Goal: Task Accomplishment & Management: Use online tool/utility

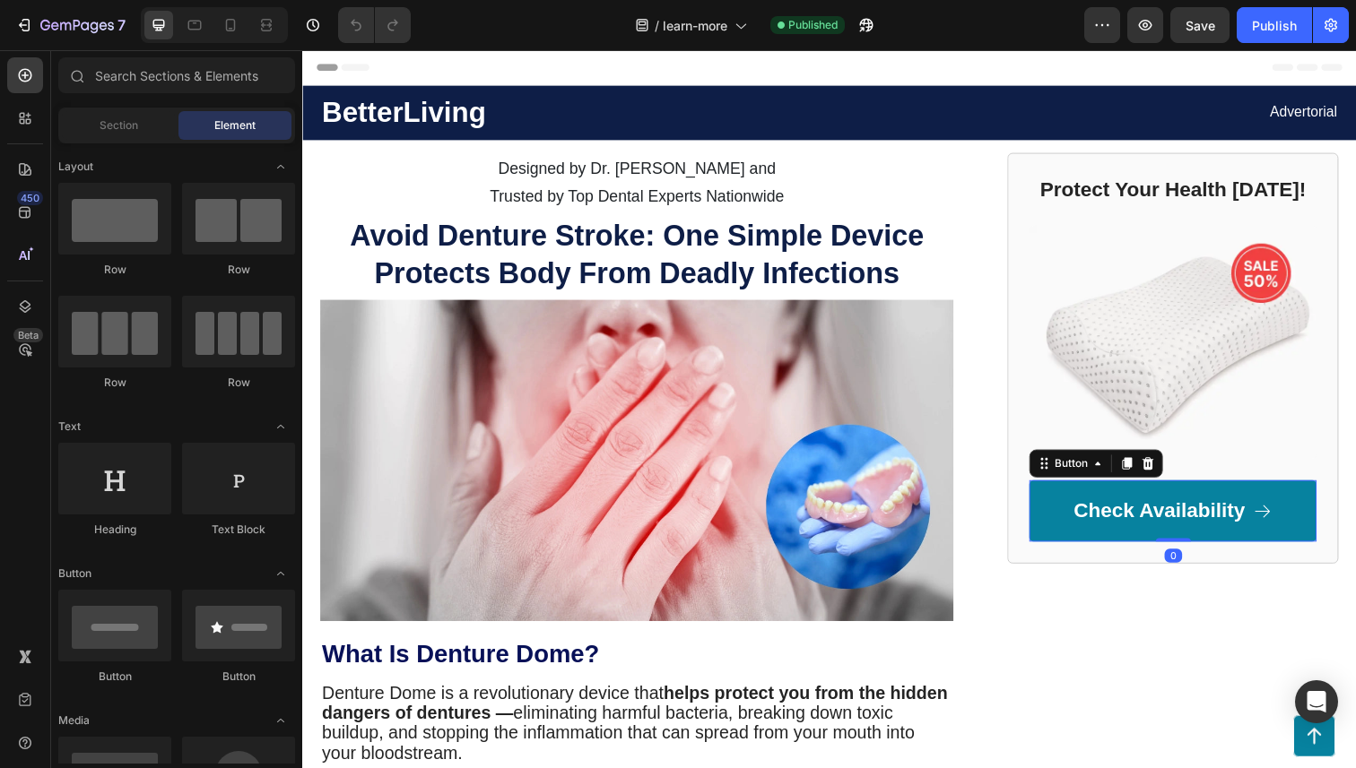
click at [1222, 547] on link "Check Availability" at bounding box center [1191, 521] width 293 height 63
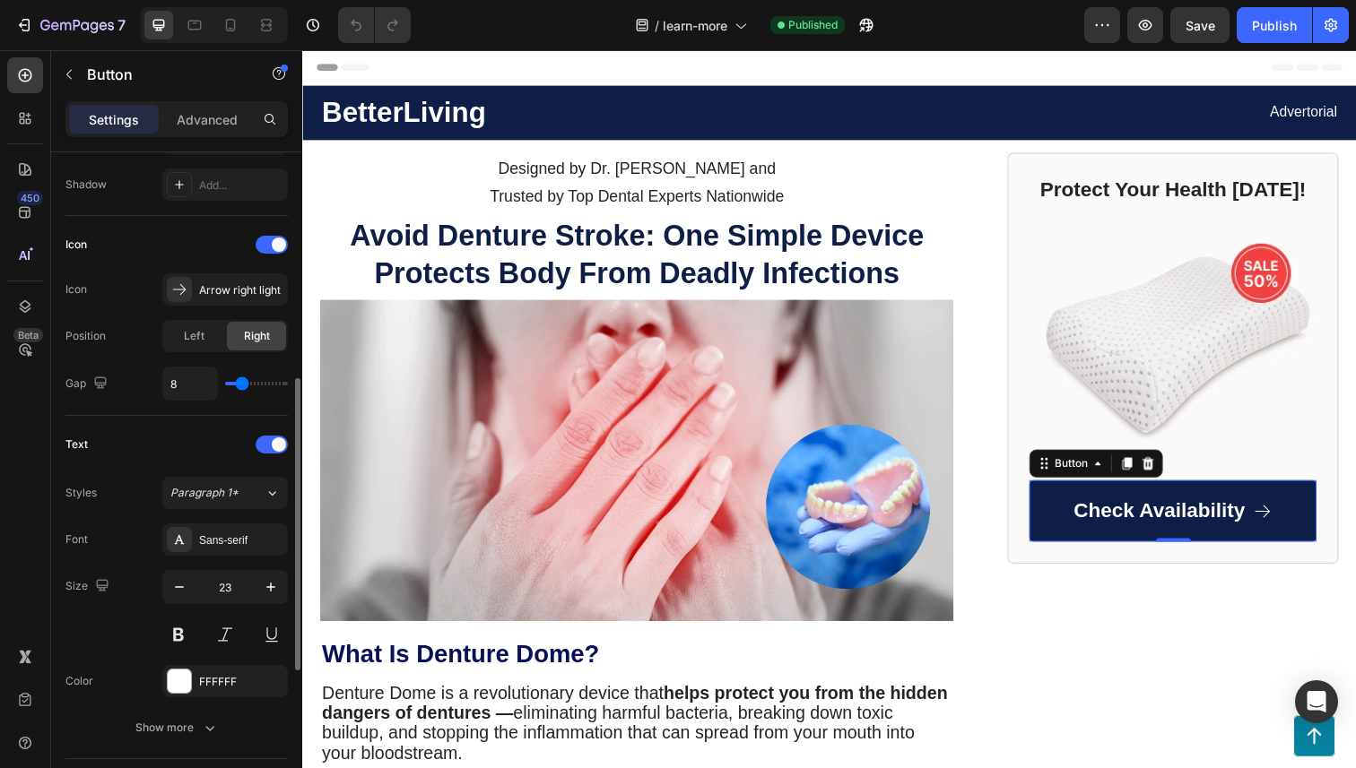
scroll to position [854, 0]
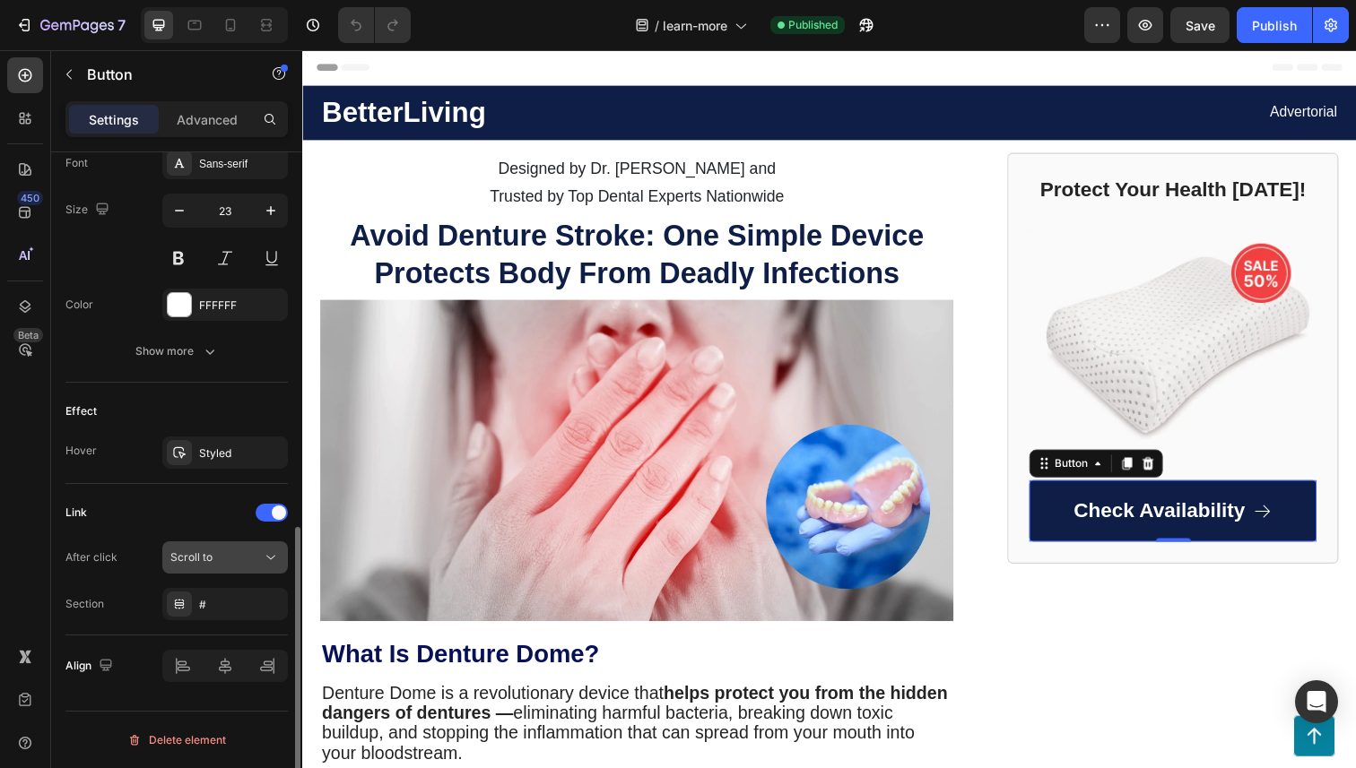
click at [268, 560] on icon at bounding box center [271, 558] width 18 height 18
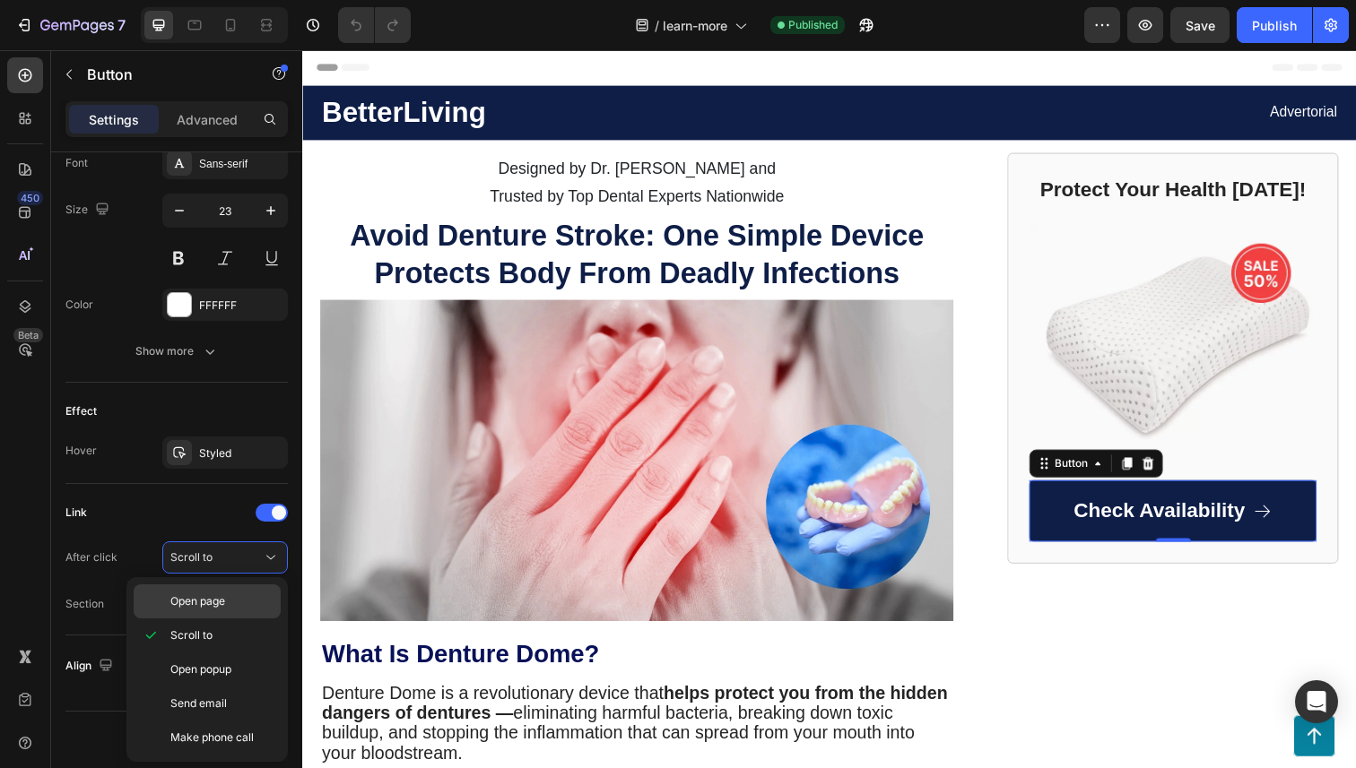
click at [241, 605] on p "Open page" at bounding box center [221, 602] width 102 height 16
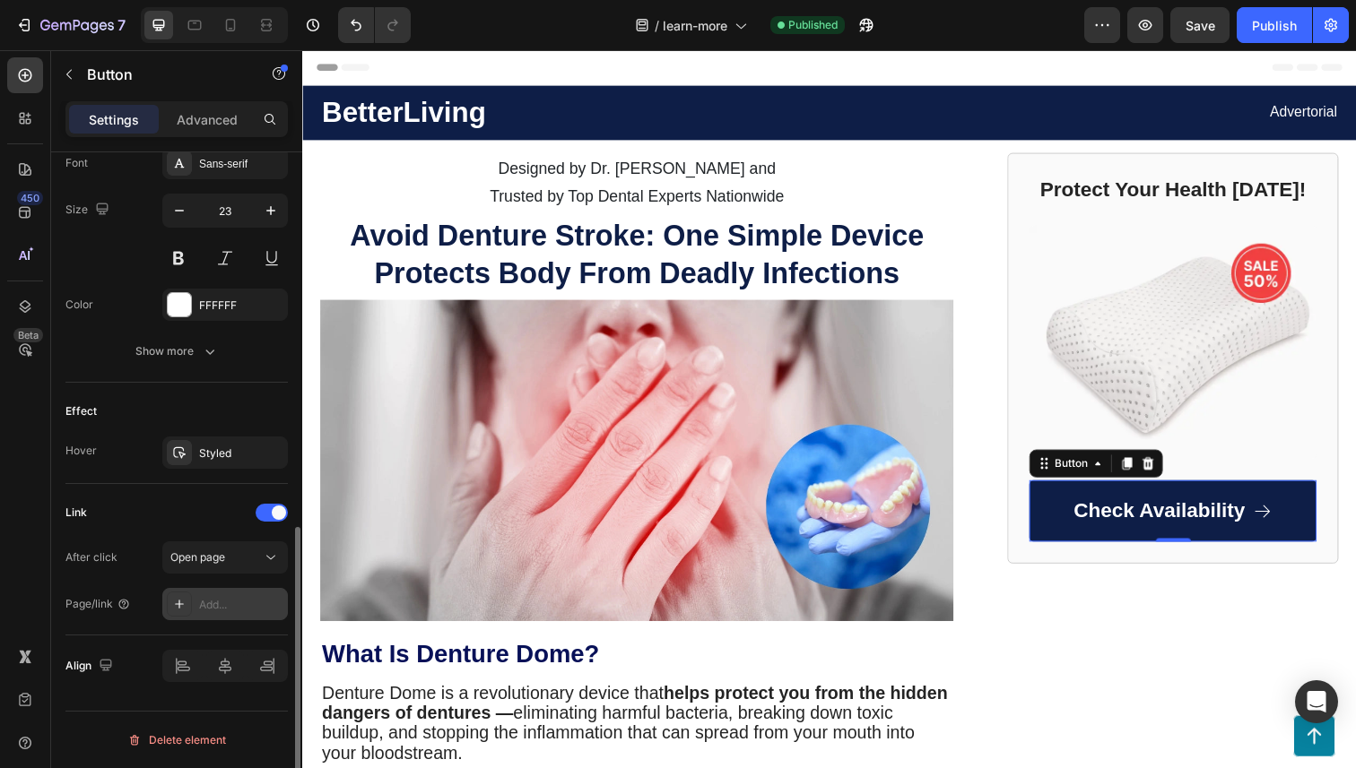
click at [243, 606] on div "Add..." at bounding box center [241, 605] width 84 height 16
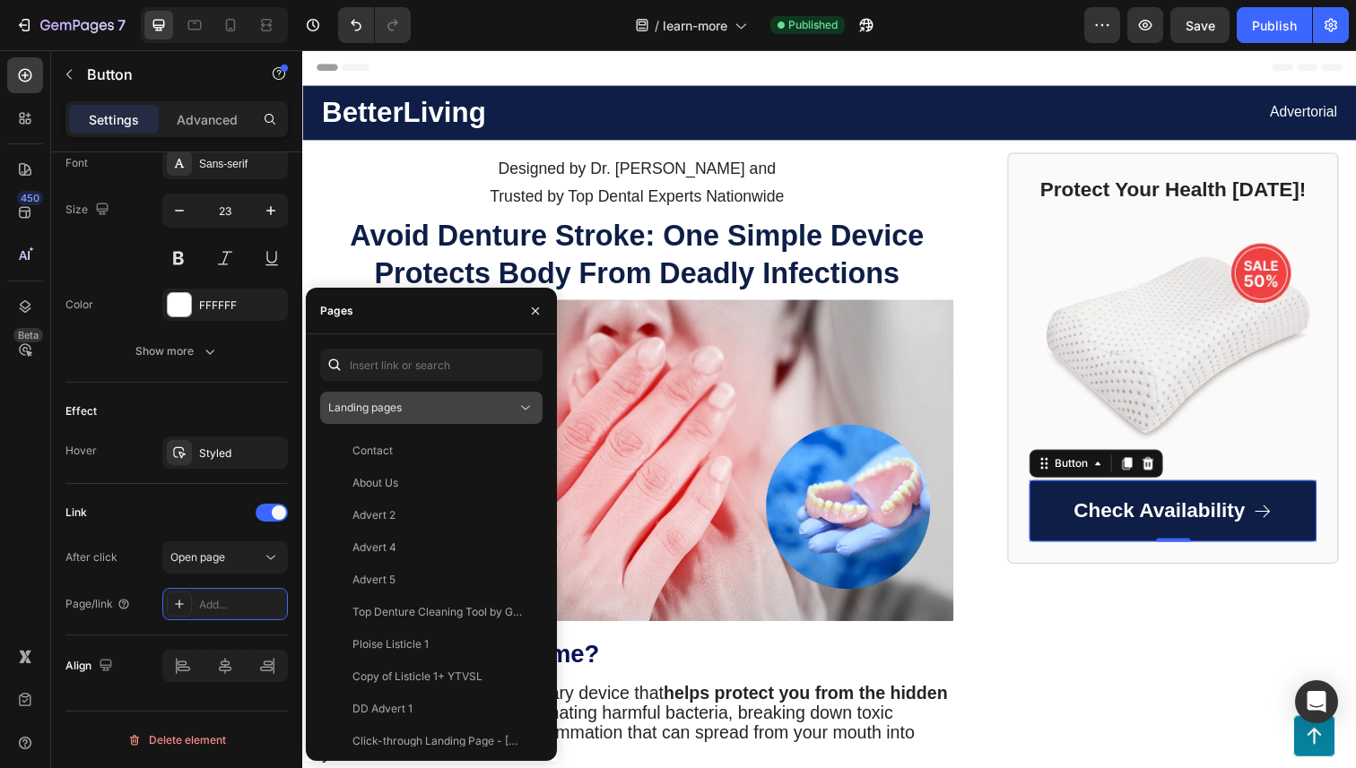
click at [502, 414] on div "Landing pages" at bounding box center [422, 408] width 188 height 16
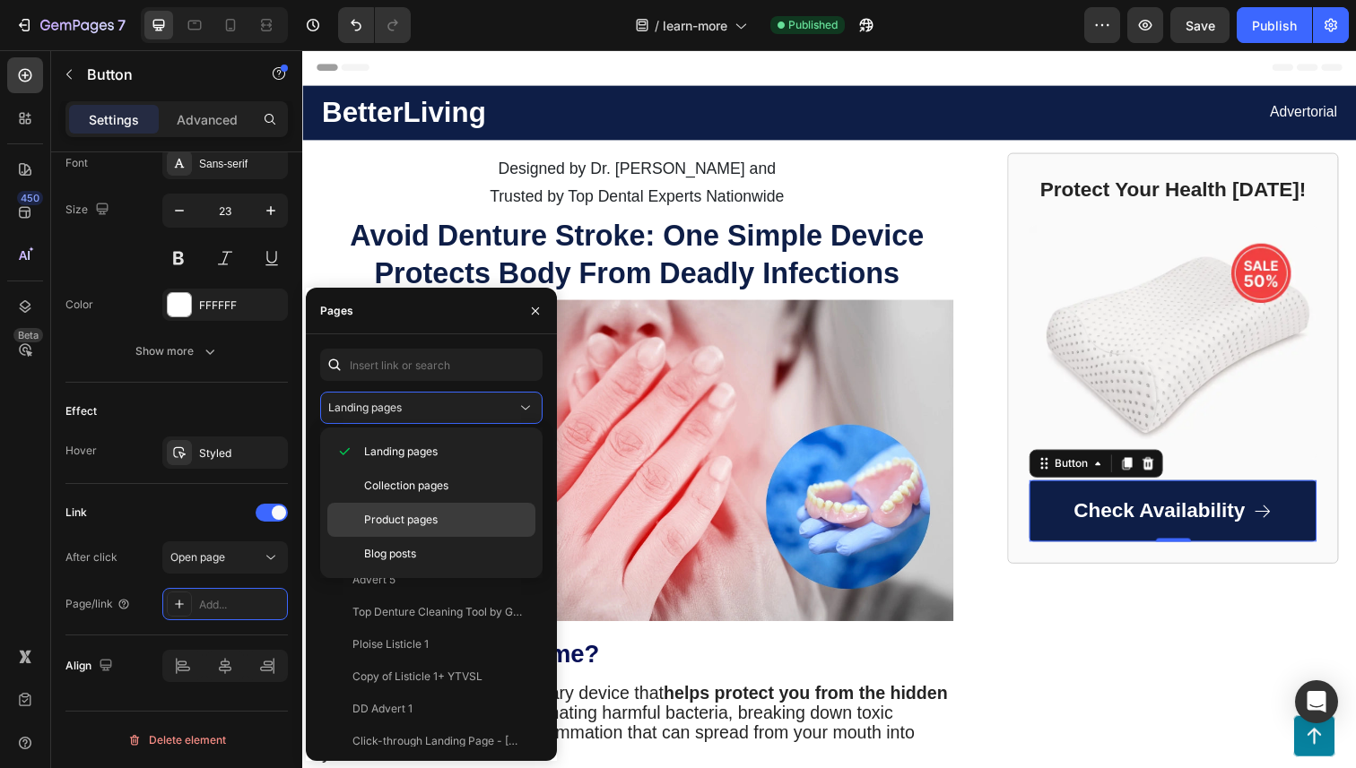
click at [499, 516] on p "Product pages" at bounding box center [445, 520] width 163 height 16
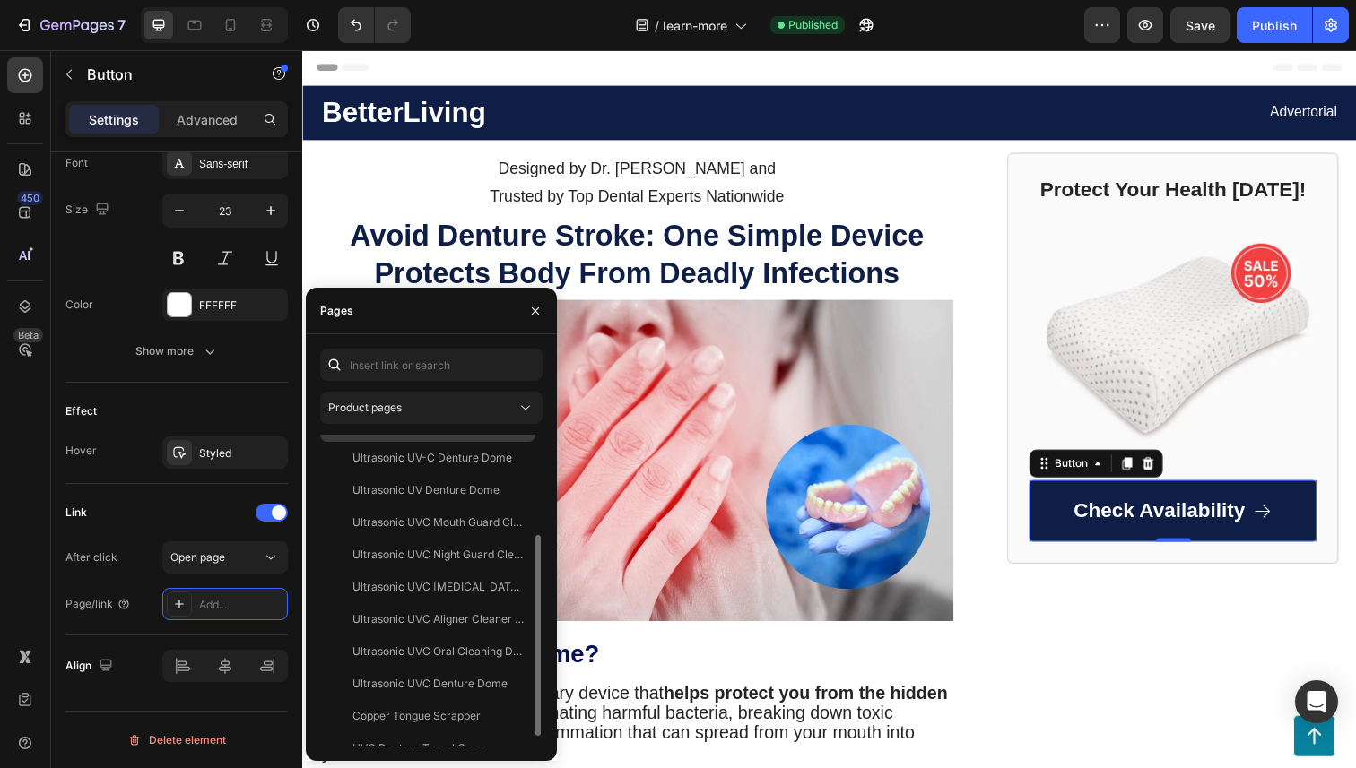
scroll to position [143, 0]
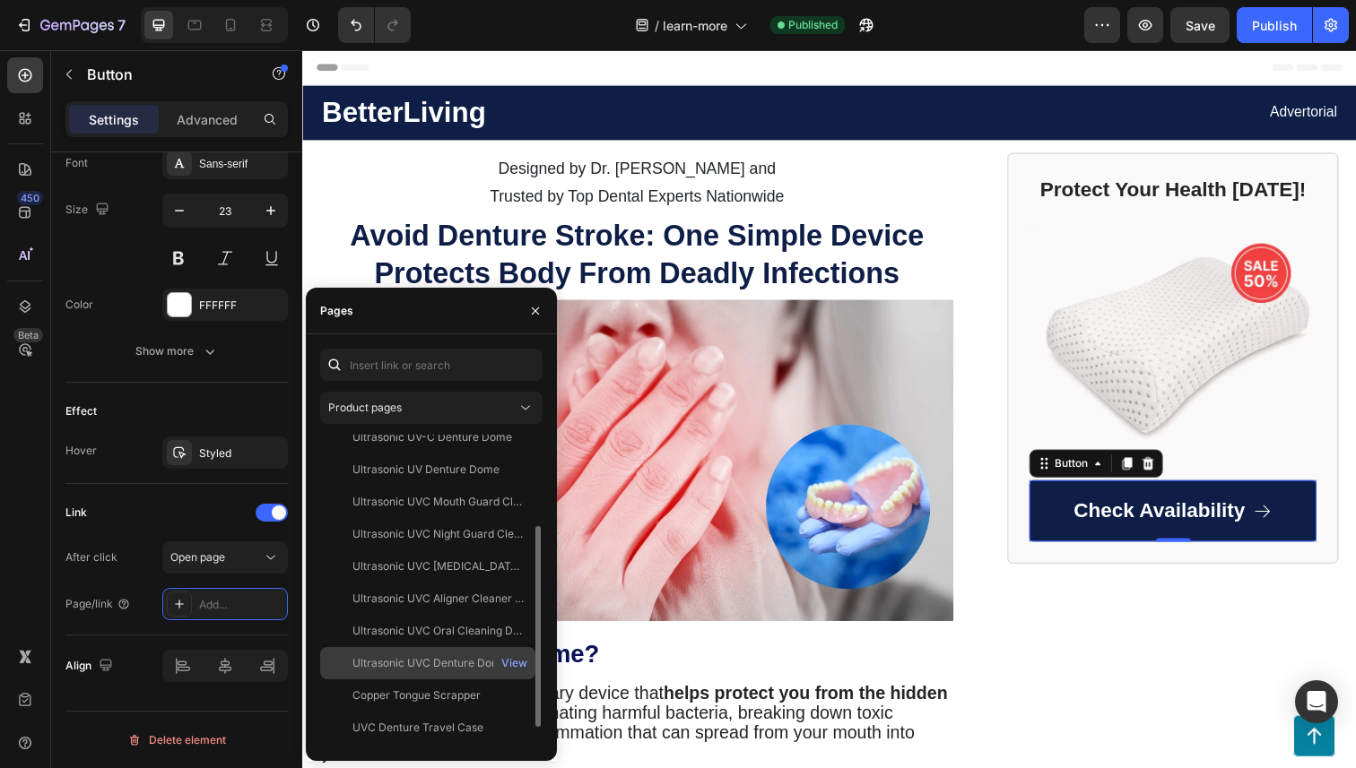
click at [457, 664] on div "Ultrasonic UVC Denture Dome" at bounding box center [429, 663] width 155 height 16
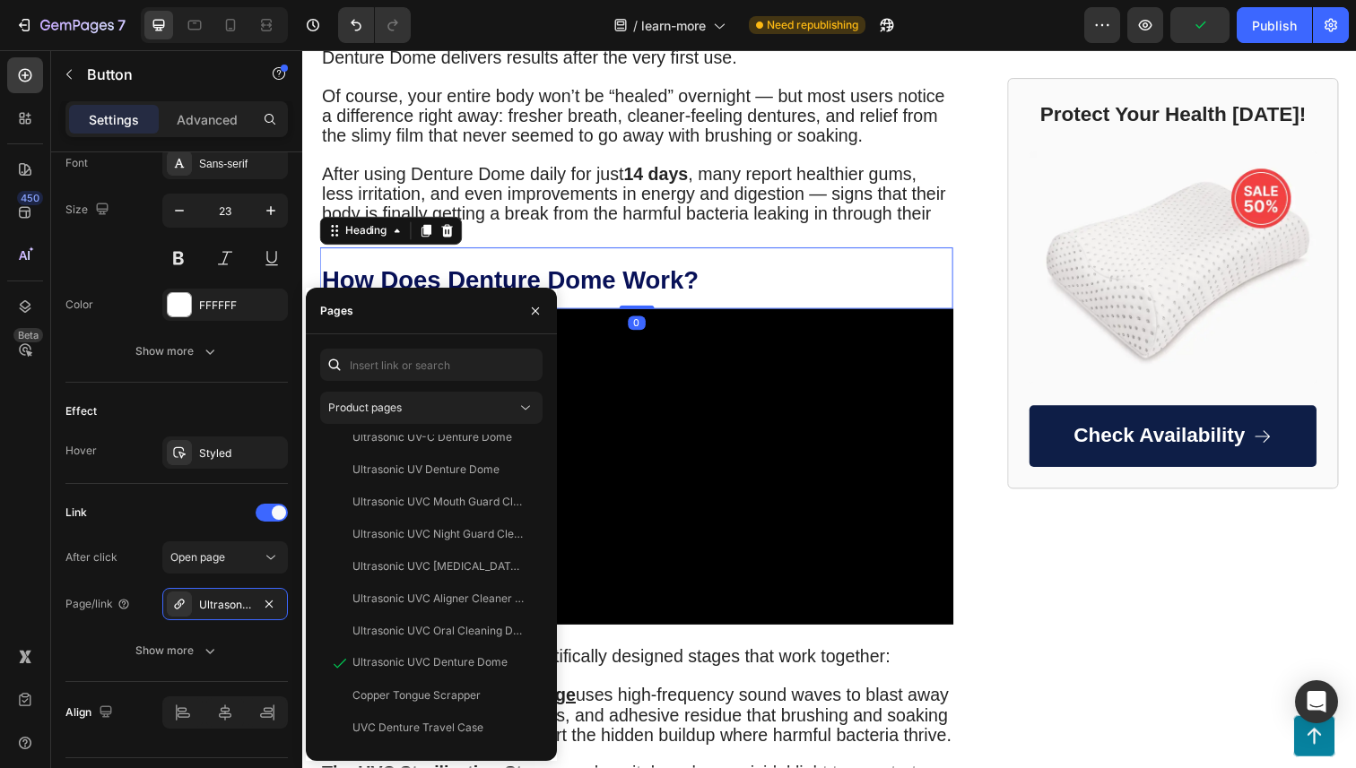
scroll to position [497, 0]
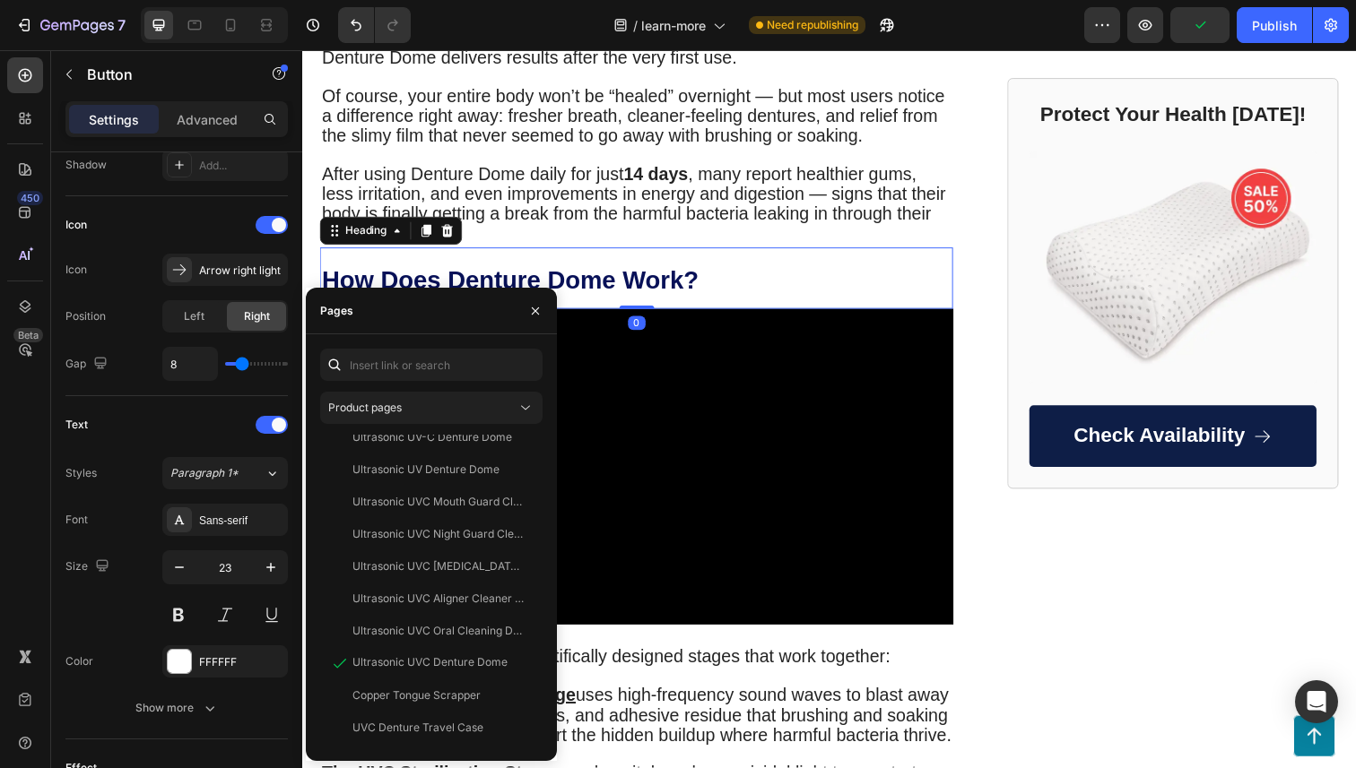
click at [826, 257] on h2 "How Does Denture Dome Work?" at bounding box center [643, 283] width 647 height 63
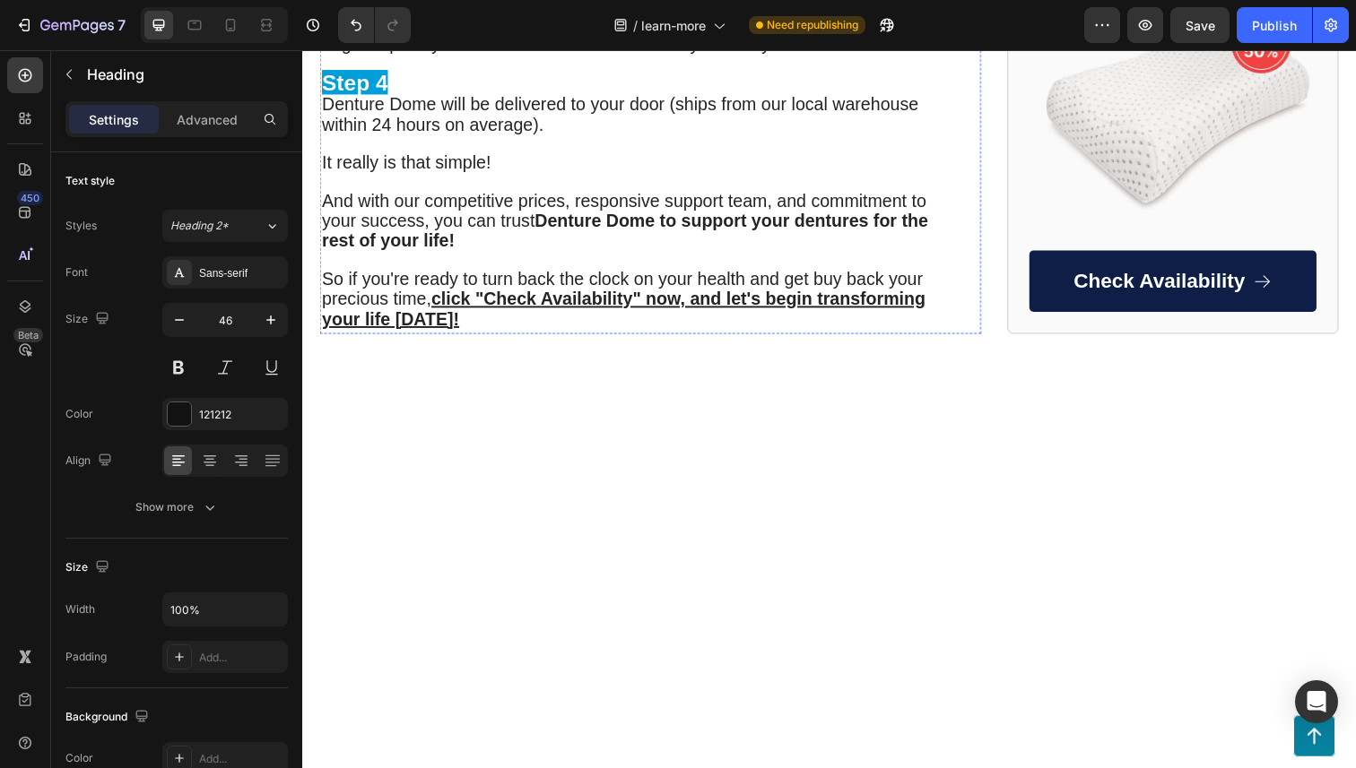
scroll to position [5299, 0]
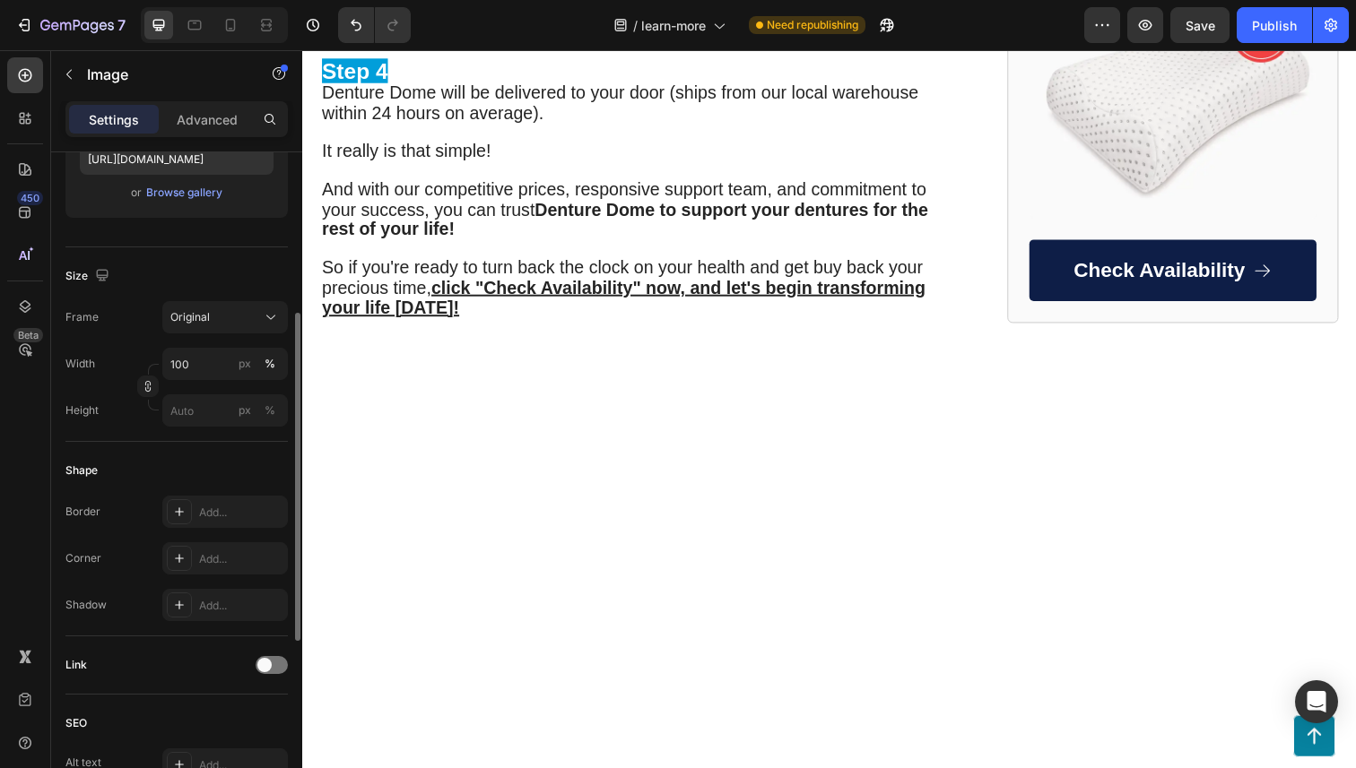
scroll to position [330, 0]
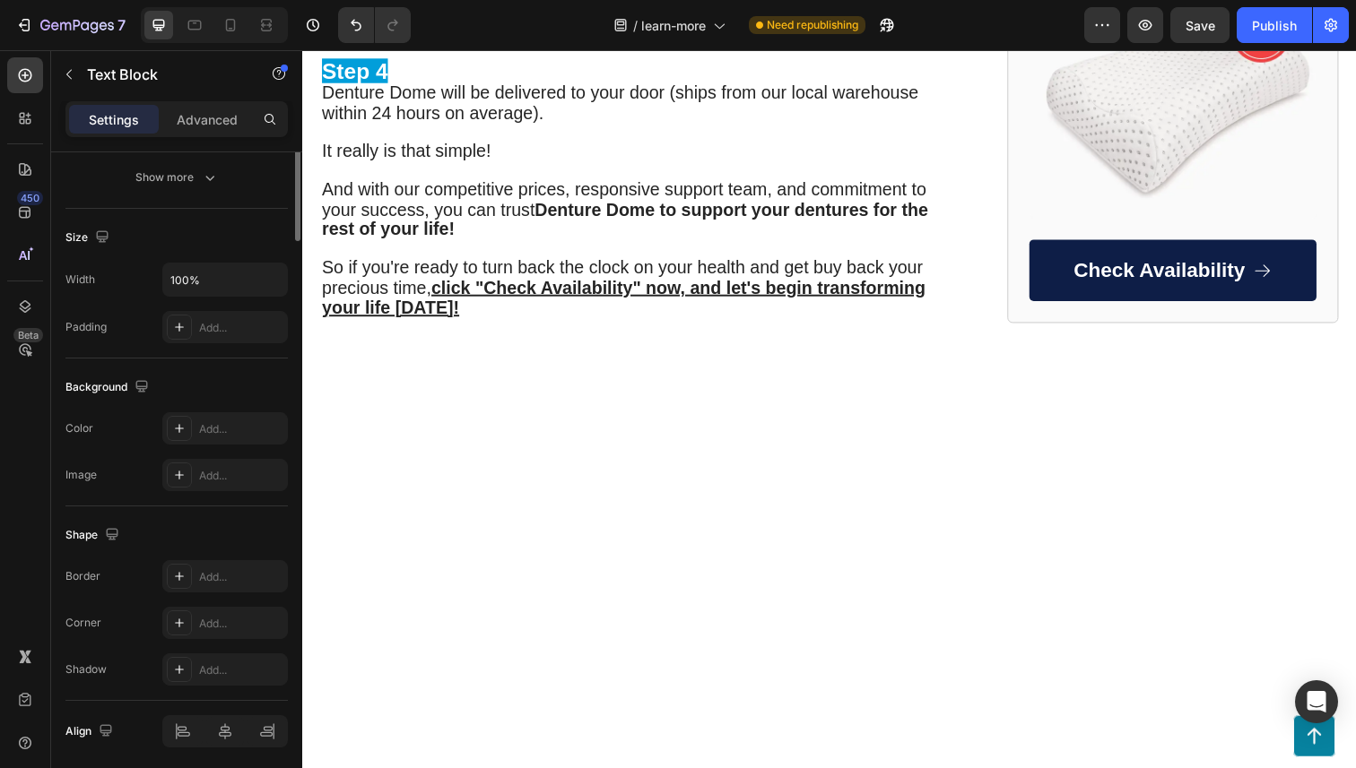
scroll to position [0, 0]
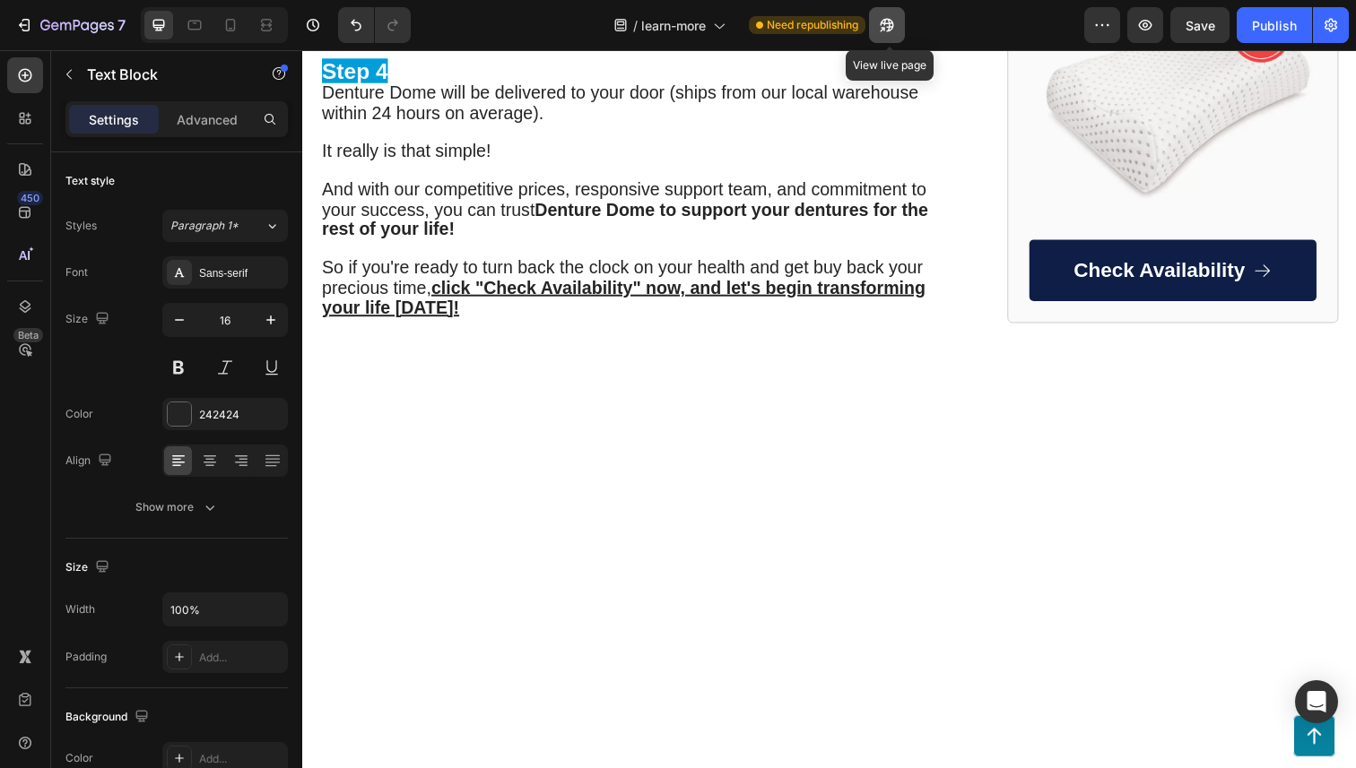
click at [903, 21] on button "button" at bounding box center [887, 25] width 36 height 36
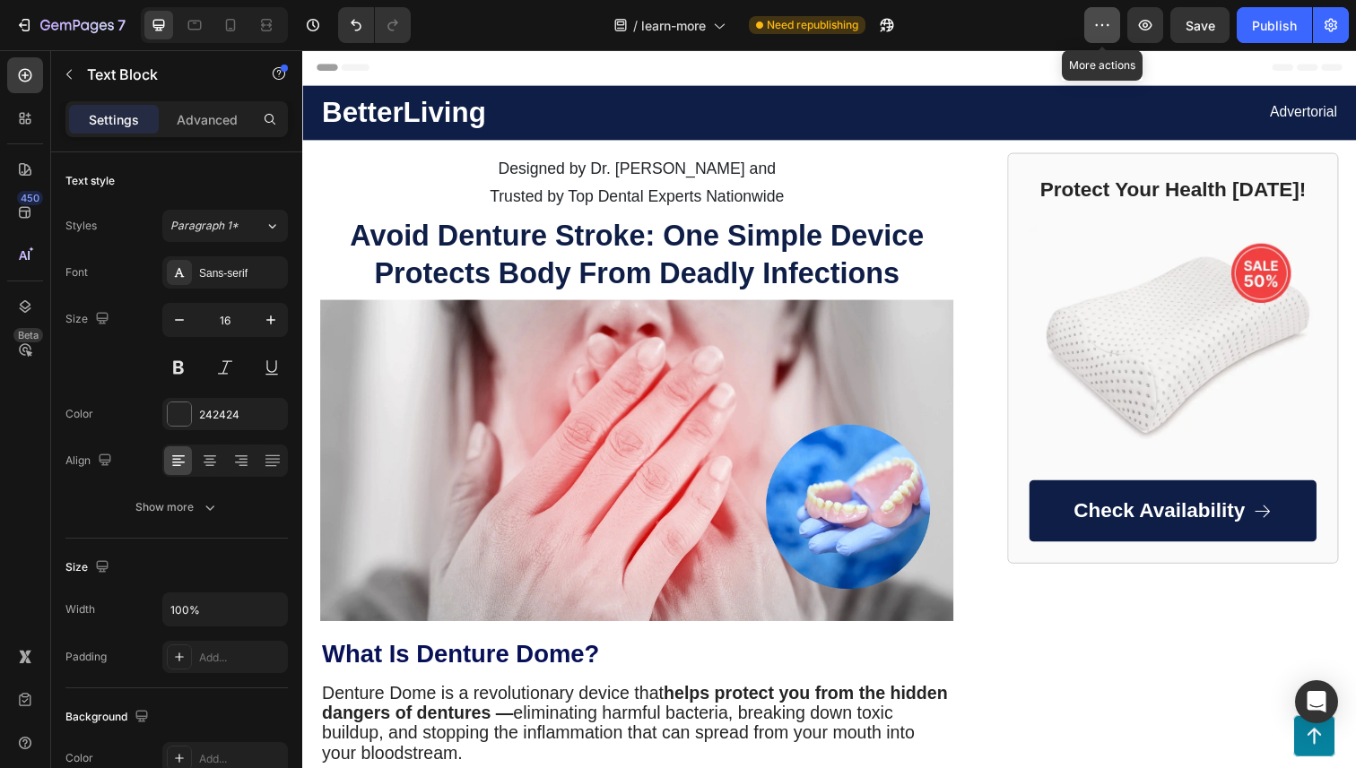
click at [1113, 32] on button "button" at bounding box center [1102, 25] width 36 height 36
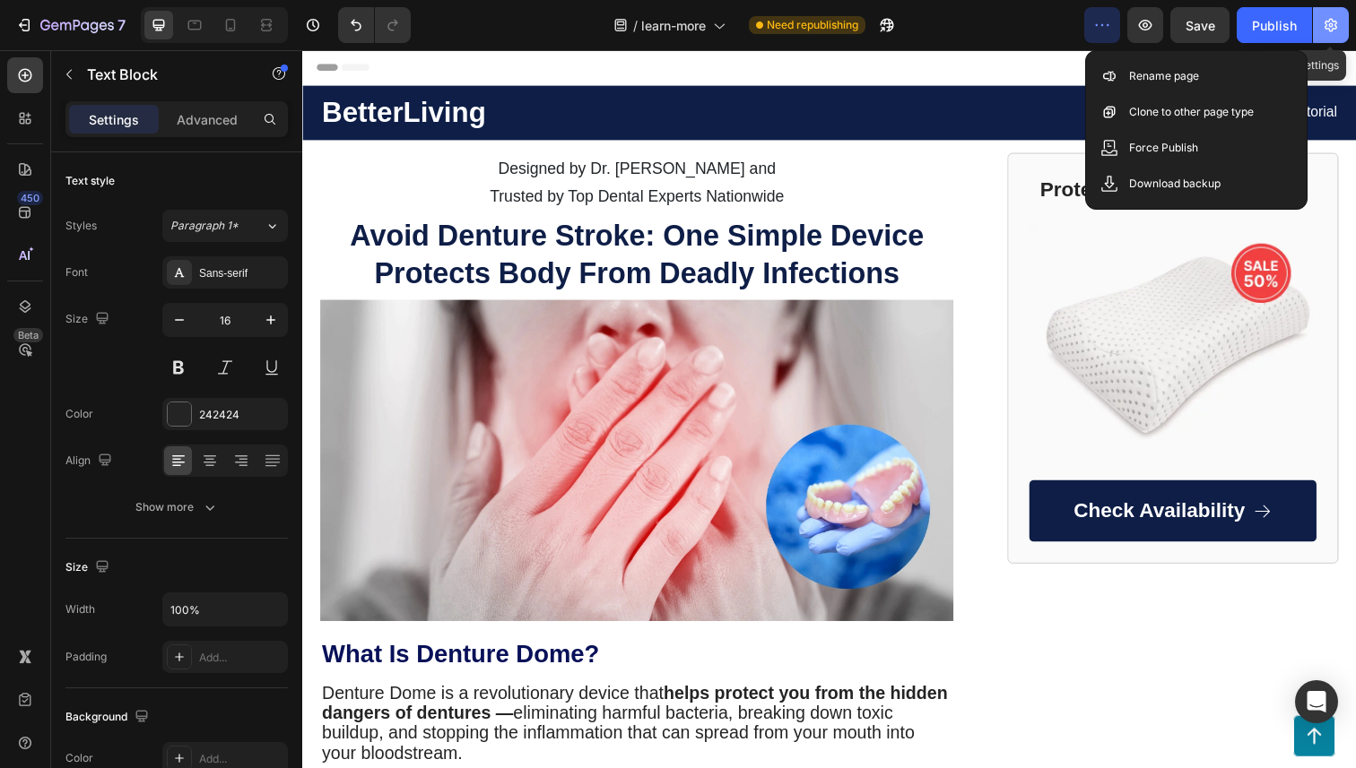
click at [1334, 20] on icon "button" at bounding box center [1331, 25] width 18 height 18
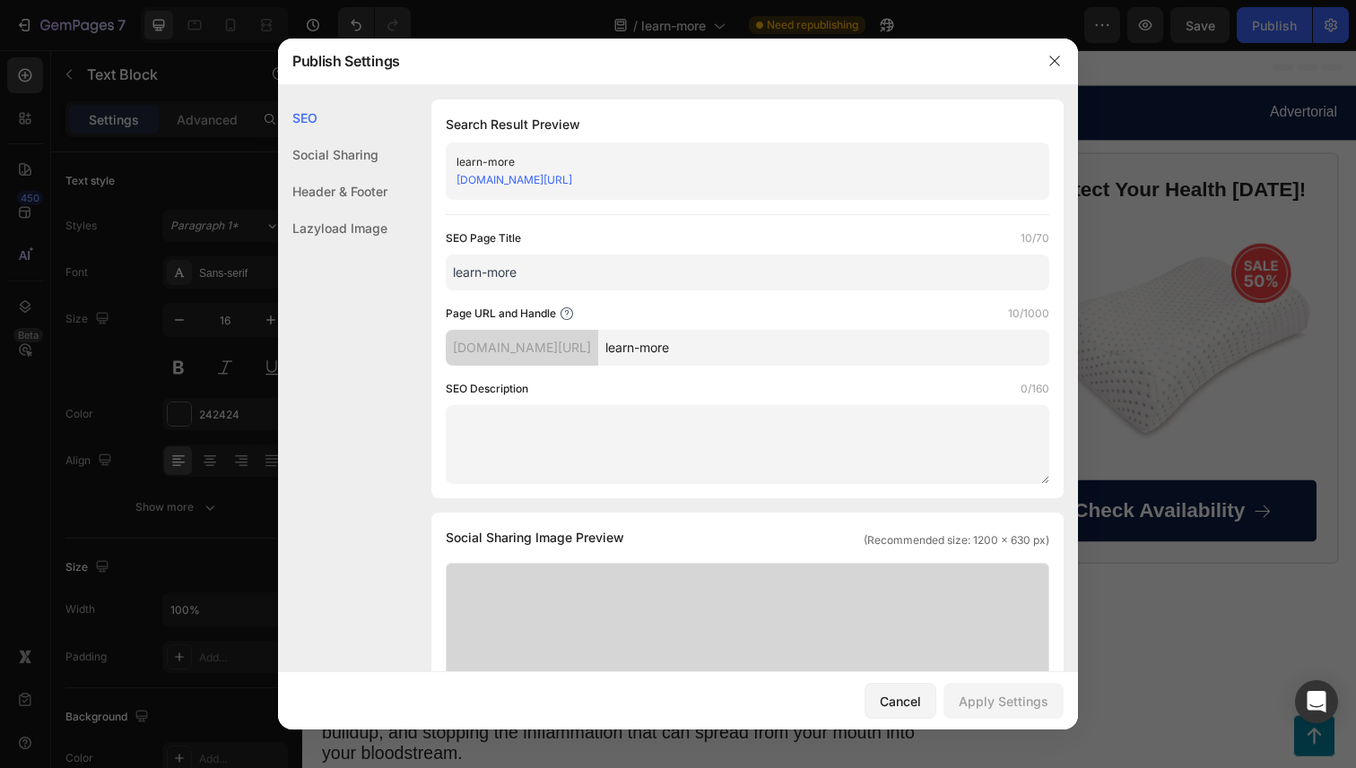
click at [334, 210] on div "Header & Footer" at bounding box center [332, 228] width 109 height 37
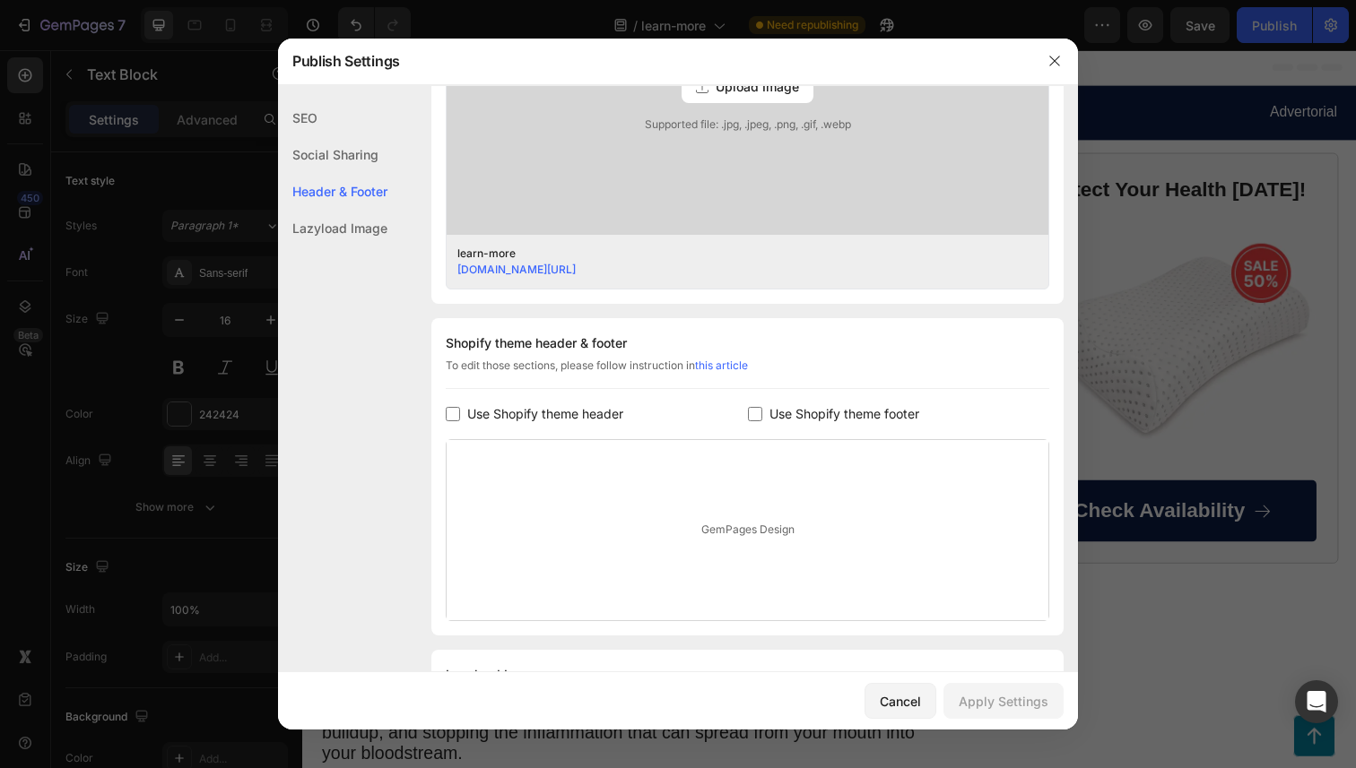
scroll to position [720, 0]
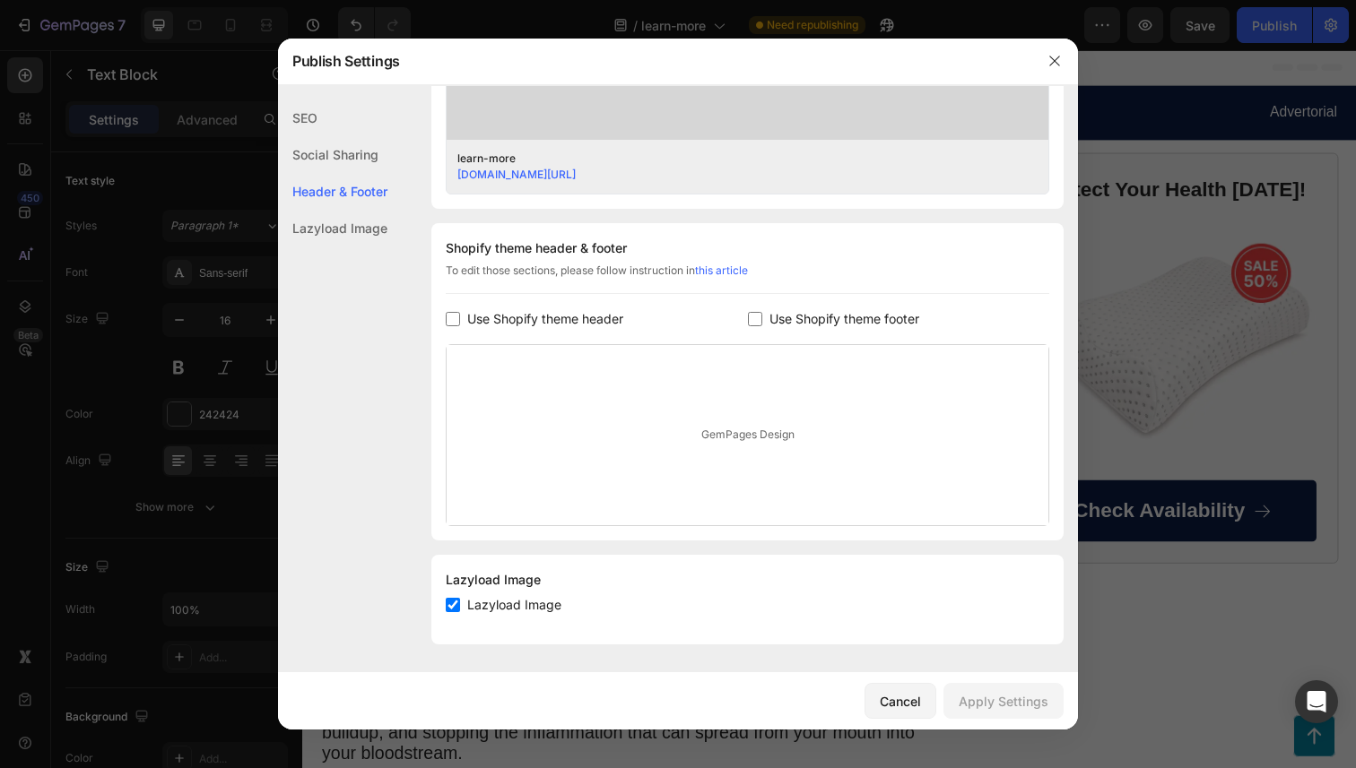
click at [655, 418] on div "GemPages Design" at bounding box center [748, 435] width 602 height 180
click at [573, 321] on span "Use Shopify theme header" at bounding box center [545, 319] width 156 height 22
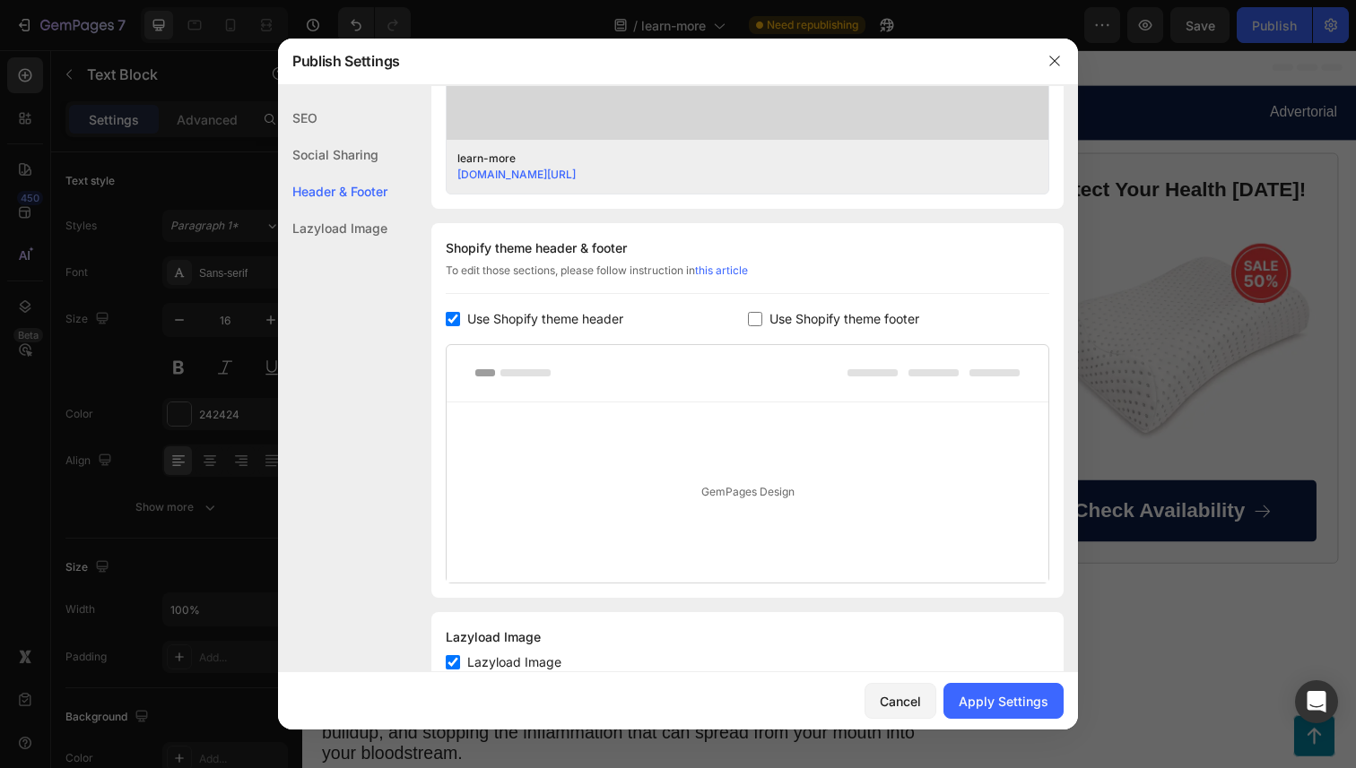
click at [573, 321] on span "Use Shopify theme header" at bounding box center [545, 319] width 156 height 22
checkbox input "false"
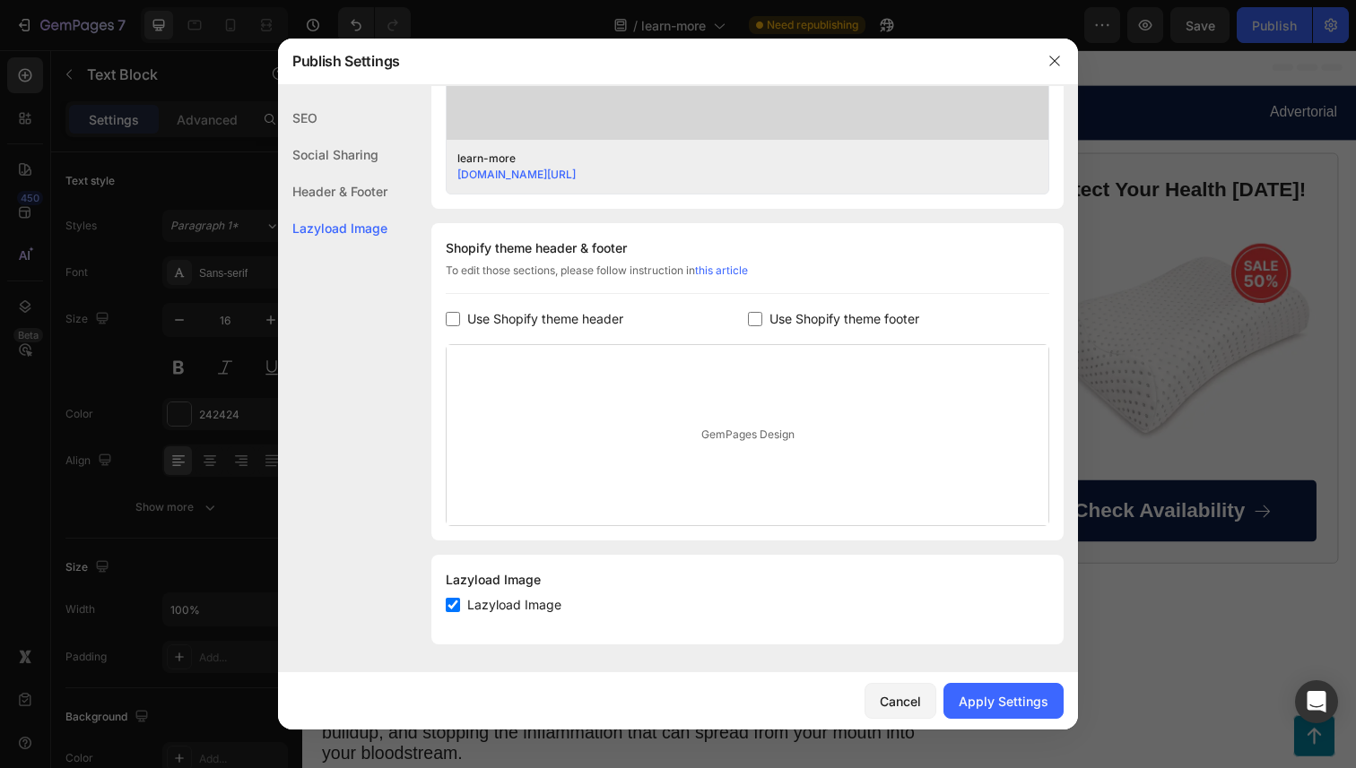
click at [842, 308] on span "Use Shopify theme footer" at bounding box center [844, 319] width 150 height 22
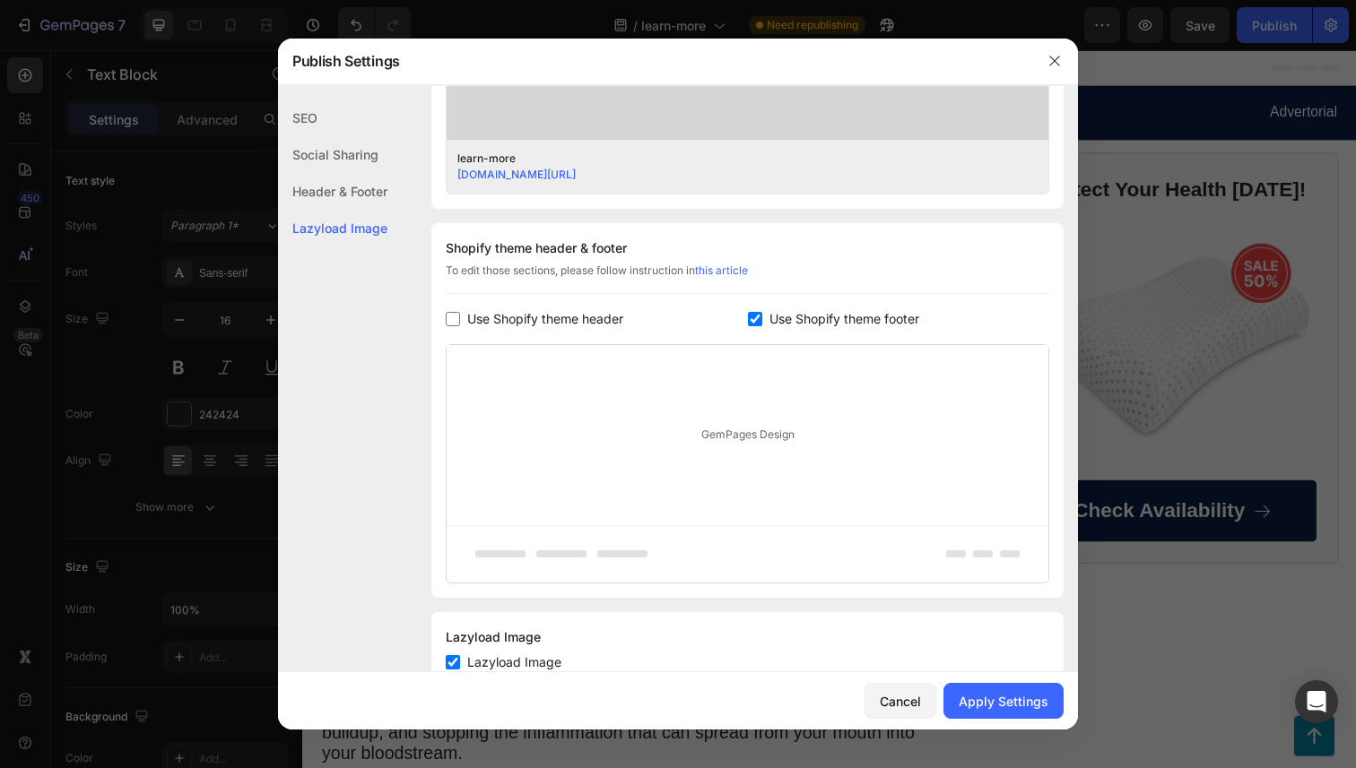
click at [842, 310] on span "Use Shopify theme footer" at bounding box center [844, 319] width 150 height 22
checkbox input "false"
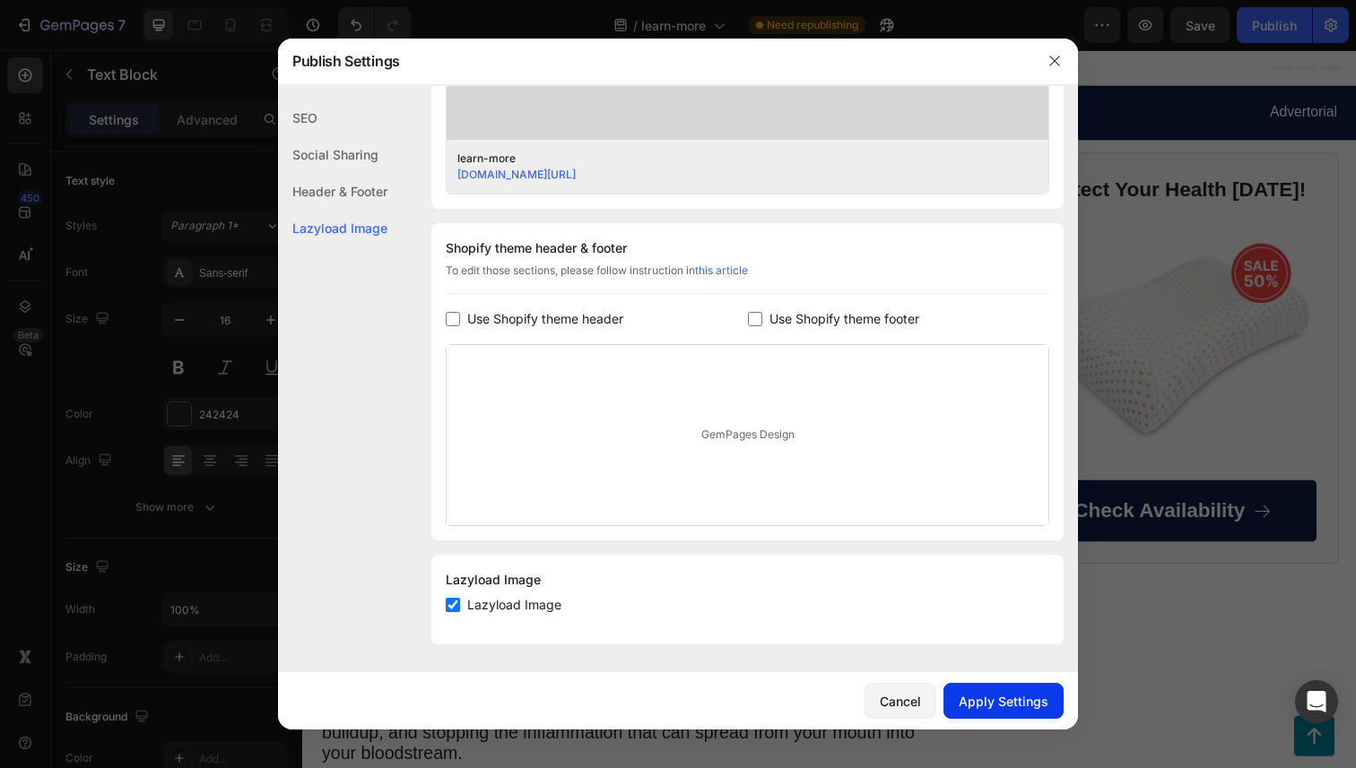
click at [1003, 693] on div "Apply Settings" at bounding box center [1004, 701] width 90 height 19
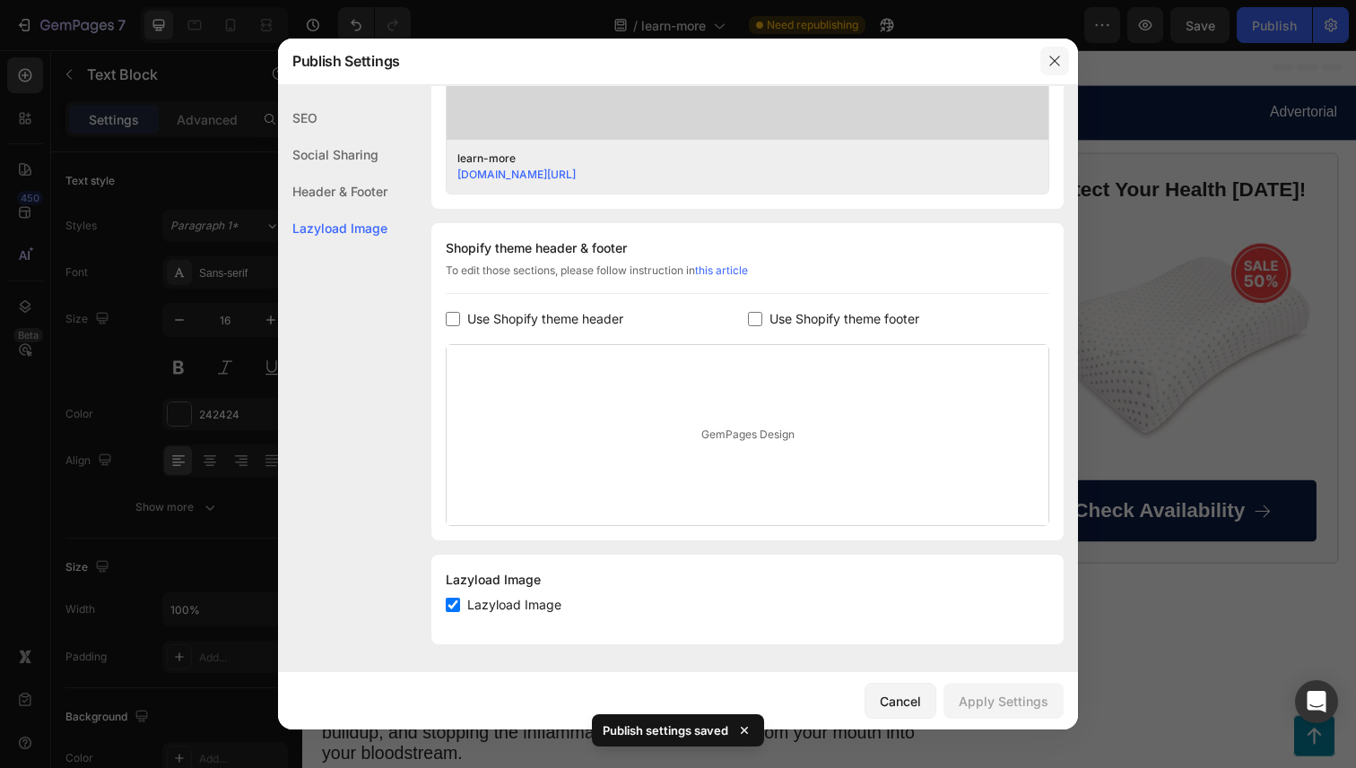
click at [1054, 63] on icon "button" at bounding box center [1054, 61] width 14 height 14
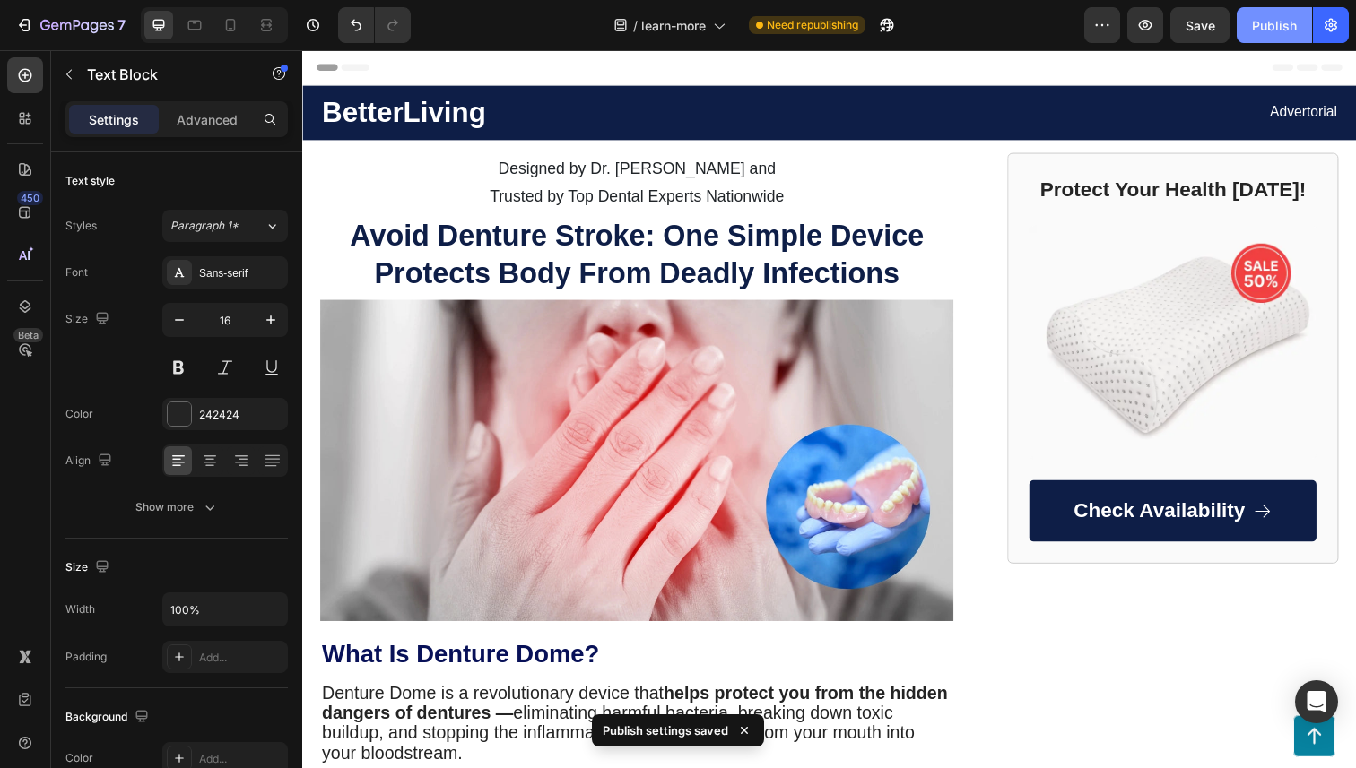
click at [1275, 22] on div "Publish" at bounding box center [1274, 25] width 45 height 19
click at [895, 25] on icon "button" at bounding box center [887, 25] width 18 height 18
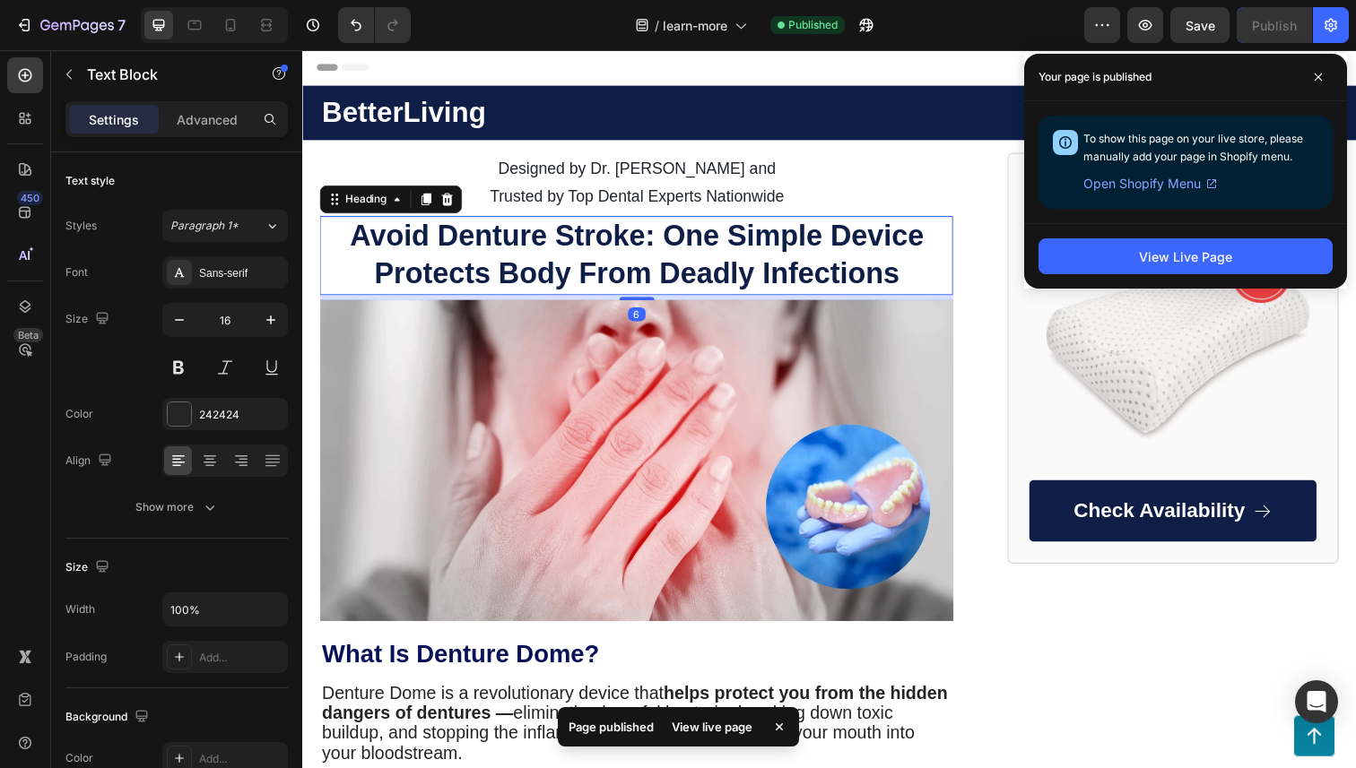
click at [589, 267] on h1 "Avoid Denture Stroke: One Simple Device Protects Body From Deadly Infections" at bounding box center [643, 260] width 647 height 81
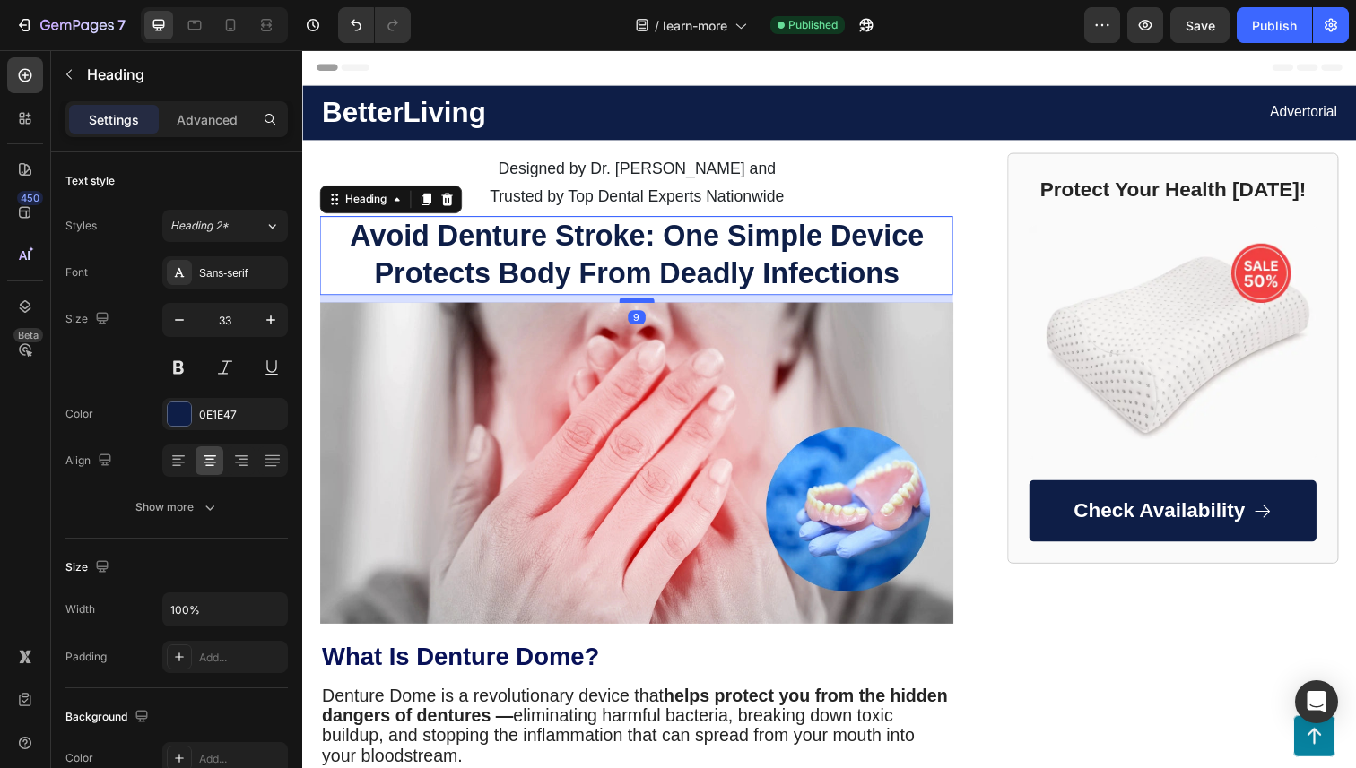
click at [650, 305] on div at bounding box center [644, 305] width 36 height 5
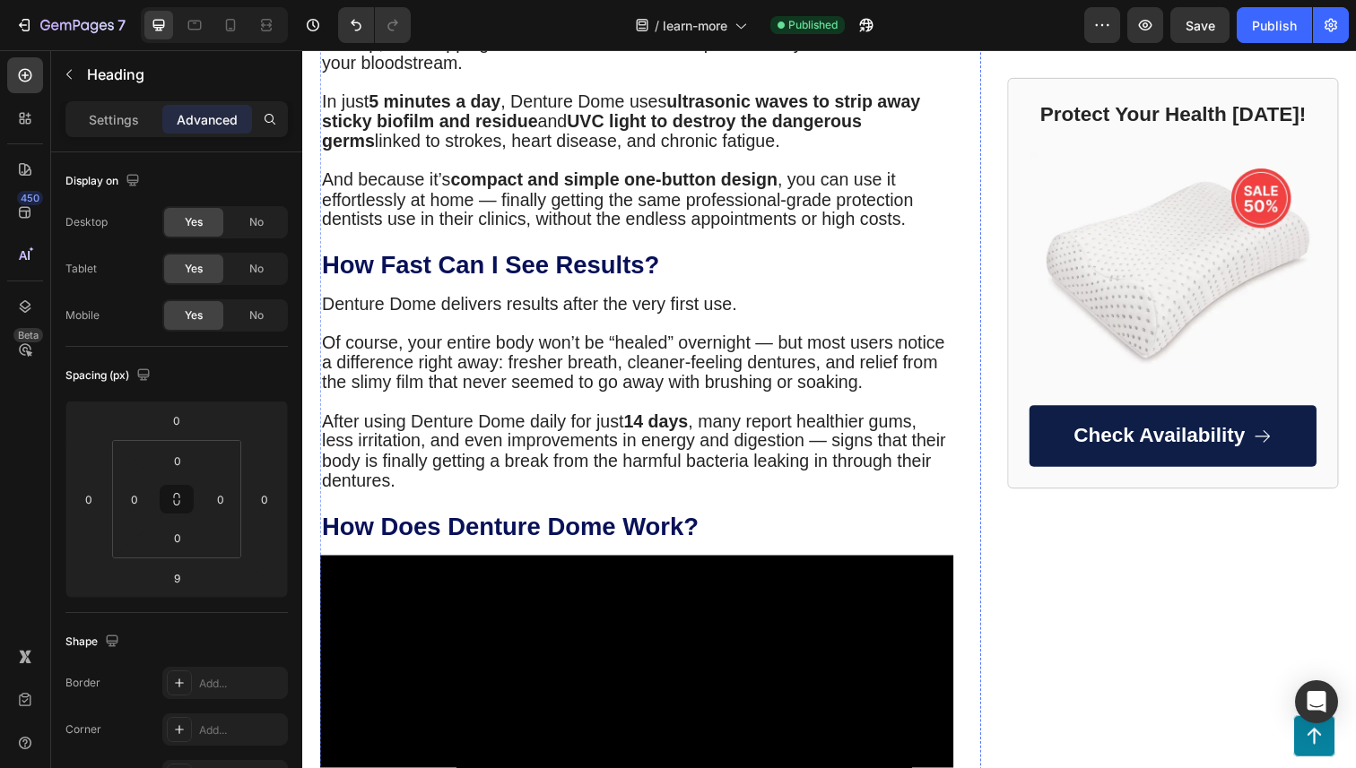
scroll to position [708, 0]
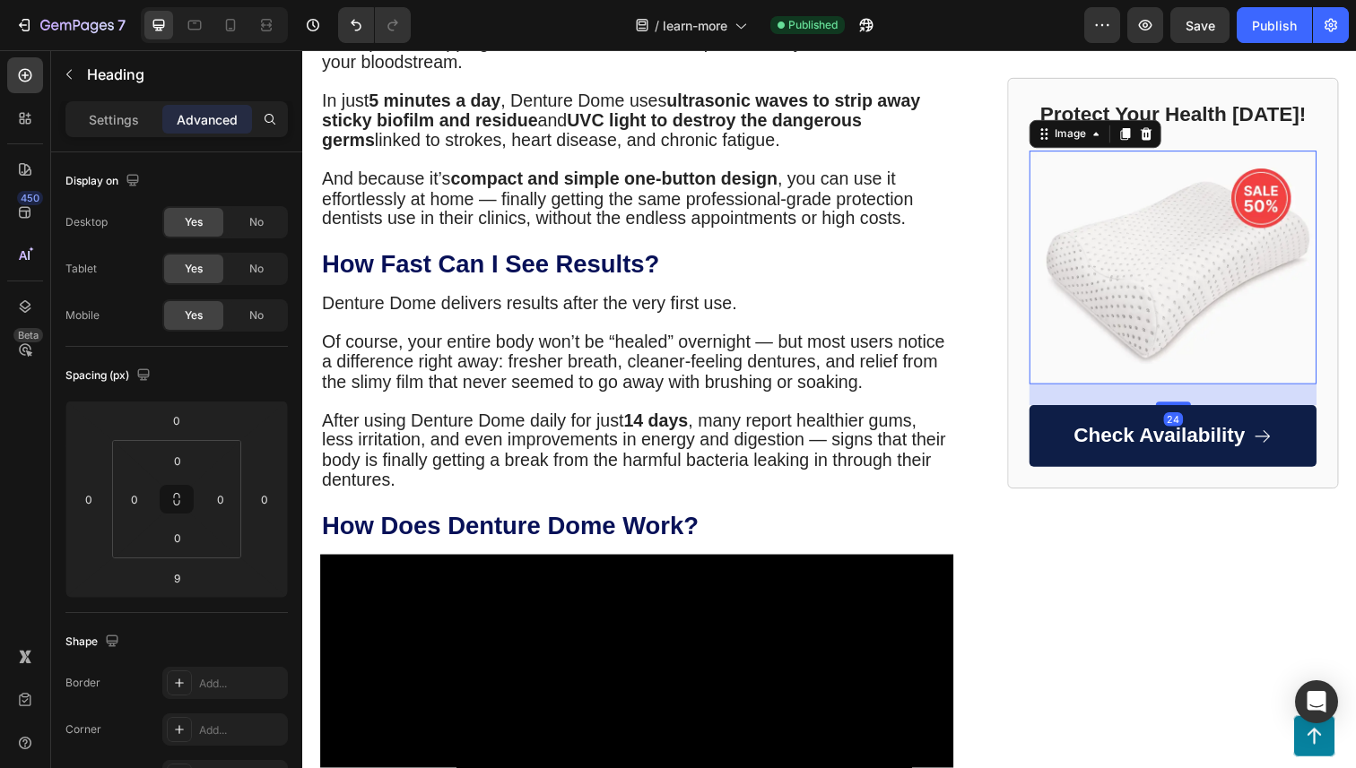
click at [1218, 225] on img at bounding box center [1191, 272] width 293 height 239
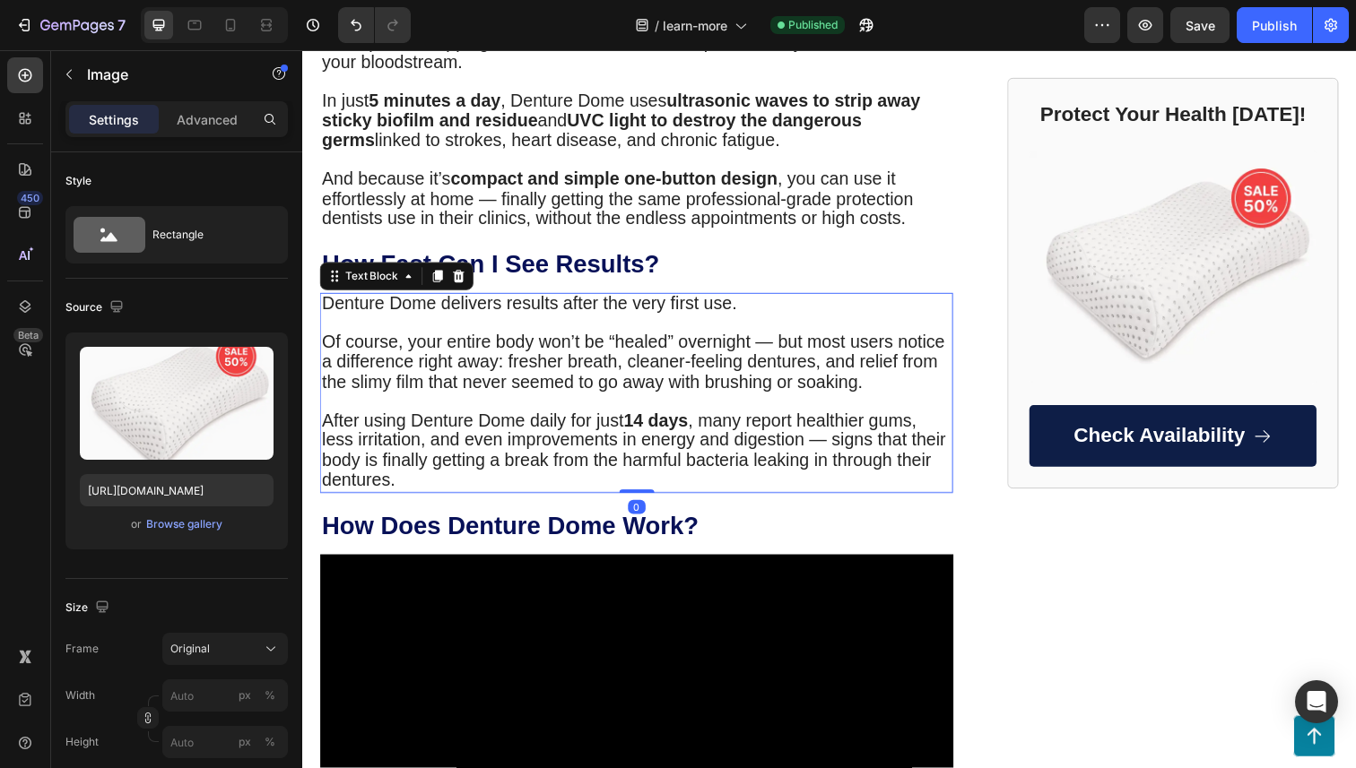
click at [835, 300] on p "Denture Dome delivers results after the very first use." at bounding box center [643, 310] width 643 height 21
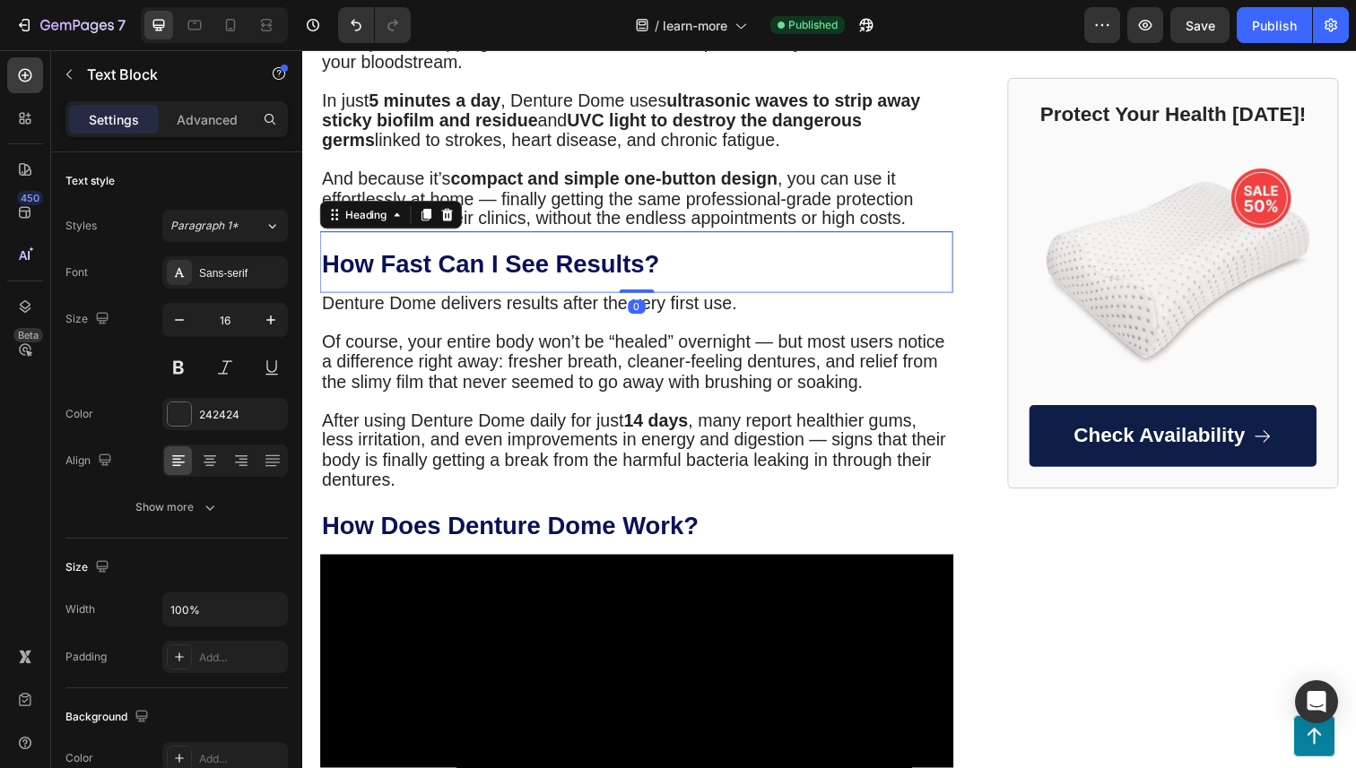
click at [829, 245] on h2 "How Fast Can I See Results?" at bounding box center [643, 267] width 647 height 63
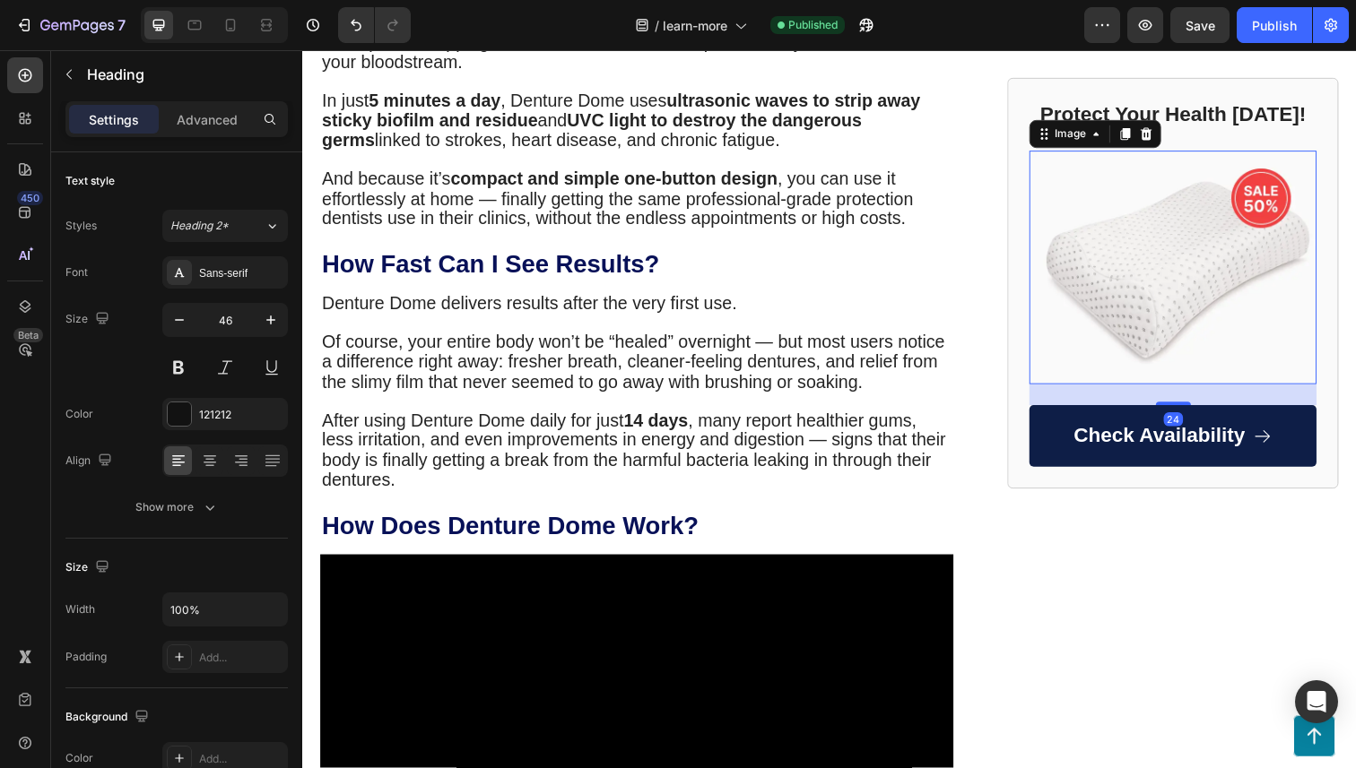
click at [1219, 198] on img at bounding box center [1191, 272] width 293 height 239
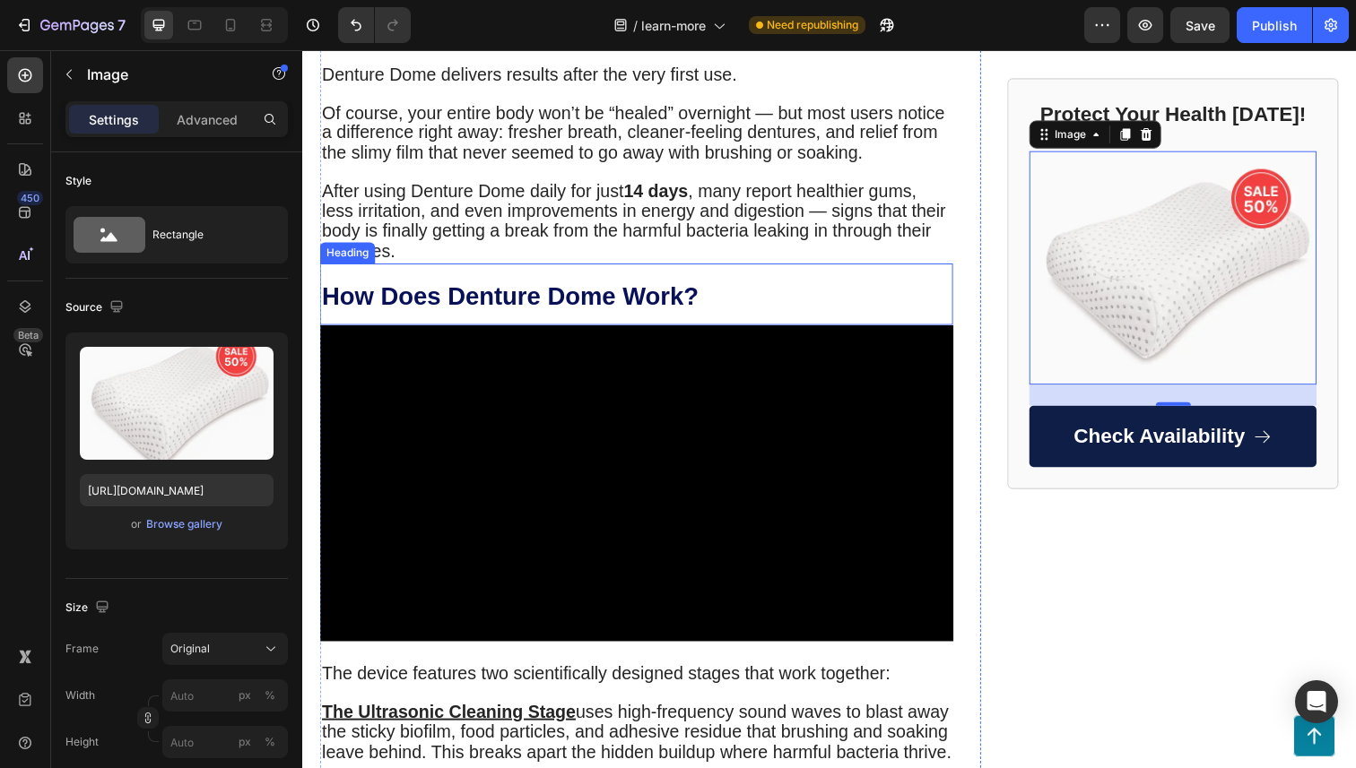
scroll to position [933, 0]
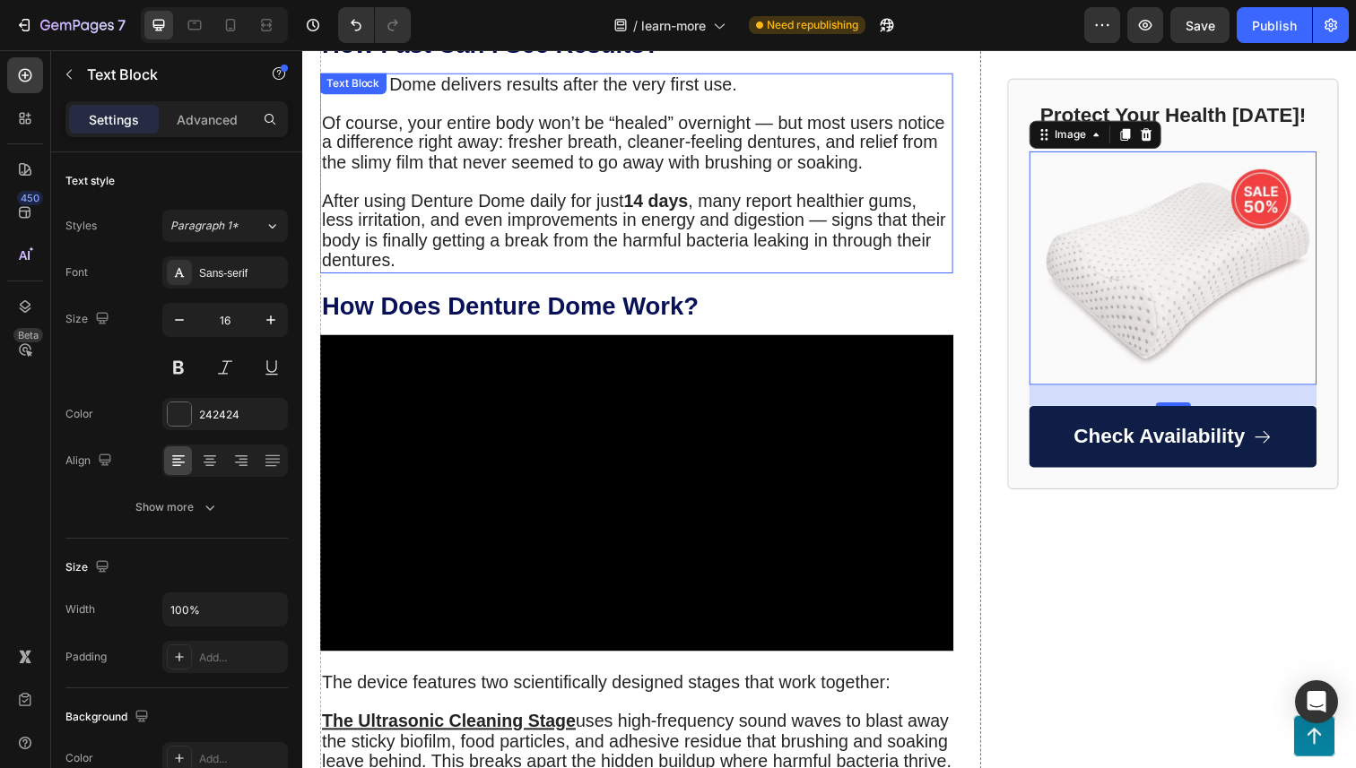
click at [681, 115] on span "Of course, your entire body won’t be “healed” overnight — but most users notice…" at bounding box center [640, 145] width 636 height 61
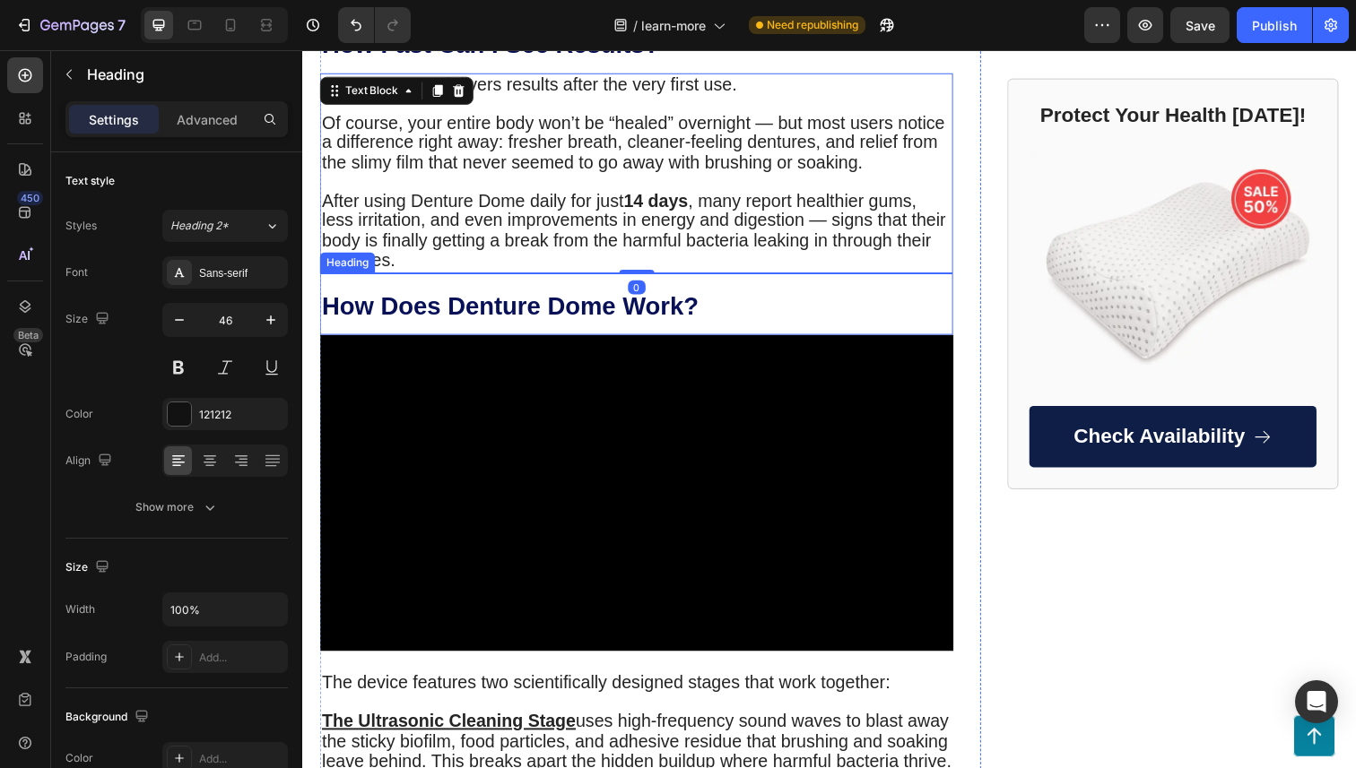
click at [707, 291] on h2 "How Does Denture Dome Work?" at bounding box center [643, 310] width 647 height 63
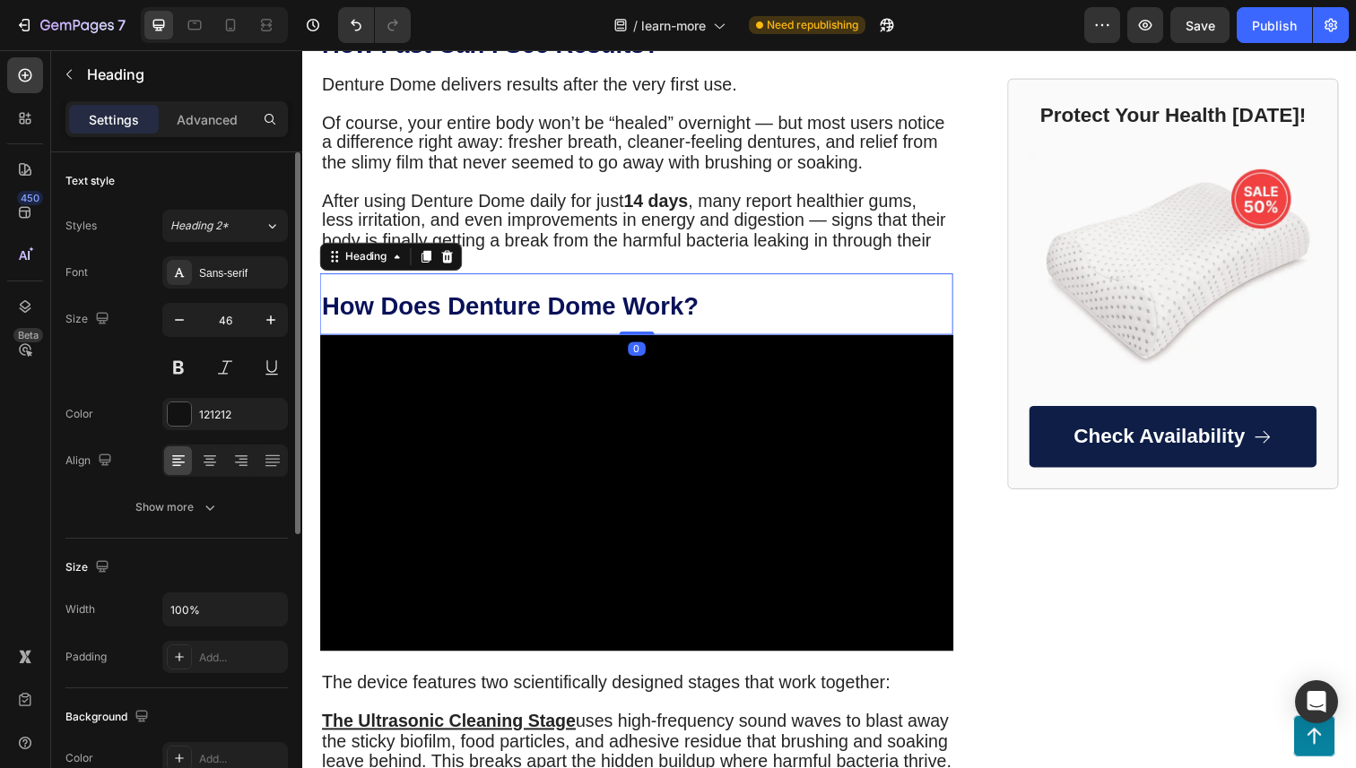
click at [195, 484] on div "Font Sans-serif Size 46 Color 121212 Align Show more" at bounding box center [176, 389] width 222 height 267
click at [207, 503] on icon "button" at bounding box center [210, 508] width 18 height 18
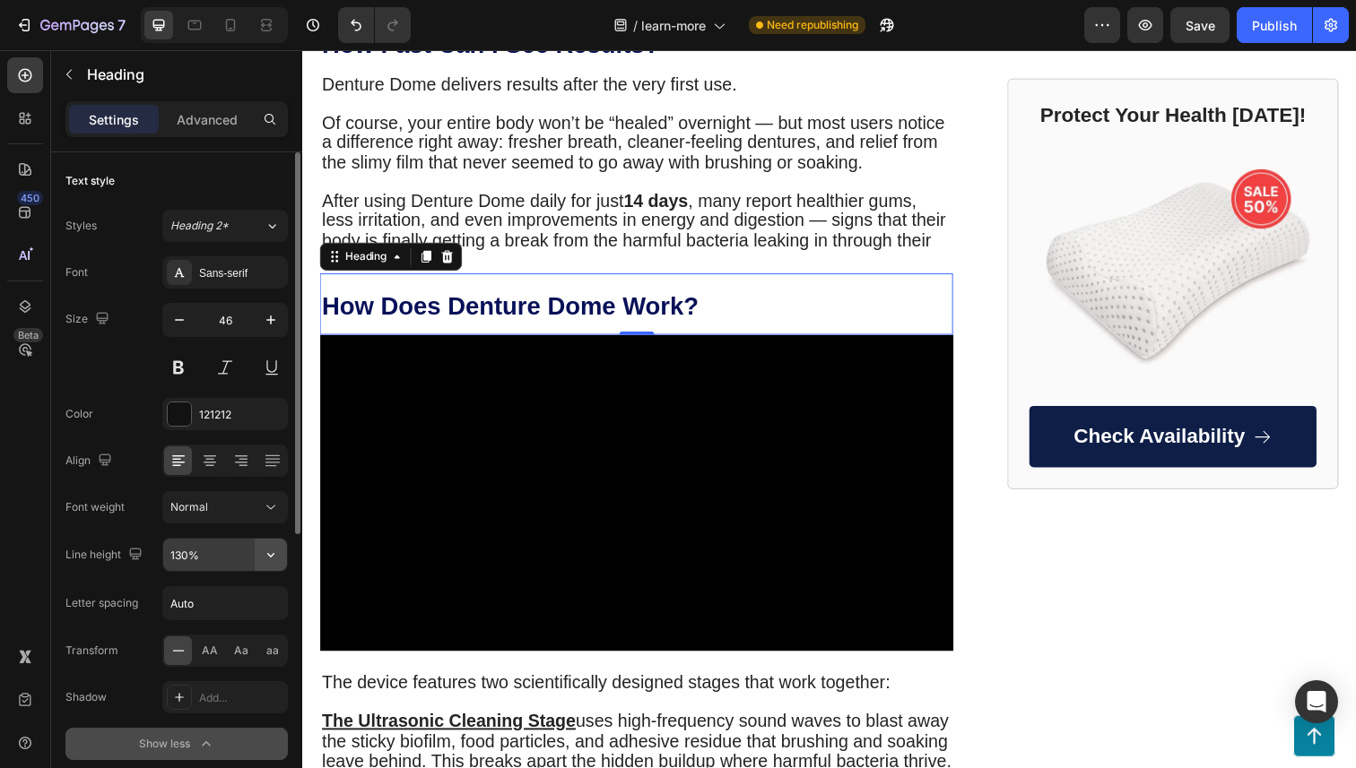
click at [266, 555] on icon "button" at bounding box center [271, 555] width 18 height 18
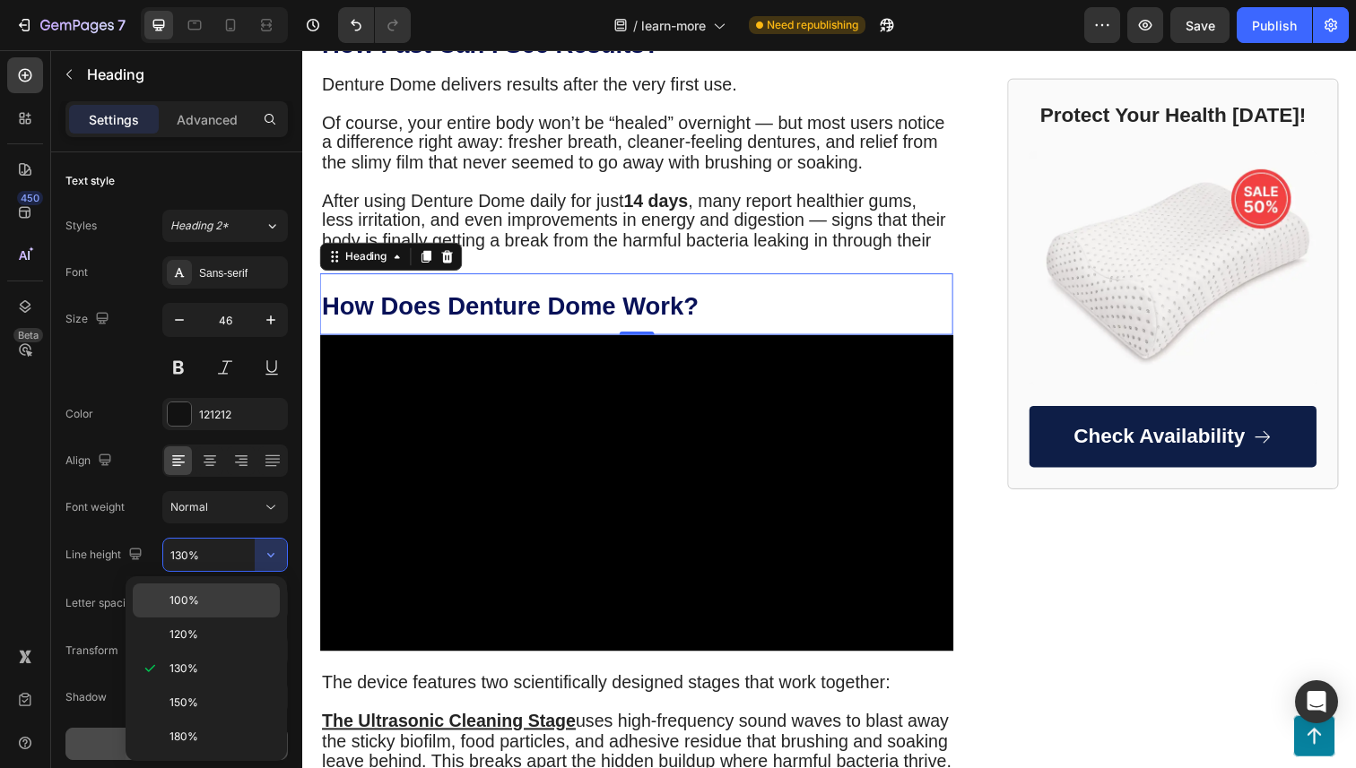
click at [235, 603] on p "100%" at bounding box center [220, 601] width 102 height 16
type input "100%"
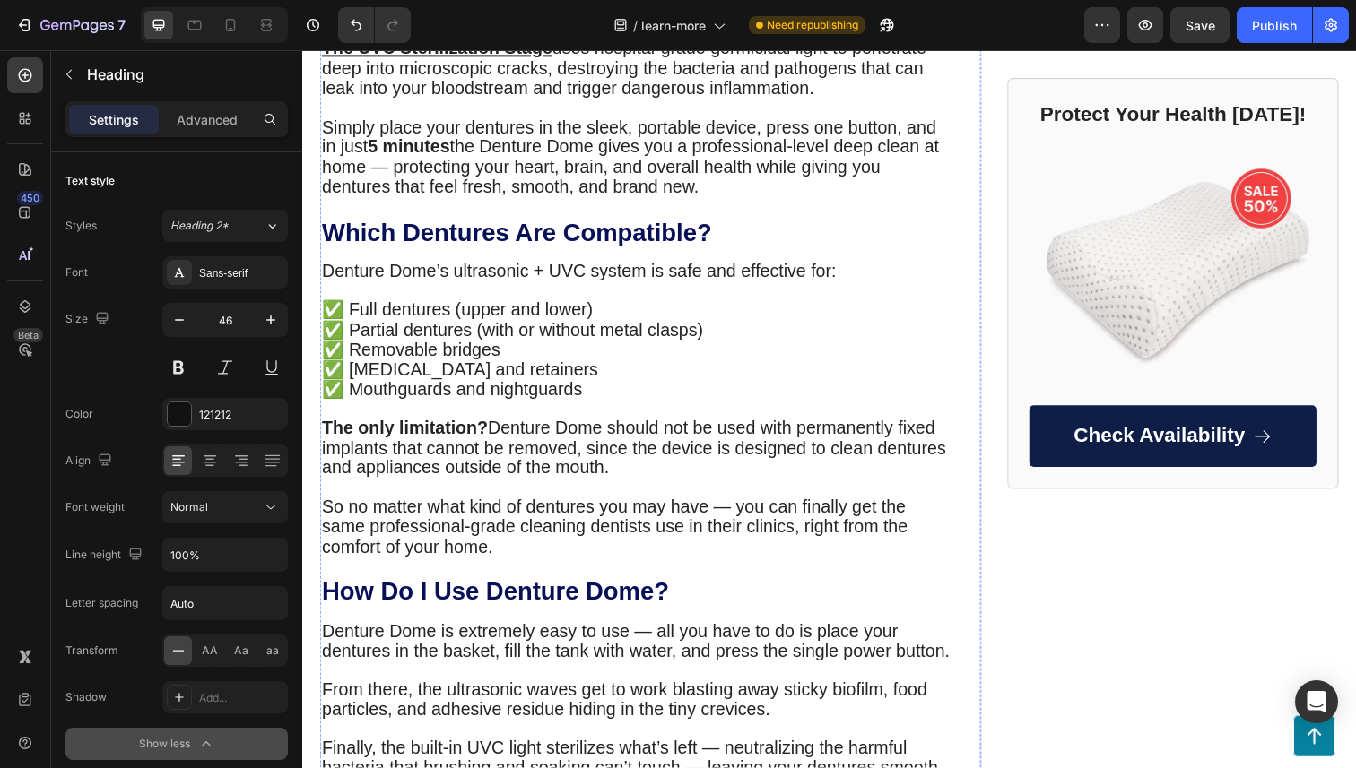
scroll to position [1945, 0]
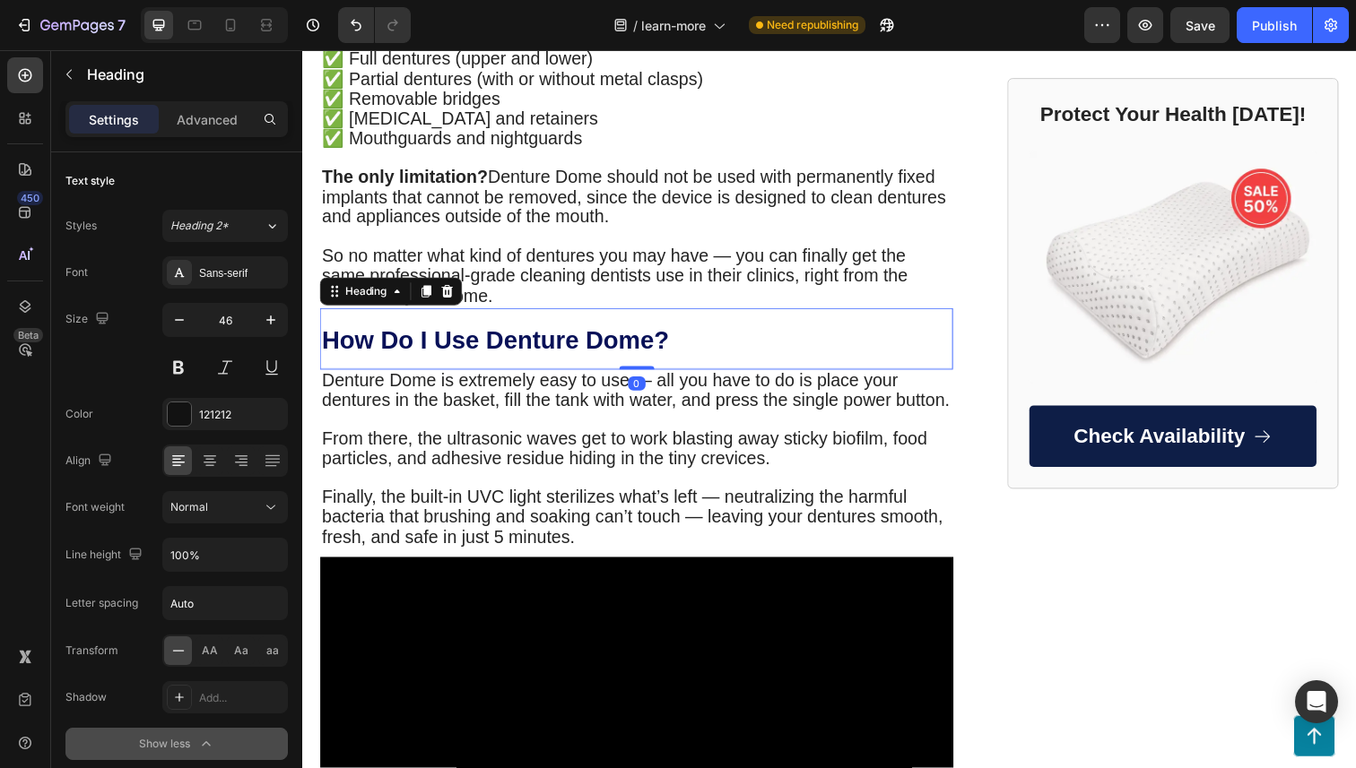
click at [667, 334] on strong "How Do I Use Denture Dome?" at bounding box center [499, 348] width 354 height 28
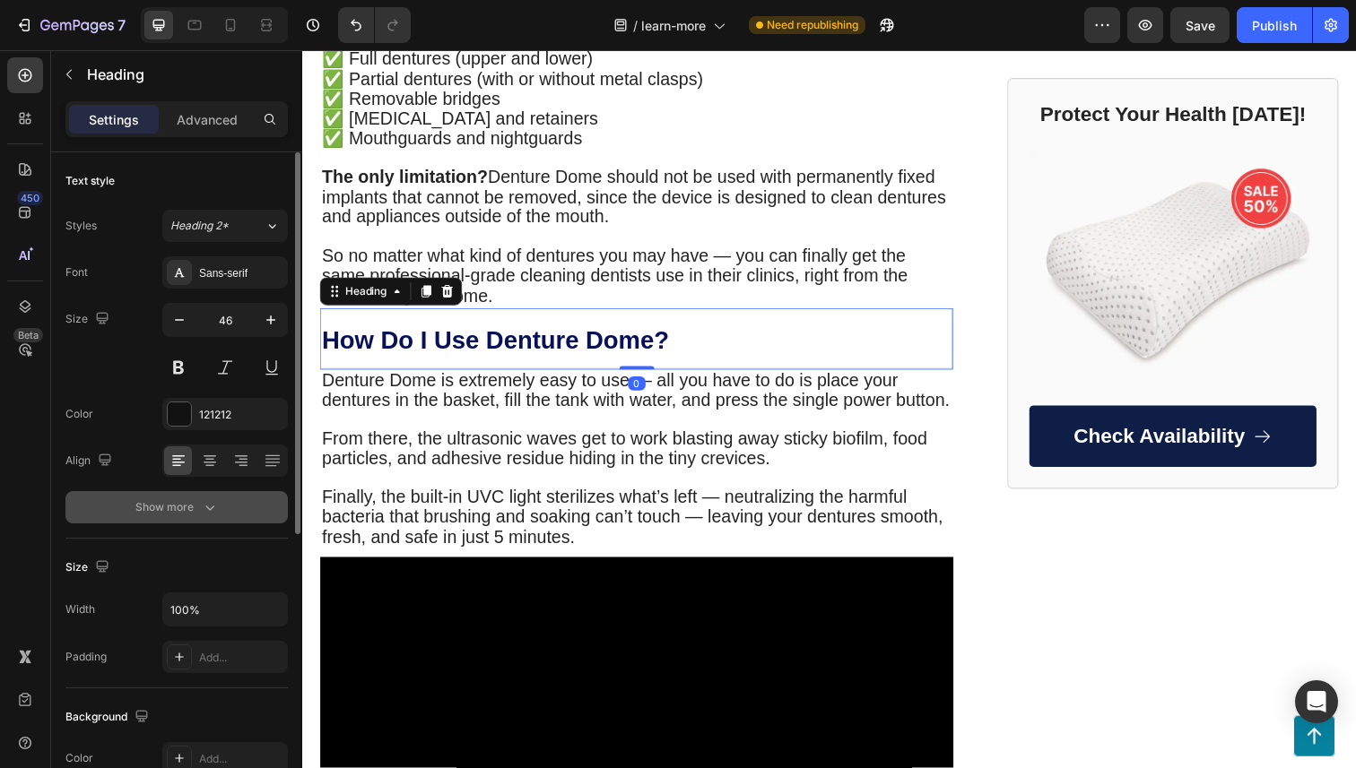
click at [207, 515] on icon "button" at bounding box center [210, 508] width 18 height 18
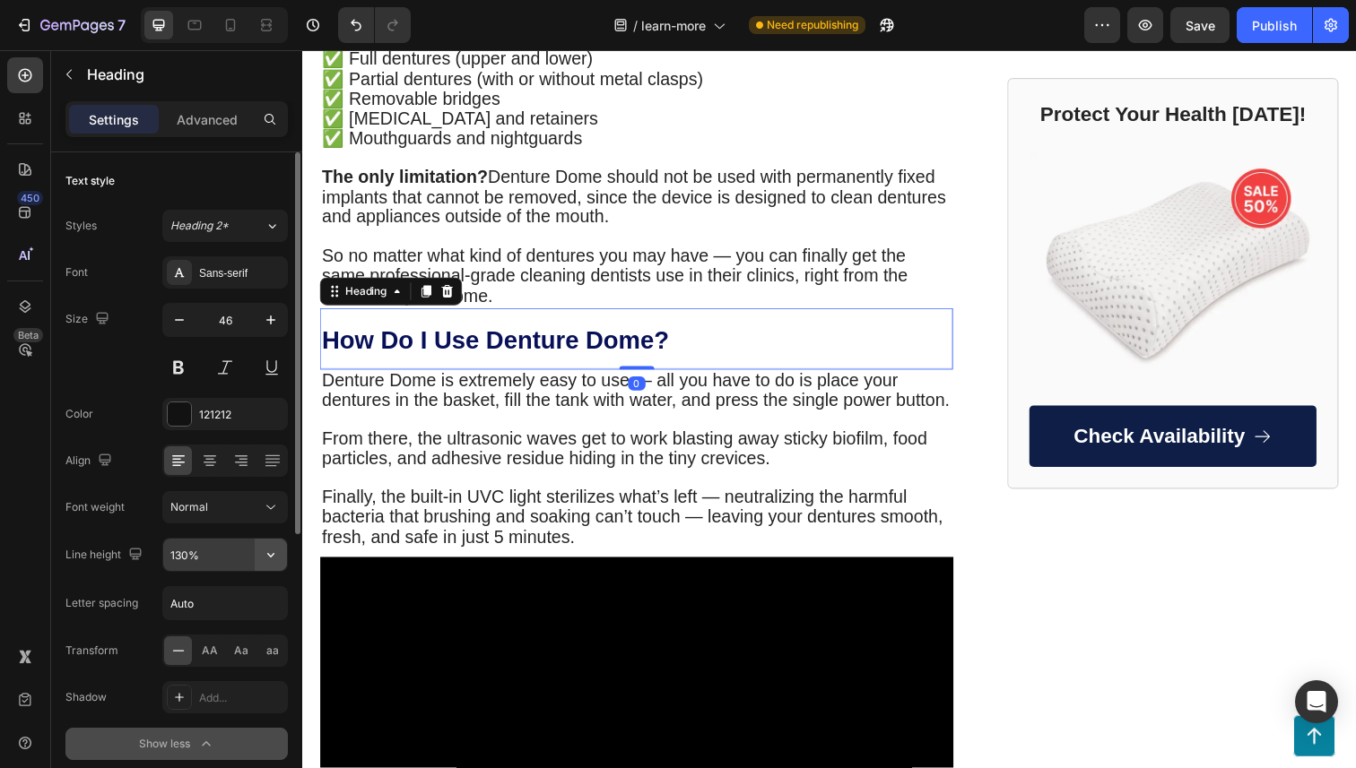
click at [273, 555] on icon "button" at bounding box center [270, 555] width 7 height 4
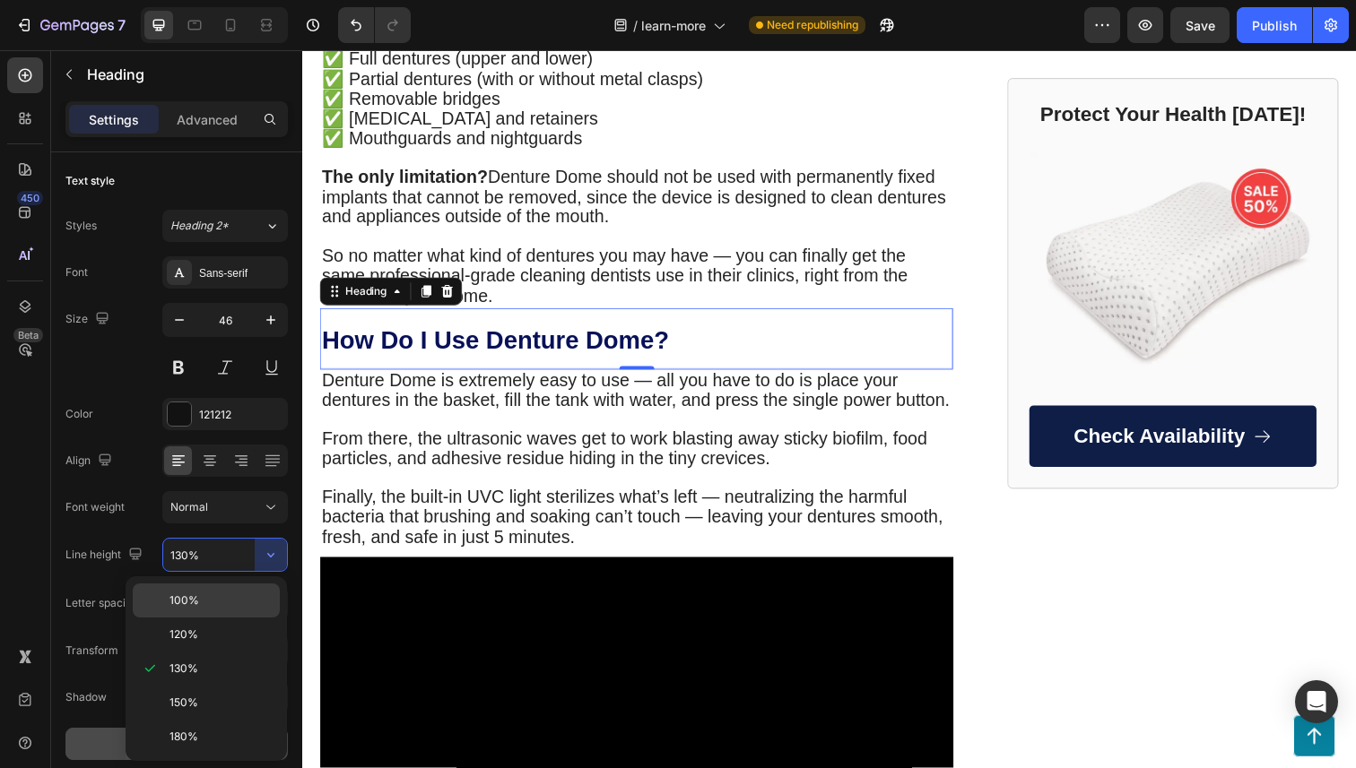
click at [239, 595] on p "100%" at bounding box center [220, 601] width 102 height 16
type input "100%"
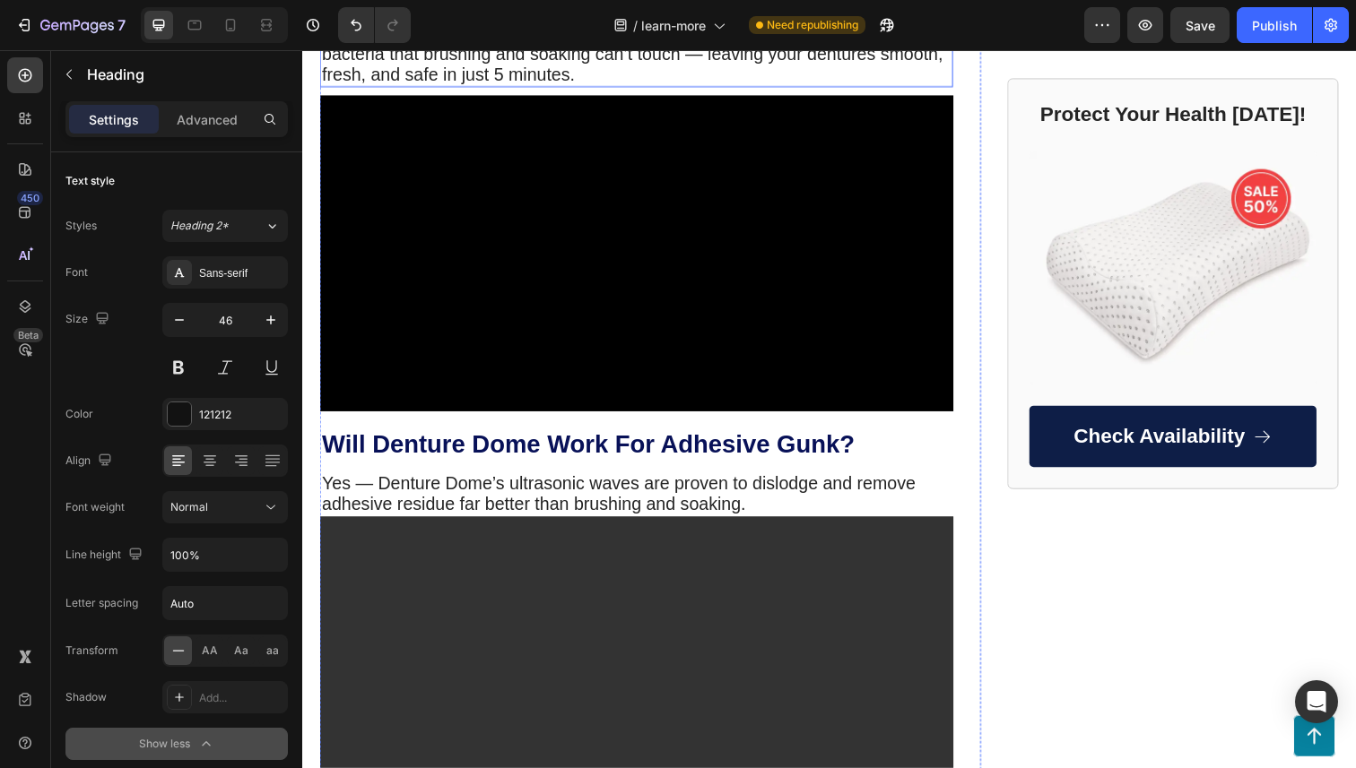
scroll to position [2675, 0]
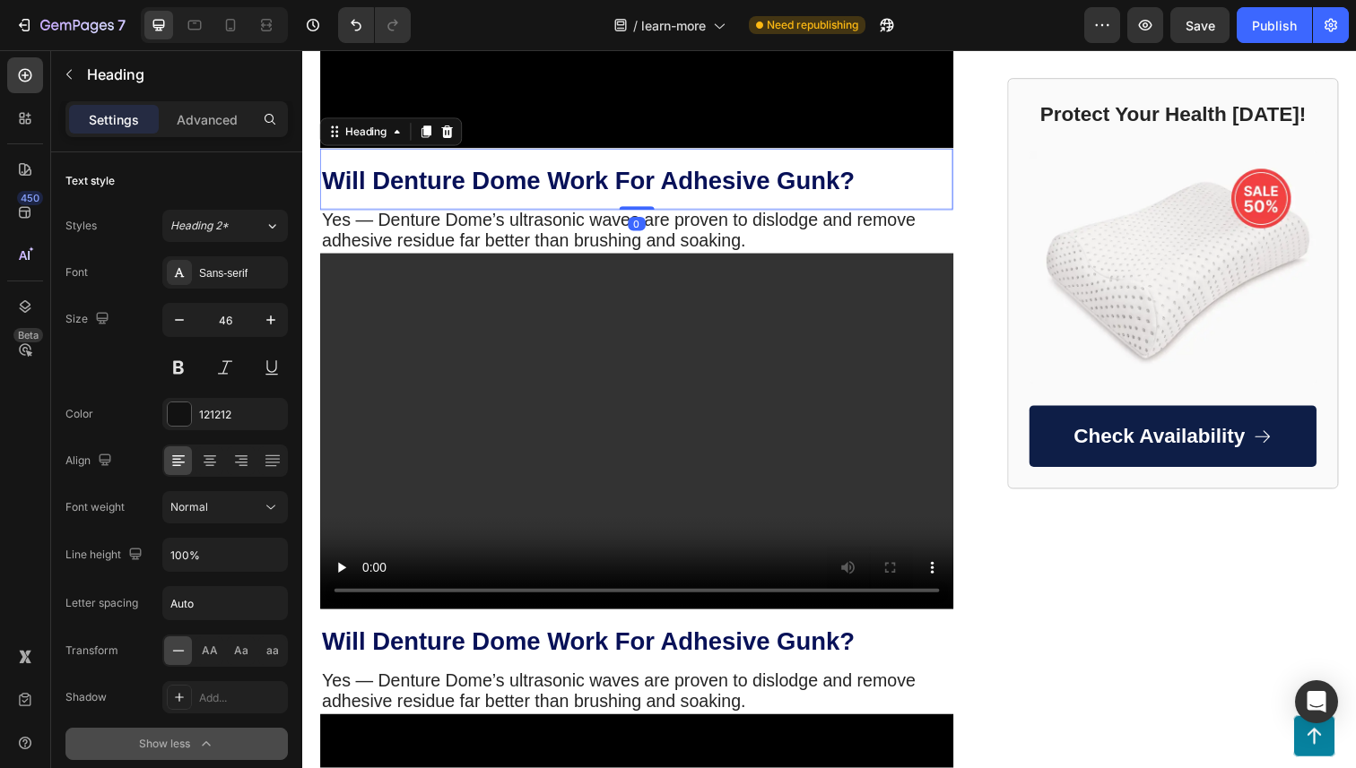
click at [622, 198] on strong "Will Denture Dome Work For Adhesive Gunk?" at bounding box center [594, 184] width 544 height 28
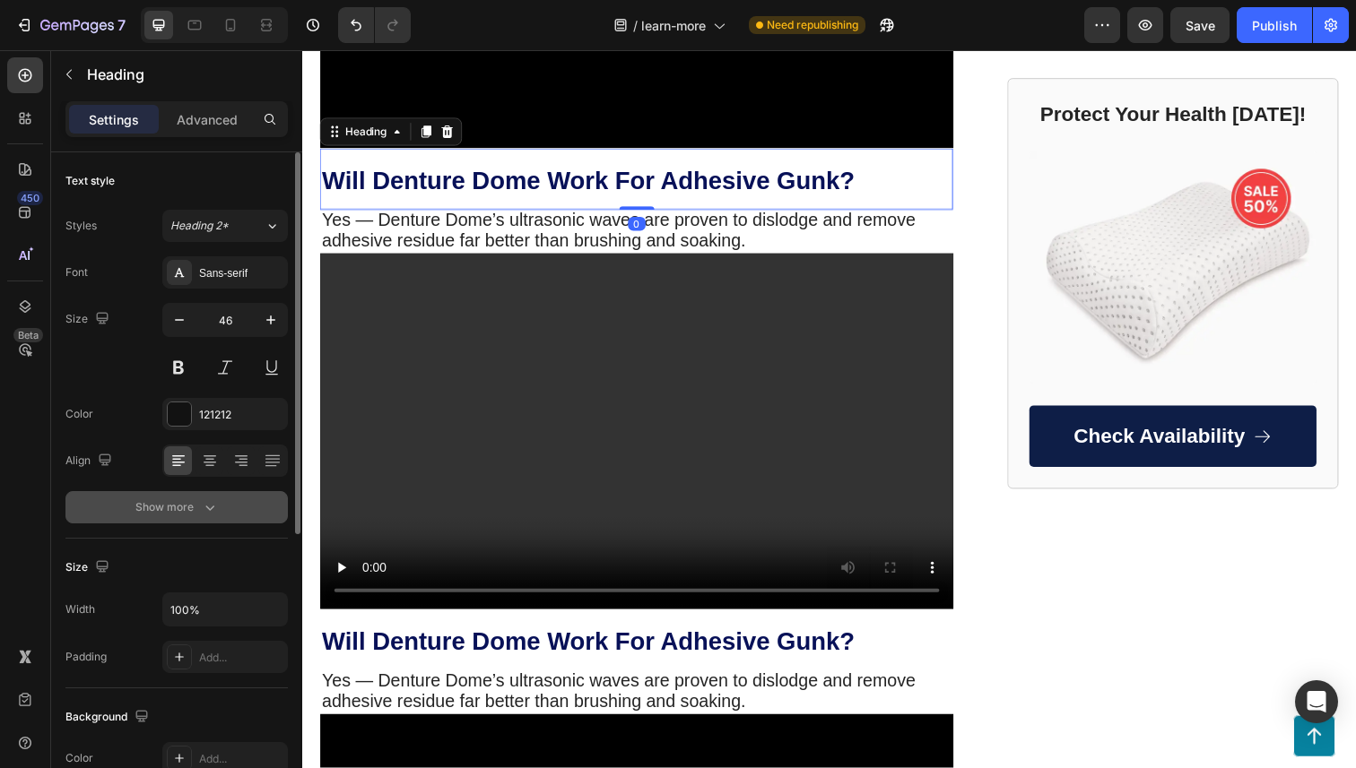
click at [234, 514] on button "Show more" at bounding box center [176, 507] width 222 height 32
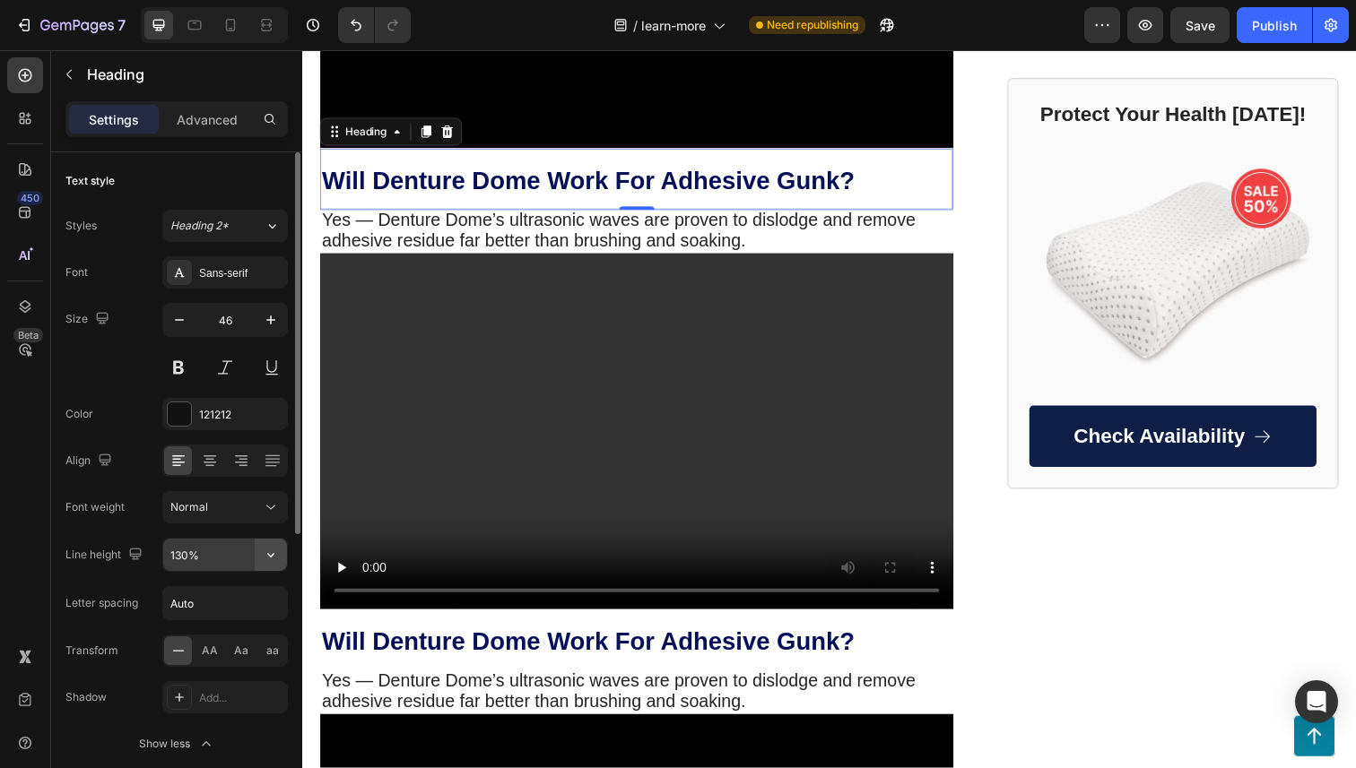
click at [277, 549] on icon "button" at bounding box center [271, 555] width 18 height 18
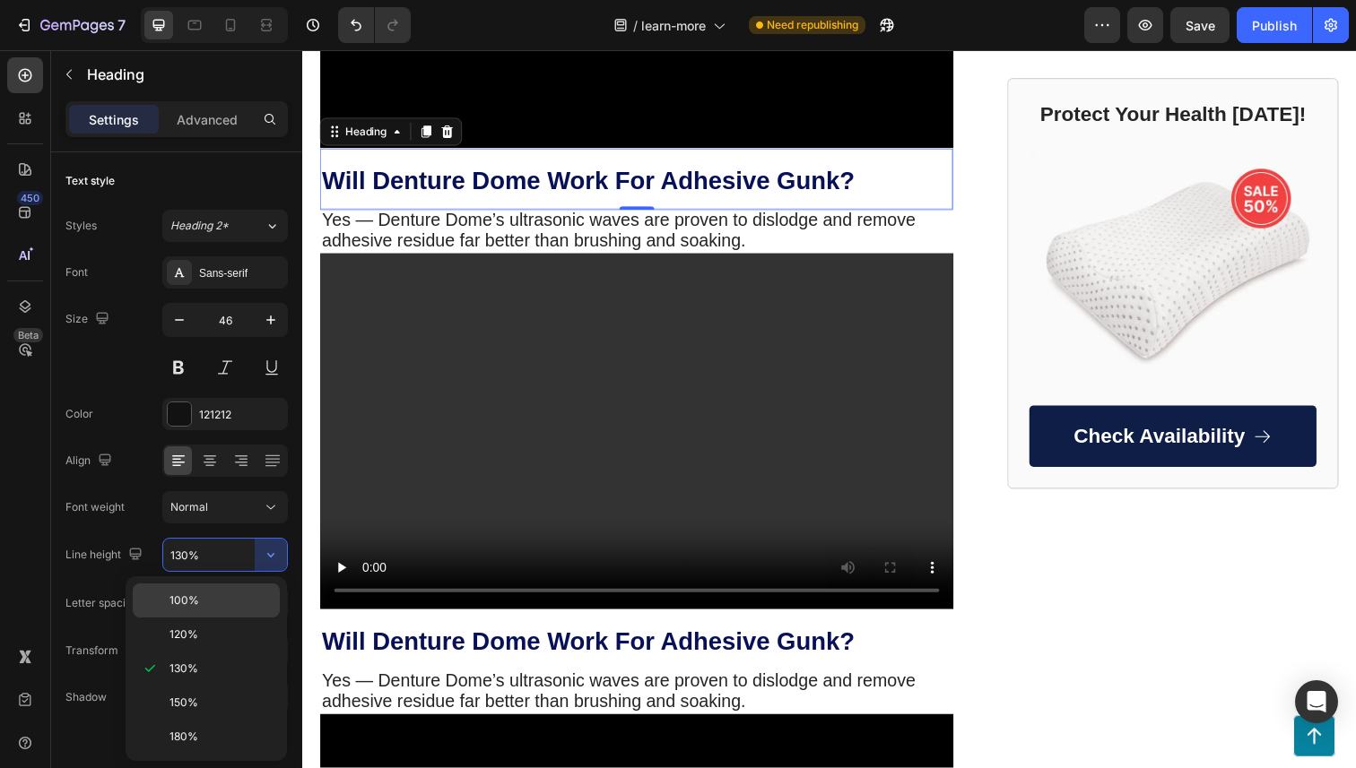
click at [250, 595] on p "100%" at bounding box center [220, 601] width 102 height 16
type input "100%"
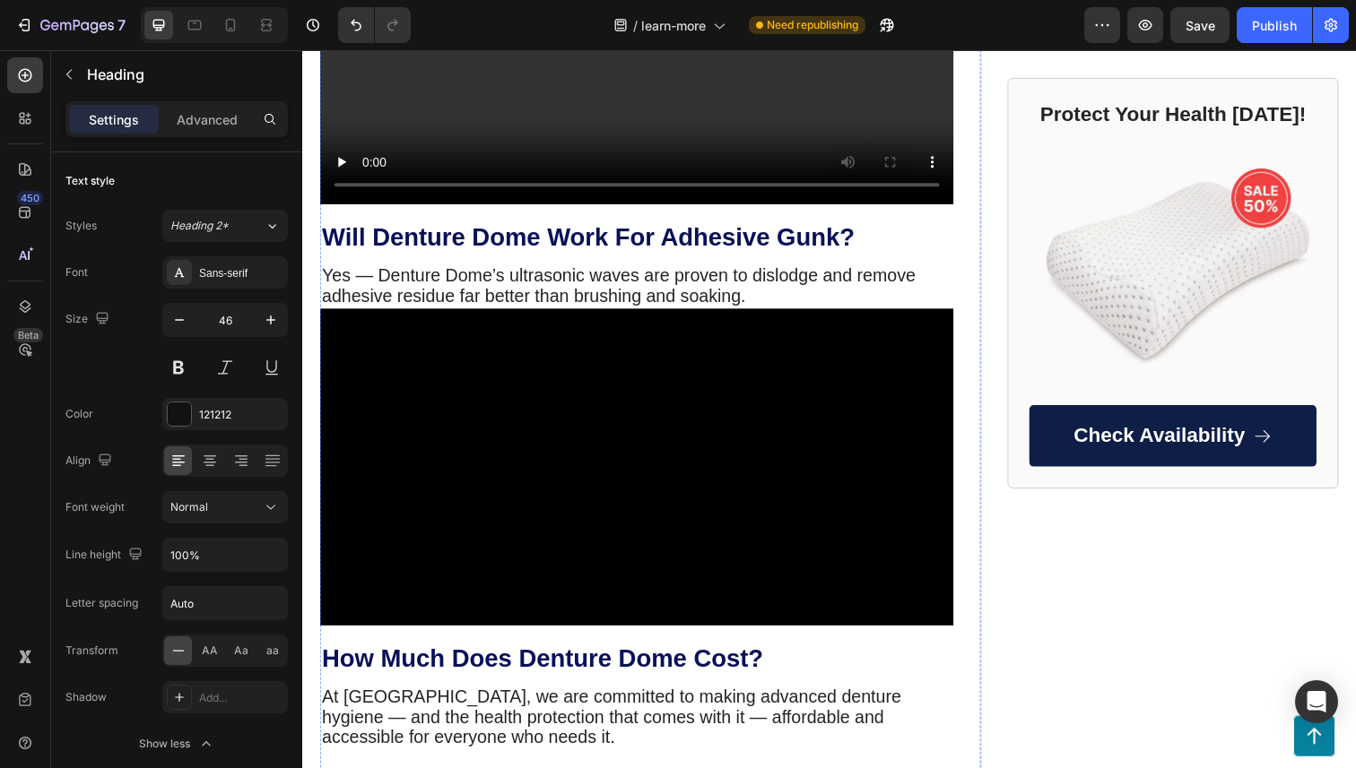
scroll to position [3301, 0]
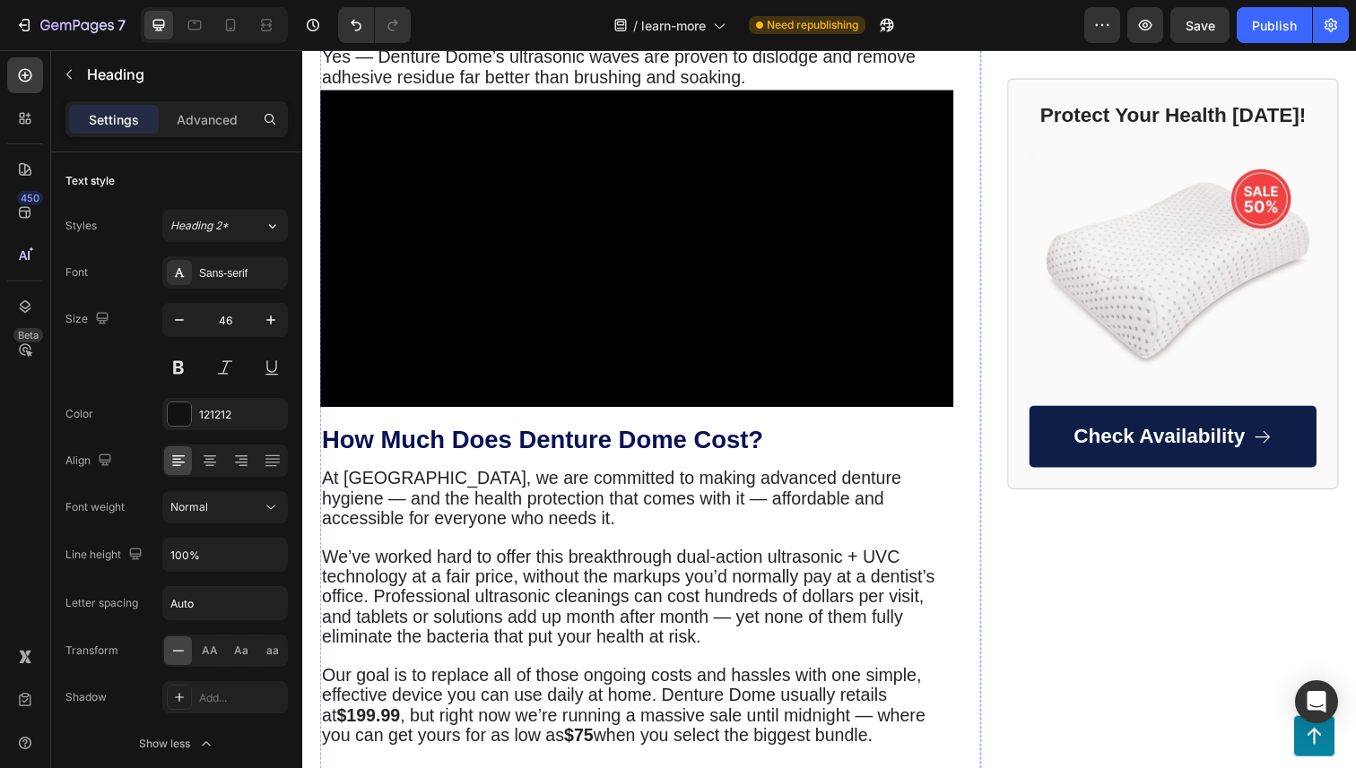
click at [674, 32] on strong "Will Denture Dome Work For Adhesive Gunk?" at bounding box center [594, 18] width 544 height 28
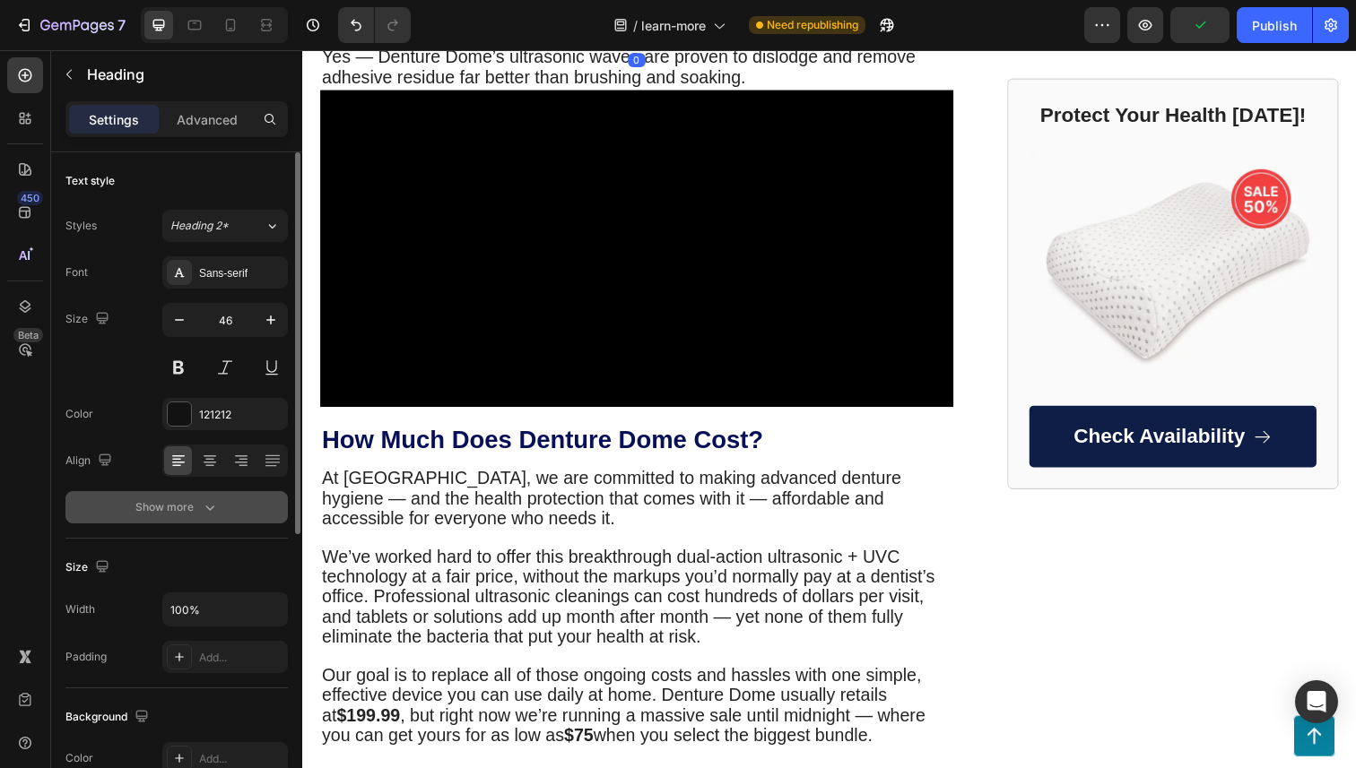
click at [252, 511] on button "Show more" at bounding box center [176, 507] width 222 height 32
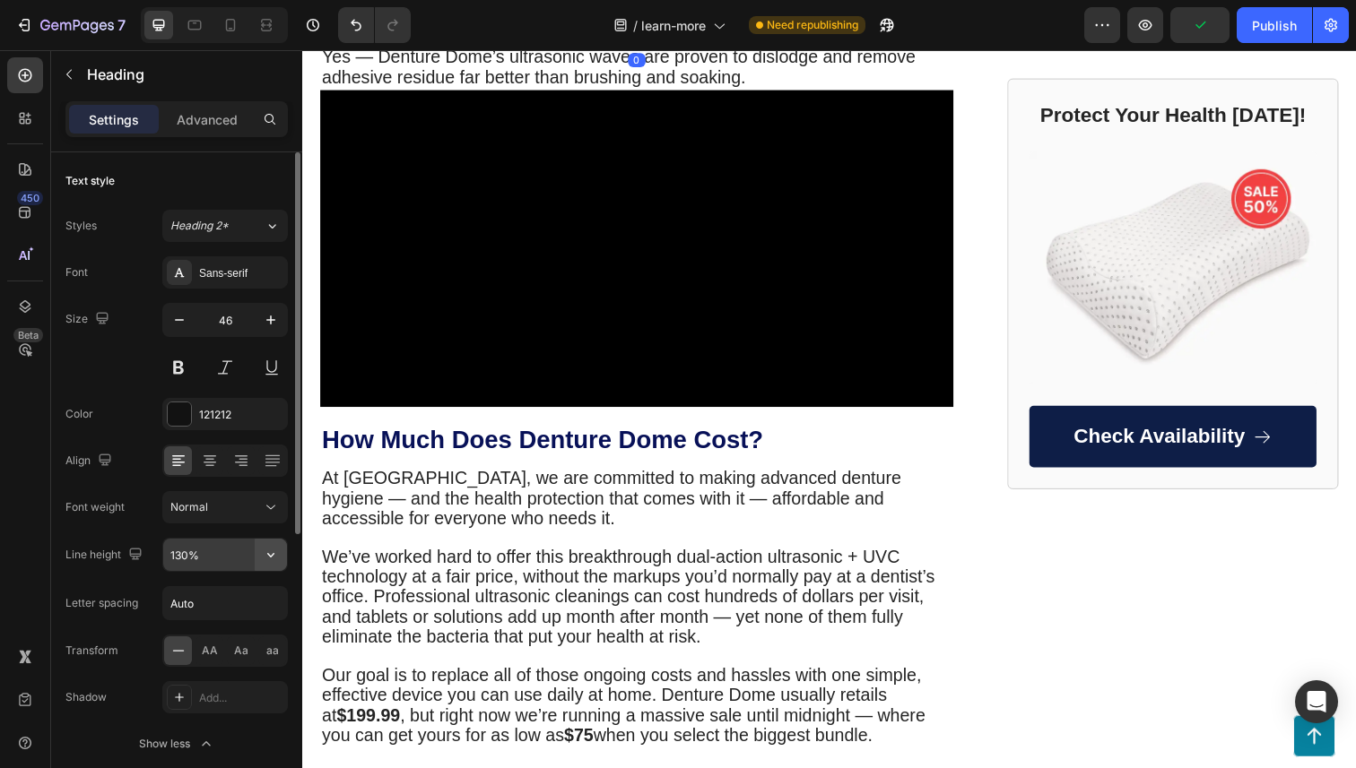
click at [266, 558] on icon "button" at bounding box center [271, 555] width 18 height 18
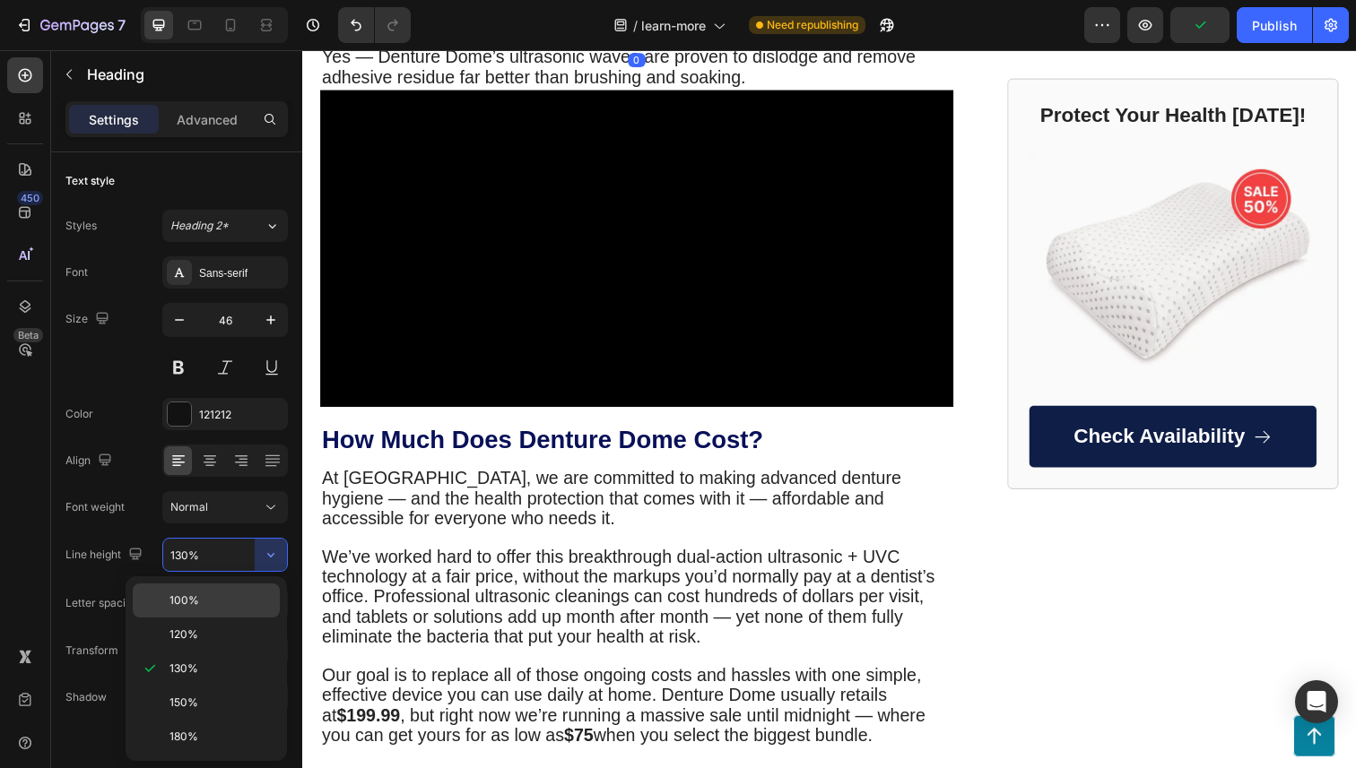
click at [250, 618] on div "100%" at bounding box center [206, 635] width 147 height 34
type input "100%"
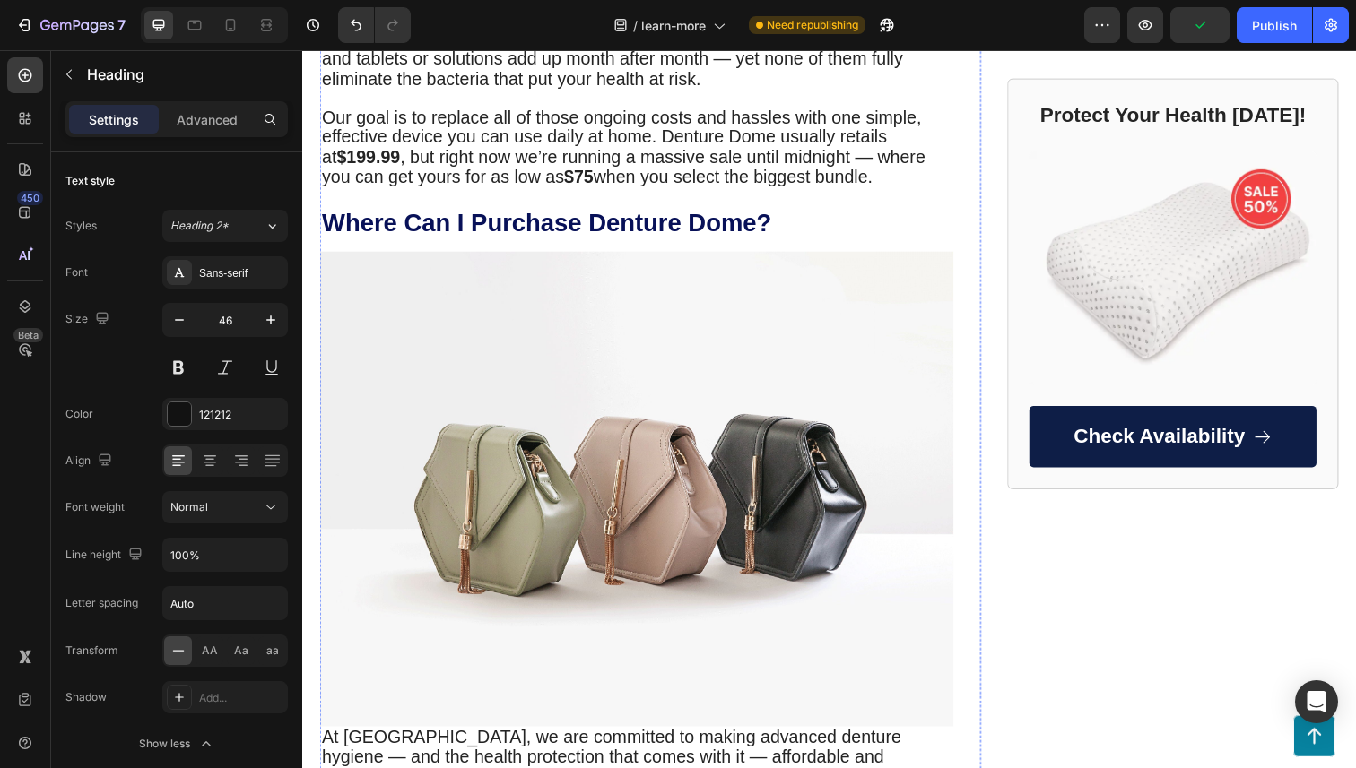
scroll to position [3929, 0]
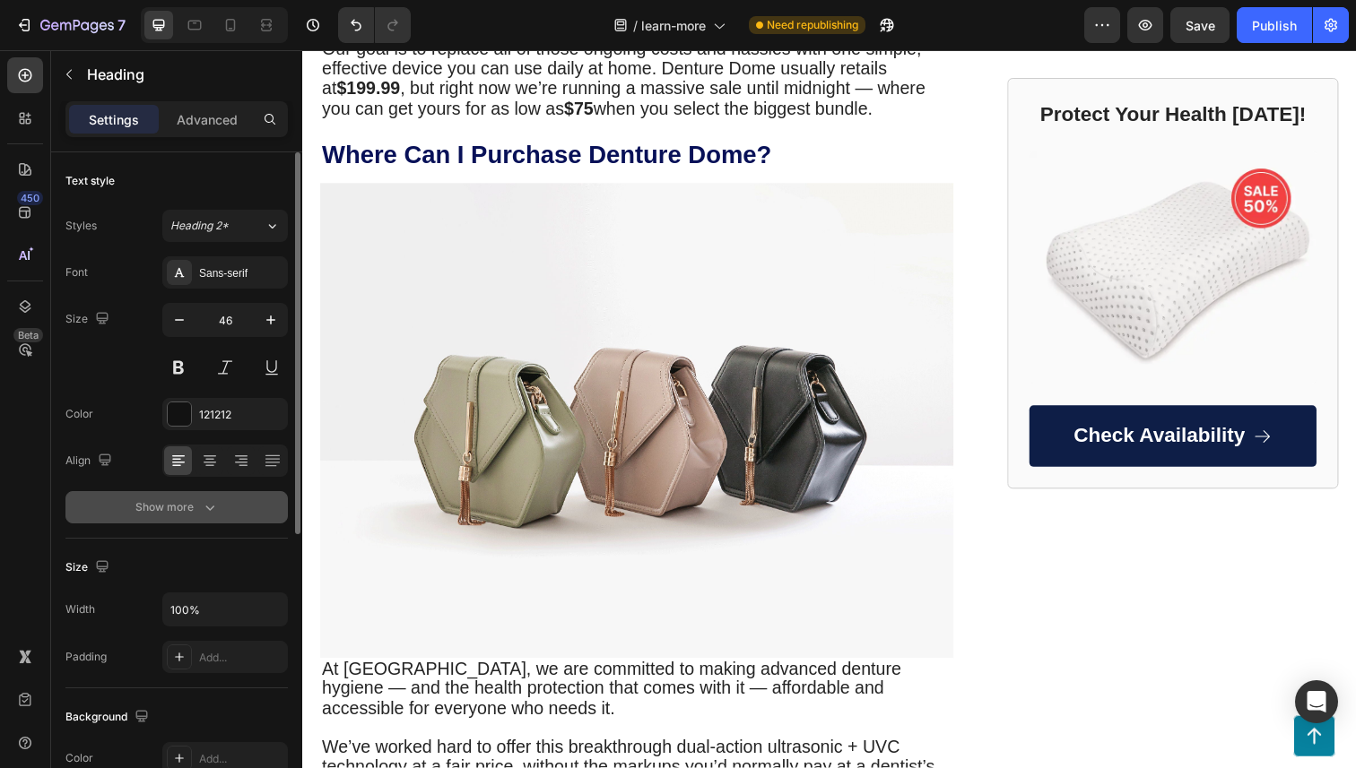
click at [262, 511] on button "Show more" at bounding box center [176, 507] width 222 height 32
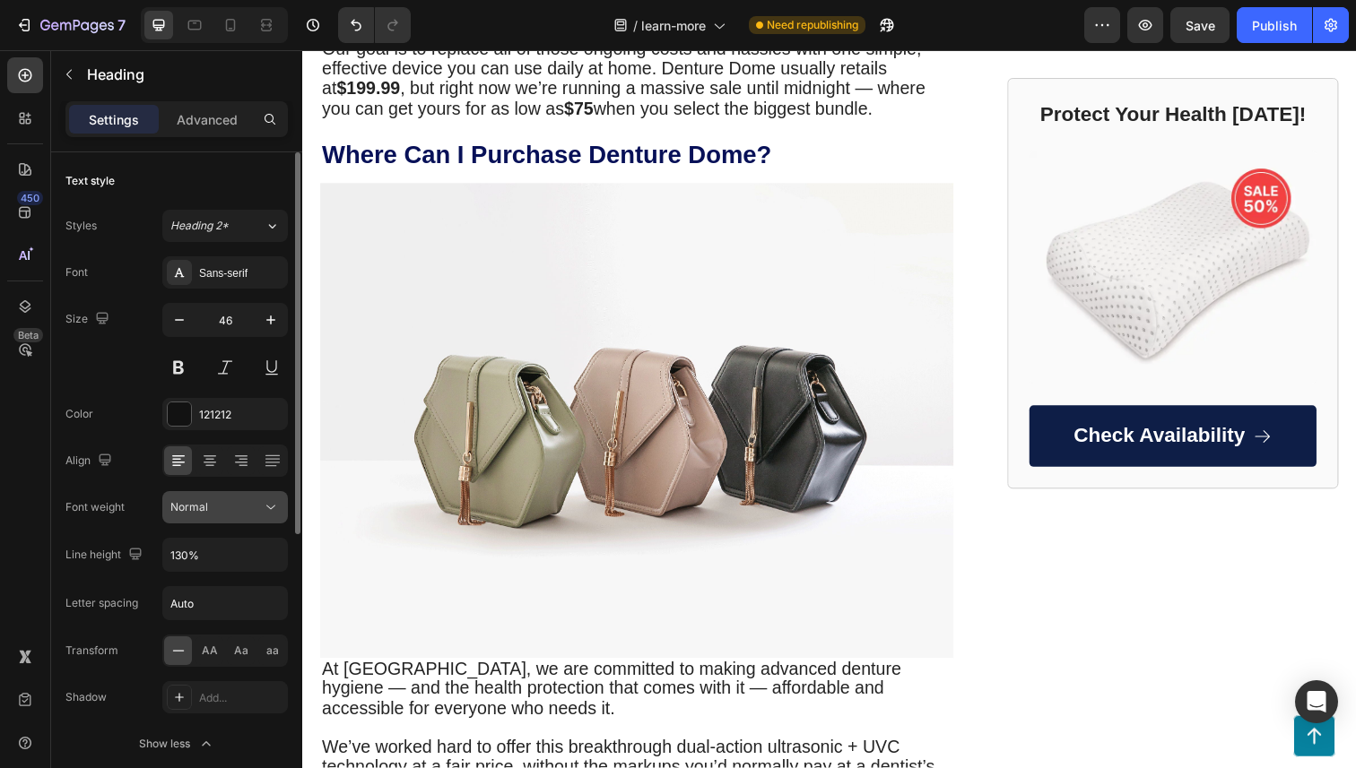
click at [273, 506] on icon at bounding box center [270, 508] width 9 height 4
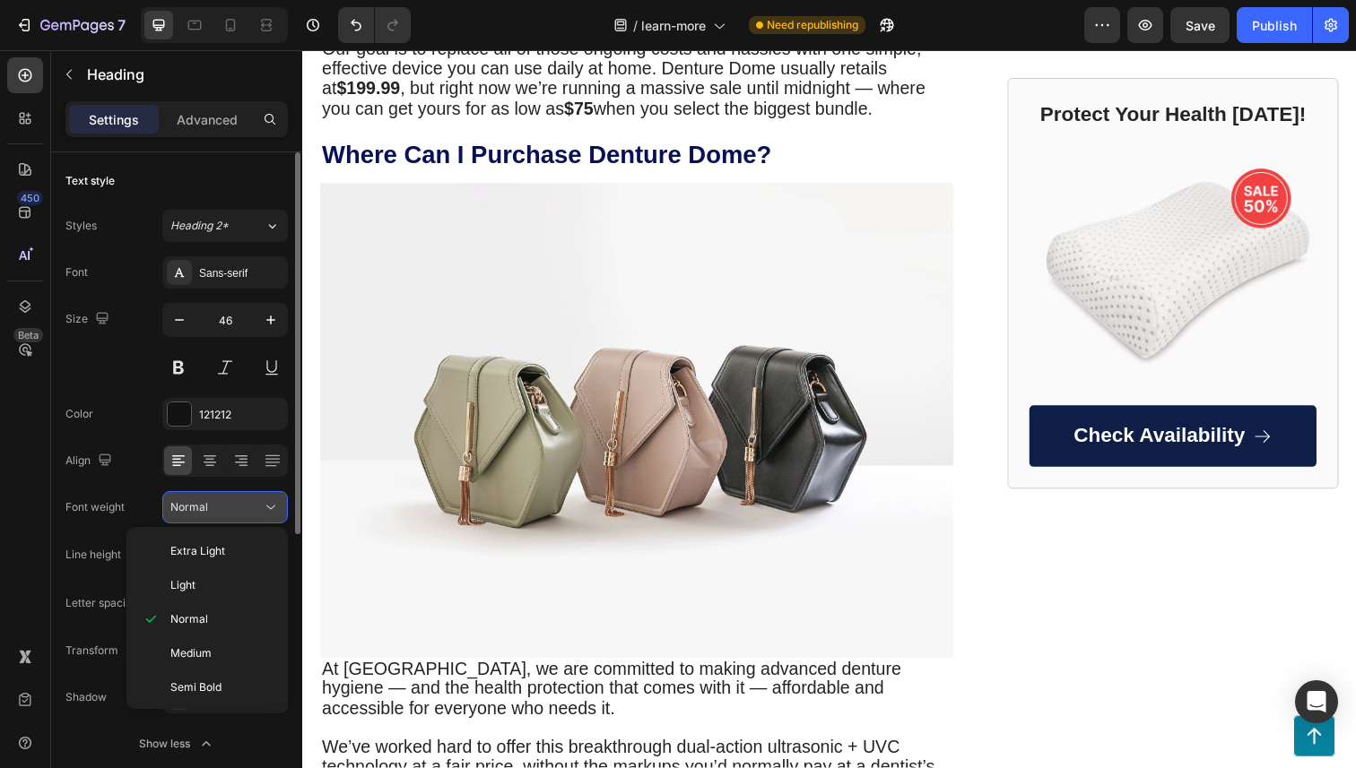
click at [270, 495] on button "Normal" at bounding box center [225, 507] width 126 height 32
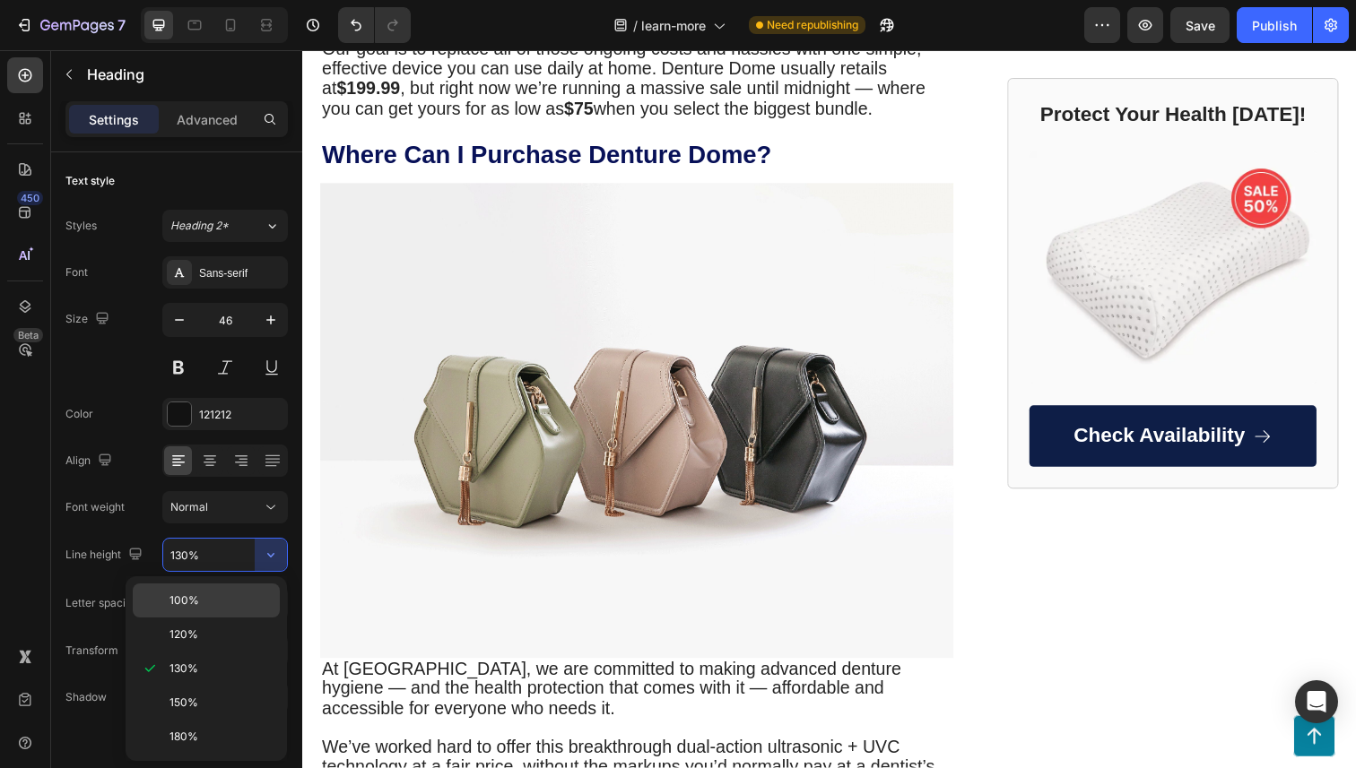
click at [269, 618] on div "100%" at bounding box center [206, 635] width 147 height 34
type input "100%"
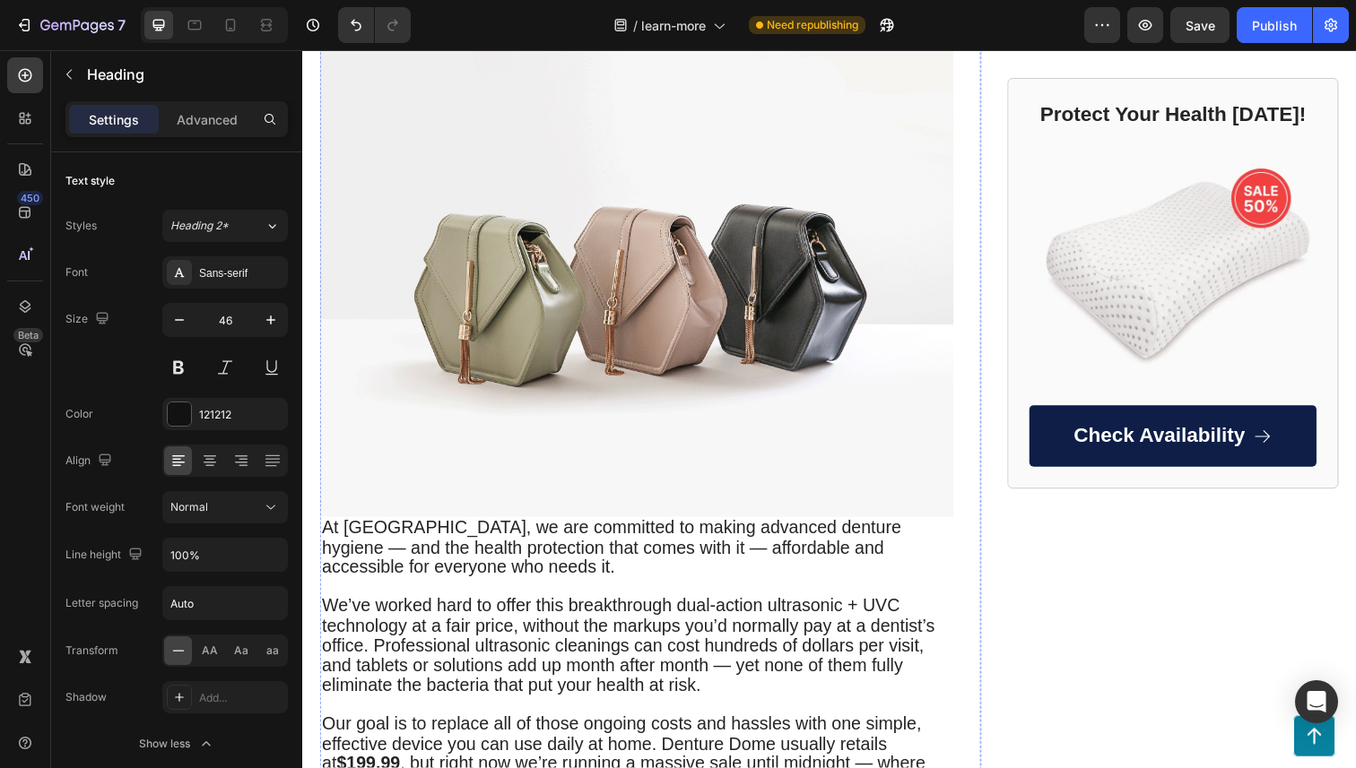
scroll to position [4063, 0]
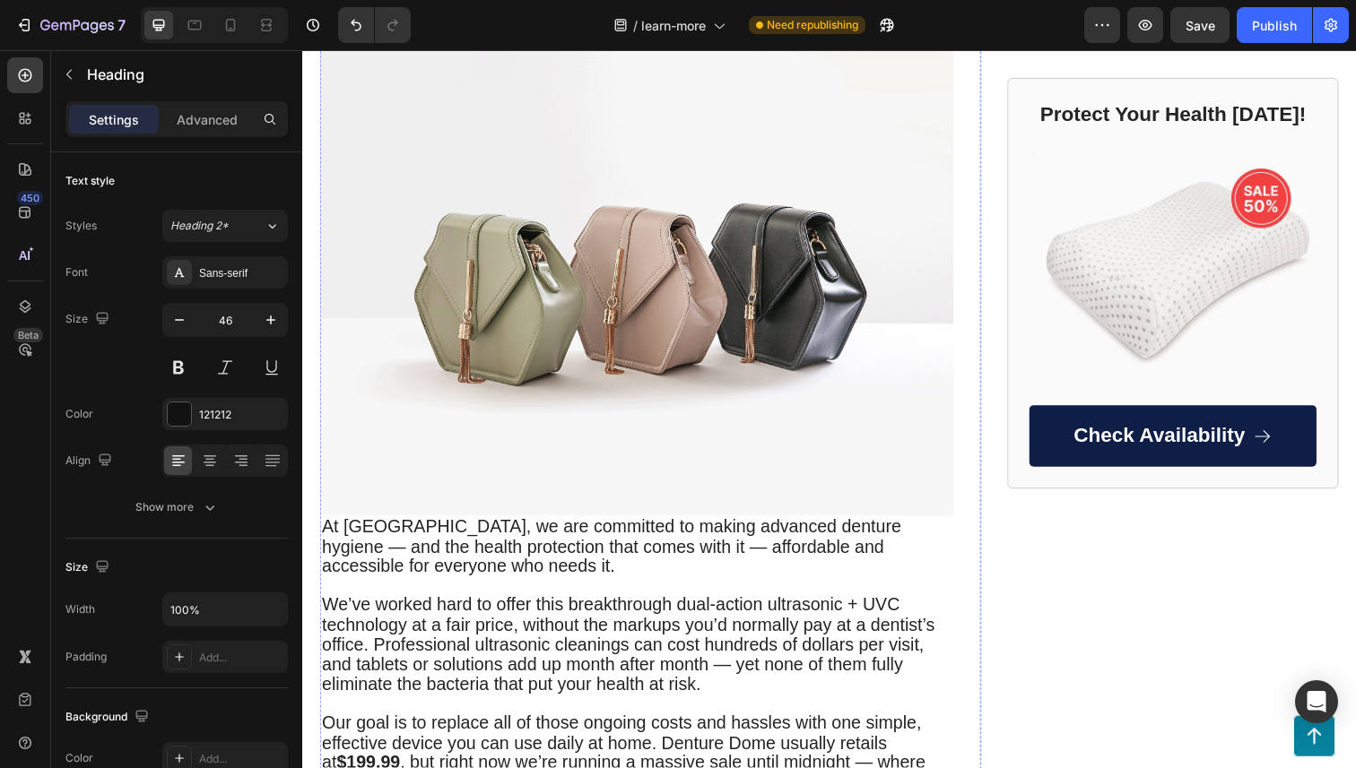
click at [579, 26] on strong "Where Can I Purchase Denture Dome?" at bounding box center [551, 12] width 459 height 28
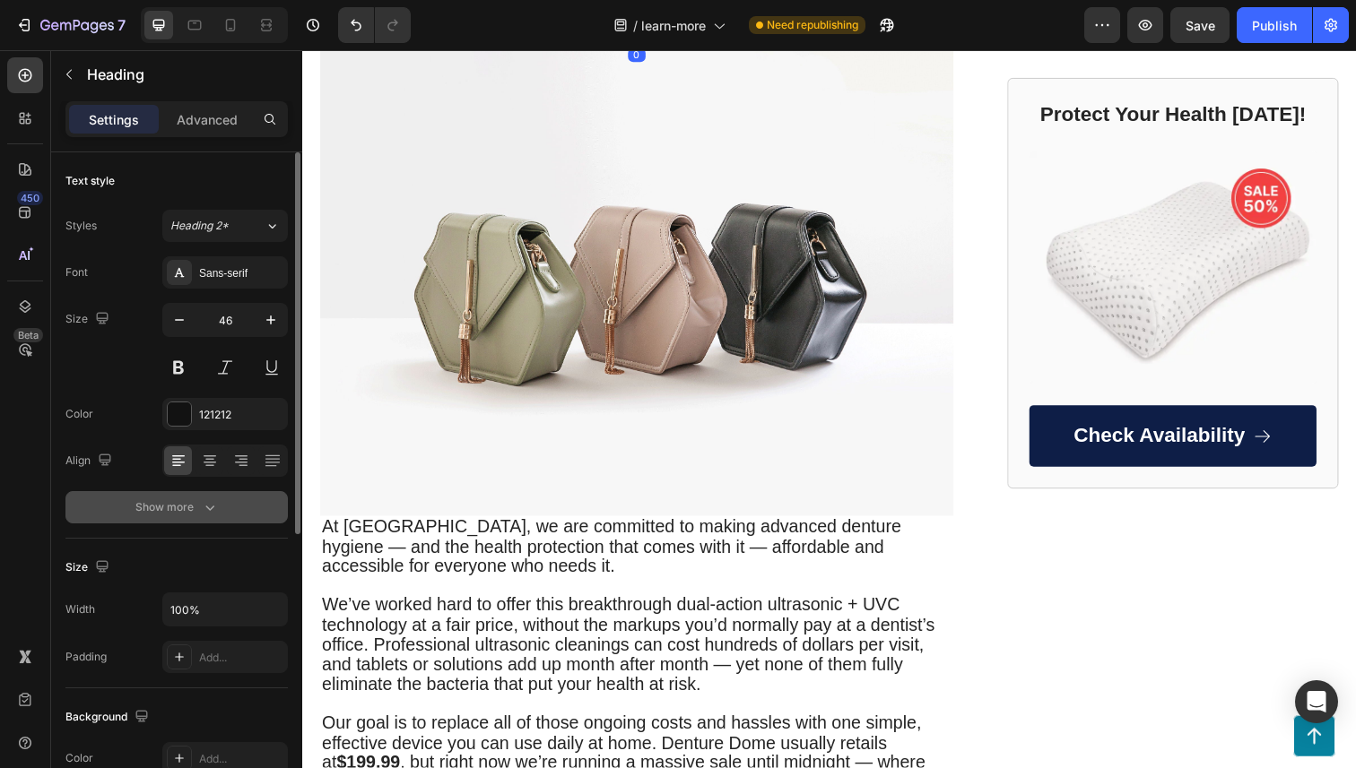
click at [268, 511] on button "Show more" at bounding box center [176, 507] width 222 height 32
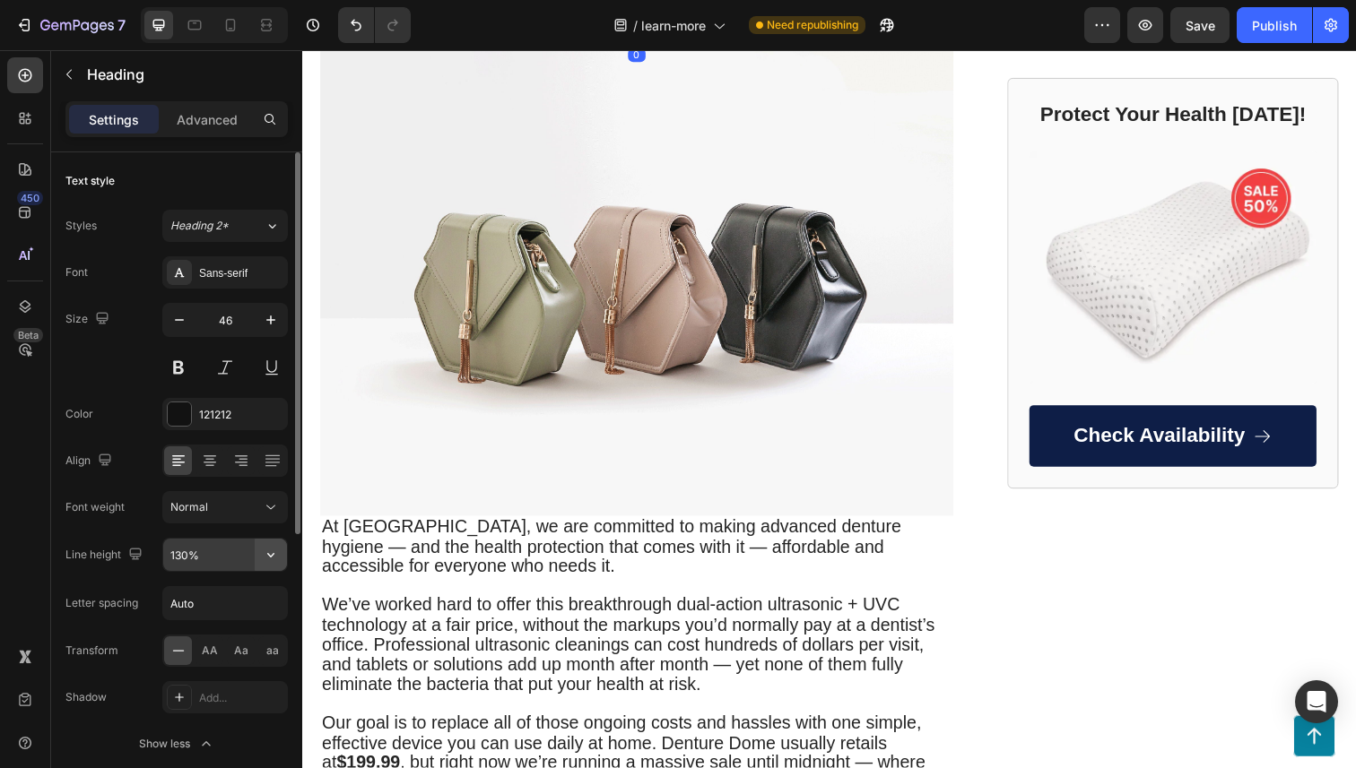
click at [278, 558] on icon "button" at bounding box center [271, 555] width 18 height 18
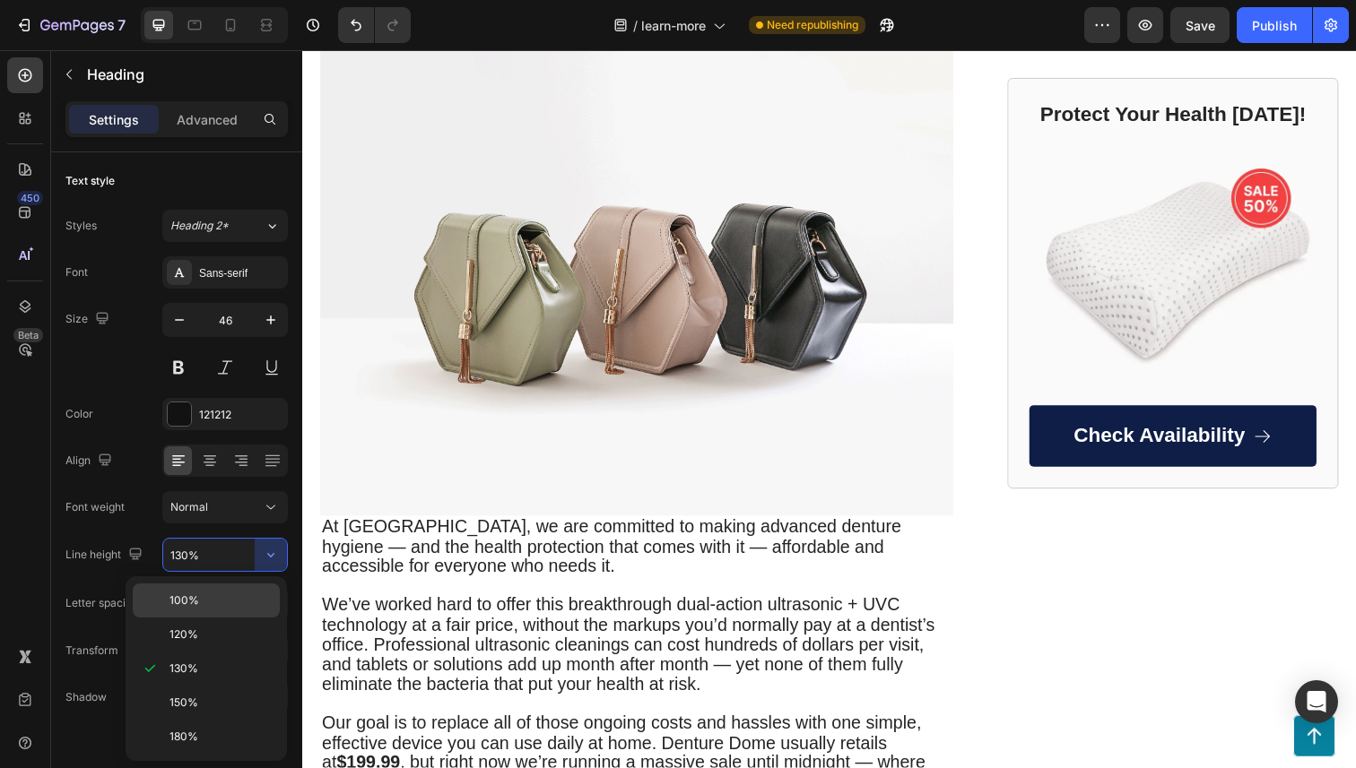
drag, startPoint x: 256, startPoint y: 591, endPoint x: 18, endPoint y: 551, distance: 240.9
click at [256, 618] on div "100%" at bounding box center [206, 635] width 147 height 34
type input "100%"
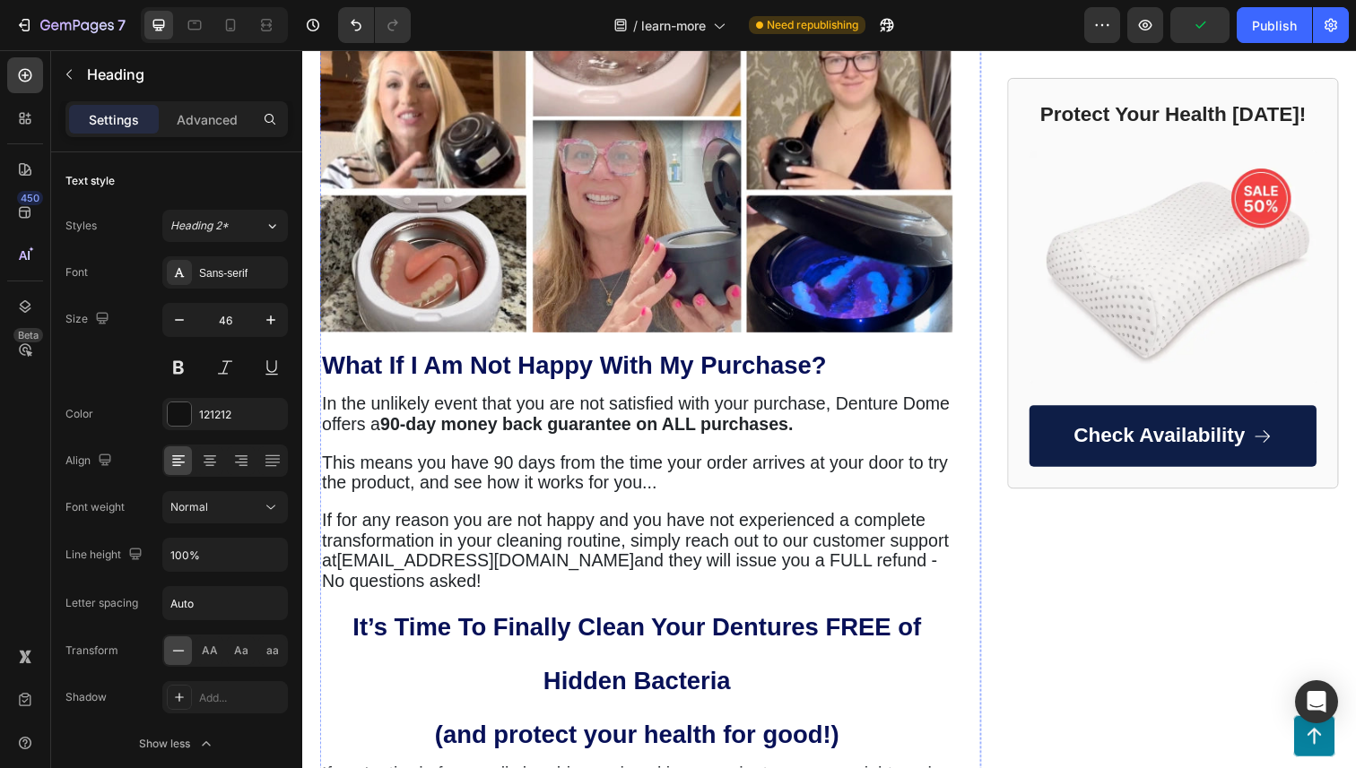
scroll to position [5096, 0]
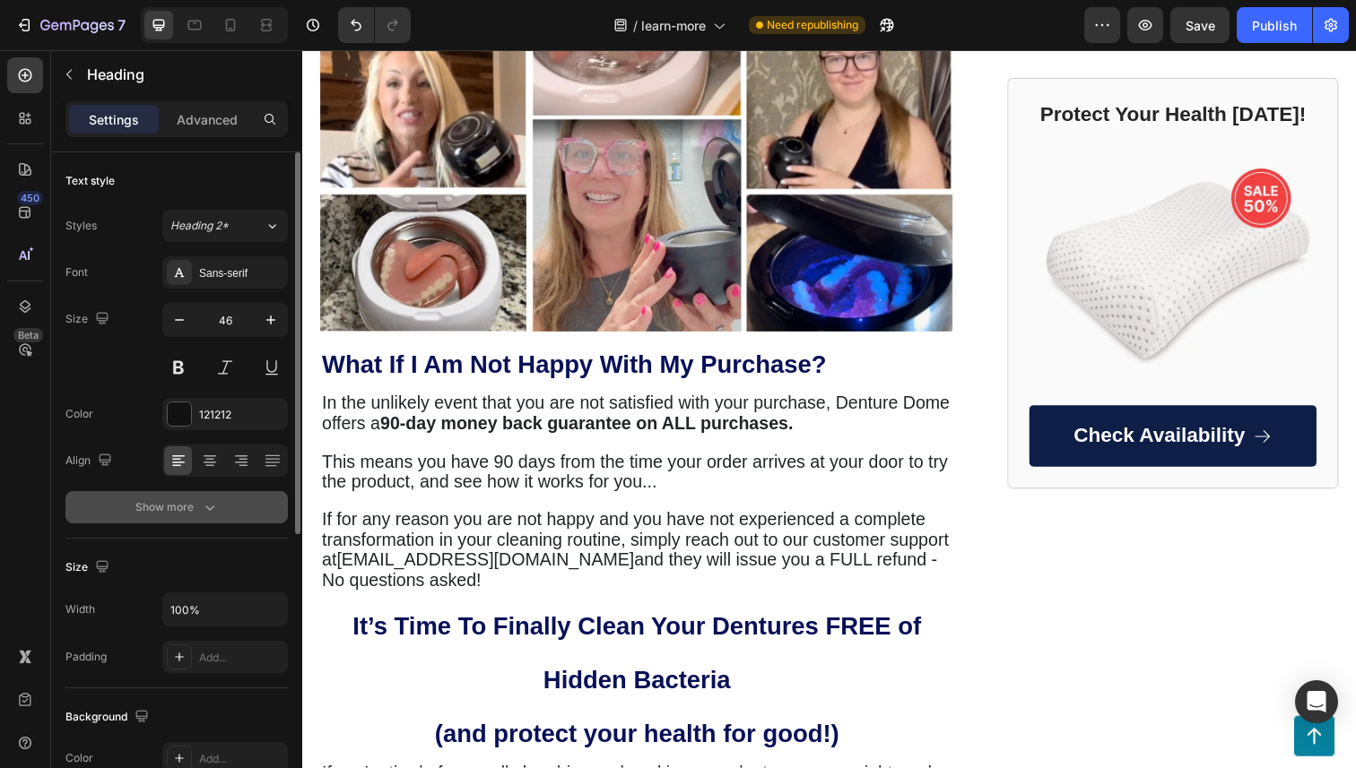
click at [255, 519] on button "Show more" at bounding box center [176, 507] width 222 height 32
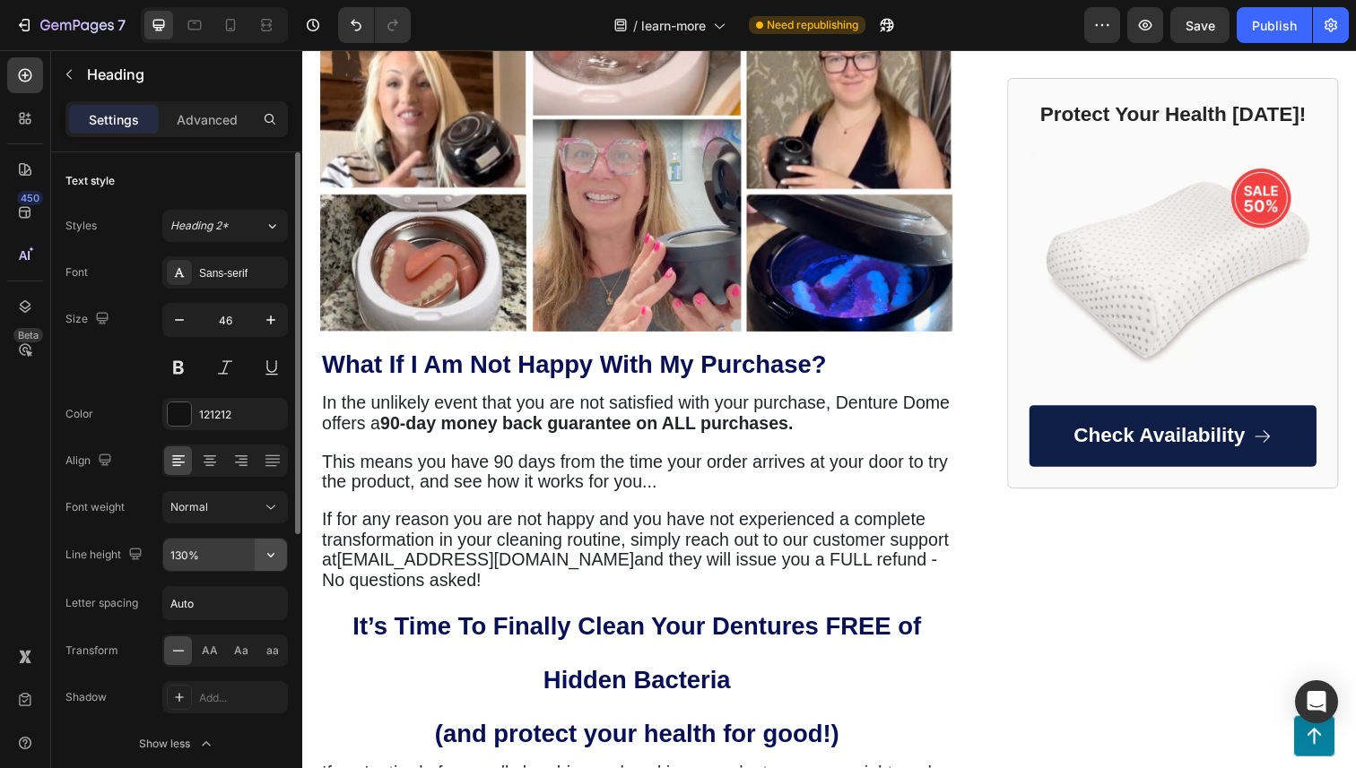
click at [259, 553] on button "button" at bounding box center [271, 555] width 32 height 32
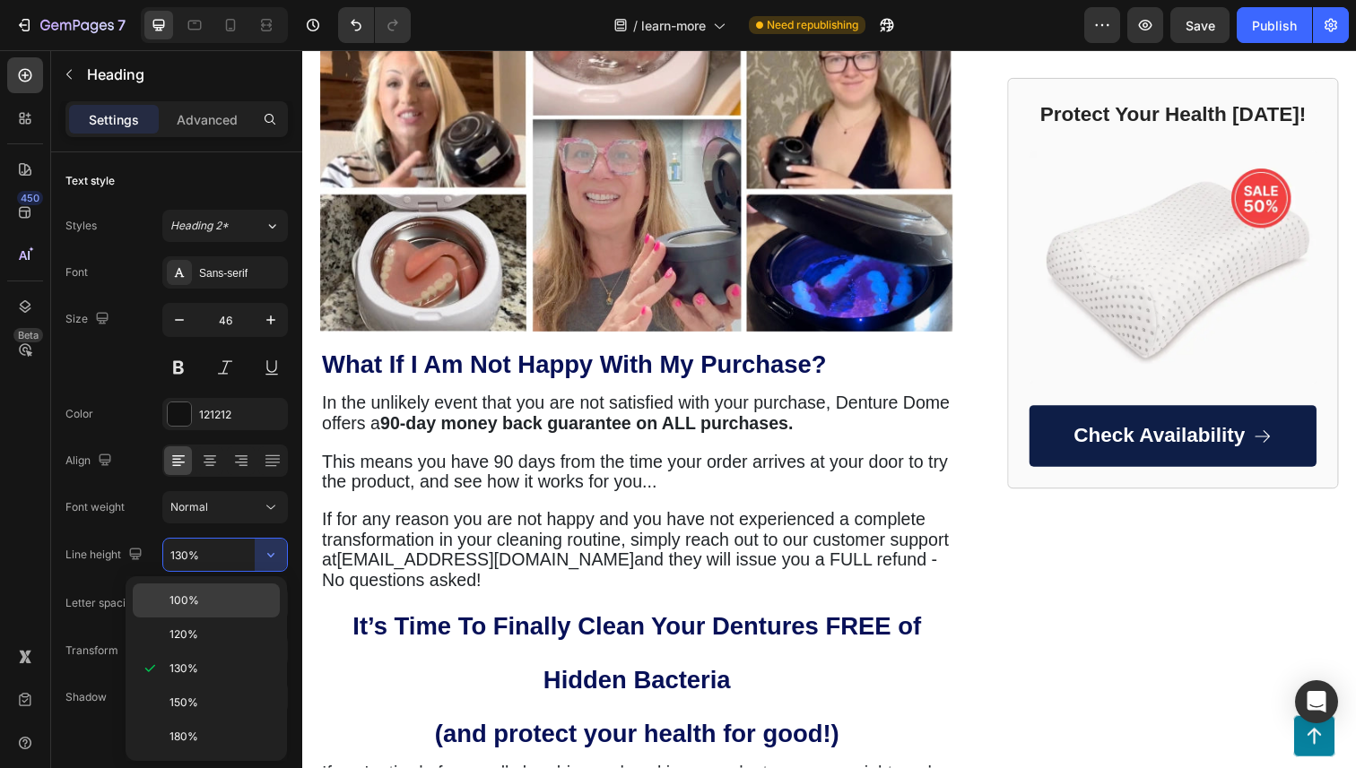
click at [253, 604] on p "100%" at bounding box center [220, 601] width 102 height 16
type input "100%"
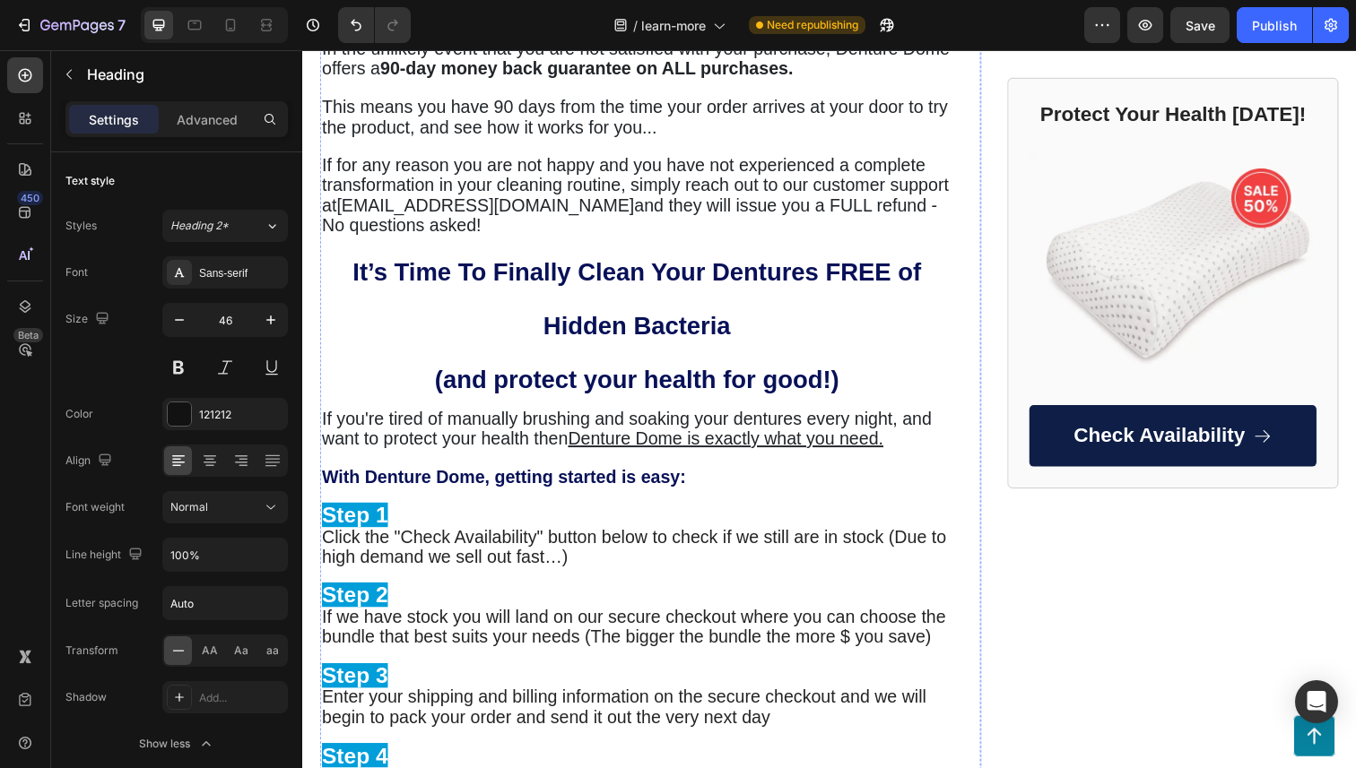
scroll to position [5610, 0]
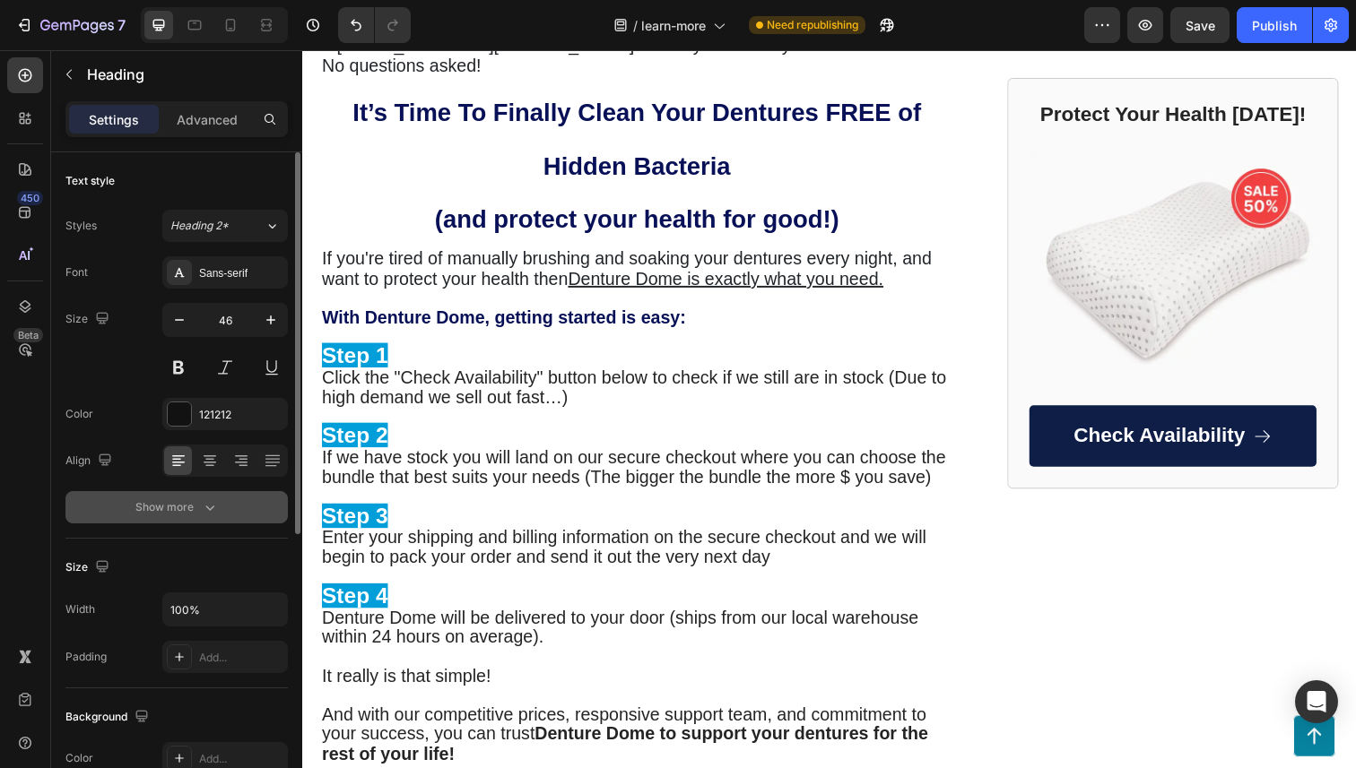
click at [230, 519] on button "Show more" at bounding box center [176, 507] width 222 height 32
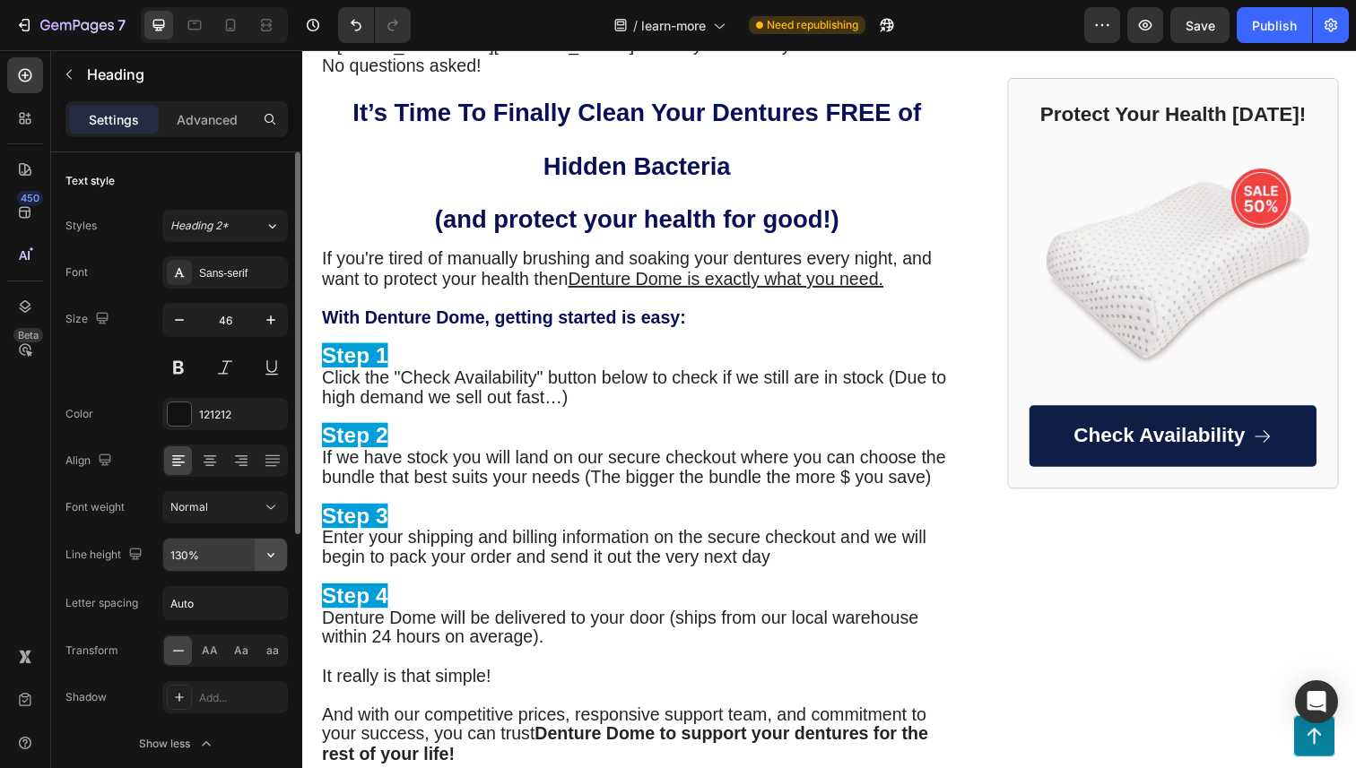
click at [266, 549] on icon "button" at bounding box center [271, 555] width 18 height 18
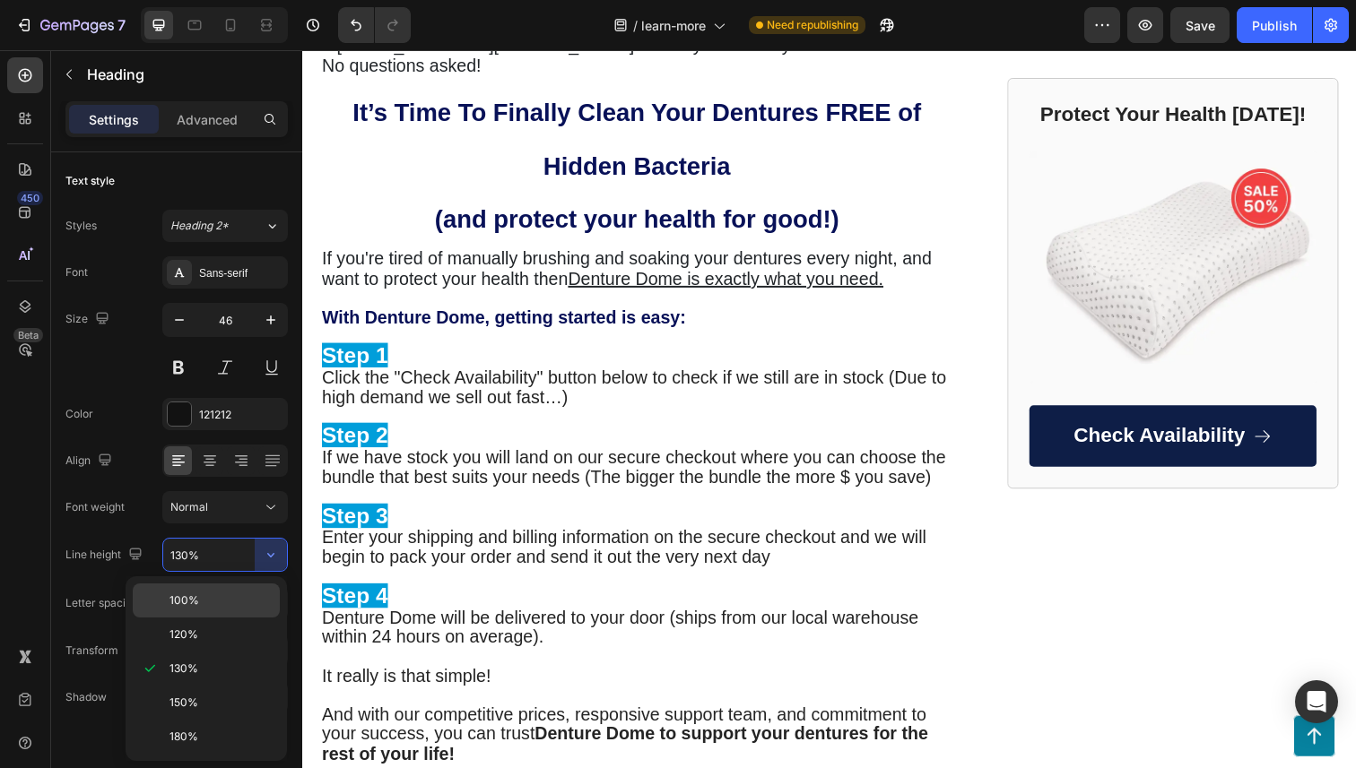
click at [257, 618] on div "100%" at bounding box center [206, 635] width 147 height 34
type input "100%"
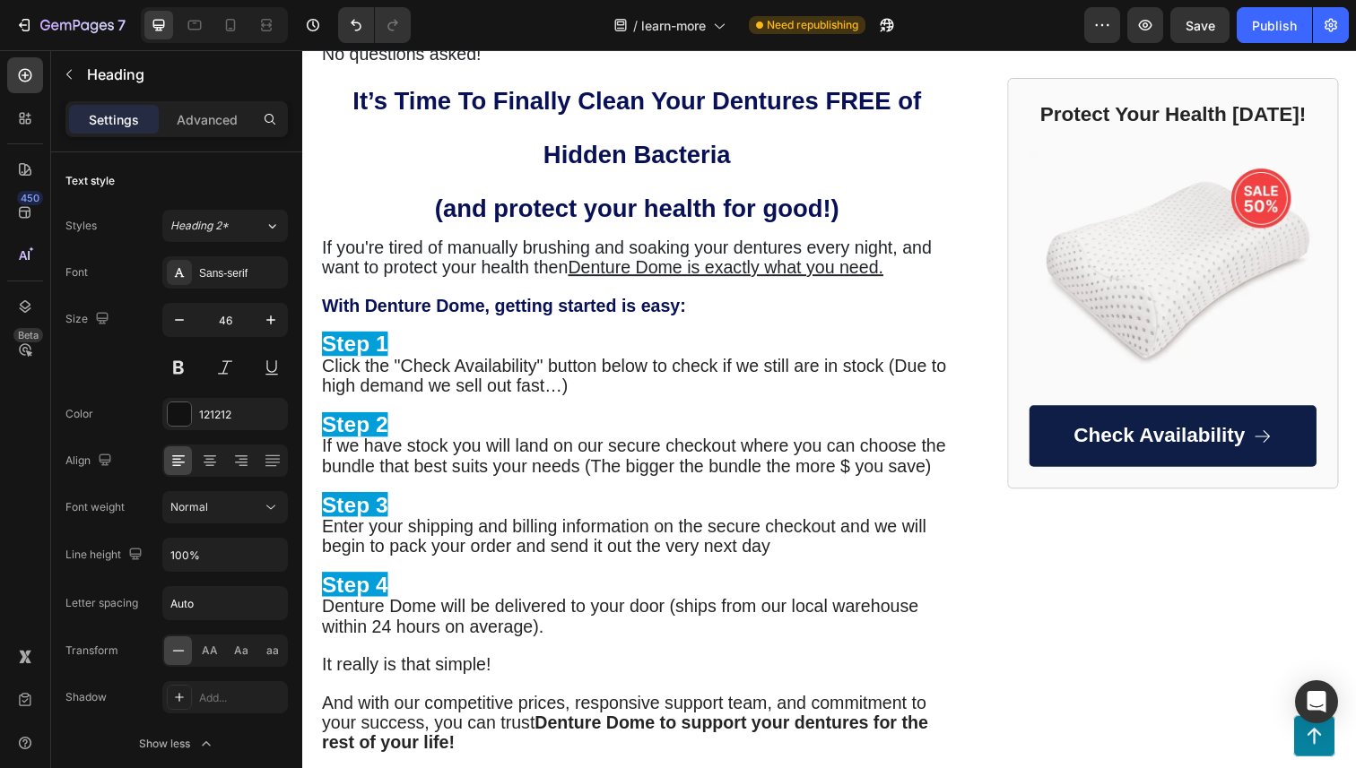
click at [430, 171] on strong "It’s Time To Finally Clean Your Dentures FREE of Hidden Bacteria" at bounding box center [643, 130] width 580 height 82
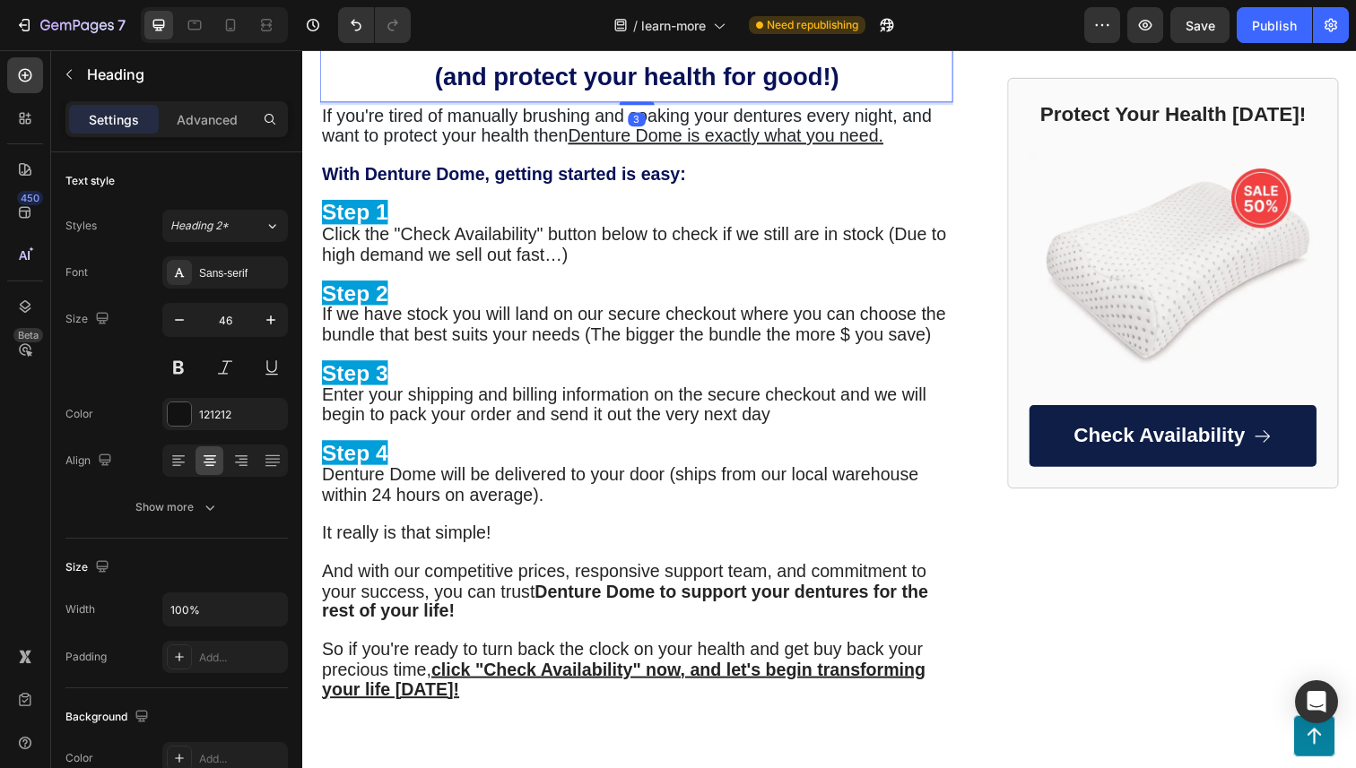
scroll to position [5739, 0]
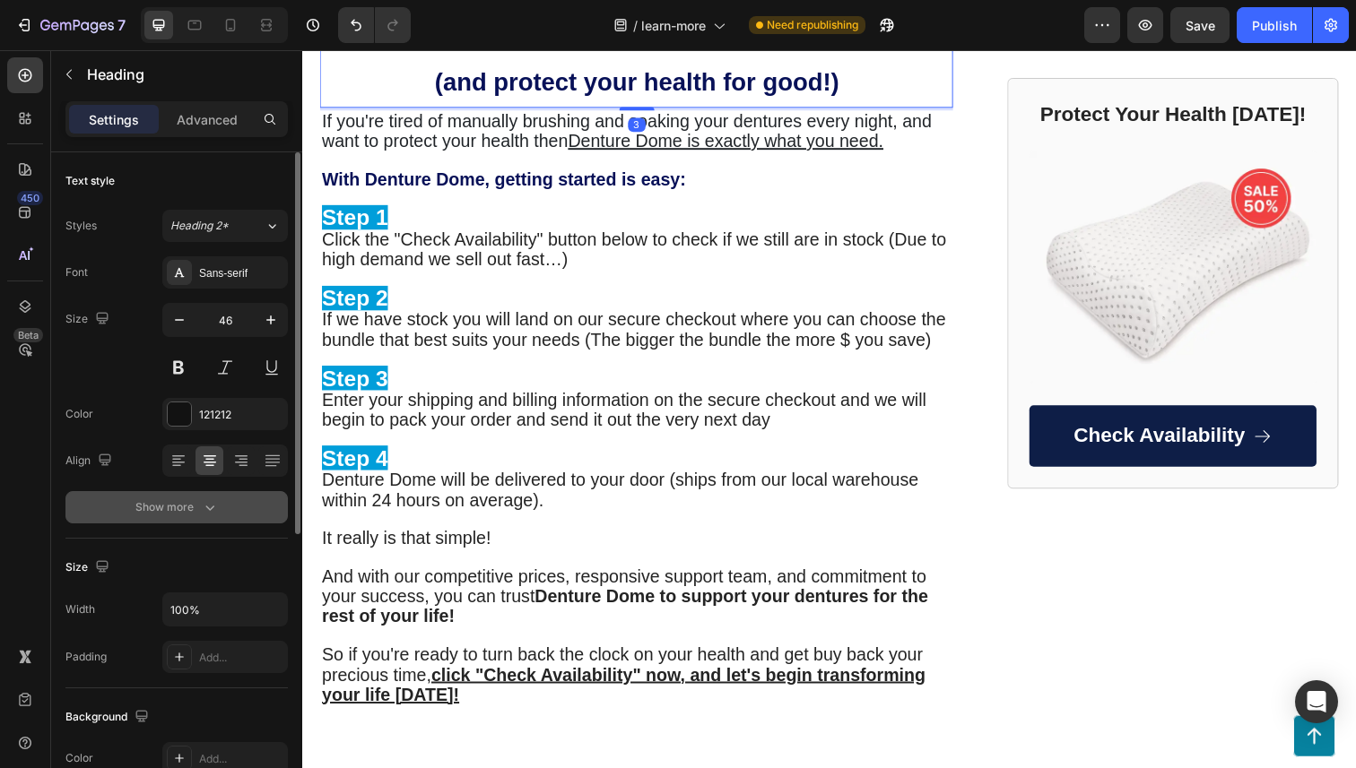
click at [210, 512] on icon "button" at bounding box center [210, 508] width 18 height 18
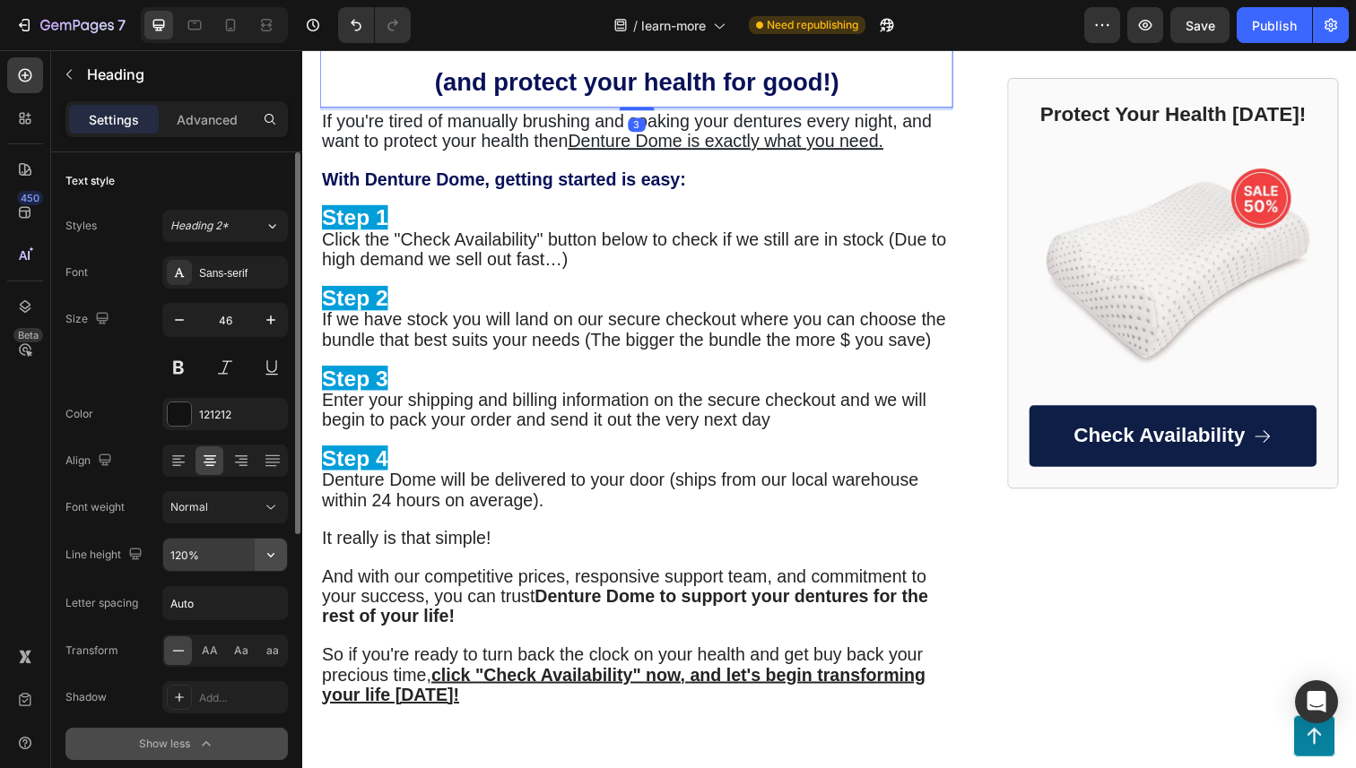
click at [279, 559] on icon "button" at bounding box center [271, 555] width 18 height 18
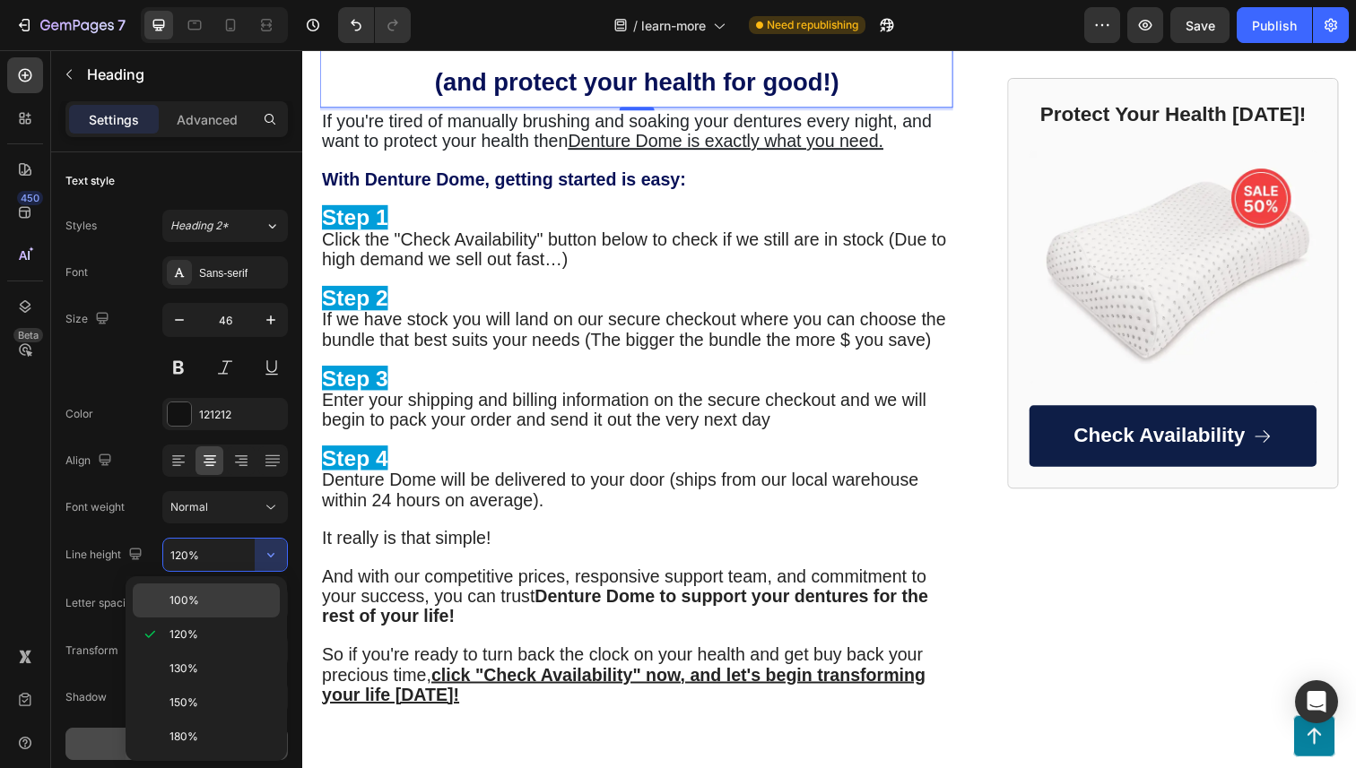
click at [259, 586] on div "100%" at bounding box center [206, 601] width 147 height 34
type input "100%"
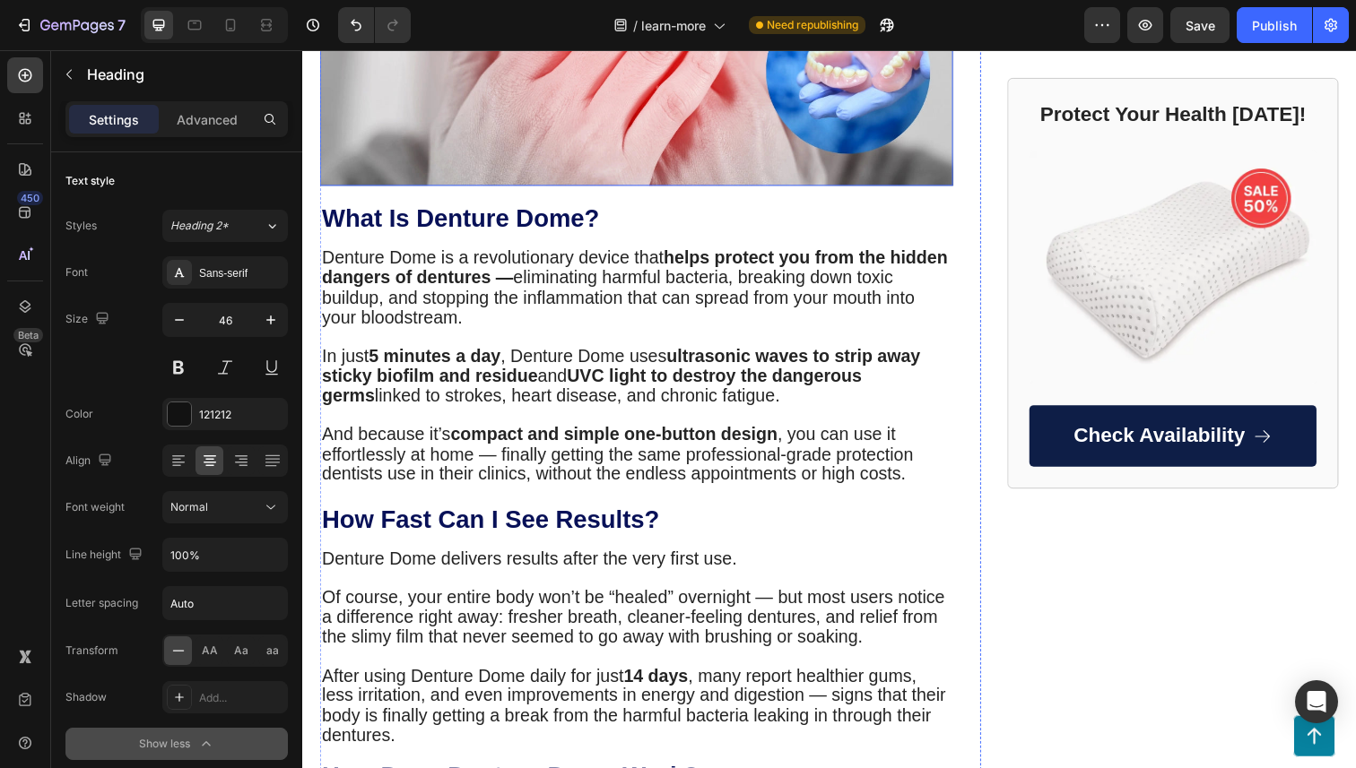
scroll to position [517, 0]
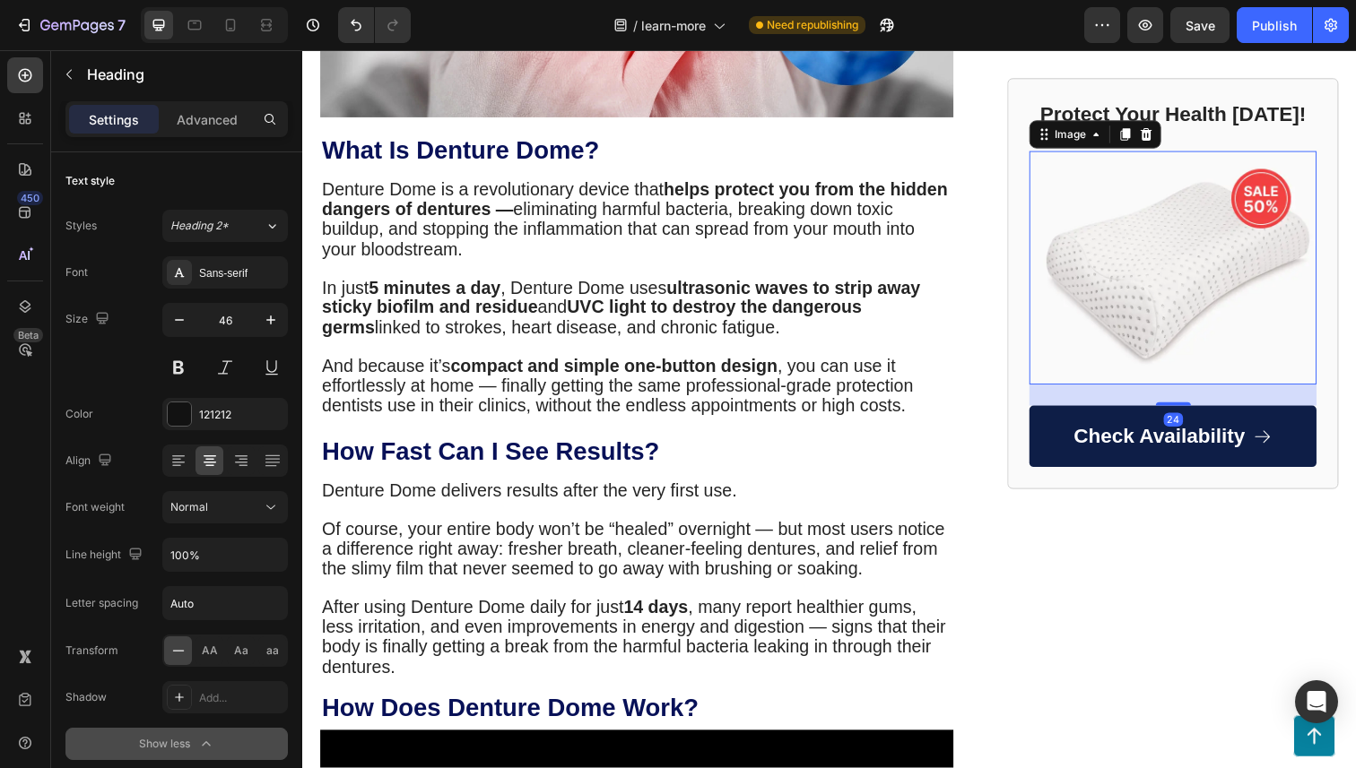
click at [1228, 300] on img at bounding box center [1191, 272] width 293 height 239
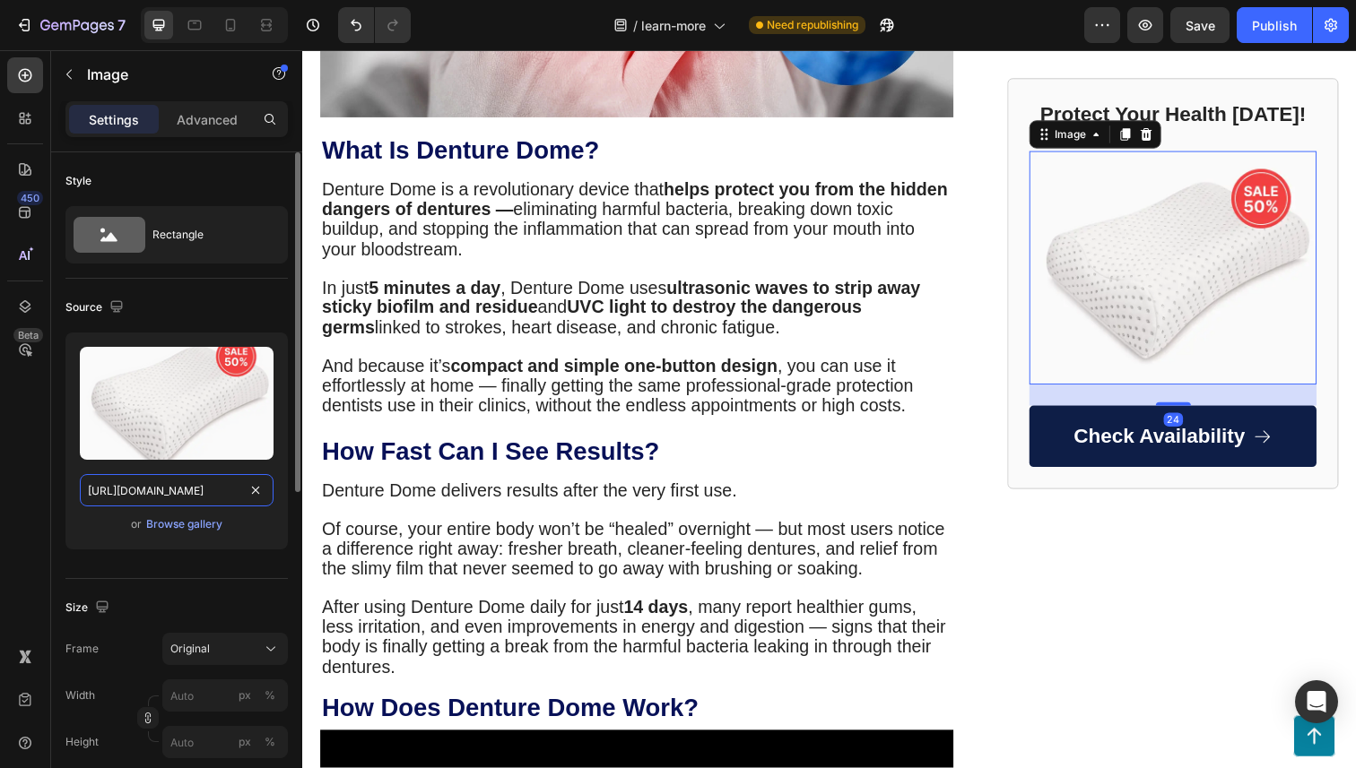
click at [155, 496] on input "https://cdn.shopify.com/s/files/1/2005/9307/files/gempages_432750572815254551-2…" at bounding box center [177, 490] width 194 height 32
paste input "0830/5639/4526/files/reveal-ezgif.com-png-to-webp-converter.webp?v=1756196238"
type input "https://cdn.shopify.com/s/files/1/0830/5639/4526/files/reveal-ezgif.com-png-to-…"
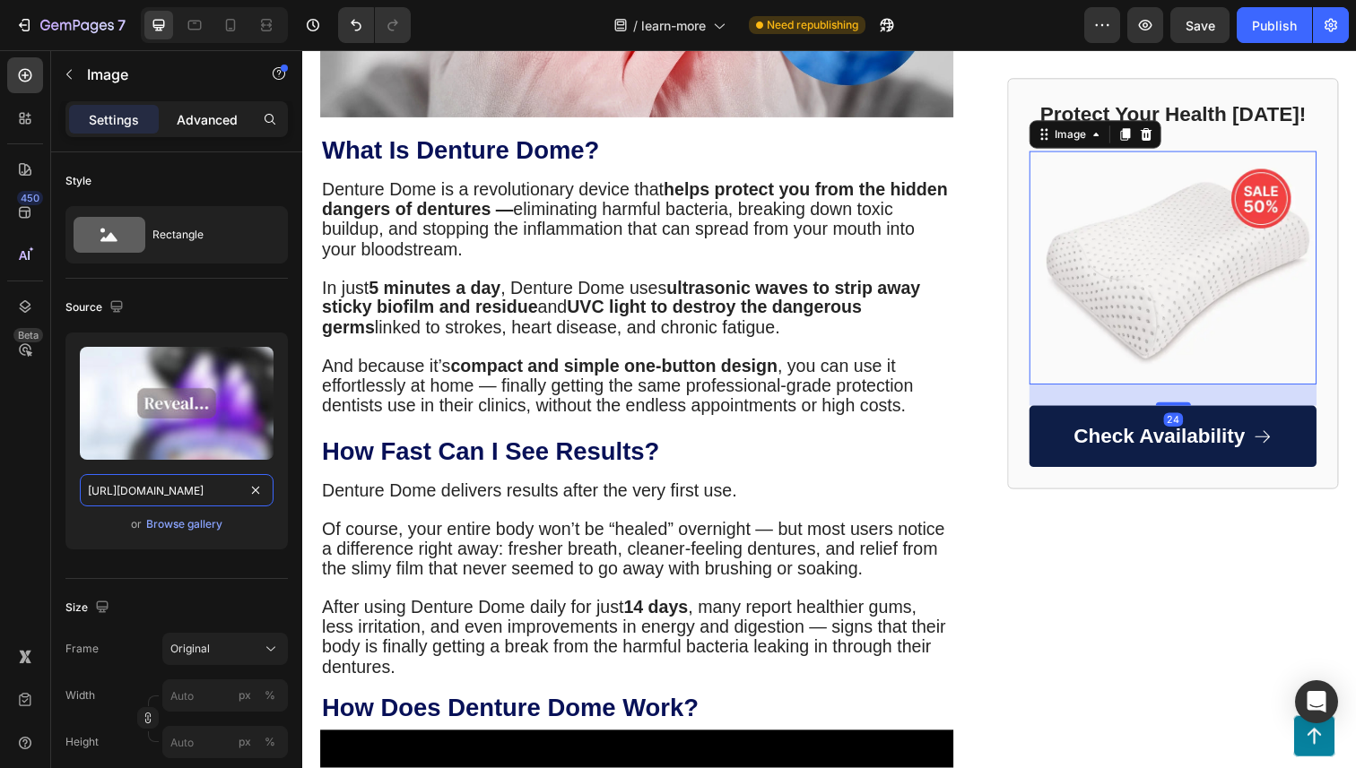
scroll to position [0, 456]
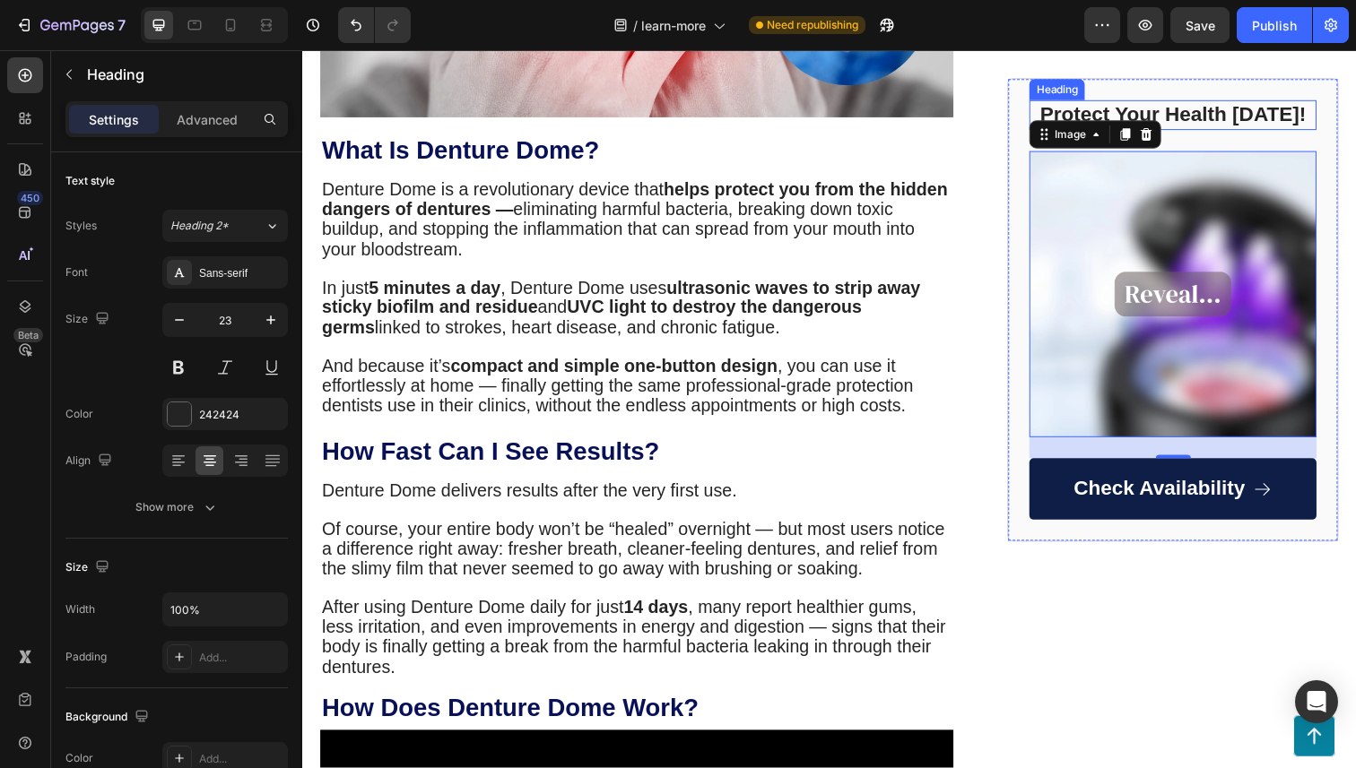
click at [1243, 111] on h2 "Protect Your Health [DATE]!" at bounding box center [1191, 116] width 293 height 30
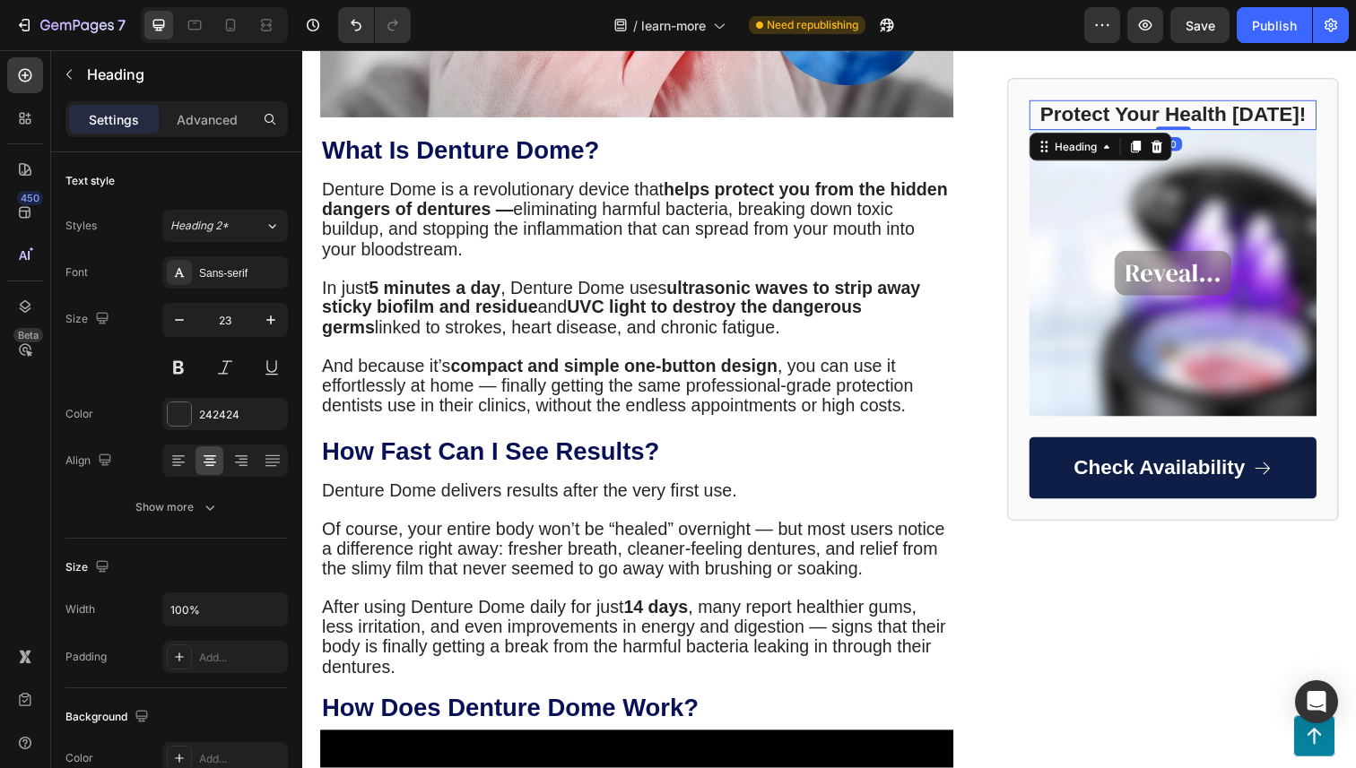
drag, startPoint x: 1204, startPoint y: 150, endPoint x: 1204, endPoint y: 78, distance: 71.7
click at [1204, 79] on div "Protect Your Health Today! Heading 0 Image Check Availability Button Row" at bounding box center [1191, 305] width 338 height 452
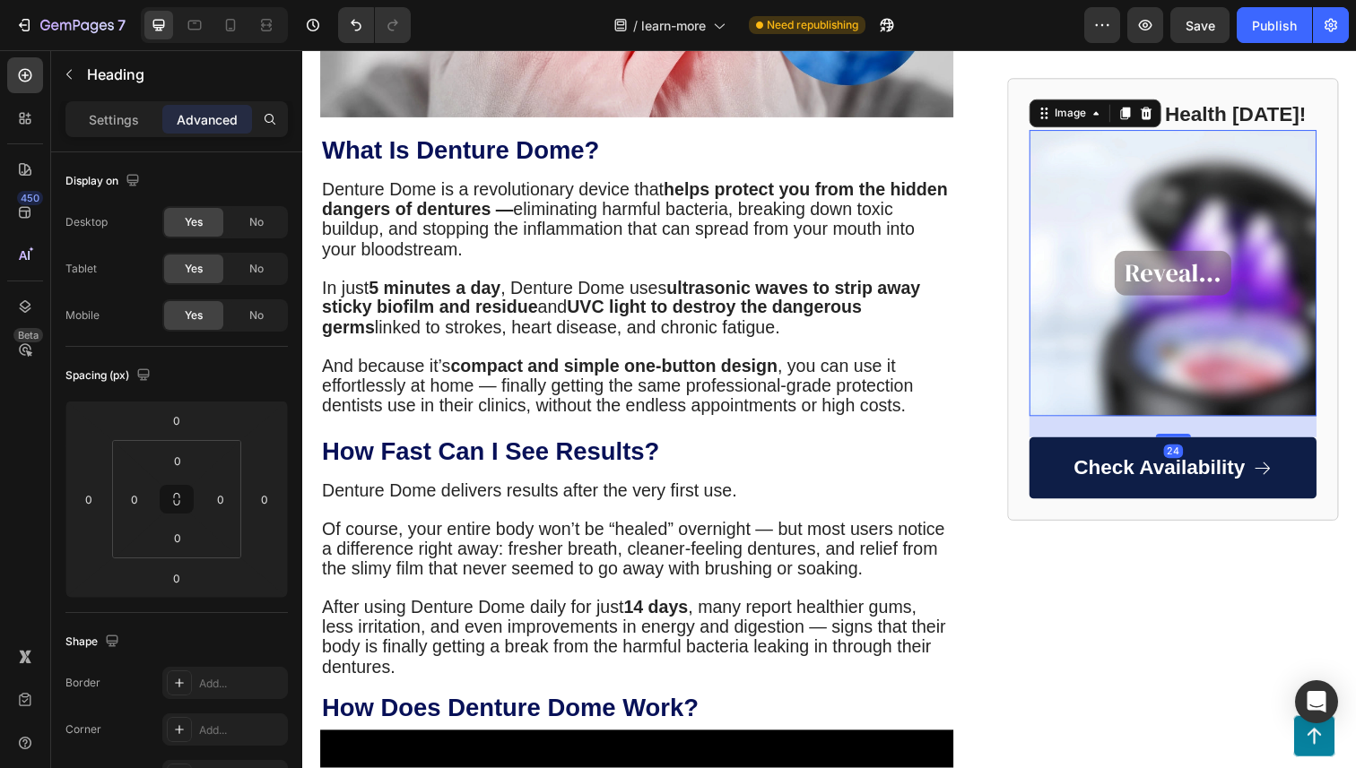
click at [1219, 337] on img at bounding box center [1191, 278] width 293 height 293
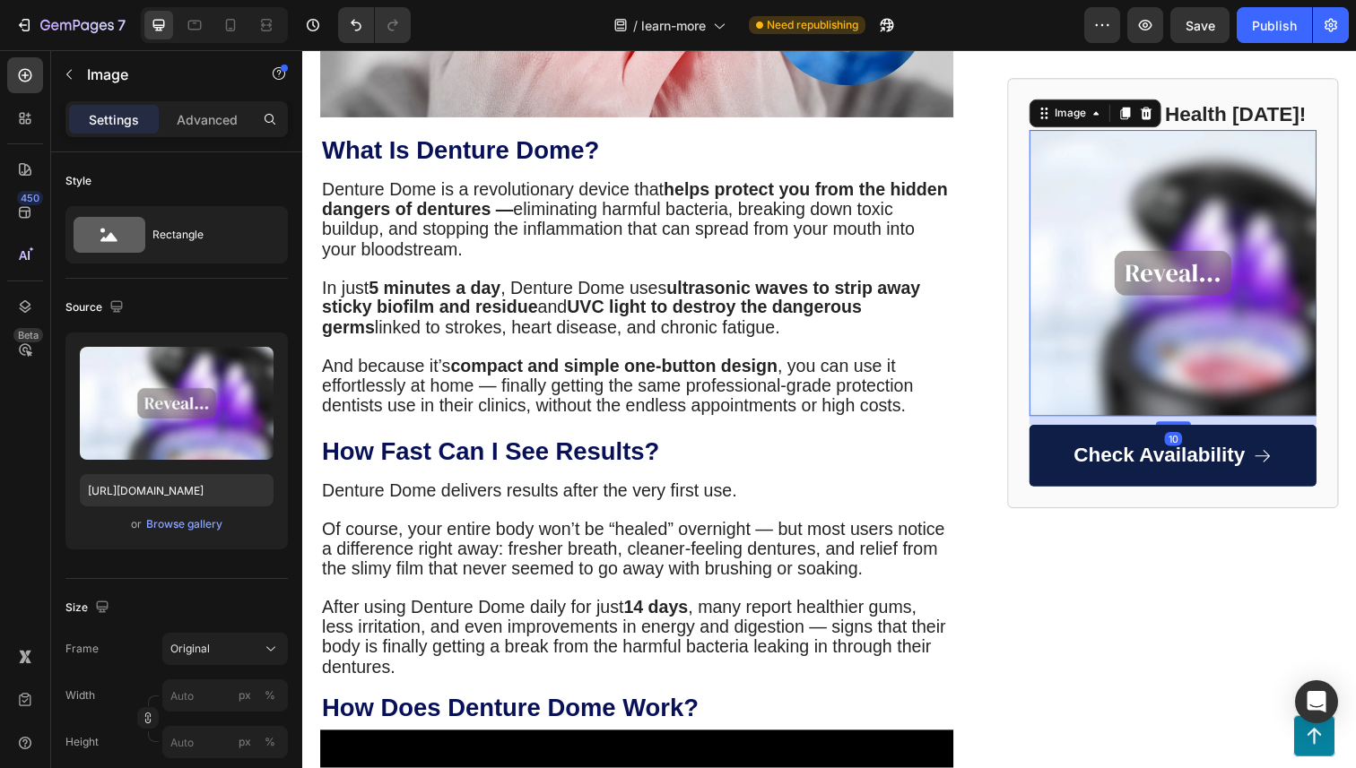
drag, startPoint x: 1202, startPoint y: 445, endPoint x: 1214, endPoint y: 432, distance: 17.8
click at [1214, 425] on div "10" at bounding box center [1191, 425] width 293 height 0
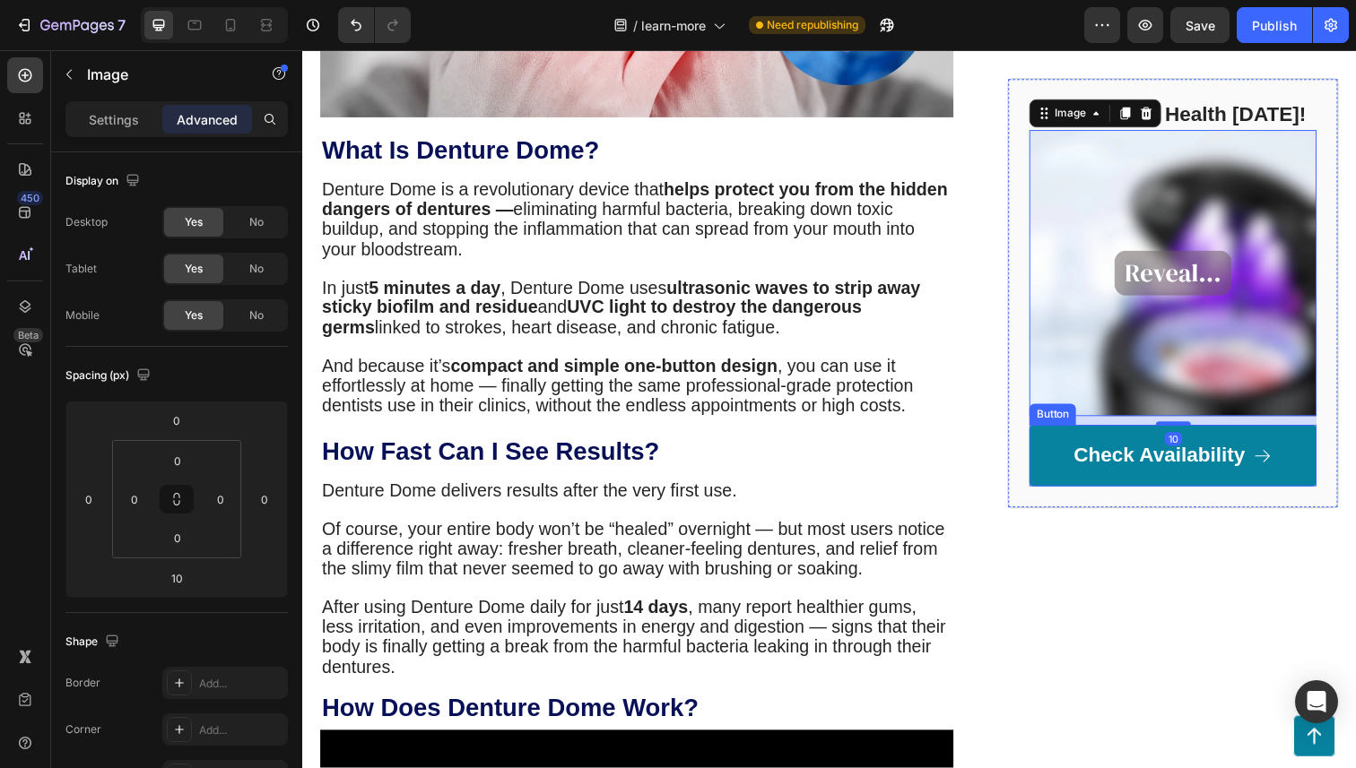
click at [1223, 443] on link "Check Availability" at bounding box center [1191, 465] width 293 height 63
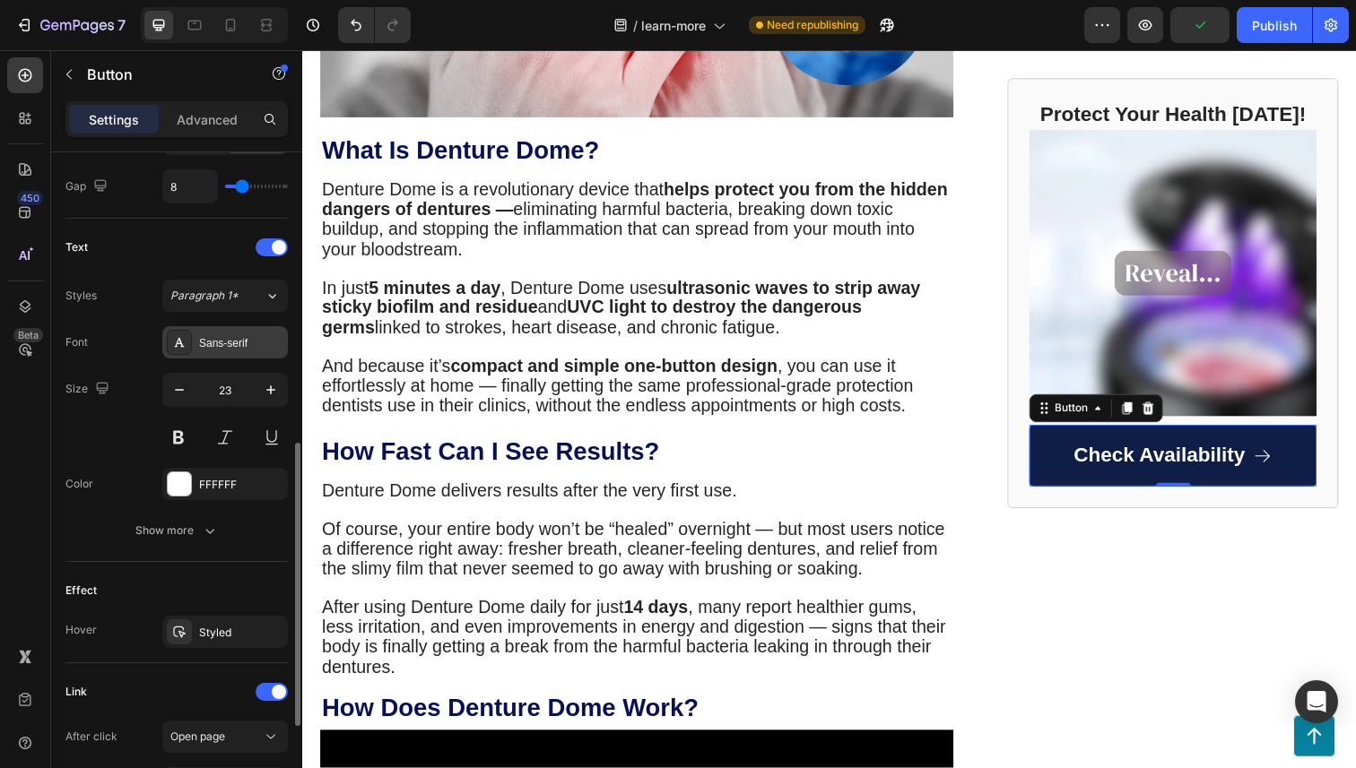
scroll to position [679, 0]
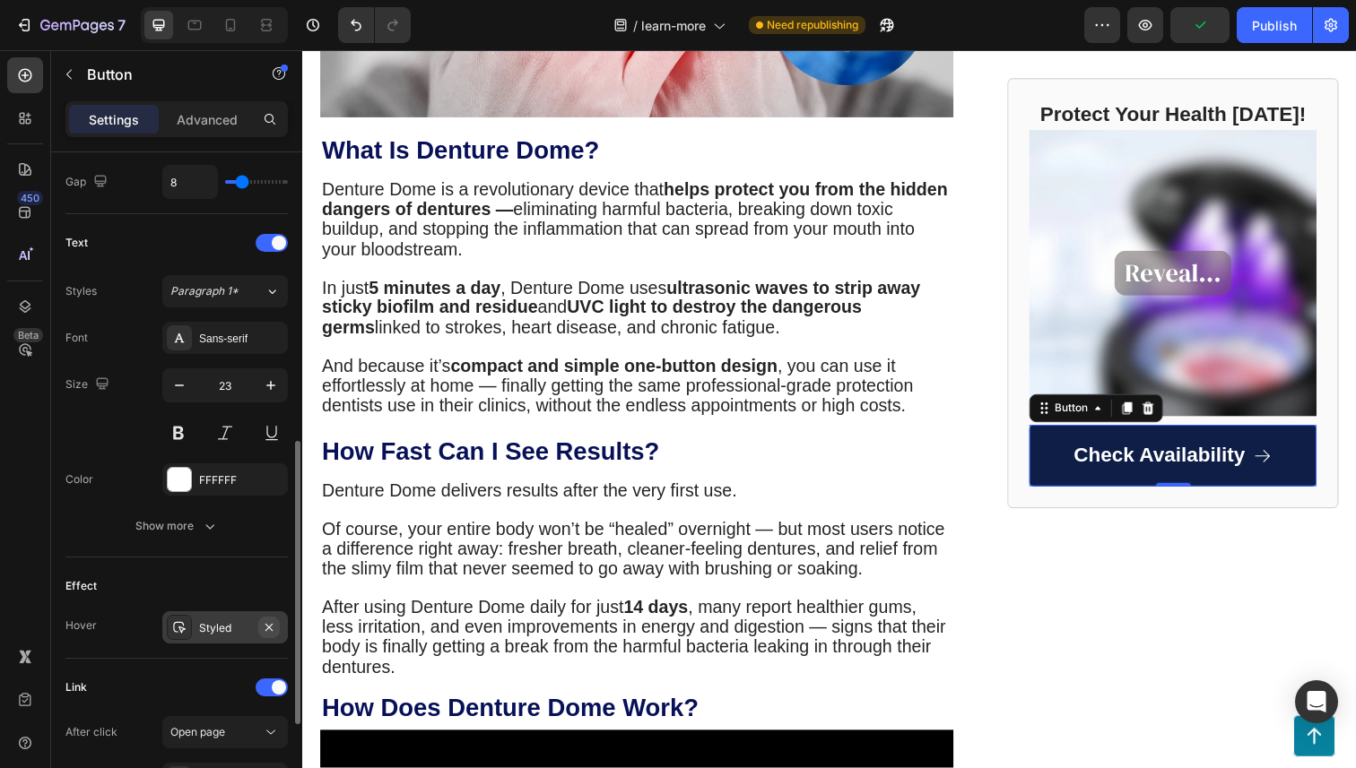
click at [270, 628] on icon "button" at bounding box center [268, 626] width 7 height 7
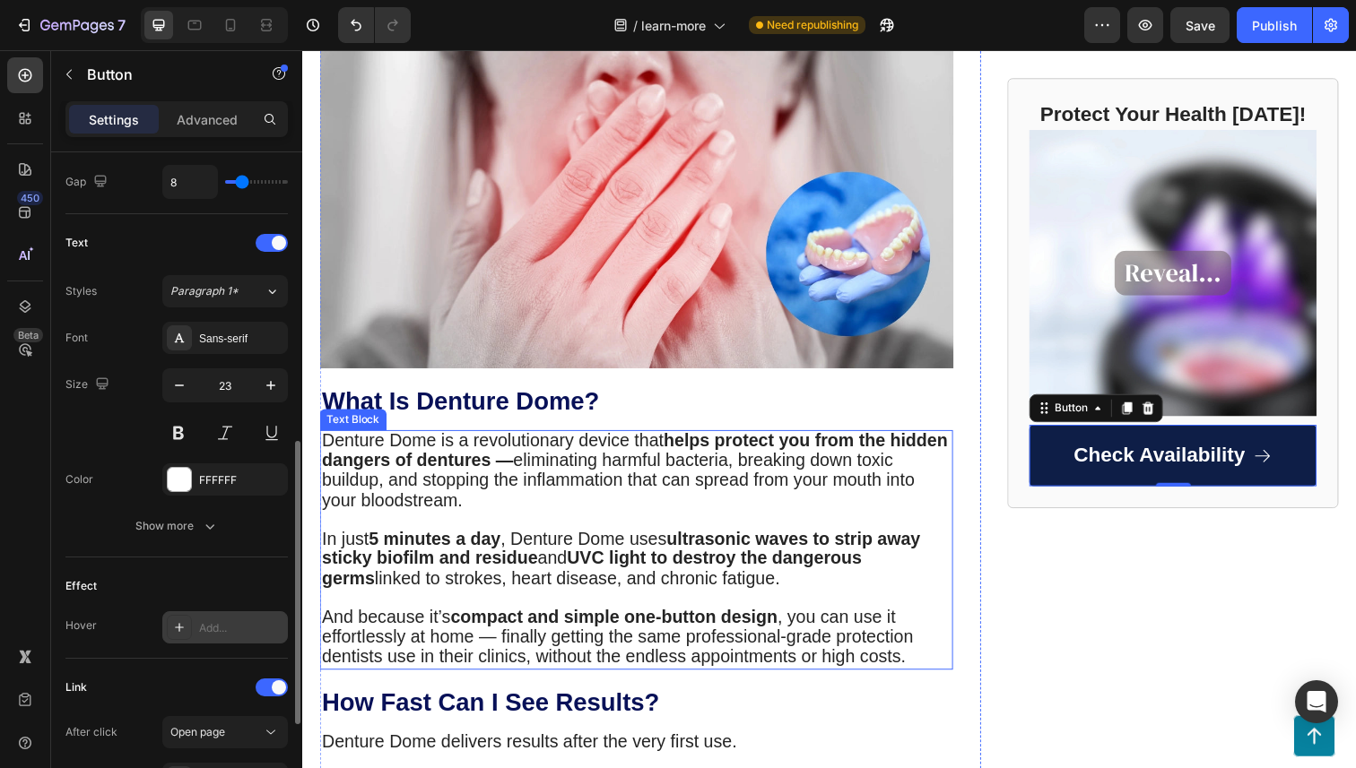
scroll to position [299, 0]
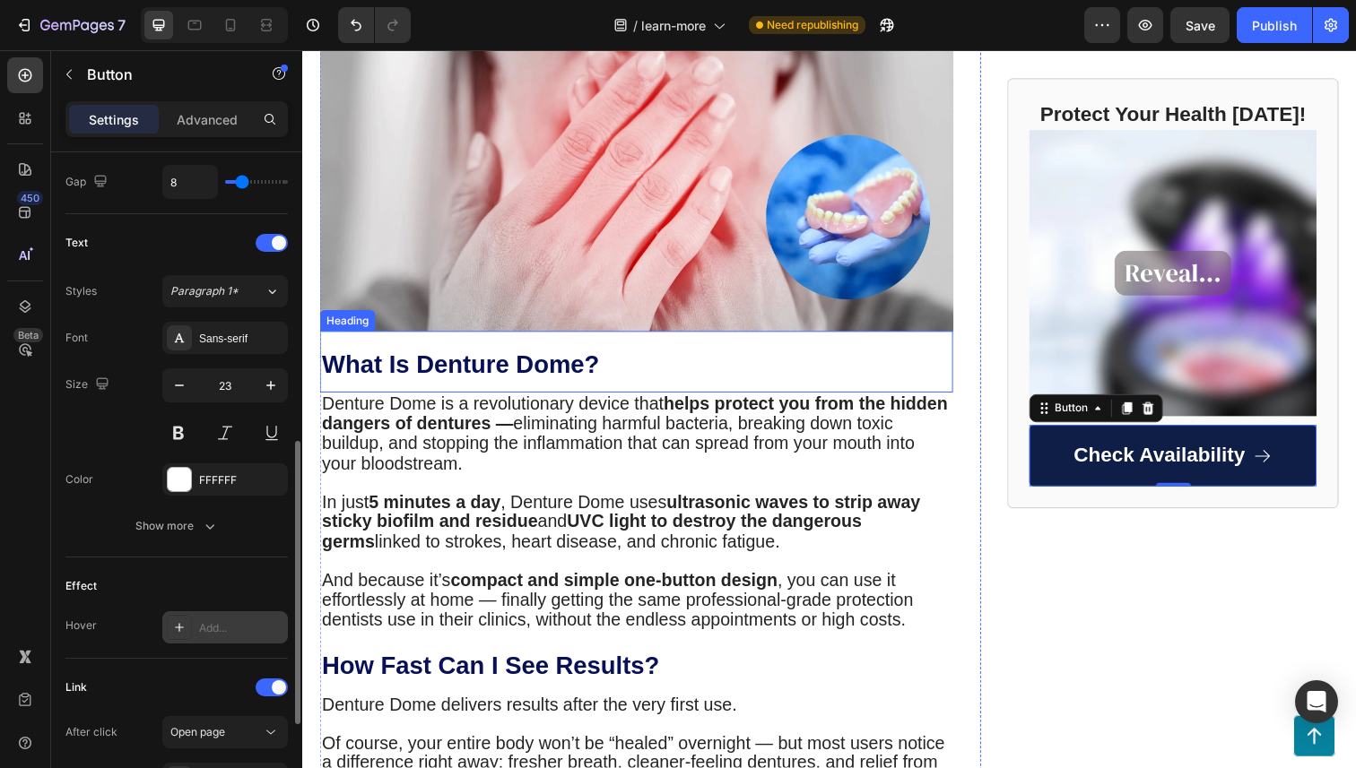
click at [599, 268] on img at bounding box center [643, 174] width 647 height 328
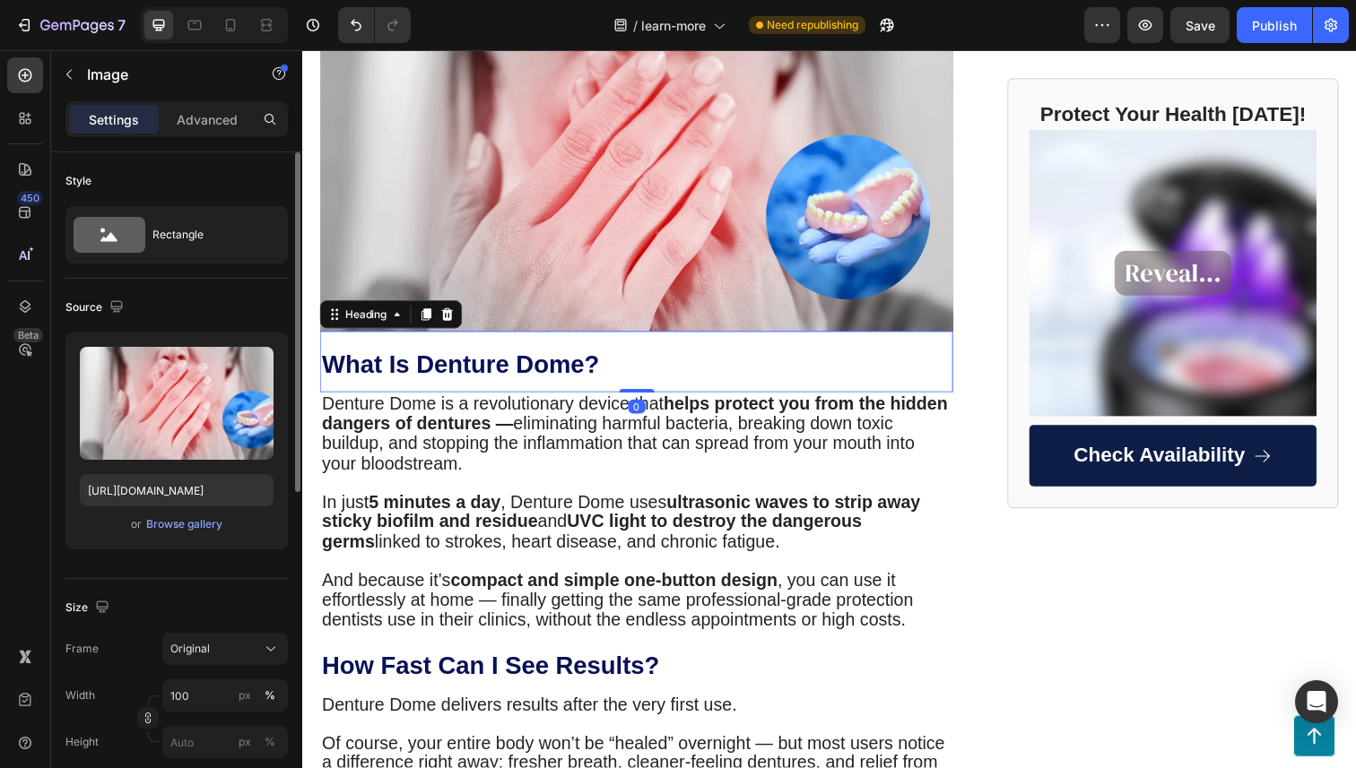
click at [601, 367] on strong "What Is Denture Dome?" at bounding box center [463, 372] width 283 height 28
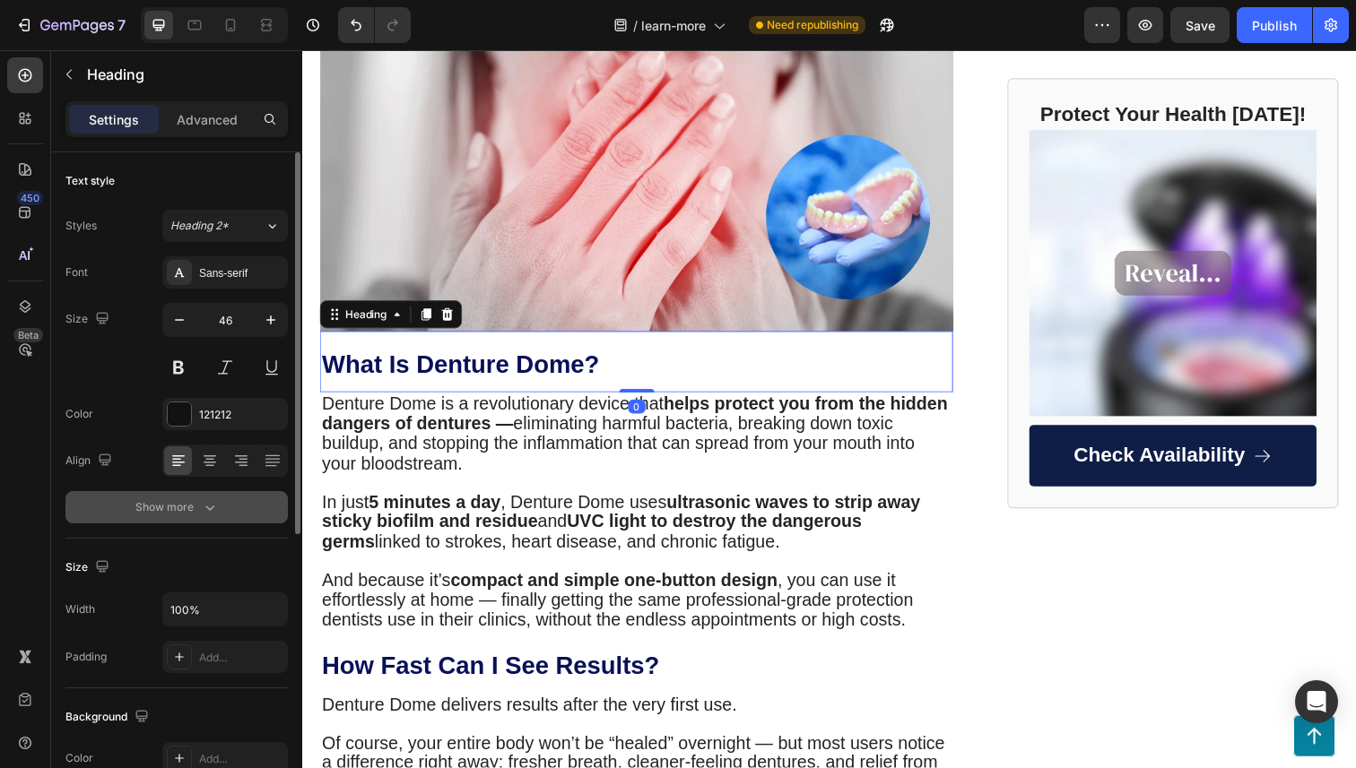
click at [204, 509] on icon "button" at bounding box center [210, 508] width 18 height 18
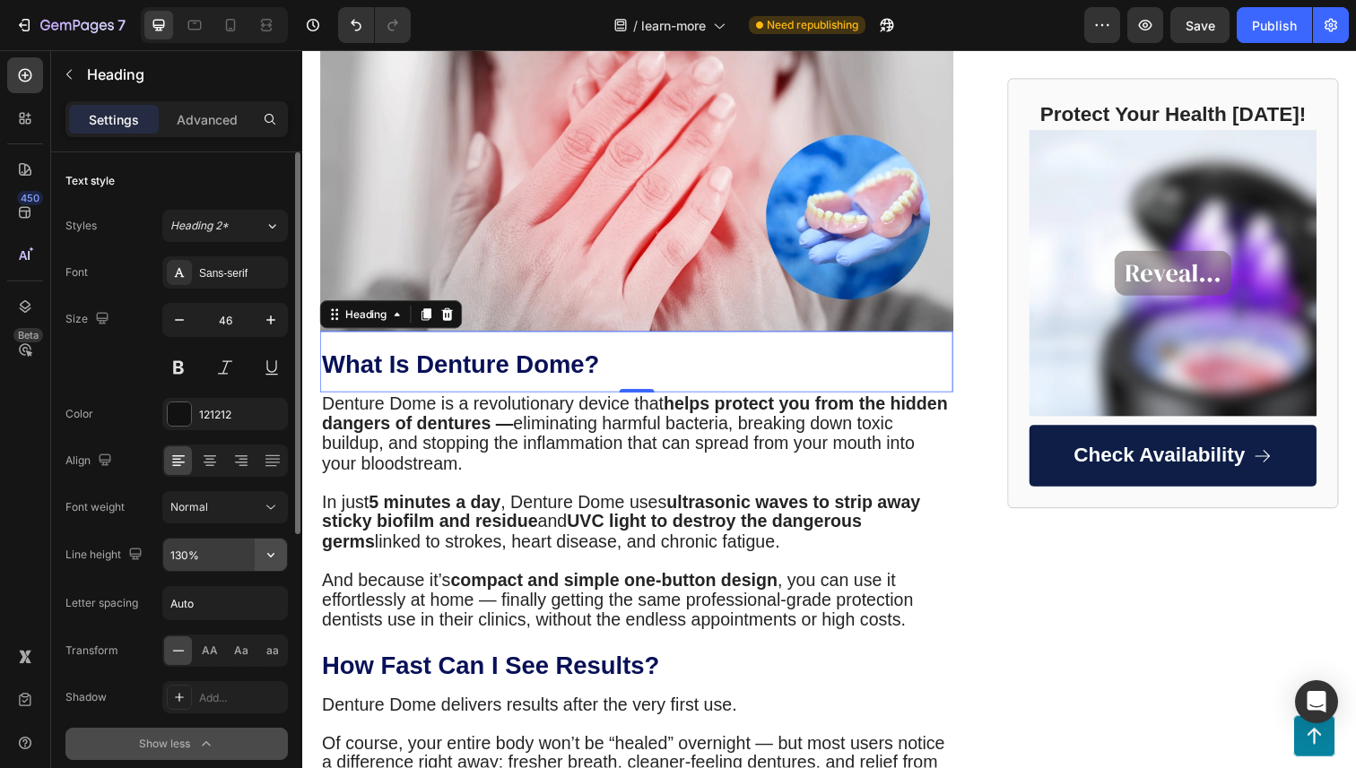
click at [282, 557] on button "button" at bounding box center [271, 555] width 32 height 32
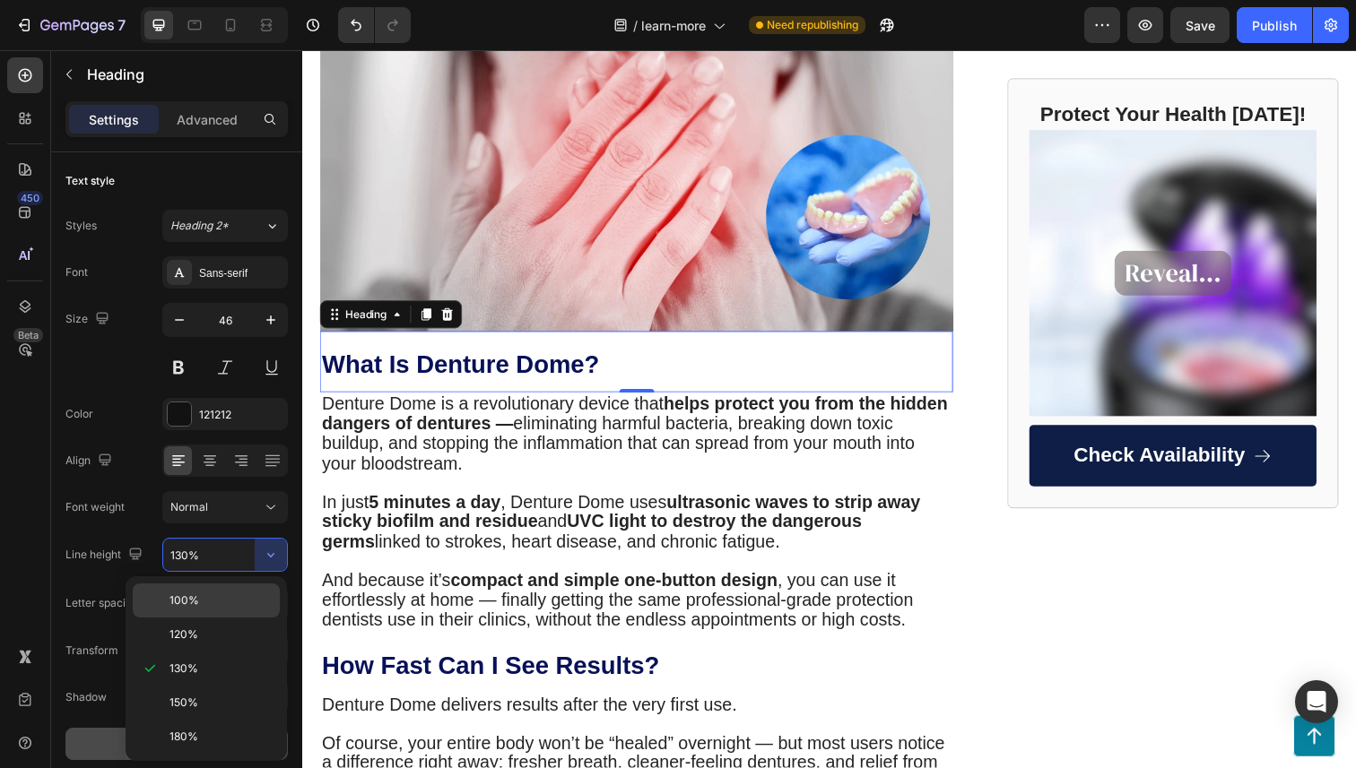
click at [250, 618] on div "100%" at bounding box center [206, 635] width 147 height 34
type input "100%"
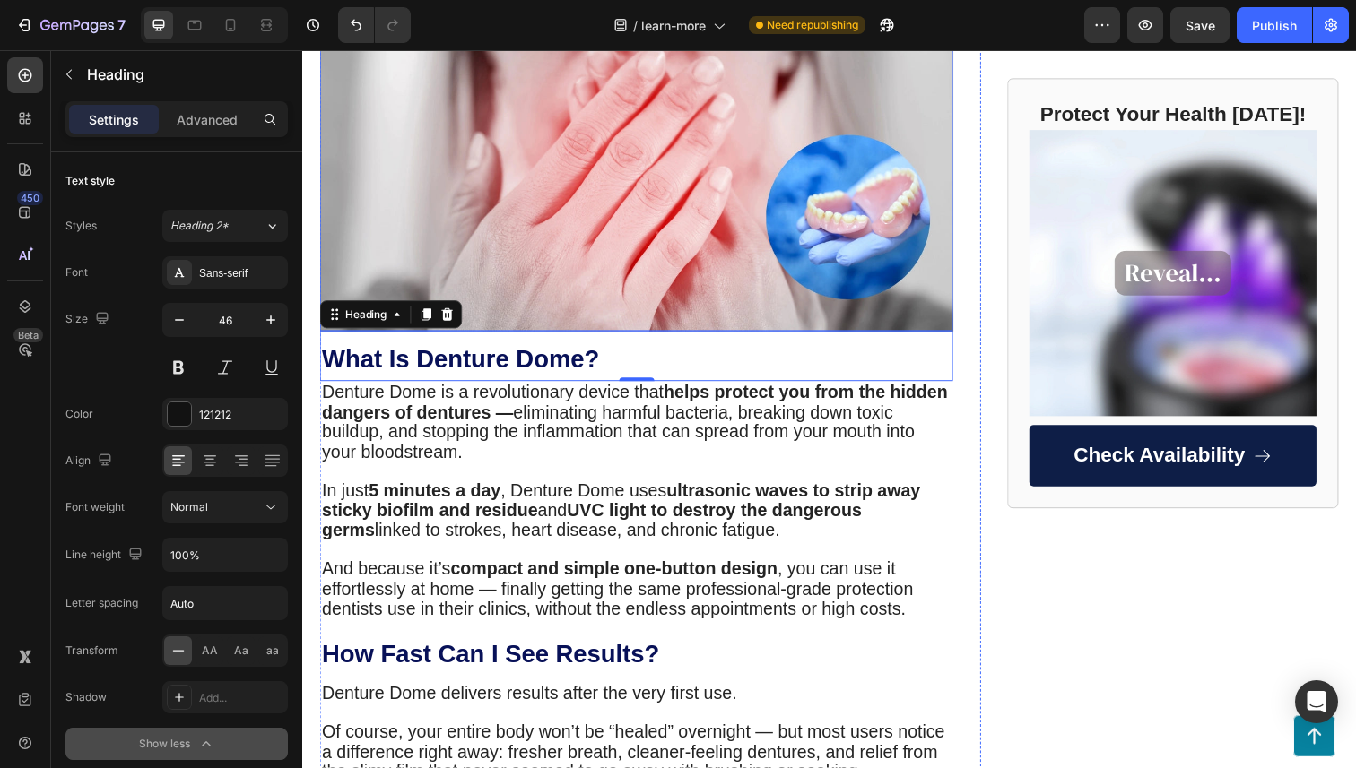
click at [529, 313] on img at bounding box center [643, 174] width 647 height 328
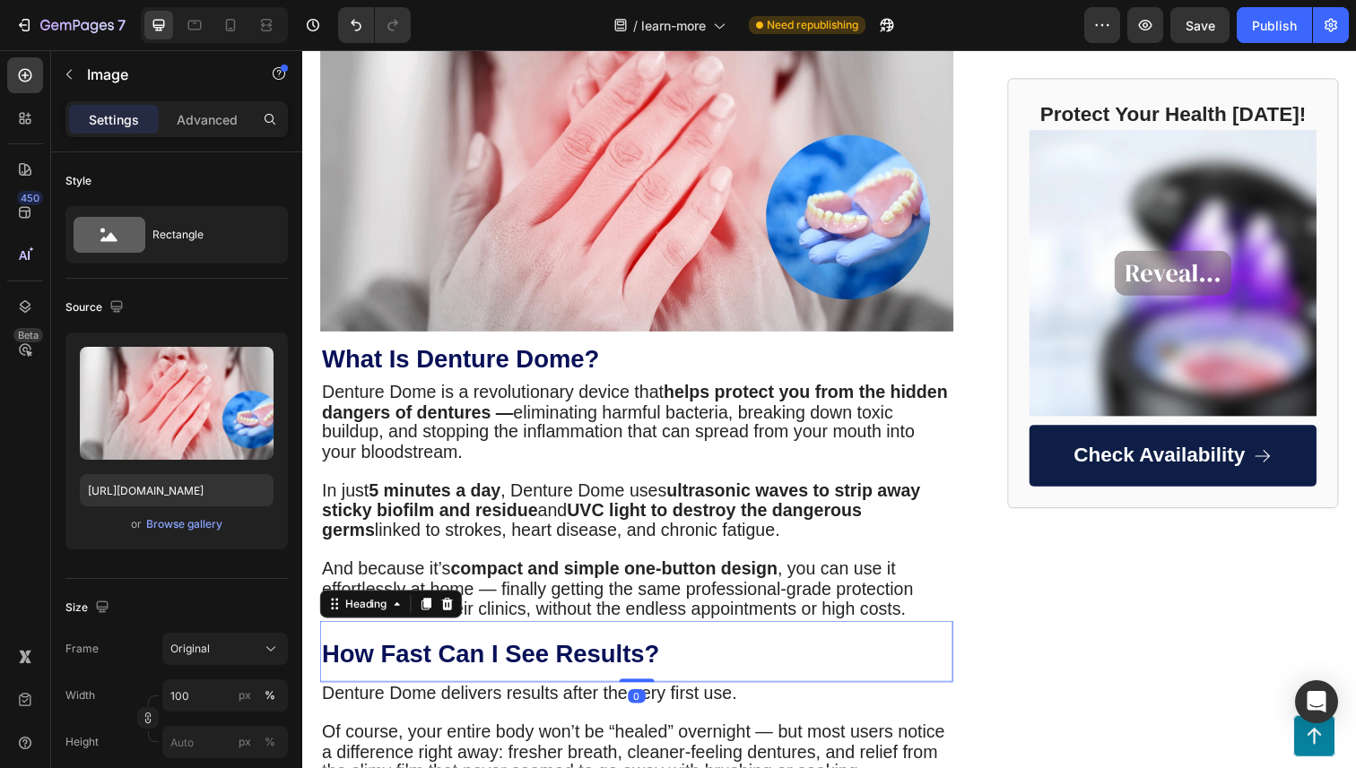
click at [512, 637] on h2 "How Fast Can I See Results?" at bounding box center [643, 665] width 647 height 63
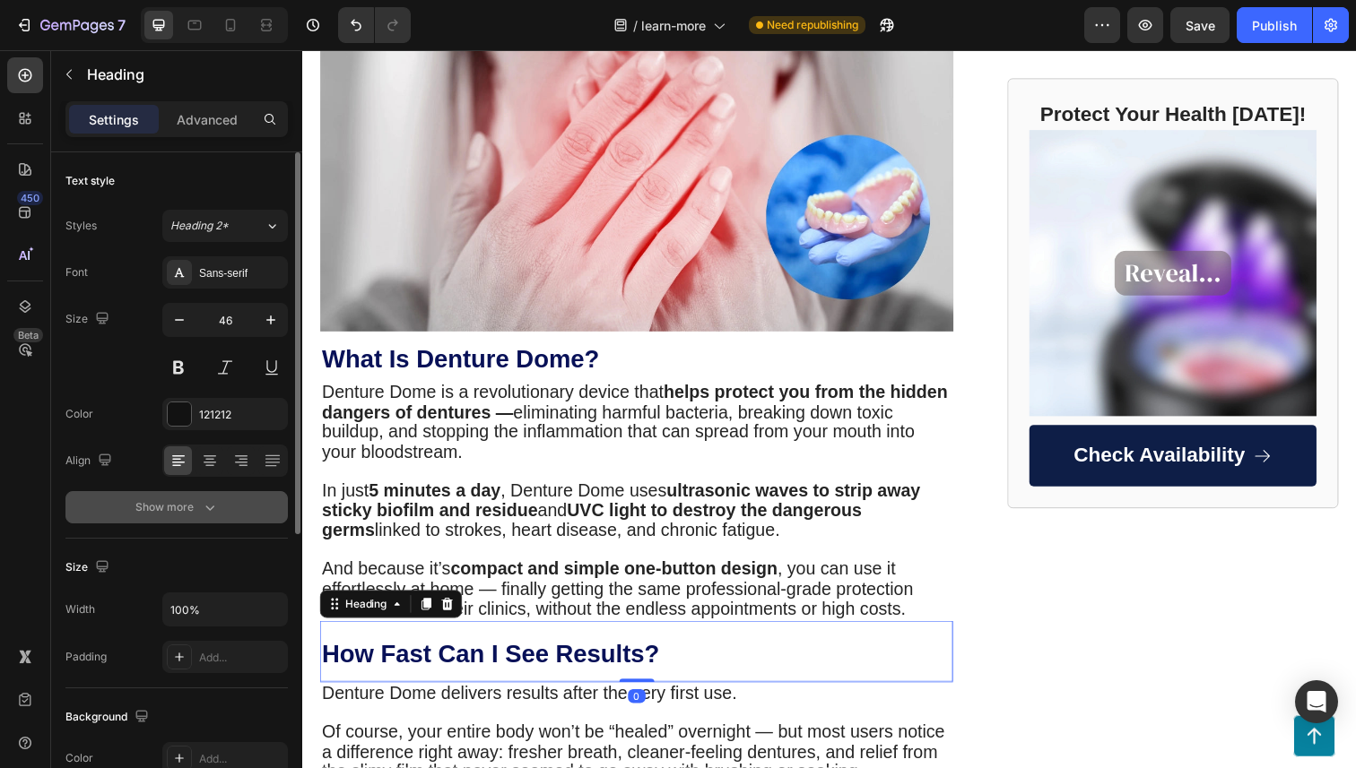
click at [224, 515] on button "Show more" at bounding box center [176, 507] width 222 height 32
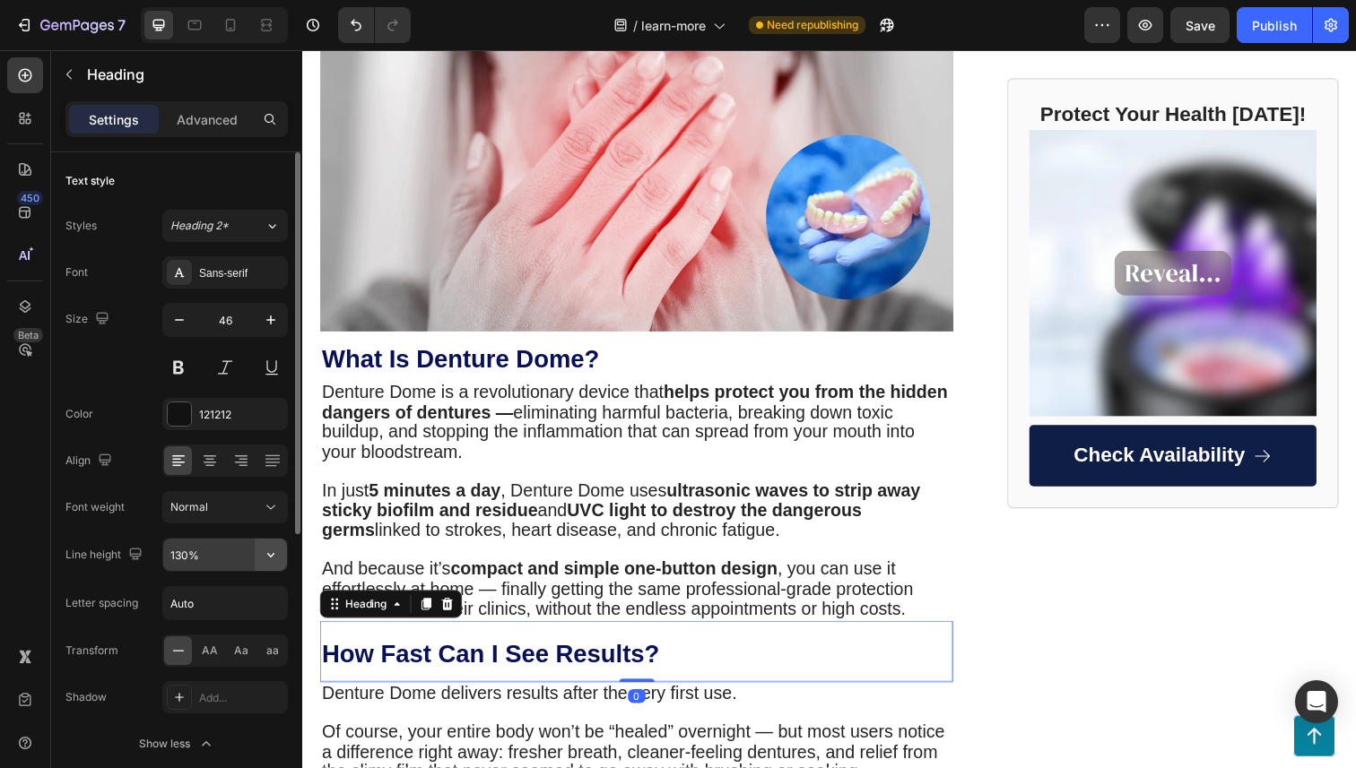
click at [267, 554] on icon "button" at bounding box center [271, 555] width 18 height 18
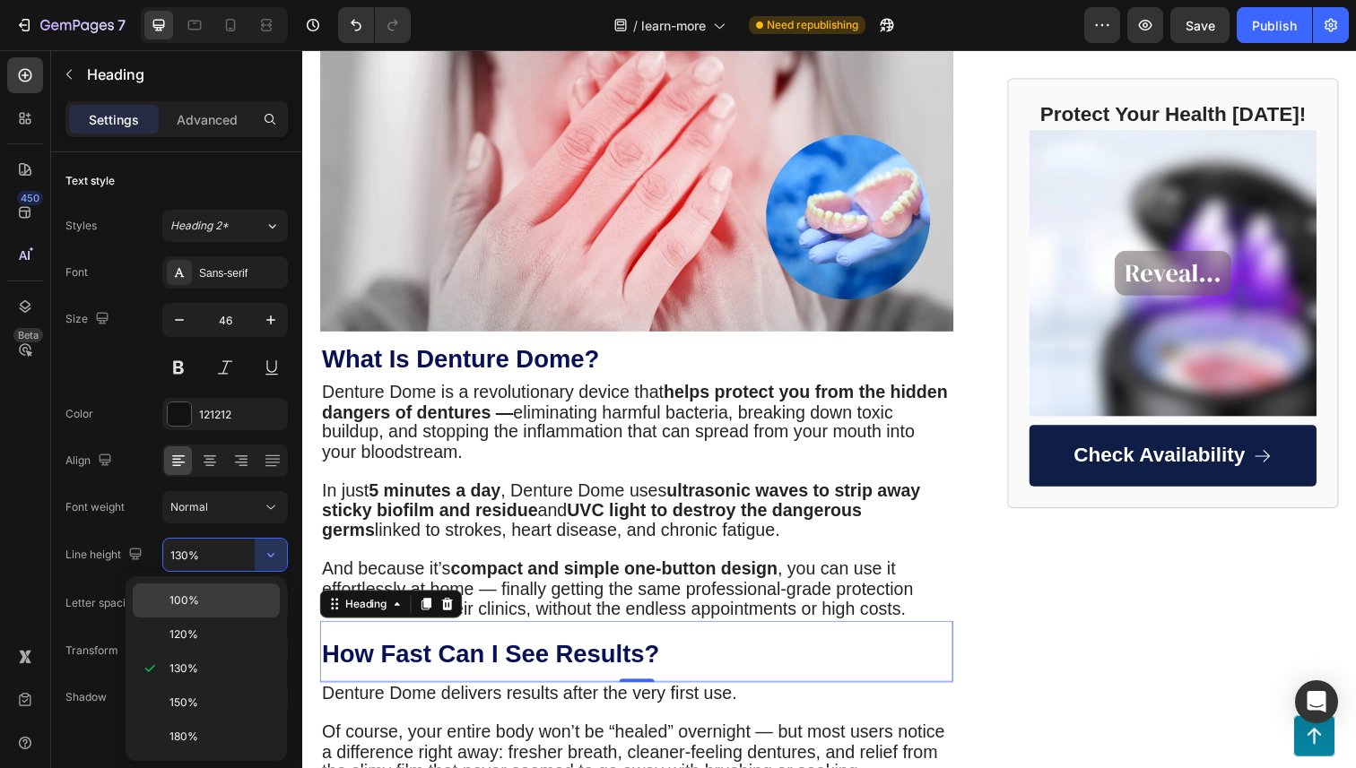
click at [242, 603] on p "100%" at bounding box center [220, 601] width 102 height 16
type input "100%"
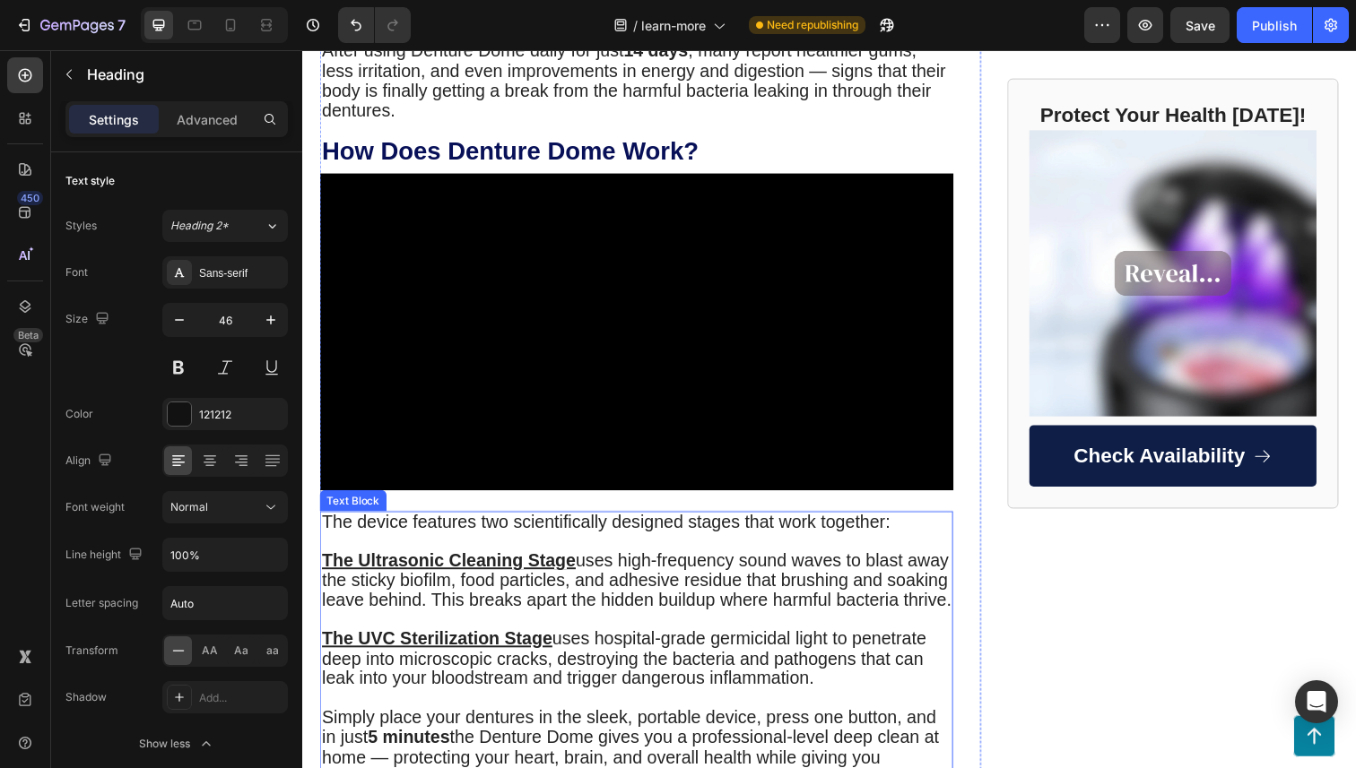
scroll to position [1046, 0]
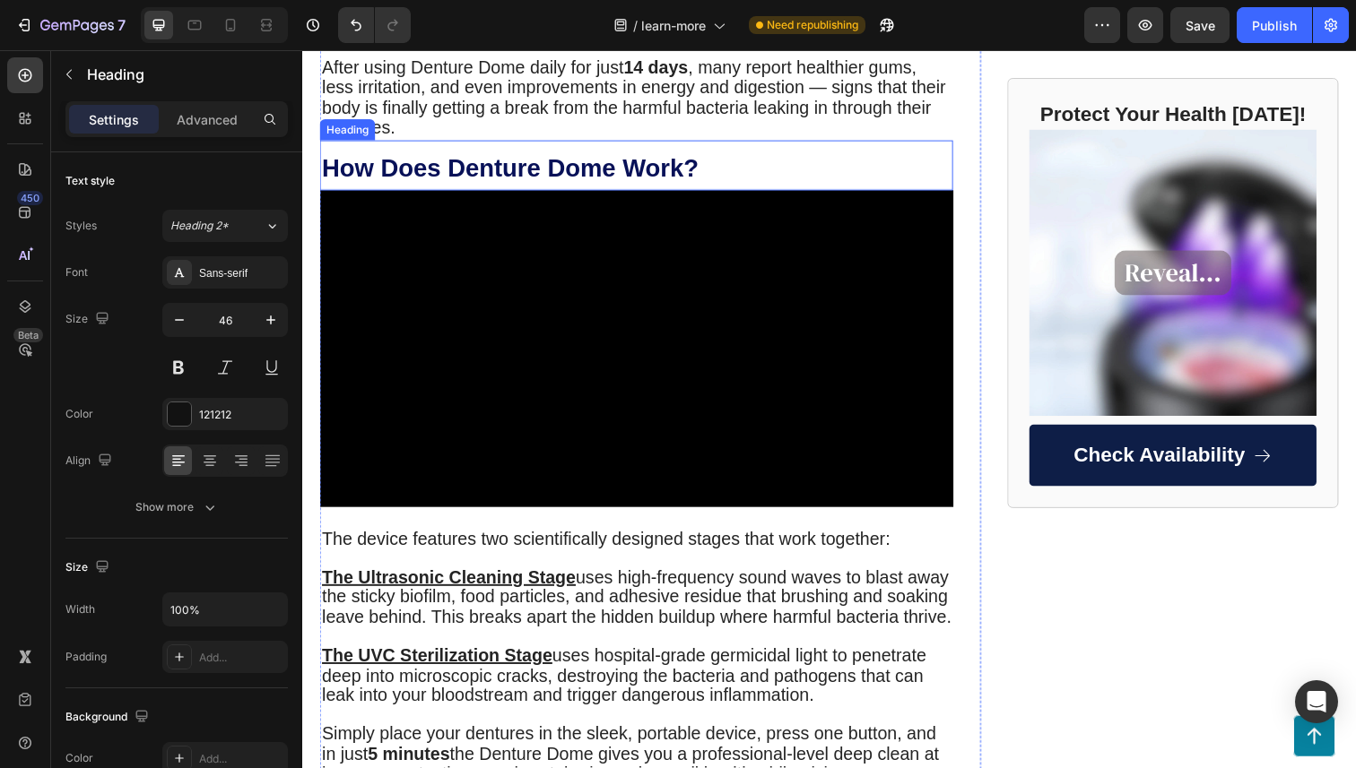
click at [631, 143] on h2 "How Does Denture Dome Work?" at bounding box center [643, 168] width 647 height 51
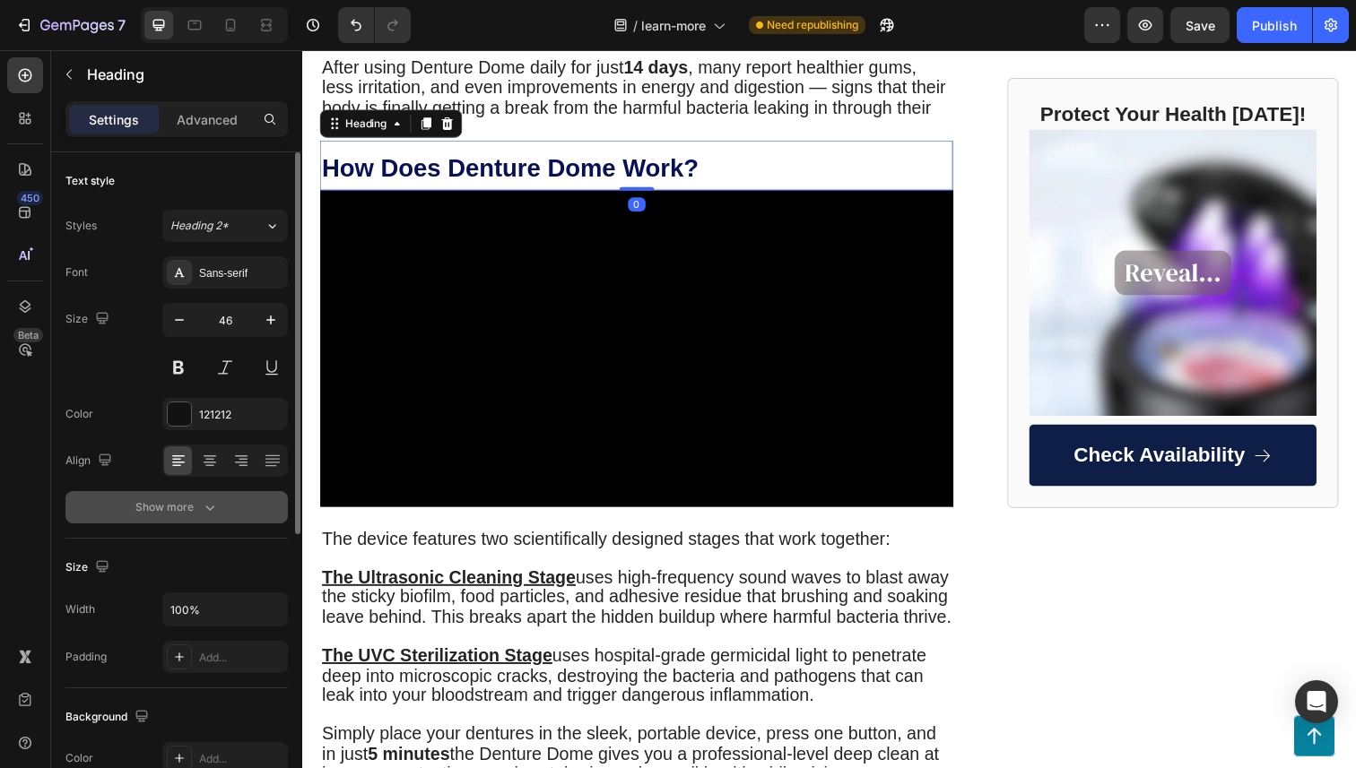
click at [220, 506] on button "Show more" at bounding box center [176, 507] width 222 height 32
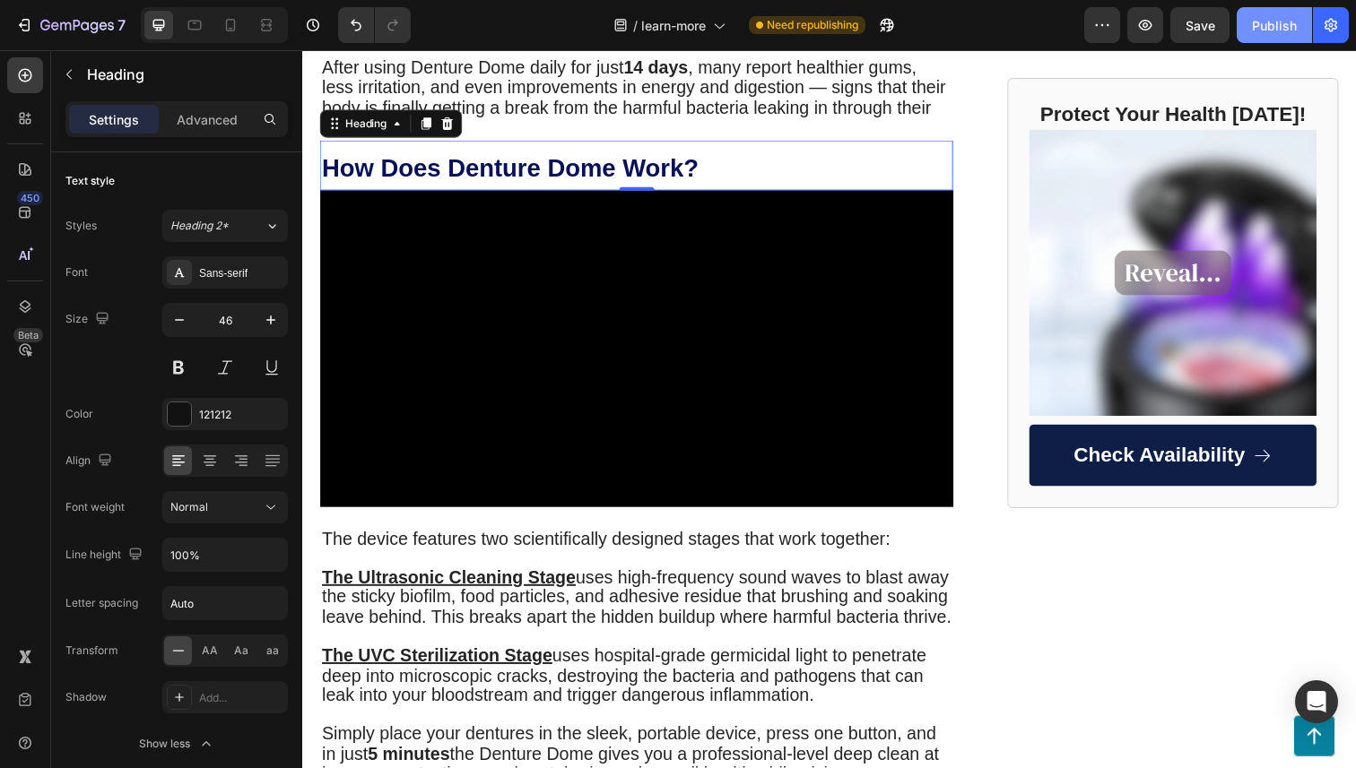
click at [1272, 16] on div "Publish" at bounding box center [1274, 25] width 45 height 19
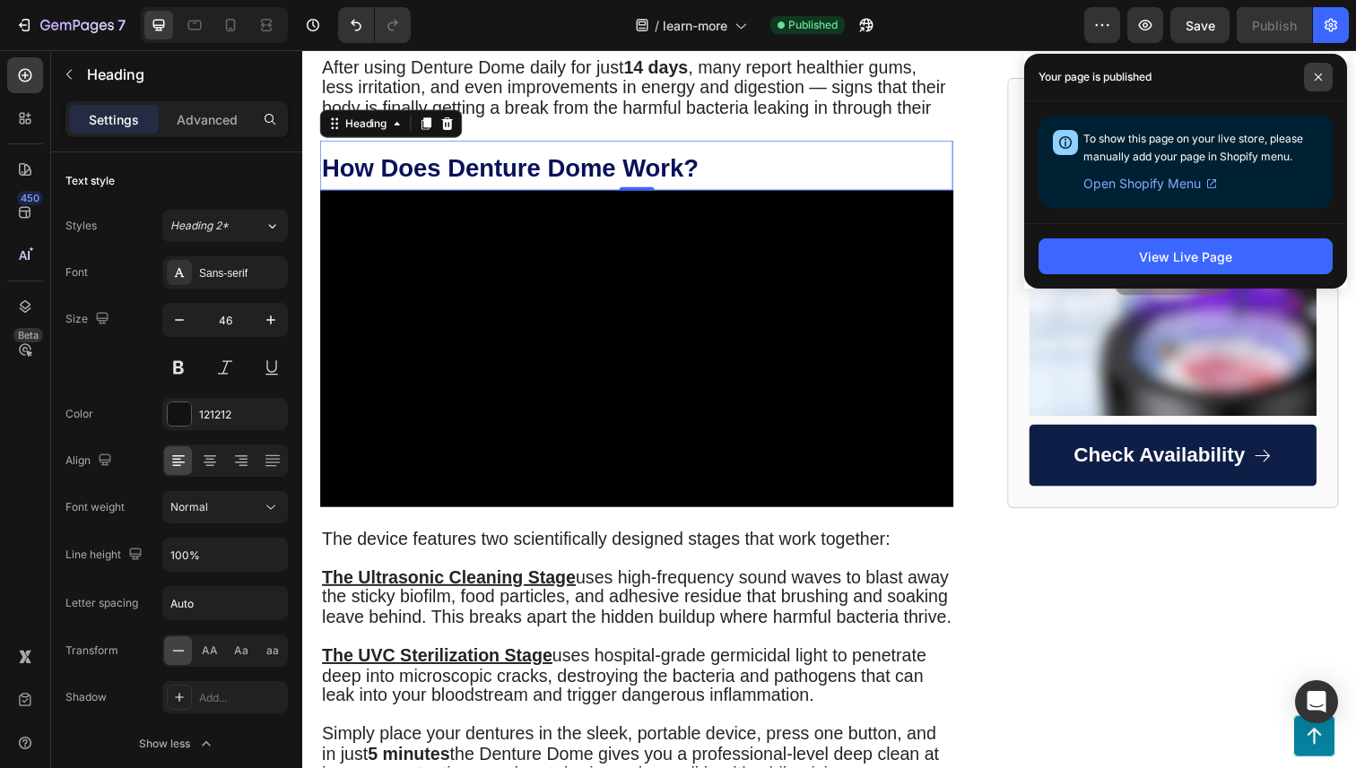
click at [1320, 72] on span at bounding box center [1318, 77] width 29 height 29
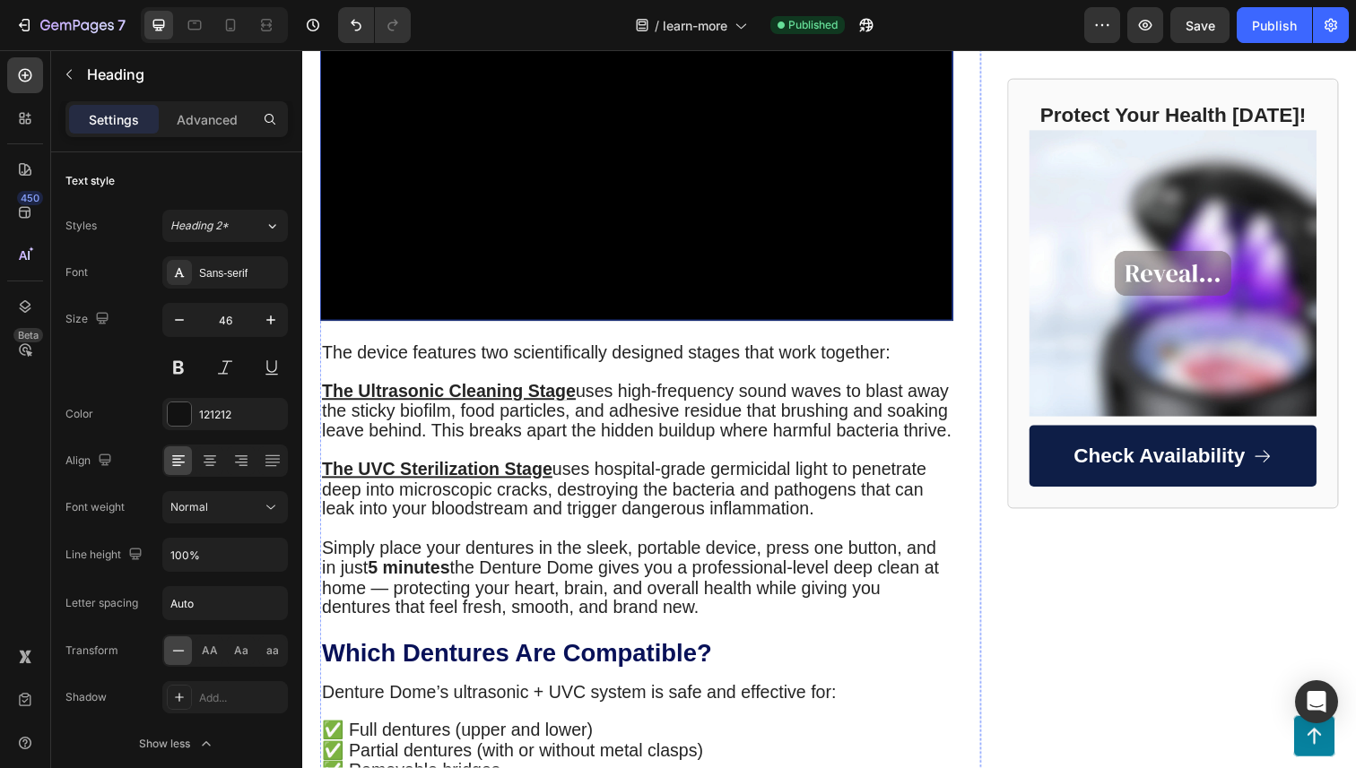
scroll to position [1237, 0]
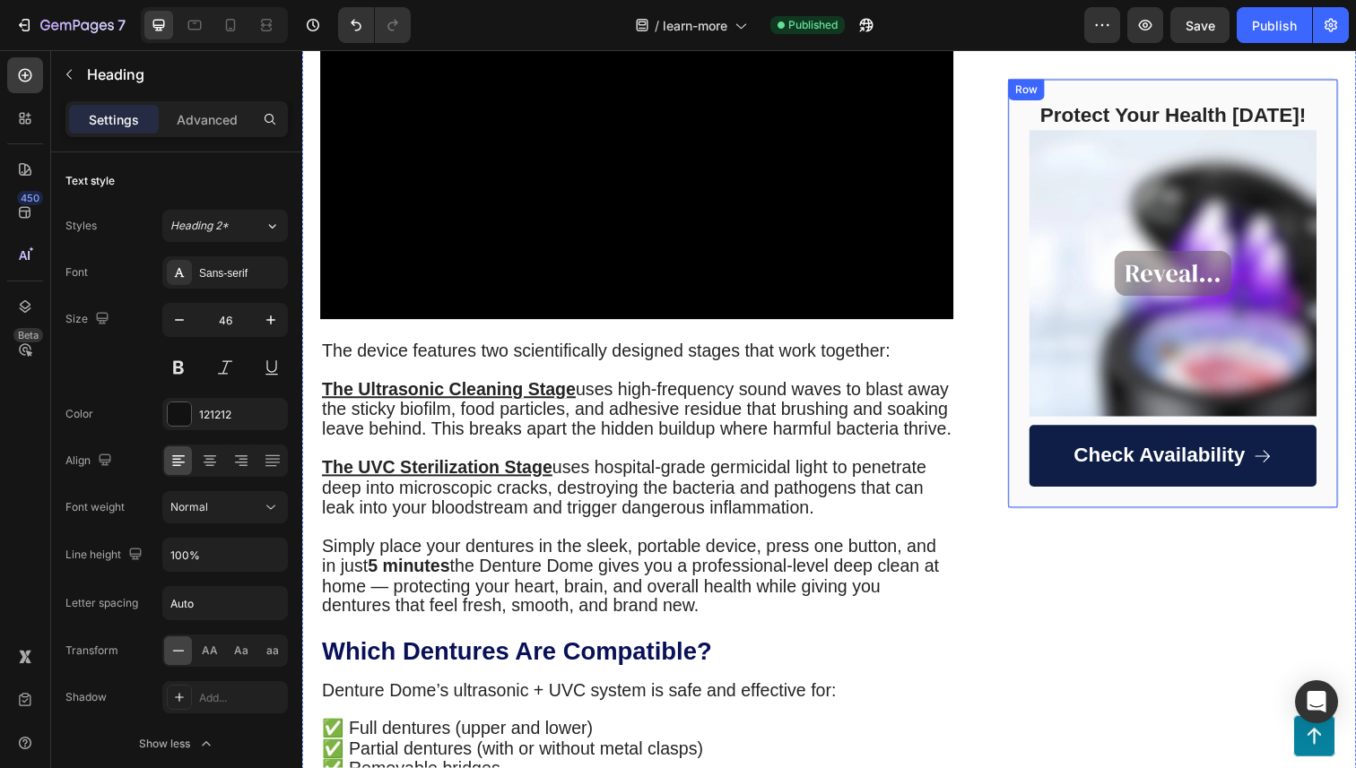
click at [1134, 86] on div "Protect Your Health Today! Heading Image Check Availability Button Row" at bounding box center [1191, 298] width 338 height 439
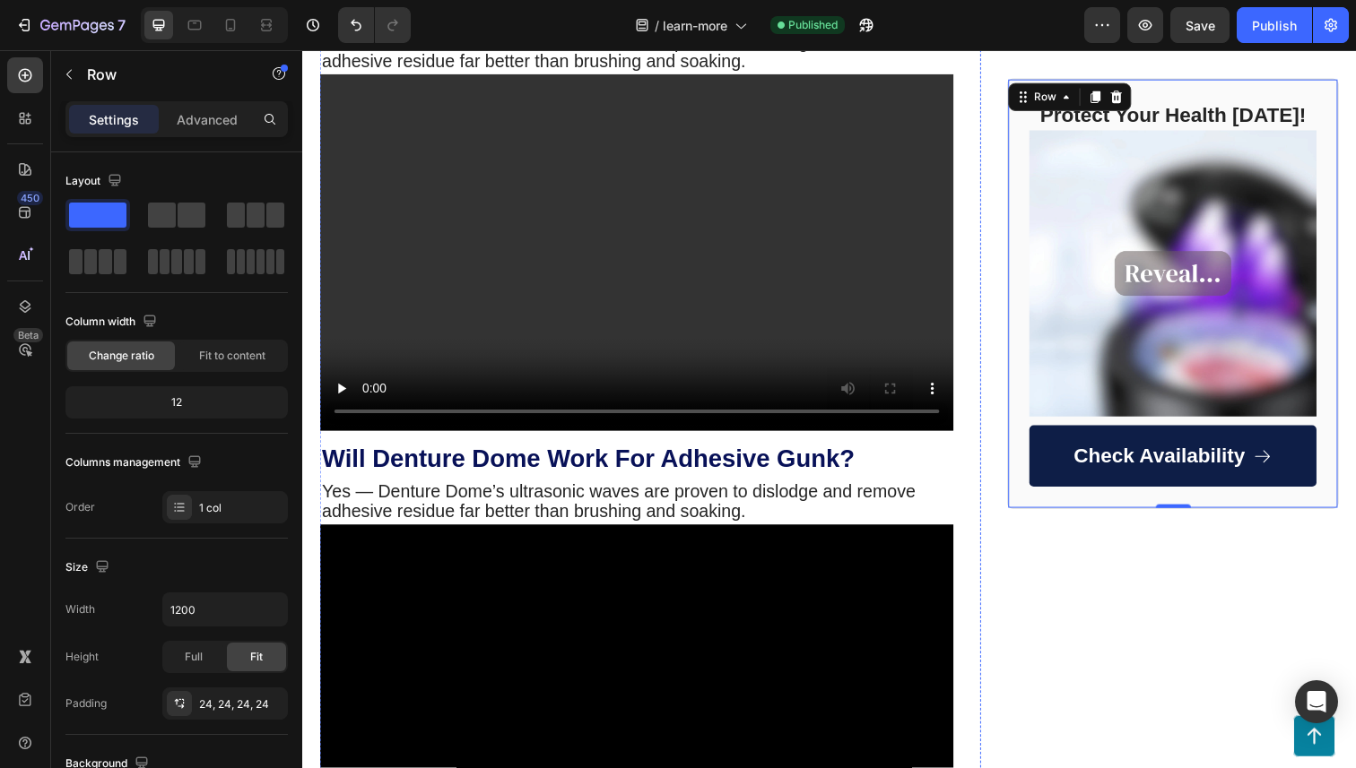
scroll to position [3042, 0]
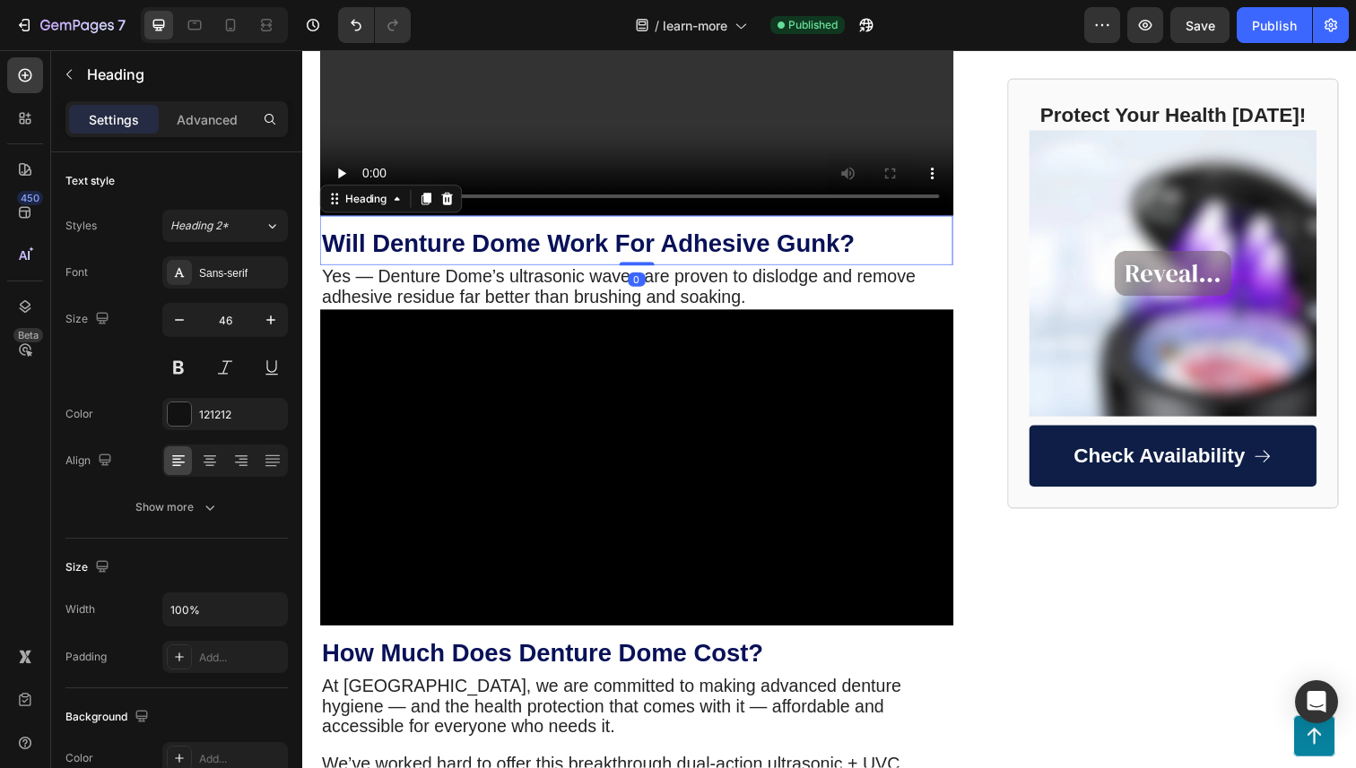
click at [765, 262] on strong "Will Denture Dome Work For Adhesive Gunk?" at bounding box center [594, 248] width 544 height 28
click at [673, 262] on strong "Will Denture Dome Work For Adhesive Gunk?" at bounding box center [594, 248] width 544 height 28
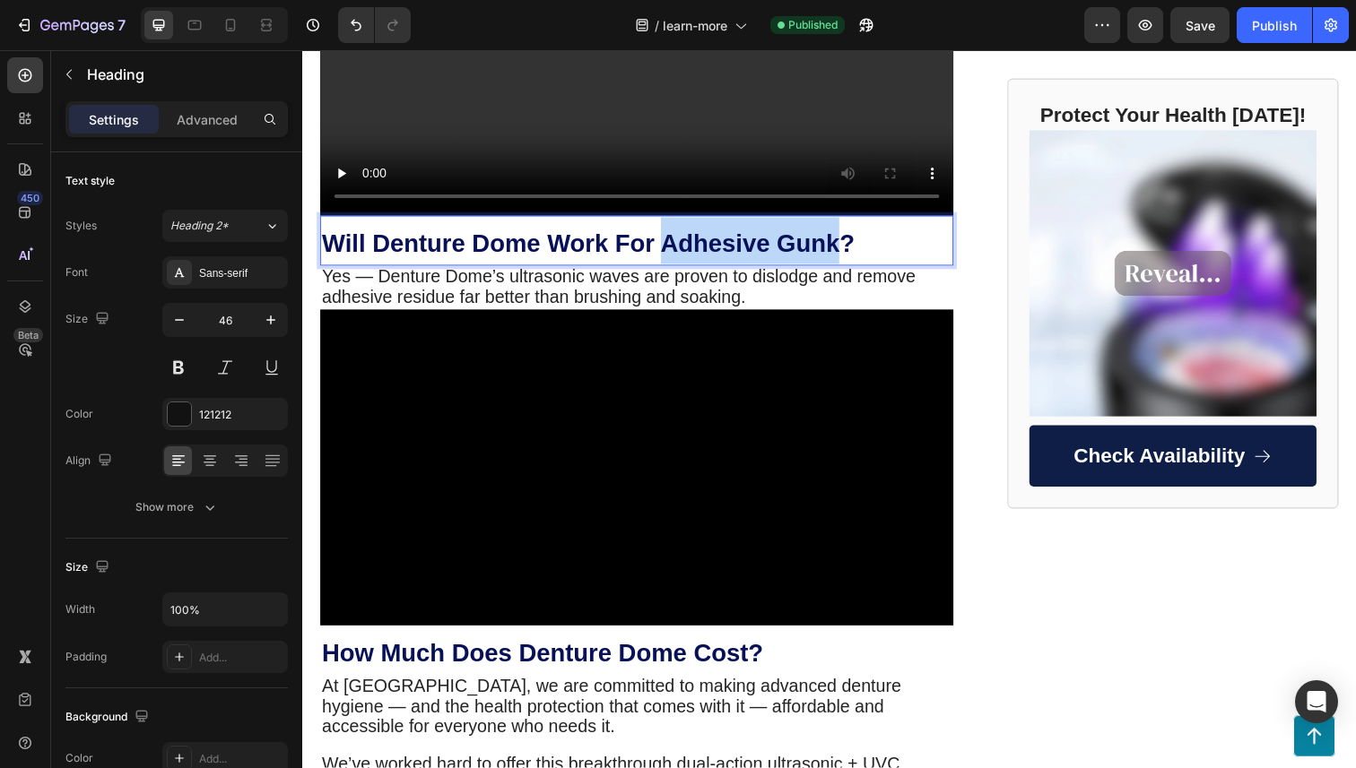
drag, startPoint x: 672, startPoint y: 550, endPoint x: 845, endPoint y: 544, distance: 173.1
click at [845, 262] on strong "Will Denture Dome Work For Adhesive Gunk?" at bounding box center [594, 248] width 544 height 28
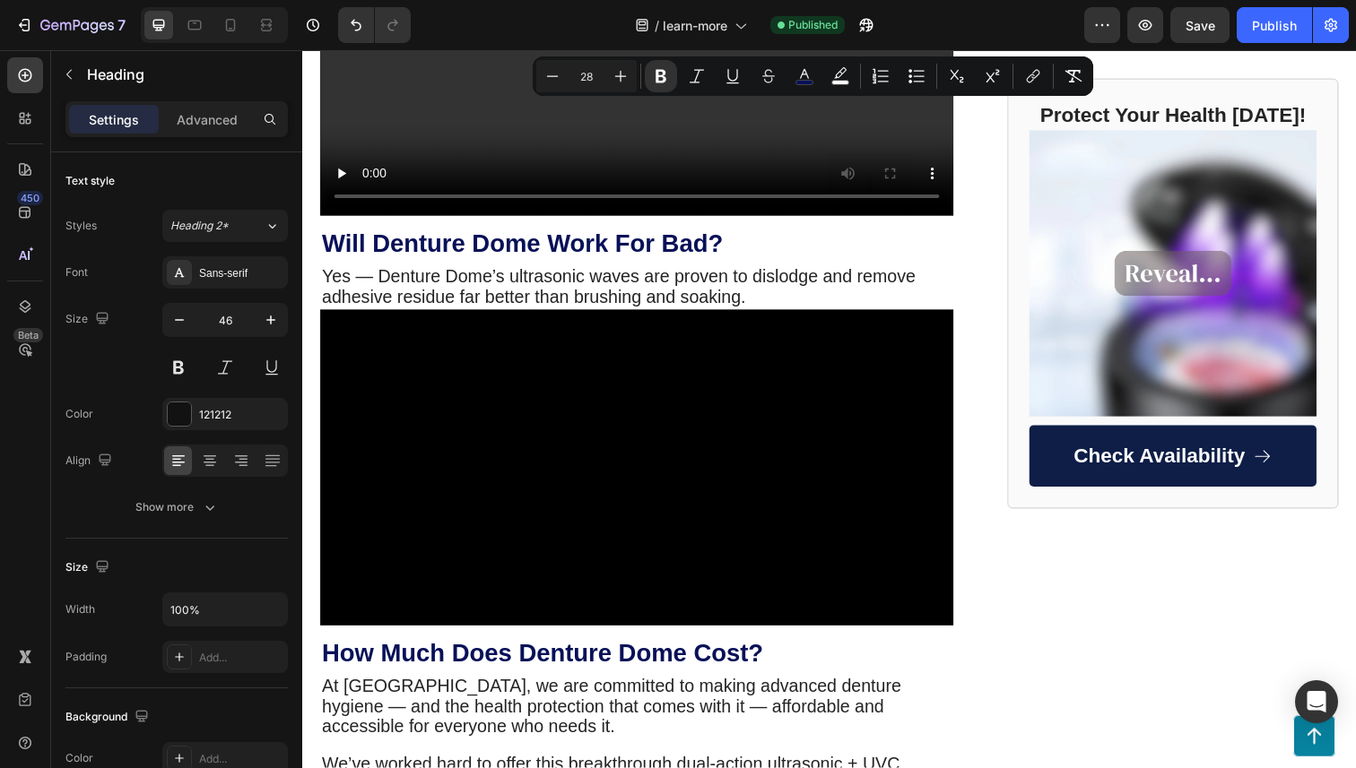
drag, startPoint x: 793, startPoint y: 83, endPoint x: 848, endPoint y: 89, distance: 55.9
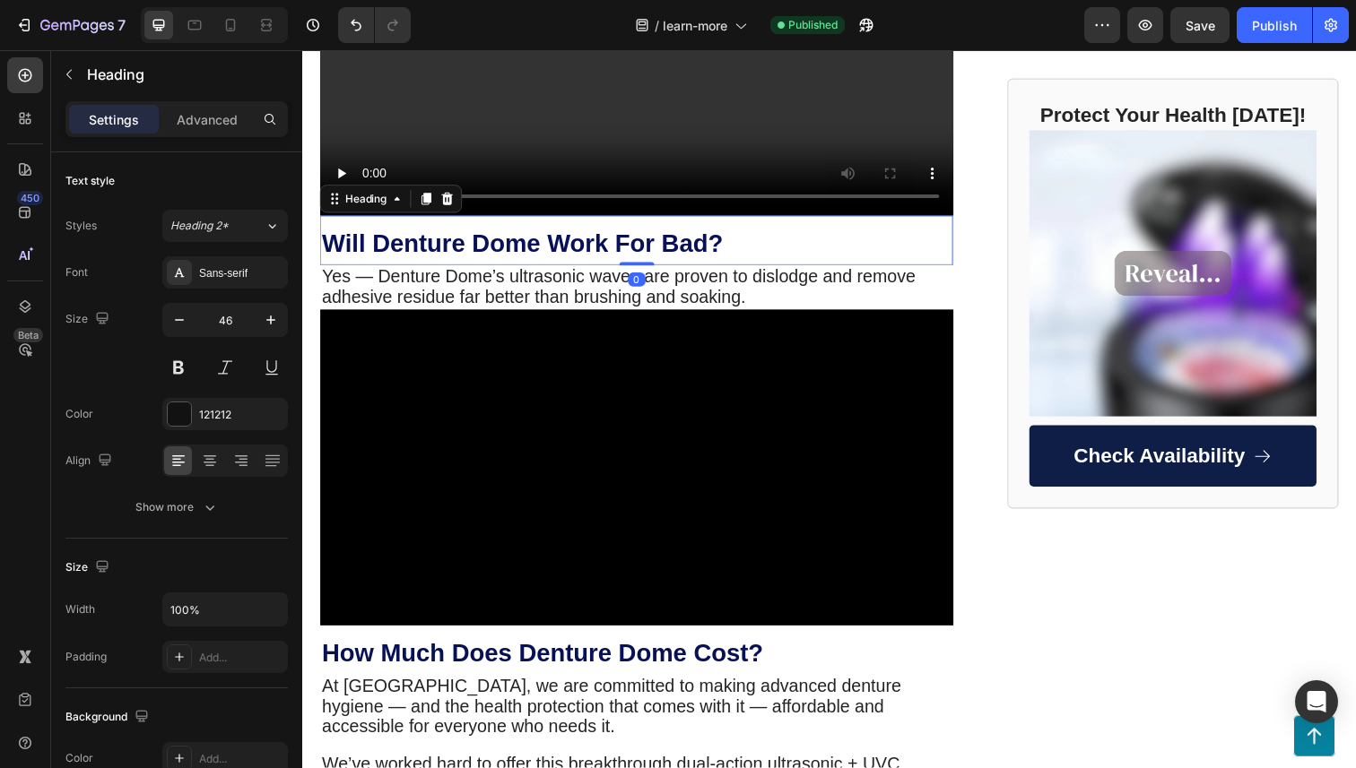
click at [712, 262] on strong "Will Denture Dome Work For Bad?" at bounding box center [527, 248] width 410 height 28
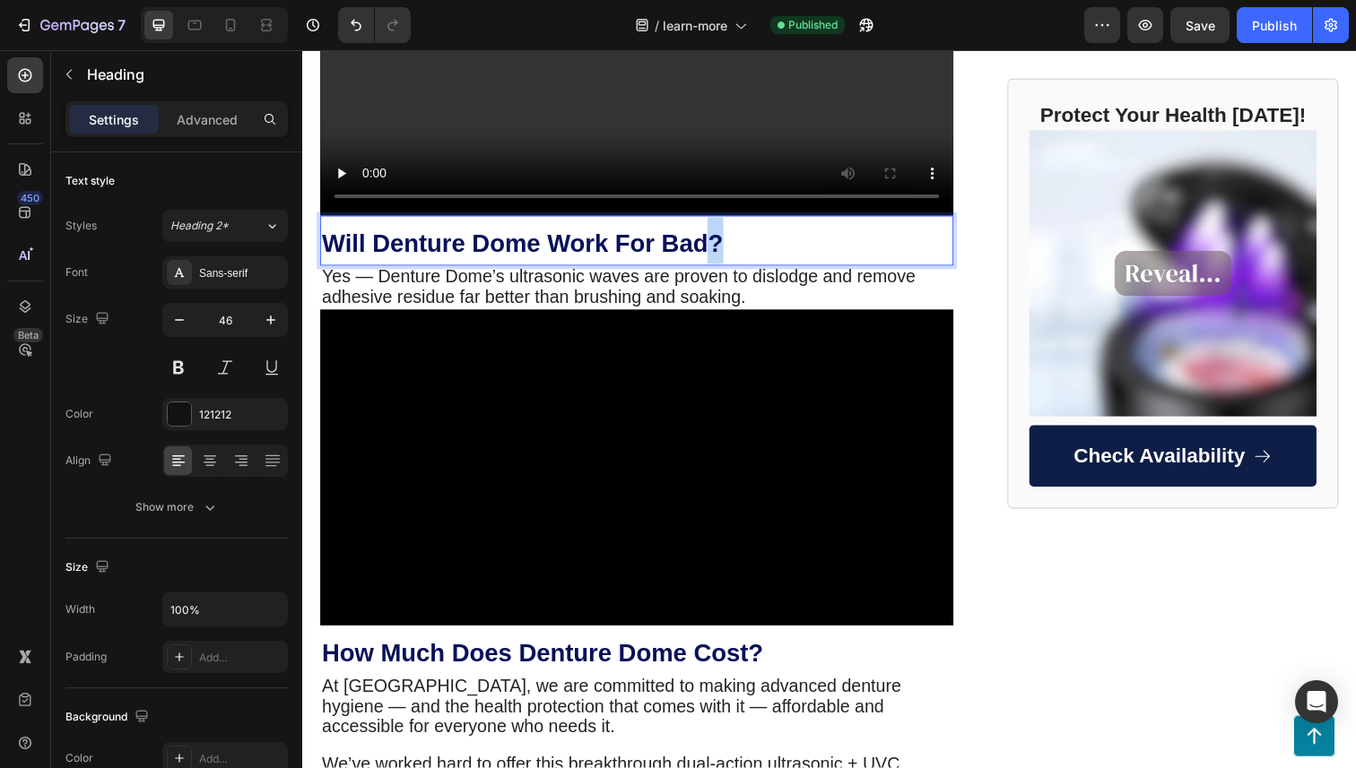
click at [716, 262] on strong "Will Denture Dome Work For Bad?" at bounding box center [527, 248] width 410 height 28
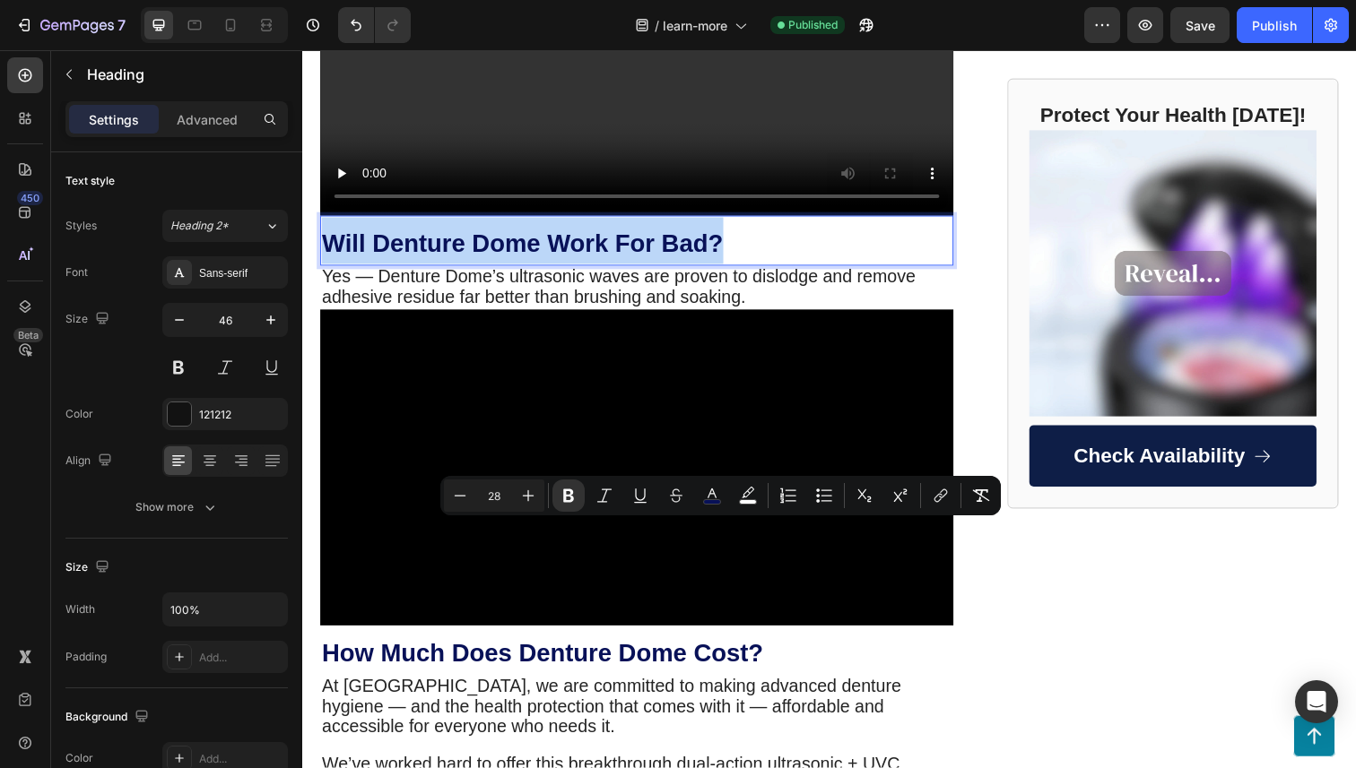
click at [716, 262] on strong "Will Denture Dome Work For Bad?" at bounding box center [527, 248] width 410 height 28
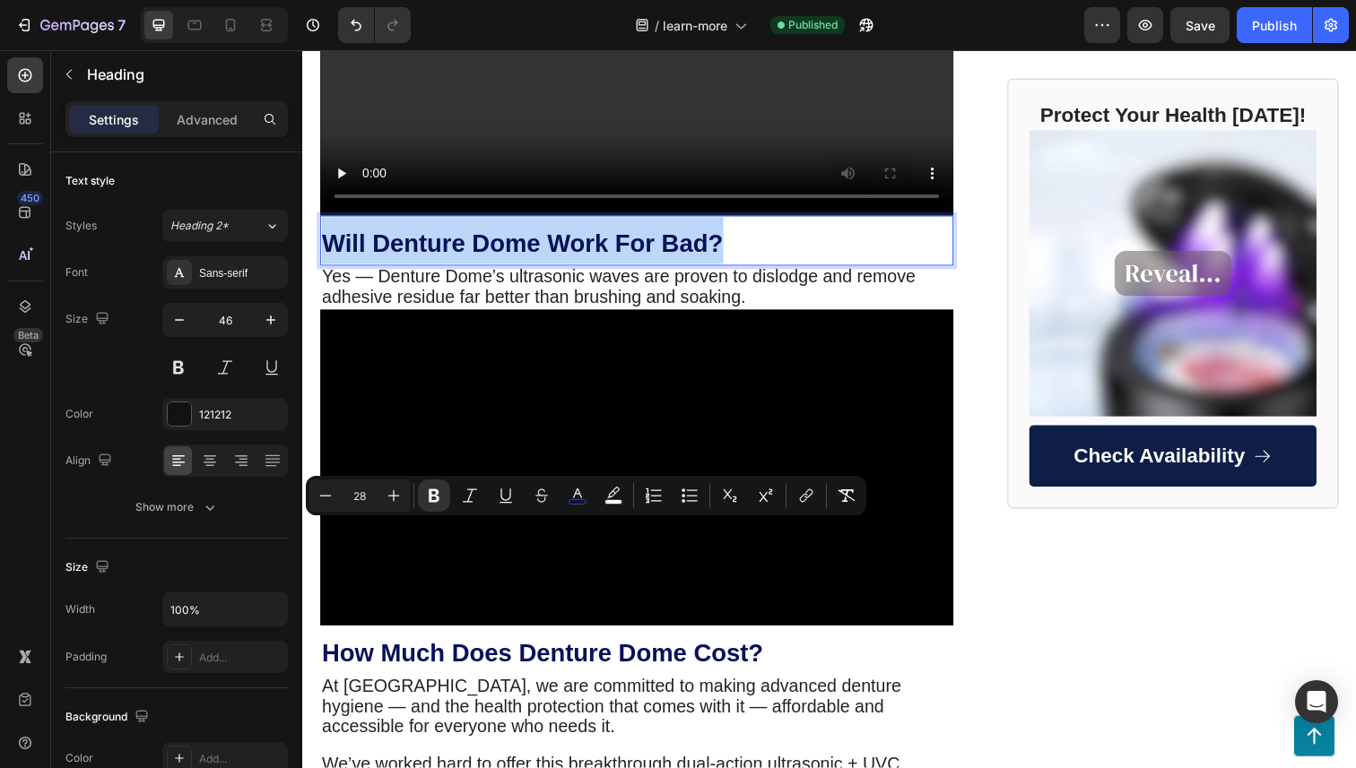
click at [716, 262] on strong "Will Denture Dome Work For Bad?" at bounding box center [527, 248] width 410 height 28
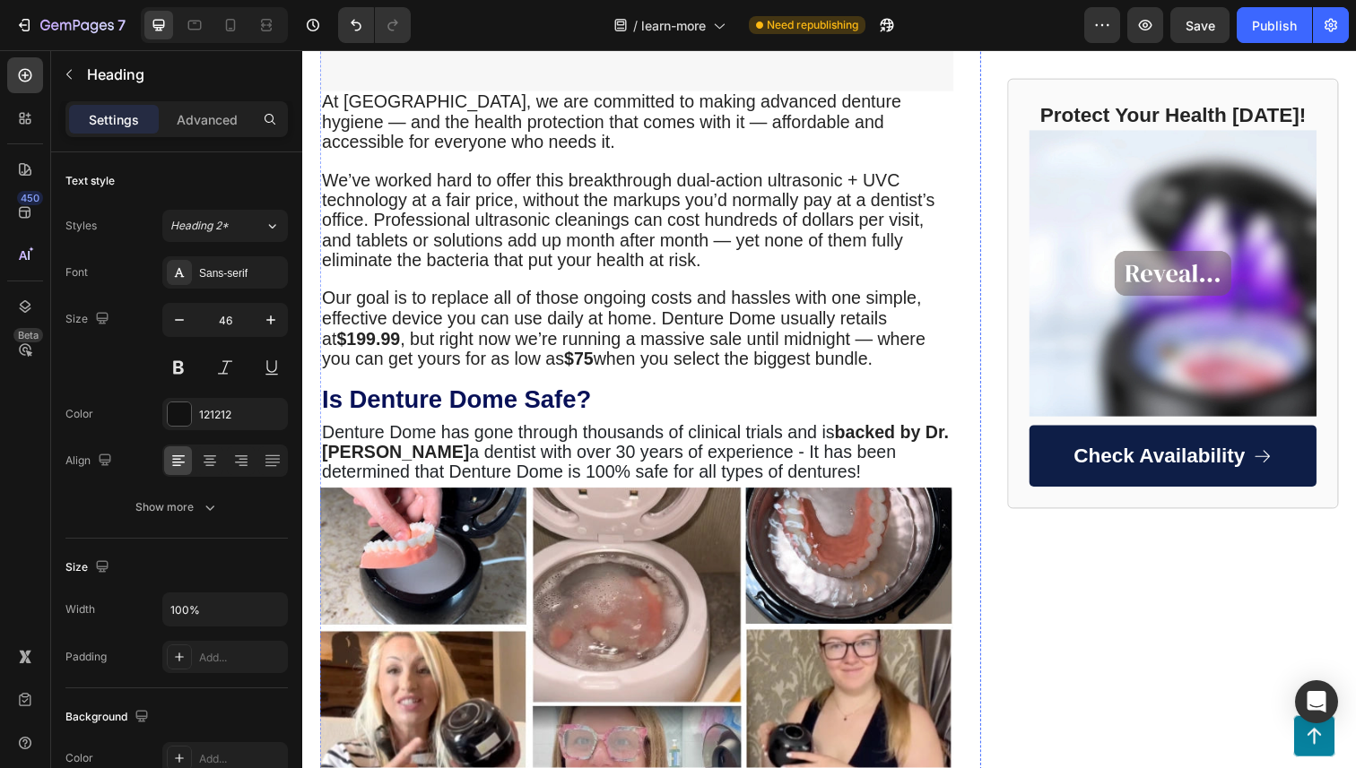
scroll to position [4386, 0]
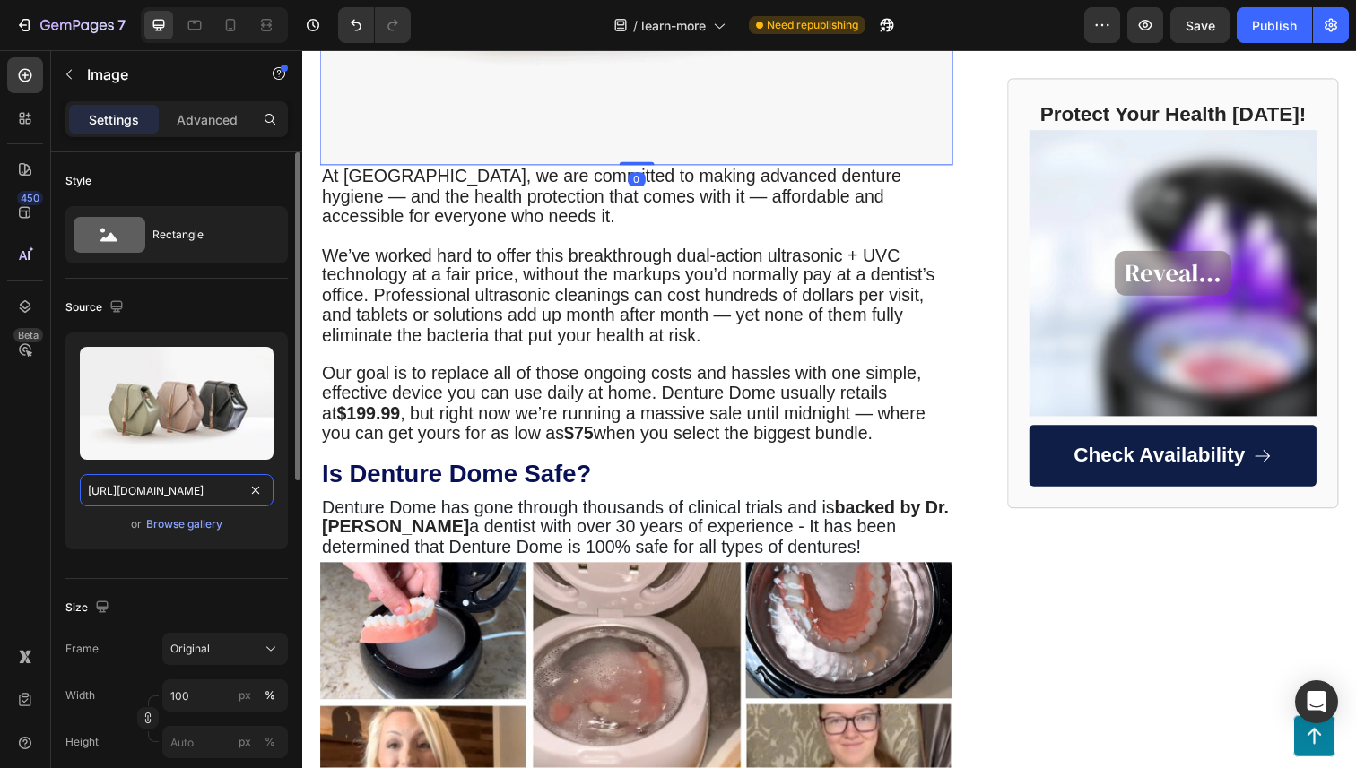
click at [125, 483] on input "https://cdn.shopify.com/s/files/1/2005/9307/files/image_demo.jpg" at bounding box center [177, 490] width 194 height 32
paste input "0830/5639/4526/files/am-ezgif.com-png-to-webp-converter.webp?v=1756197220"
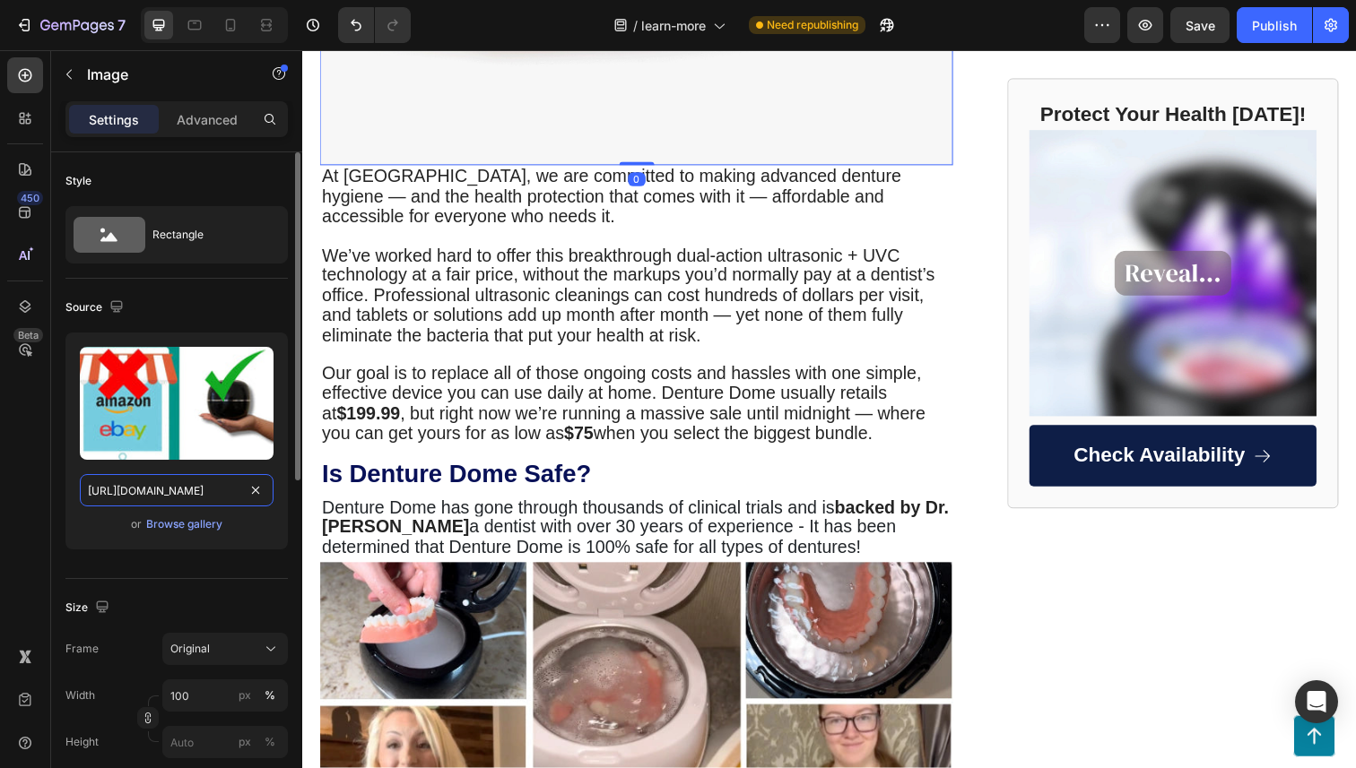
scroll to position [0, 440]
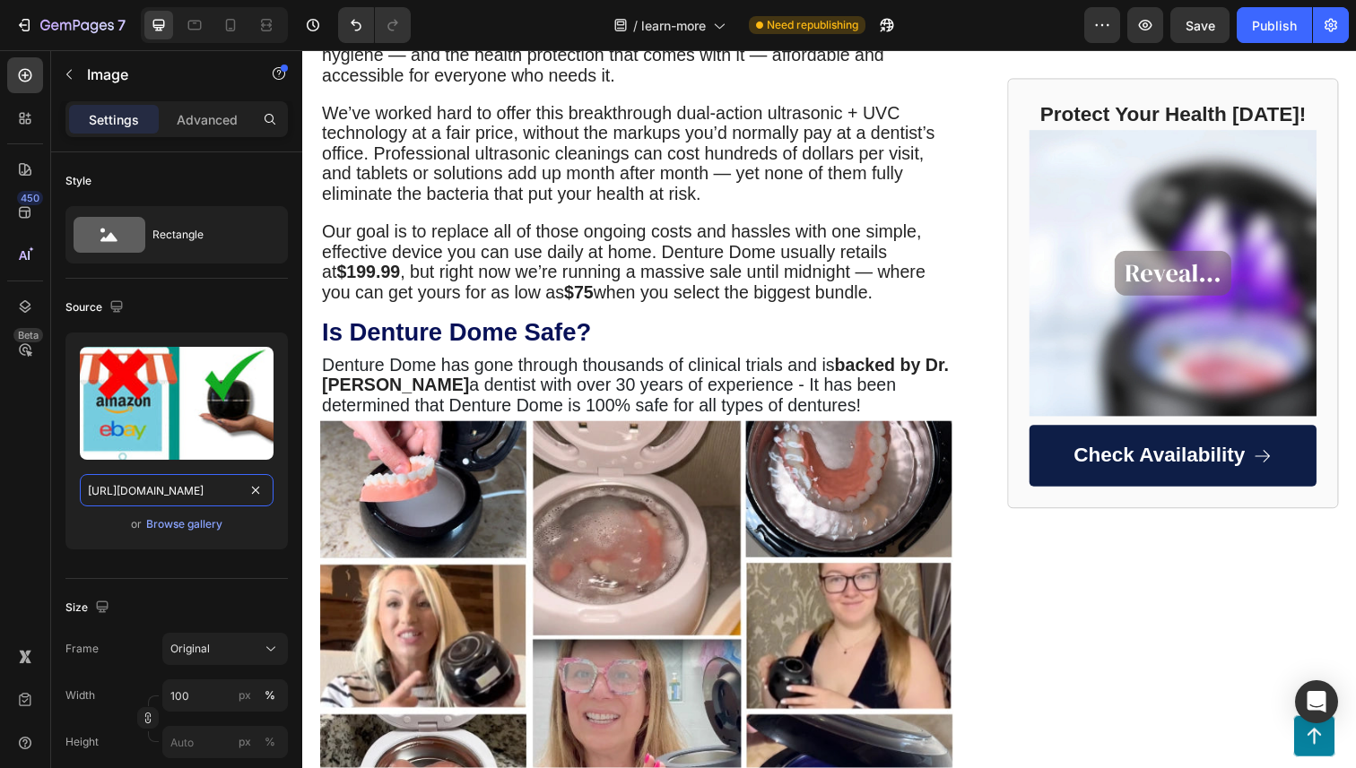
type input "https://cdn.shopify.com/s/files/1/0830/5639/4526/files/am-ezgif.com-png-to-webp…"
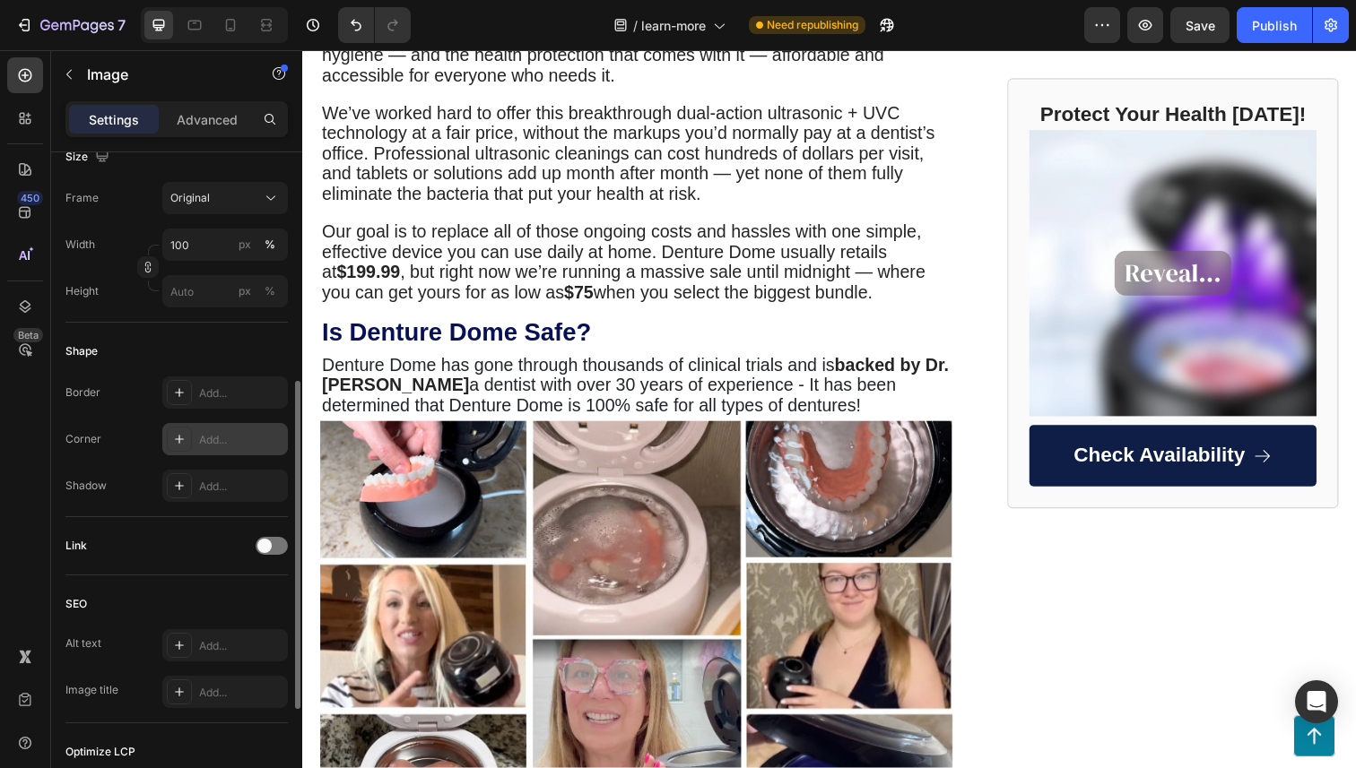
scroll to position [456, 0]
click at [270, 534] on div at bounding box center [272, 542] width 32 height 18
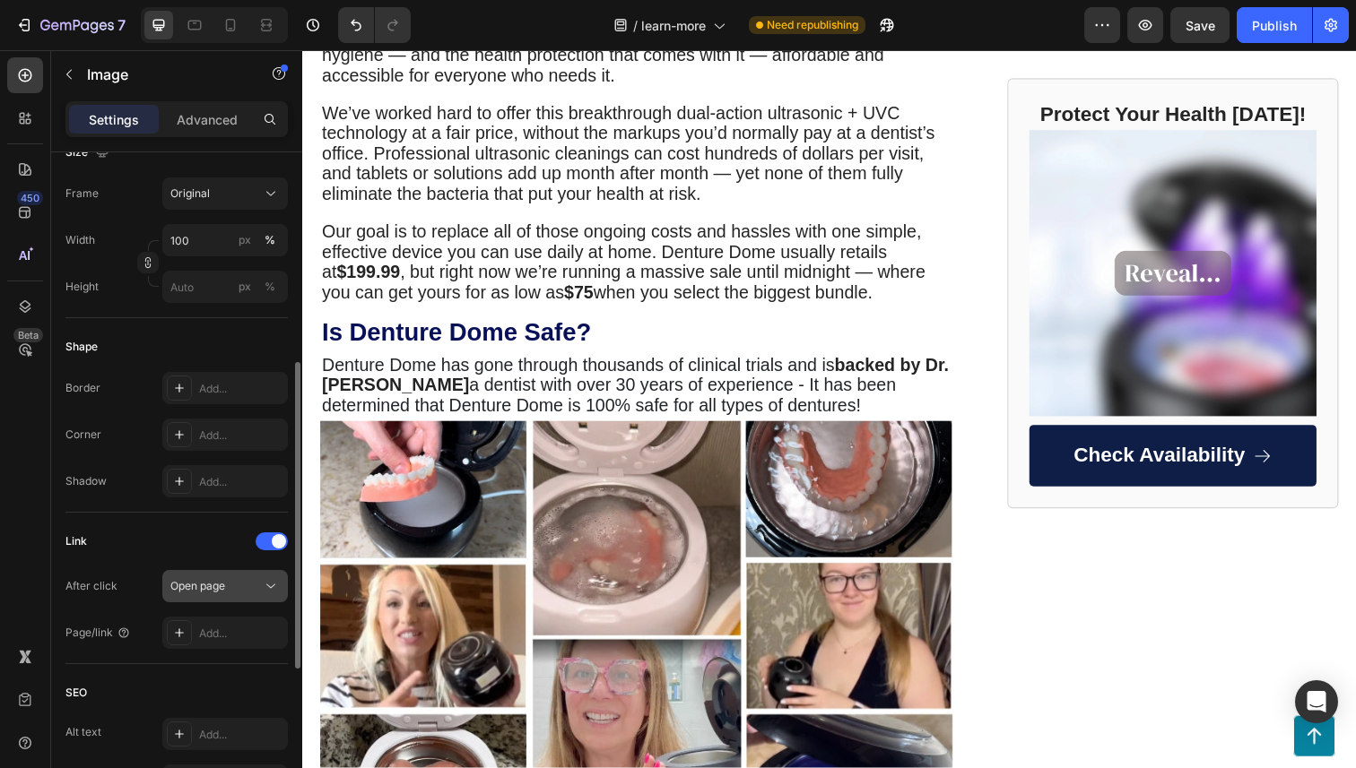
click at [236, 590] on div "Open page" at bounding box center [215, 586] width 91 height 16
click at [227, 640] on div "Add..." at bounding box center [241, 634] width 84 height 16
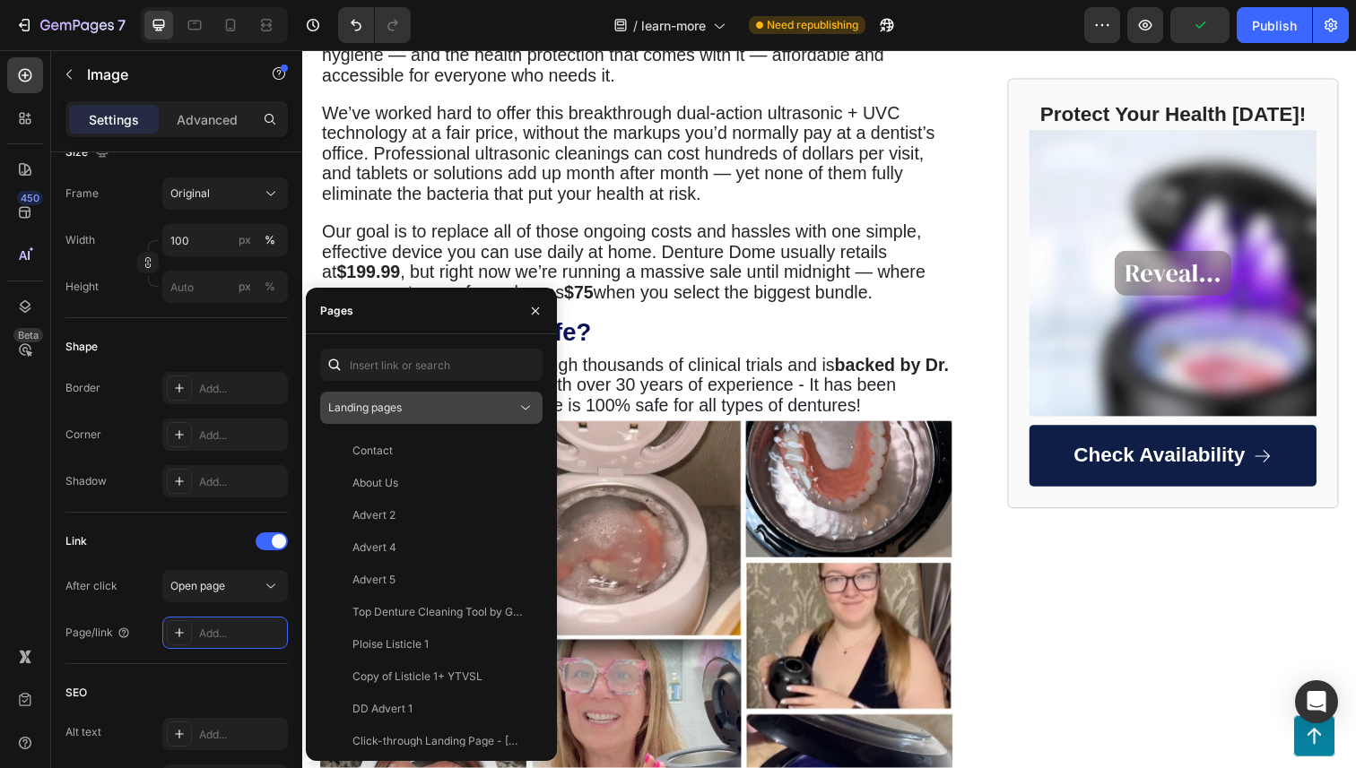
click at [395, 408] on span "Landing pages" at bounding box center [365, 407] width 74 height 13
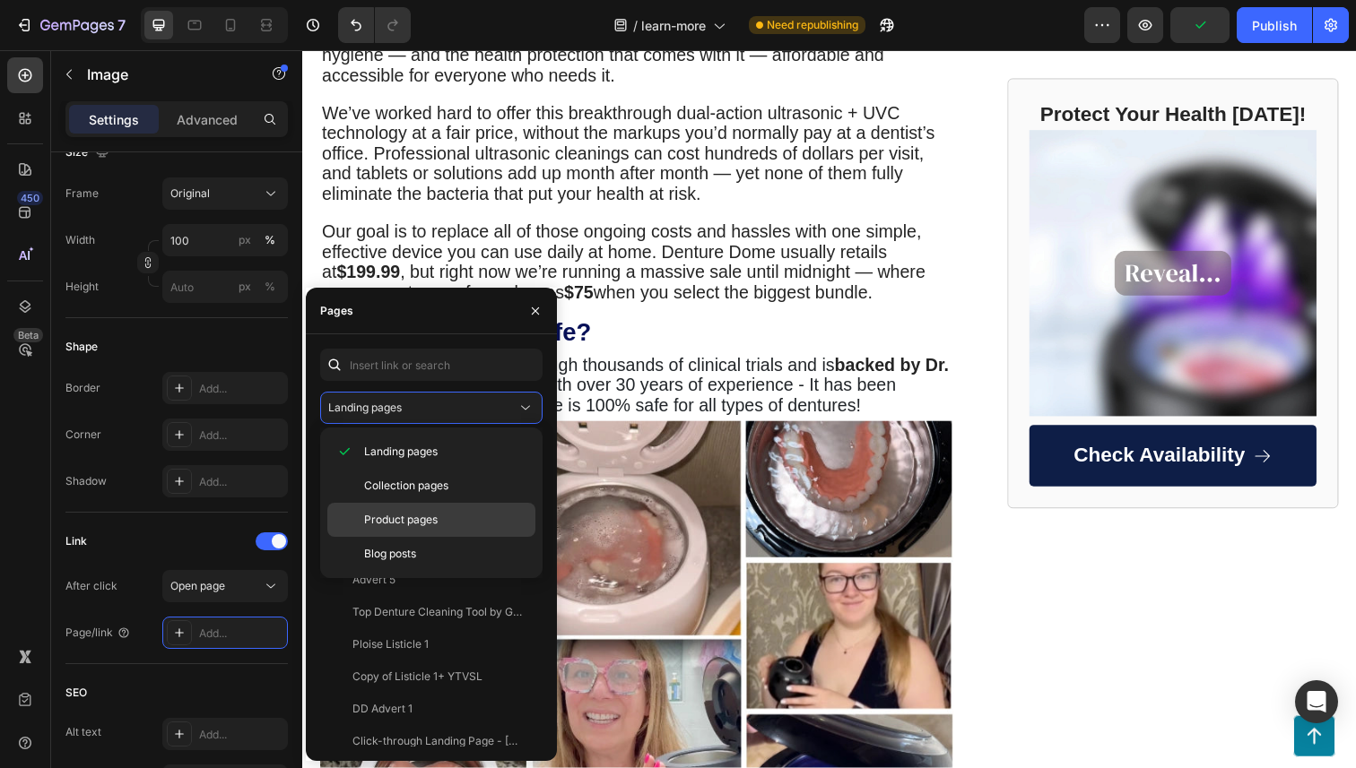
click at [413, 519] on span "Product pages" at bounding box center [401, 520] width 74 height 16
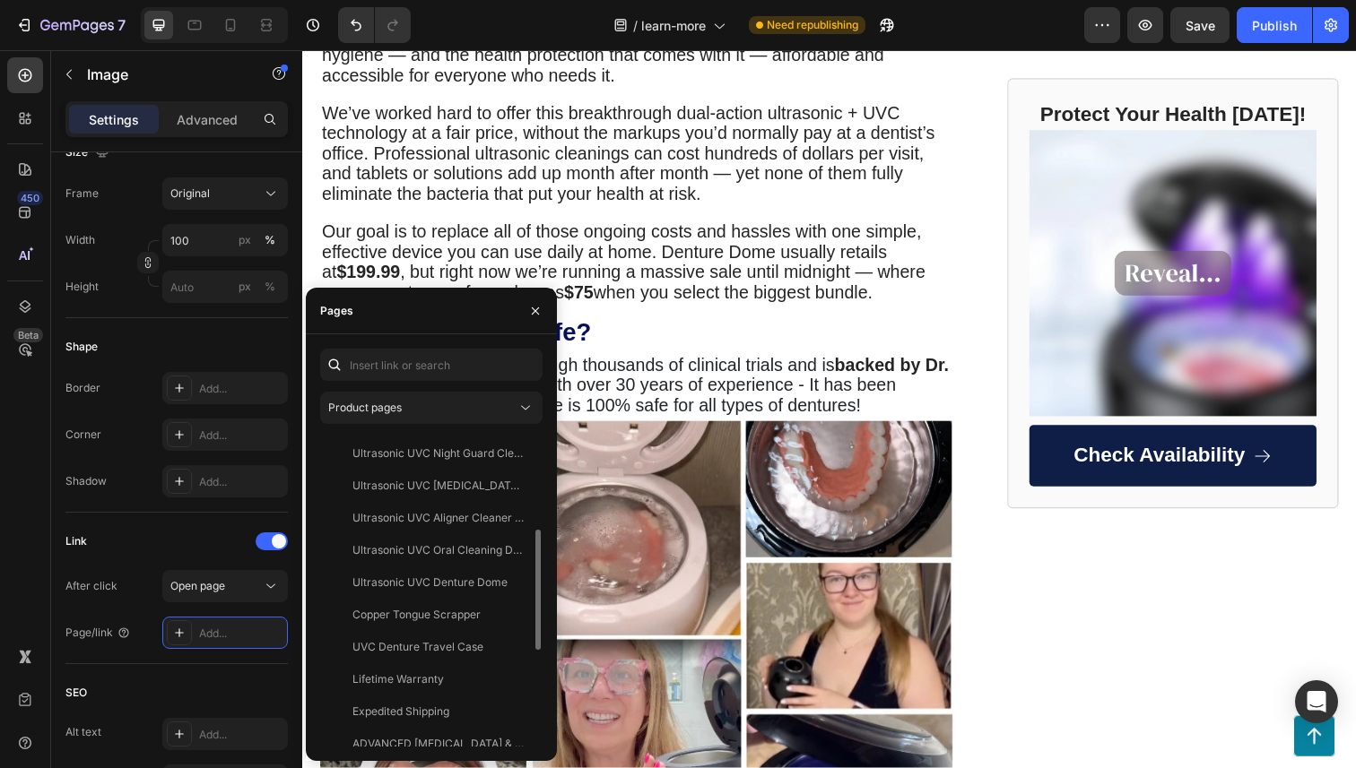
scroll to position [208, 0]
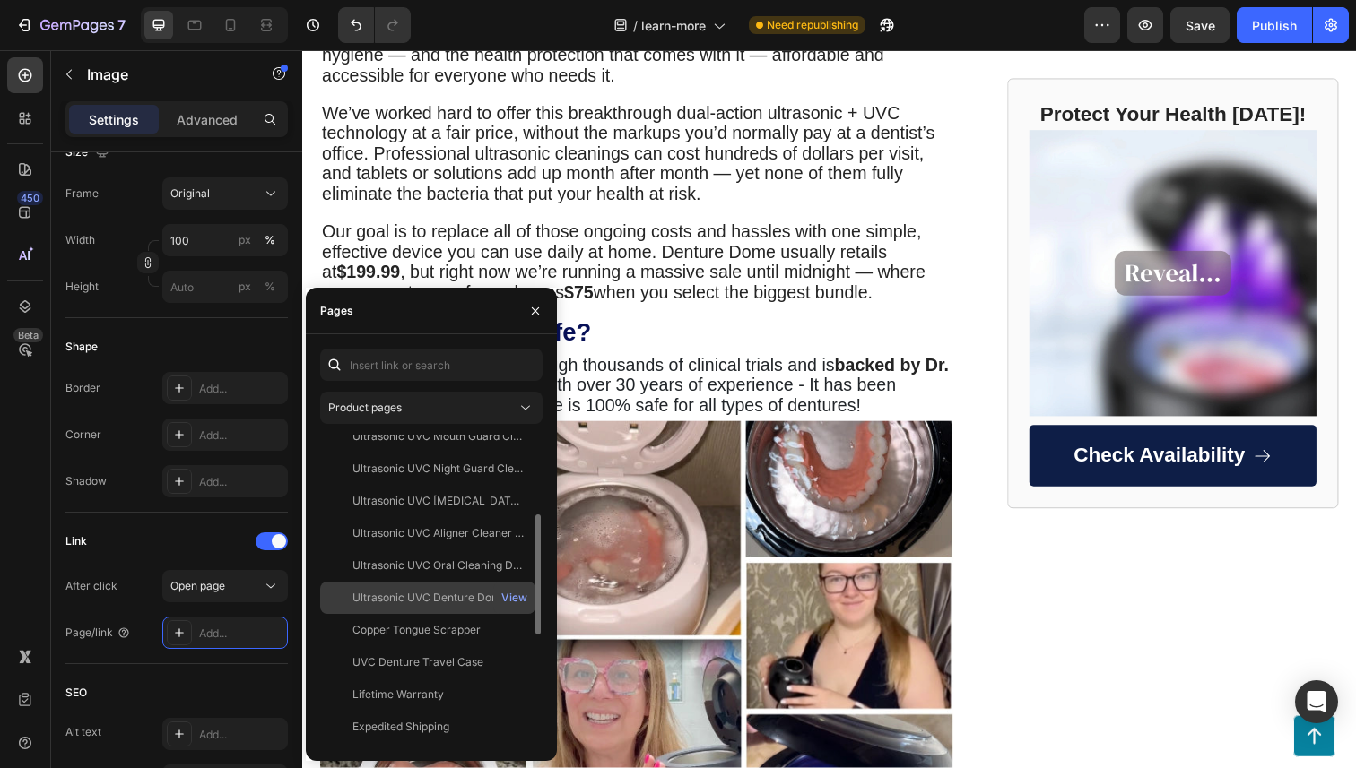
click at [413, 614] on div "Ultrasonic UVC Denture Dome View" at bounding box center [427, 630] width 215 height 32
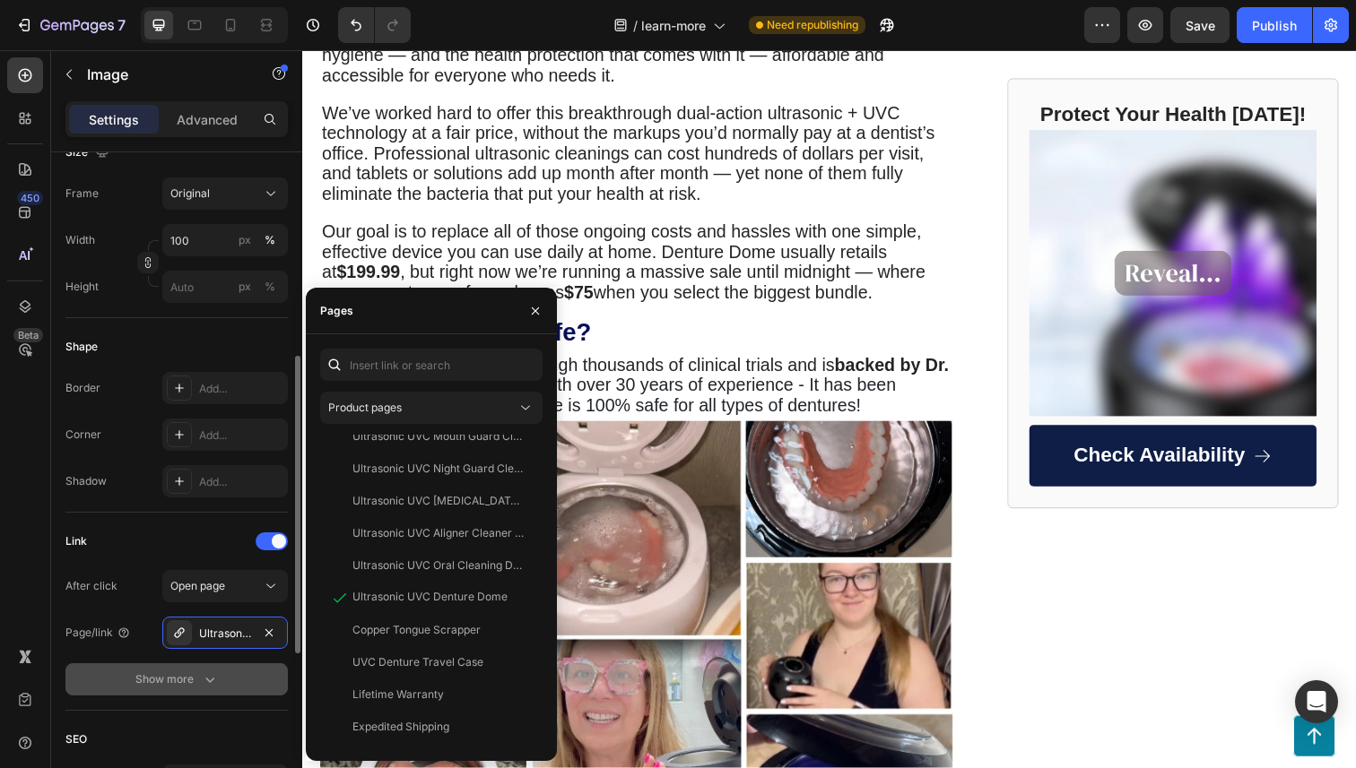
click at [223, 675] on button "Show more" at bounding box center [176, 680] width 222 height 32
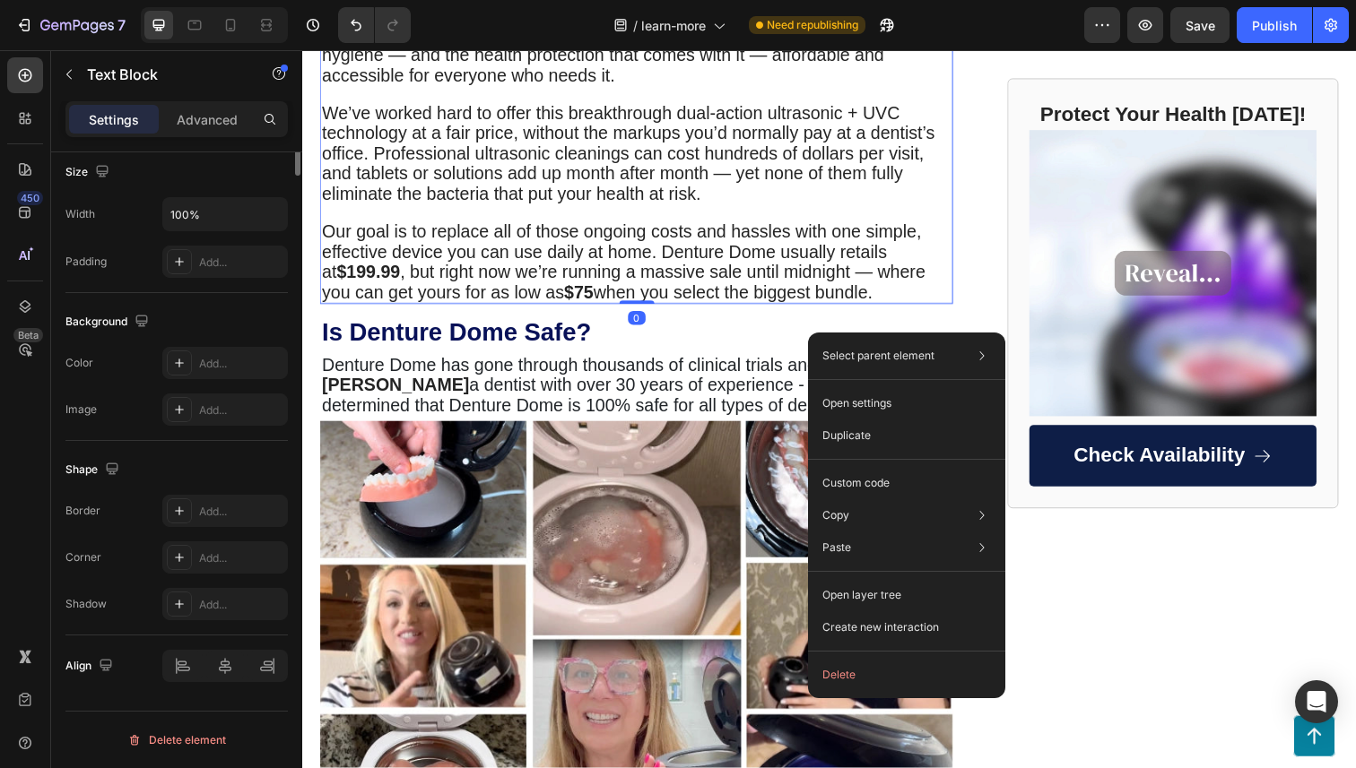
scroll to position [0, 0]
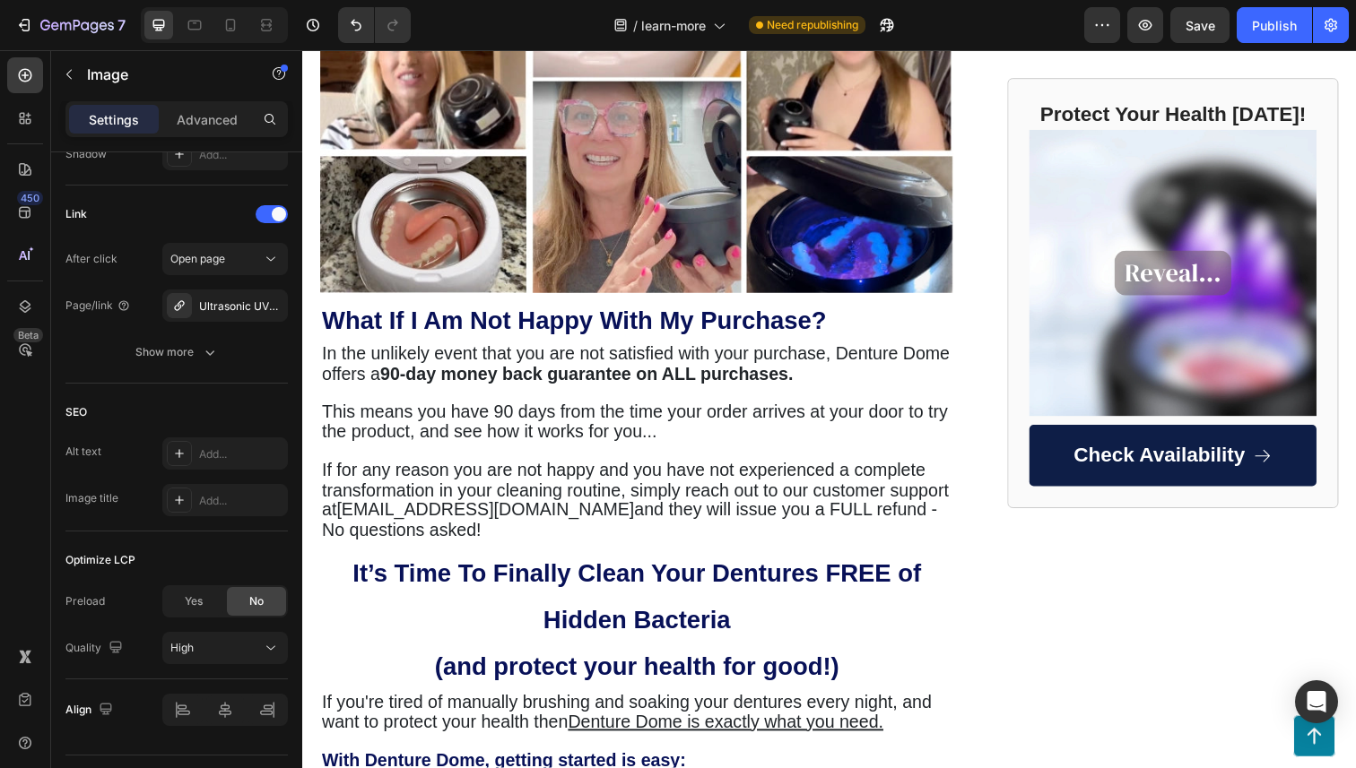
scroll to position [4969, 0]
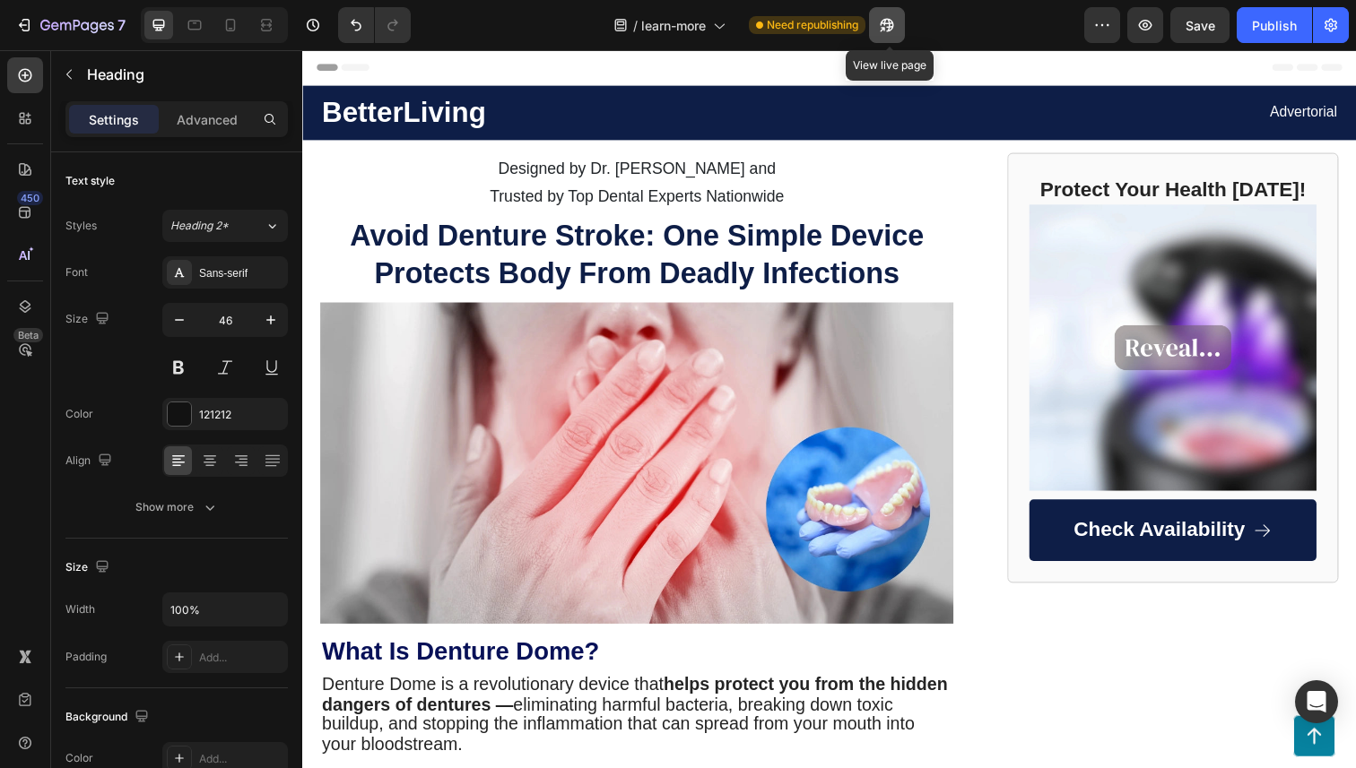
click at [885, 27] on icon "button" at bounding box center [883, 29] width 4 height 4
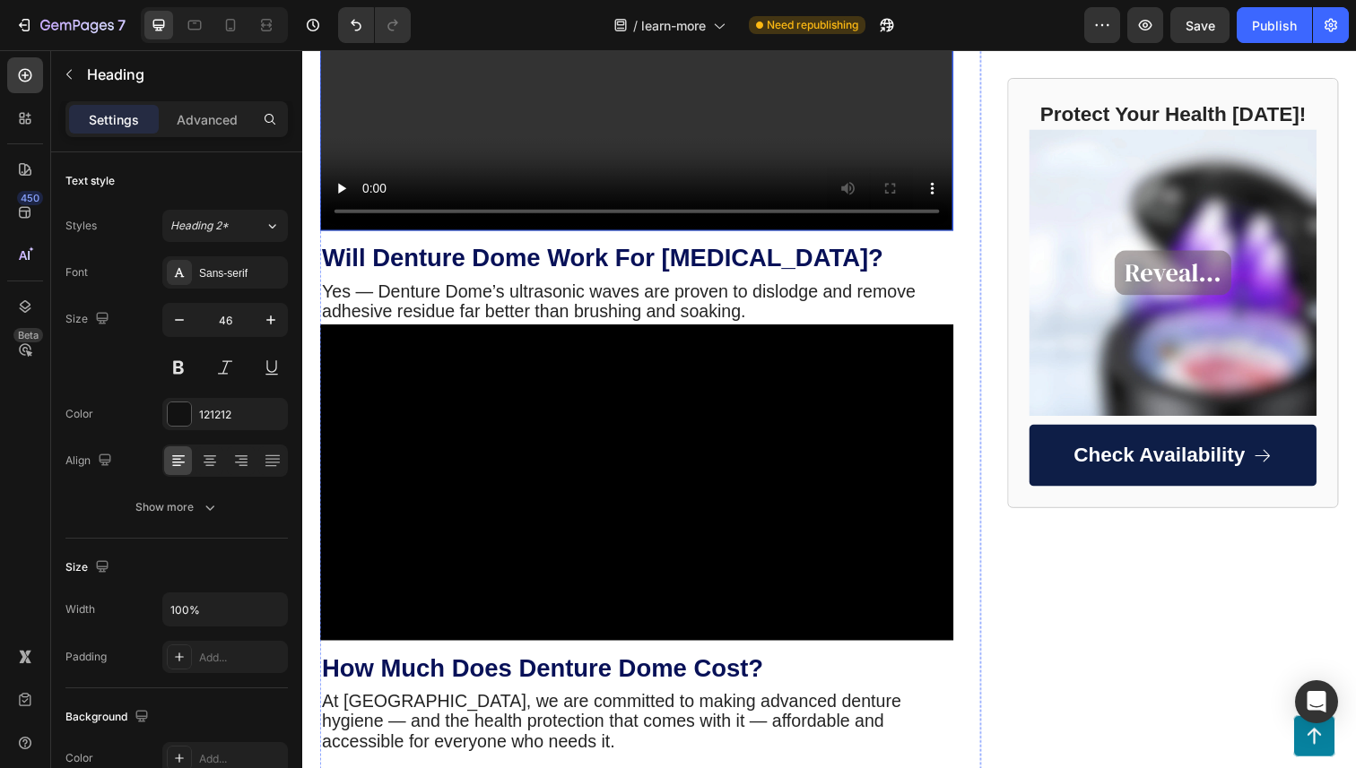
scroll to position [3046, 0]
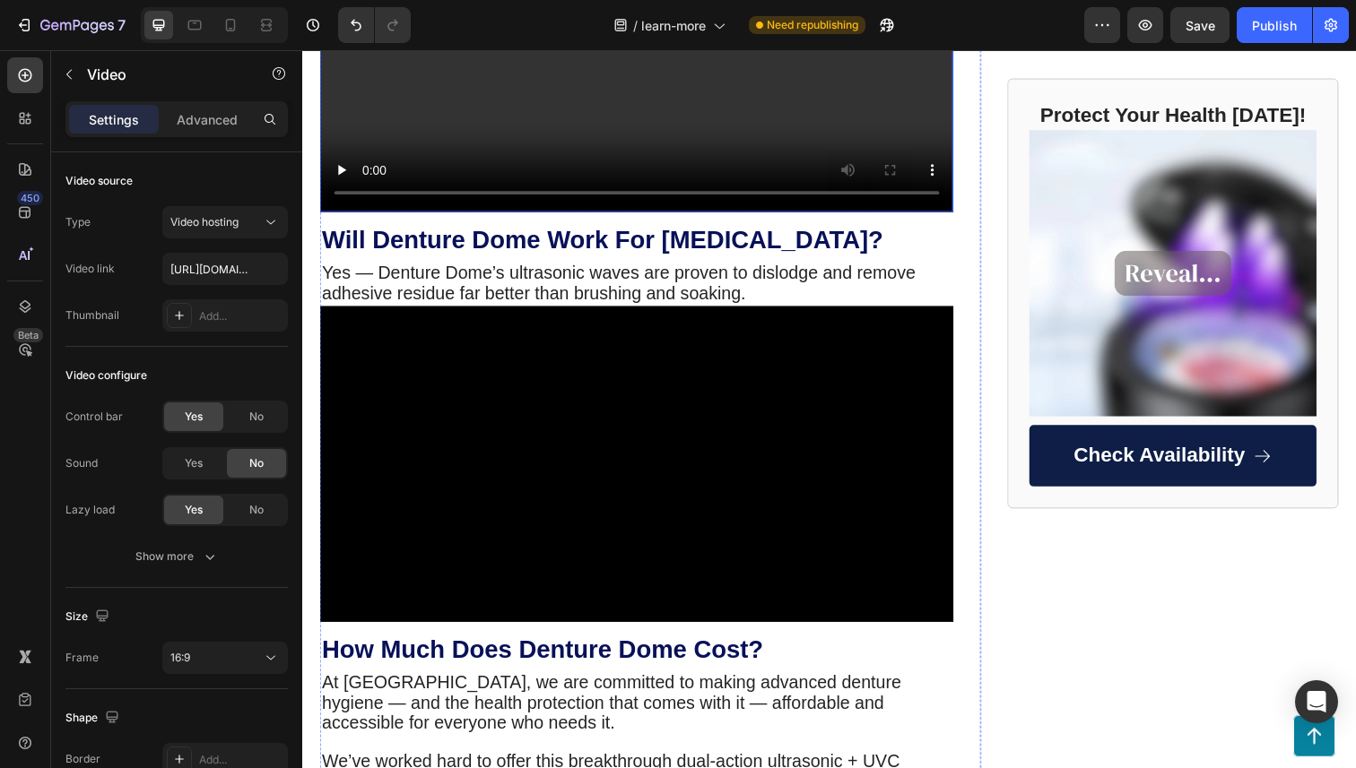
click at [543, 216] on video at bounding box center [643, 34] width 647 height 364
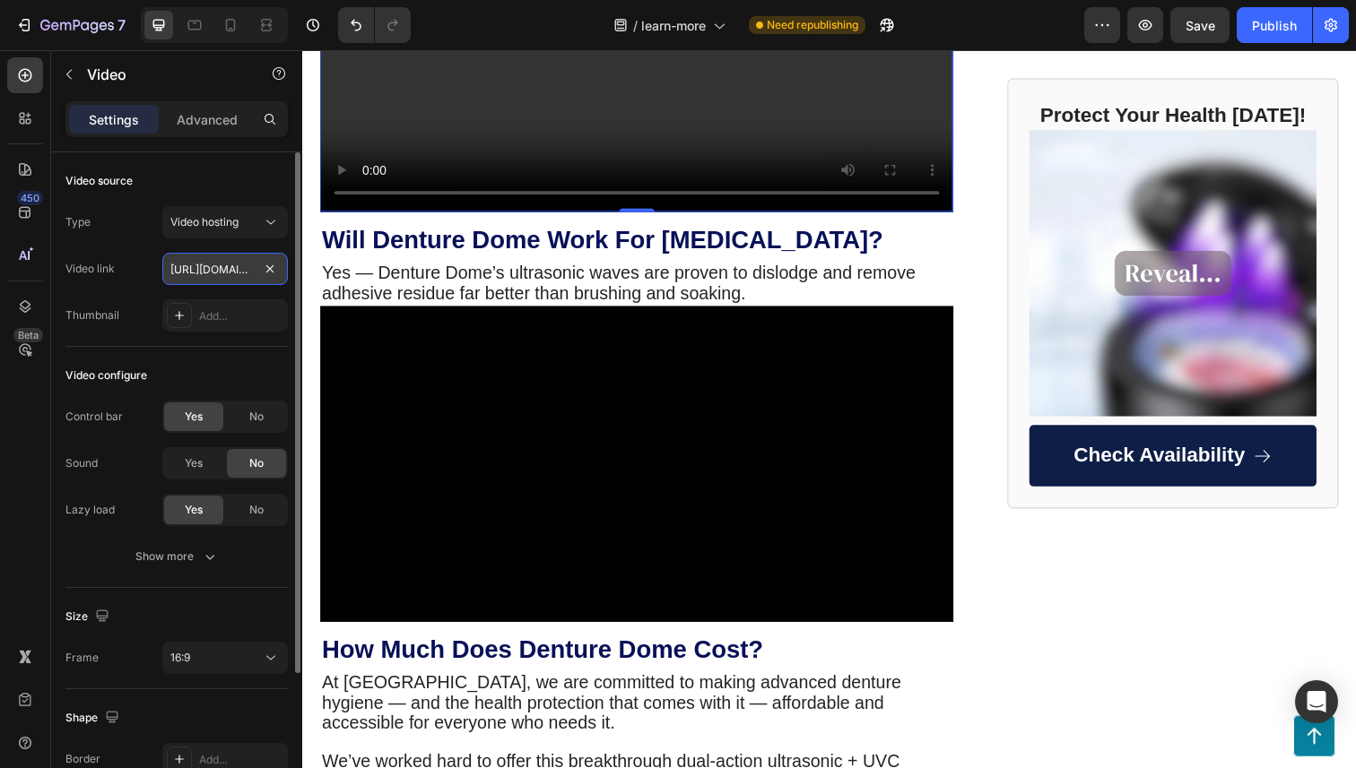
click at [223, 276] on input "https://cdn.shopify.com/videos/c/o/v/2cd3deb506b54b009063f7270ab5cf2e.mp4" at bounding box center [225, 269] width 126 height 32
paste input "530102d013054084be2714f163a83af0"
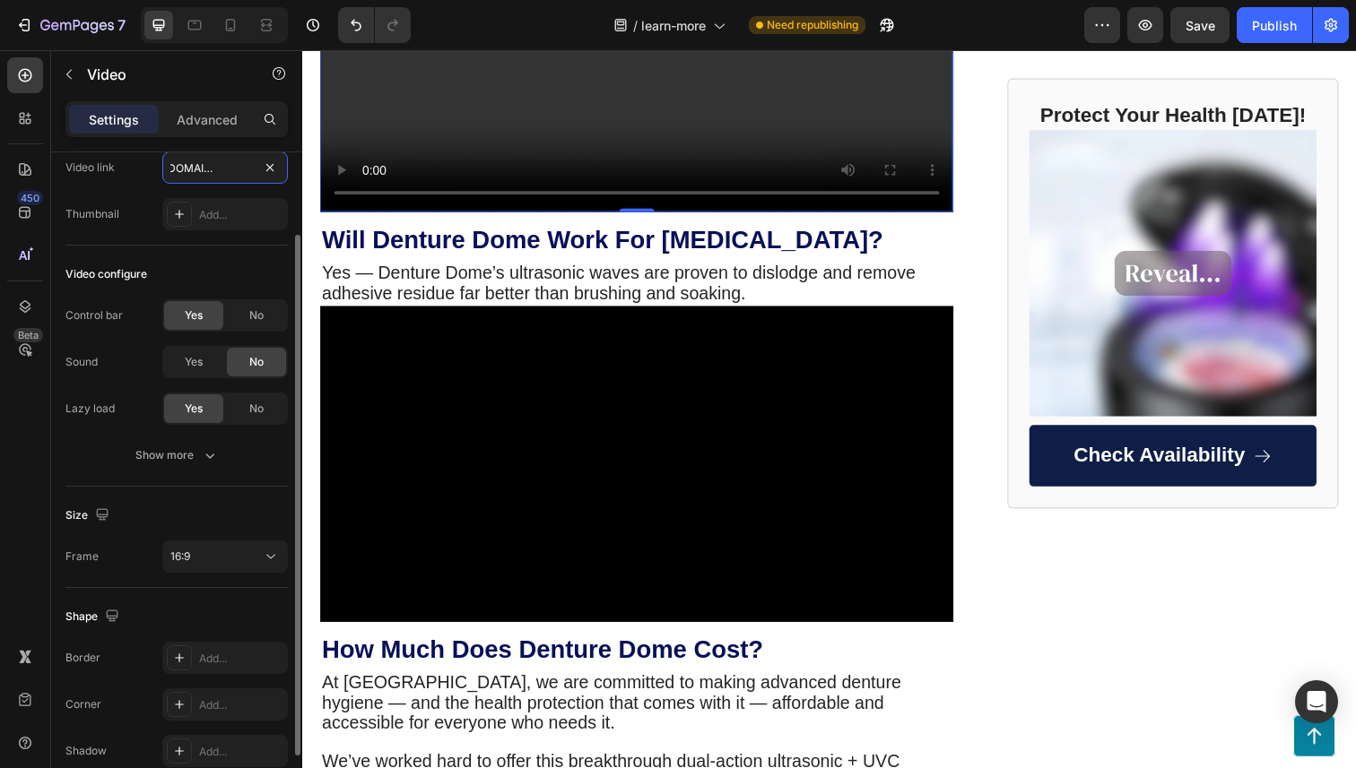
scroll to position [107, 0]
type input "https://cdn.shopify.com/videos/c/o/v/530102d013054084be2714f163a83af0.mp4"
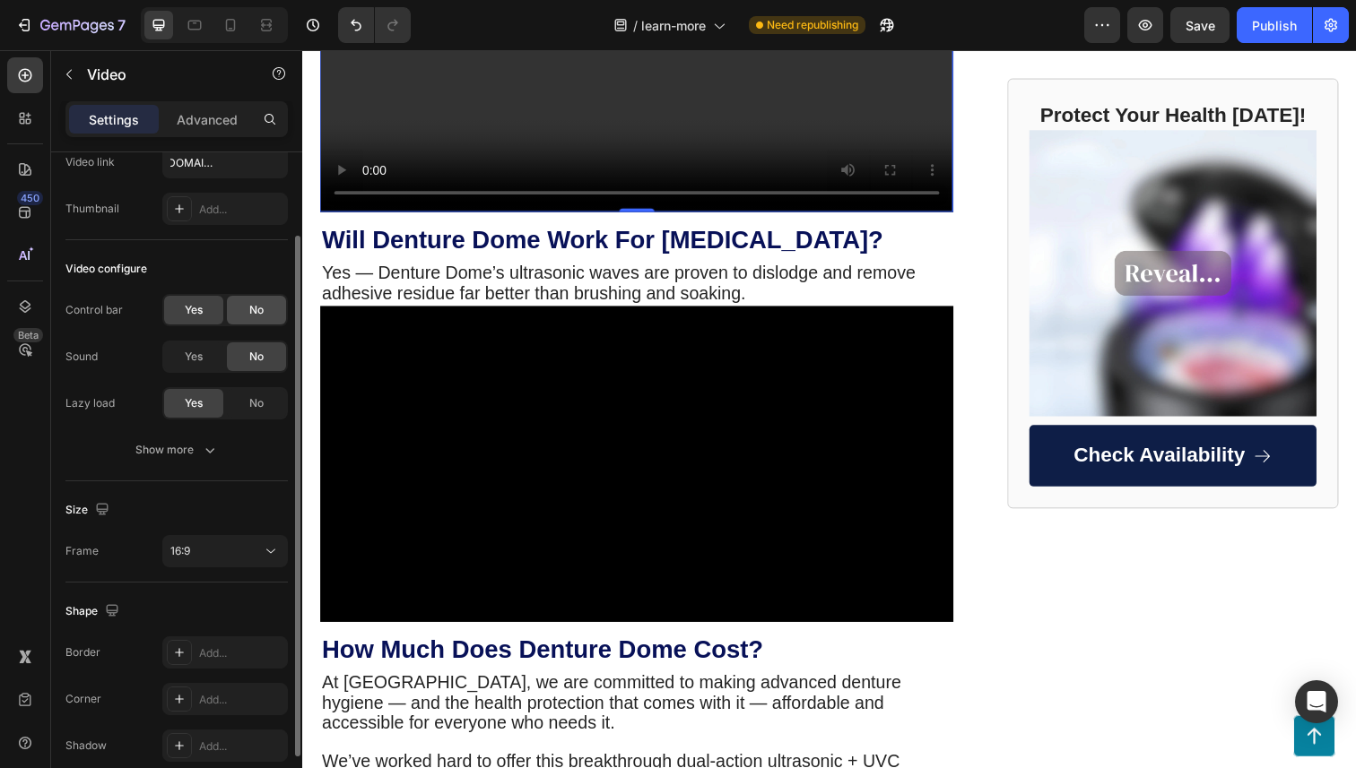
click at [241, 318] on div "No" at bounding box center [256, 310] width 59 height 29
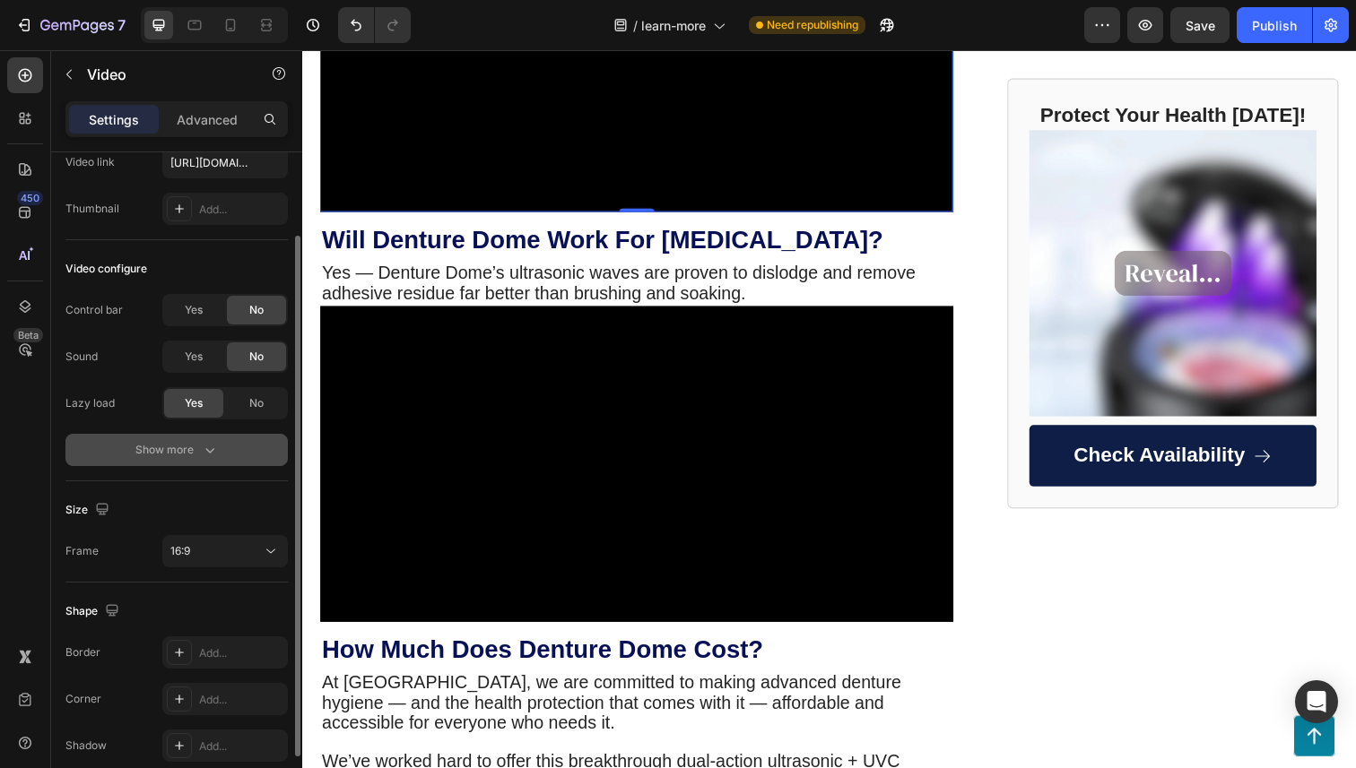
click at [225, 434] on button "Show more" at bounding box center [176, 450] width 222 height 32
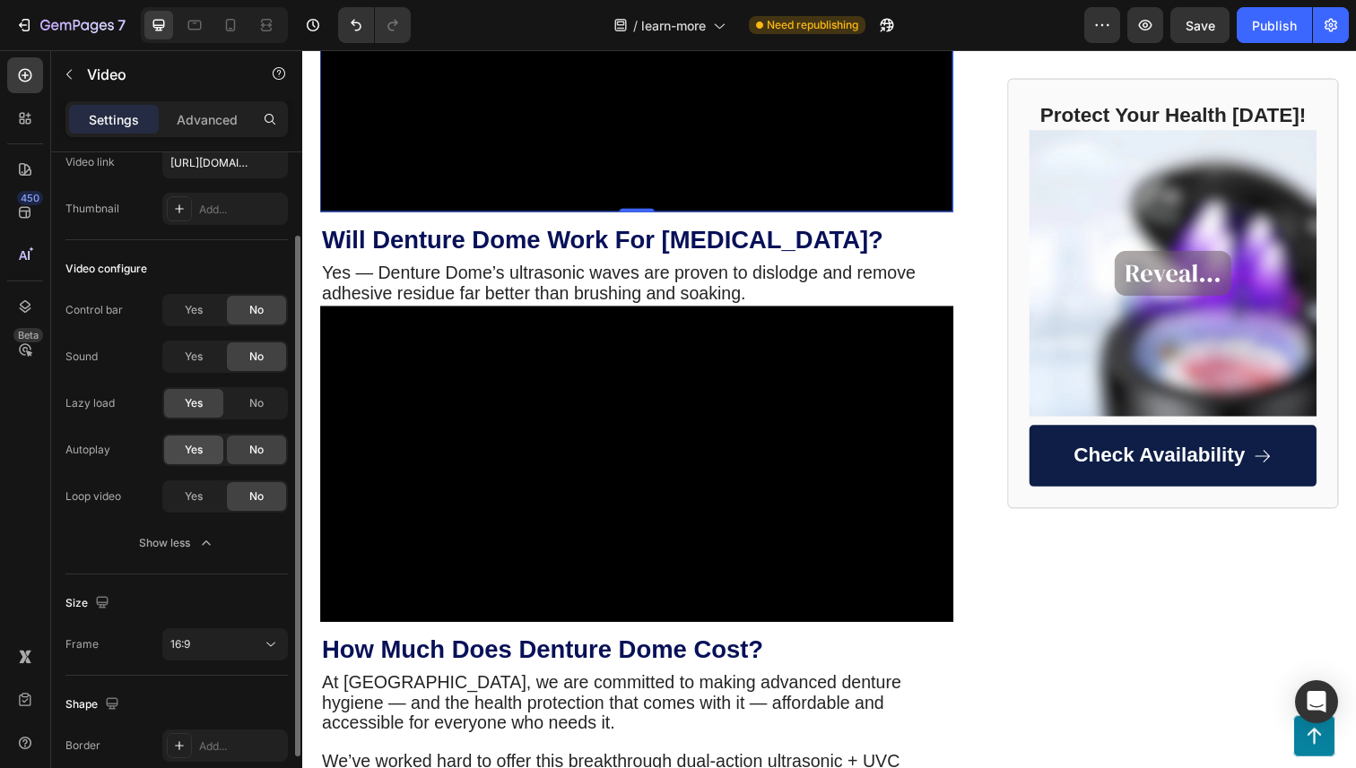
click at [212, 453] on div "Yes" at bounding box center [193, 450] width 59 height 29
click at [212, 460] on div "Yes" at bounding box center [193, 450] width 59 height 29
click at [211, 509] on div "Yes" at bounding box center [193, 496] width 59 height 29
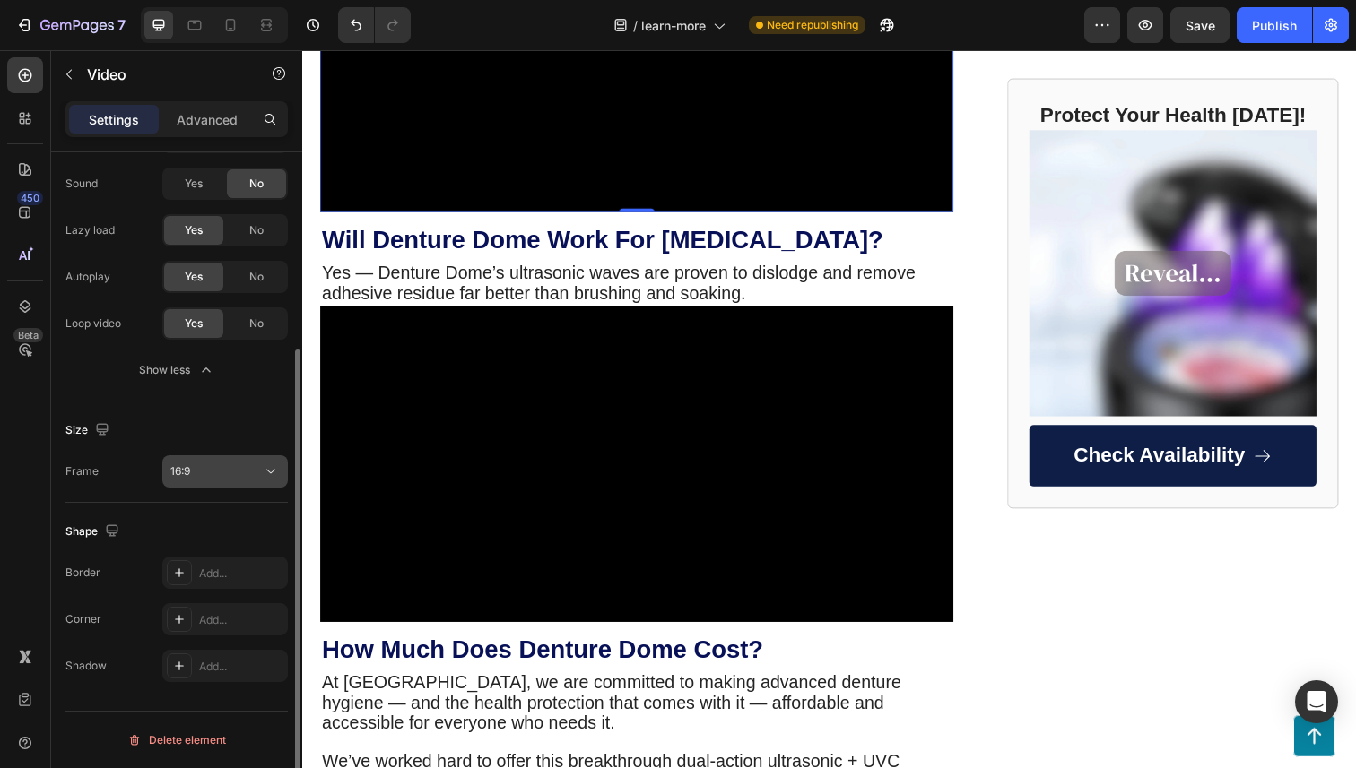
click at [214, 478] on div "16:9" at bounding box center [215, 472] width 91 height 16
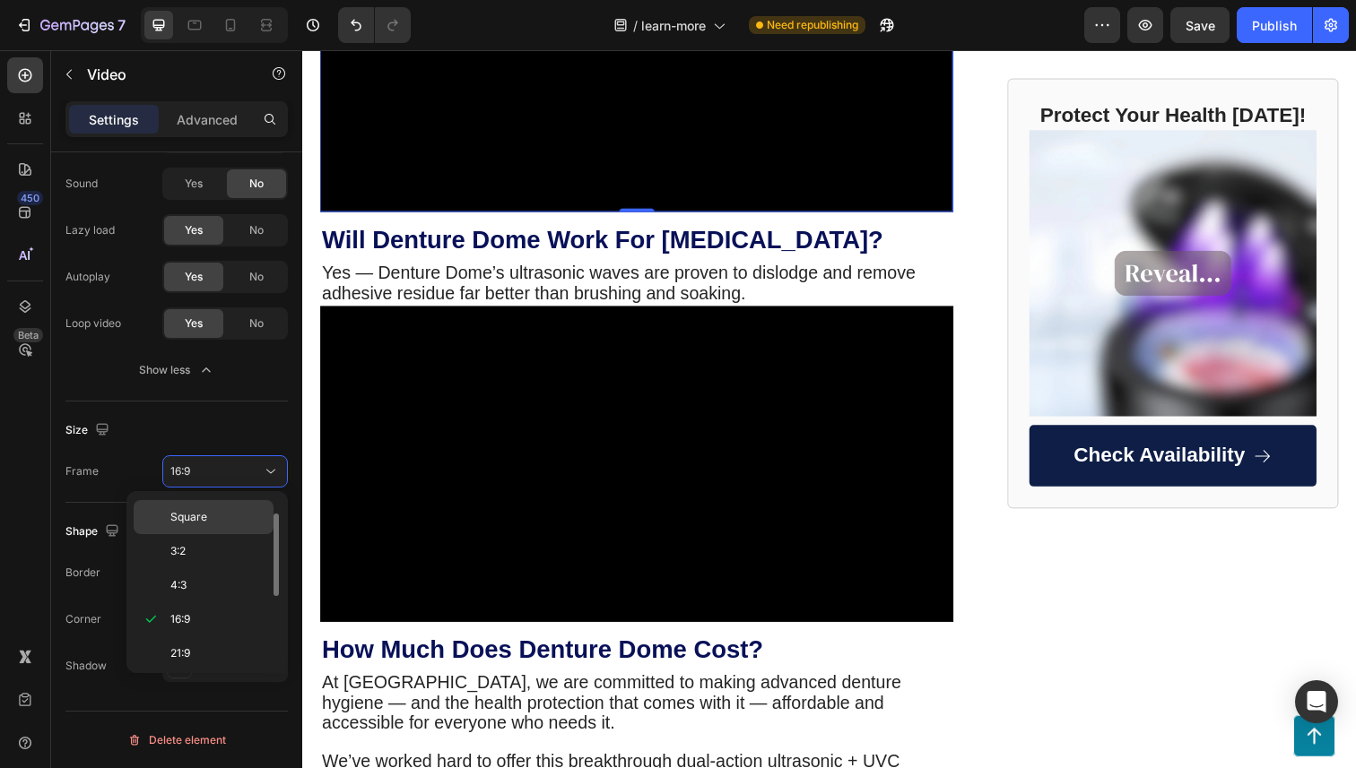
scroll to position [0, 0]
click at [221, 513] on p "Original" at bounding box center [217, 516] width 95 height 16
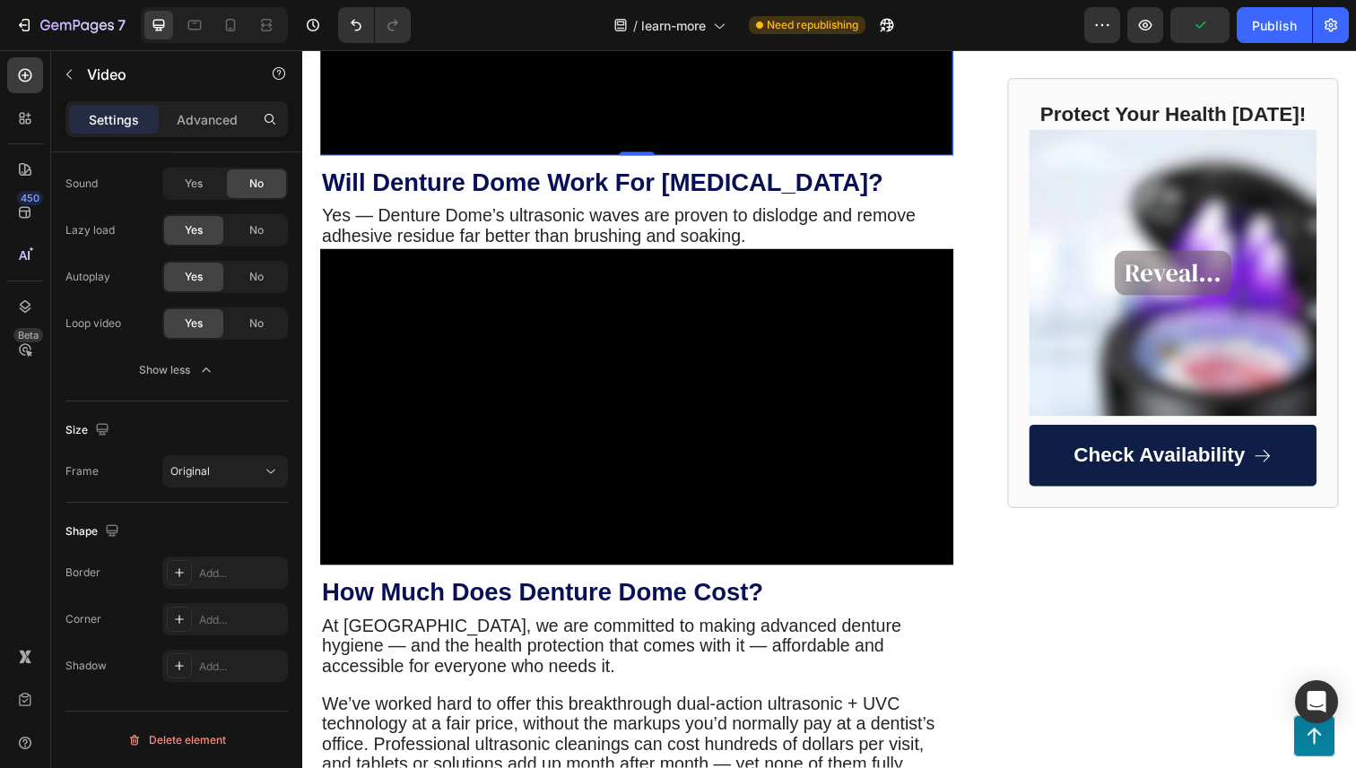
scroll to position [3059, 0]
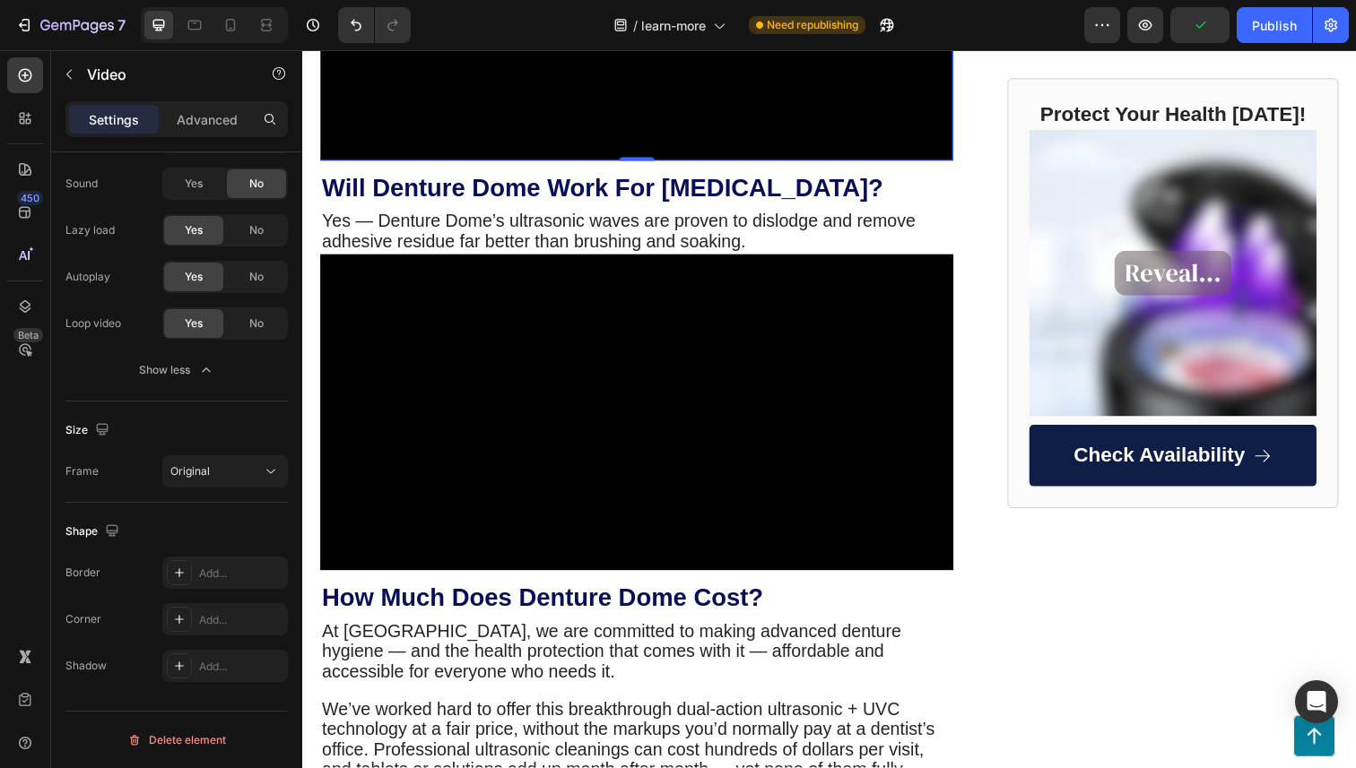
click at [470, 163] on video at bounding box center [643, 1] width 647 height 324
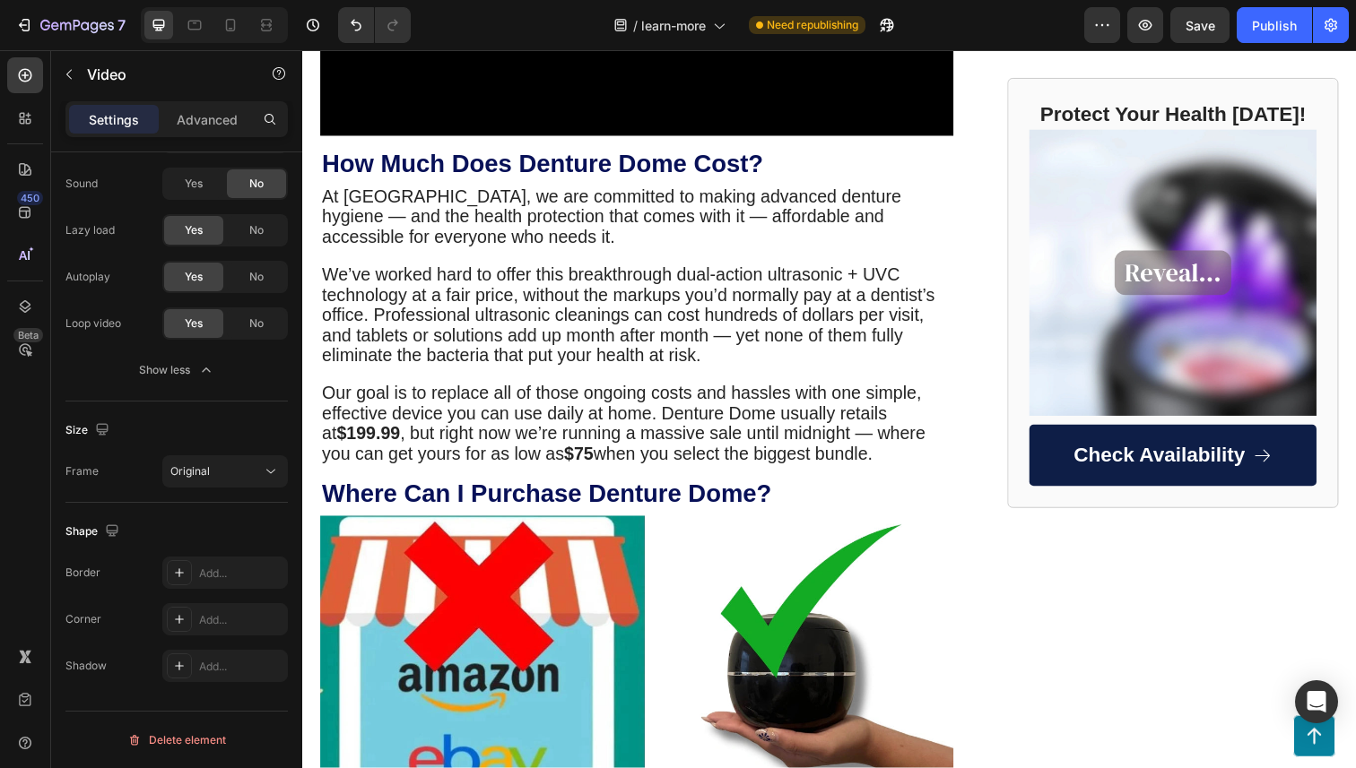
scroll to position [3298, 0]
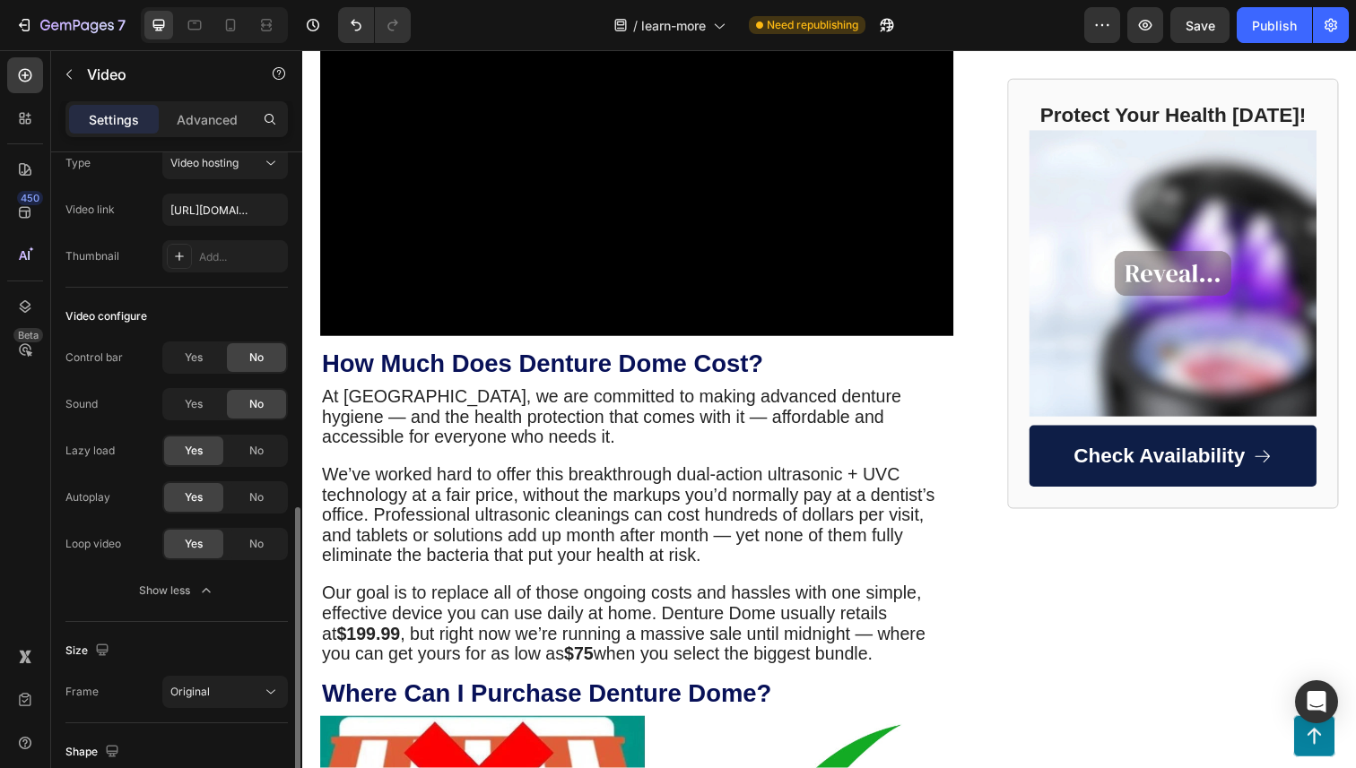
scroll to position [0, 0]
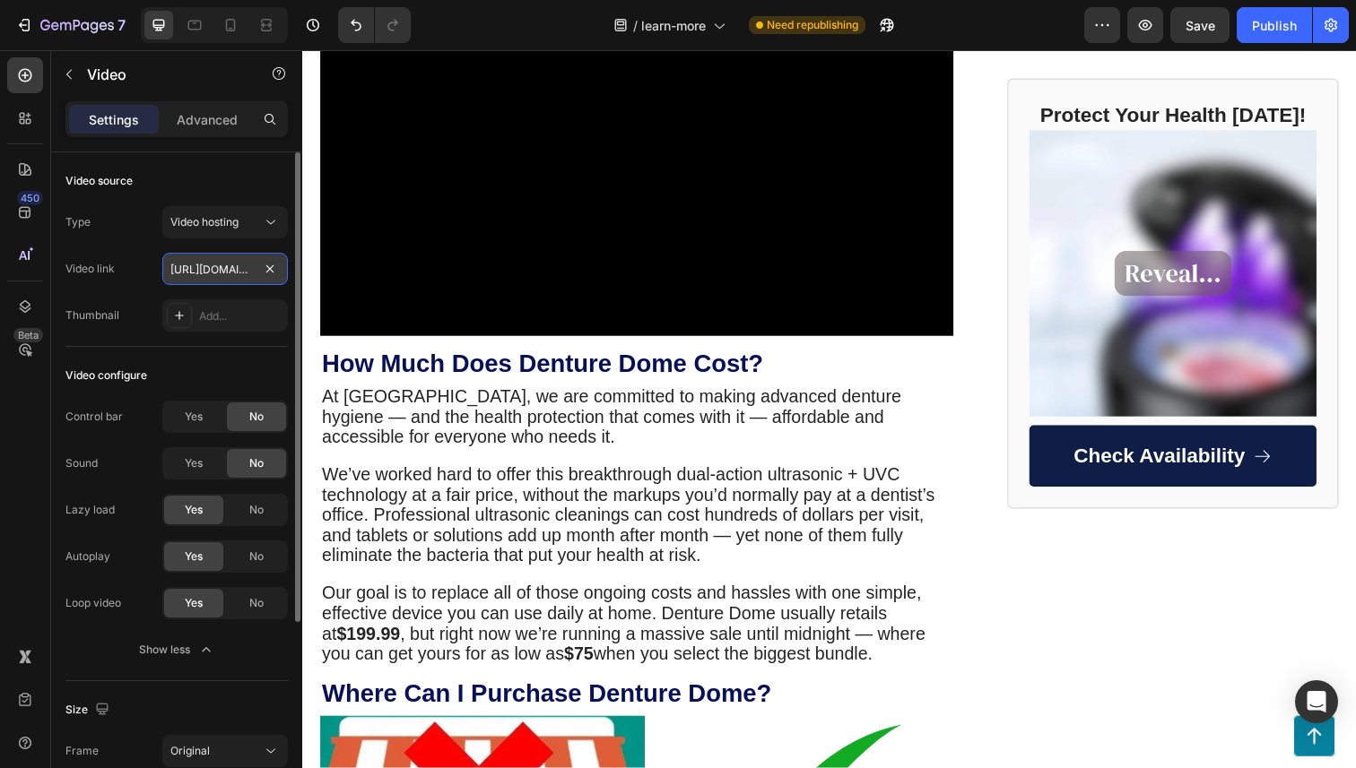
click at [194, 268] on input "https://cdn.shopify.com/videos/c/o/v/530102d013054084be2714f163a83af0.mp4" at bounding box center [225, 269] width 126 height 32
click at [194, 267] on input "https://cdn.shopify.com/videos/c/o/v/530102d013054084be2714f163a83af0.mp4" at bounding box center [225, 269] width 126 height 32
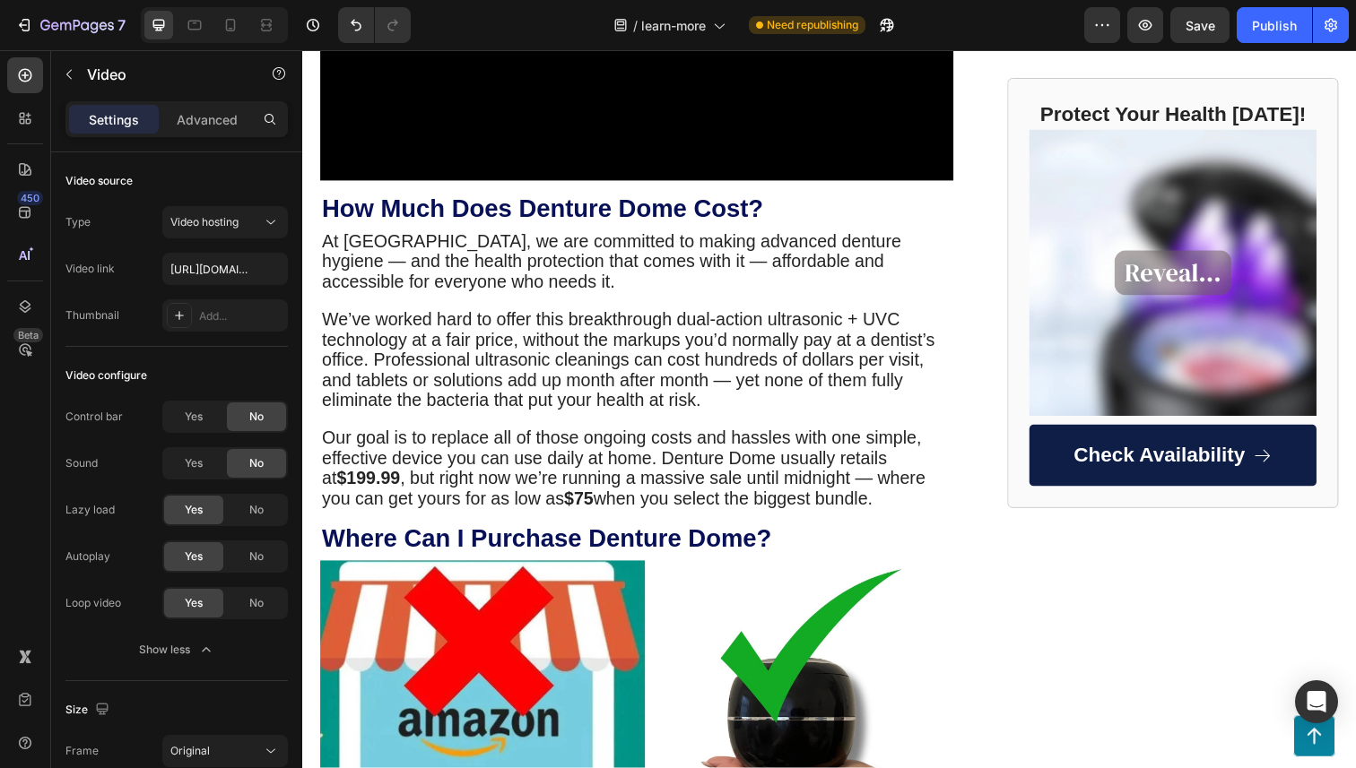
scroll to position [3462, 0]
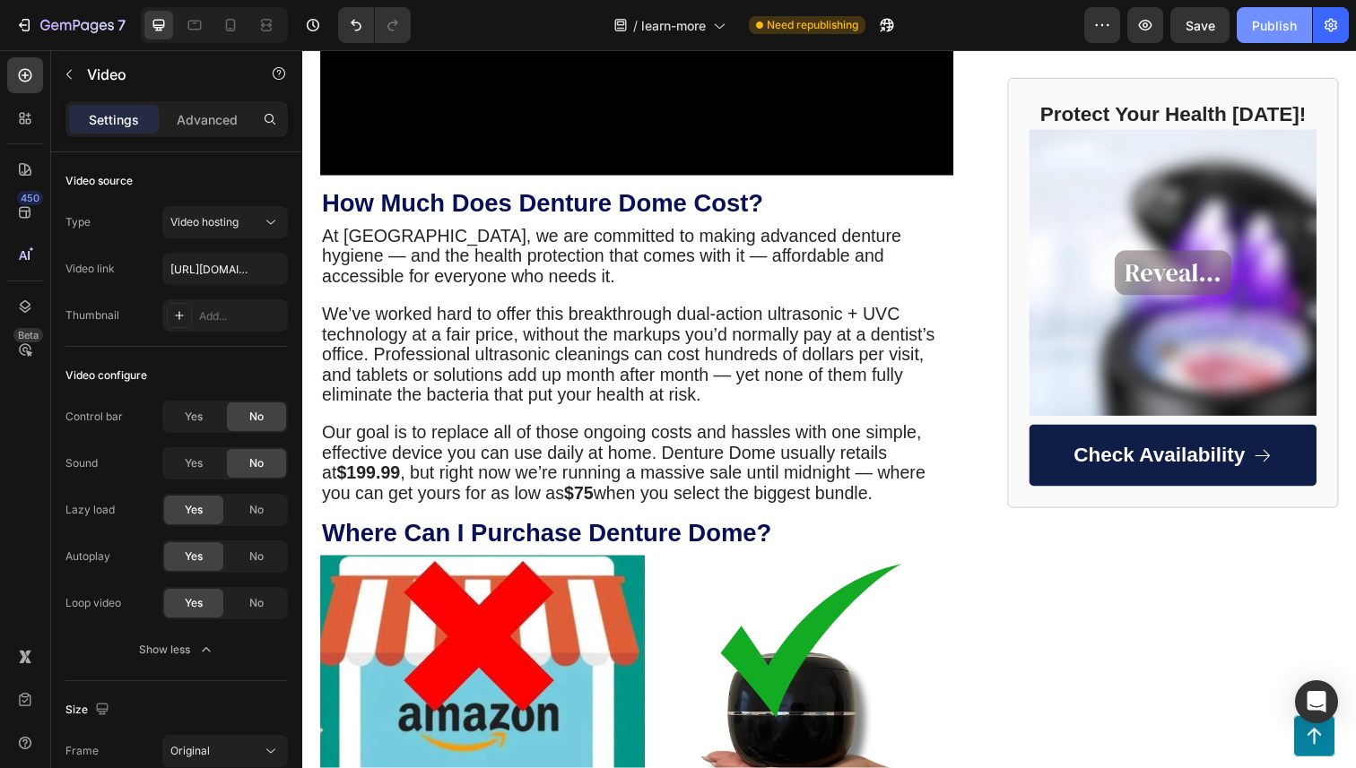
click at [1267, 13] on button "Publish" at bounding box center [1274, 25] width 75 height 36
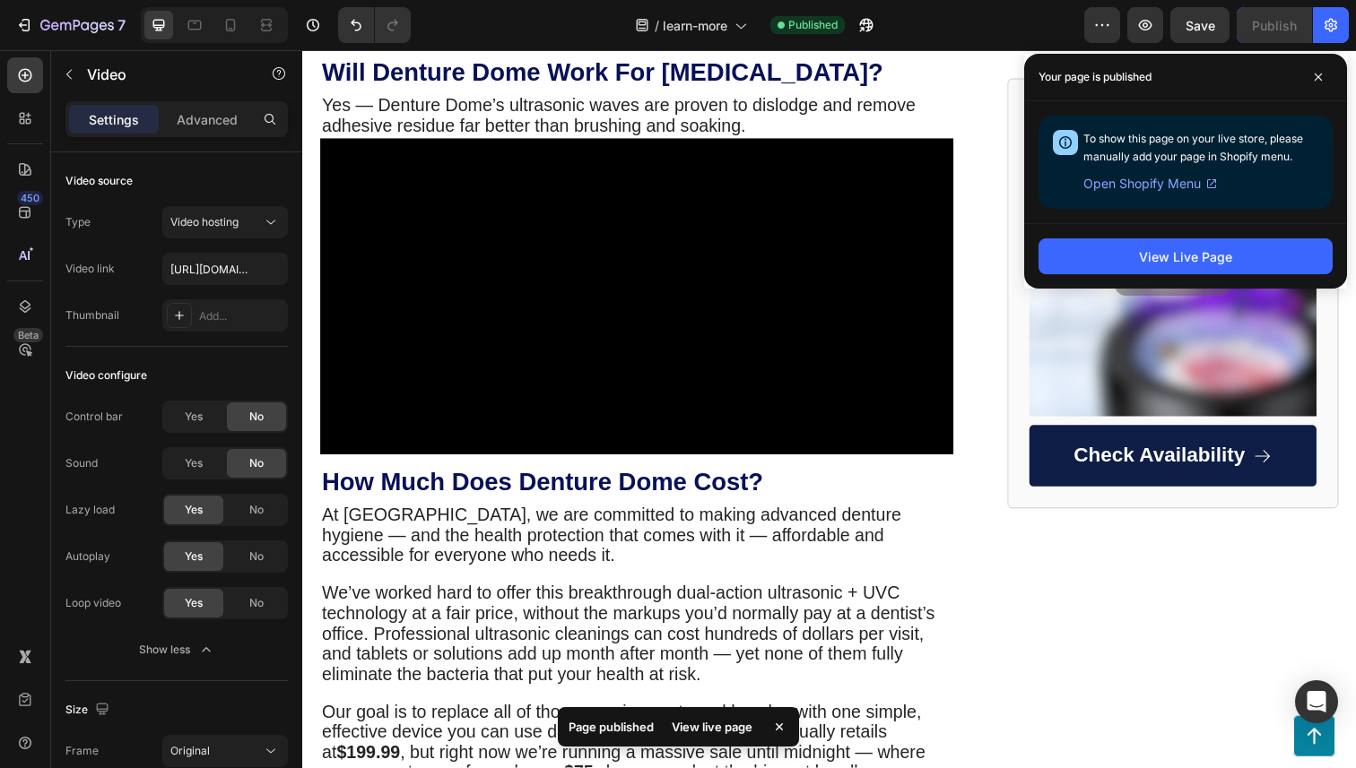
scroll to position [3206, 0]
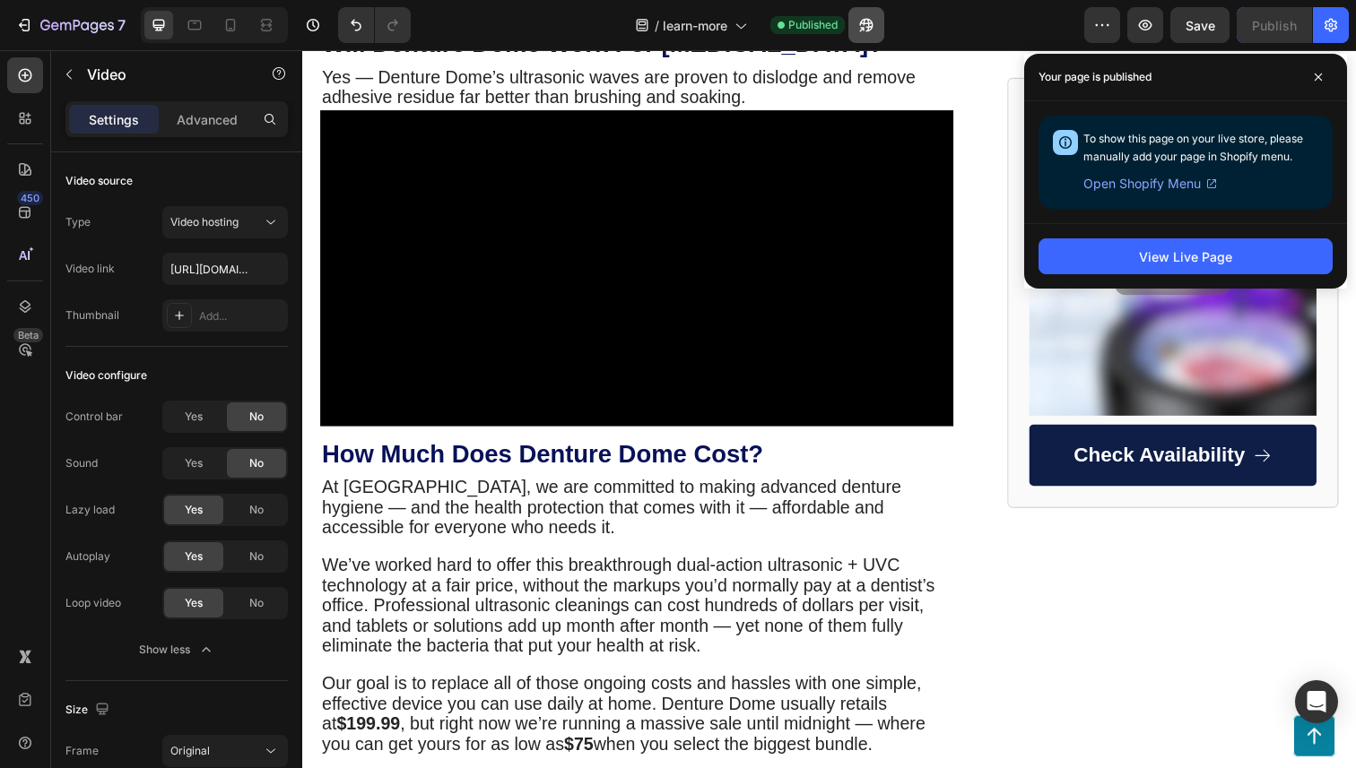
click at [864, 27] on icon "button" at bounding box center [861, 29] width 4 height 4
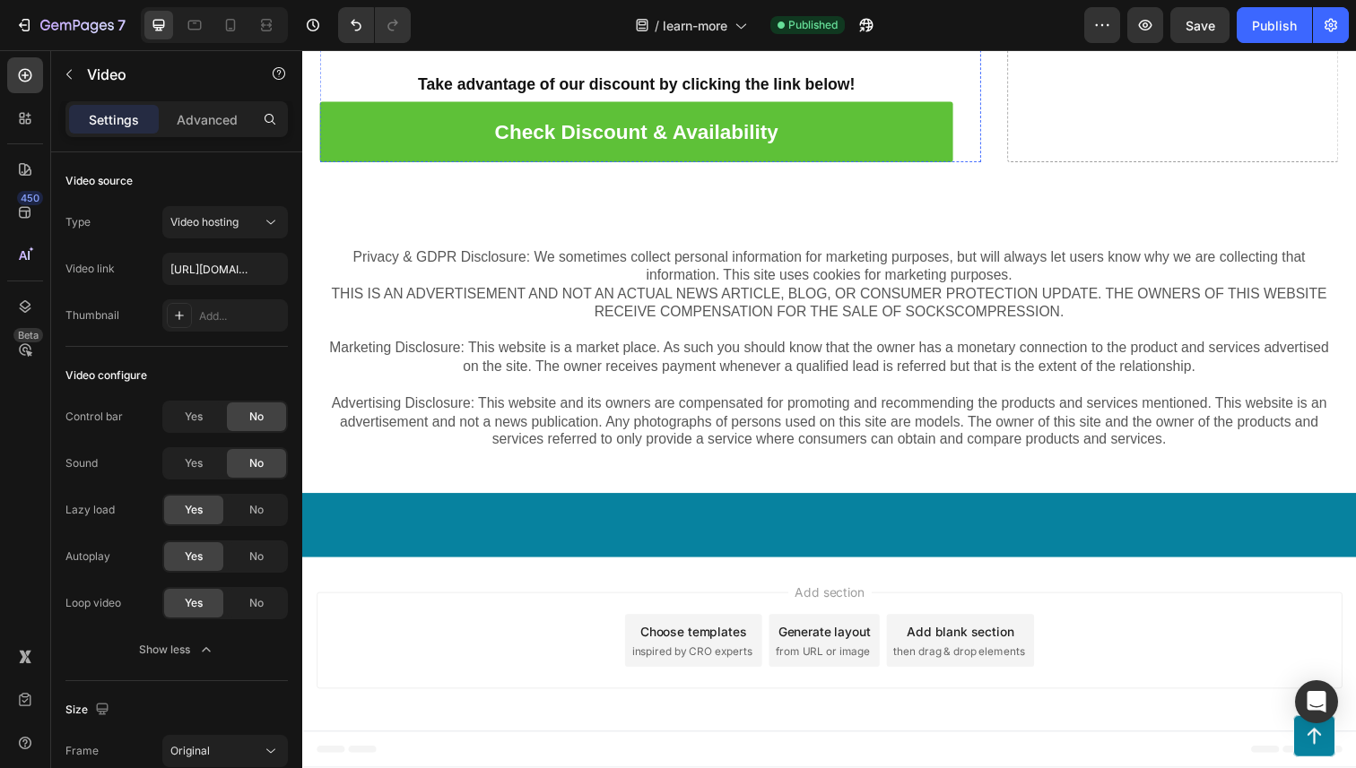
scroll to position [6870, 0]
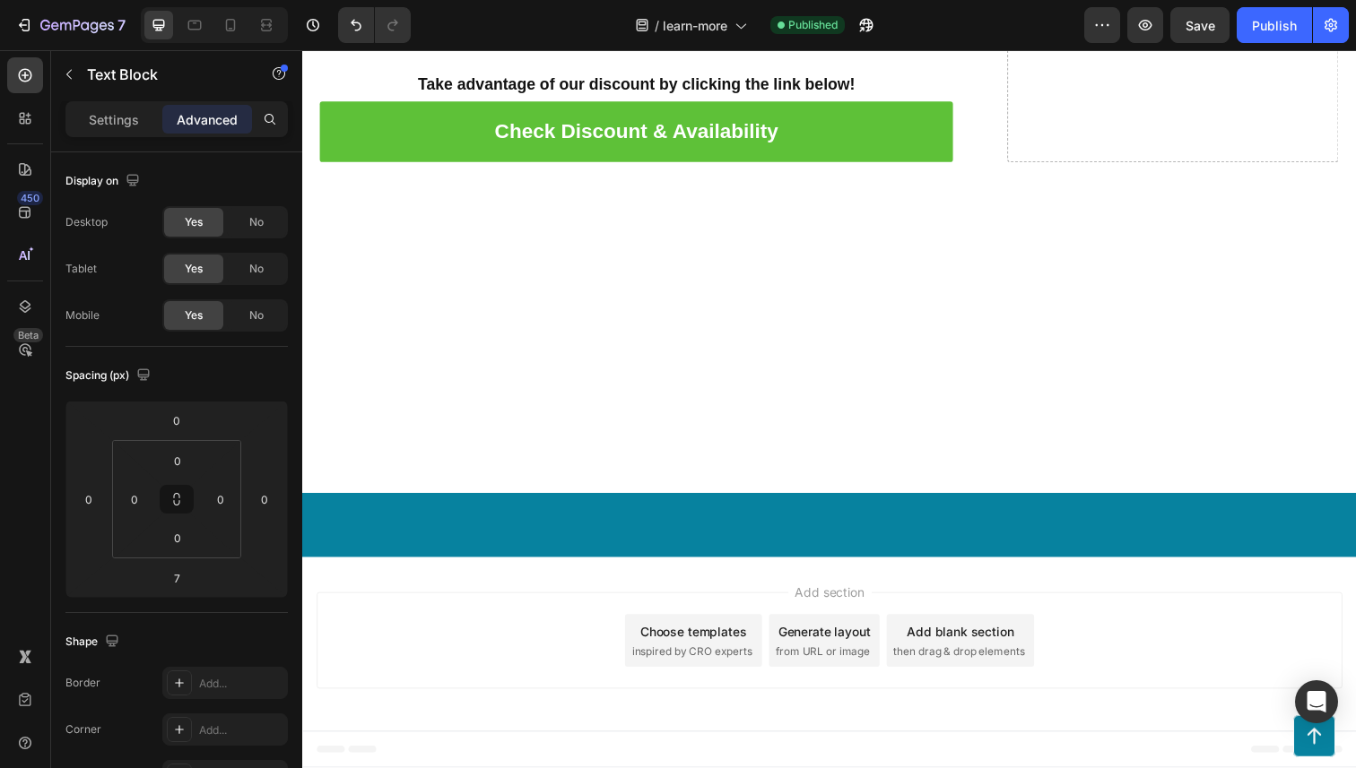
scroll to position [6637, 0]
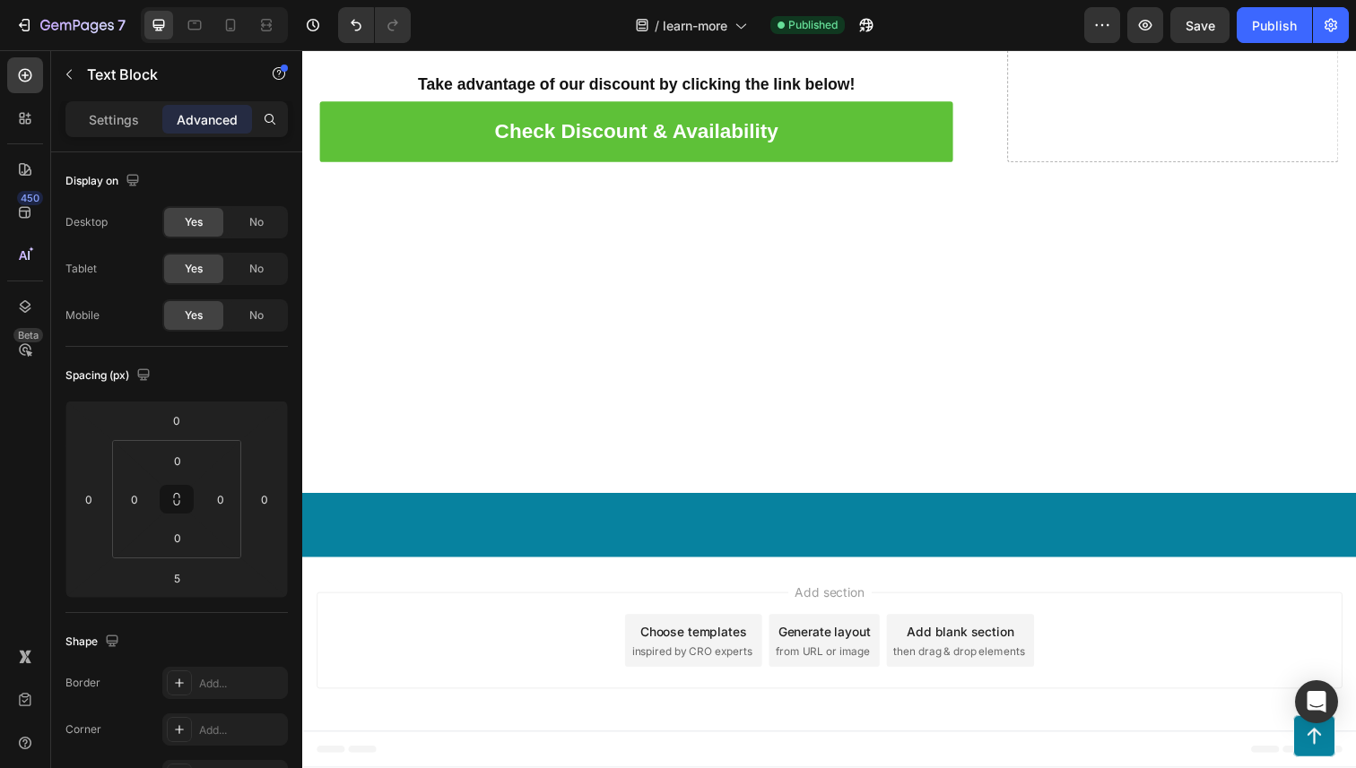
type input "9"
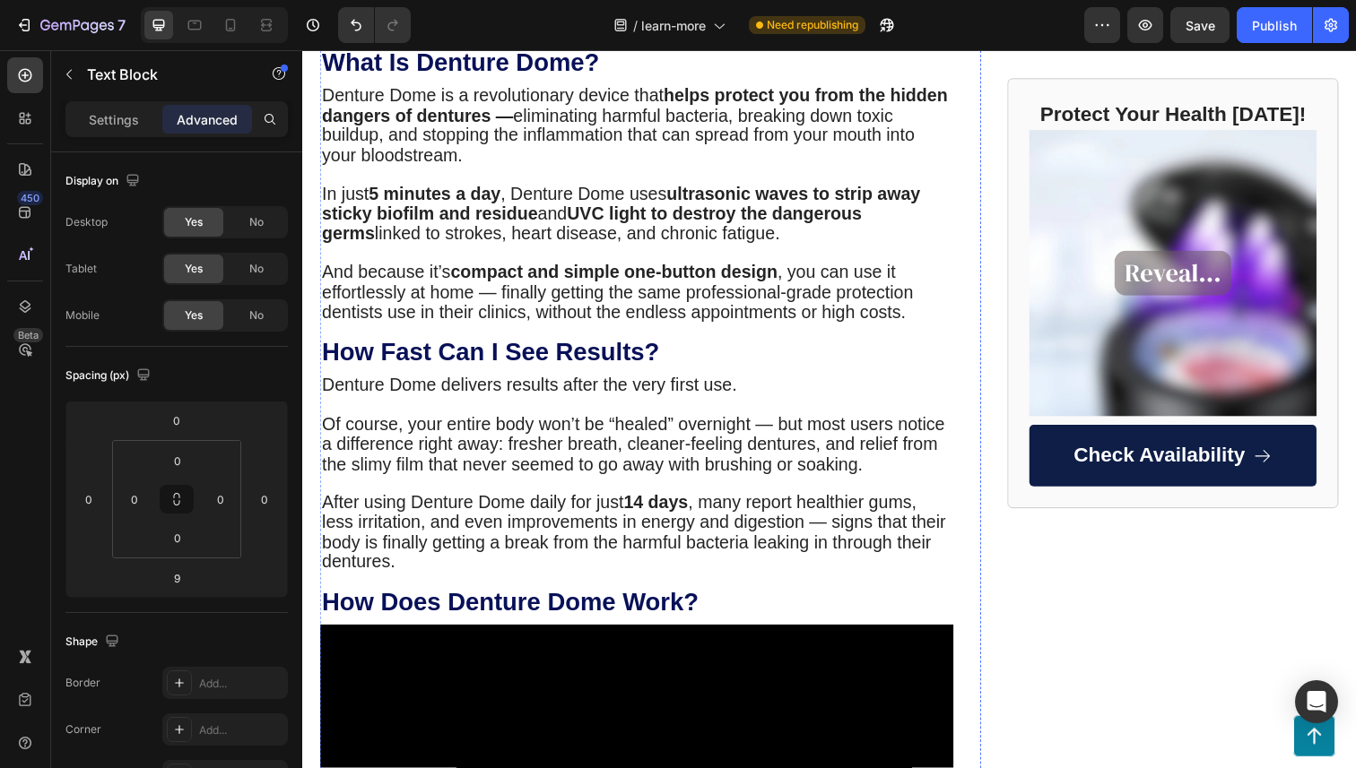
scroll to position [1292, 0]
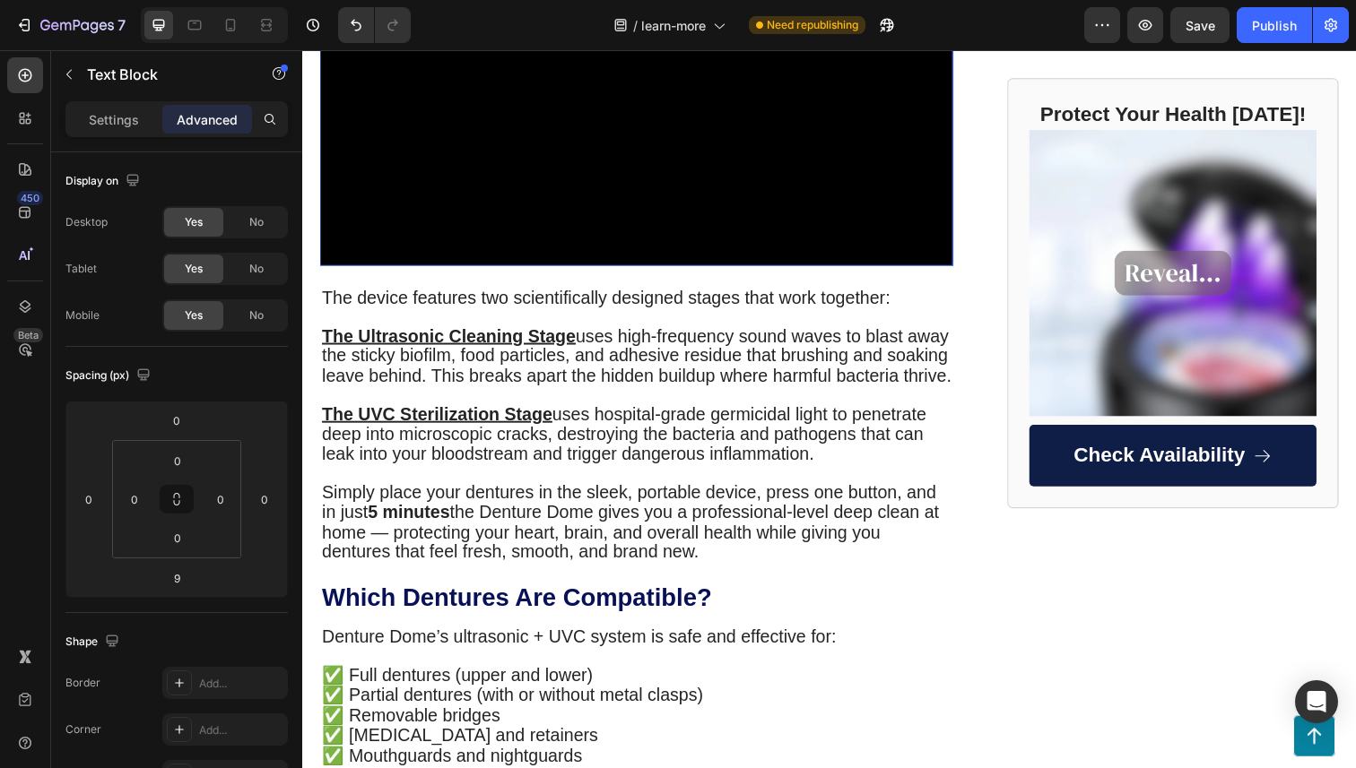
click at [745, 230] on video at bounding box center [643, 109] width 647 height 324
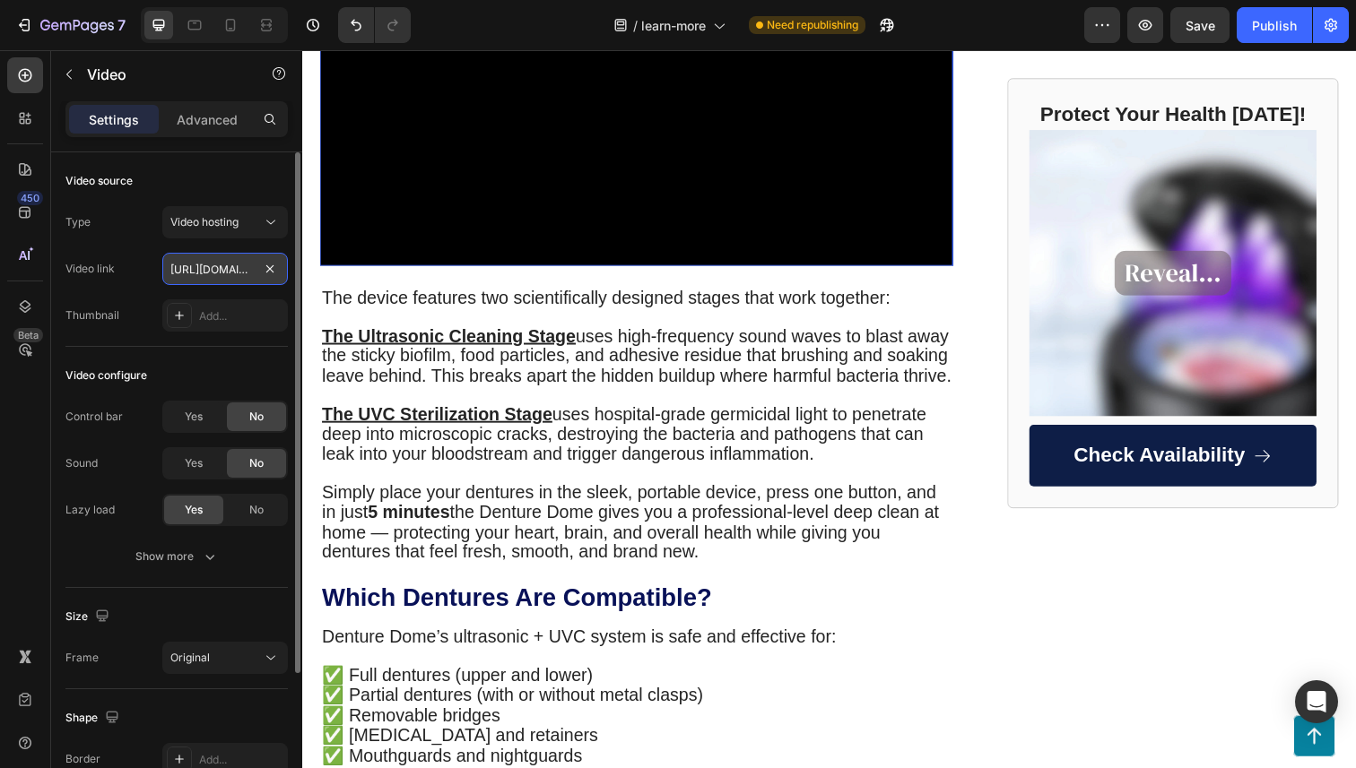
click at [210, 267] on input "https://cdn.shopify.com/videos/c/o/v/7cb6b62578384472b4d26ebfdc7ee7fe.mp4" at bounding box center [225, 269] width 126 height 32
paste input "3eb8ad31b3ea422d8d532f0b982df886"
type input "https://cdn.shopify.com/videos/c/o/v/3eb8ad31b3ea422d8d532f0b982df886.mp4"
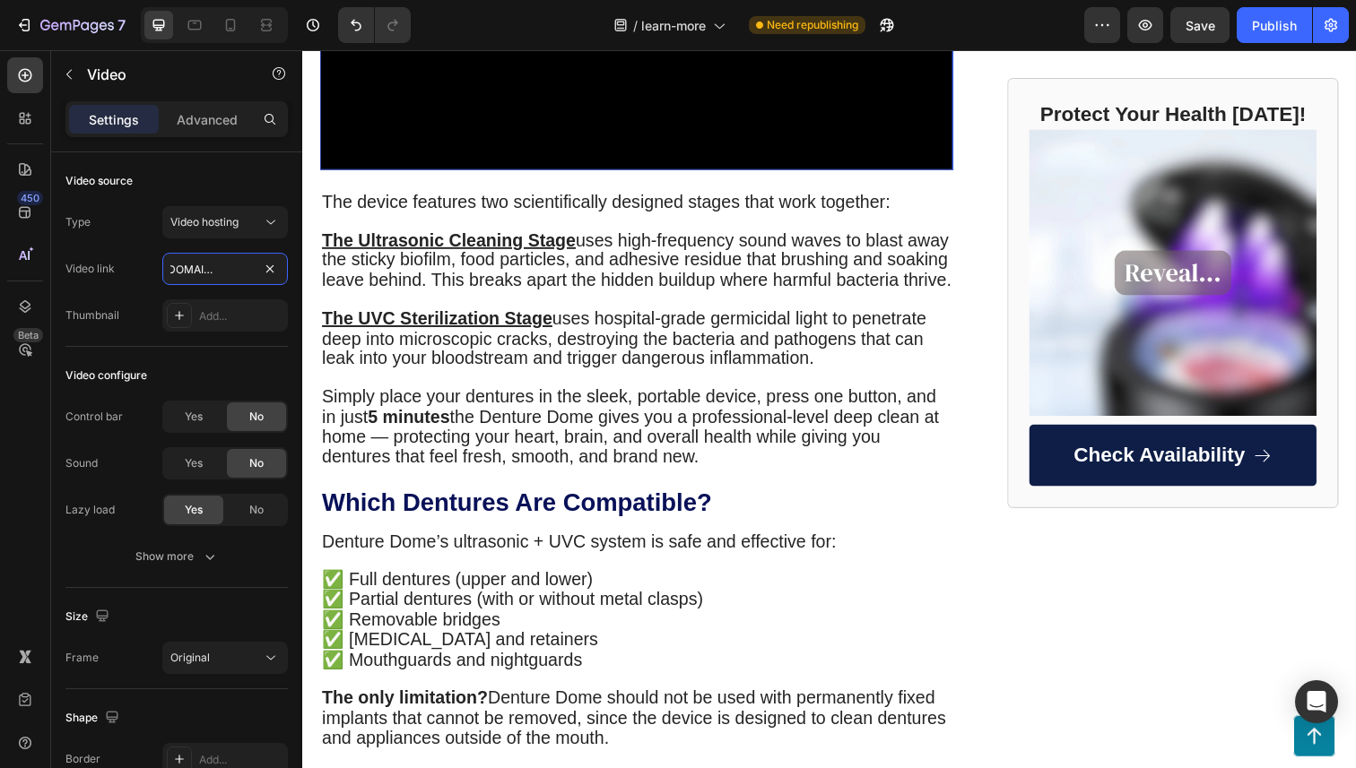
scroll to position [1393, 0]
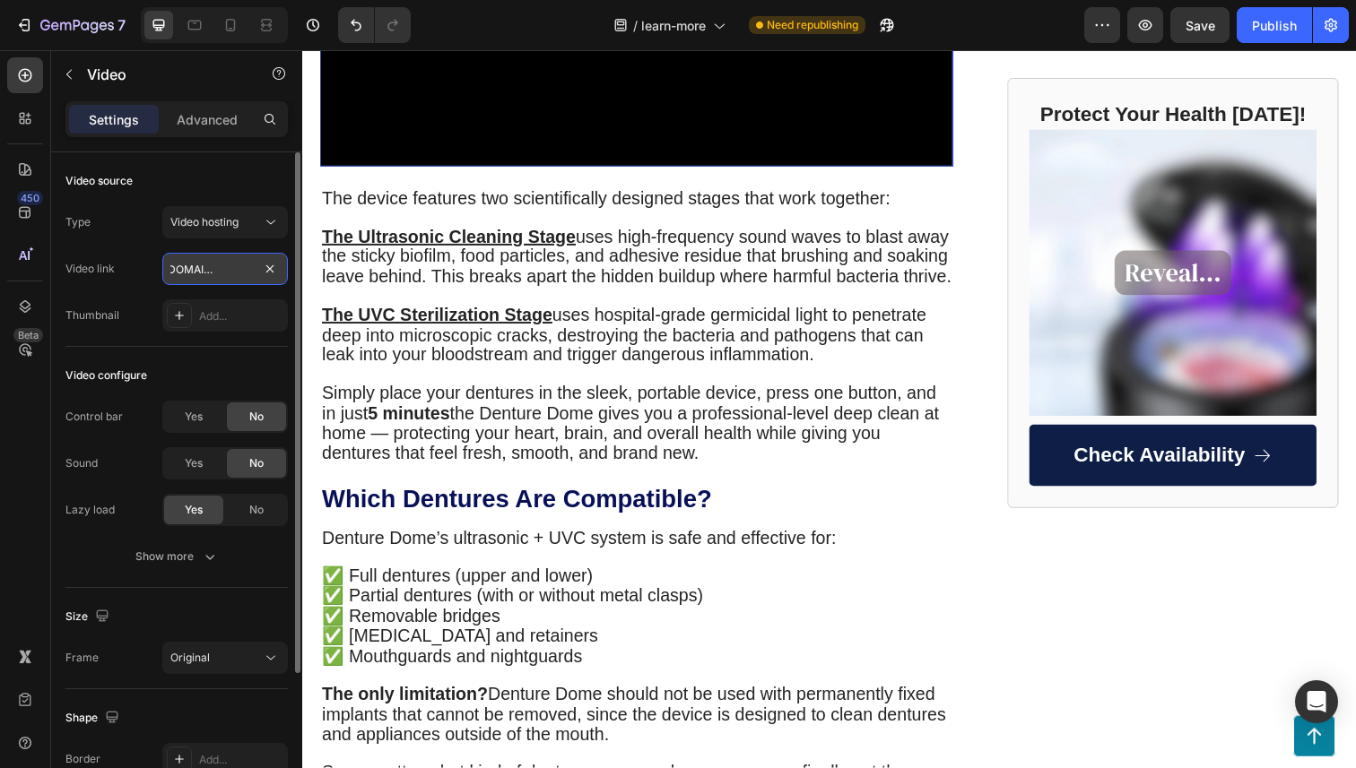
click at [233, 263] on input "https://cdn.shopify.com/videos/c/o/v/3eb8ad31b3ea422d8d532f0b982df886.mp4" at bounding box center [225, 269] width 126 height 32
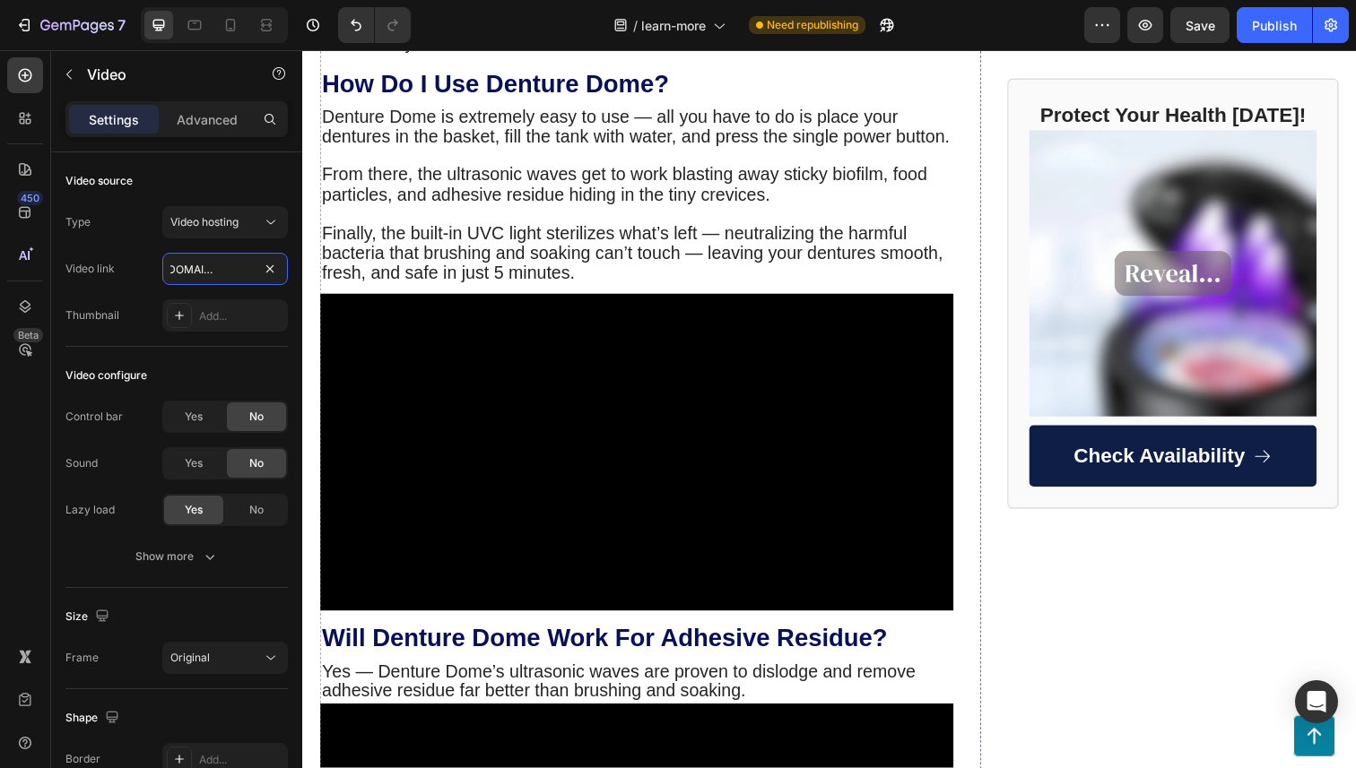
scroll to position [2181, 0]
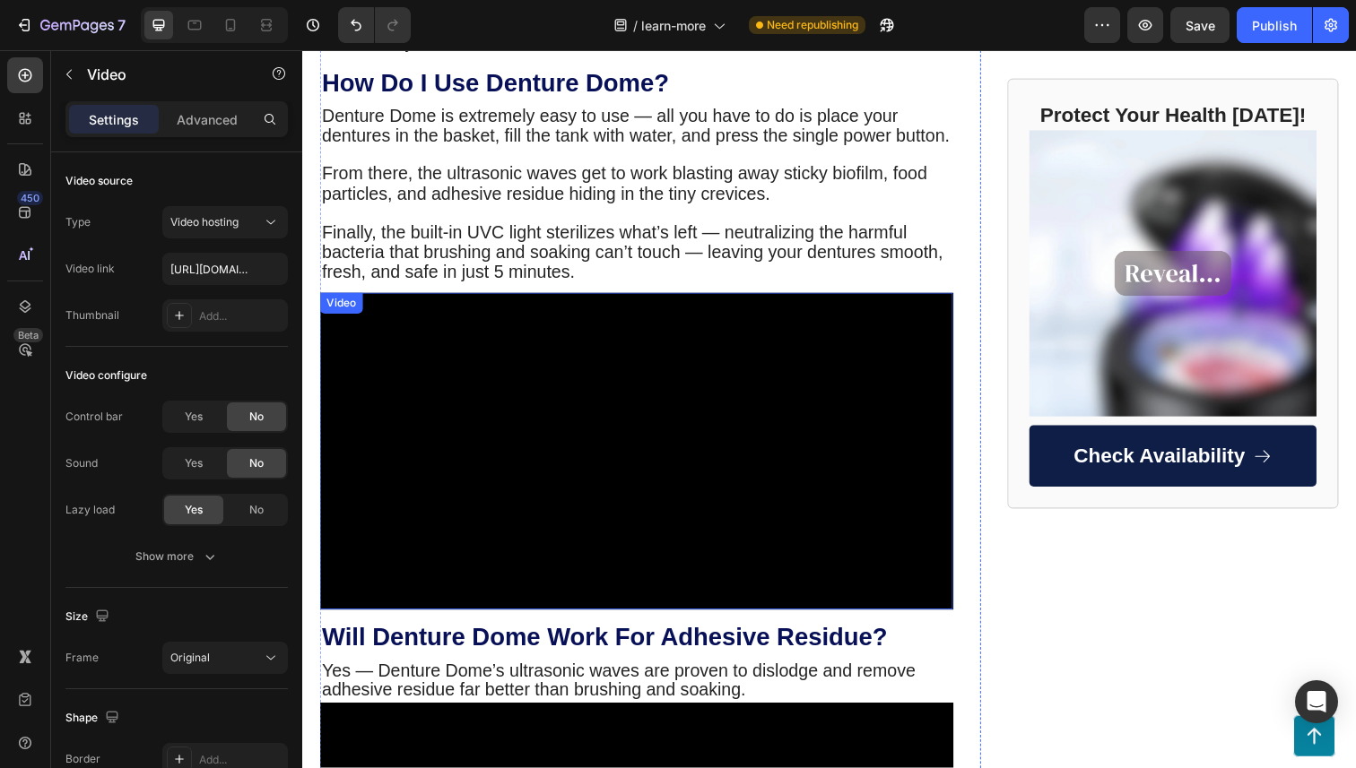
click at [414, 423] on video at bounding box center [643, 461] width 647 height 324
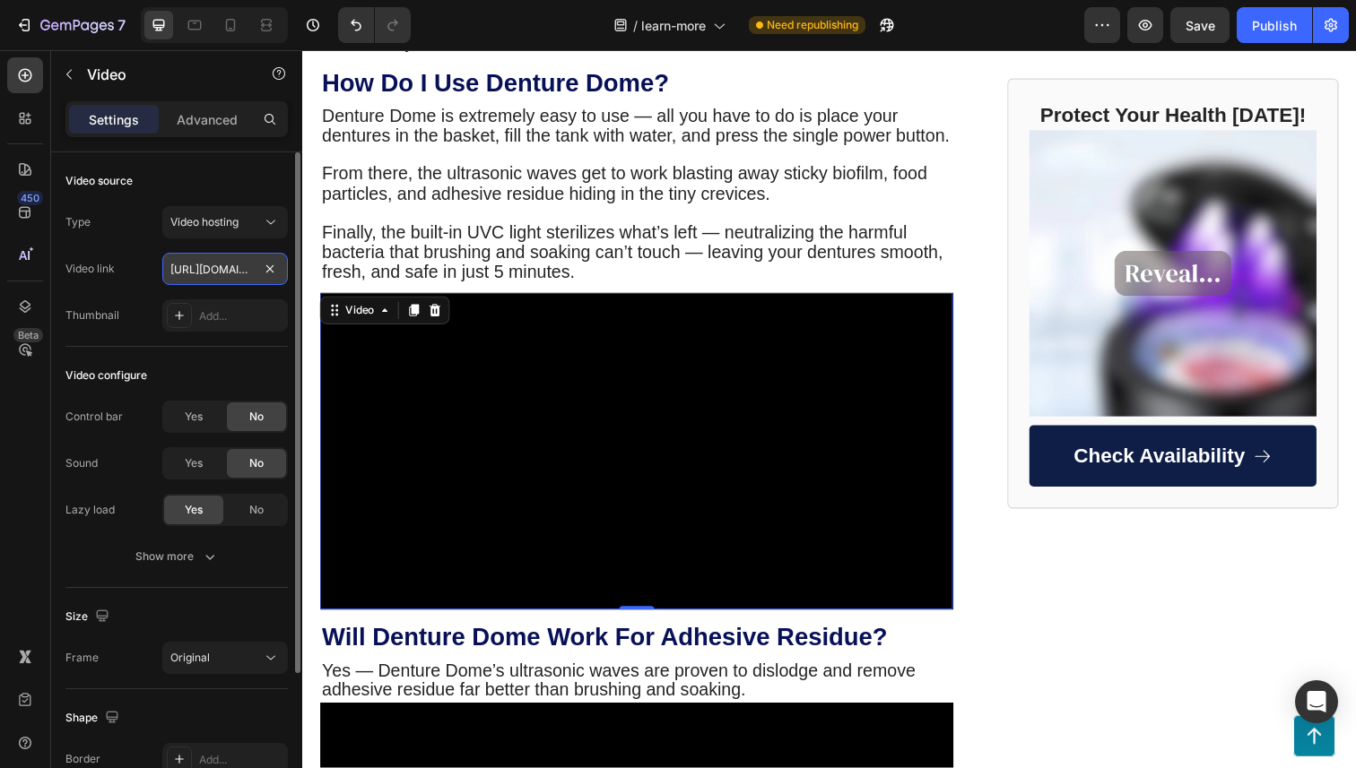
click at [241, 266] on input "[URL][DOMAIN_NAME]" at bounding box center [225, 269] width 126 height 32
paste input "3eb8ad31b3ea422d8d532f0b982df886"
type input "https://cdn.shopify.com/videos/c/o/v/3eb8ad31b3ea422d8d532f0b982df886.mp4"
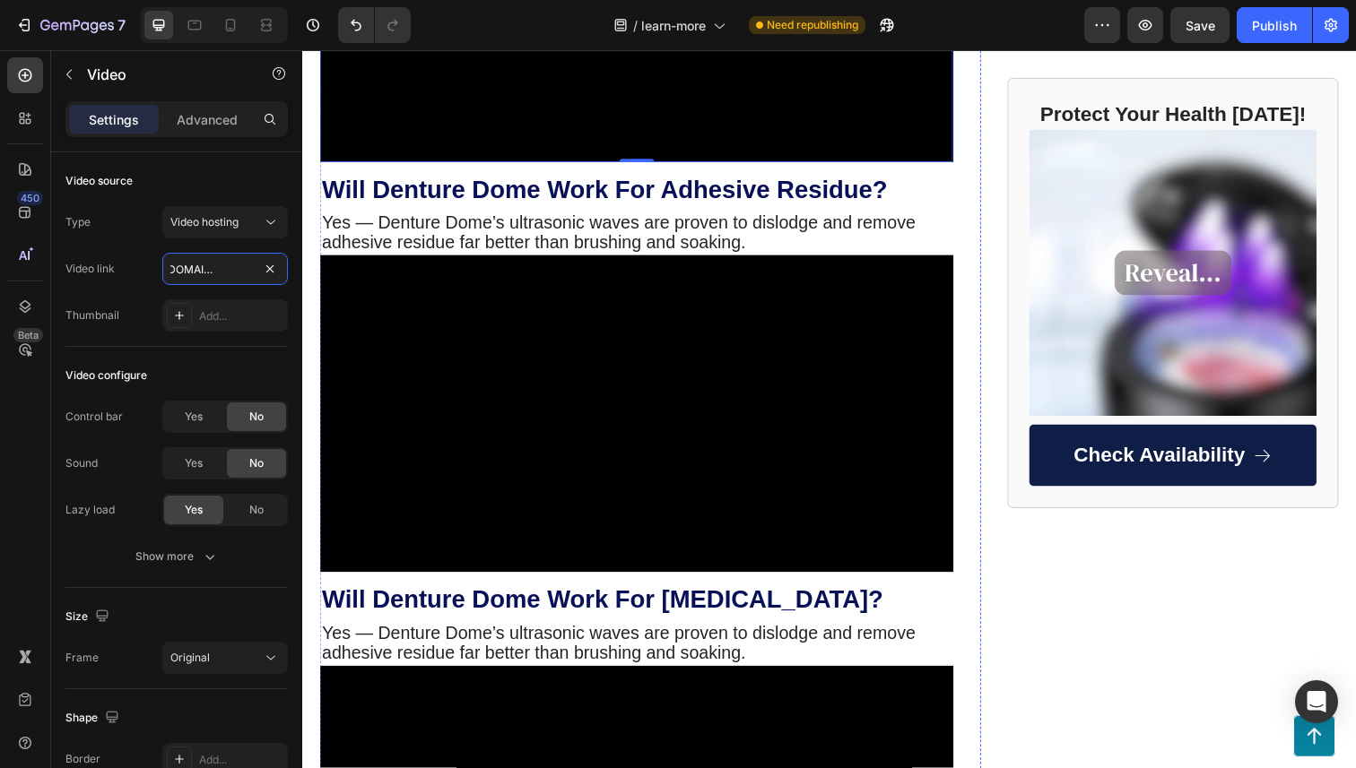
scroll to position [2655, 0]
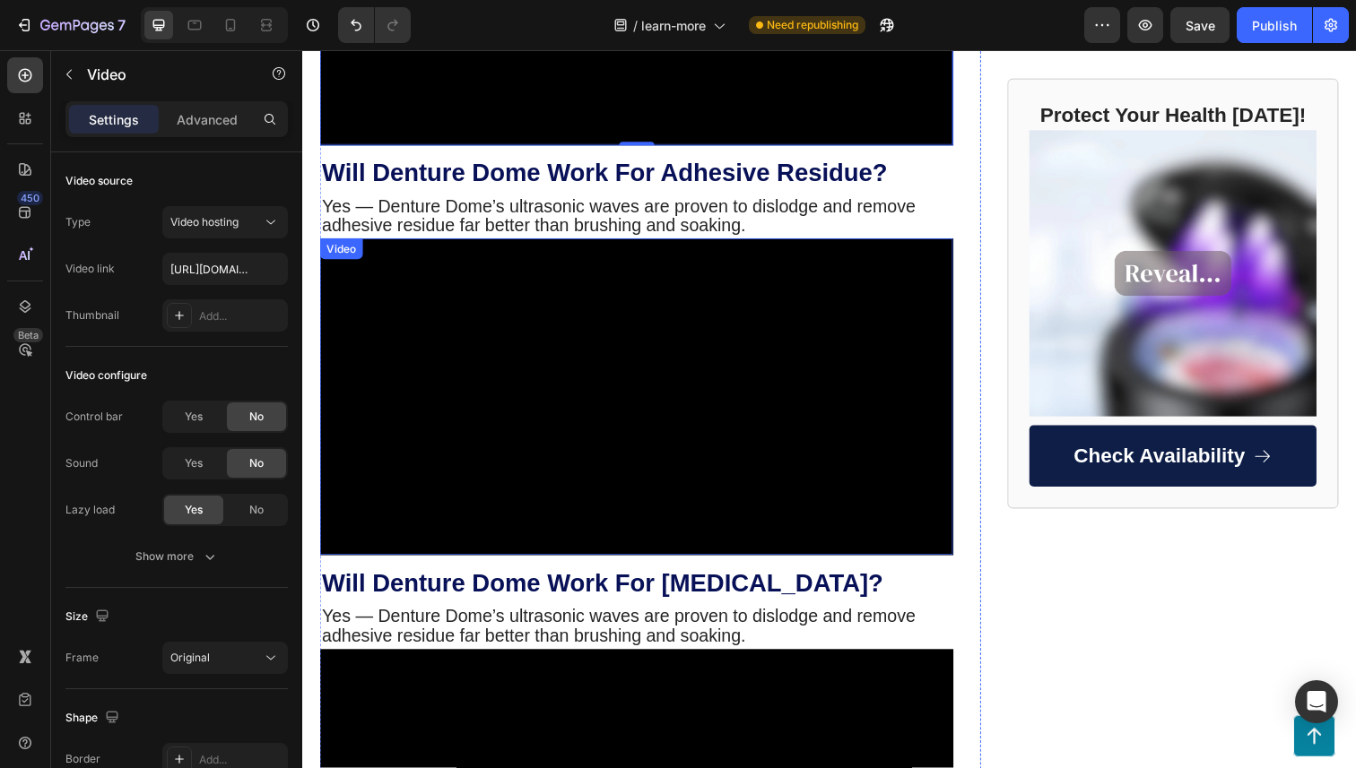
click at [464, 368] on video at bounding box center [643, 405] width 647 height 324
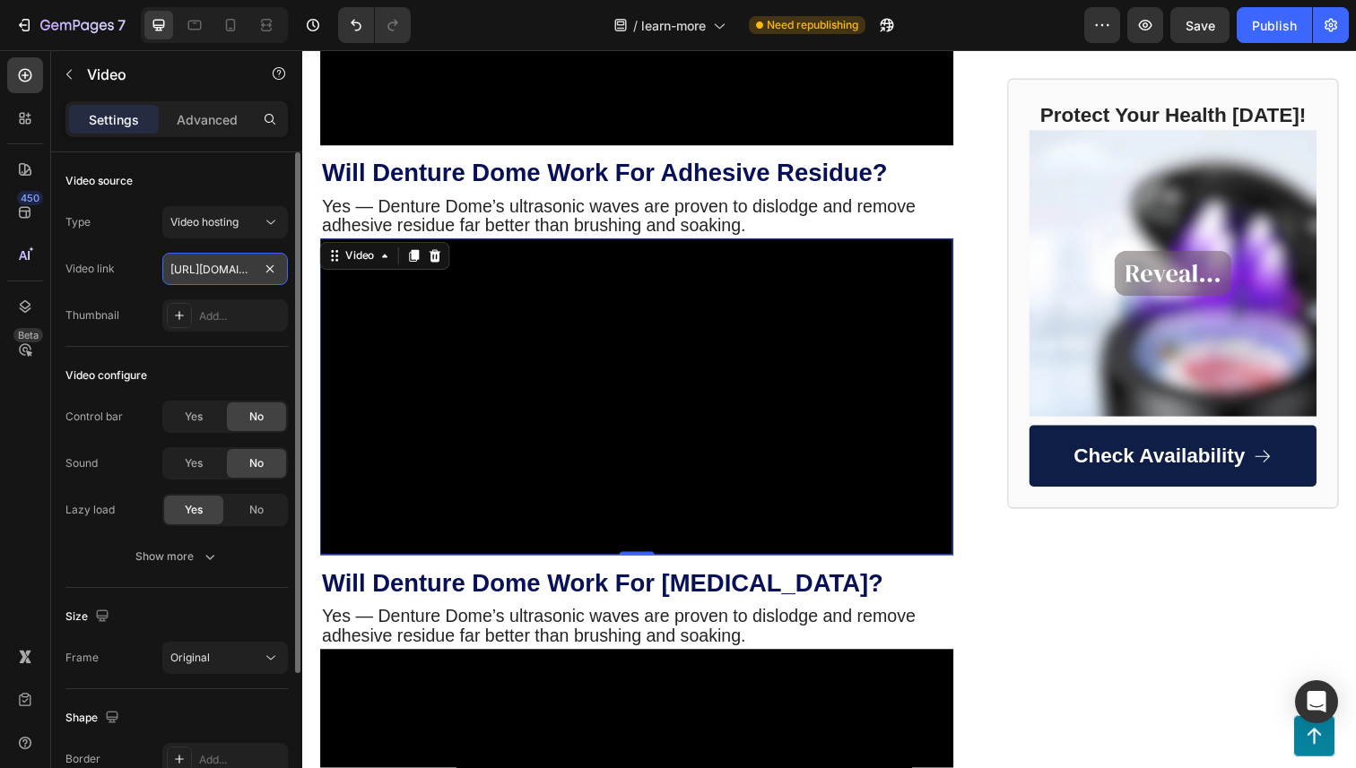
click at [207, 272] on input "https://cdn.shopify.com/videos/c/o/v/530102d013054084be2714f163a83af0.mp4" at bounding box center [225, 269] width 126 height 32
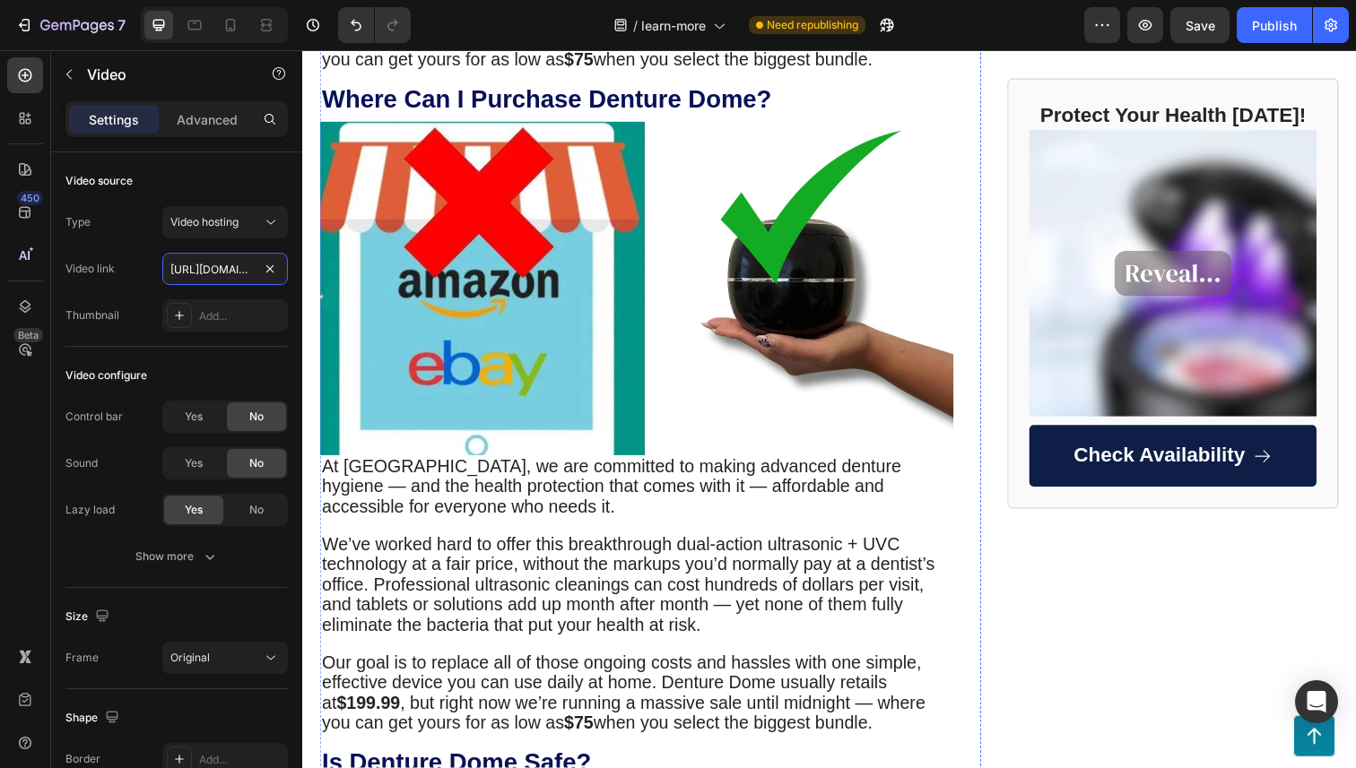
scroll to position [3902, 0]
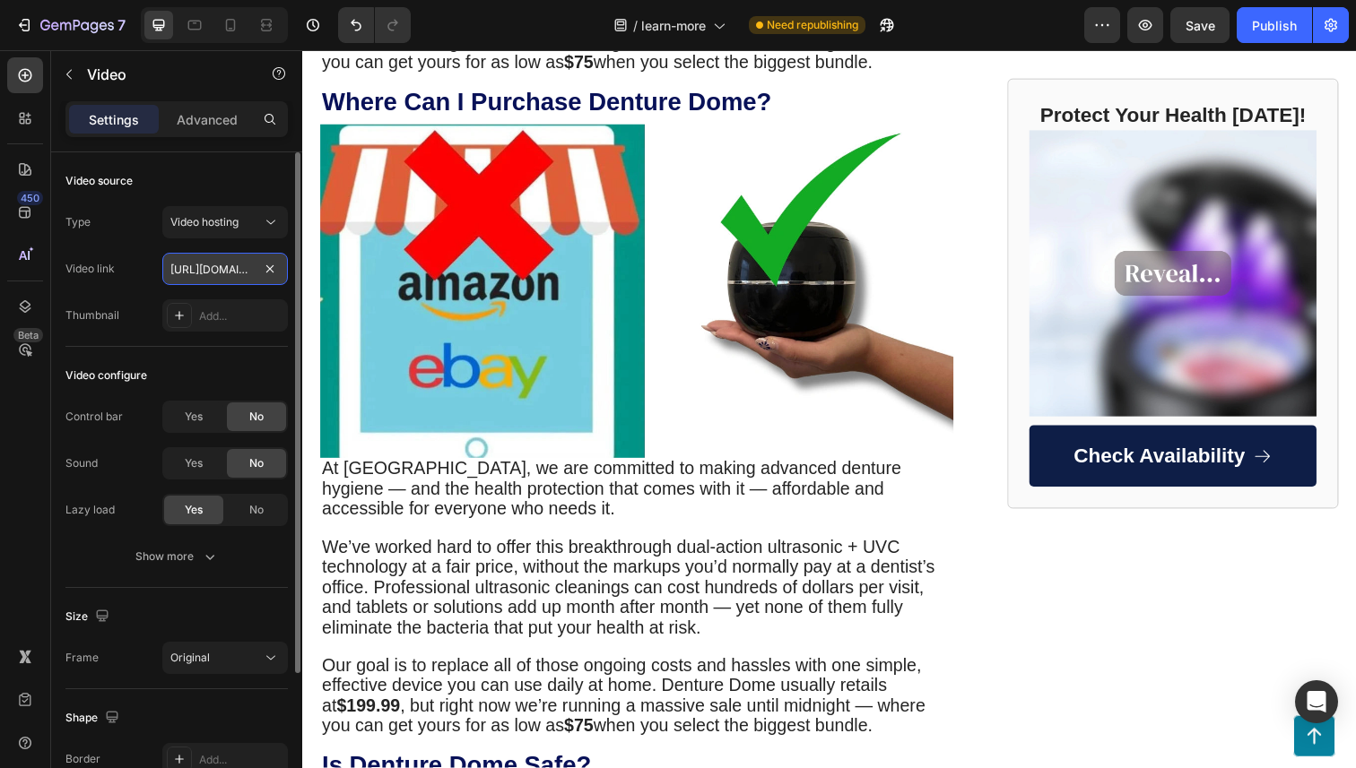
click at [220, 265] on input "https://cdn.shopify.com/videos/c/o/v/bd4beafacb9647db9819966e6bfd278a.mp4" at bounding box center [225, 269] width 126 height 32
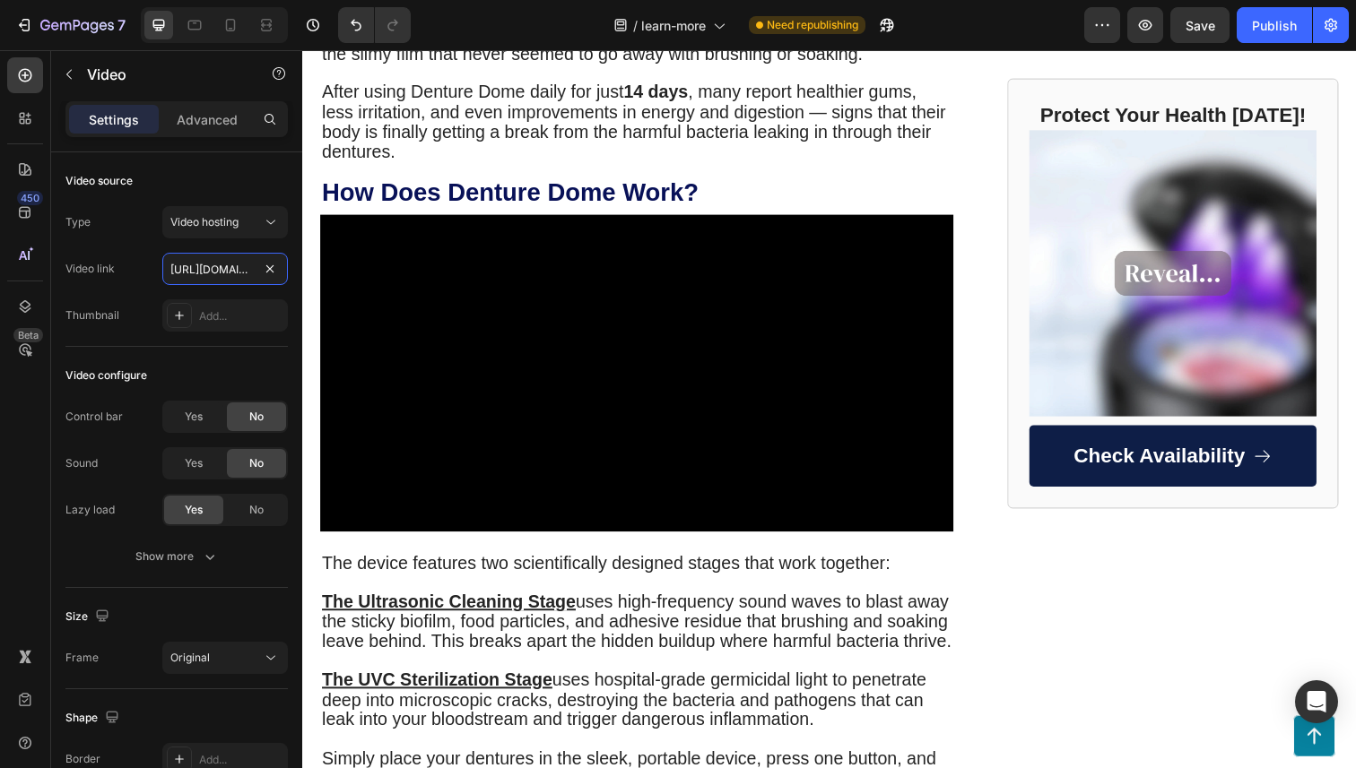
scroll to position [1022, 0]
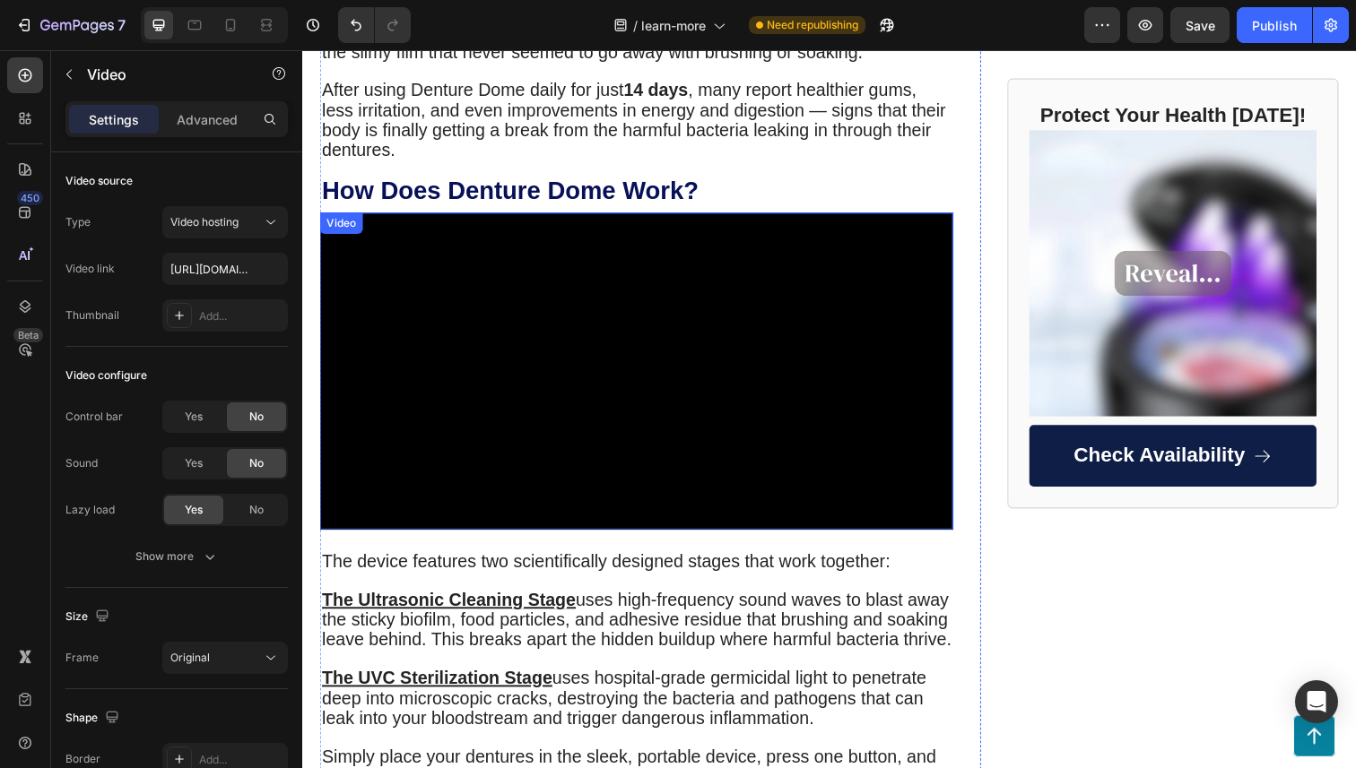
click at [528, 310] on video at bounding box center [643, 379] width 647 height 324
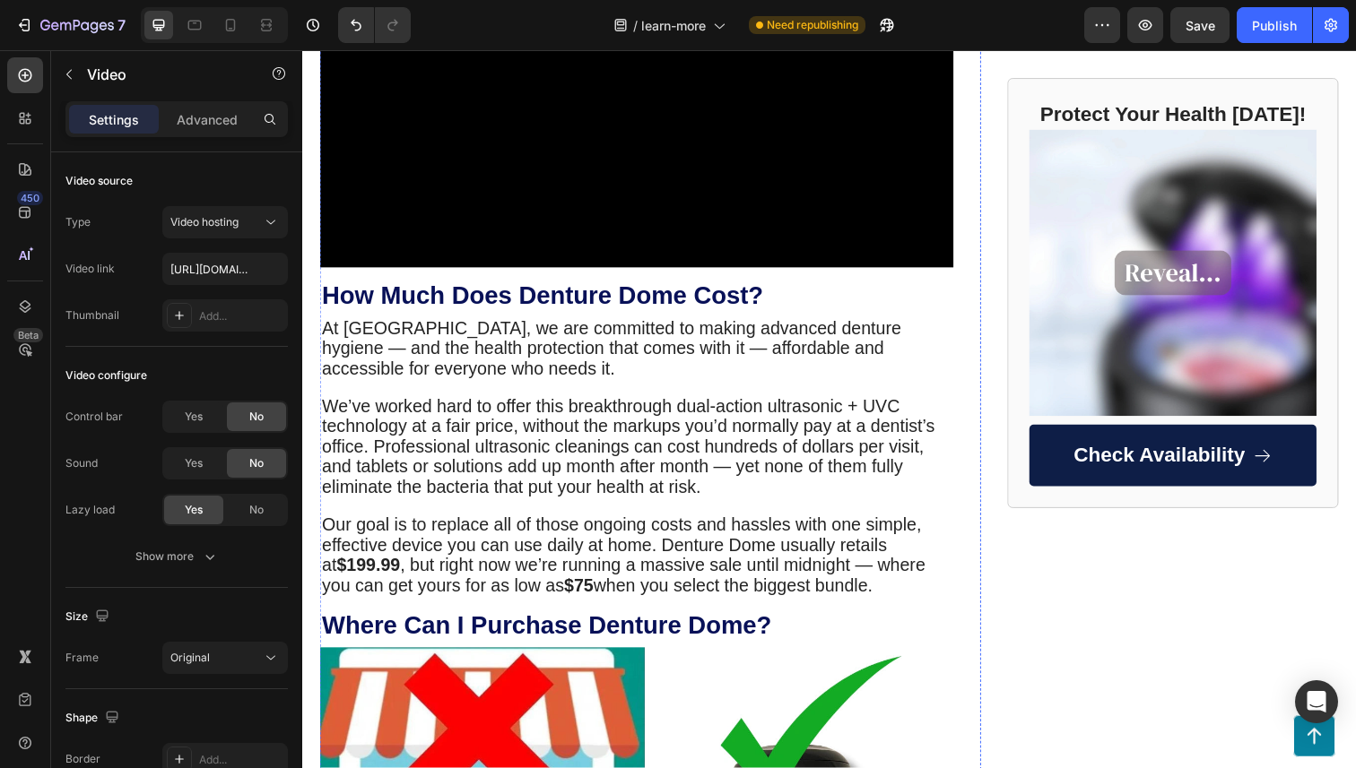
scroll to position [3373, 0]
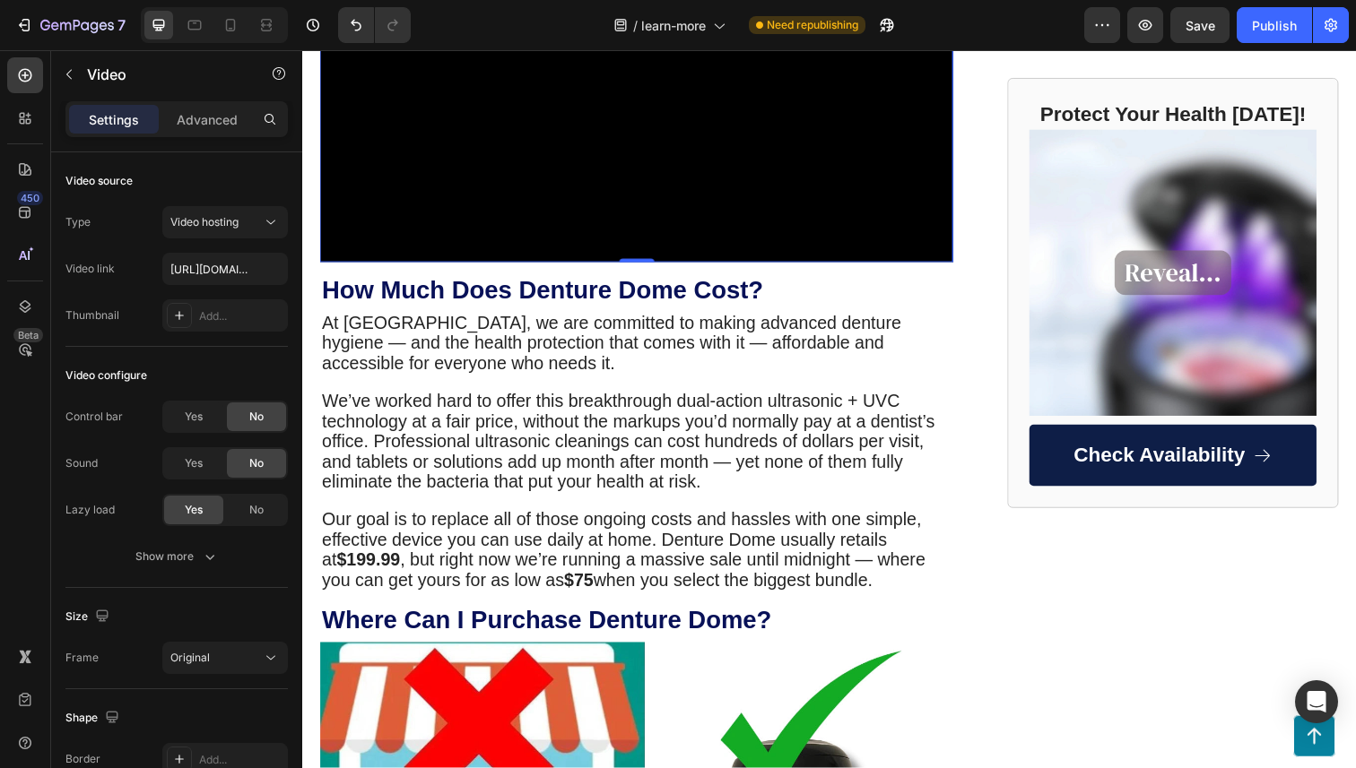
click at [799, 268] on video at bounding box center [643, 106] width 647 height 324
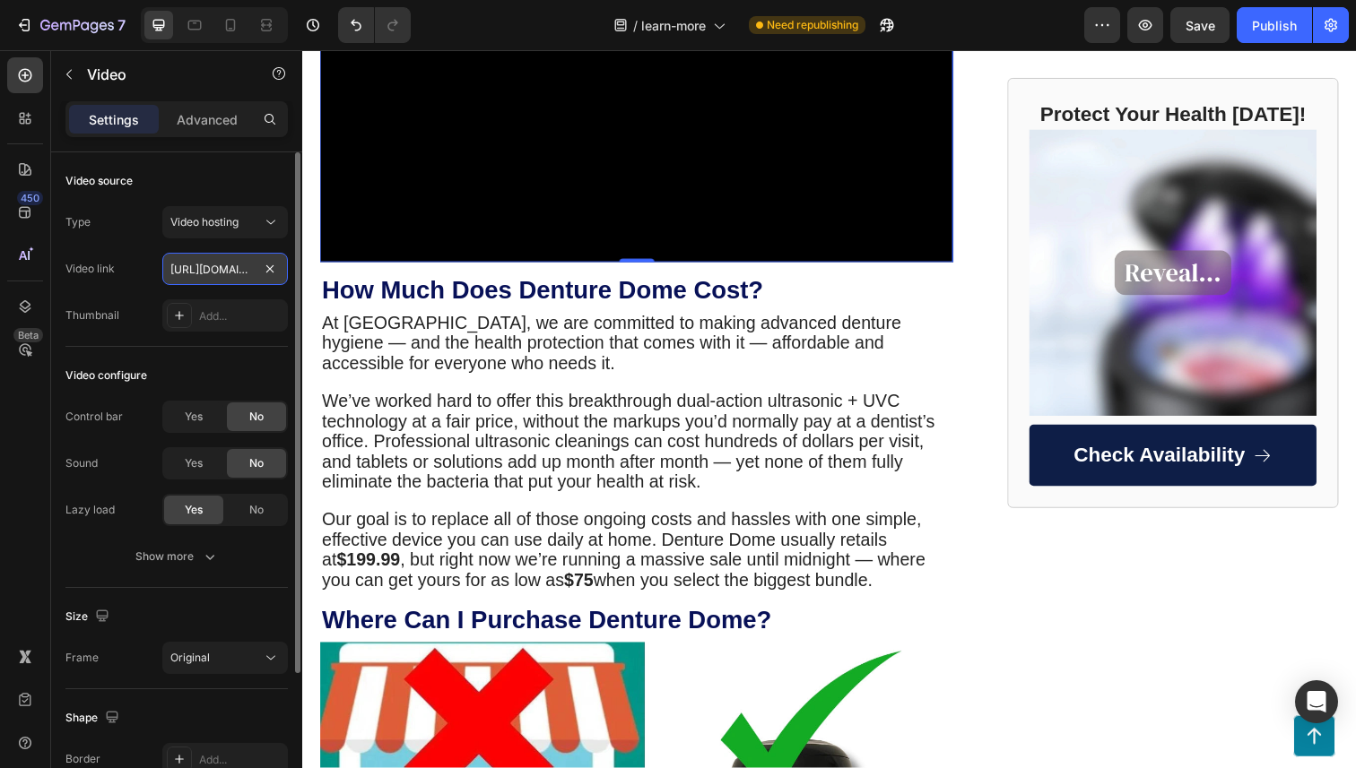
click at [223, 263] on input "https://cdn.shopify.com/videos/c/o/v/bd4beafacb9647db9819966e6bfd278a.mp4" at bounding box center [225, 269] width 126 height 32
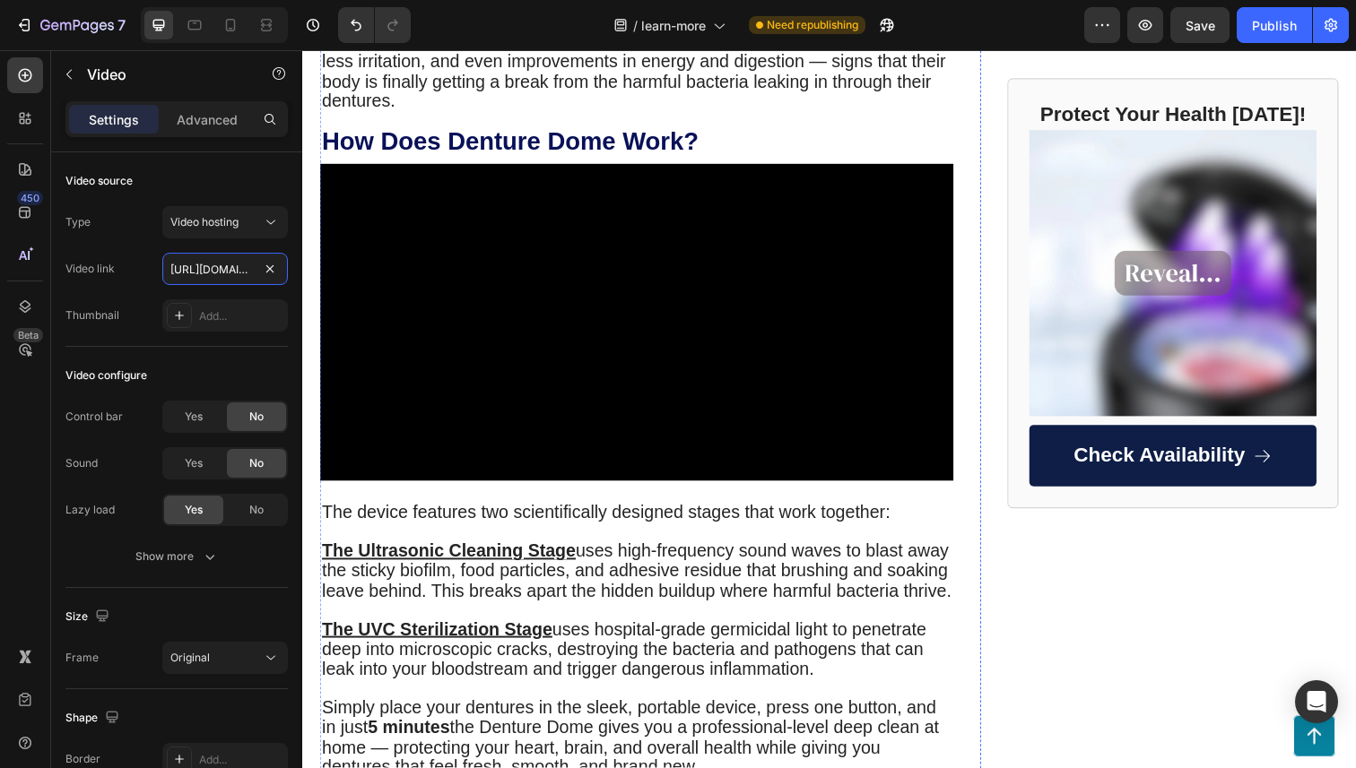
scroll to position [1069, 0]
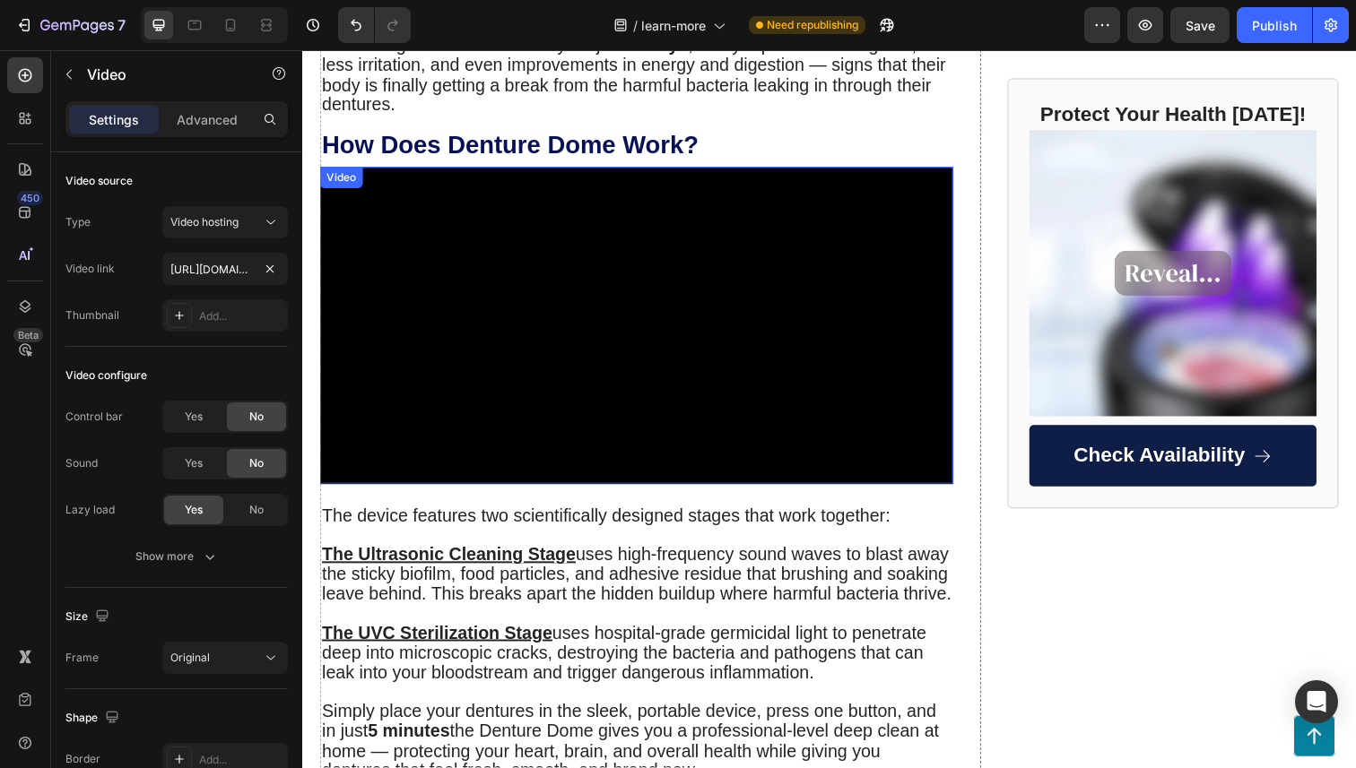
click at [569, 251] on video at bounding box center [643, 332] width 647 height 324
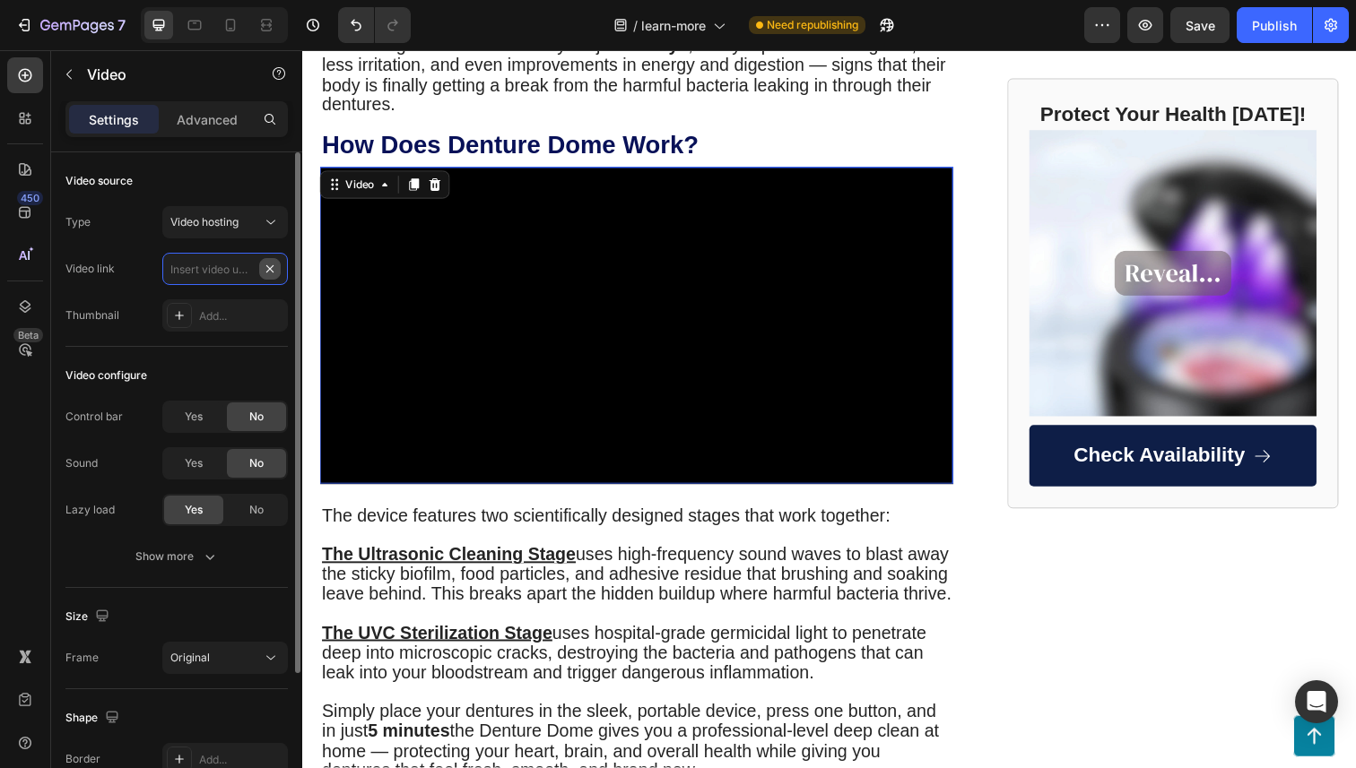
scroll to position [0, 0]
paste input "https://cdn.shopify.com/videos/c/o/v/bd4beafacb9647db9819966e6bfd278a.mp4"
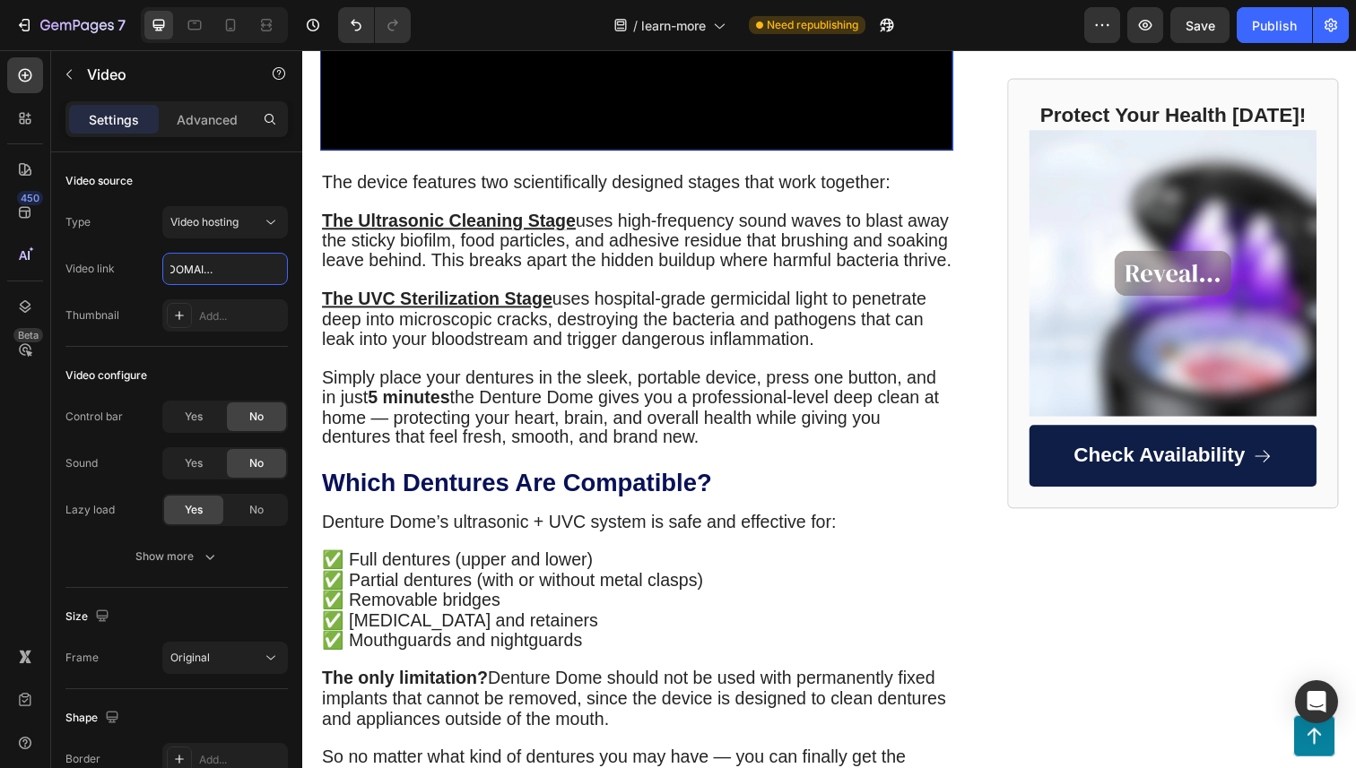
scroll to position [1384, 0]
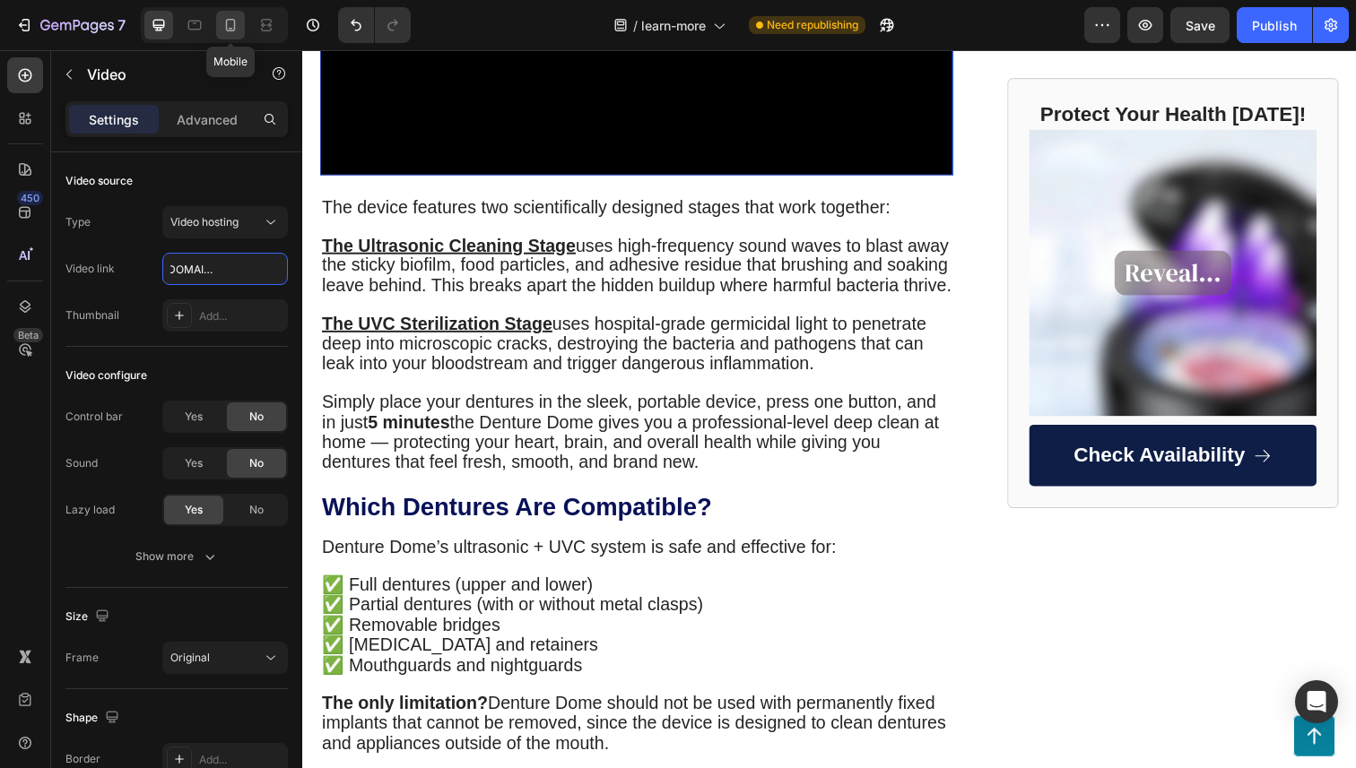
type input "https://cdn.shopify.com/videos/c/o/v/bd4beafacb9647db9819966e6bfd278a.mp4"
click at [227, 22] on icon at bounding box center [230, 25] width 18 height 18
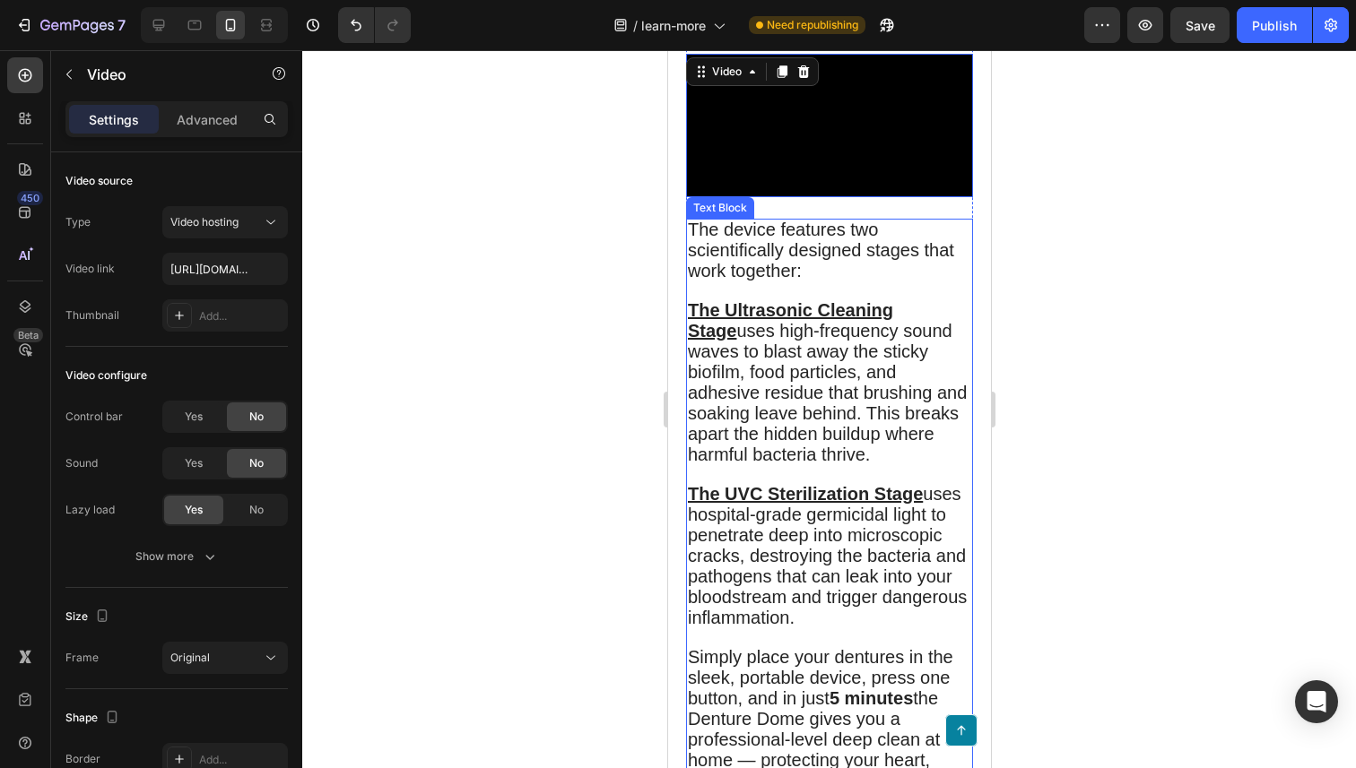
scroll to position [1610, 0]
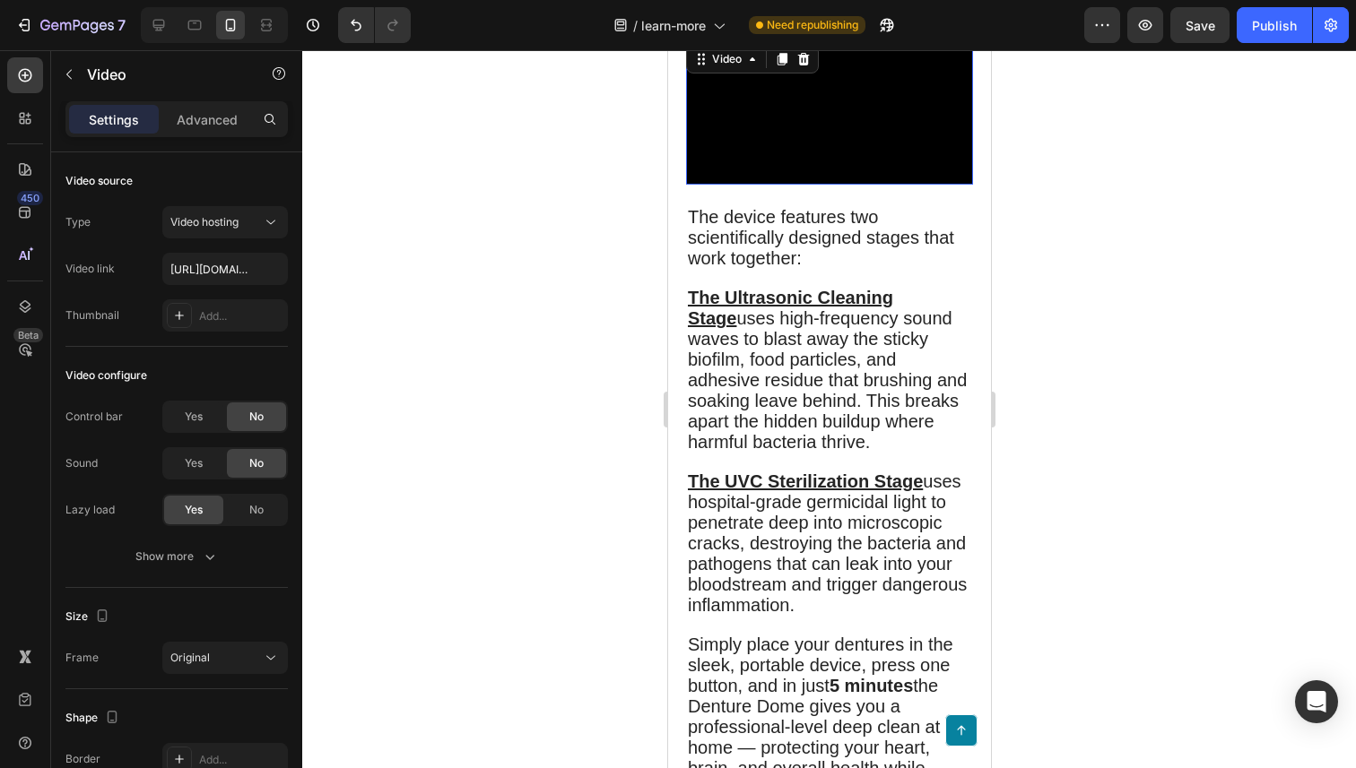
click at [766, 185] on video at bounding box center [828, 112] width 287 height 143
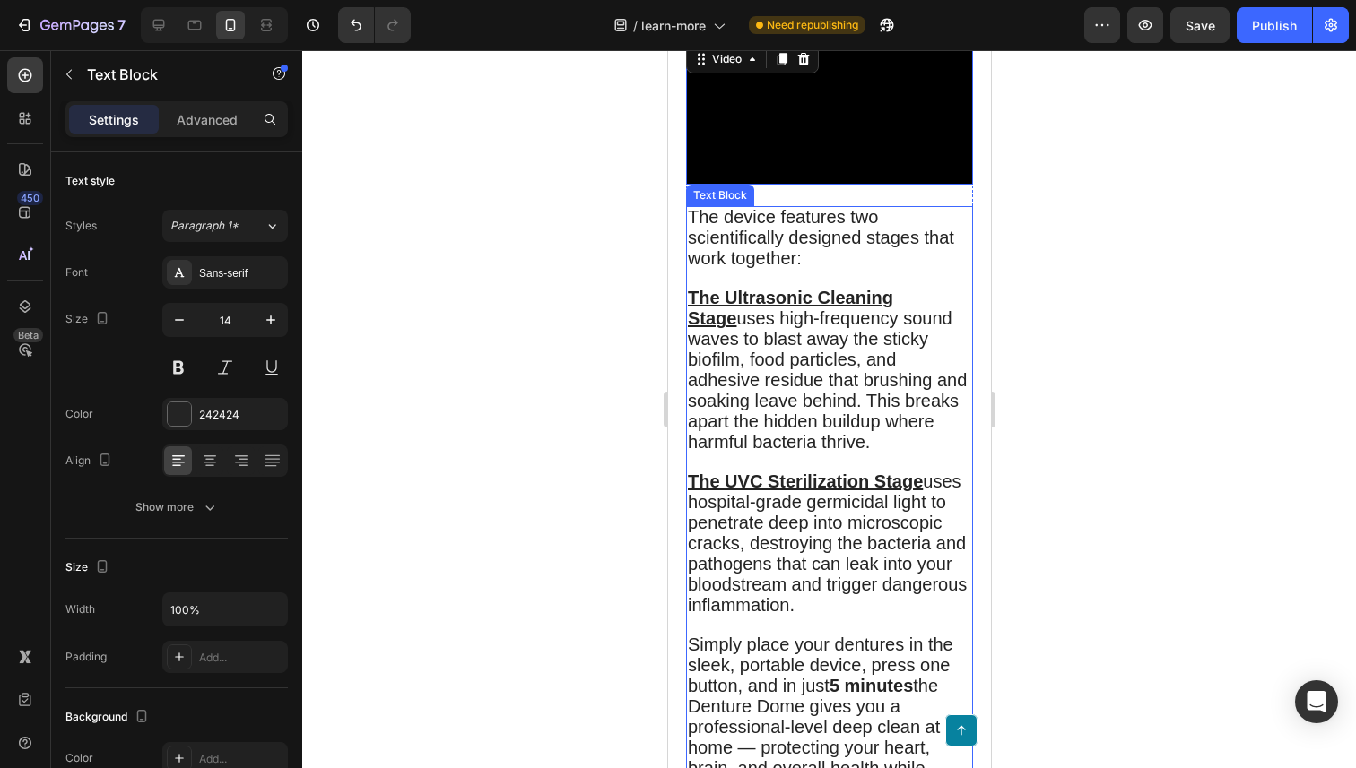
click at [858, 268] on span "The device features two scientifically designed stages that work together:" at bounding box center [820, 237] width 266 height 61
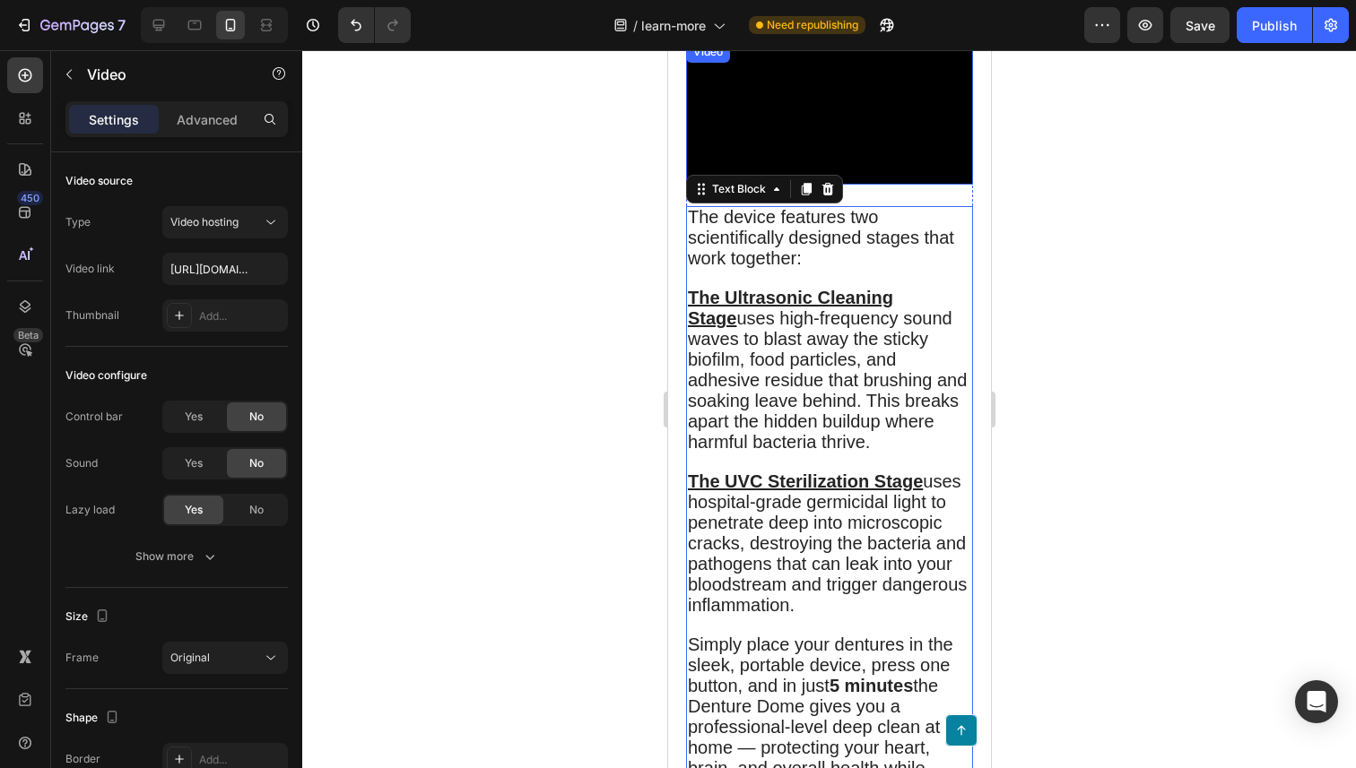
click at [859, 185] on video at bounding box center [828, 112] width 287 height 143
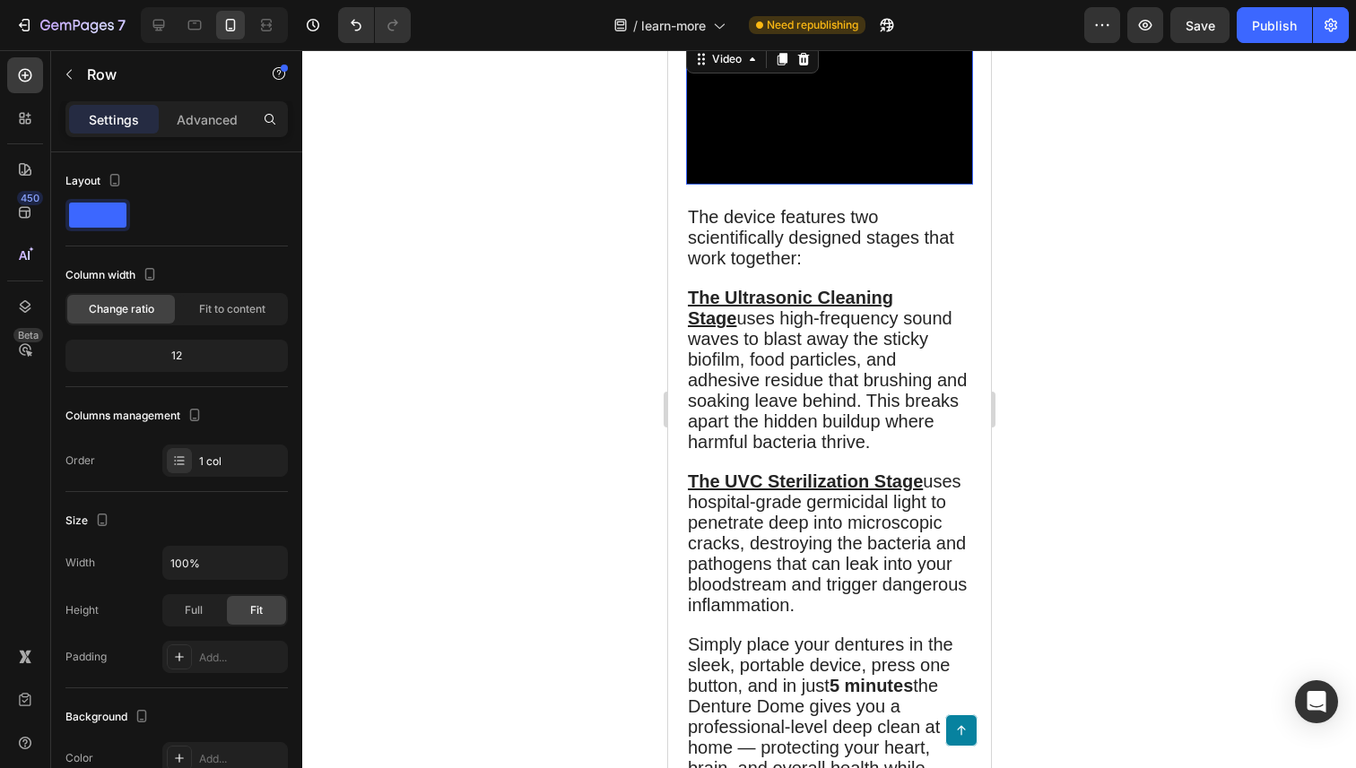
click at [843, 185] on video at bounding box center [828, 112] width 287 height 143
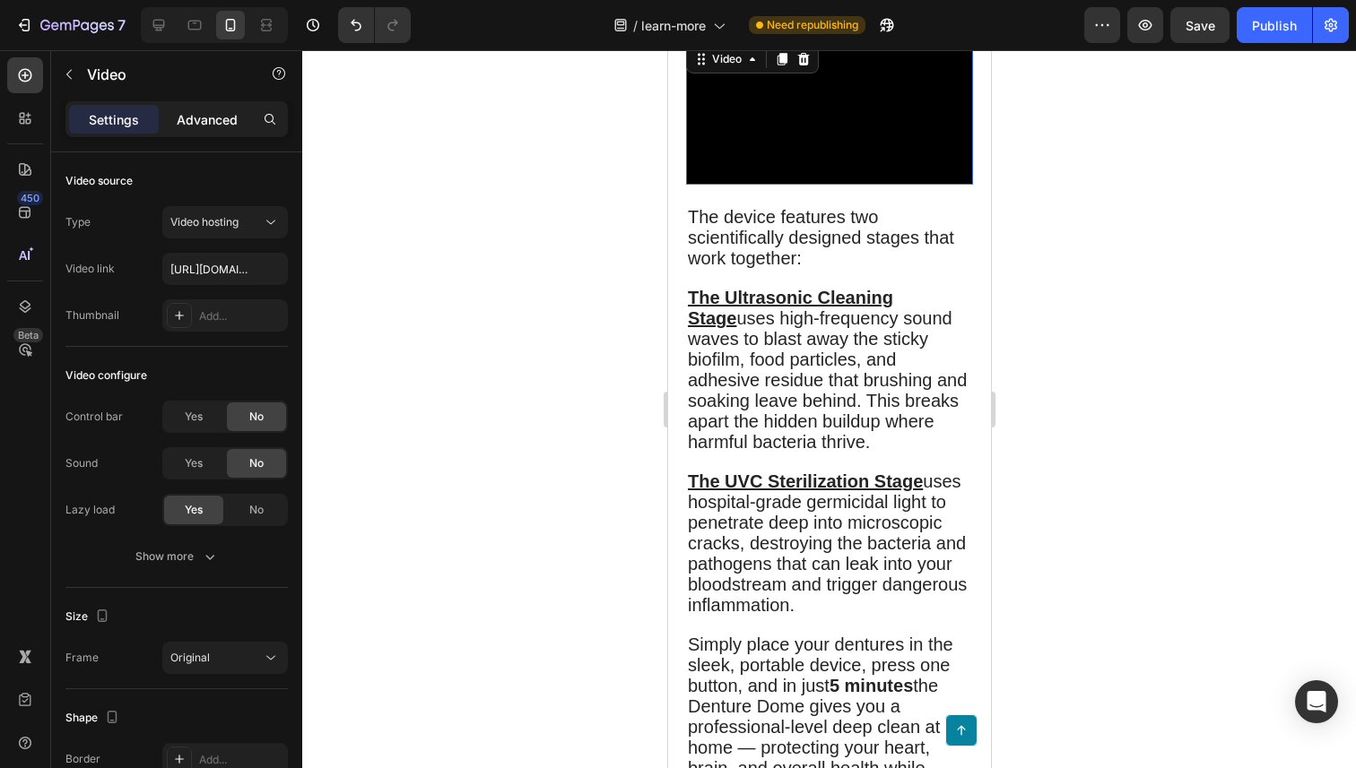
click at [206, 130] on div "Advanced" at bounding box center [207, 119] width 90 height 29
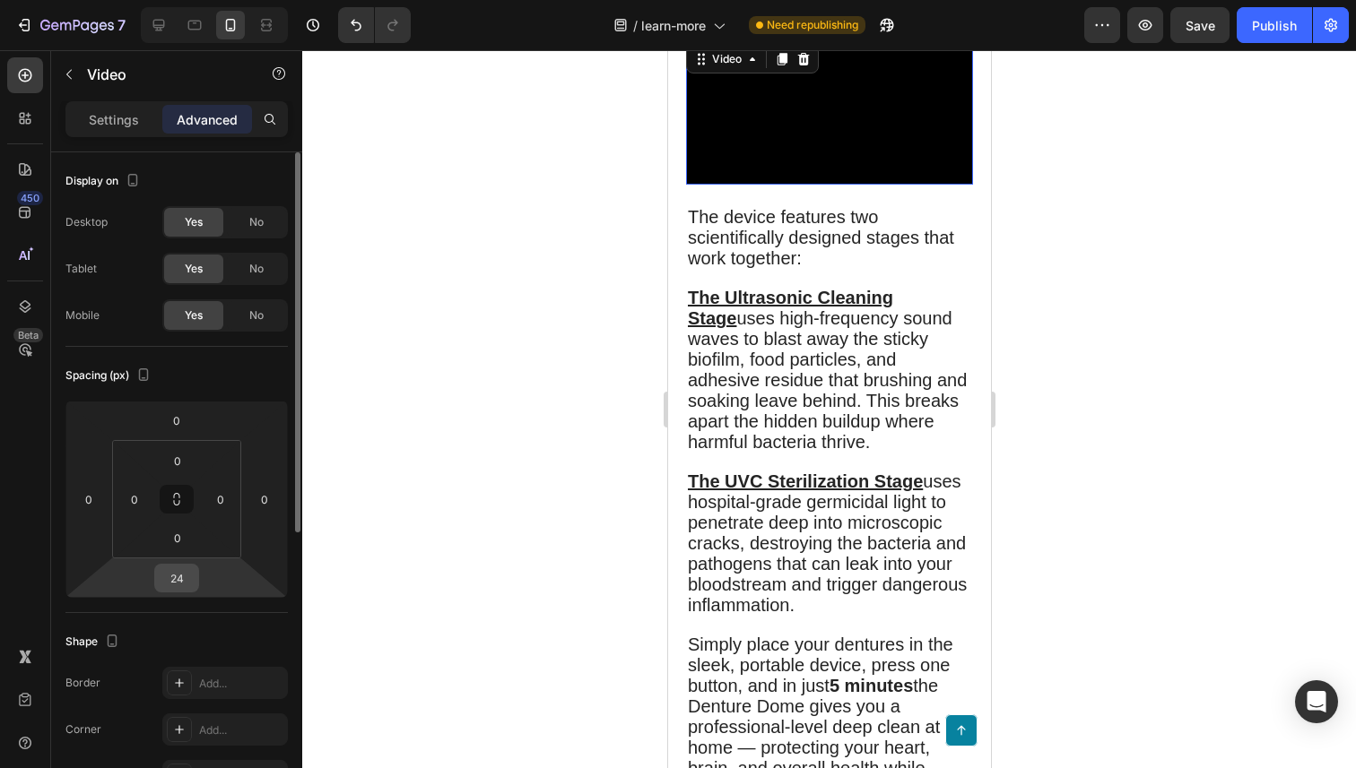
click at [187, 567] on input "24" at bounding box center [177, 578] width 36 height 27
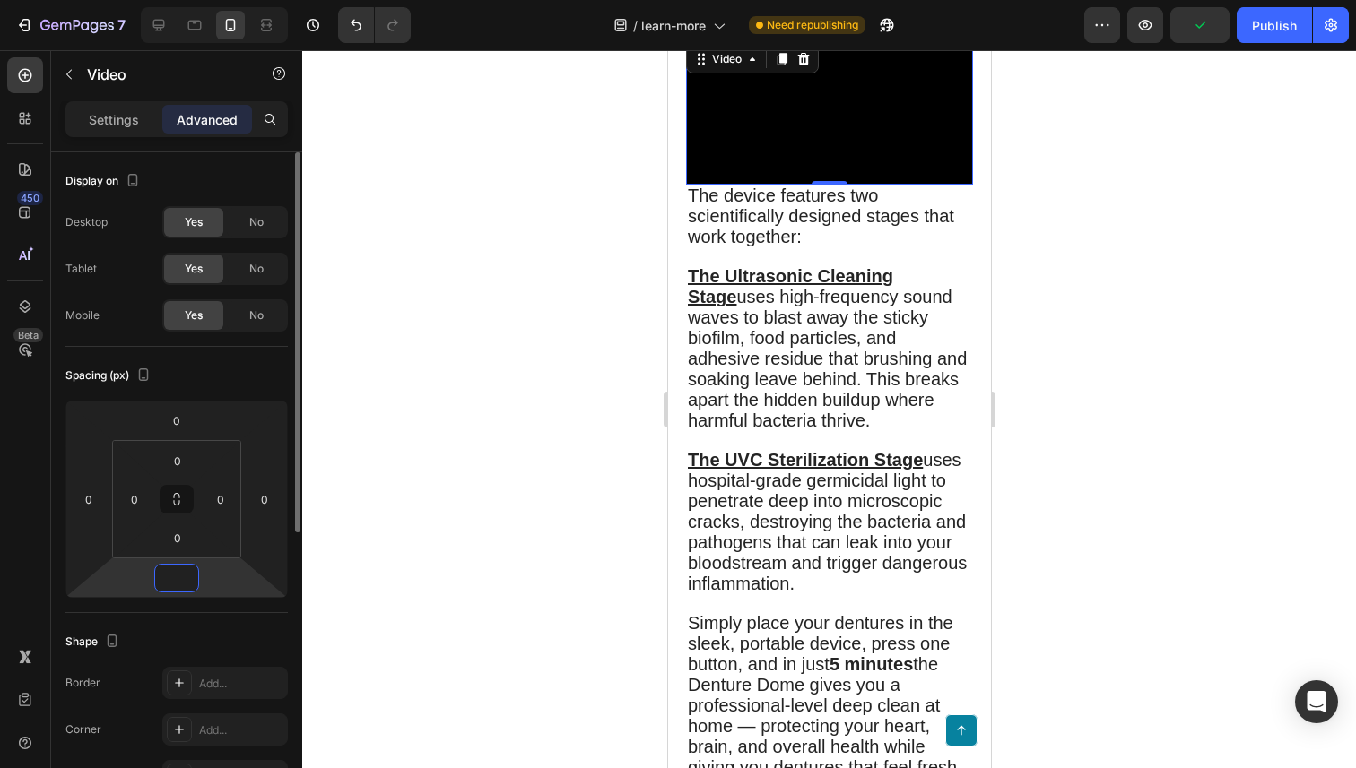
type input "1"
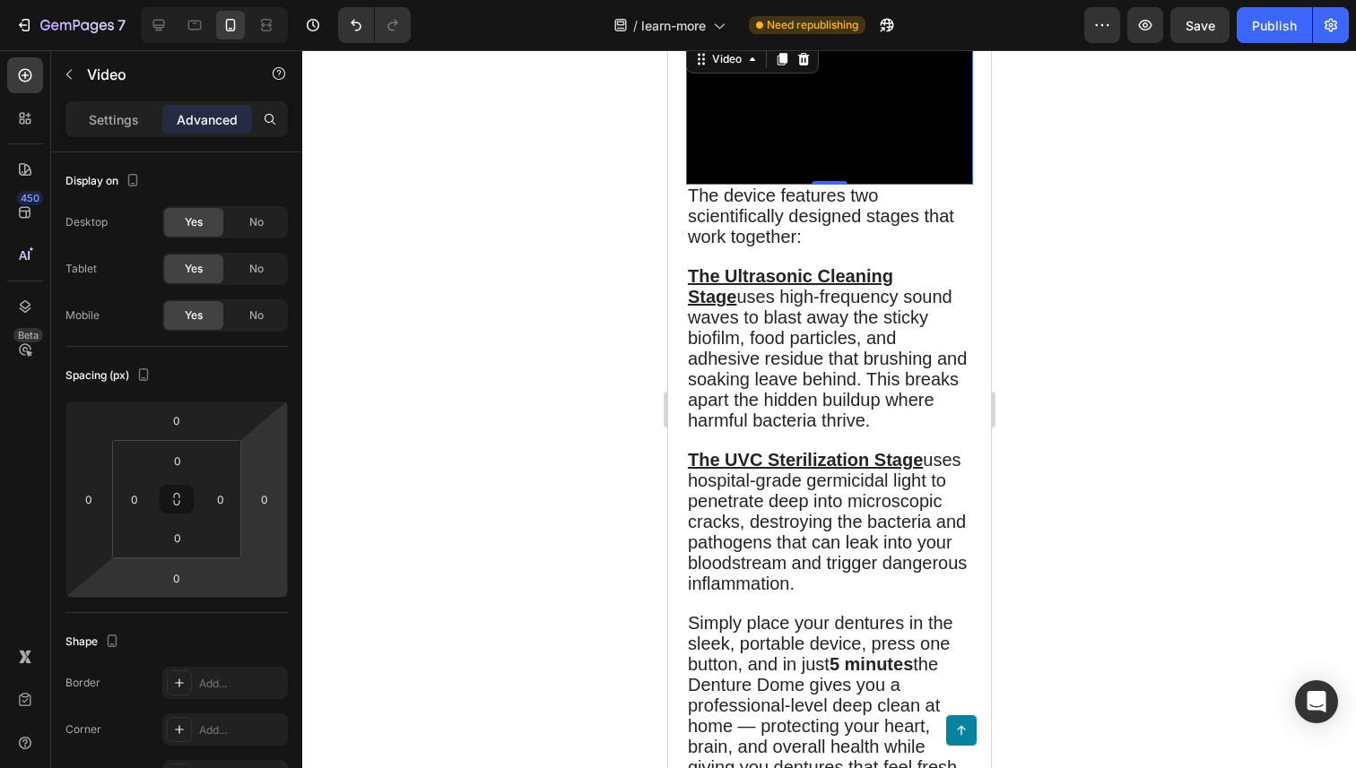
click at [833, 185] on video at bounding box center [828, 112] width 287 height 143
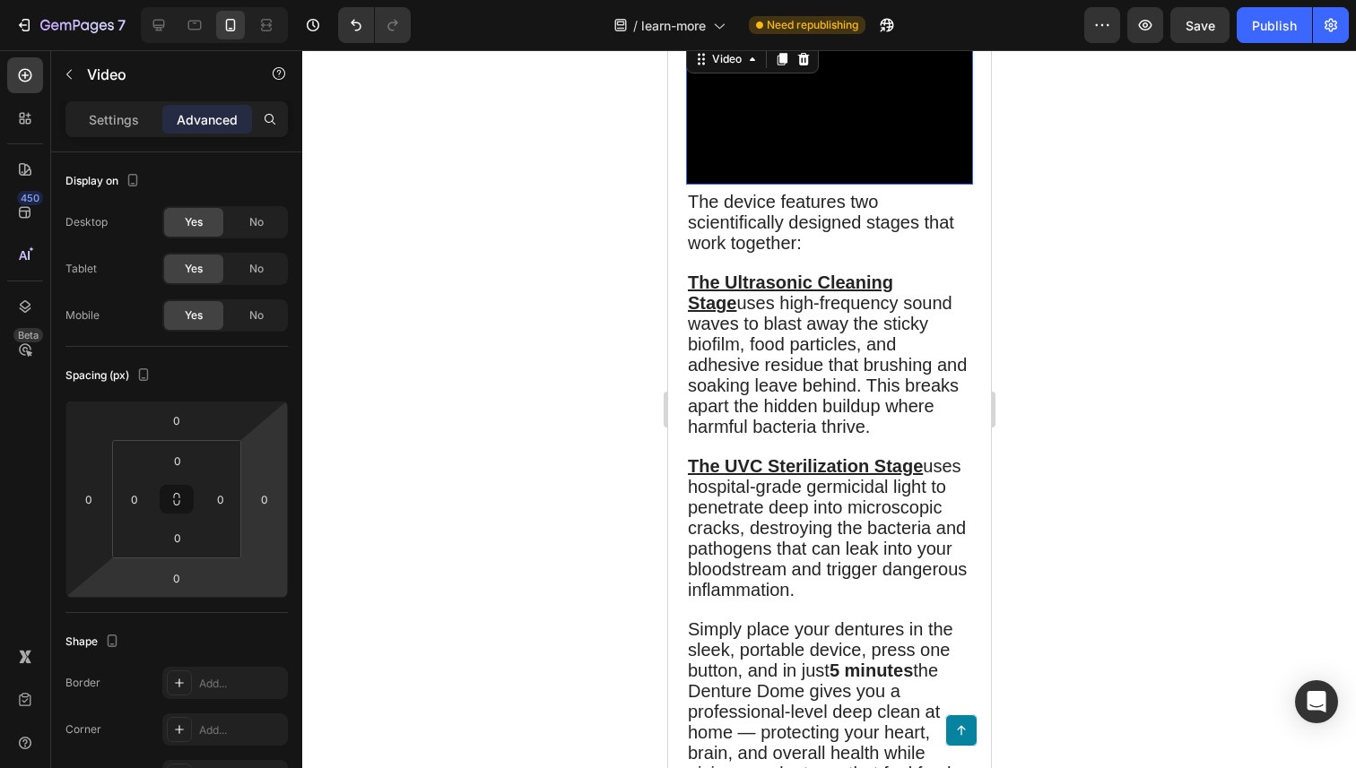
type input "7"
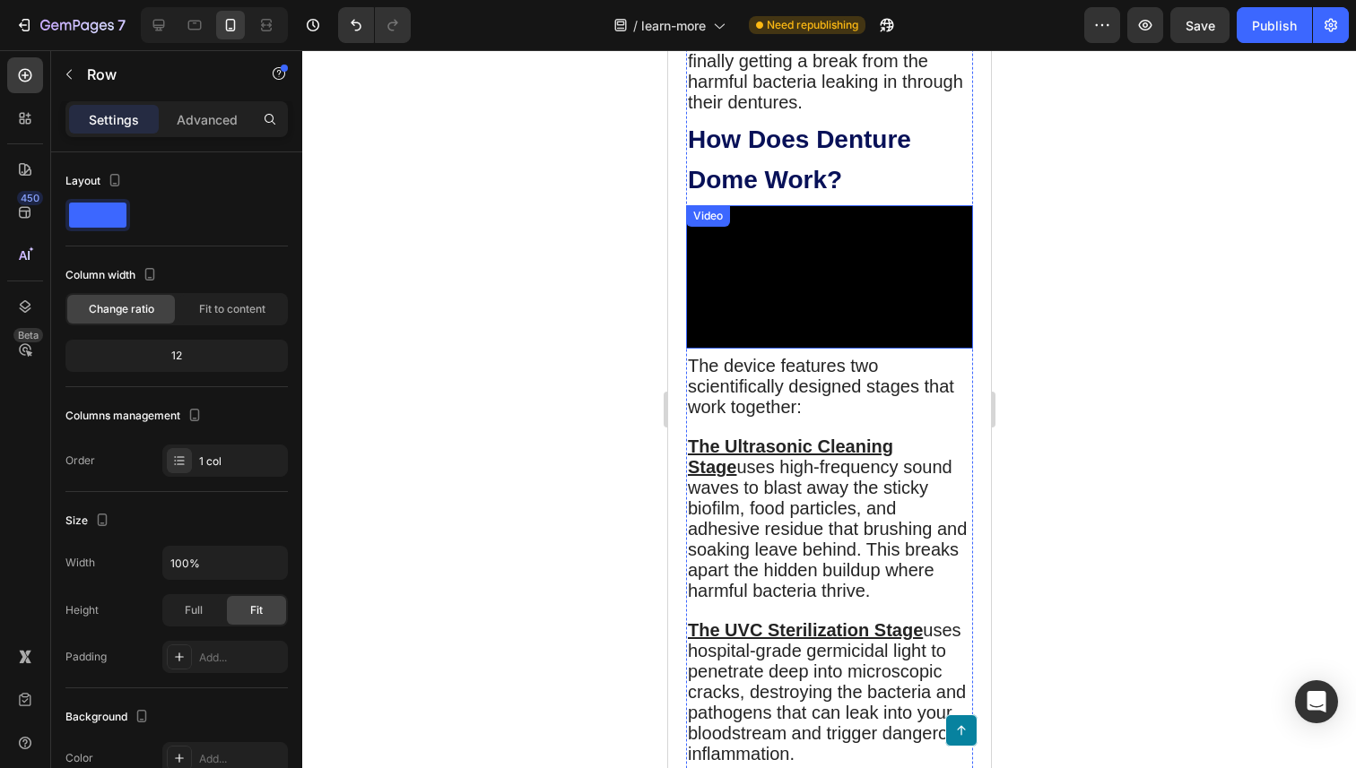
scroll to position [1402, 0]
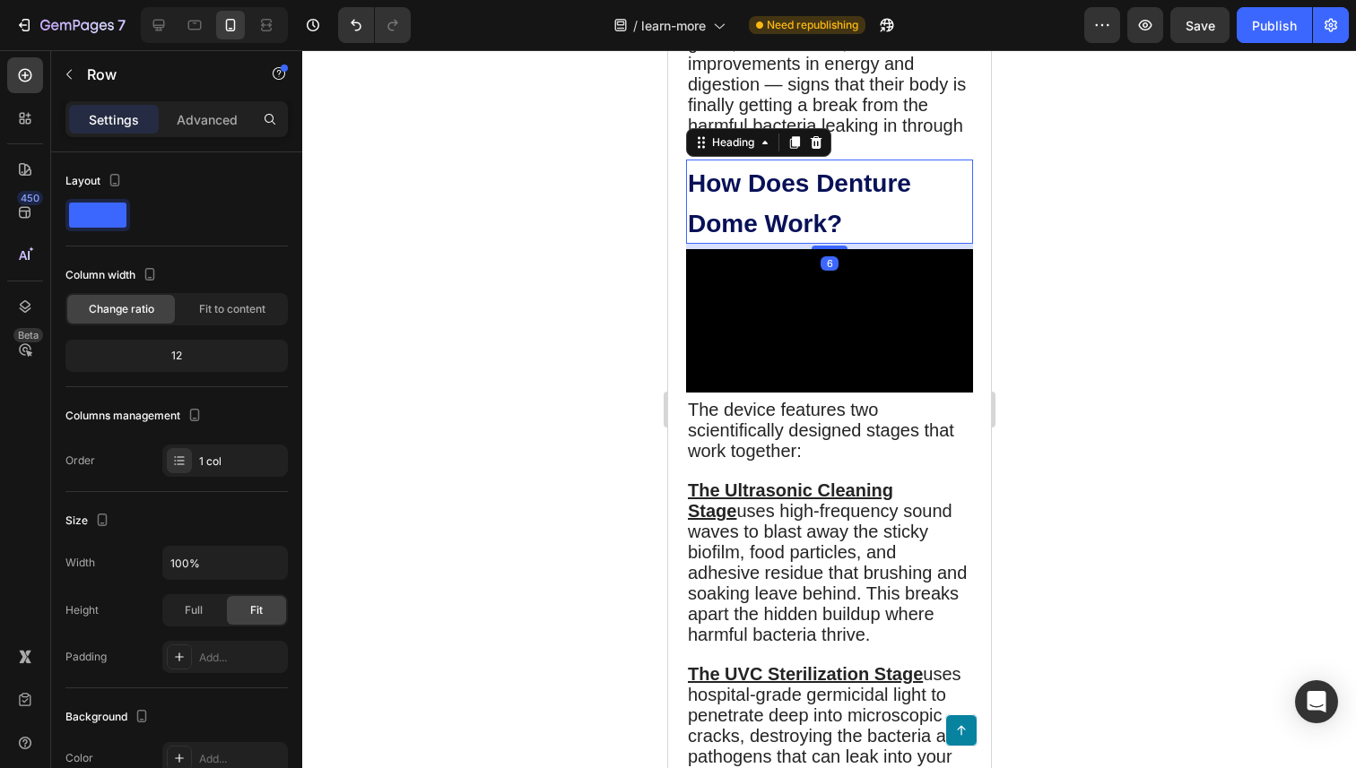
click at [829, 160] on h2 "How Does Denture Dome Work?" at bounding box center [828, 202] width 287 height 84
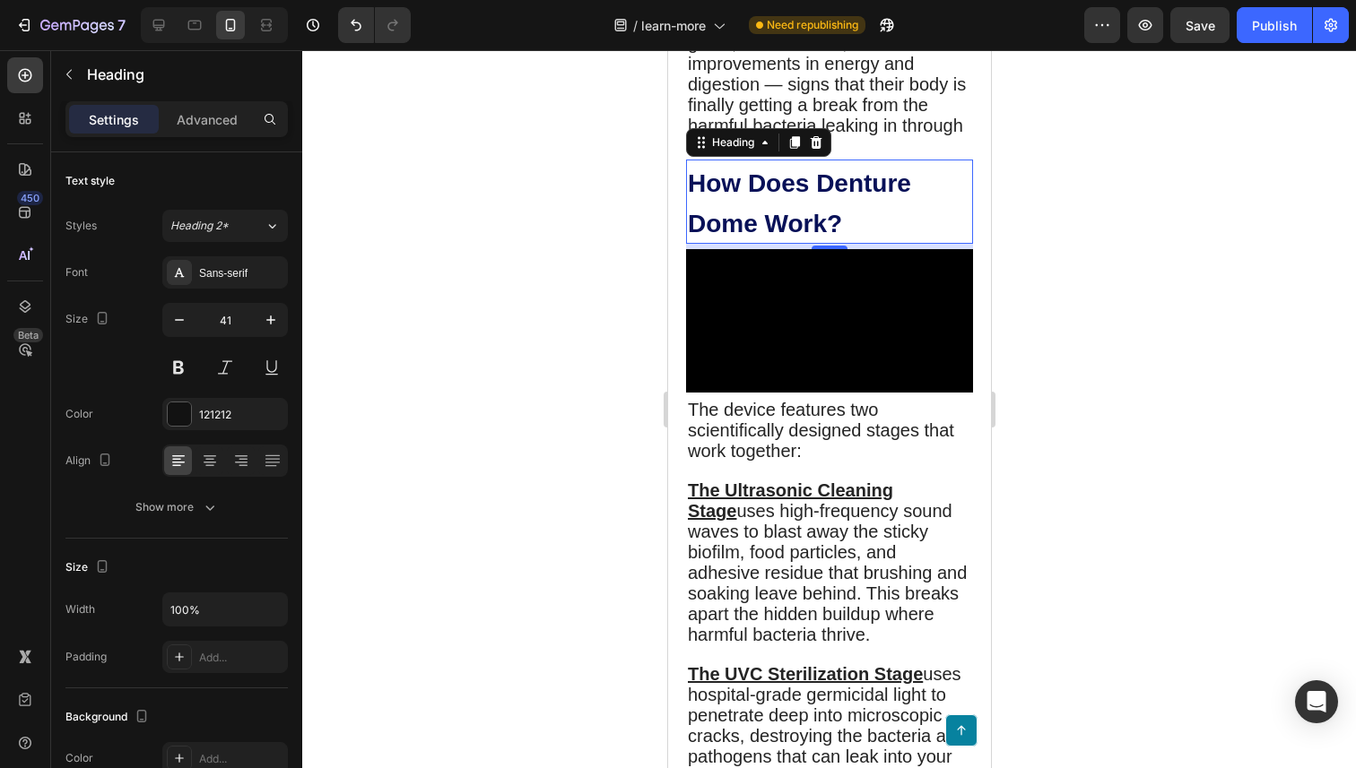
click at [516, 260] on div at bounding box center [829, 409] width 1054 height 718
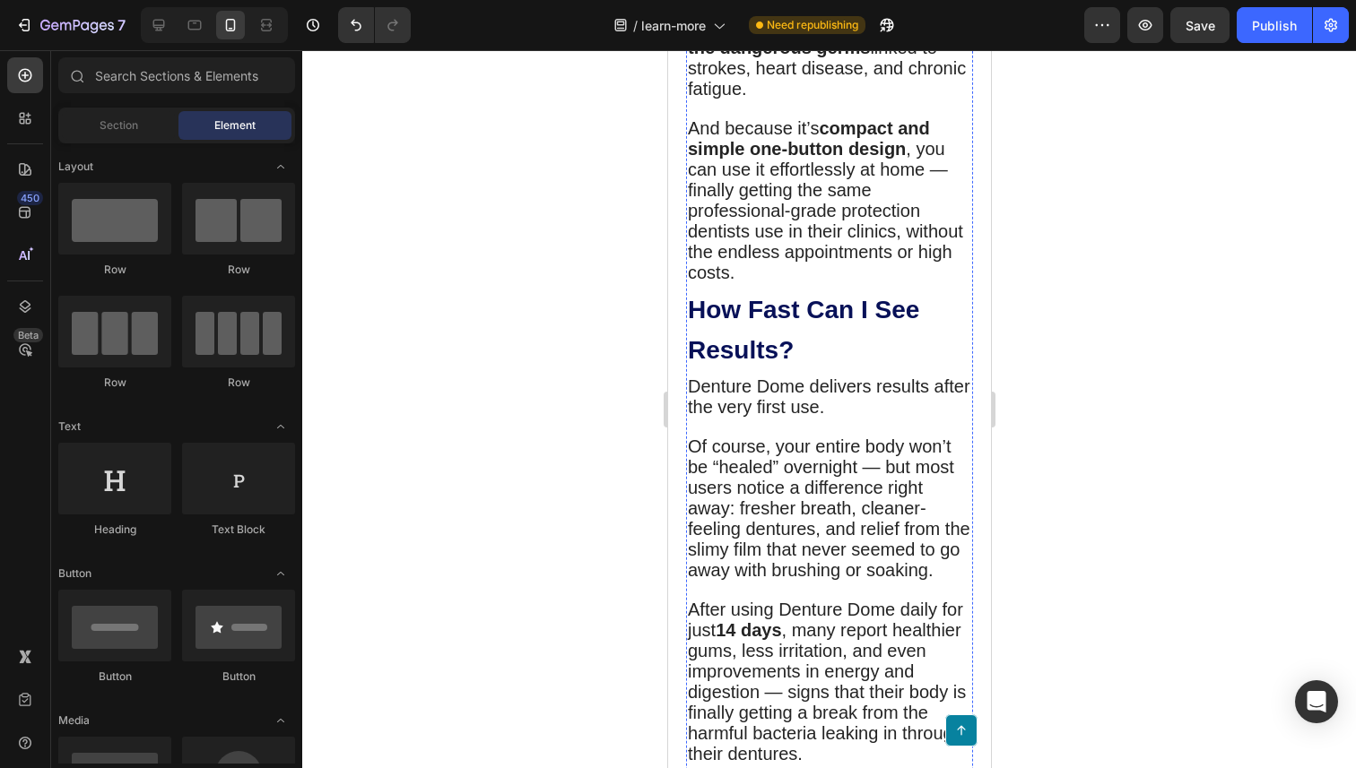
scroll to position [796, 0]
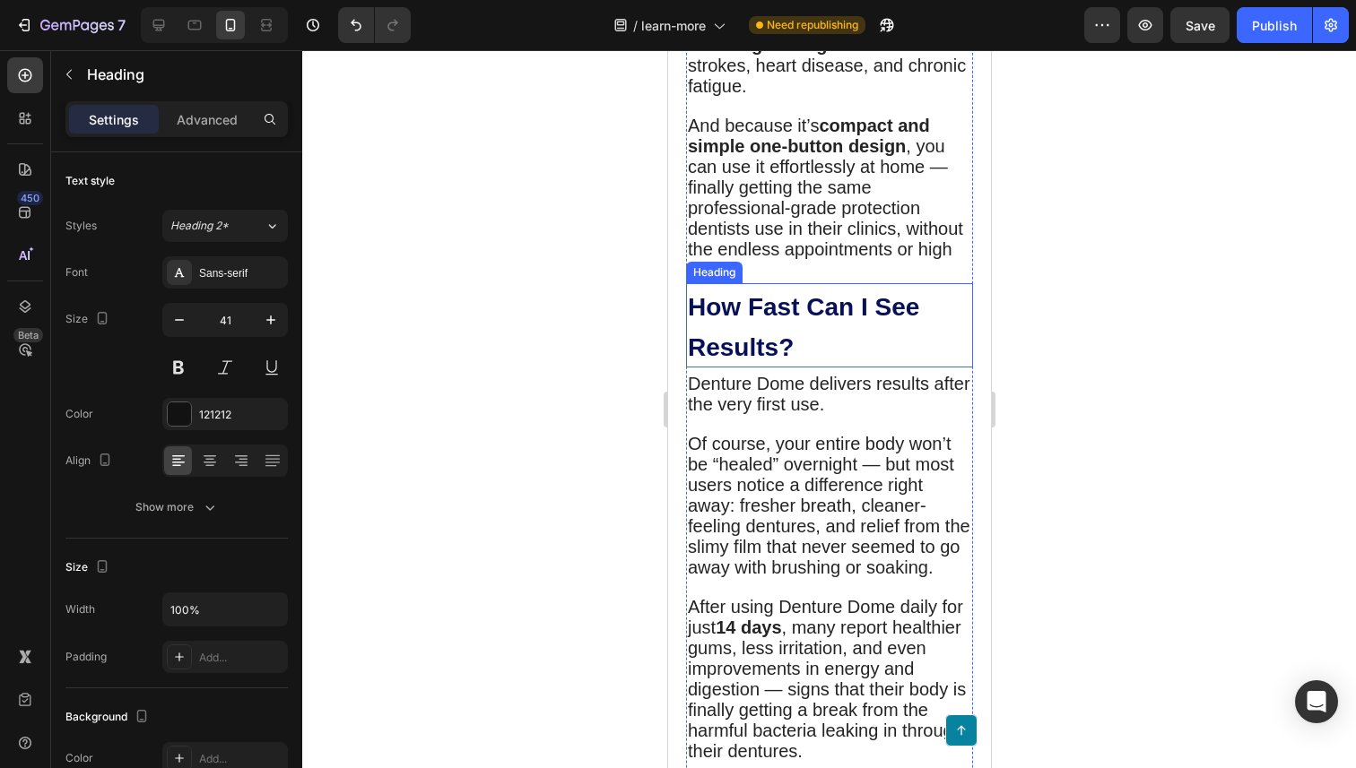
click at [824, 283] on h2 "How Fast Can I See Results?" at bounding box center [828, 325] width 287 height 84
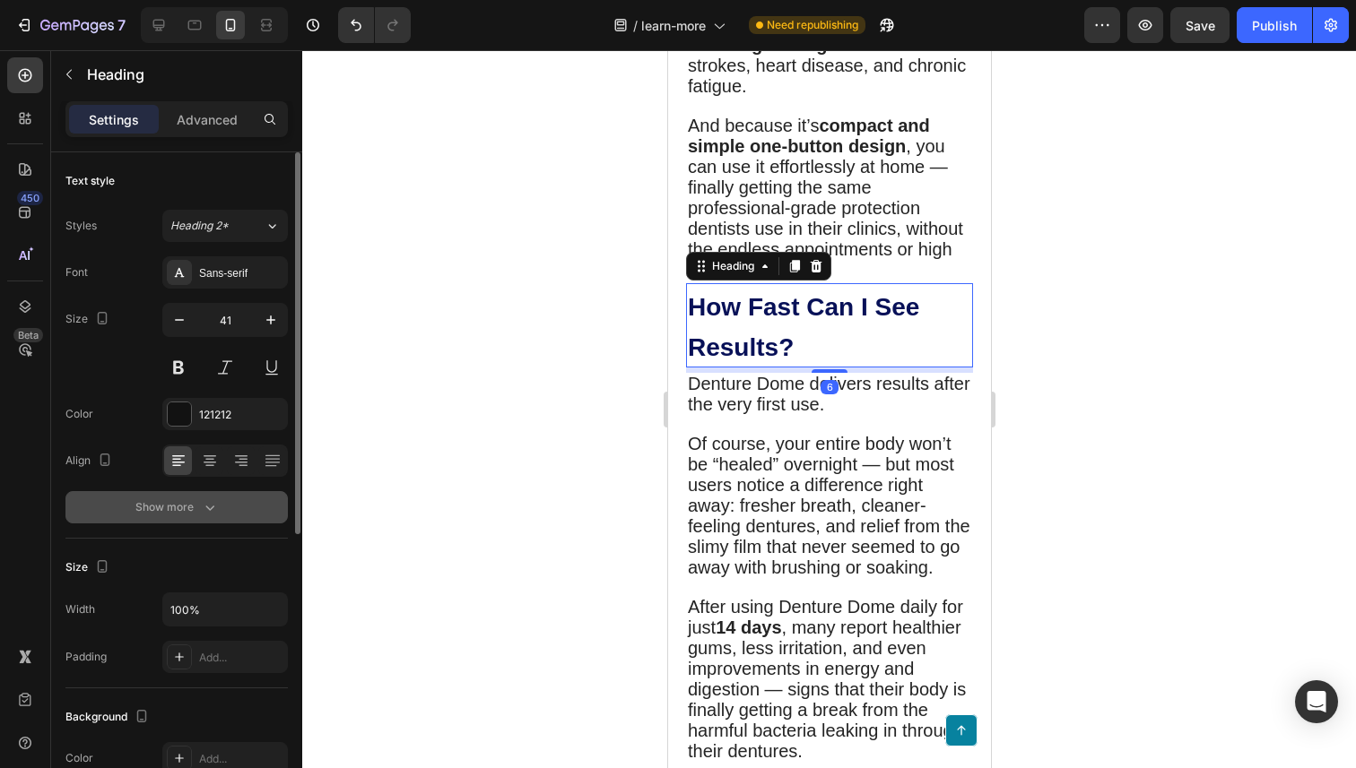
click at [225, 508] on button "Show more" at bounding box center [176, 507] width 222 height 32
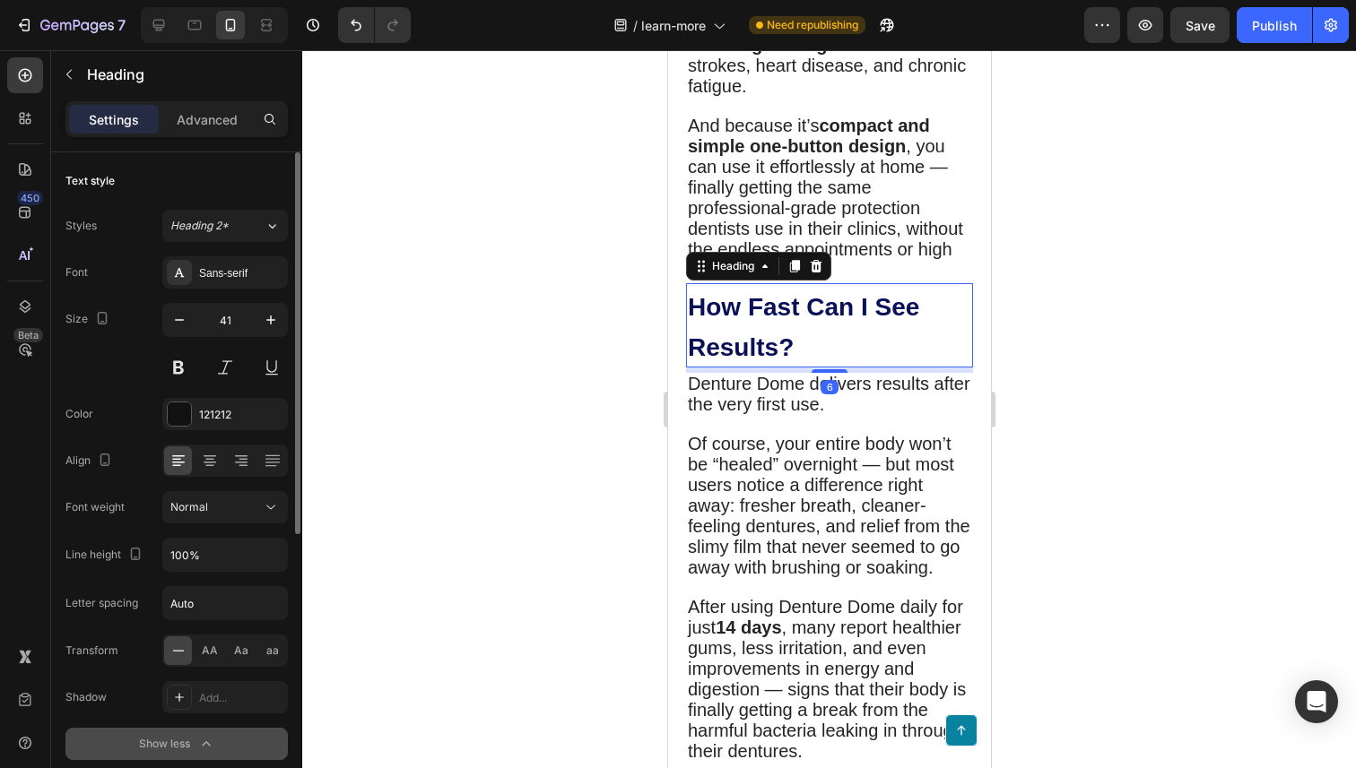
click at [225, 508] on div "Normal" at bounding box center [215, 507] width 91 height 16
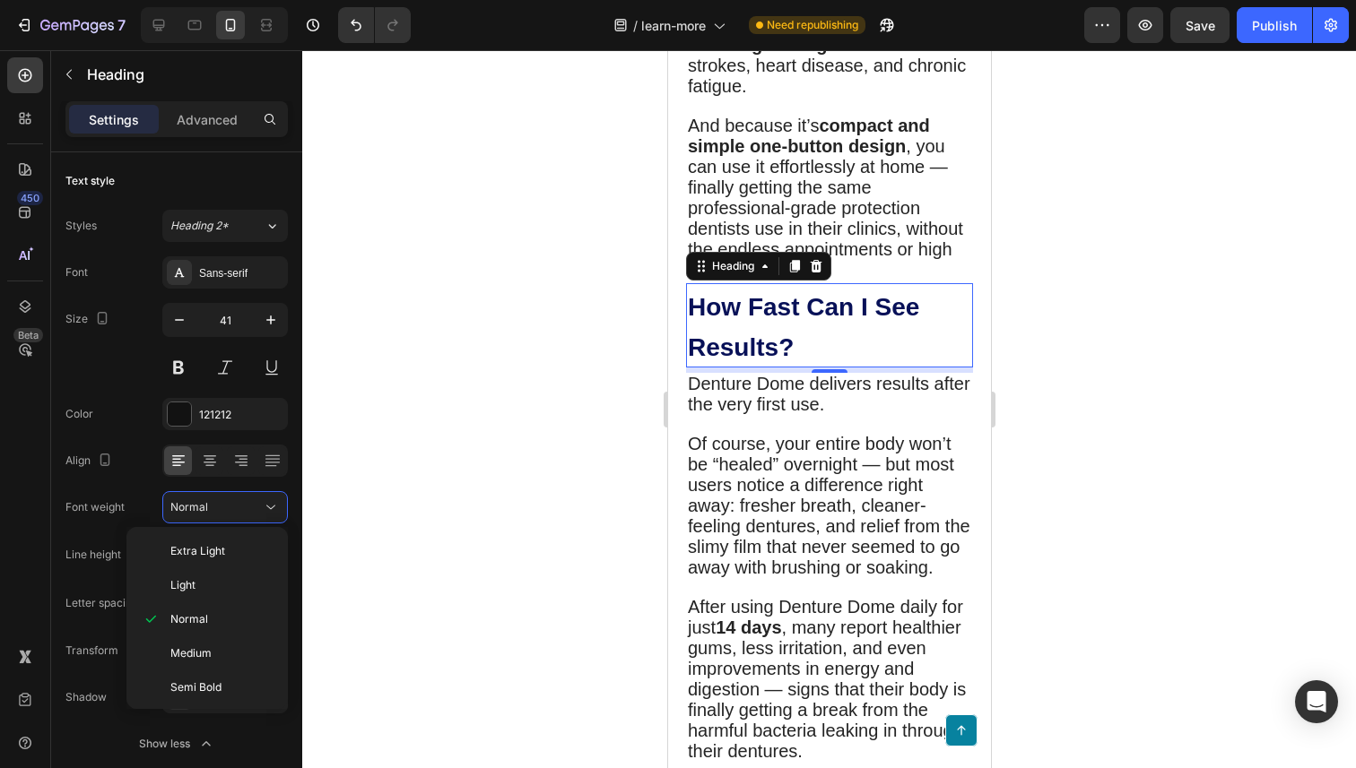
click at [460, 399] on div at bounding box center [829, 409] width 1054 height 718
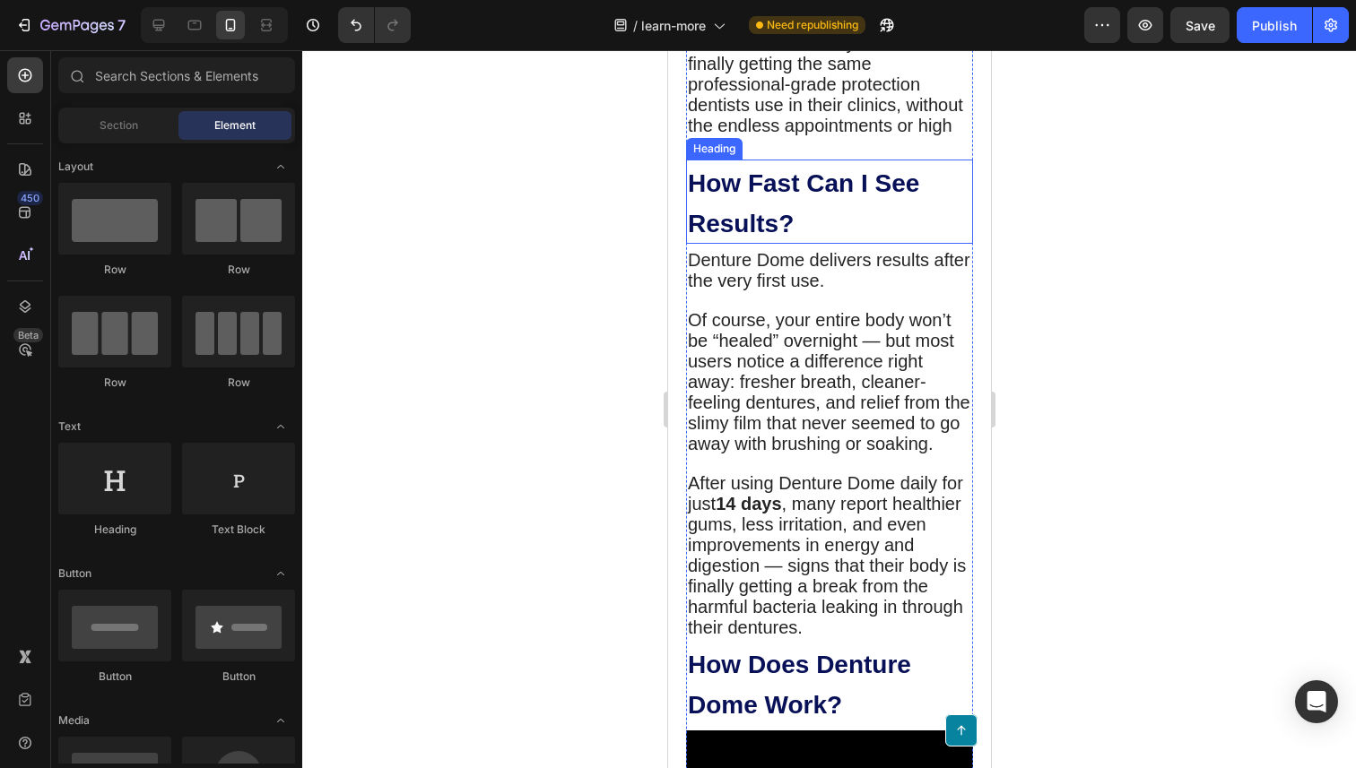
scroll to position [923, 0]
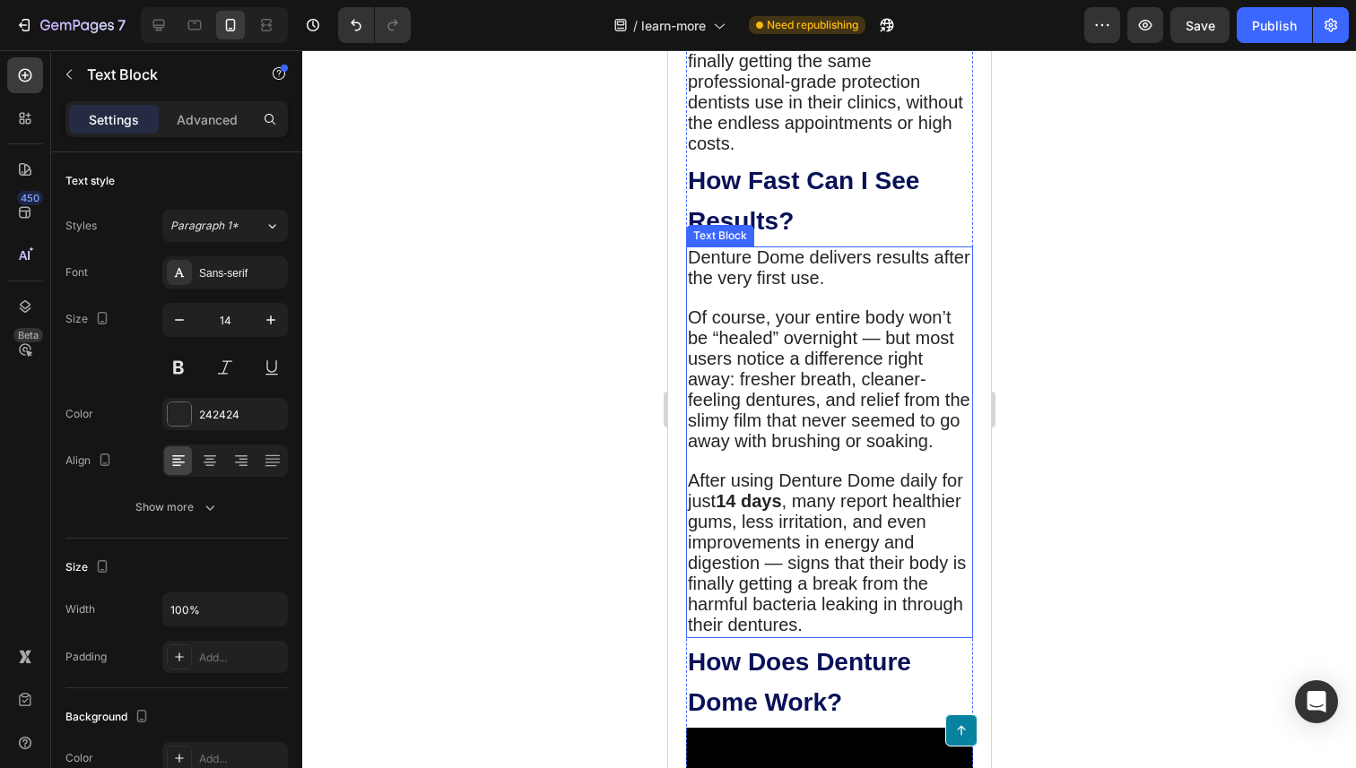
click at [777, 409] on span "Of course, your entire body won’t be “healed” overnight — but most users notice…" at bounding box center [828, 379] width 282 height 143
click at [770, 417] on span "Of course, your entire body won’t be “healed” overnight — but most users notice…" at bounding box center [828, 379] width 282 height 143
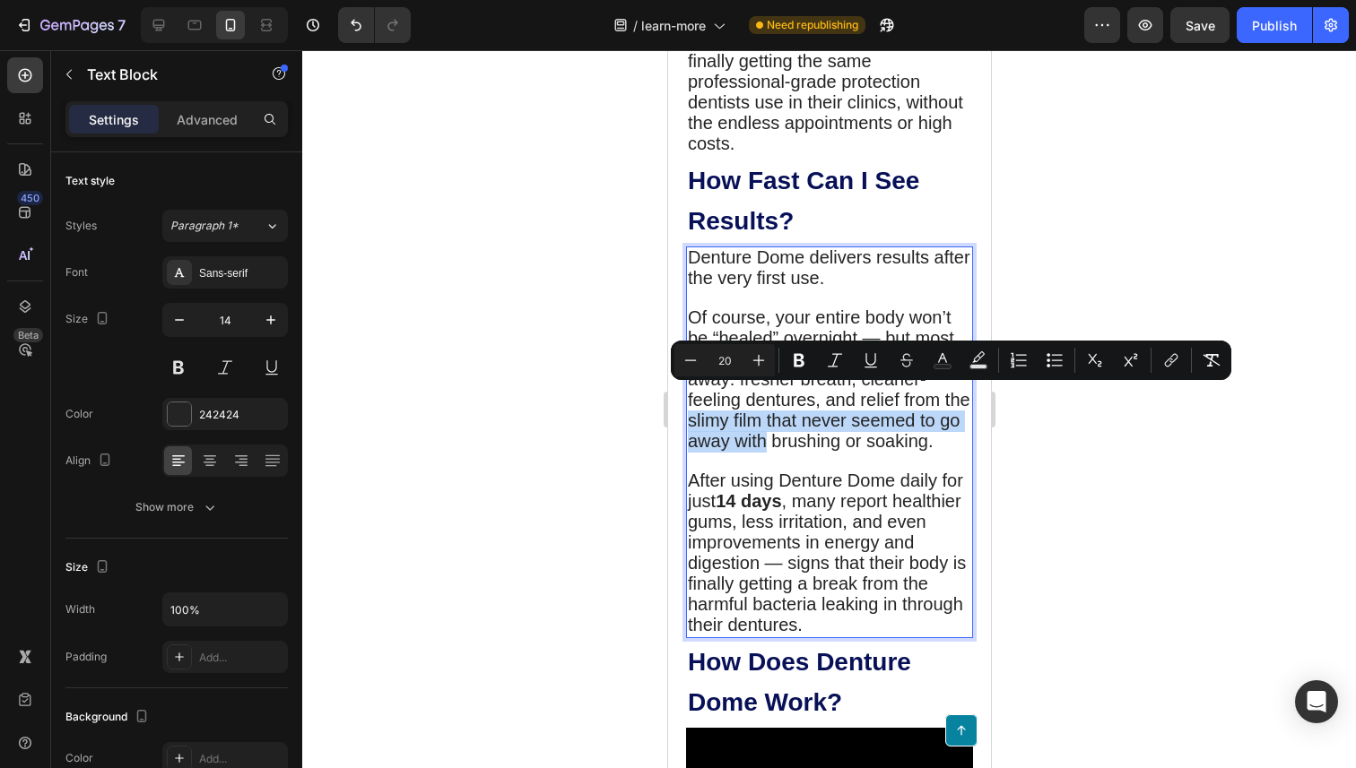
drag, startPoint x: 766, startPoint y: 418, endPoint x: 690, endPoint y: 397, distance: 78.1
click at [690, 397] on span "Of course, your entire body won’t be “healed” overnight — but most users notice…" at bounding box center [828, 379] width 282 height 143
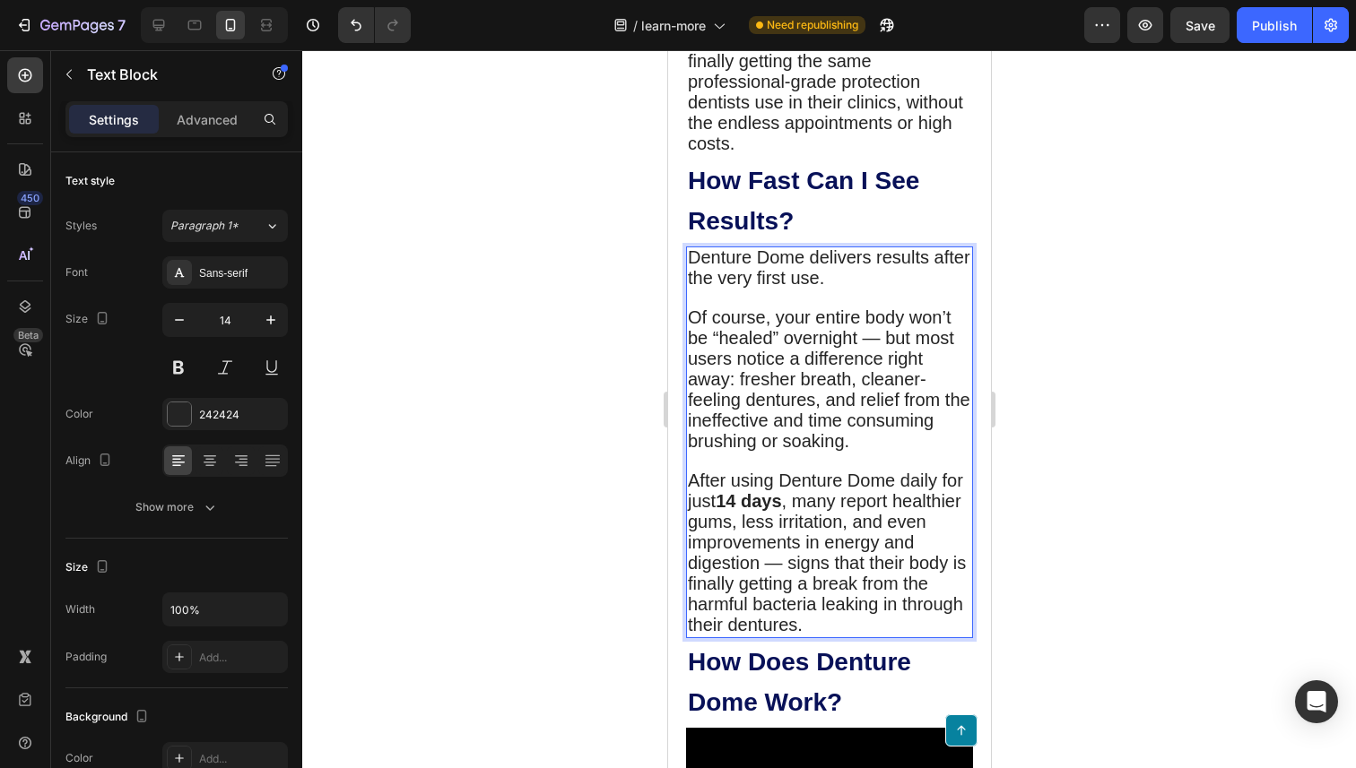
click at [772, 416] on span "Of course, your entire body won’t be “healed” overnight — but most users notice…" at bounding box center [828, 379] width 282 height 143
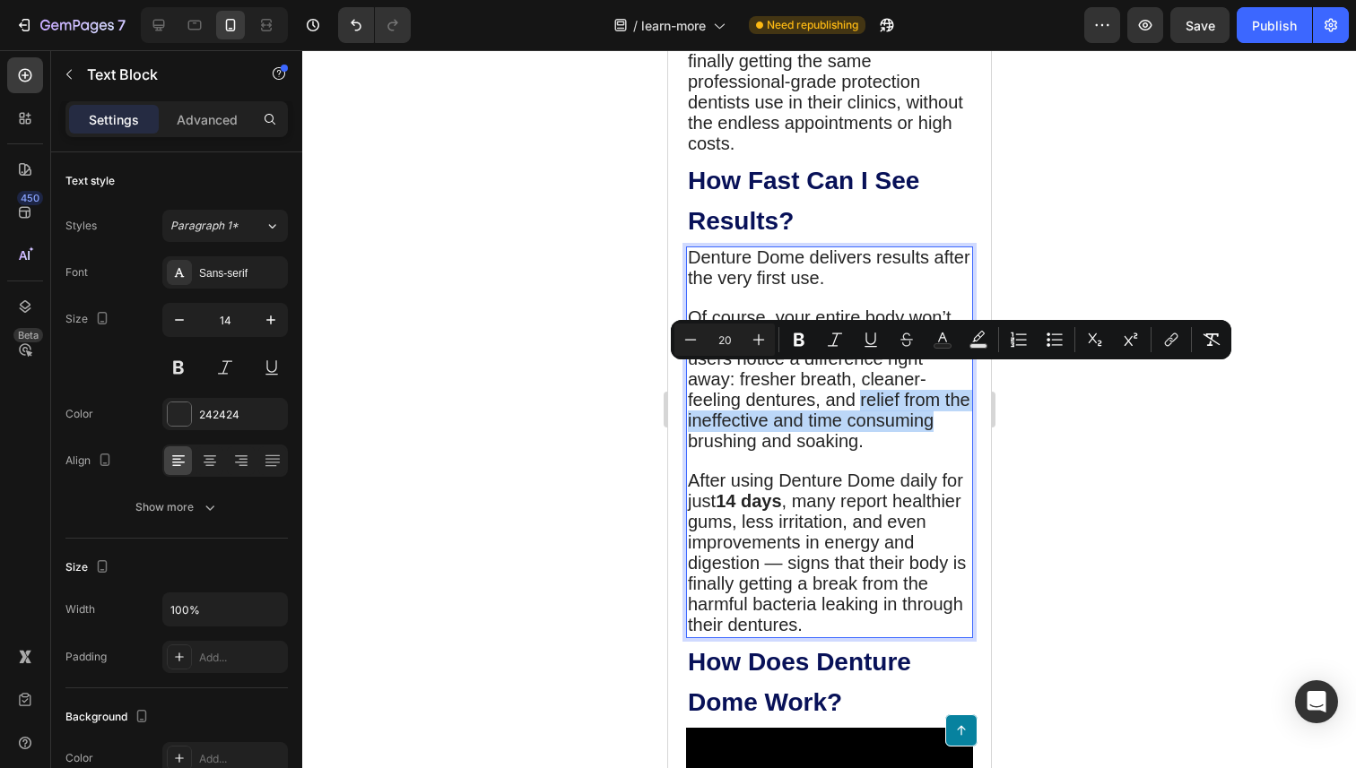
drag, startPoint x: 860, startPoint y: 379, endPoint x: 928, endPoint y: 397, distance: 70.5
click at [928, 397] on span "Of course, your entire body won’t be “healed” overnight — but most users notice…" at bounding box center [828, 379] width 282 height 143
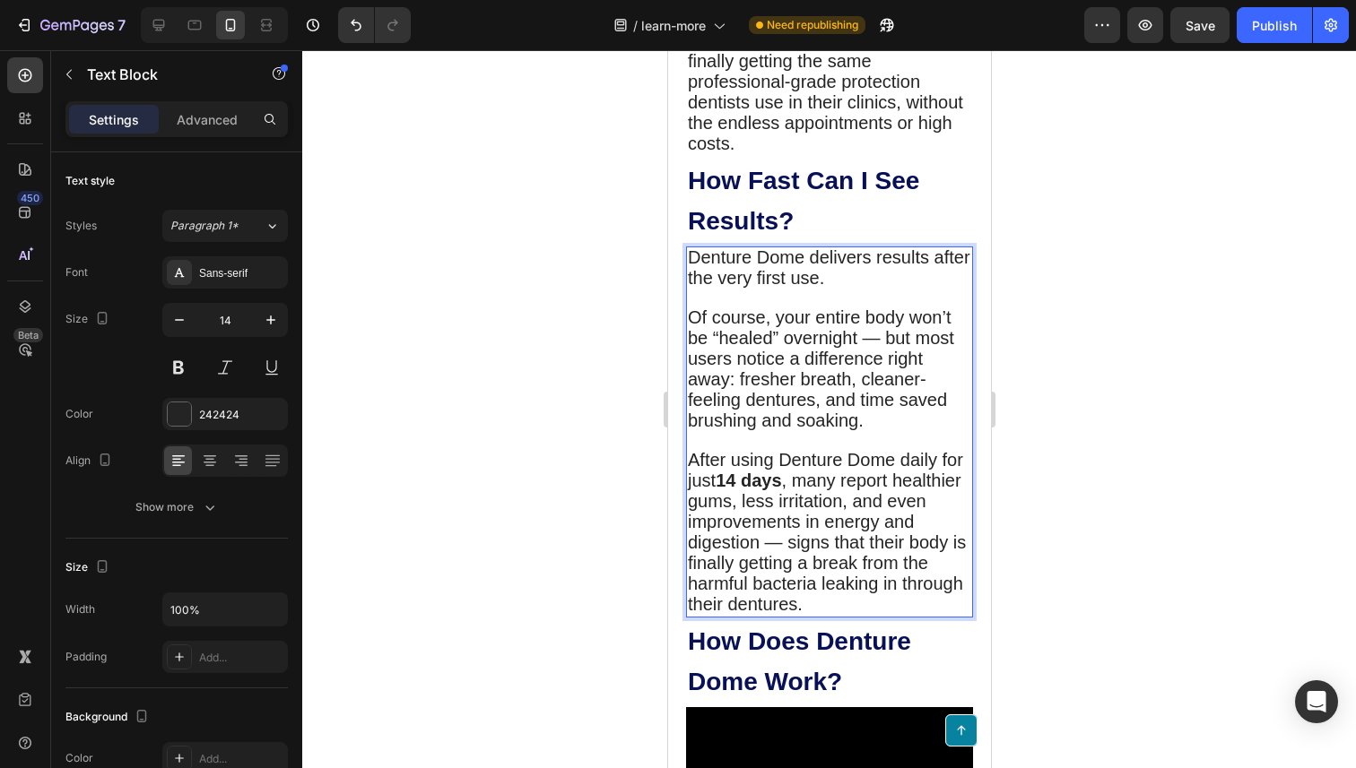
click at [864, 378] on span "Of course, your entire body won’t be “healed” overnight — but most users notice…" at bounding box center [820, 369] width 266 height 123
click at [739, 398] on span "Of course, your entire body won’t be “healed” overnight — but most users notice…" at bounding box center [826, 369] width 279 height 123
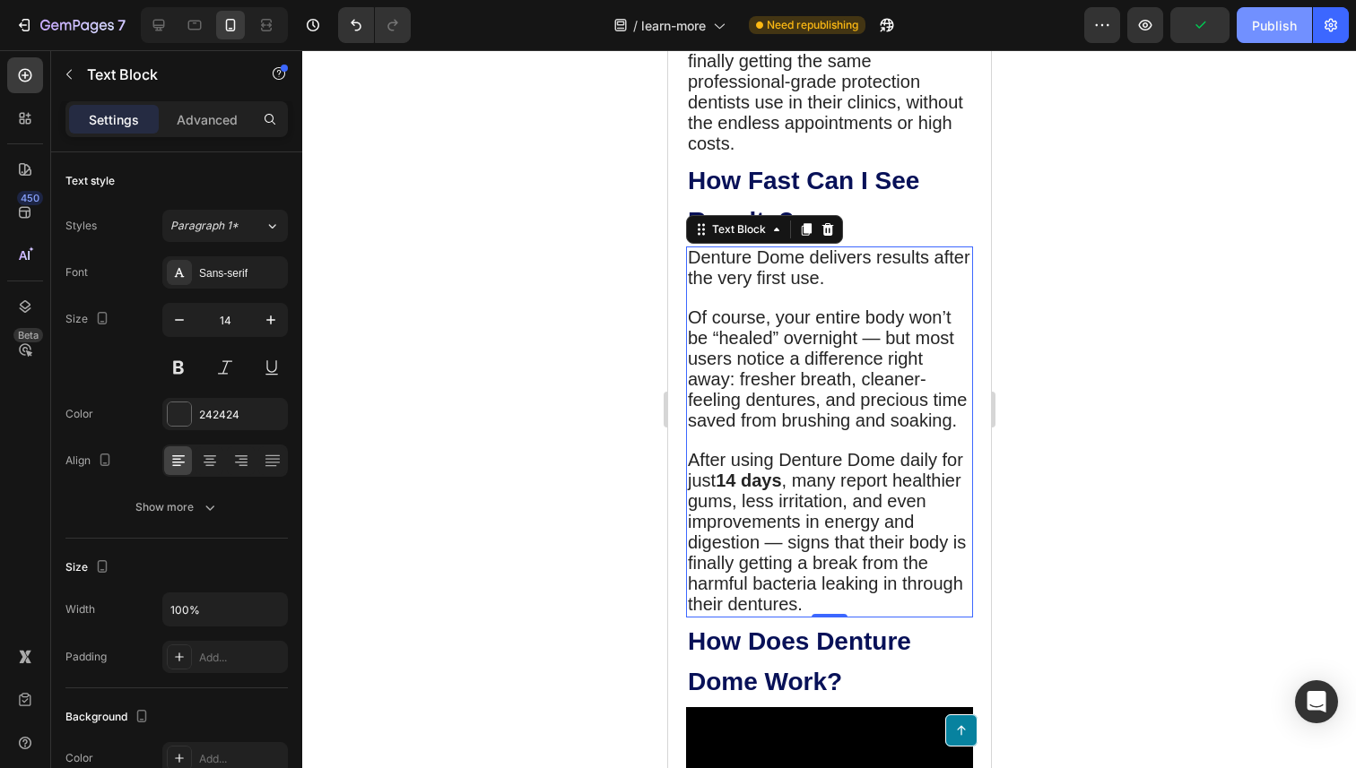
click at [1254, 33] on div "Publish" at bounding box center [1274, 25] width 45 height 19
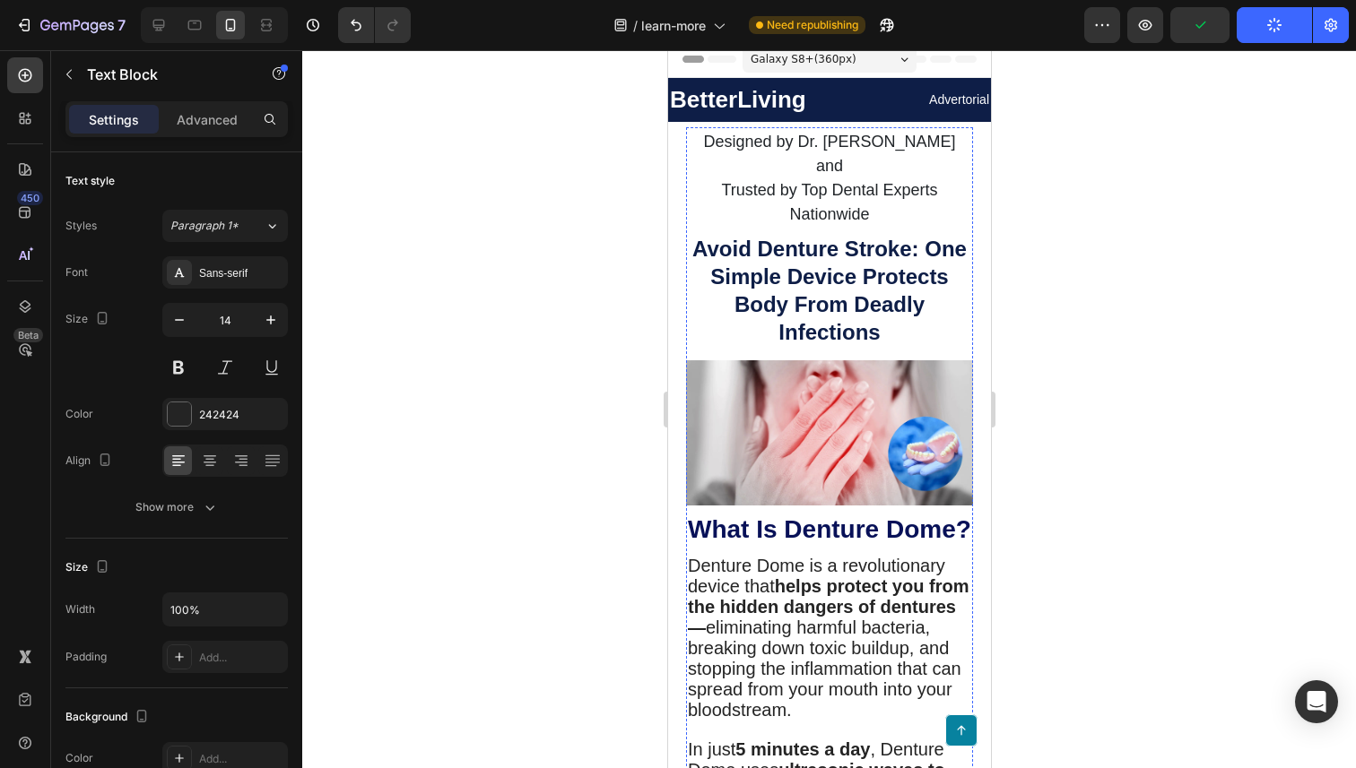
scroll to position [0, 0]
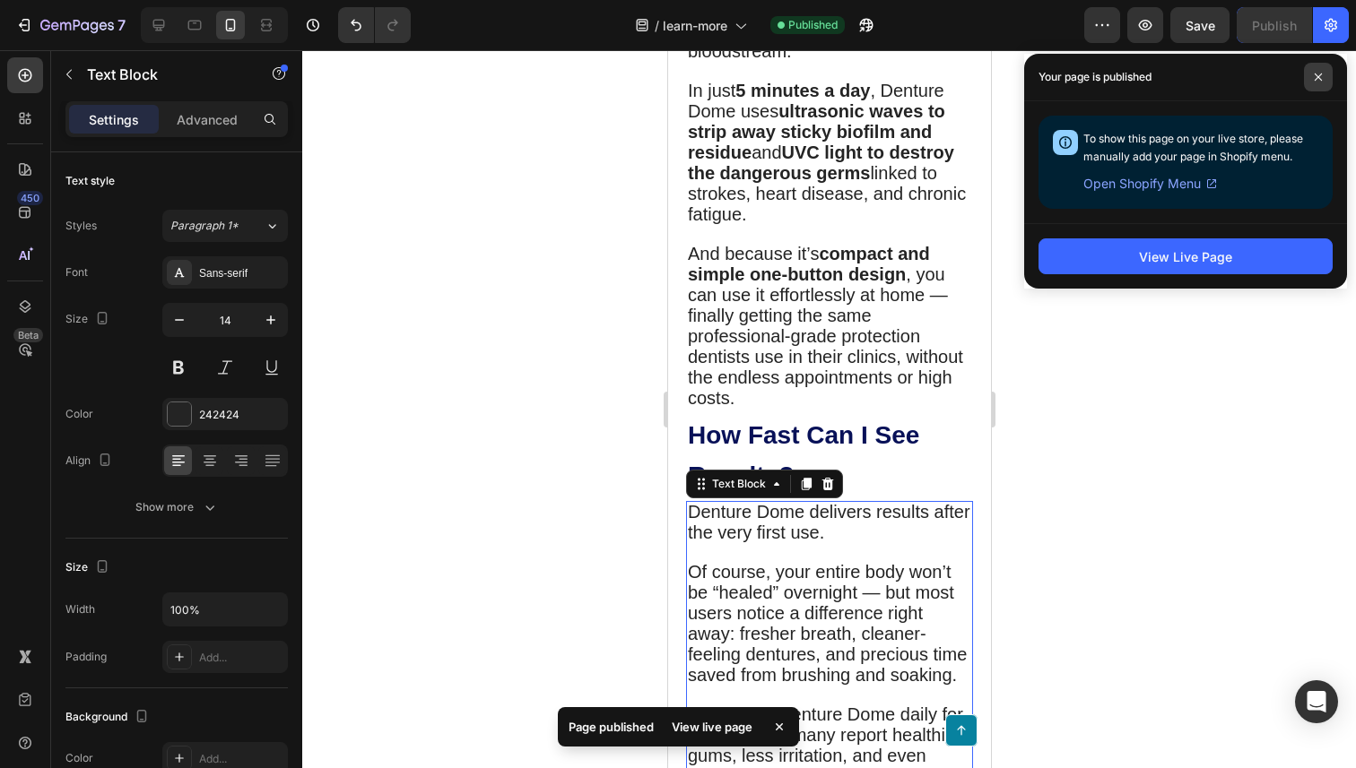
click at [1330, 72] on span at bounding box center [1318, 77] width 29 height 29
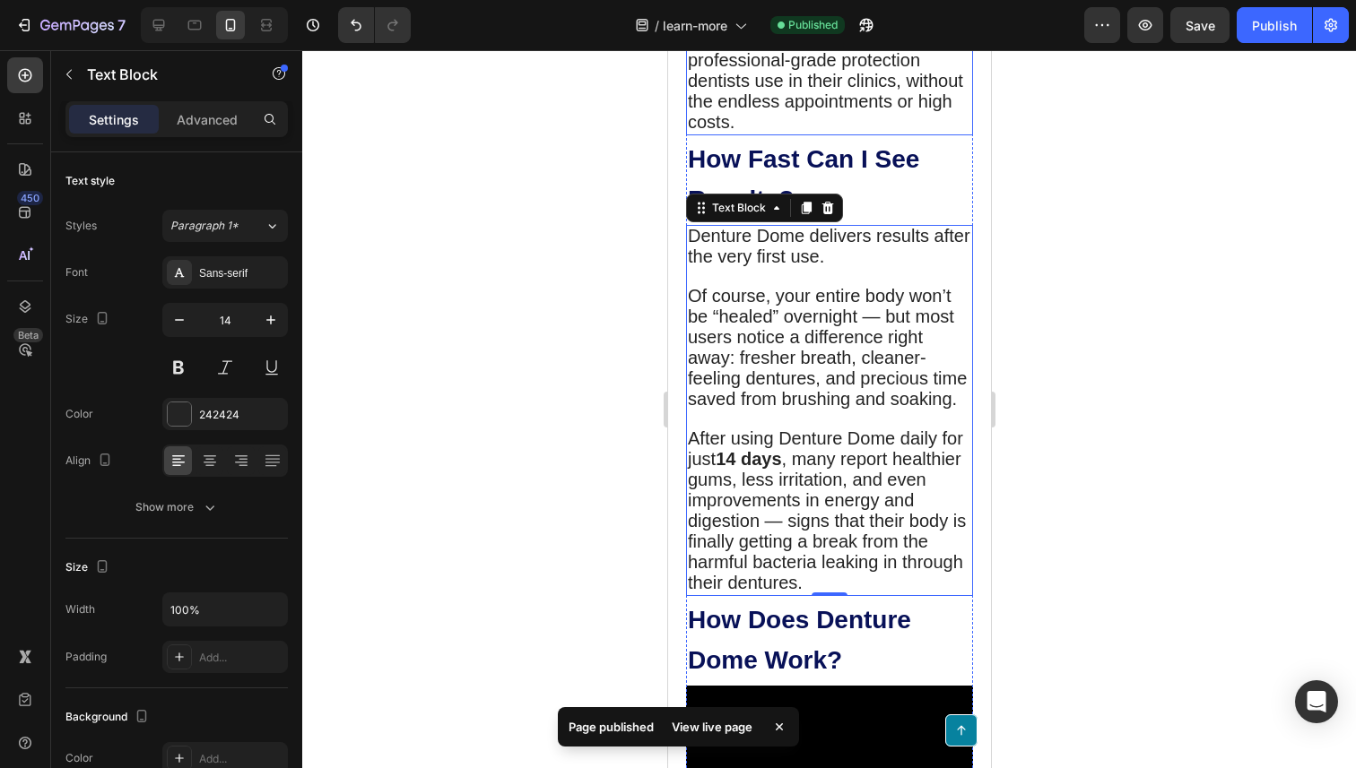
scroll to position [946, 0]
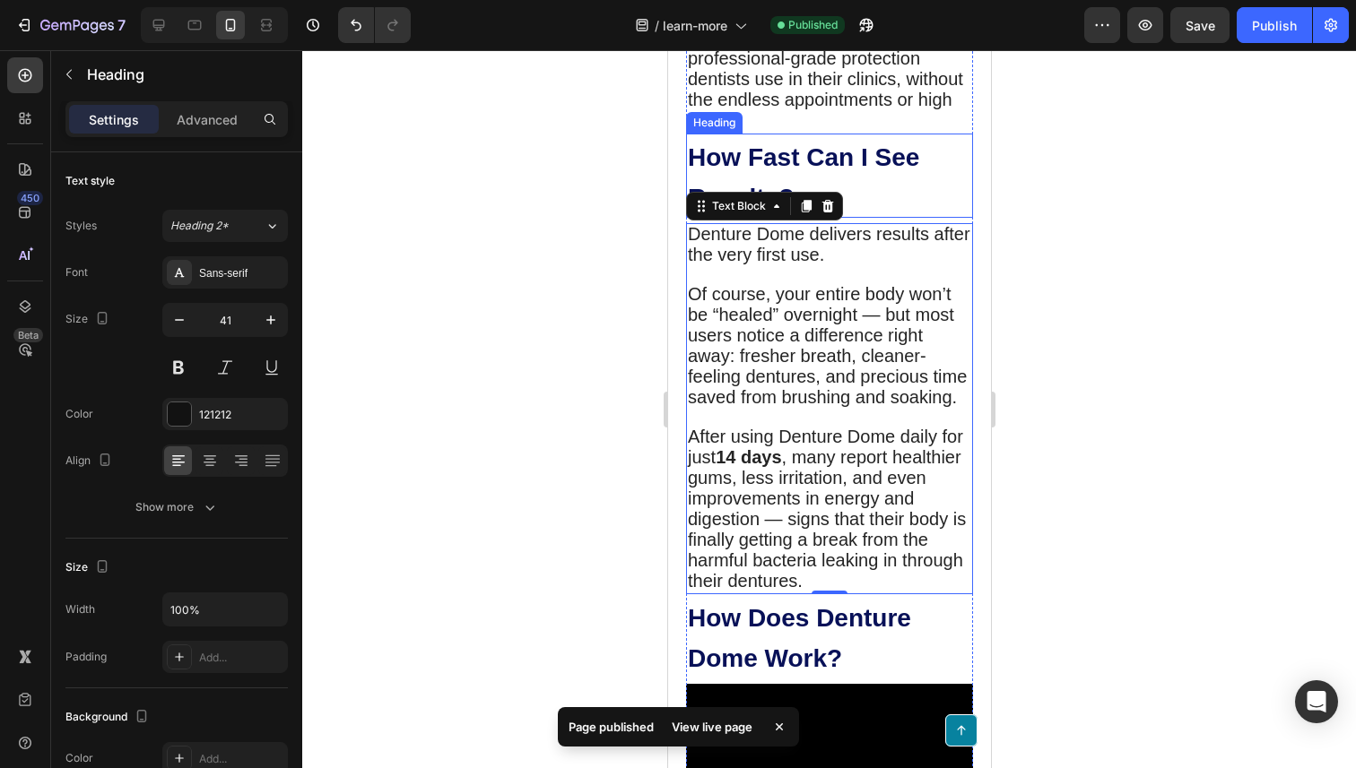
click at [823, 143] on strong "How Fast Can I See Results?" at bounding box center [802, 177] width 231 height 68
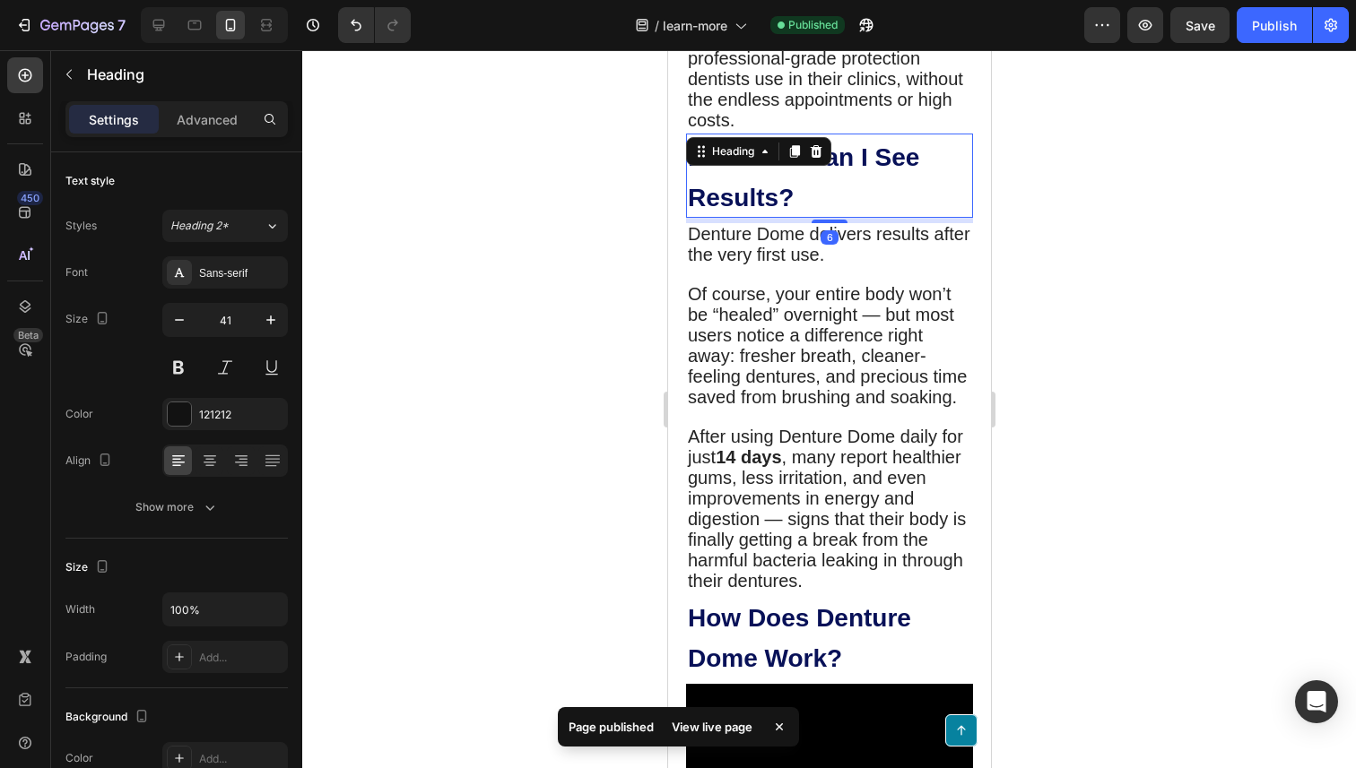
click at [650, 151] on div at bounding box center [829, 409] width 1054 height 718
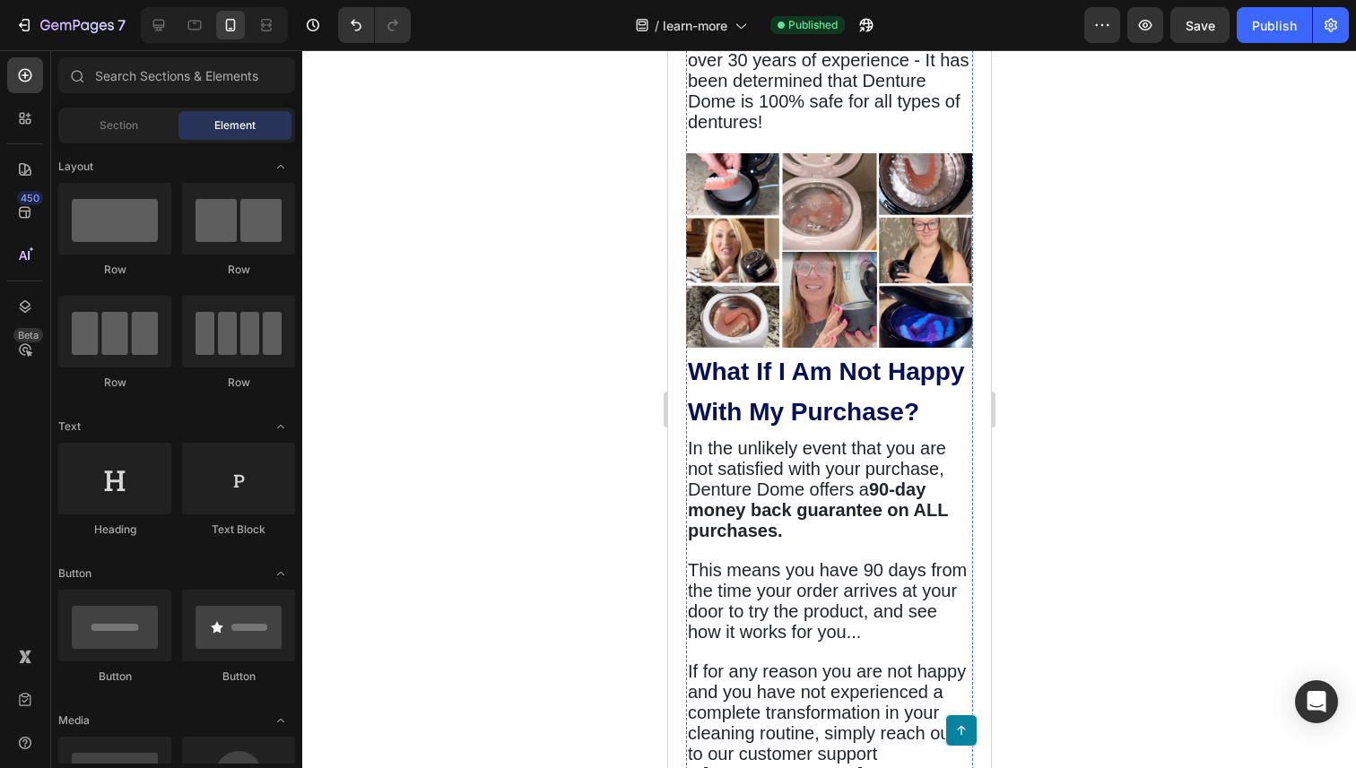
scroll to position [6142, 0]
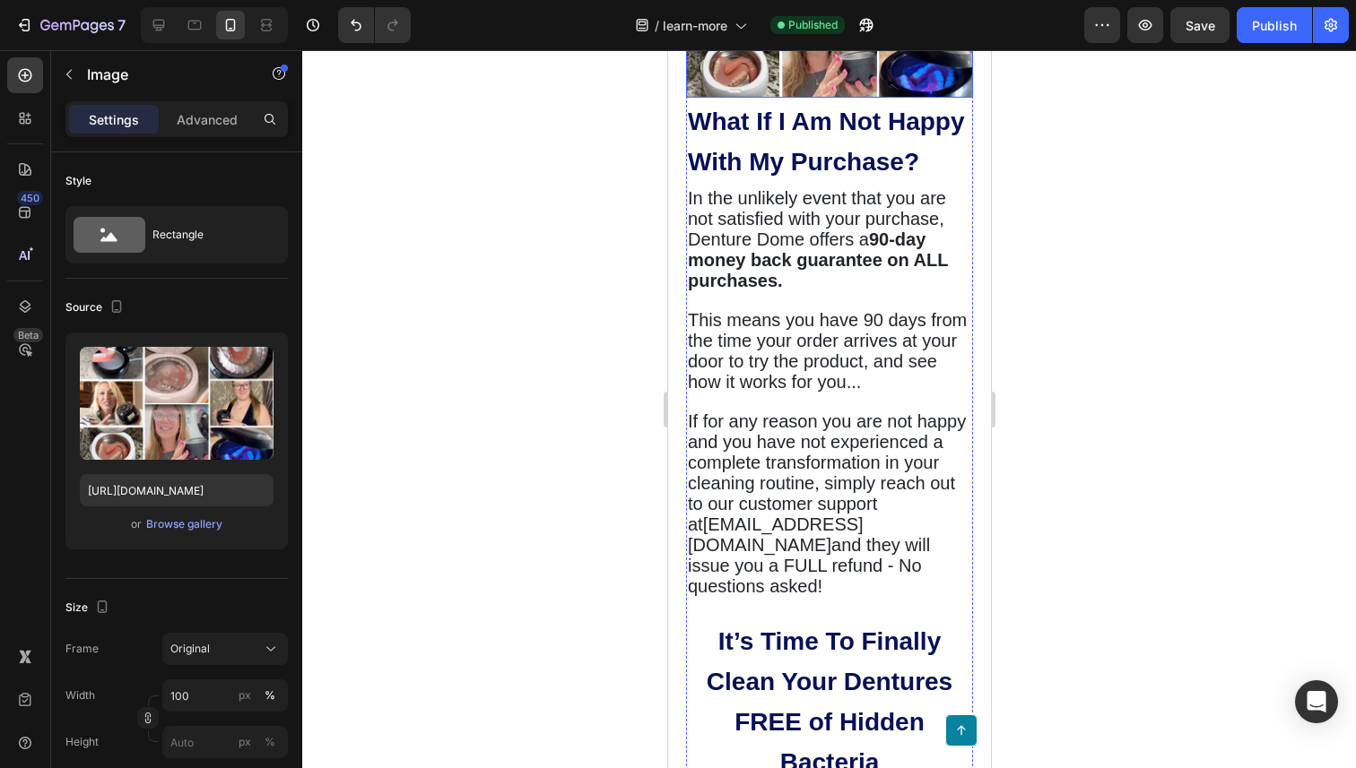
click at [837, 98] on img at bounding box center [828, 0] width 287 height 195
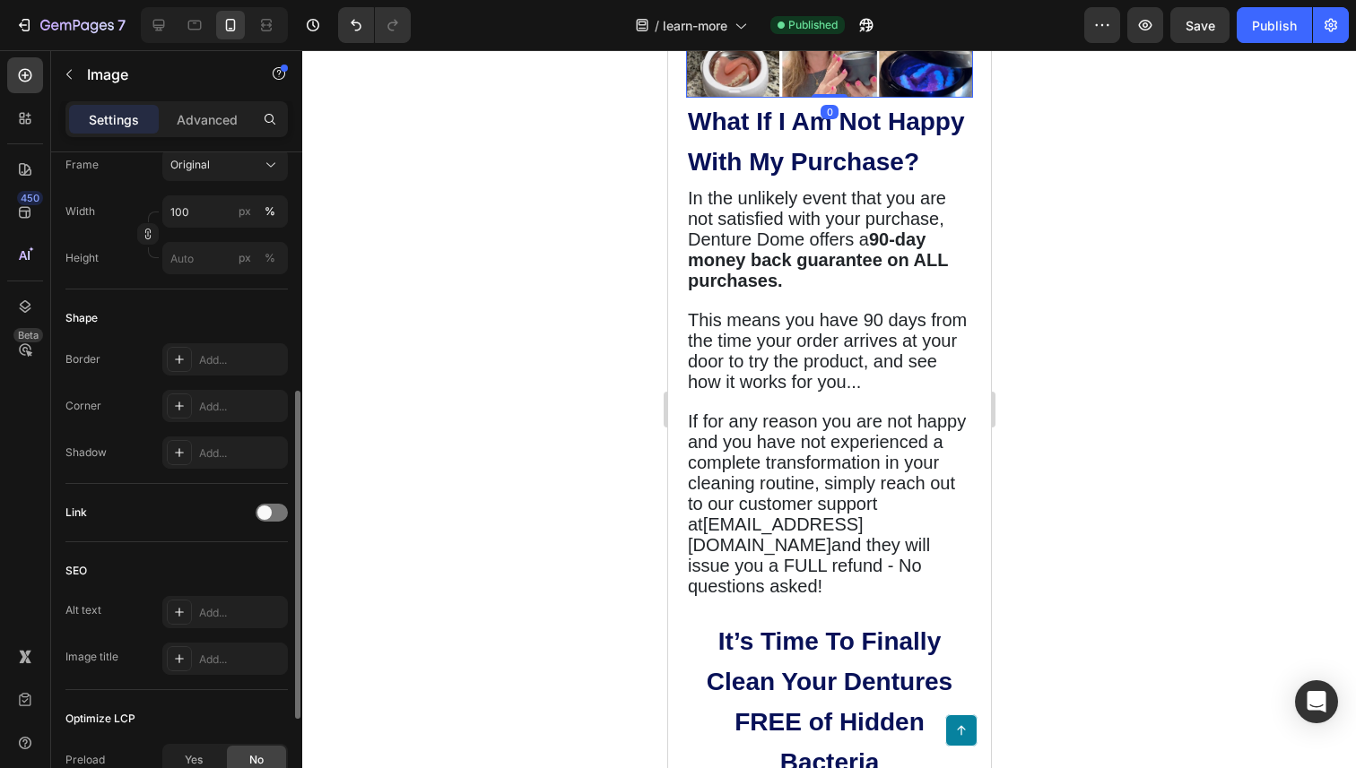
scroll to position [687, 0]
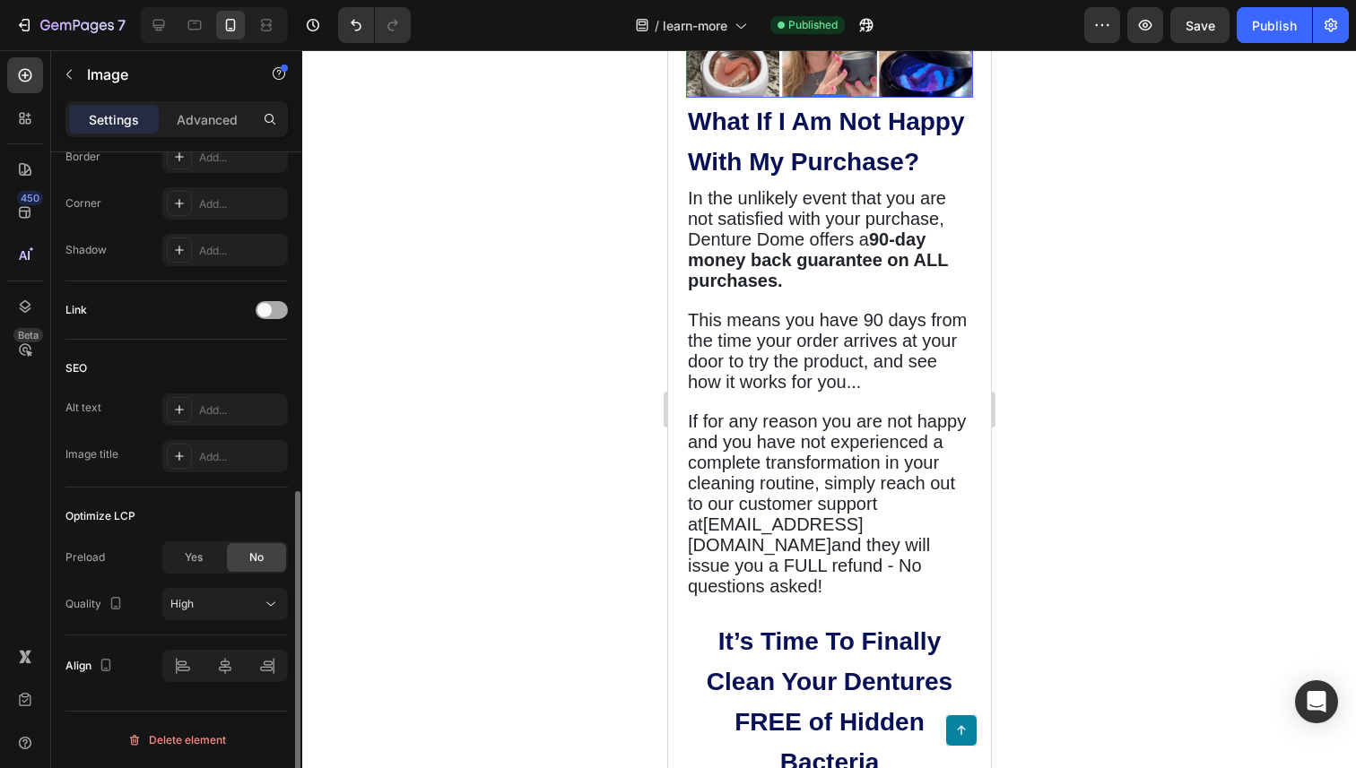
click at [270, 305] on span at bounding box center [264, 310] width 14 height 14
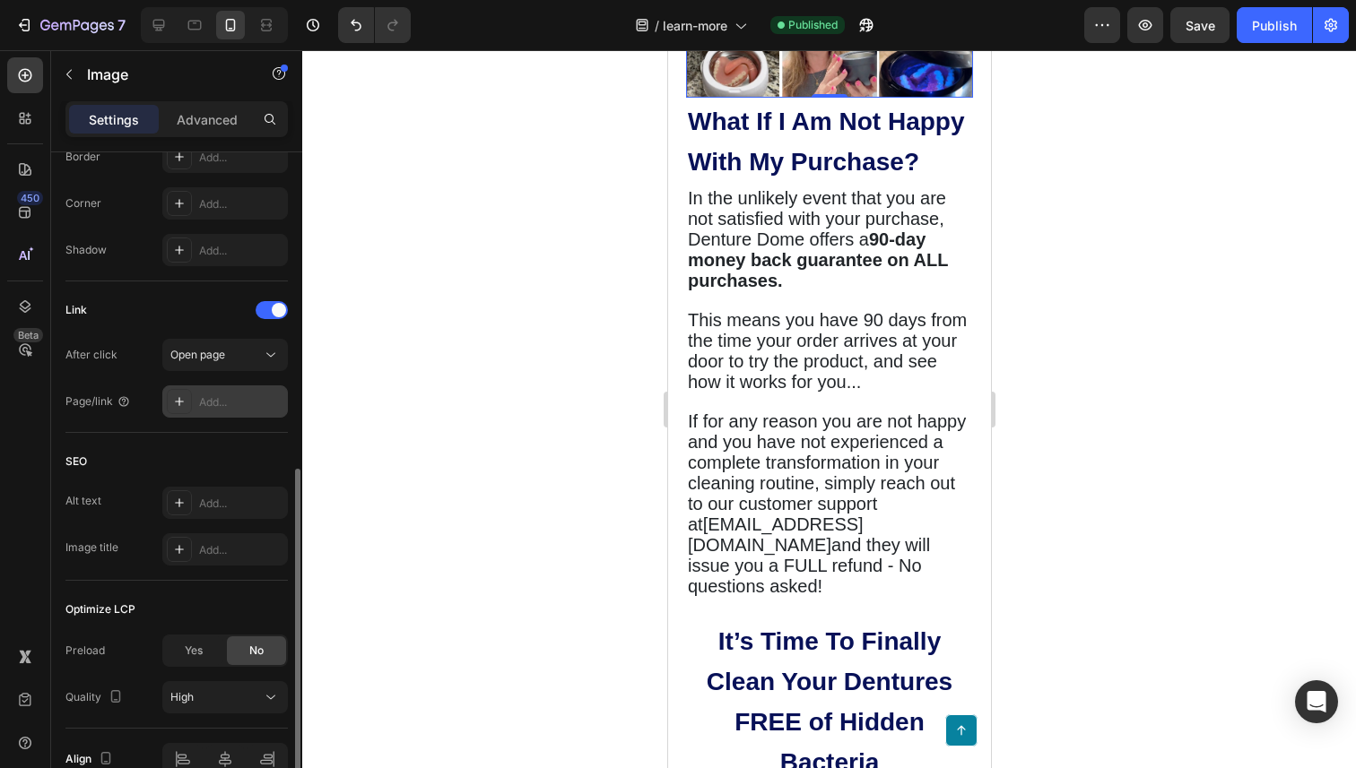
click at [231, 396] on div "Add..." at bounding box center [241, 403] width 84 height 16
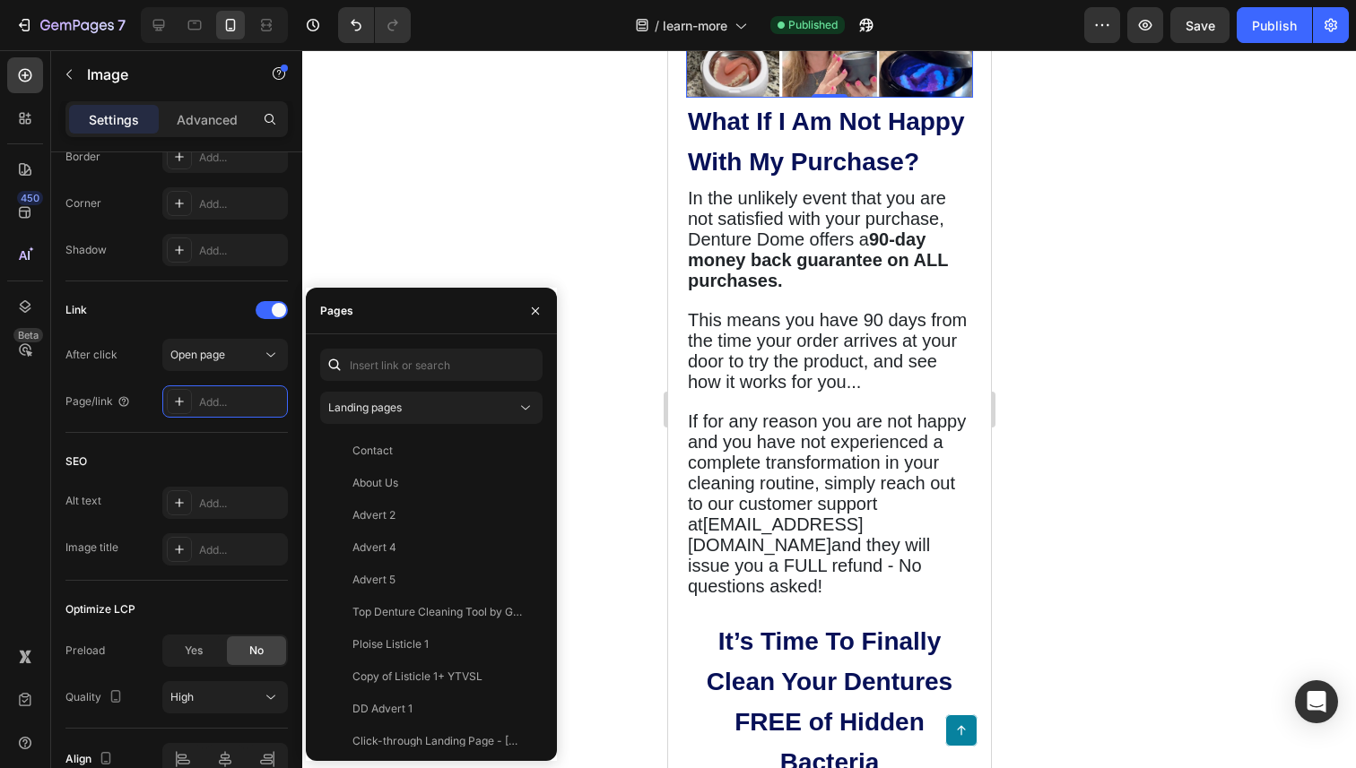
click at [447, 384] on div "Landing pages Contact View About Us View Advert 2 View Advert 4 View Advert 5 V…" at bounding box center [431, 548] width 222 height 398
click at [453, 396] on button "Landing pages" at bounding box center [431, 408] width 222 height 32
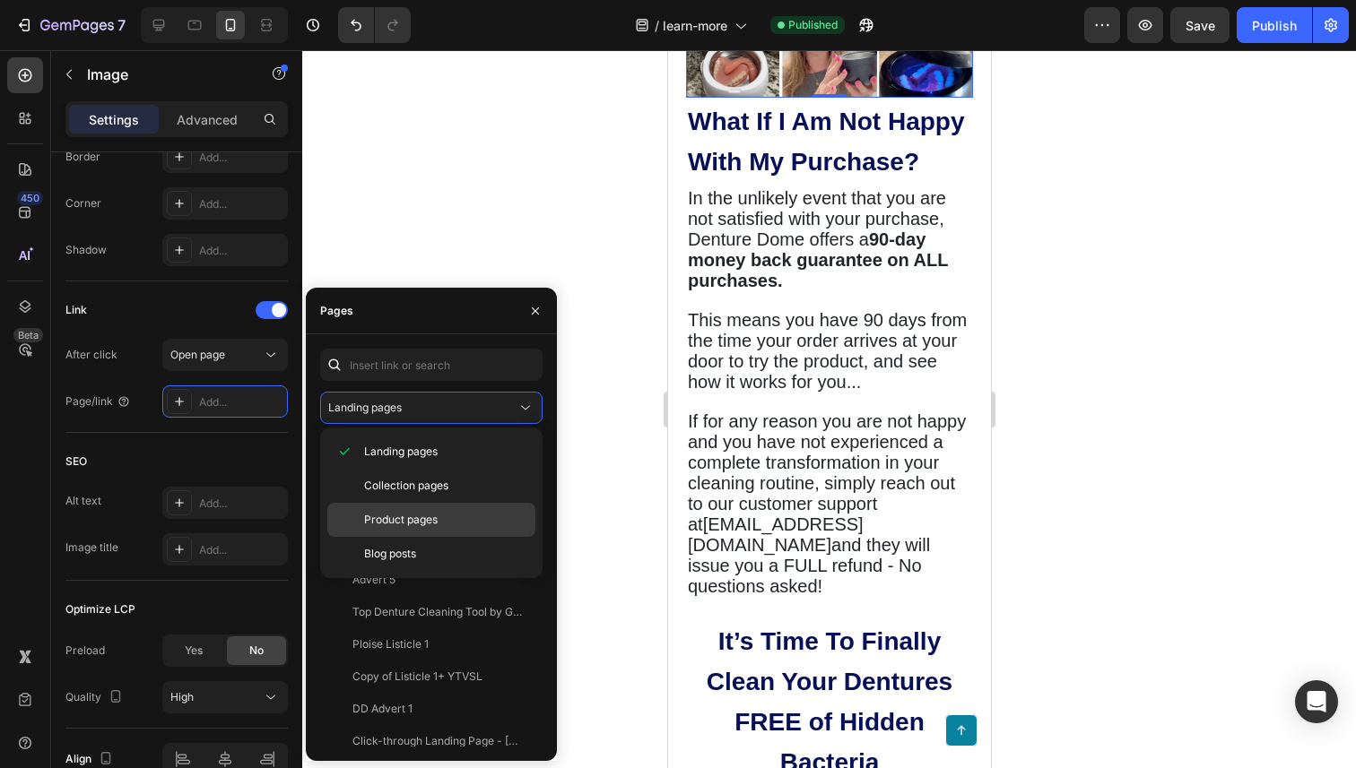
click at [464, 522] on p "Product pages" at bounding box center [445, 520] width 163 height 16
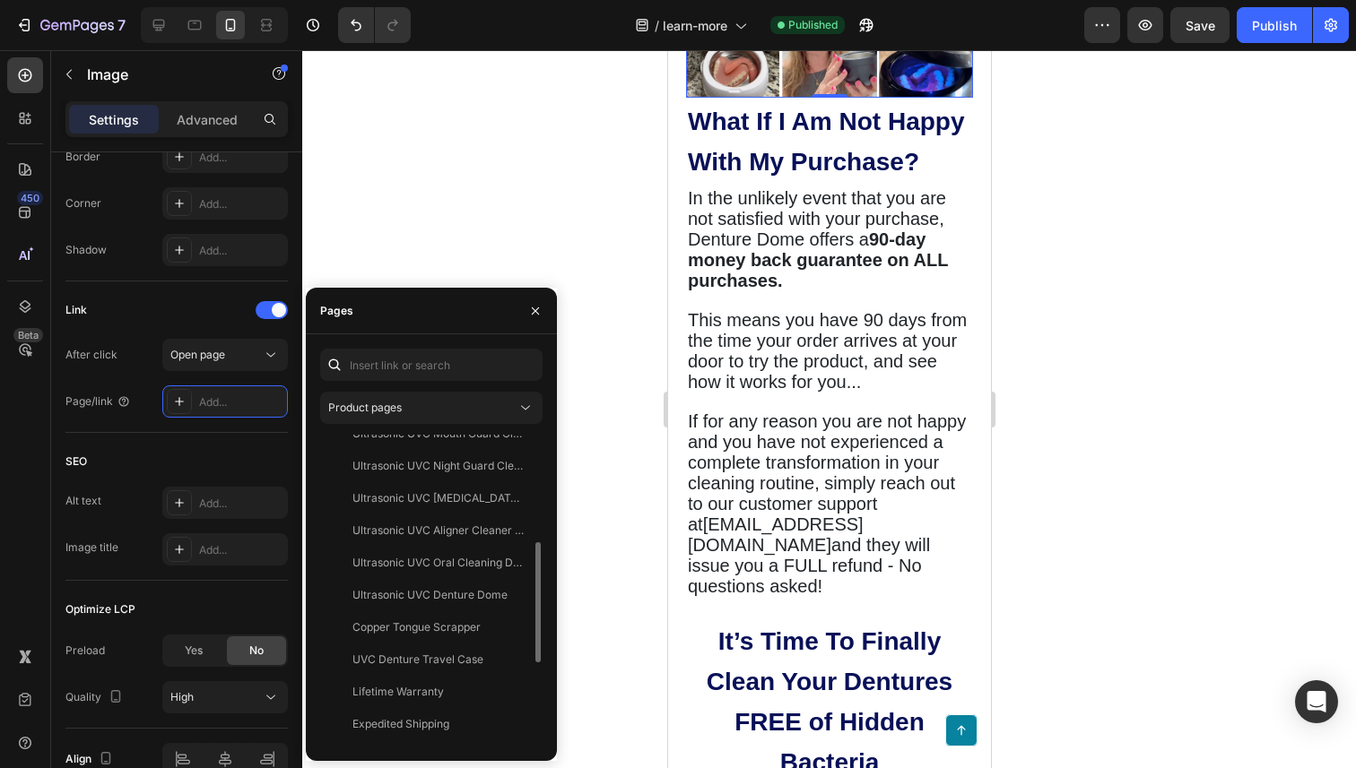
scroll to position [230, 0]
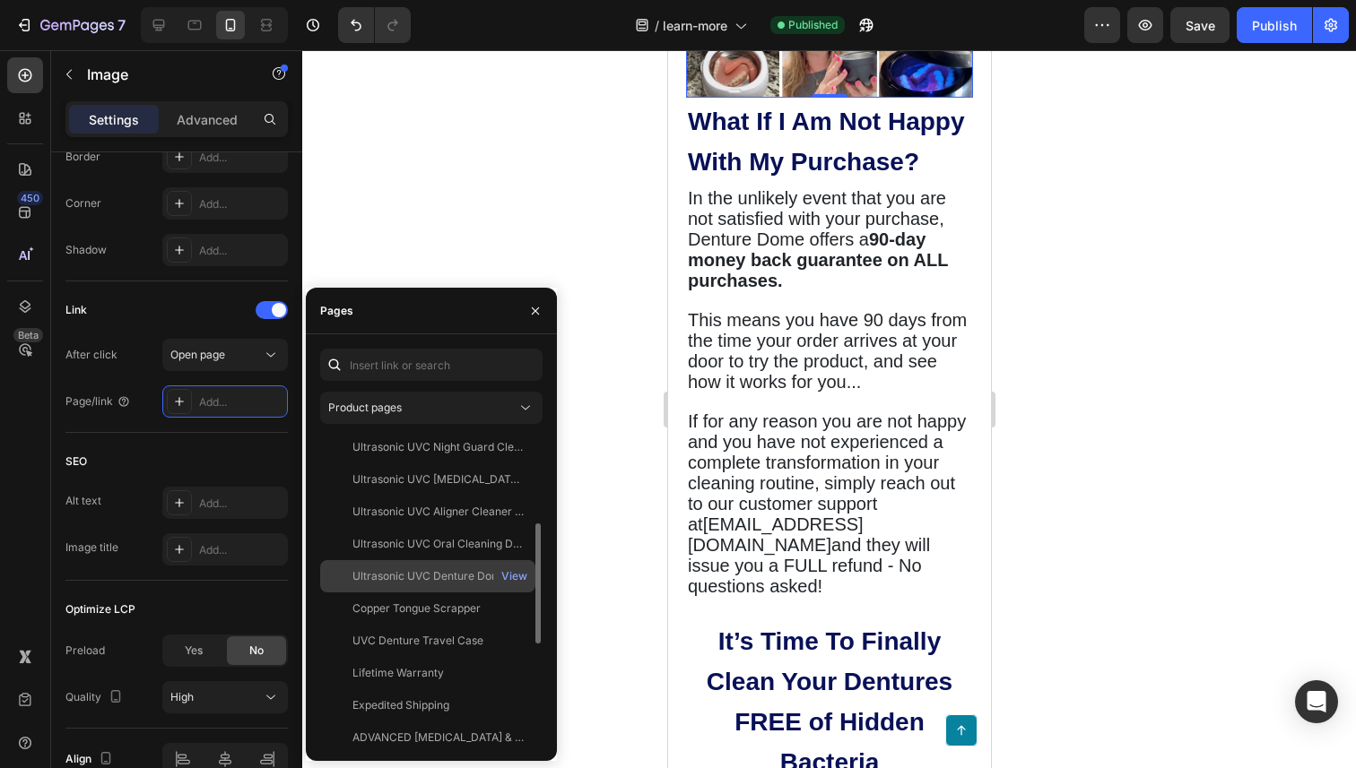
click at [464, 580] on div "Ultrasonic UVC Denture Dome" at bounding box center [429, 577] width 155 height 16
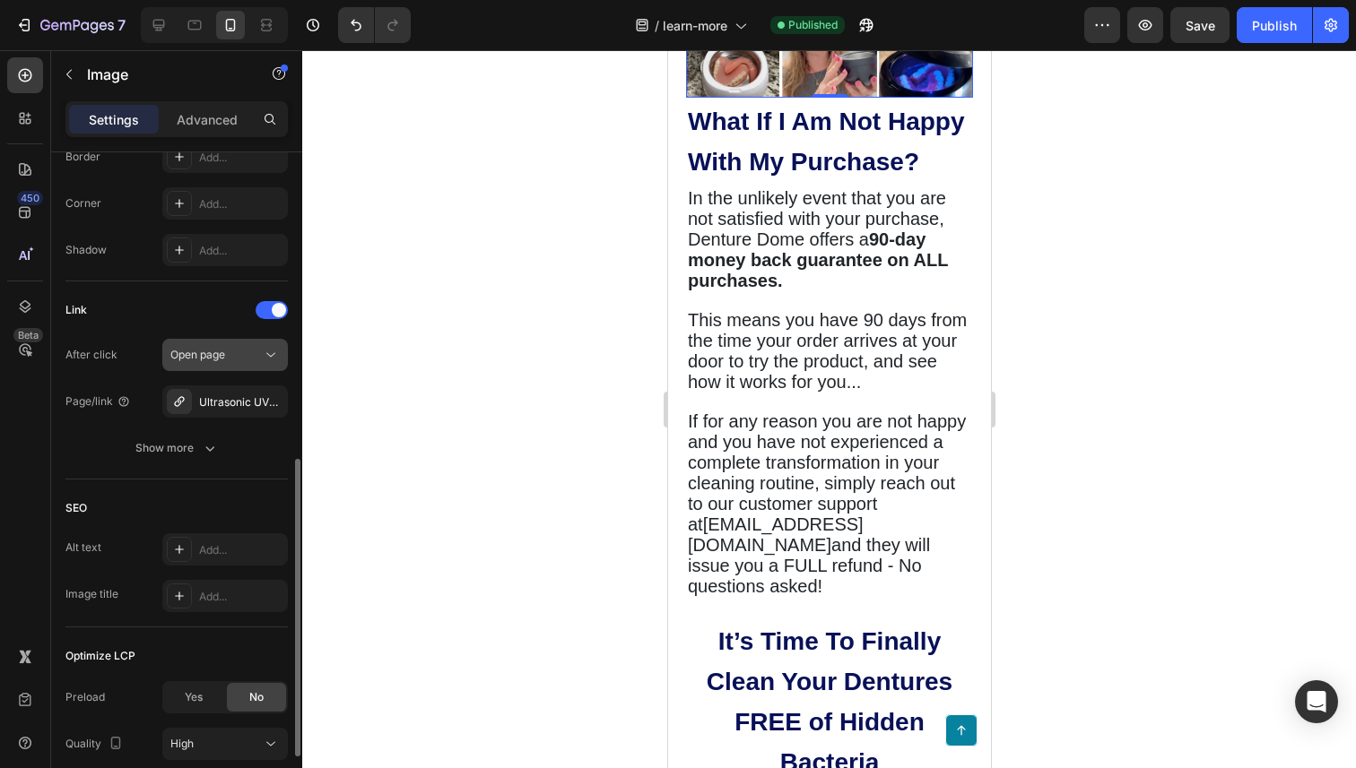
click at [258, 350] on div "Open page" at bounding box center [215, 355] width 91 height 16
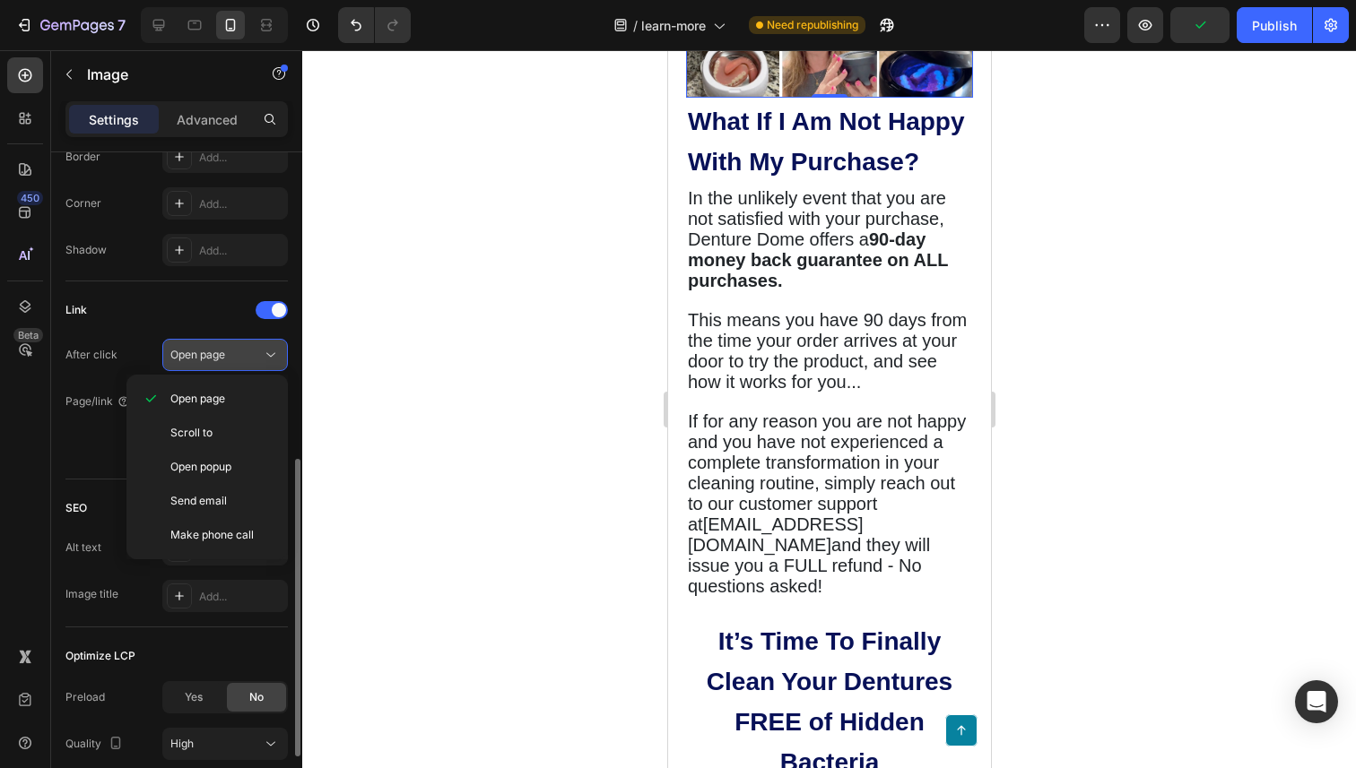
click at [258, 350] on div "Open page" at bounding box center [215, 355] width 91 height 16
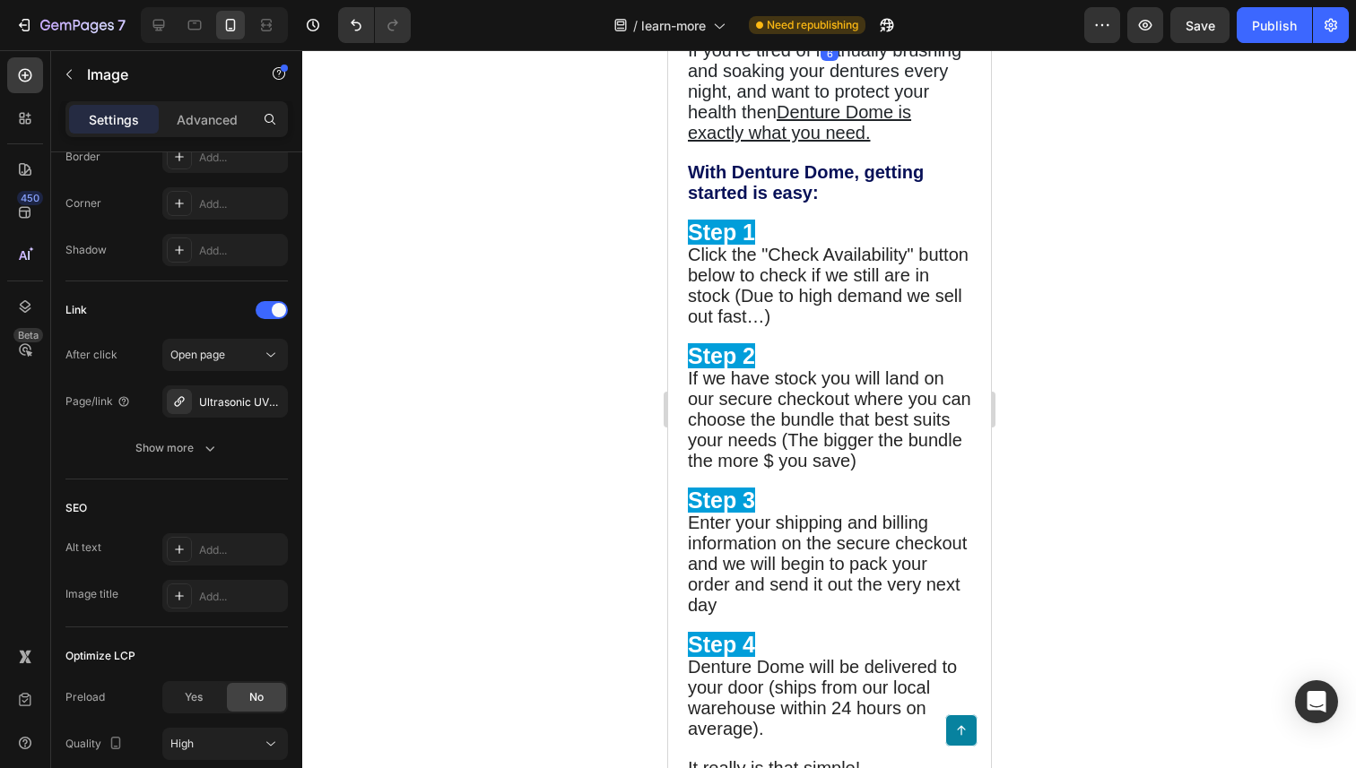
scroll to position [0, 0]
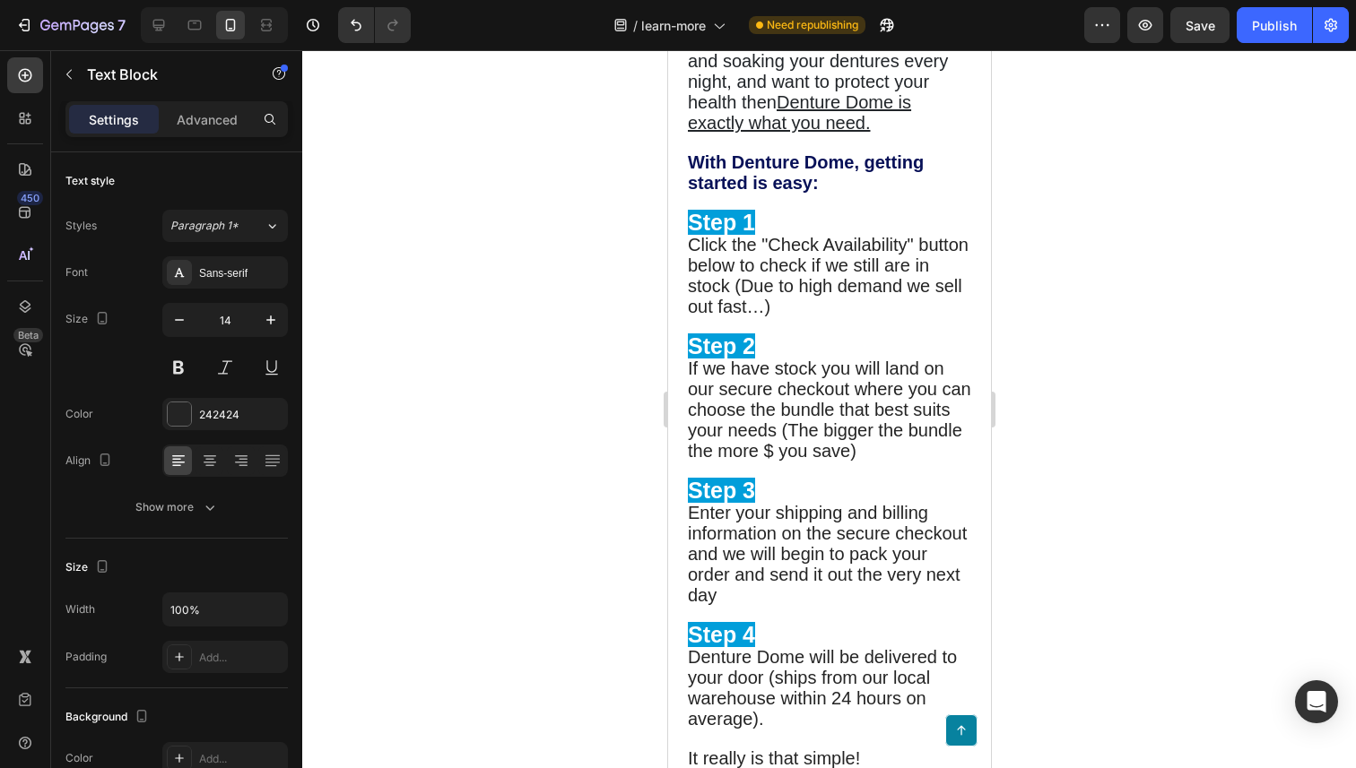
drag, startPoint x: 838, startPoint y: 138, endPoint x: 843, endPoint y: 128, distance: 10.8
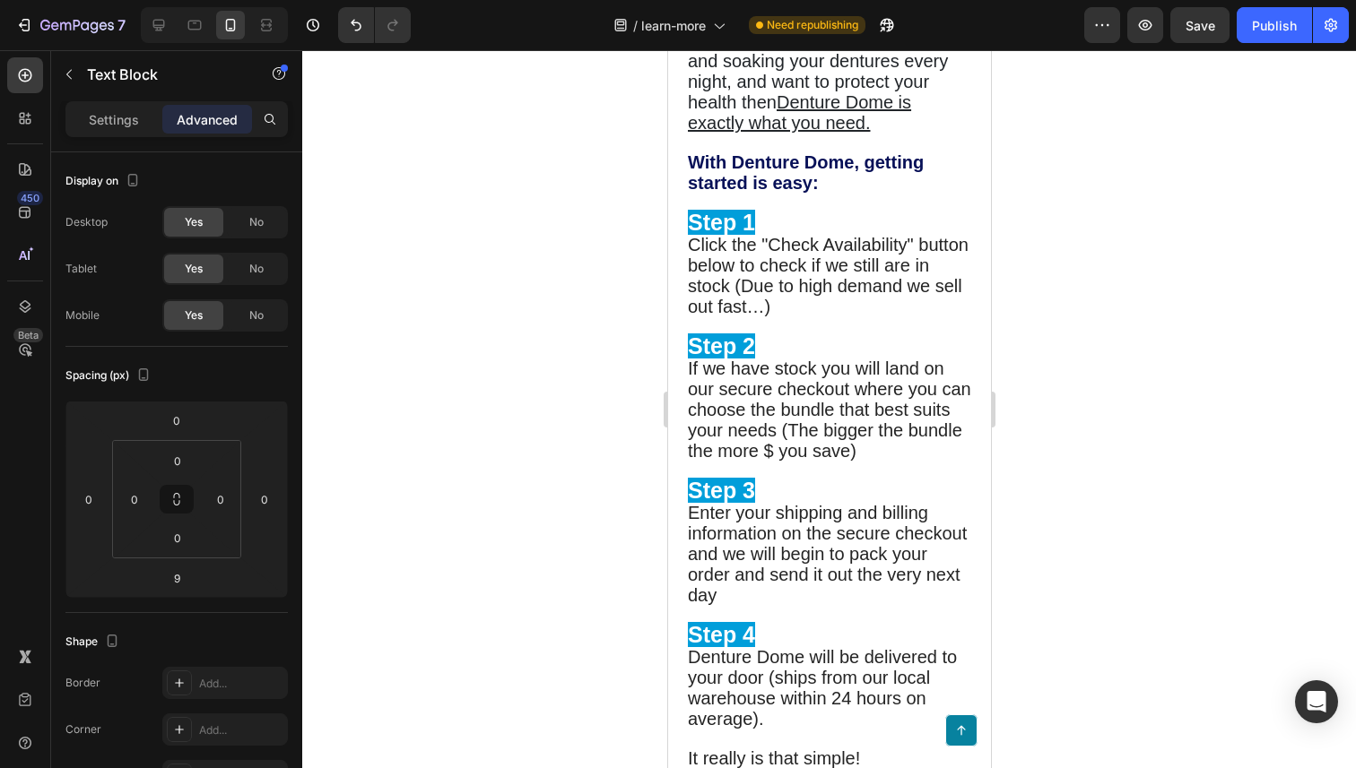
click at [603, 221] on div at bounding box center [829, 409] width 1054 height 718
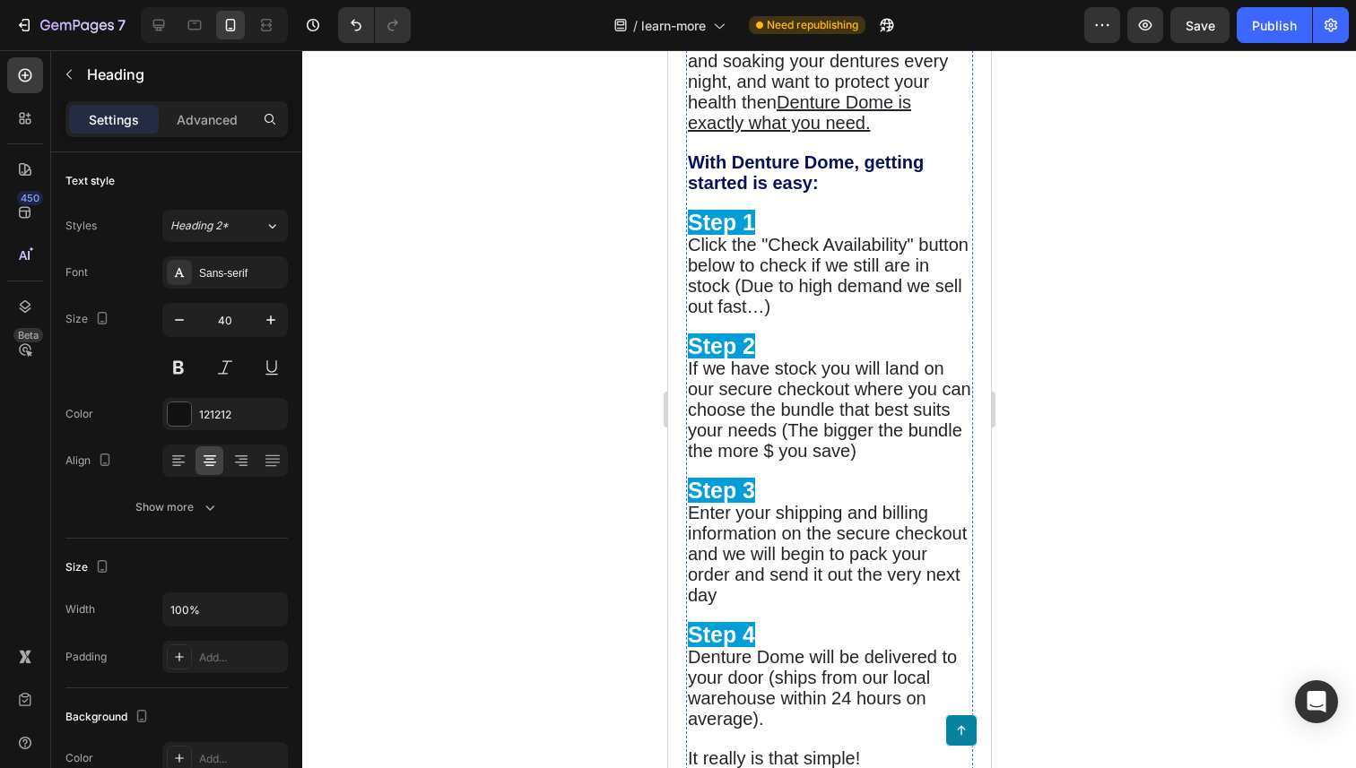
click at [638, 333] on div at bounding box center [829, 409] width 1054 height 718
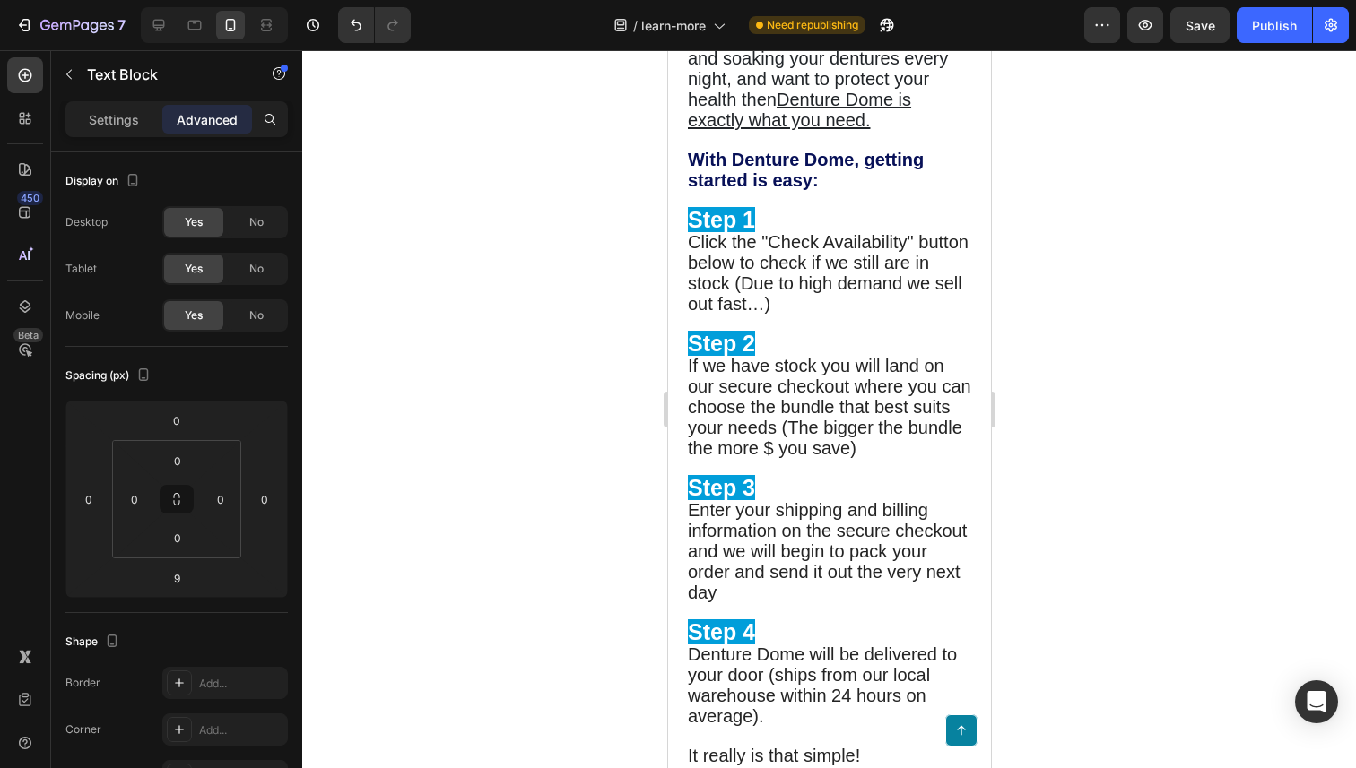
type input "6"
click at [1025, 118] on div at bounding box center [829, 409] width 1054 height 718
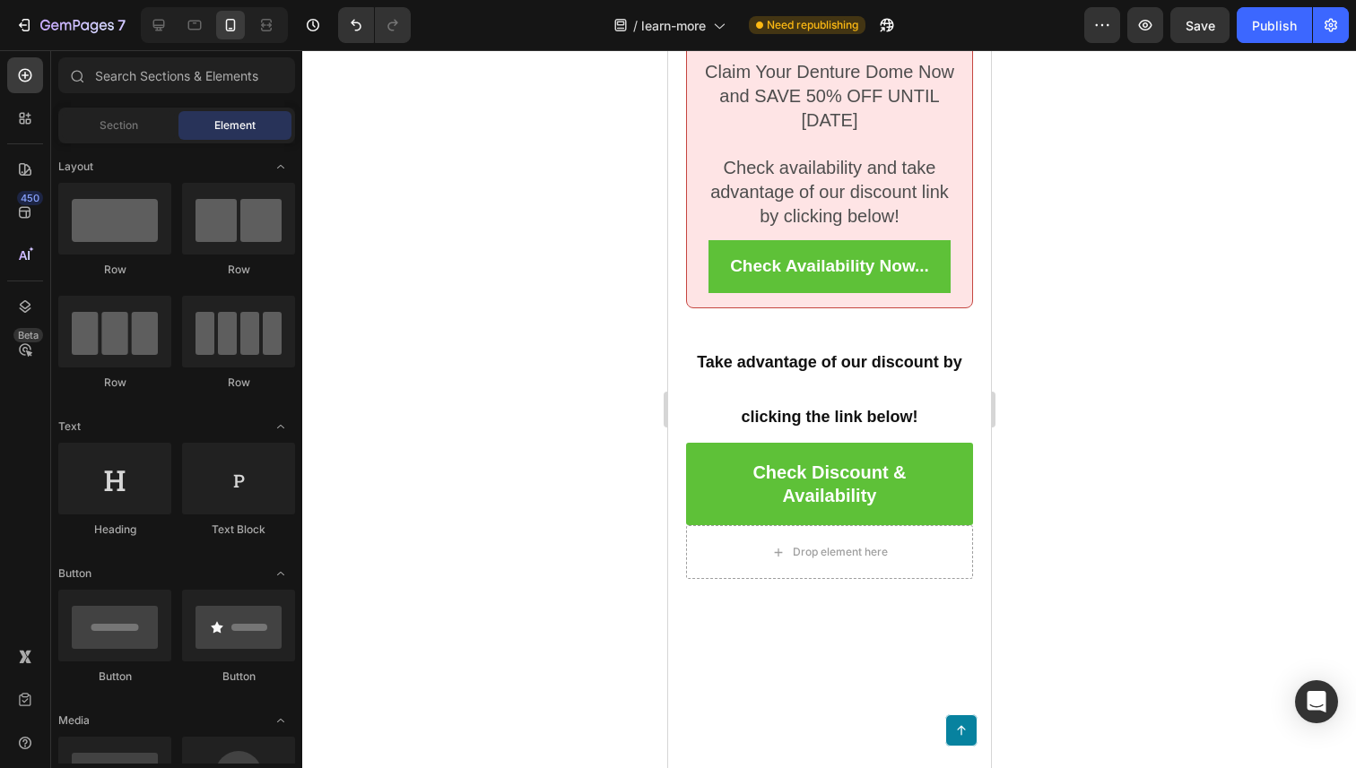
scroll to position [8094, 0]
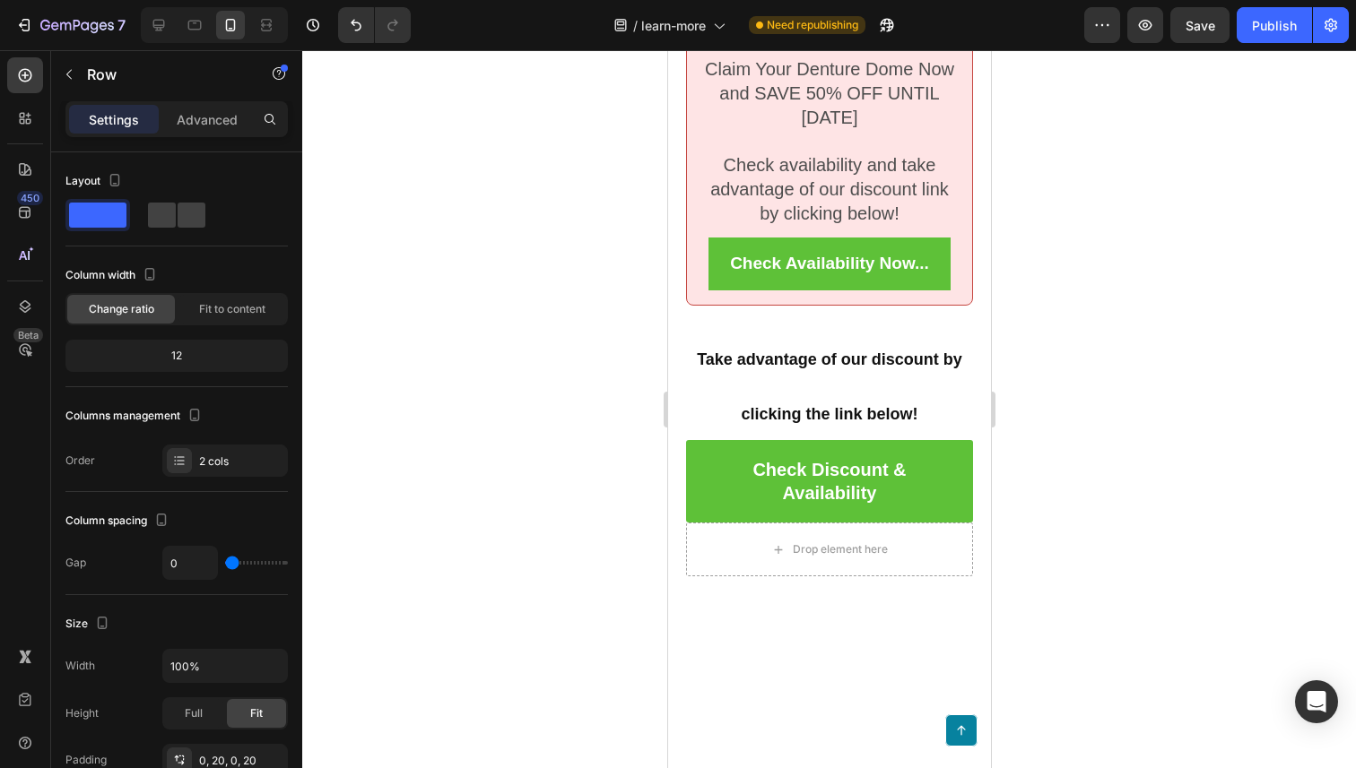
drag, startPoint x: 838, startPoint y: 317, endPoint x: 838, endPoint y: 299, distance: 17.9
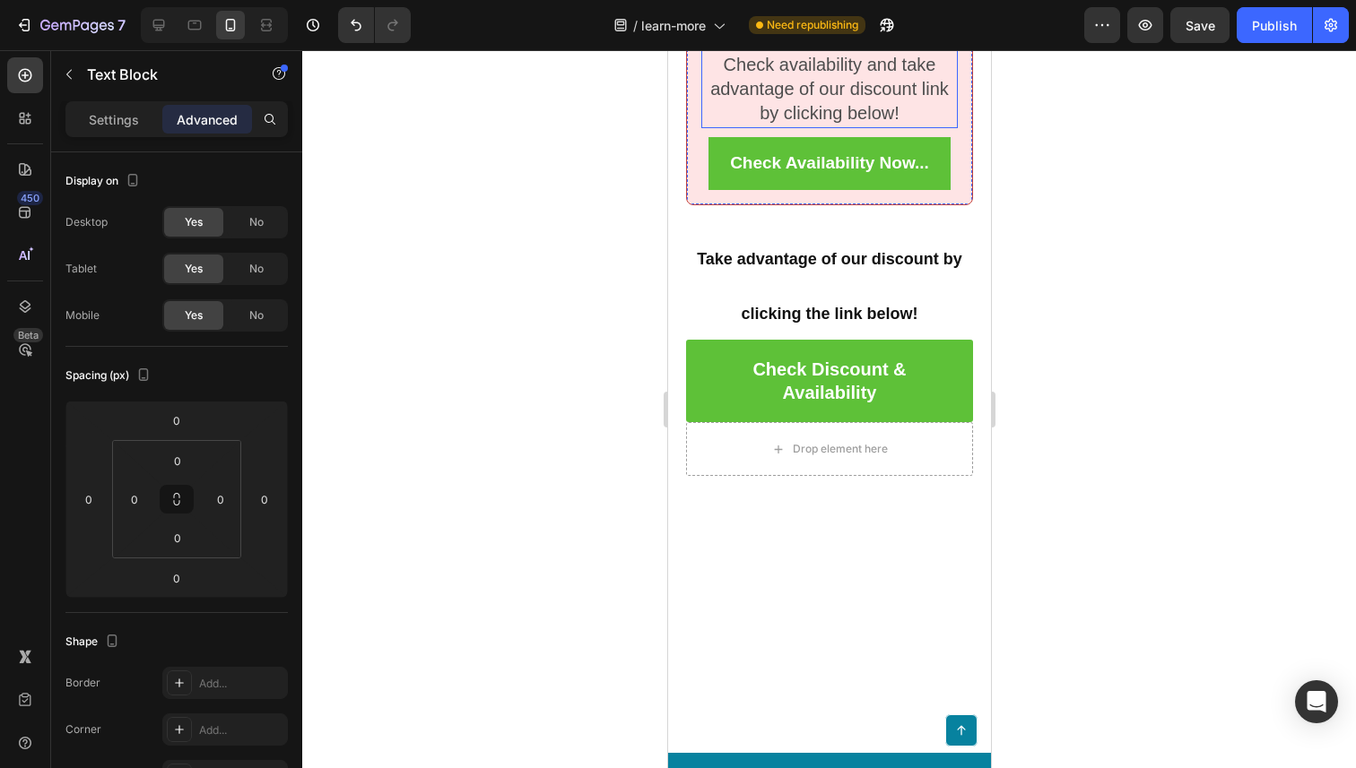
scroll to position [8202, 0]
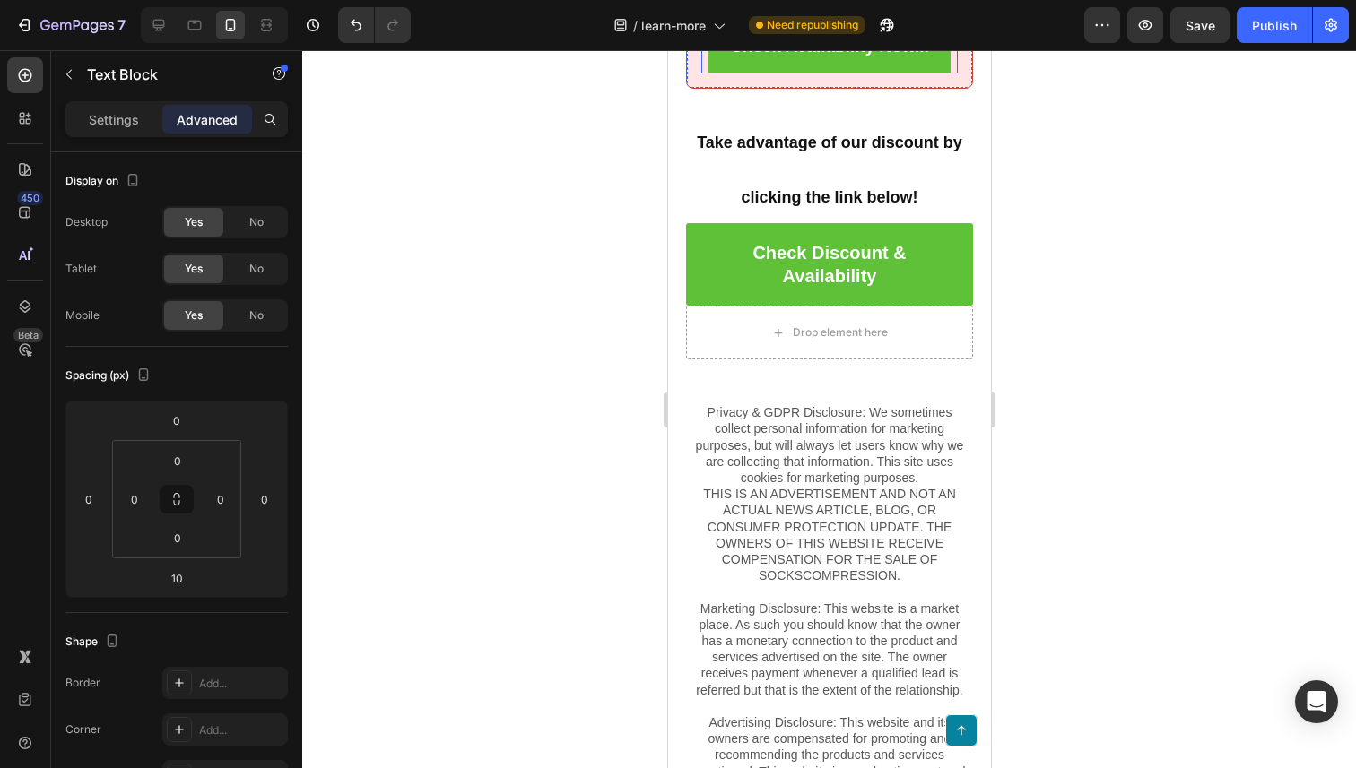
scroll to position [8319, 0]
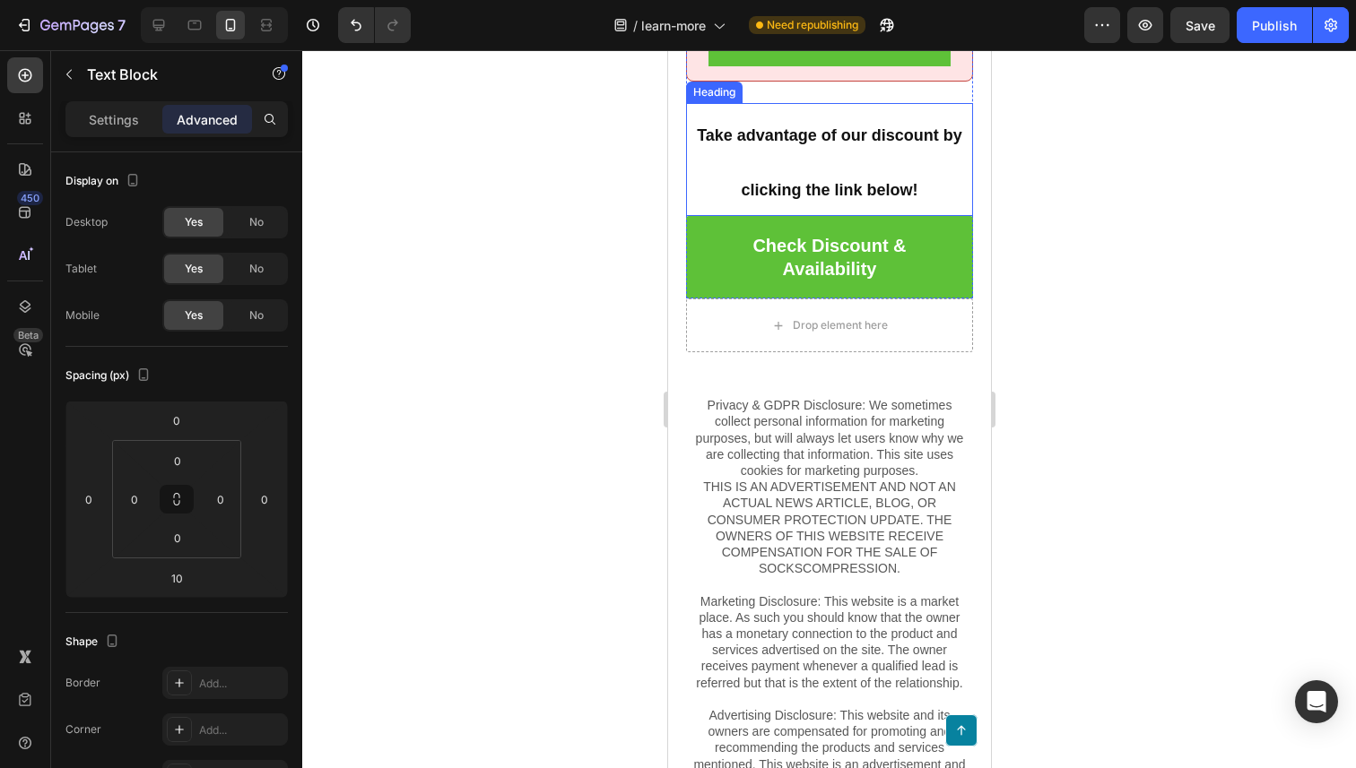
click at [749, 217] on h2 "Take advantage of our discount by clicking the link below!" at bounding box center [828, 160] width 287 height 114
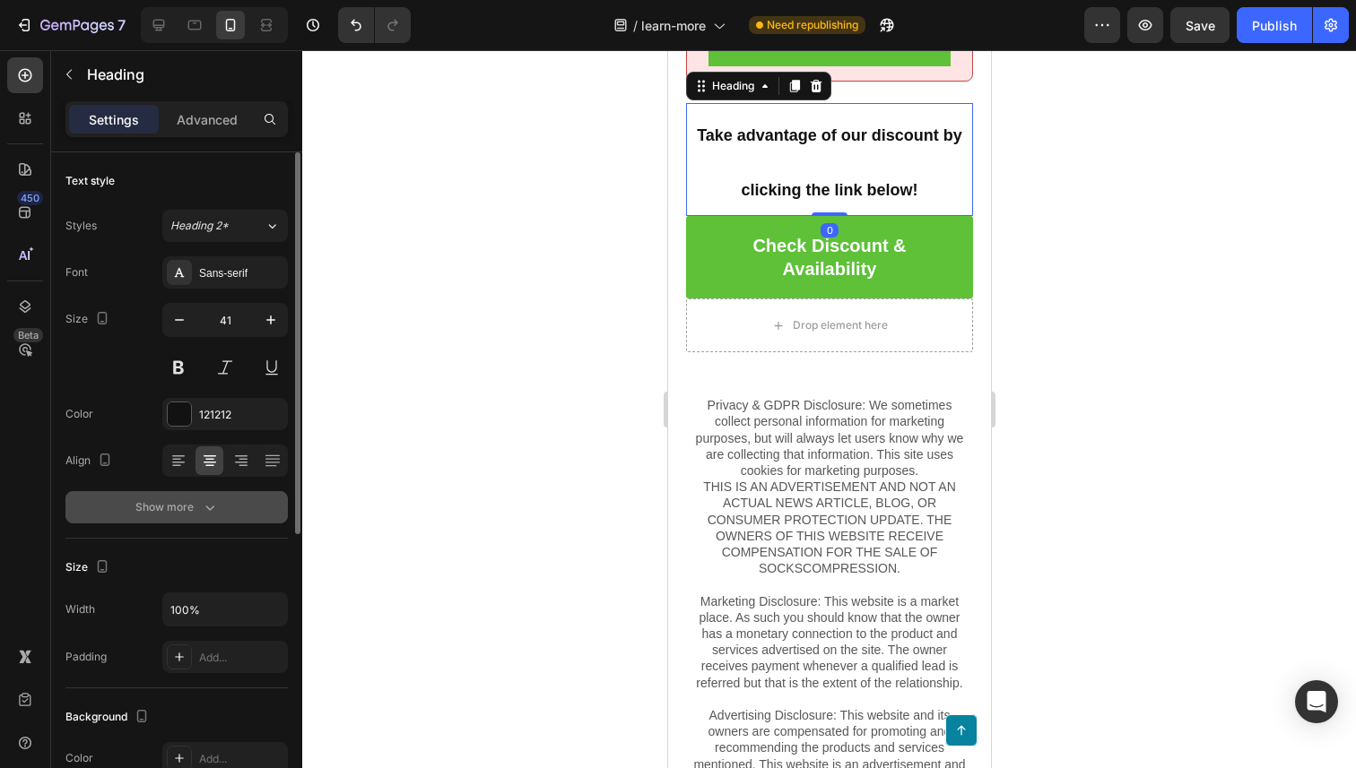
click at [228, 514] on button "Show more" at bounding box center [176, 507] width 222 height 32
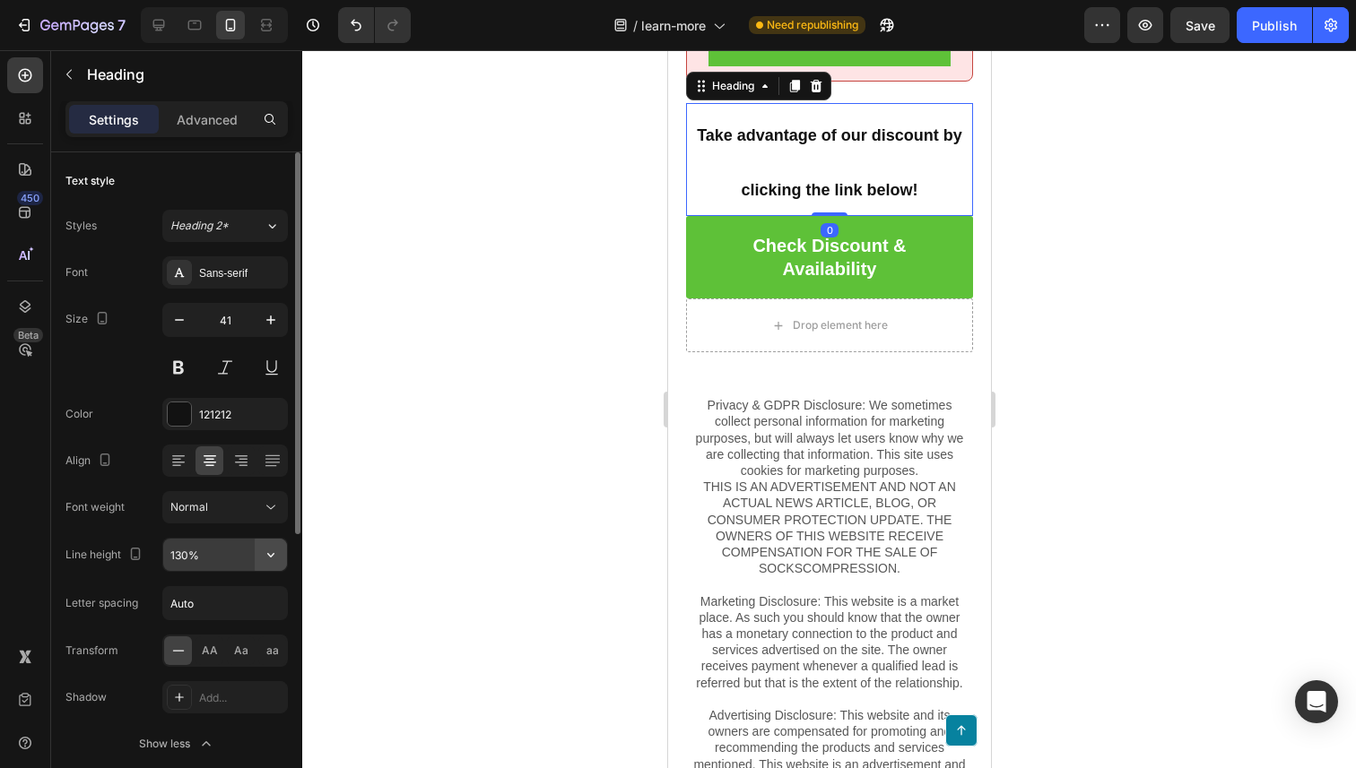
click at [267, 554] on icon "button" at bounding box center [271, 555] width 18 height 18
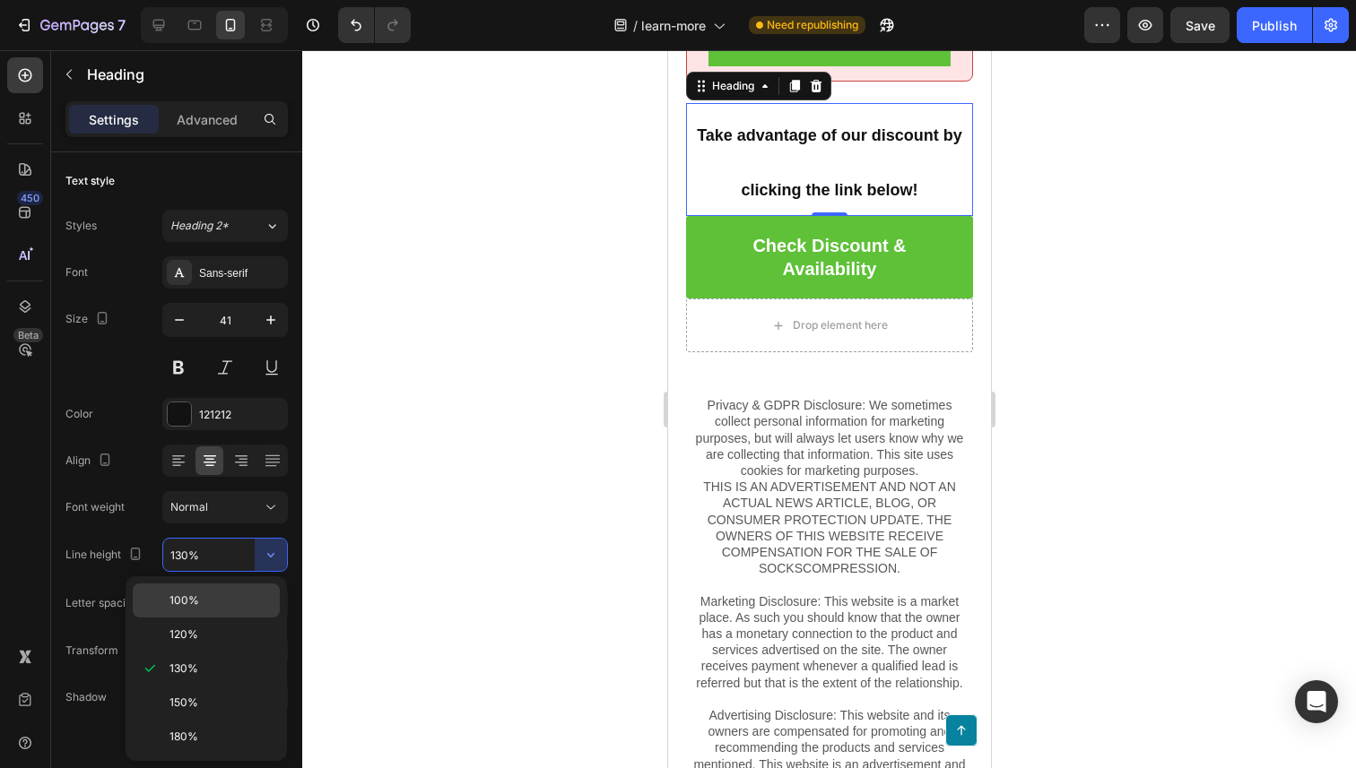
click at [256, 618] on div "100%" at bounding box center [206, 635] width 147 height 34
type input "100%"
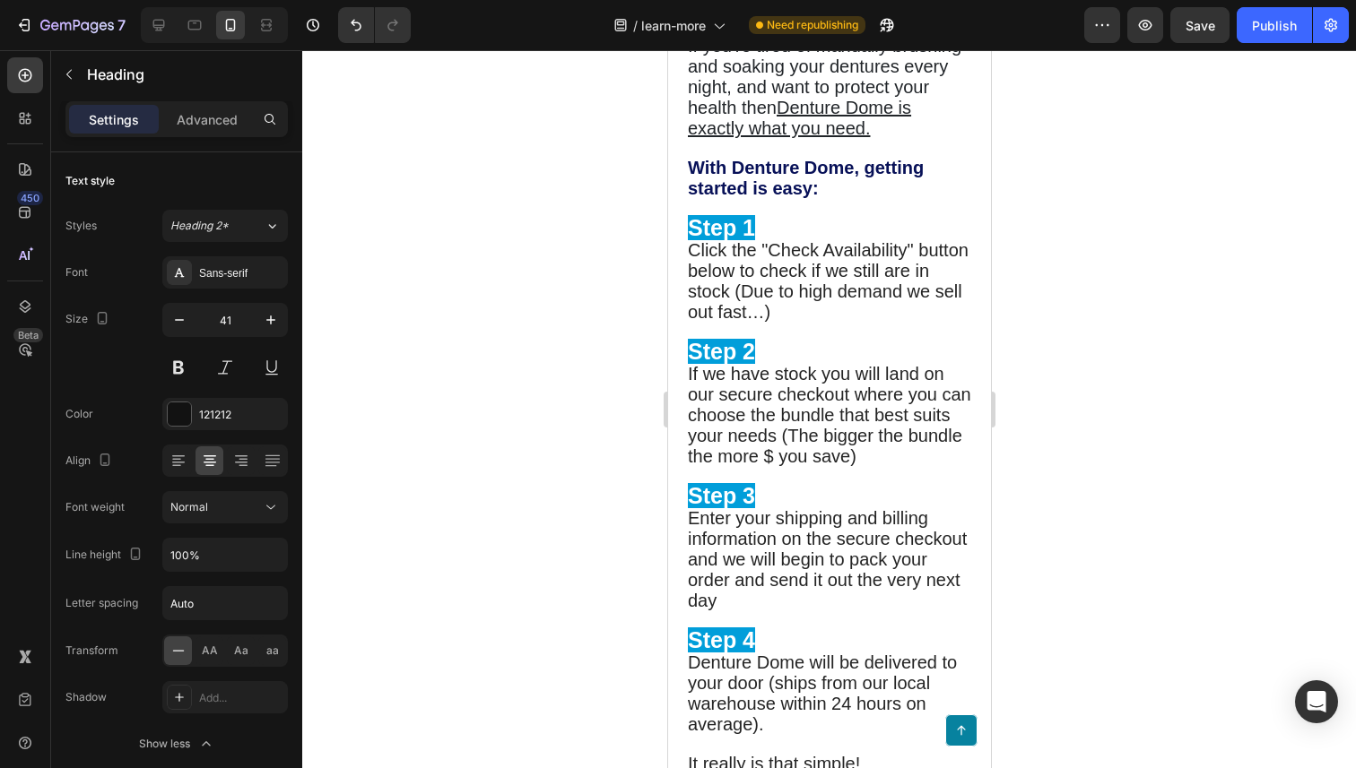
scroll to position [6959, 0]
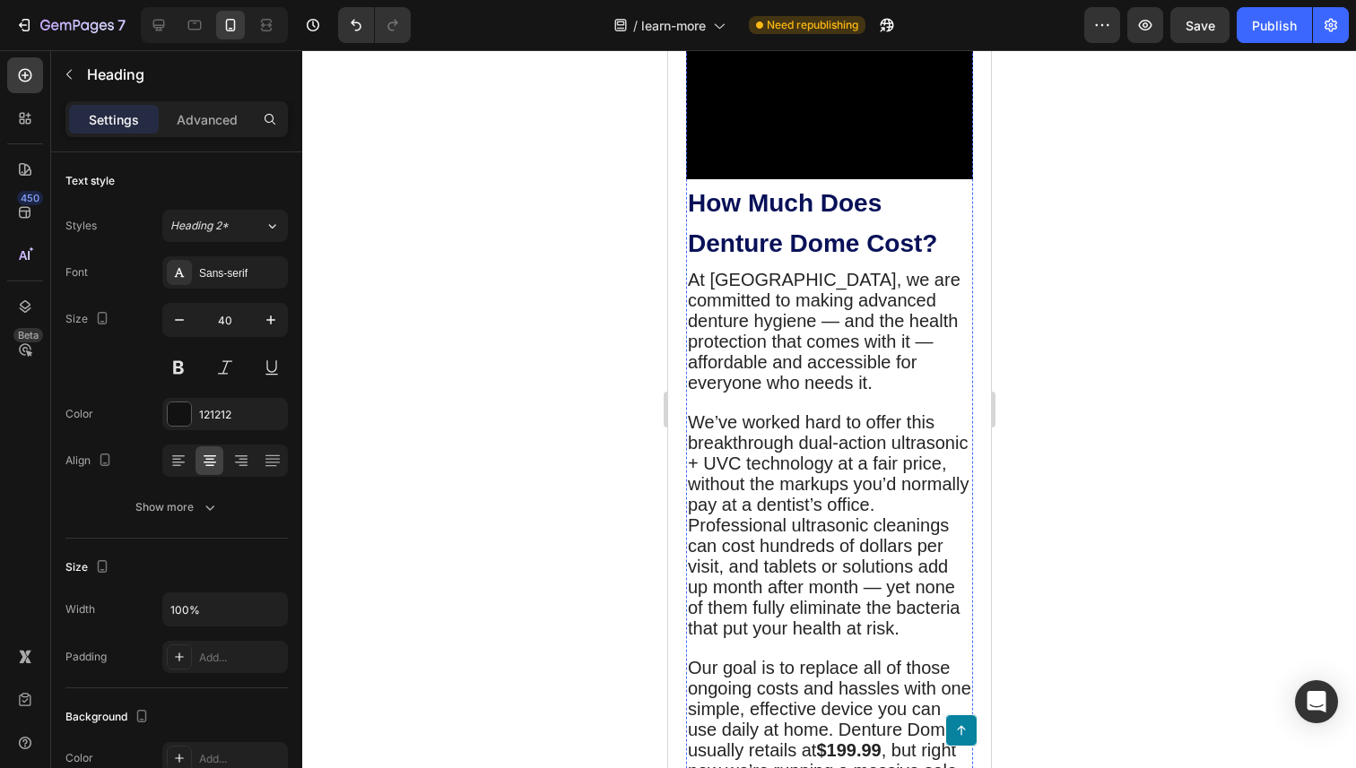
scroll to position [4044, 0]
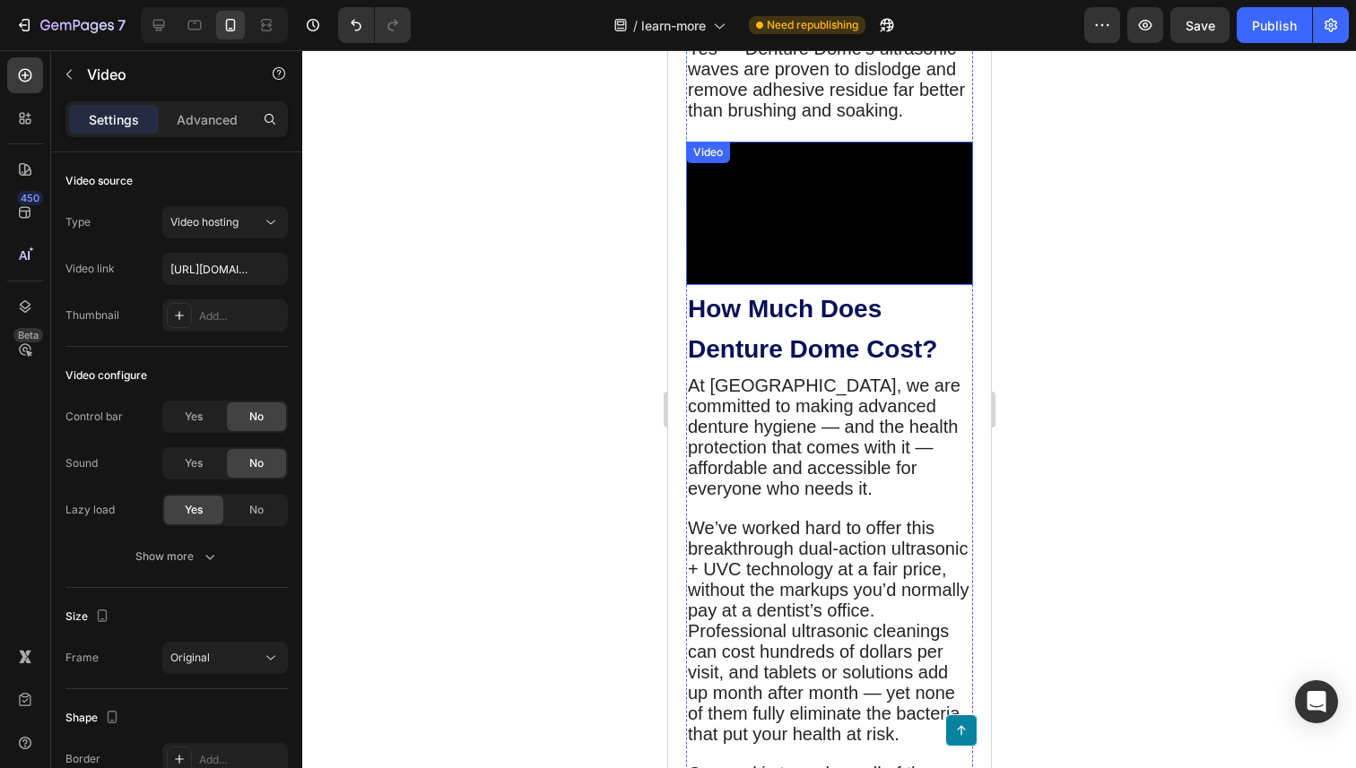
click at [822, 285] on video at bounding box center [828, 213] width 287 height 143
click at [755, 285] on video at bounding box center [828, 213] width 287 height 143
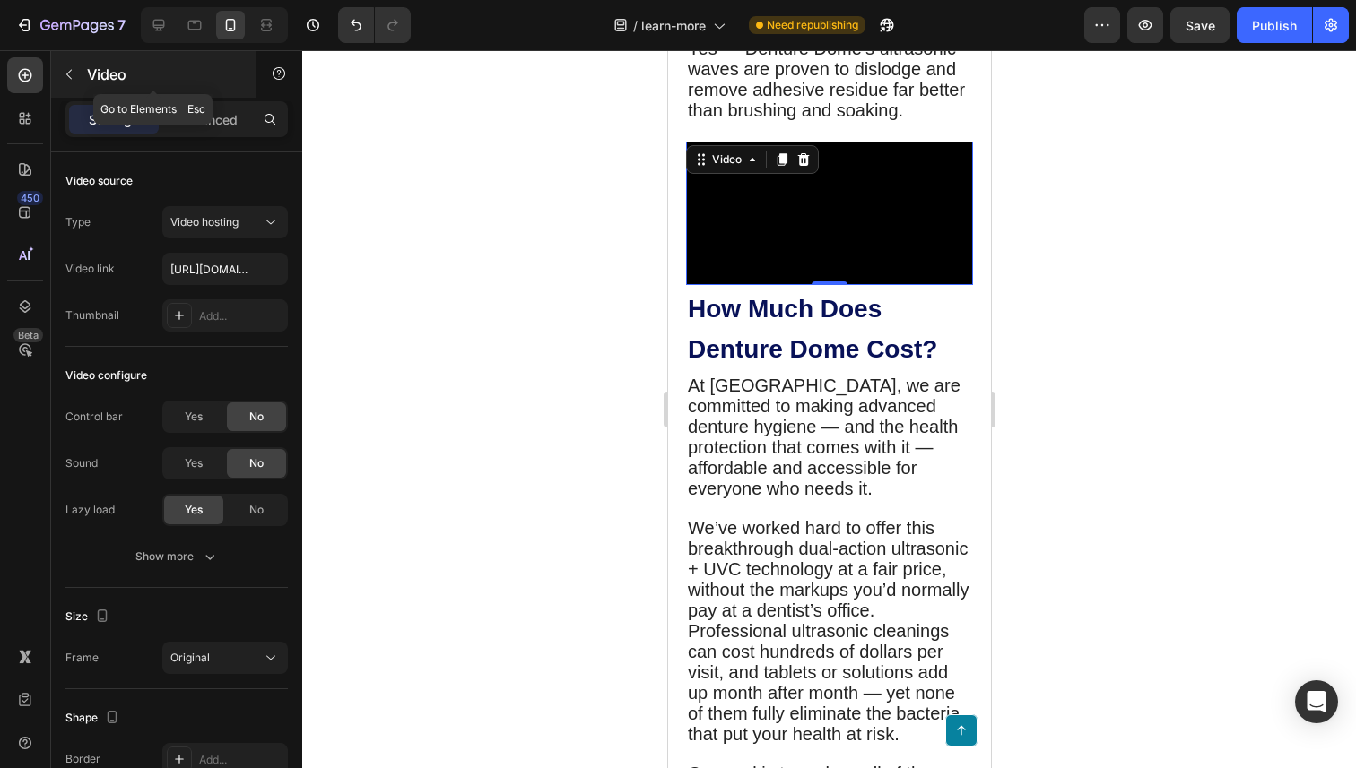
click at [70, 75] on icon "button" at bounding box center [69, 74] width 14 height 14
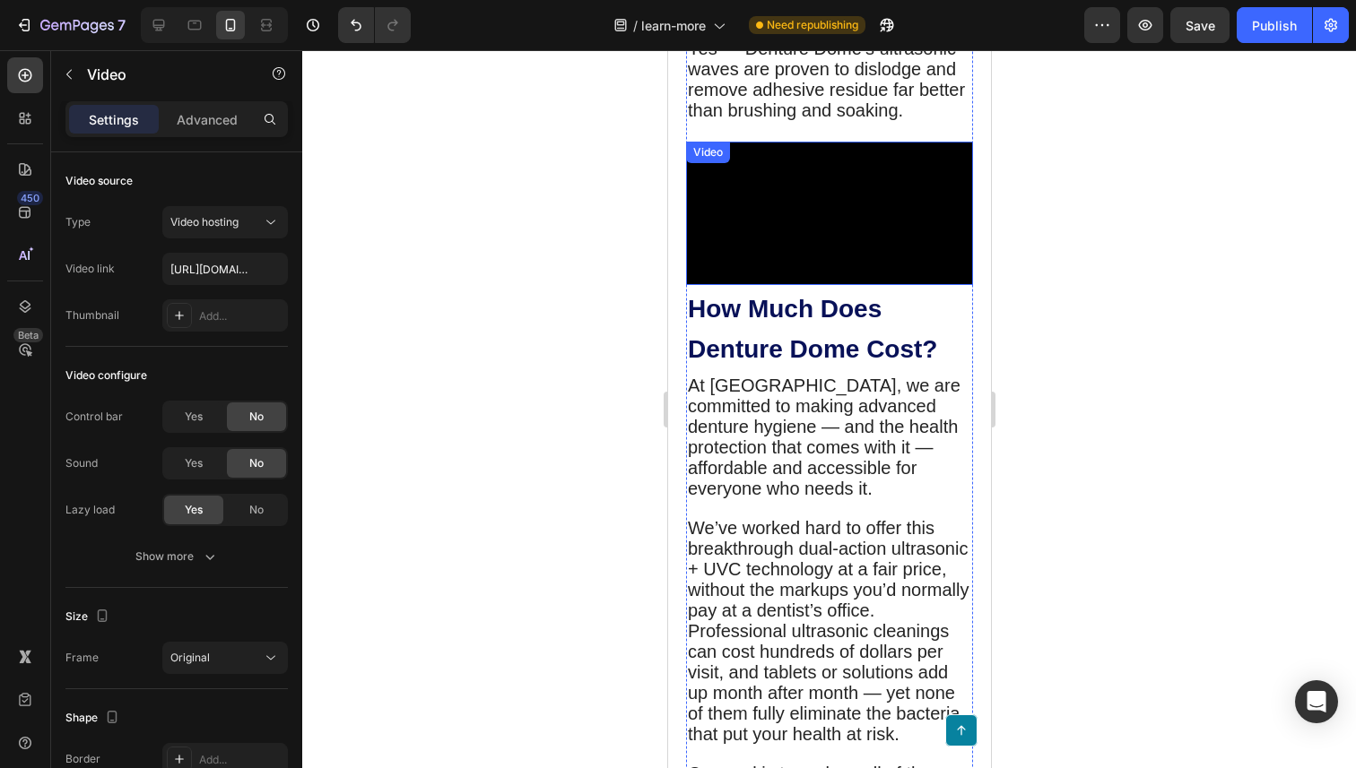
click at [797, 285] on video at bounding box center [828, 213] width 287 height 143
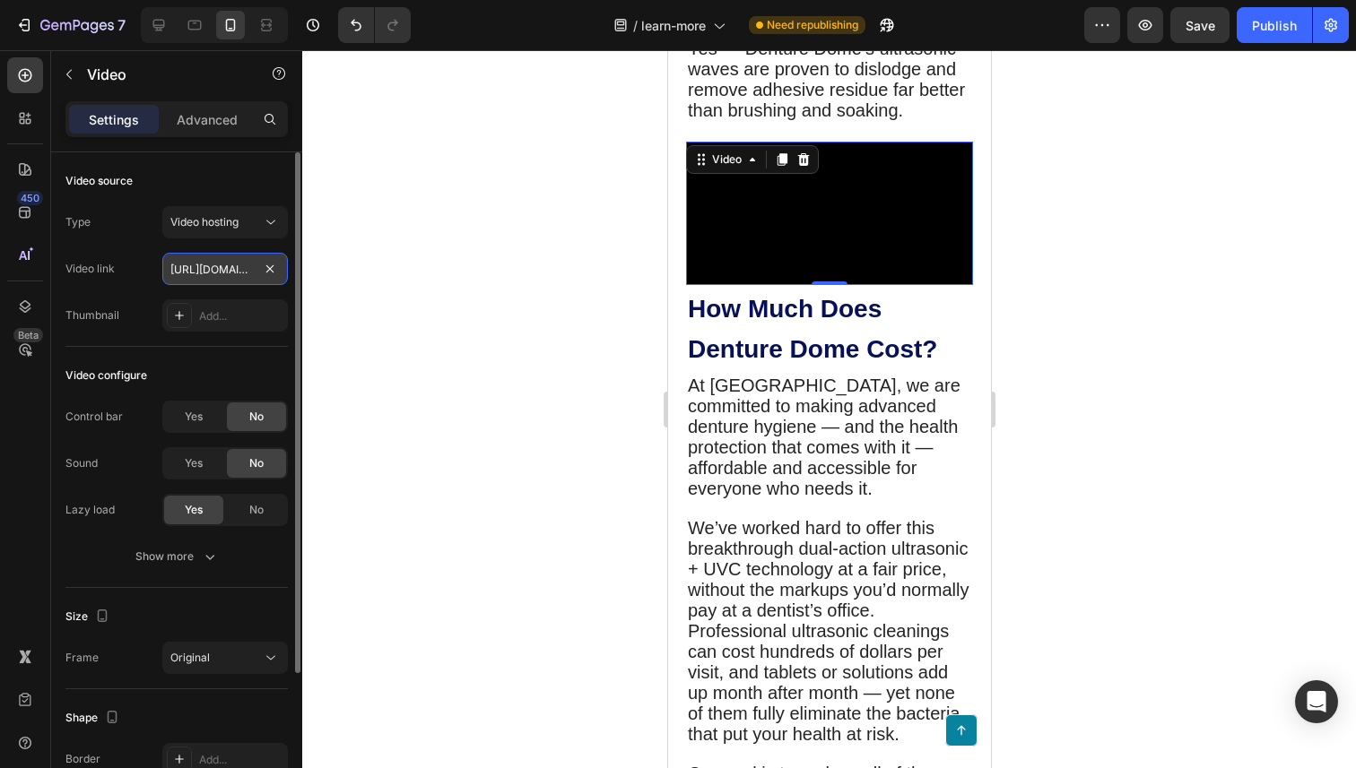
click at [205, 270] on input "https://cdn.shopify.com/videos/c/o/v/bd4beafacb9647db9819966e6bfd278a.mp4" at bounding box center [225, 269] width 126 height 32
paste input "7be1c709b3d74ecb8fab20d50c2299b3"
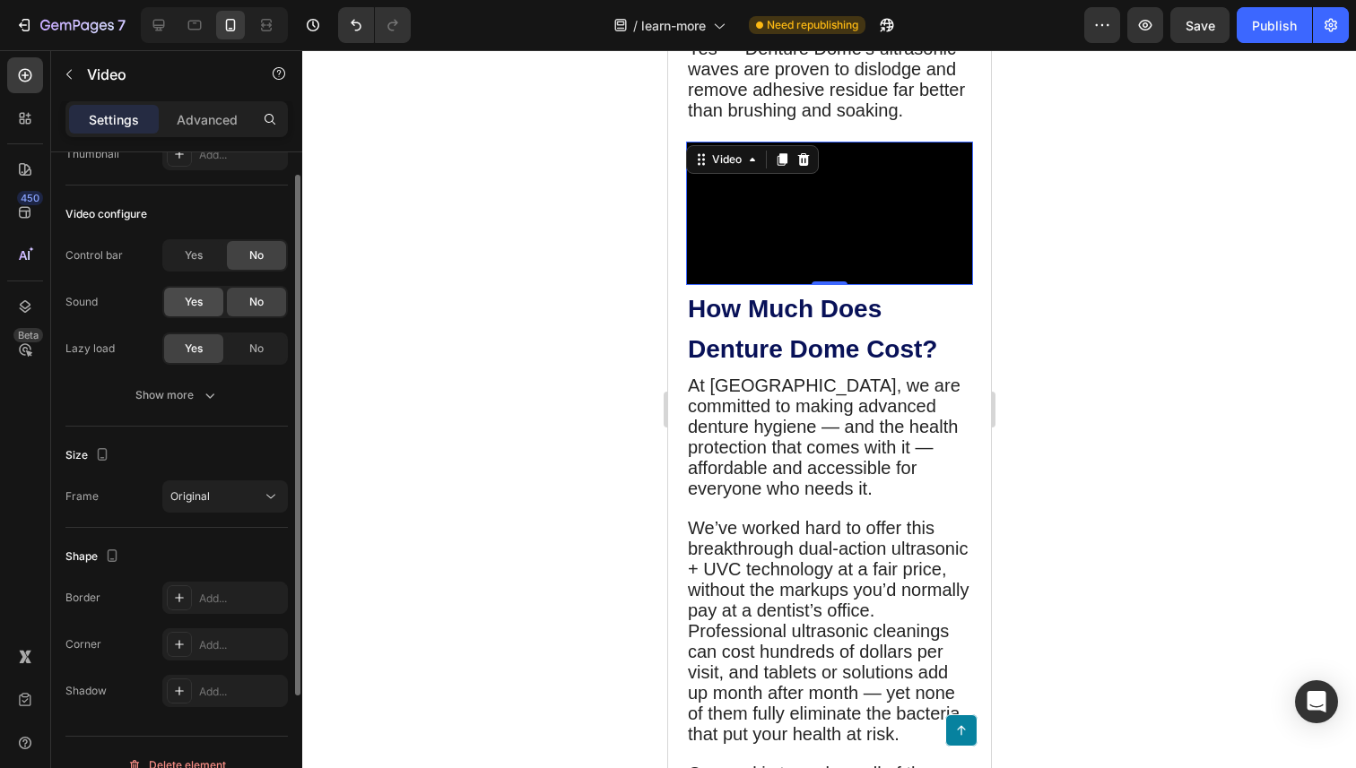
scroll to position [187, 0]
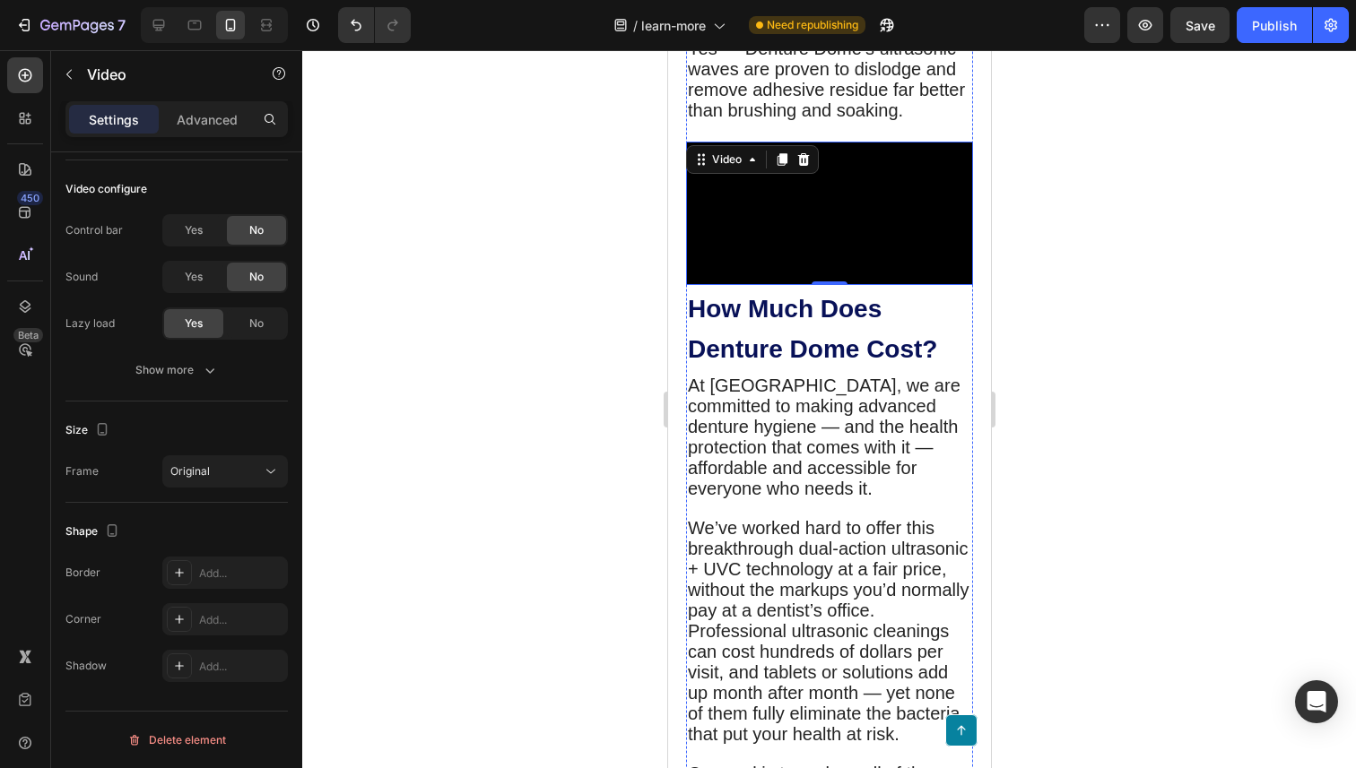
type input "[URL][DOMAIN_NAME]"
click at [1111, 231] on div at bounding box center [829, 409] width 1054 height 718
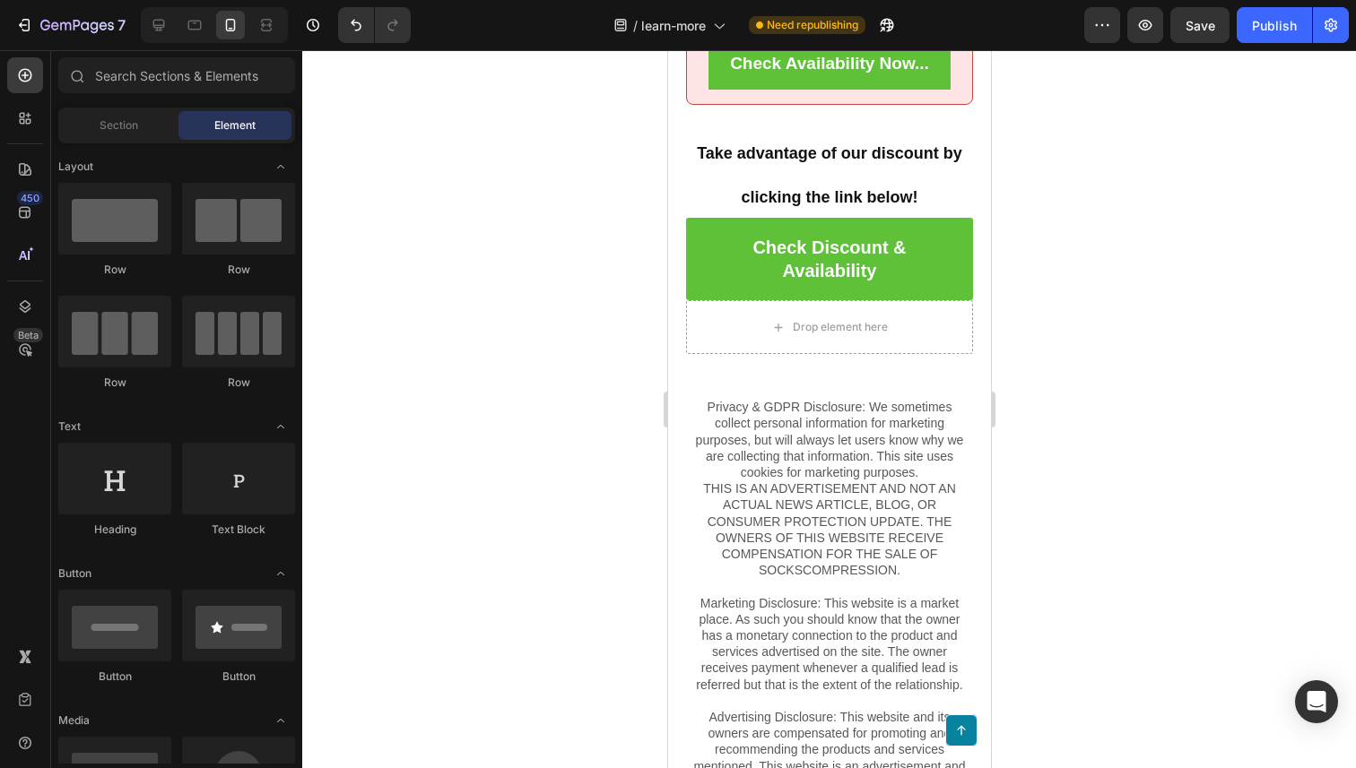
scroll to position [9316, 0]
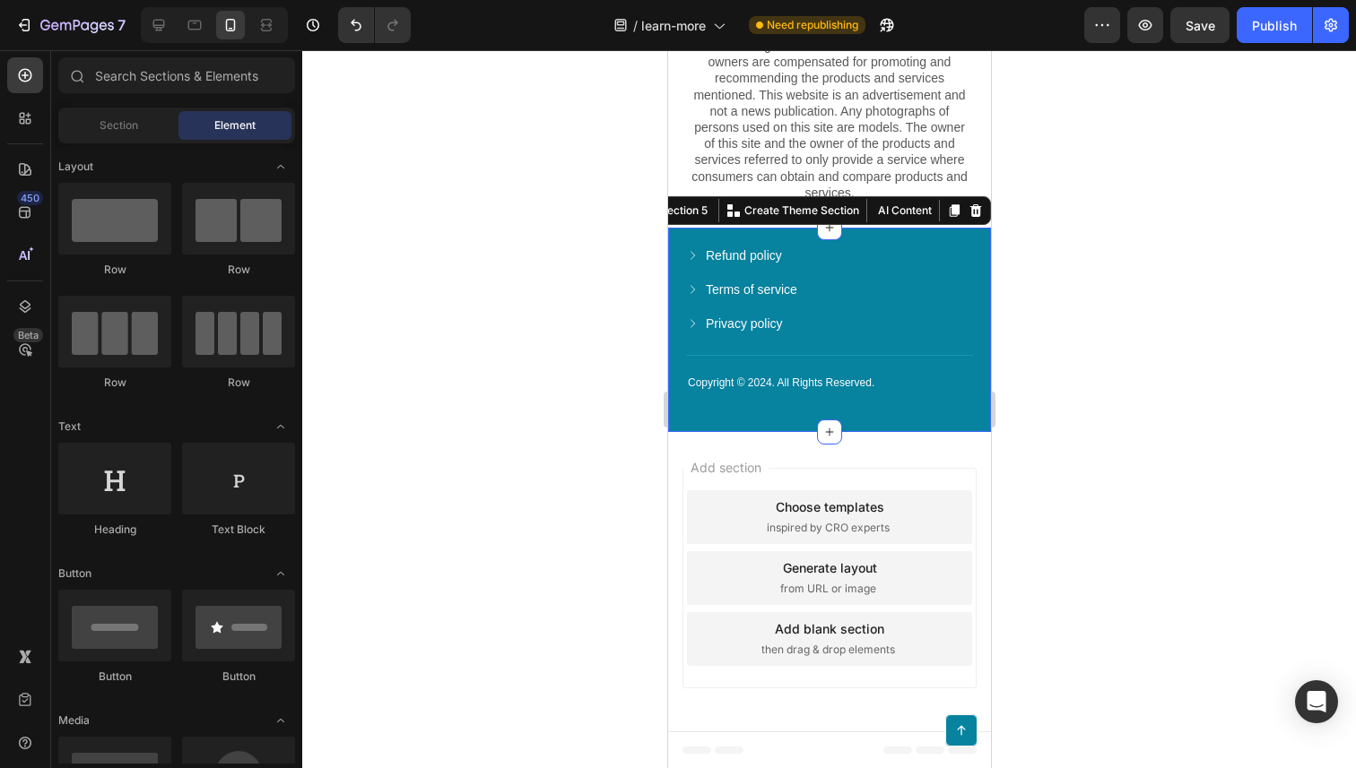
click at [674, 230] on div "Copyright © 2024. All Rights Reserved. Text Block Refund policy Button Terms of…" at bounding box center [828, 330] width 323 height 204
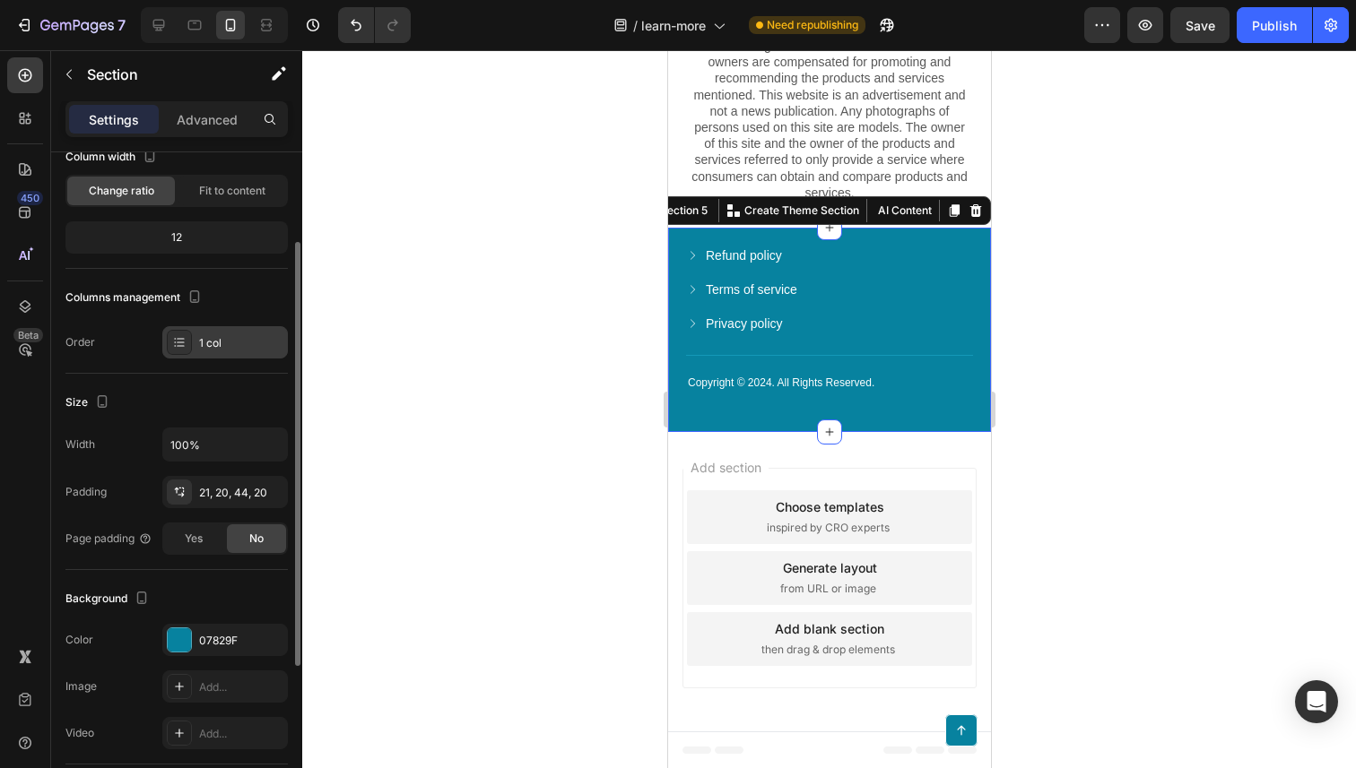
scroll to position [127, 0]
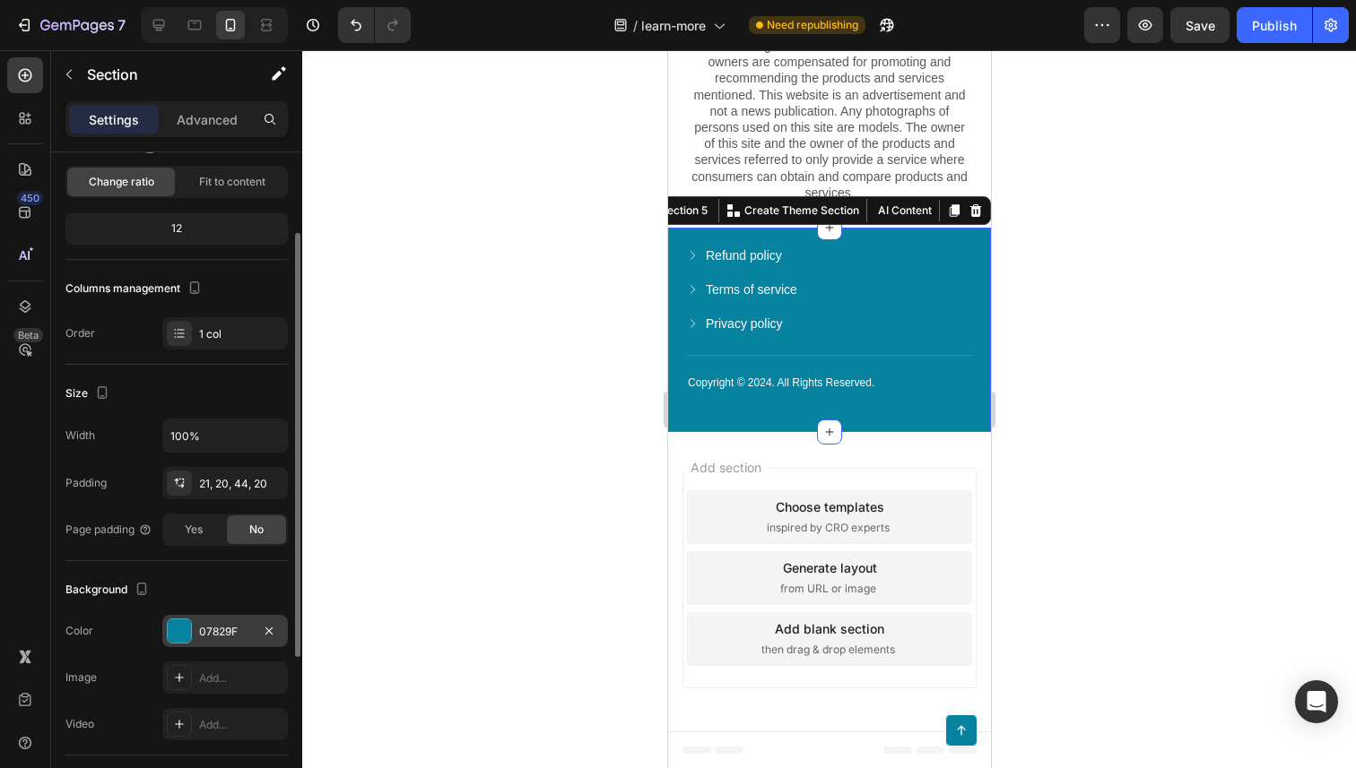
click at [227, 634] on div "07829F" at bounding box center [225, 632] width 52 height 16
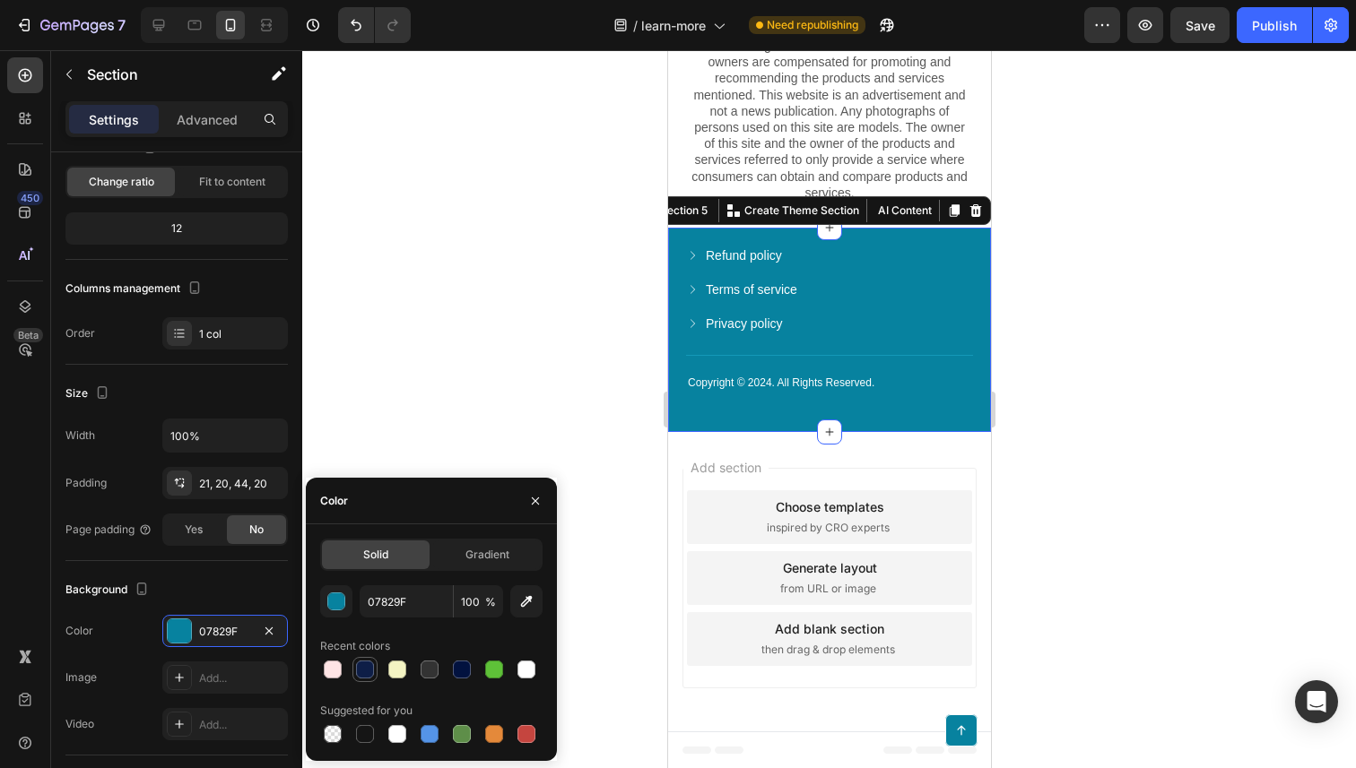
click at [369, 678] on div at bounding box center [365, 670] width 18 height 18
type input "0E1E47"
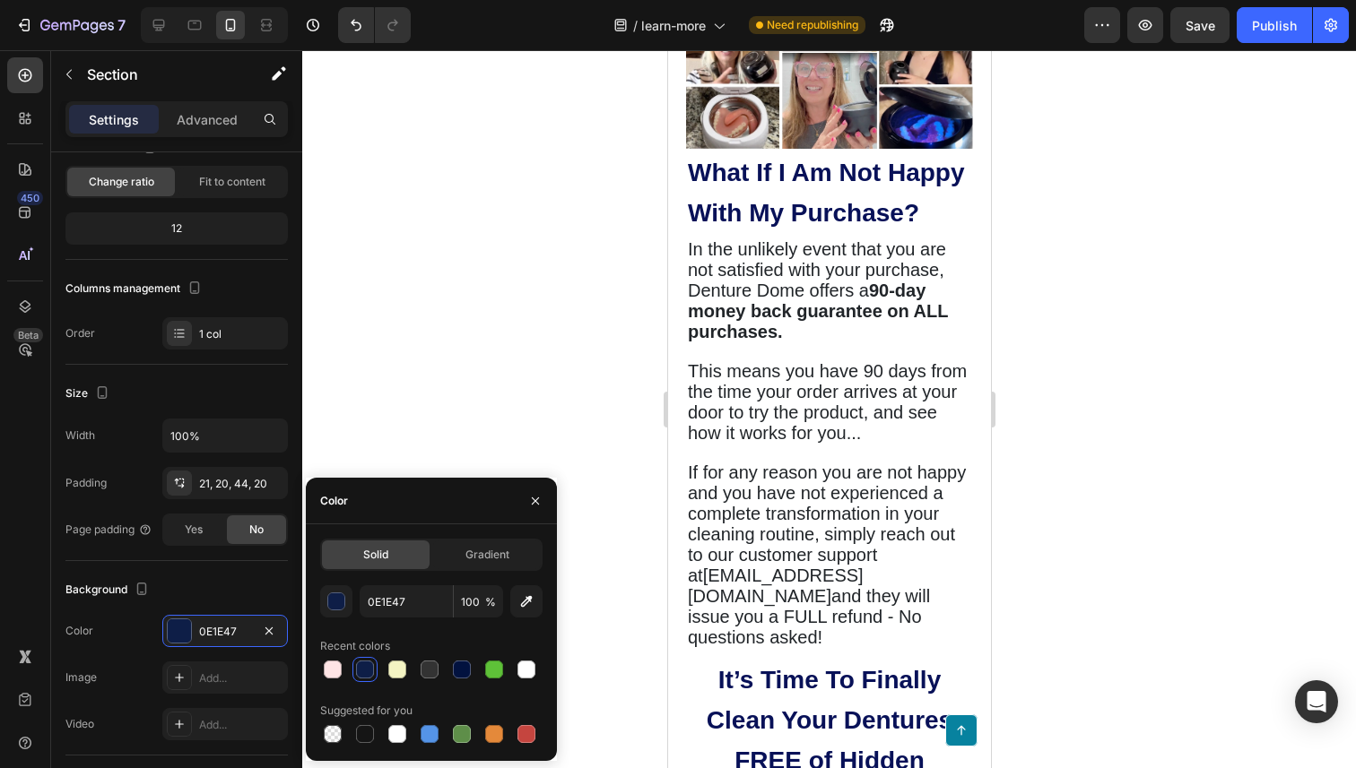
scroll to position [6042, 0]
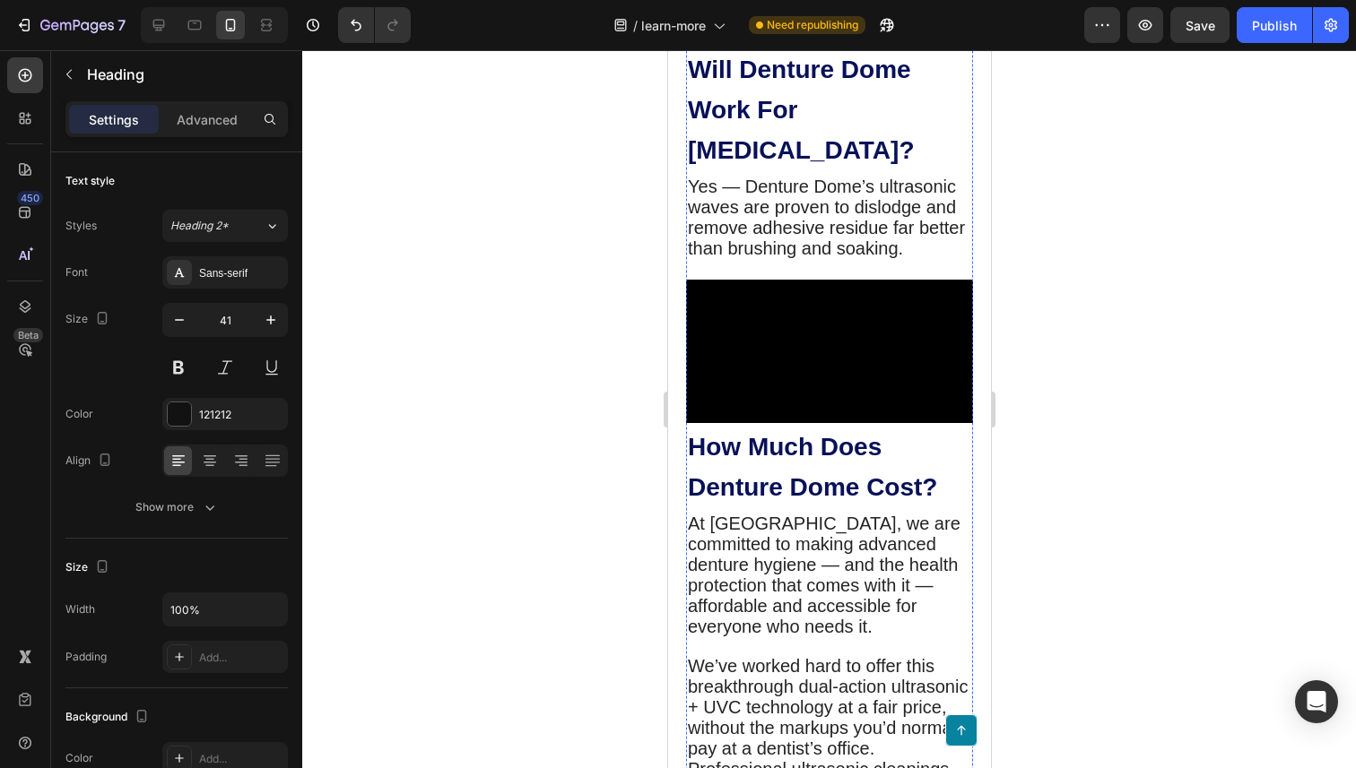
scroll to position [3907, 0]
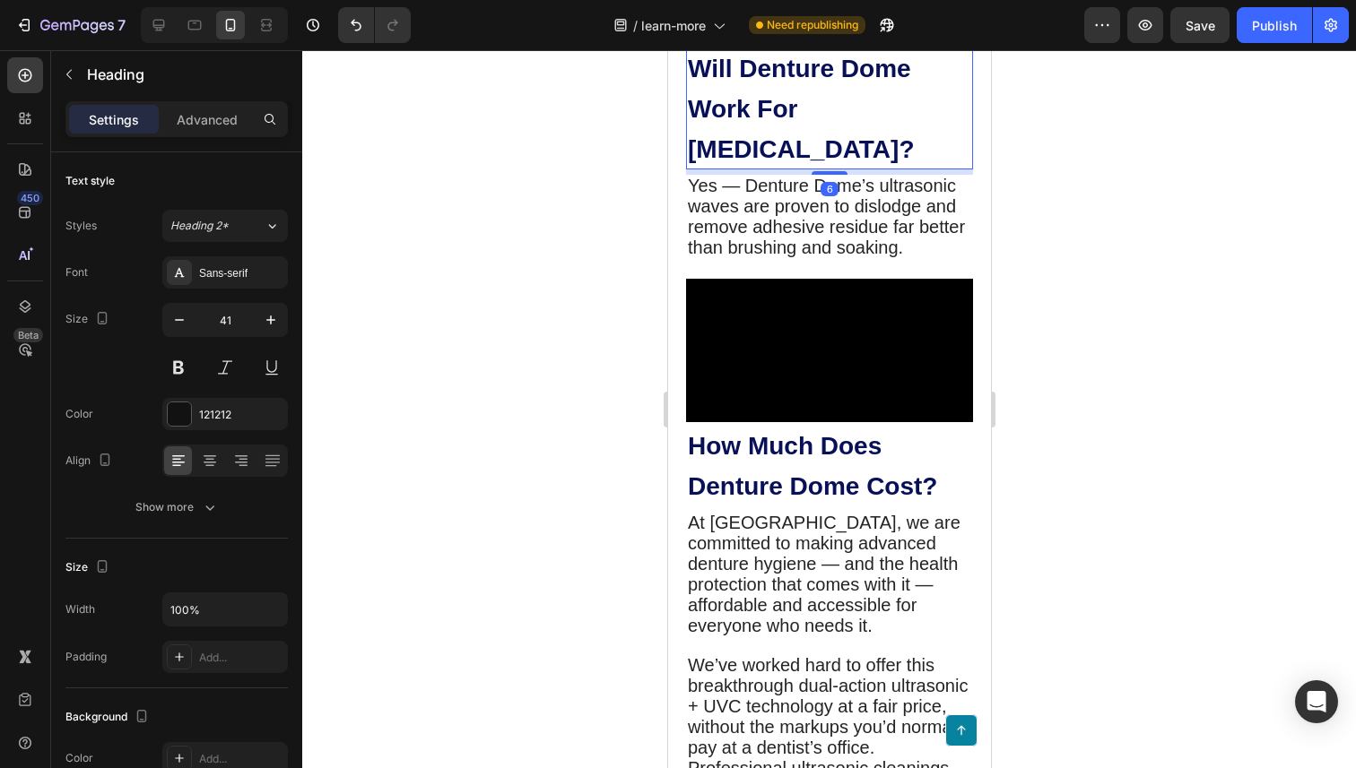
click at [913, 163] on strong "Will Denture Dome Work For [MEDICAL_DATA]?" at bounding box center [800, 109] width 226 height 109
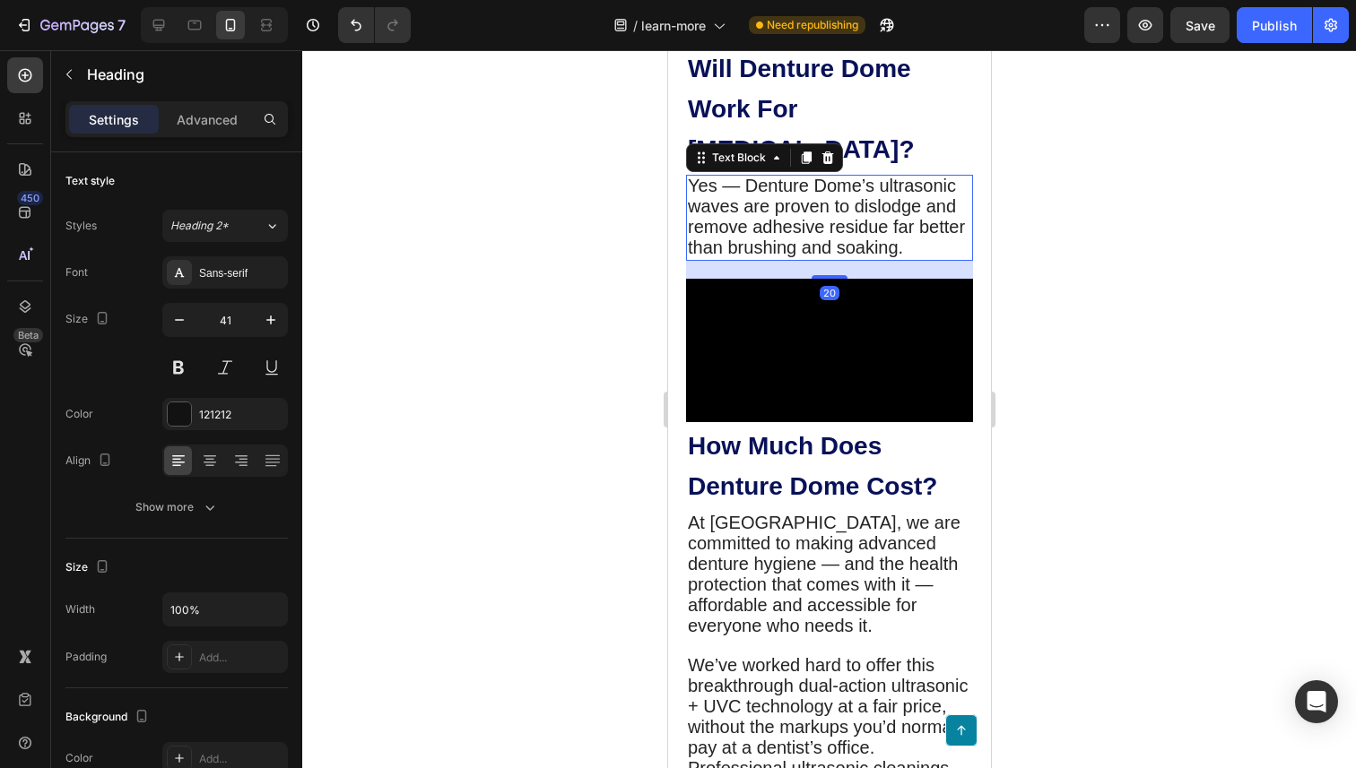
click at [880, 257] on span "Yes — Denture Dome’s ultrasonic waves are proven to dislodge and remove adhesiv…" at bounding box center [825, 217] width 277 height 82
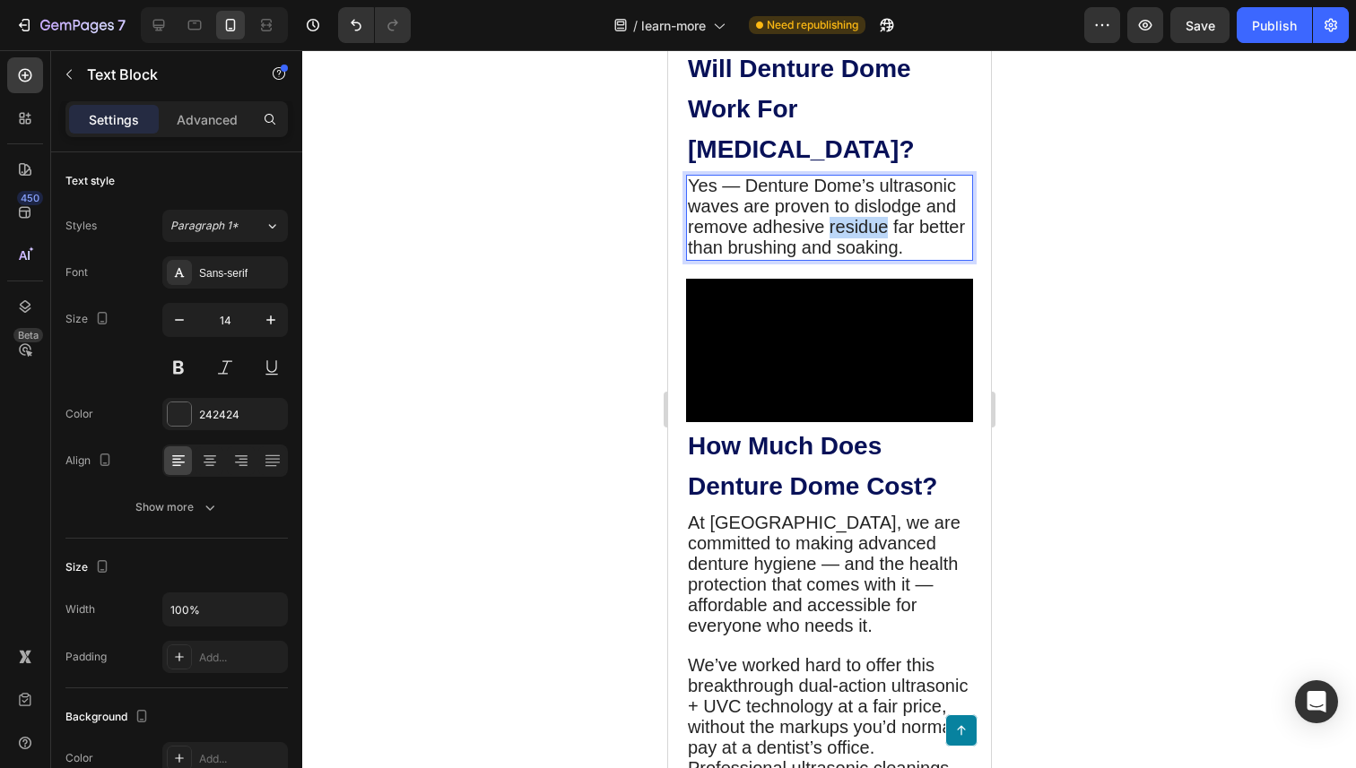
click at [880, 257] on span "Yes — Denture Dome’s ultrasonic waves are proven to dislodge and remove adhesiv…" at bounding box center [825, 217] width 277 height 82
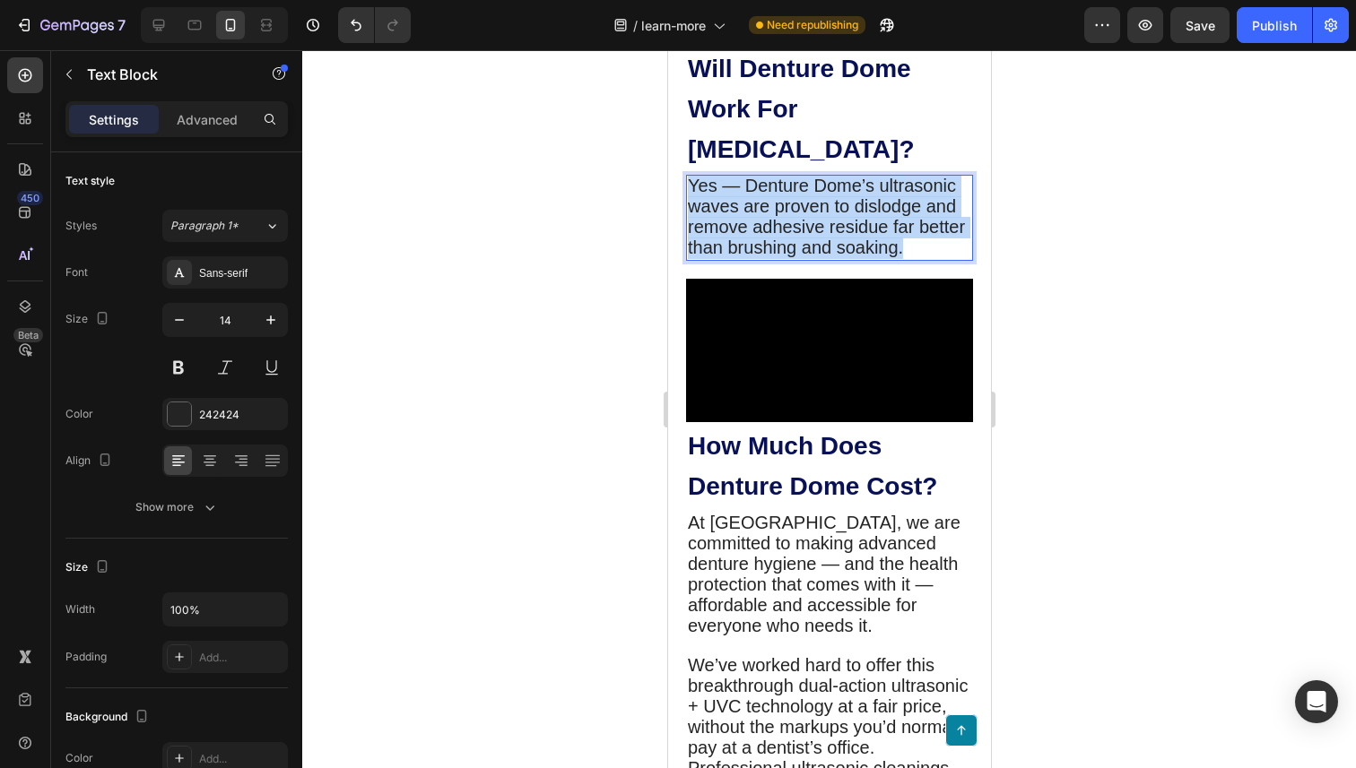
click at [880, 257] on span "Yes — Denture Dome’s ultrasonic waves are proven to dislodge and remove adhesiv…" at bounding box center [825, 217] width 277 height 82
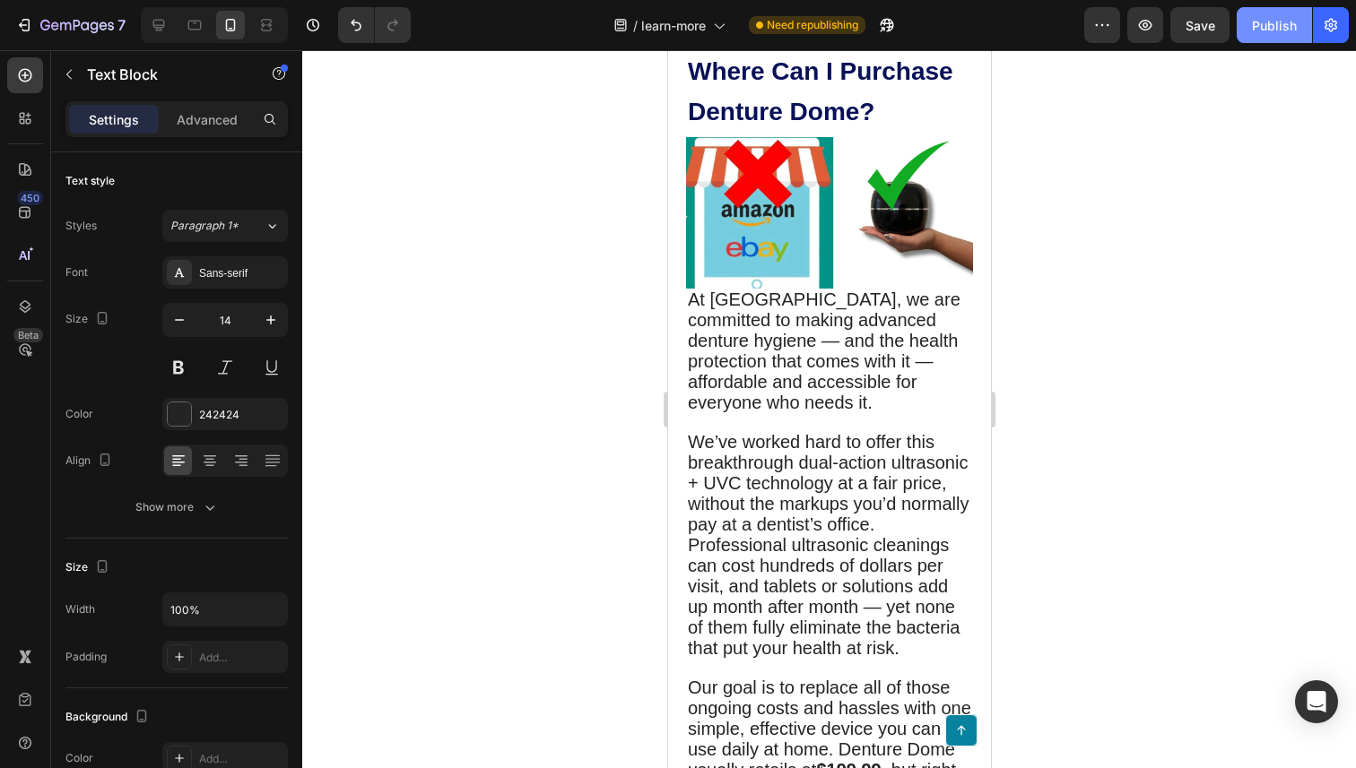
scroll to position [4953, 0]
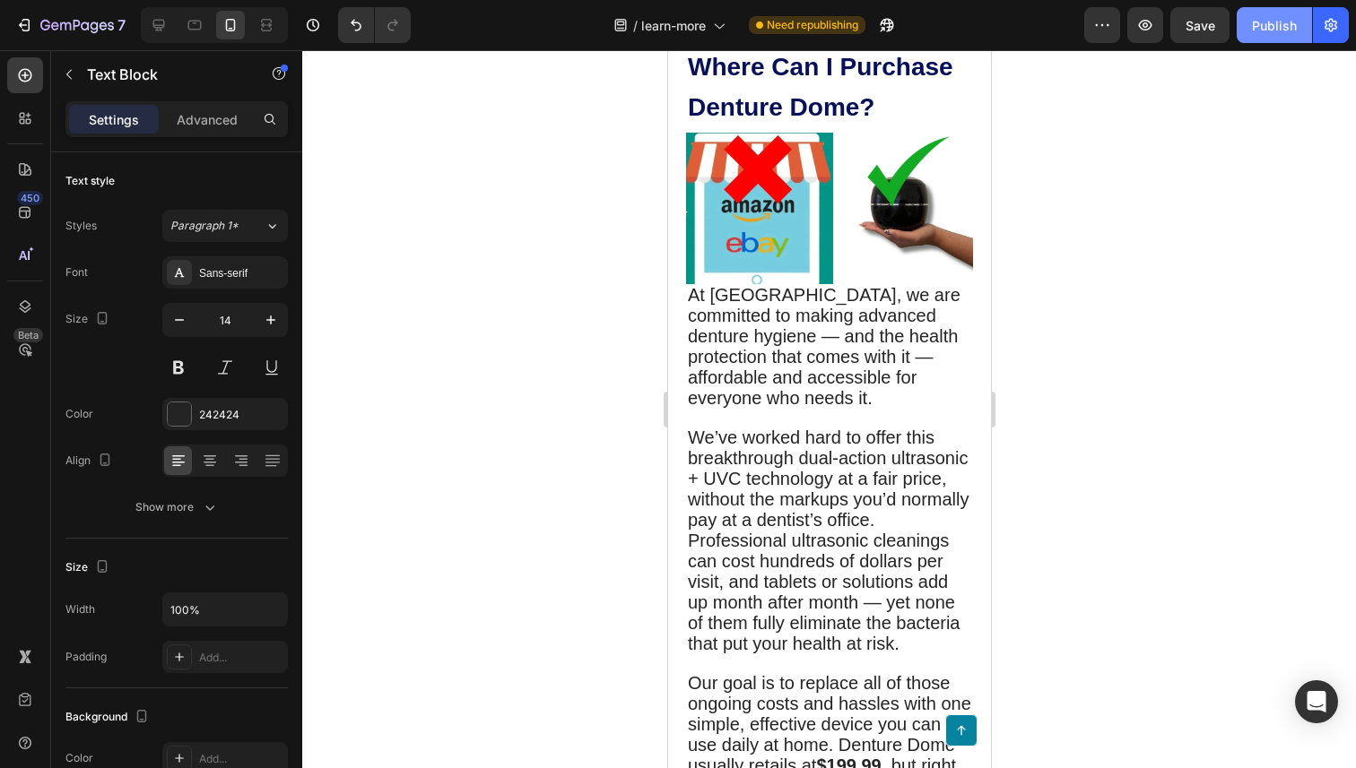
click at [1283, 25] on div "Publish" at bounding box center [1274, 25] width 45 height 19
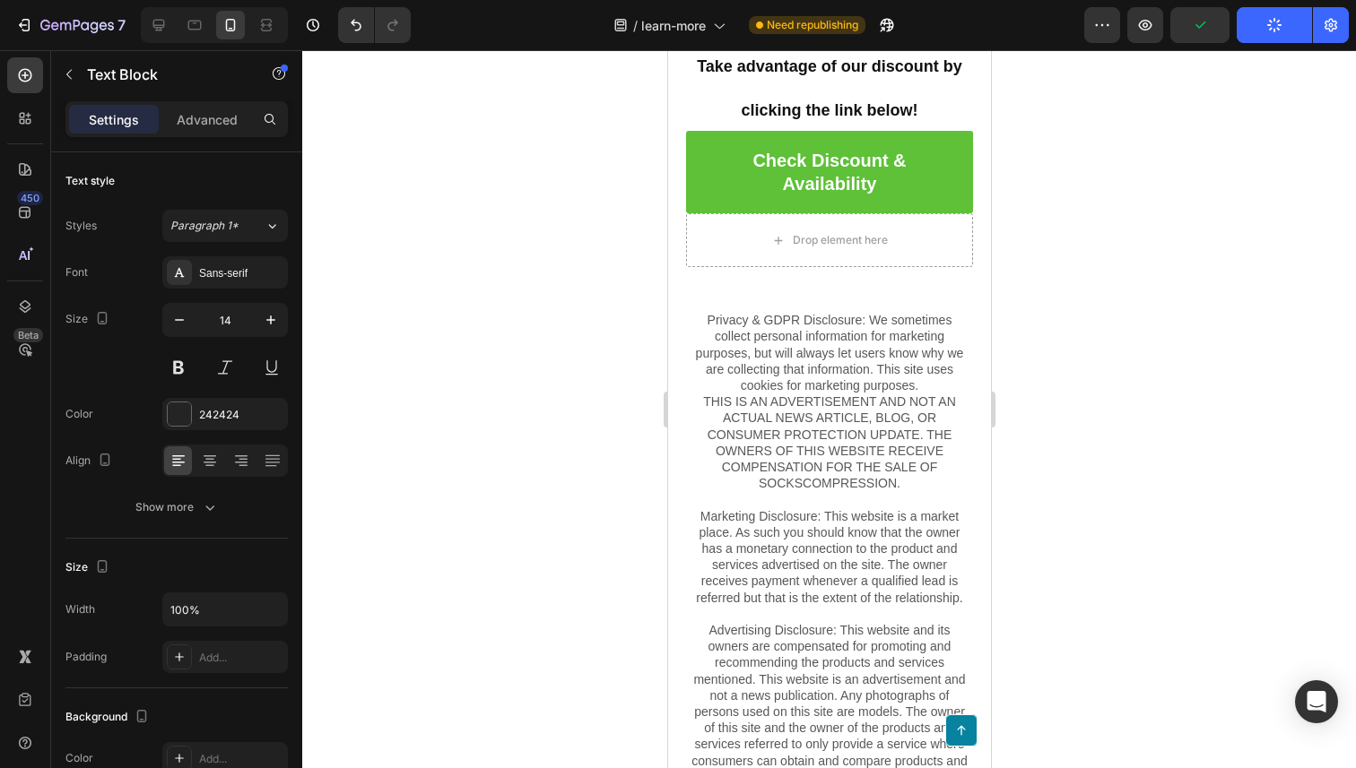
scroll to position [8668, 0]
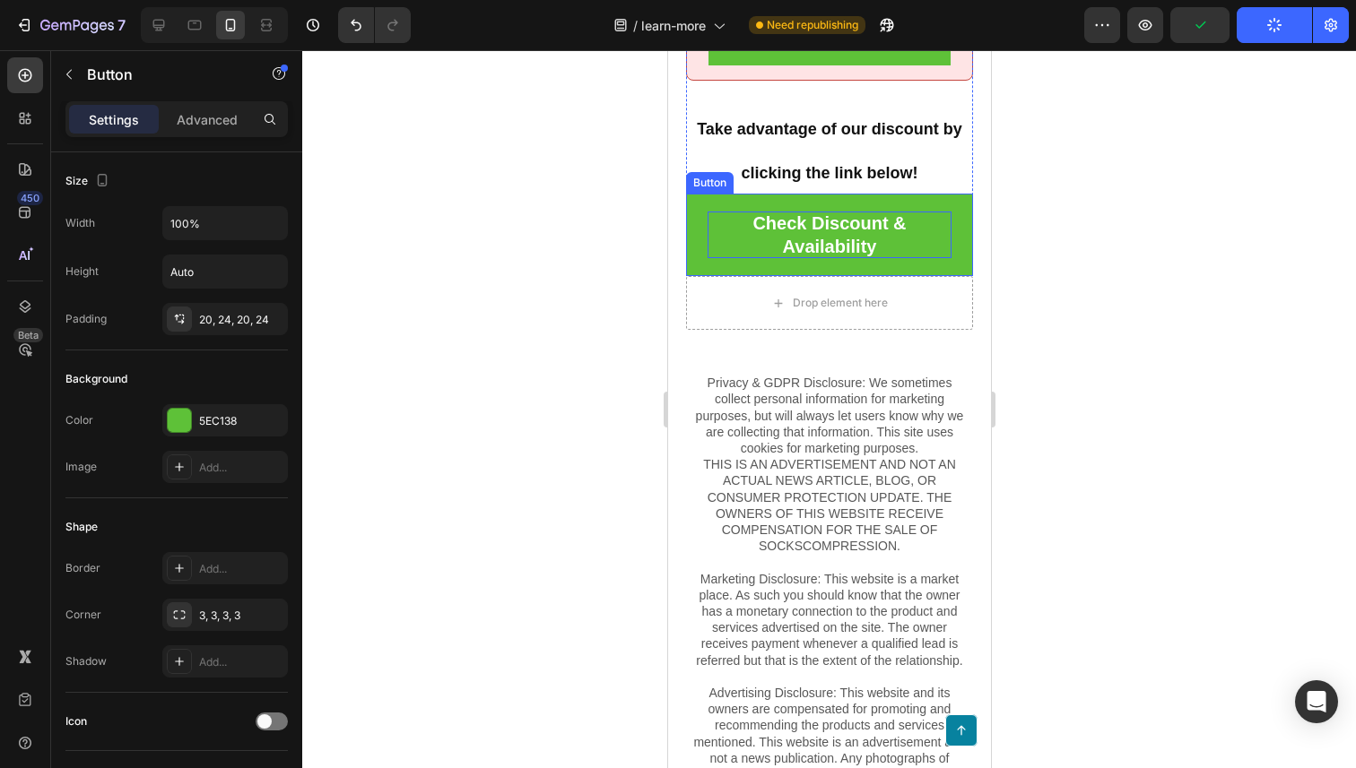
click at [916, 214] on p "Check Discount & Availability" at bounding box center [829, 235] width 244 height 47
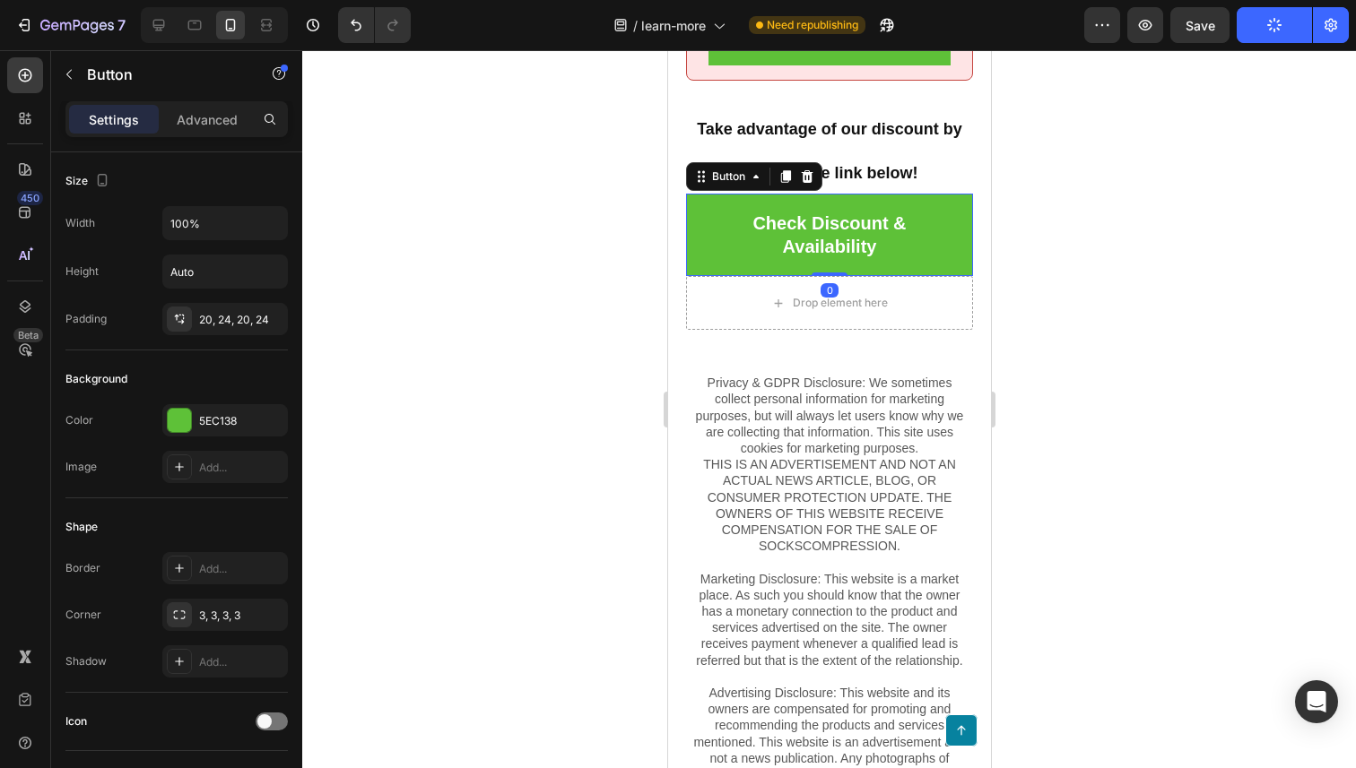
click at [936, 197] on link "Check Discount & Availability" at bounding box center [828, 235] width 287 height 82
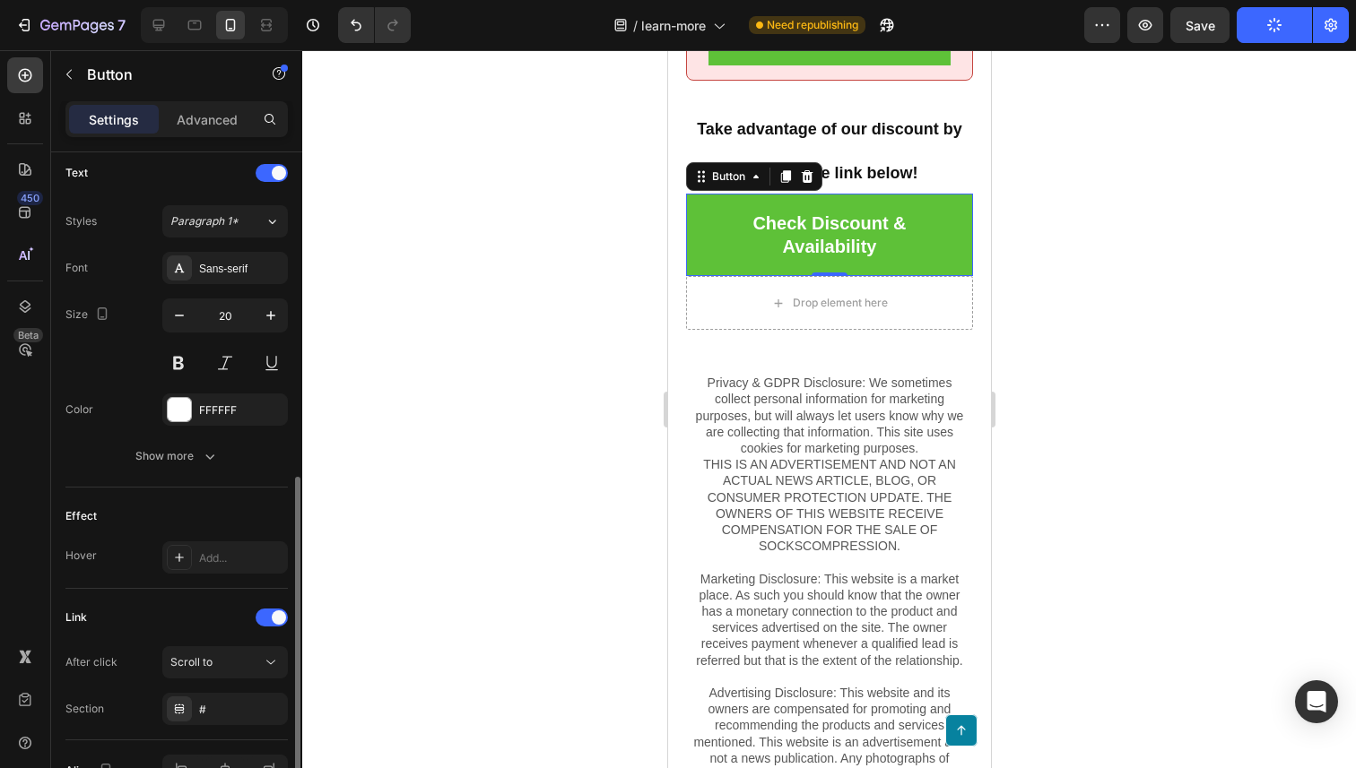
scroll to position [712, 0]
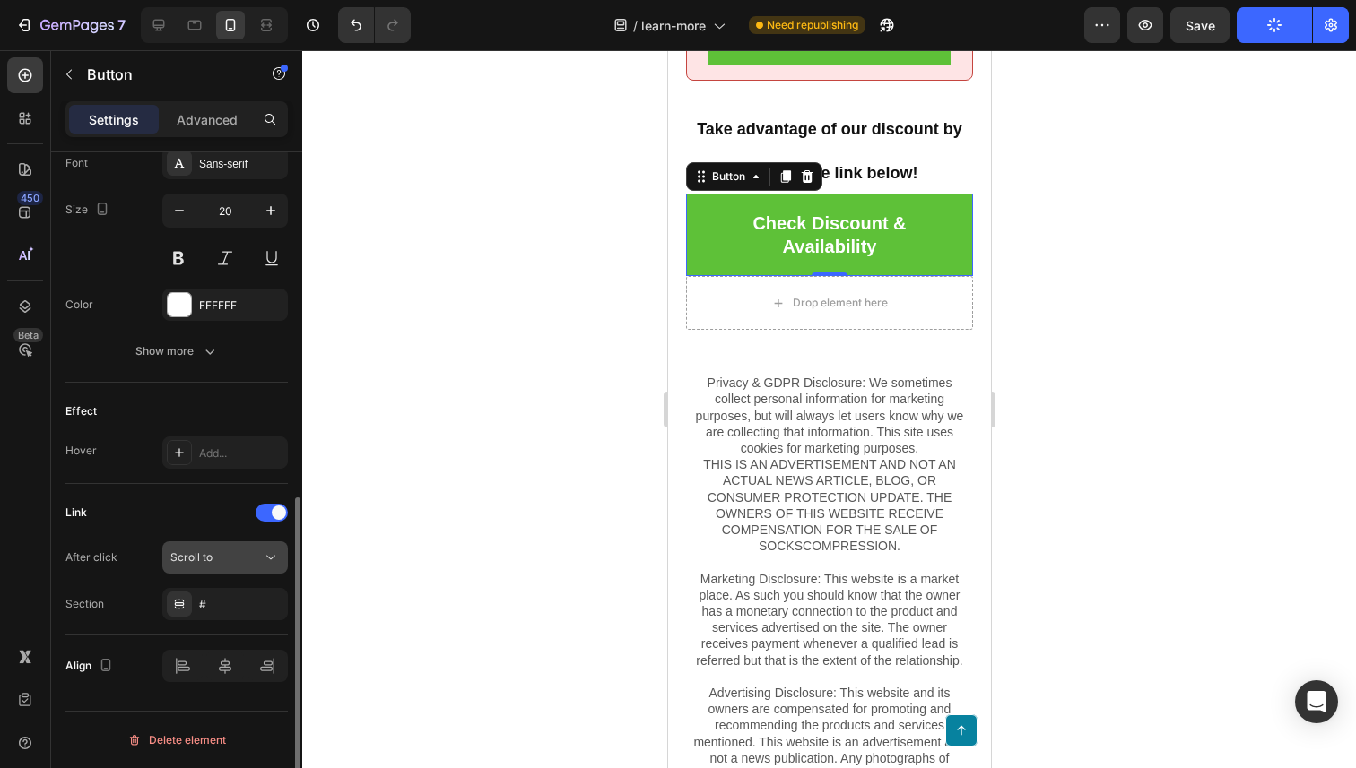
click at [255, 565] on div "Scroll to" at bounding box center [215, 558] width 91 height 16
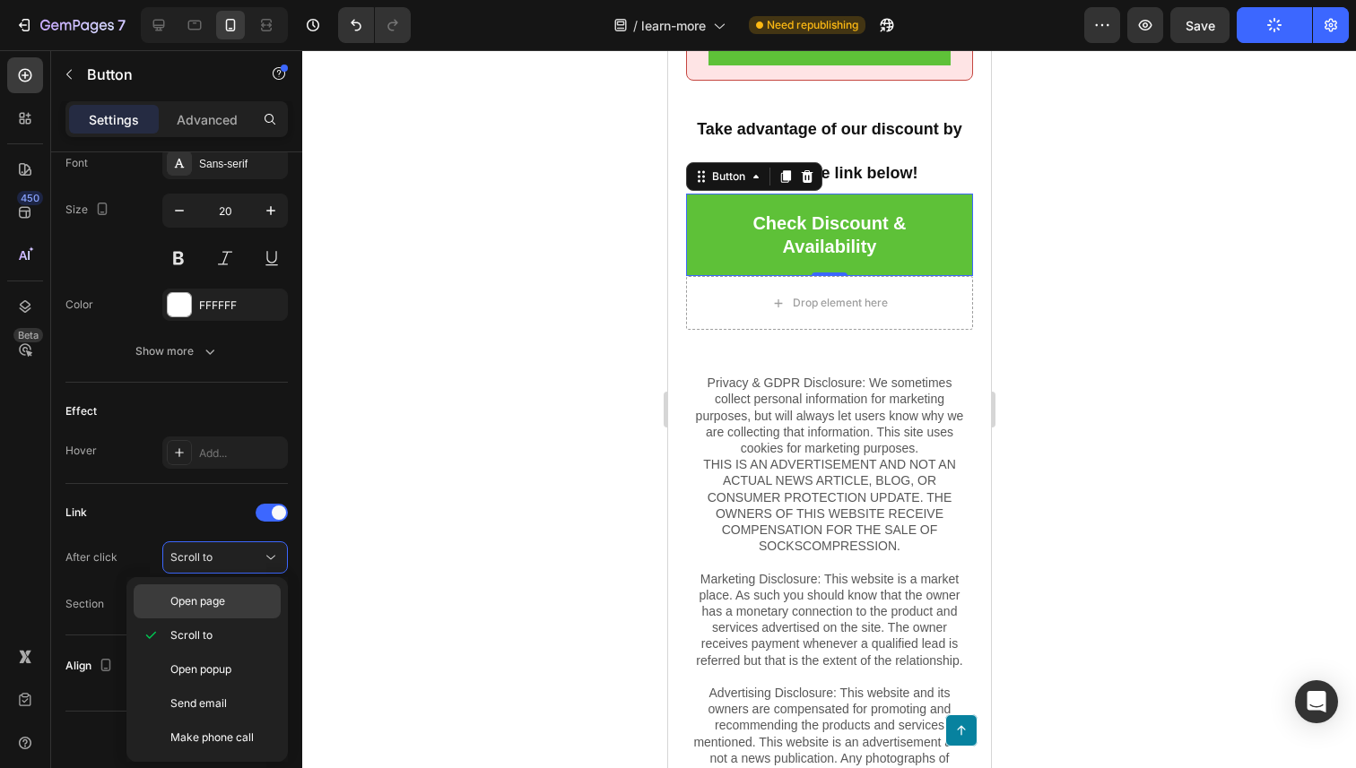
click at [251, 612] on div "Open page" at bounding box center [207, 602] width 147 height 34
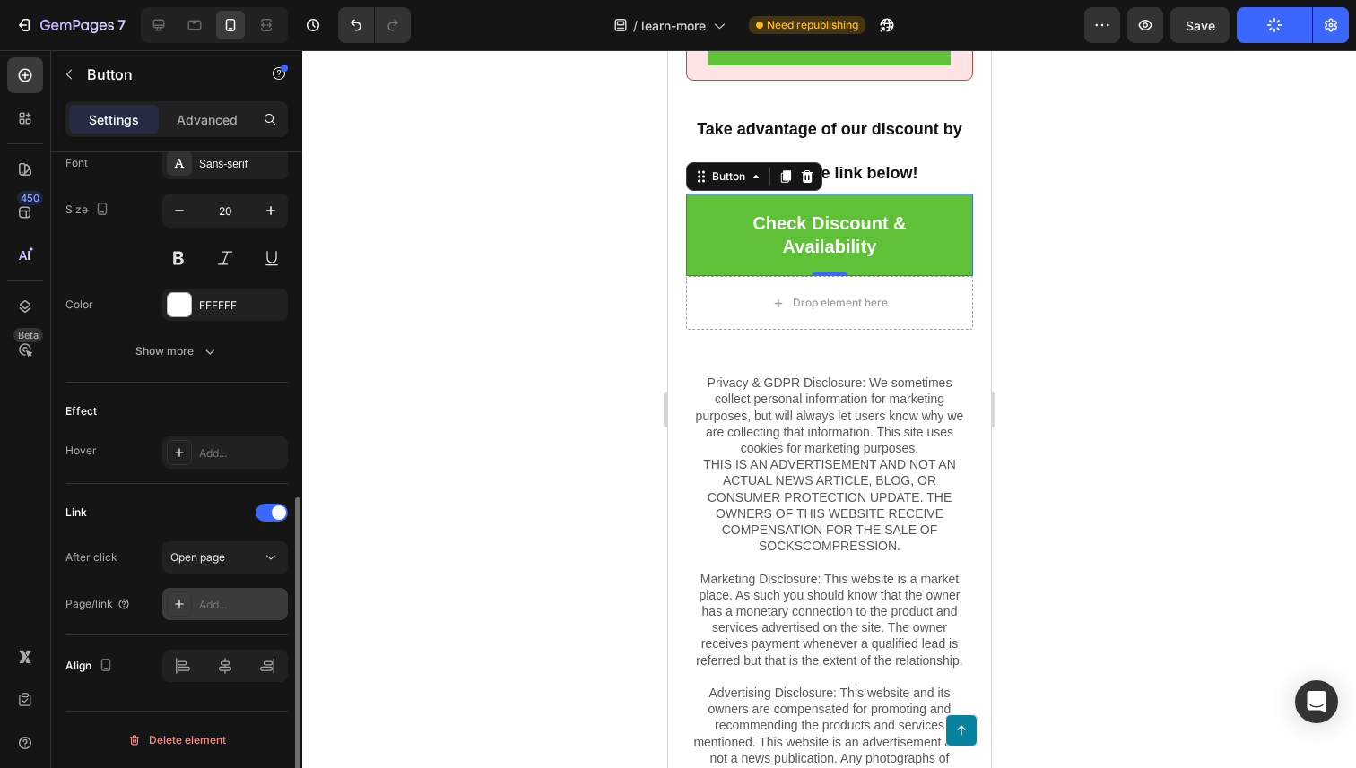
click at [256, 603] on div "Add..." at bounding box center [241, 605] width 84 height 16
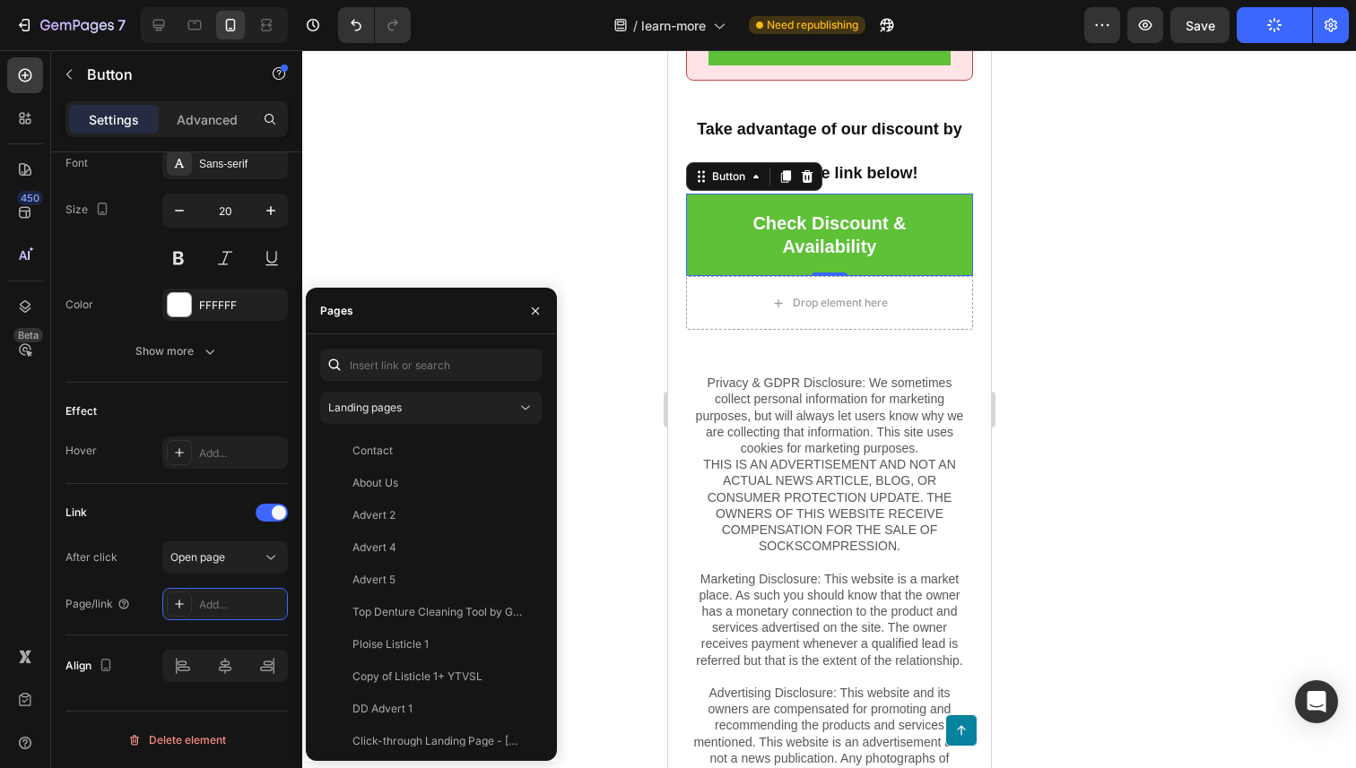
click at [439, 390] on div "Landing pages Contact View About Us View Advert 2 View Advert 4 View Advert 5 V…" at bounding box center [431, 548] width 222 height 398
click at [442, 405] on div "Landing pages" at bounding box center [422, 408] width 188 height 16
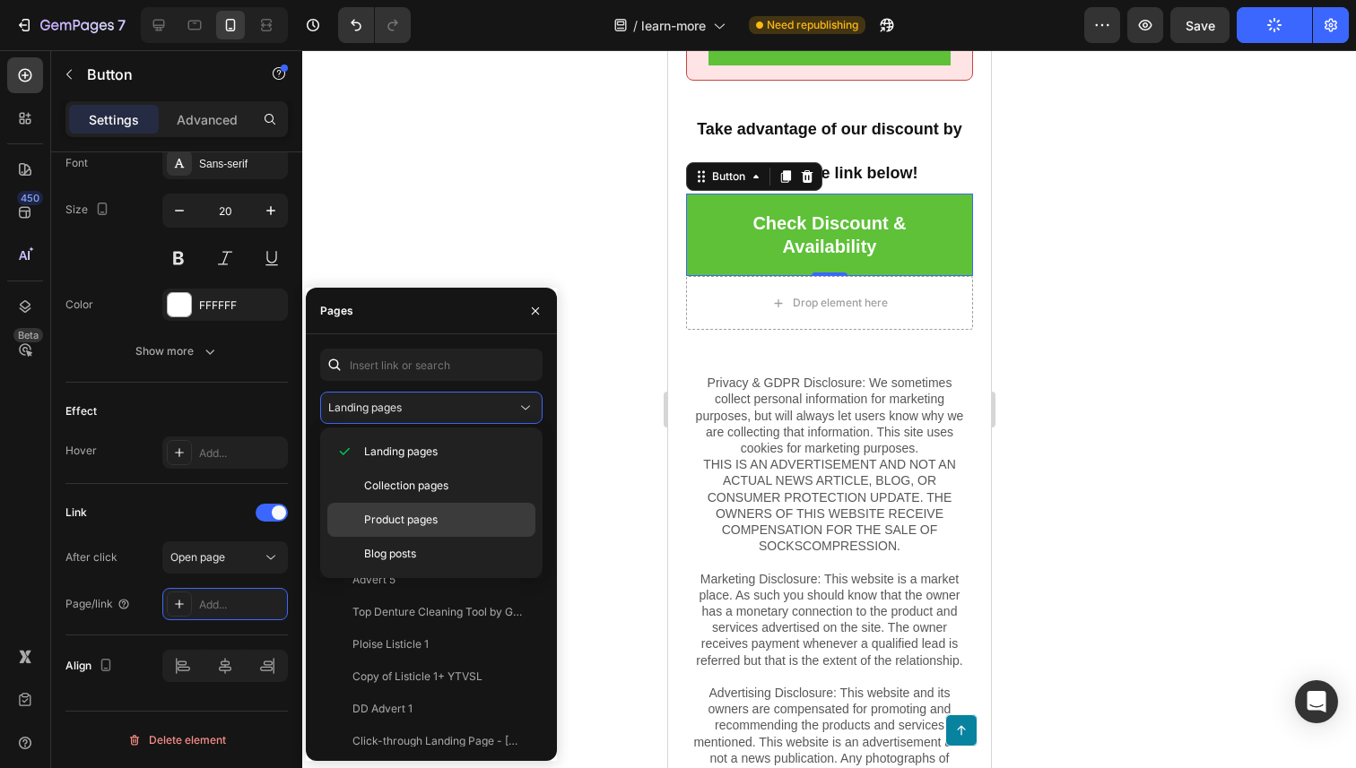
click at [454, 514] on p "Product pages" at bounding box center [445, 520] width 163 height 16
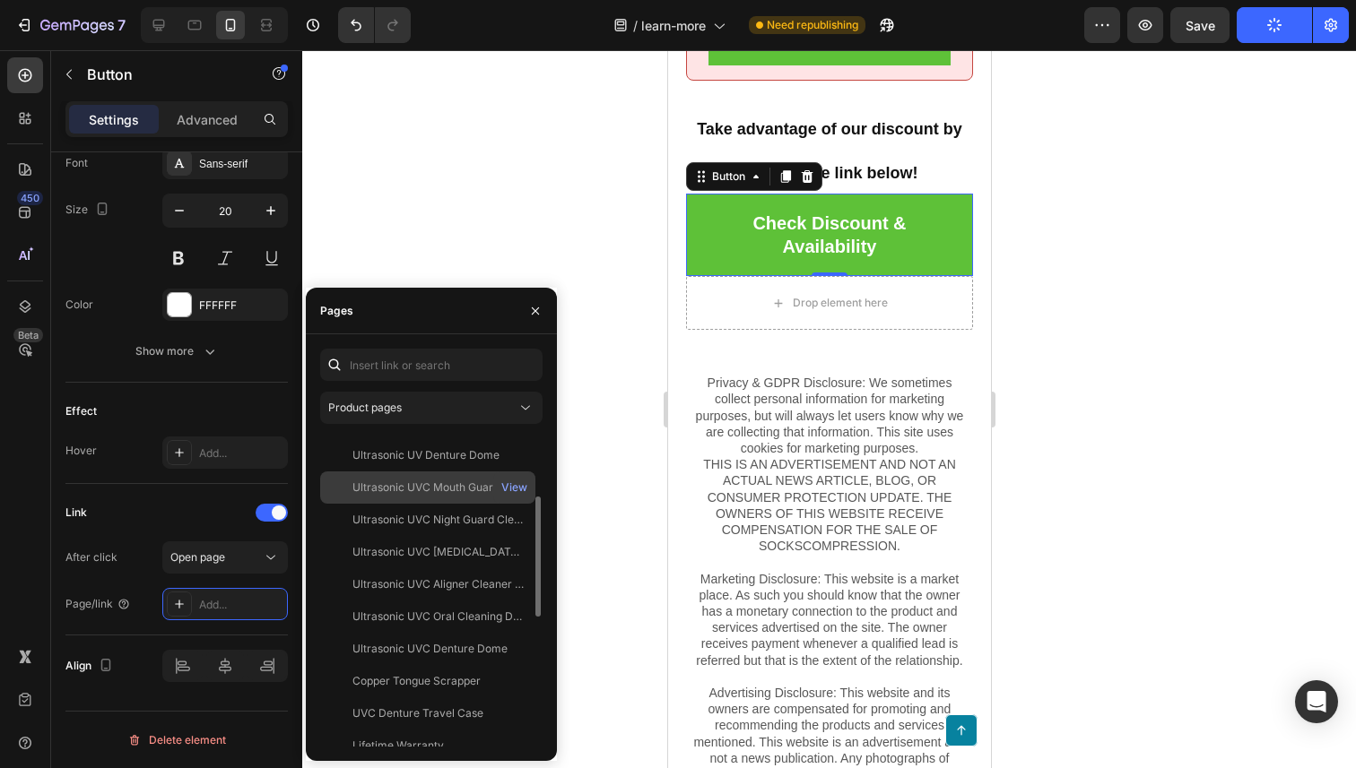
scroll to position [187, 0]
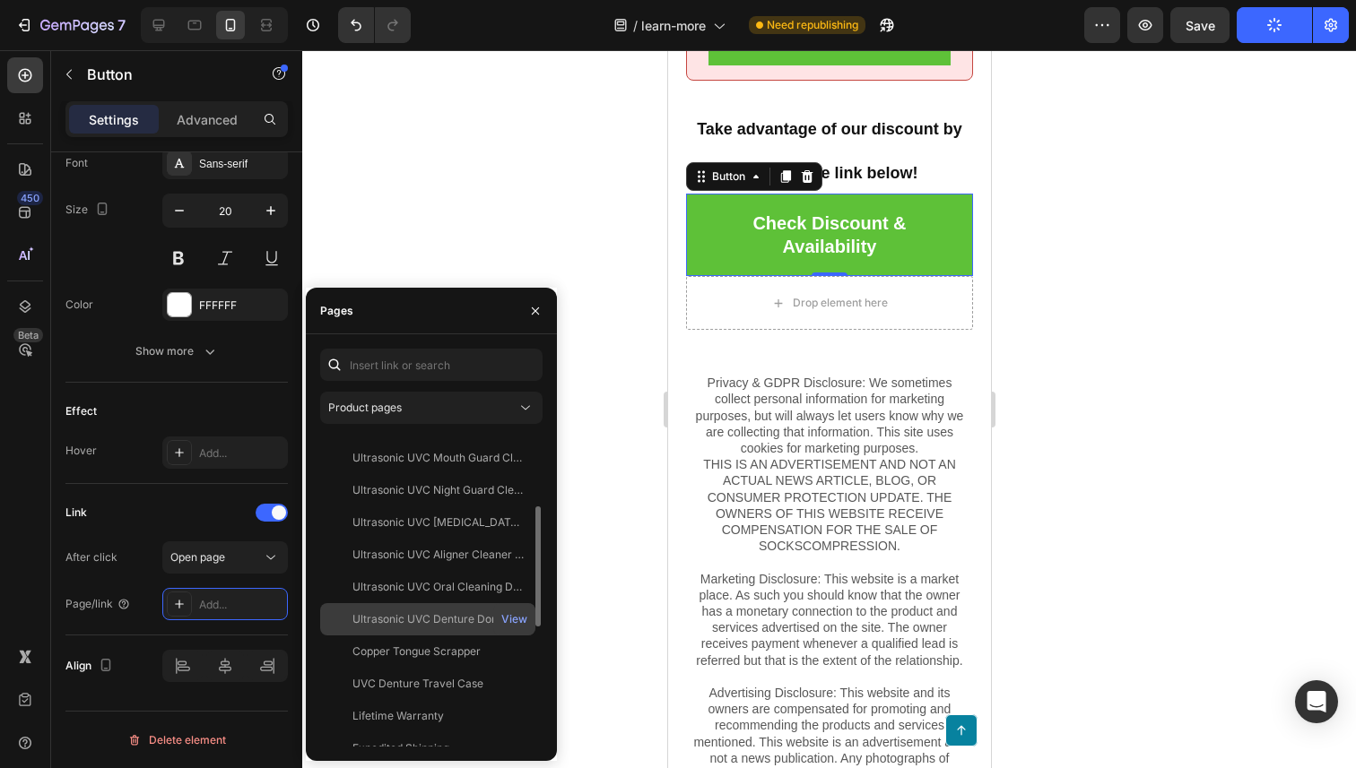
click at [492, 626] on div "Ultrasonic UVC Denture Dome" at bounding box center [429, 620] width 155 height 16
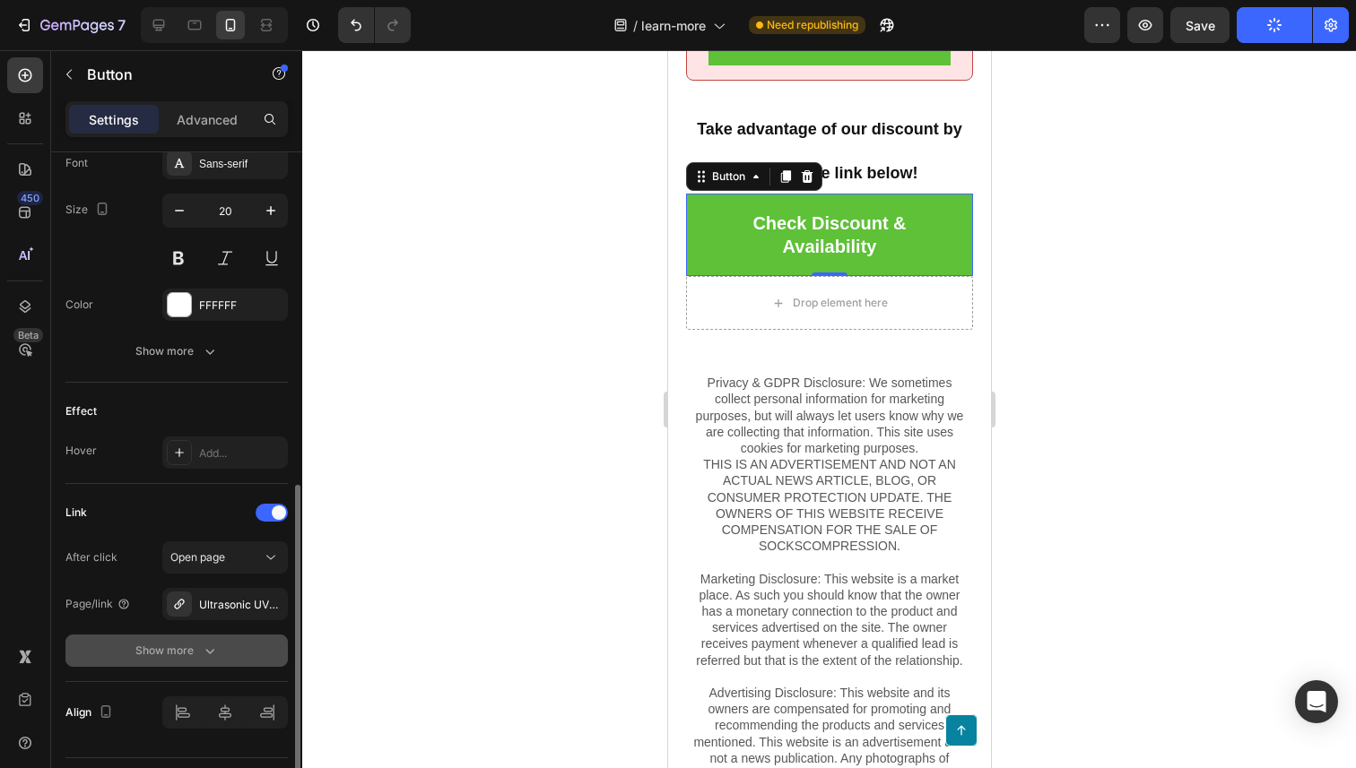
click at [212, 663] on button "Show more" at bounding box center [176, 651] width 222 height 32
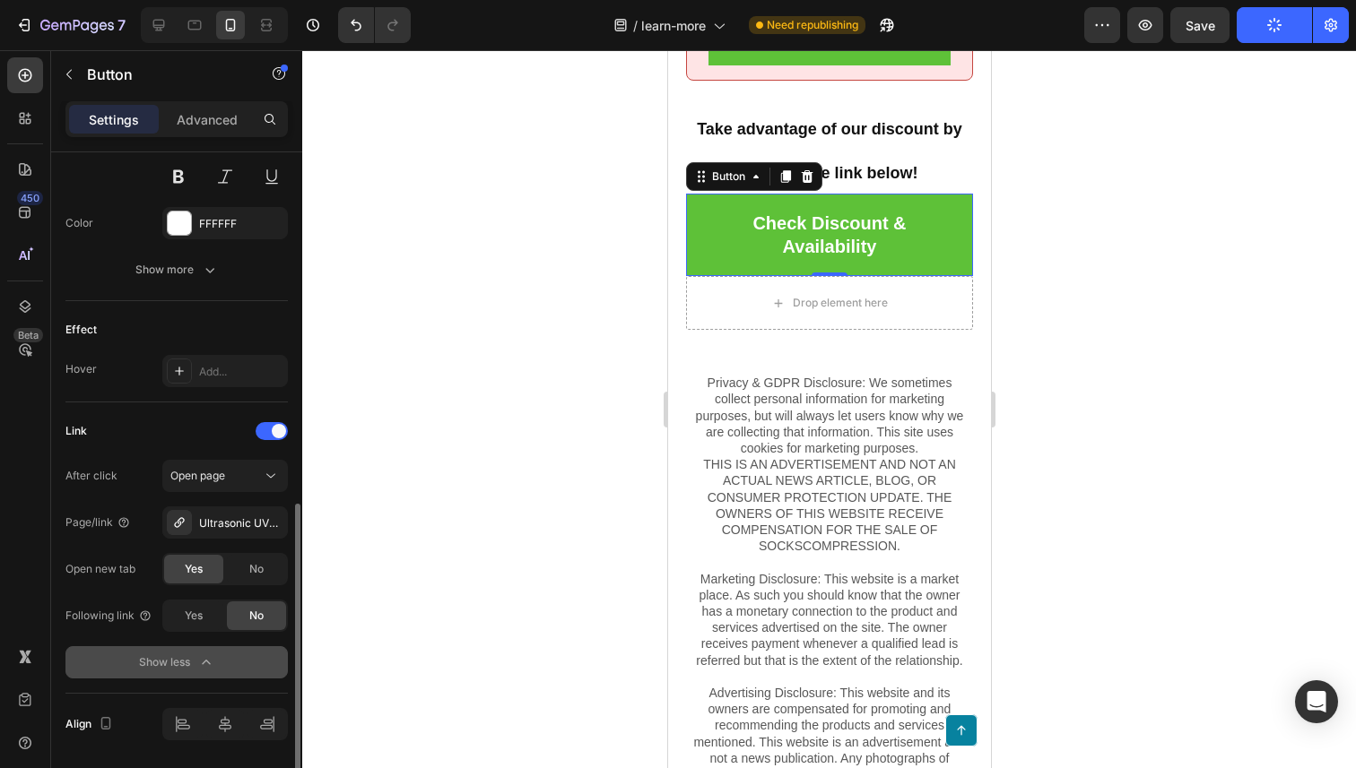
scroll to position [795, 0]
click at [256, 583] on div "Yes No" at bounding box center [225, 567] width 126 height 32
click at [260, 572] on span "No" at bounding box center [256, 568] width 14 height 16
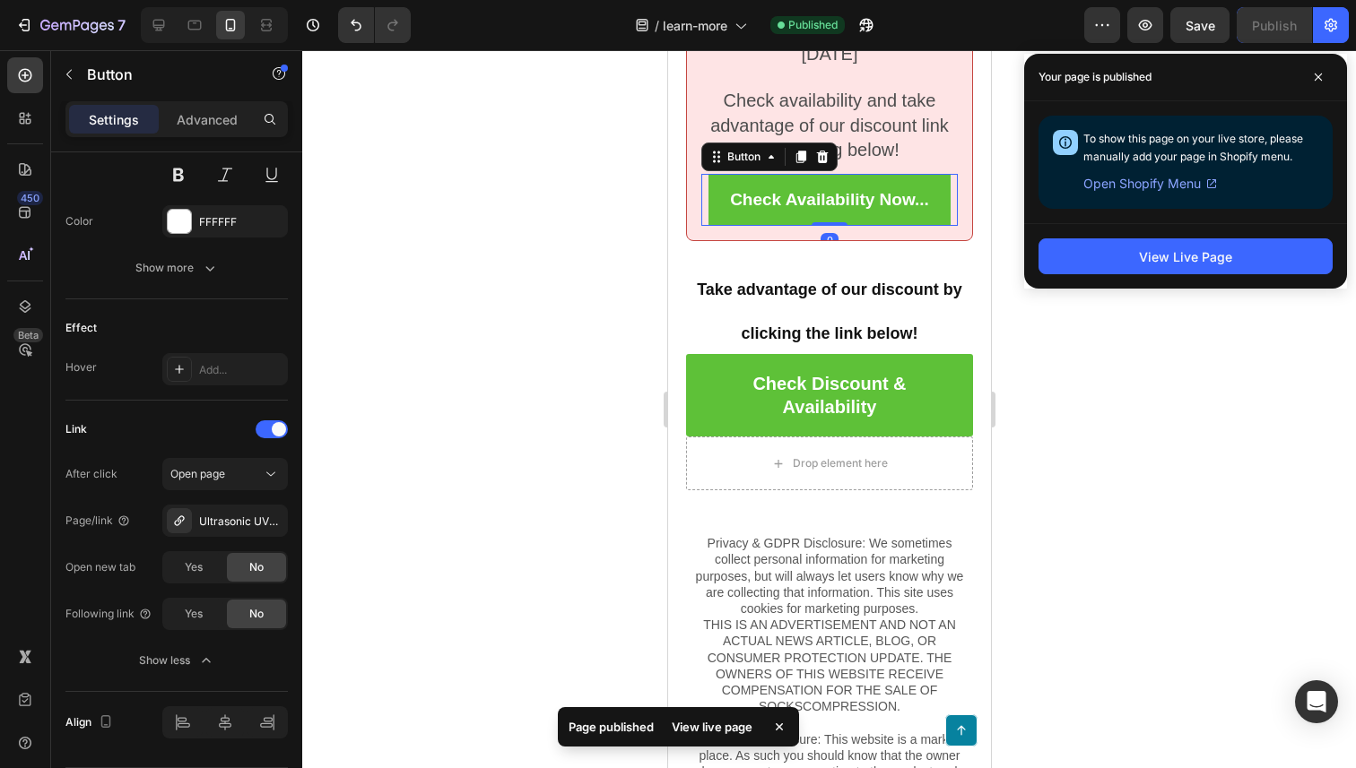
scroll to position [619, 0]
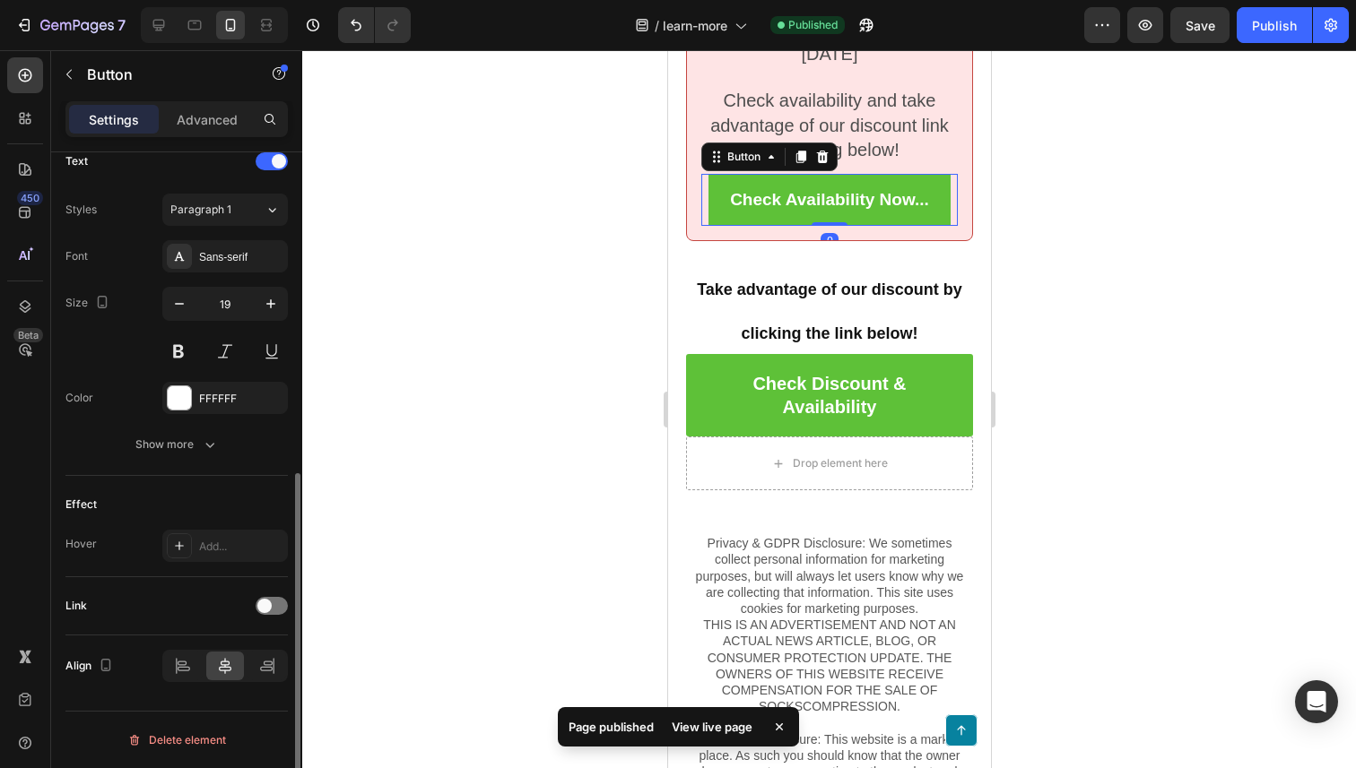
click at [728, 200] on button "Check Availability Now..." at bounding box center [828, 200] width 242 height 52
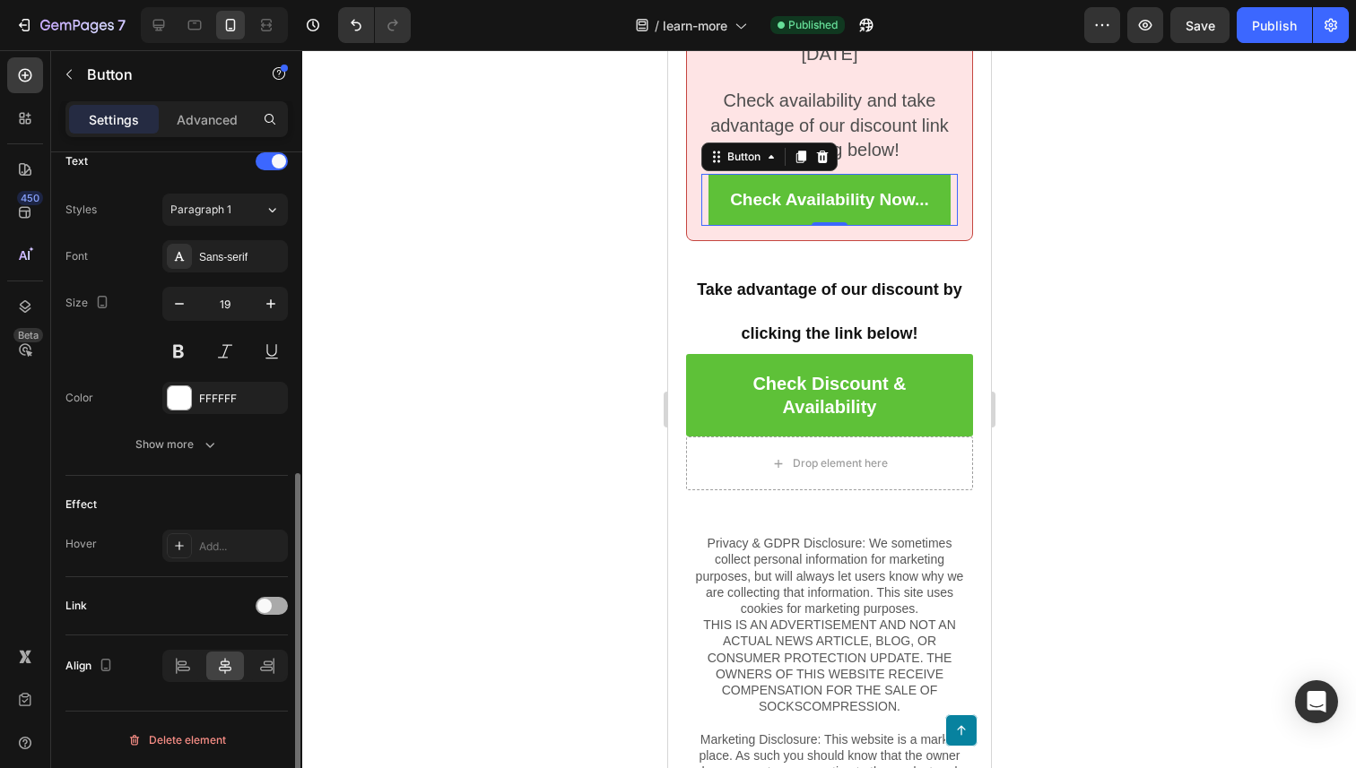
click at [273, 609] on div at bounding box center [272, 606] width 32 height 18
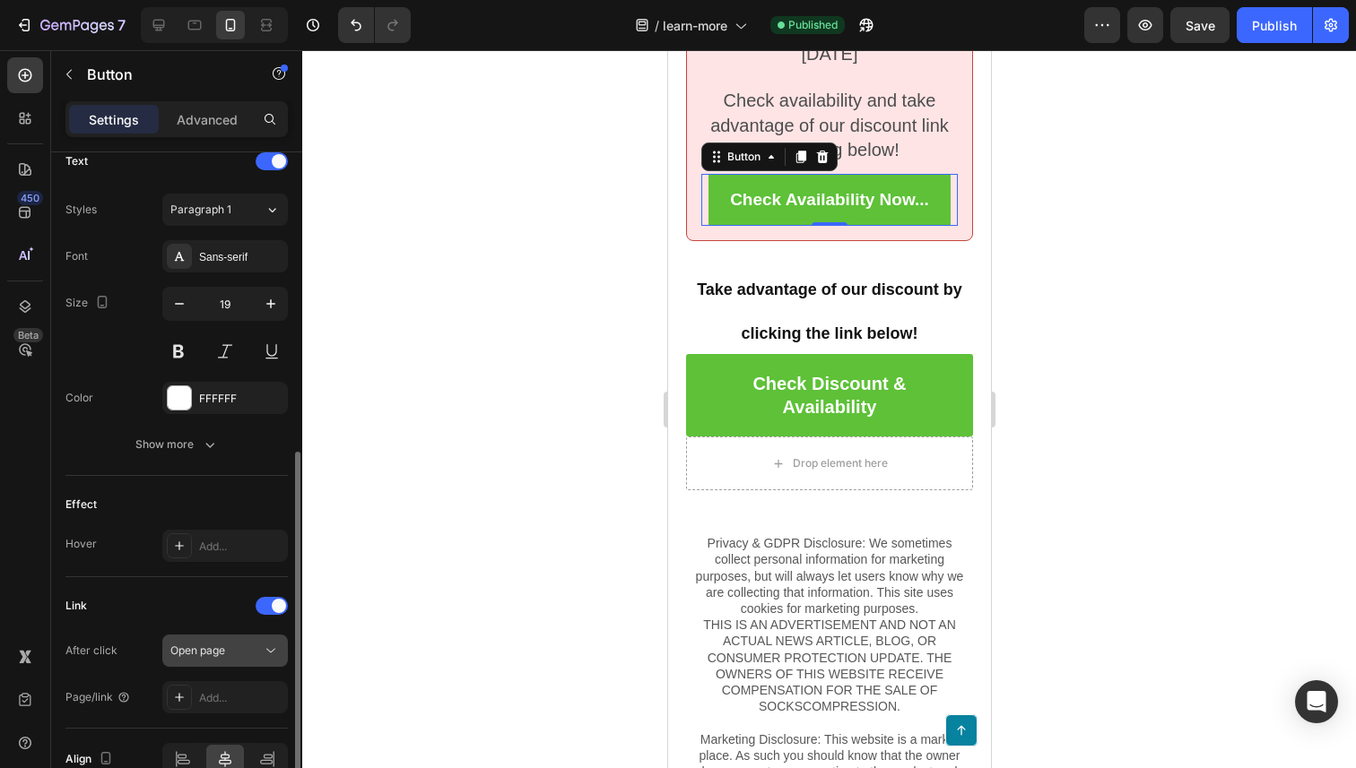
click at [273, 650] on icon at bounding box center [270, 651] width 9 height 4
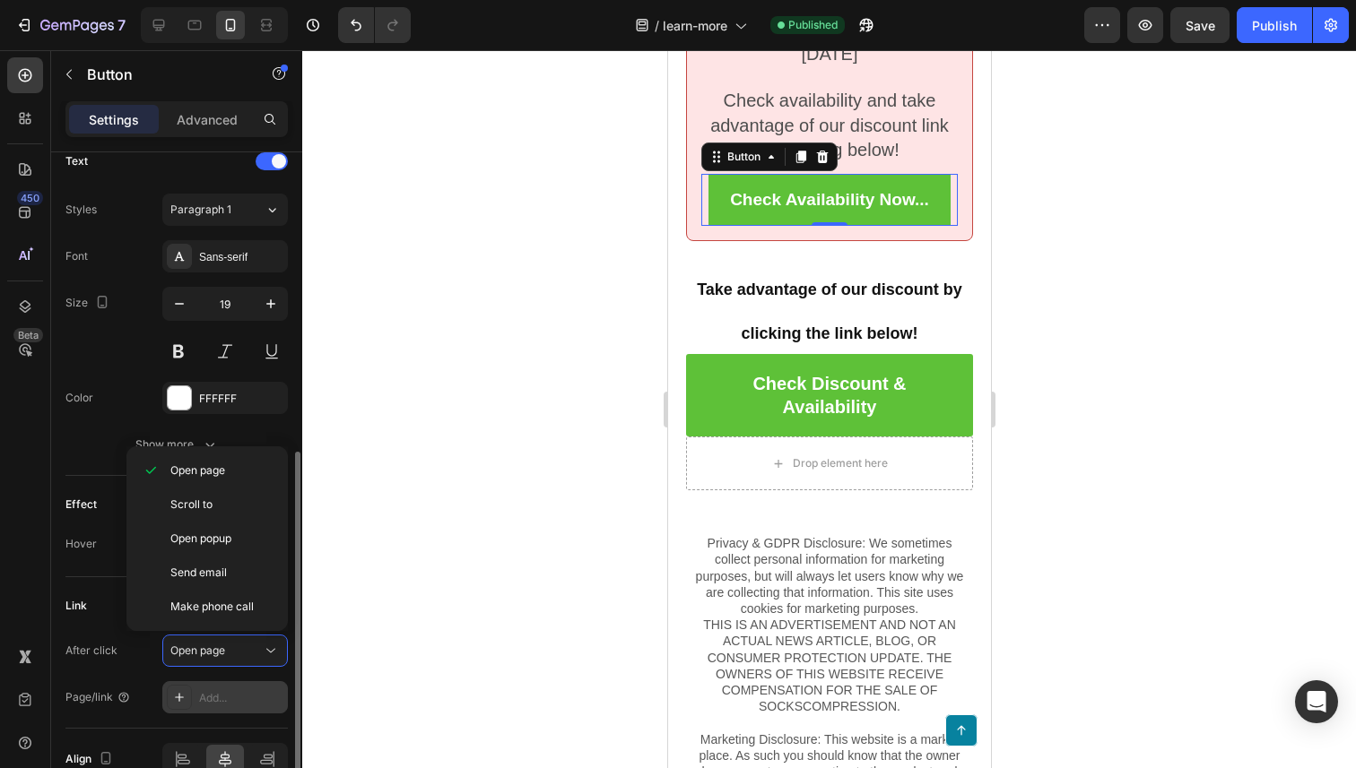
click at [262, 683] on div "Add..." at bounding box center [225, 697] width 126 height 32
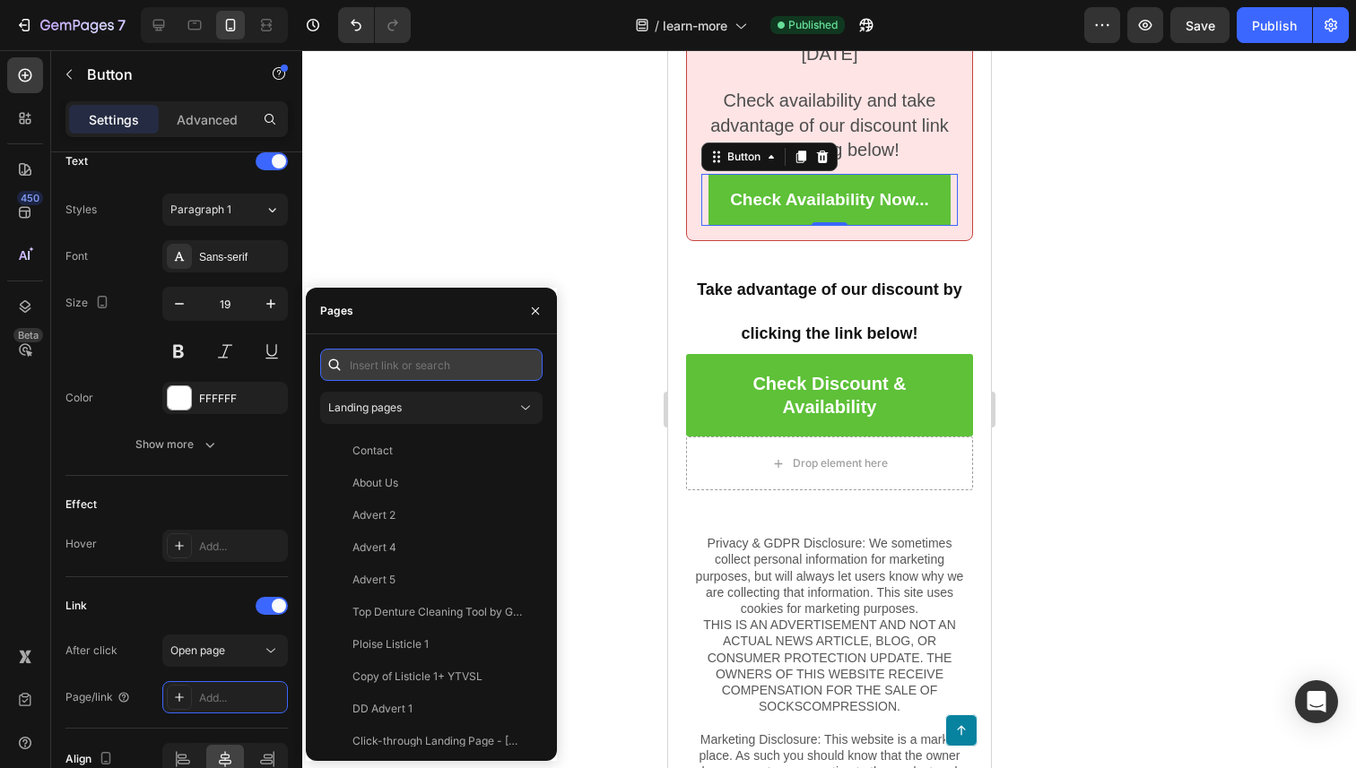
click at [433, 380] on input "text" at bounding box center [431, 365] width 222 height 32
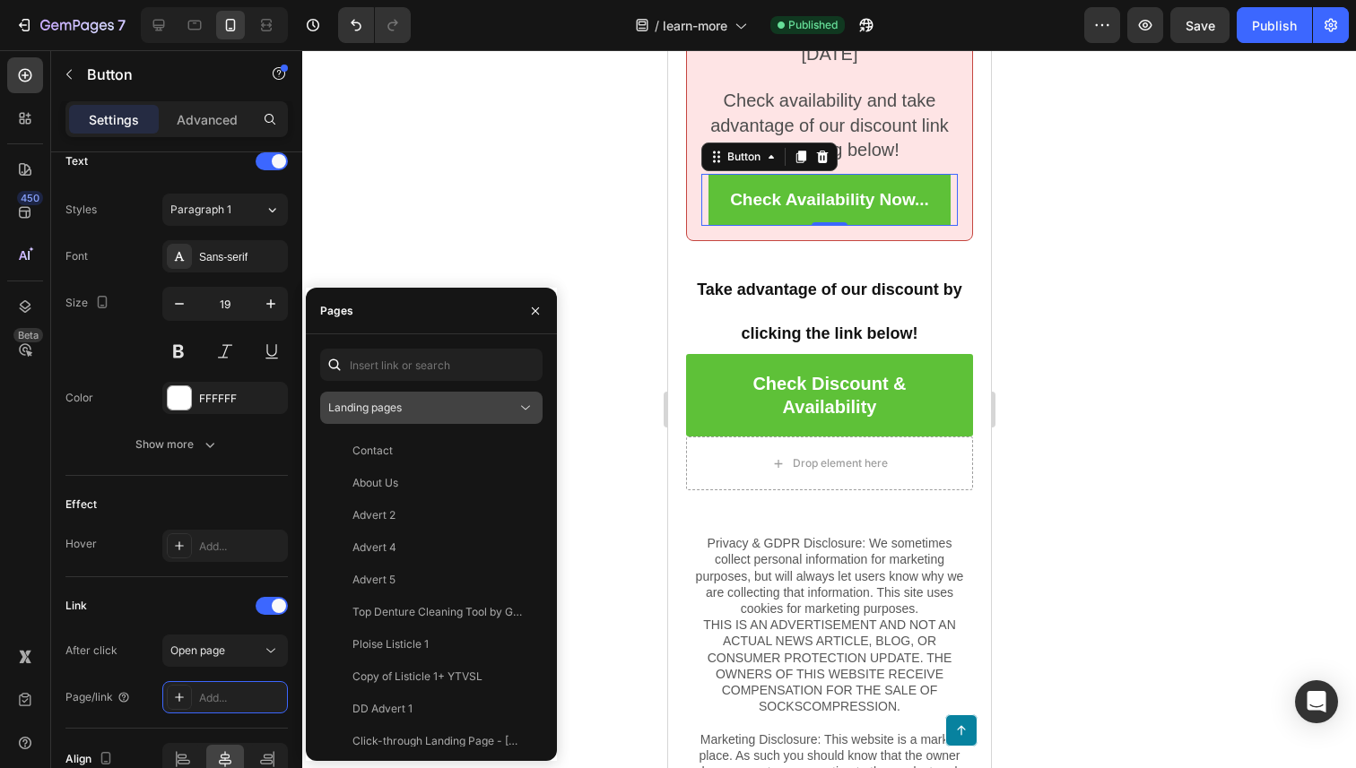
click at [433, 416] on div "Landing pages" at bounding box center [431, 408] width 206 height 18
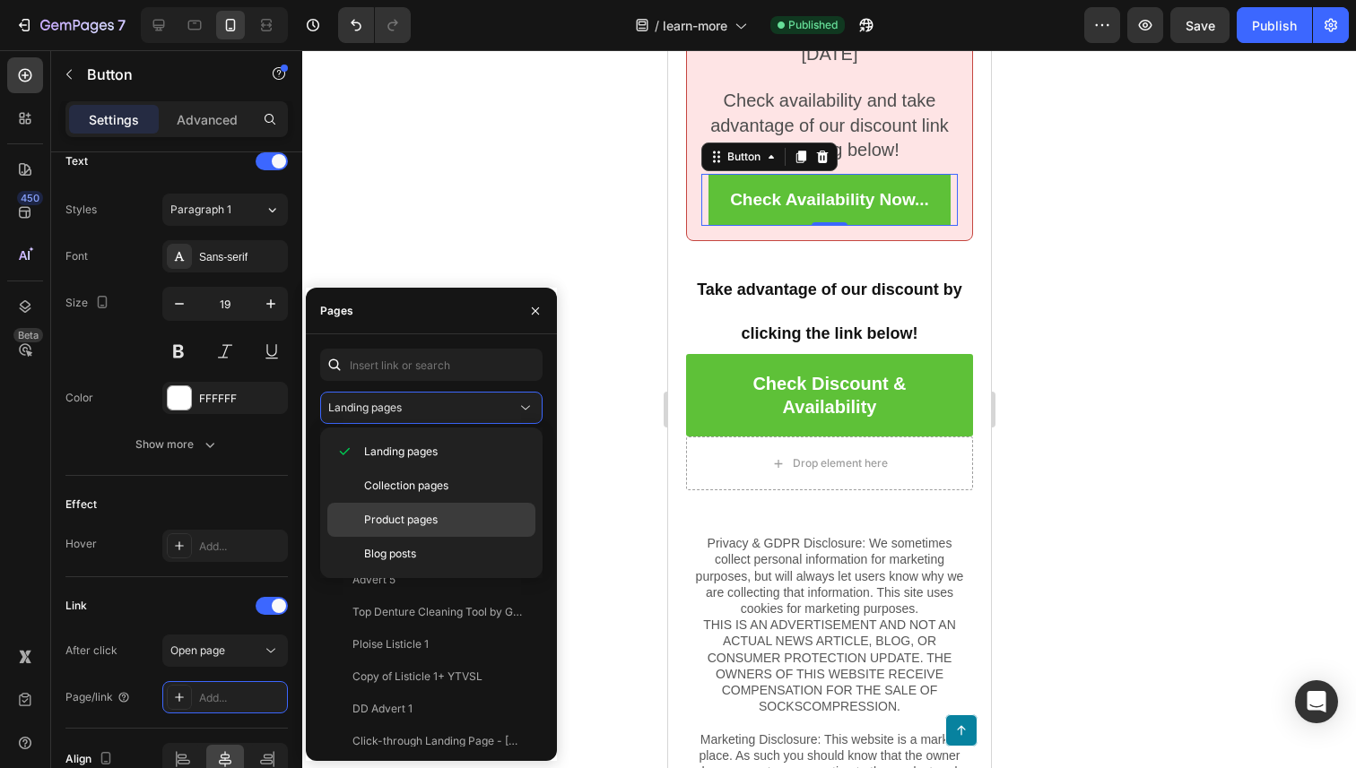
click at [436, 537] on div "Product pages" at bounding box center [431, 554] width 208 height 34
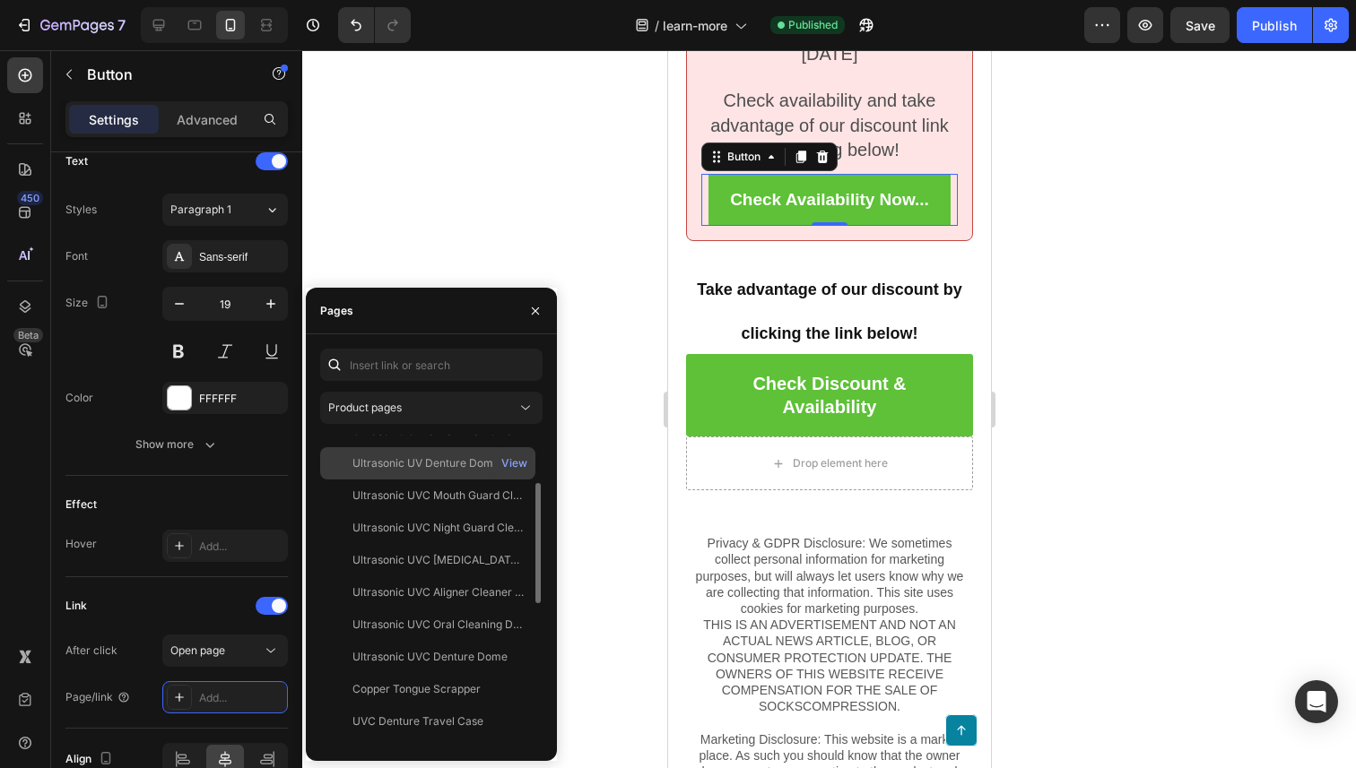
scroll to position [158, 0]
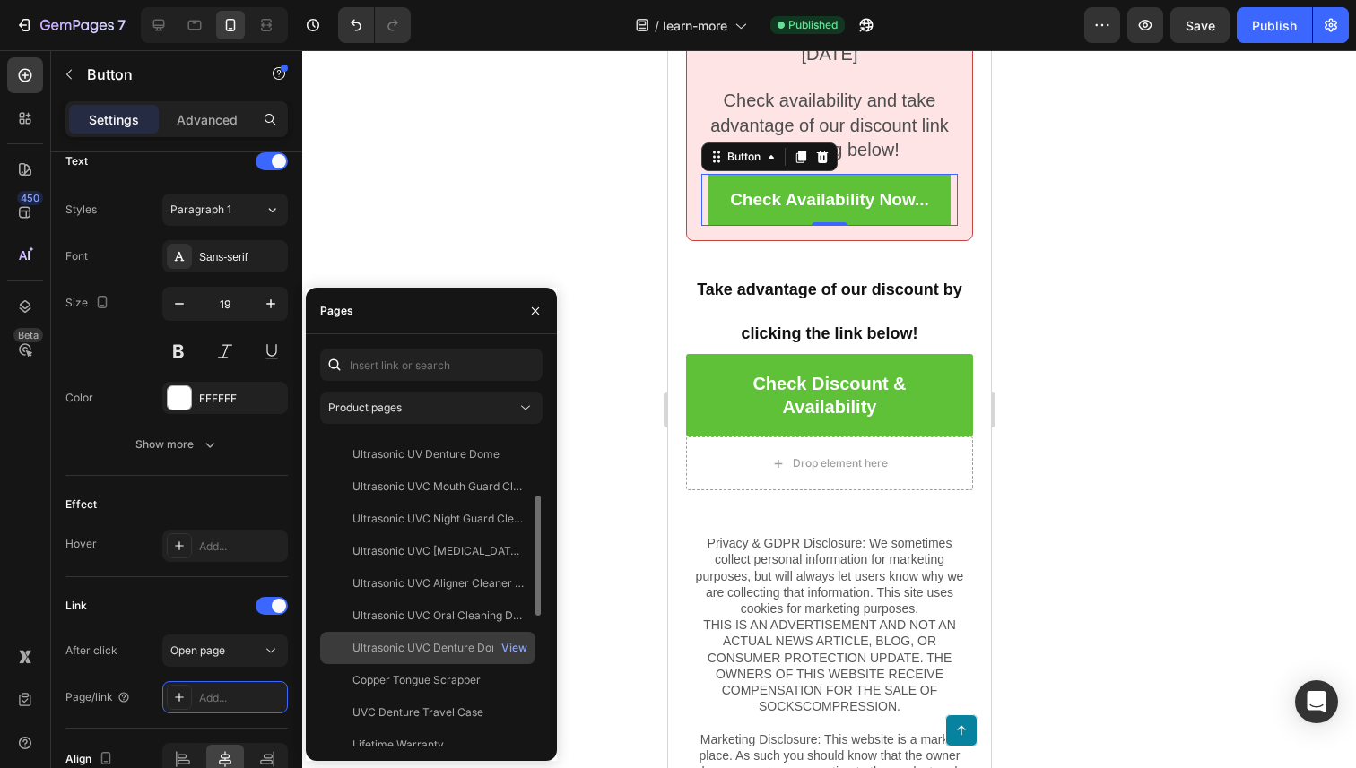
click at [435, 649] on div "Ultrasonic UVC Denture Dome" at bounding box center [429, 648] width 155 height 16
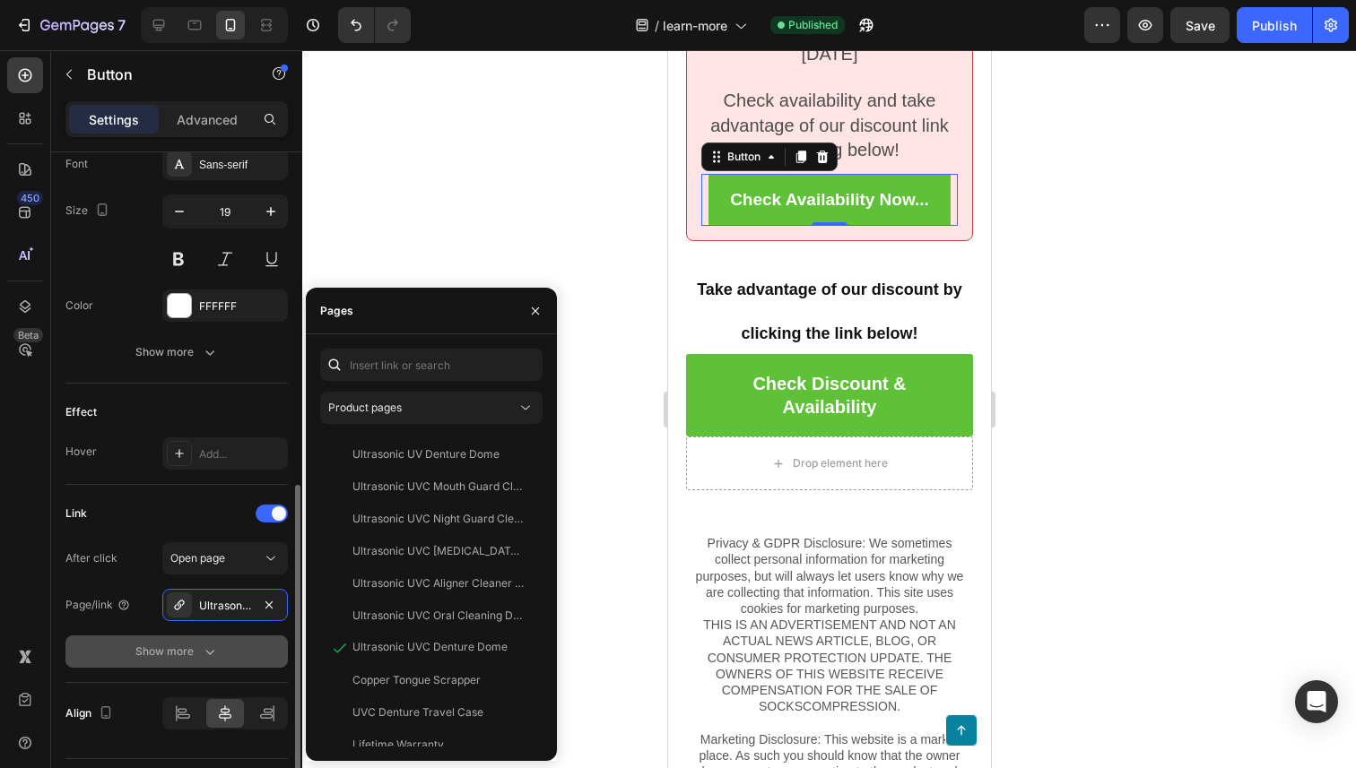
click at [198, 654] on div "Show more" at bounding box center [176, 652] width 83 height 18
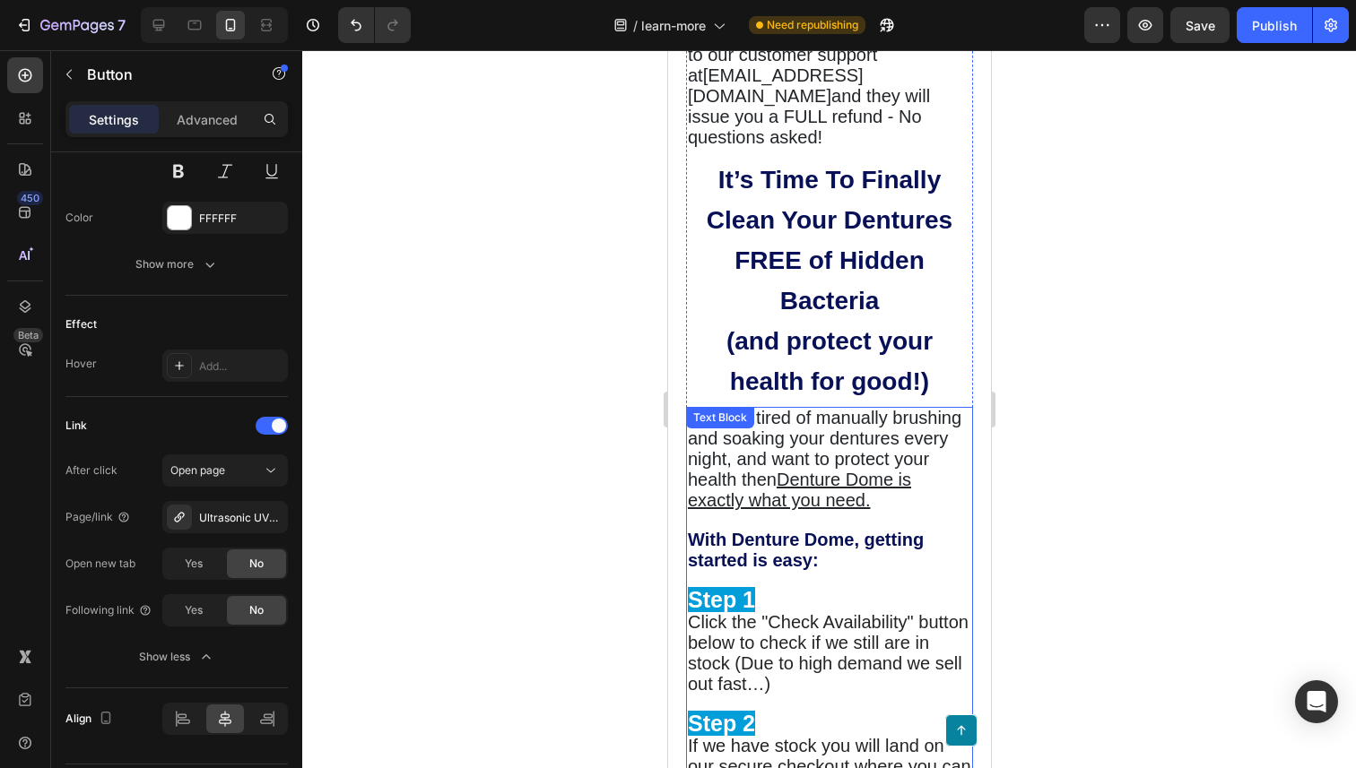
scroll to position [6299, 0]
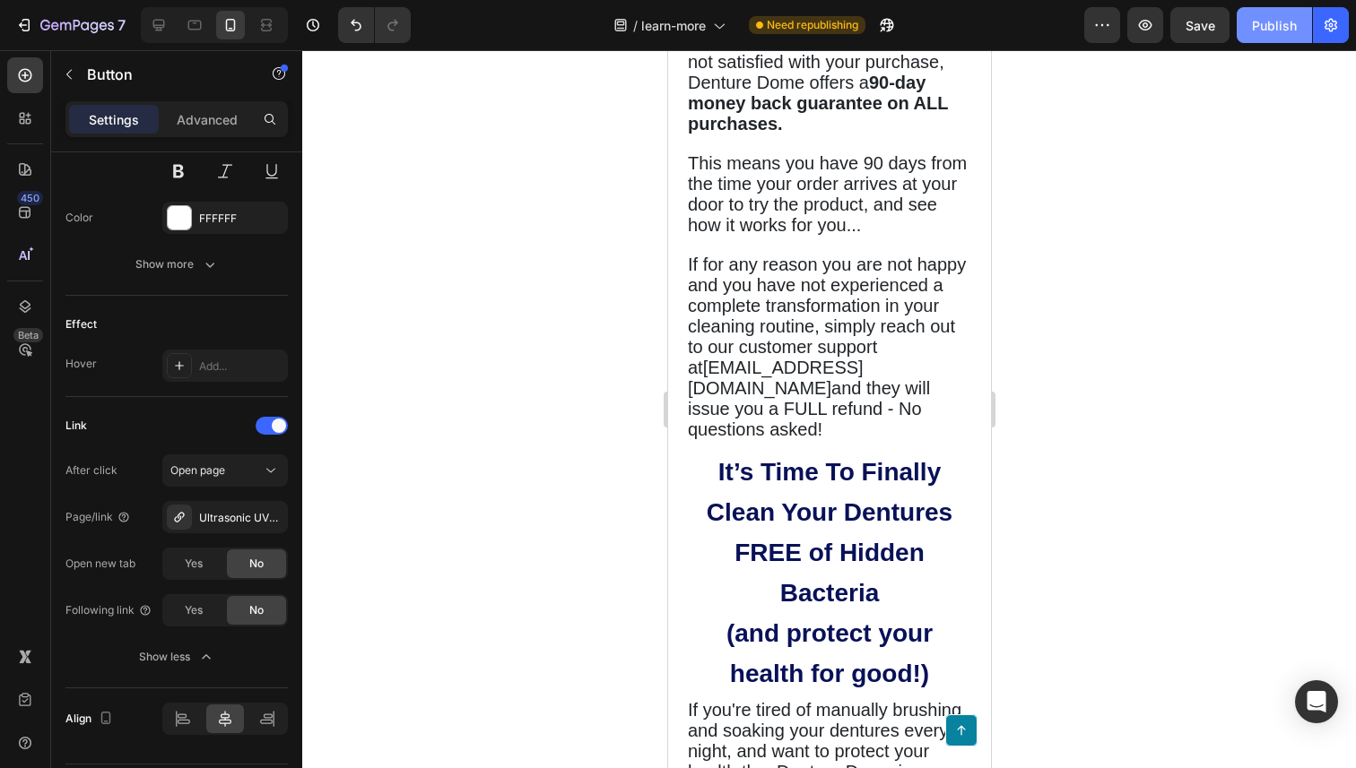
click at [1272, 16] on div "Publish" at bounding box center [1274, 25] width 45 height 19
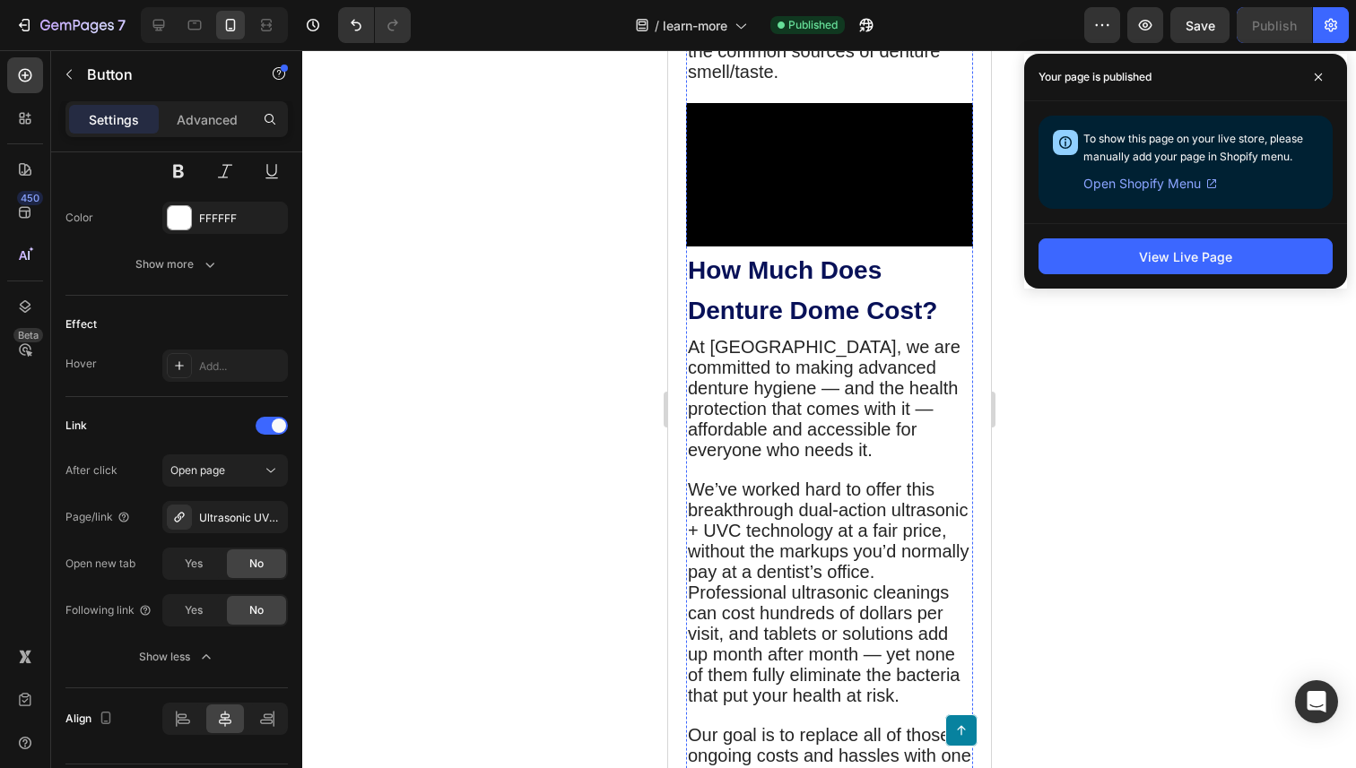
scroll to position [0, 0]
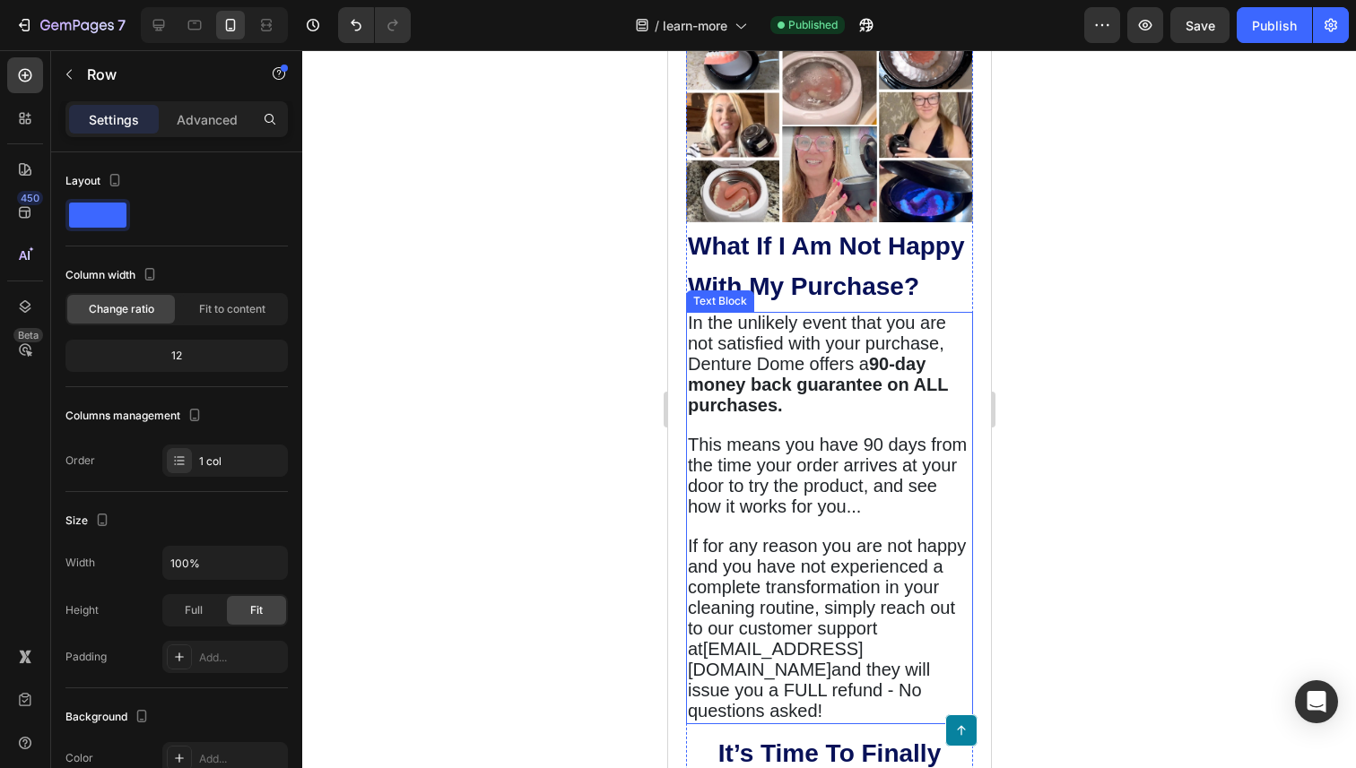
scroll to position [6023, 0]
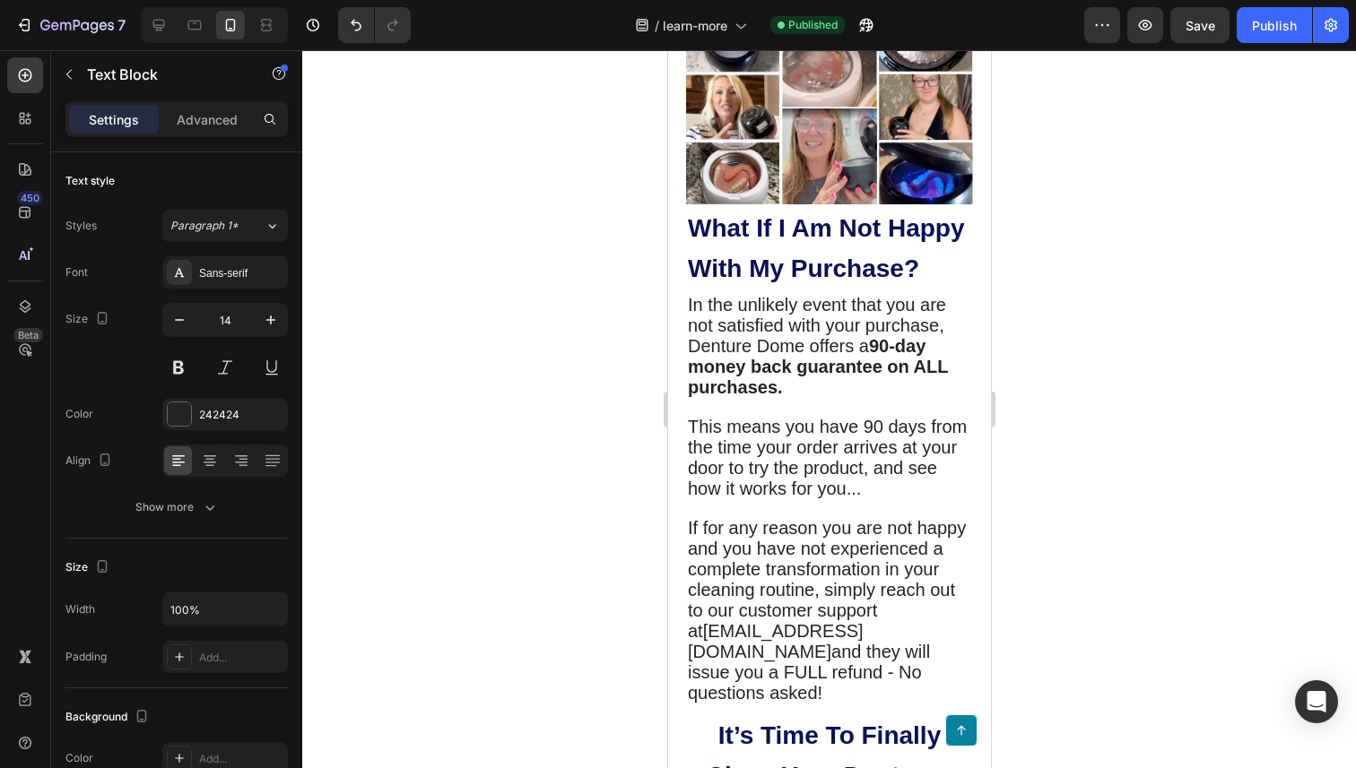
drag, startPoint x: 829, startPoint y: 391, endPoint x: 833, endPoint y: 378, distance: 13.1
click at [833, 10] on div at bounding box center [829, 6] width 36 height 5
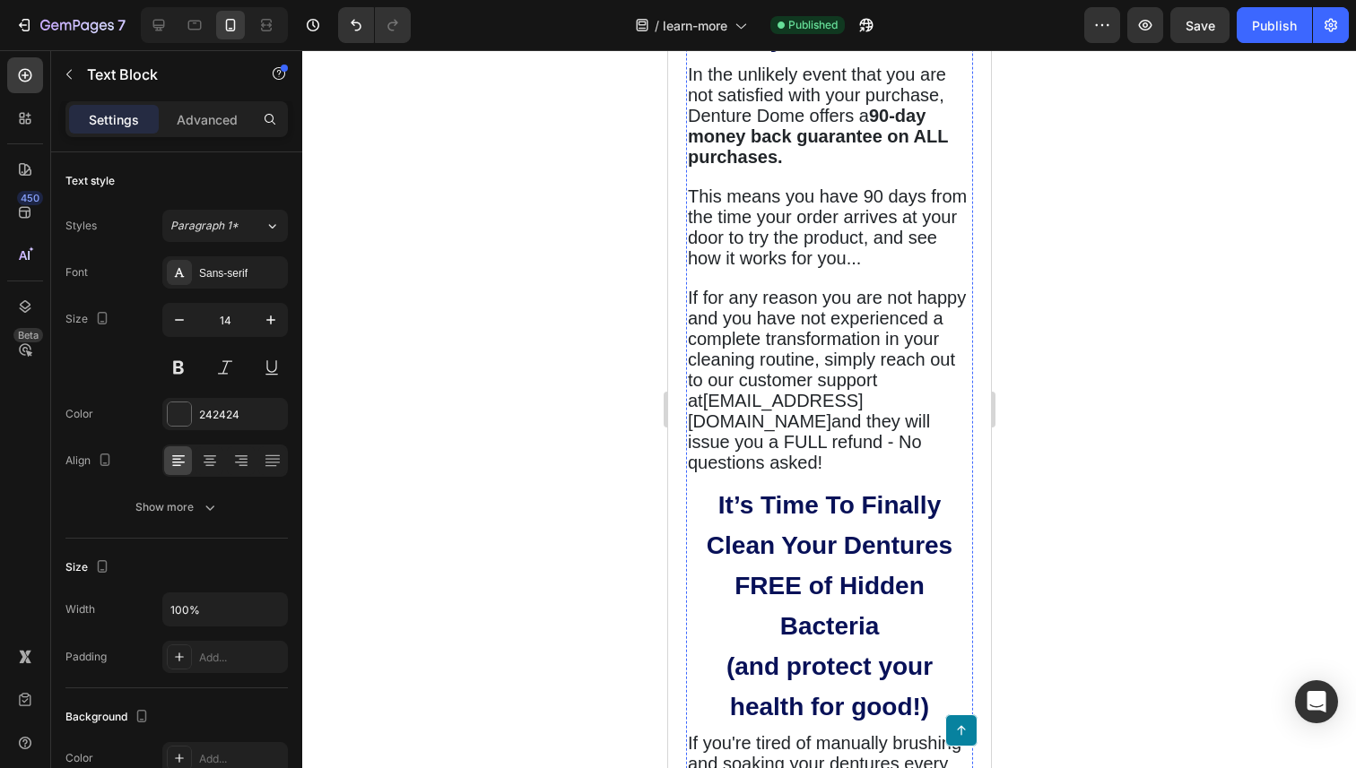
scroll to position [6255, 0]
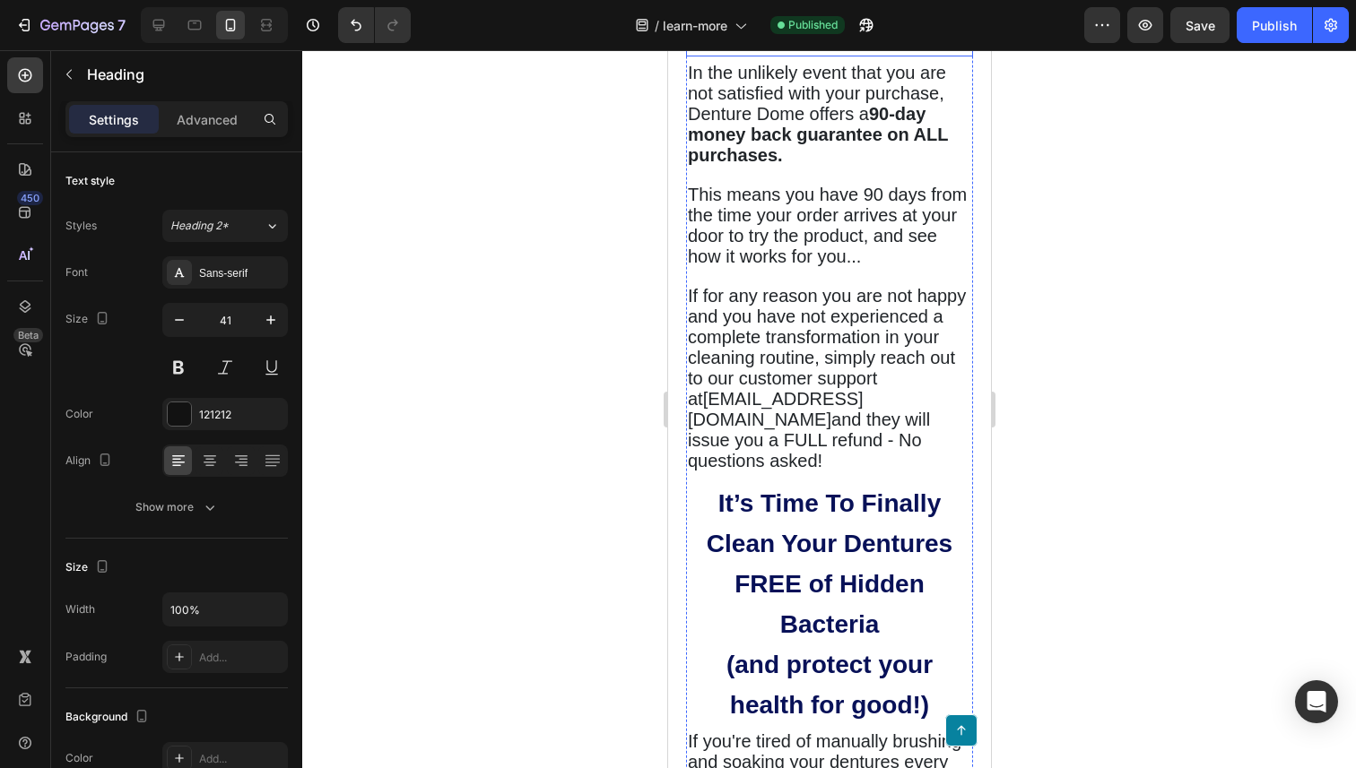
click at [832, 50] on strong "What If I Am Not Happy With My Purchase?" at bounding box center [825, 16] width 277 height 68
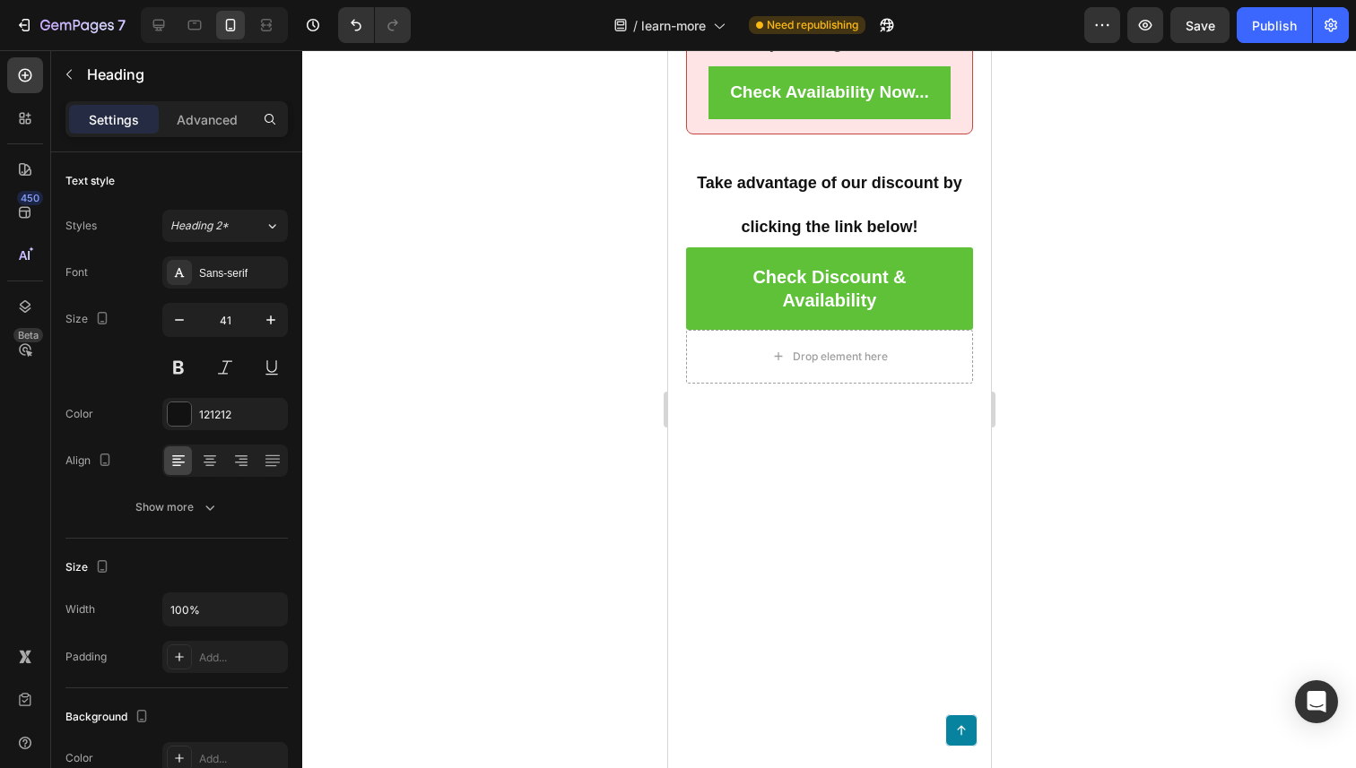
scroll to position [8261, 0]
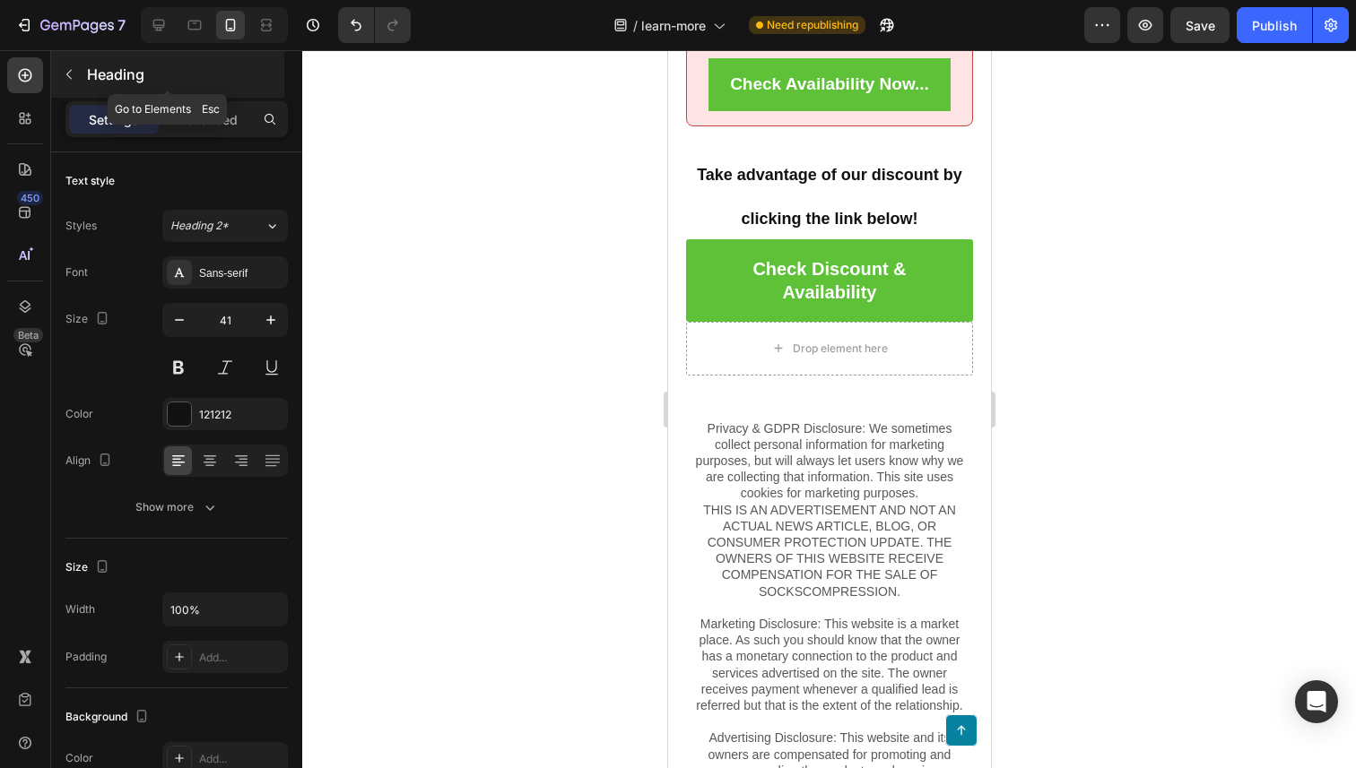
click at [77, 74] on button "button" at bounding box center [69, 74] width 29 height 29
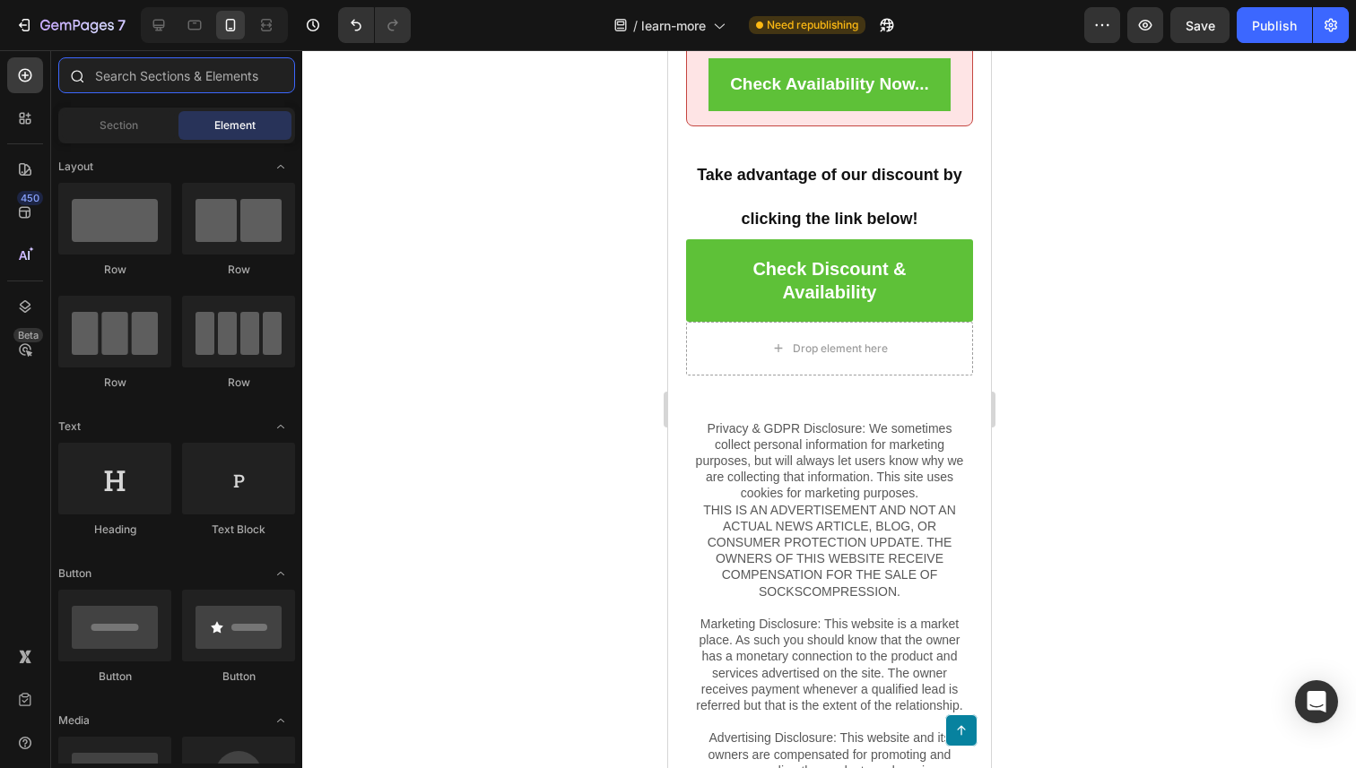
click at [103, 79] on input "text" at bounding box center [176, 75] width 237 height 36
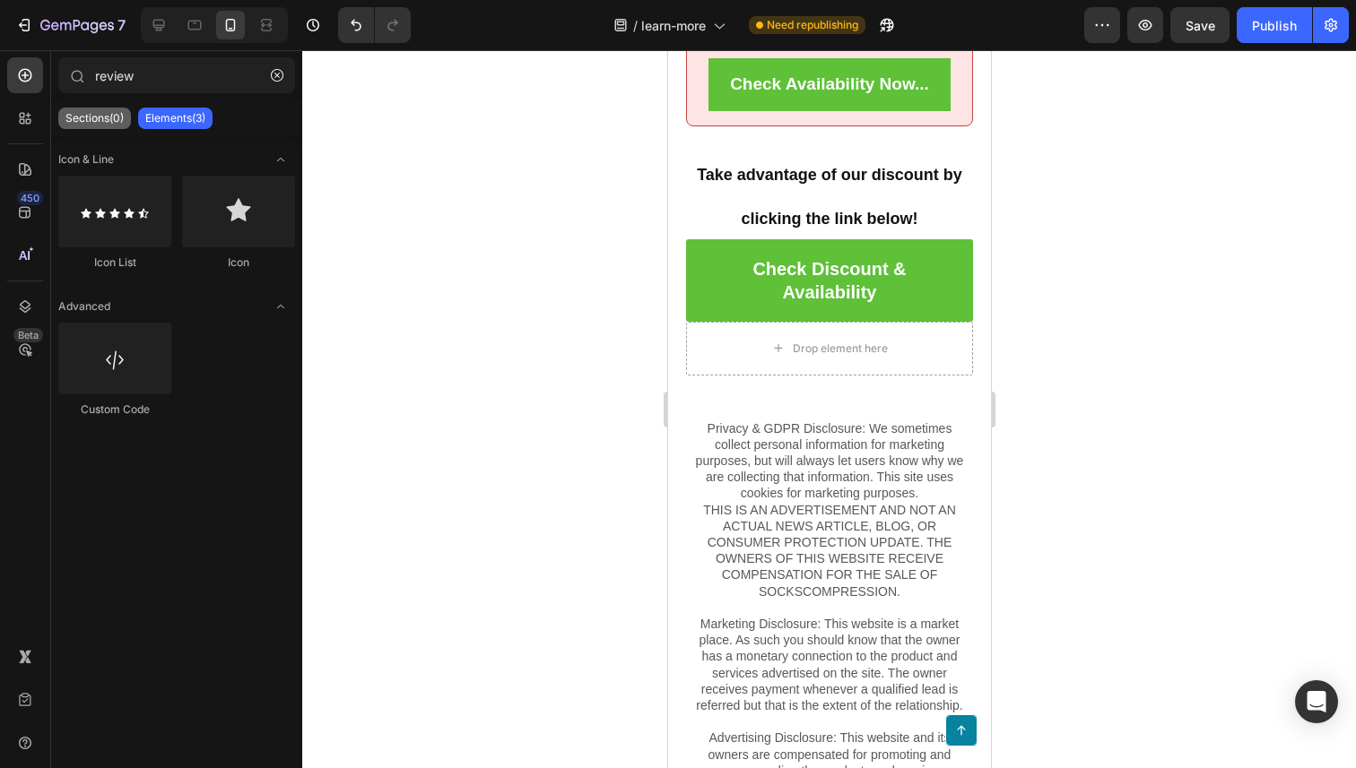
click at [97, 109] on div "Sections(0)" at bounding box center [94, 119] width 73 height 22
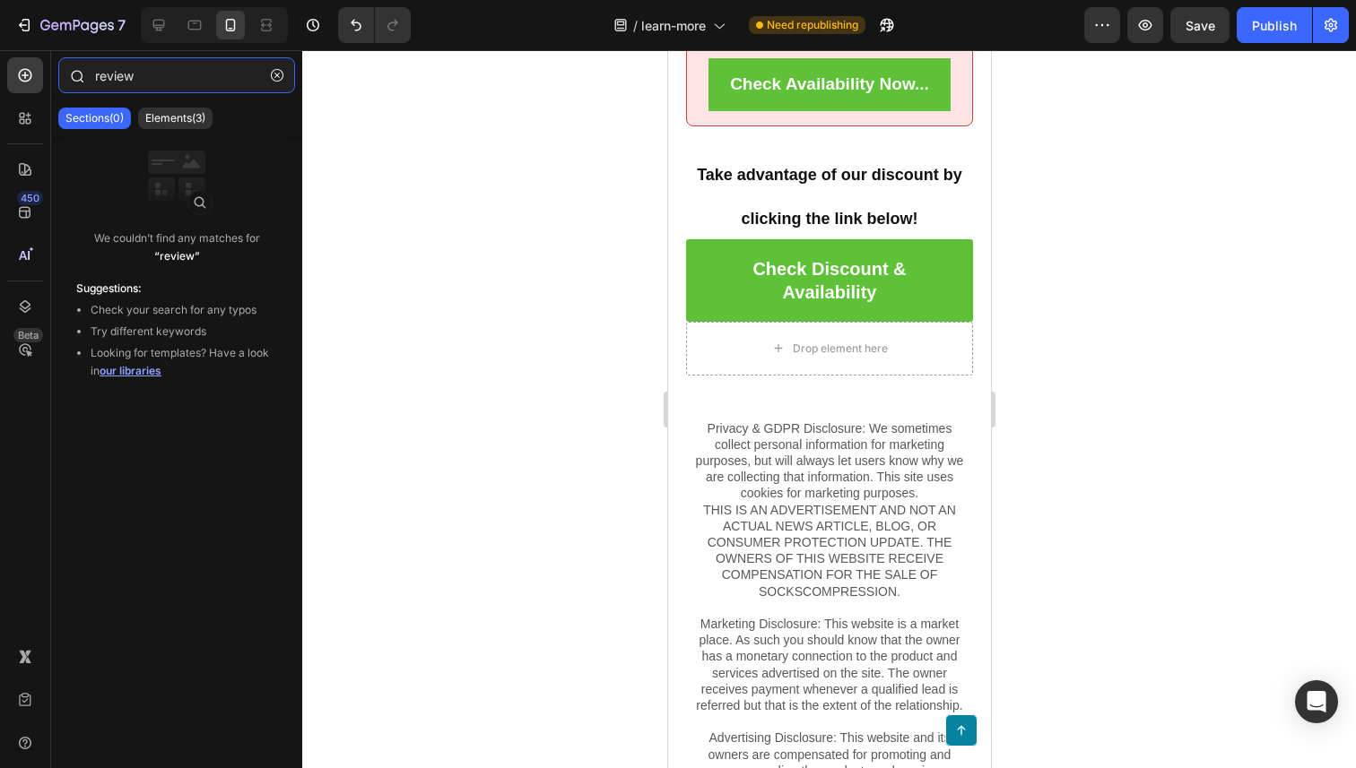
click at [143, 86] on input "review" at bounding box center [176, 75] width 237 height 36
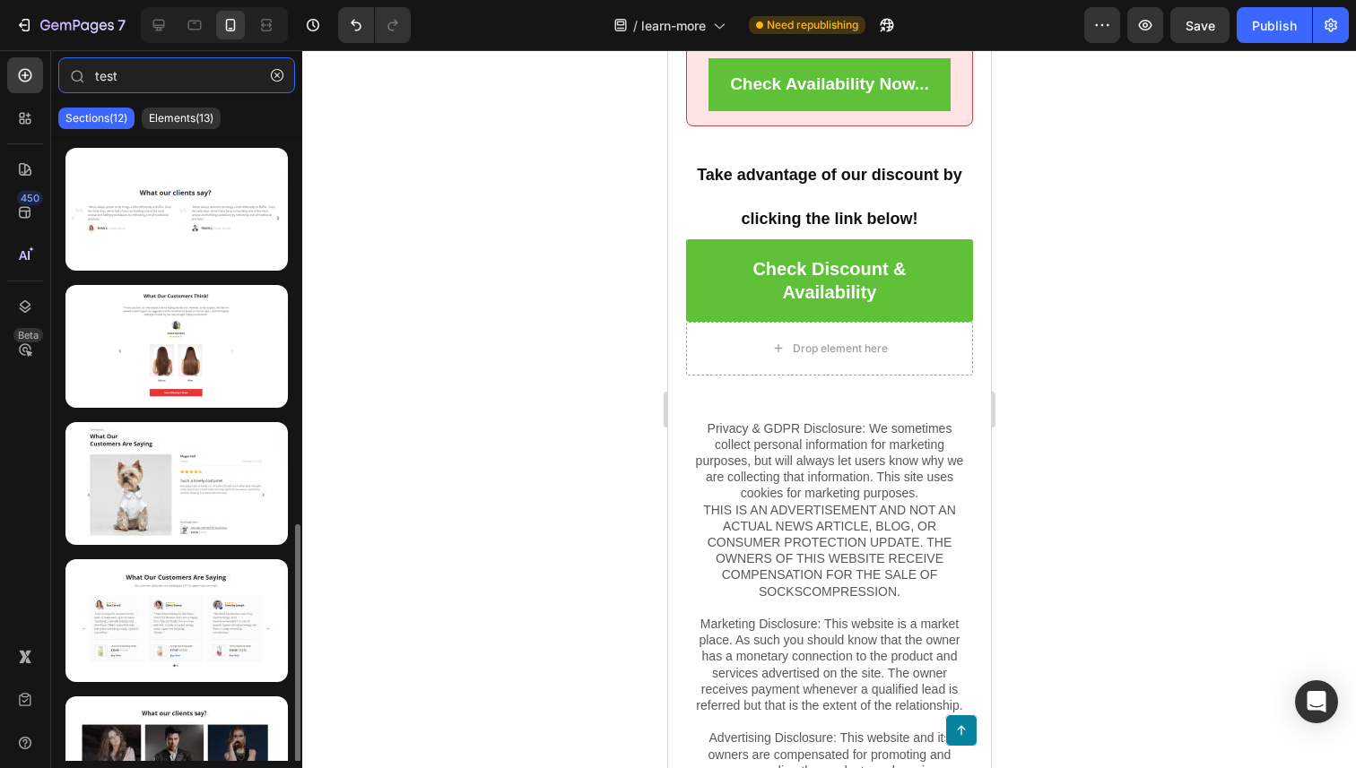
scroll to position [1014, 0]
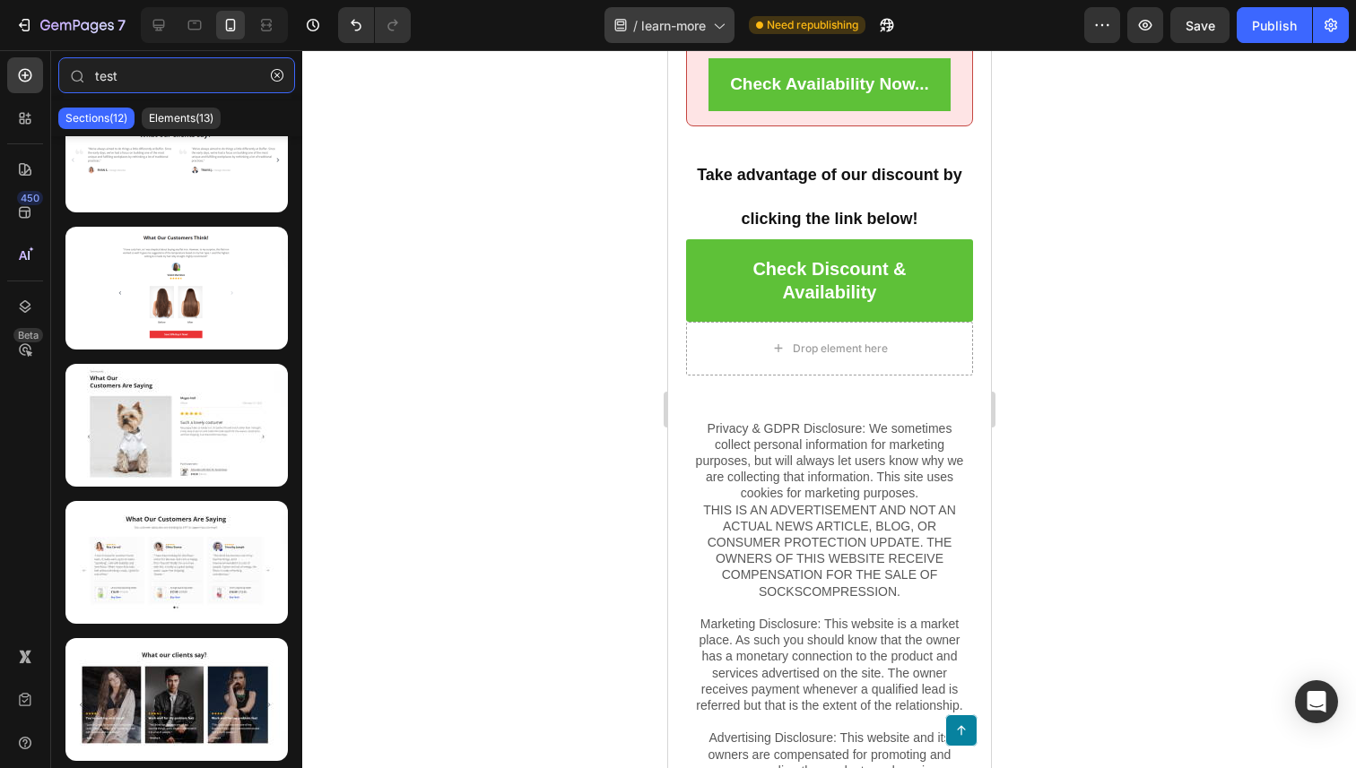
type input "test"
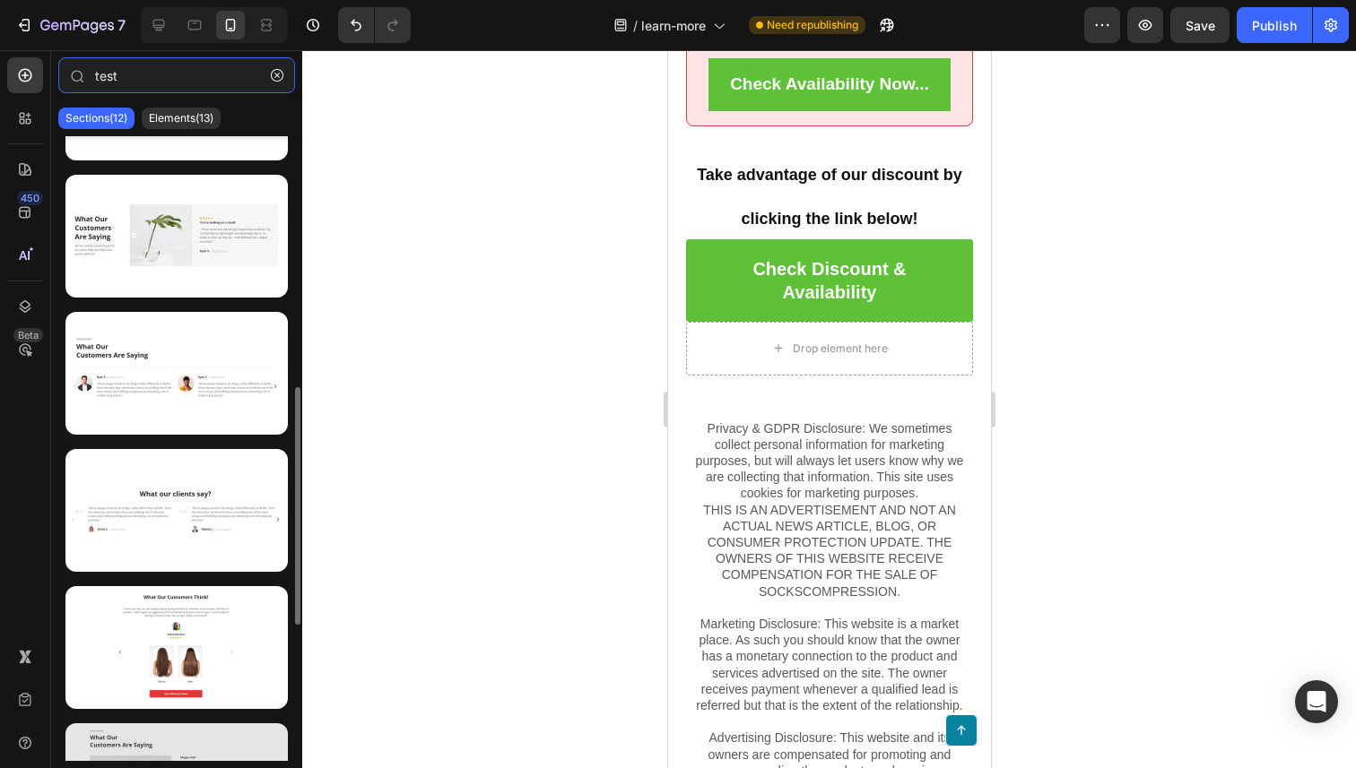
scroll to position [635, 0]
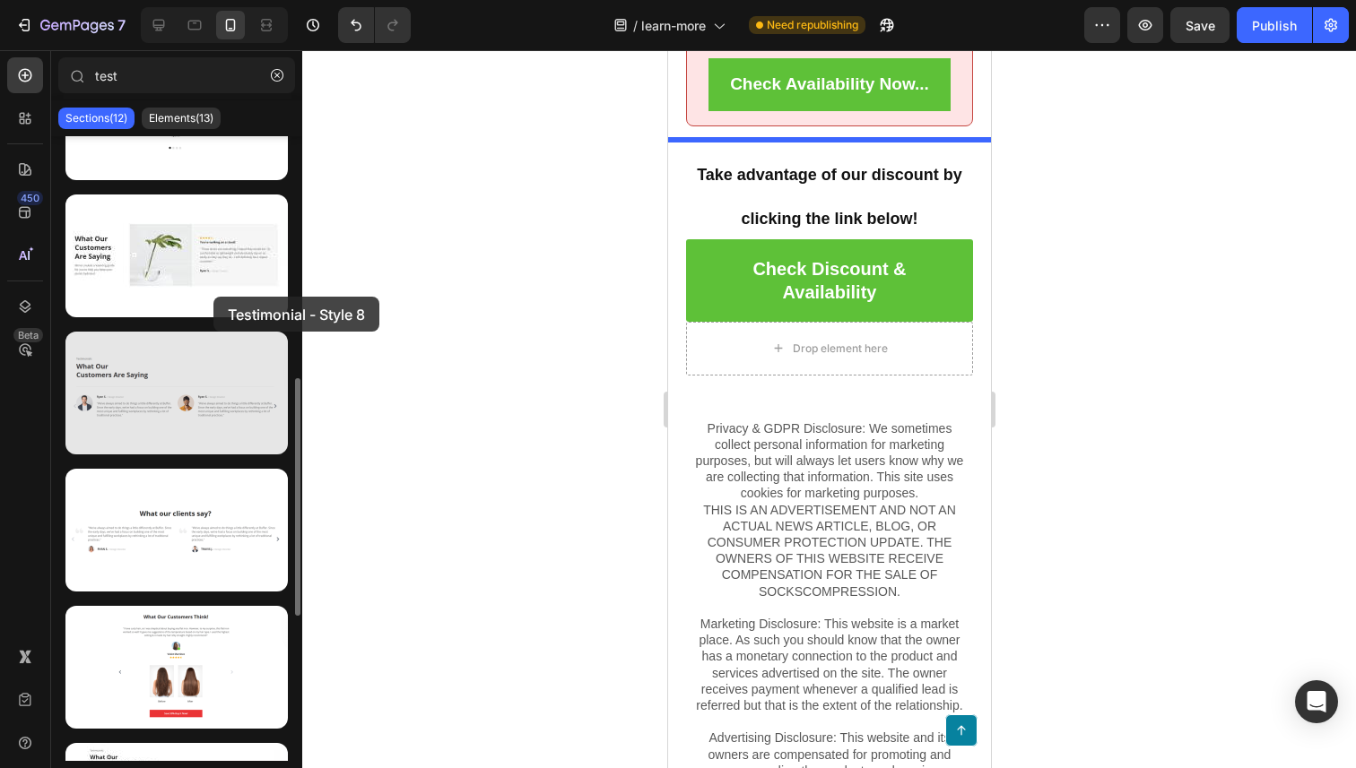
drag, startPoint x: 167, startPoint y: 398, endPoint x: 167, endPoint y: 338, distance: 60.1
click at [163, 332] on div at bounding box center [176, 393] width 222 height 123
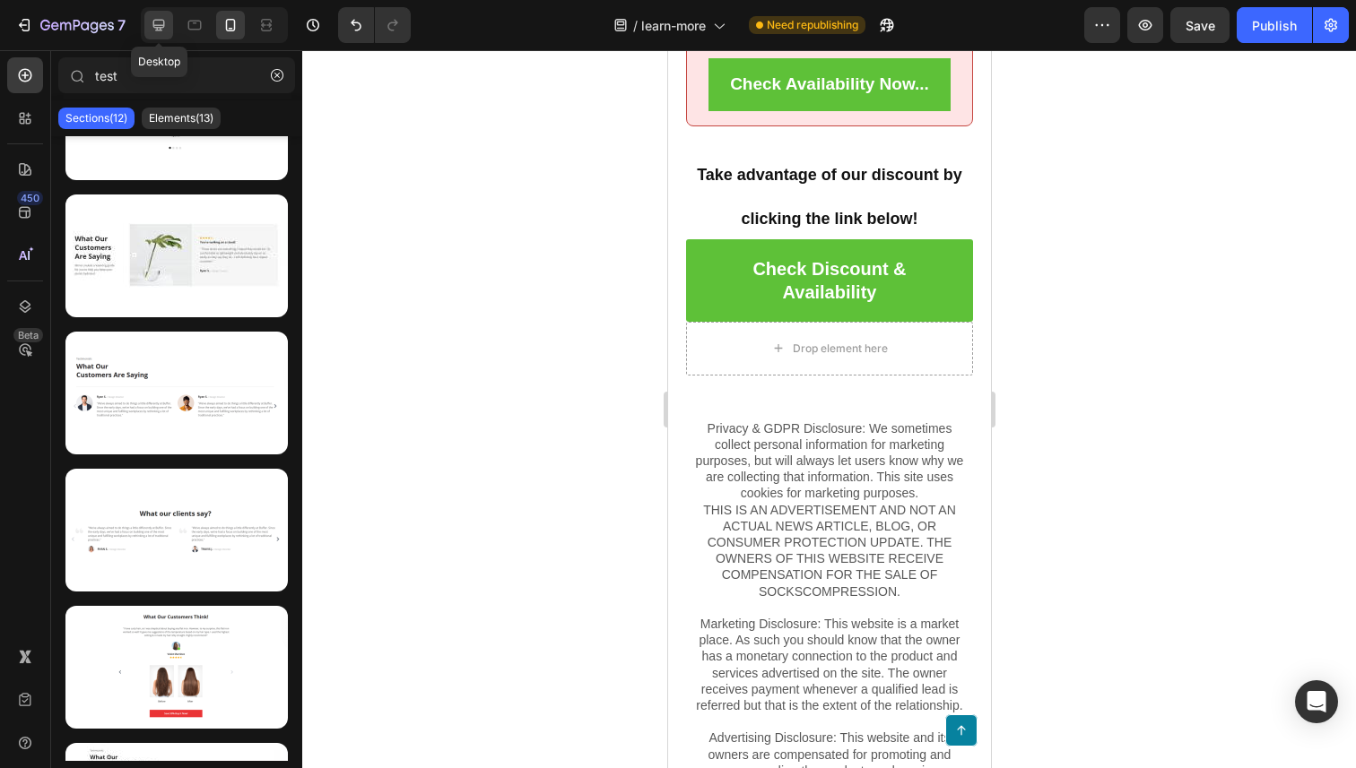
click at [161, 22] on icon at bounding box center [159, 25] width 18 height 18
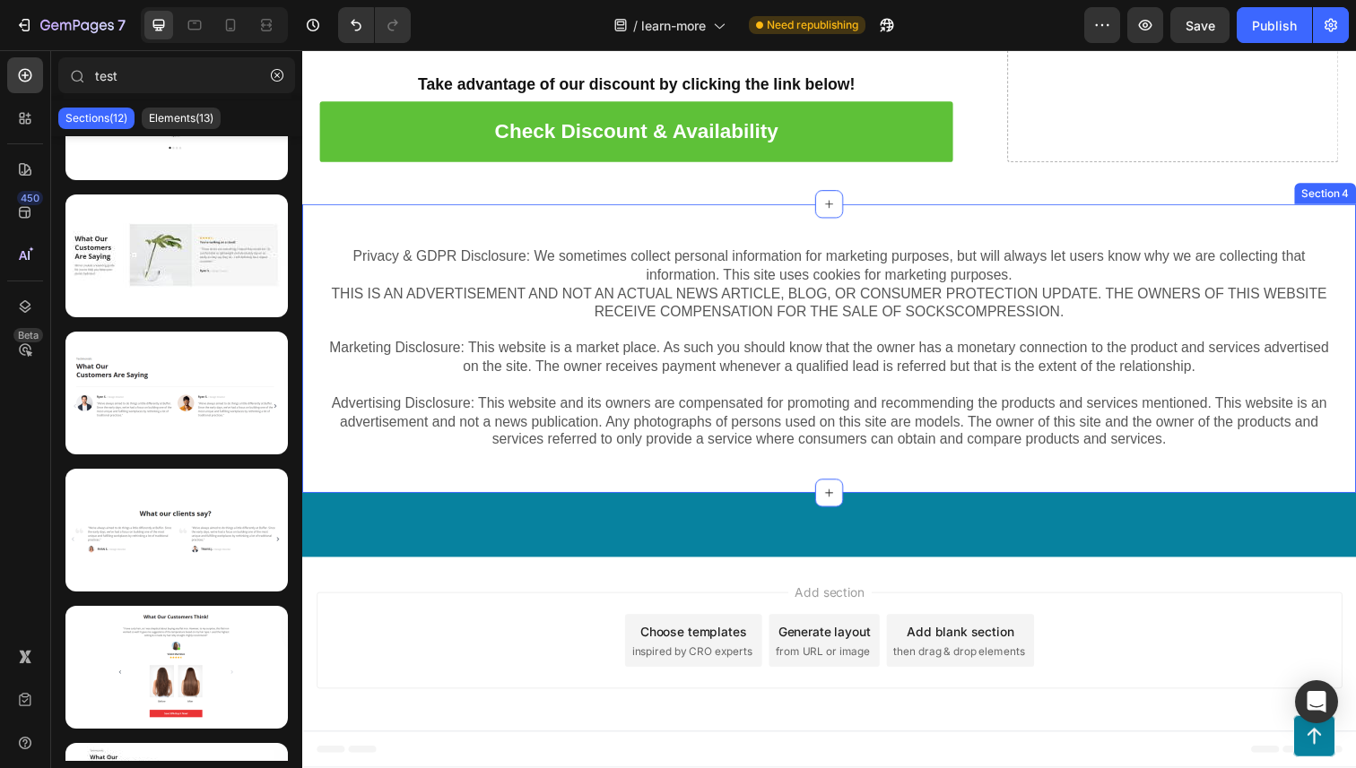
scroll to position [6799, 0]
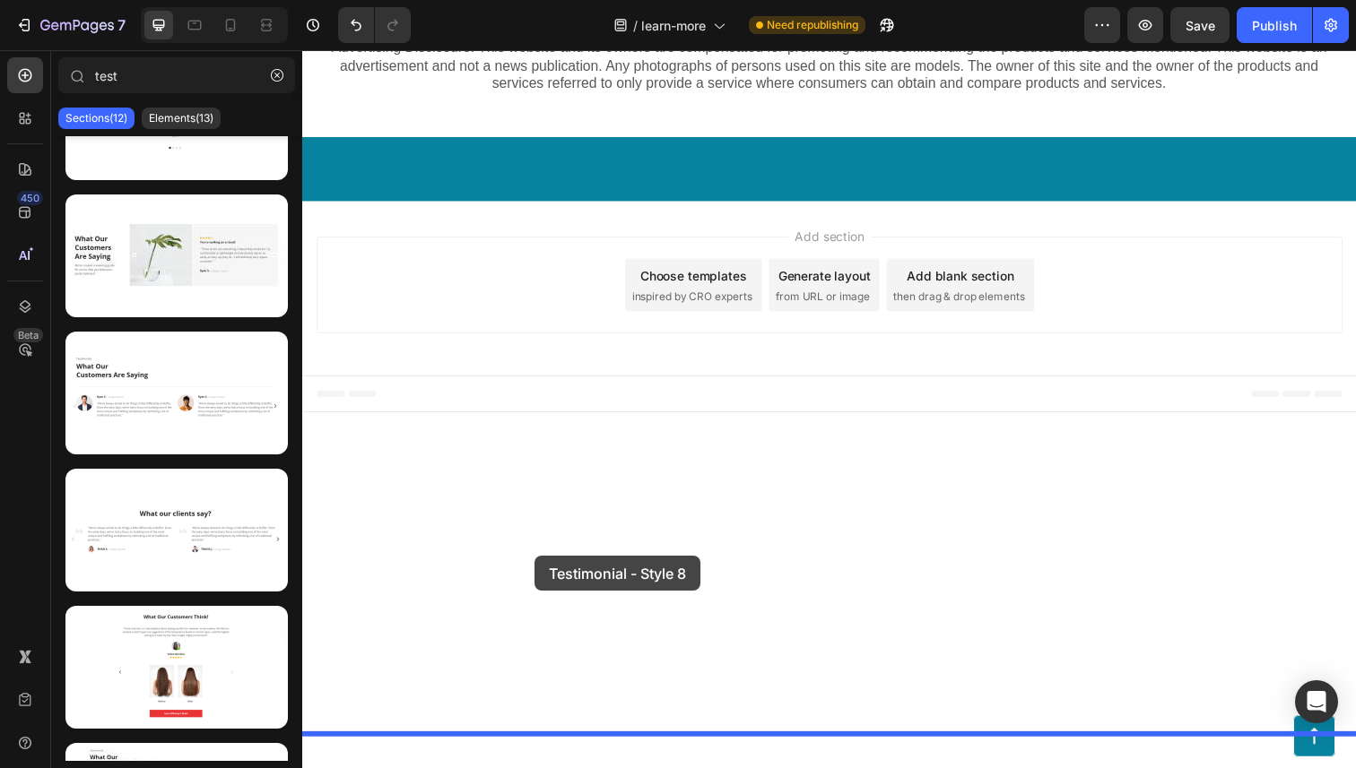
drag, startPoint x: 472, startPoint y: 460, endPoint x: 539, endPoint y: 567, distance: 126.1
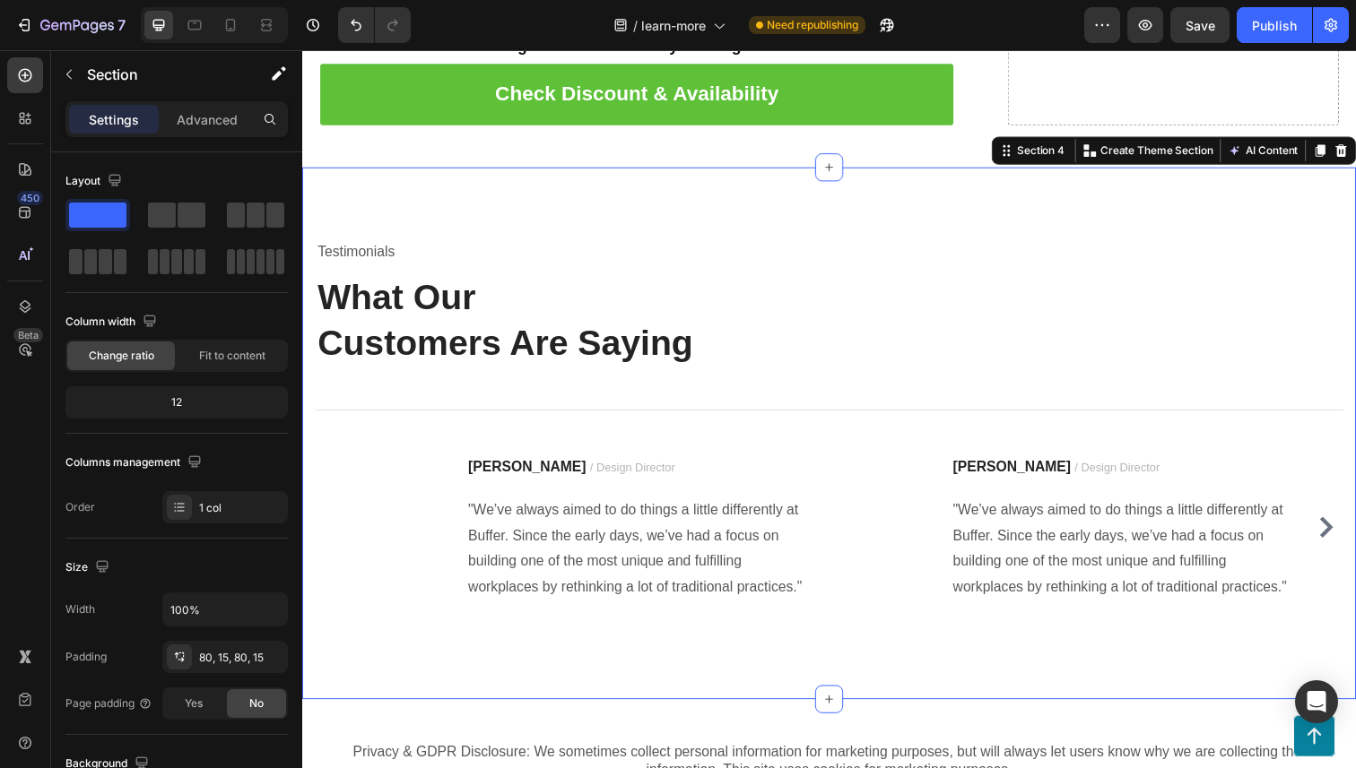
scroll to position [7435, 0]
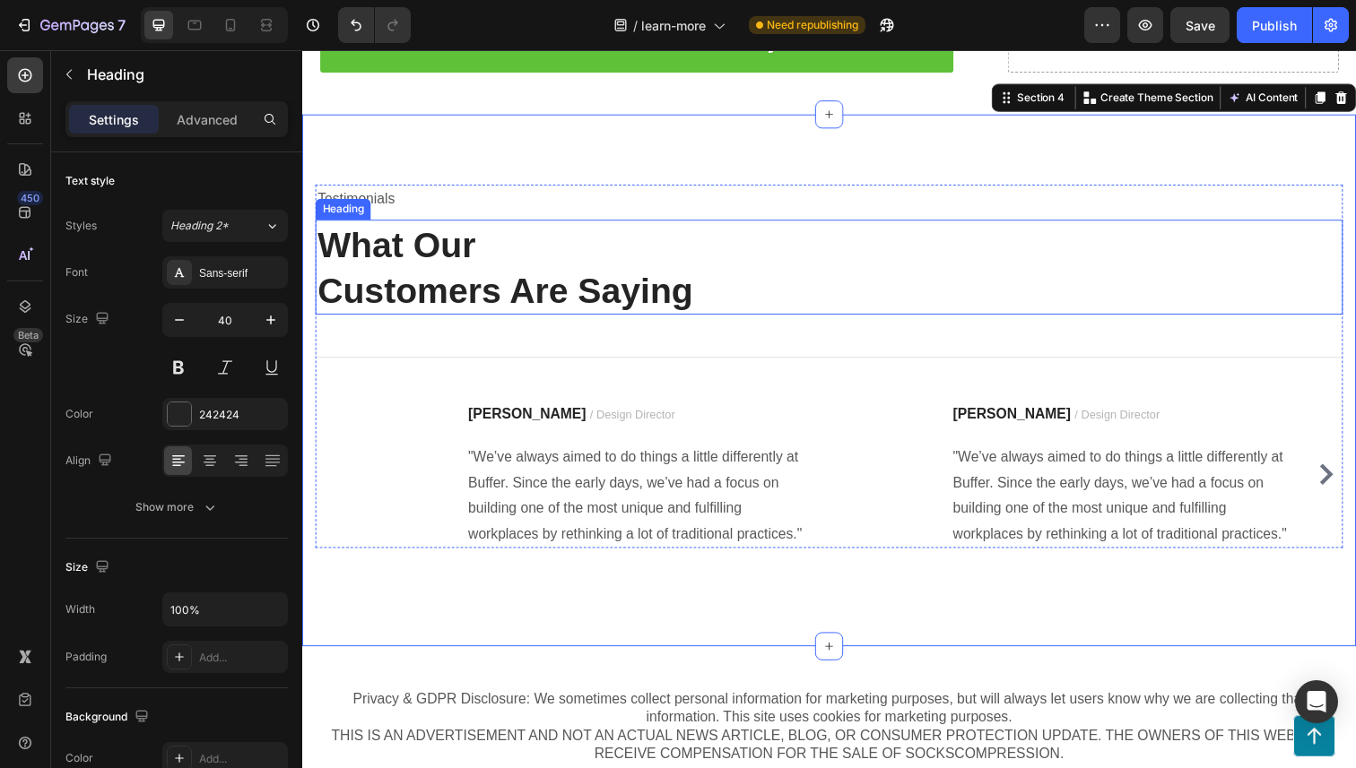
click at [525, 251] on p "What Our Customers Are Saying" at bounding box center [840, 272] width 1046 height 93
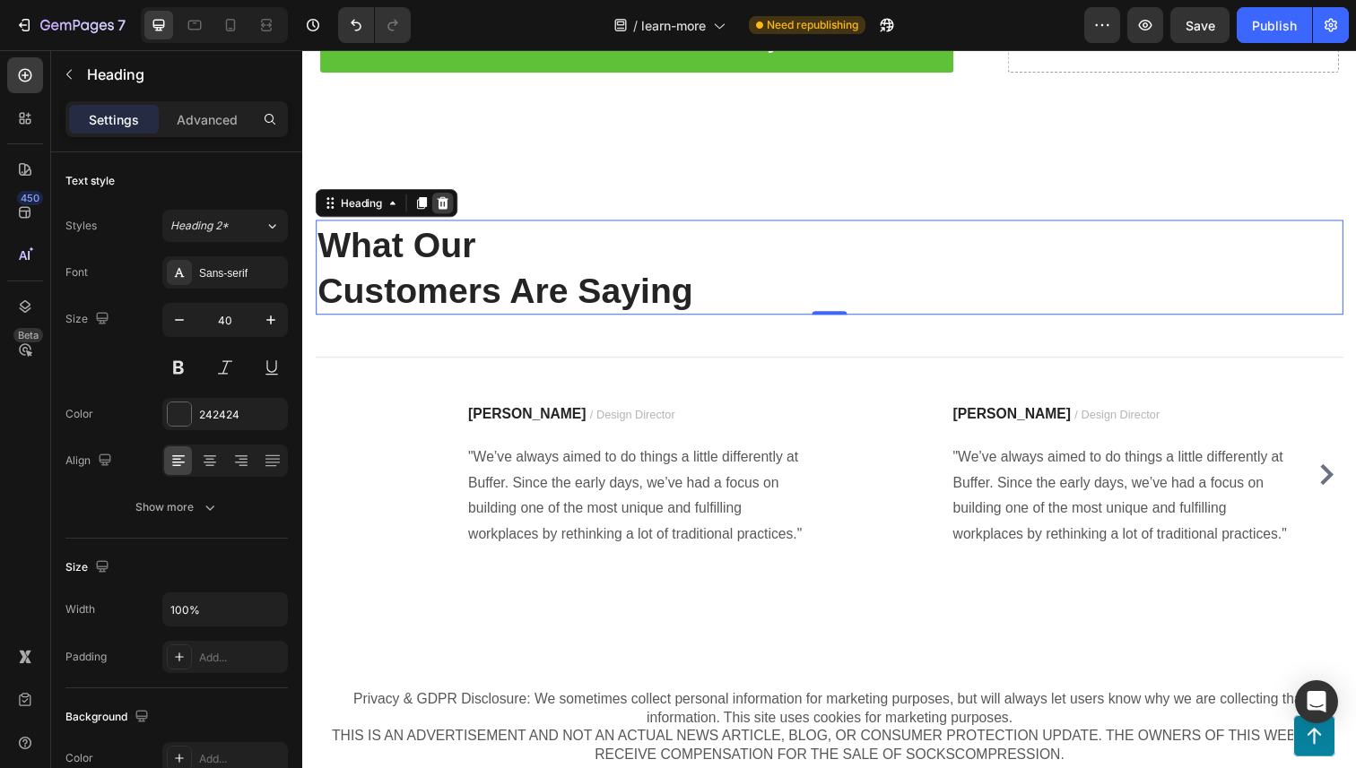
click at [447, 203] on icon at bounding box center [446, 207] width 12 height 13
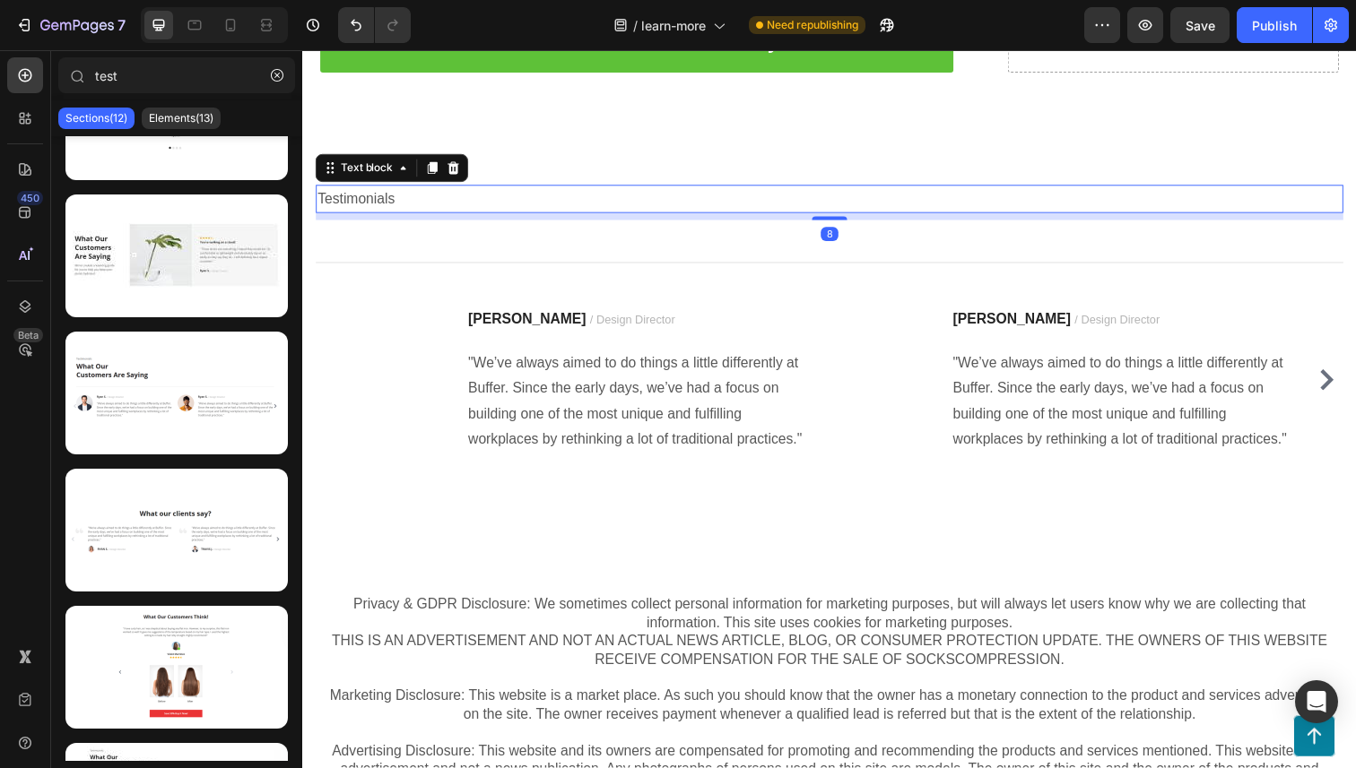
click at [436, 190] on p "Testimonials" at bounding box center [840, 203] width 1046 height 26
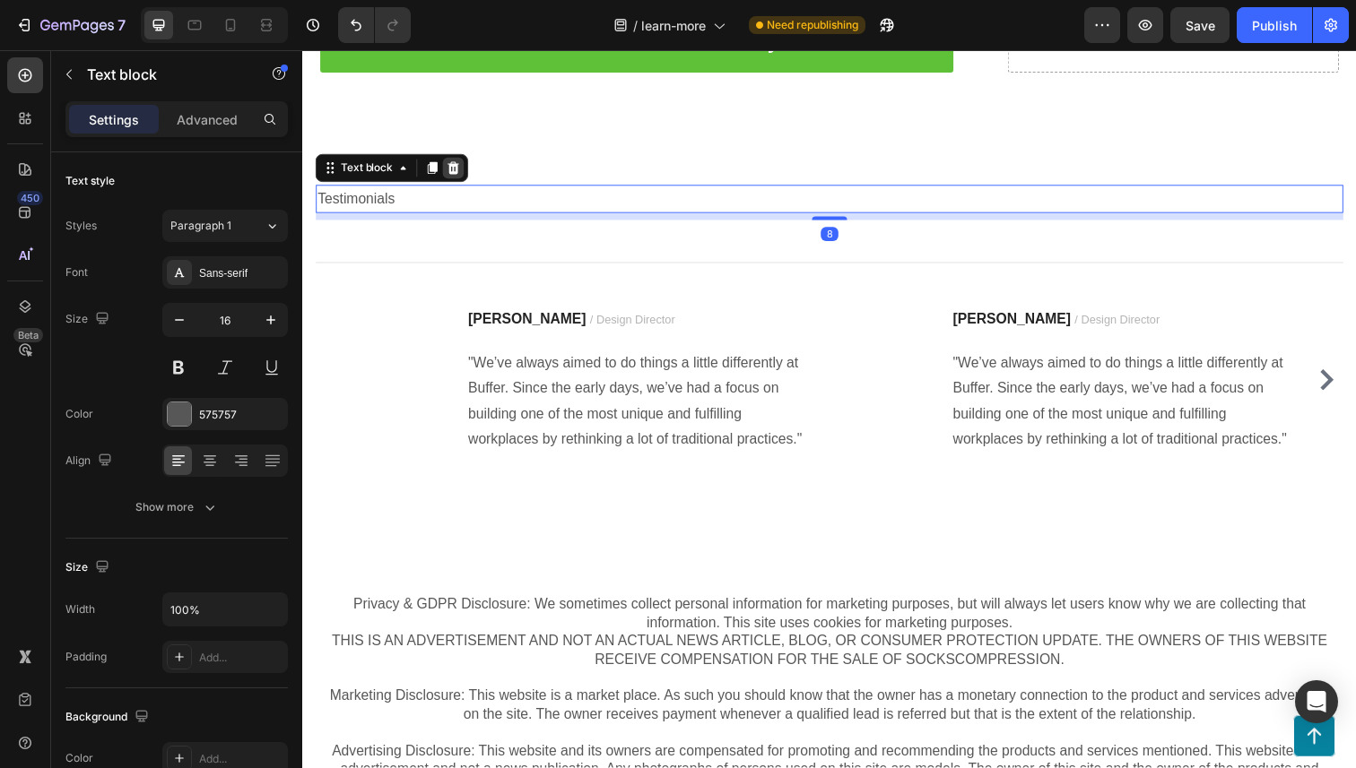
click at [461, 161] on div at bounding box center [457, 172] width 22 height 22
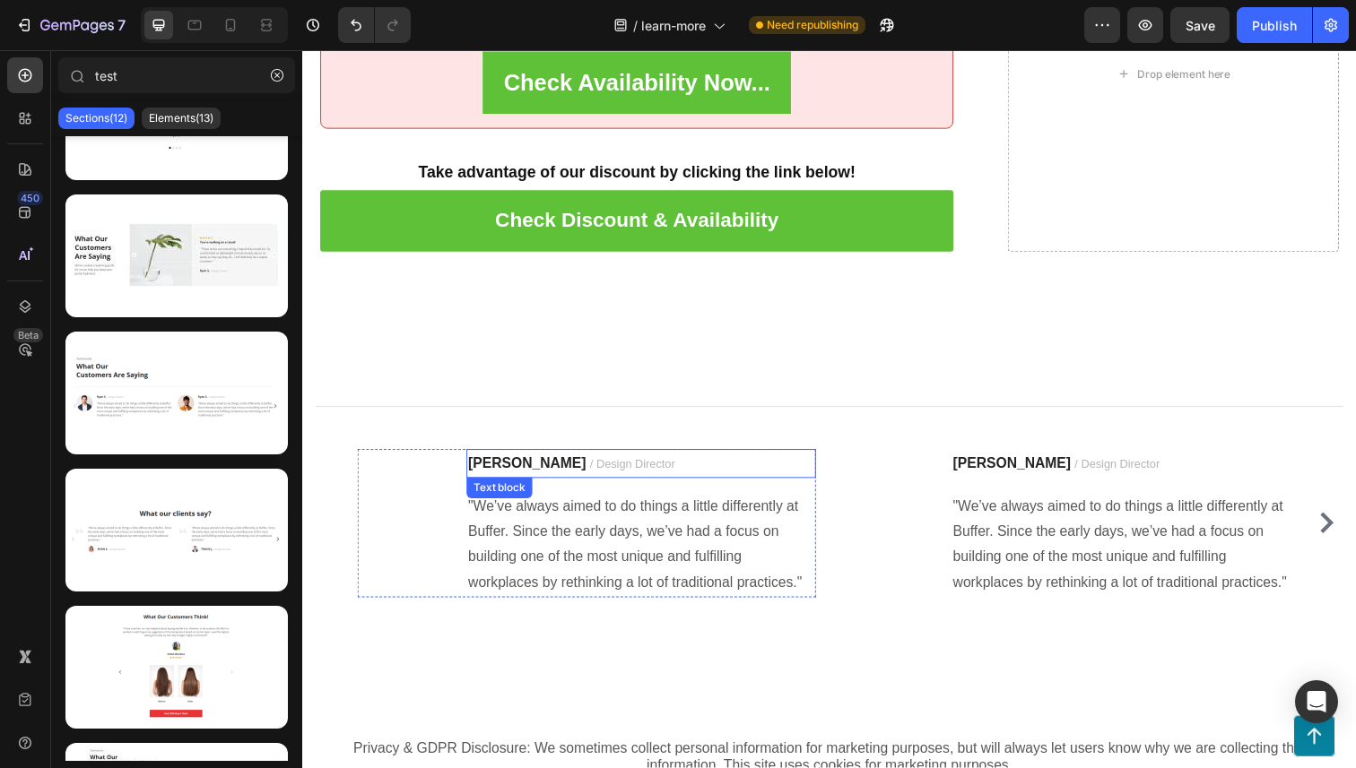
scroll to position [7244, 0]
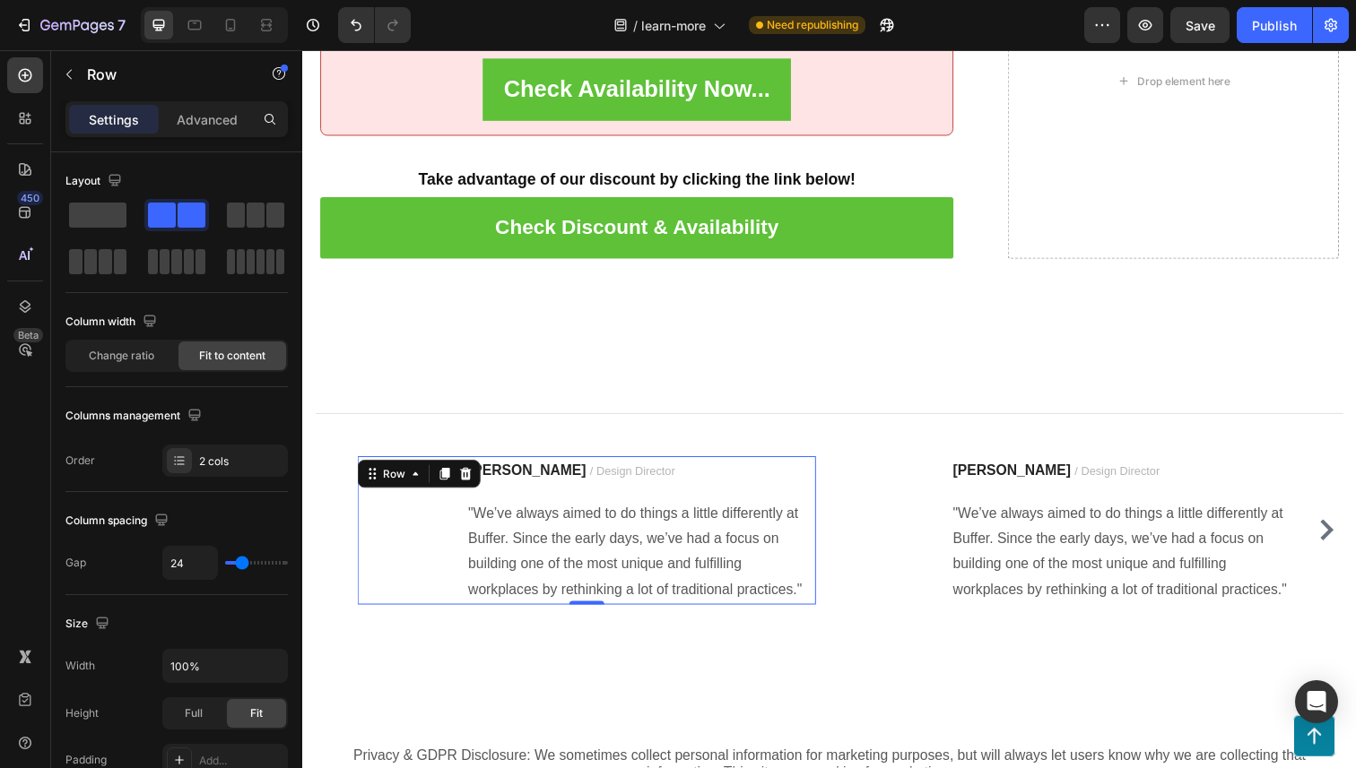
click at [387, 562] on div "Image" at bounding box center [404, 541] width 90 height 152
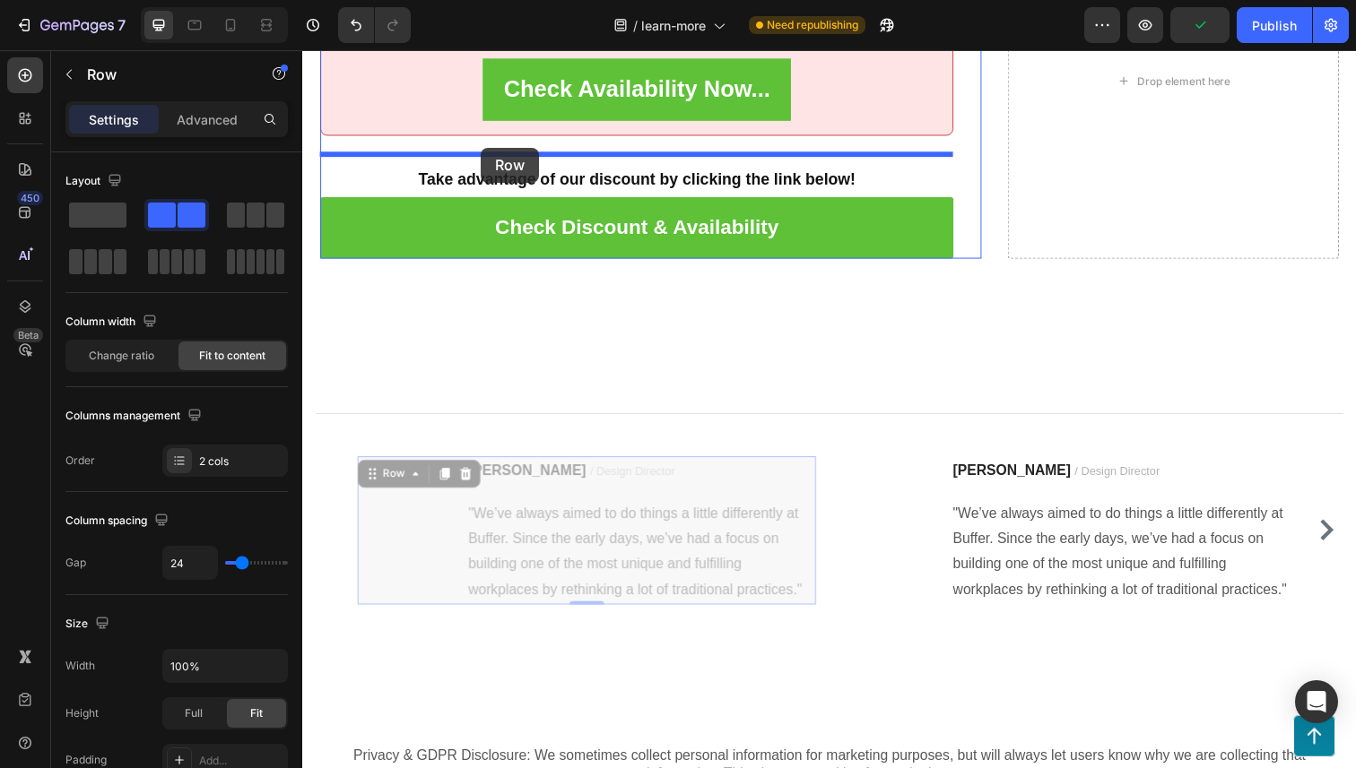
drag, startPoint x: 387, startPoint y: 562, endPoint x: 484, endPoint y: 150, distance: 423.7
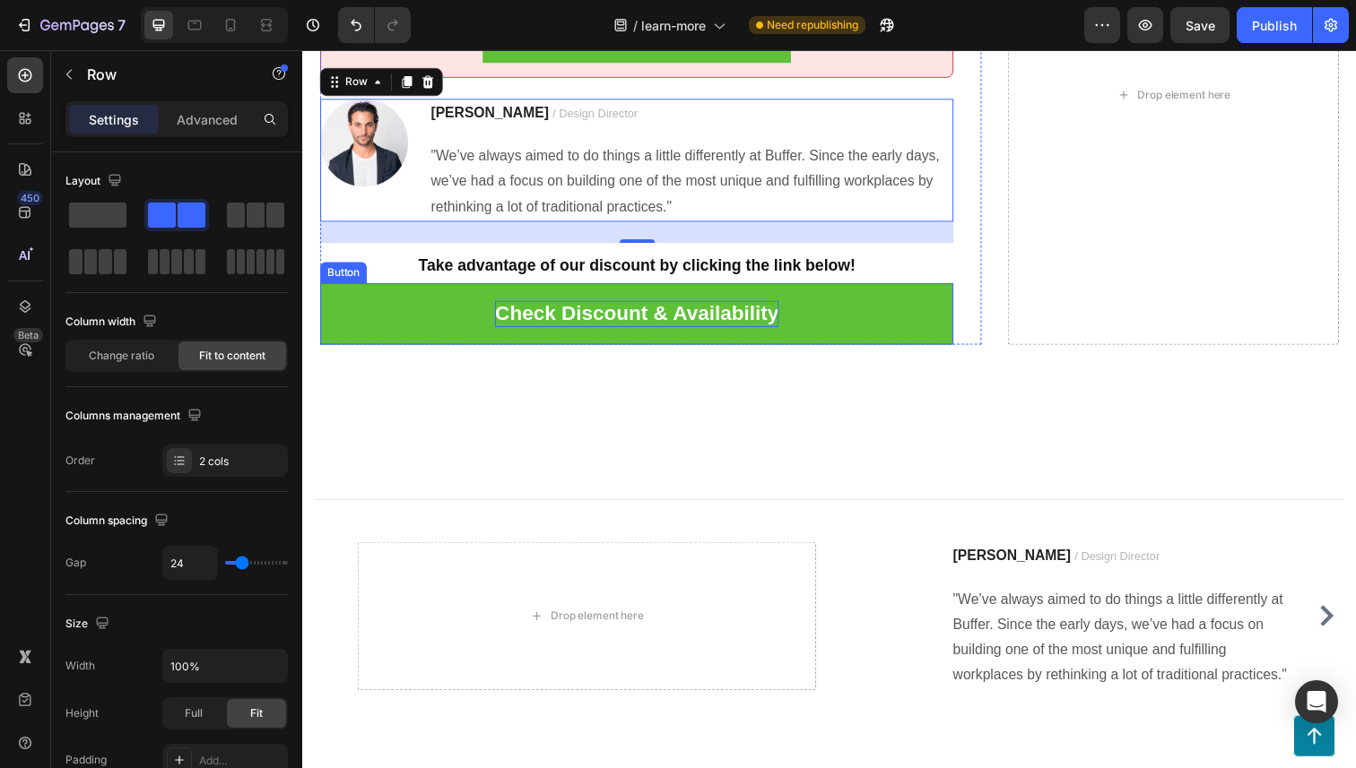
scroll to position [7322, 0]
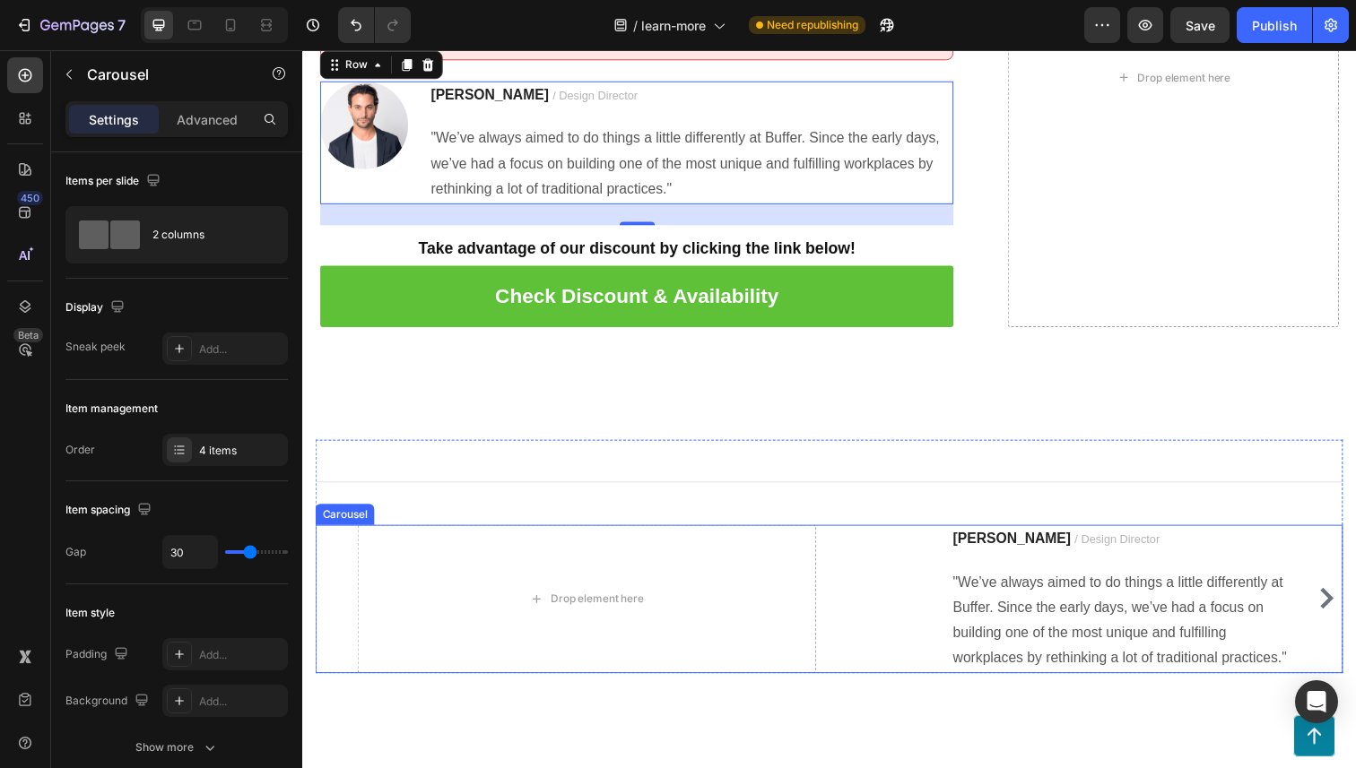
click at [328, 557] on div "Drop element here Image Ryan S. / Design Director Text block "We’ve always aime…" at bounding box center [840, 611] width 1049 height 152
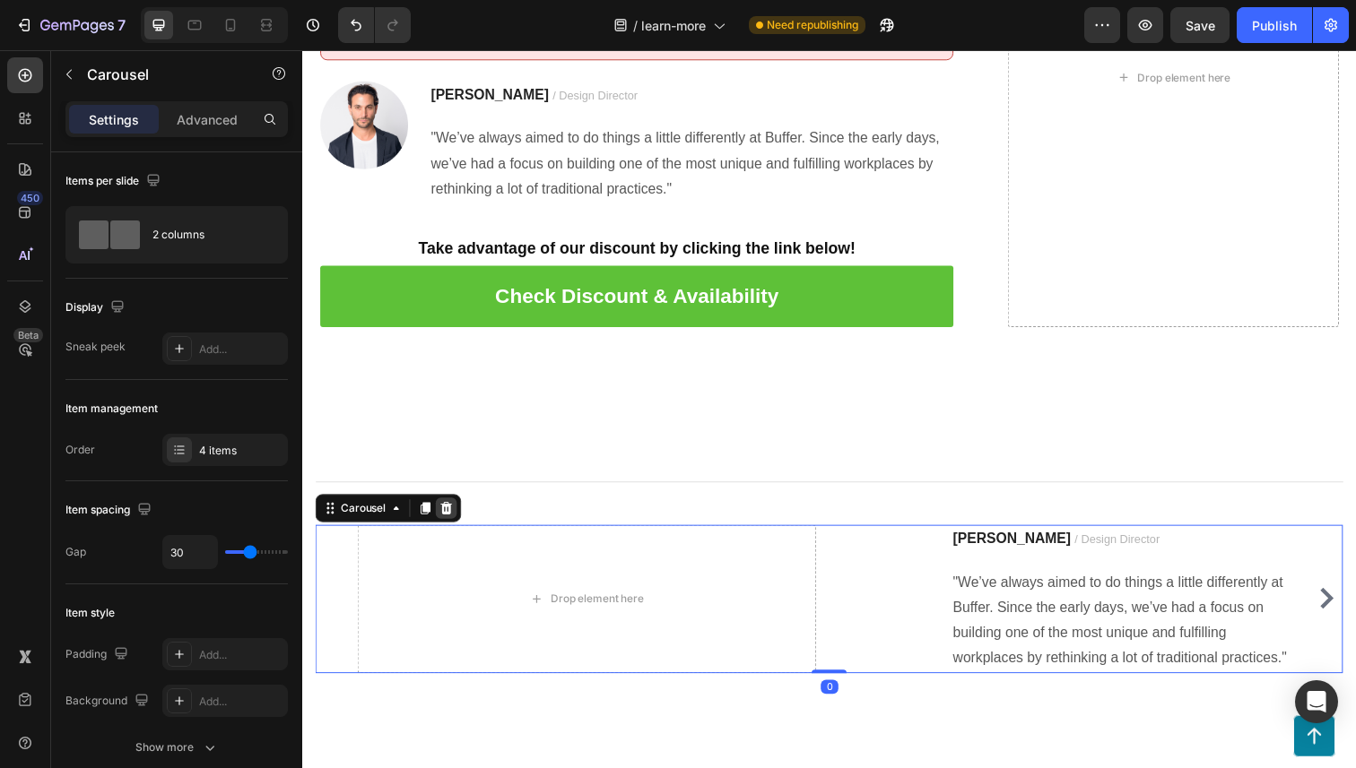
click at [453, 511] on icon at bounding box center [449, 518] width 14 height 14
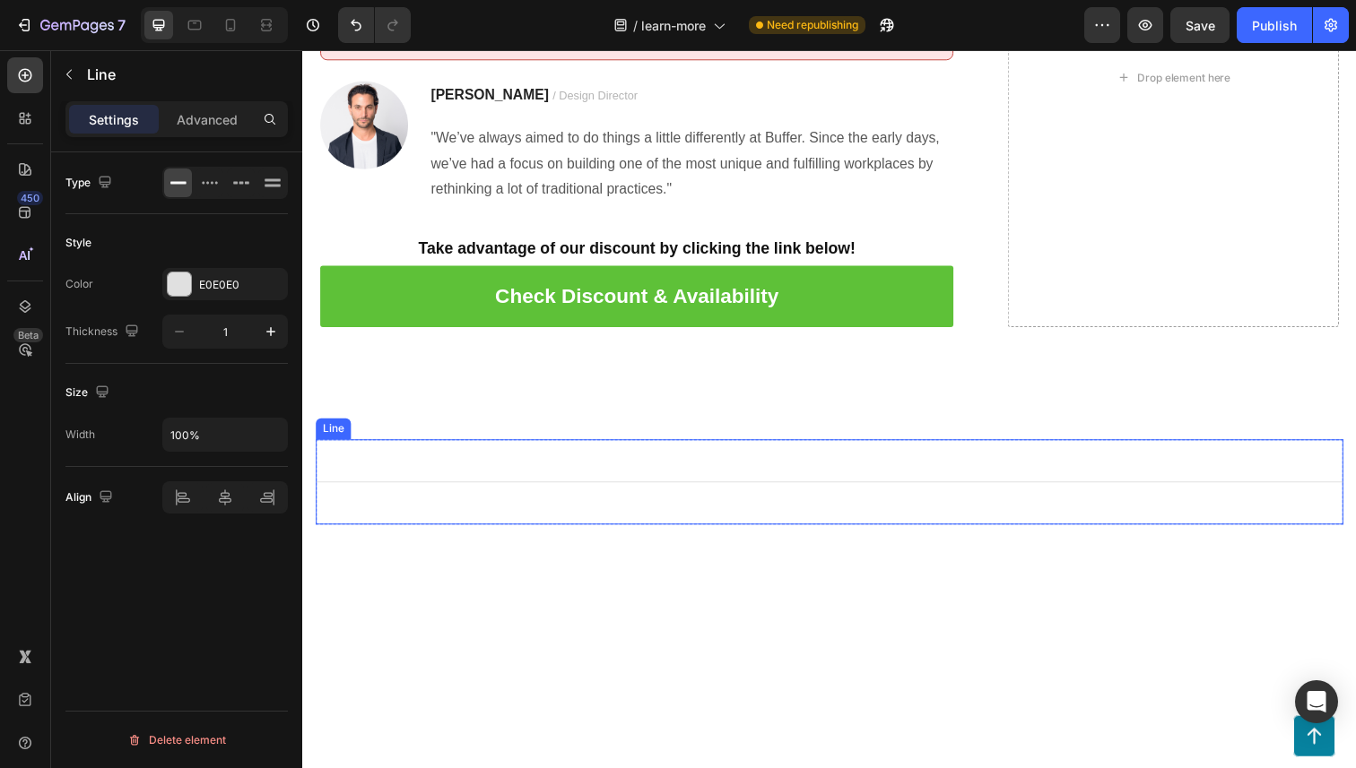
click at [376, 512] on div "Title Line" at bounding box center [840, 491] width 1049 height 87
click at [426, 426] on icon at bounding box center [425, 431] width 14 height 14
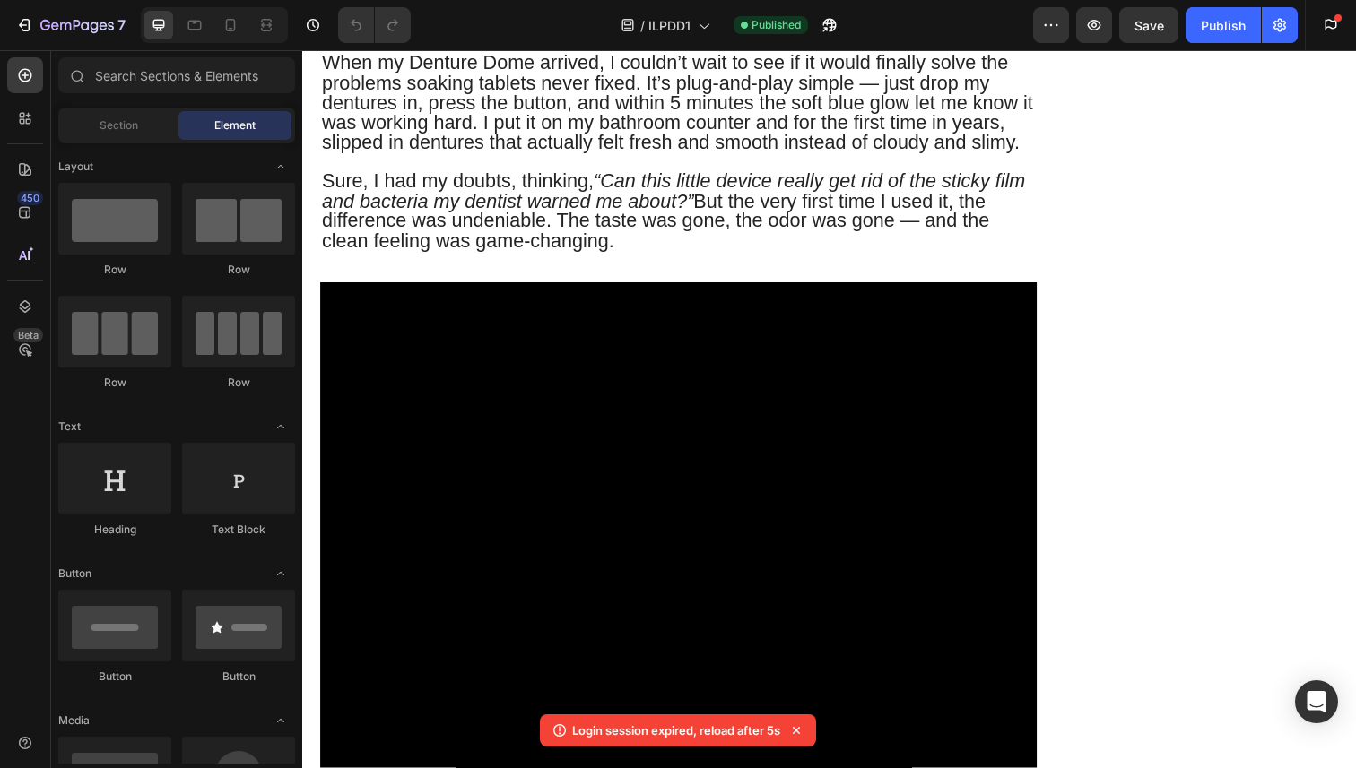
scroll to position [7782, 0]
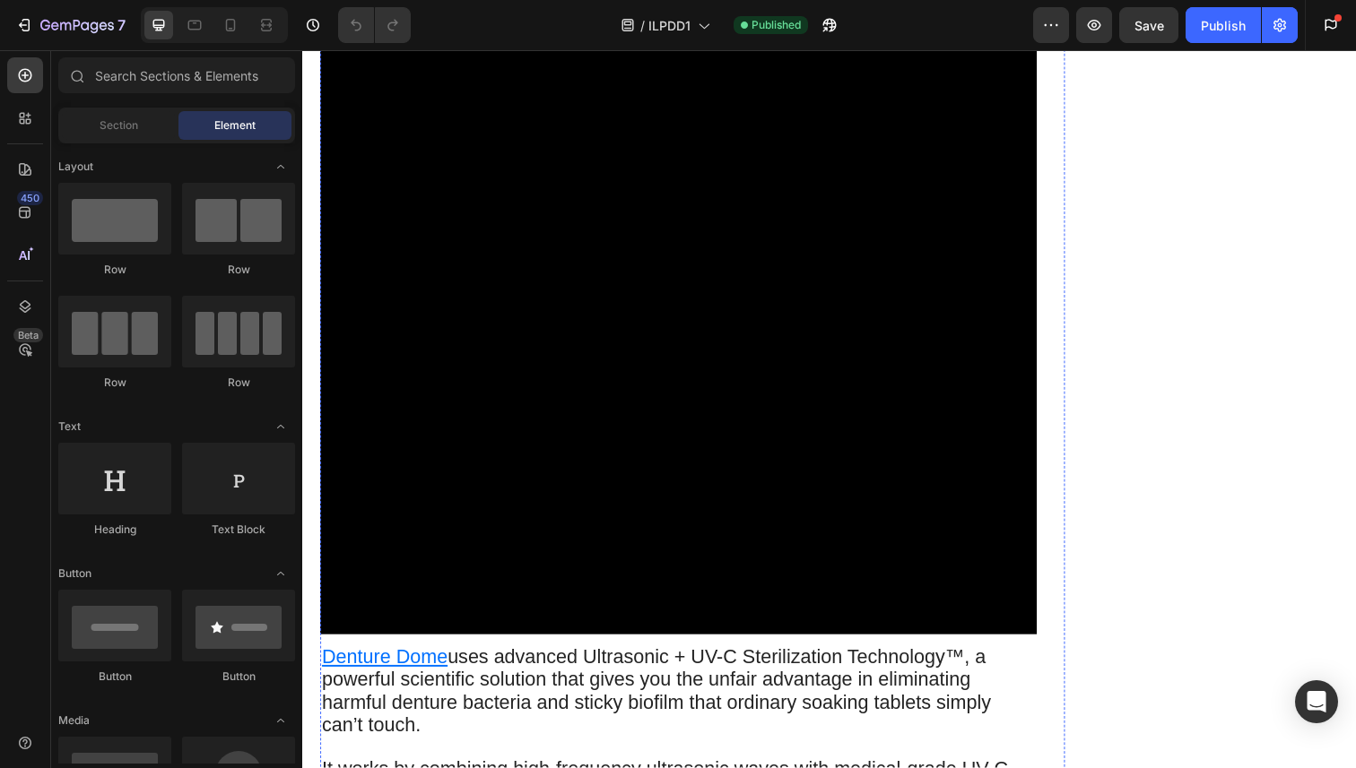
scroll to position [3734, 0]
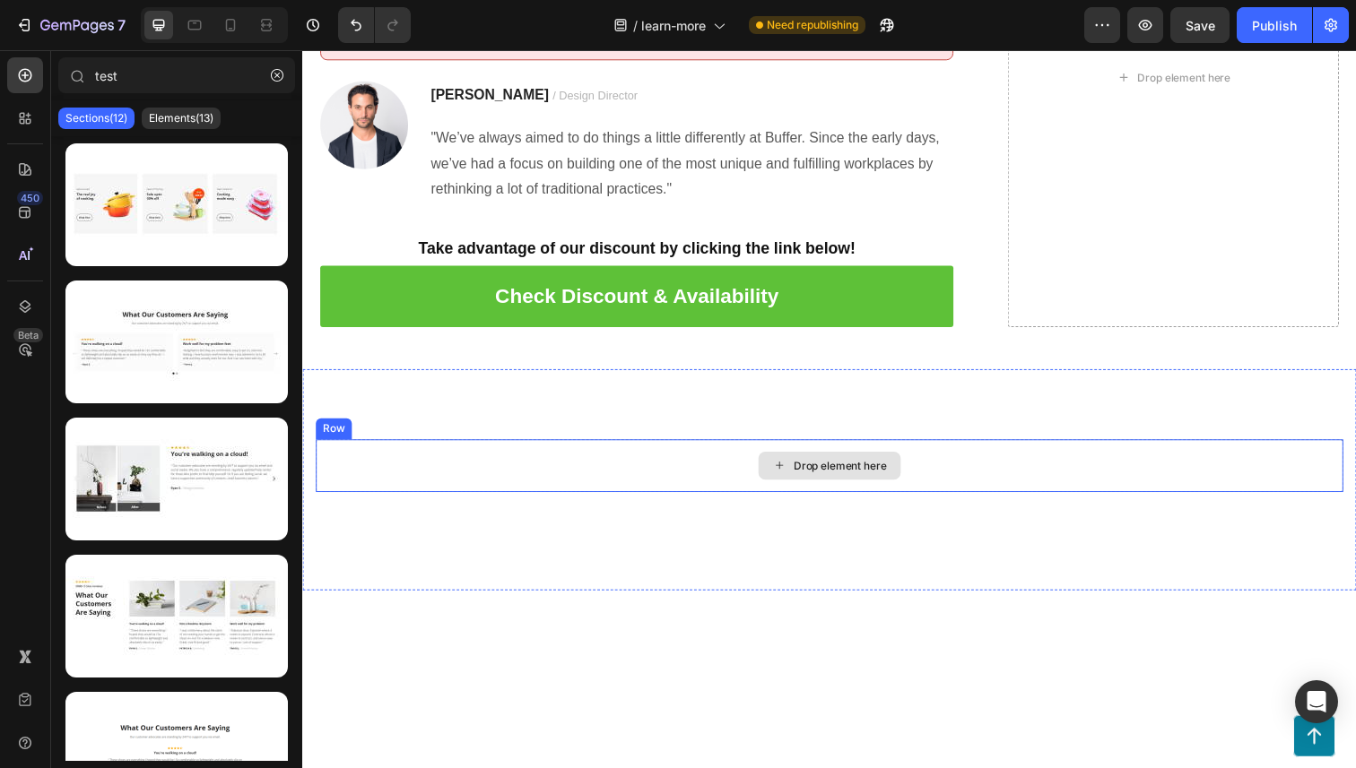
scroll to position [635, 0]
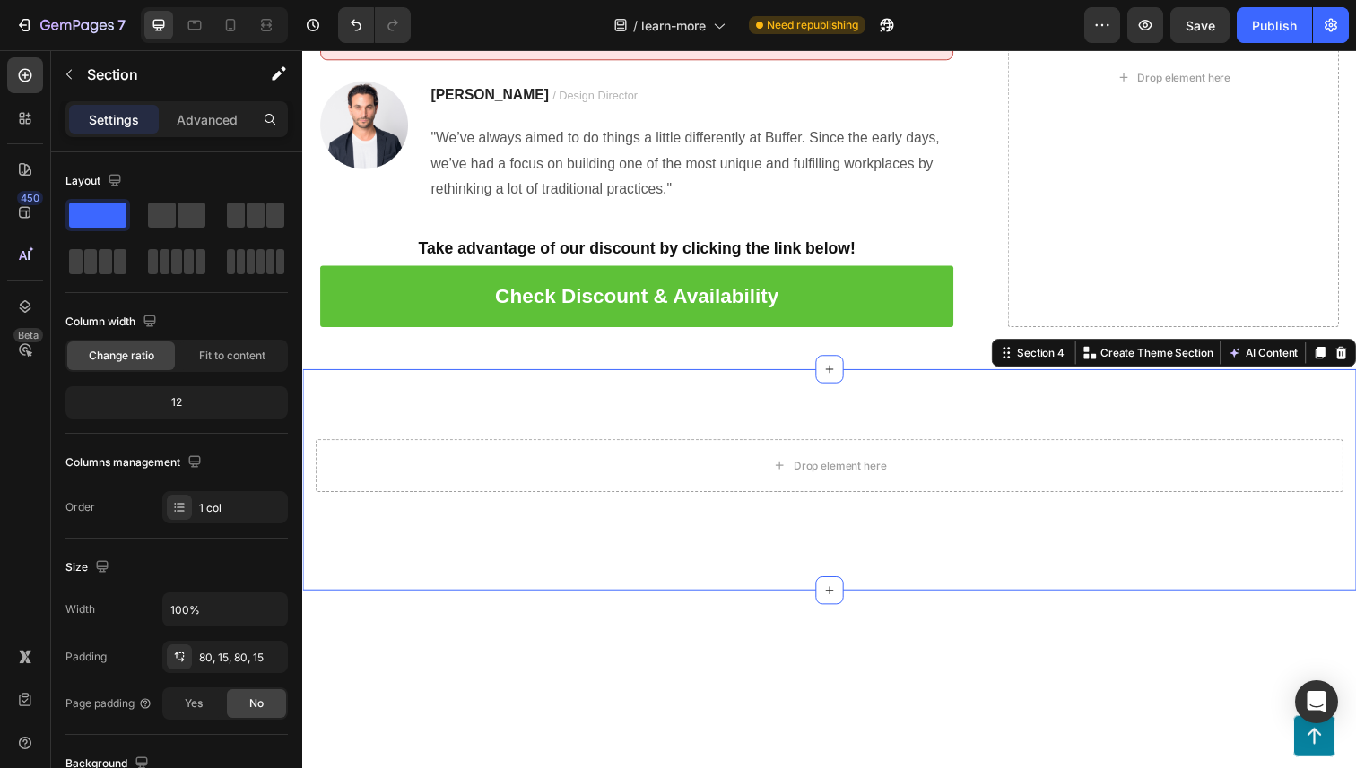
click at [412, 543] on div "Drop element here Row Section 4 You can create reusable sections Create Theme S…" at bounding box center [840, 490] width 1076 height 226
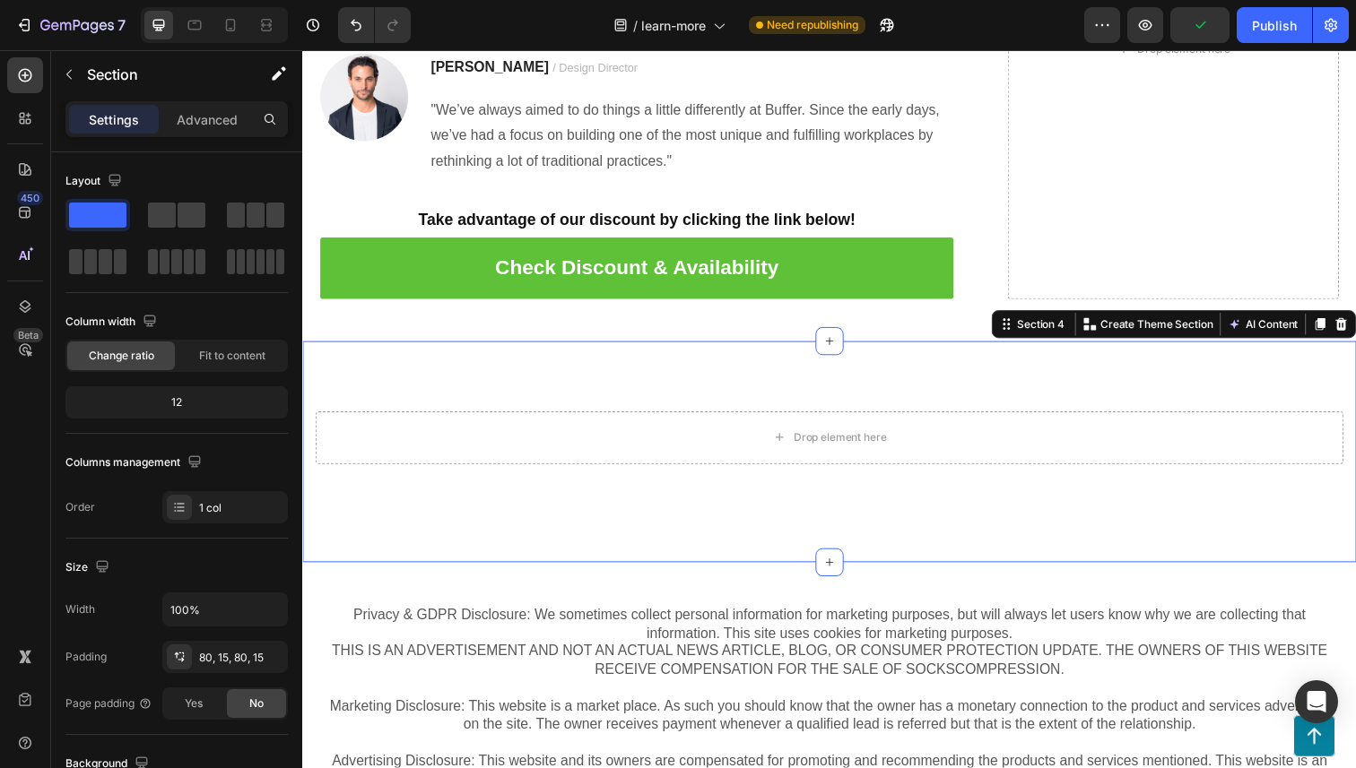
scroll to position [7349, 0]
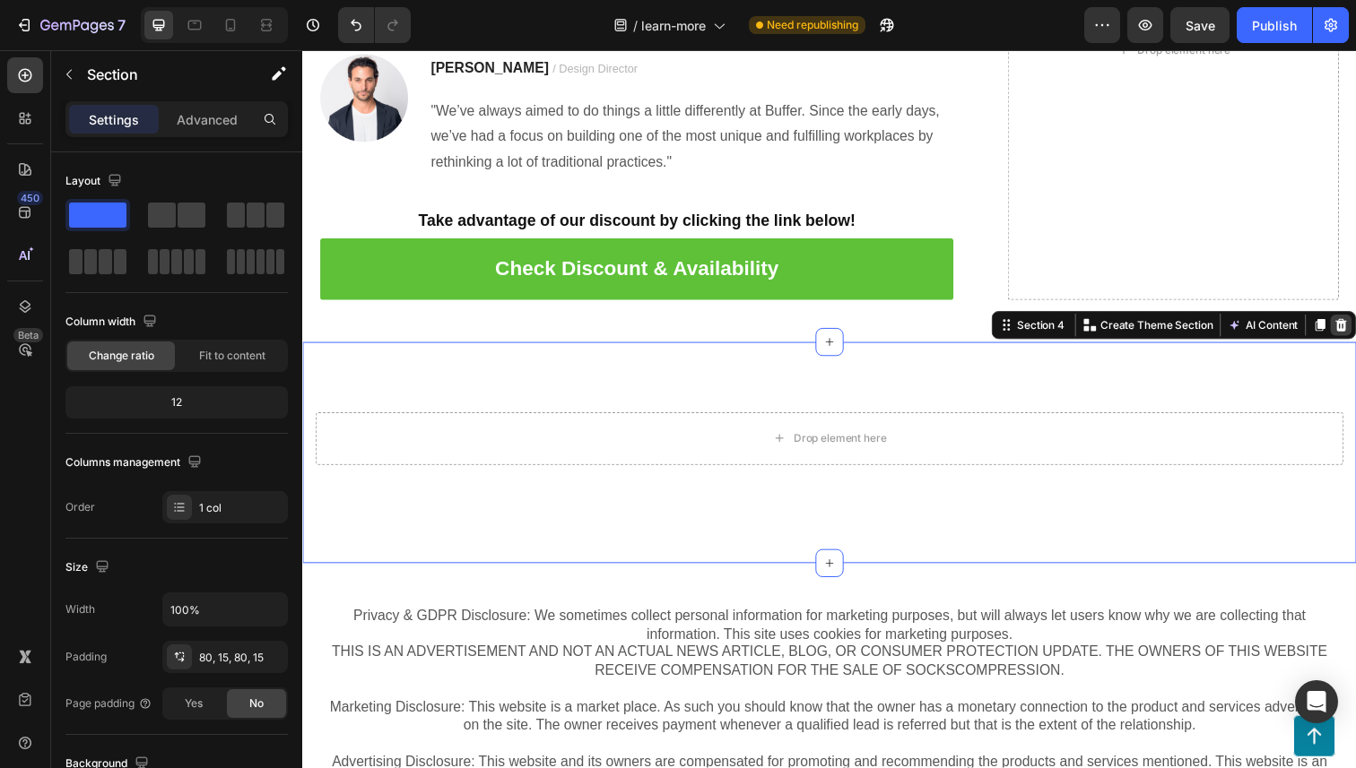
click at [1355, 332] on icon at bounding box center [1363, 332] width 14 height 14
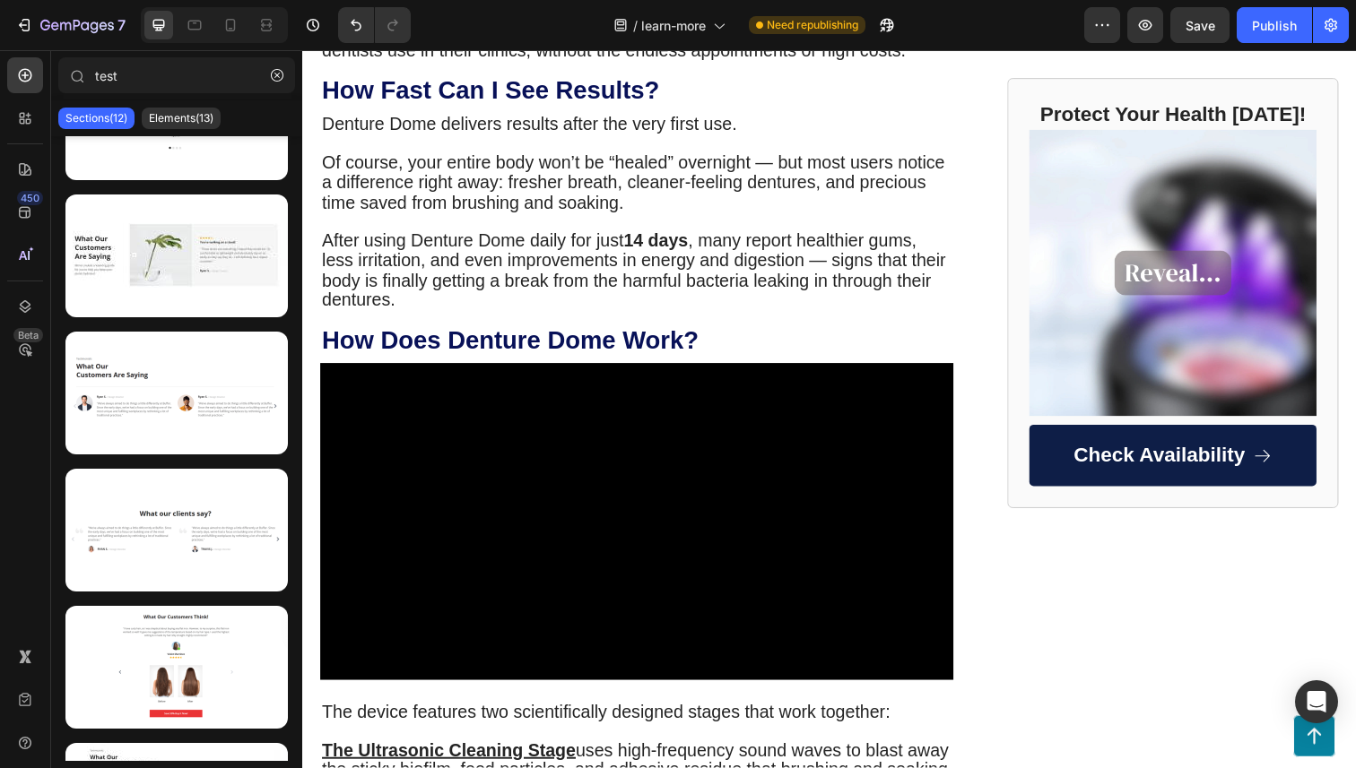
scroll to position [788, 0]
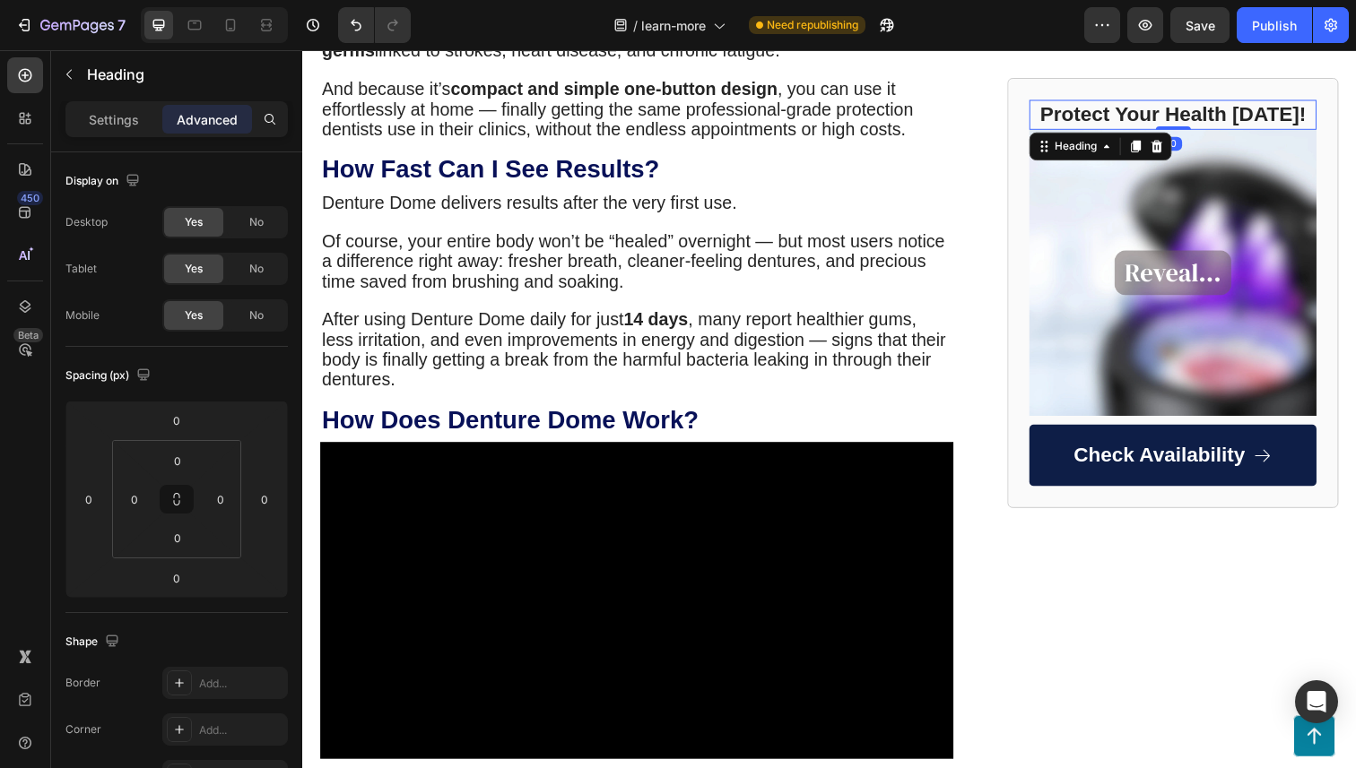
click at [1240, 117] on h2 "Protect Your Health [DATE]!" at bounding box center [1191, 116] width 293 height 30
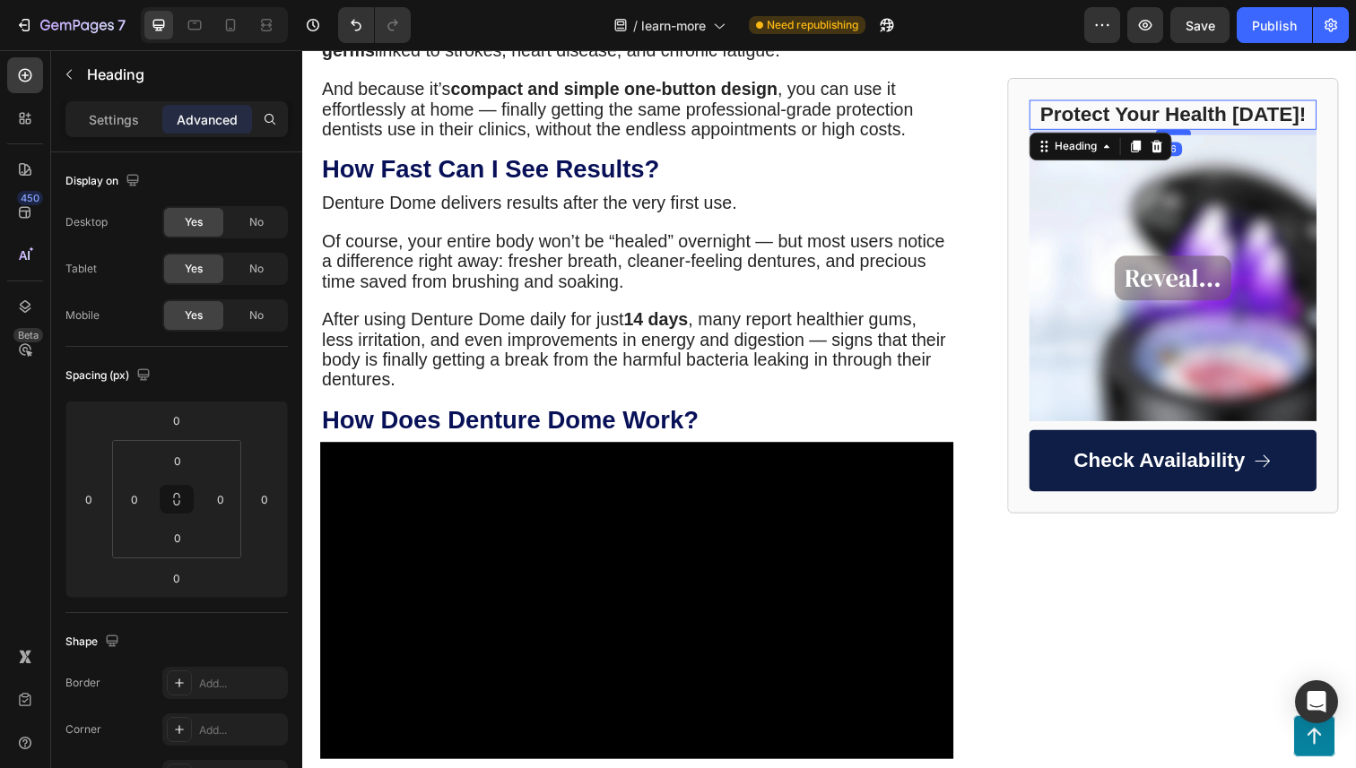
drag, startPoint x: 1196, startPoint y: 126, endPoint x: 1203, endPoint y: 135, distance: 11.5
click at [1203, 135] on div at bounding box center [1192, 134] width 36 height 5
type input "6"
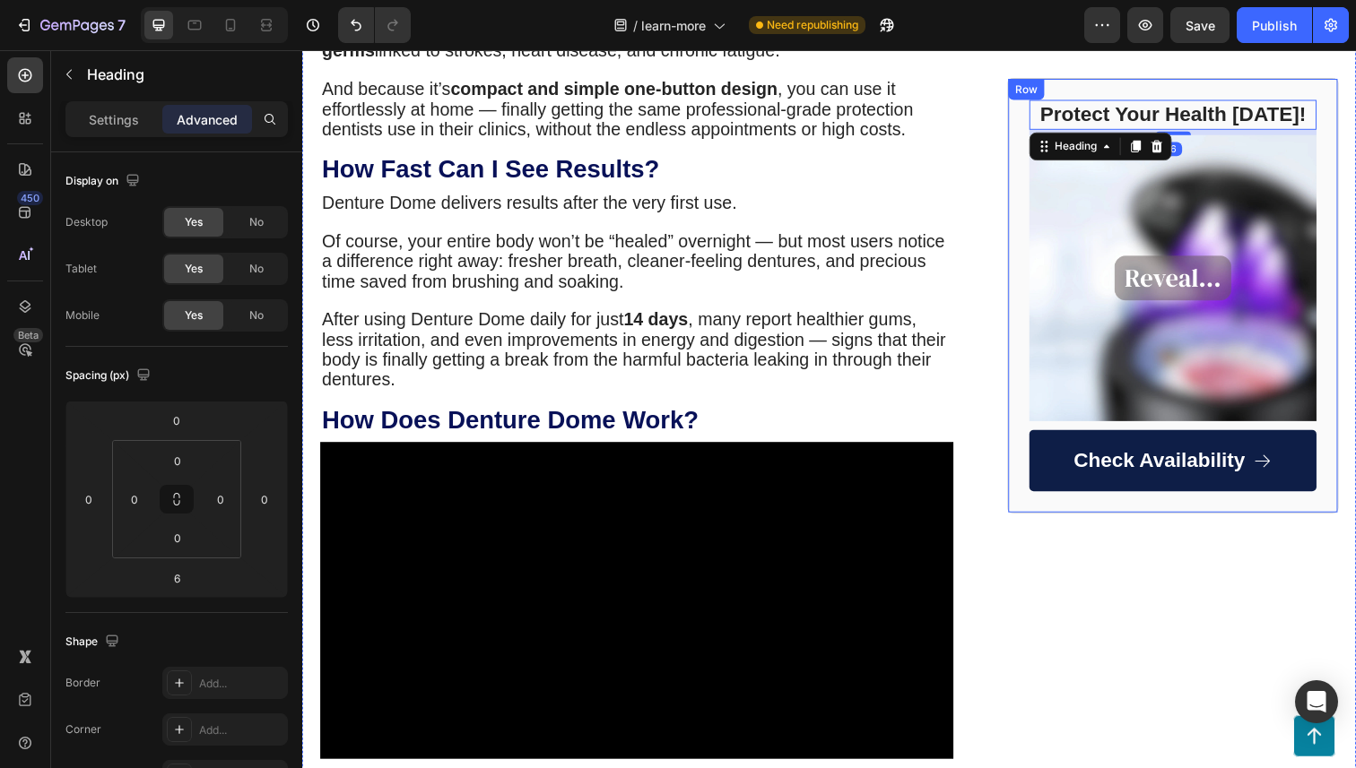
click at [1348, 176] on div "Protect Your Health [DATE]! Heading 6 Image Check Availability Button Row" at bounding box center [1191, 301] width 338 height 445
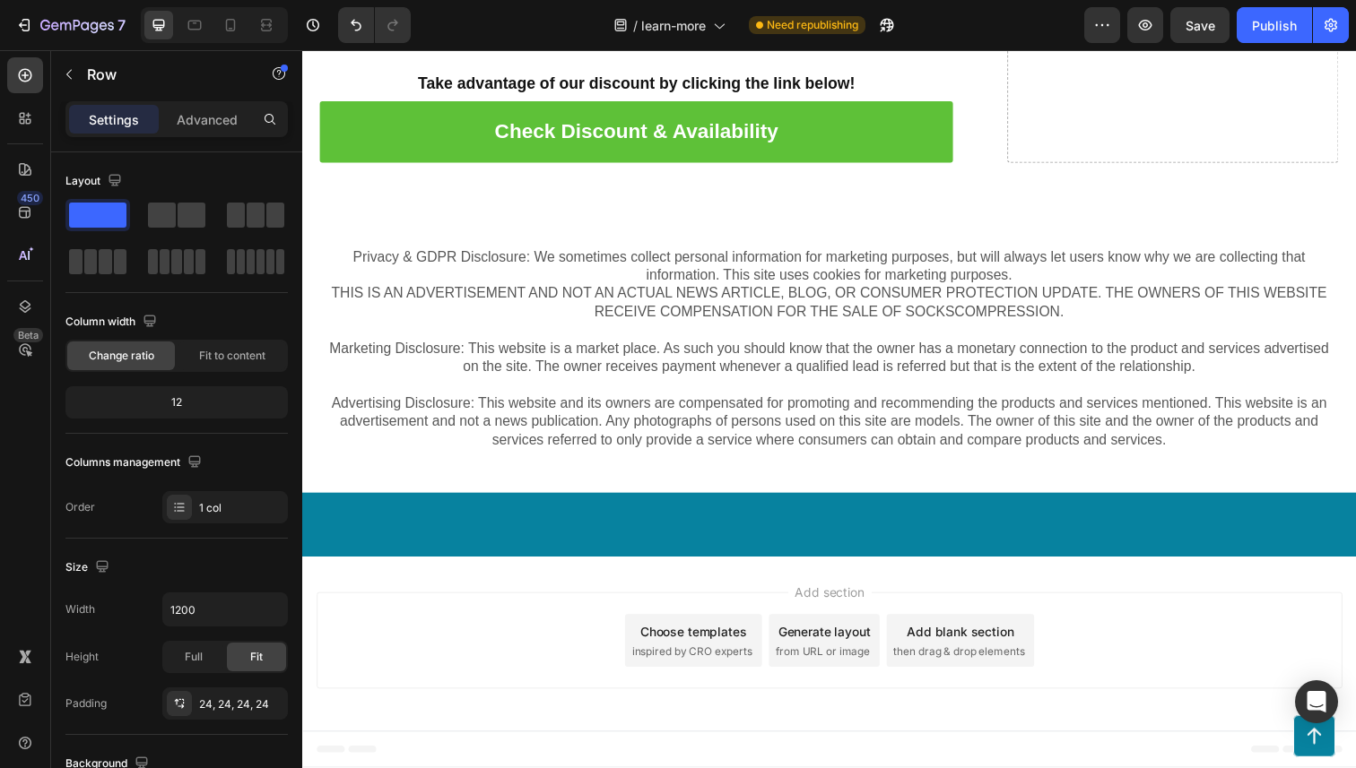
scroll to position [7014, 0]
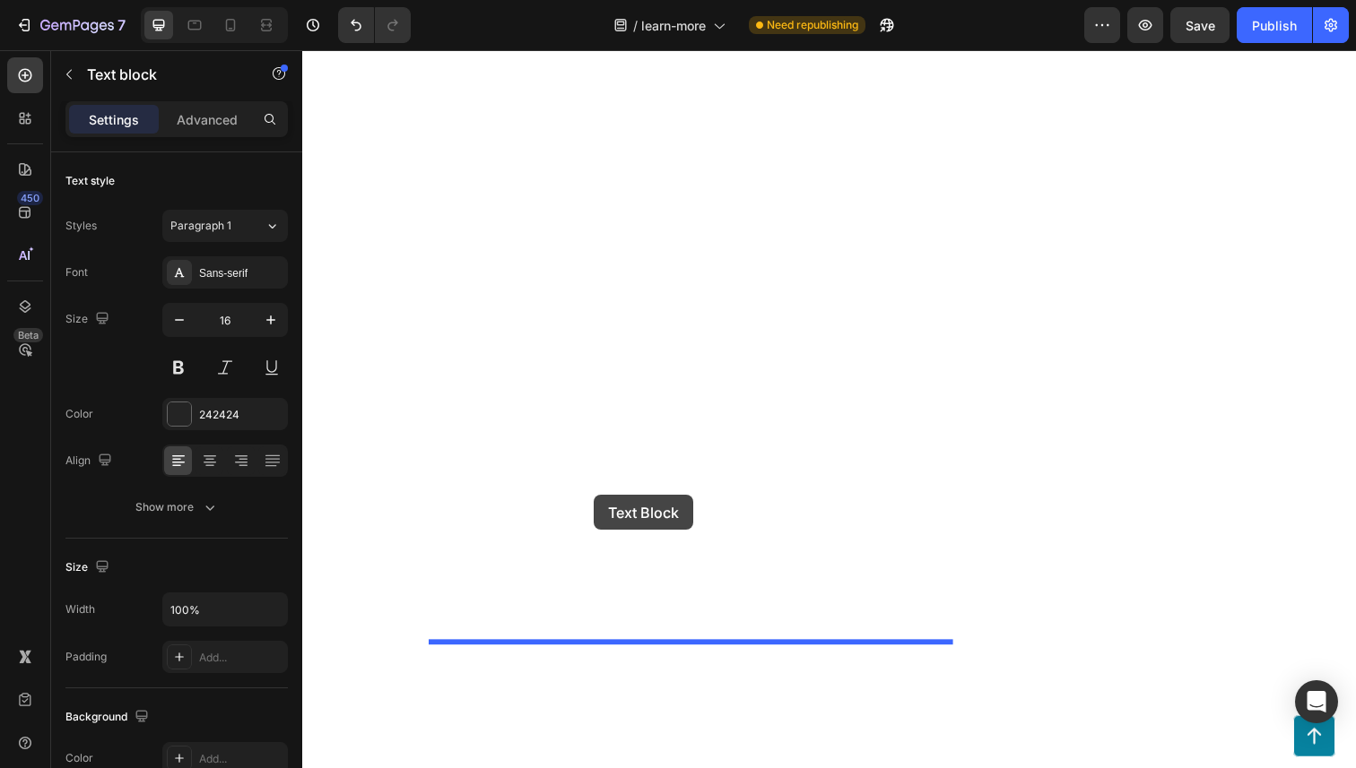
drag, startPoint x: 601, startPoint y: 396, endPoint x: 600, endPoint y: 504, distance: 107.6
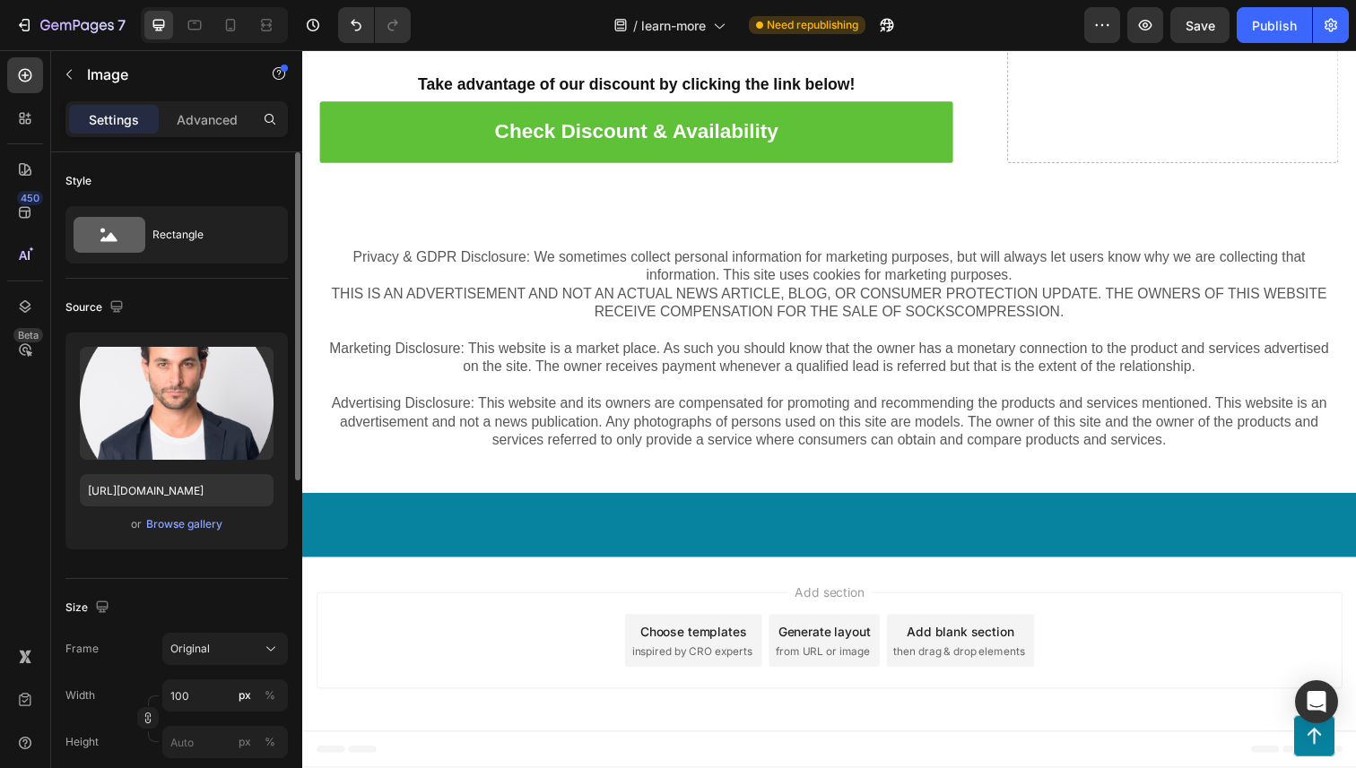
click at [177, 510] on div "Upload Image [URL][DOMAIN_NAME] or Browse gallery" at bounding box center [176, 441] width 222 height 217
click at [177, 498] on input "[URL][DOMAIN_NAME]" at bounding box center [177, 490] width 194 height 32
paste input "[DOMAIN_NAME][URL]"
type input "[URL][DOMAIN_NAME]"
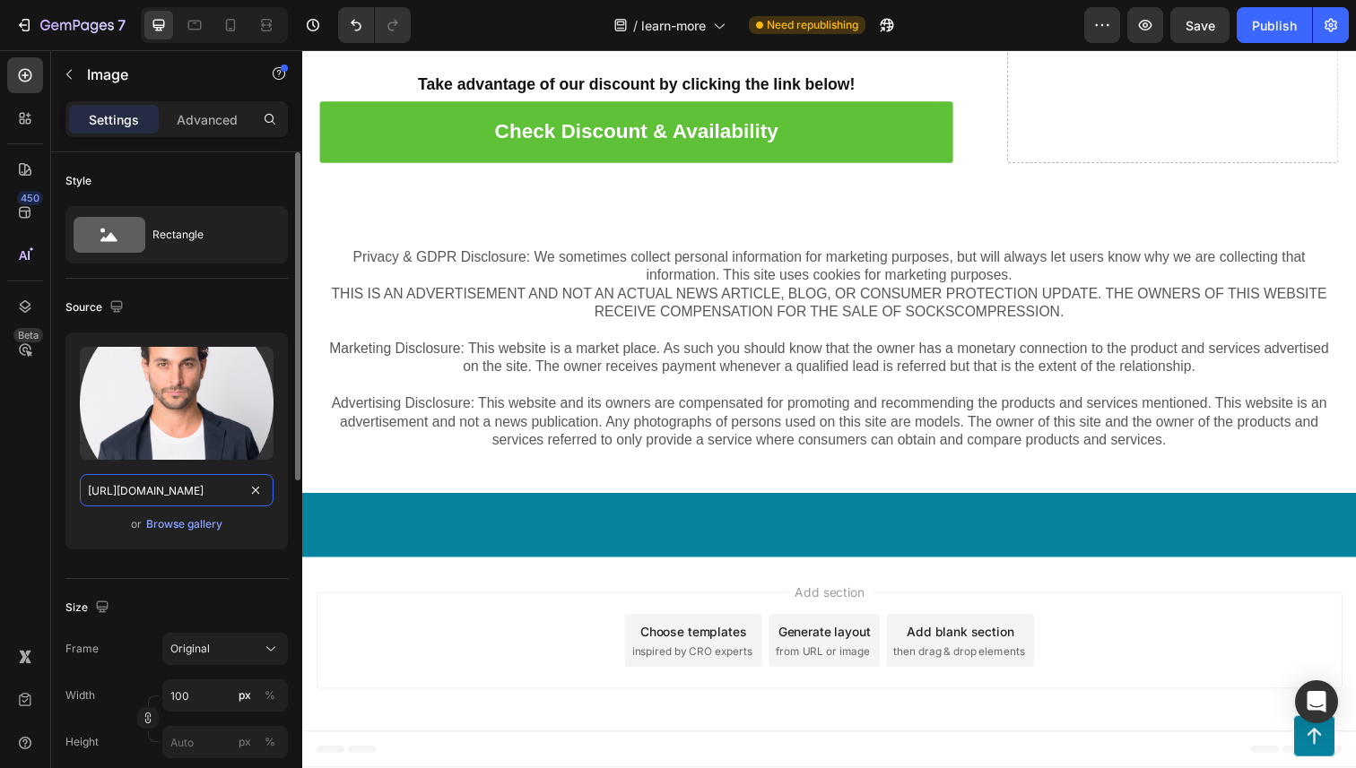
scroll to position [0, 621]
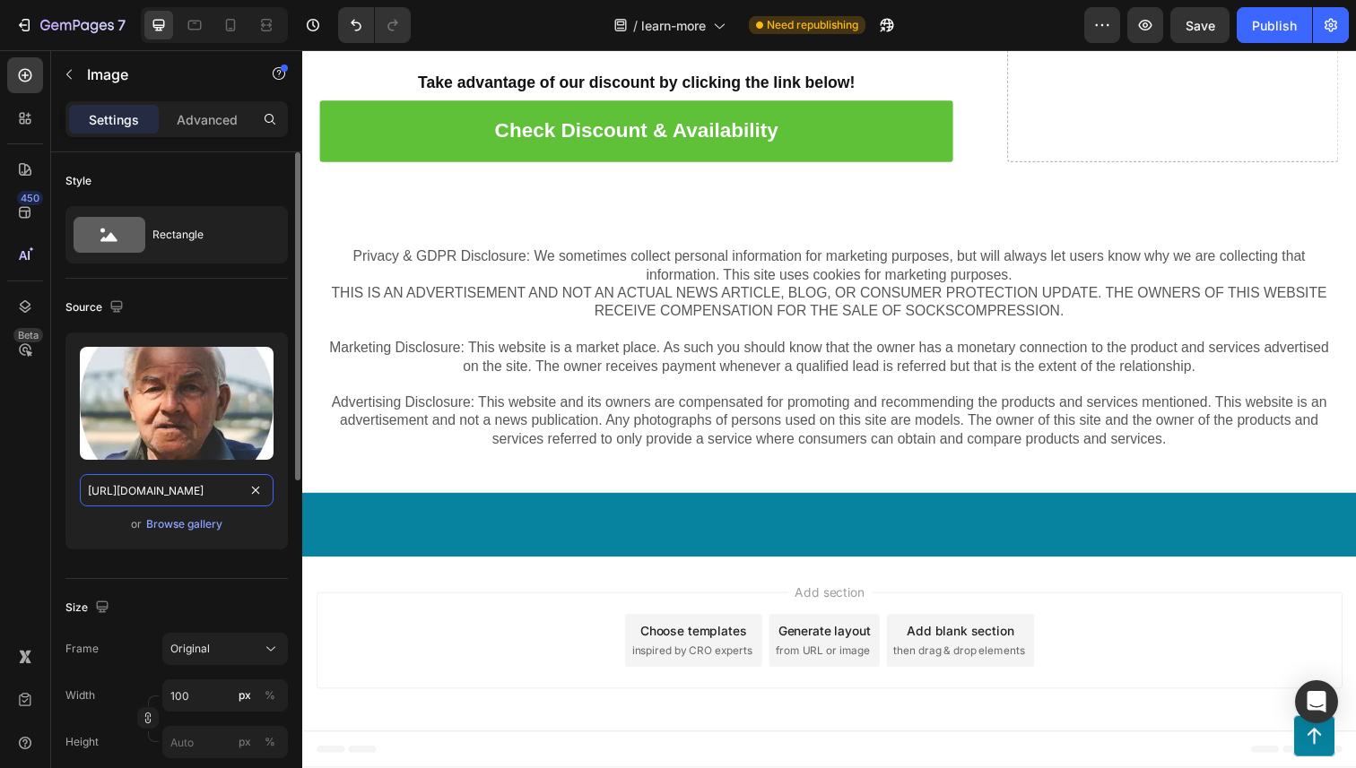
click at [183, 488] on input "[URL][DOMAIN_NAME]" at bounding box center [177, 490] width 194 height 32
paste input "404928_1718010550320_1708418549_customer__mario_agosti"
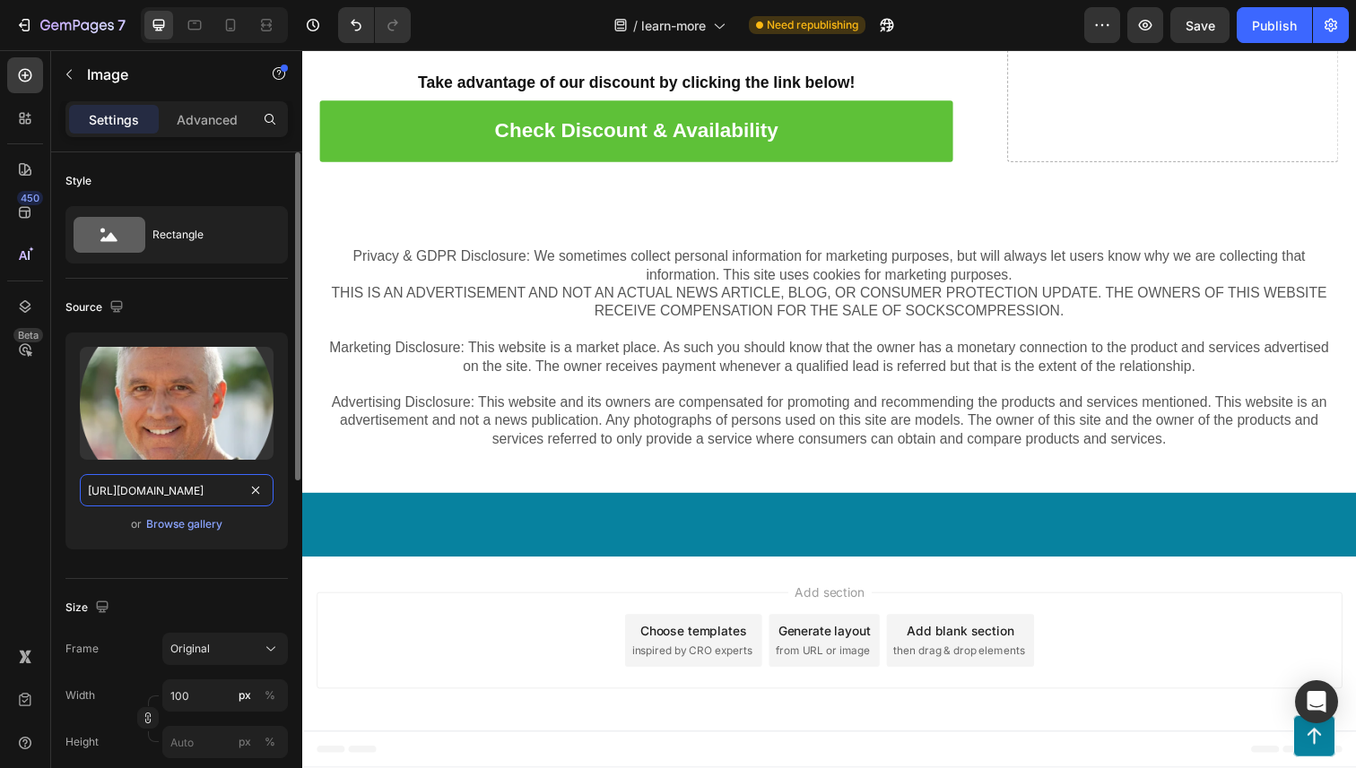
scroll to position [0, 634]
type input "[URL][DOMAIN_NAME]"
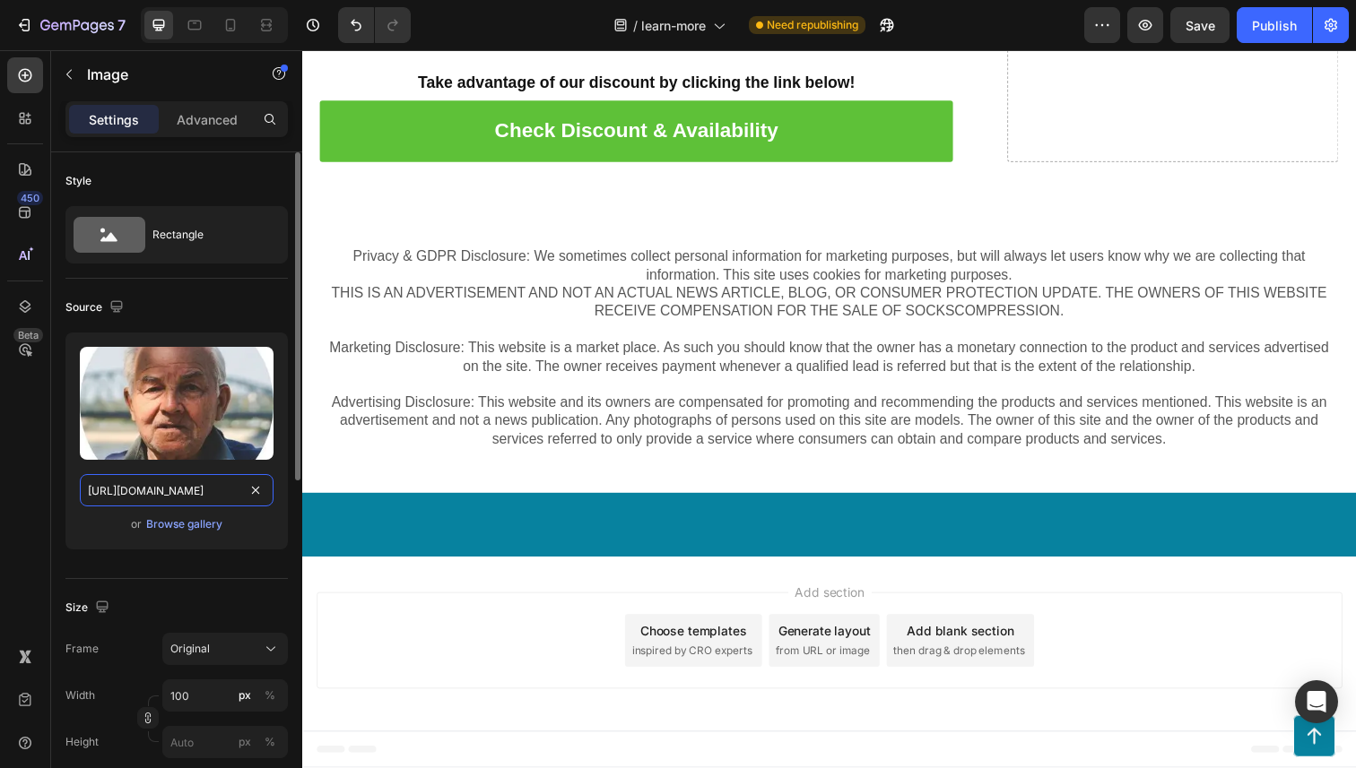
click at [191, 480] on input "[URL][DOMAIN_NAME]" at bounding box center [177, 490] width 194 height 32
paste input "417812_1718012245995_1708418689_customer__janine_lewis"
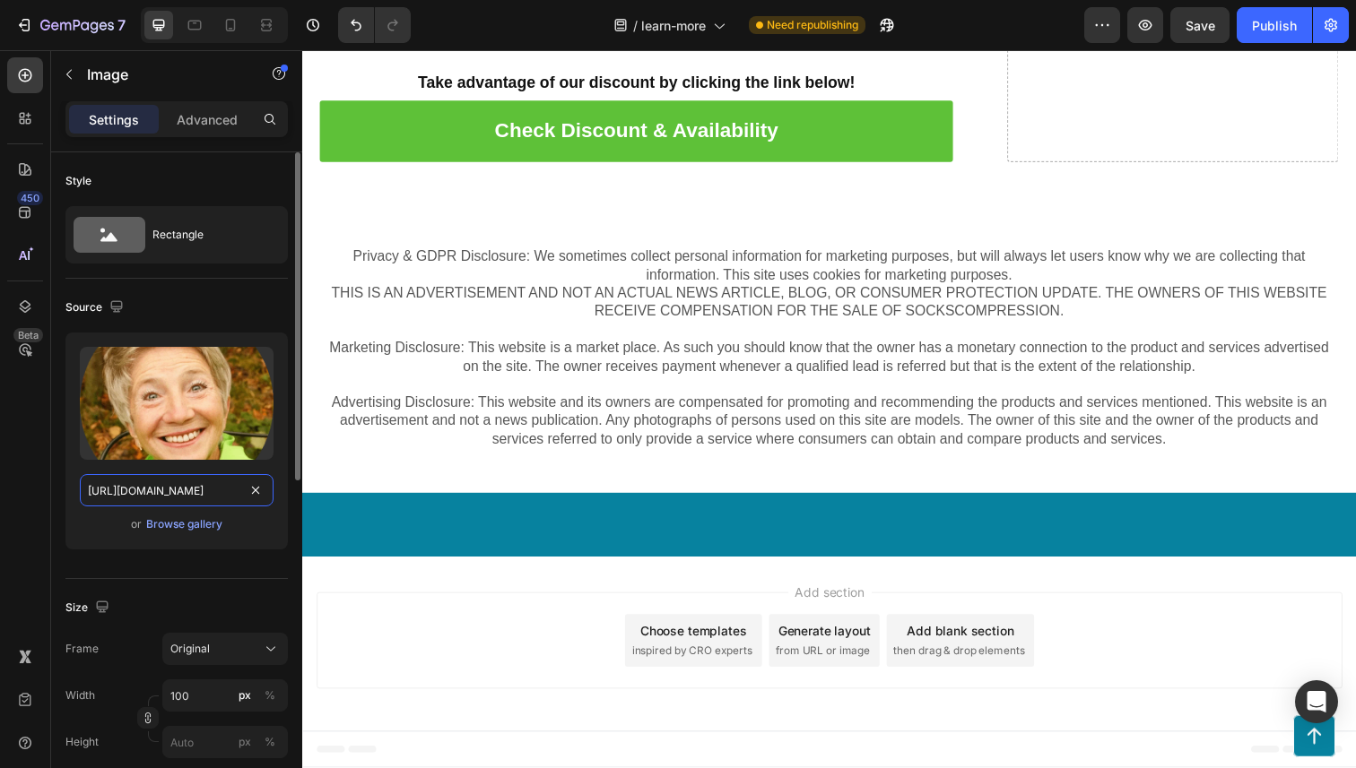
scroll to position [0, 625]
type input "[URL][DOMAIN_NAME]"
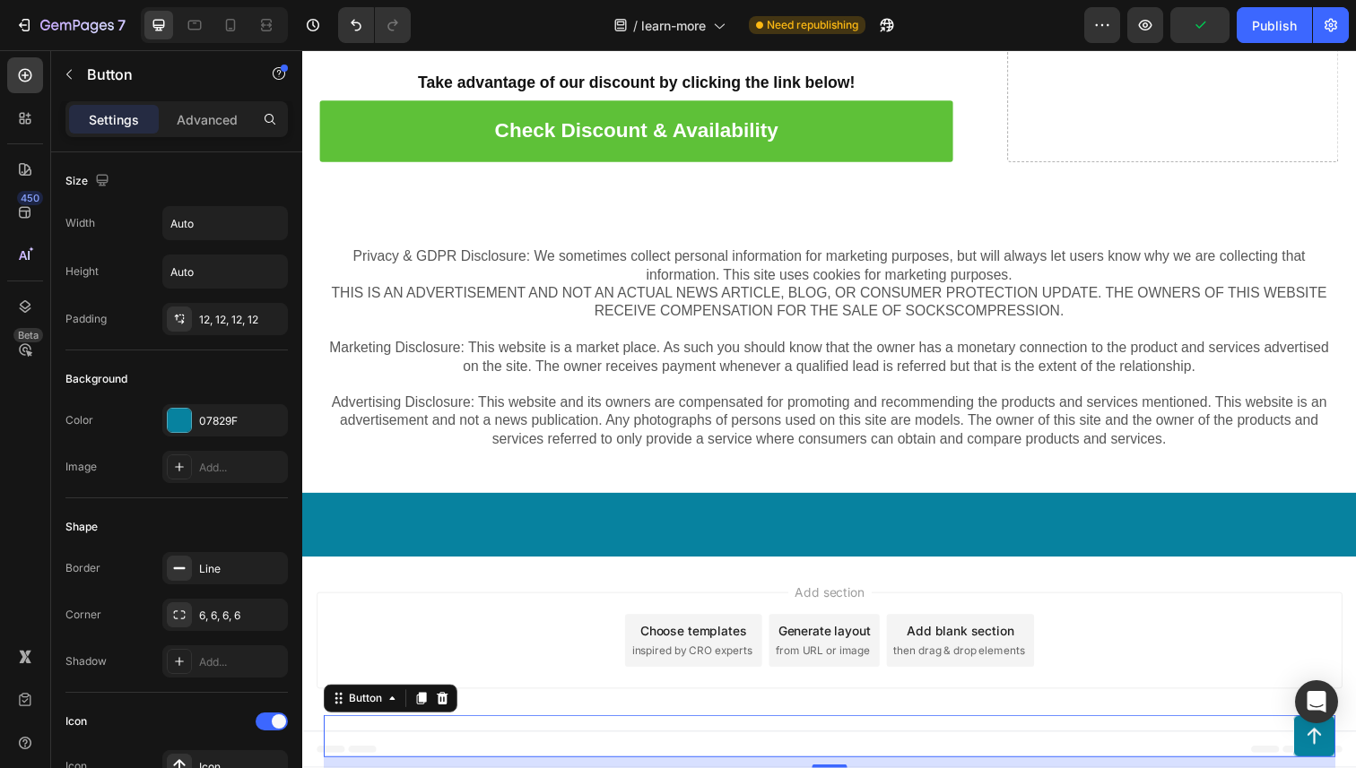
click at [475, 736] on div "Button 12" at bounding box center [840, 751] width 1033 height 43
click at [499, 744] on div "Button 12" at bounding box center [840, 751] width 1033 height 43
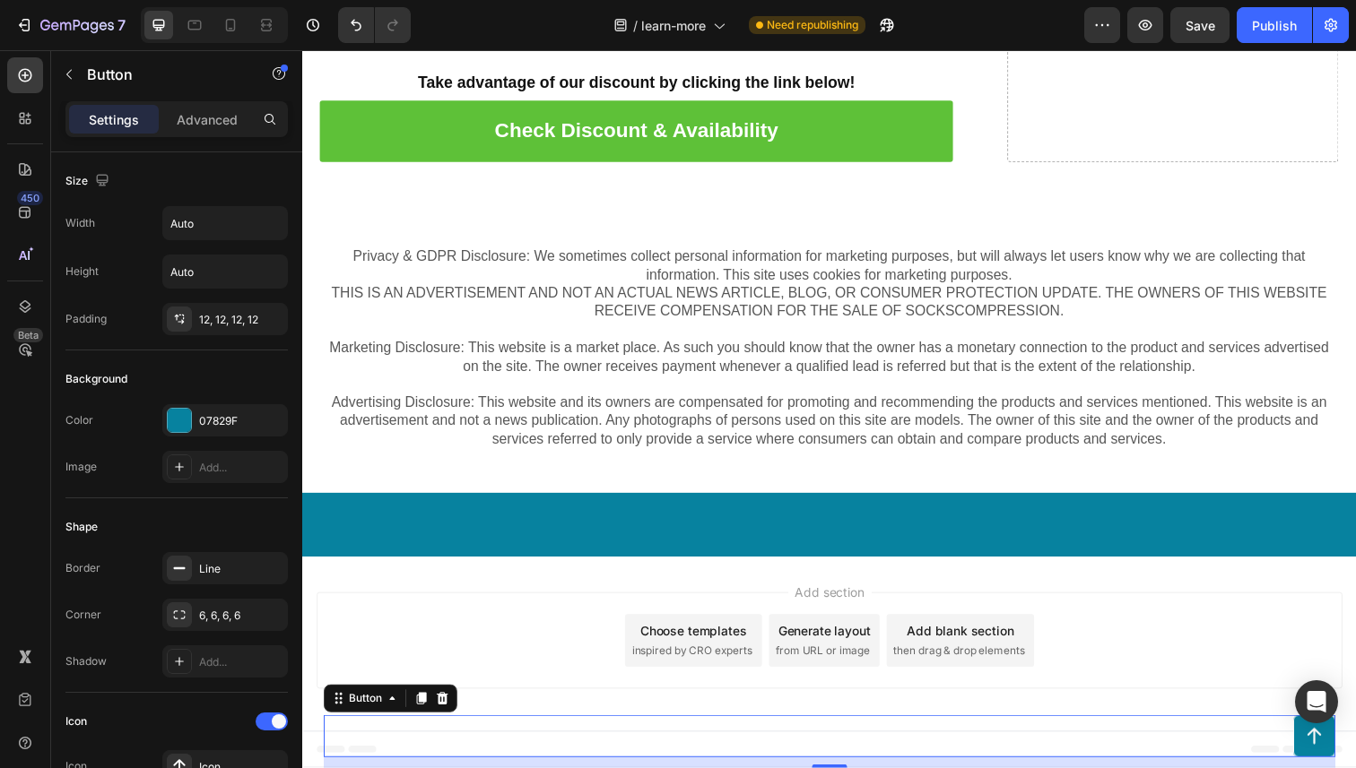
click at [499, 744] on div "Button 12" at bounding box center [840, 751] width 1033 height 43
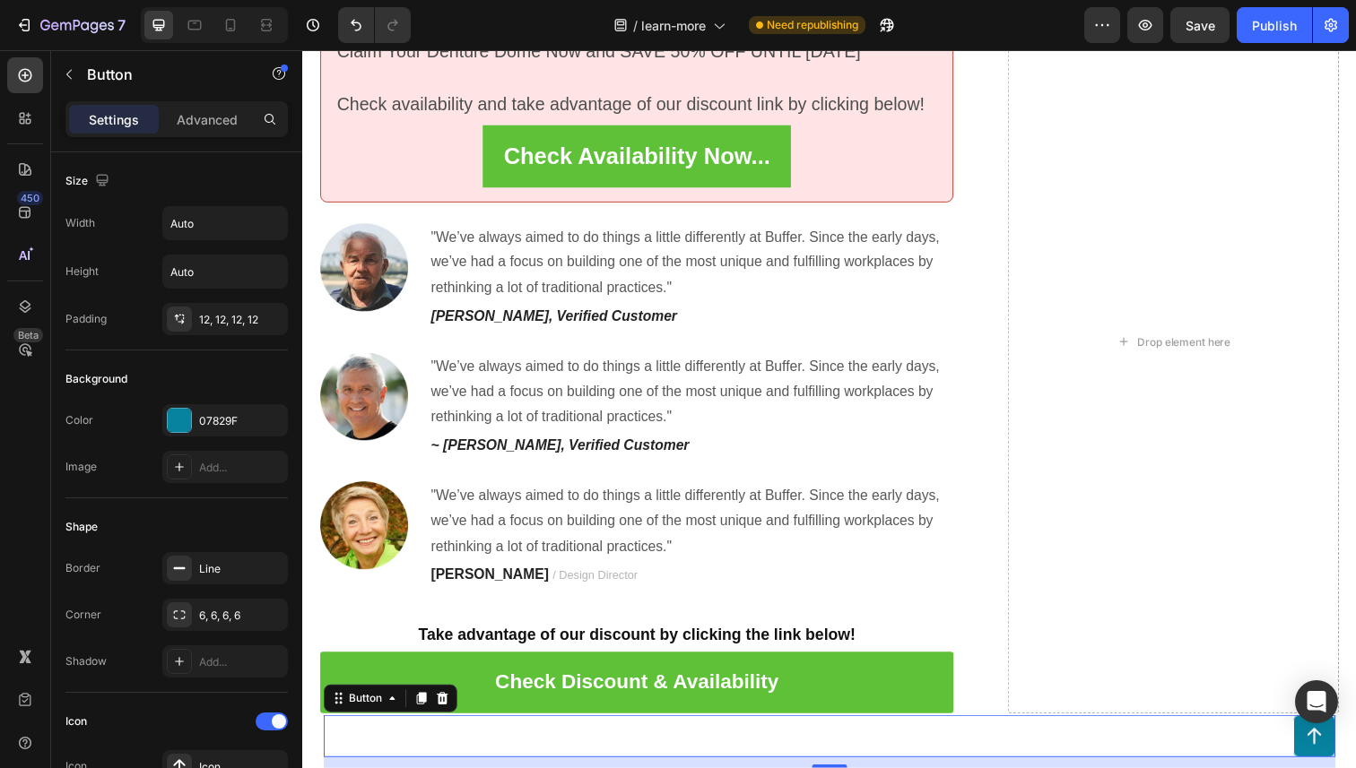
scroll to position [7195, 0]
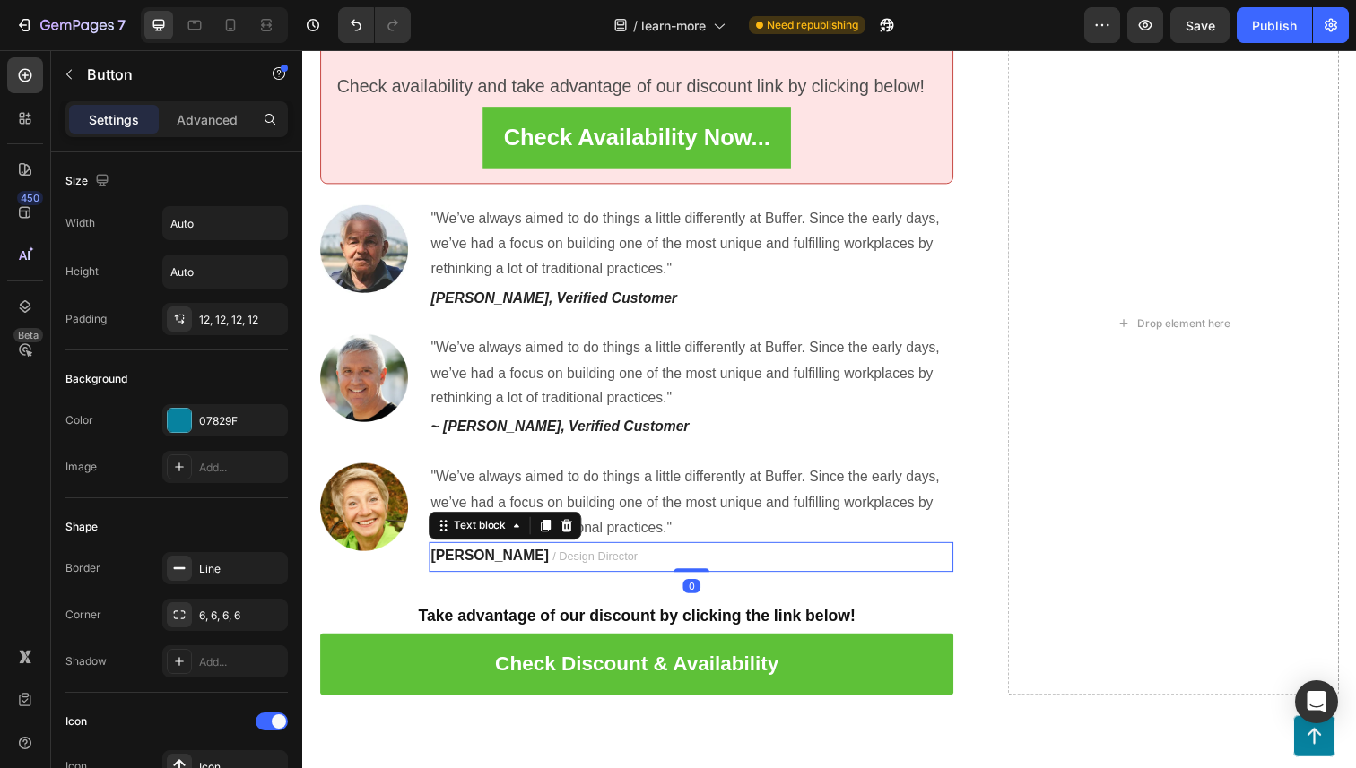
click at [569, 569] on span "/ Design Director" at bounding box center [601, 567] width 87 height 13
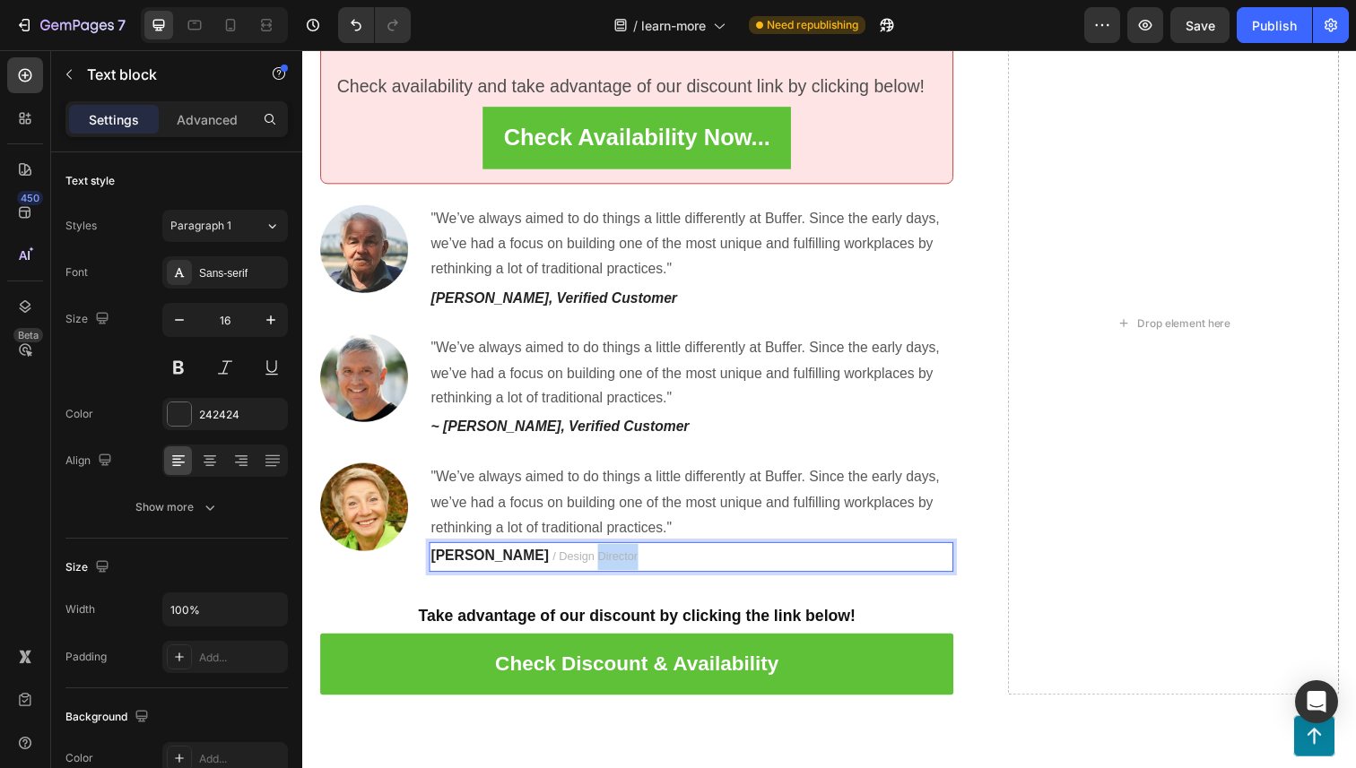
click at [569, 569] on span "/ Design Director" at bounding box center [601, 567] width 87 height 13
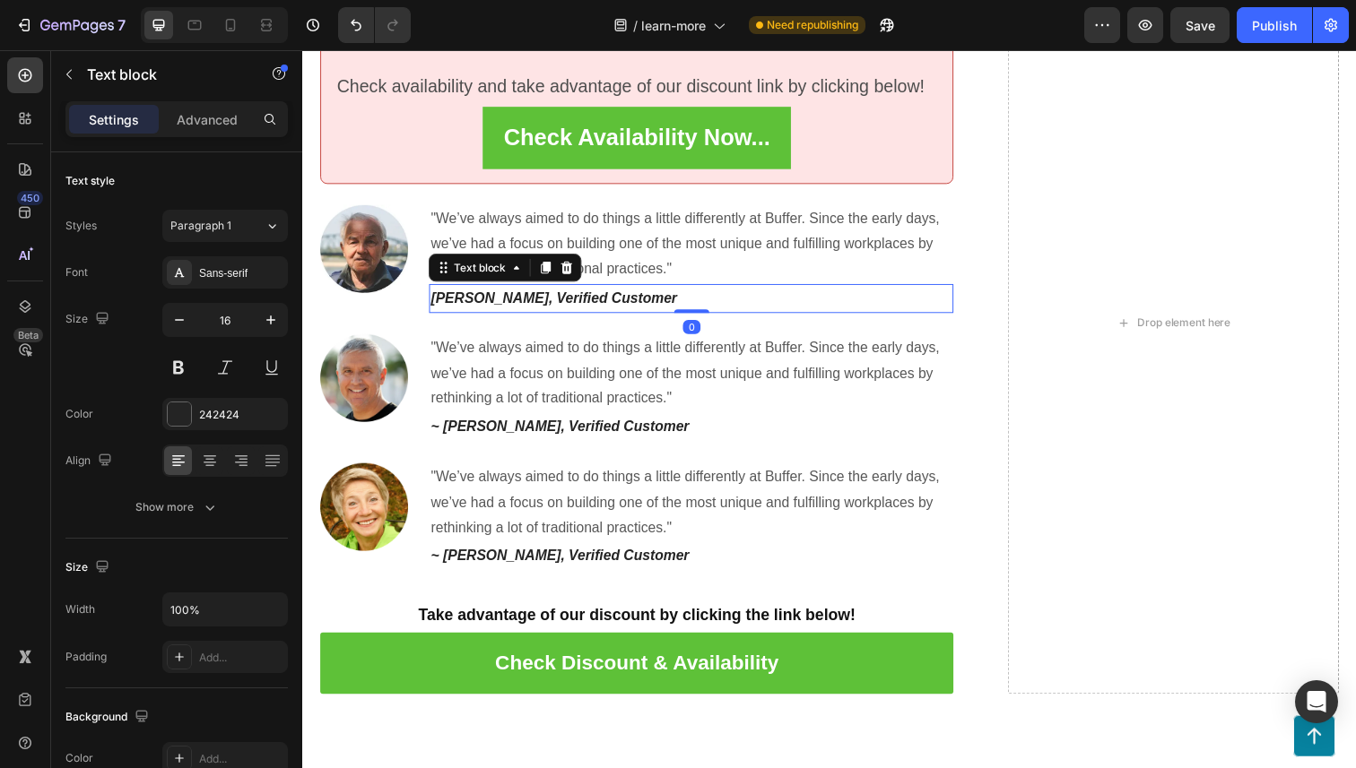
click at [466, 314] on p "[PERSON_NAME], Verified Customer" at bounding box center [699, 304] width 532 height 26
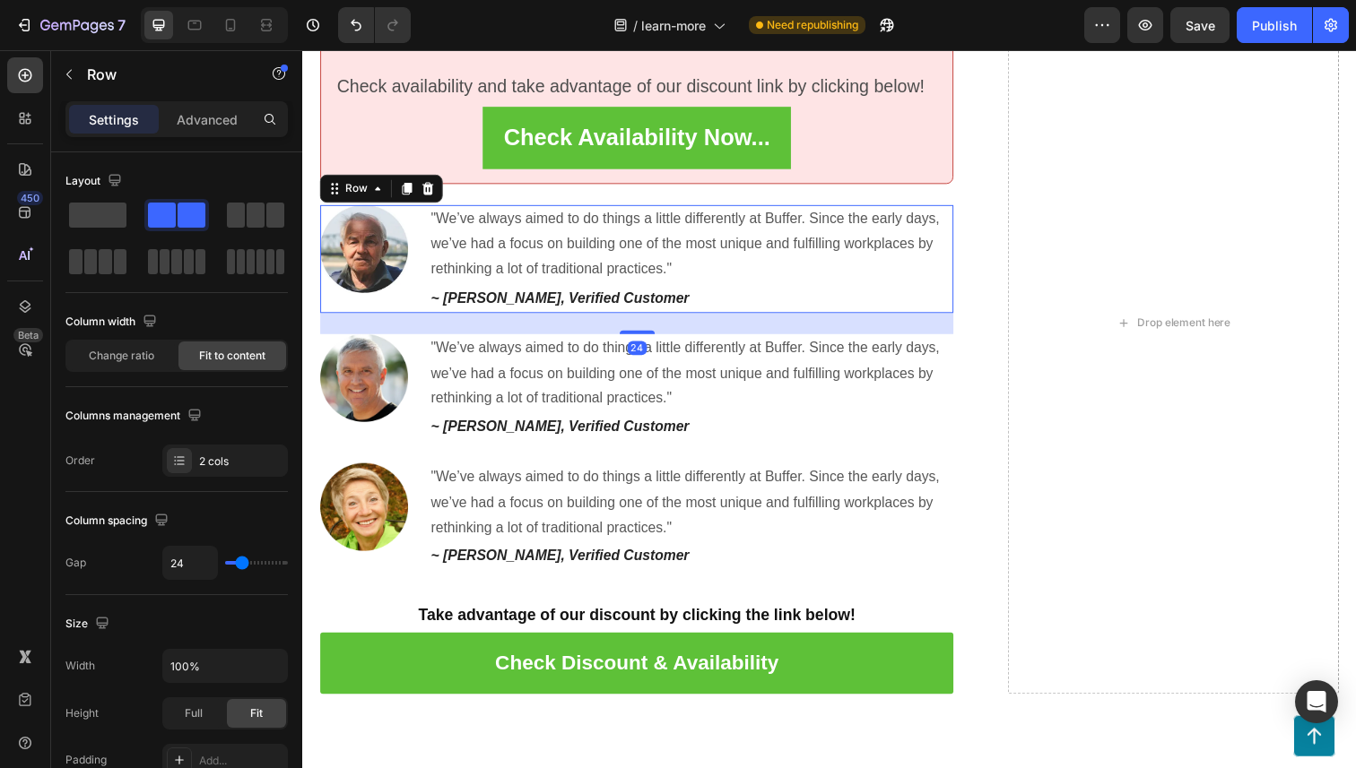
click at [397, 308] on div "Image" at bounding box center [365, 264] width 90 height 110
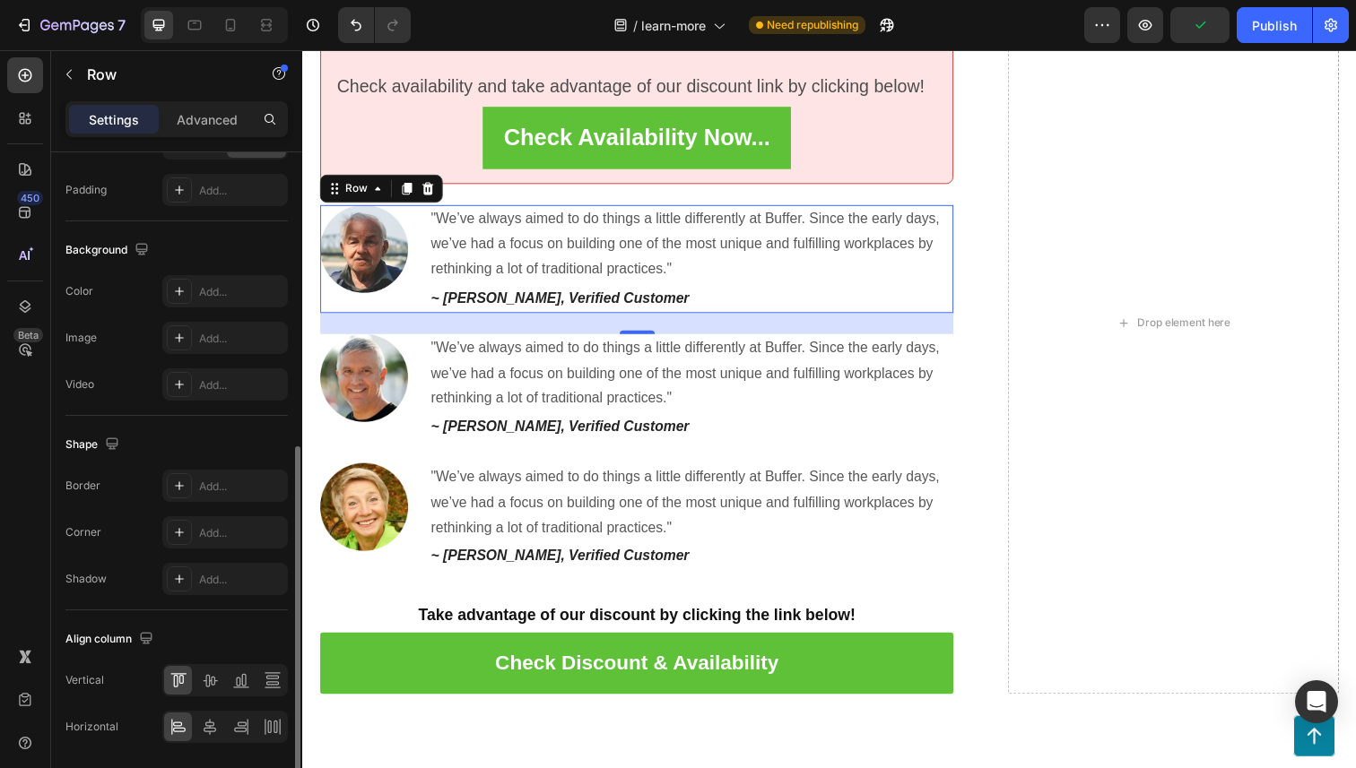
scroll to position [584, 0]
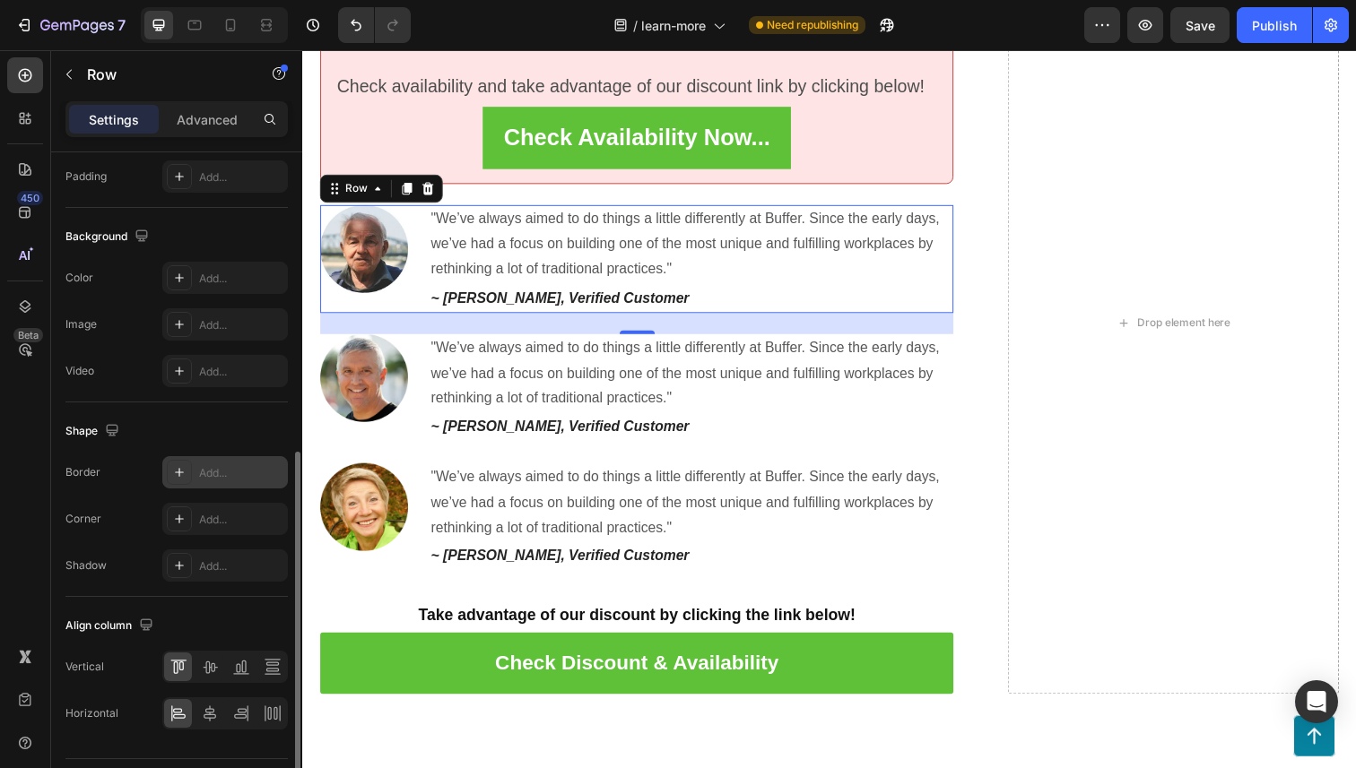
click at [178, 470] on icon at bounding box center [179, 472] width 9 height 9
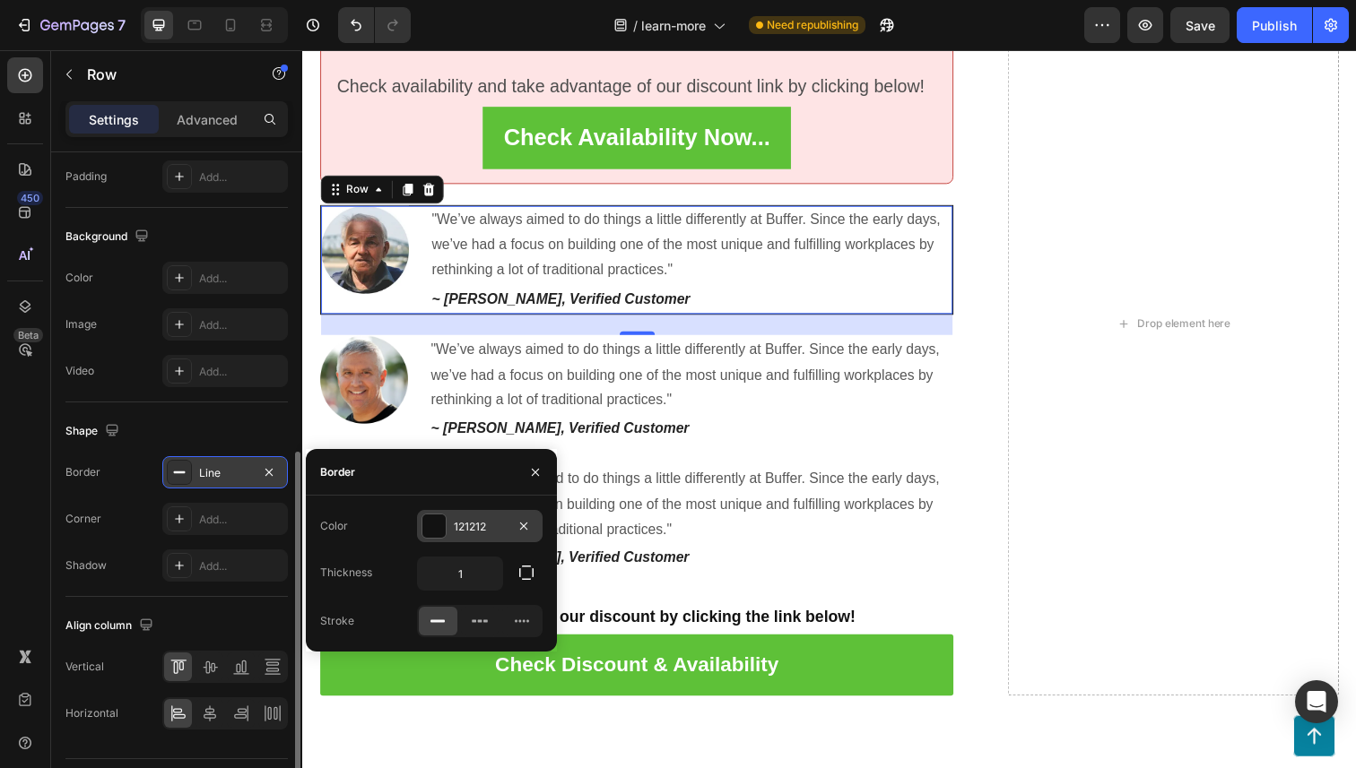
click at [450, 520] on div "121212" at bounding box center [480, 526] width 126 height 32
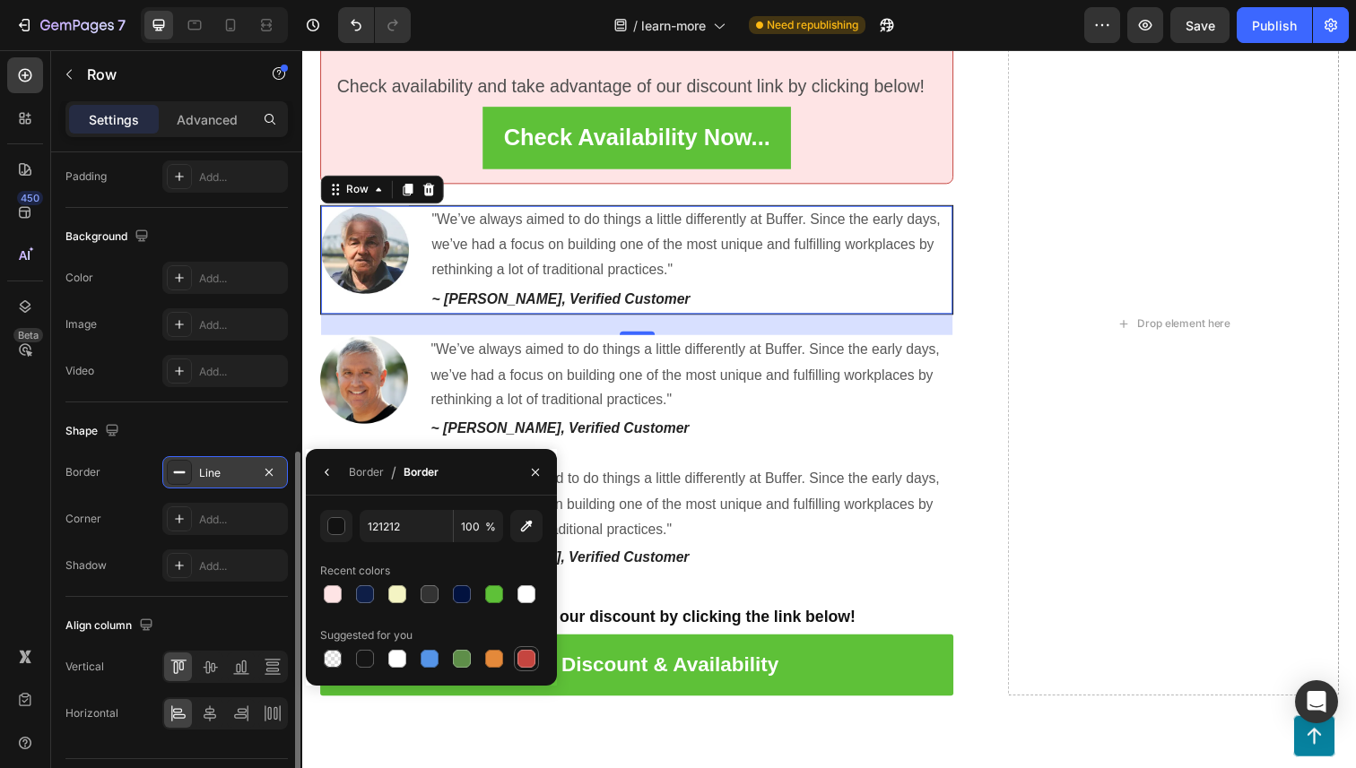
click at [525, 656] on div at bounding box center [526, 659] width 18 height 18
type input "C5453F"
click at [237, 473] on div "Line" at bounding box center [225, 473] width 52 height 16
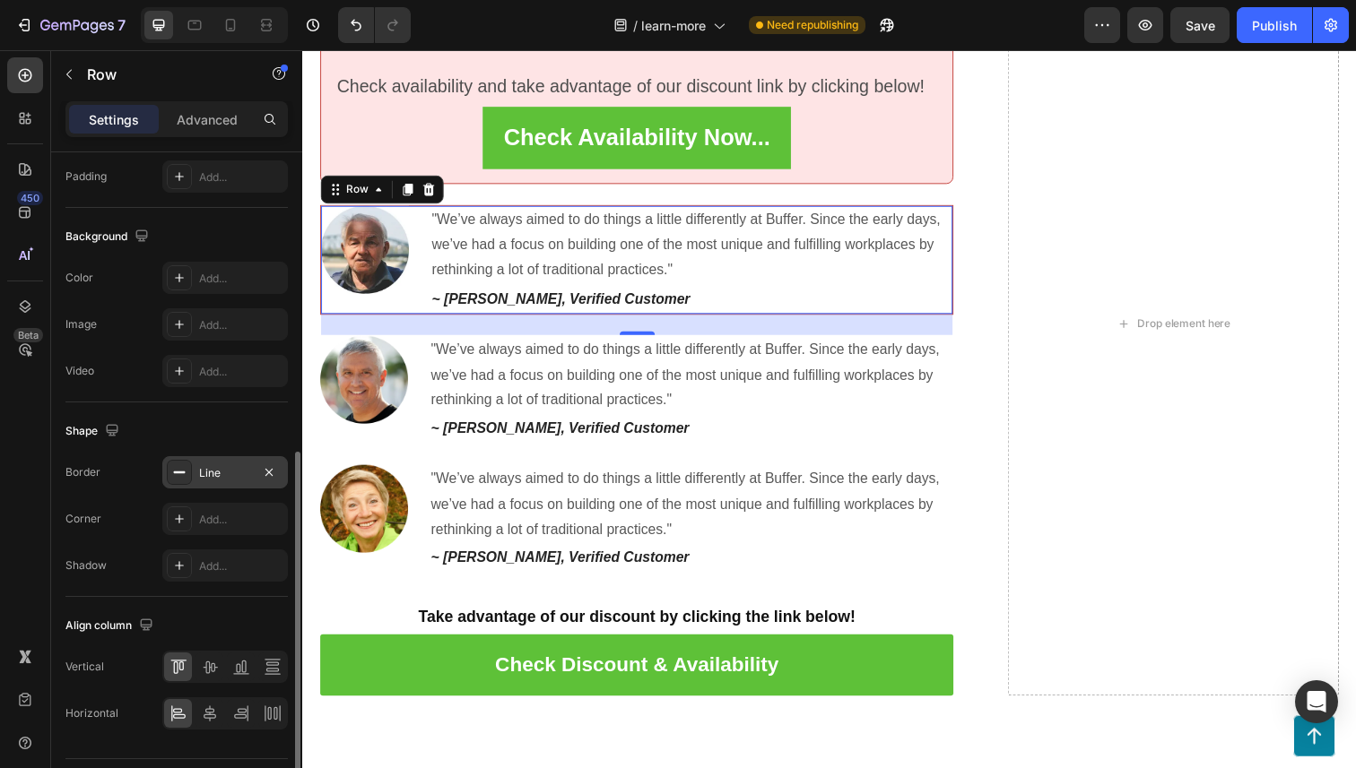
click at [237, 473] on div "Line" at bounding box center [225, 473] width 52 height 16
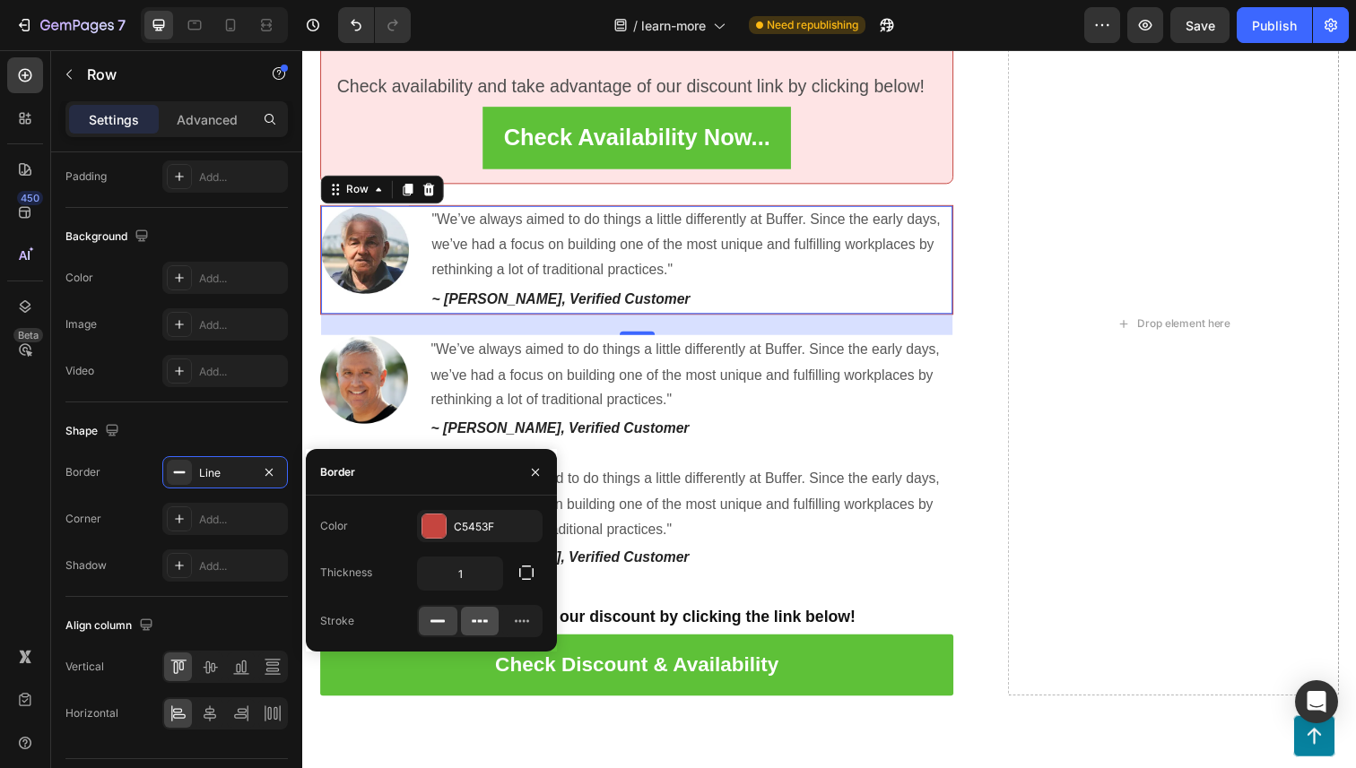
click at [485, 627] on icon at bounding box center [480, 621] width 18 height 18
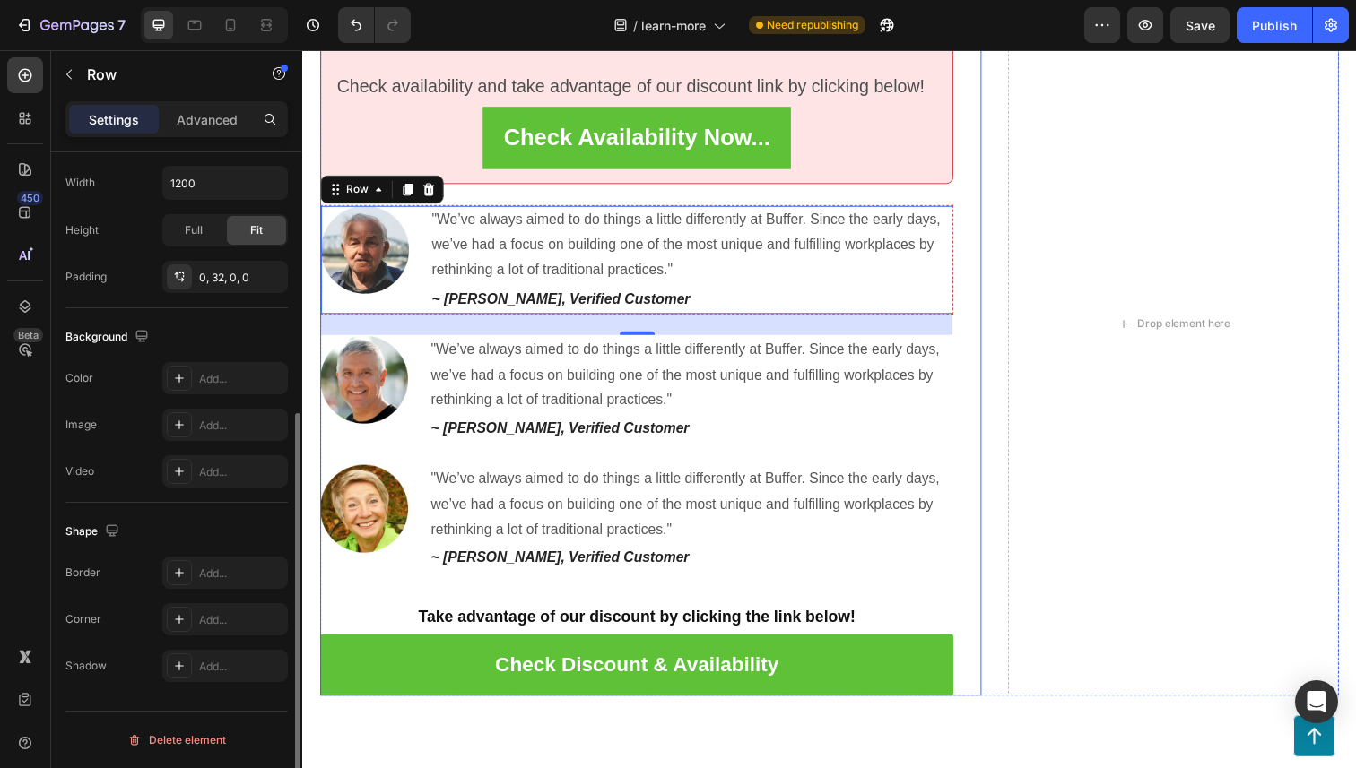
scroll to position [427, 0]
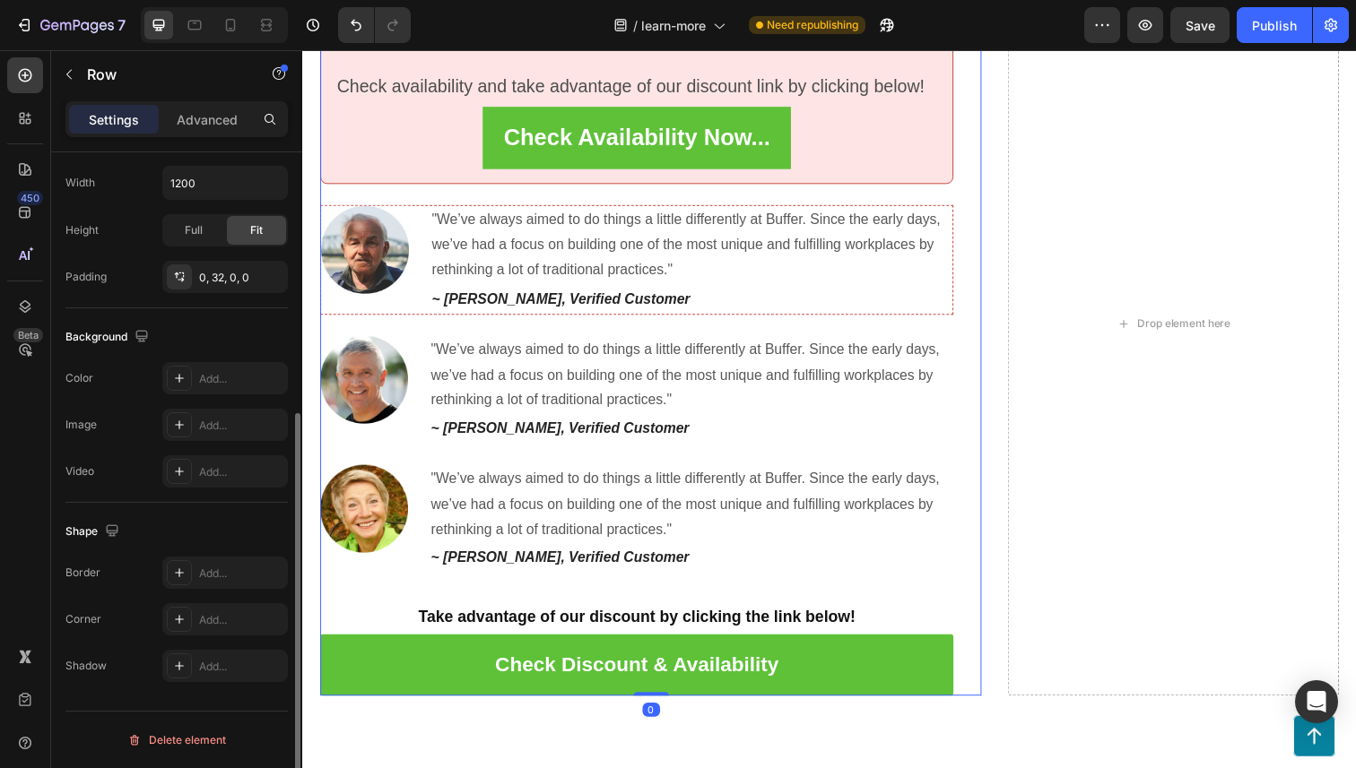
click at [993, 223] on div "A Special Offer for Our Readers: Claim Your Denture Dome Now and SAVE 50% OFF U…" at bounding box center [657, 331] width 675 height 760
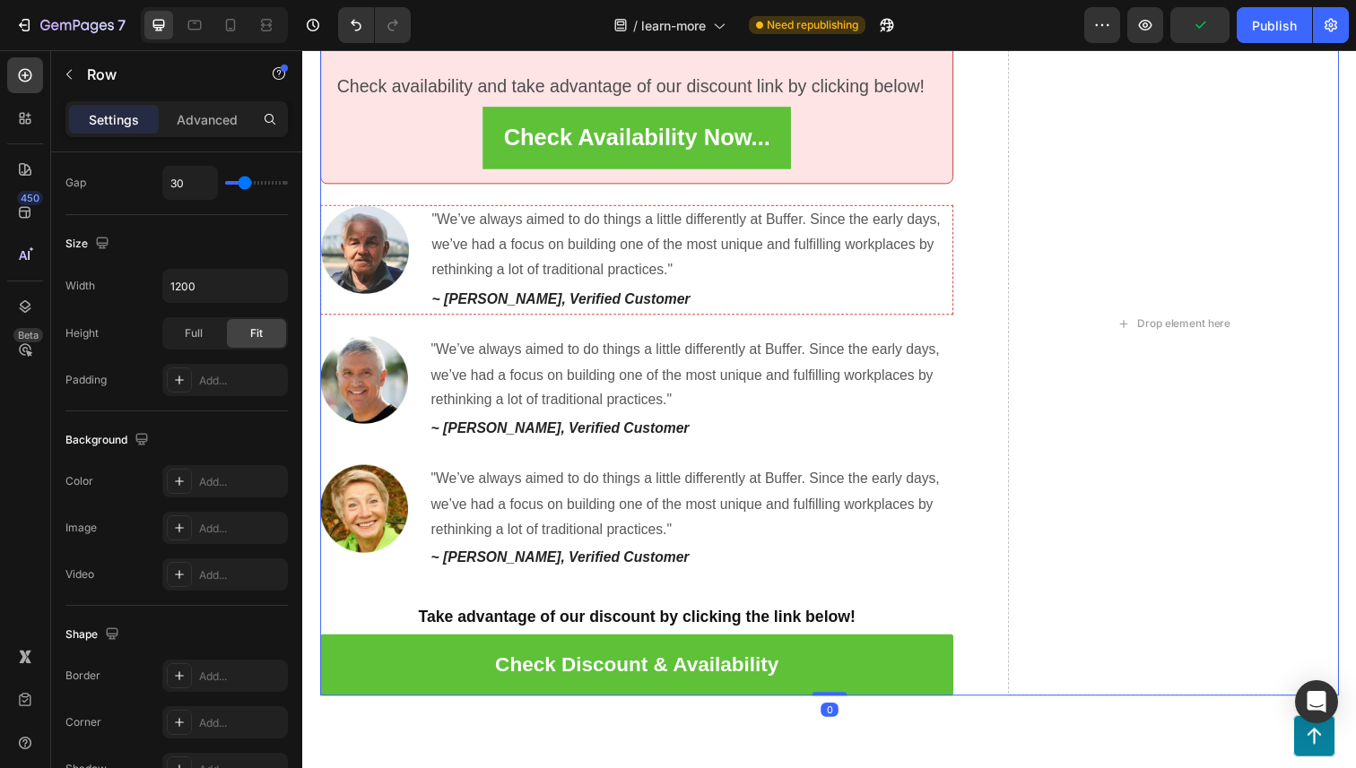
click at [1020, 188] on div "A Special Offer for Our Readers: Claim Your Denture Dome Now and SAVE 50% OFF U…" at bounding box center [840, 331] width 1040 height 760
click at [378, 131] on div "Check Availability Now... Button" at bounding box center [643, 141] width 616 height 64
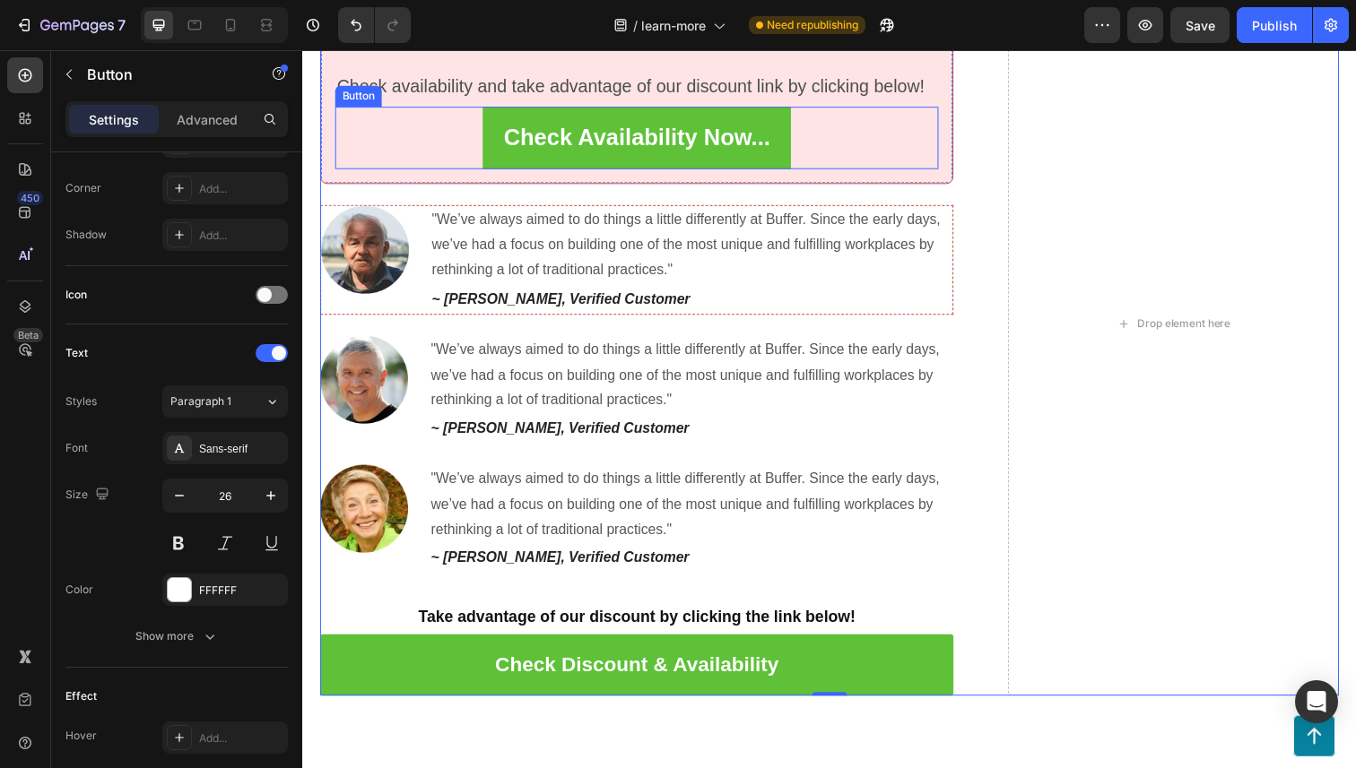
scroll to position [0, 0]
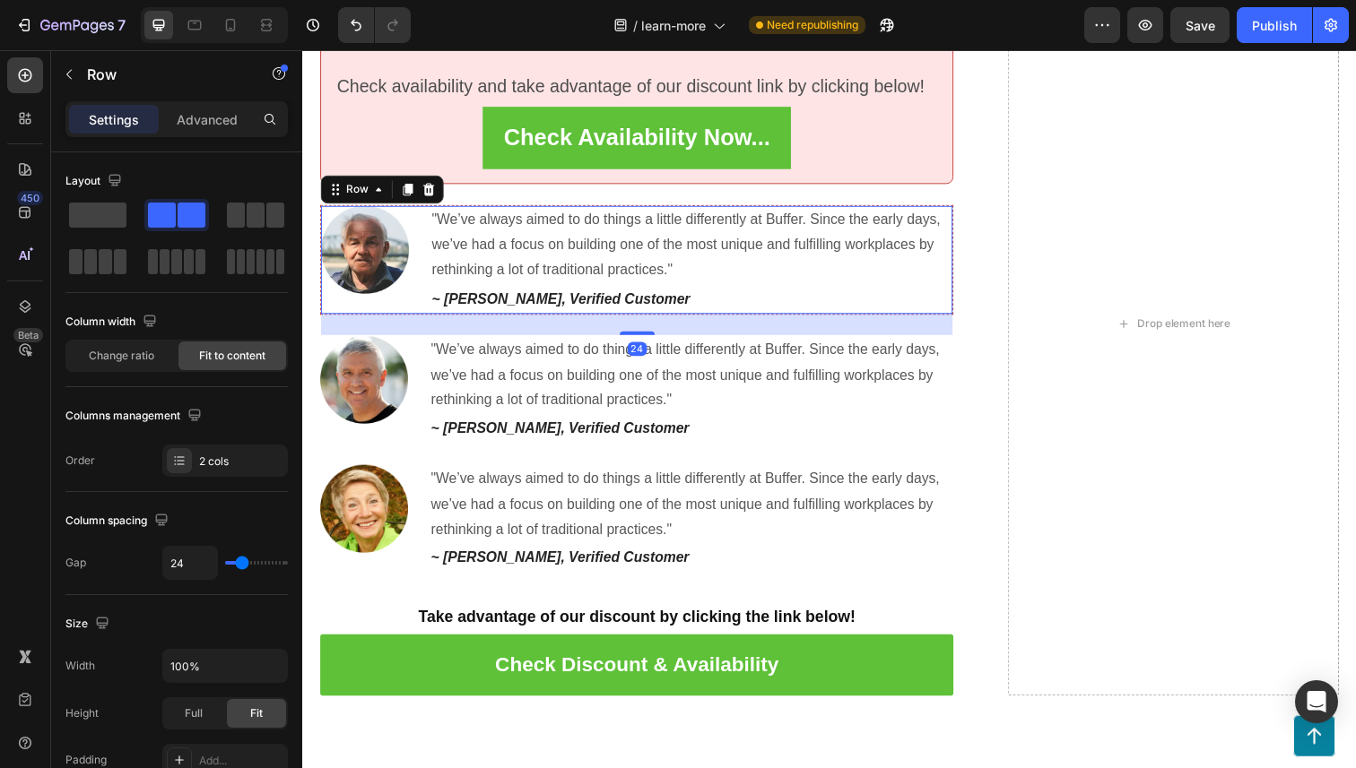
click at [375, 308] on div "Image" at bounding box center [366, 265] width 90 height 110
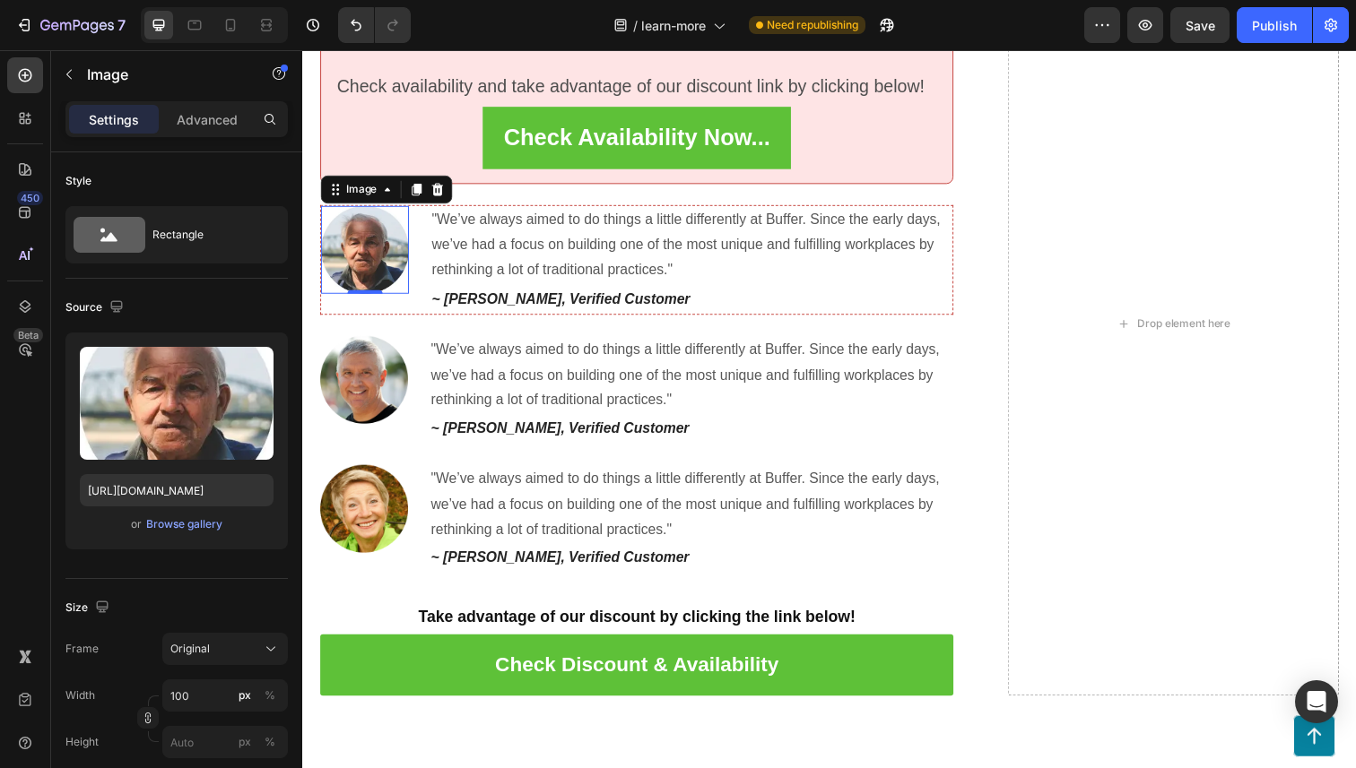
click at [359, 262] on img at bounding box center [366, 255] width 90 height 90
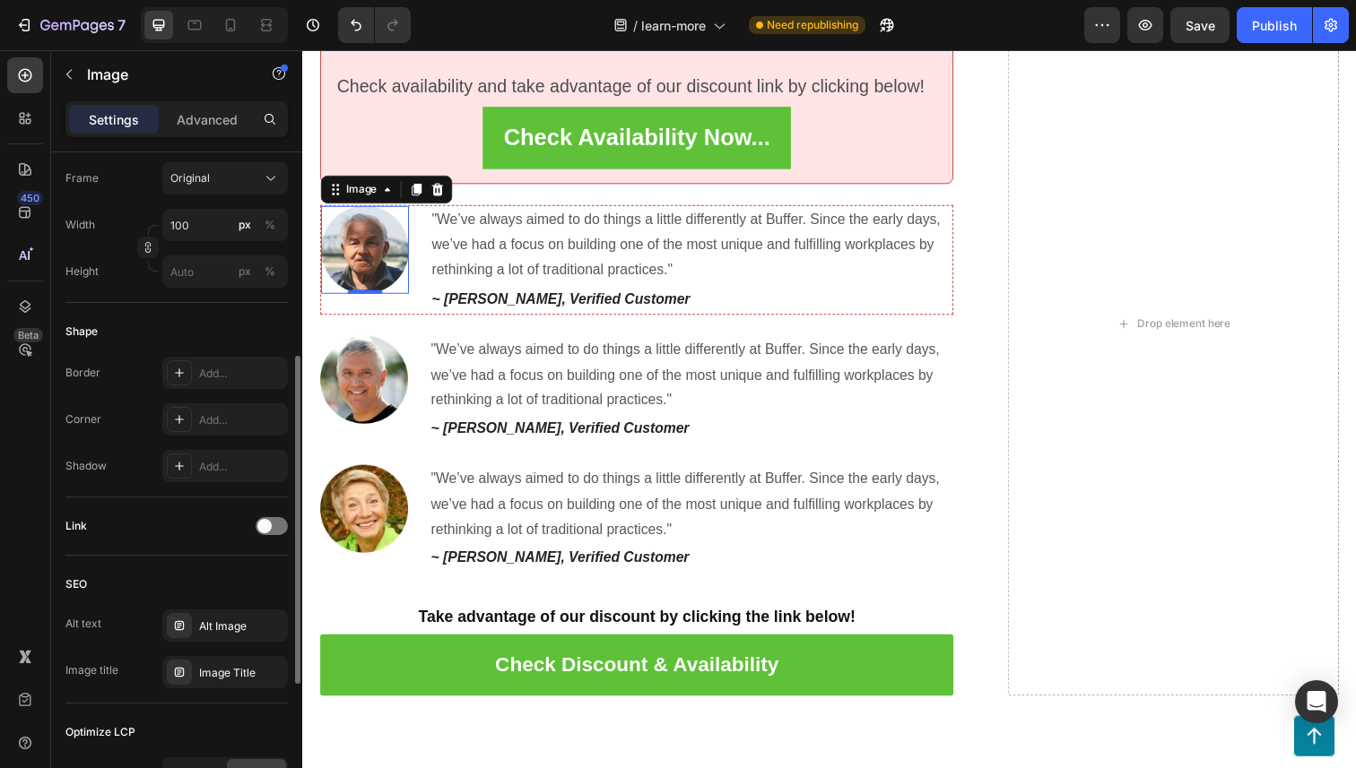
scroll to position [424, 0]
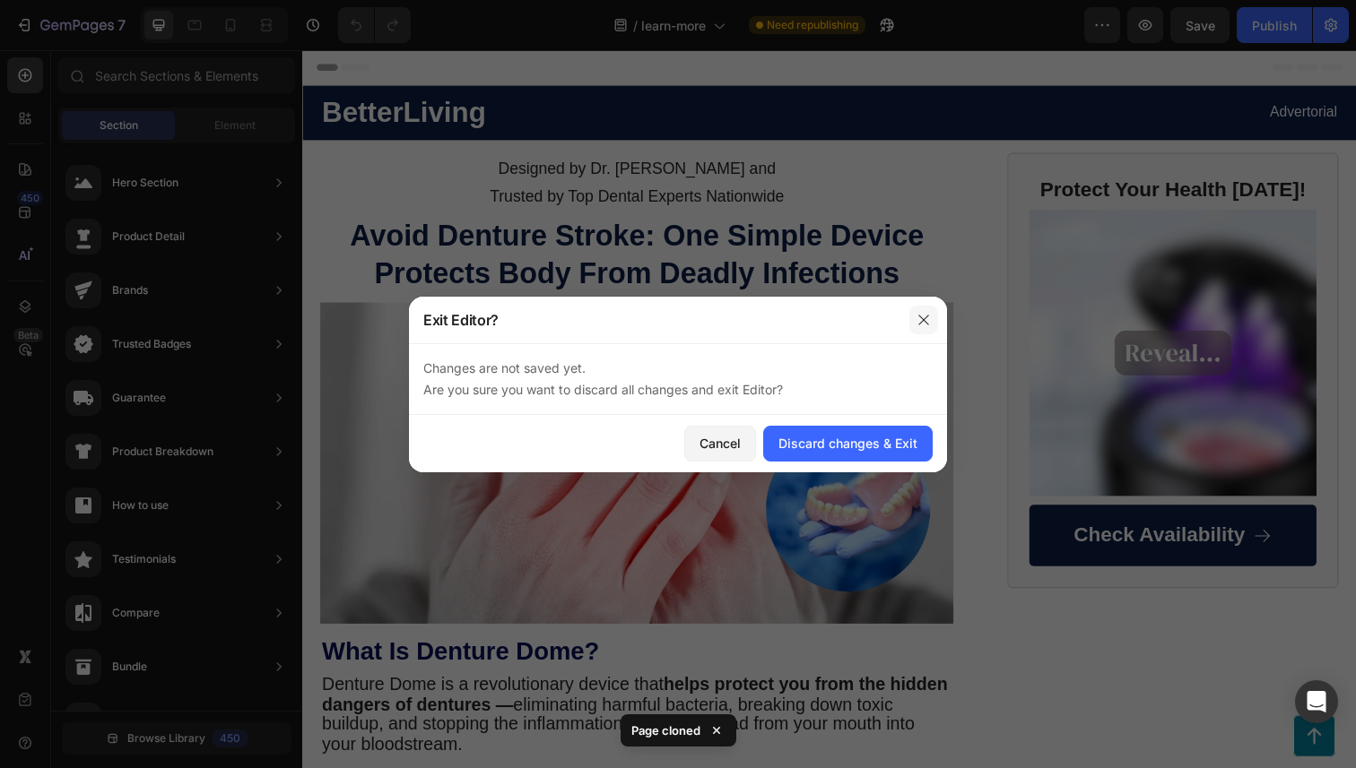
click at [919, 311] on button "button" at bounding box center [923, 320] width 29 height 29
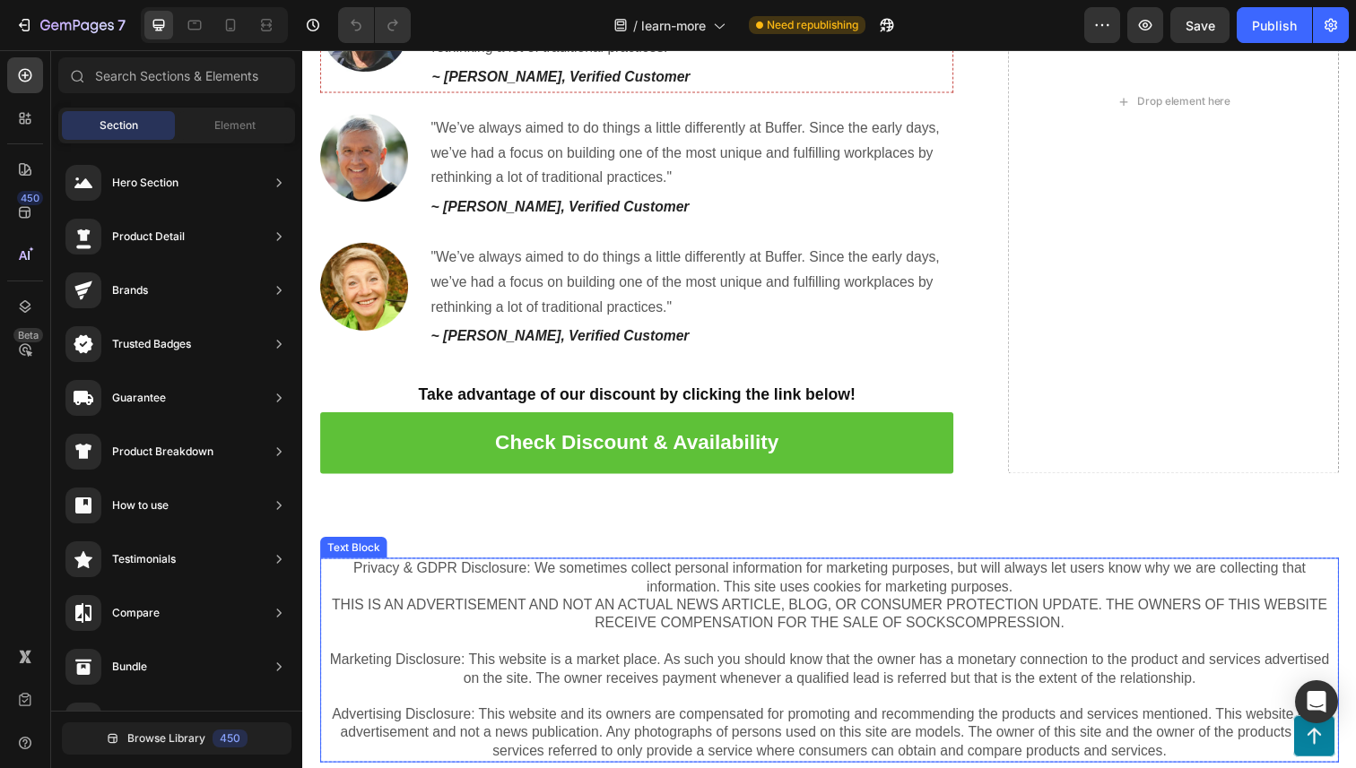
scroll to position [6202, 0]
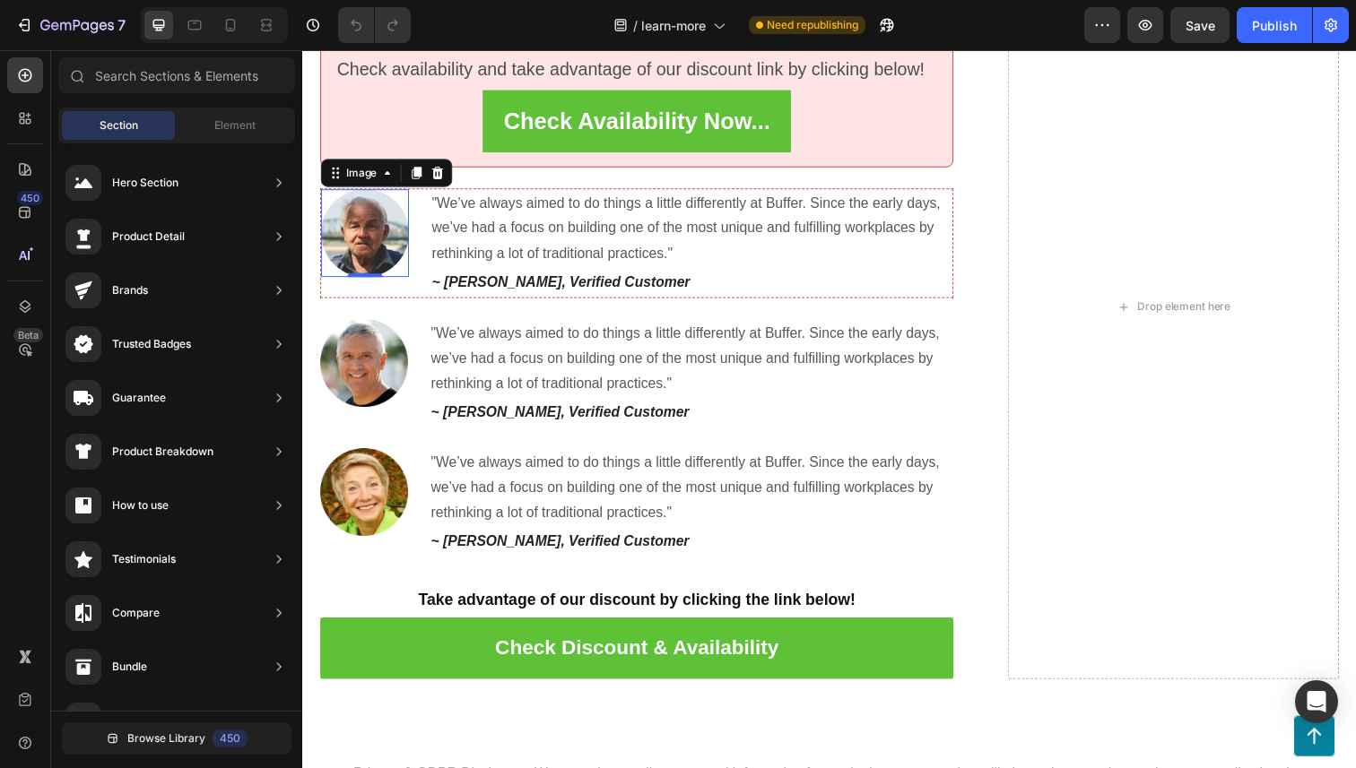
click at [362, 255] on img at bounding box center [366, 238] width 90 height 90
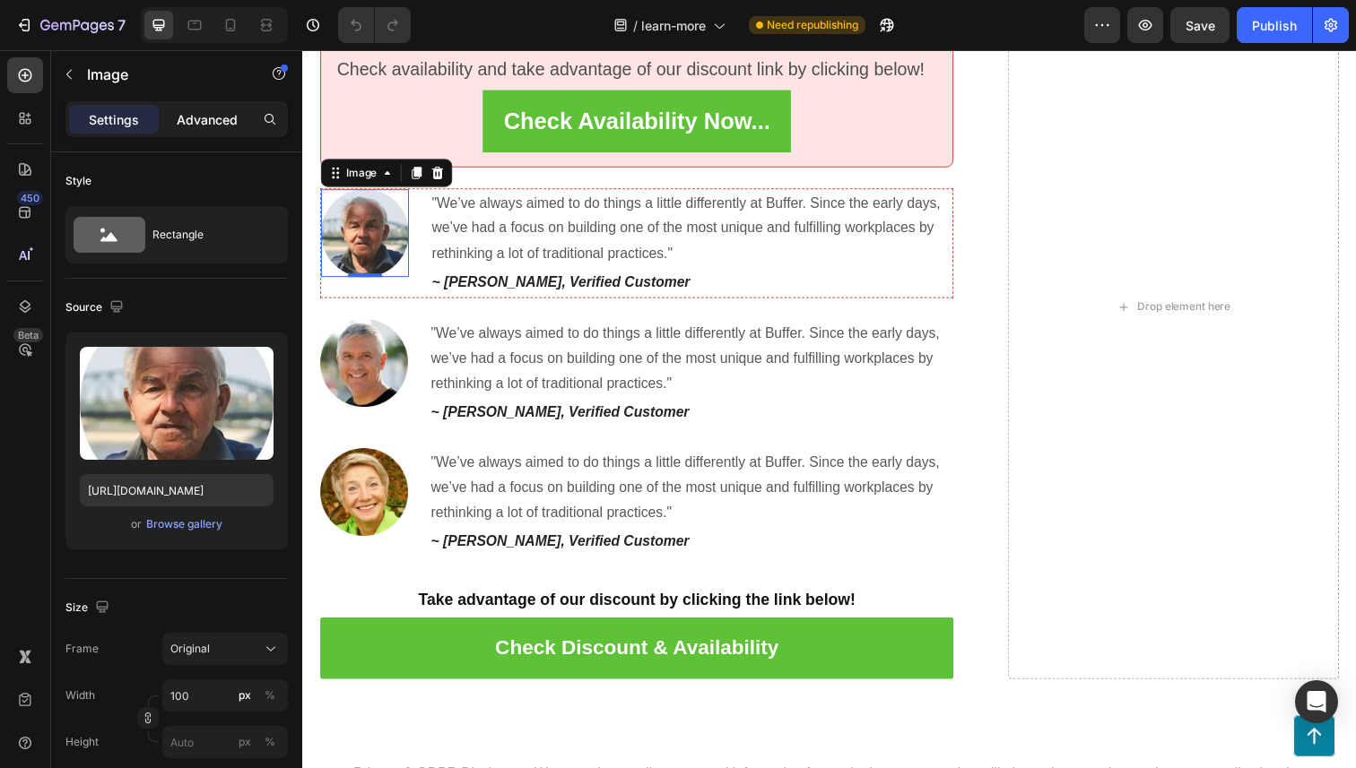
click at [229, 118] on p "Advanced" at bounding box center [207, 119] width 61 height 19
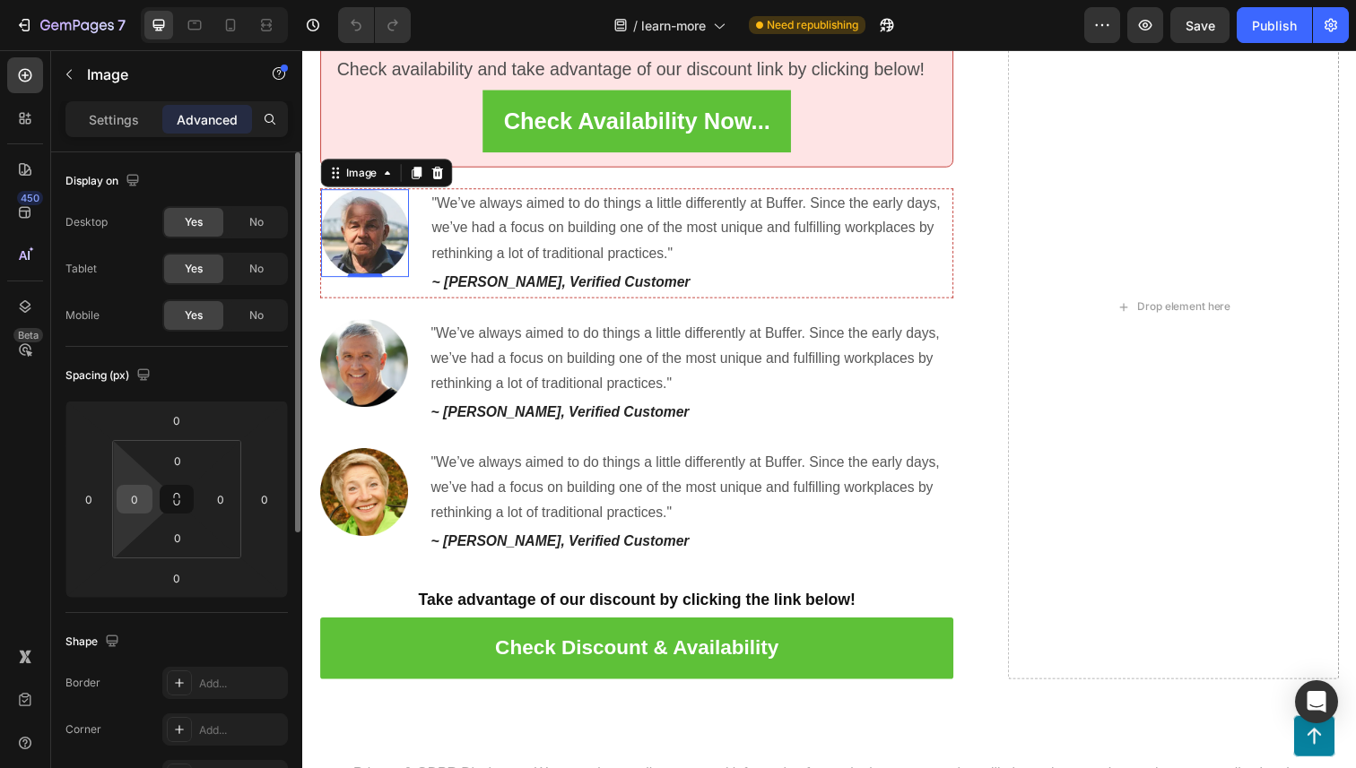
click at [146, 491] on input "0" at bounding box center [134, 499] width 27 height 27
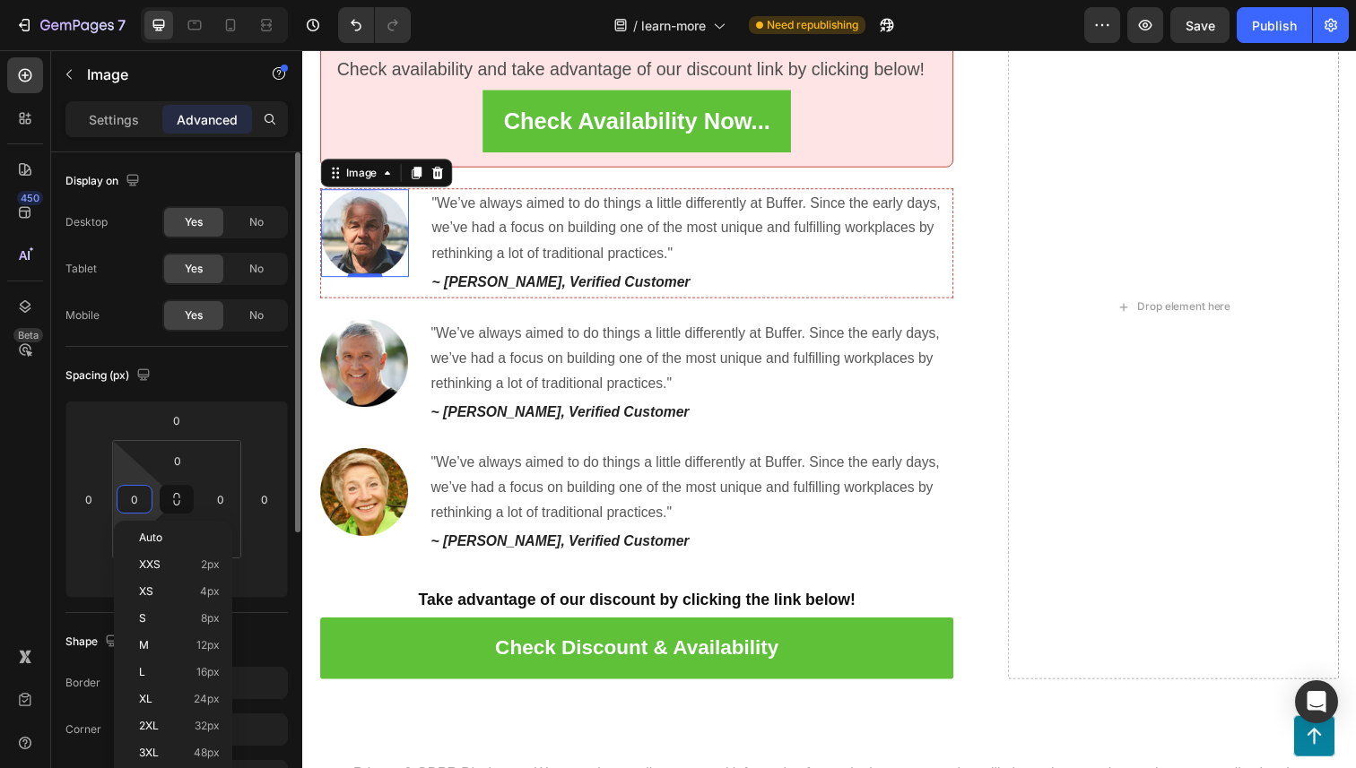
type input "3"
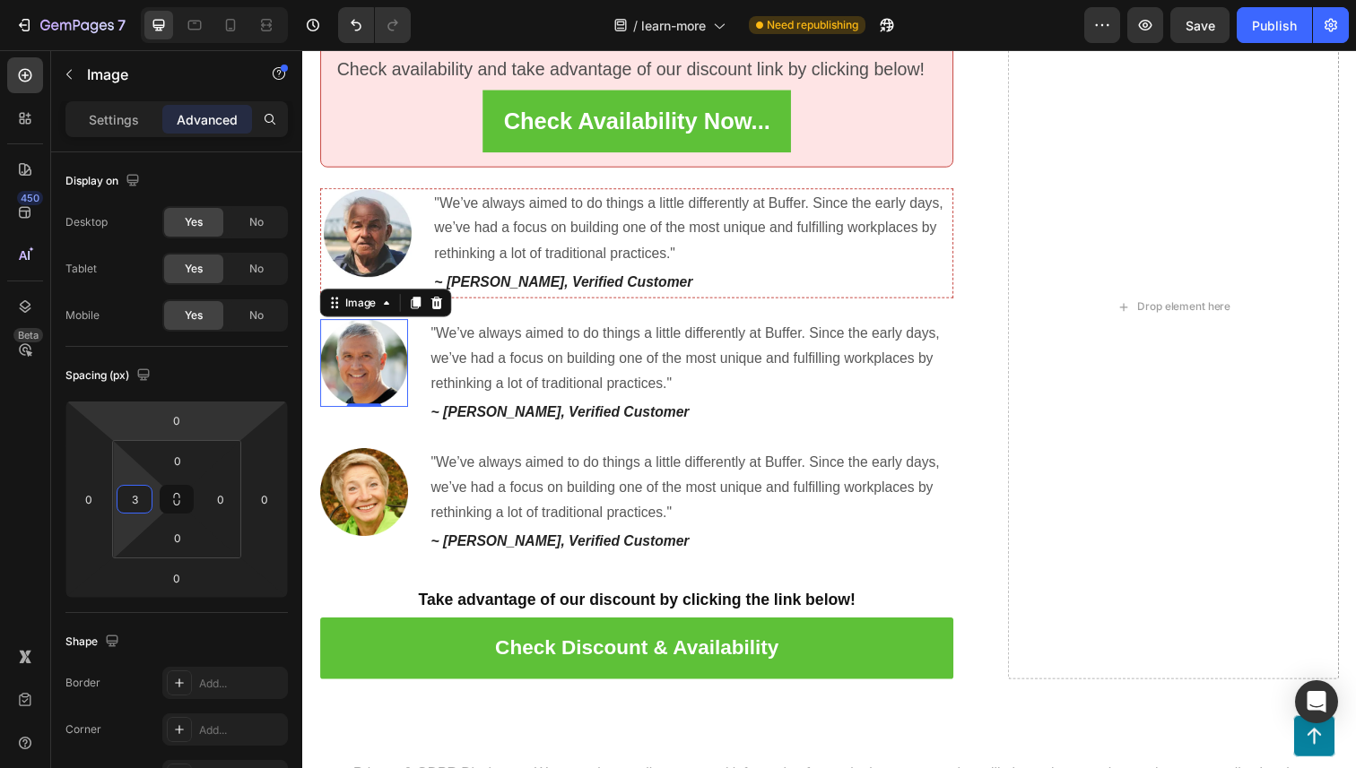
click at [343, 376] on img at bounding box center [365, 371] width 90 height 90
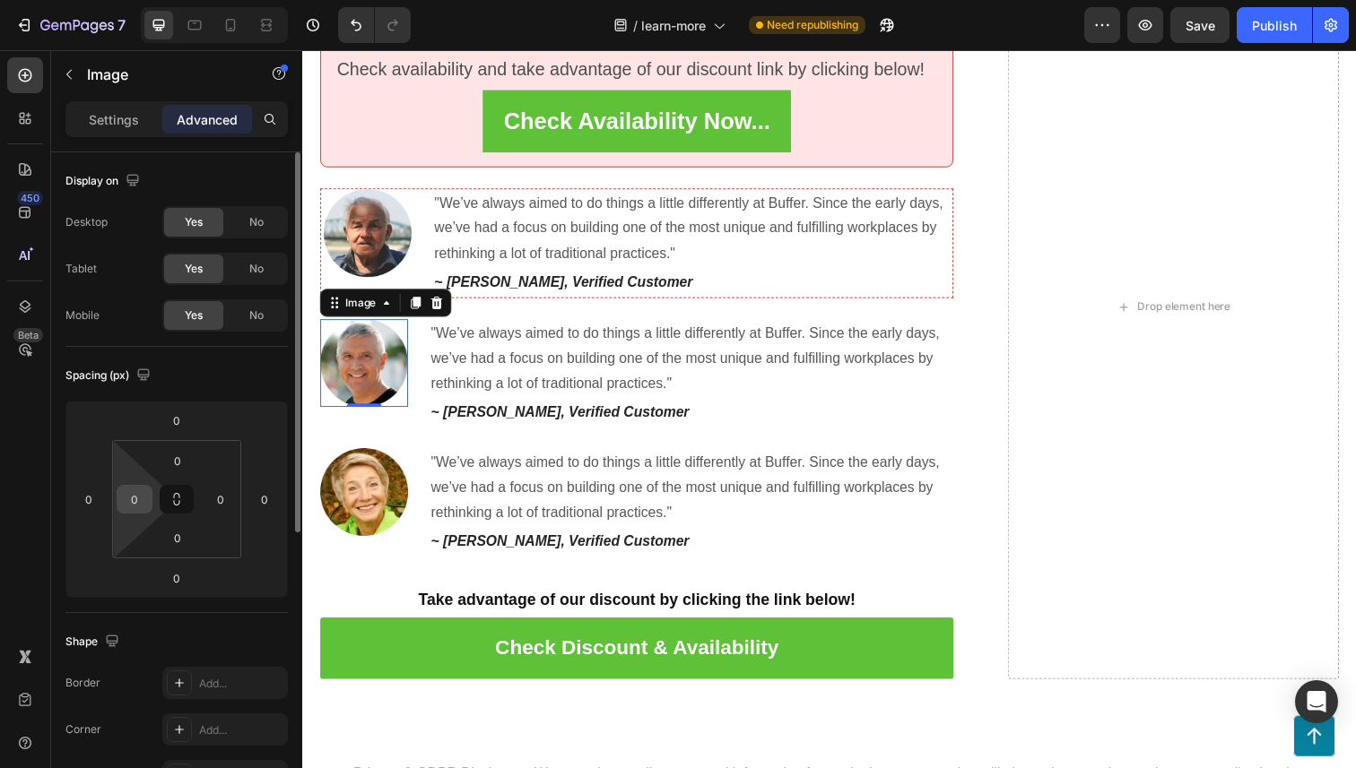
click at [140, 502] on input "0" at bounding box center [134, 499] width 27 height 27
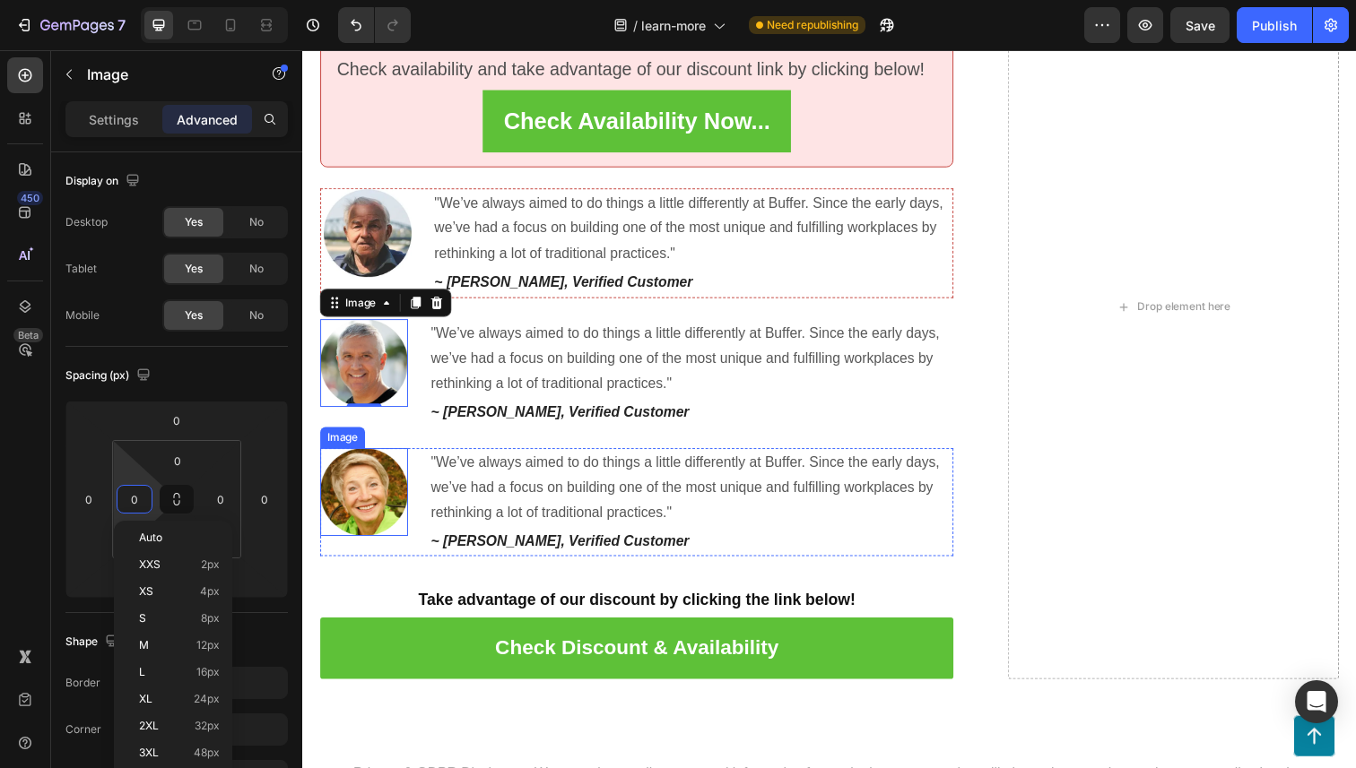
type input "3"
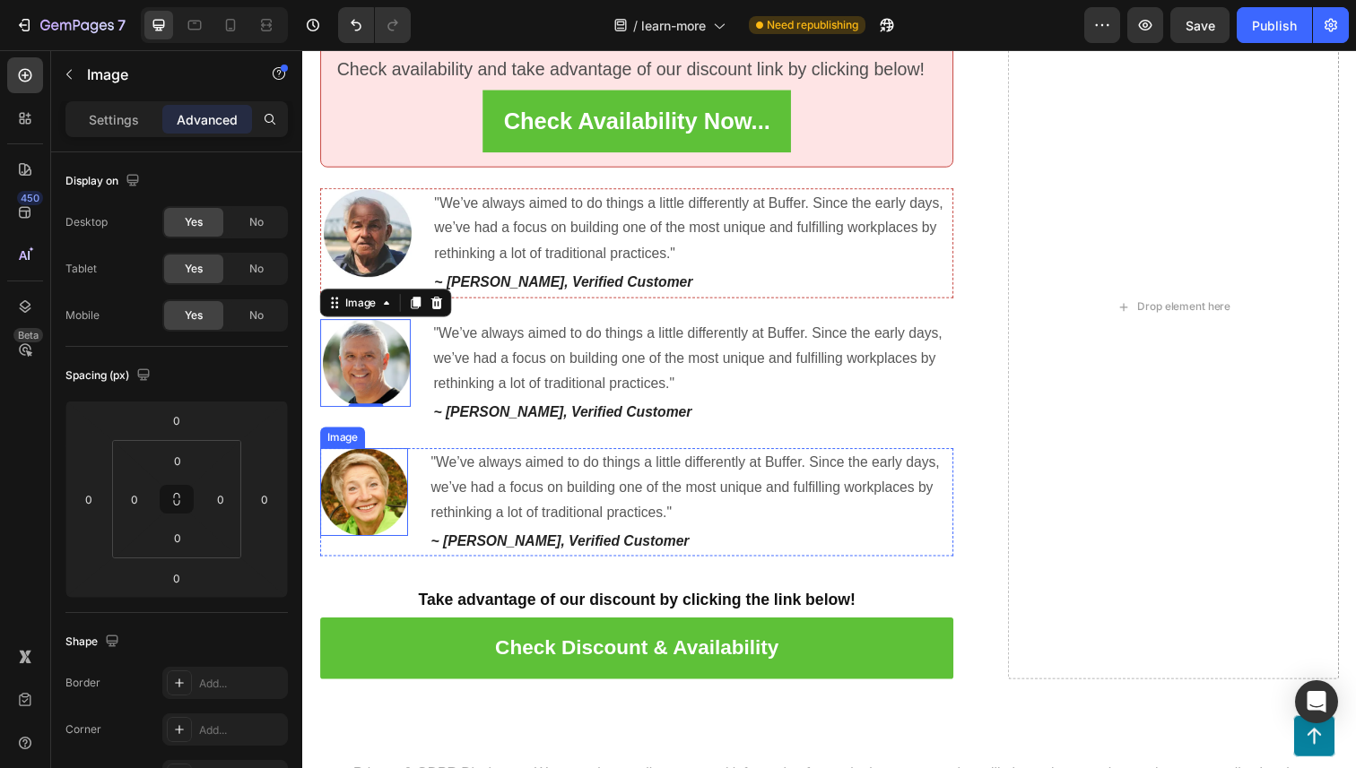
click at [355, 494] on img at bounding box center [365, 502] width 90 height 90
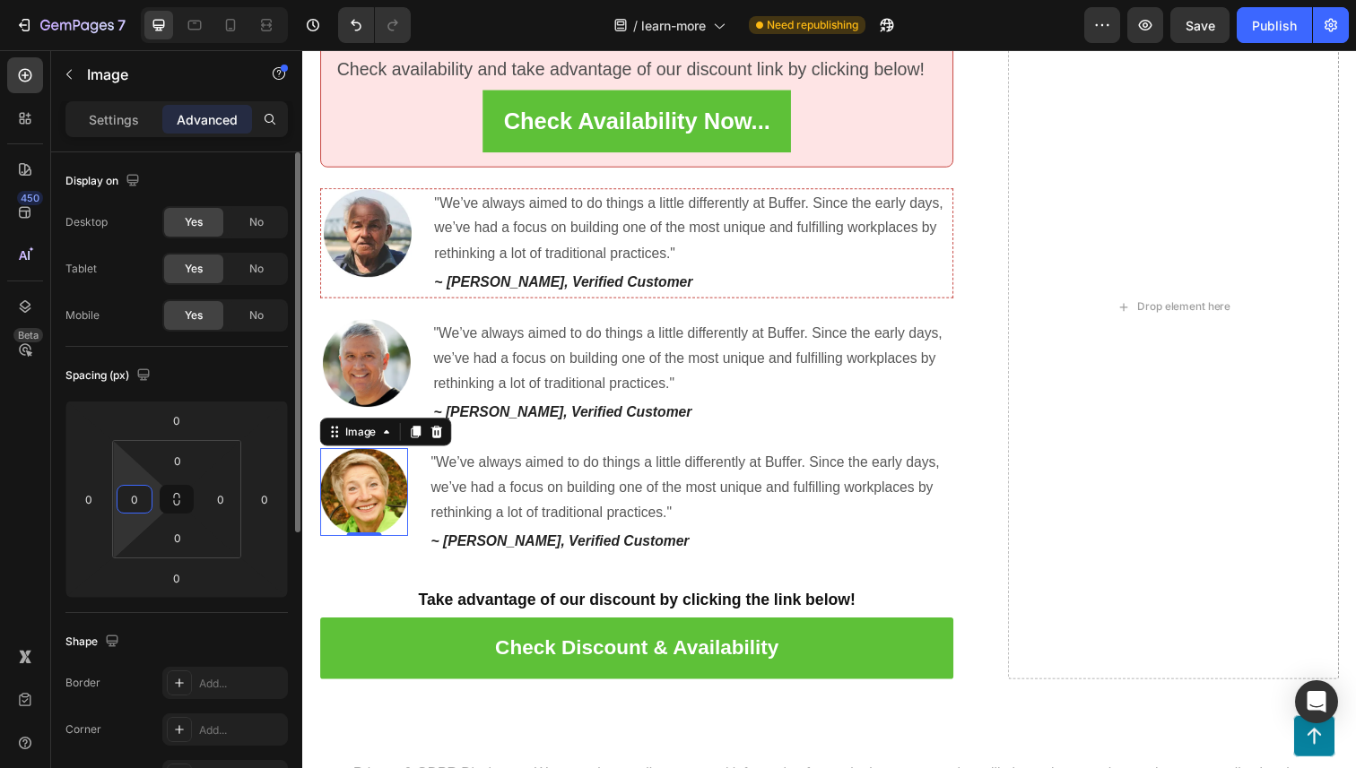
click at [136, 506] on input "0" at bounding box center [134, 499] width 27 height 27
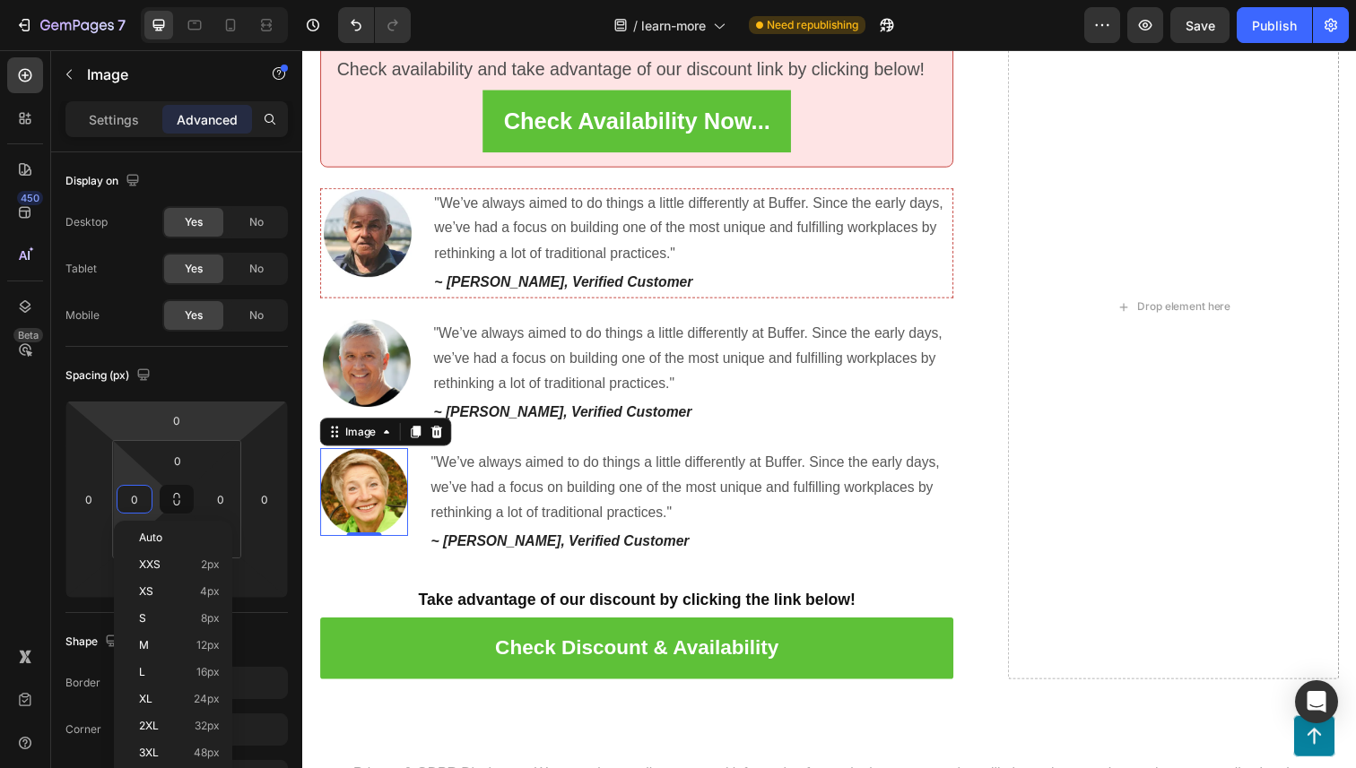
type input "3"
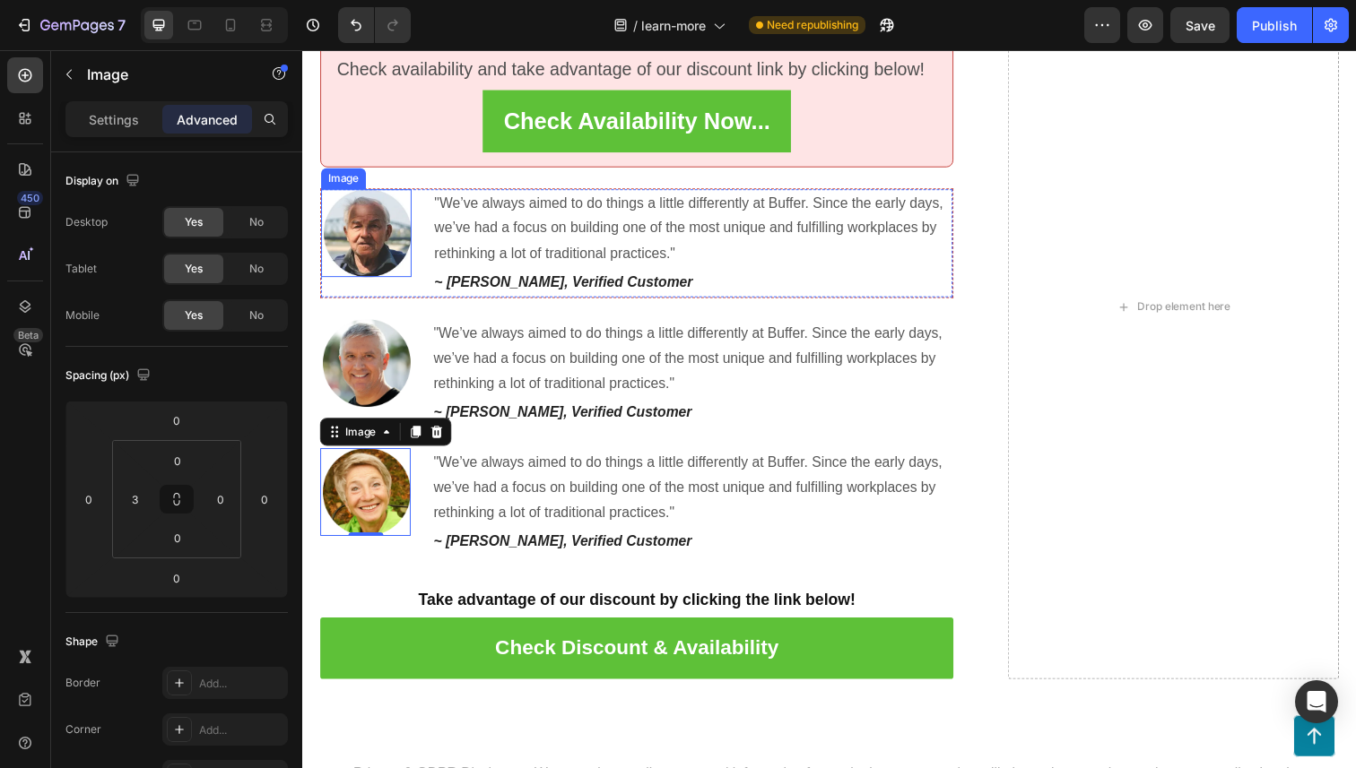
click at [377, 247] on img at bounding box center [369, 238] width 90 height 90
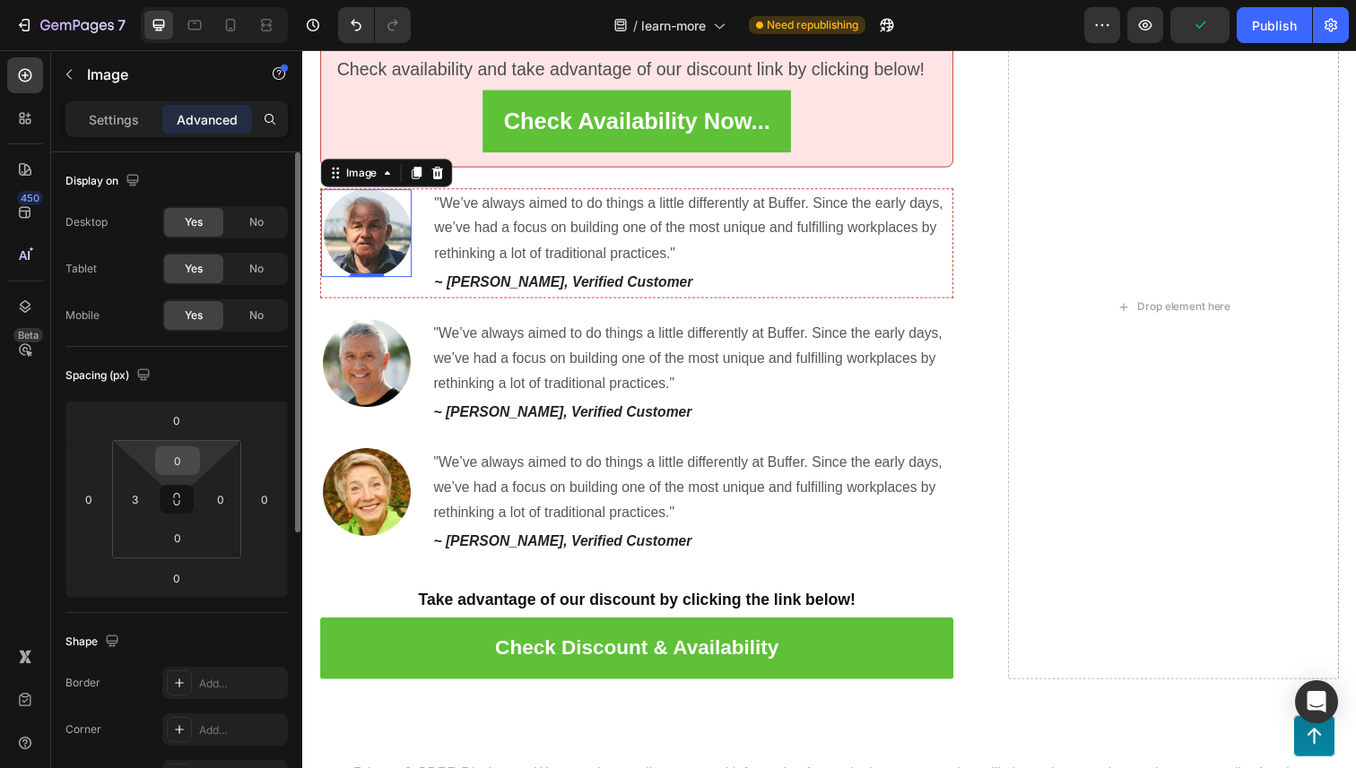
click at [183, 457] on input "0" at bounding box center [178, 460] width 36 height 27
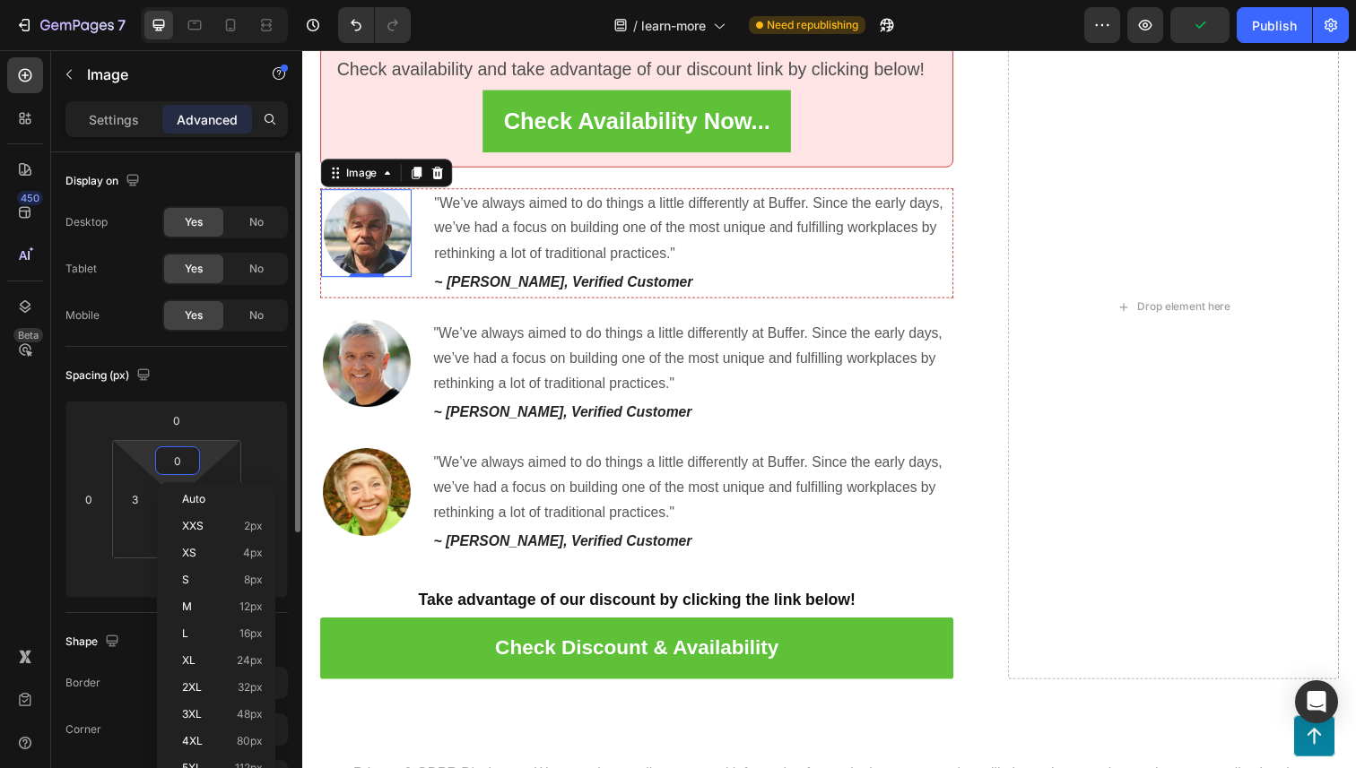
type input "3"
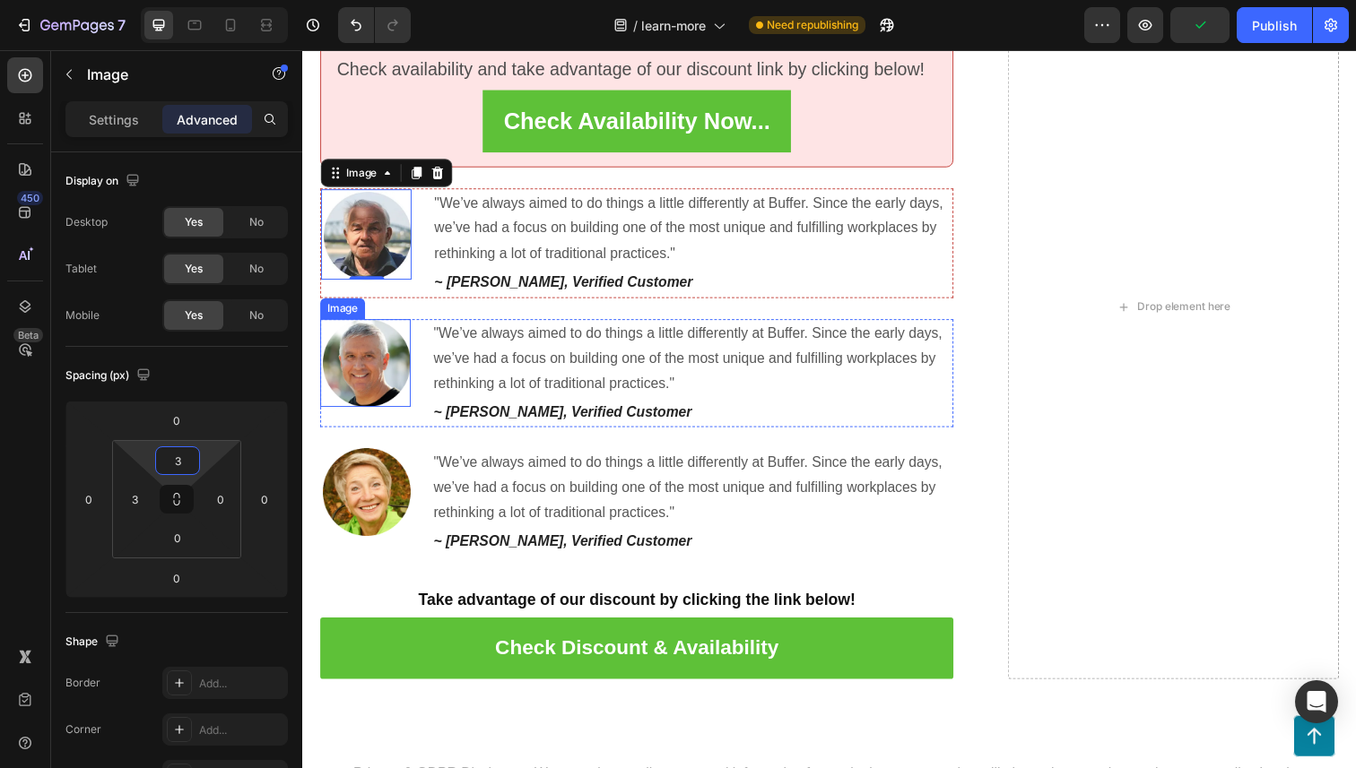
click at [372, 405] on div "Image" at bounding box center [366, 371] width 92 height 90
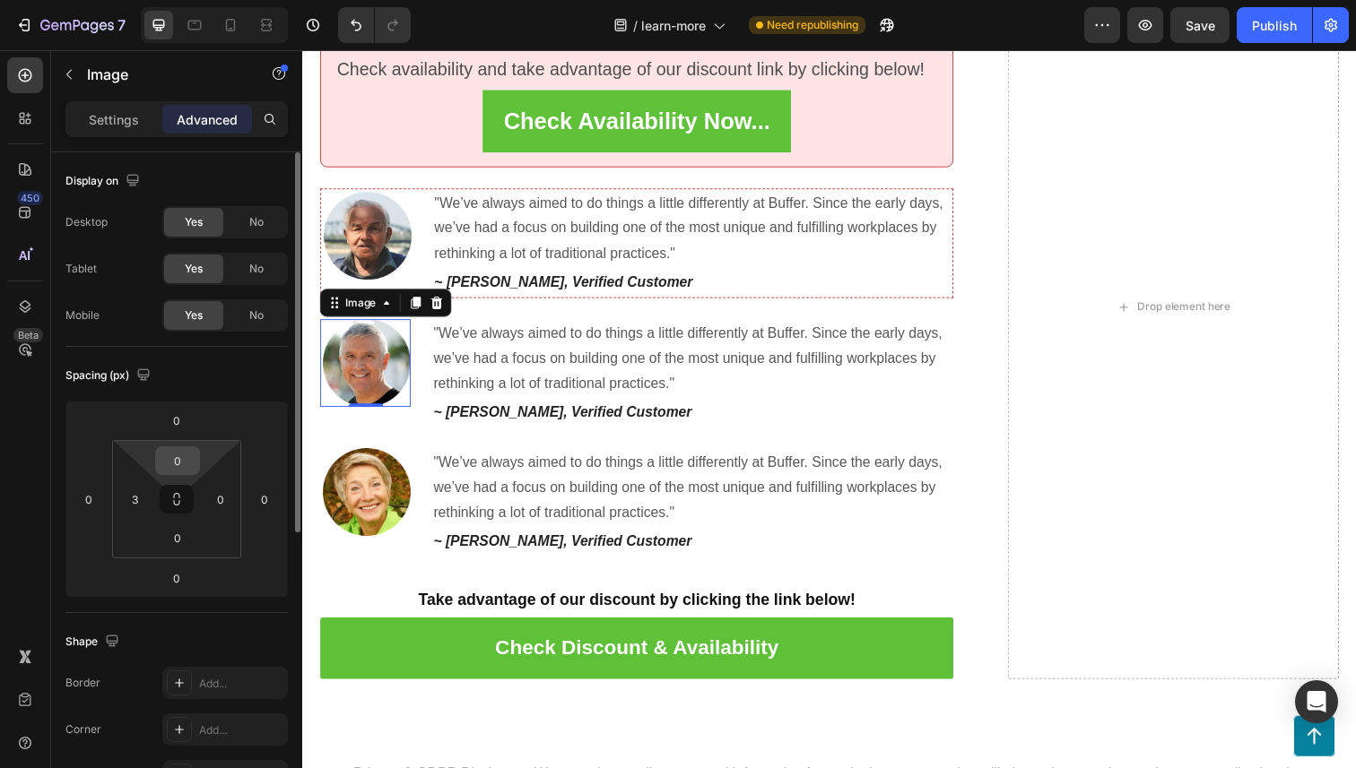
click at [187, 461] on input "0" at bounding box center [178, 460] width 36 height 27
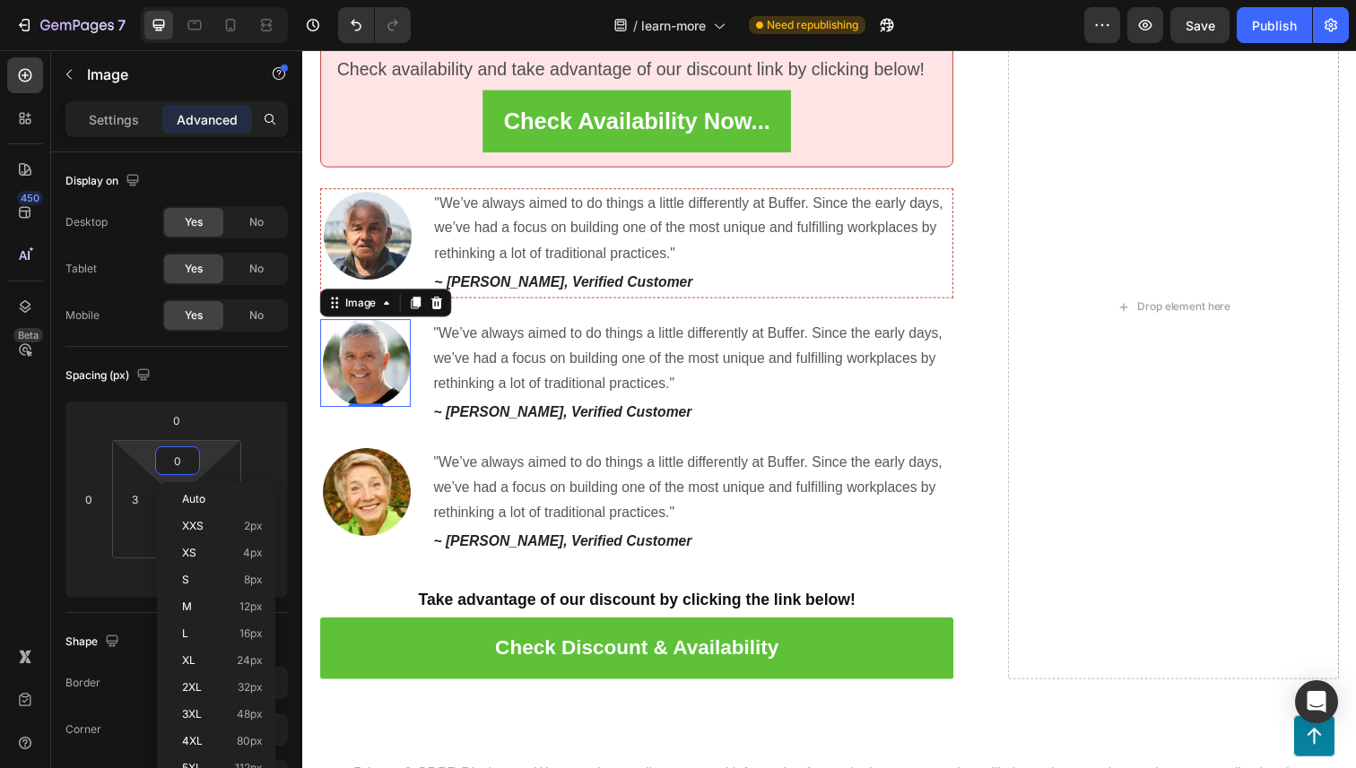
type input "3"
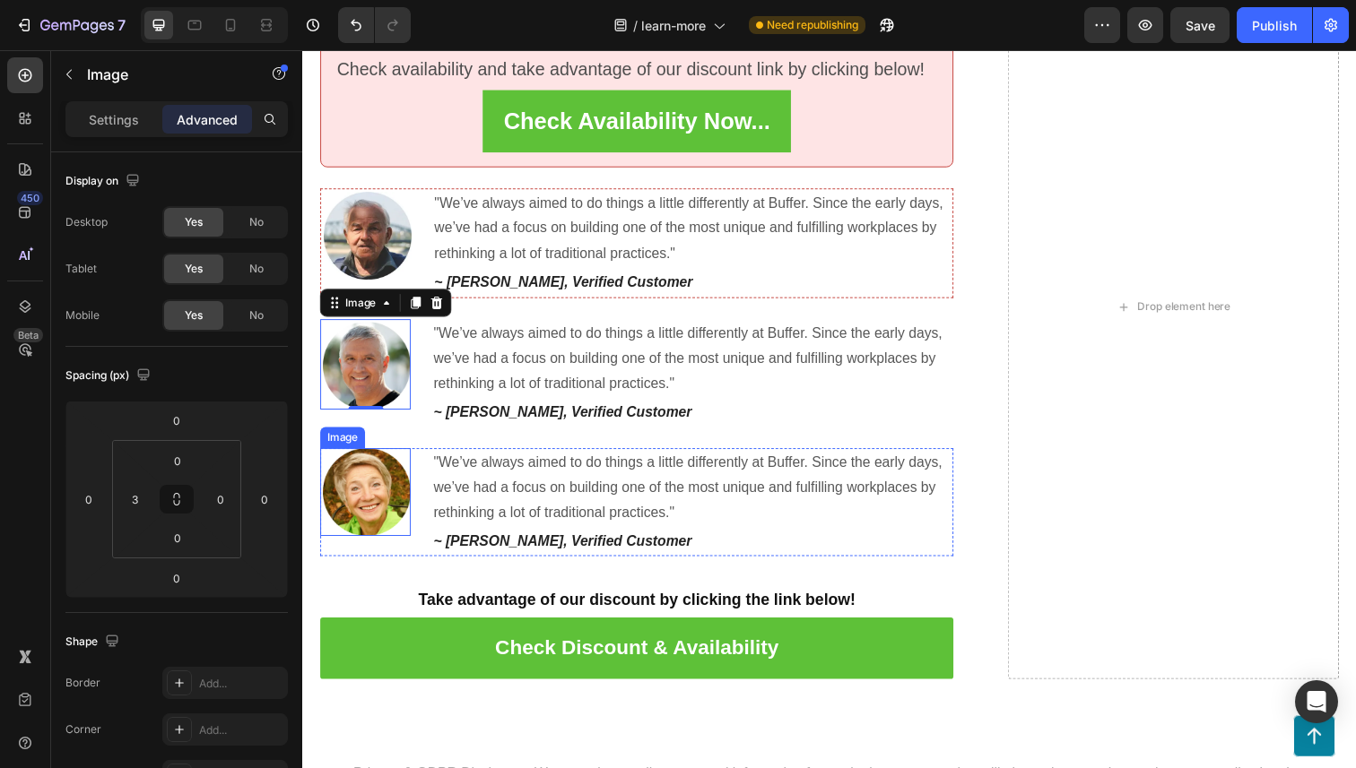
click at [366, 471] on img at bounding box center [368, 502] width 90 height 90
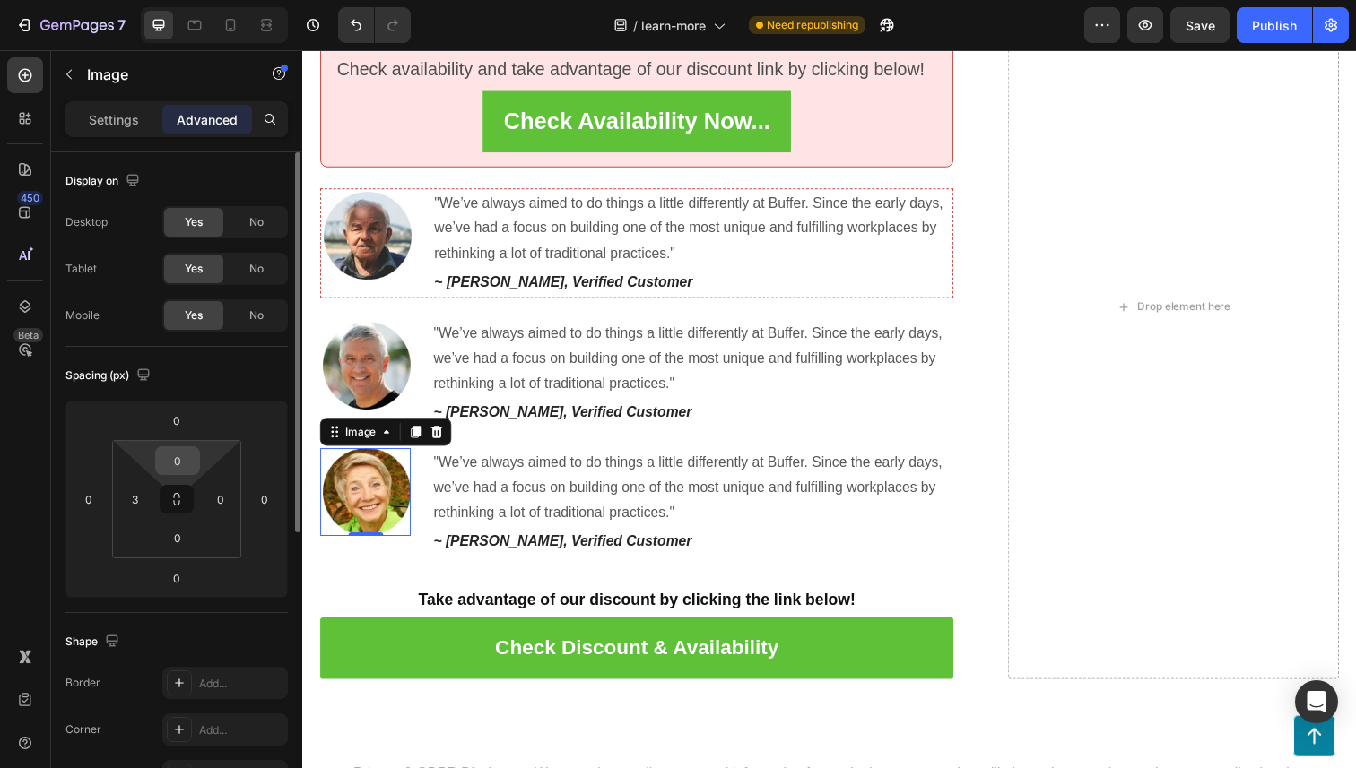
click at [175, 472] on input "0" at bounding box center [178, 460] width 36 height 27
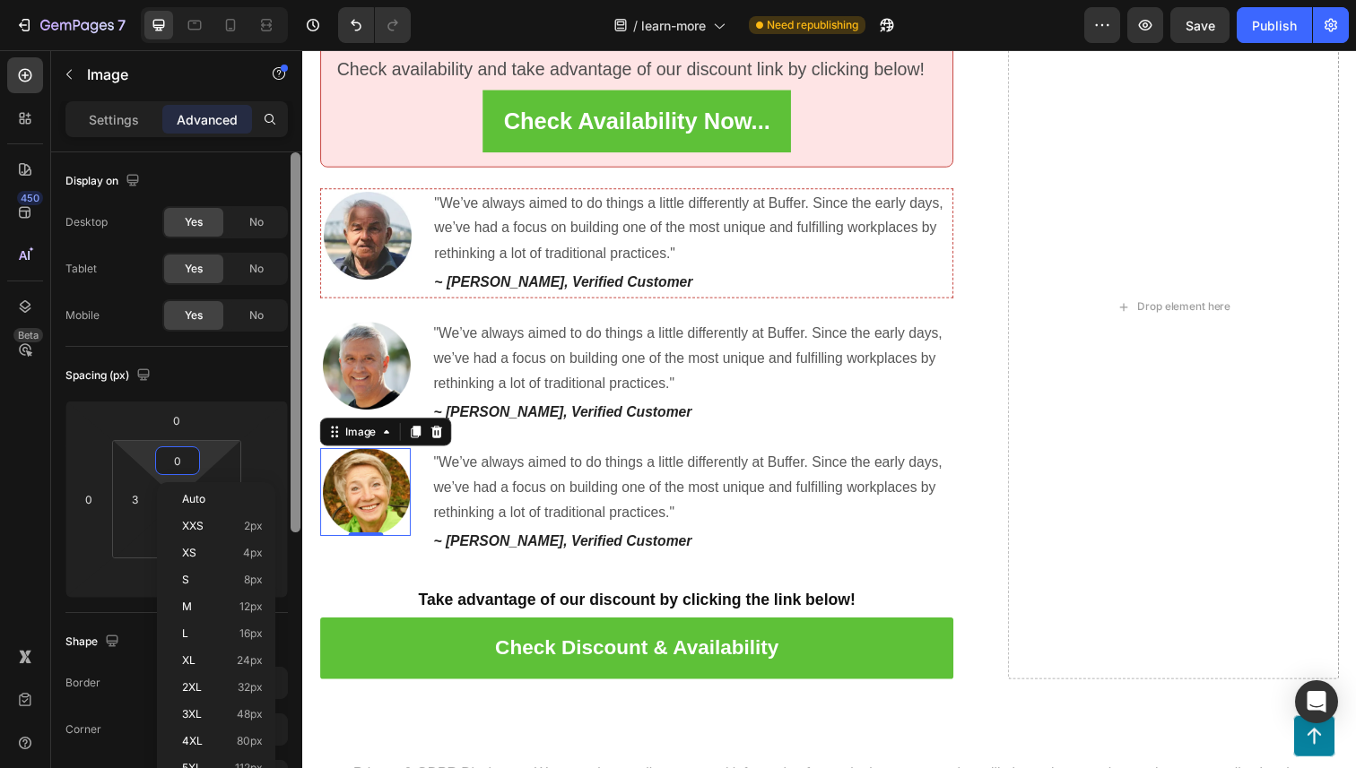
type input "3"
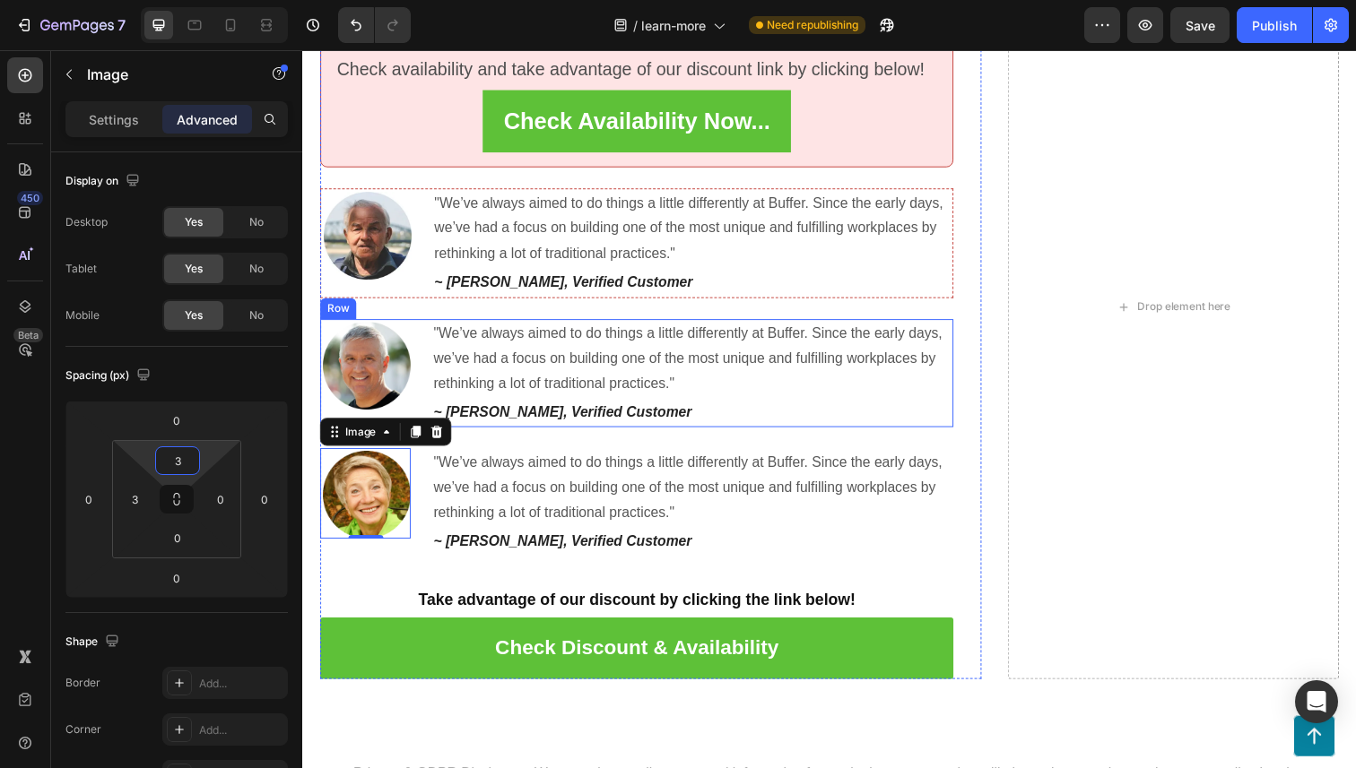
click at [418, 402] on div "Image "We’ve always aimed to do things a little differently at Buffer. Since th…" at bounding box center [643, 381] width 647 height 110
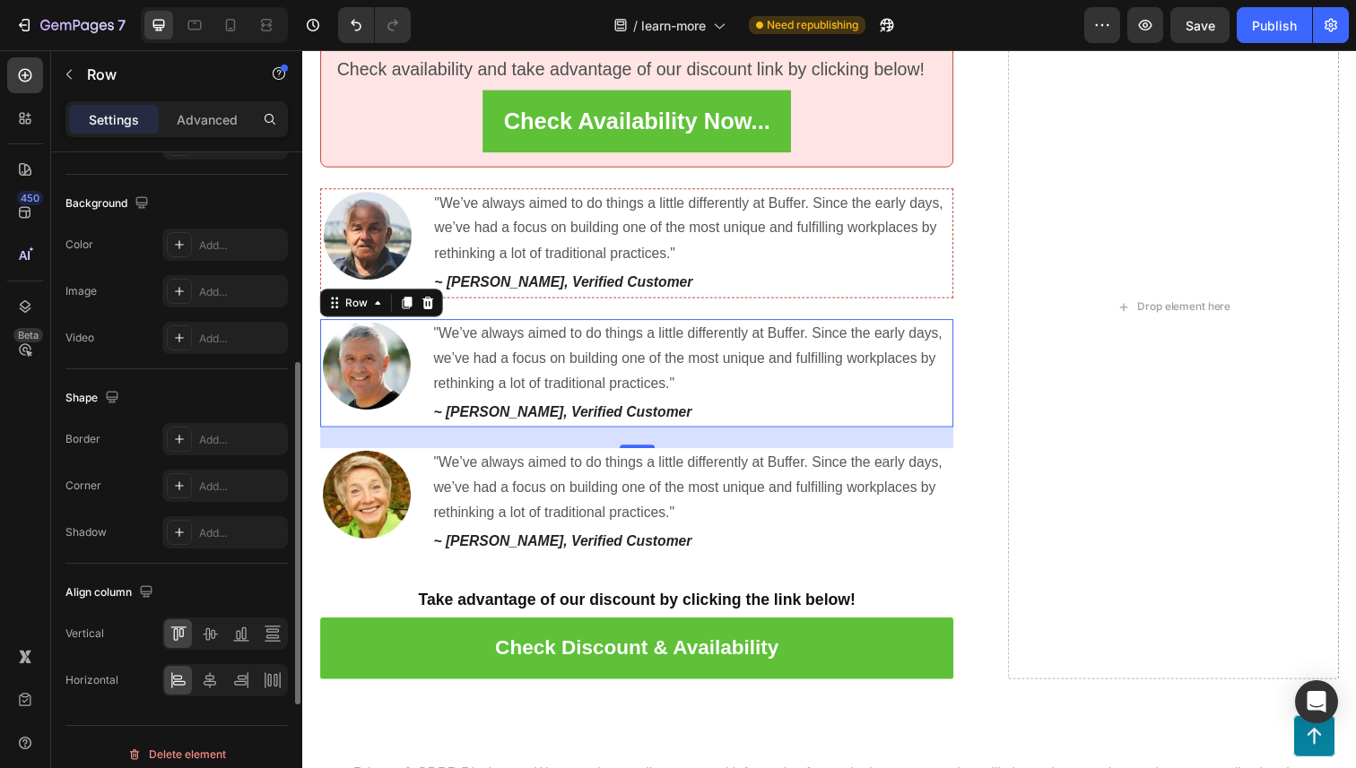
scroll to position [631, 0]
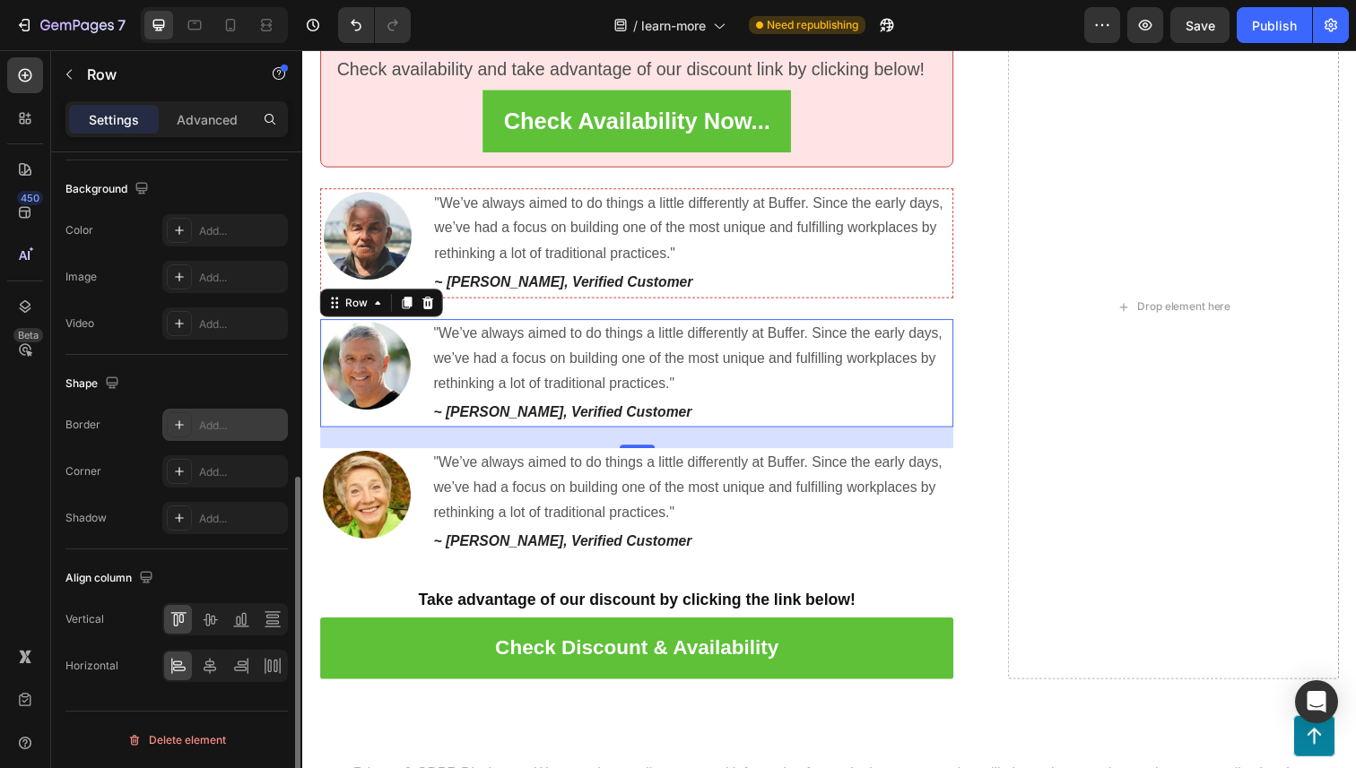
click at [168, 425] on div at bounding box center [179, 424] width 25 height 25
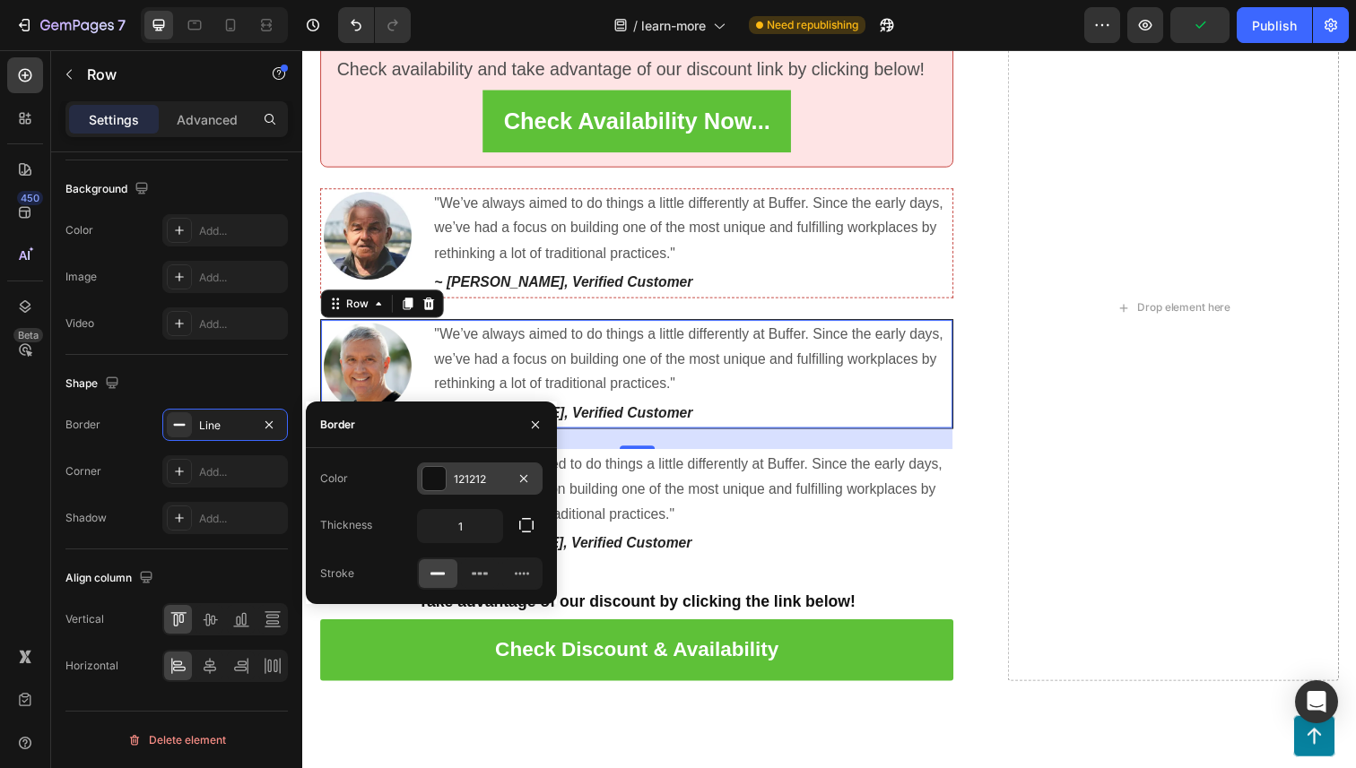
click at [424, 490] on div at bounding box center [433, 478] width 23 height 23
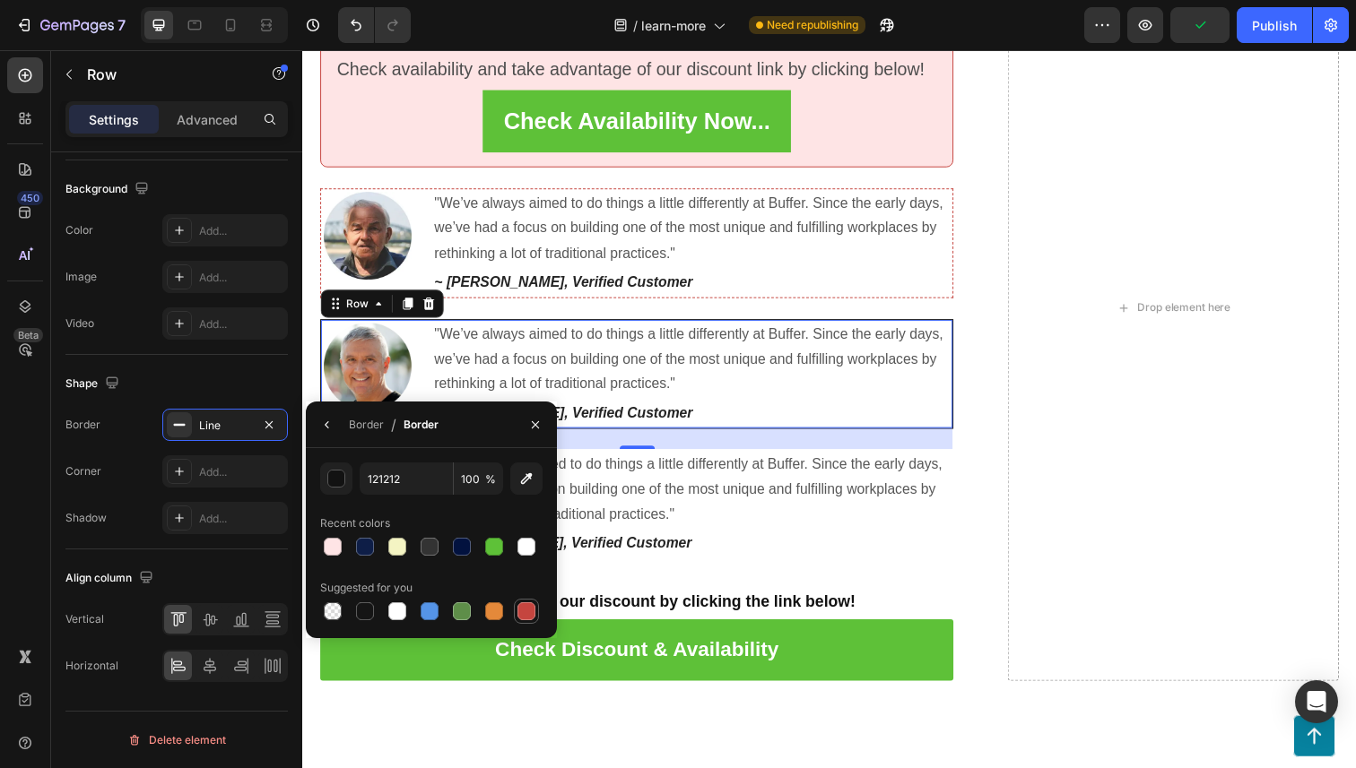
click at [522, 614] on div at bounding box center [526, 612] width 18 height 18
type input "C5453F"
click at [326, 422] on icon "button" at bounding box center [327, 424] width 4 height 7
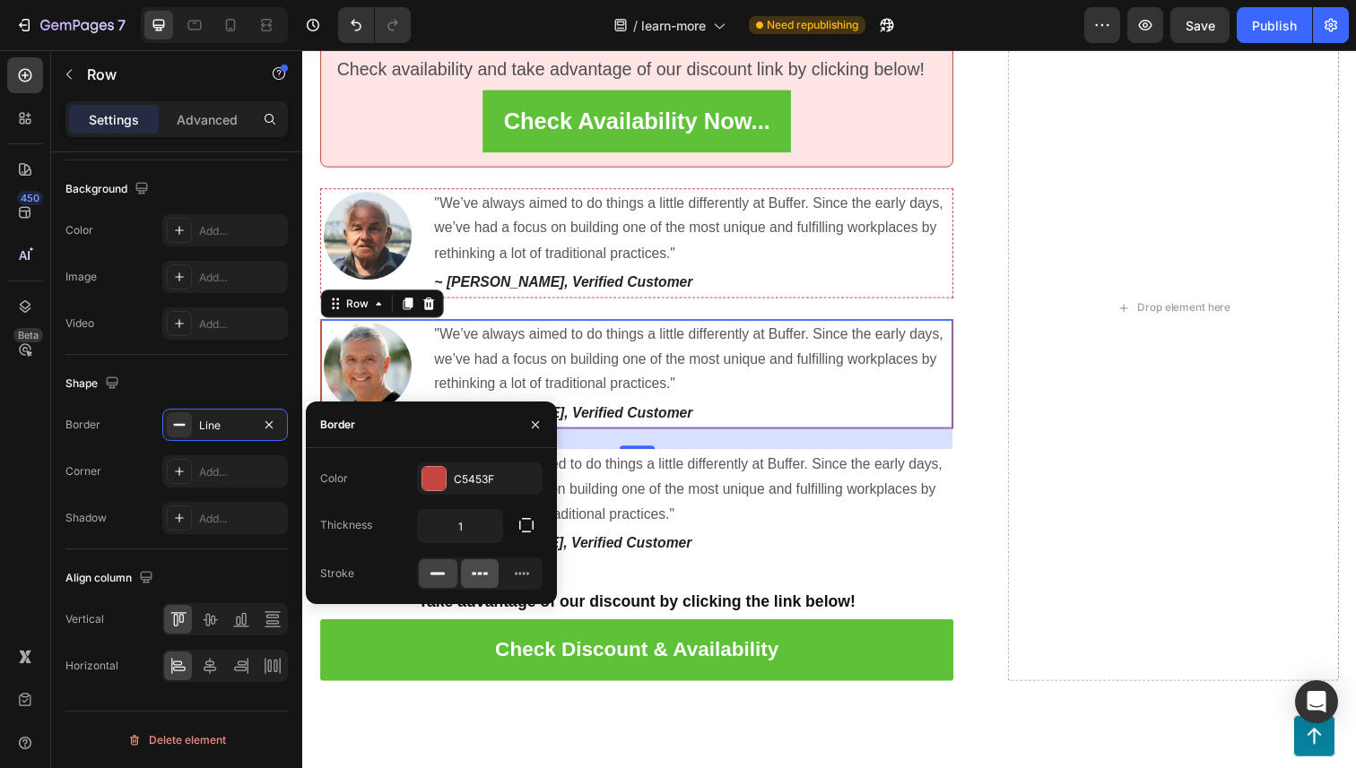
click at [483, 581] on icon at bounding box center [480, 574] width 18 height 18
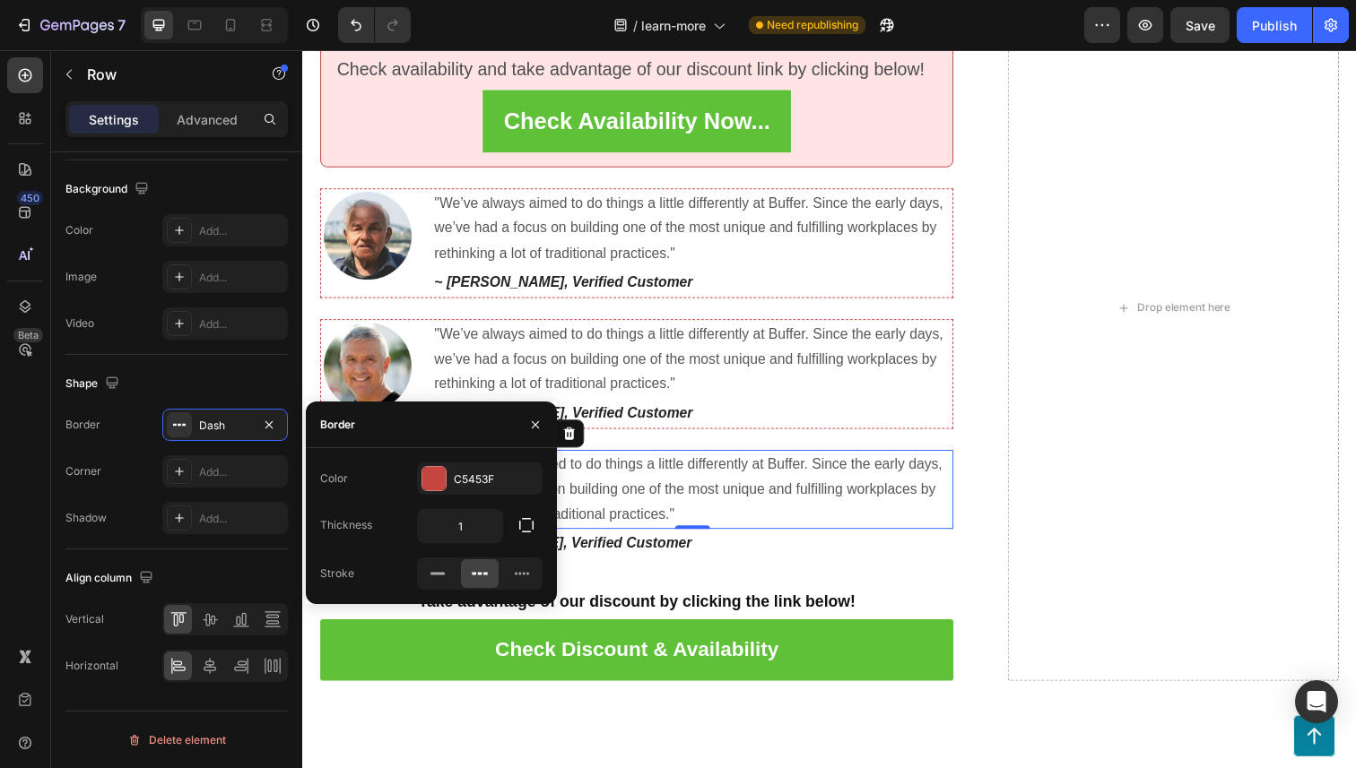
scroll to position [0, 0]
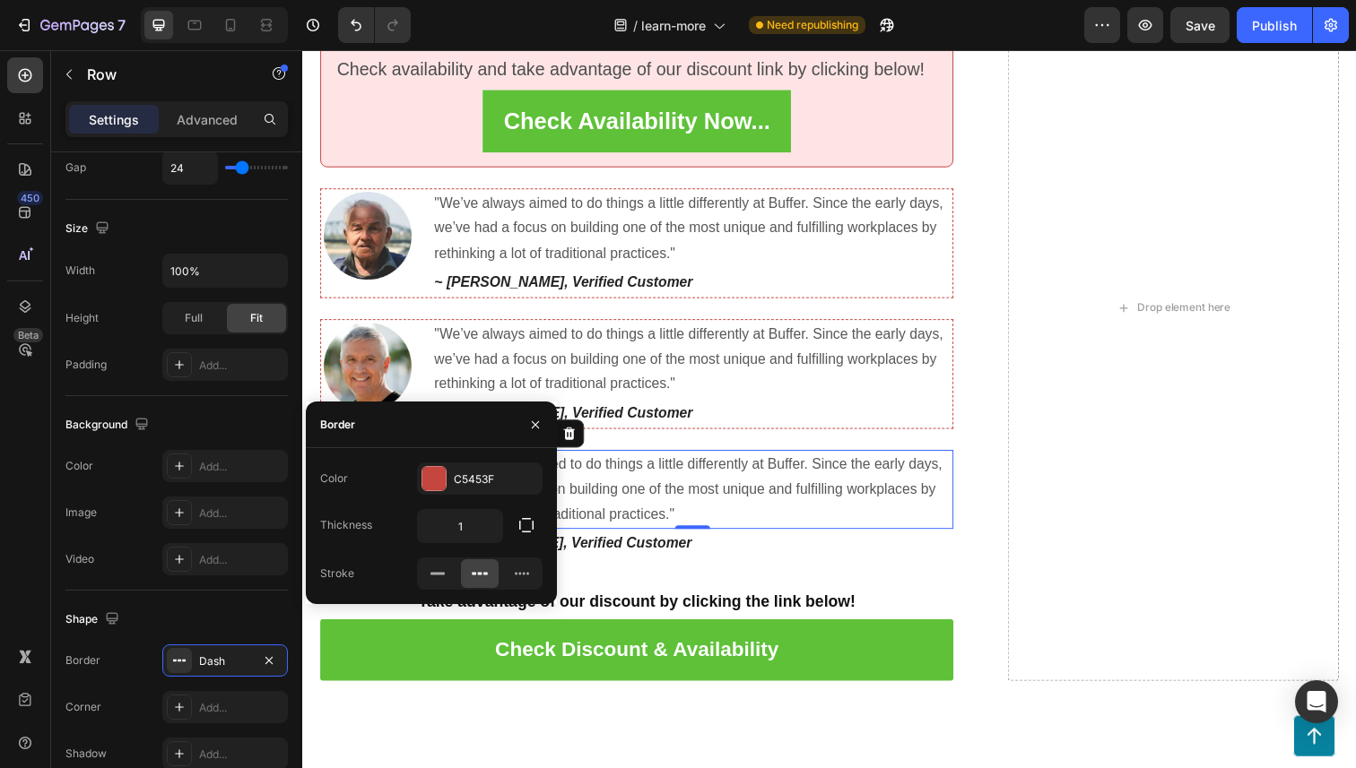
click at [877, 534] on p ""We’ve always aimed to do things a little differently at Buffer. Since the earl…" at bounding box center [700, 499] width 529 height 77
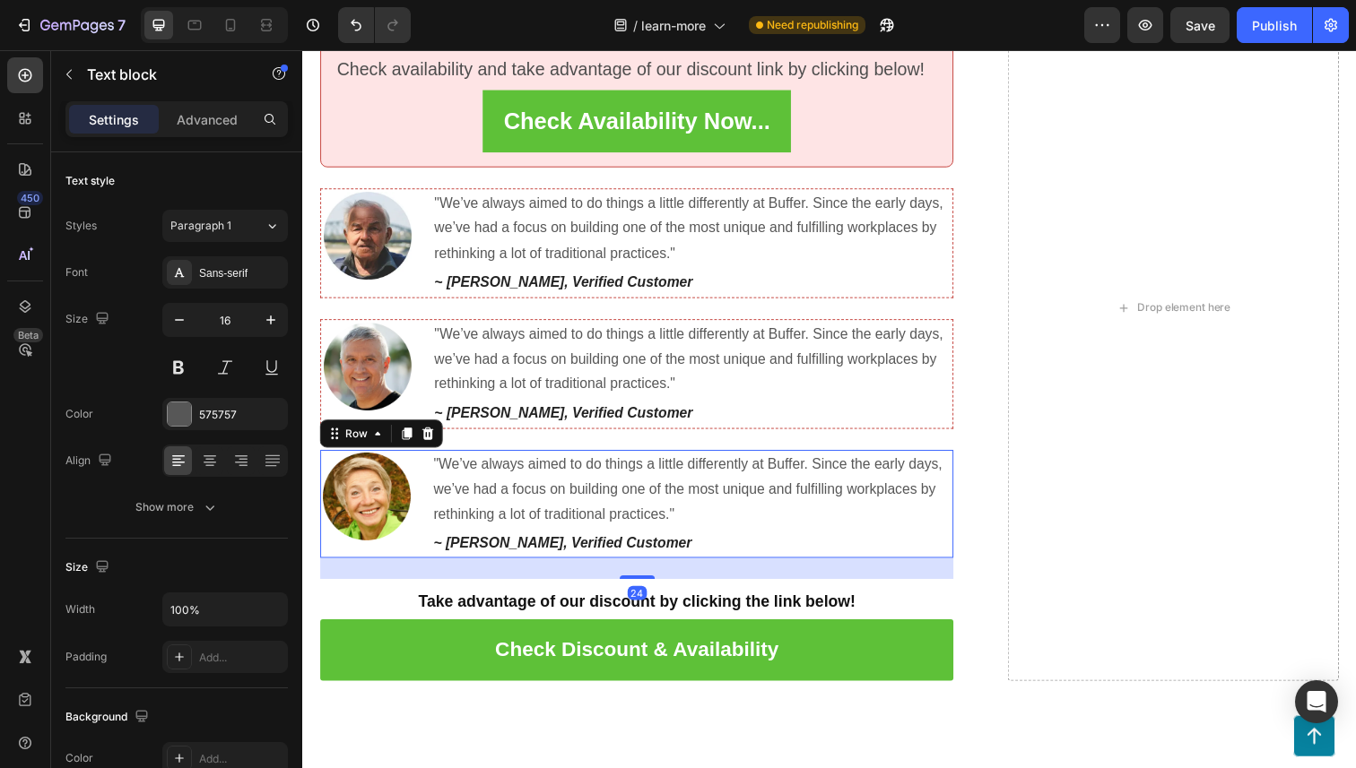
click at [409, 551] on div "Image" at bounding box center [366, 514] width 92 height 110
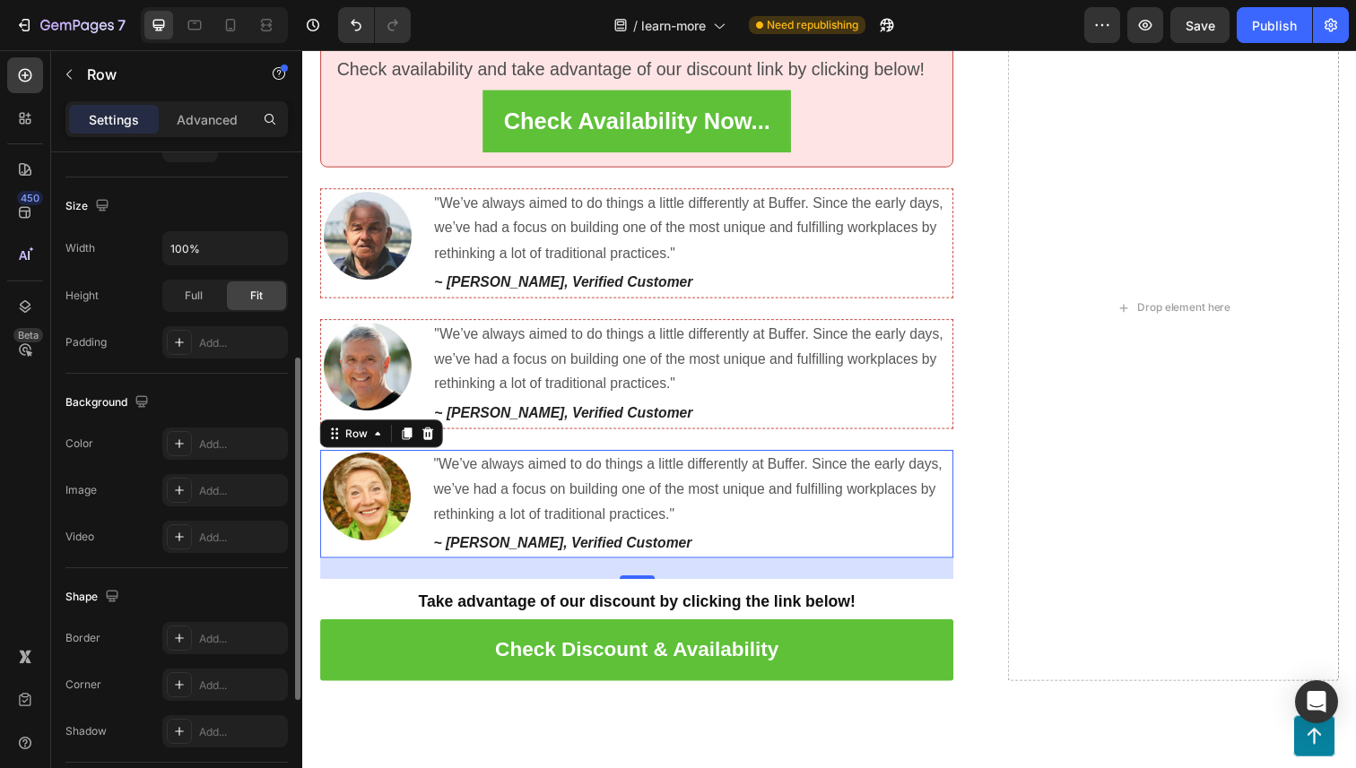
scroll to position [428, 0]
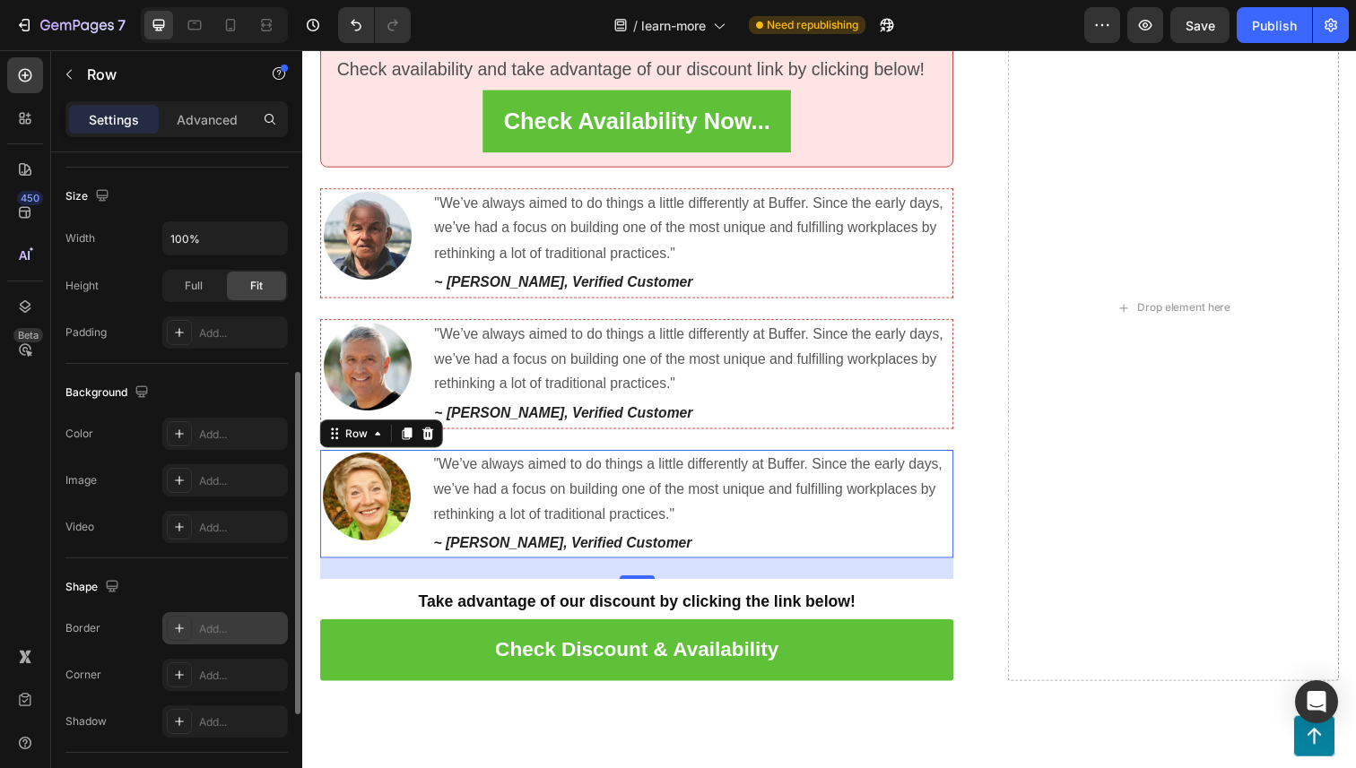
click at [248, 624] on div "Add..." at bounding box center [241, 629] width 84 height 16
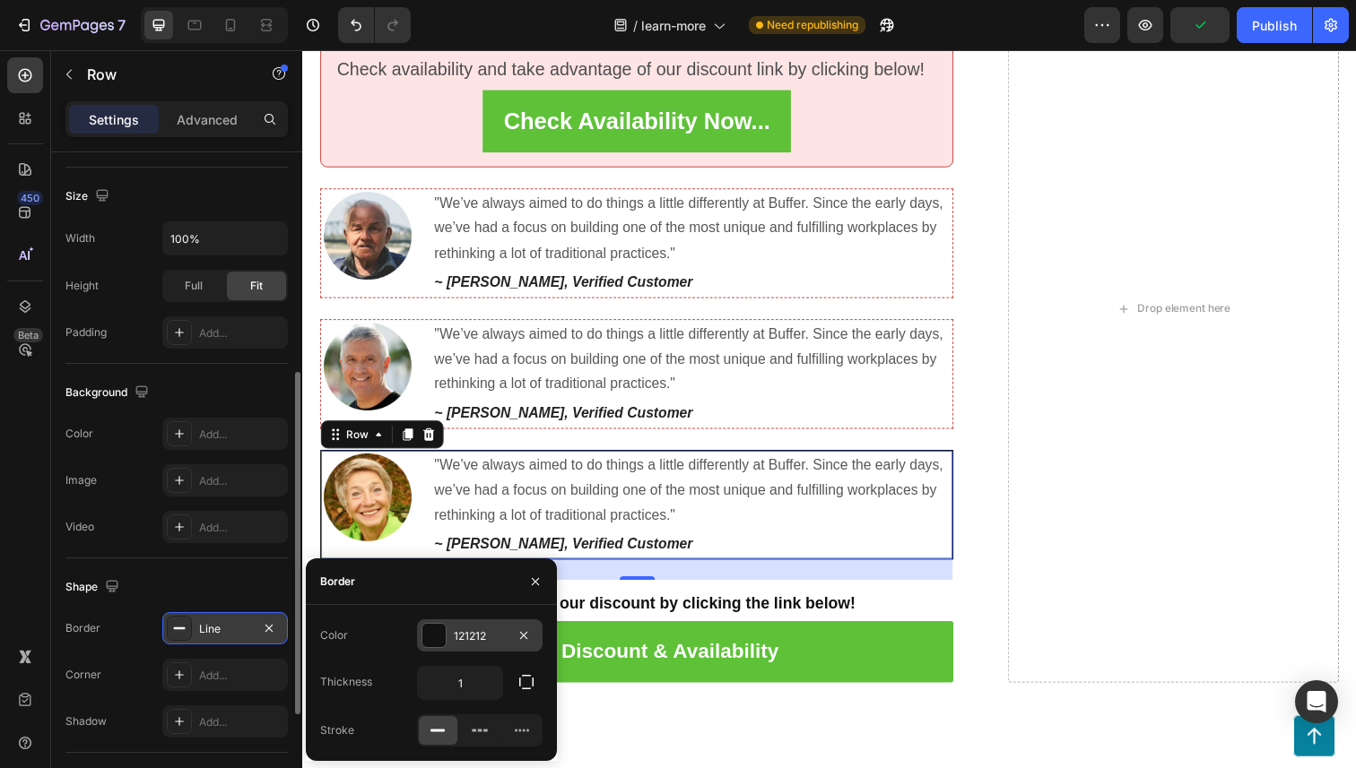
click at [431, 632] on div at bounding box center [433, 635] width 23 height 23
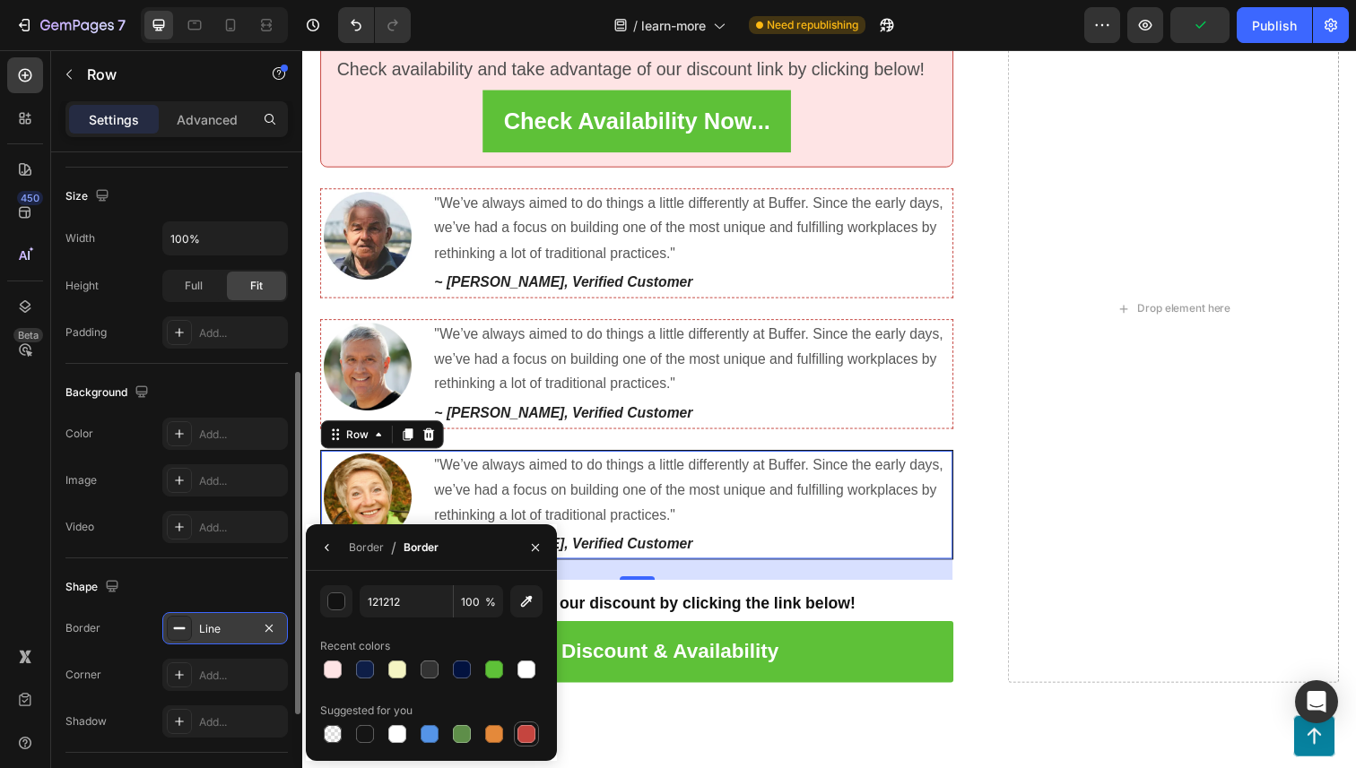
click at [525, 731] on div at bounding box center [526, 734] width 18 height 18
type input "C5453F"
click at [336, 544] on button "button" at bounding box center [327, 548] width 29 height 29
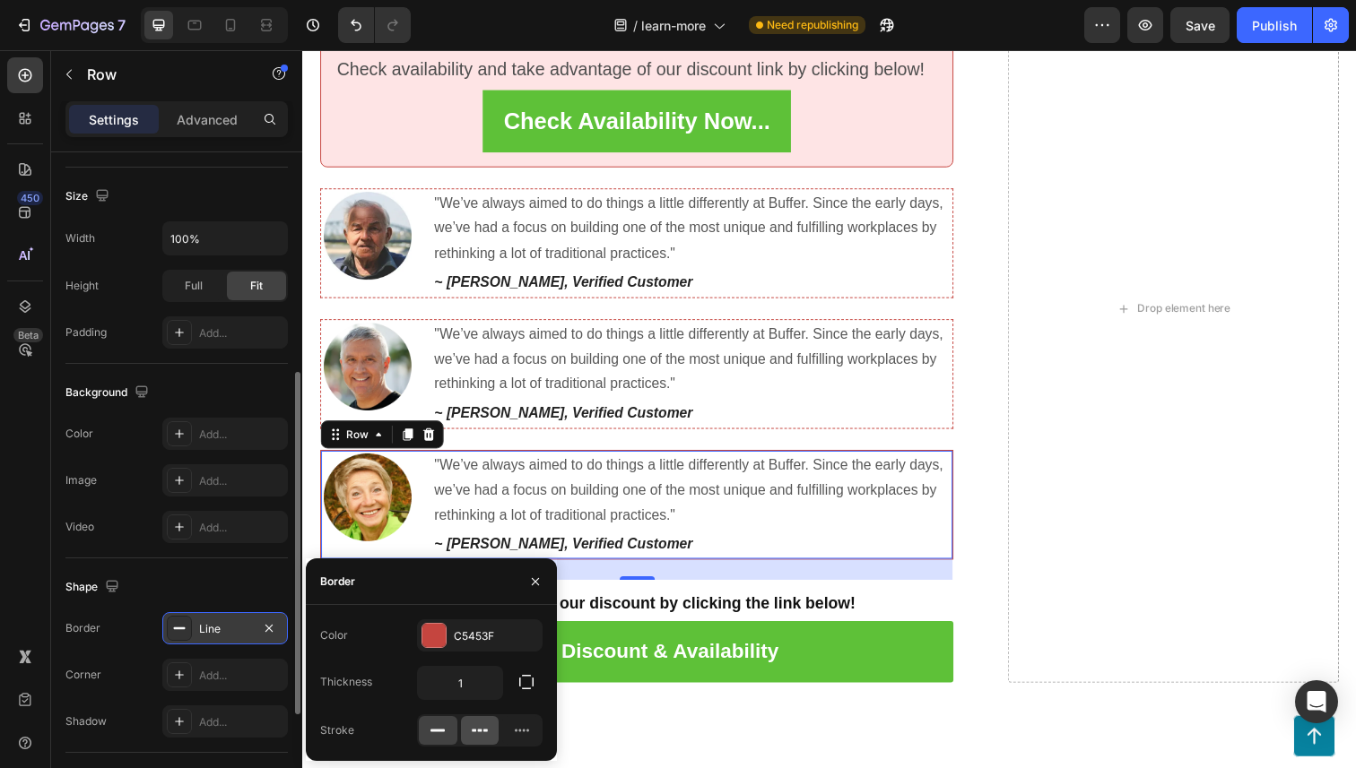
click at [483, 729] on icon at bounding box center [480, 731] width 18 height 18
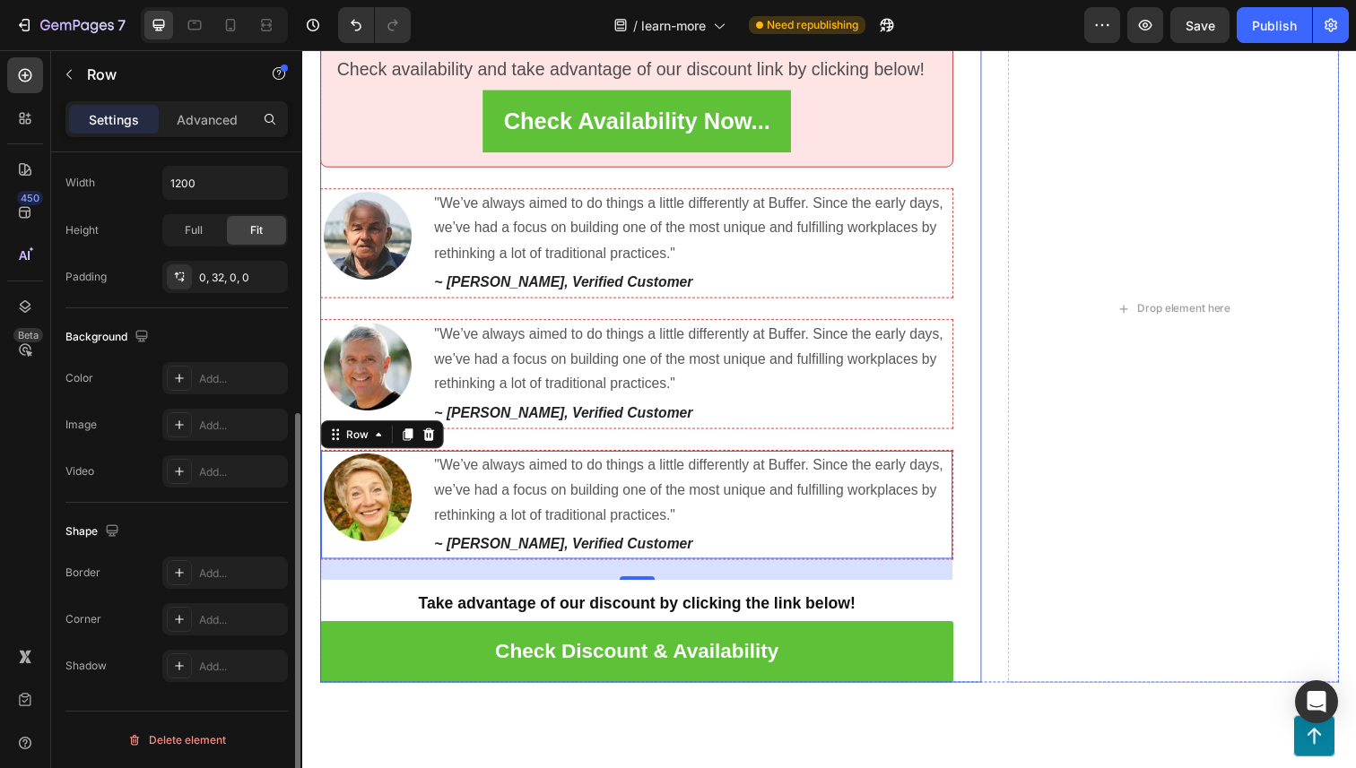
click at [994, 317] on div "A Special Offer for Our Readers: Claim Your Denture Dome Now and SAVE 50% OFF U…" at bounding box center [657, 315] width 675 height 763
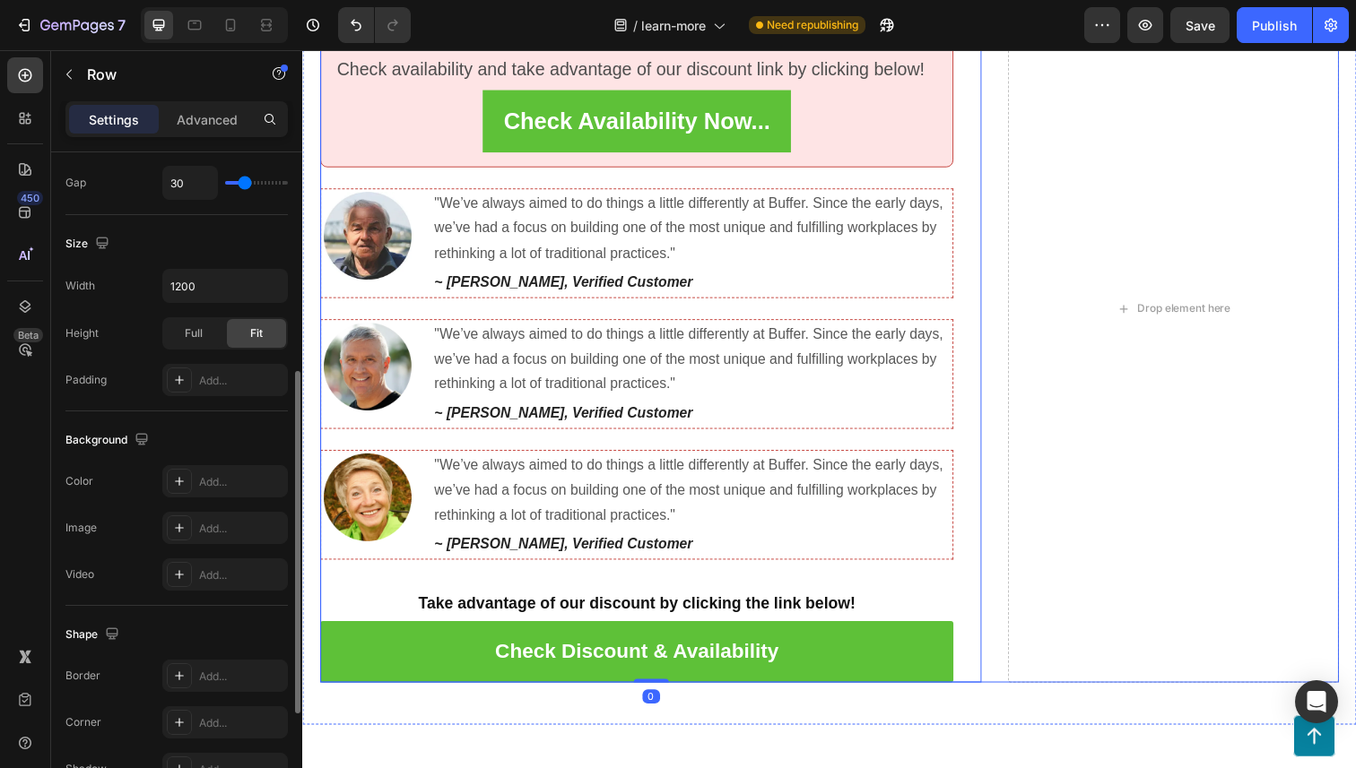
click at [1003, 317] on div "A Special Offer for Our Readers: Claim Your Denture Dome Now and SAVE 50% OFF U…" at bounding box center [840, 315] width 1040 height 763
click at [312, 295] on div "A Special Offer for Our Readers: Claim Your Denture Dome Now and SAVE 50% OFF U…" at bounding box center [840, 337] width 1076 height 806
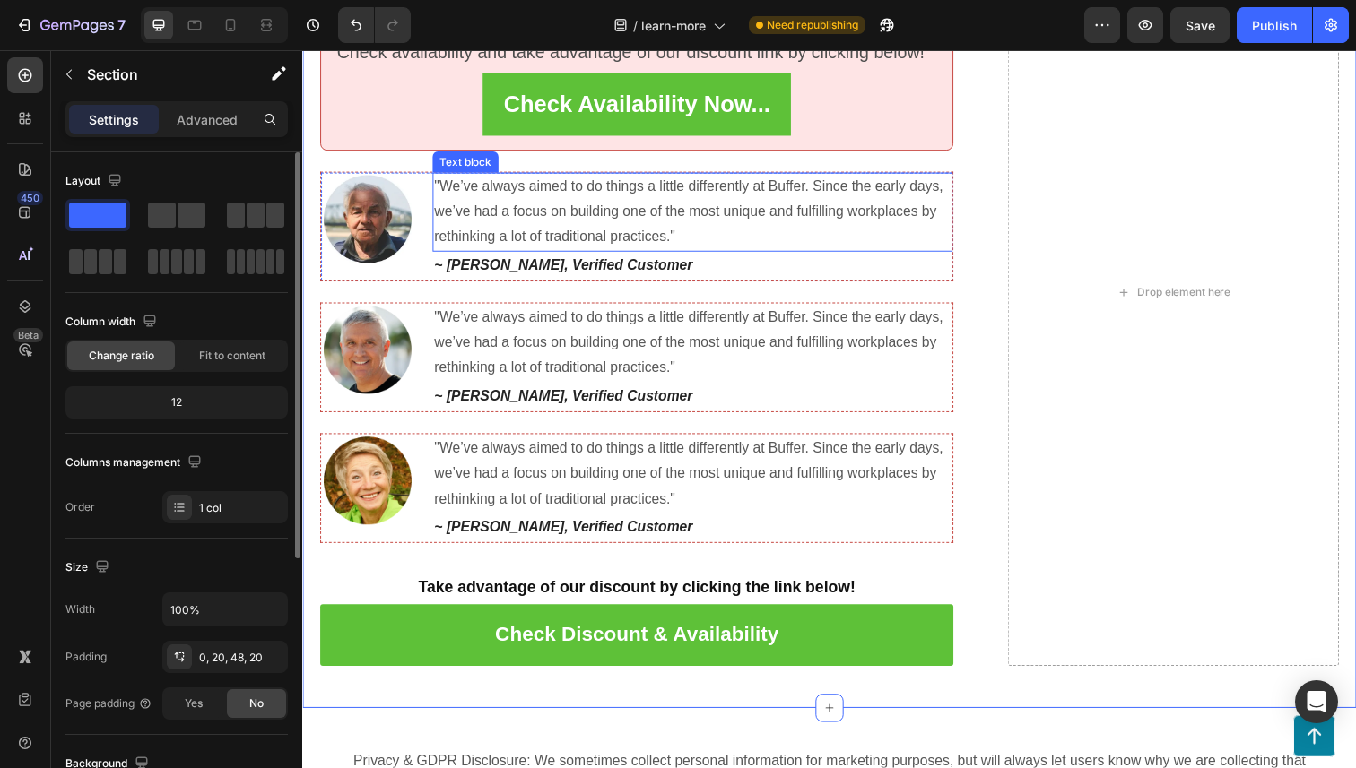
scroll to position [6245, 0]
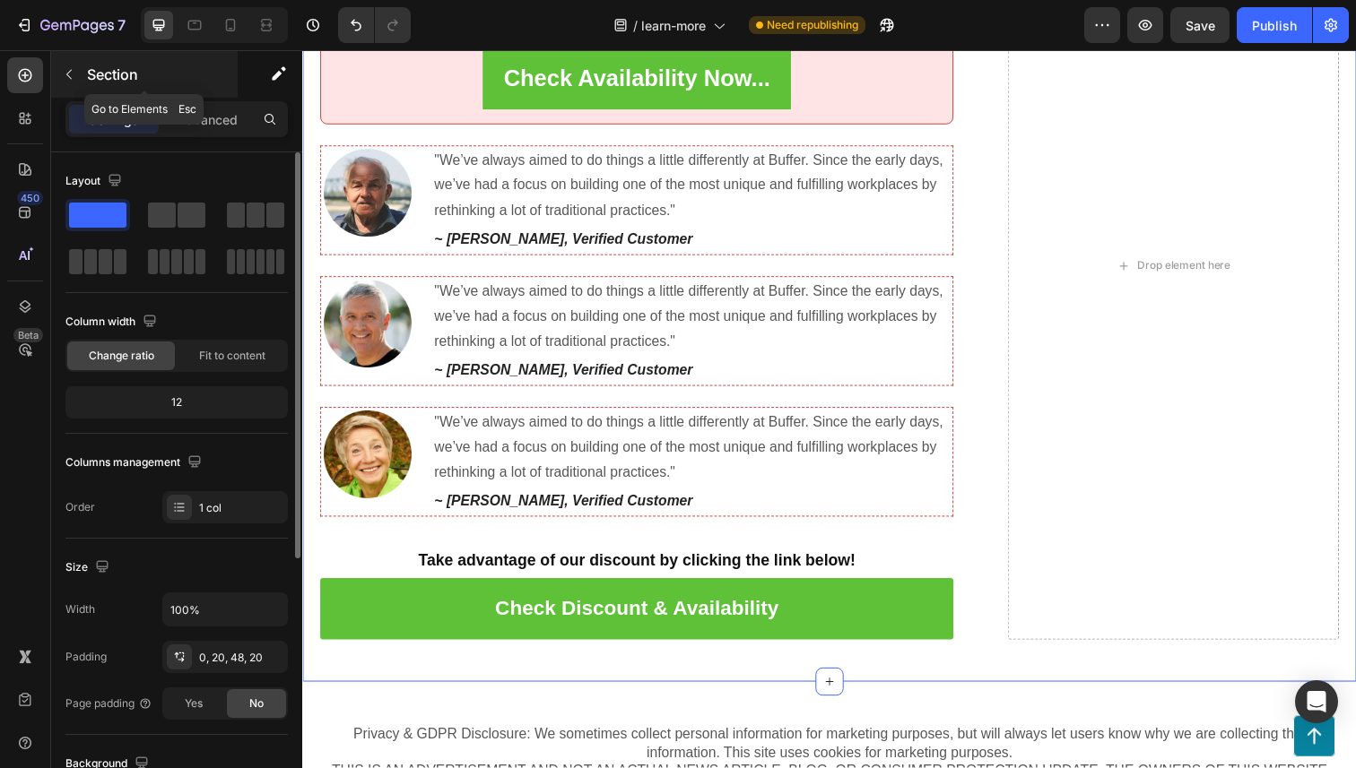
click at [85, 82] on div "Section" at bounding box center [144, 74] width 187 height 47
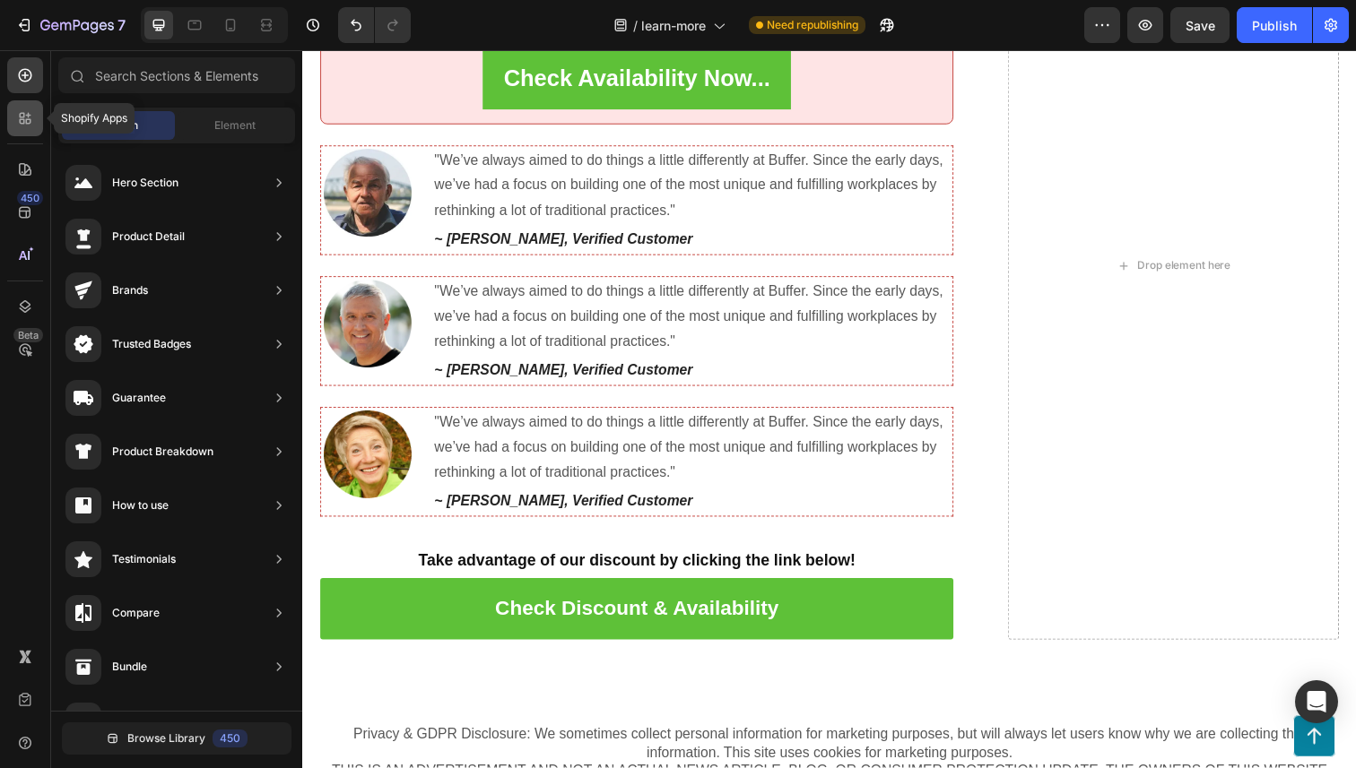
click at [26, 112] on icon at bounding box center [25, 118] width 18 height 18
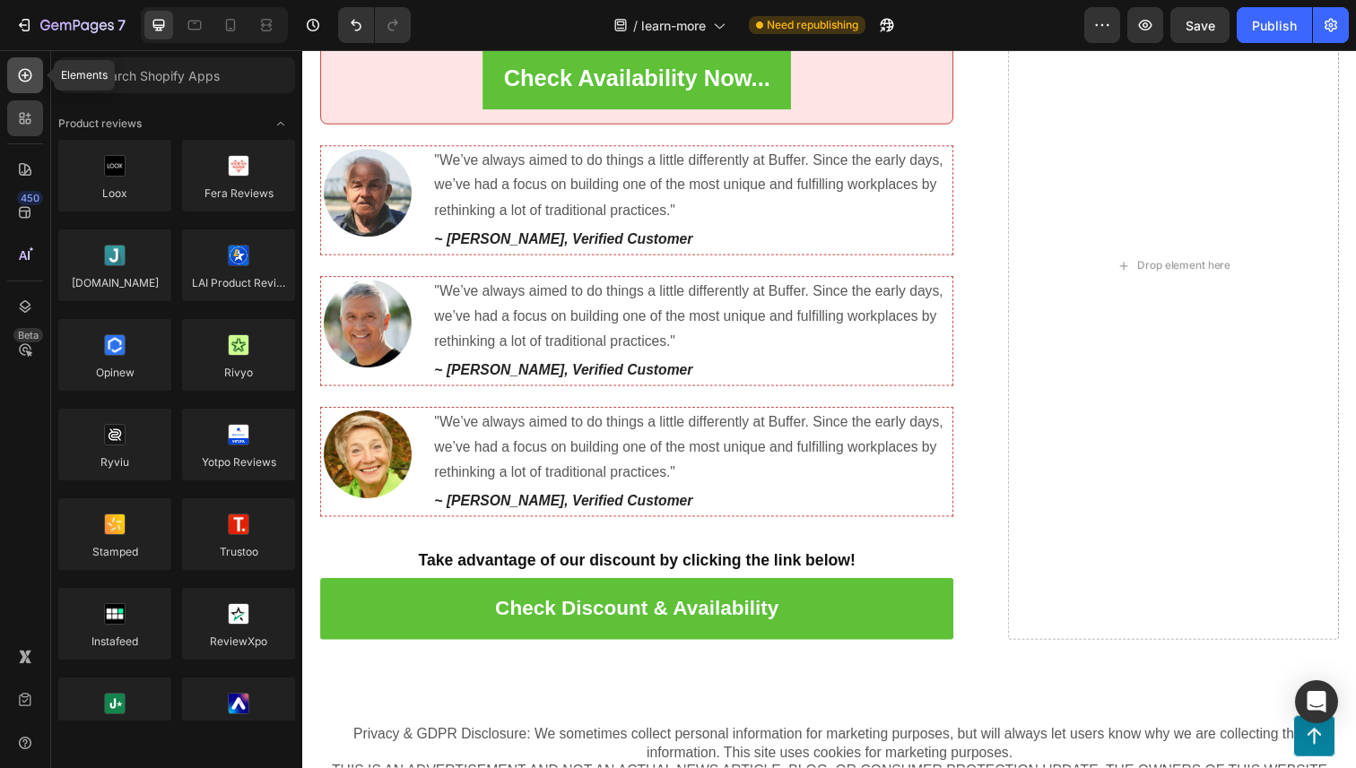
click at [31, 80] on icon at bounding box center [25, 75] width 18 height 18
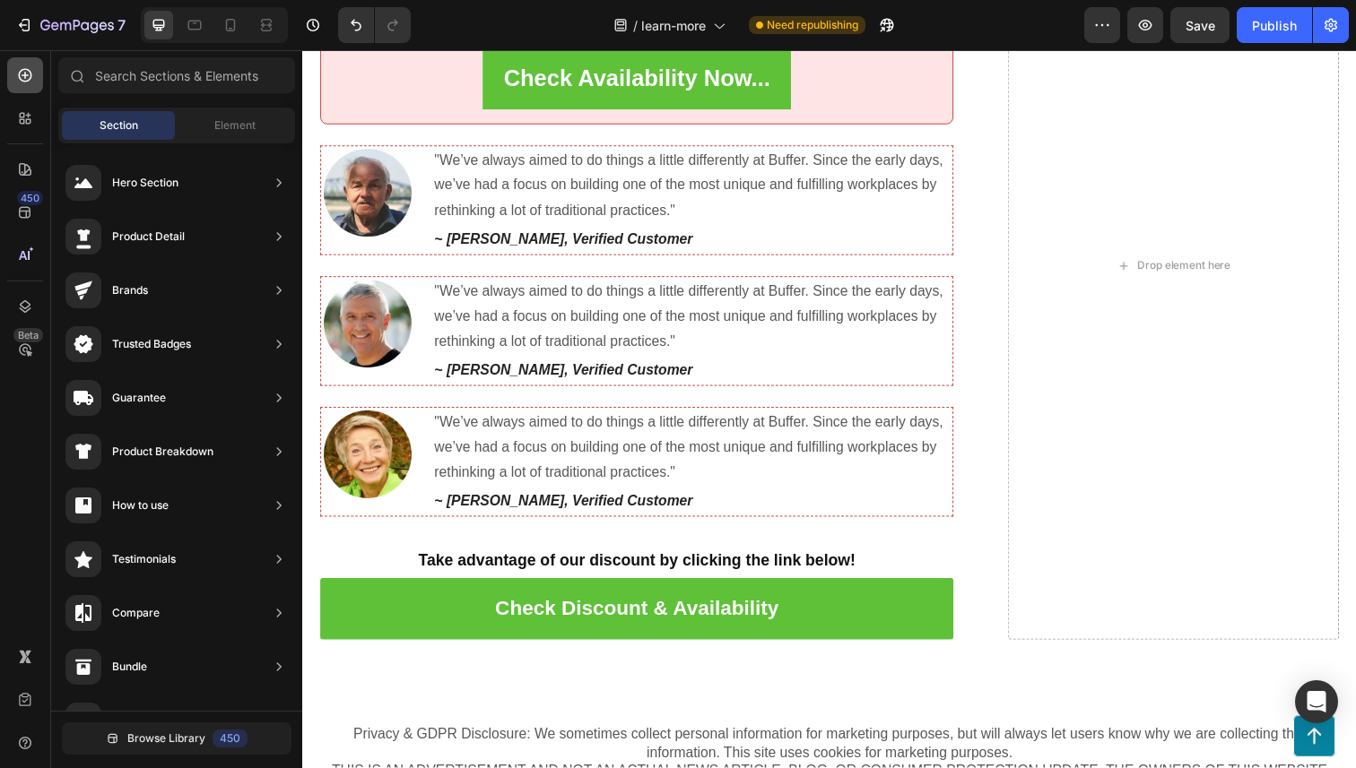
click at [31, 80] on icon at bounding box center [25, 75] width 18 height 18
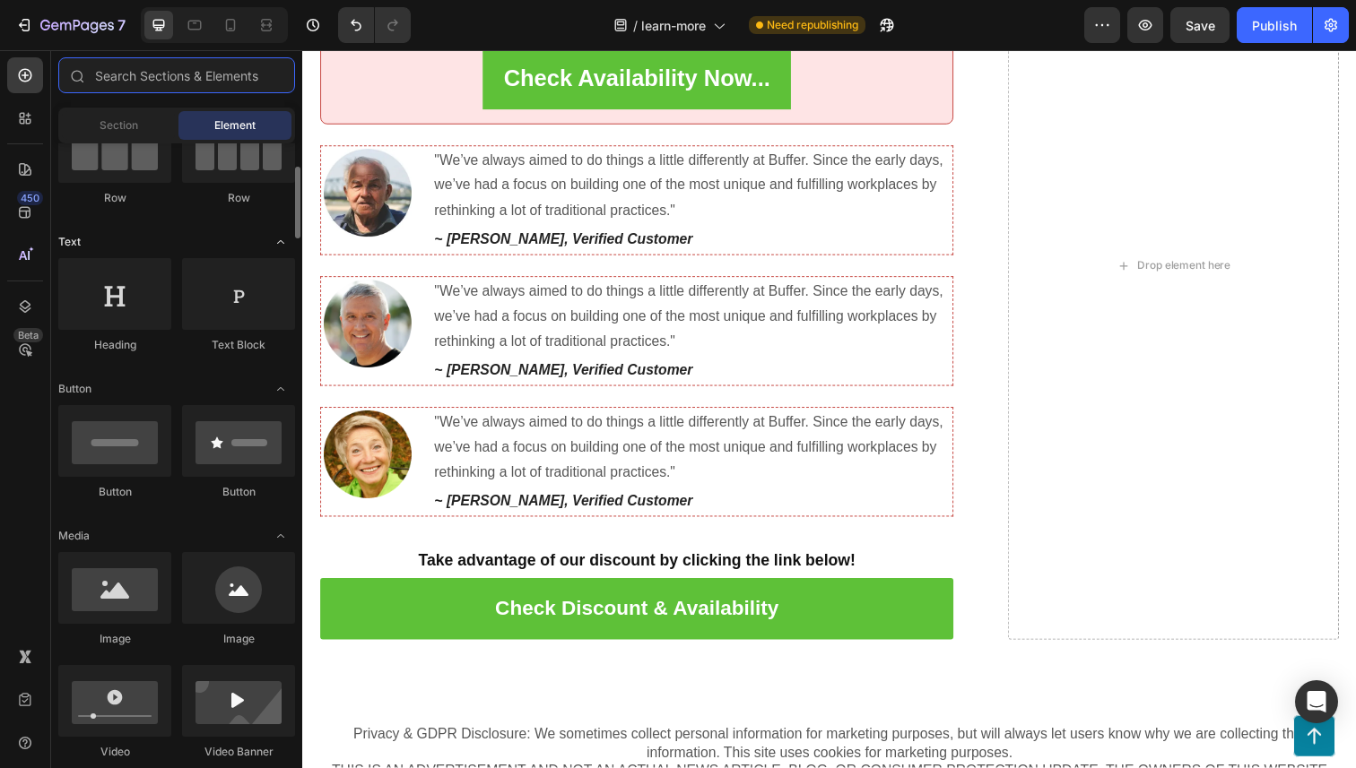
scroll to position [187, 0]
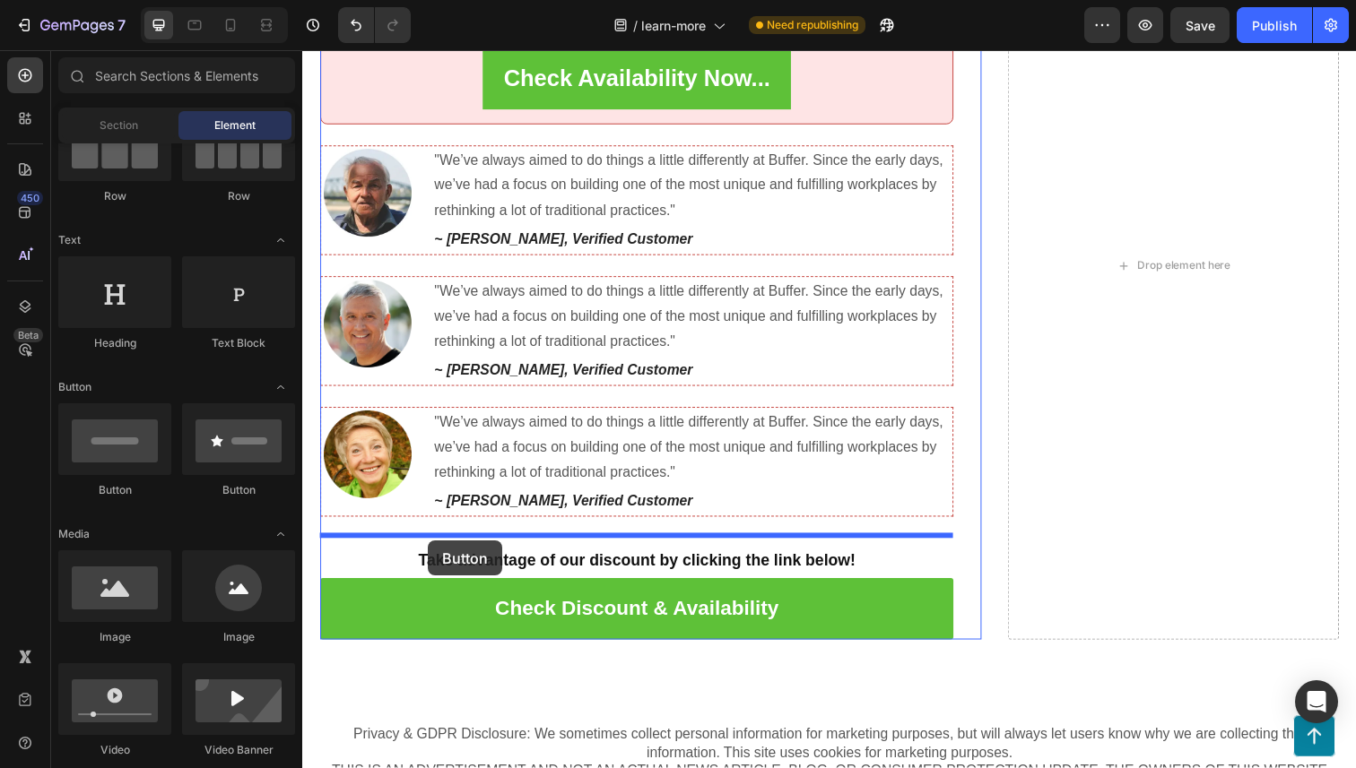
drag, startPoint x: 434, startPoint y: 476, endPoint x: 430, endPoint y: 551, distance: 75.4
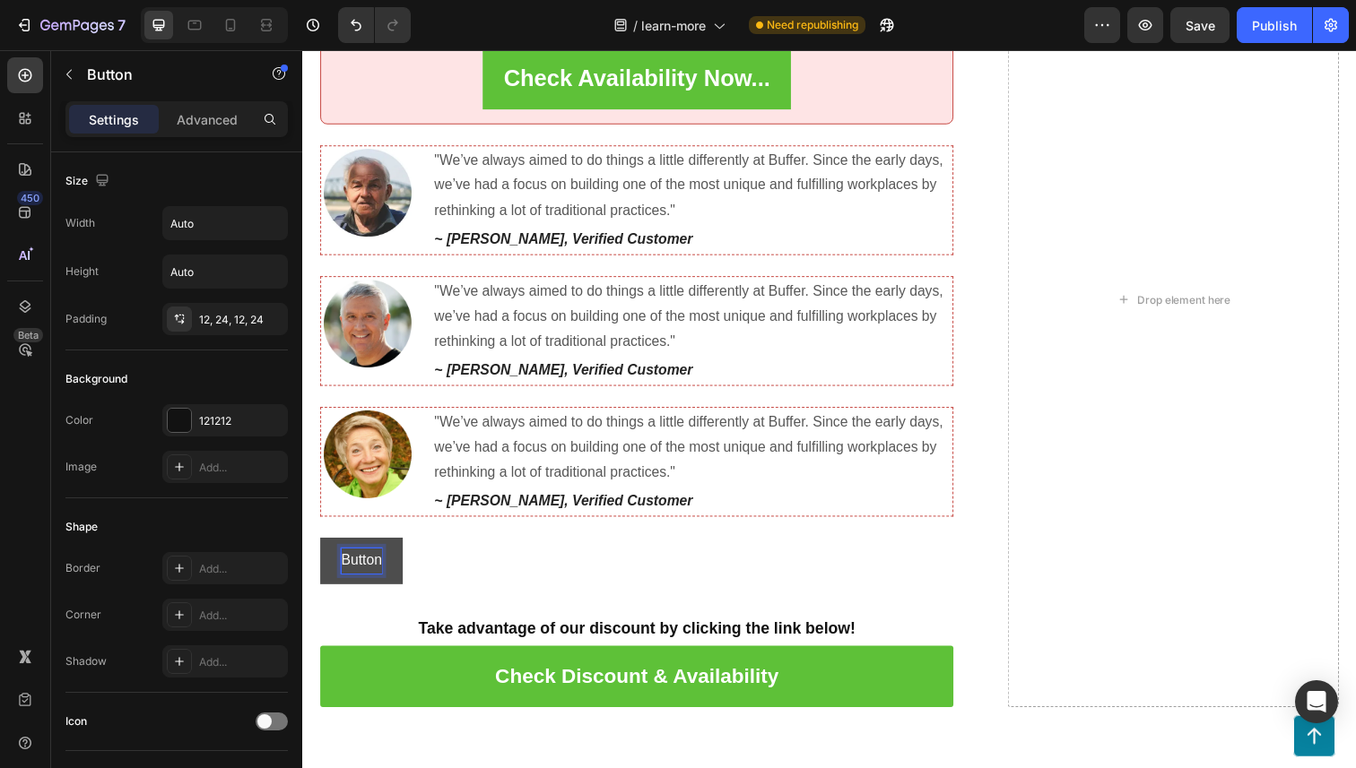
click at [360, 560] on p "Button" at bounding box center [362, 573] width 41 height 26
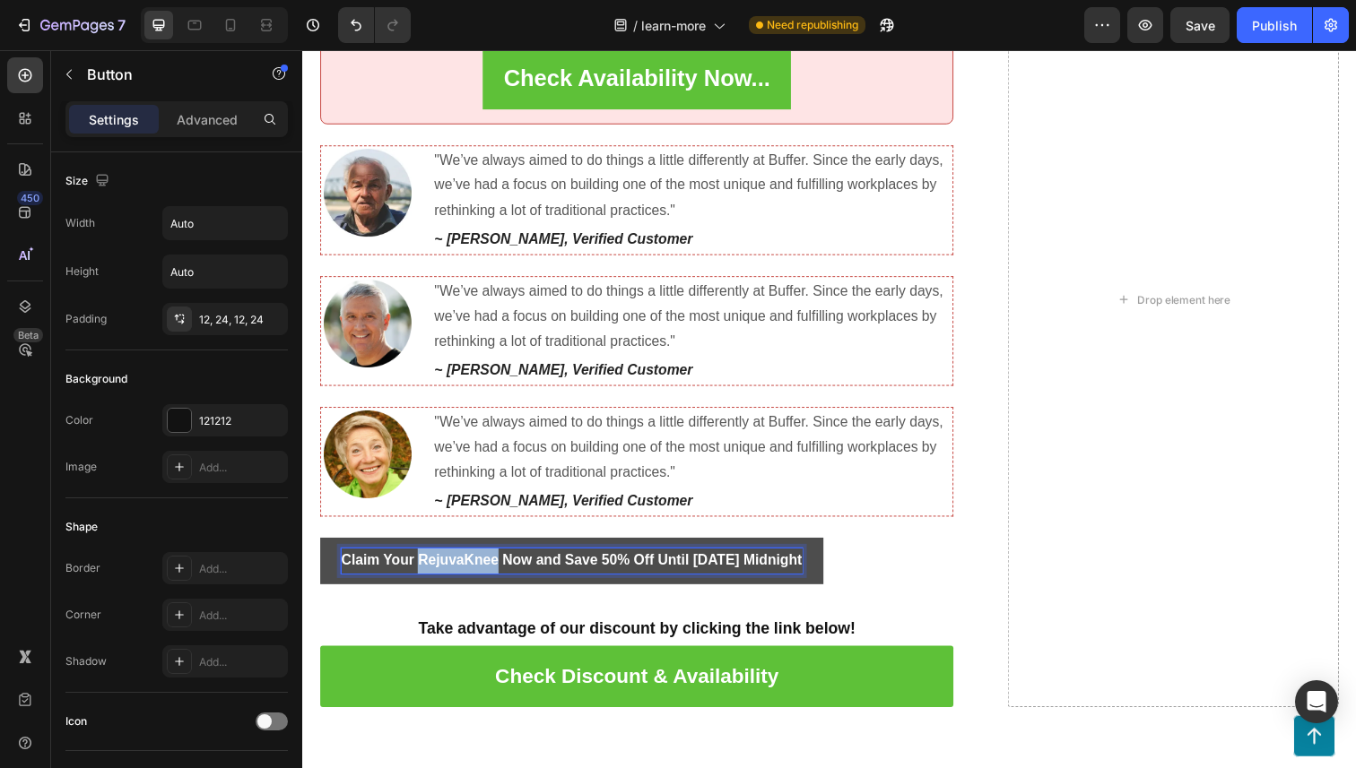
drag, startPoint x: 421, startPoint y: 567, endPoint x: 499, endPoint y: 566, distance: 78.9
click at [499, 566] on strong "Claim Your RejuvaKnee Now and Save 50% Off Until [DATE] Midnight" at bounding box center [577, 571] width 471 height 15
click at [320, 549] on button "Claim Your Denture Now and Save 50% Off Until [DATE] Midnight" at bounding box center [565, 573] width 490 height 48
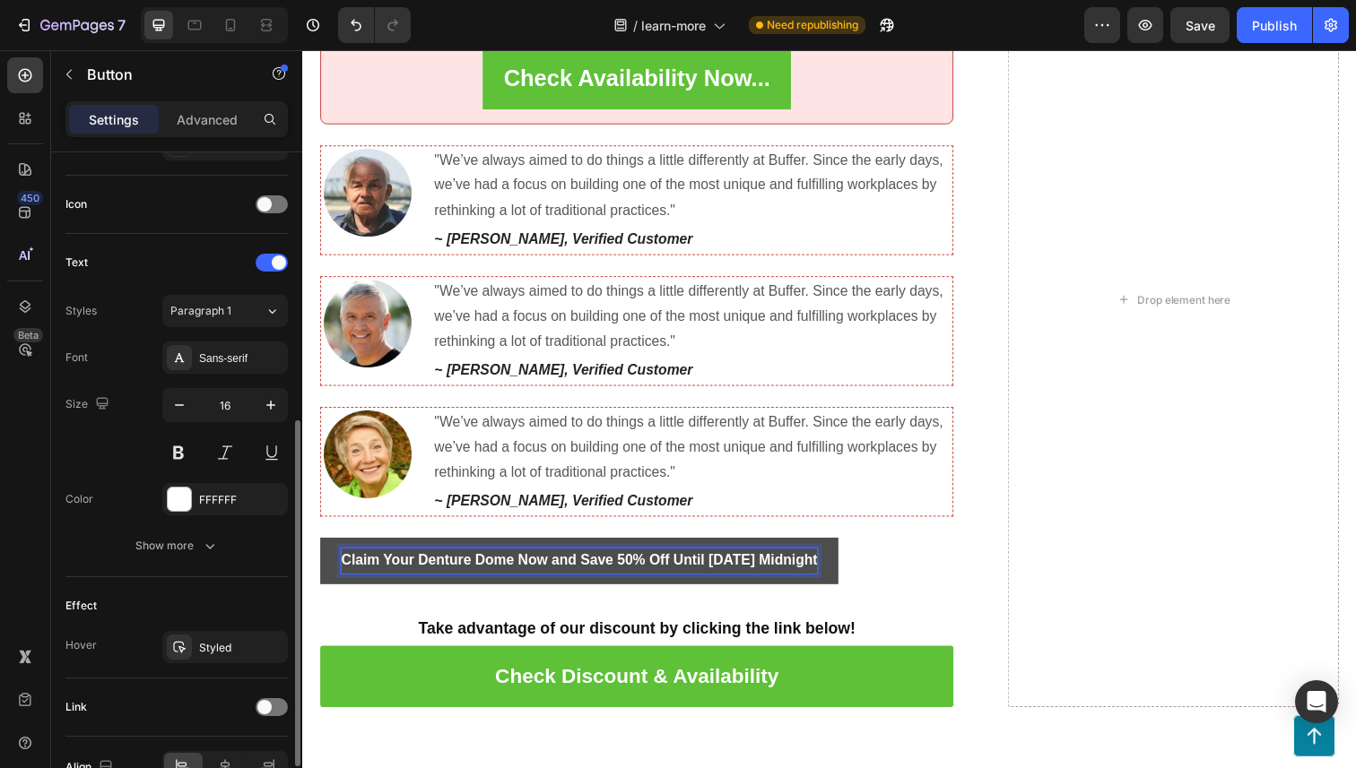
scroll to position [619, 0]
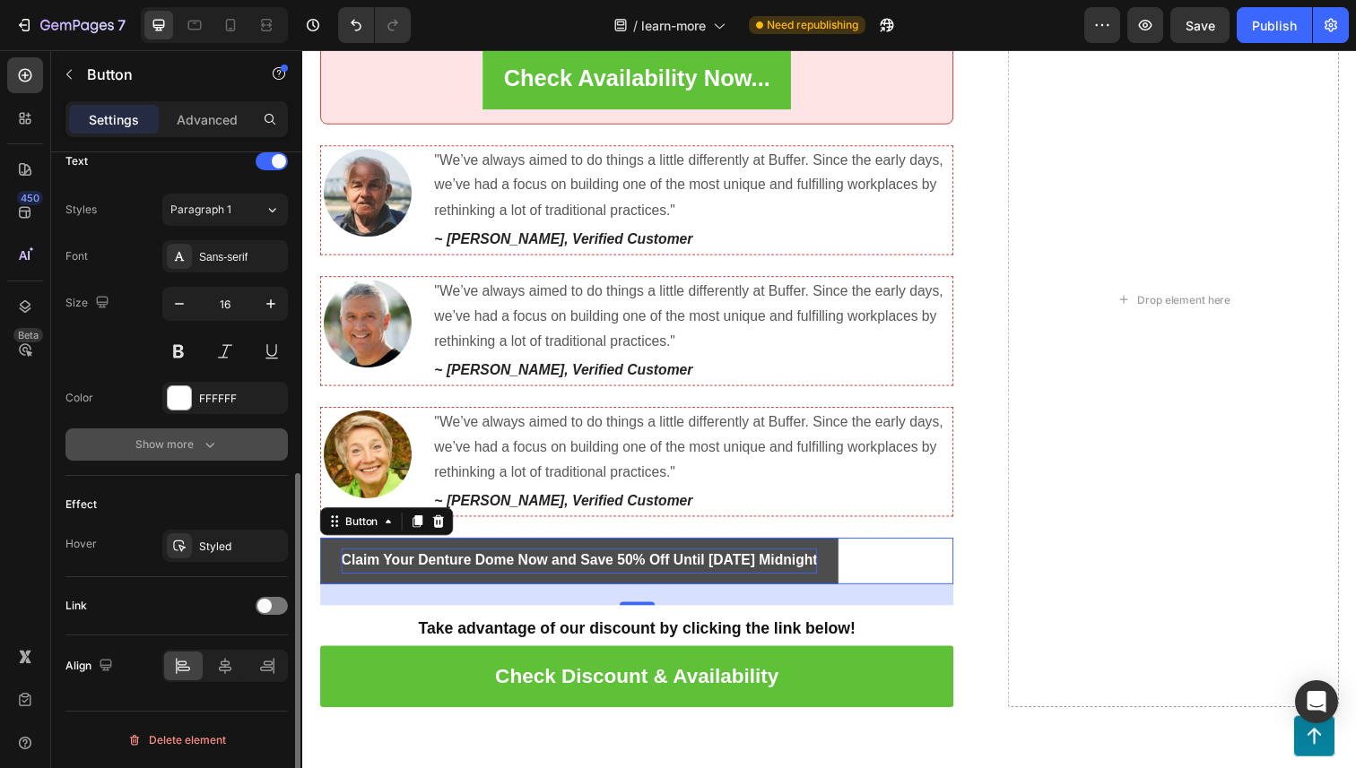
click at [204, 450] on icon "button" at bounding box center [210, 445] width 18 height 18
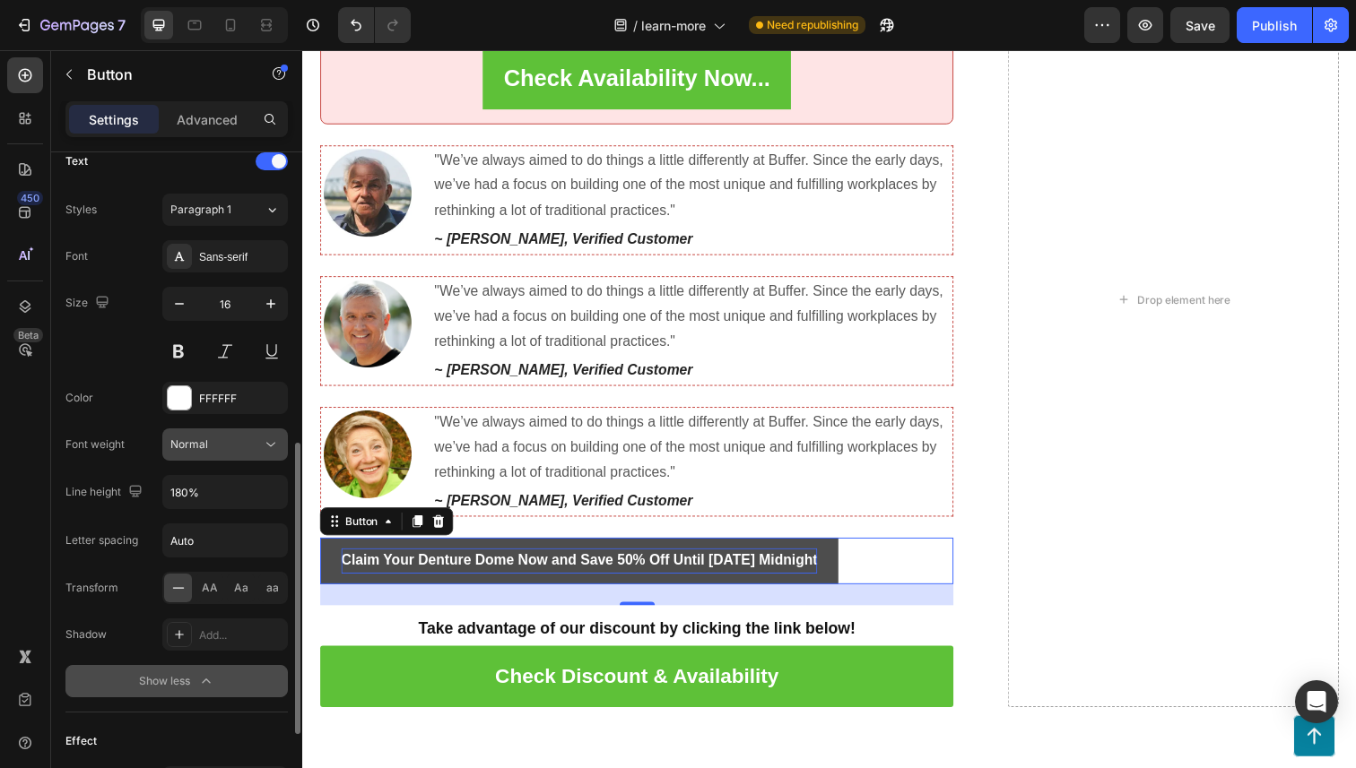
scroll to position [855, 0]
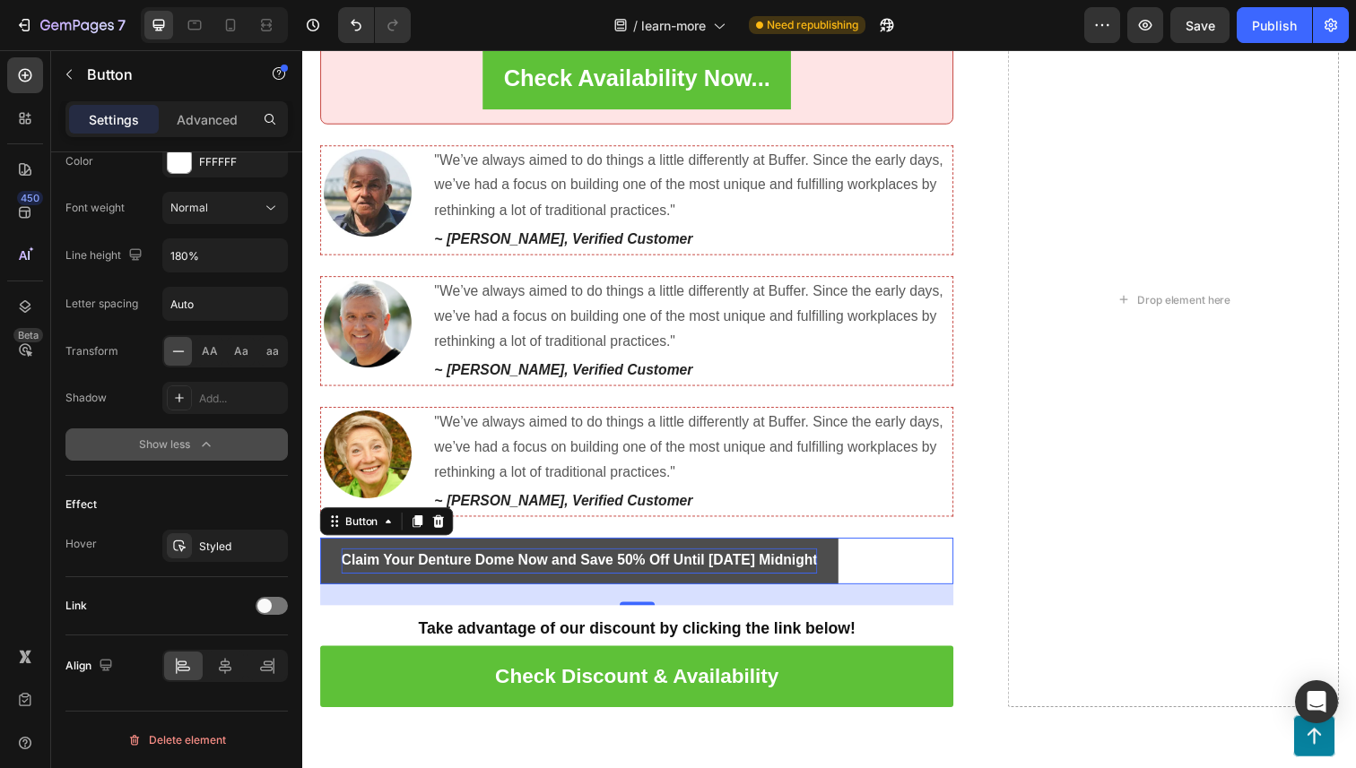
click at [379, 585] on button "Claim Your Denture Dome Now and Save 50% Off Until [DATE] Midnight" at bounding box center [584, 573] width 529 height 48
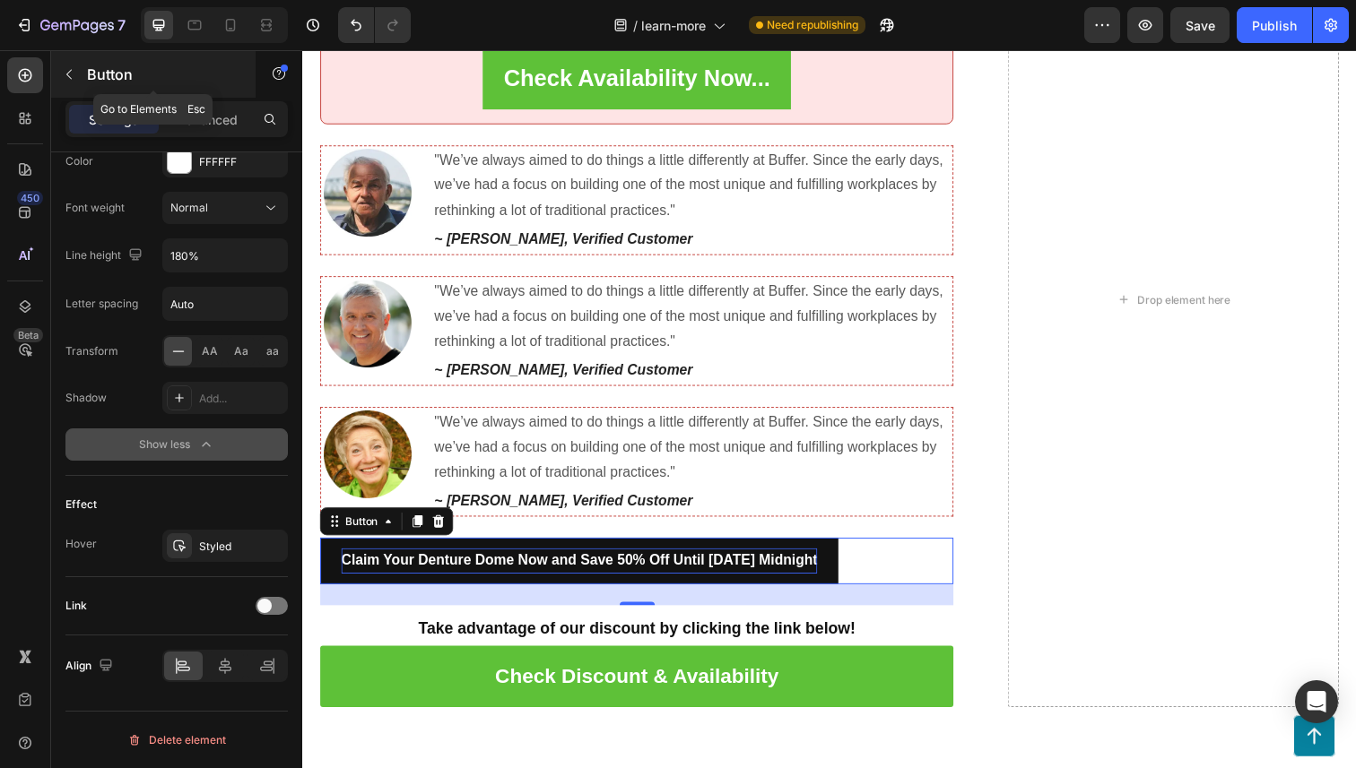
click at [93, 75] on p "Button" at bounding box center [163, 75] width 152 height 22
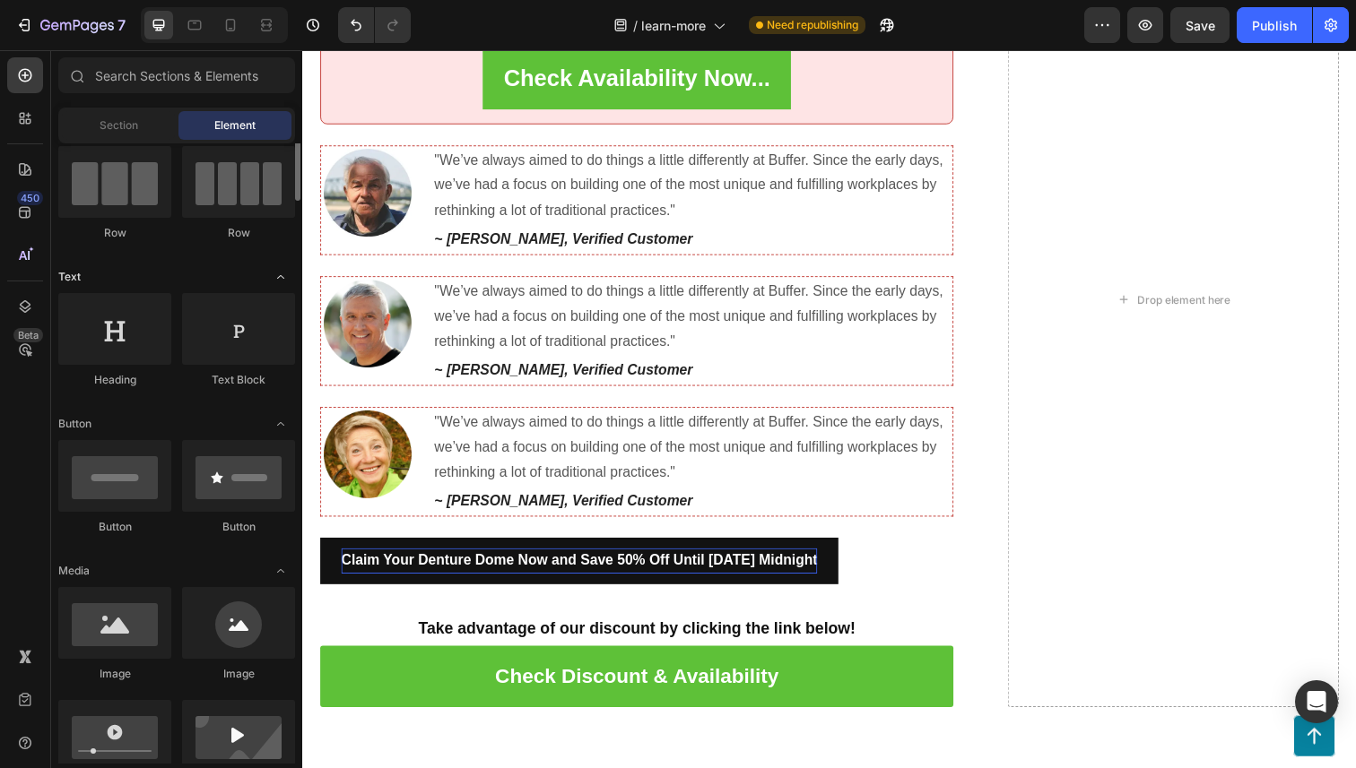
scroll to position [155, 0]
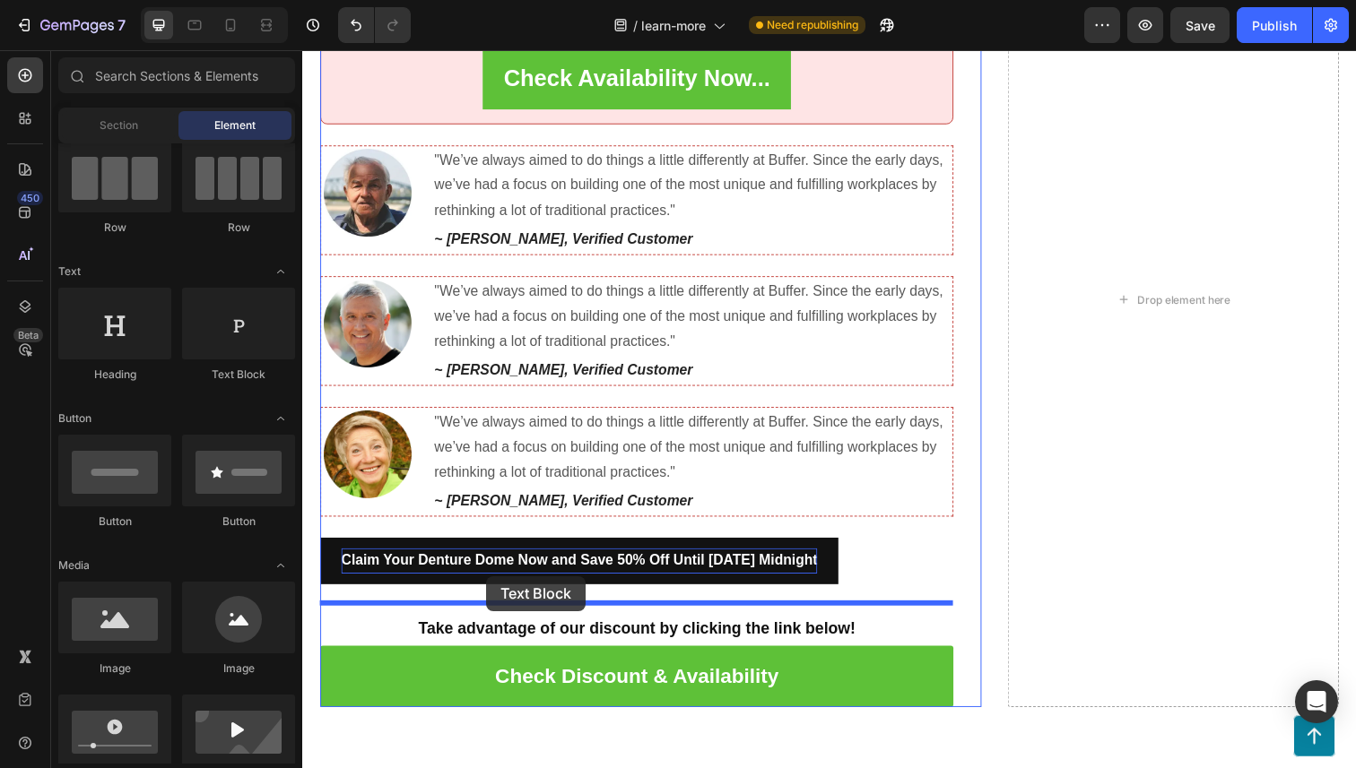
drag, startPoint x: 518, startPoint y: 364, endPoint x: 490, endPoint y: 587, distance: 225.1
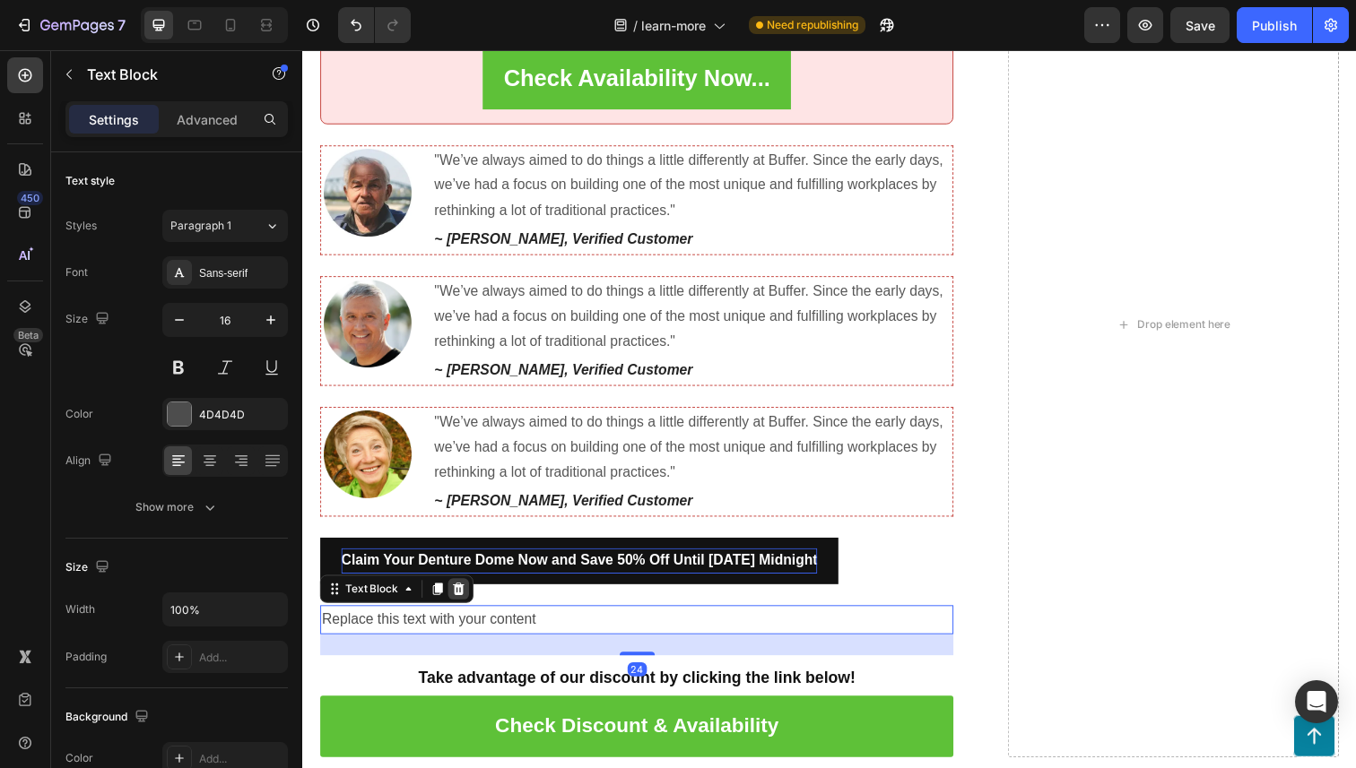
click at [464, 594] on icon at bounding box center [462, 601] width 14 height 14
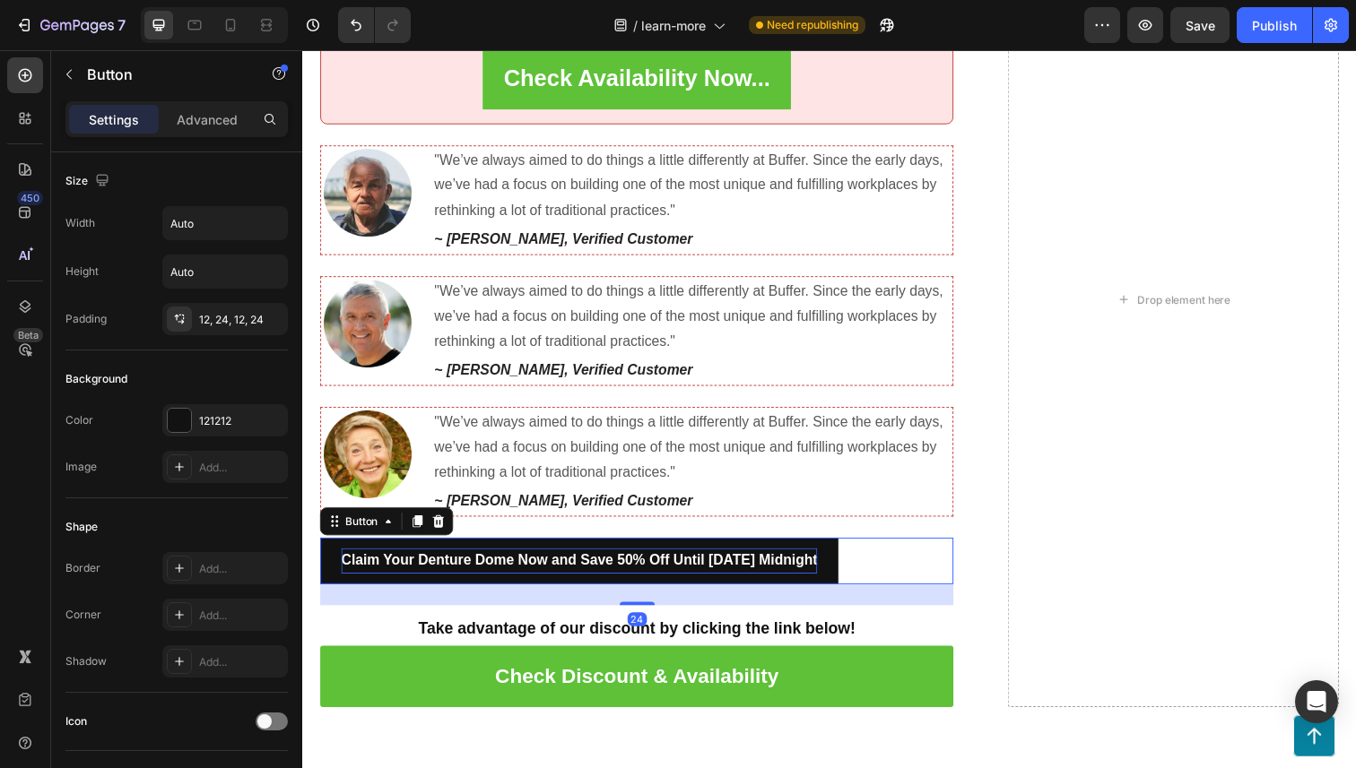
click at [469, 570] on strong "Claim Your Denture Dome Now and Save 50% Off Until [DATE] Midnight" at bounding box center [585, 571] width 486 height 15
click at [455, 596] on div "24" at bounding box center [643, 607] width 647 height 22
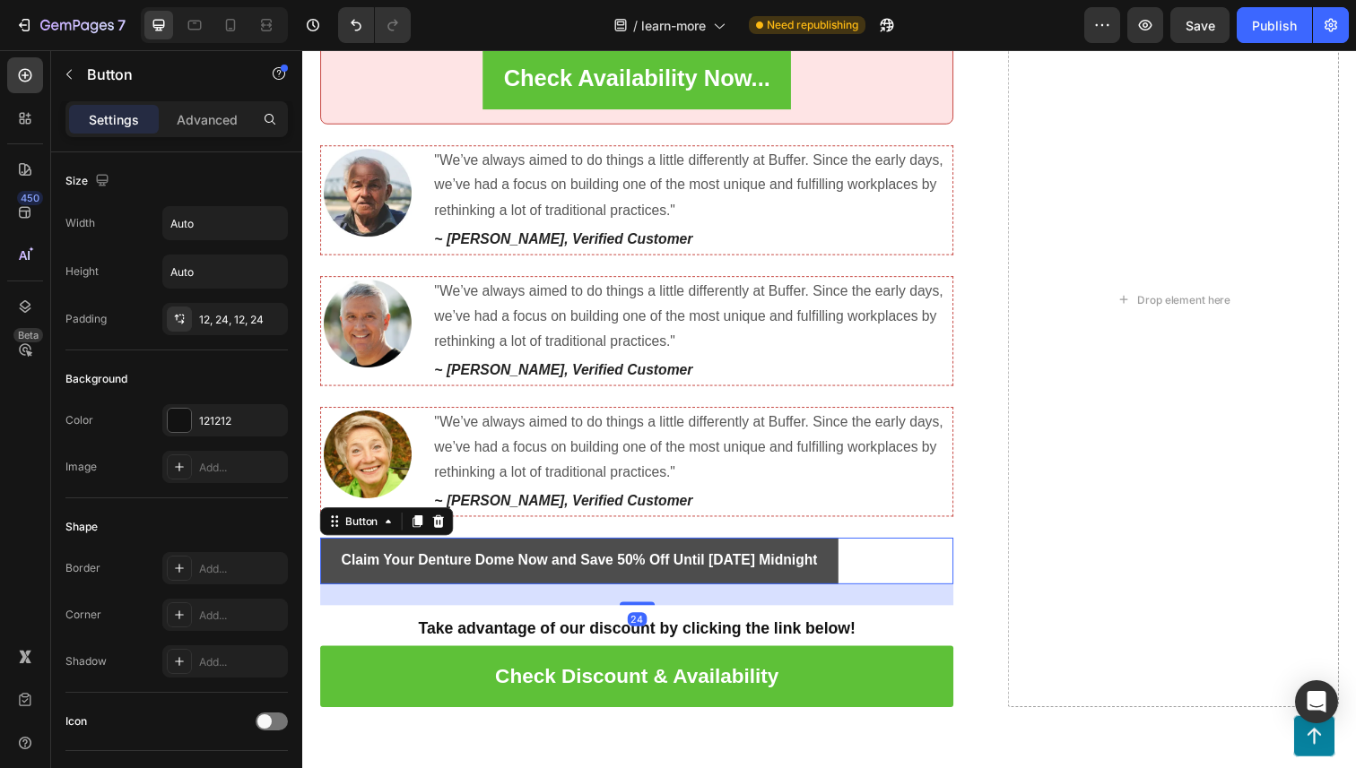
click at [455, 590] on button "Claim Your Denture Dome Now and Save 50% Off Until [DATE] Midnight" at bounding box center [584, 573] width 529 height 48
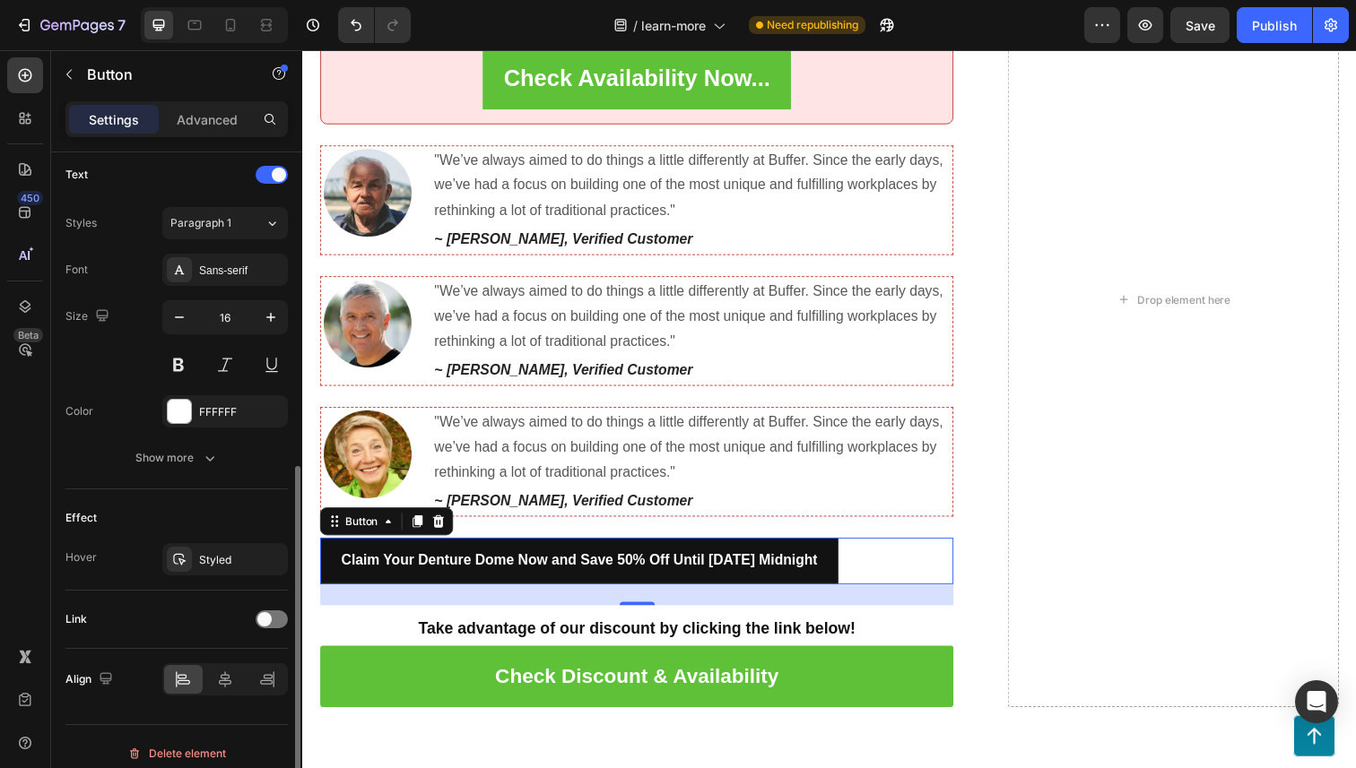
scroll to position [619, 0]
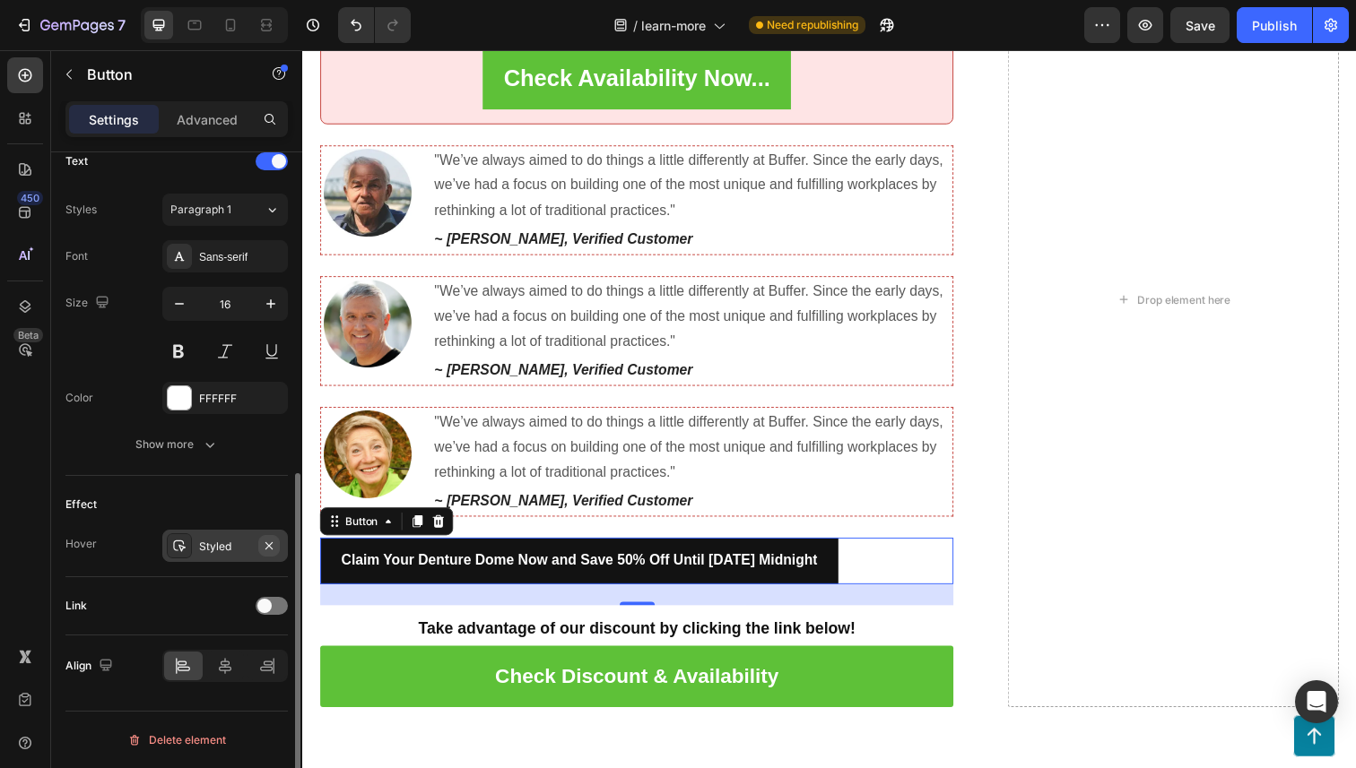
click at [265, 549] on icon "button" at bounding box center [269, 546] width 14 height 14
click at [197, 441] on div "Show more" at bounding box center [176, 445] width 83 height 18
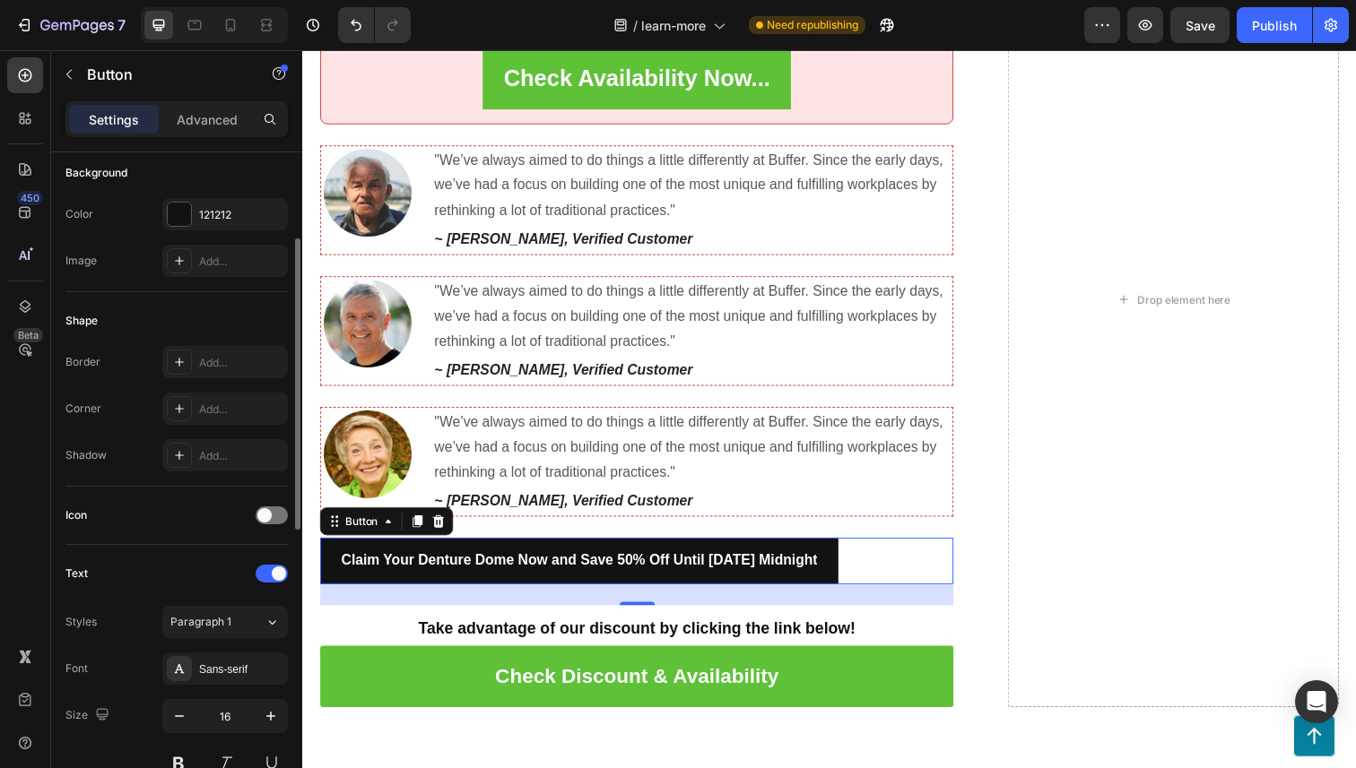
scroll to position [187, 0]
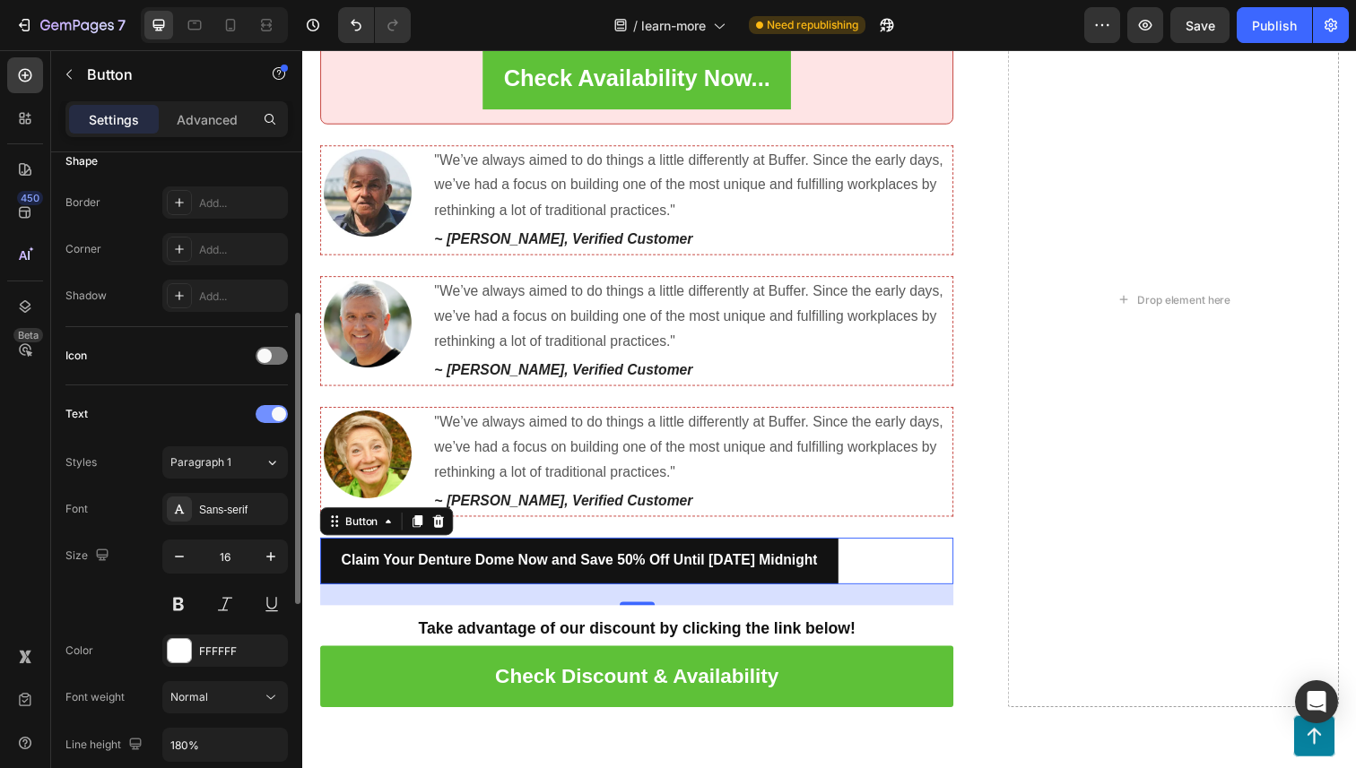
click at [268, 420] on div at bounding box center [272, 414] width 32 height 18
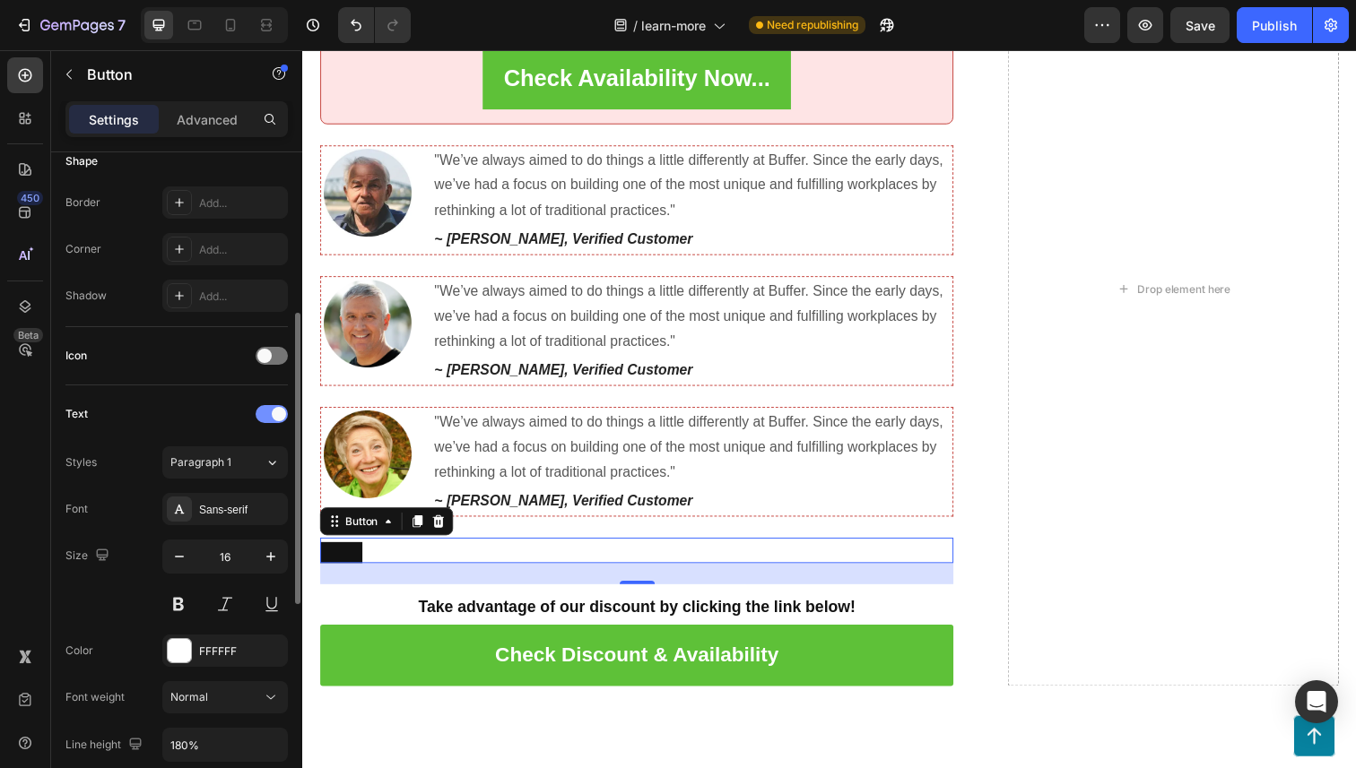
scroll to position [334, 0]
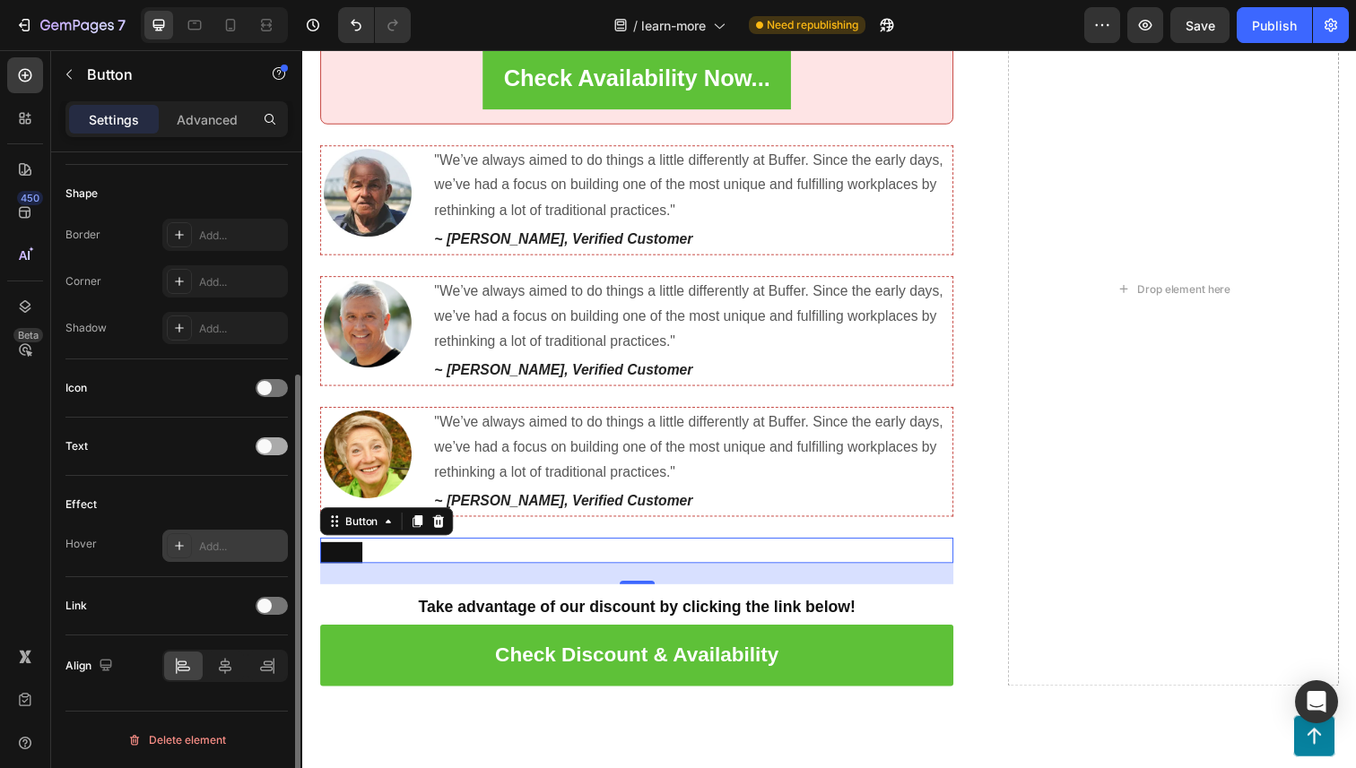
click at [268, 420] on div "Text" at bounding box center [176, 447] width 222 height 58
click at [271, 440] on div at bounding box center [272, 447] width 32 height 18
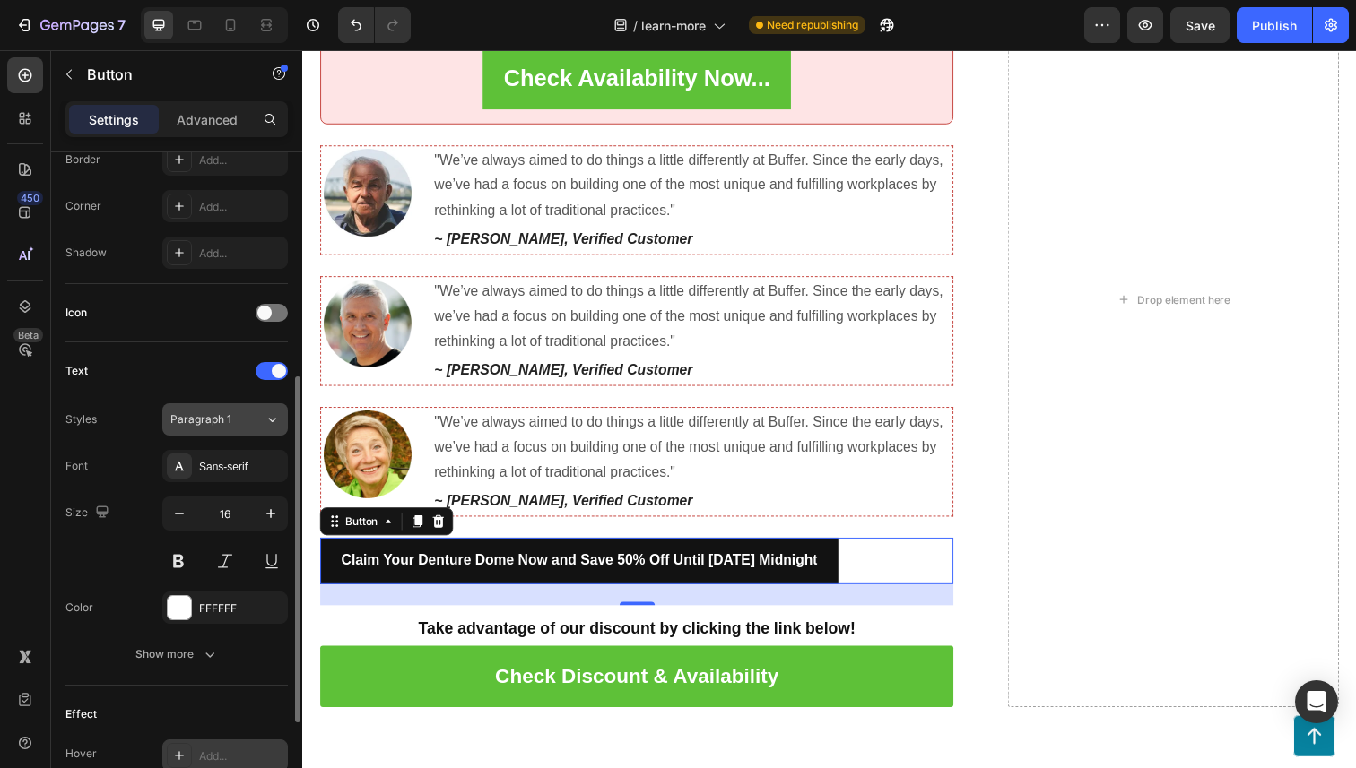
scroll to position [435, 0]
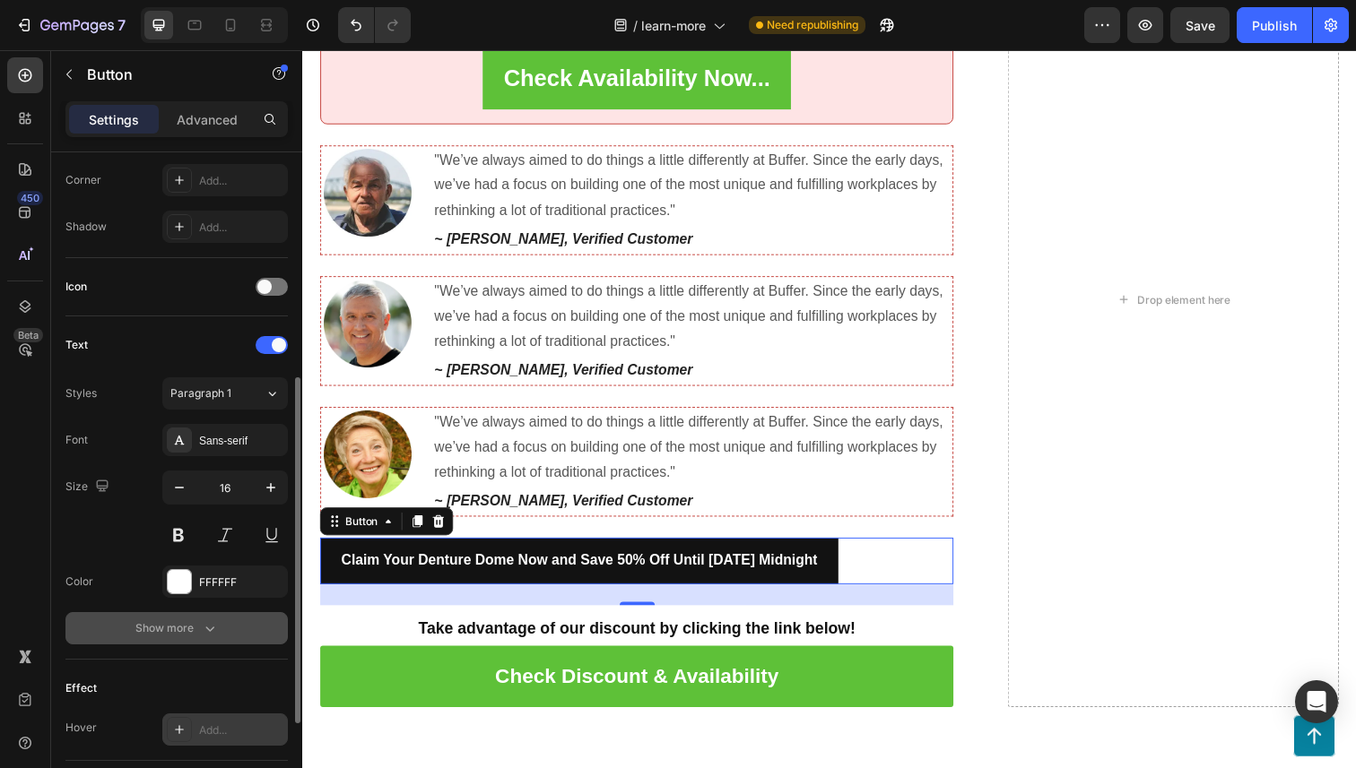
click at [232, 626] on button "Show more" at bounding box center [176, 628] width 222 height 32
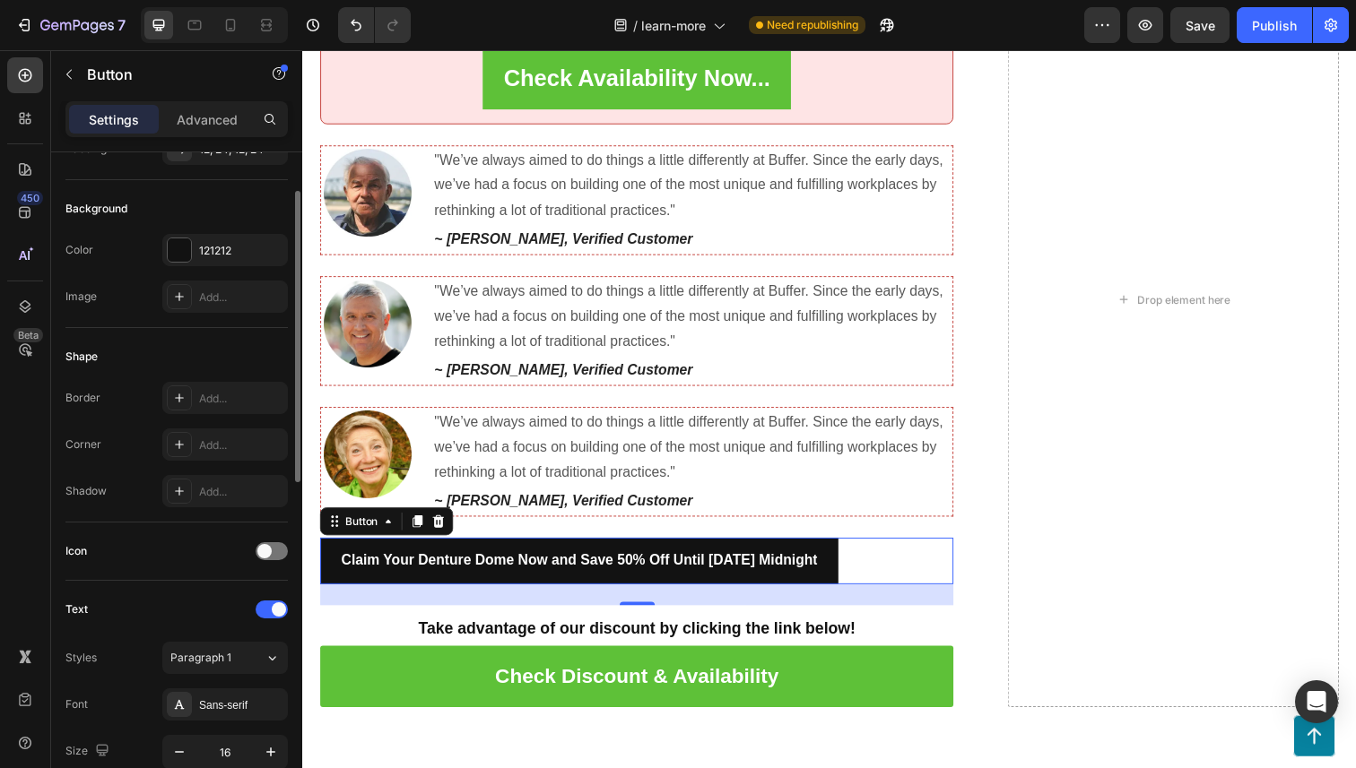
scroll to position [0, 0]
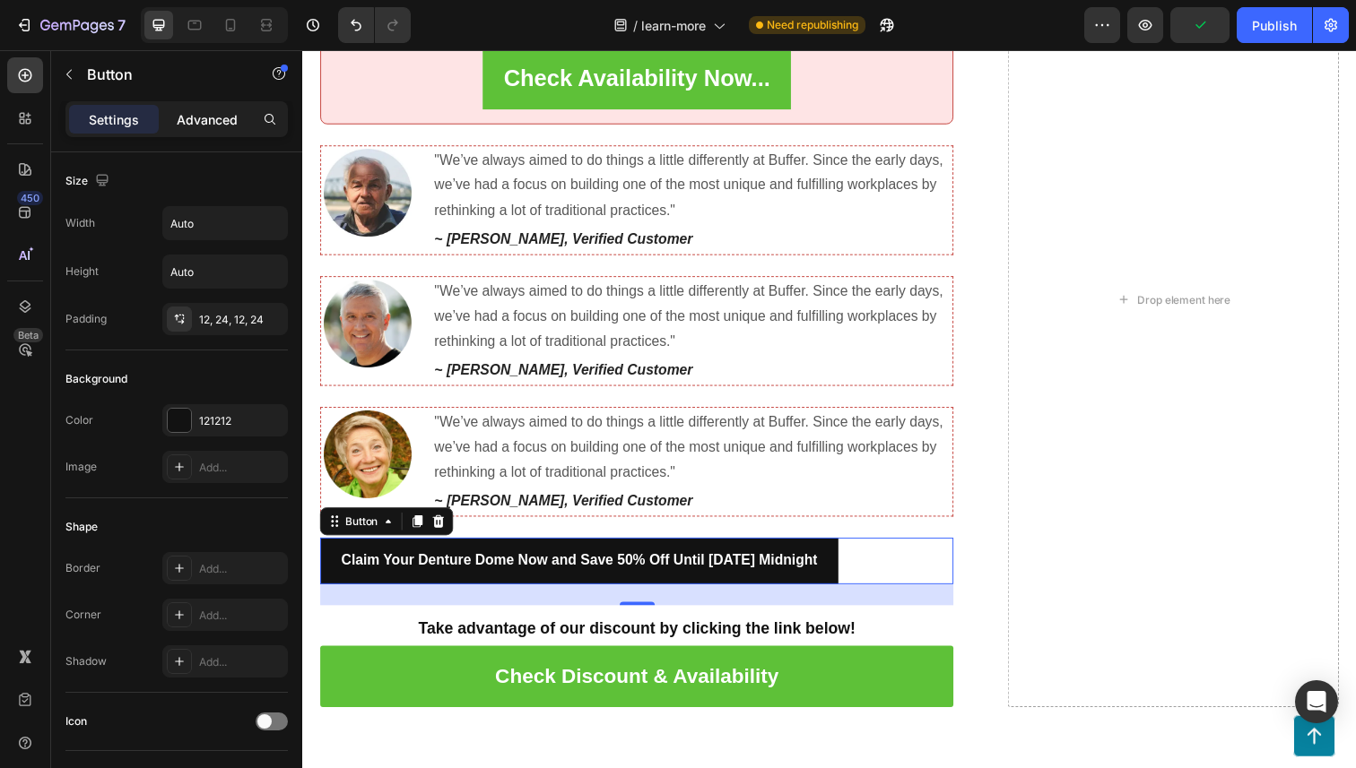
click at [204, 113] on p "Advanced" at bounding box center [207, 119] width 61 height 19
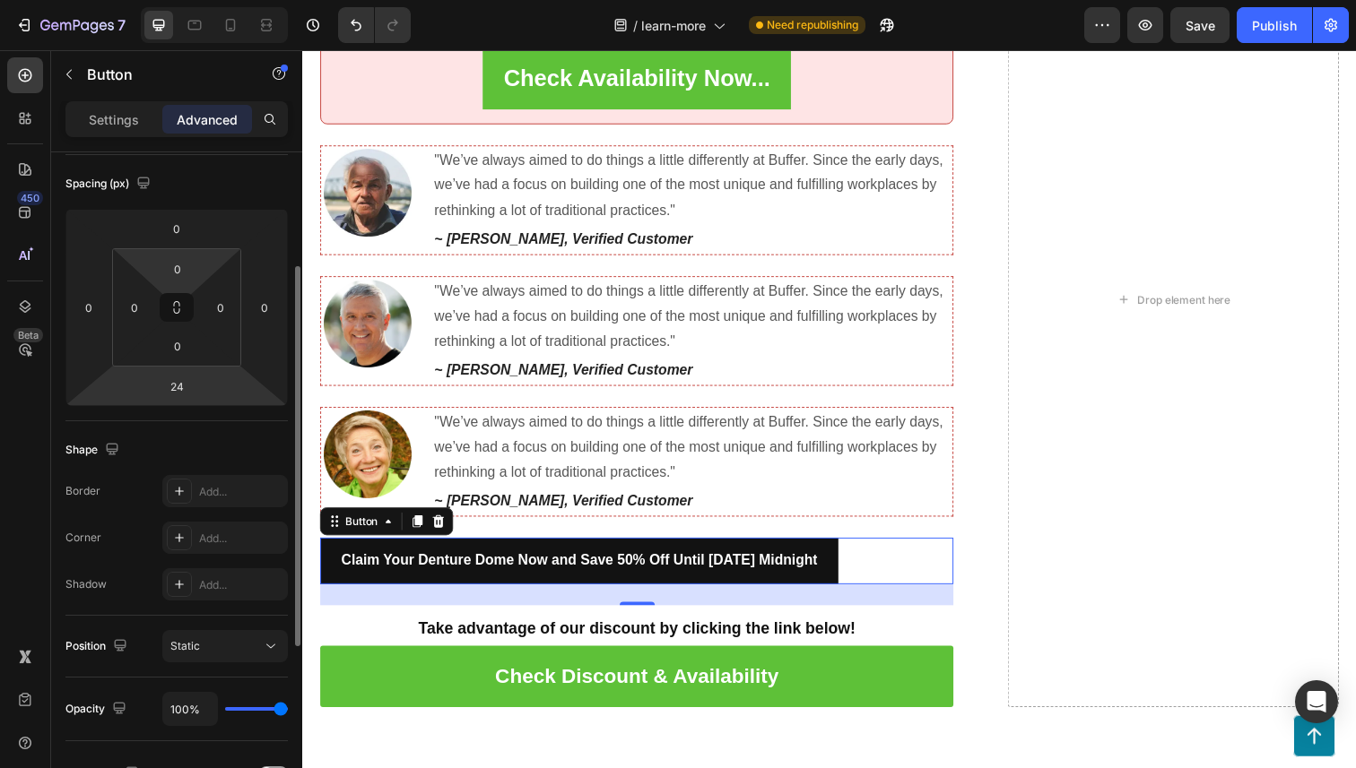
scroll to position [197, 0]
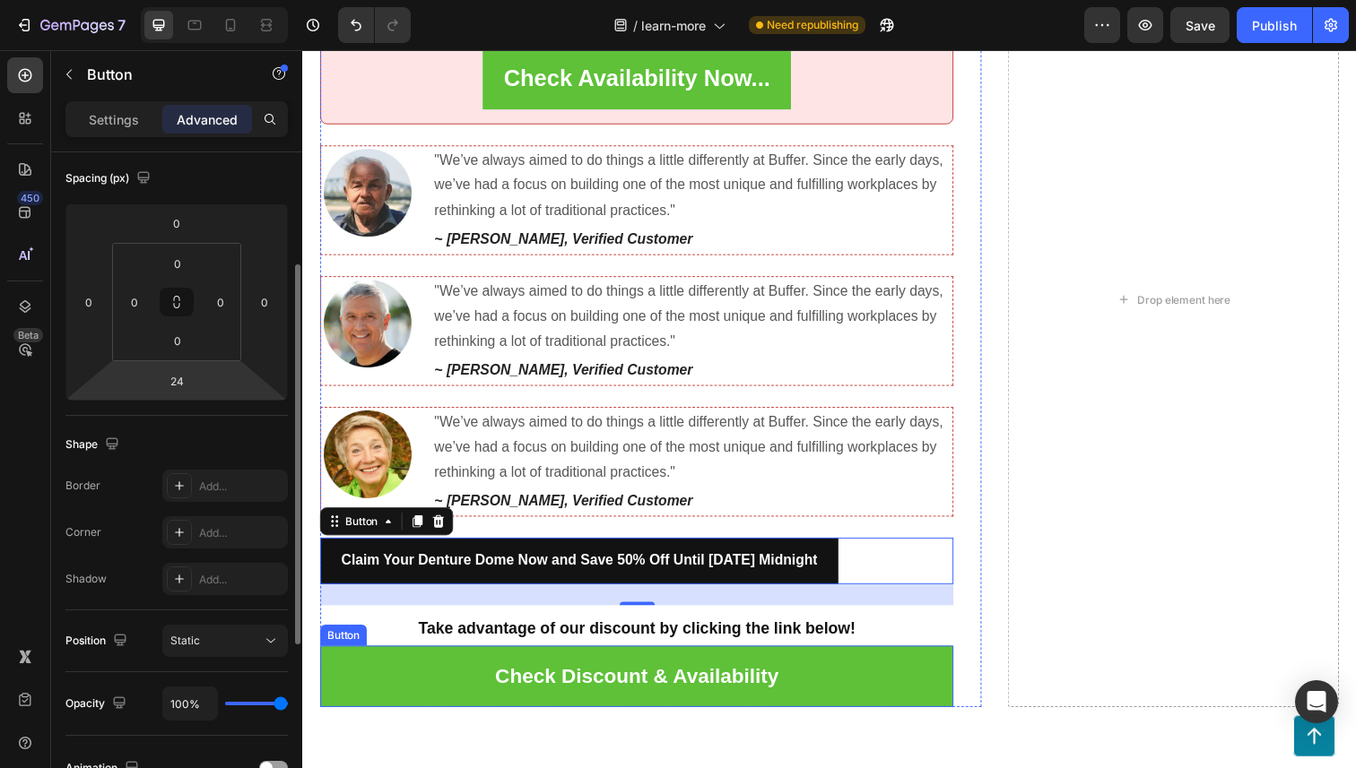
click at [357, 703] on link "Check Discount & Availability" at bounding box center [643, 690] width 647 height 63
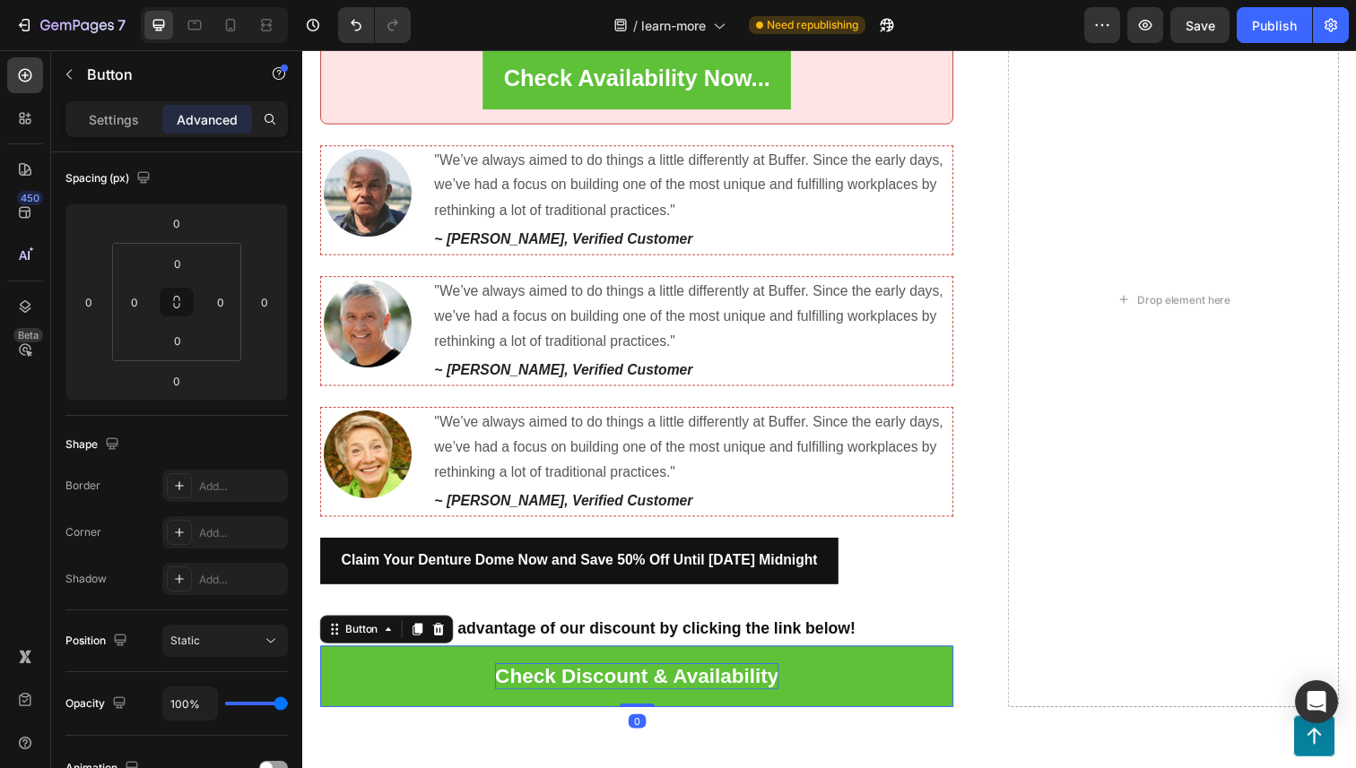
click at [534, 696] on p "Check Discount & Availability" at bounding box center [644, 690] width 290 height 27
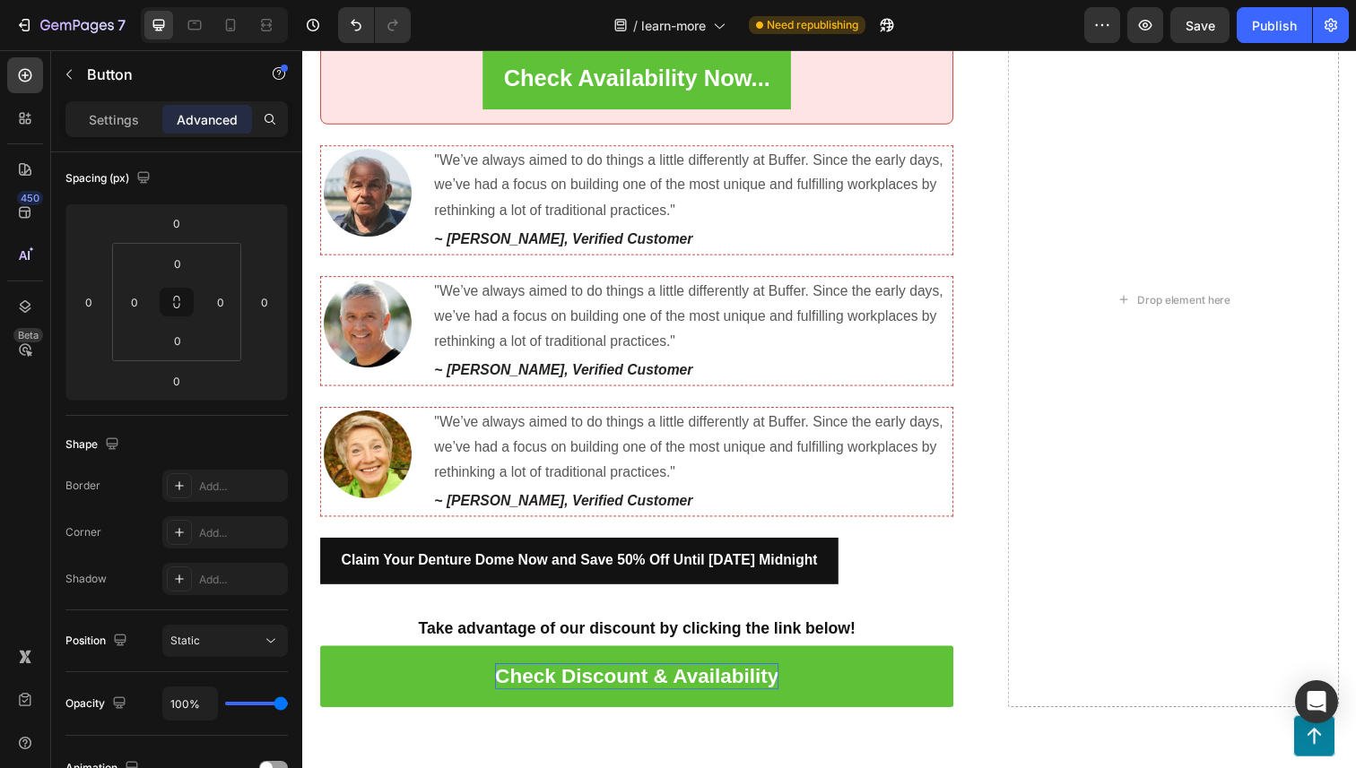
click at [536, 700] on p "Check Discount & Availability" at bounding box center [644, 690] width 290 height 27
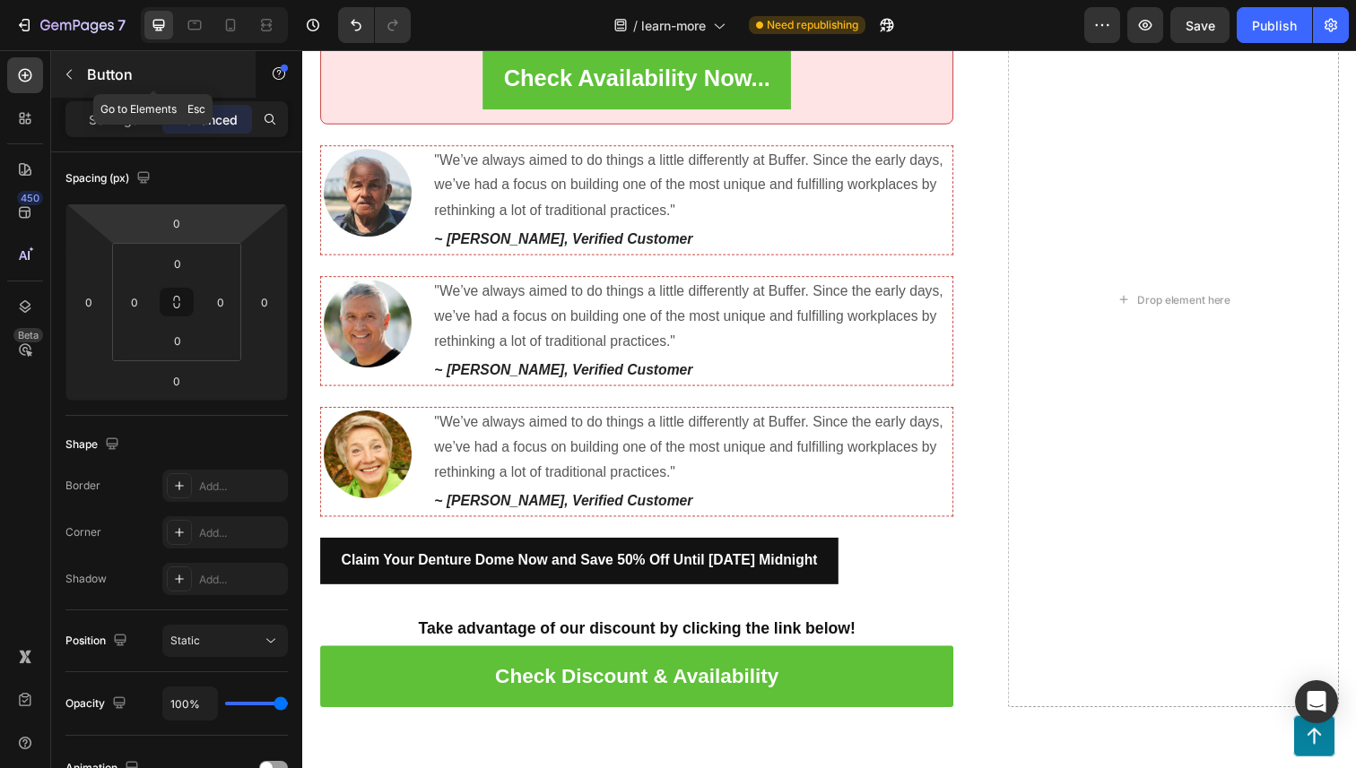
click at [85, 73] on div "Button" at bounding box center [153, 74] width 204 height 47
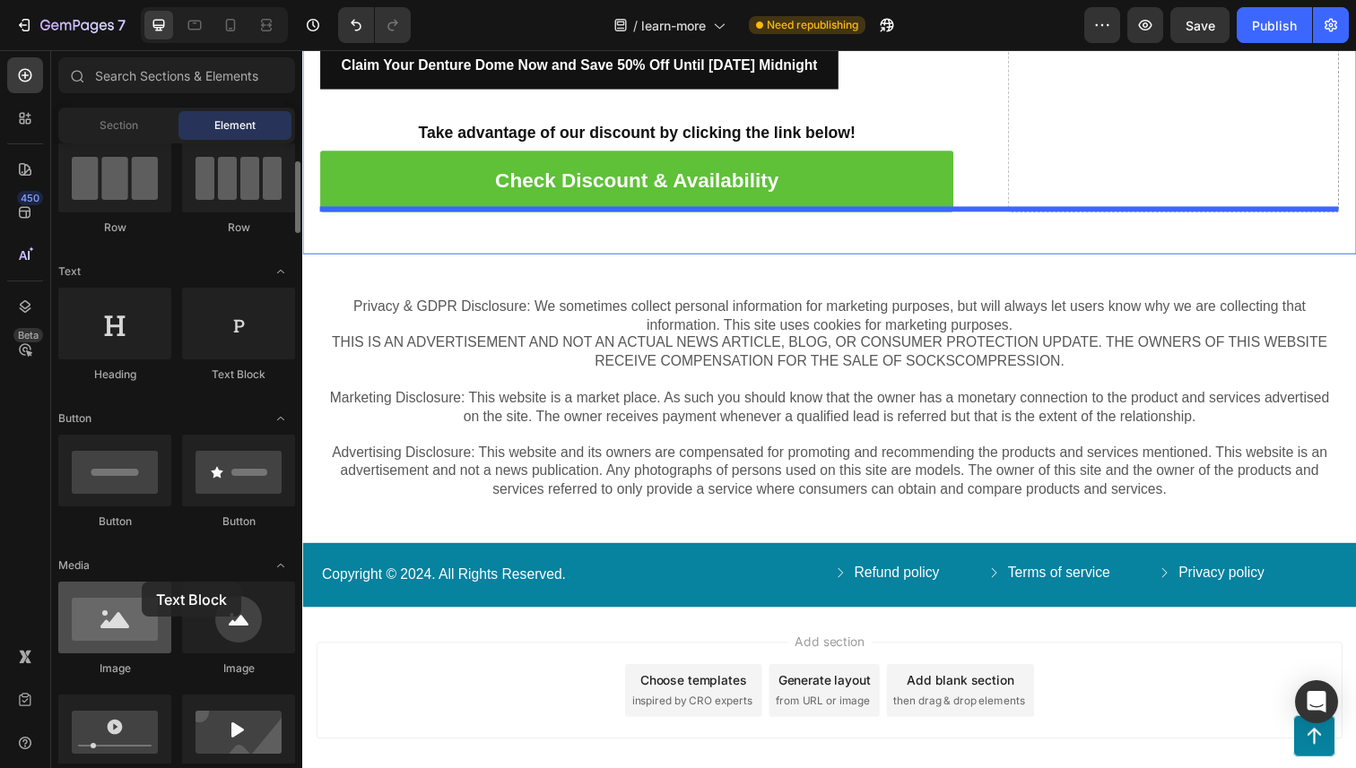
scroll to position [6799, 0]
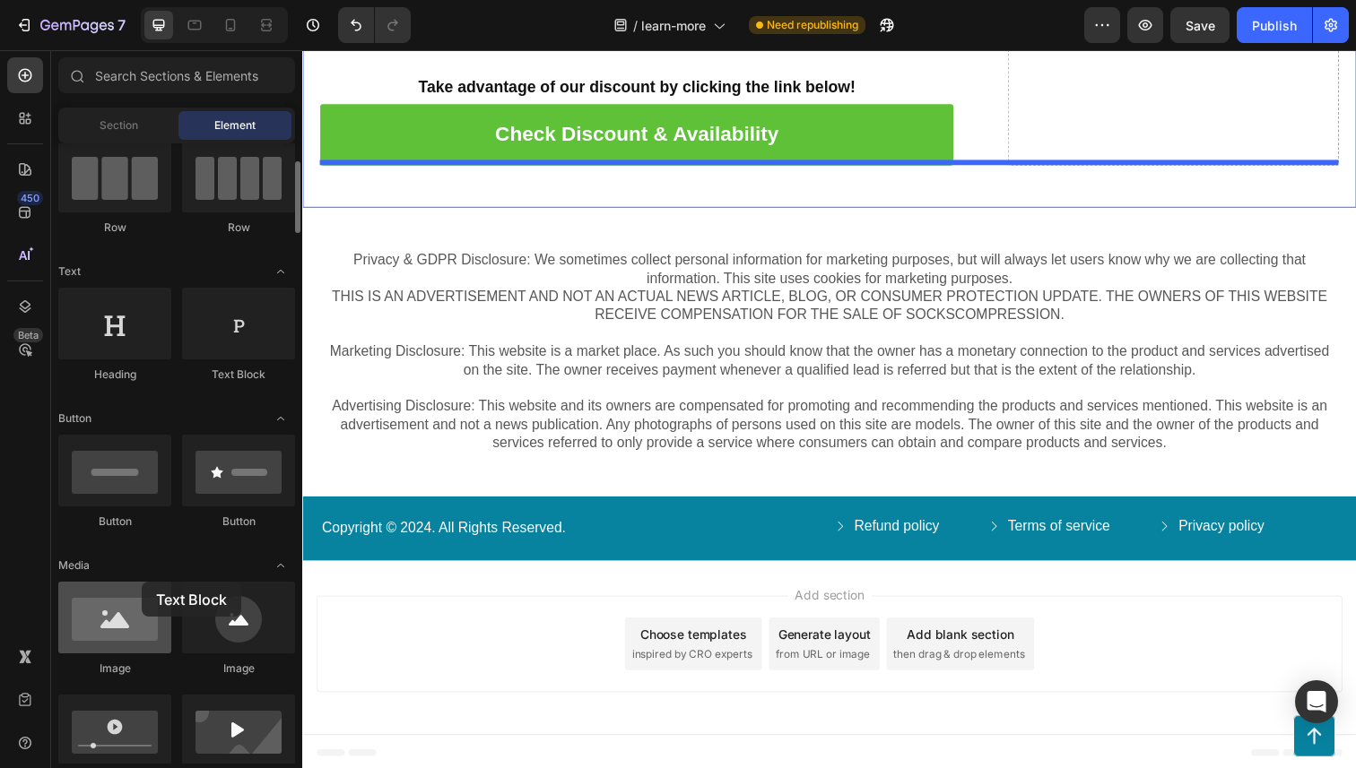
drag, startPoint x: 225, startPoint y: 328, endPoint x: 123, endPoint y: 615, distance: 304.6
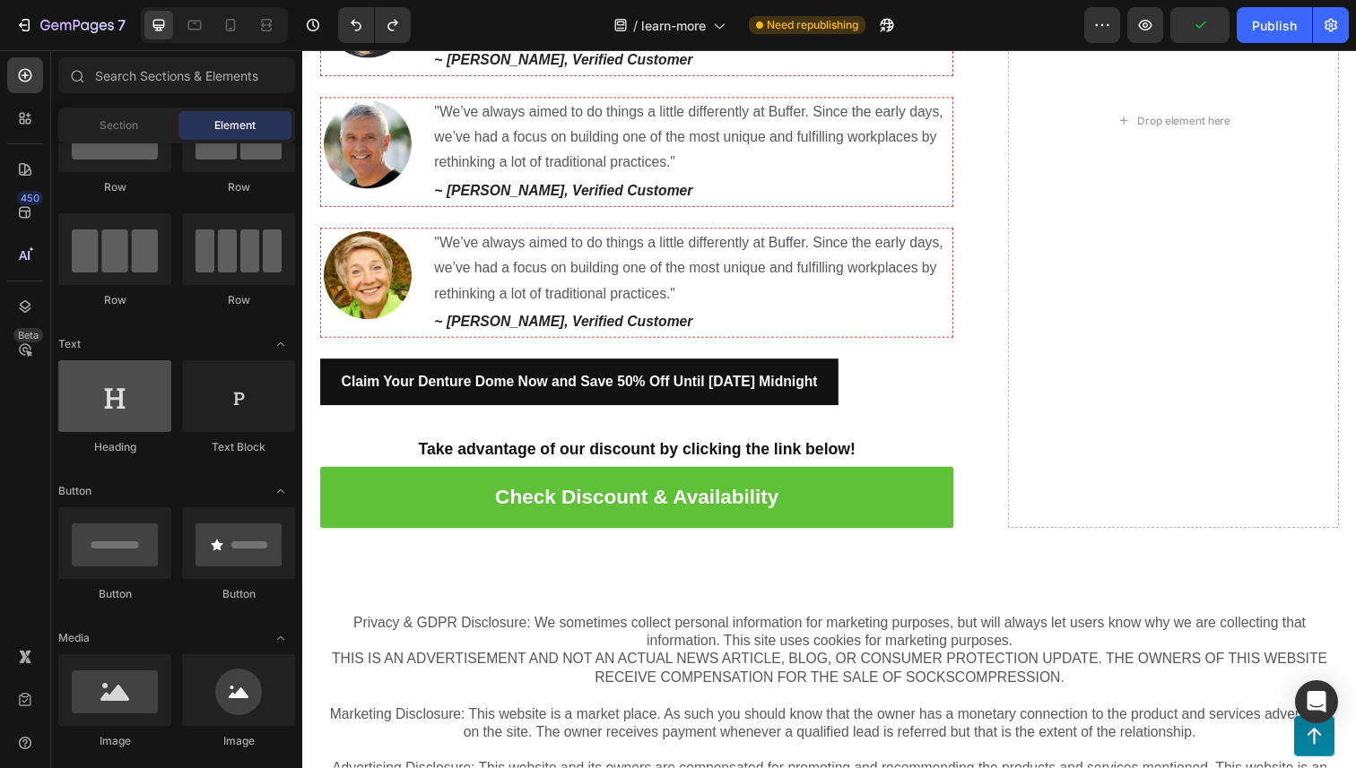
scroll to position [0, 0]
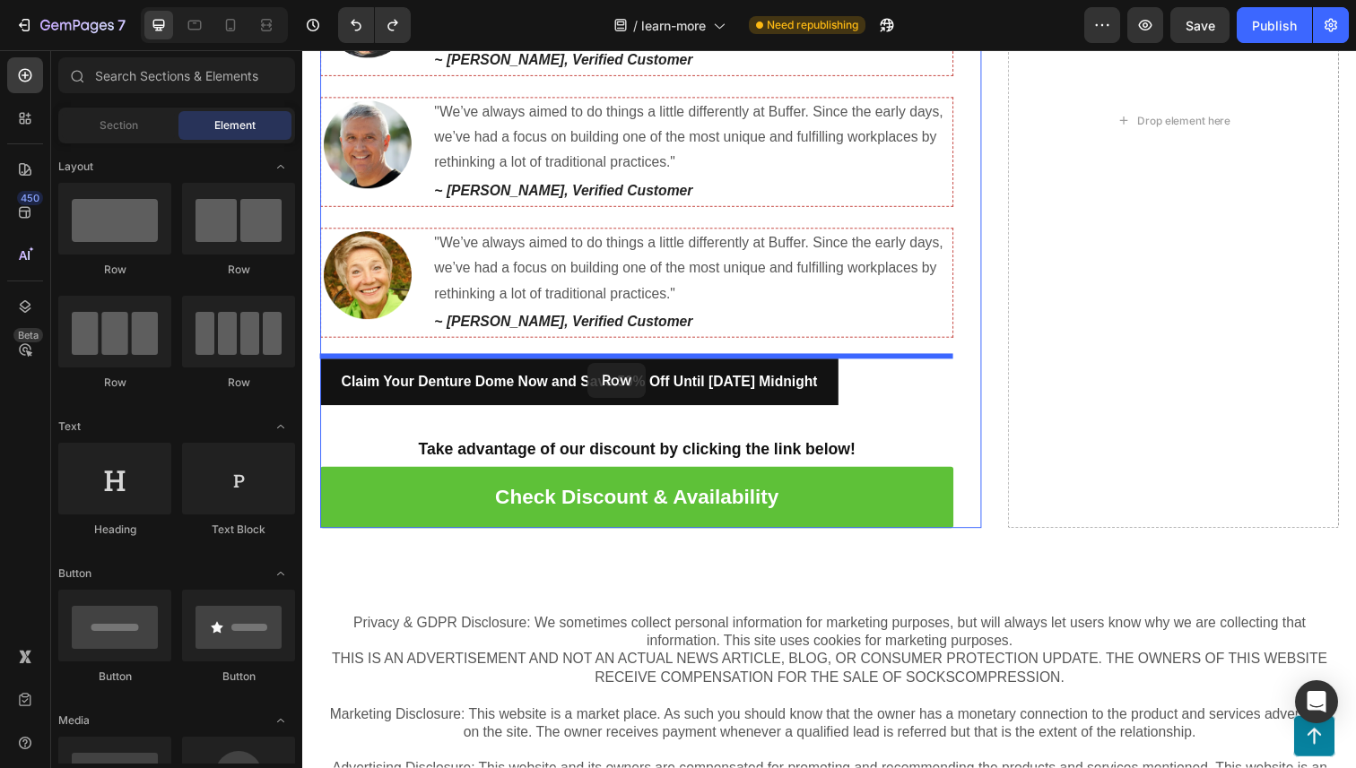
drag, startPoint x: 420, startPoint y: 261, endPoint x: 594, endPoint y: 369, distance: 205.0
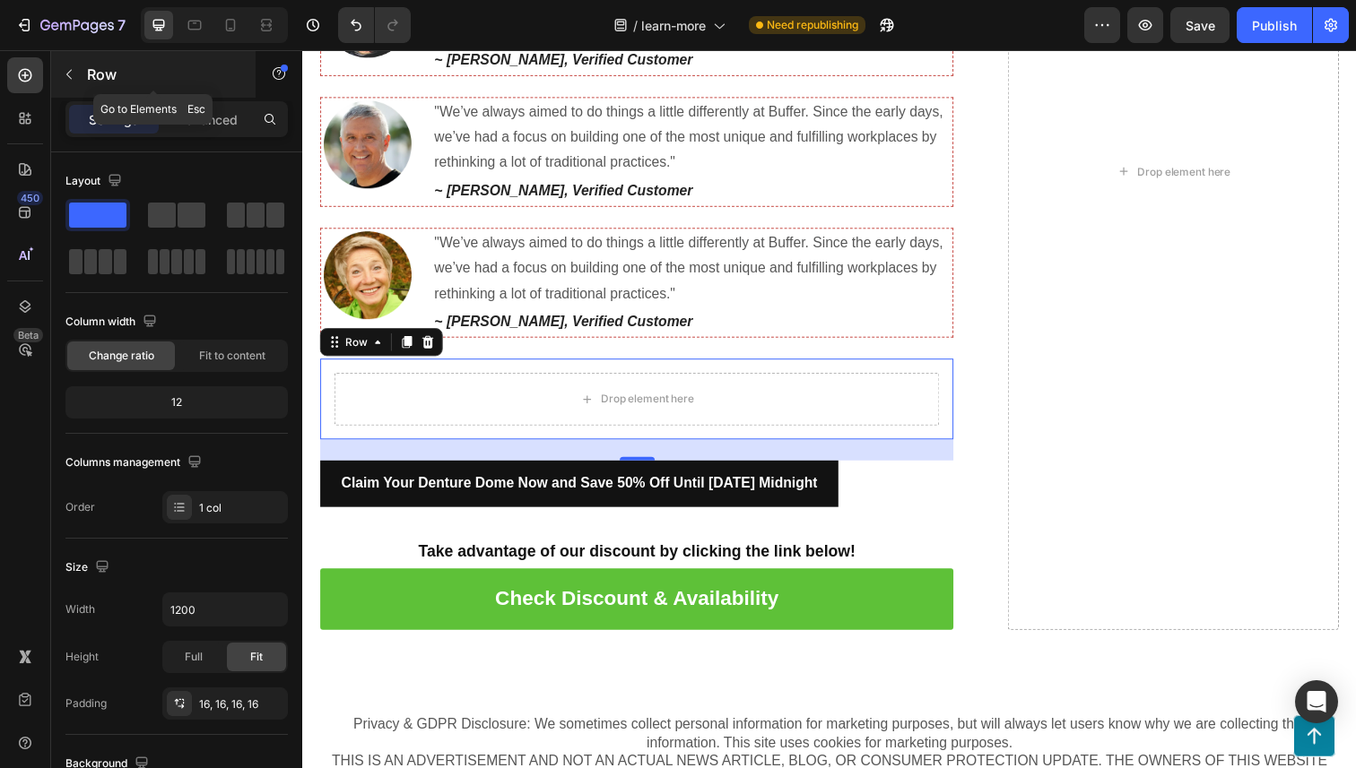
click at [101, 75] on p "Row" at bounding box center [163, 75] width 152 height 22
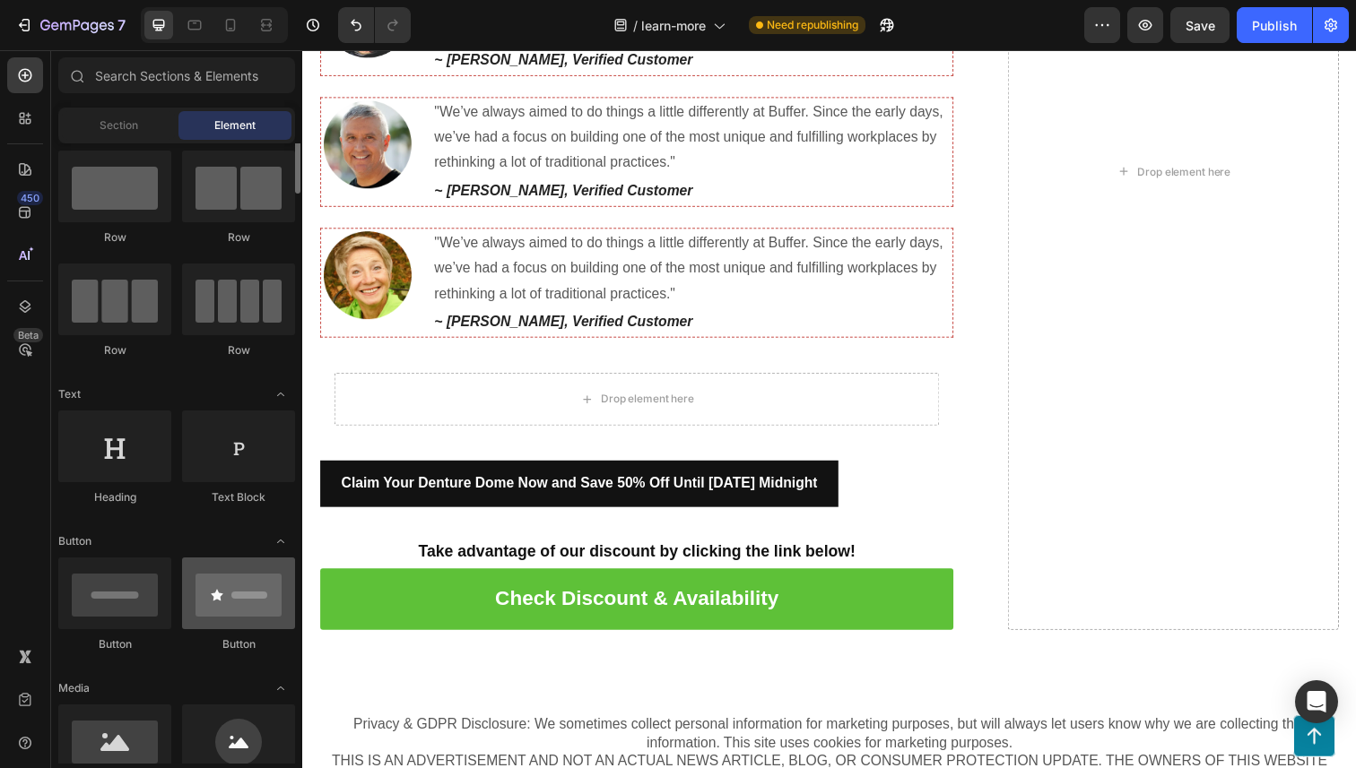
scroll to position [35, 0]
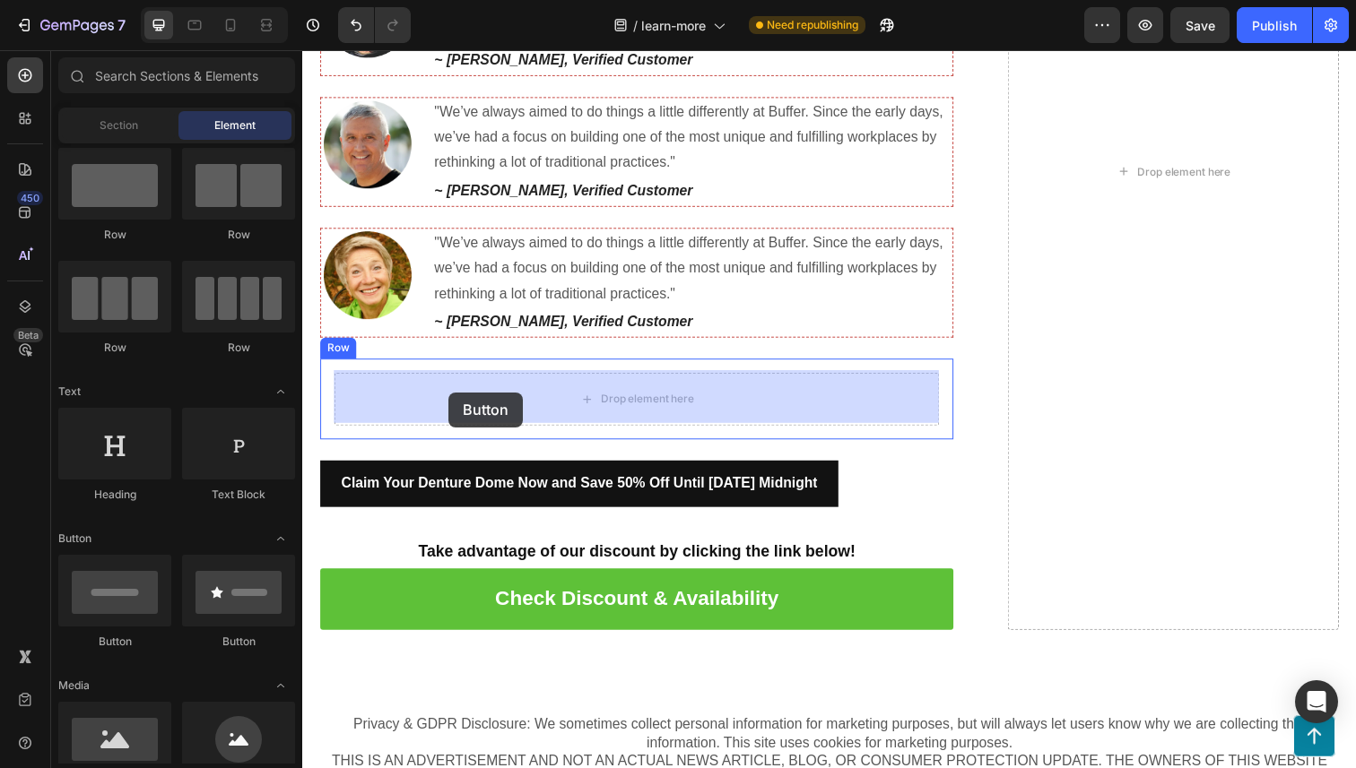
drag, startPoint x: 433, startPoint y: 633, endPoint x: 451, endPoint y: 400, distance: 233.8
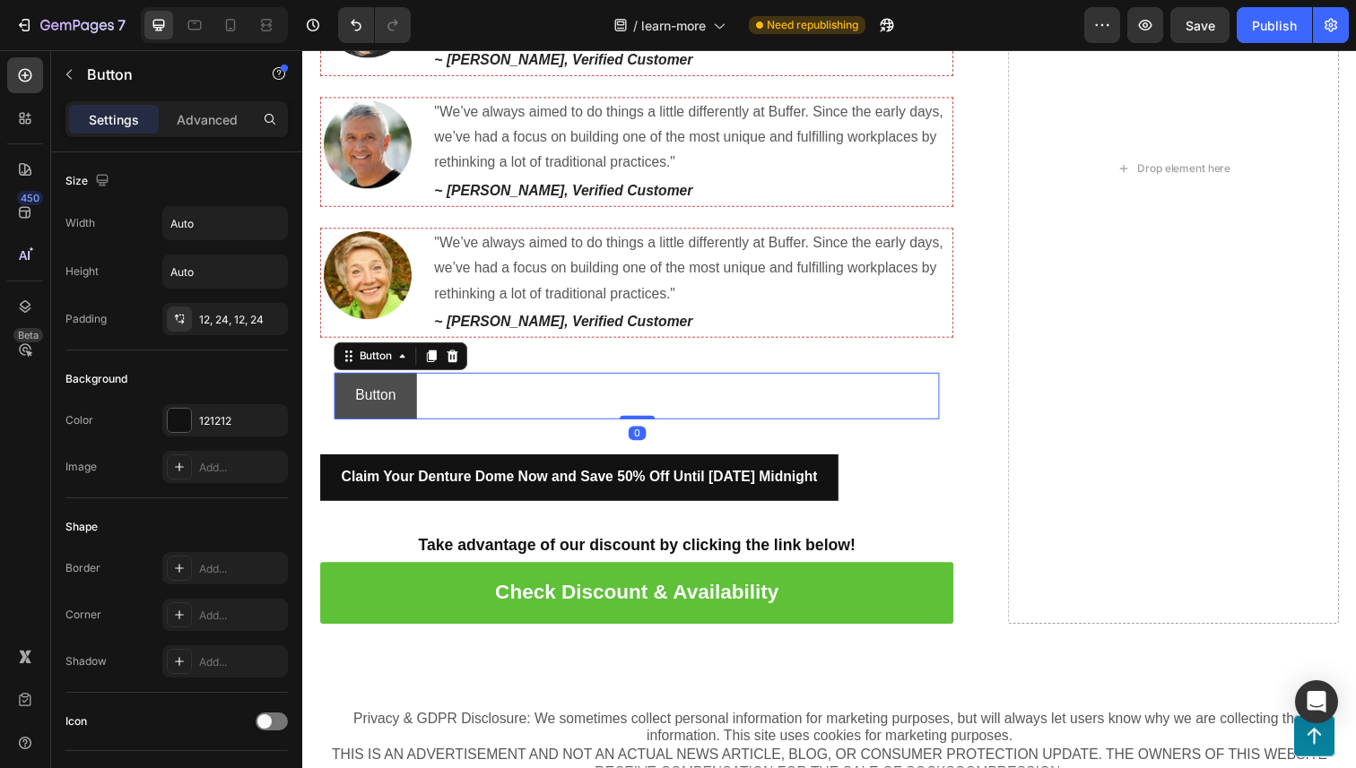
click at [399, 398] on button "Button" at bounding box center [376, 404] width 84 height 48
click at [428, 396] on div "Button Button 0" at bounding box center [643, 404] width 618 height 48
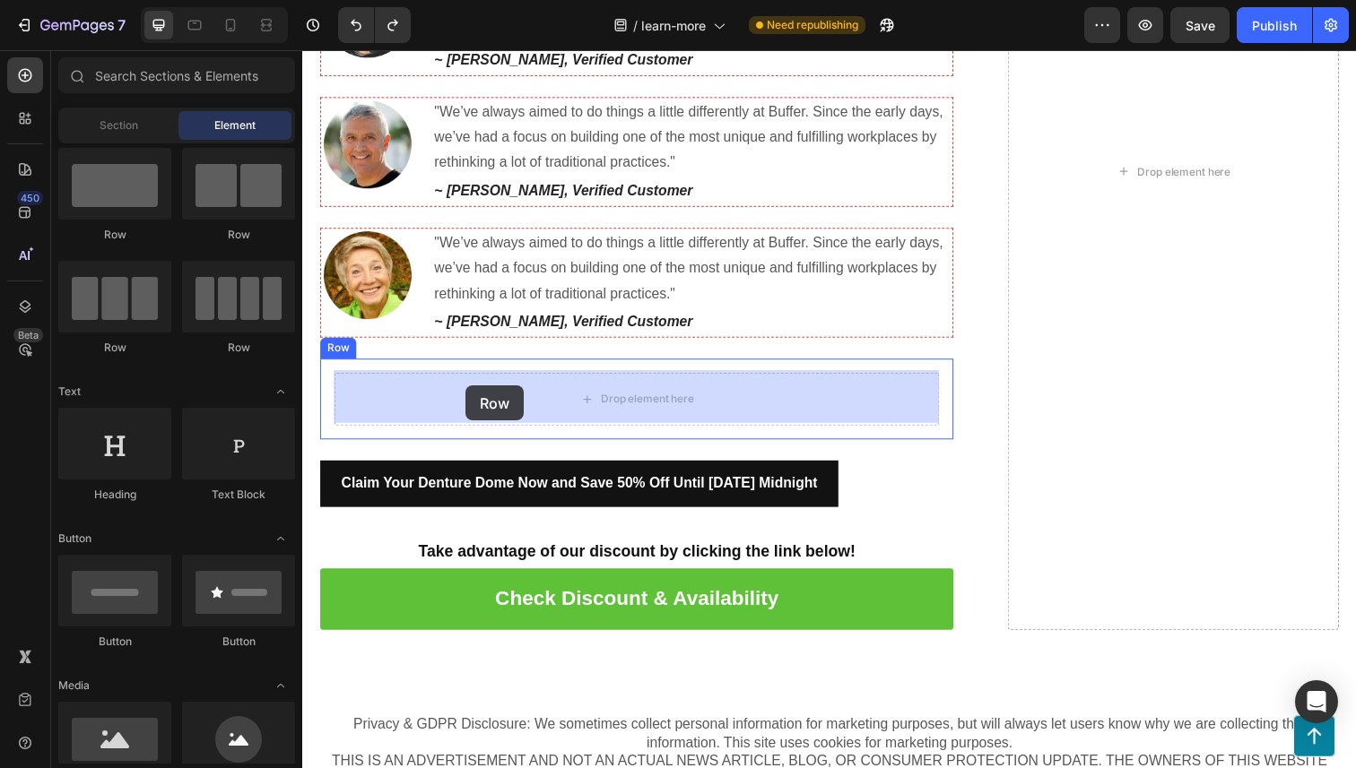
drag, startPoint x: 525, startPoint y: 246, endPoint x: 469, endPoint y: 393, distance: 157.5
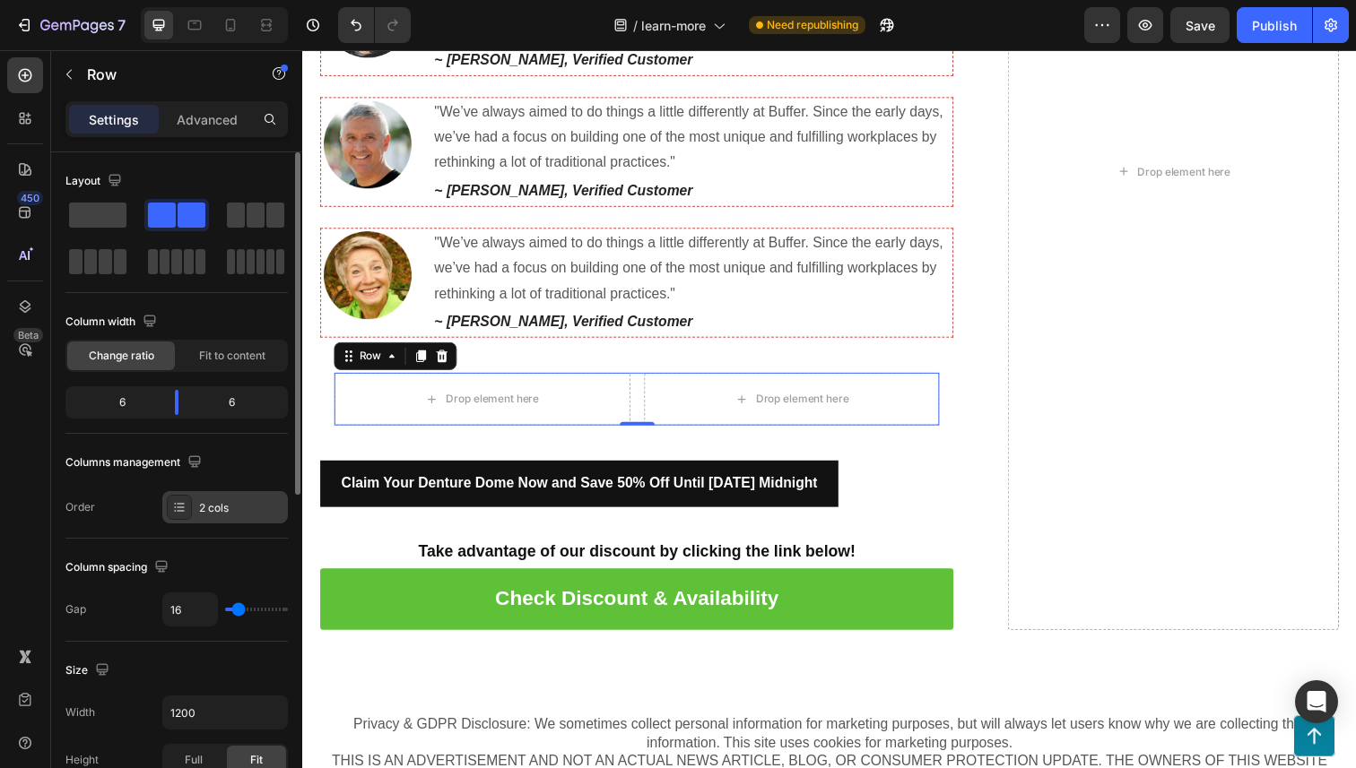
click at [187, 508] on div at bounding box center [179, 507] width 25 height 25
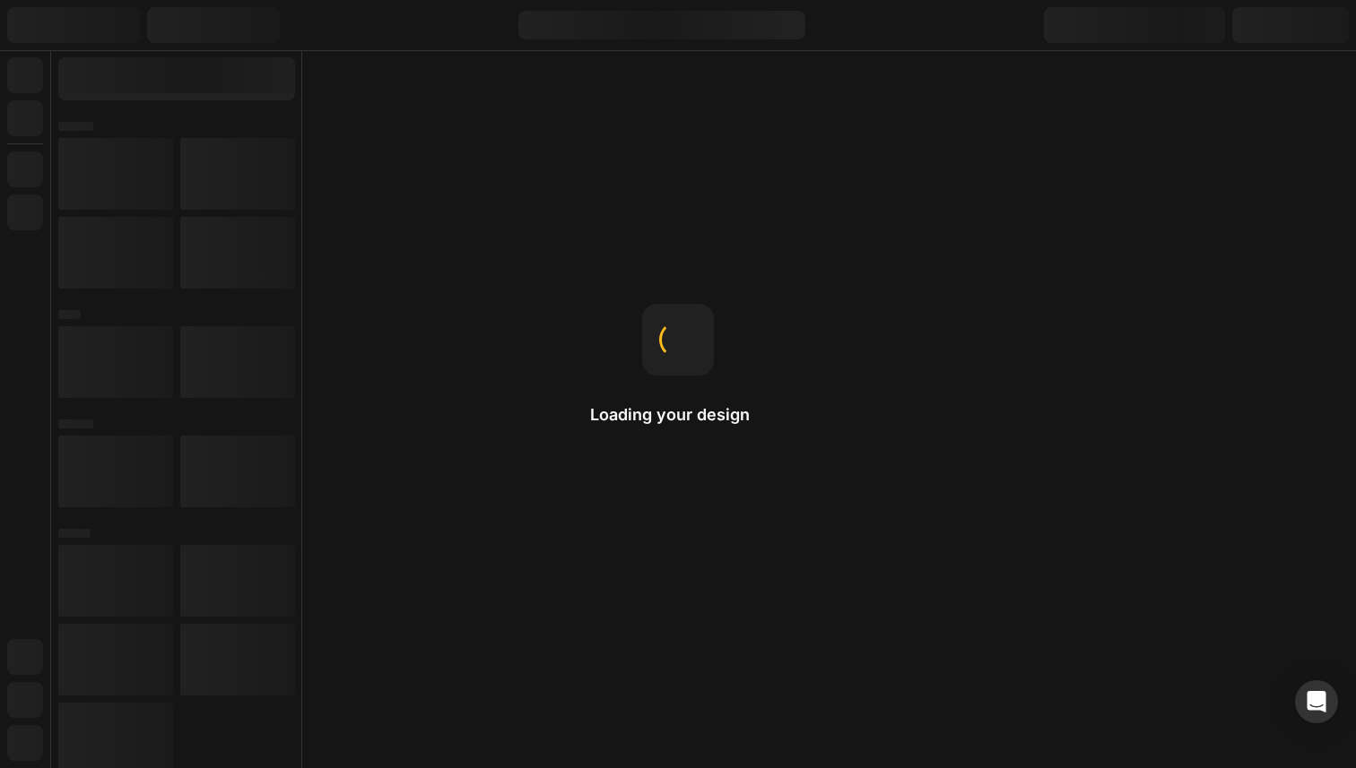
scroll to position [0, 0]
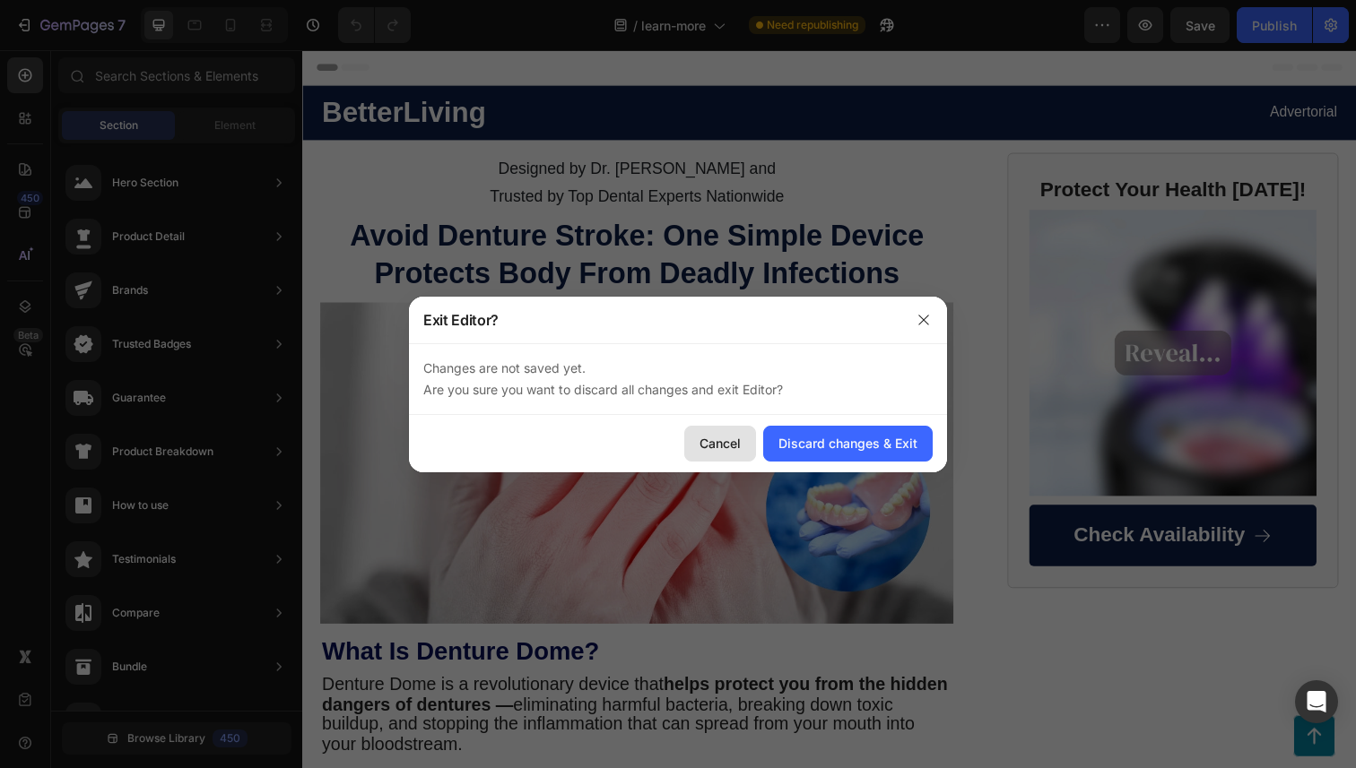
click at [731, 432] on button "Cancel" at bounding box center [720, 444] width 72 height 36
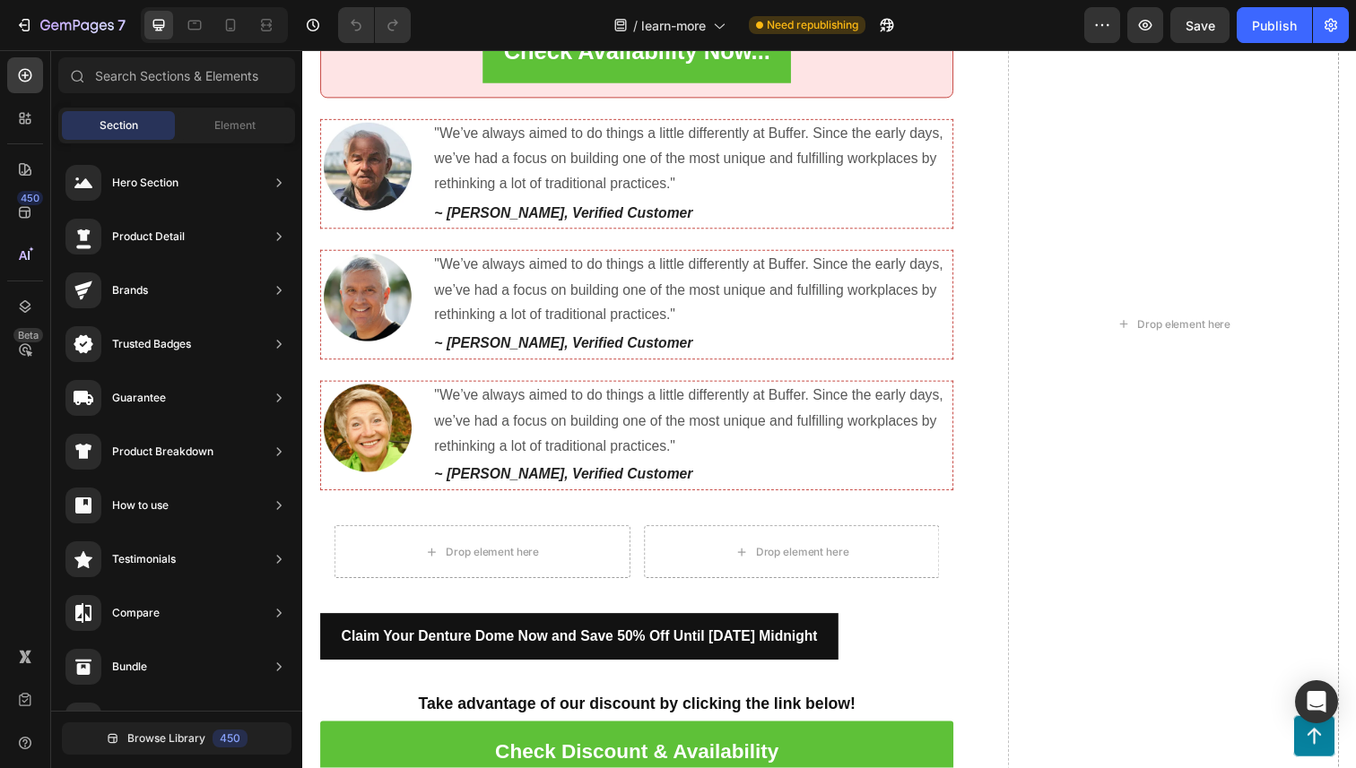
scroll to position [7285, 0]
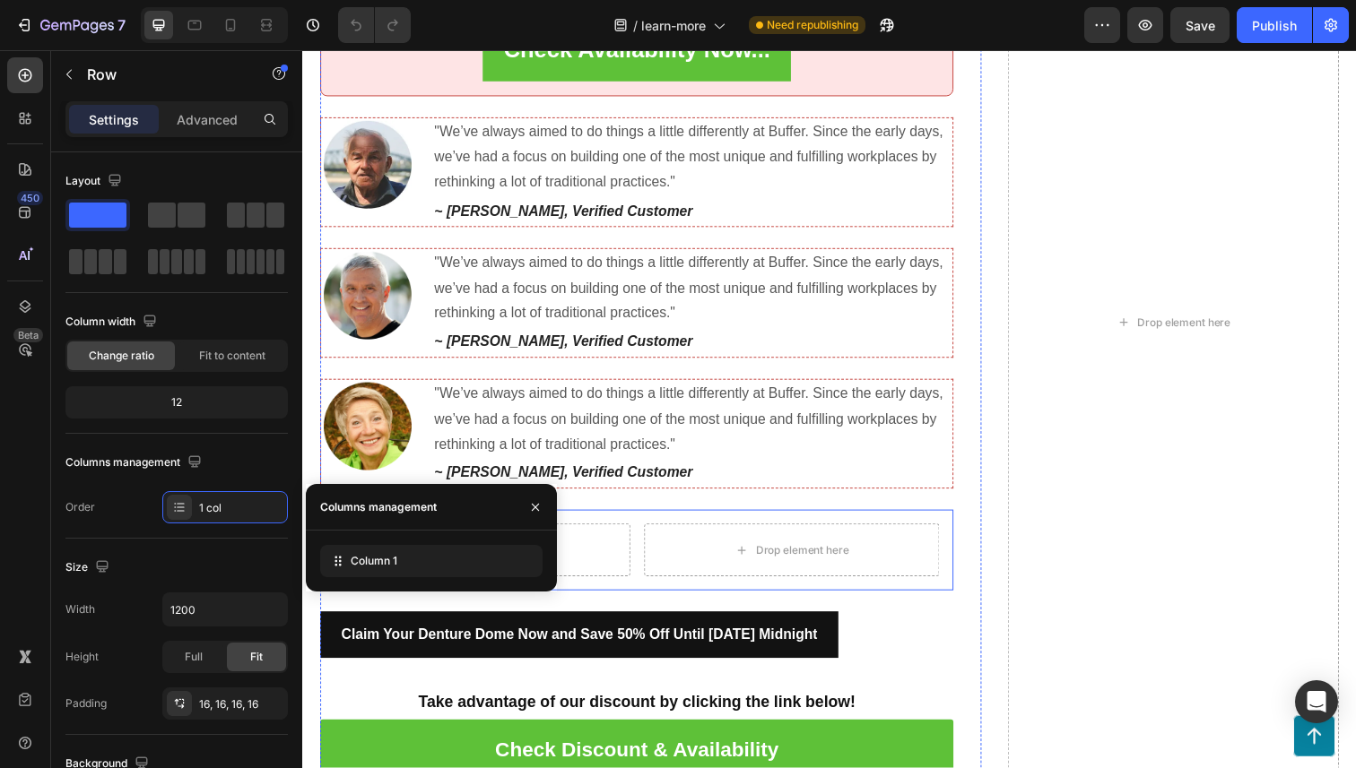
click at [644, 521] on div "Drop element here Drop element here Row Row" at bounding box center [643, 561] width 647 height 82
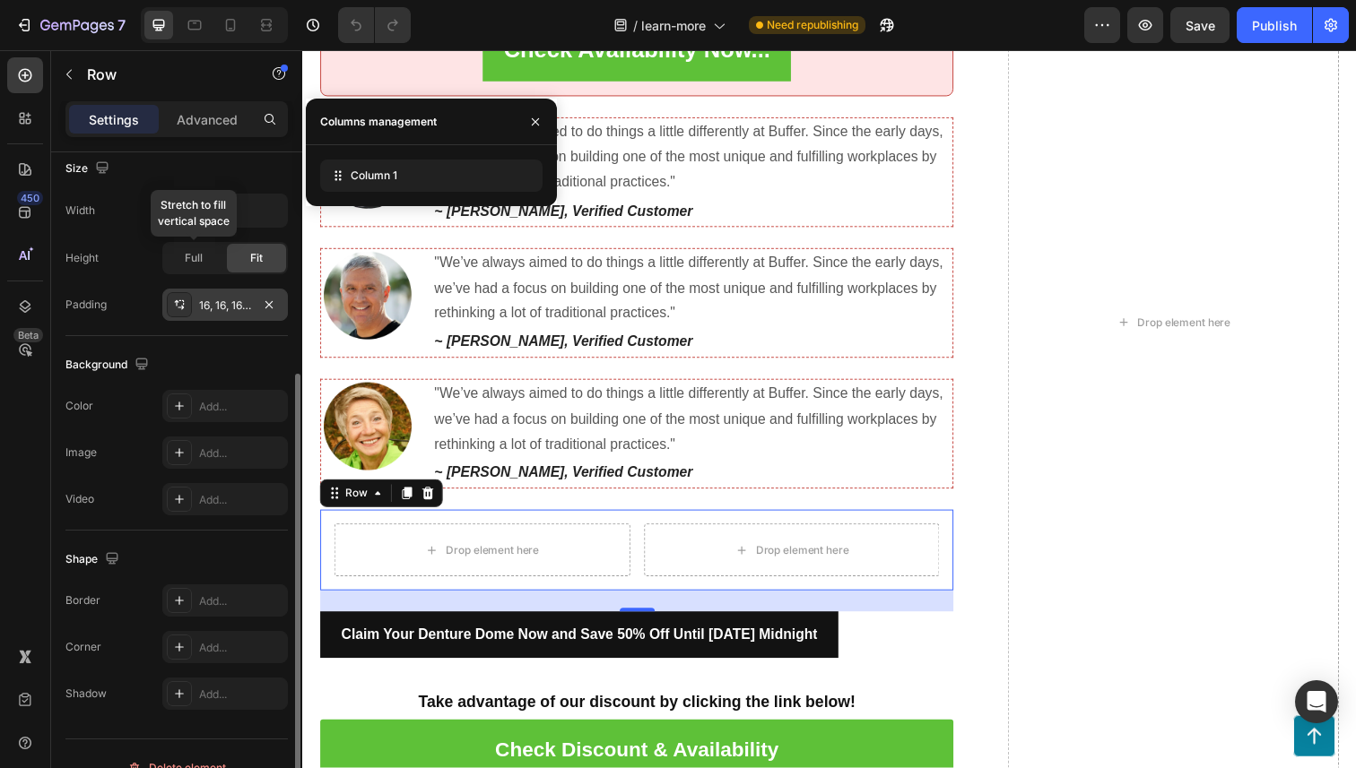
scroll to position [382, 0]
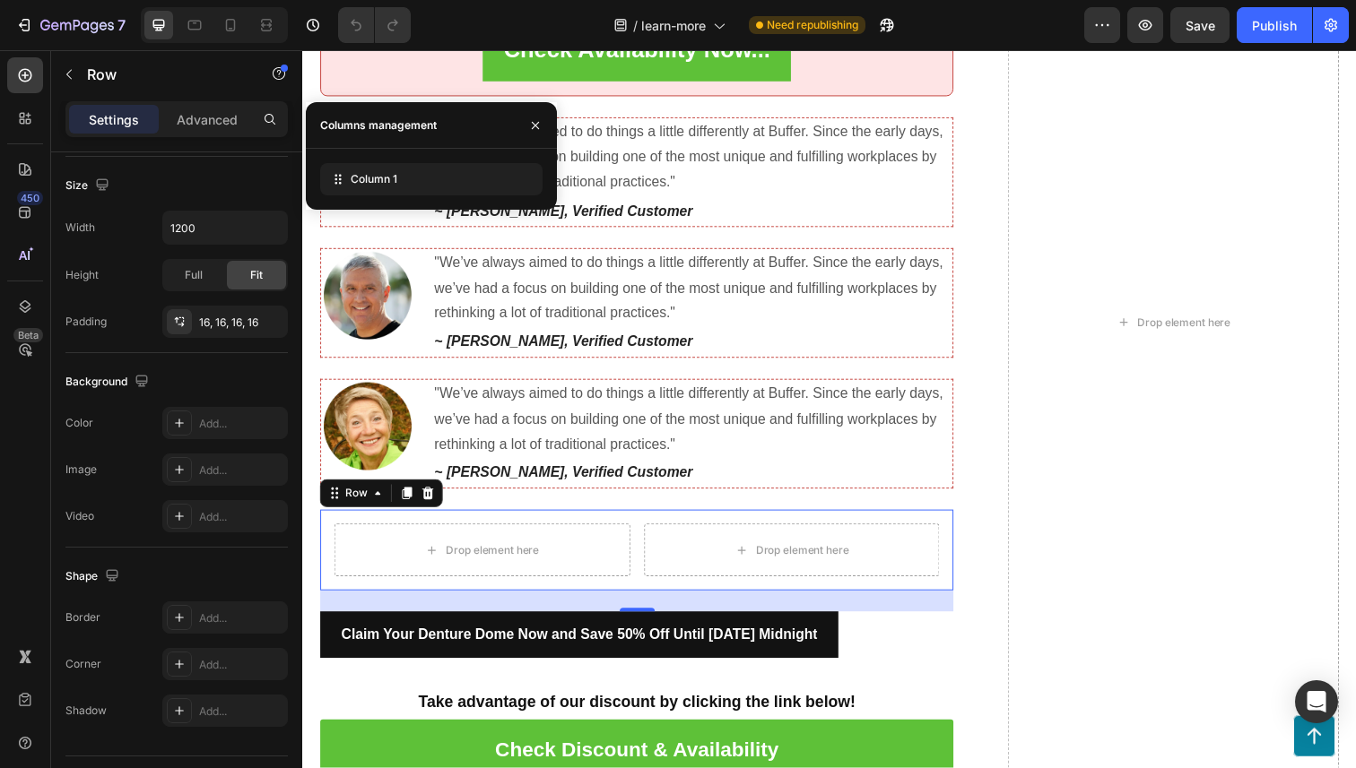
click at [326, 528] on div "Drop element here Drop element here Row Row 24" at bounding box center [643, 561] width 647 height 82
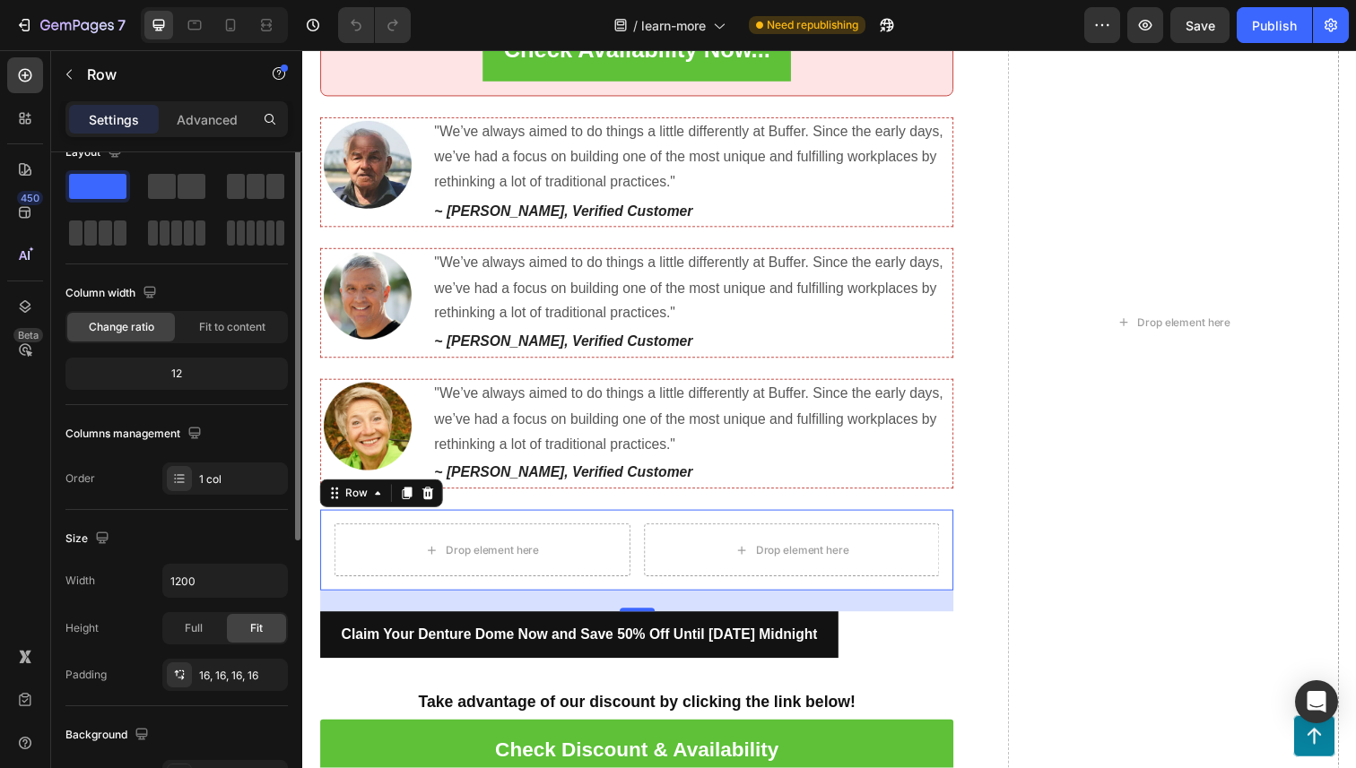
scroll to position [0, 0]
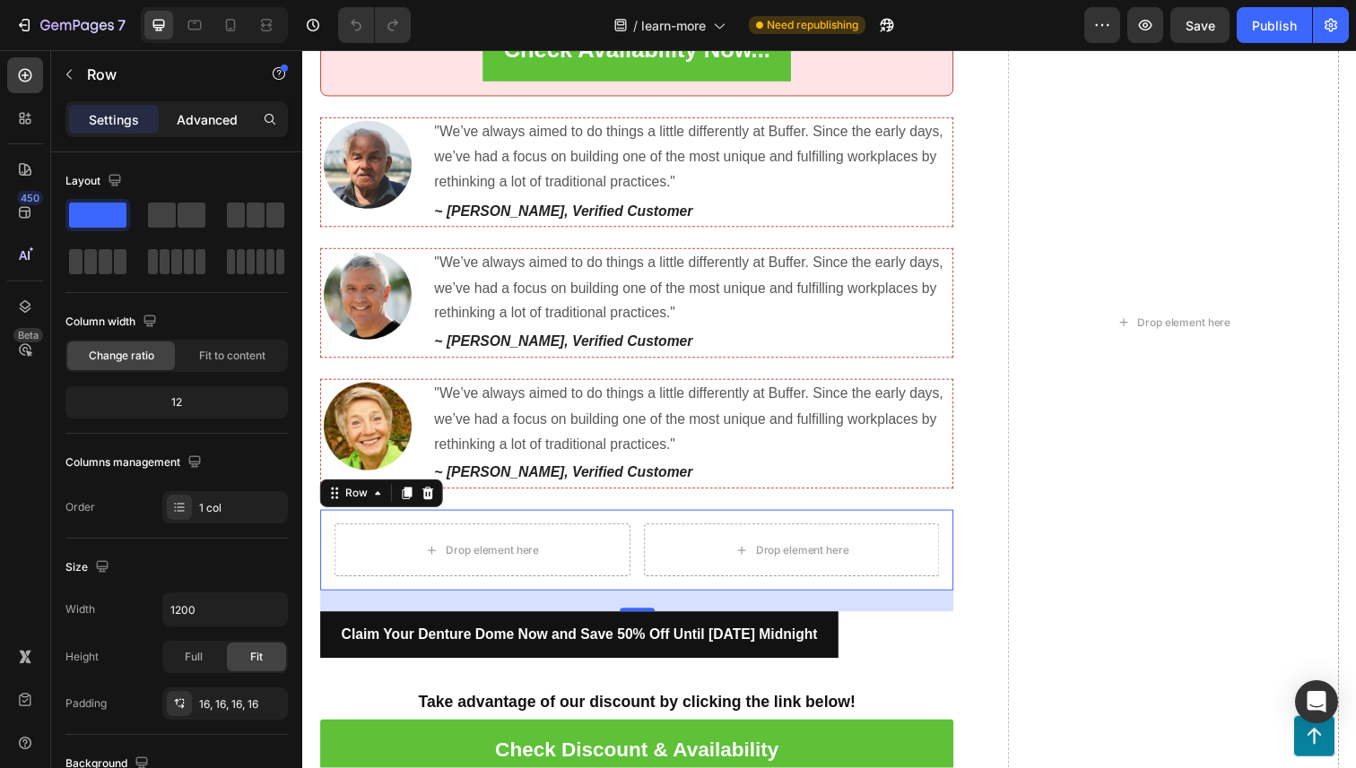
click at [211, 125] on p "Advanced" at bounding box center [207, 119] width 61 height 19
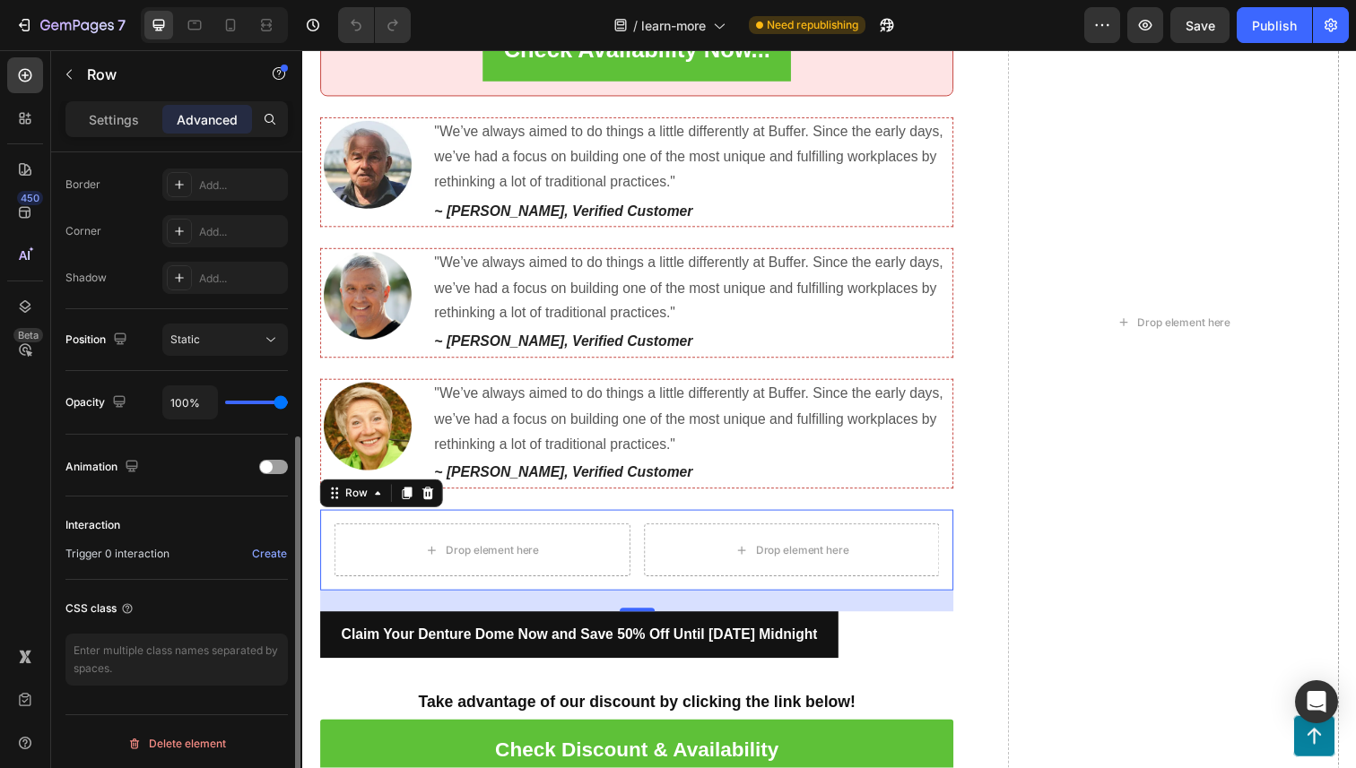
scroll to position [502, 0]
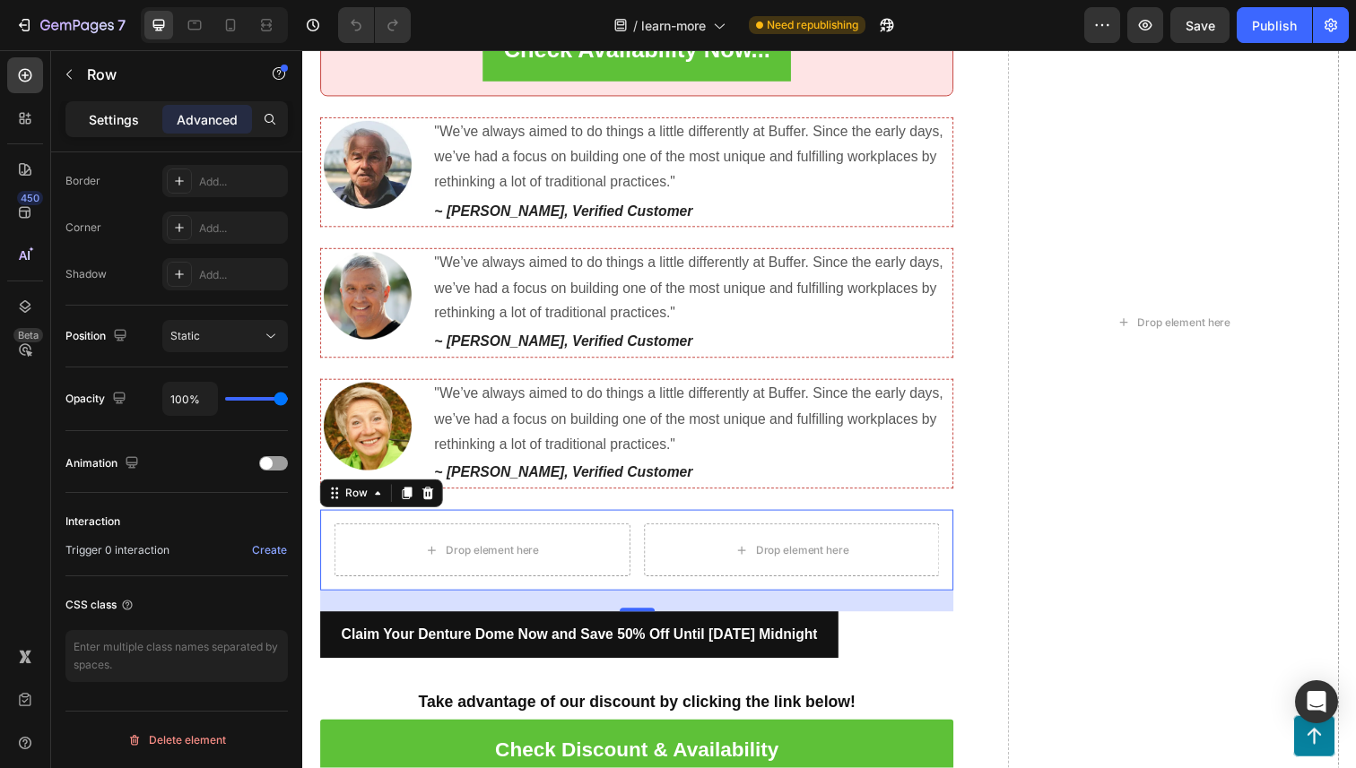
click at [107, 117] on p "Settings" at bounding box center [114, 119] width 50 height 19
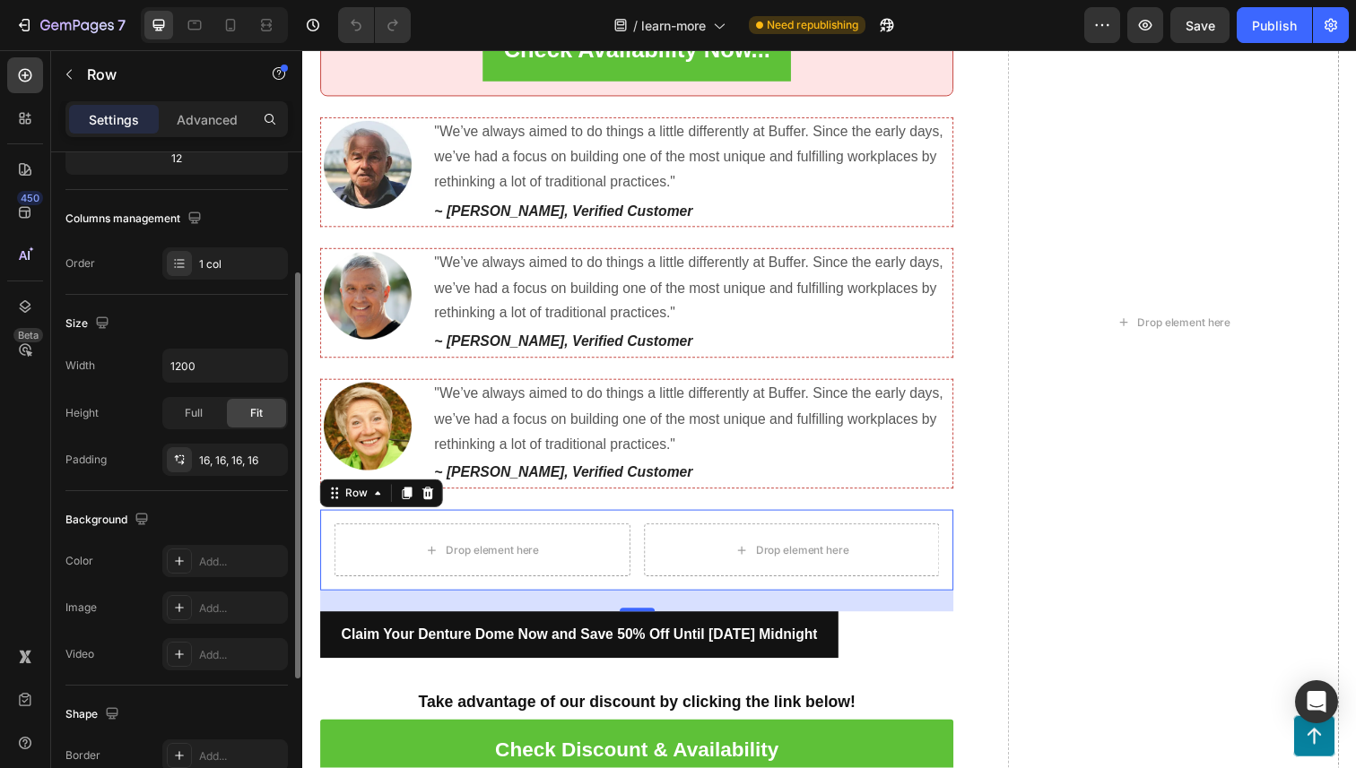
scroll to position [219, 0]
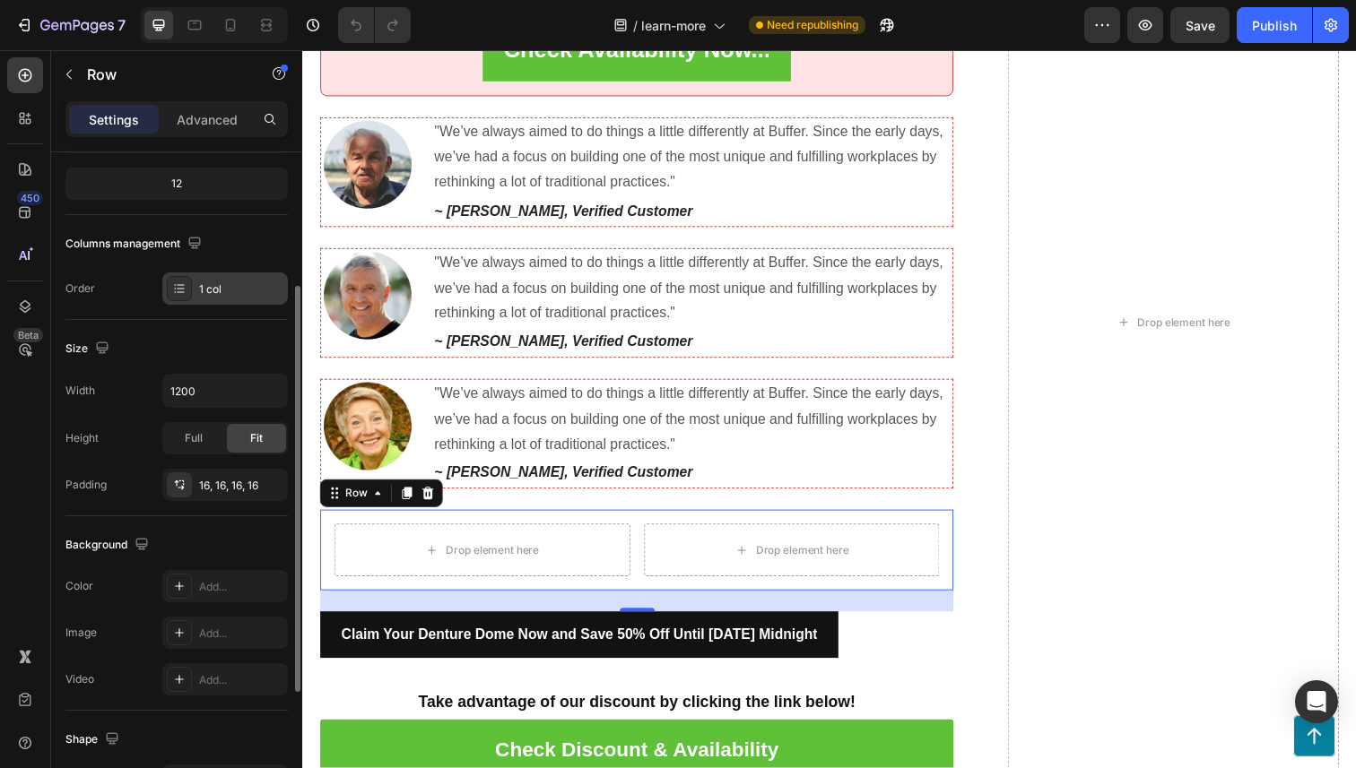
click at [178, 287] on icon at bounding box center [179, 289] width 14 height 14
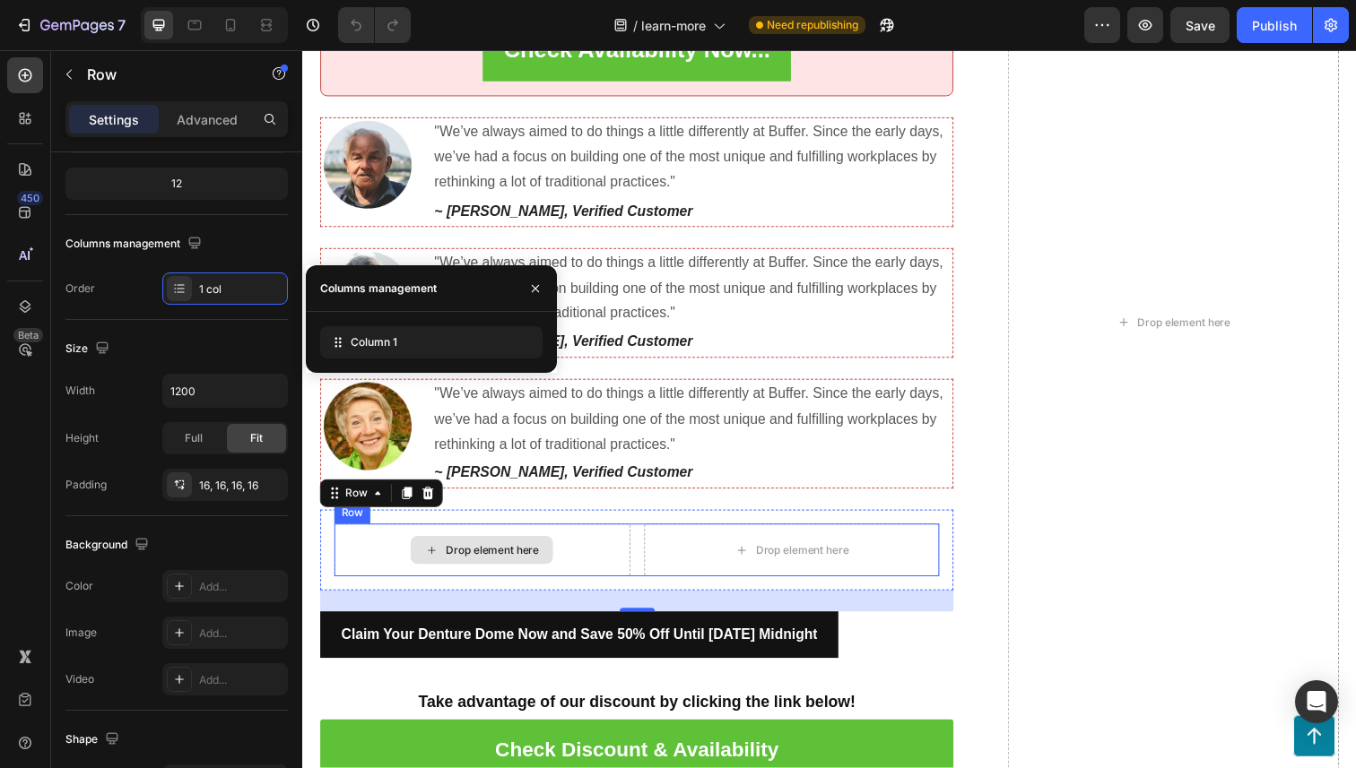
click at [589, 546] on div "Drop element here" at bounding box center [485, 561] width 302 height 54
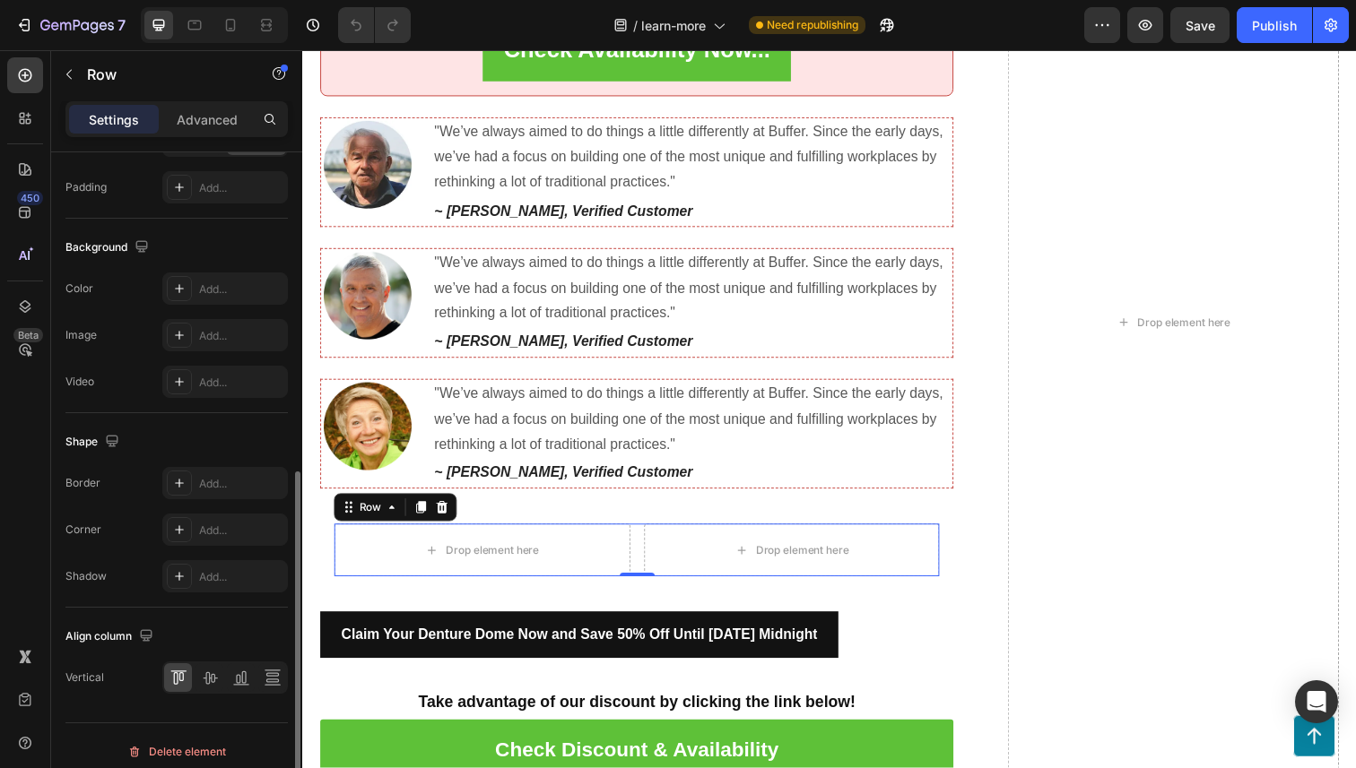
scroll to position [631, 0]
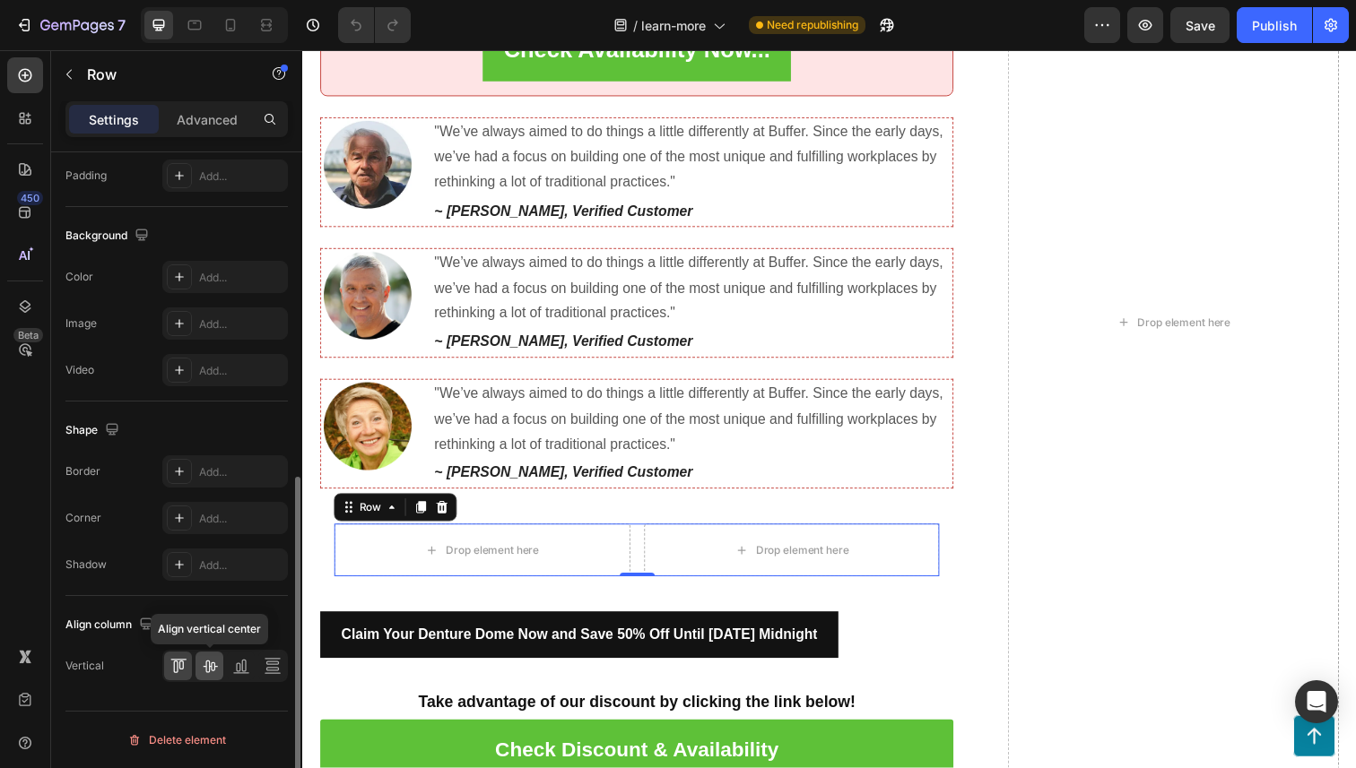
click at [207, 669] on icon at bounding box center [210, 666] width 18 height 18
click at [239, 667] on icon at bounding box center [241, 666] width 18 height 18
click at [268, 672] on icon at bounding box center [273, 666] width 18 height 18
click at [180, 668] on icon at bounding box center [178, 666] width 18 height 18
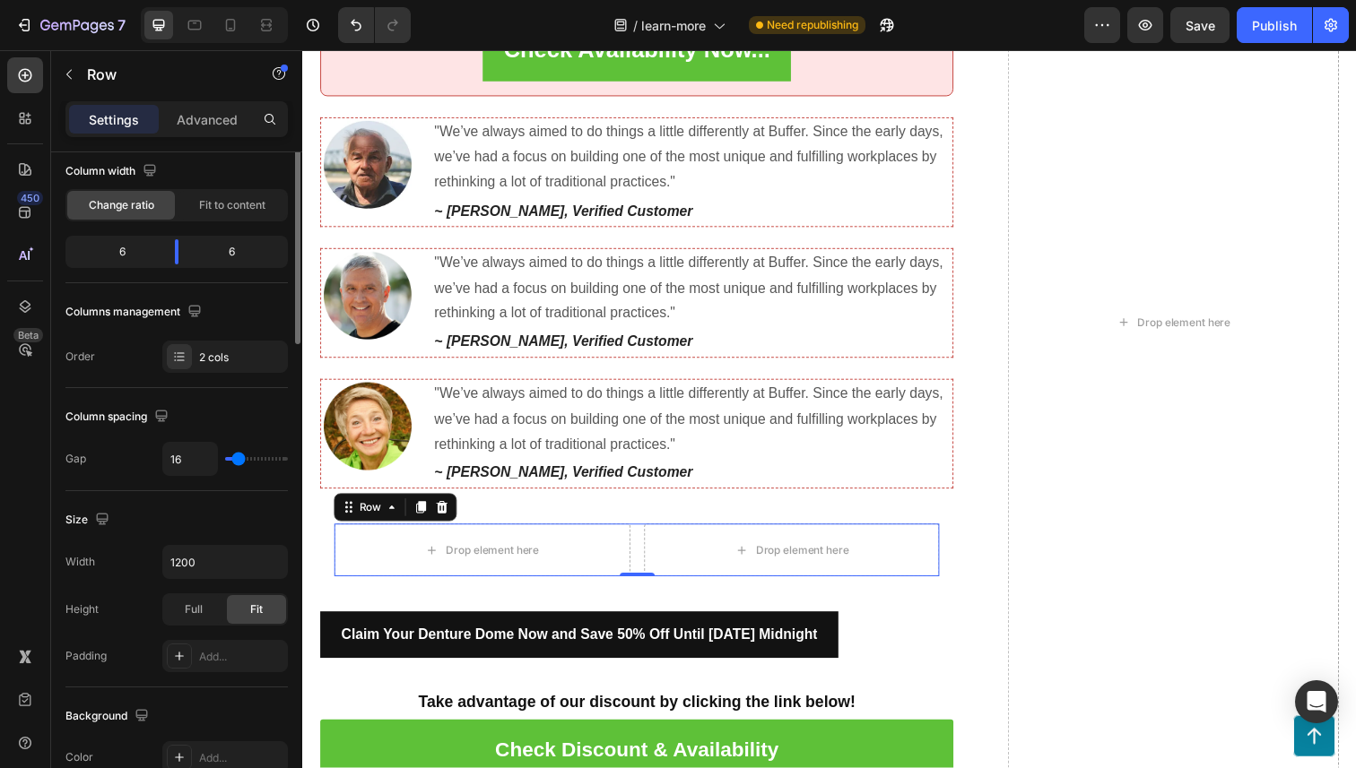
scroll to position [0, 0]
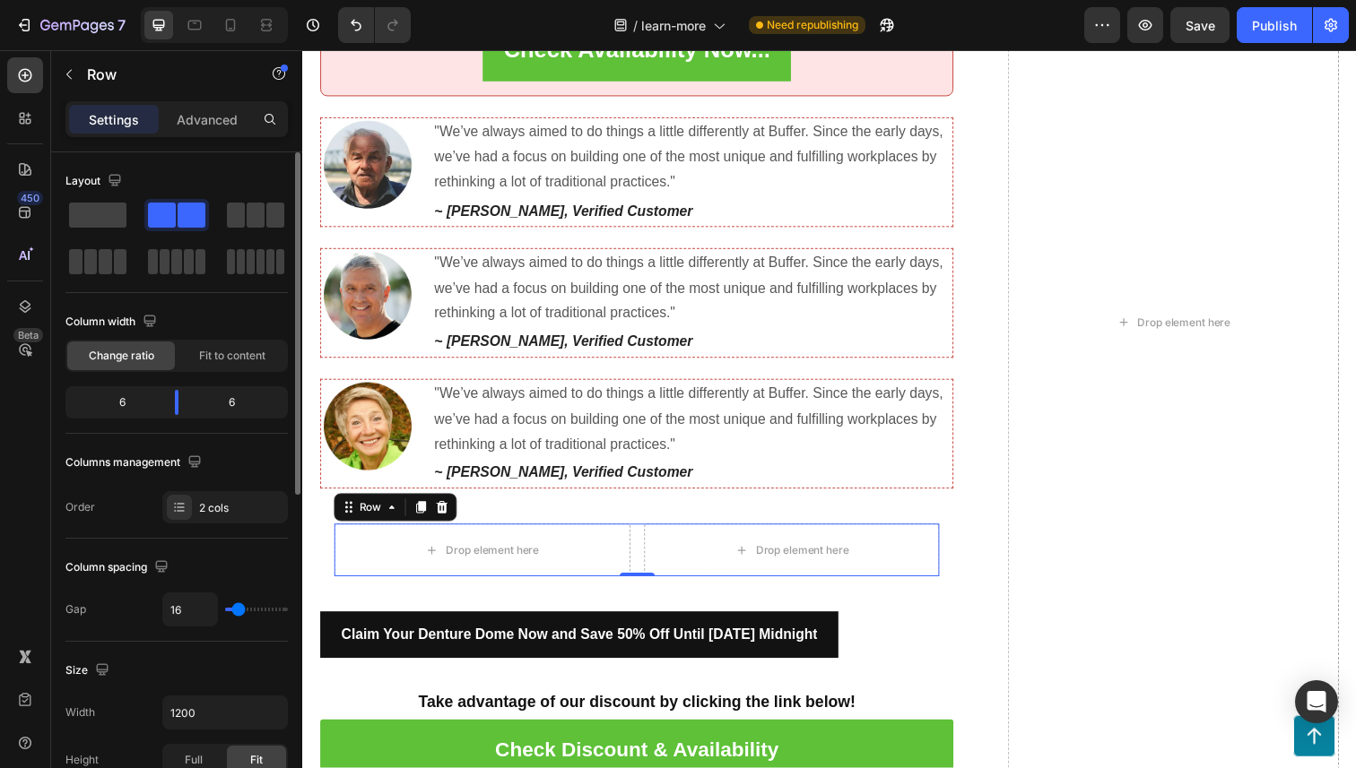
drag, startPoint x: 221, startPoint y: 395, endPoint x: 155, endPoint y: 395, distance: 66.4
click at [155, 395] on div "6 6" at bounding box center [176, 402] width 222 height 32
drag, startPoint x: 182, startPoint y: 396, endPoint x: 147, endPoint y: 396, distance: 35.0
click at [147, 0] on body "7 Version history / learn-more Need republishing Preview Save Publish 450 Beta …" at bounding box center [678, 0] width 1356 height 0
drag, startPoint x: 147, startPoint y: 396, endPoint x: 184, endPoint y: 396, distance: 36.8
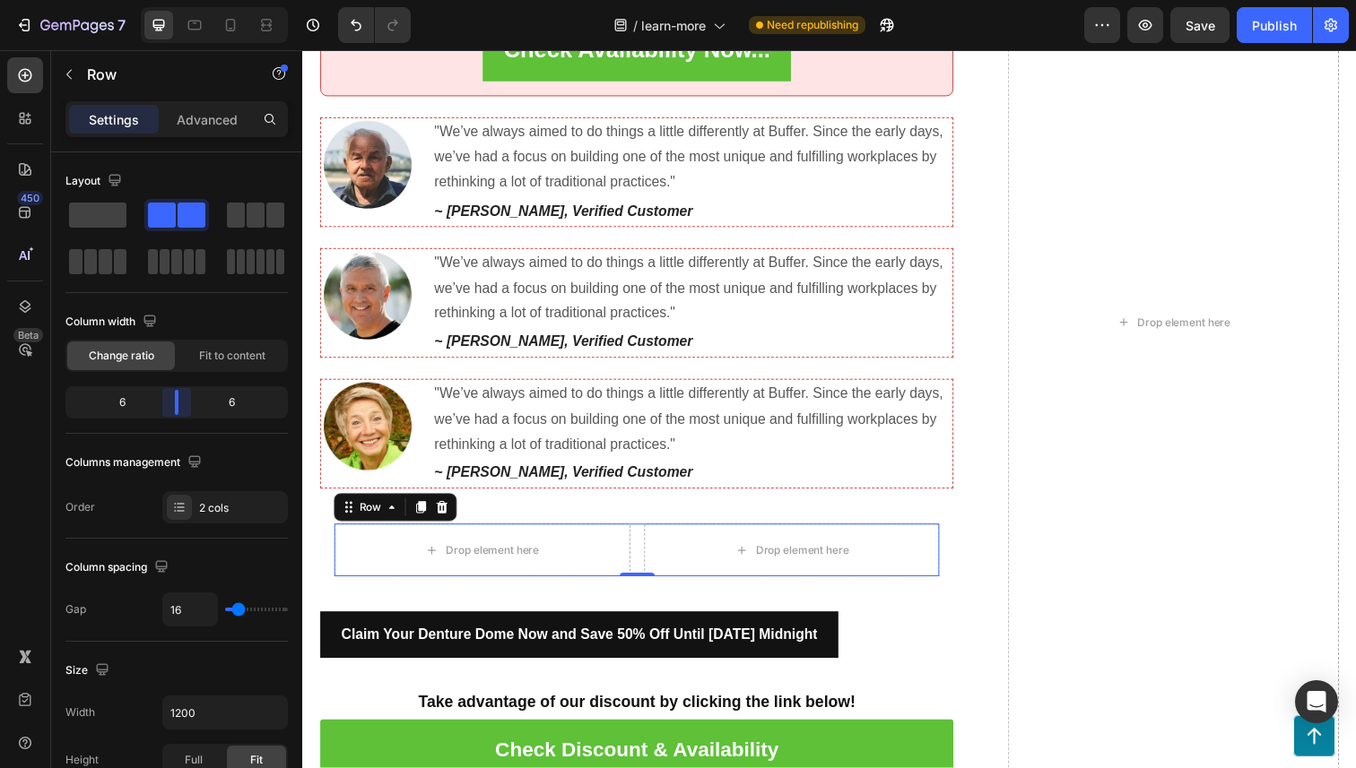
click at [184, 0] on body "7 Version history / learn-more Need republishing Preview Save Publish 450 Beta …" at bounding box center [678, 0] width 1356 height 0
click at [192, 355] on div "Fit to content" at bounding box center [232, 356] width 108 height 29
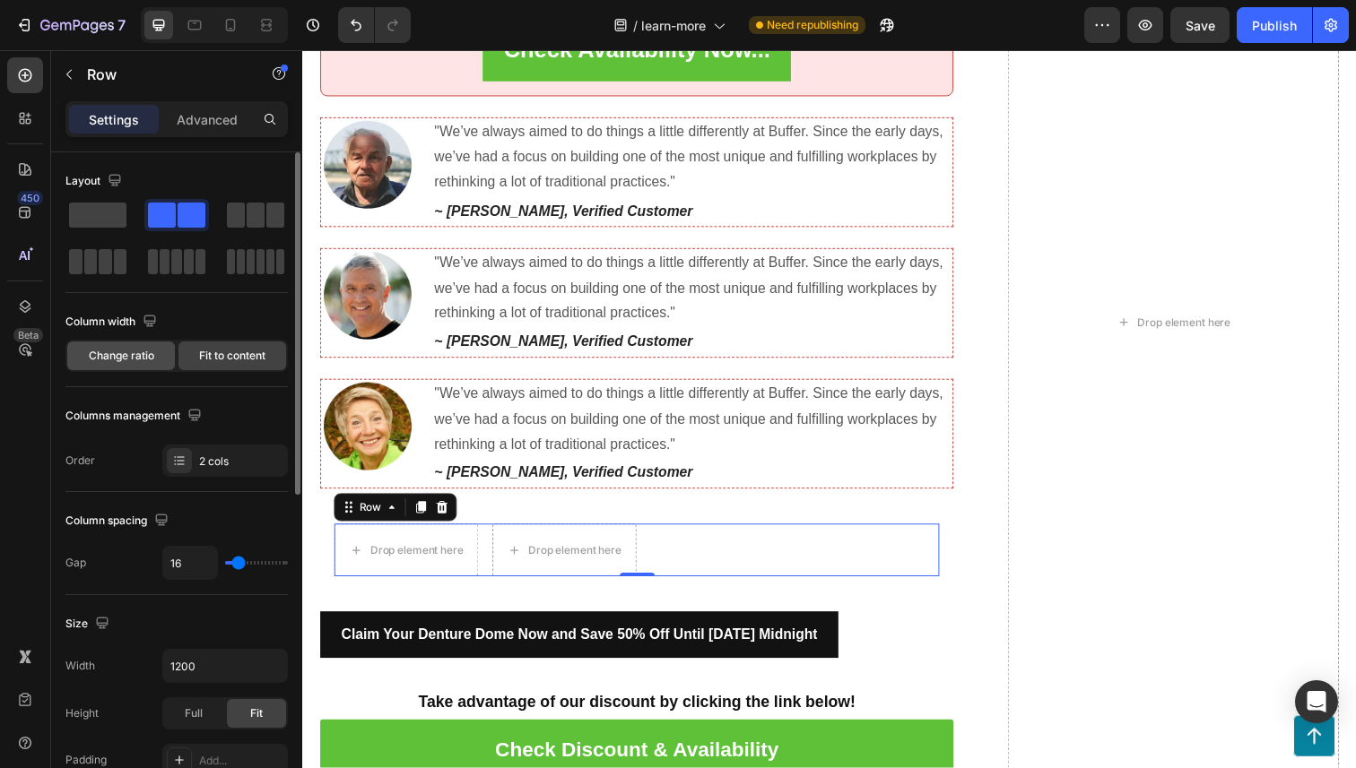
click at [147, 363] on span "Change ratio" at bounding box center [121, 356] width 65 height 16
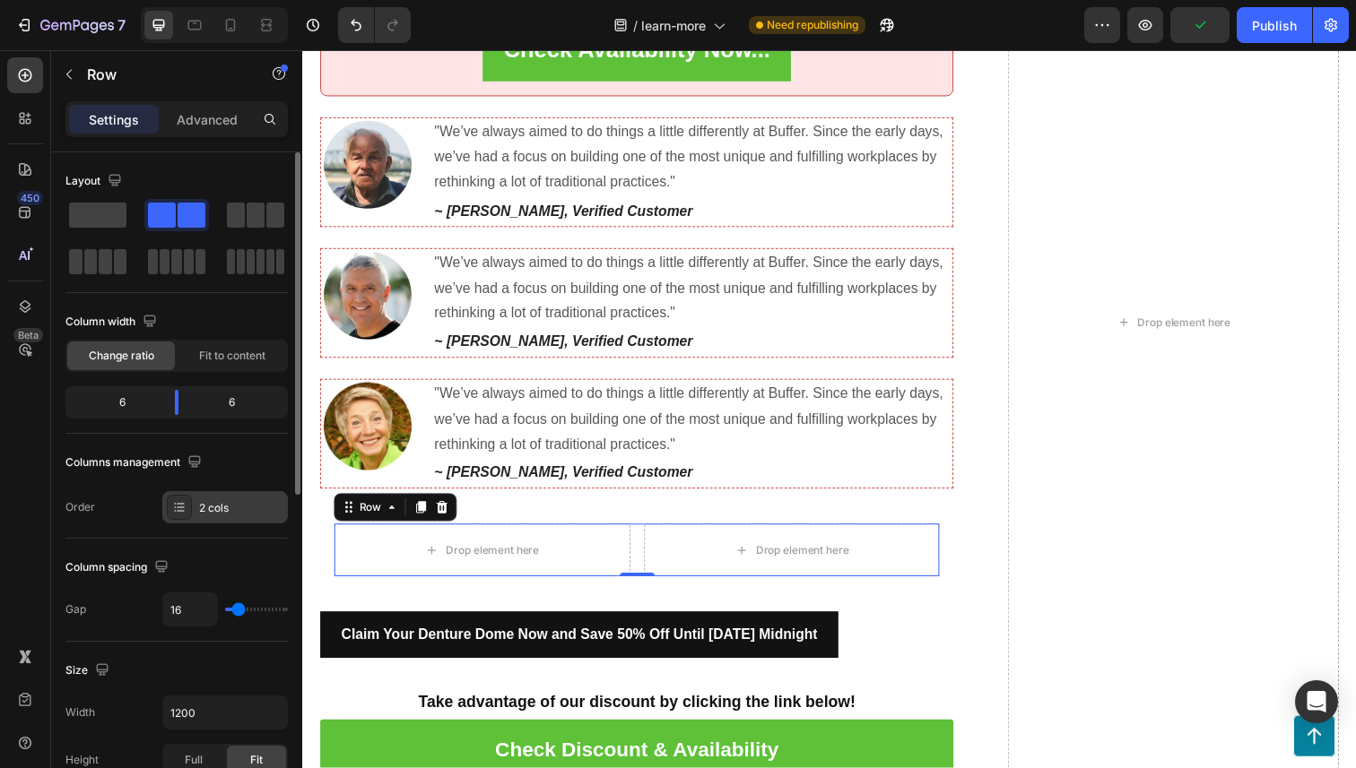
click at [180, 512] on icon at bounding box center [179, 507] width 14 height 14
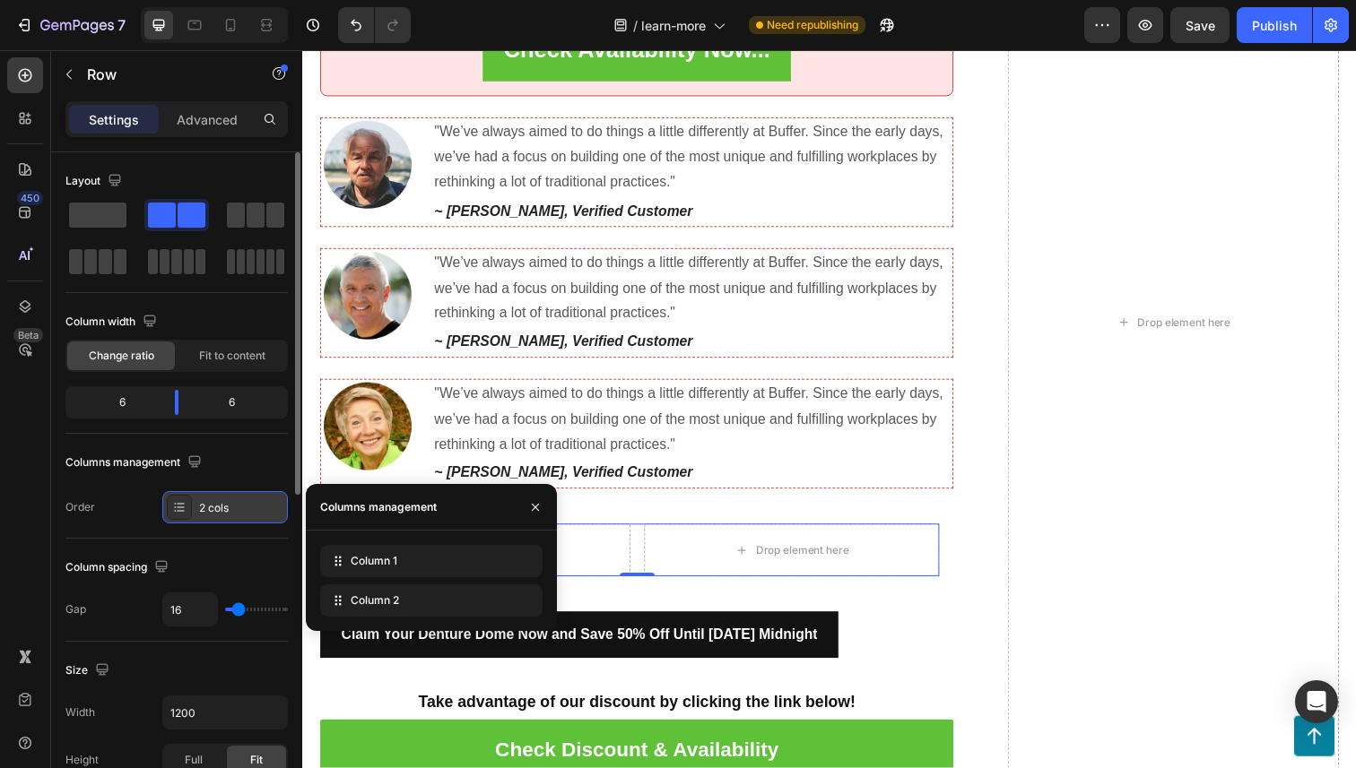
click at [180, 512] on icon at bounding box center [179, 507] width 14 height 14
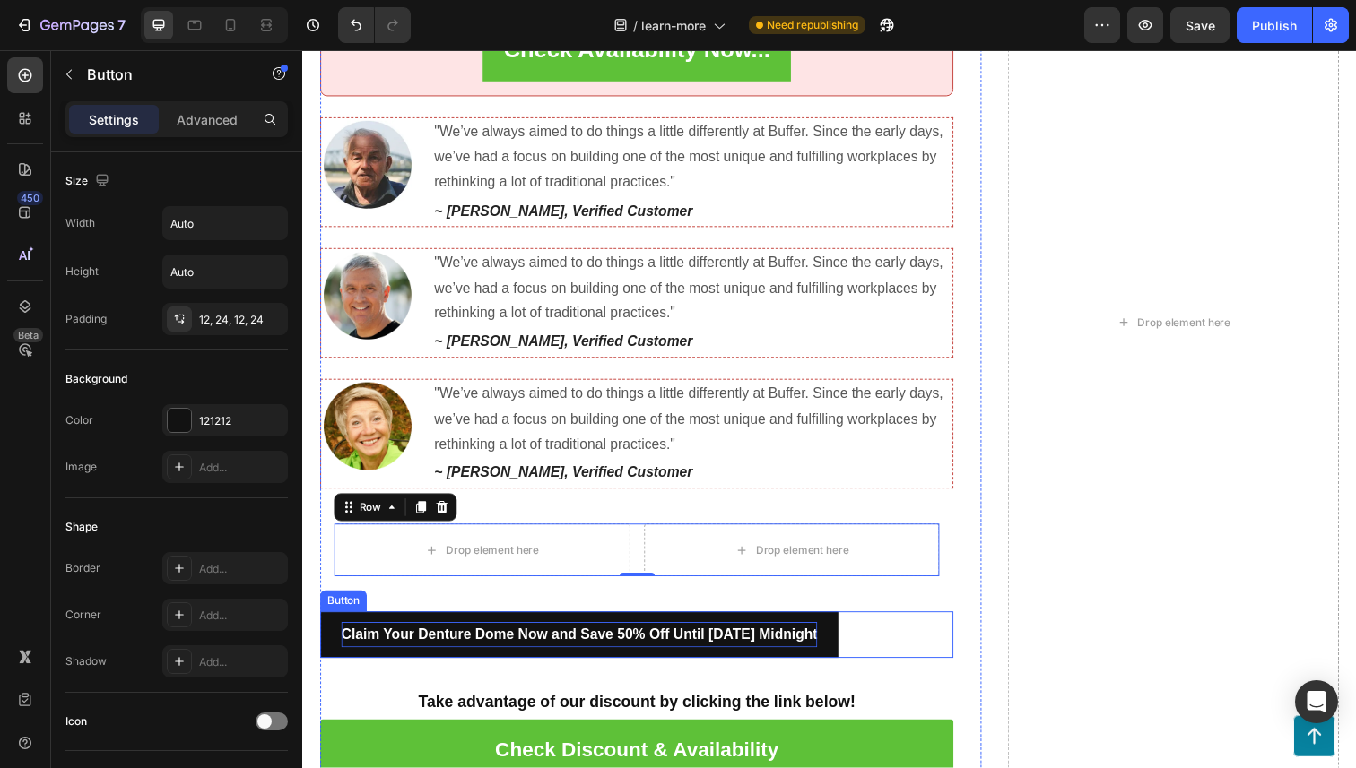
click at [375, 646] on strong "Claim Your Denture Dome Now and Save 50% Off Until [DATE] Midnight" at bounding box center [585, 646] width 486 height 15
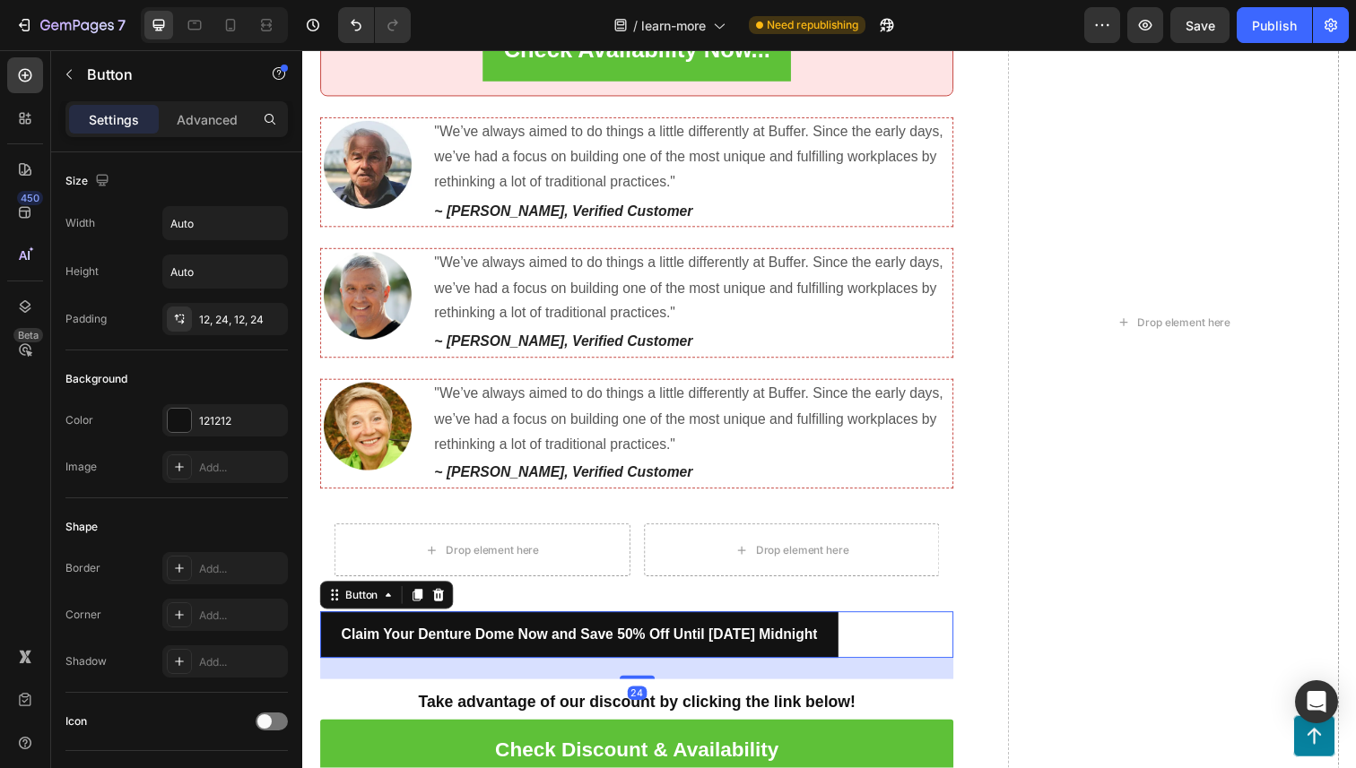
click at [326, 646] on button "Claim Your Denture Dome Now and Save 50% Off Until [DATE] Midnight" at bounding box center [584, 648] width 529 height 48
click at [343, 651] on strong "Claim Your Denture Dome Now and Save 50% Off Until [DATE] Midnight" at bounding box center [585, 646] width 486 height 15
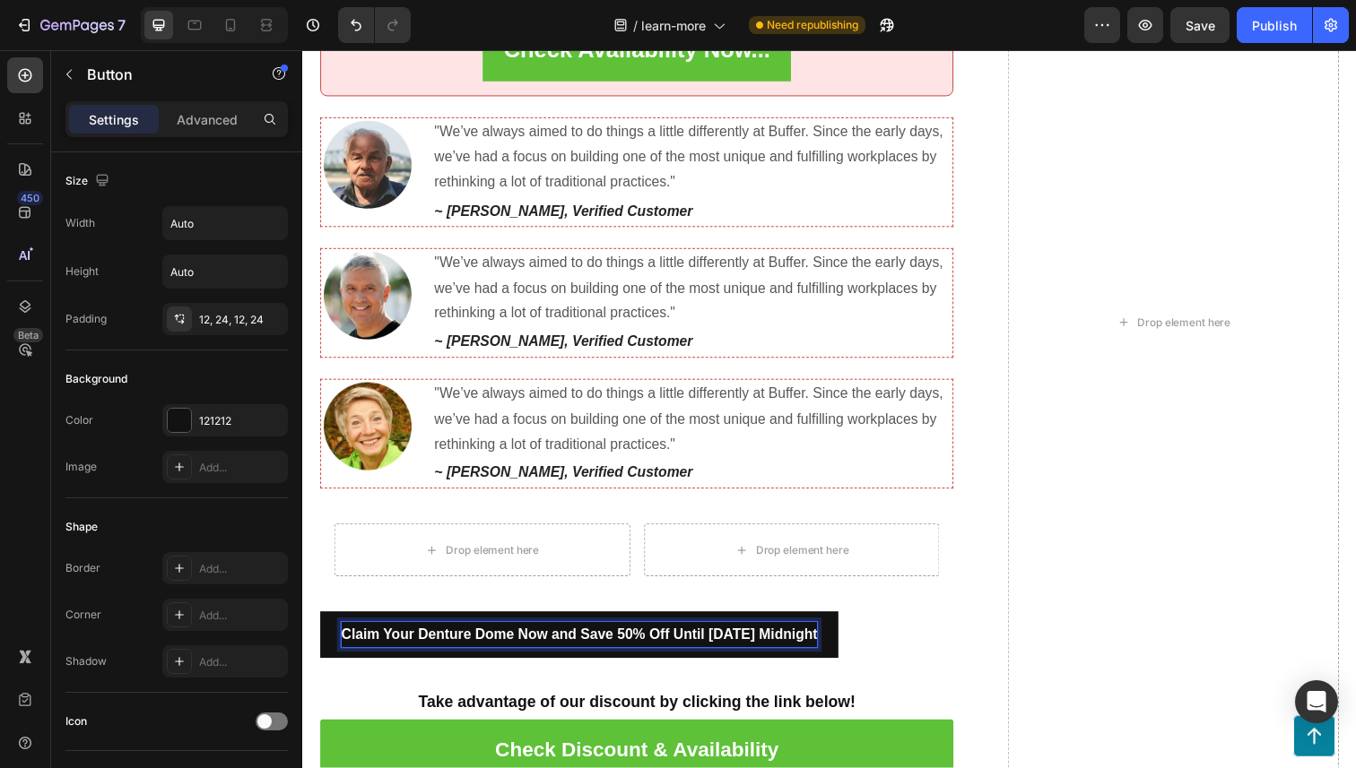
click at [828, 652] on strong "Claim Your Denture Dome Now and Save 50% Off Until [DATE] Midnight" at bounding box center [585, 646] width 486 height 15
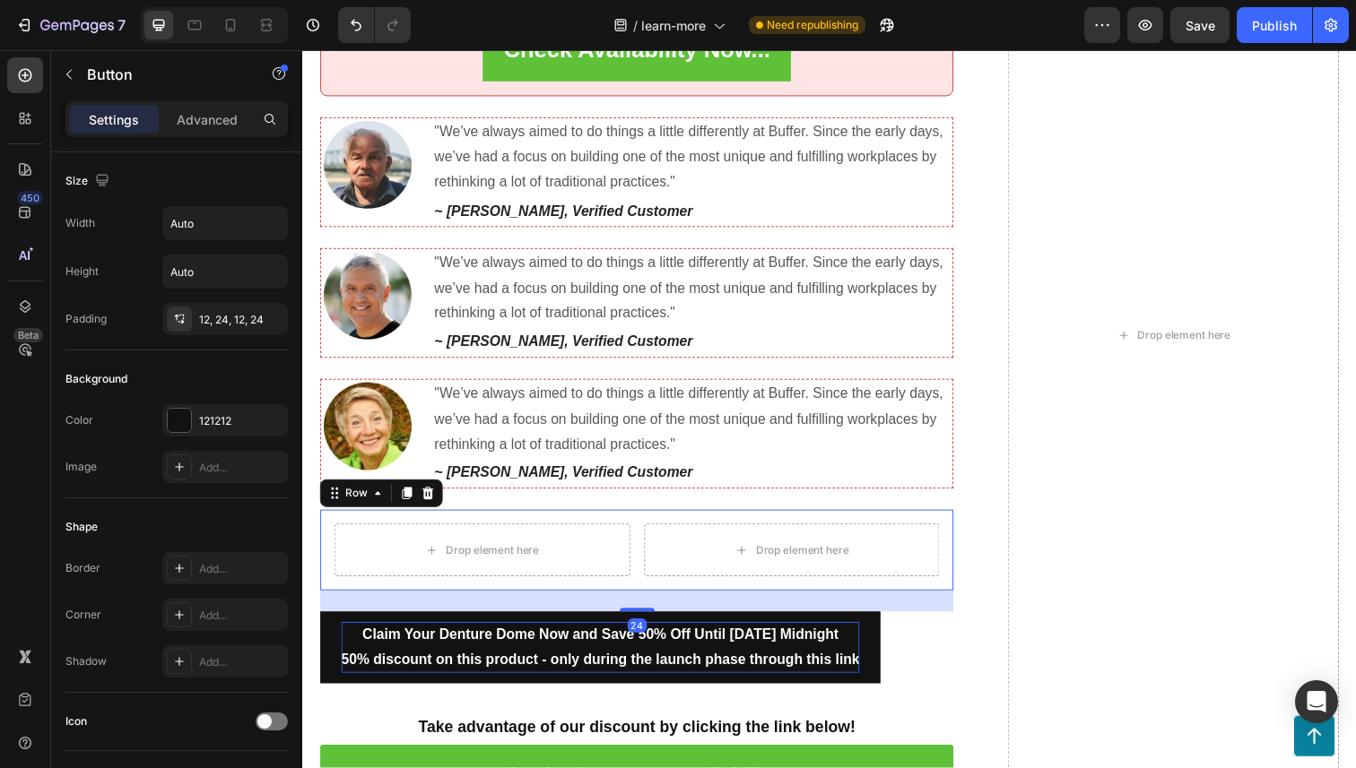
click at [641, 593] on div "Drop element here Drop element here Row Row 24" at bounding box center [643, 561] width 647 height 82
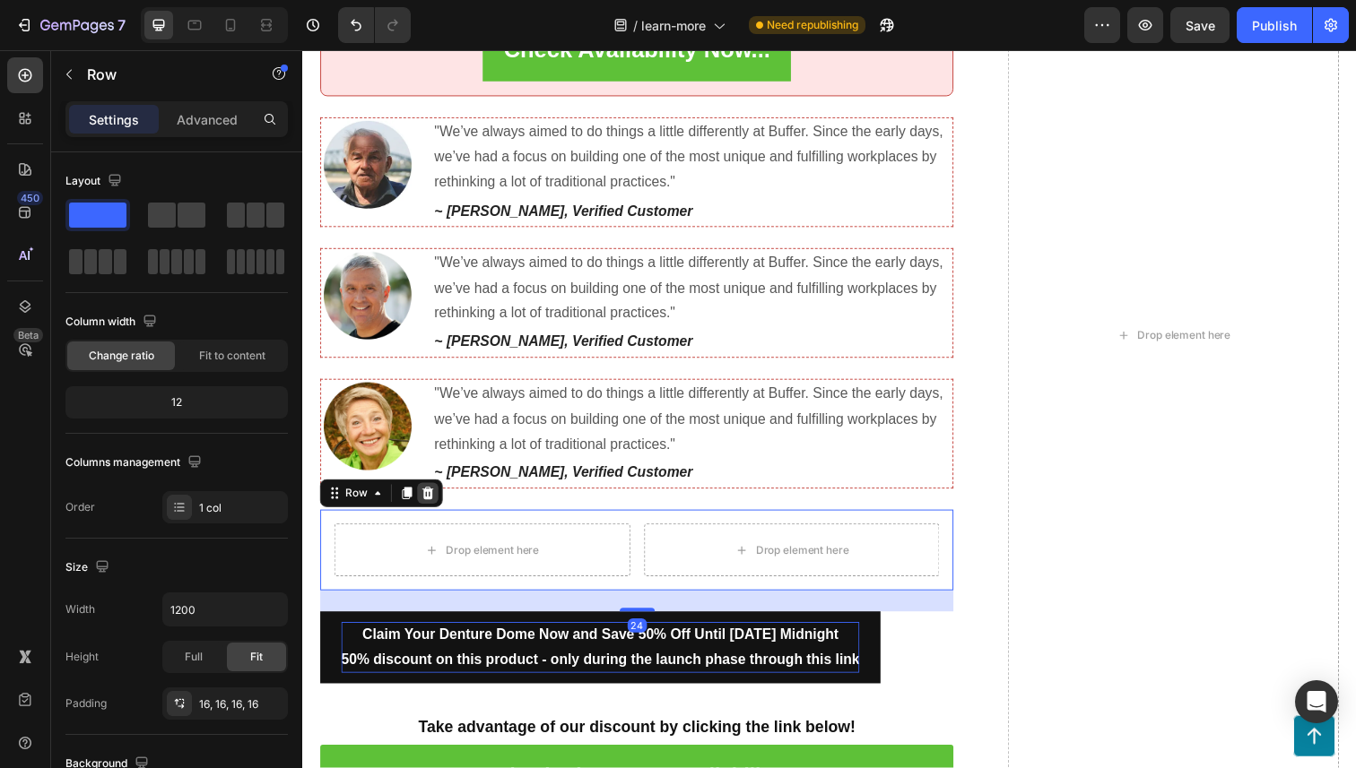
click at [430, 496] on icon at bounding box center [430, 503] width 14 height 14
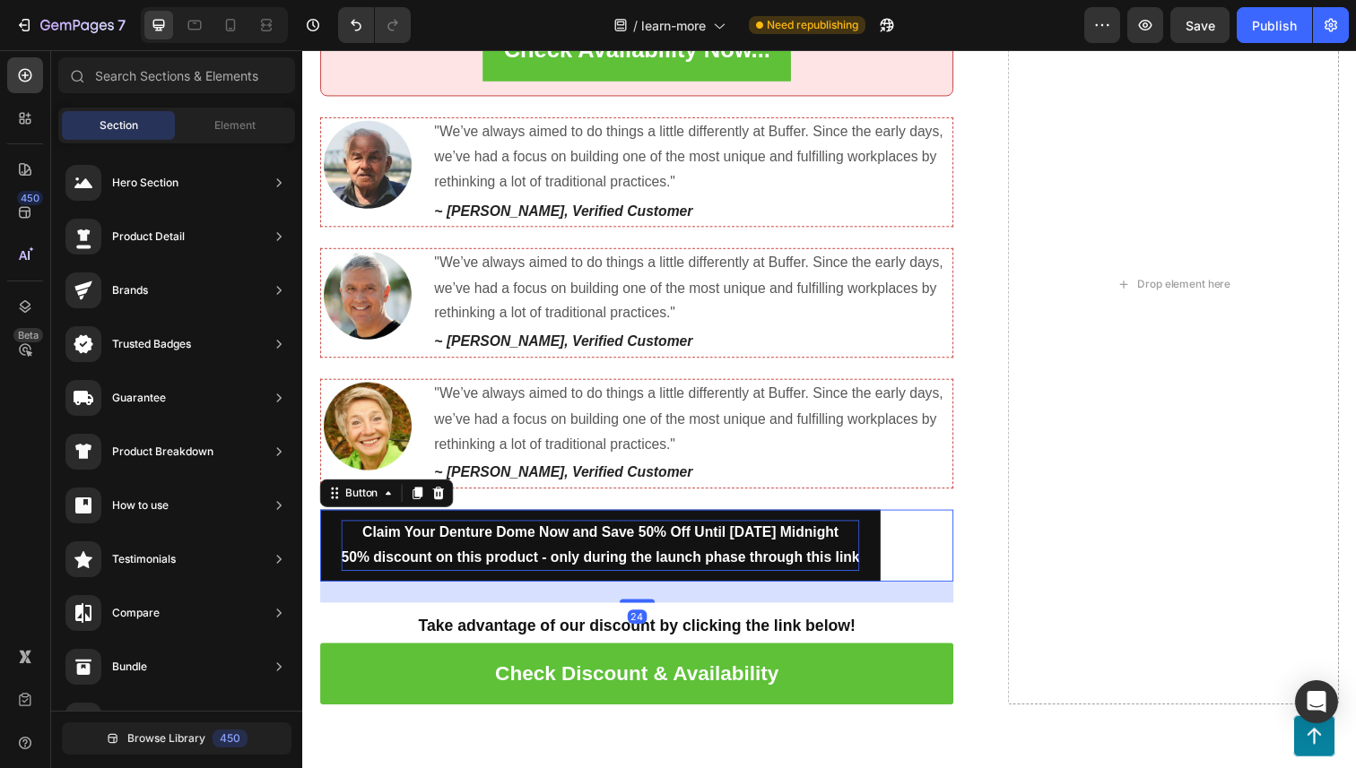
click at [335, 568] on button "Claim Your Denture Dome Now and Save 50% Off Until [DATE] Midnight 50% discount…" at bounding box center [606, 557] width 572 height 74
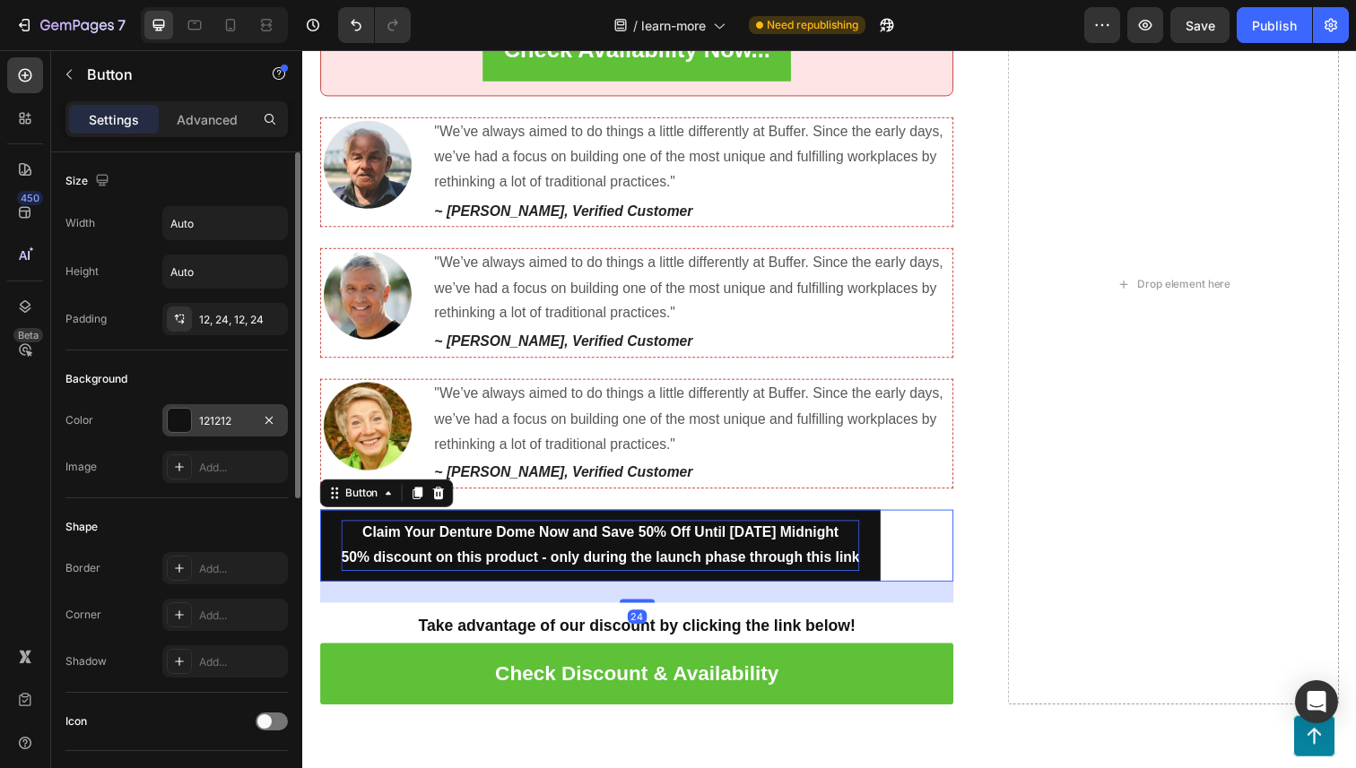
click at [229, 414] on div "121212" at bounding box center [225, 421] width 52 height 16
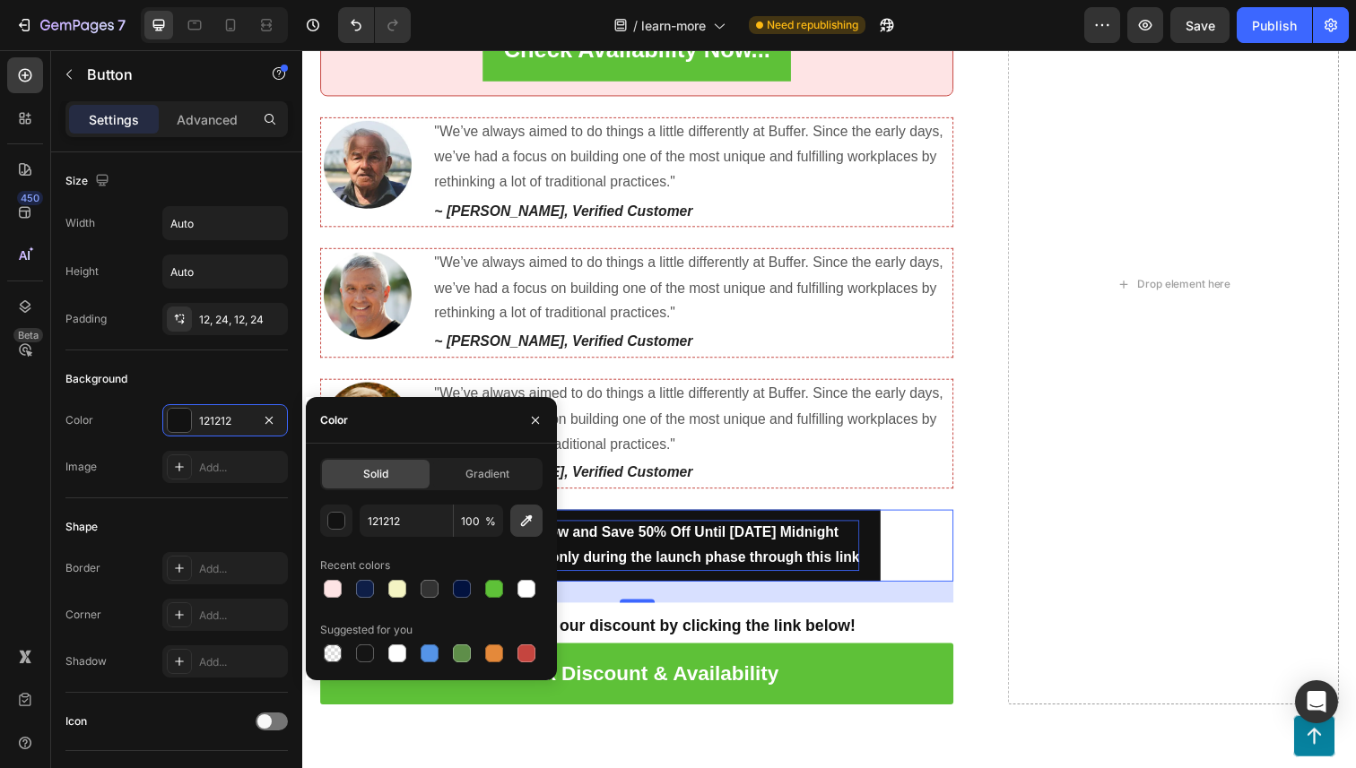
click at [531, 524] on icon "button" at bounding box center [526, 521] width 18 height 18
type input "FFC008"
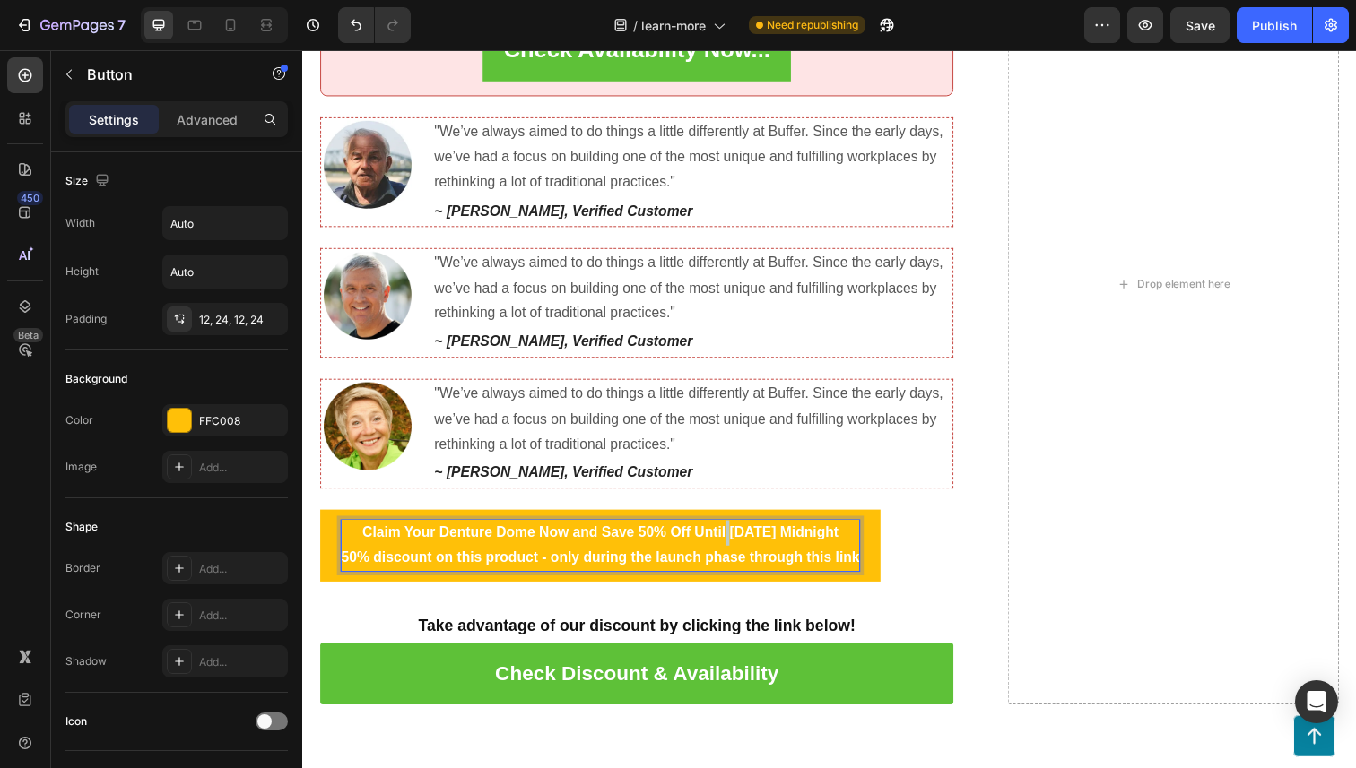
click at [714, 553] on p "Claim Your Denture Dome Now and Save 50% Off Until [DATE] Midnight 50% discount…" at bounding box center [606, 557] width 529 height 52
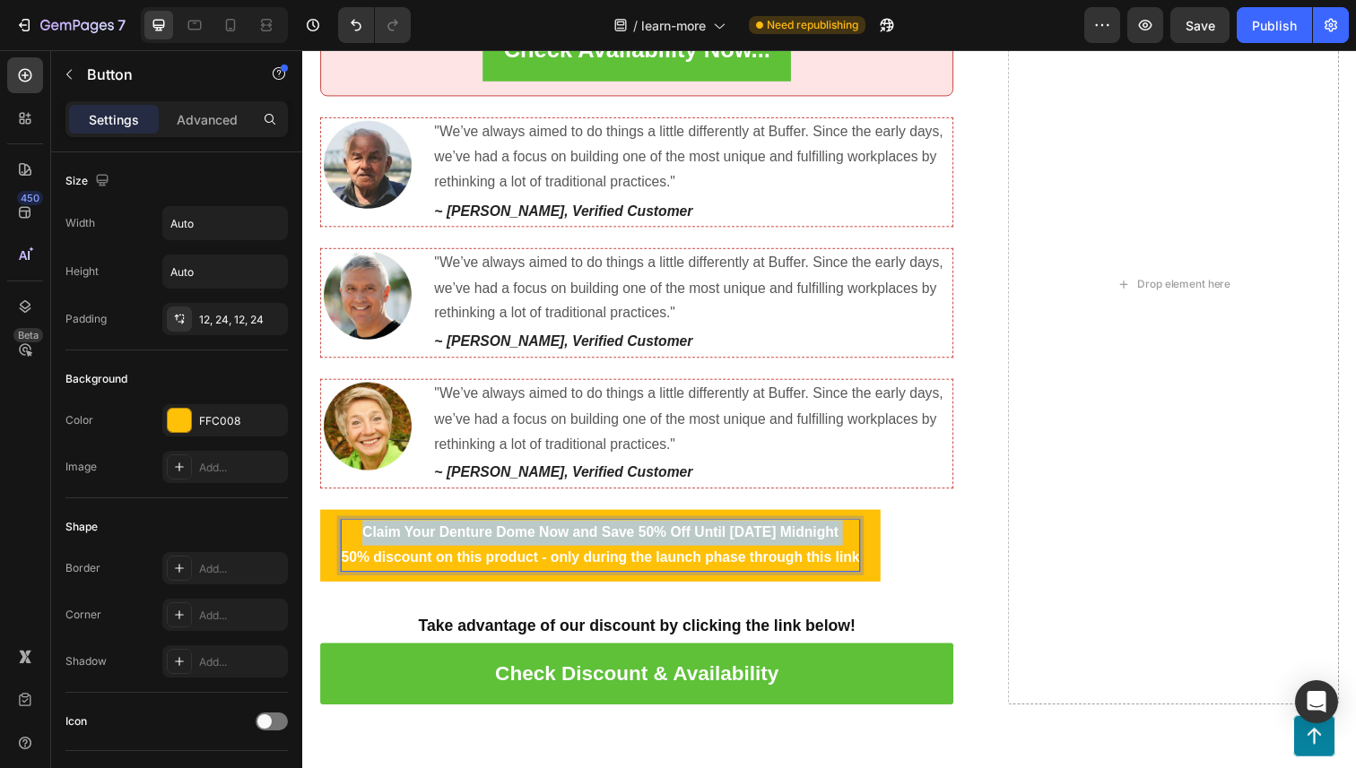
click at [714, 553] on p "Claim Your Denture Dome Now and Save 50% Off Until [DATE] Midnight 50% discount…" at bounding box center [606, 557] width 529 height 52
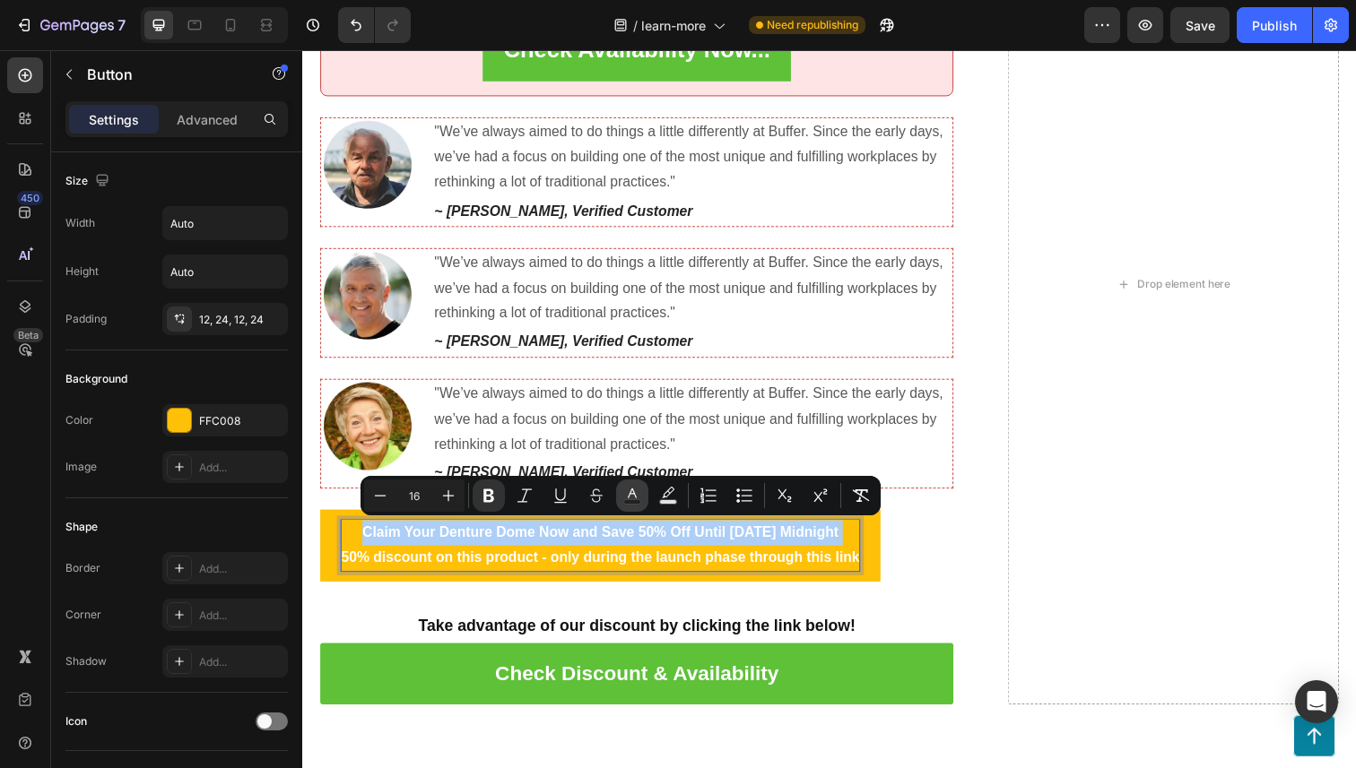
click at [638, 495] on icon "Editor contextual toolbar" at bounding box center [632, 496] width 18 height 18
type input "FFFFFF"
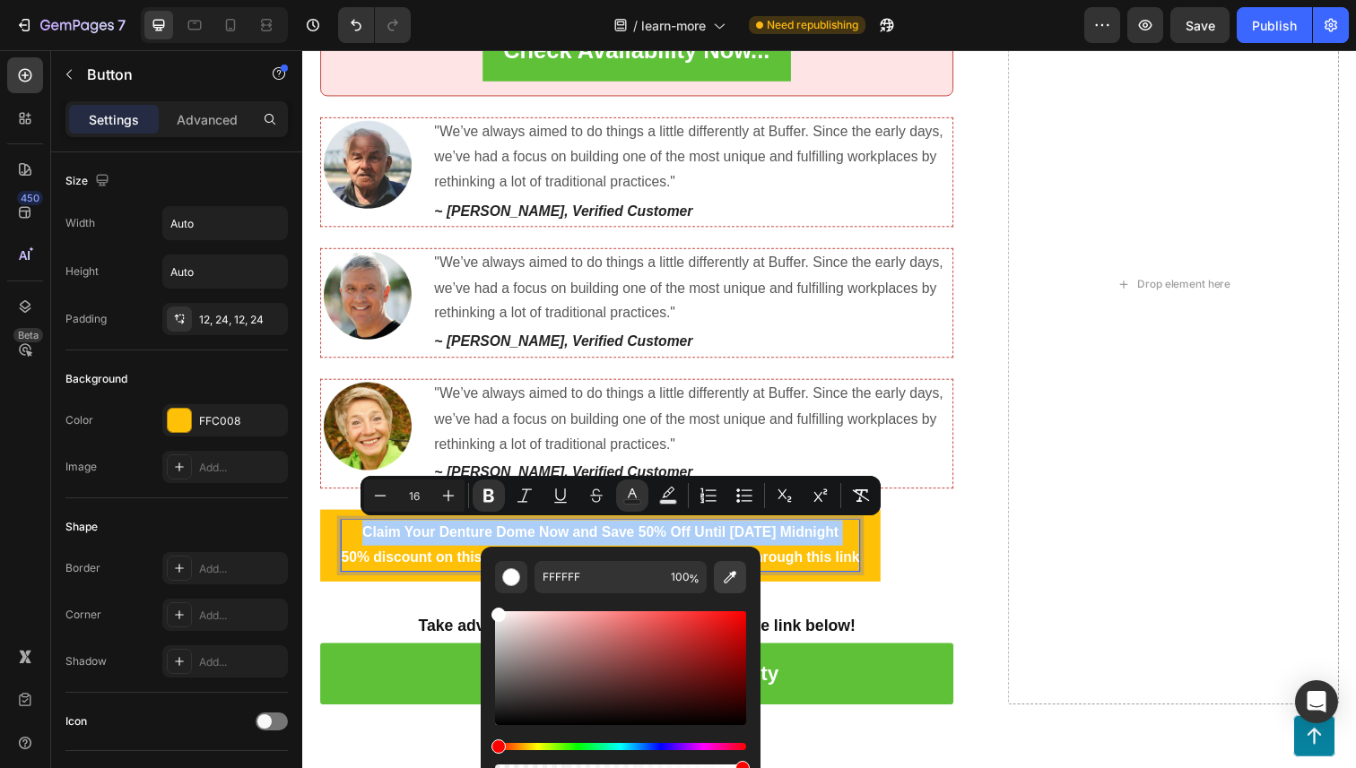
click at [739, 576] on button "Editor contextual toolbar" at bounding box center [730, 577] width 32 height 32
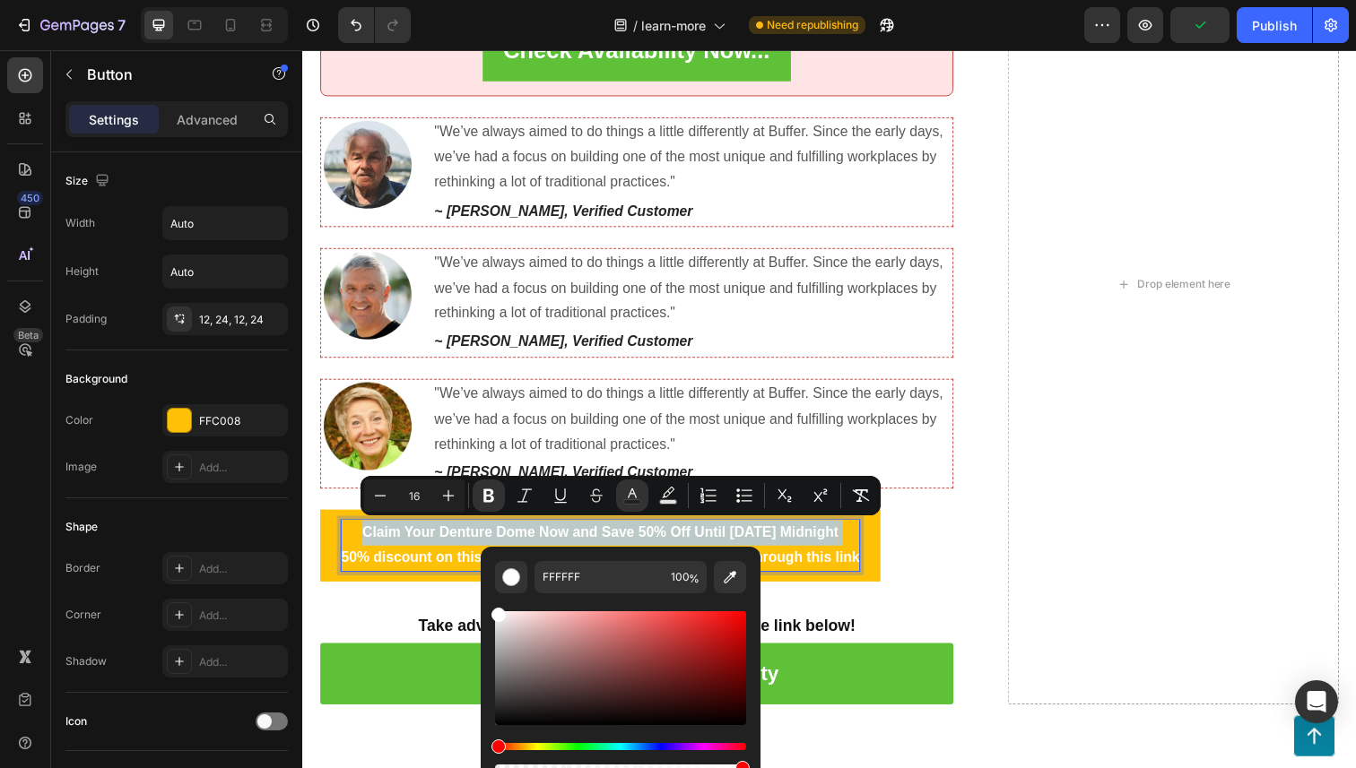
type input "151515"
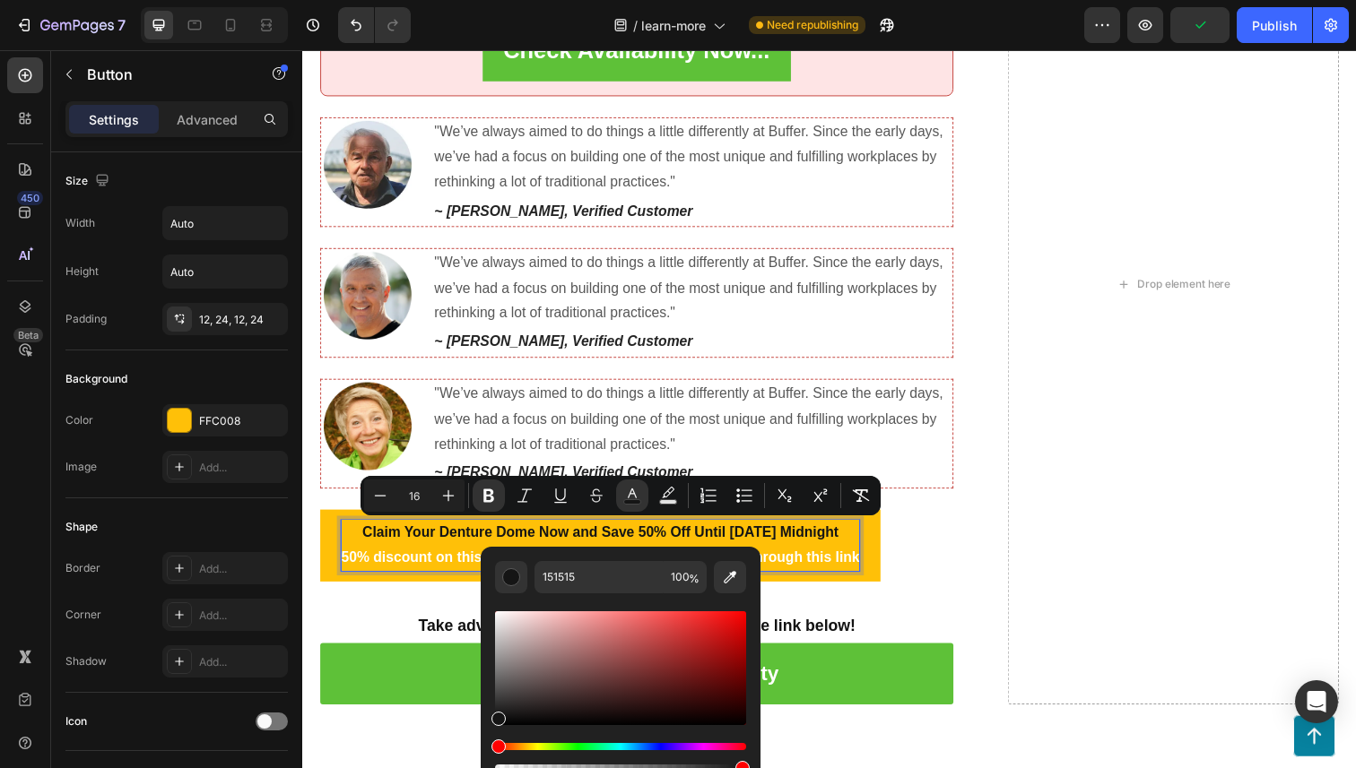
click at [810, 565] on strong "50% discount on this product - only during the launch phase through this link" at bounding box center [606, 568] width 529 height 15
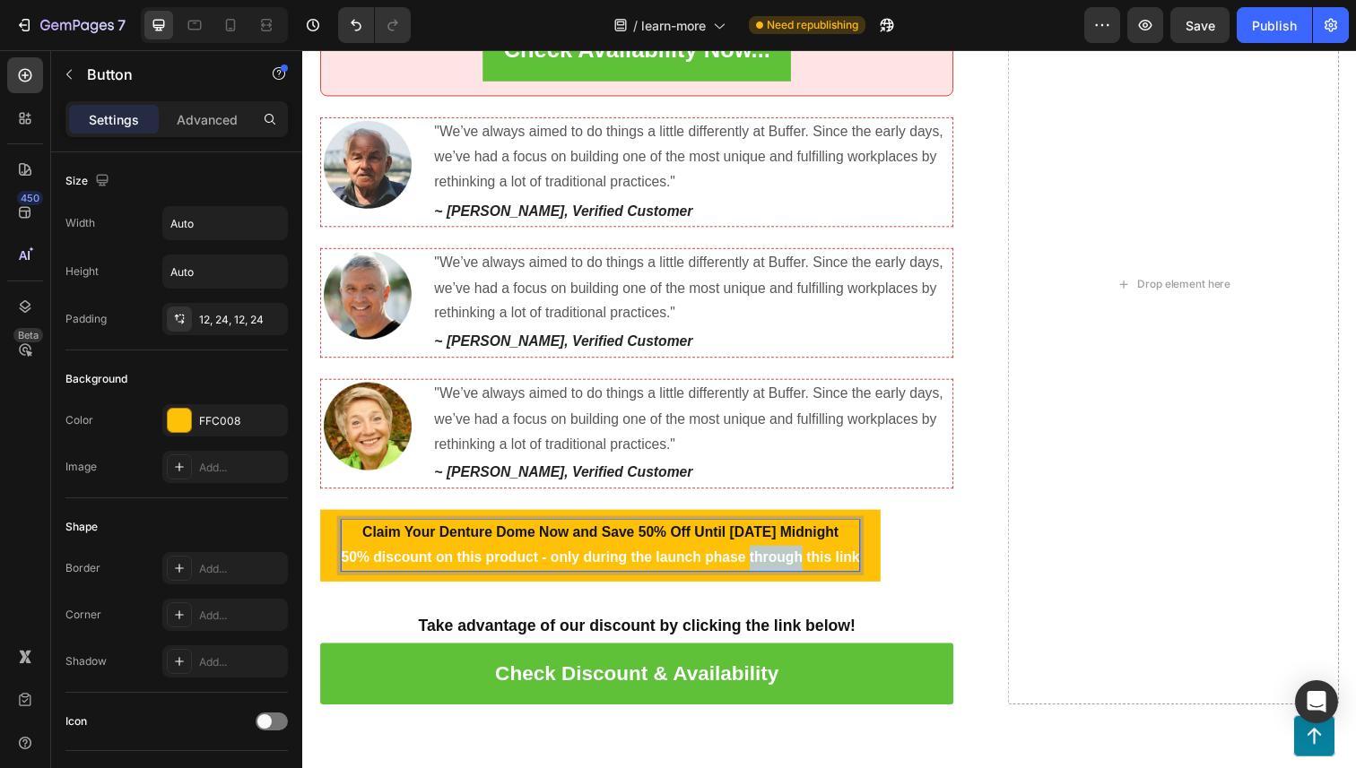
click at [810, 565] on strong "50% discount on this product - only during the launch phase through this link" at bounding box center [606, 568] width 529 height 15
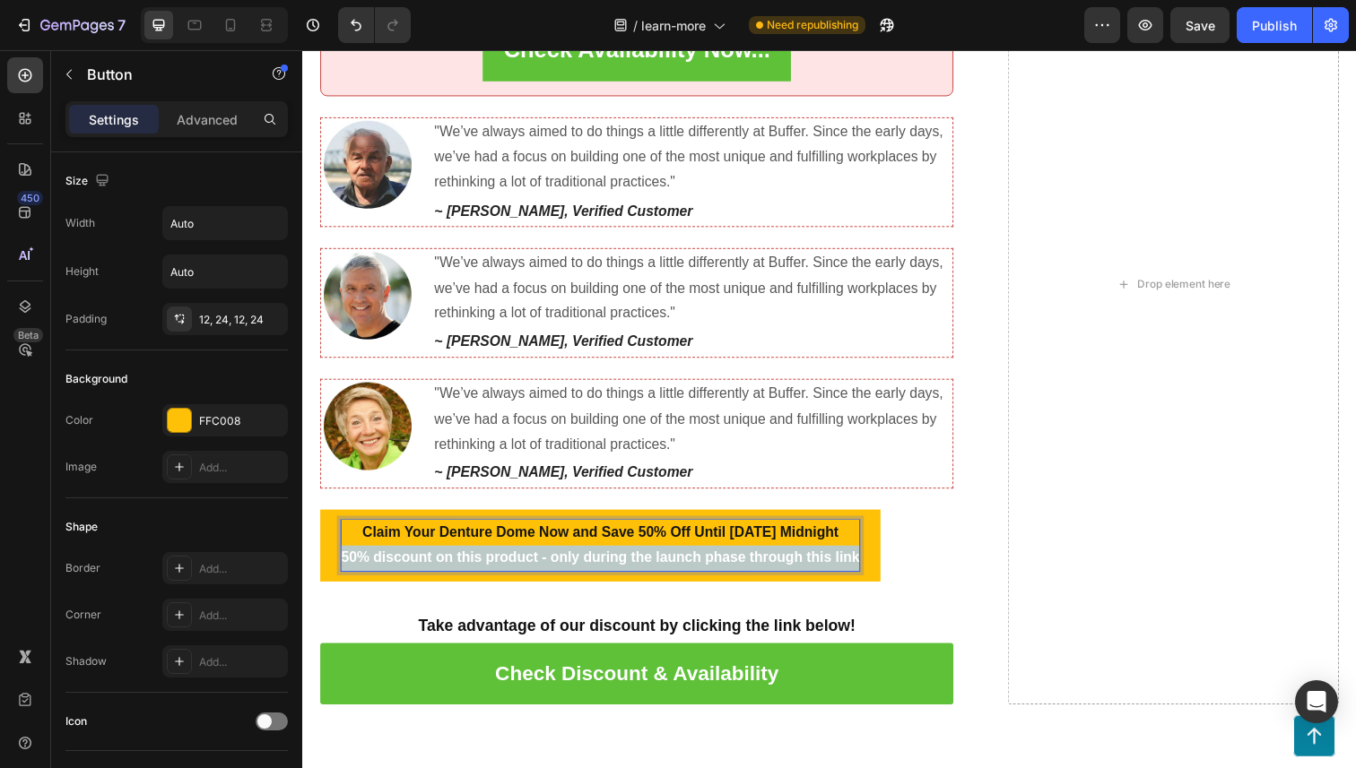
click at [810, 565] on strong "50% discount on this product - only during the launch phase through this link" at bounding box center [606, 568] width 529 height 15
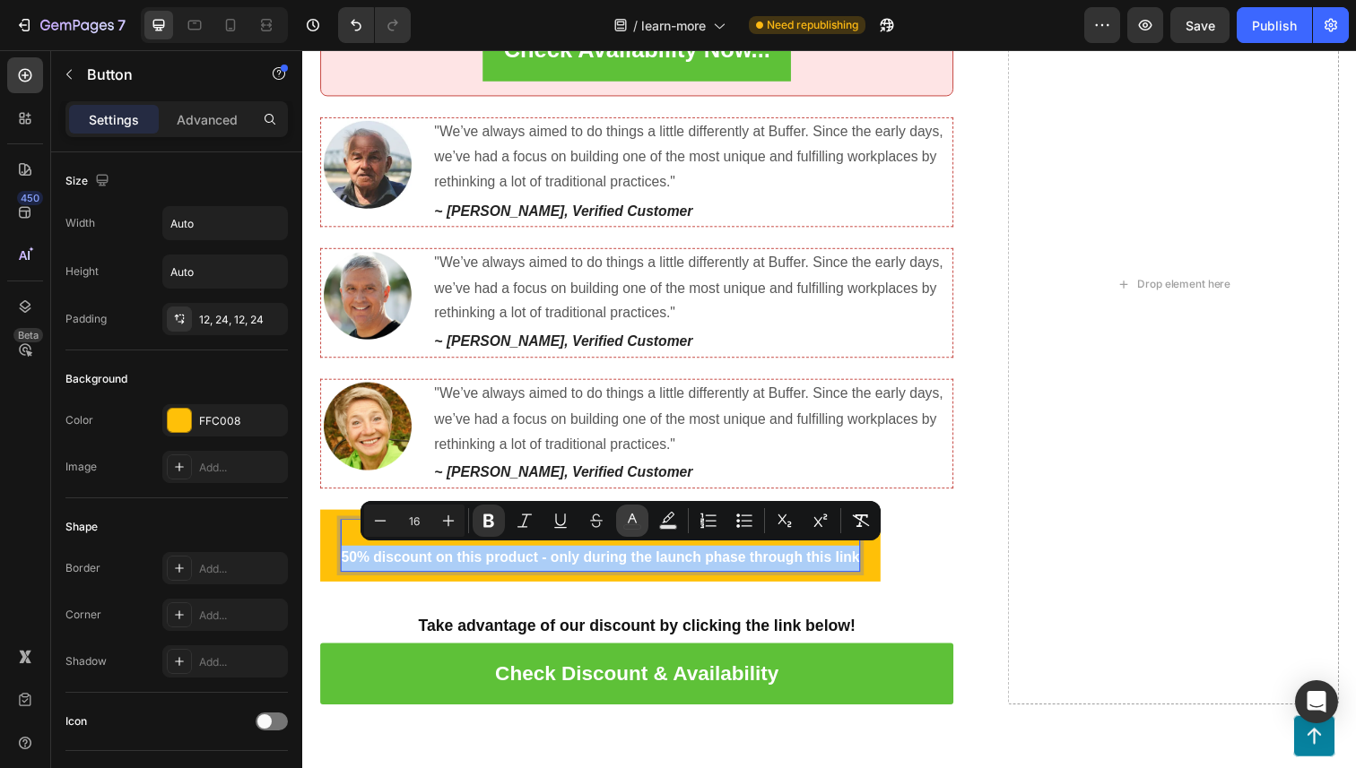
click at [629, 523] on icon "Editor contextual toolbar" at bounding box center [632, 521] width 18 height 18
type input "FFFFFF"
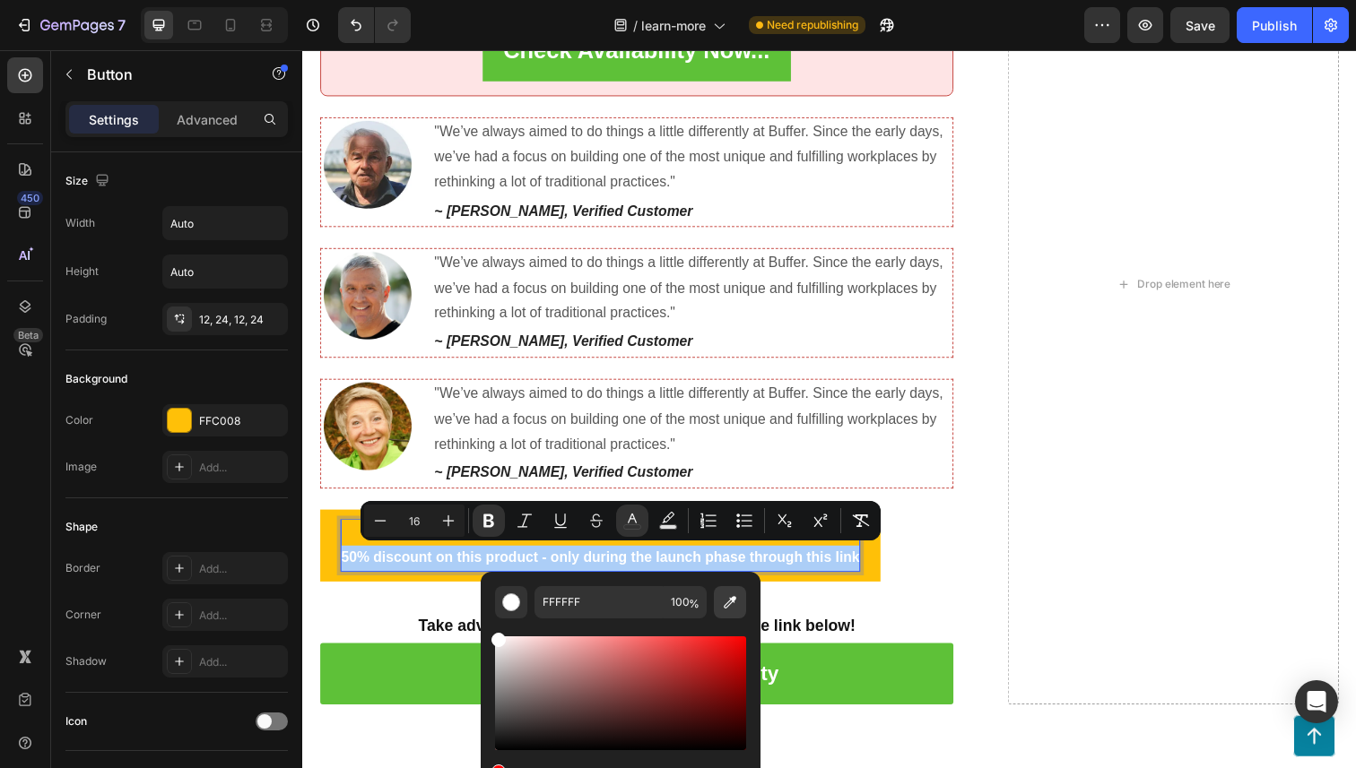
click at [728, 592] on button "Editor contextual toolbar" at bounding box center [730, 602] width 32 height 32
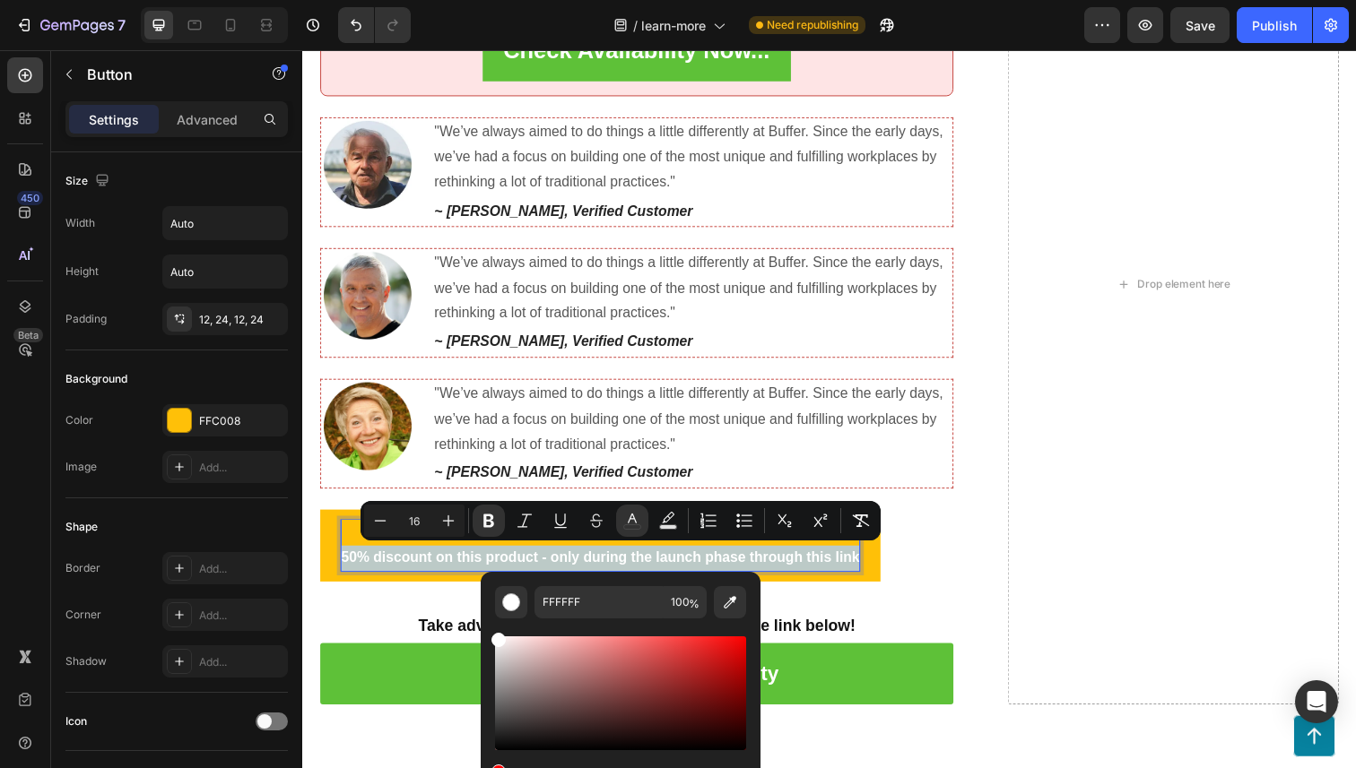
type input "151515"
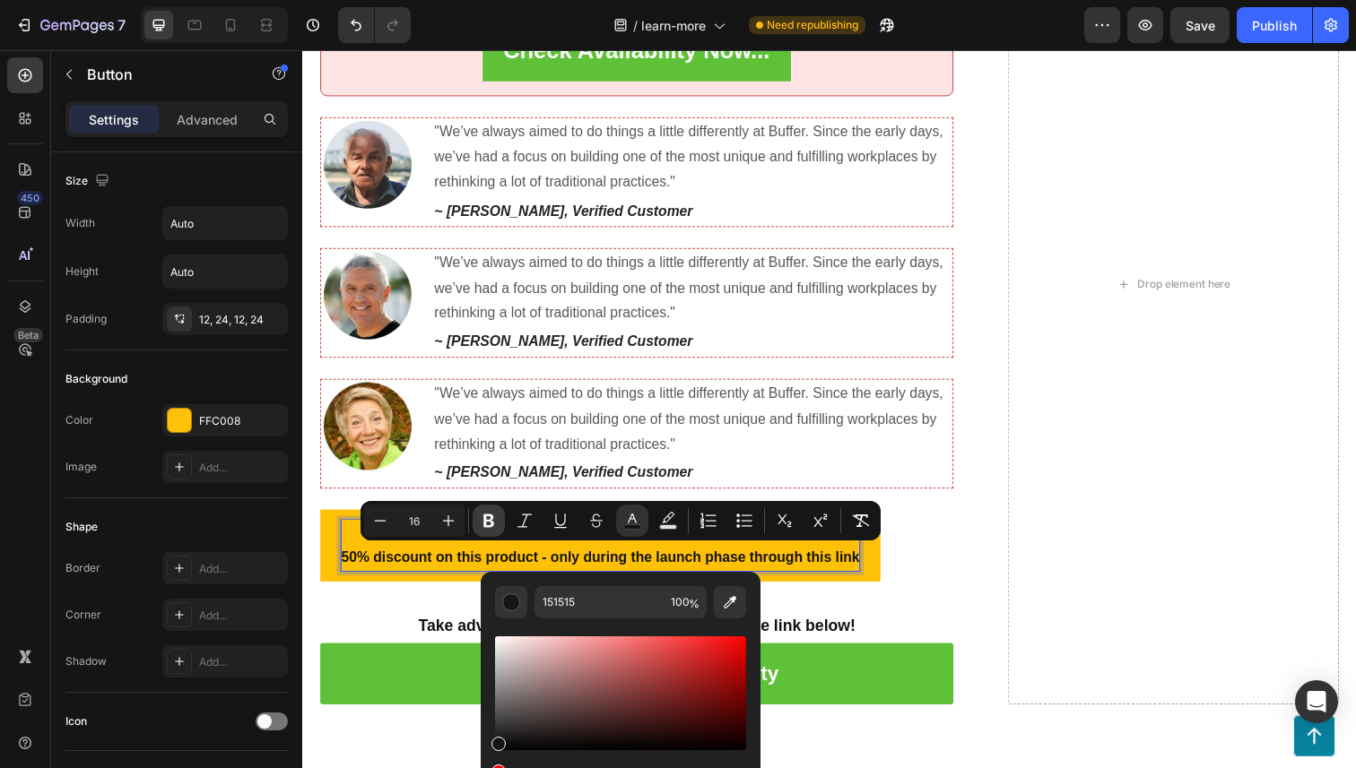
click at [489, 519] on icon "Editor contextual toolbar" at bounding box center [488, 521] width 11 height 13
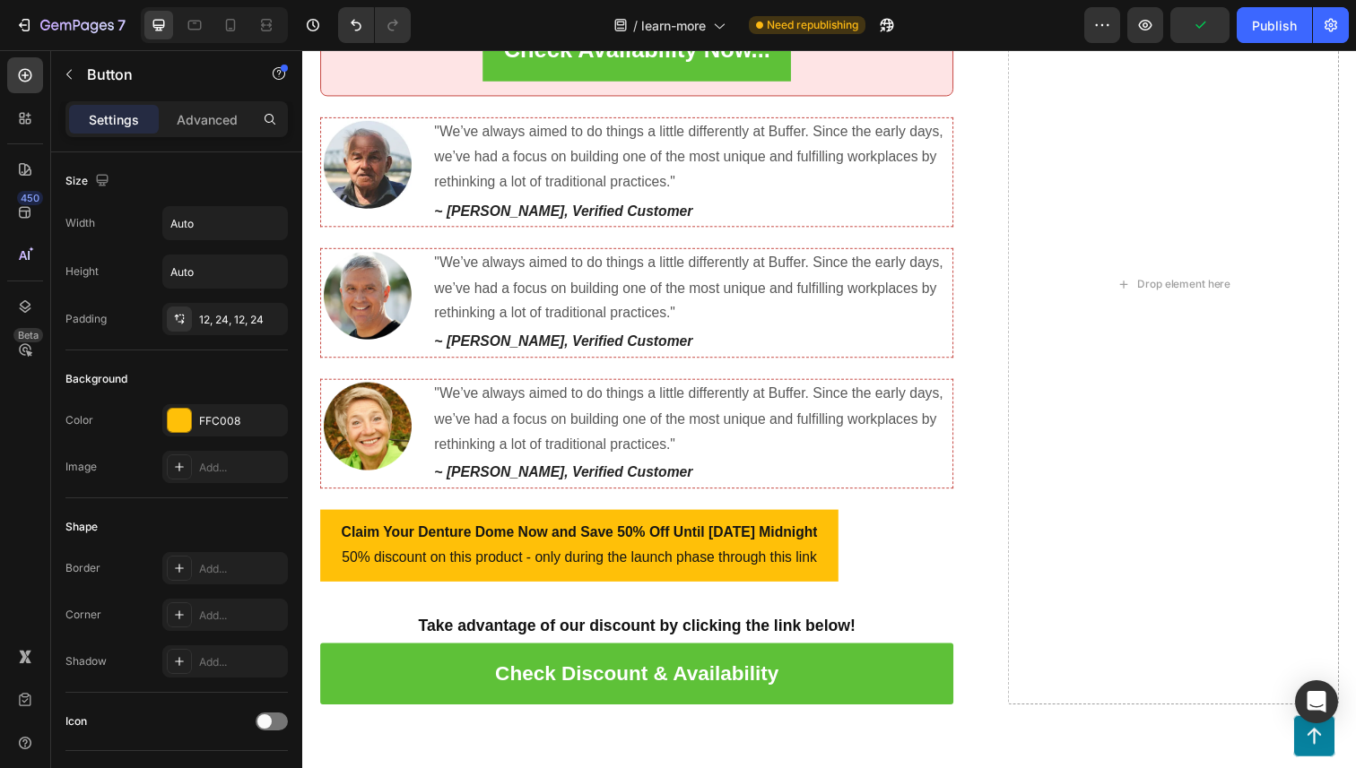
click at [337, 572] on button "Claim Your Denture Dome Now and Save 50% Off Until [DATE] Midnight 50% discount…" at bounding box center [584, 557] width 529 height 74
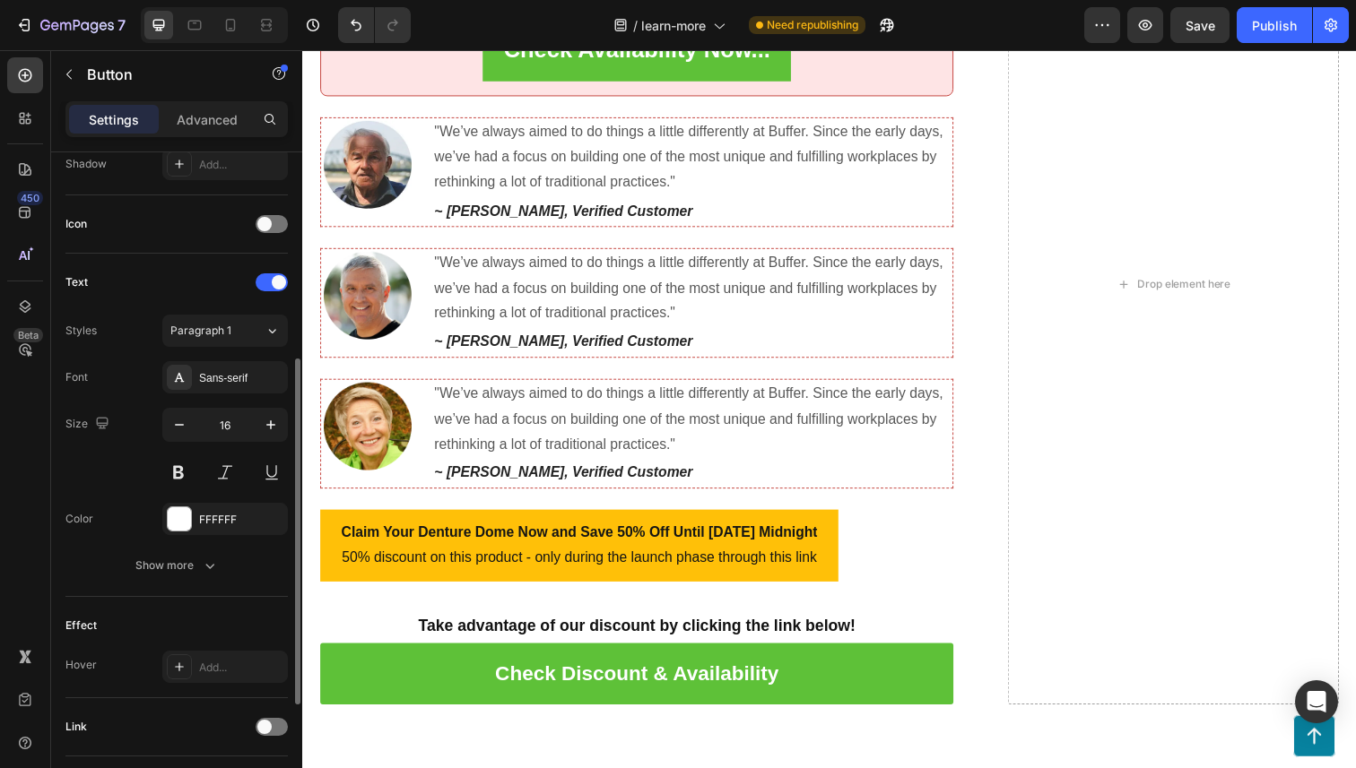
scroll to position [619, 0]
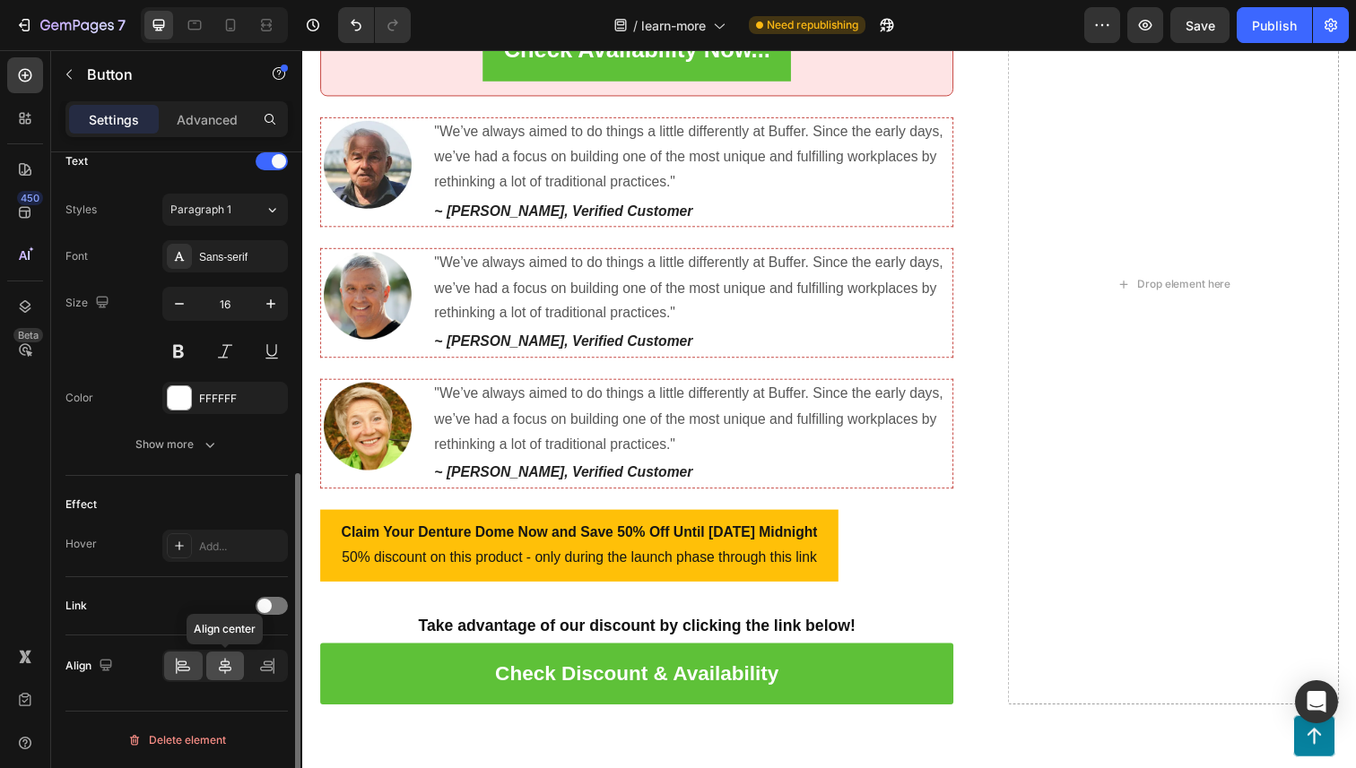
click at [221, 673] on icon at bounding box center [225, 666] width 18 height 18
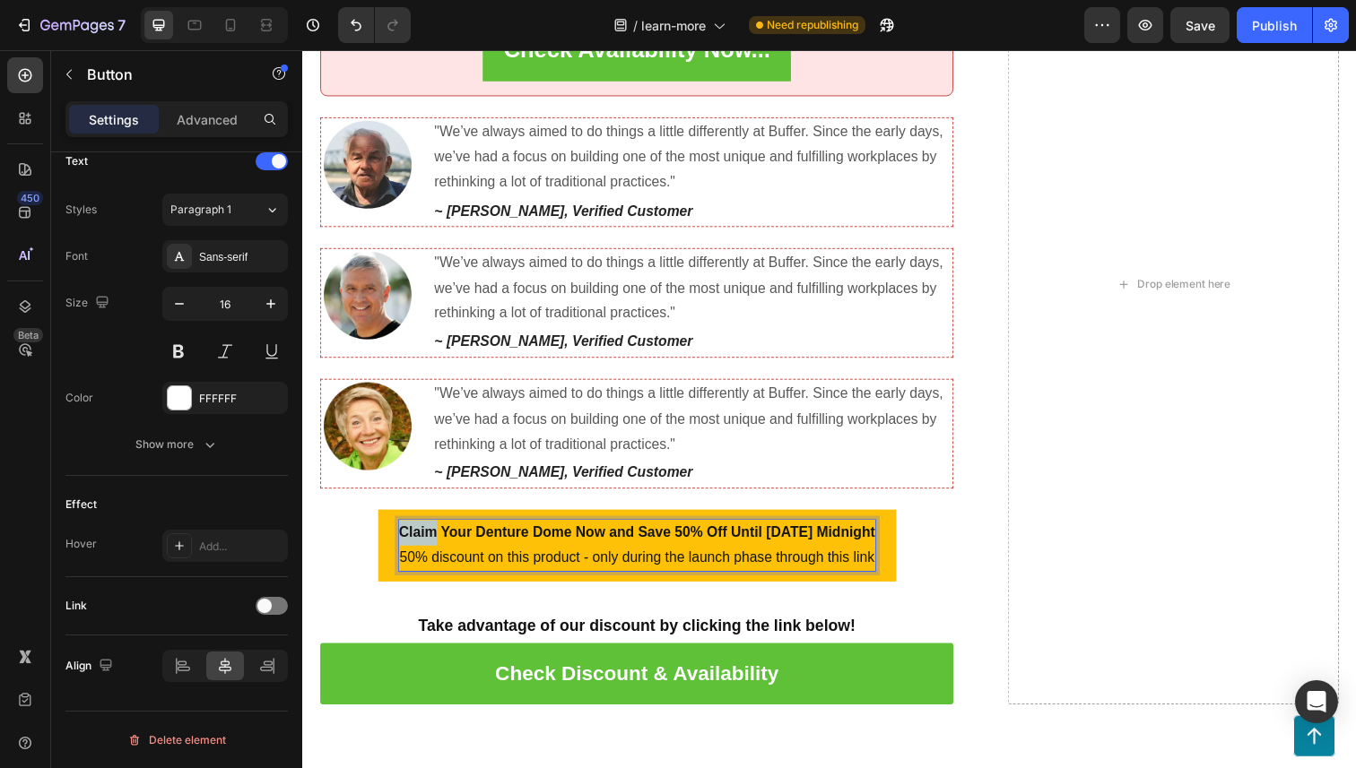
click at [401, 543] on strong "Claim Your Denture Dome Now and Save 50% Off Until [DATE] Midnight" at bounding box center [644, 542] width 486 height 15
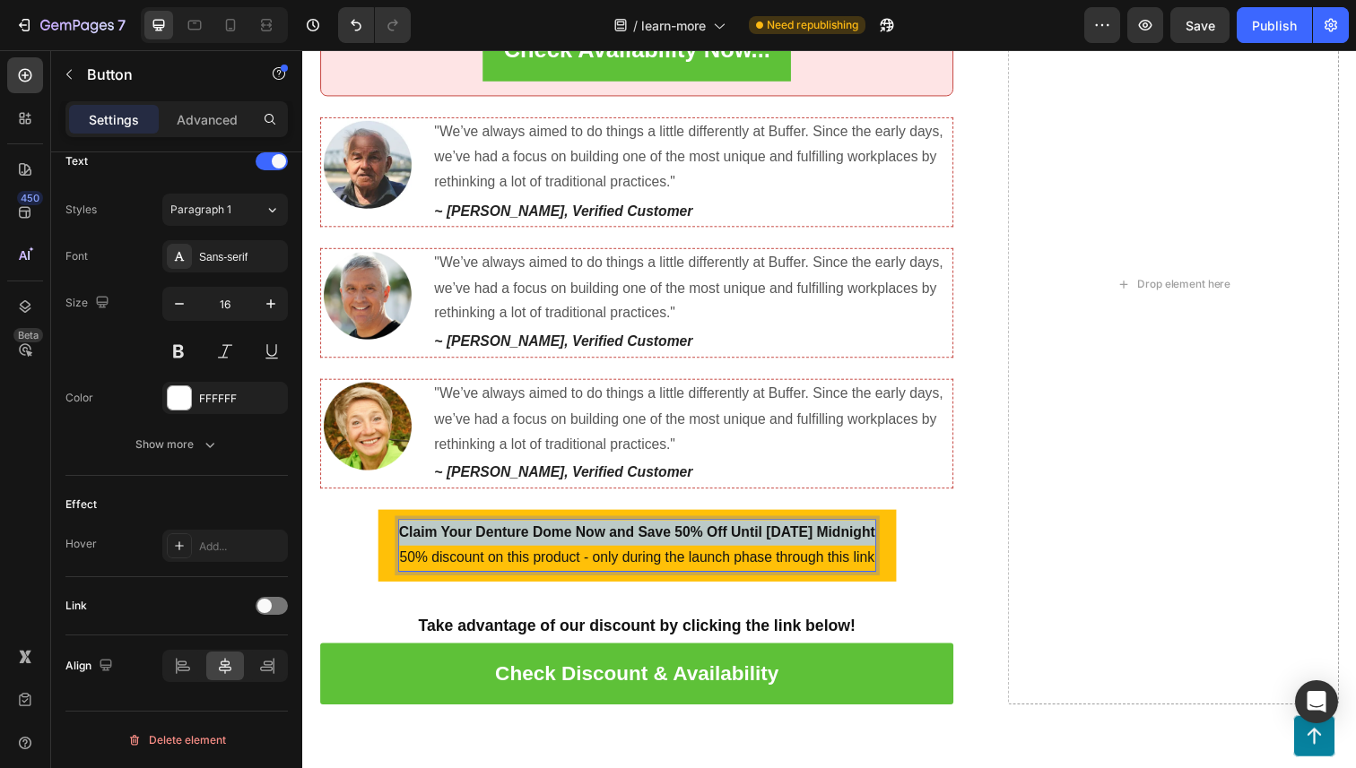
click at [401, 543] on strong "Claim Your Denture Dome Now and Save 50% Off Until [DATE] Midnight" at bounding box center [644, 542] width 486 height 15
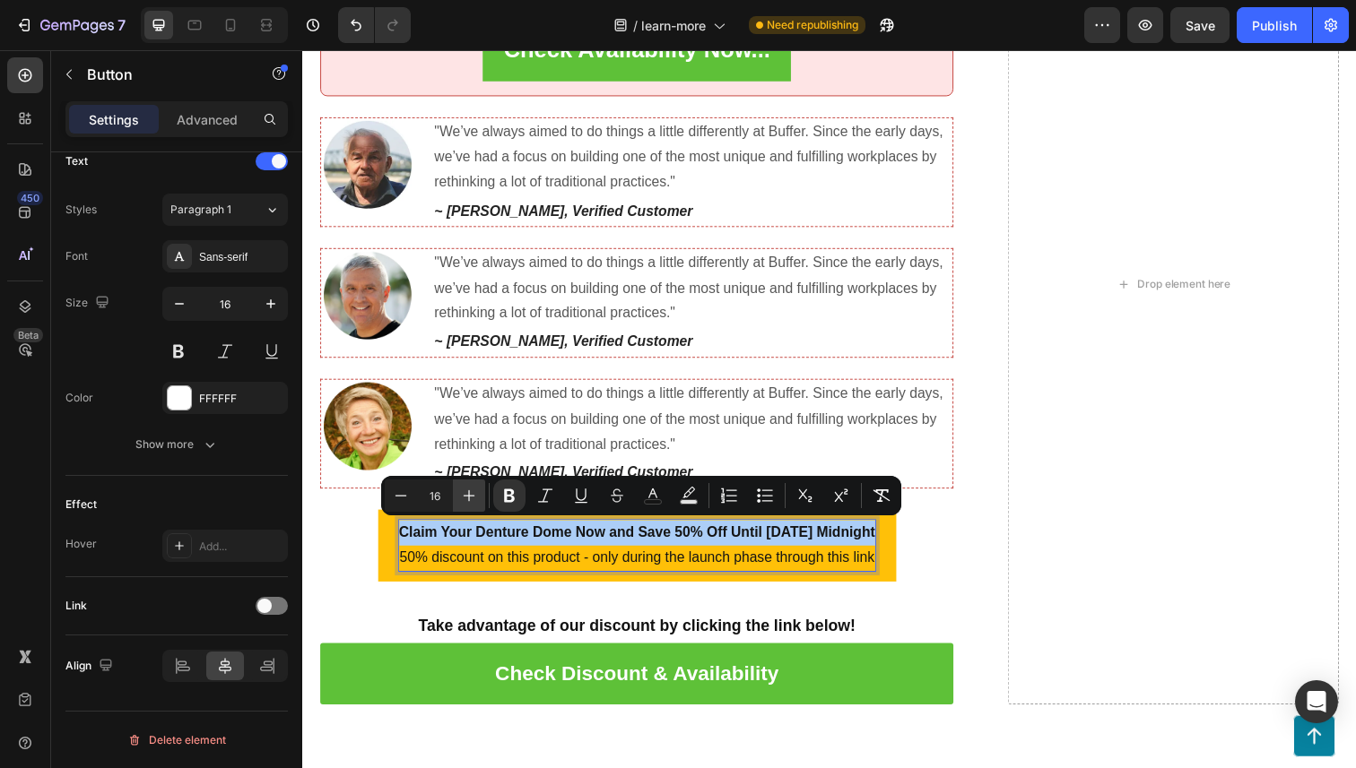
click at [470, 495] on icon "Editor contextual toolbar" at bounding box center [470, 496] width 12 height 12
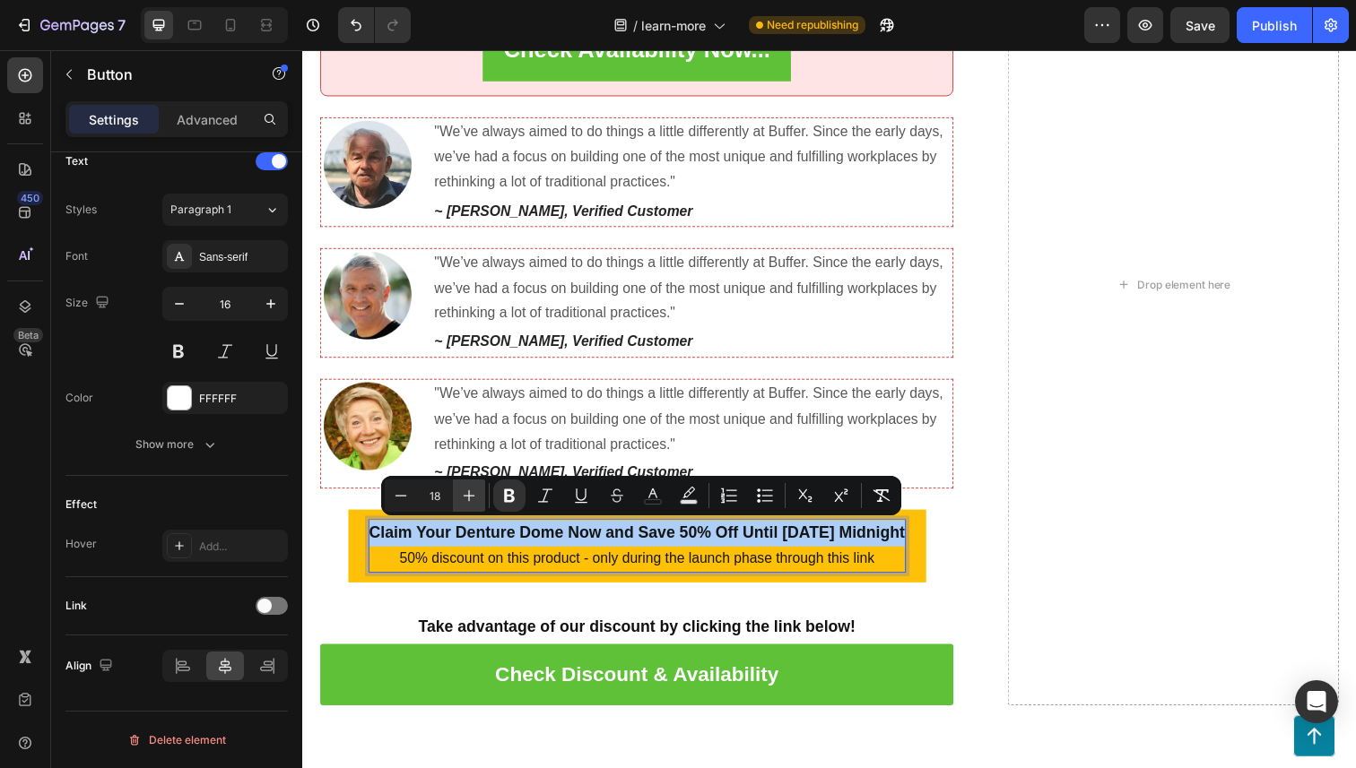
click at [470, 495] on icon "Editor contextual toolbar" at bounding box center [470, 496] width 12 height 12
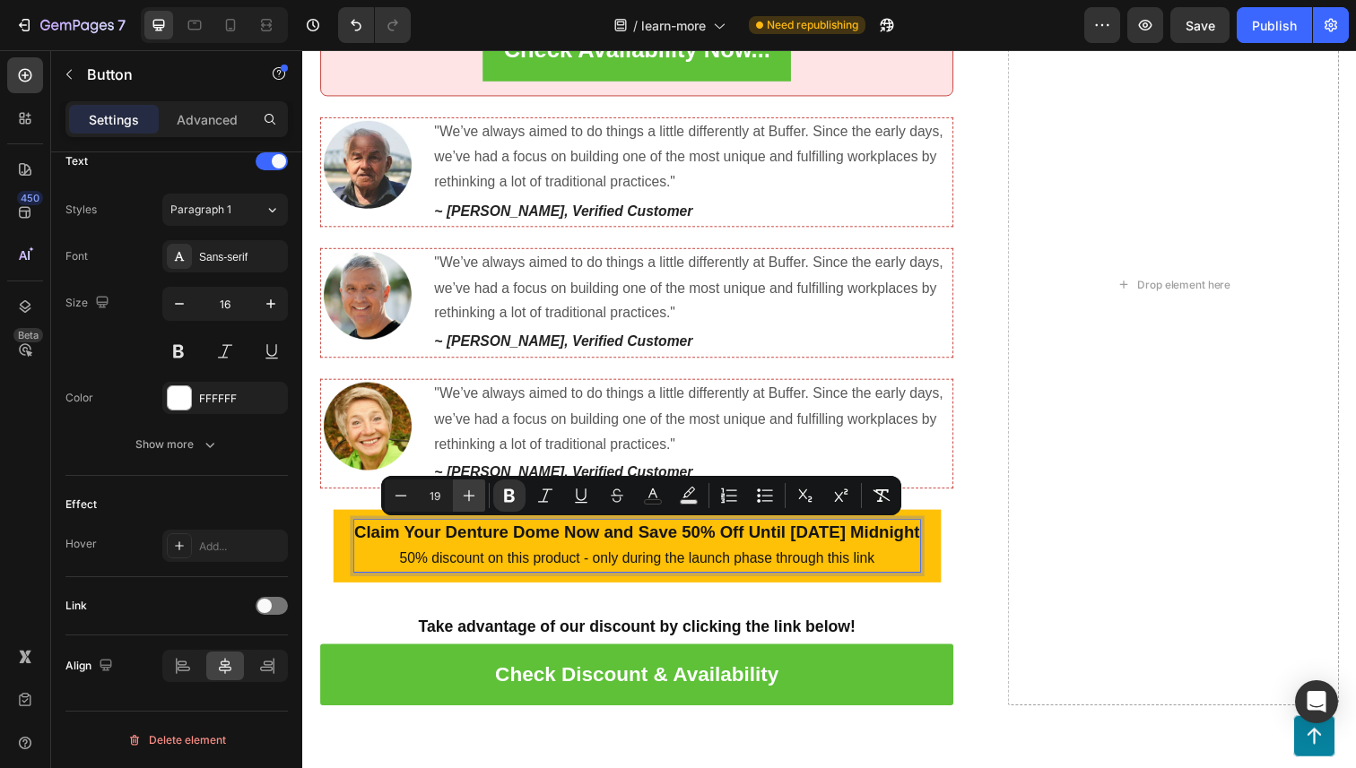
click at [470, 495] on icon "Editor contextual toolbar" at bounding box center [470, 496] width 12 height 12
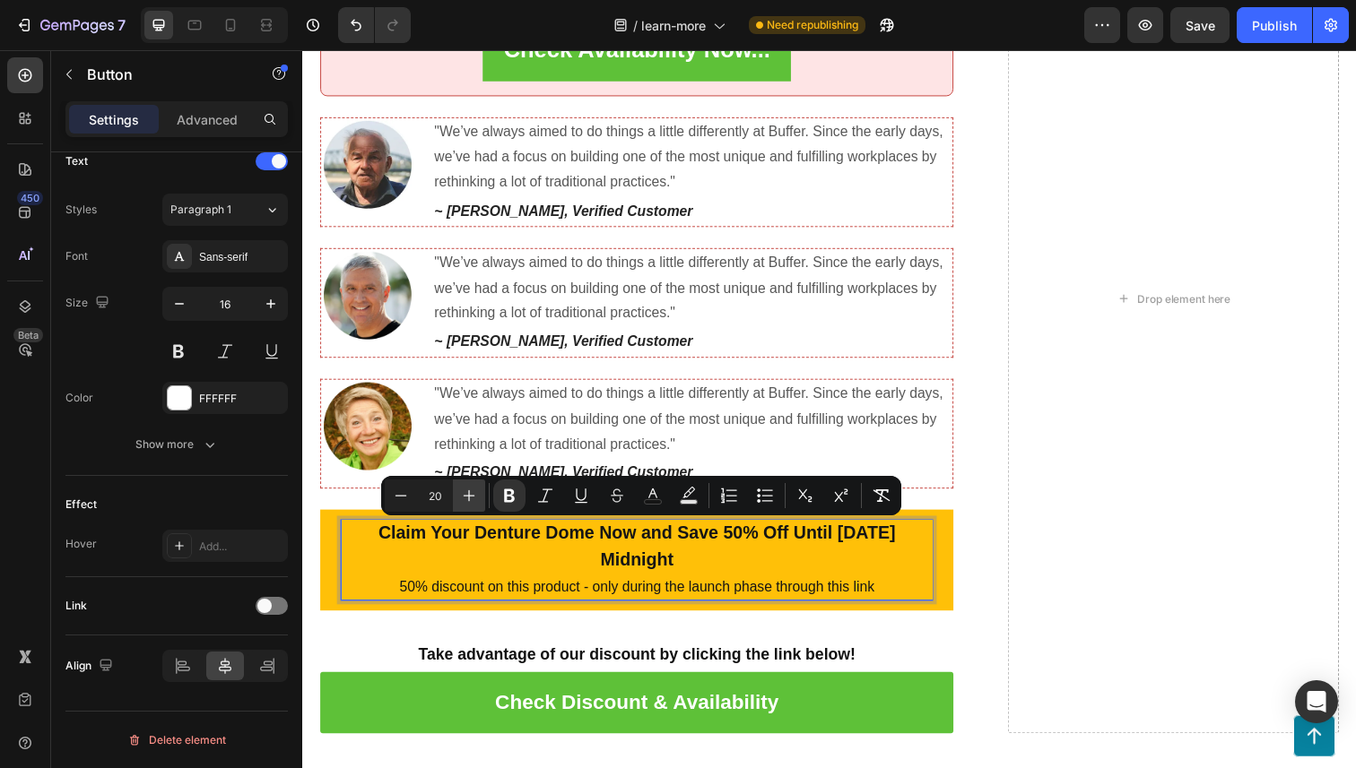
click at [470, 495] on icon "Editor contextual toolbar" at bounding box center [470, 496] width 12 height 12
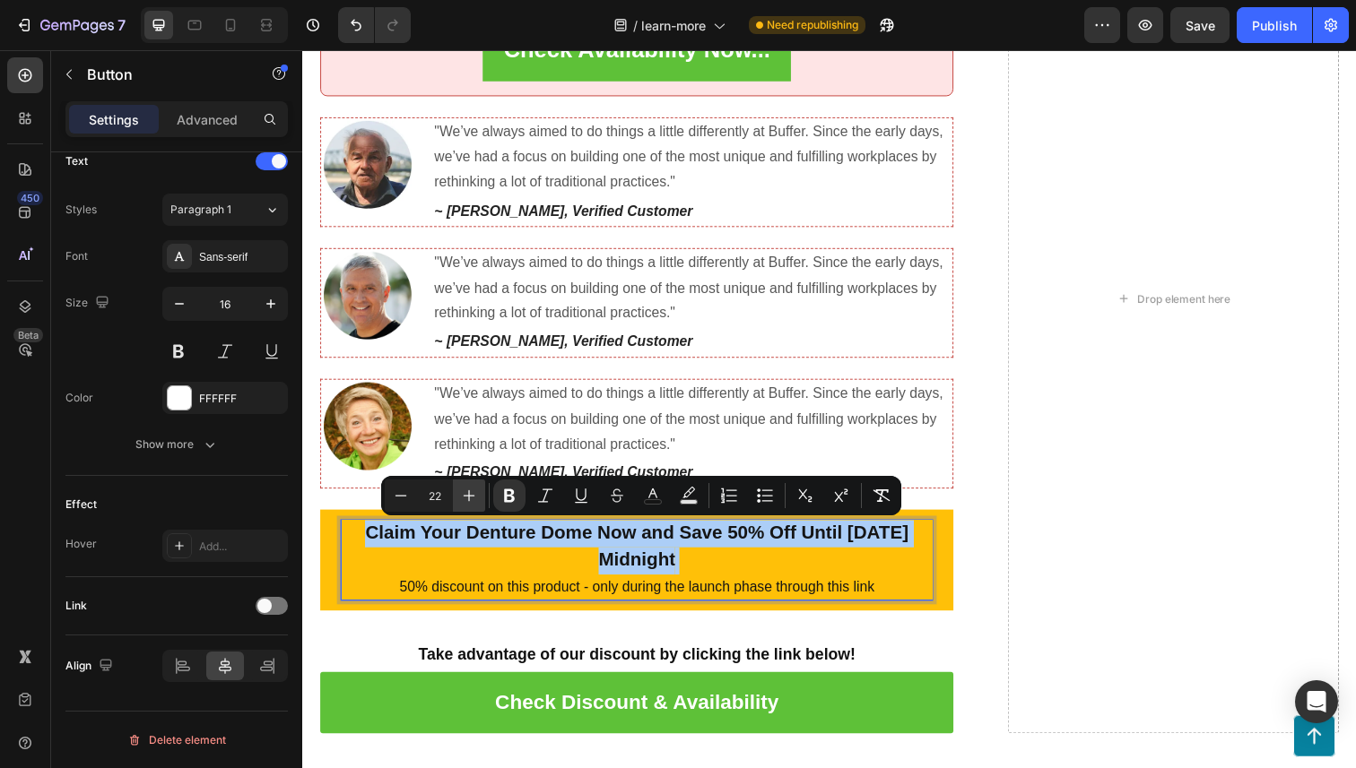
click at [470, 495] on icon "Editor contextual toolbar" at bounding box center [470, 496] width 12 height 12
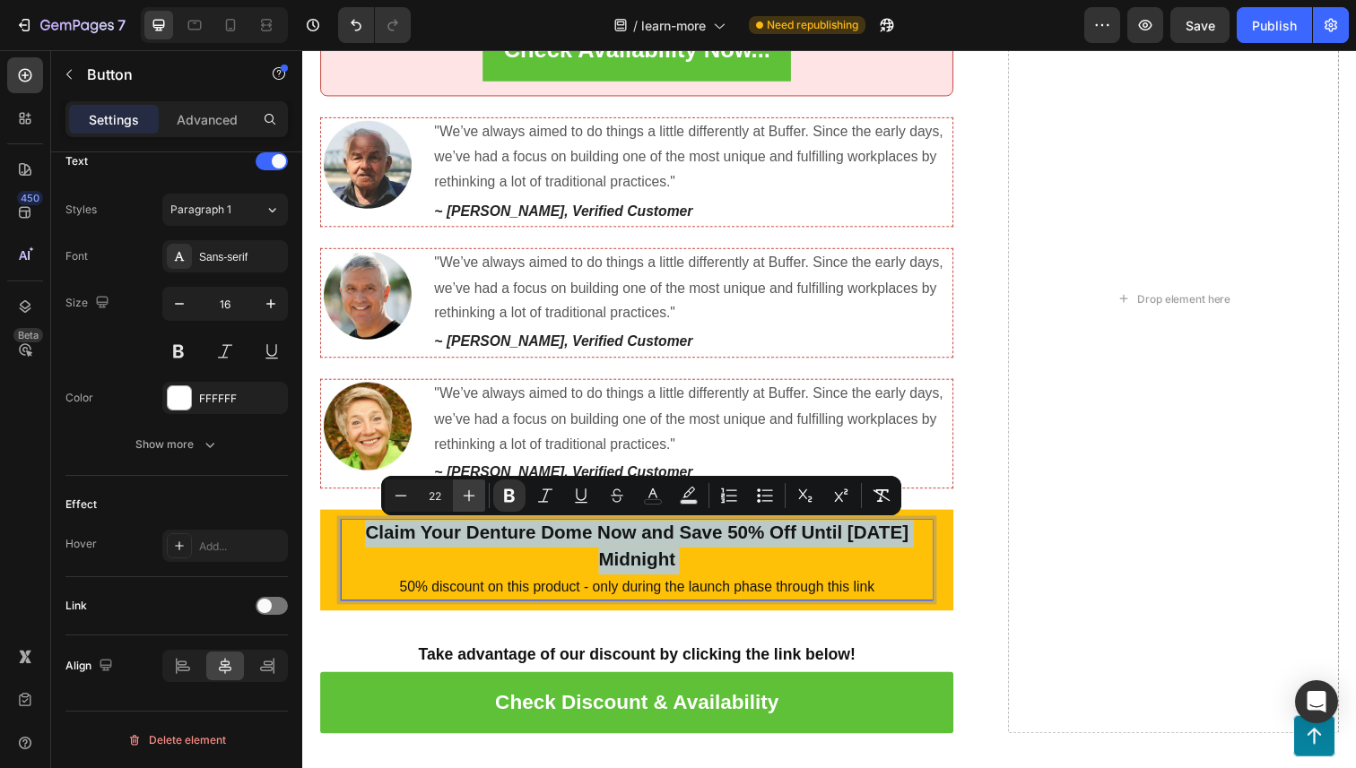
type input "23"
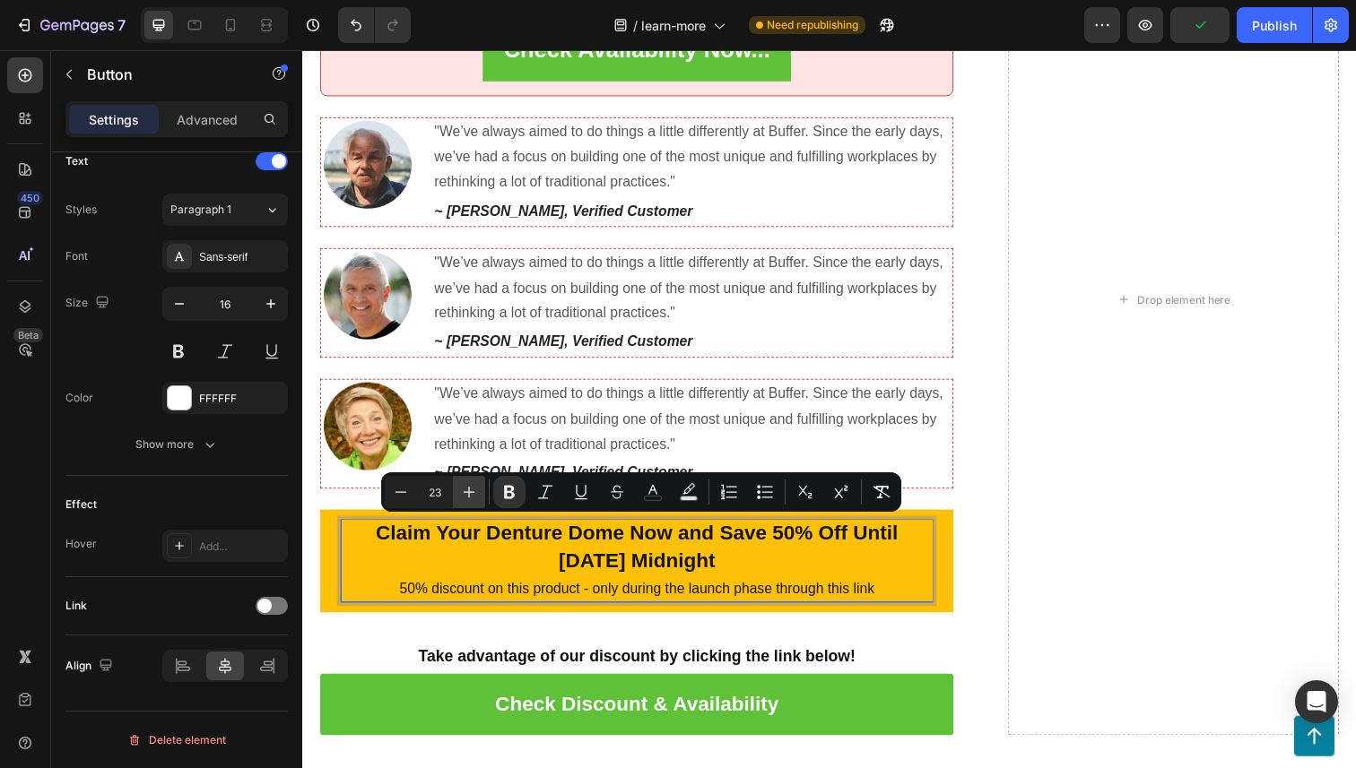
click at [464, 491] on icon "Editor contextual toolbar" at bounding box center [470, 493] width 12 height 12
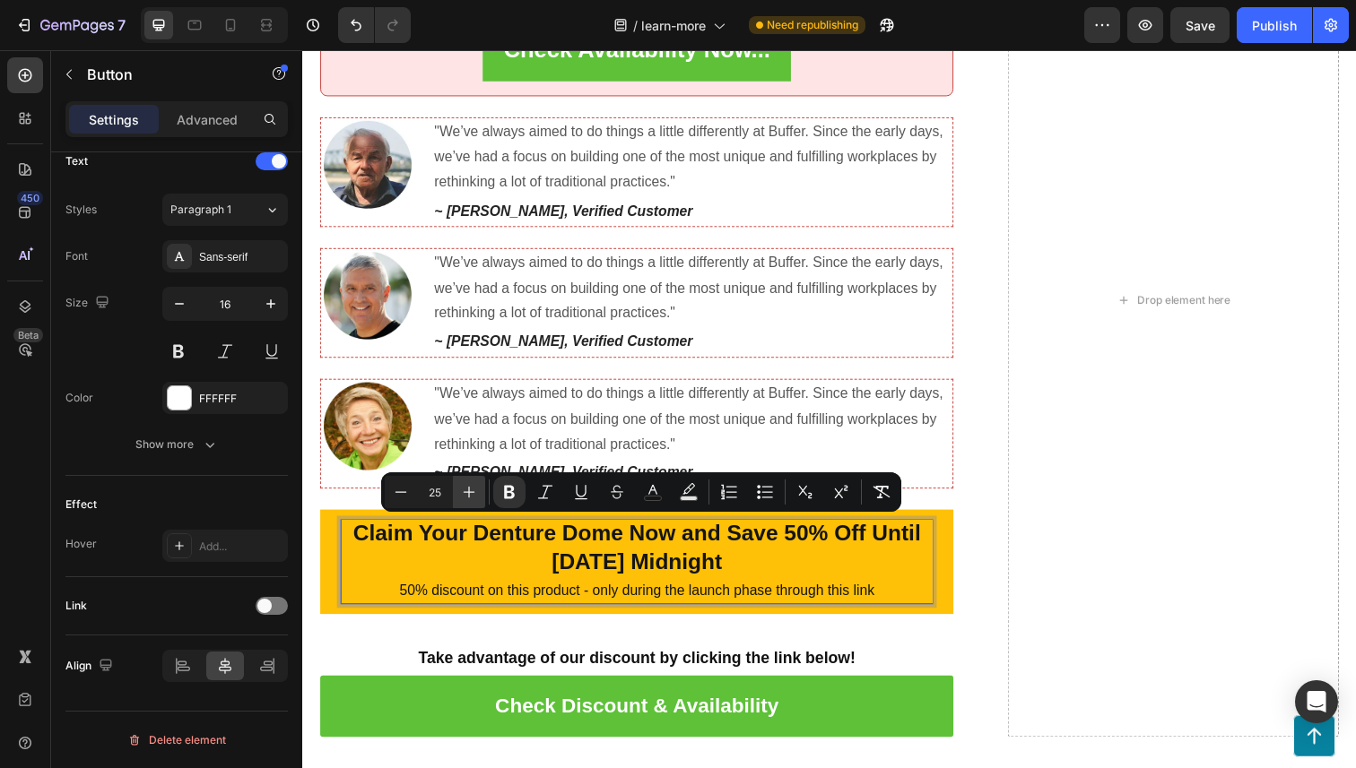
click at [464, 491] on icon "Editor contextual toolbar" at bounding box center [470, 493] width 12 height 12
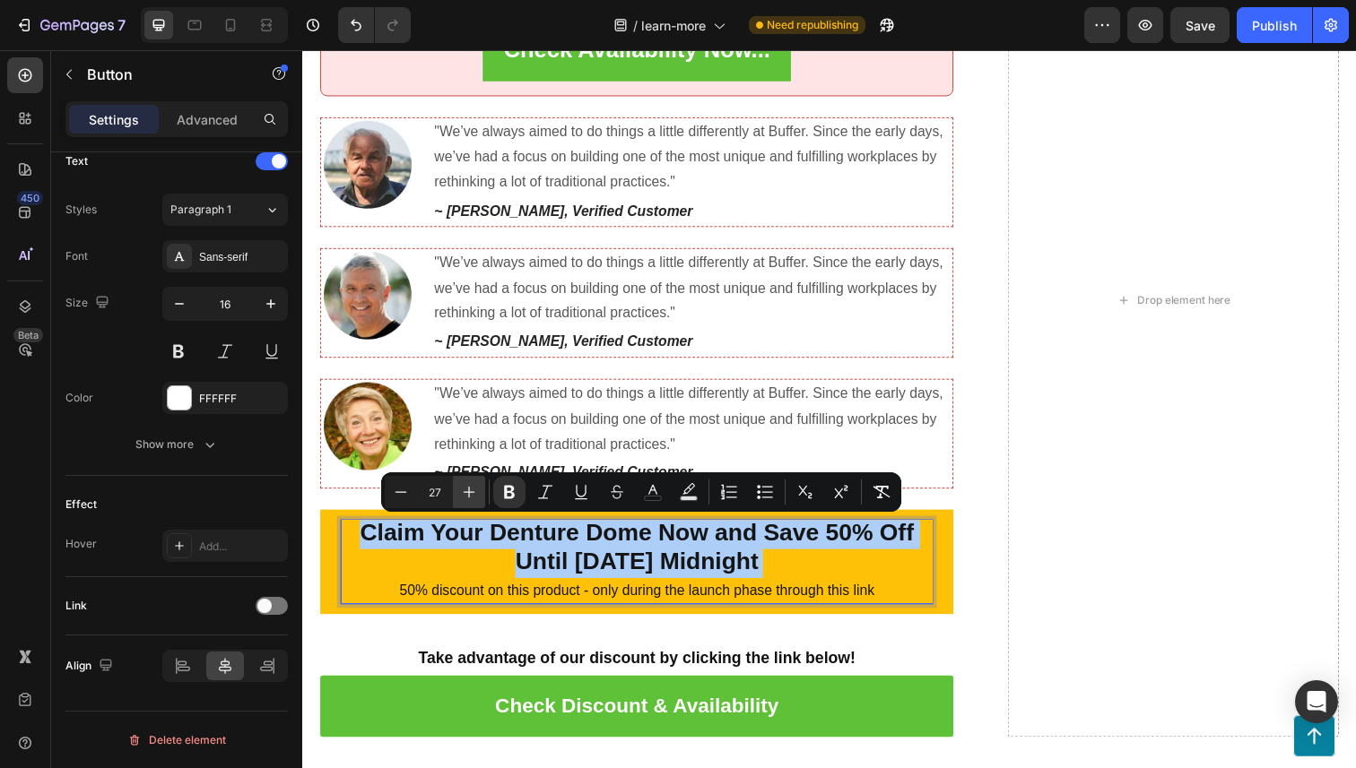
click at [464, 491] on icon "Editor contextual toolbar" at bounding box center [470, 493] width 12 height 12
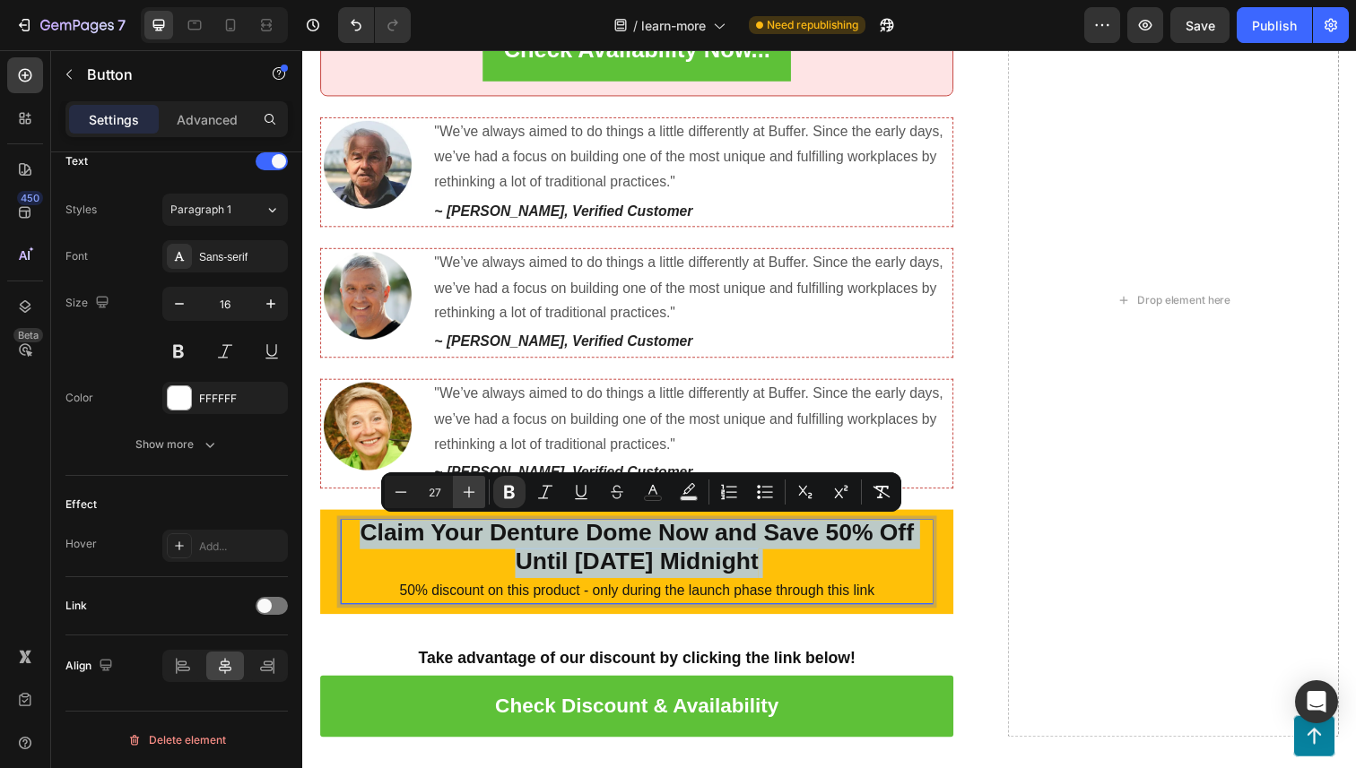
type input "28"
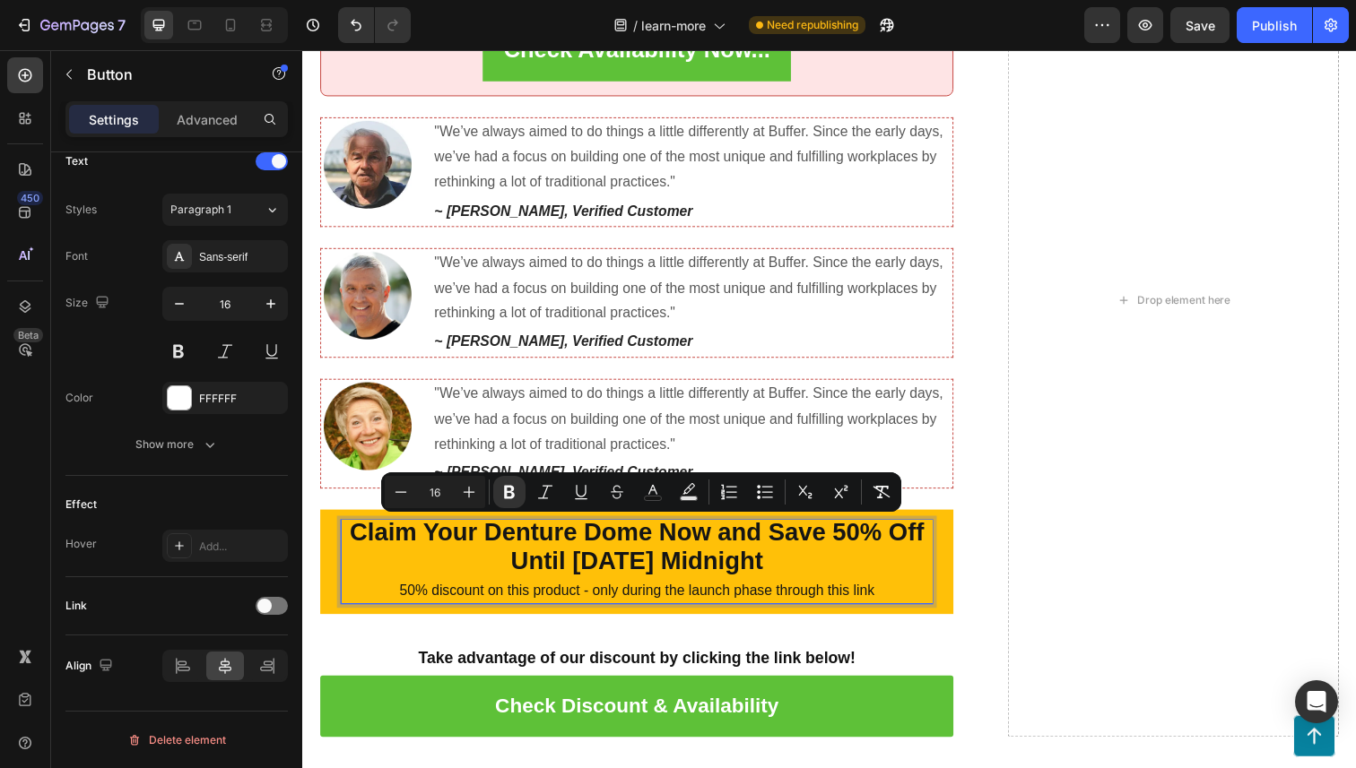
click at [484, 595] on span "50% discount on this product - only during the launch phase through this link" at bounding box center [643, 602] width 485 height 15
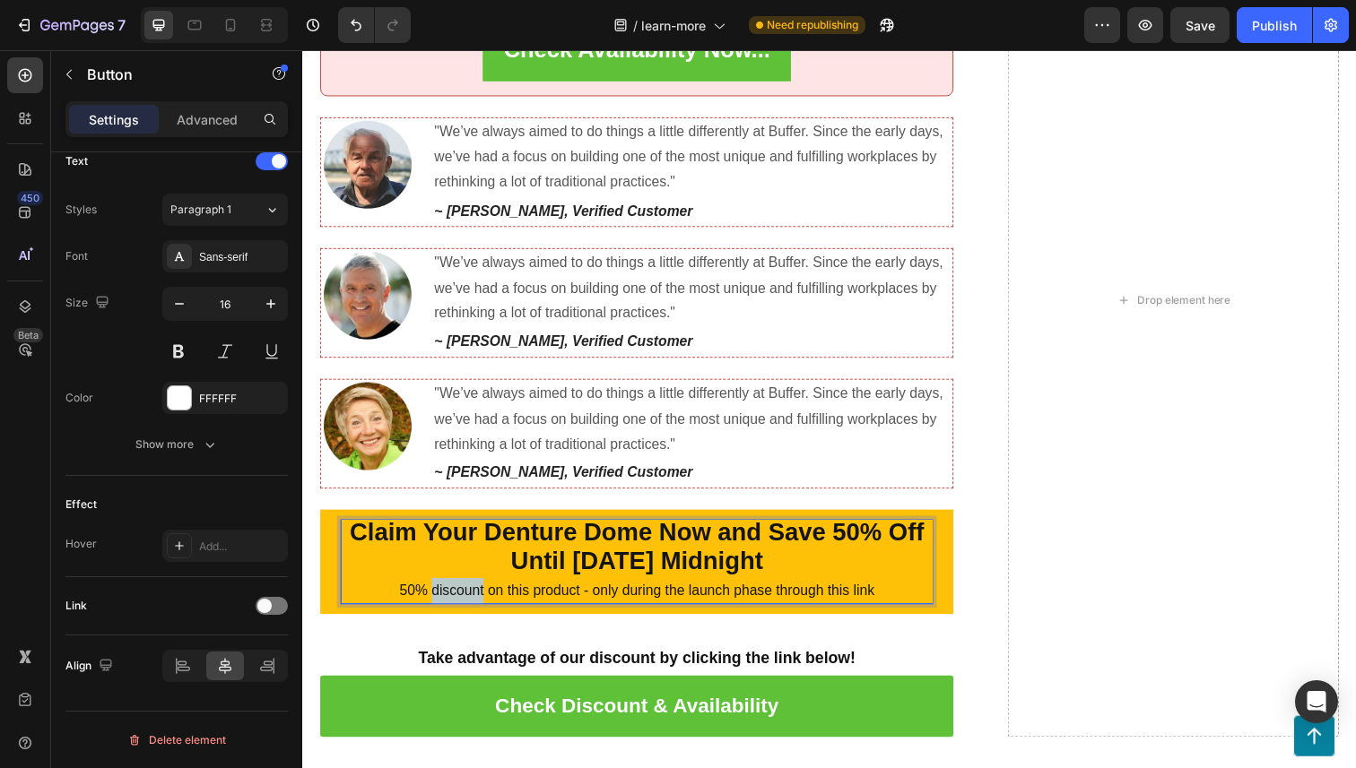
click at [484, 595] on span "50% discount on this product - only during the launch phase through this link" at bounding box center [643, 602] width 485 height 15
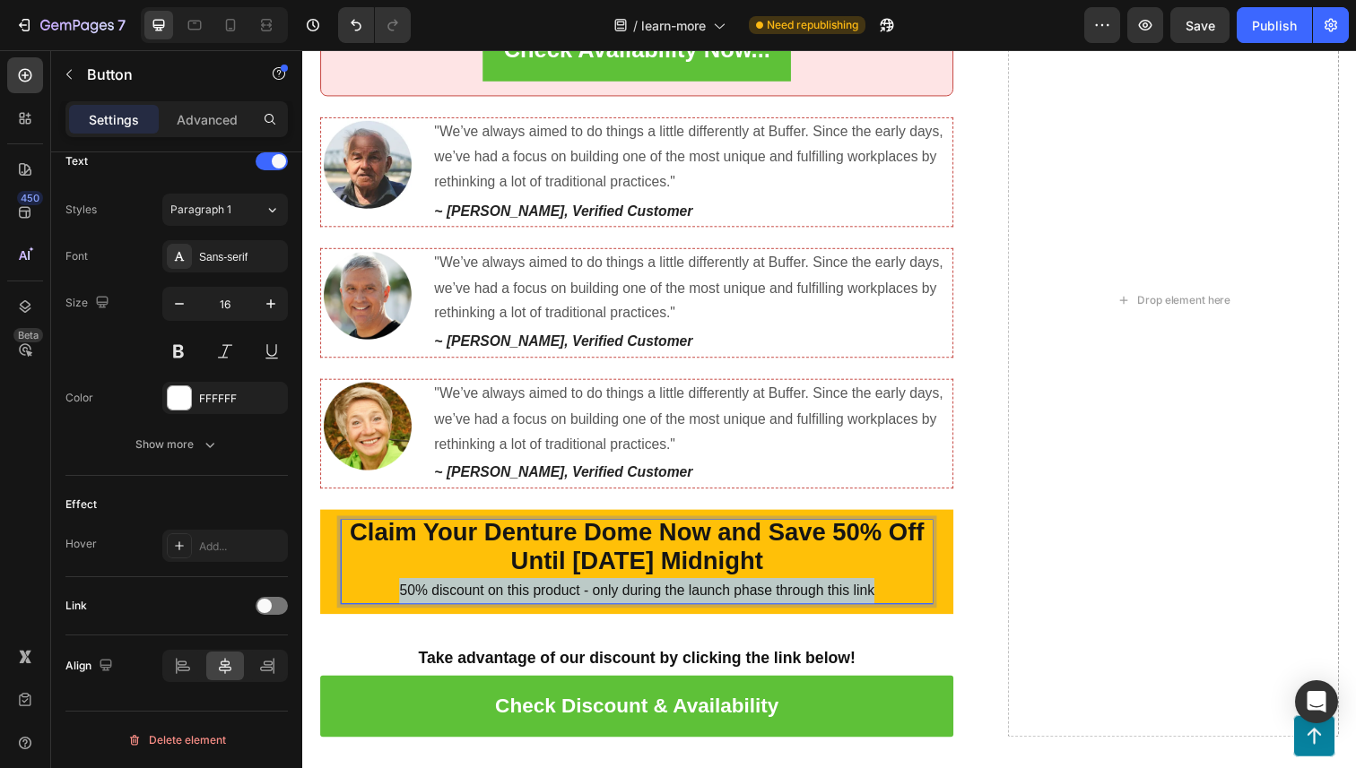
click at [484, 595] on span "50% discount on this product - only during the launch phase through this link" at bounding box center [643, 602] width 485 height 15
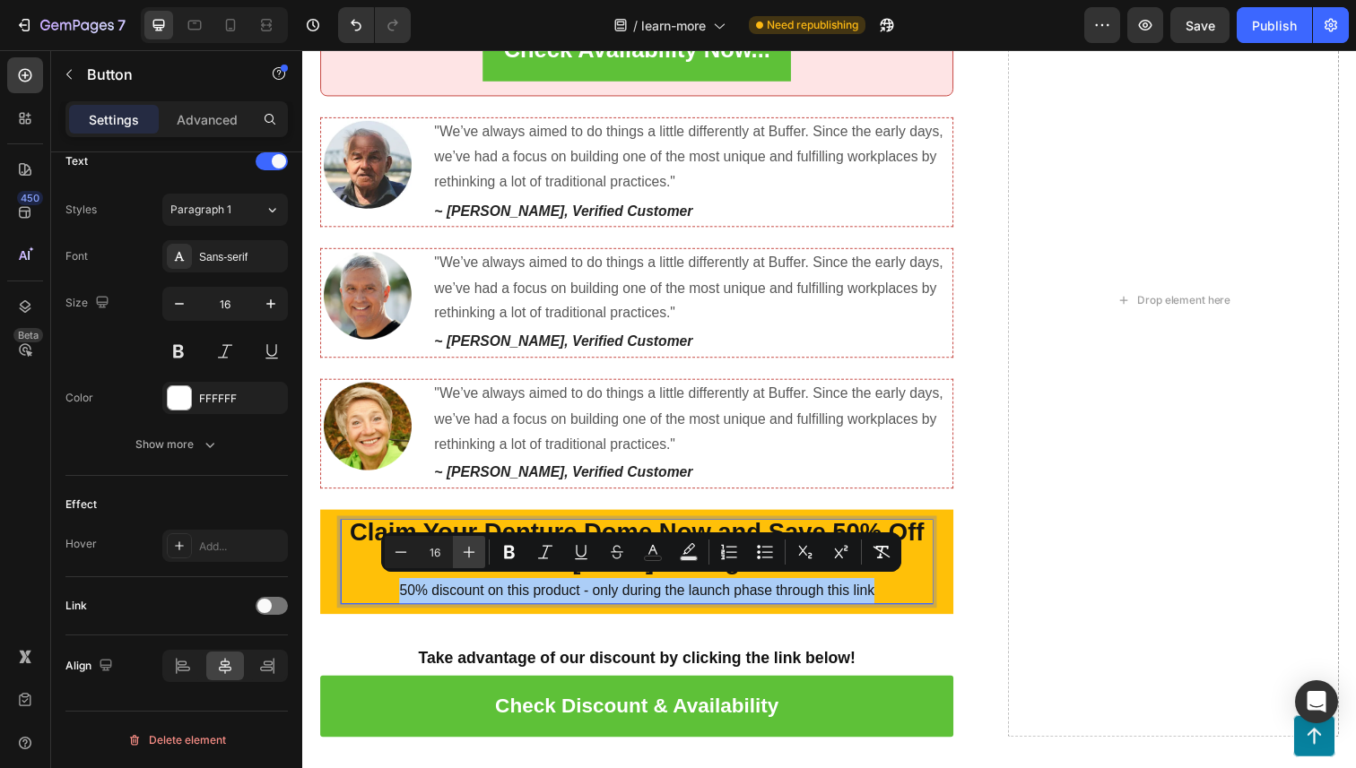
click at [469, 551] on icon "Editor contextual toolbar" at bounding box center [469, 552] width 18 height 18
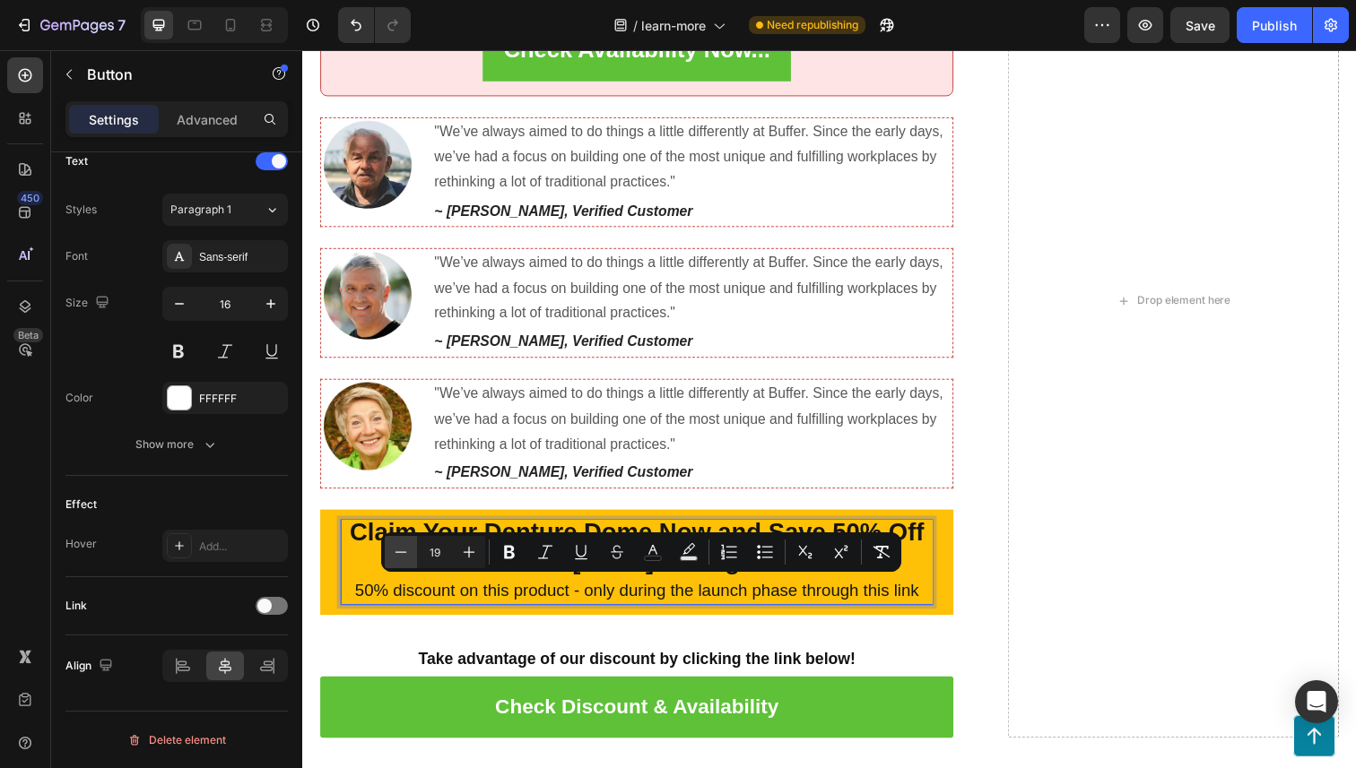
click at [399, 552] on icon "Editor contextual toolbar" at bounding box center [401, 551] width 12 height 1
type input "18"
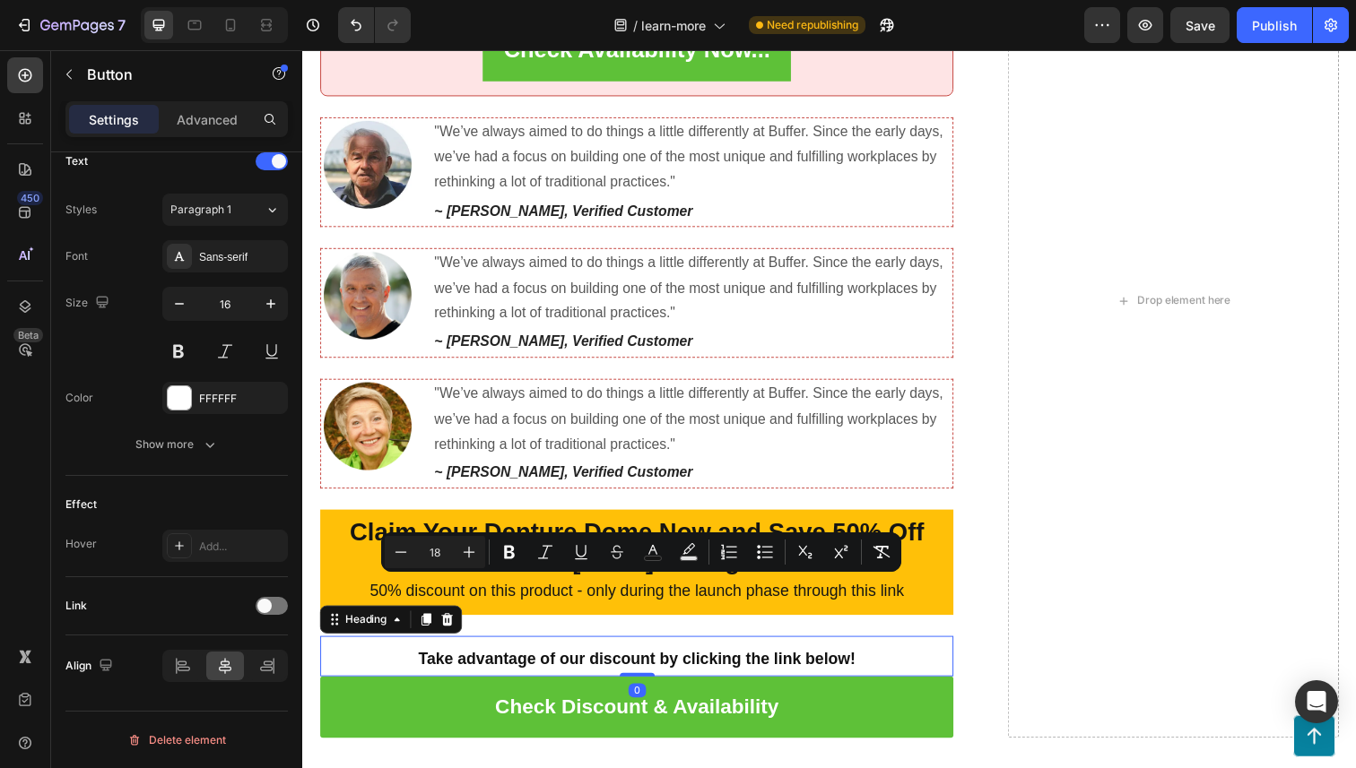
click at [345, 673] on h2 "Take advantage of our discount by clicking the link below!" at bounding box center [643, 669] width 647 height 41
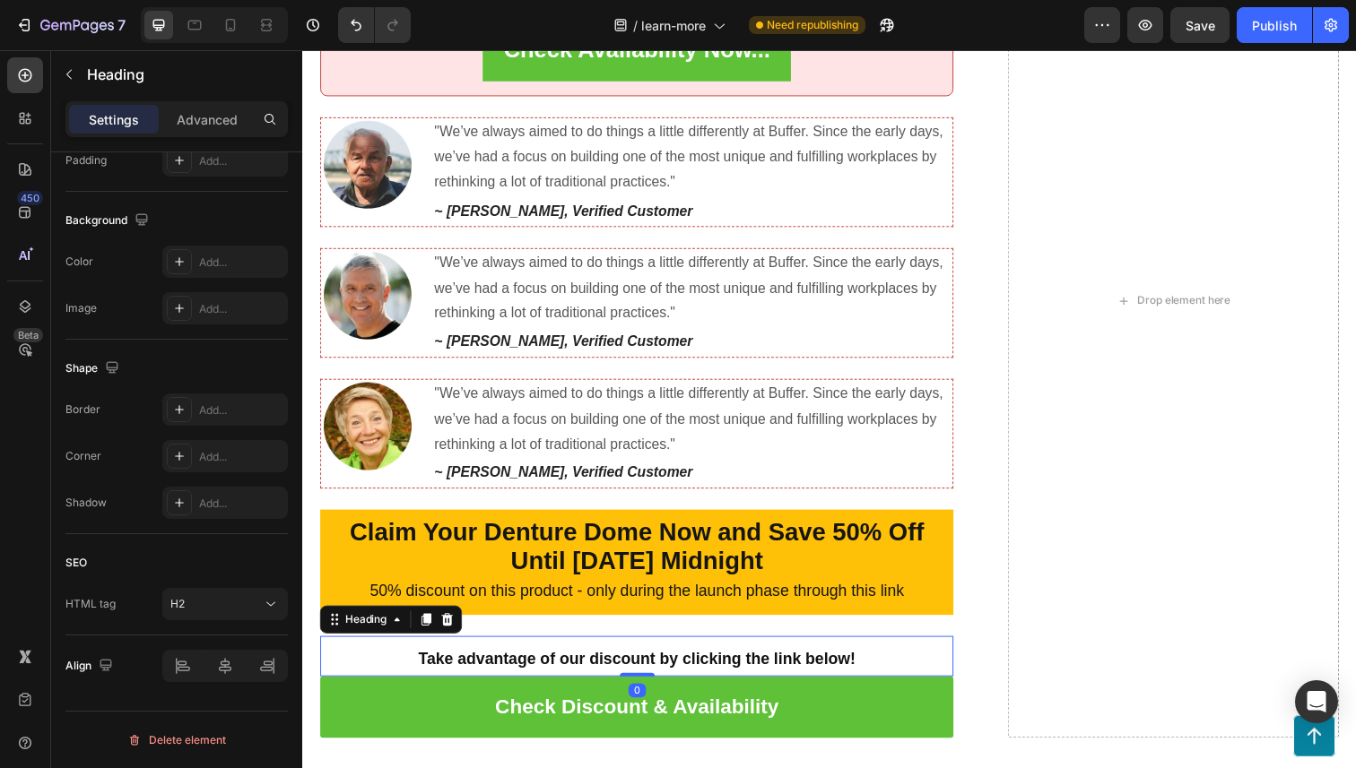
scroll to position [0, 0]
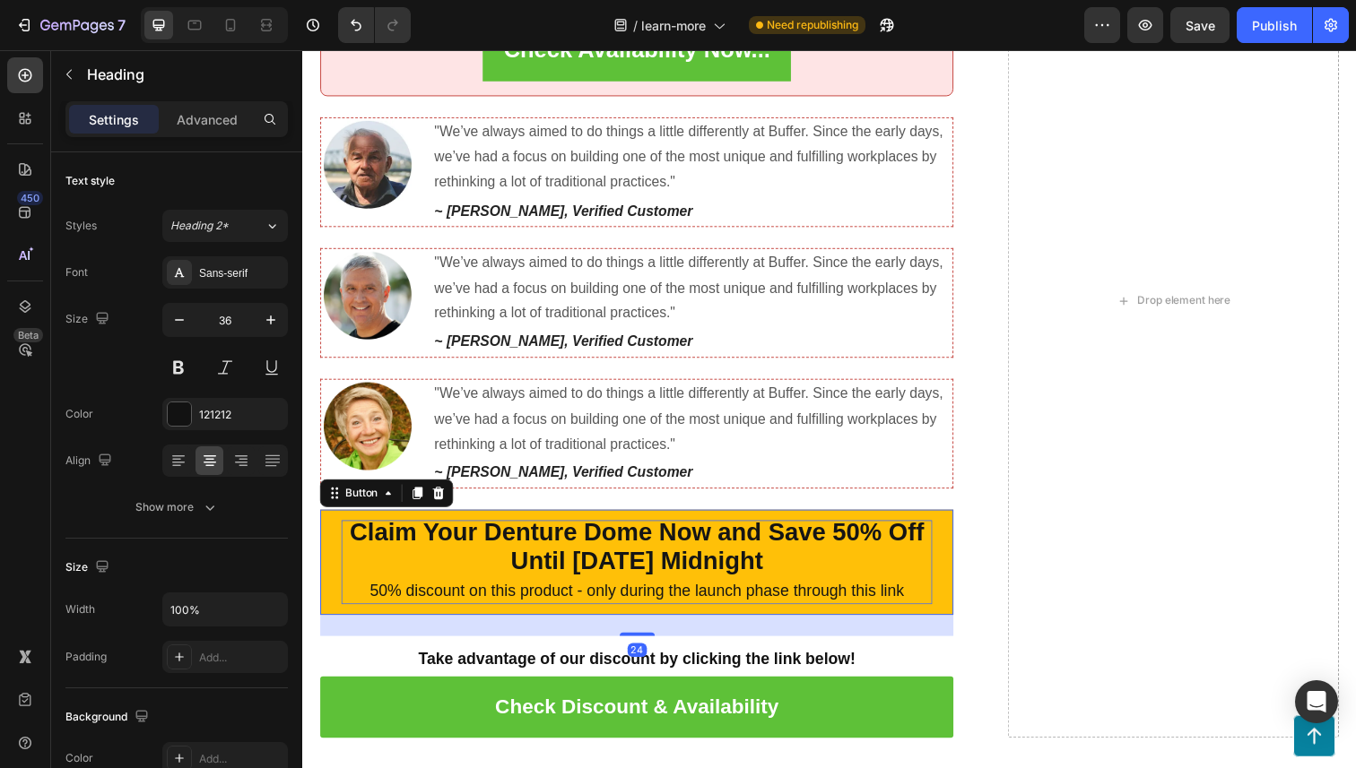
click at [938, 566] on p "Claim Your Denture Dome Now and Save 50% Off Until [DATE] Midnight 50% discount…" at bounding box center [643, 573] width 603 height 85
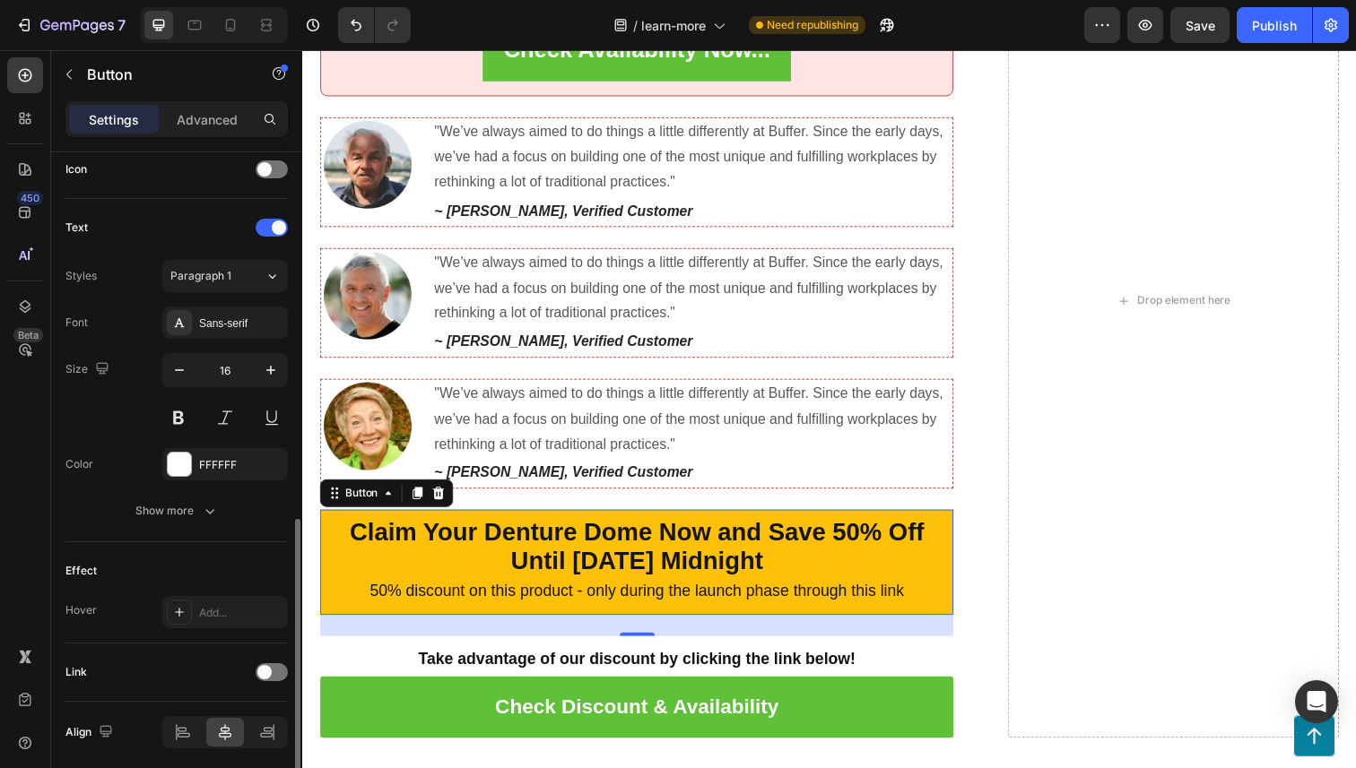
scroll to position [619, 0]
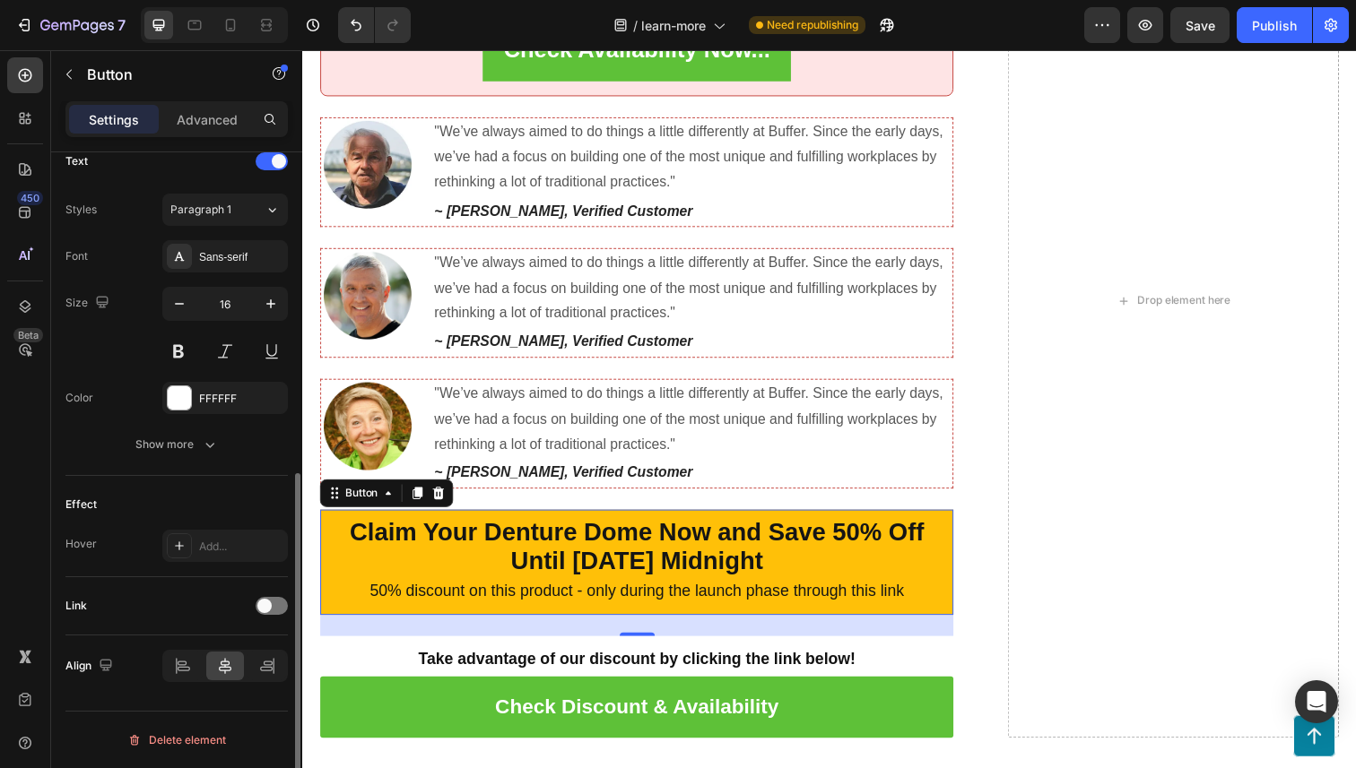
click at [265, 592] on div "Link" at bounding box center [176, 606] width 222 height 29
click at [265, 603] on span at bounding box center [264, 606] width 14 height 14
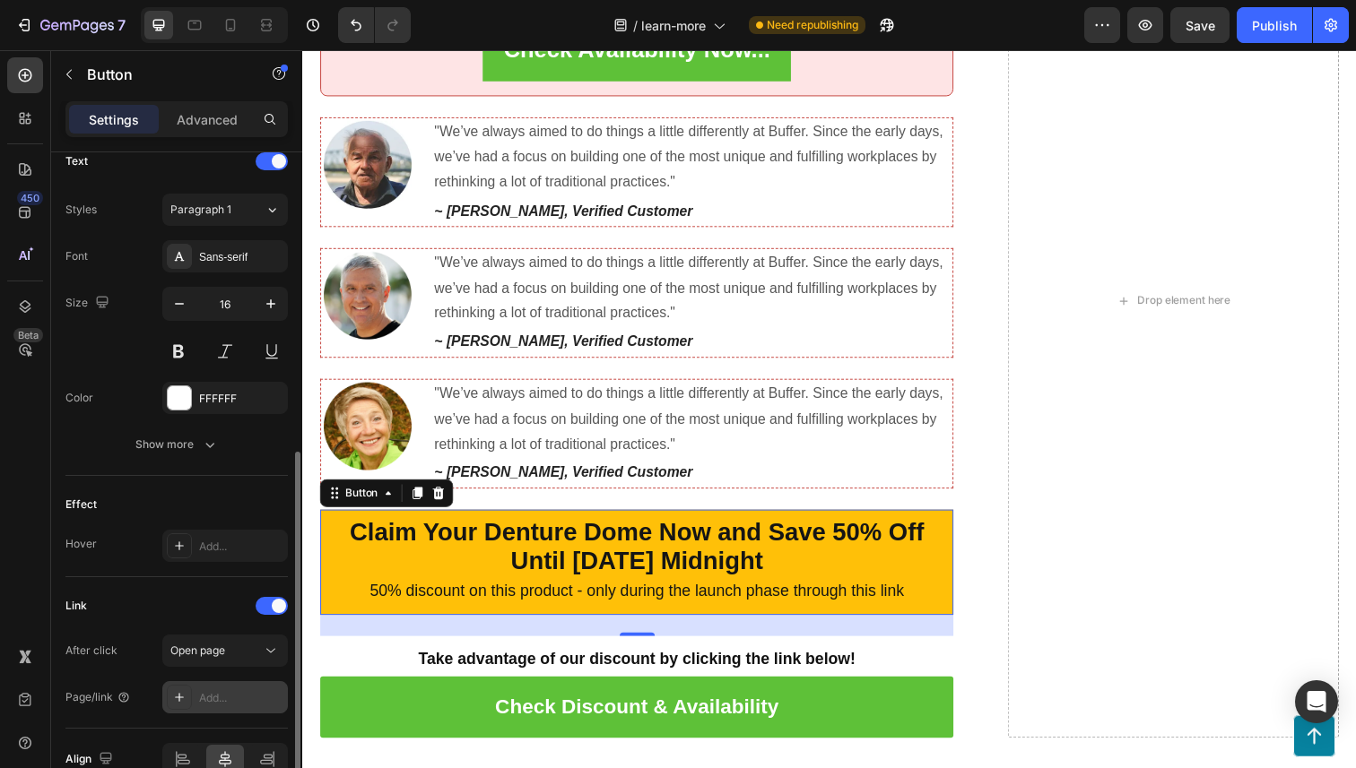
click at [245, 697] on div "Add..." at bounding box center [241, 698] width 84 height 16
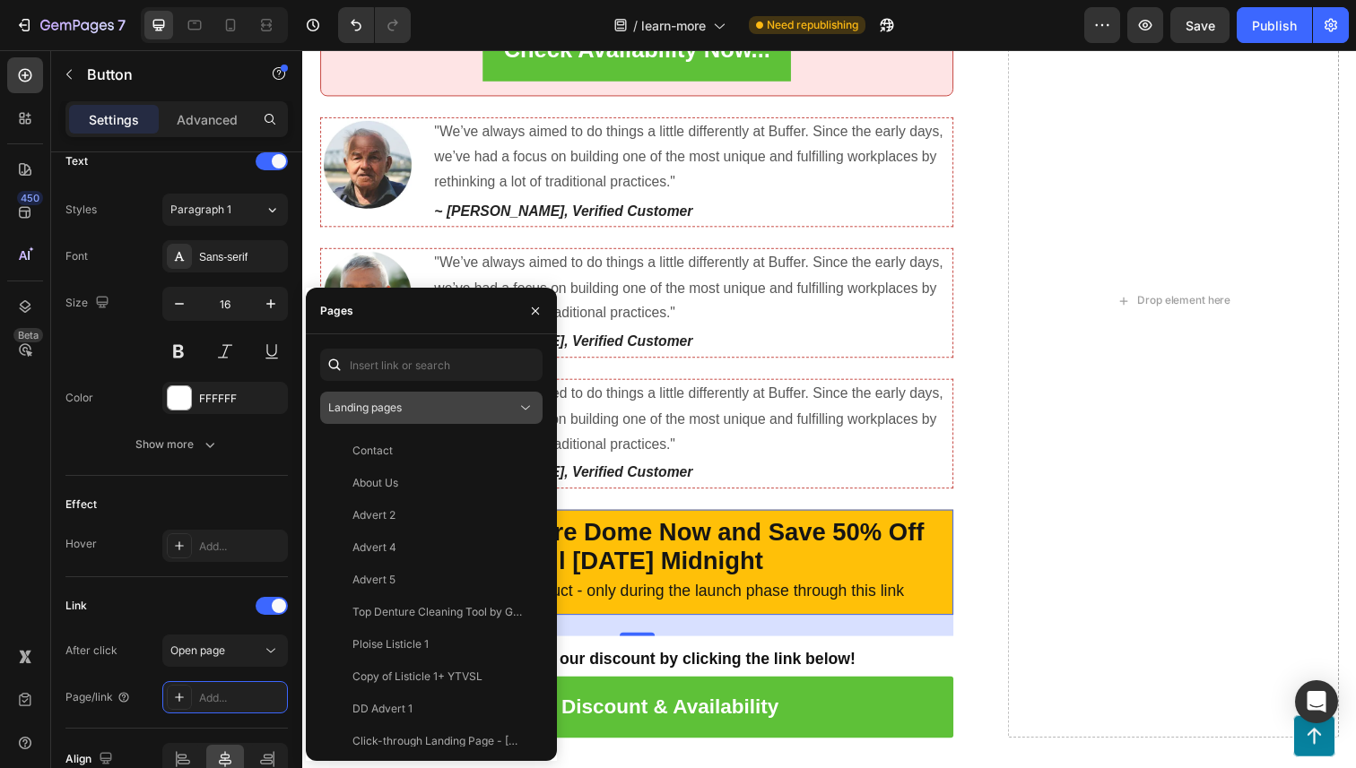
click at [448, 403] on div "Landing pages" at bounding box center [422, 408] width 188 height 16
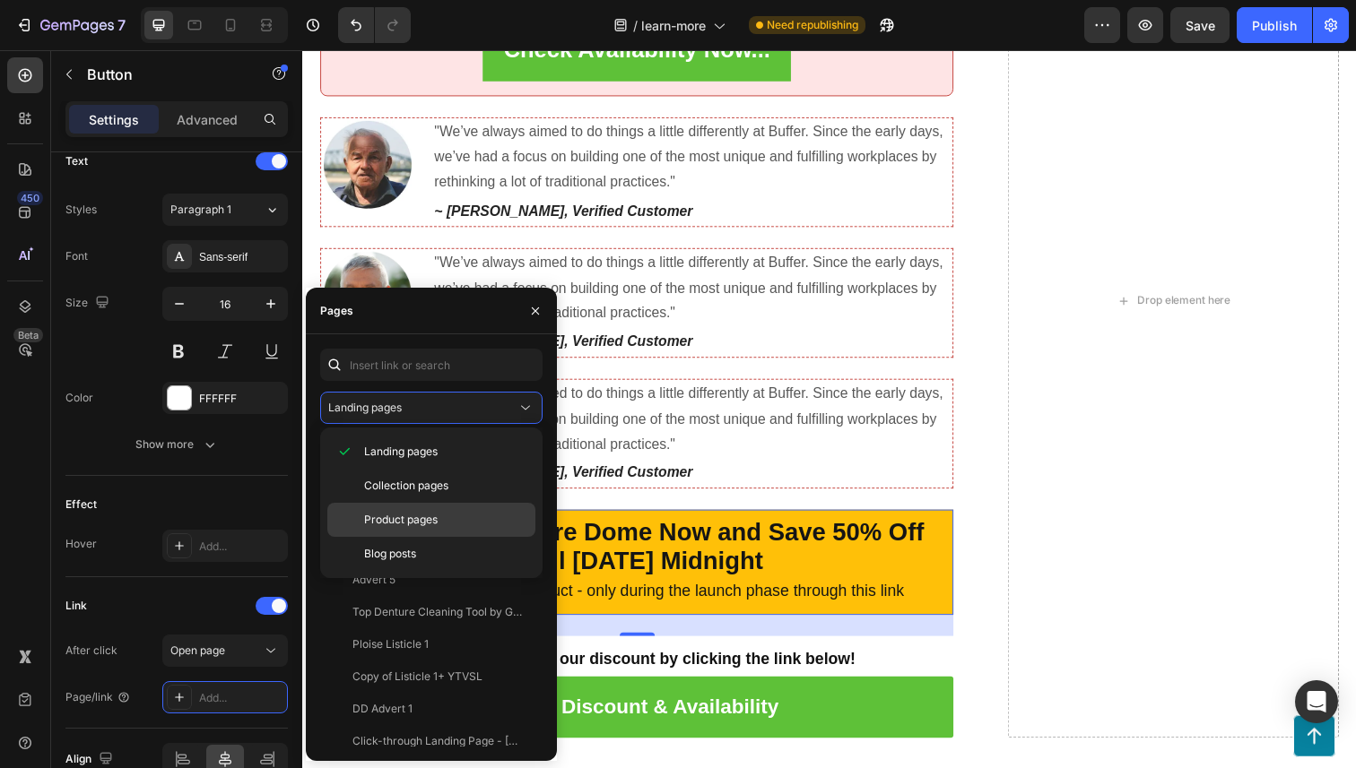
click at [407, 521] on span "Product pages" at bounding box center [401, 520] width 74 height 16
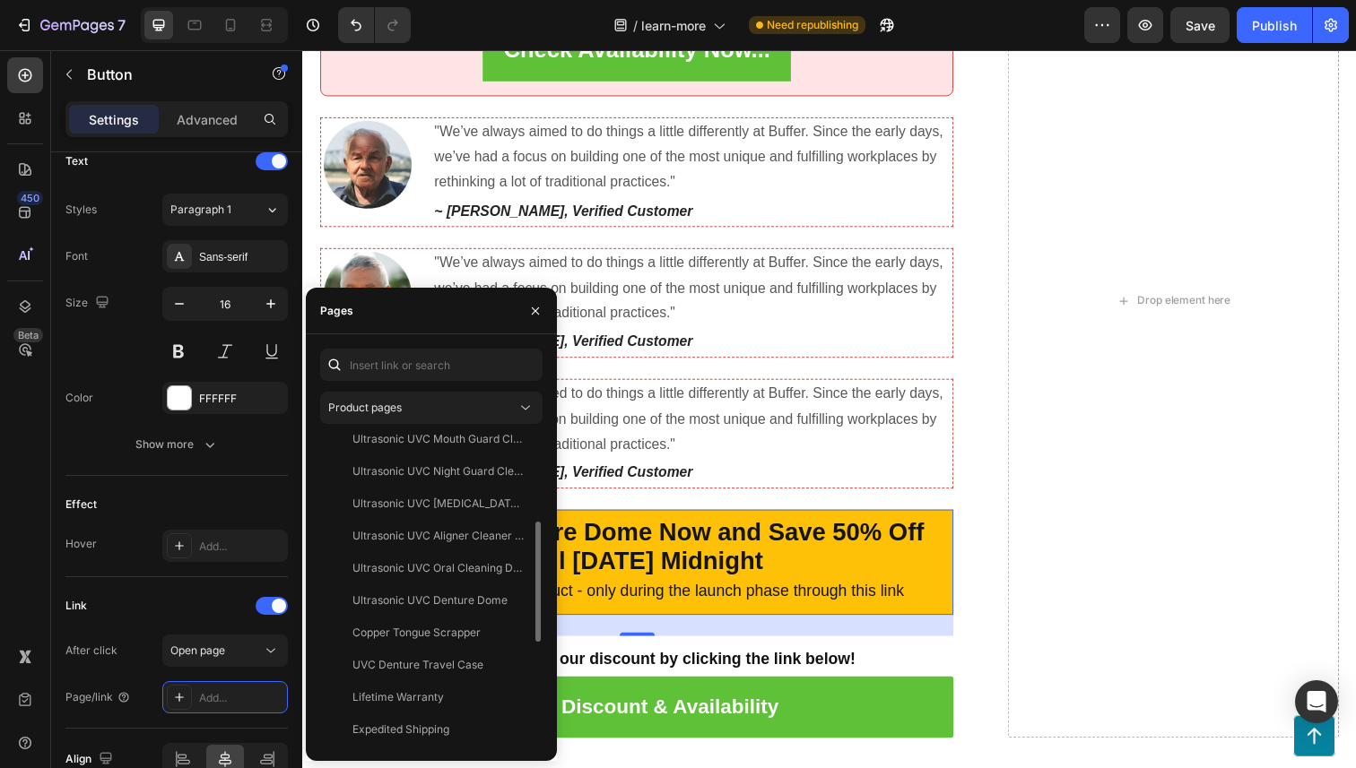
scroll to position [212, 0]
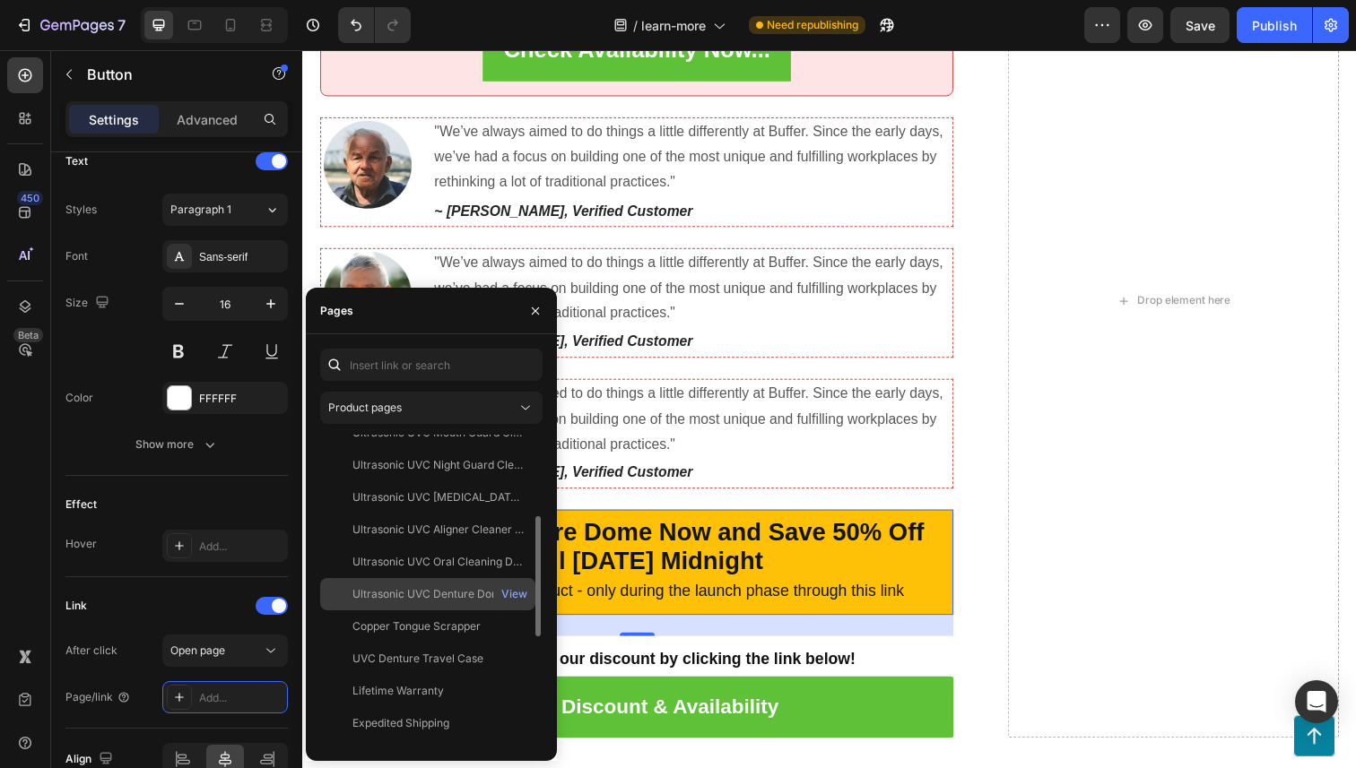
click at [422, 602] on div "Ultrasonic UVC Denture Dome" at bounding box center [429, 594] width 155 height 16
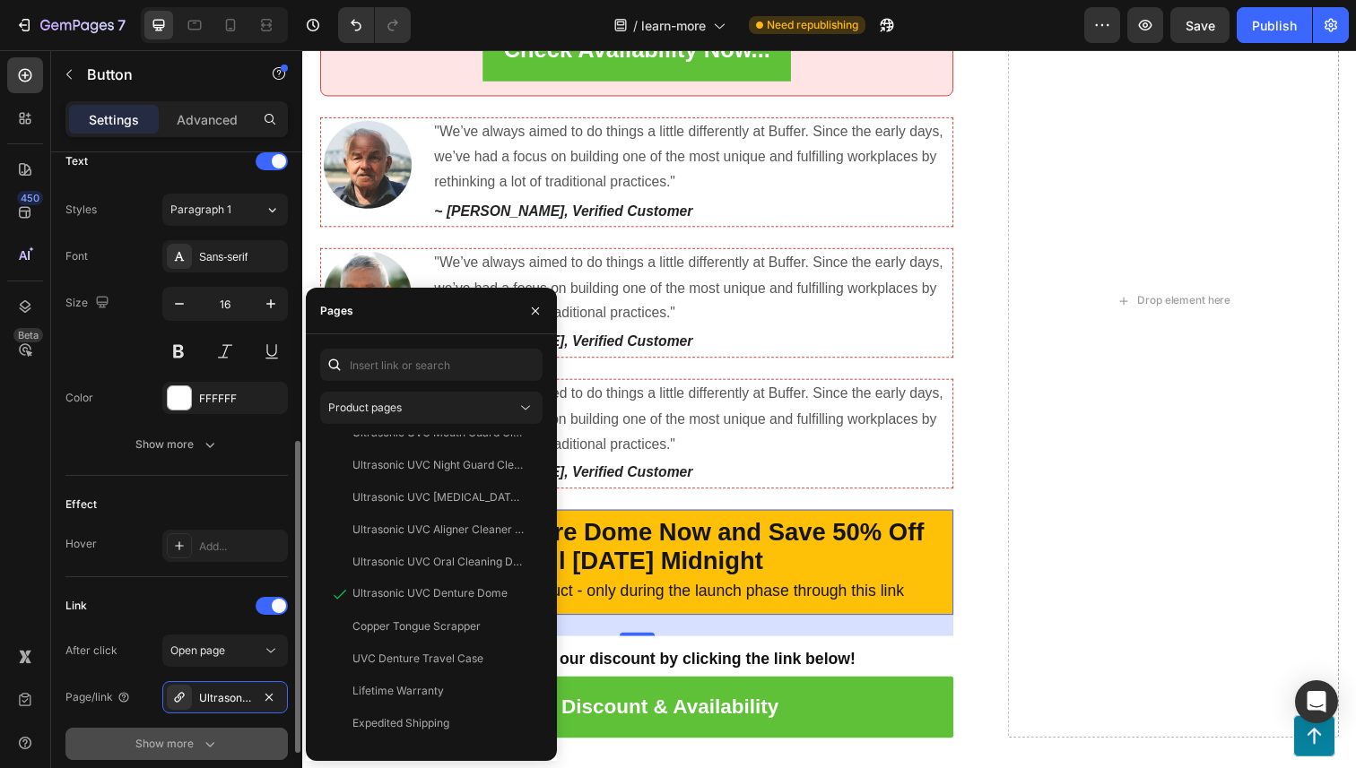
click at [208, 742] on icon "button" at bounding box center [210, 744] width 18 height 18
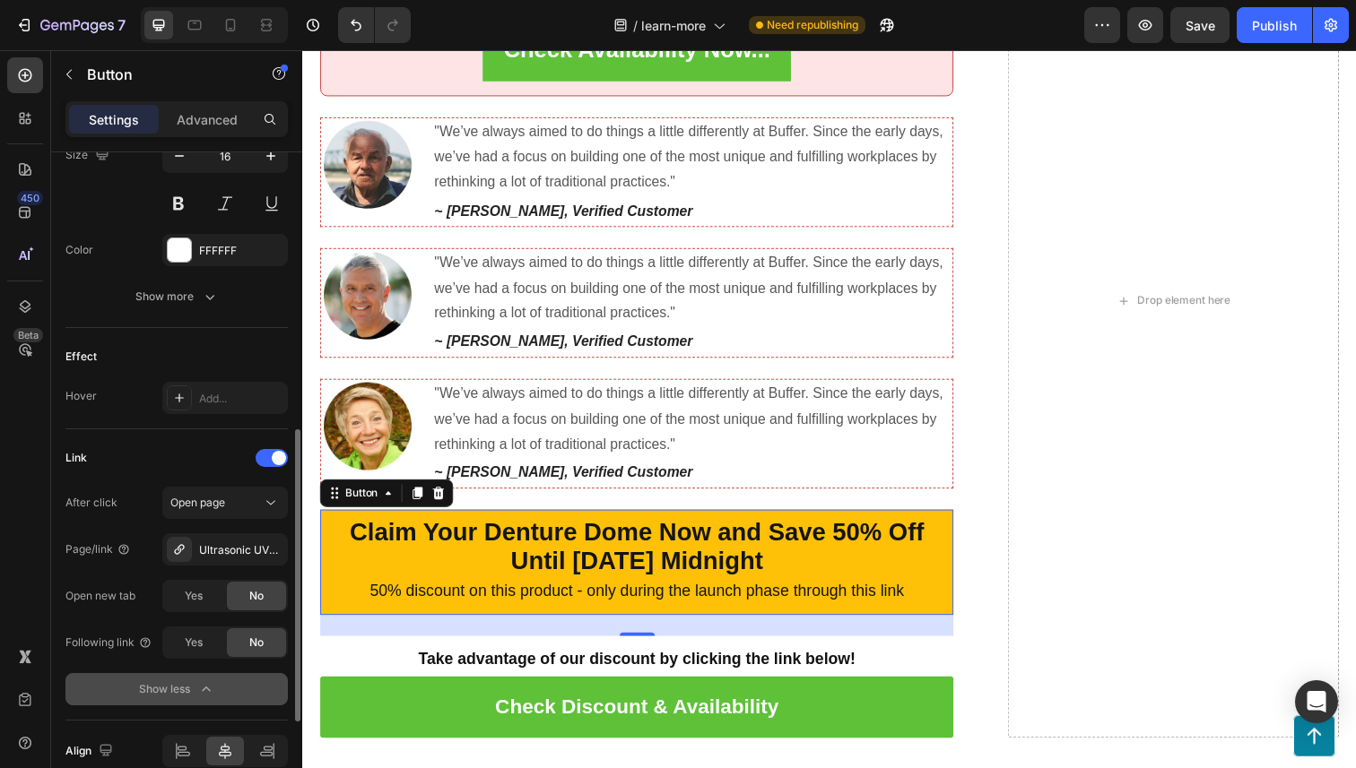
scroll to position [771, 0]
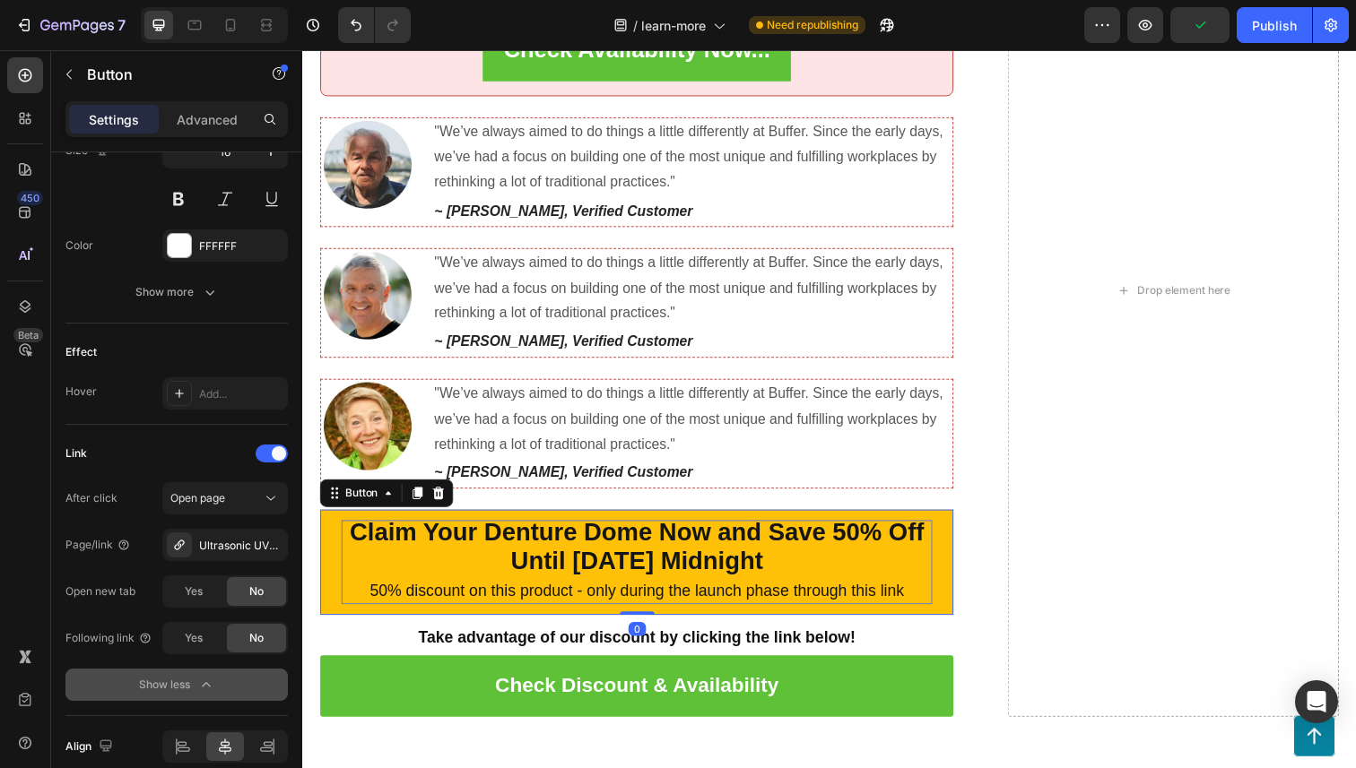
drag, startPoint x: 637, startPoint y: 640, endPoint x: 630, endPoint y: 611, distance: 30.2
click at [630, 611] on div "Claim Your Denture Dome Now and Save 50% Off Until [DATE] Midnight 50% discount…" at bounding box center [643, 573] width 647 height 107
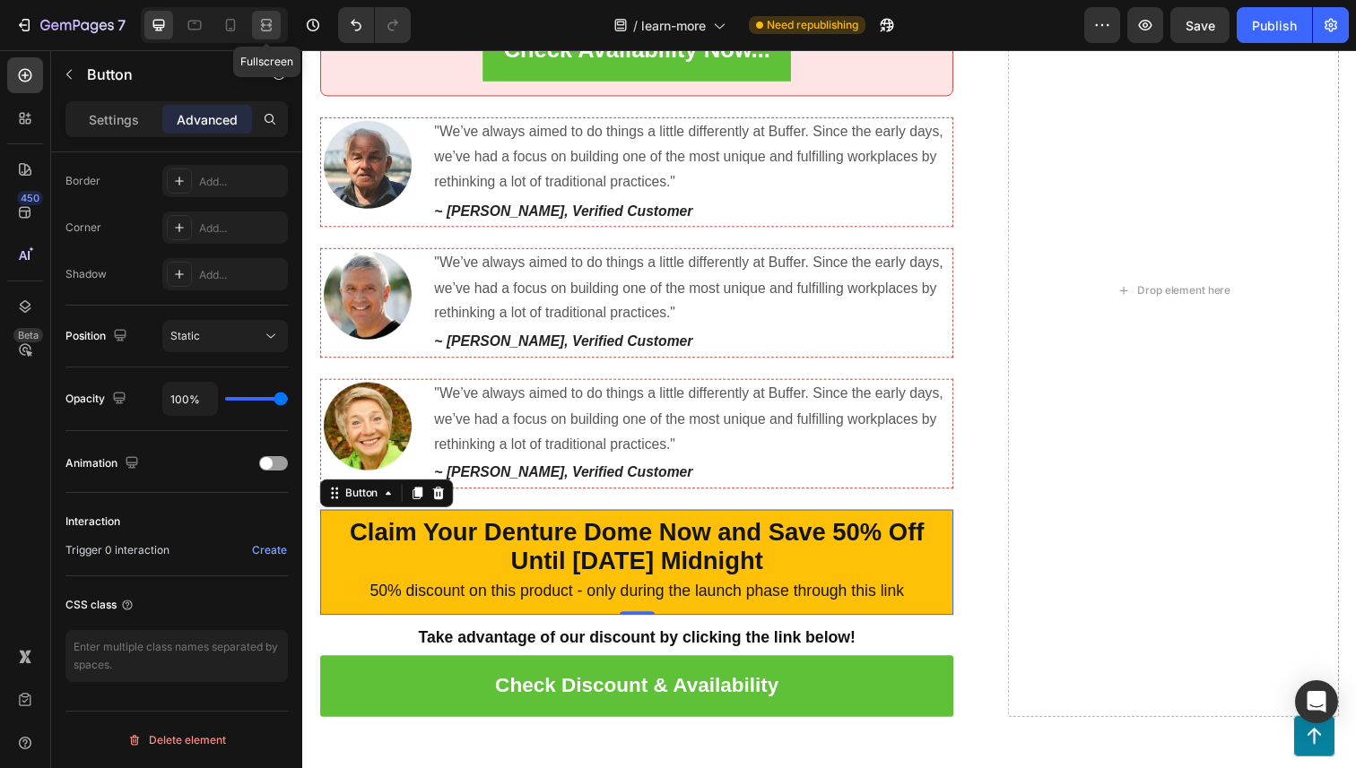
click at [258, 30] on icon at bounding box center [266, 25] width 18 height 18
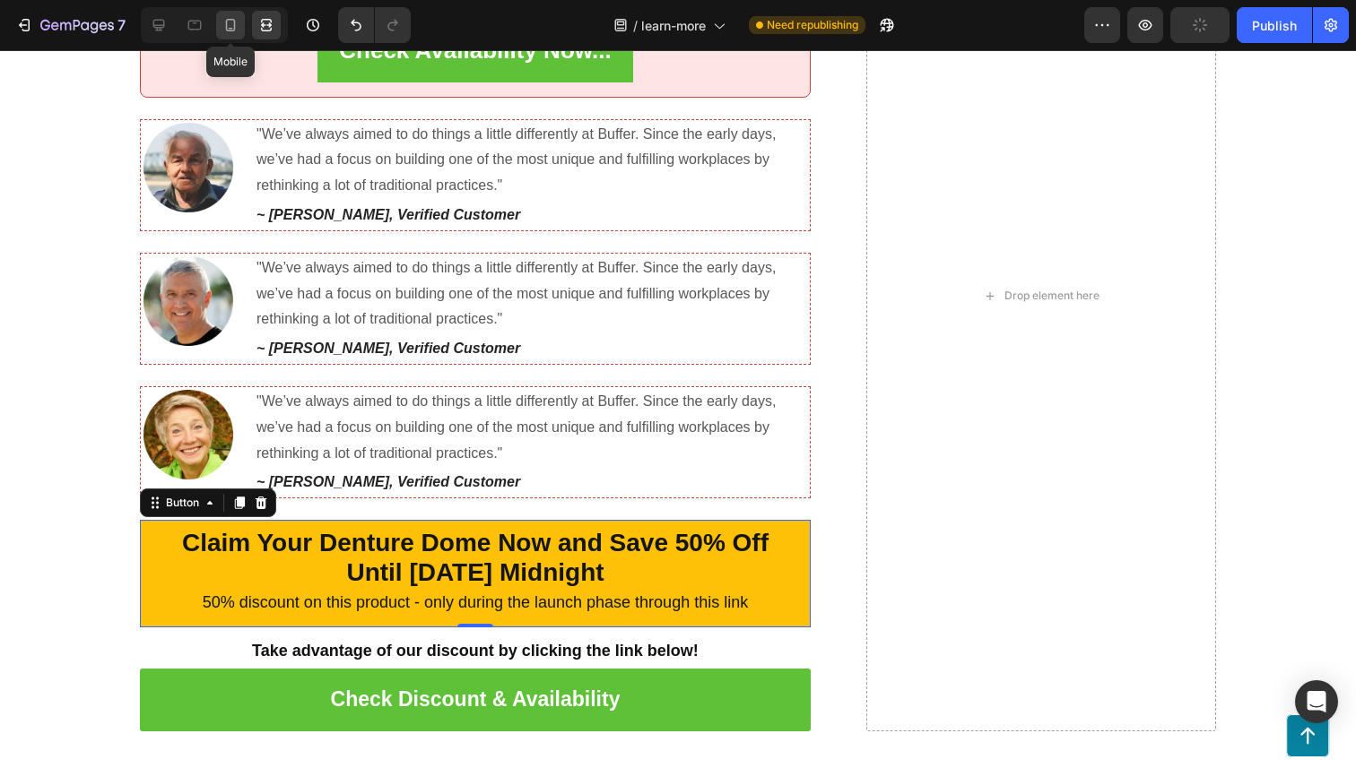
click at [231, 21] on icon at bounding box center [230, 25] width 18 height 18
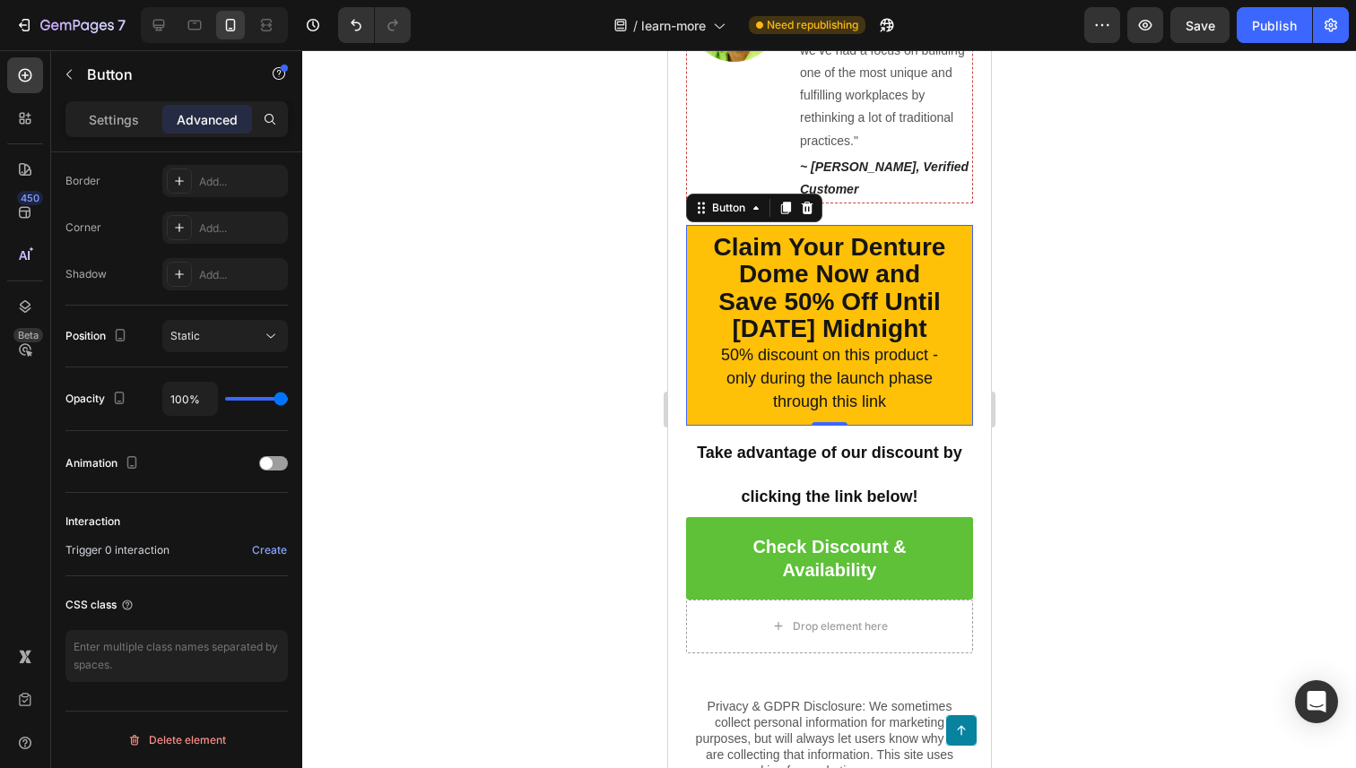
scroll to position [8051, 0]
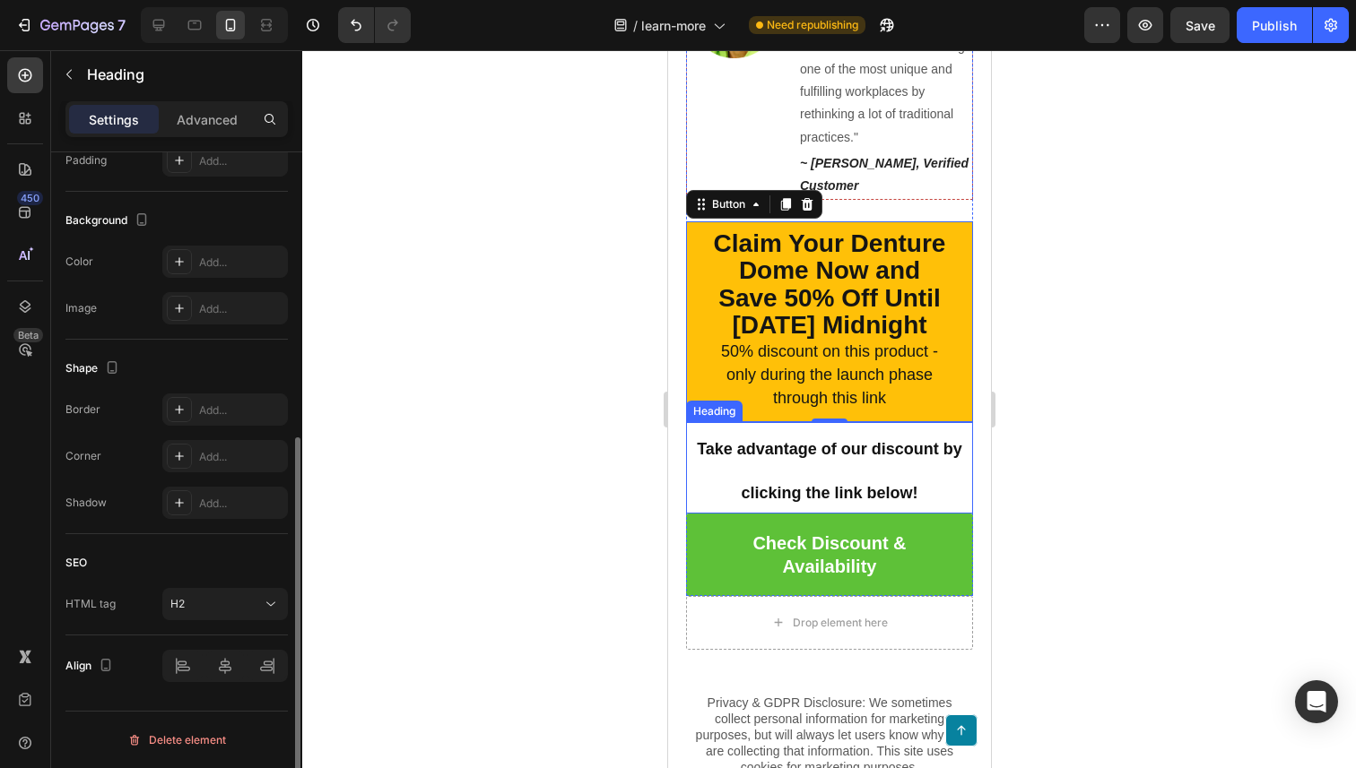
click at [942, 470] on strong "Take advantage of our discount by clicking the link below!" at bounding box center [828, 471] width 265 height 62
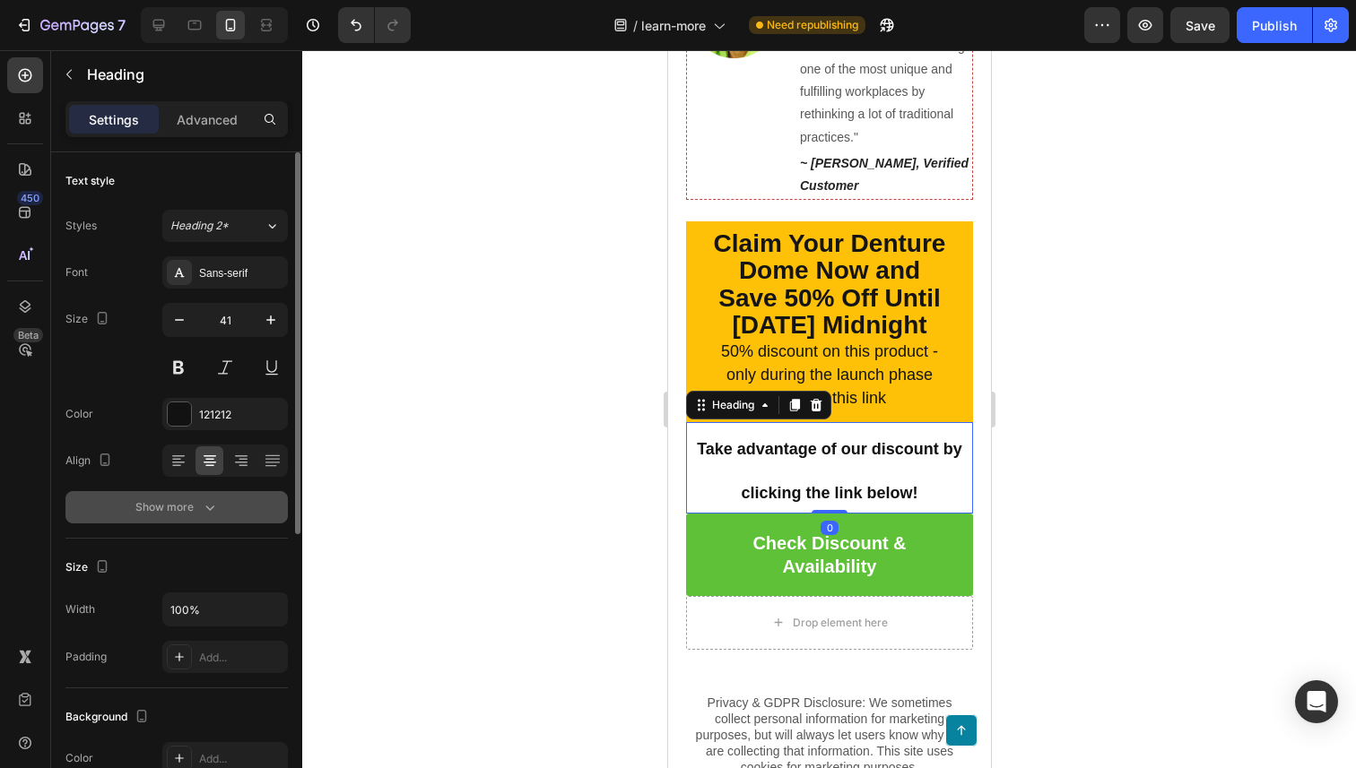
click at [212, 509] on icon "button" at bounding box center [210, 508] width 18 height 18
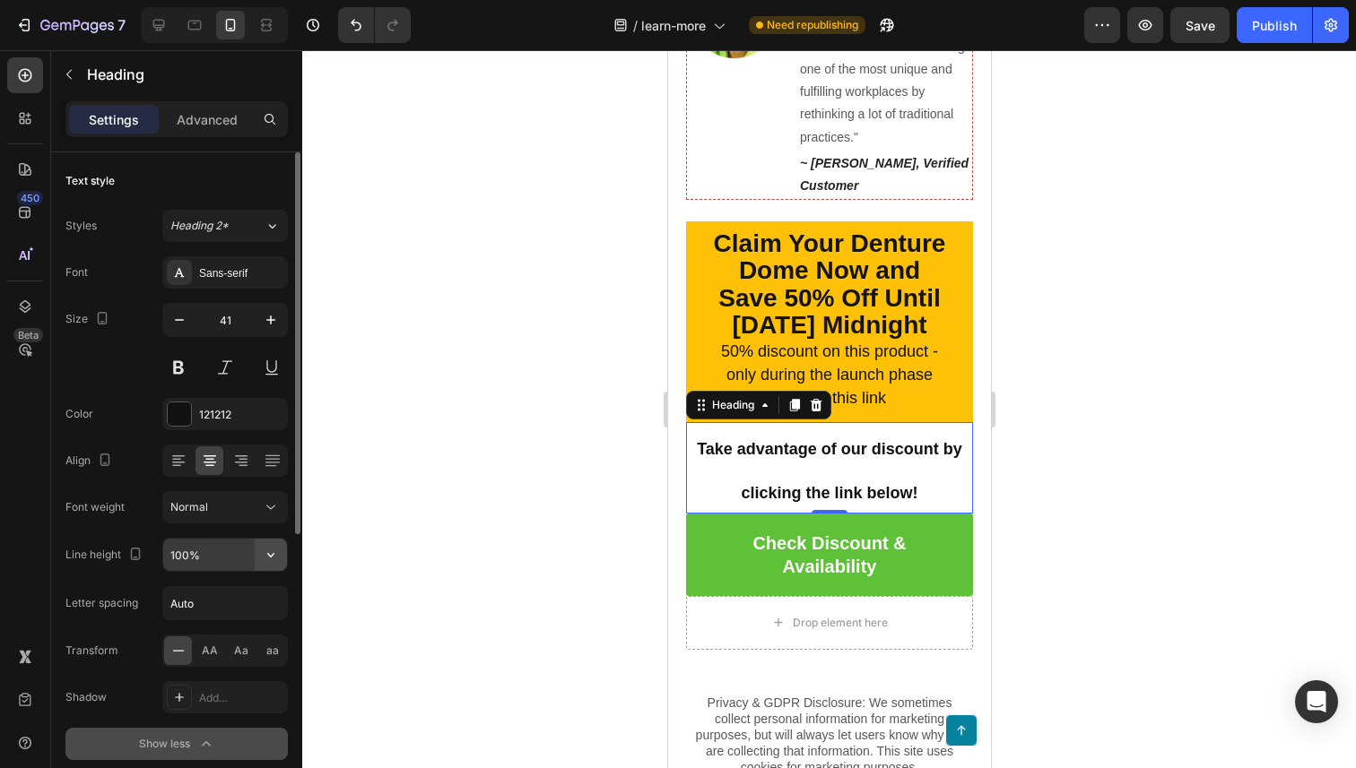
click at [281, 552] on button "button" at bounding box center [271, 555] width 32 height 32
click at [135, 359] on div "Size 41" at bounding box center [176, 343] width 222 height 81
click at [615, 499] on div at bounding box center [829, 409] width 1054 height 718
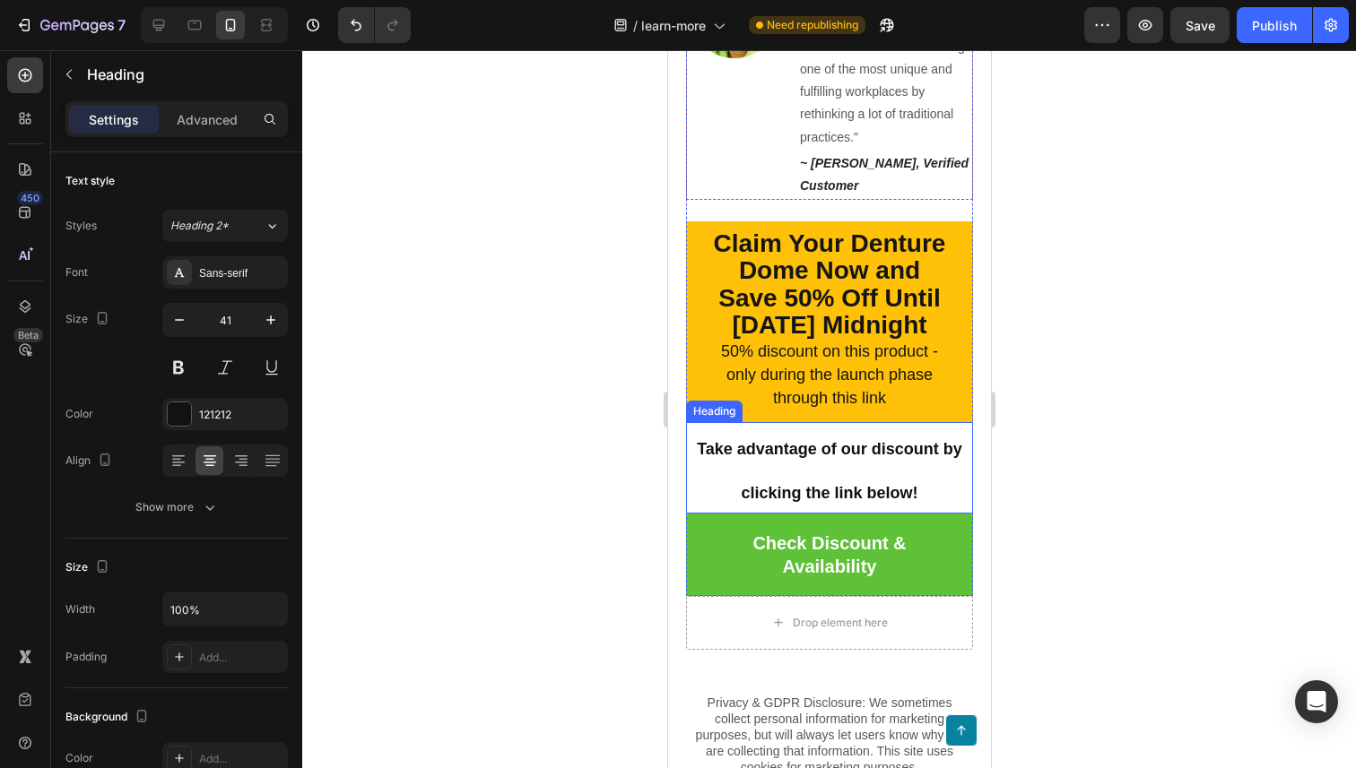
click at [953, 493] on h2 "Take advantage of our discount by clicking the link below!" at bounding box center [828, 467] width 287 height 91
click at [947, 482] on strong "Take advantage of our discount by clicking the link below!" at bounding box center [828, 471] width 265 height 62
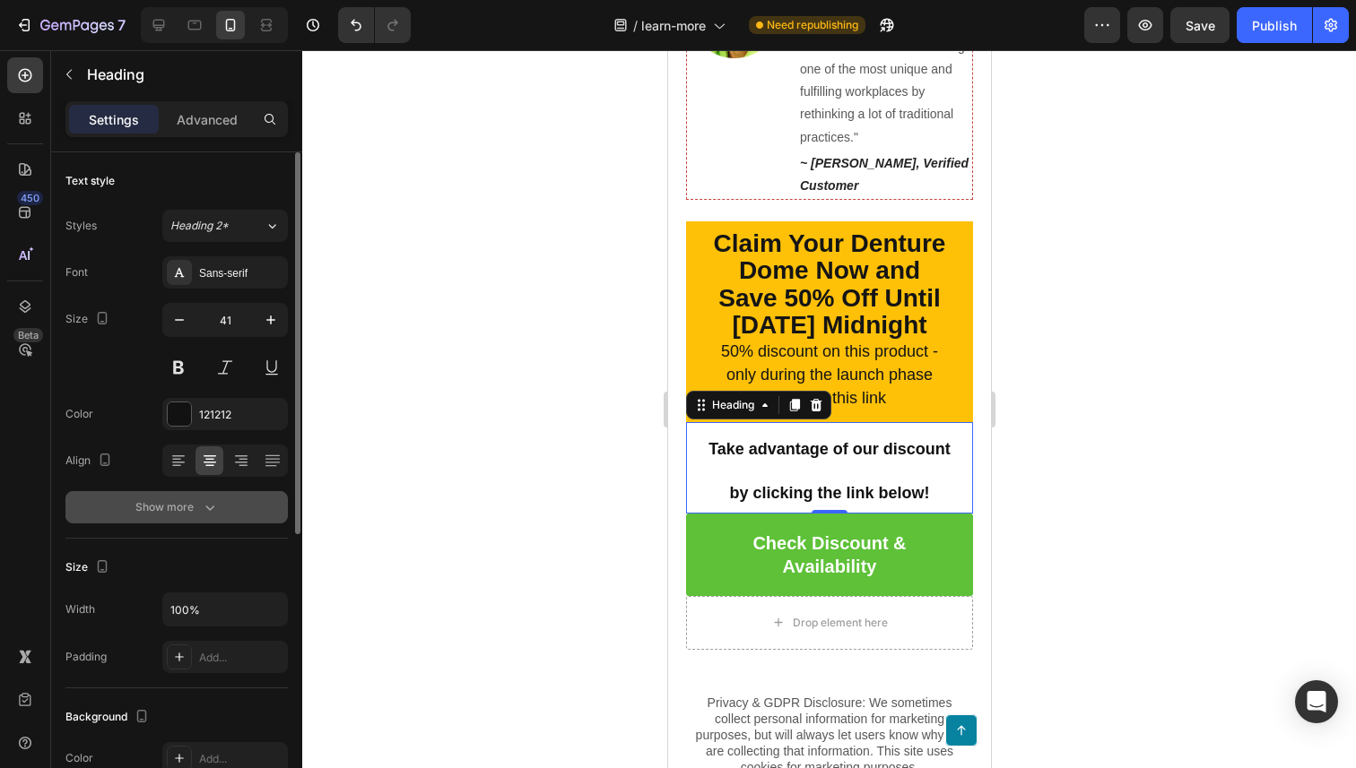
click at [186, 514] on div "Show more" at bounding box center [176, 508] width 83 height 18
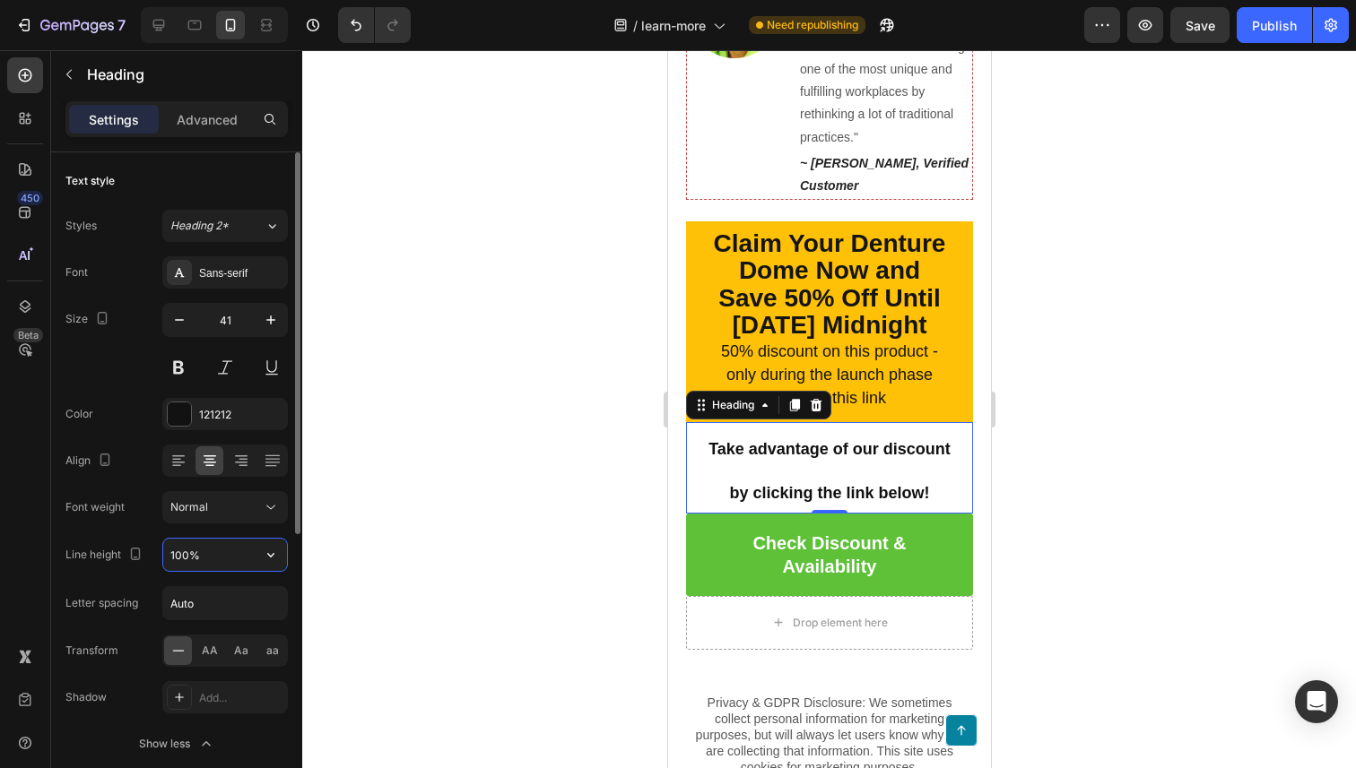
click at [205, 547] on input "100%" at bounding box center [225, 555] width 124 height 32
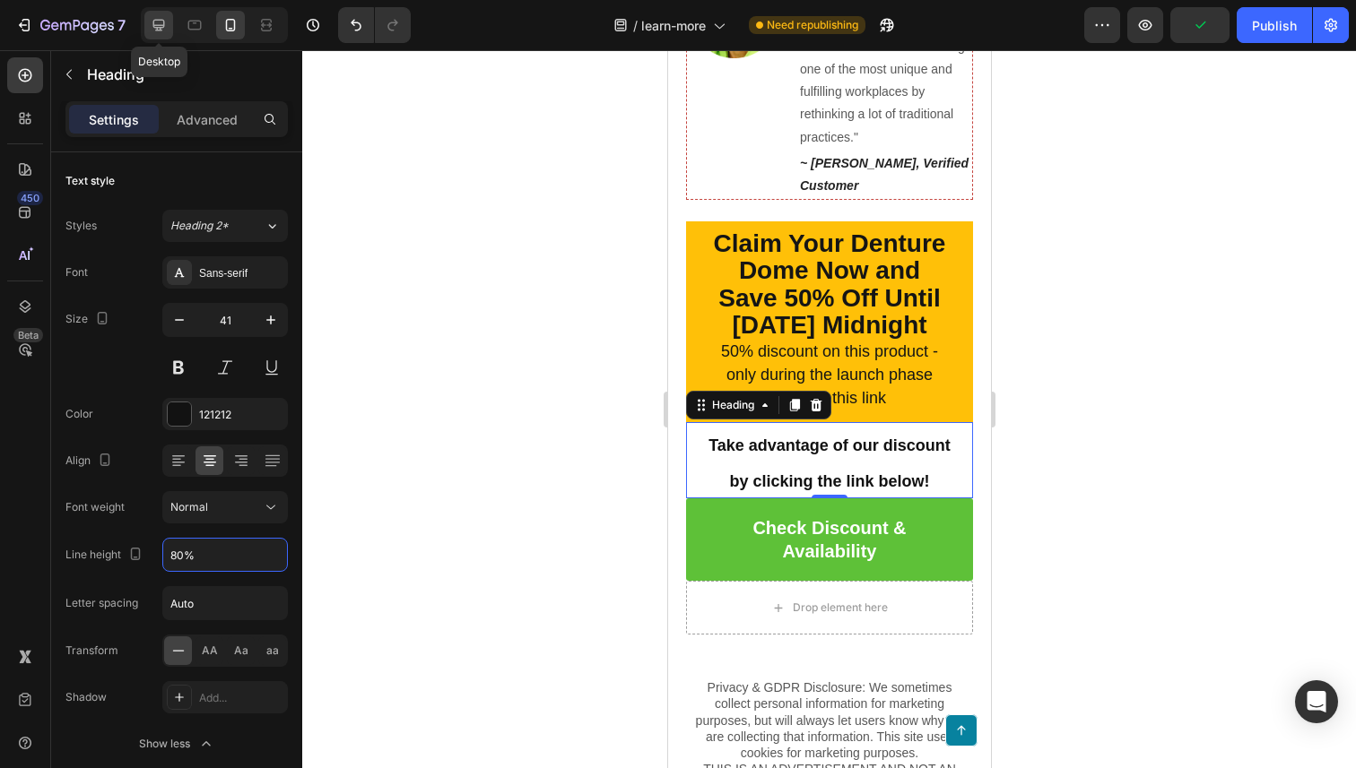
type input "80%"
click at [154, 20] on icon at bounding box center [159, 26] width 12 height 12
type input "36"
type input "100%"
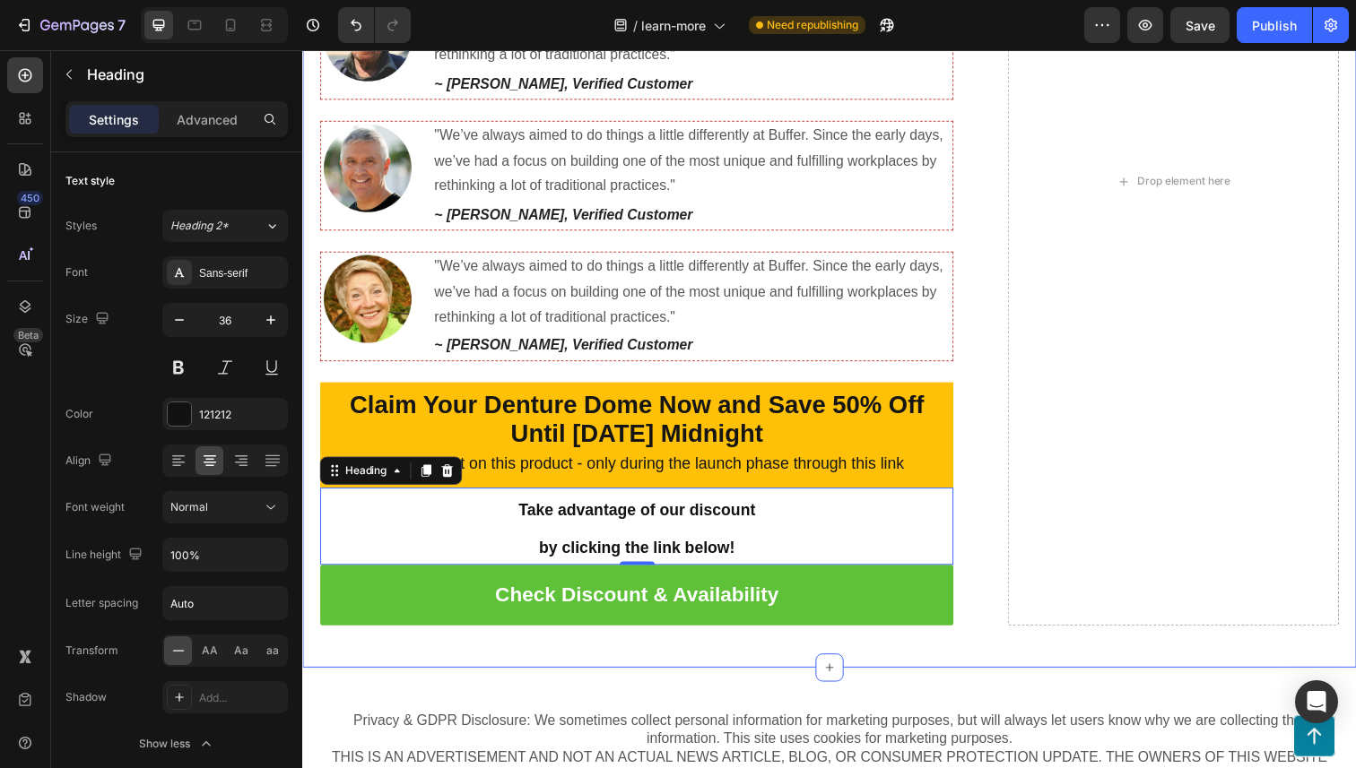
scroll to position [6394, 0]
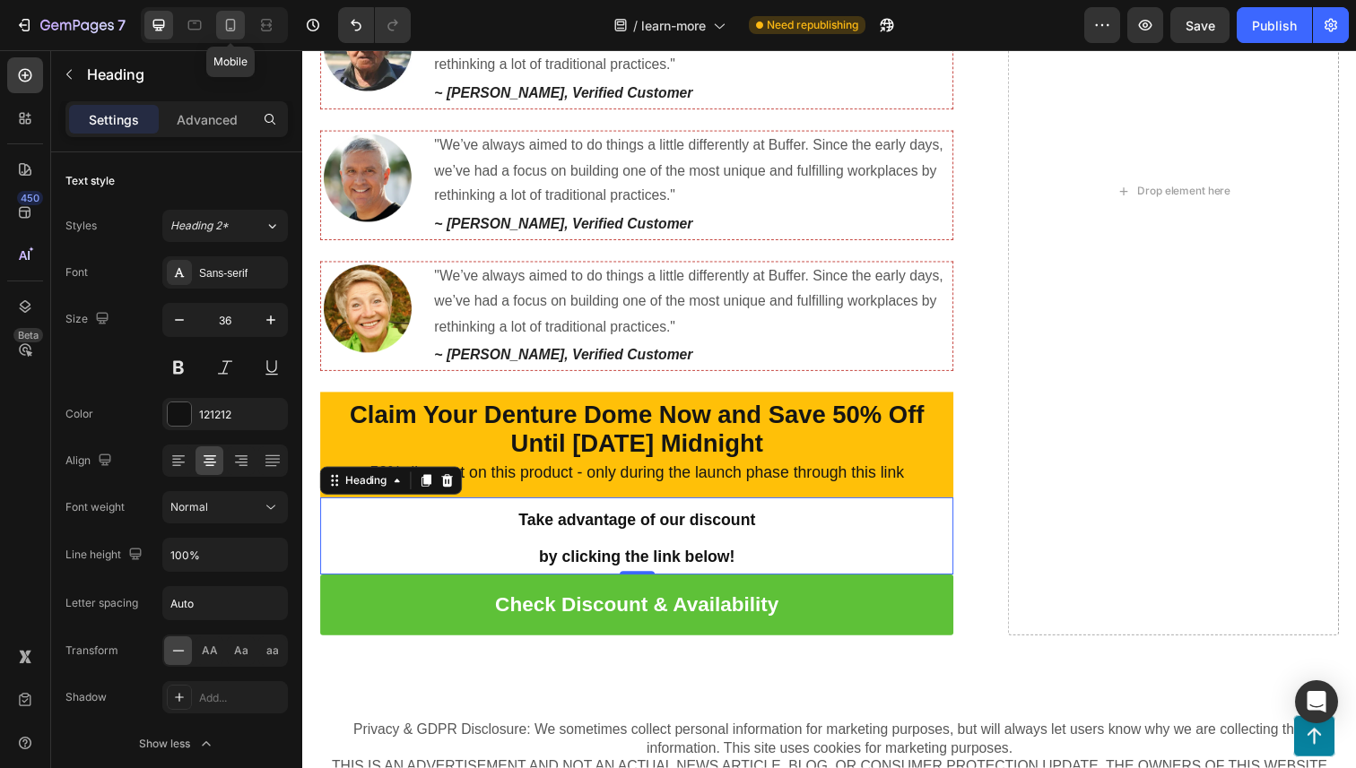
click at [226, 23] on icon at bounding box center [231, 25] width 10 height 13
type input "41"
type input "80%"
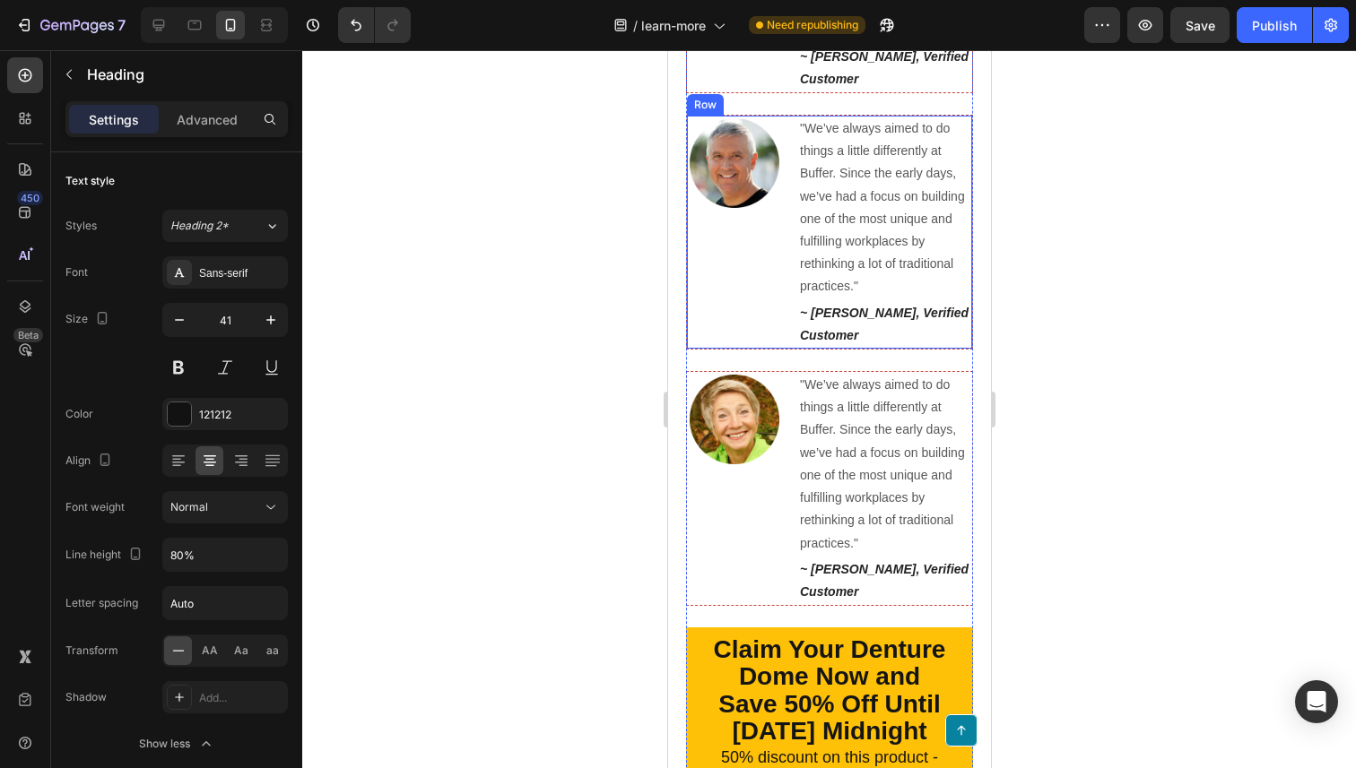
scroll to position [6578, 0]
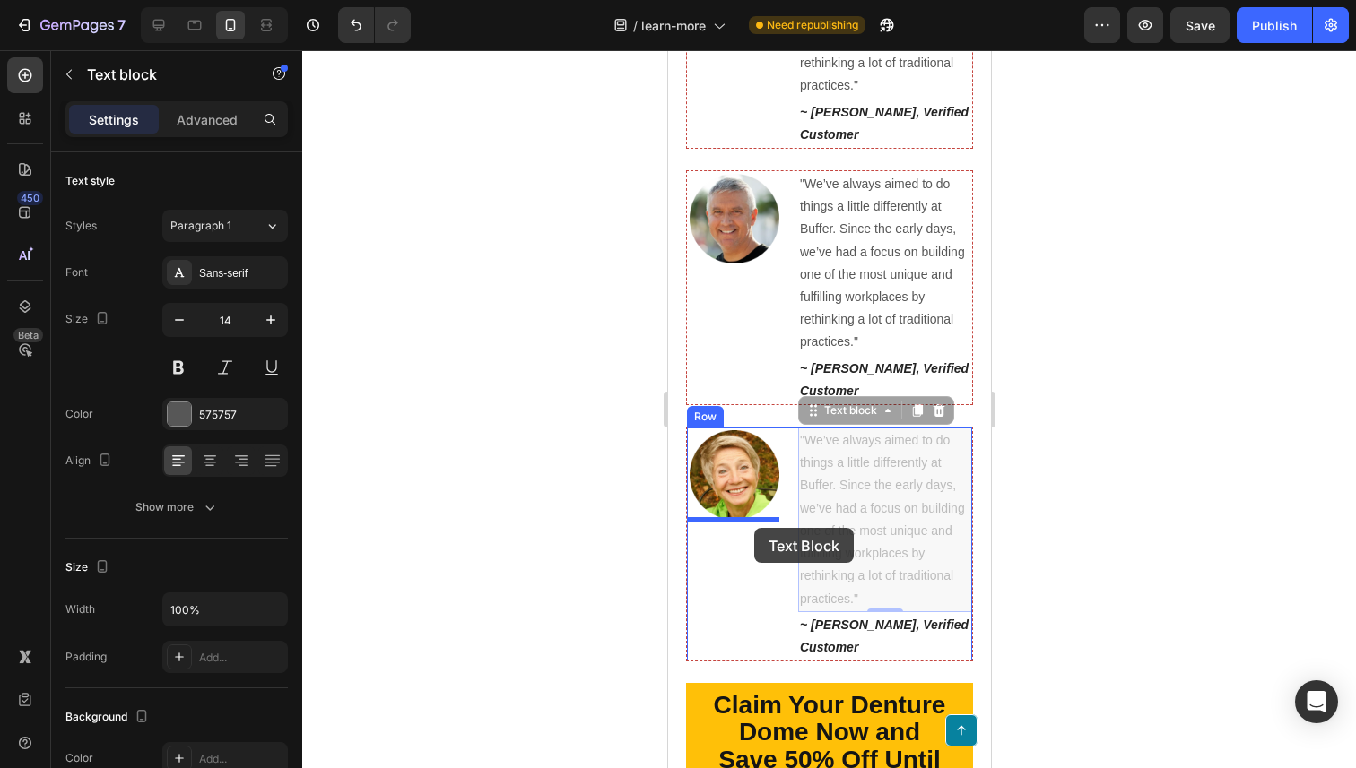
drag, startPoint x: 829, startPoint y: 468, endPoint x: 753, endPoint y: 528, distance: 97.1
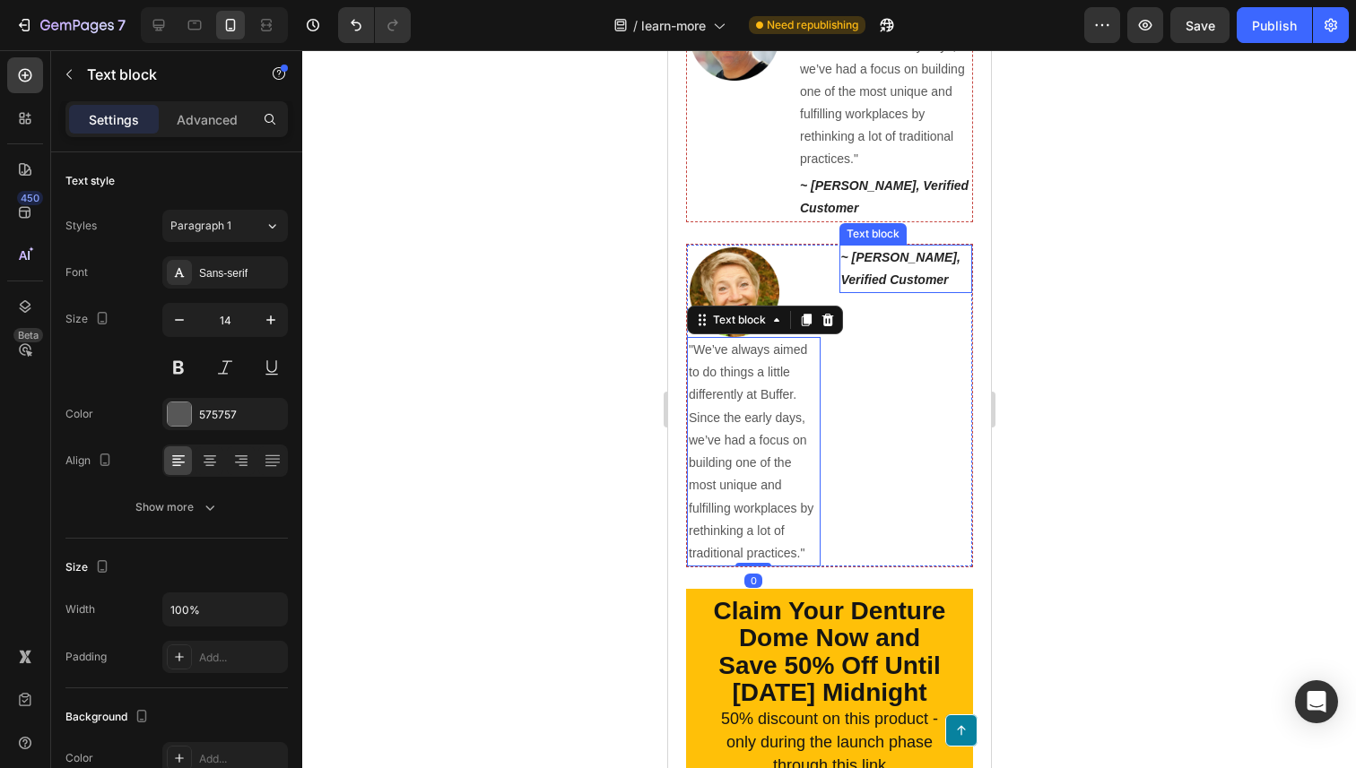
scroll to position [6766, 0]
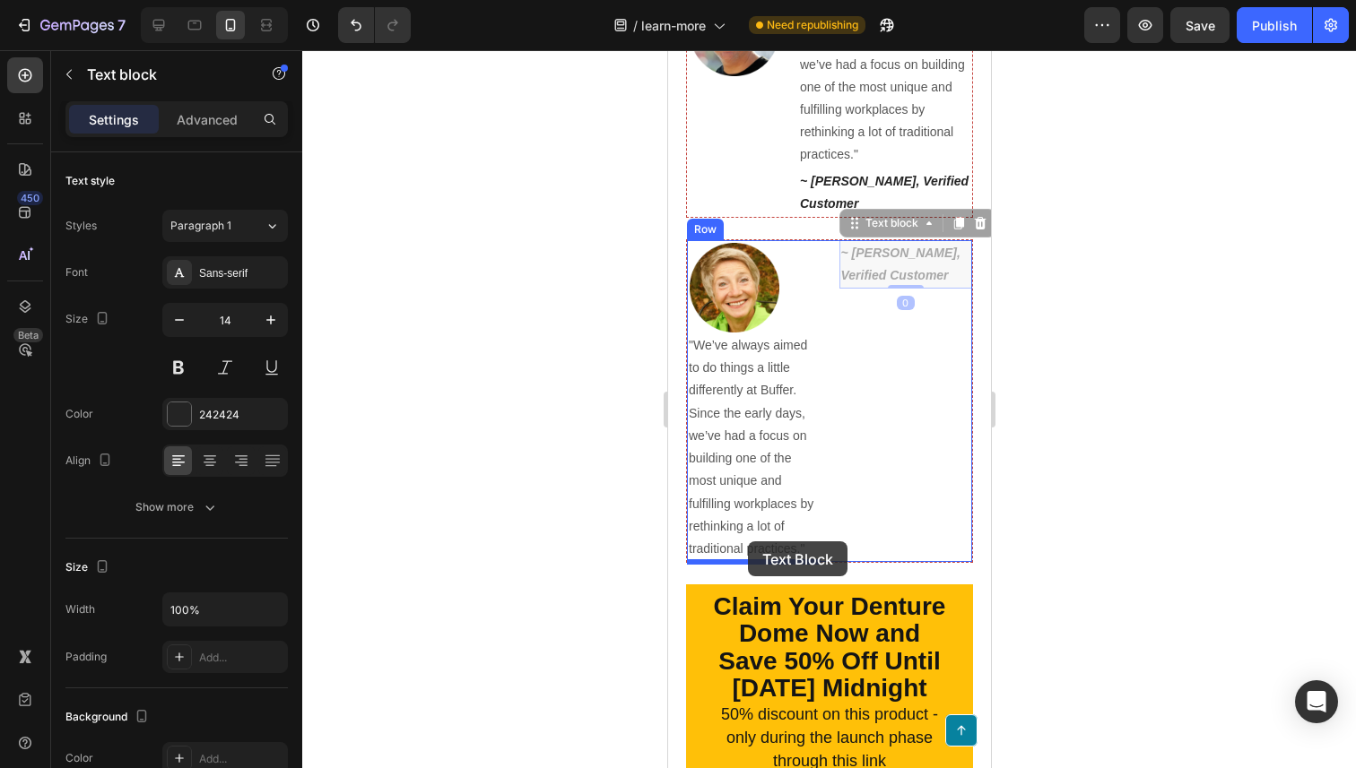
drag, startPoint x: 908, startPoint y: 274, endPoint x: 747, endPoint y: 542, distance: 312.2
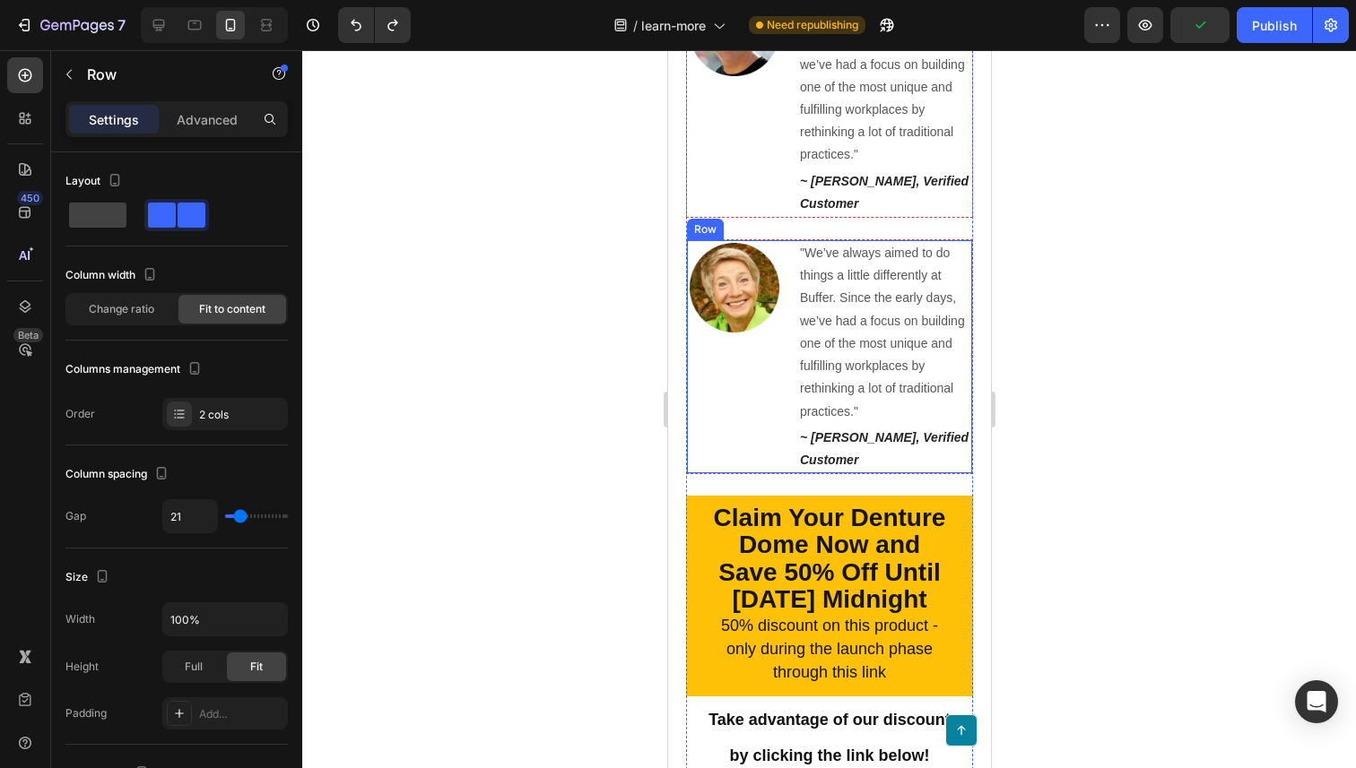
click at [729, 364] on div "Image" at bounding box center [732, 356] width 92 height 233
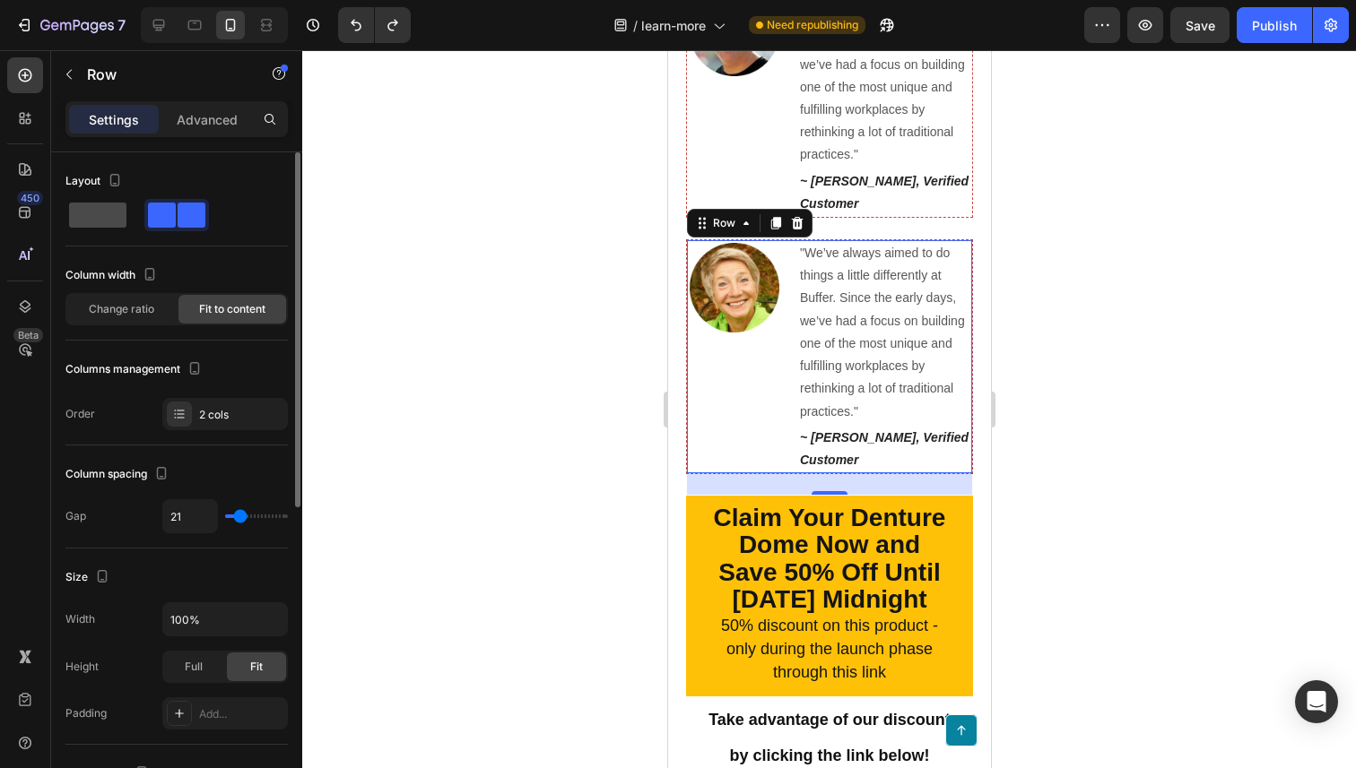
click at [103, 215] on span at bounding box center [97, 215] width 57 height 25
type input "0"
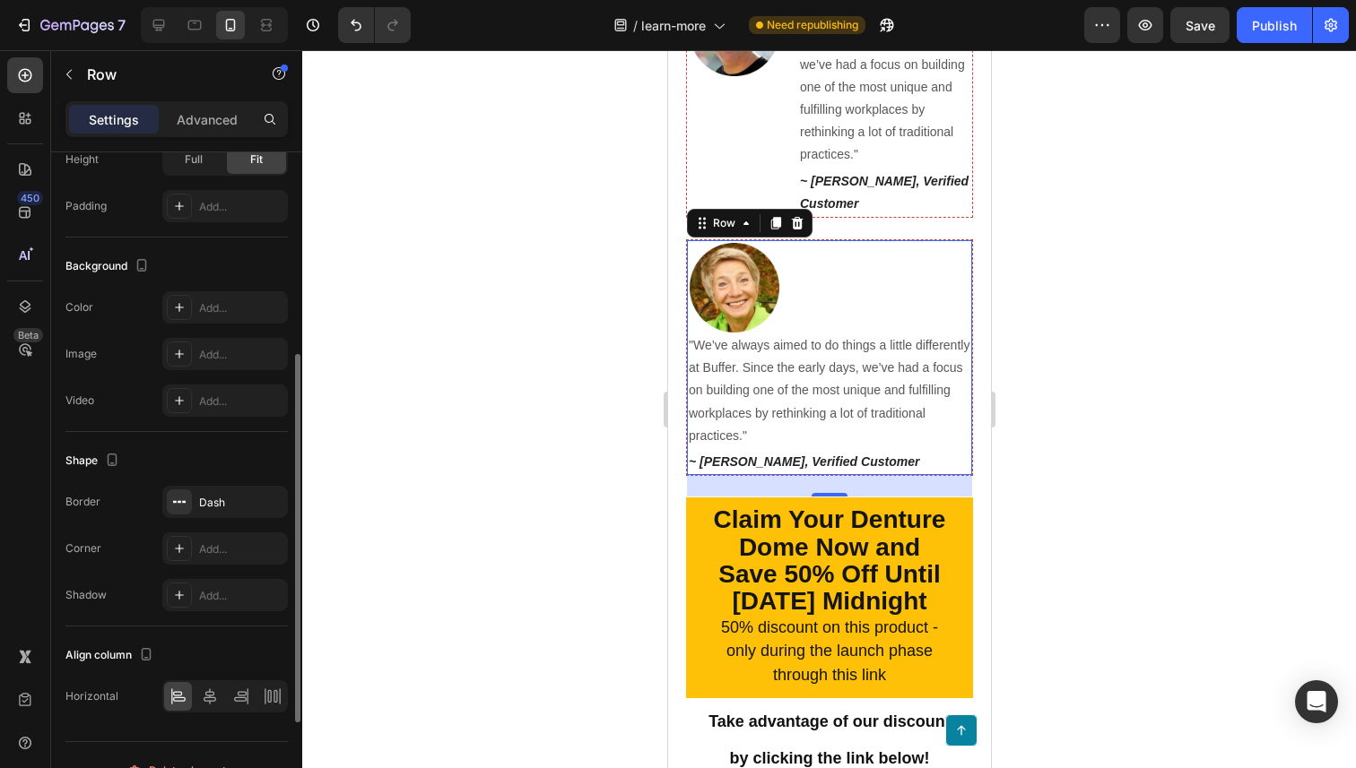
scroll to position [538, 0]
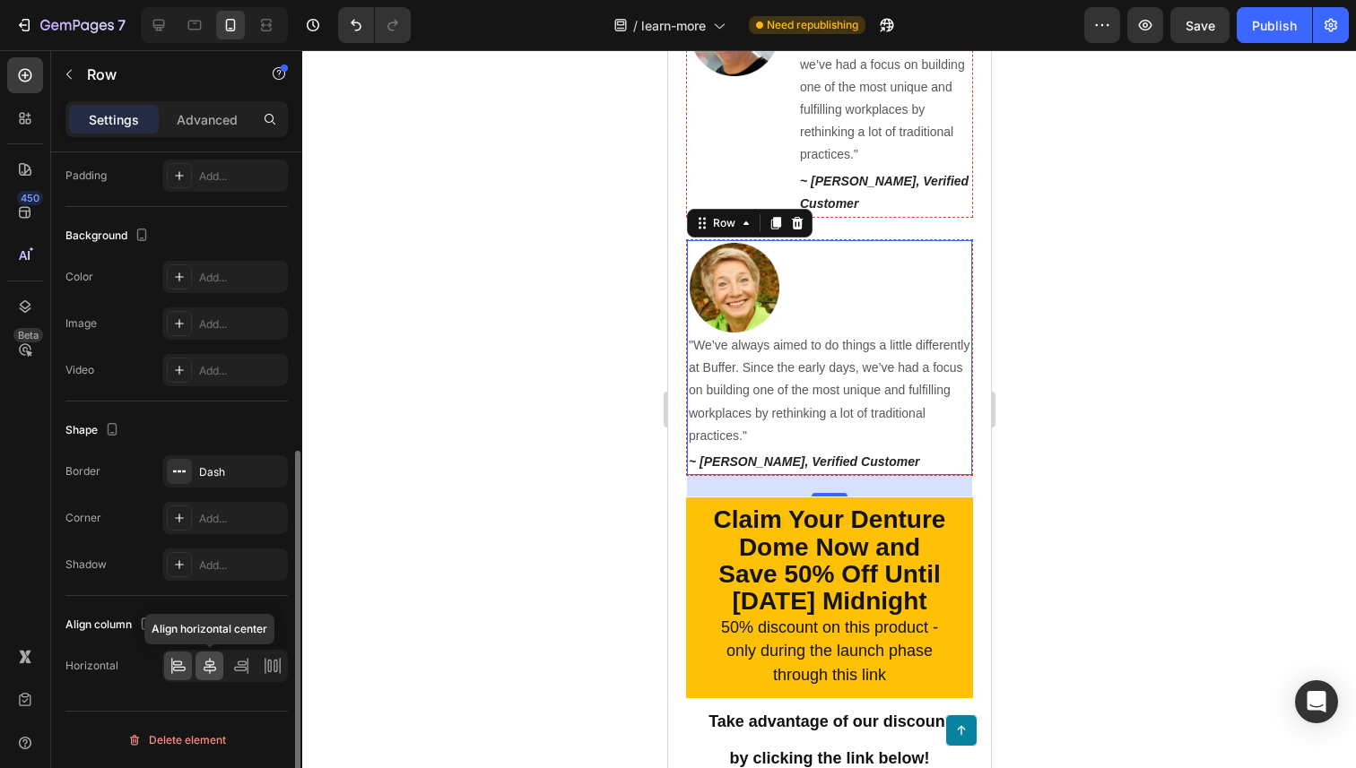
click at [207, 668] on icon at bounding box center [210, 666] width 18 height 18
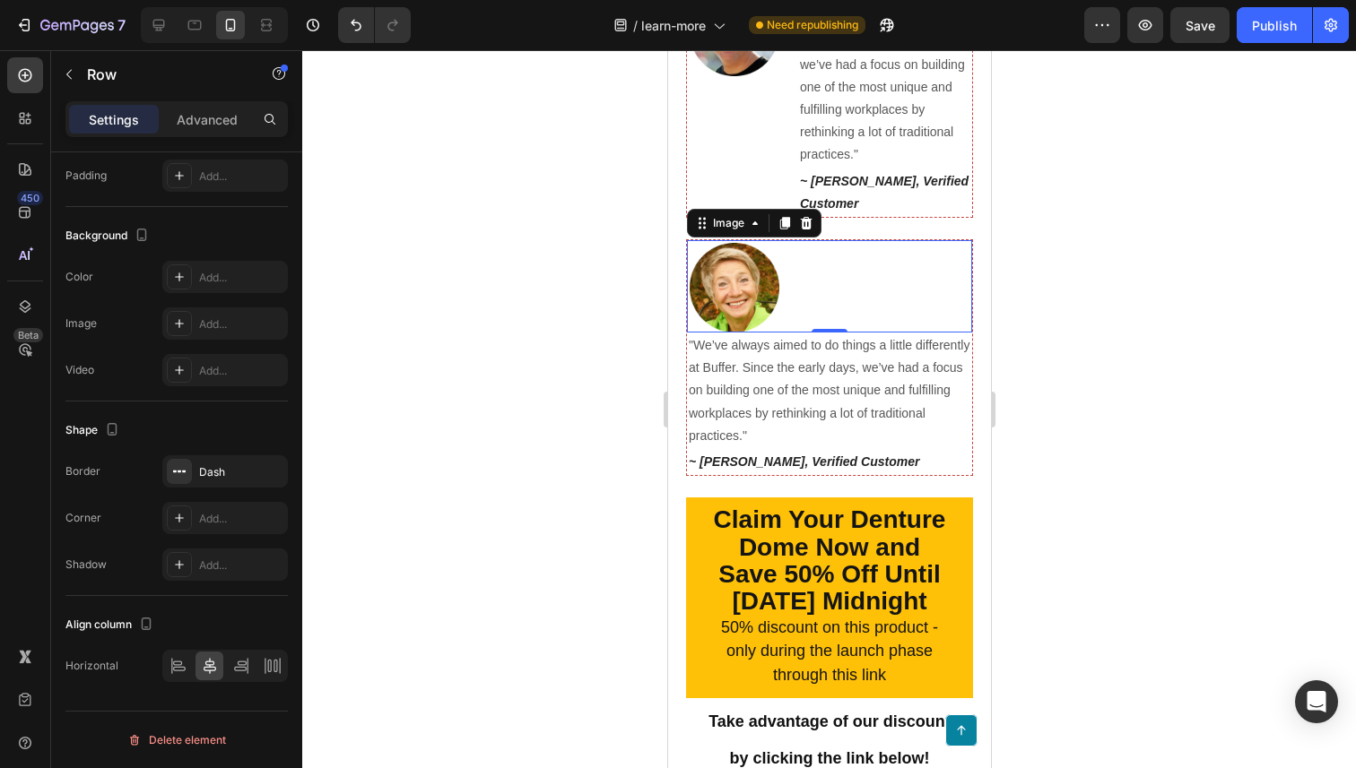
drag, startPoint x: 812, startPoint y: 291, endPoint x: 1203, endPoint y: 433, distance: 415.8
click at [812, 291] on div at bounding box center [830, 288] width 282 height 90
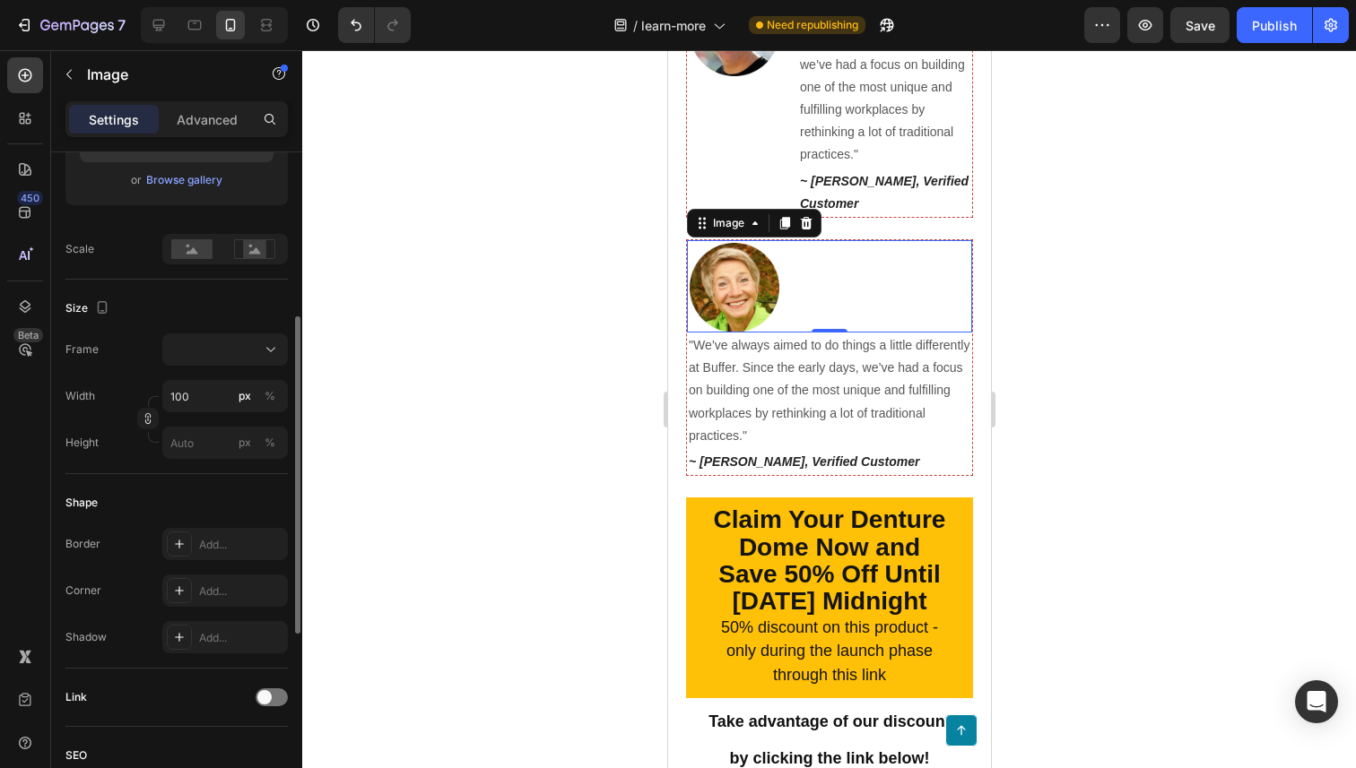
scroll to position [732, 0]
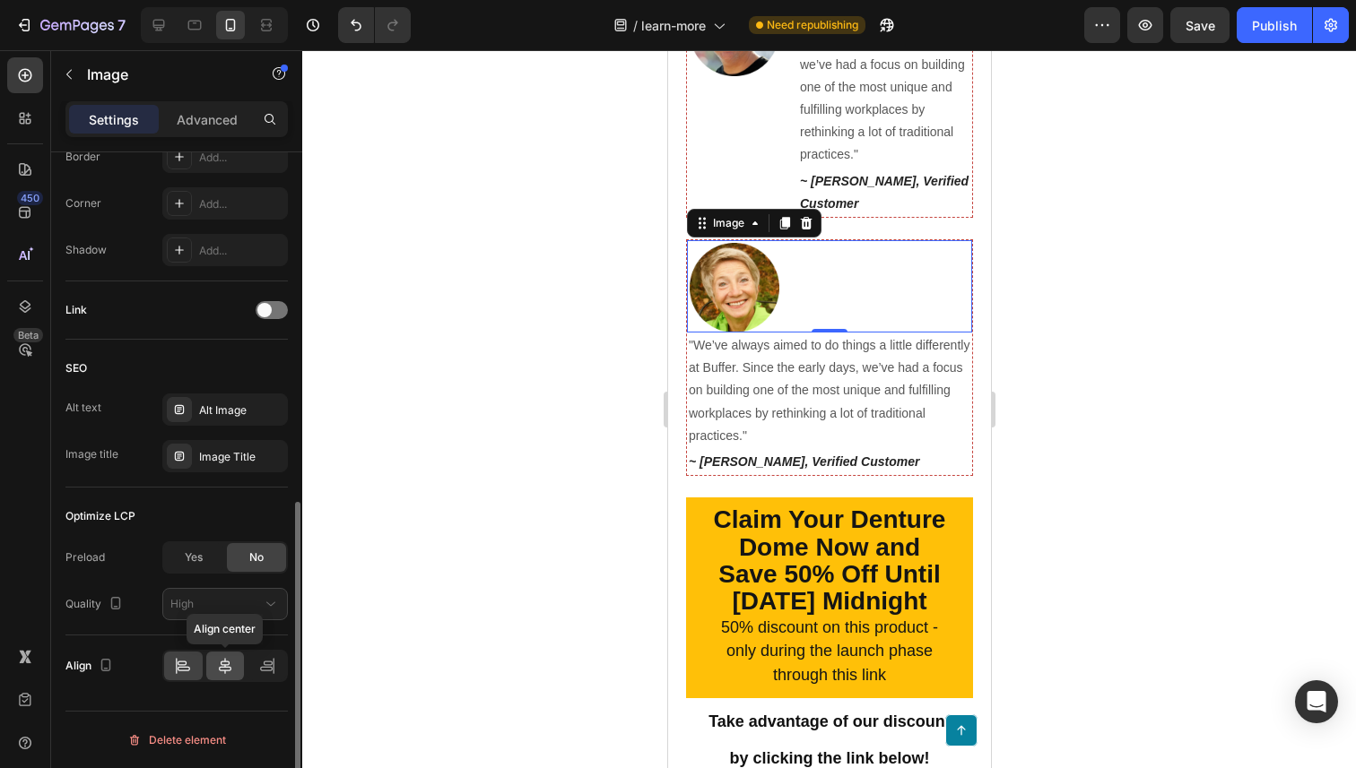
click at [218, 667] on icon at bounding box center [225, 666] width 18 height 18
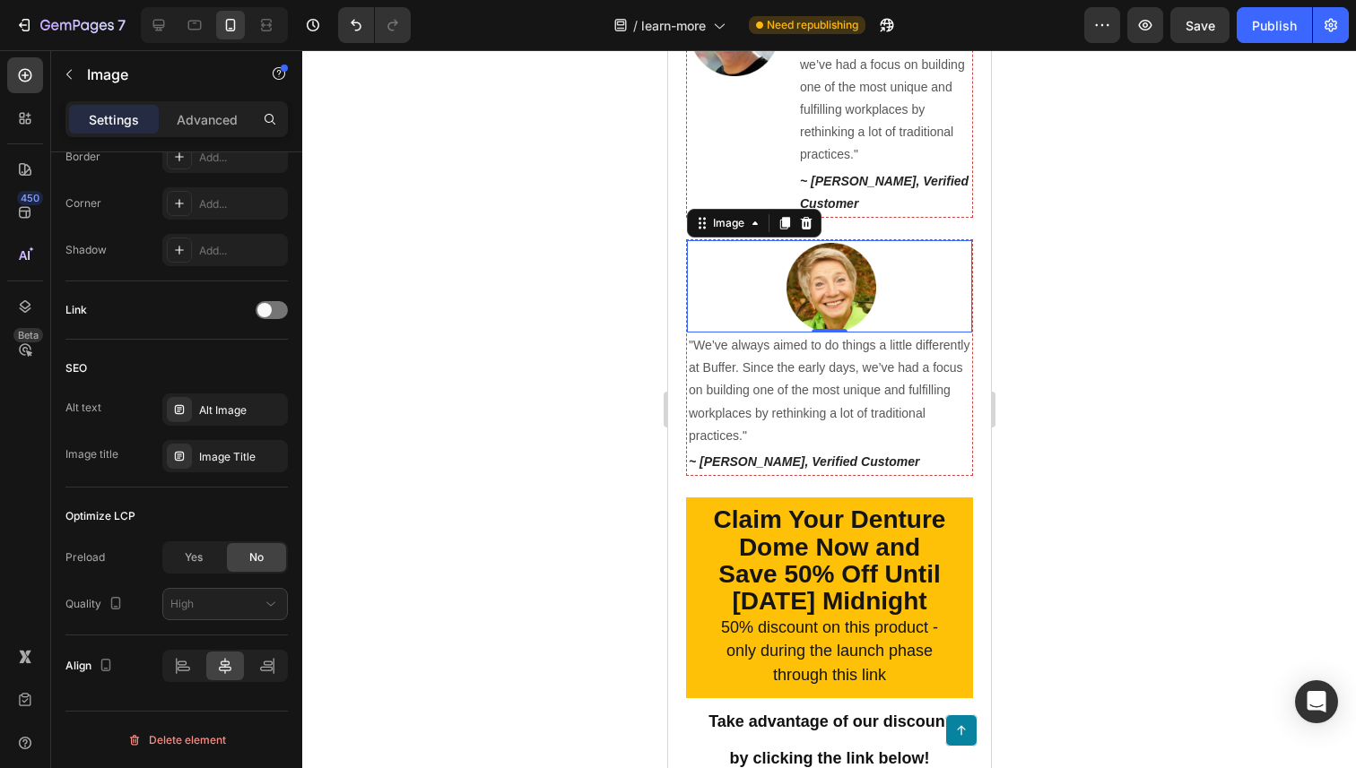
click at [601, 340] on div at bounding box center [829, 409] width 1054 height 718
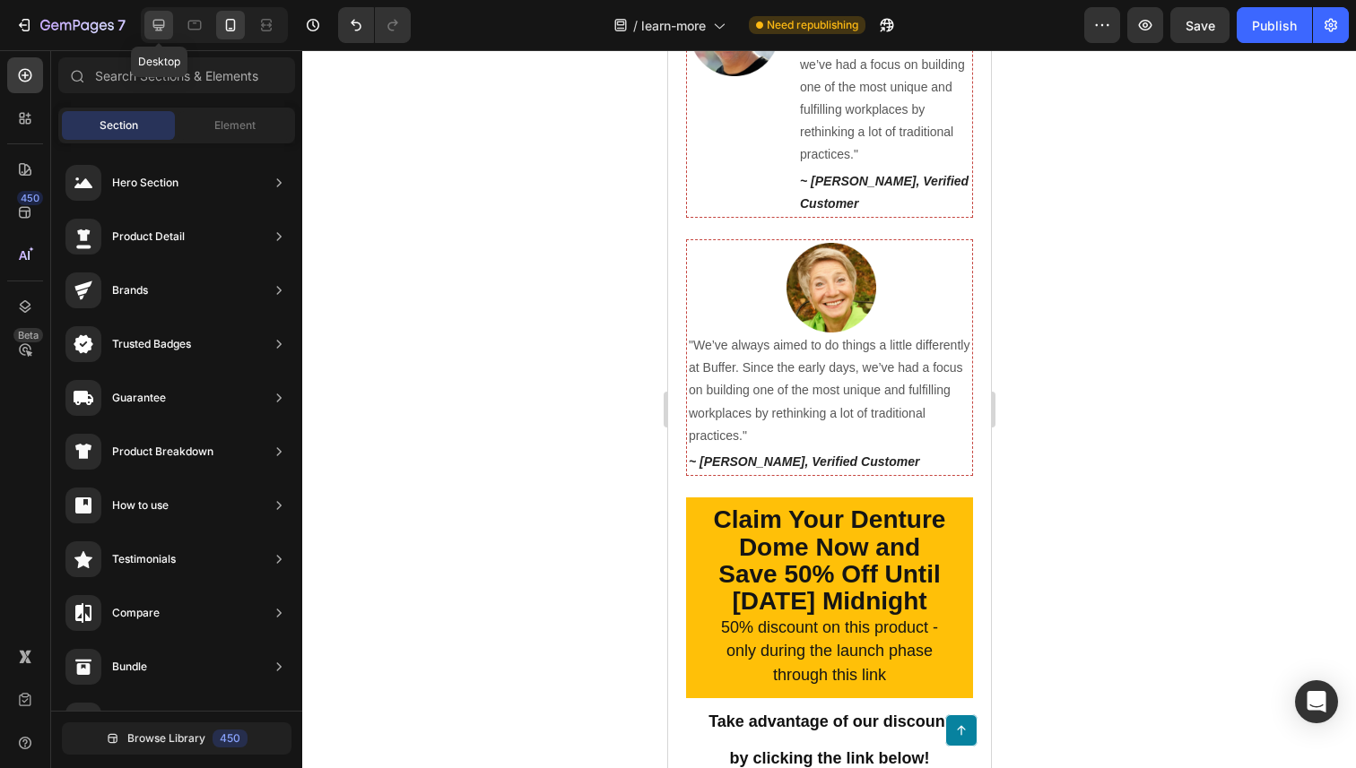
click at [156, 16] on icon at bounding box center [159, 25] width 18 height 18
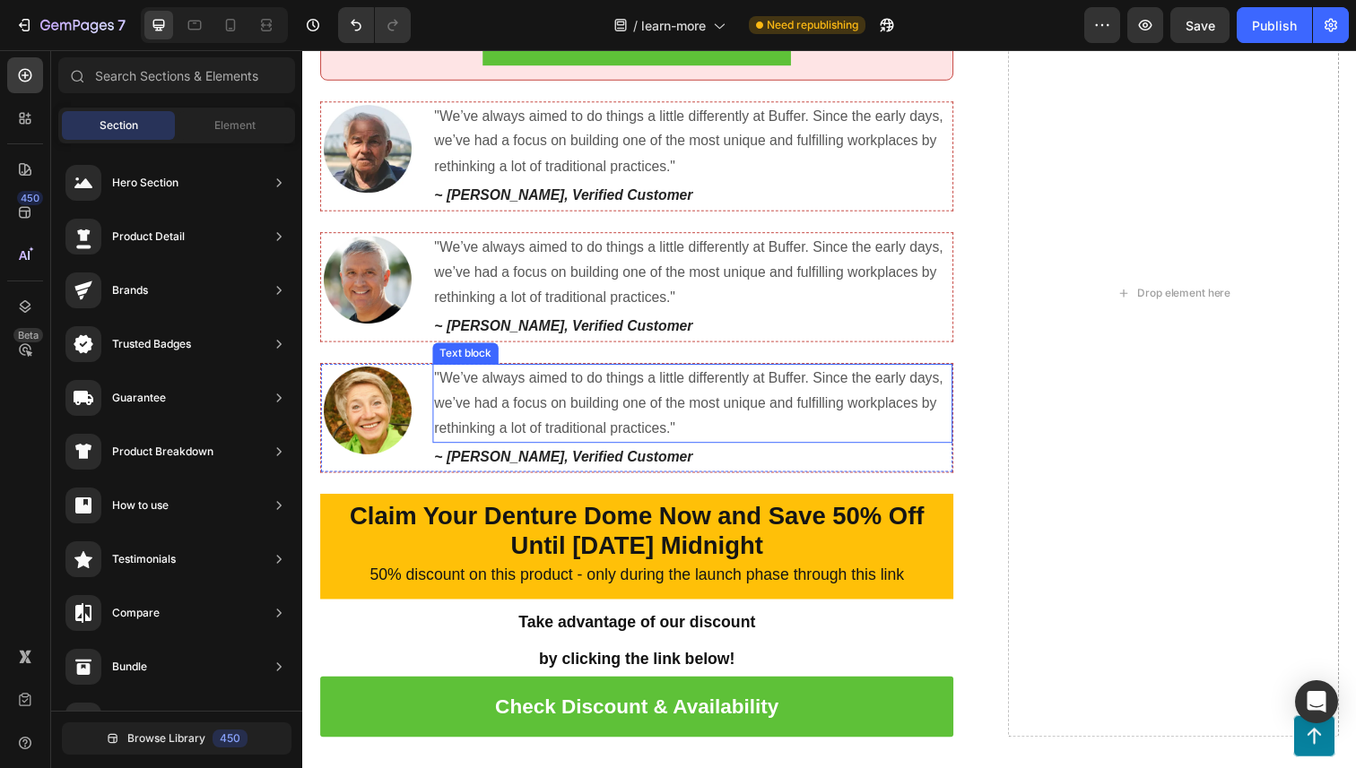
scroll to position [6256, 0]
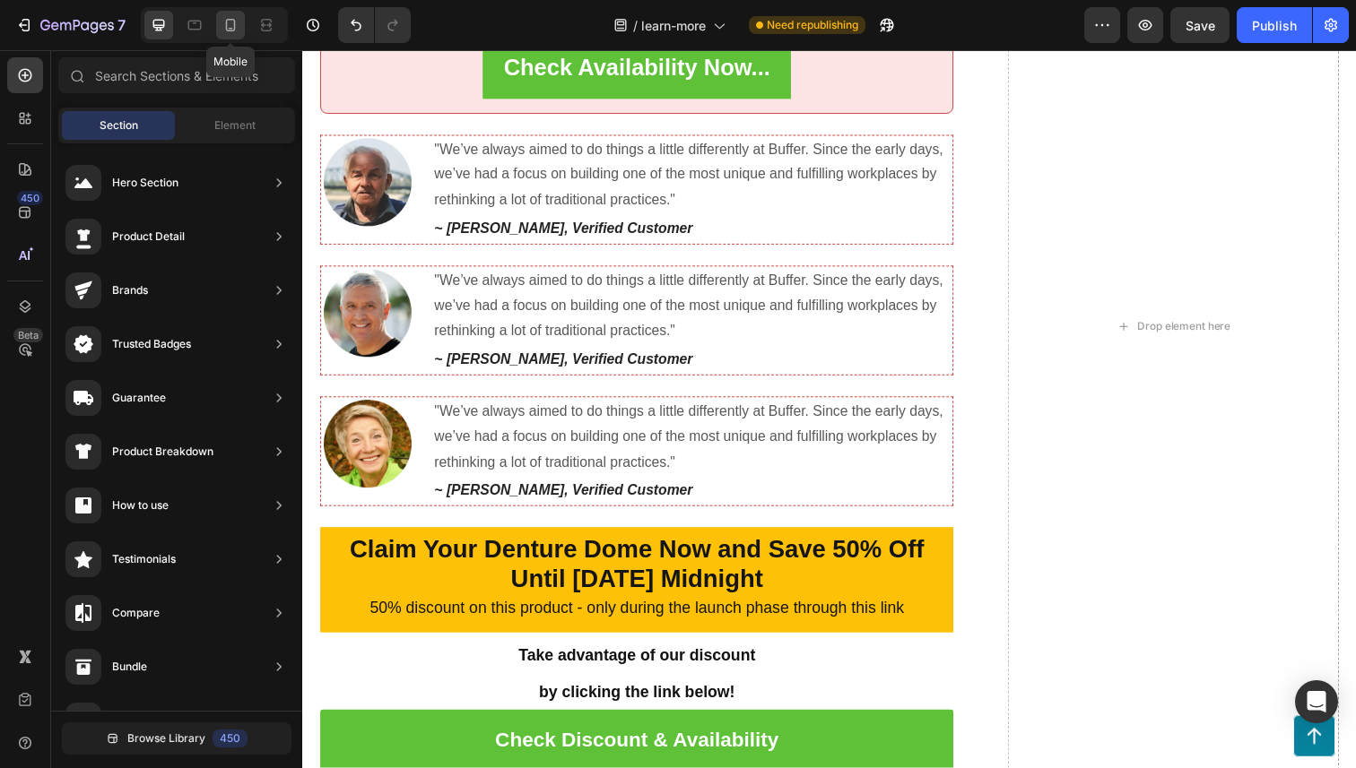
click at [226, 22] on icon at bounding box center [231, 25] width 10 height 13
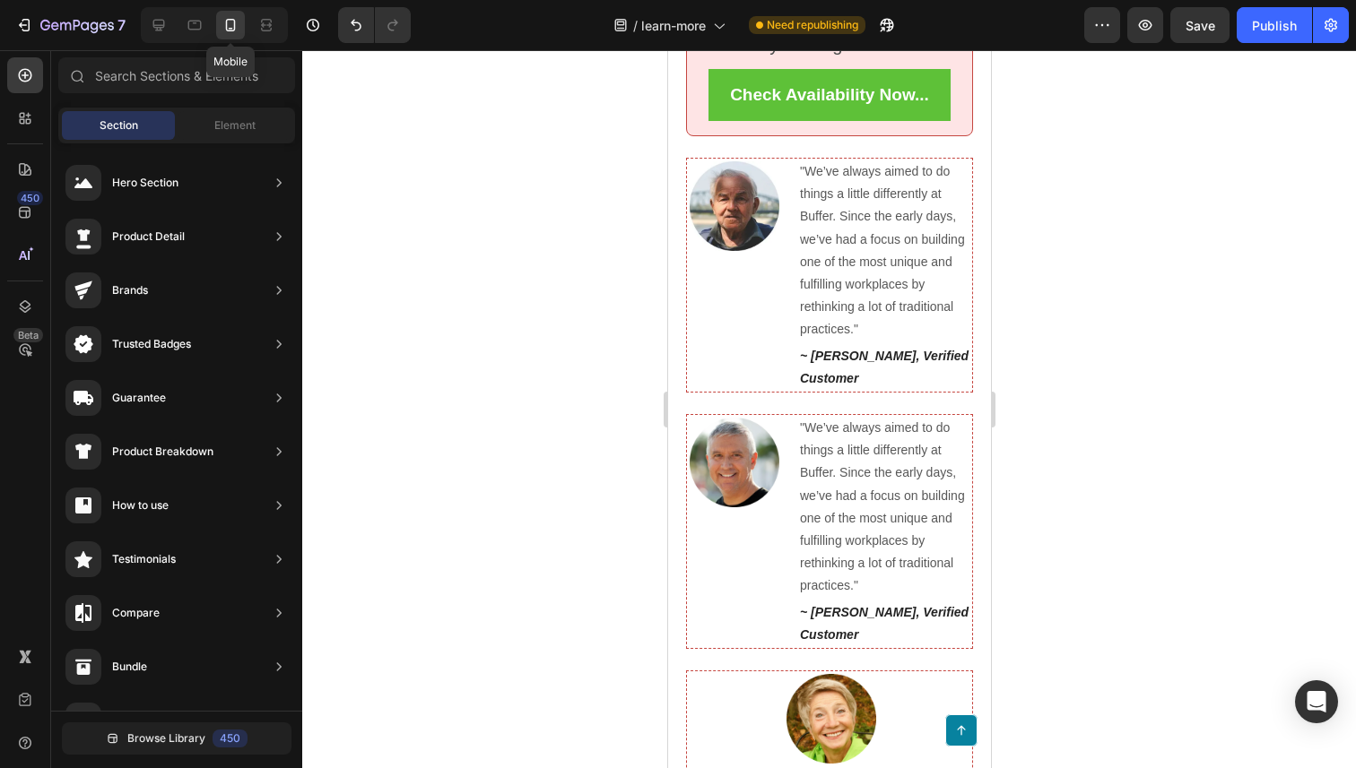
scroll to position [6383, 0]
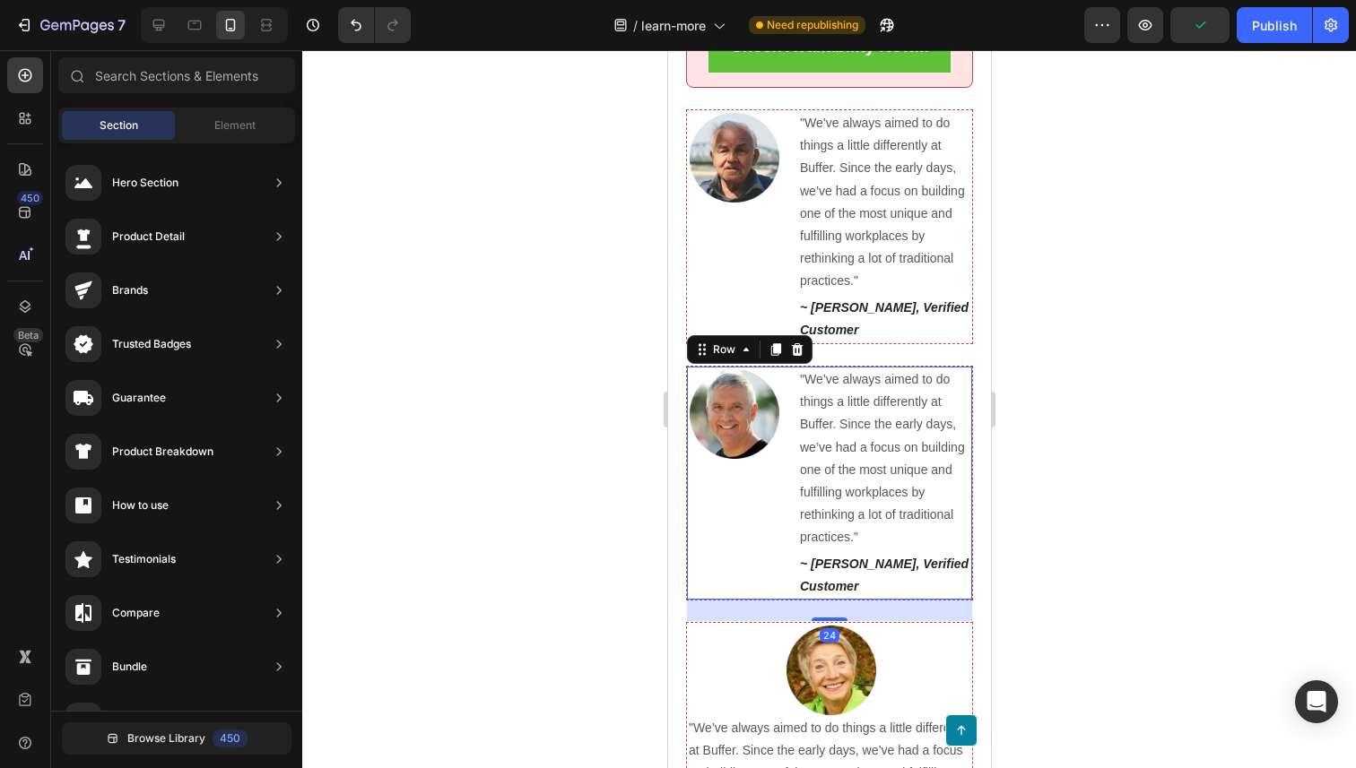
click at [714, 531] on div "Image" at bounding box center [732, 483] width 92 height 233
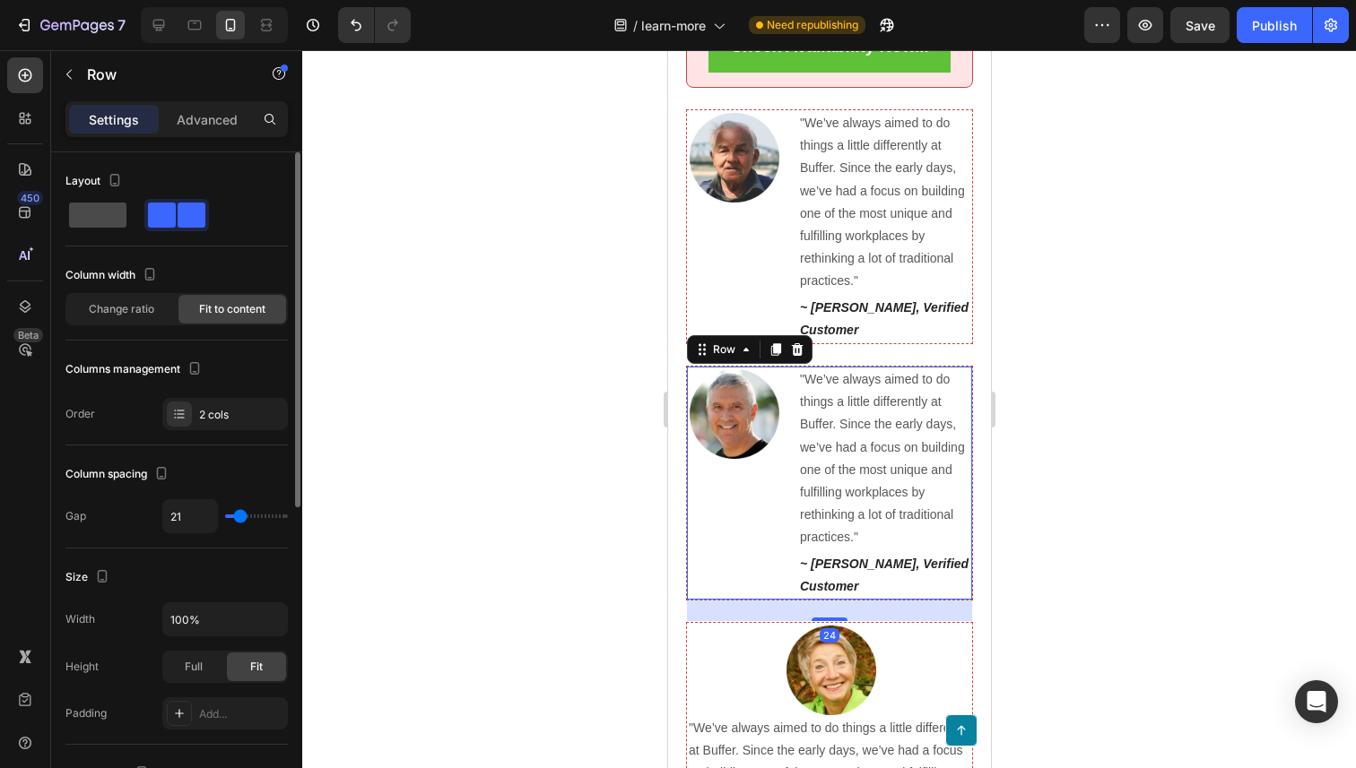
click at [106, 213] on span at bounding box center [97, 215] width 57 height 25
type input "0"
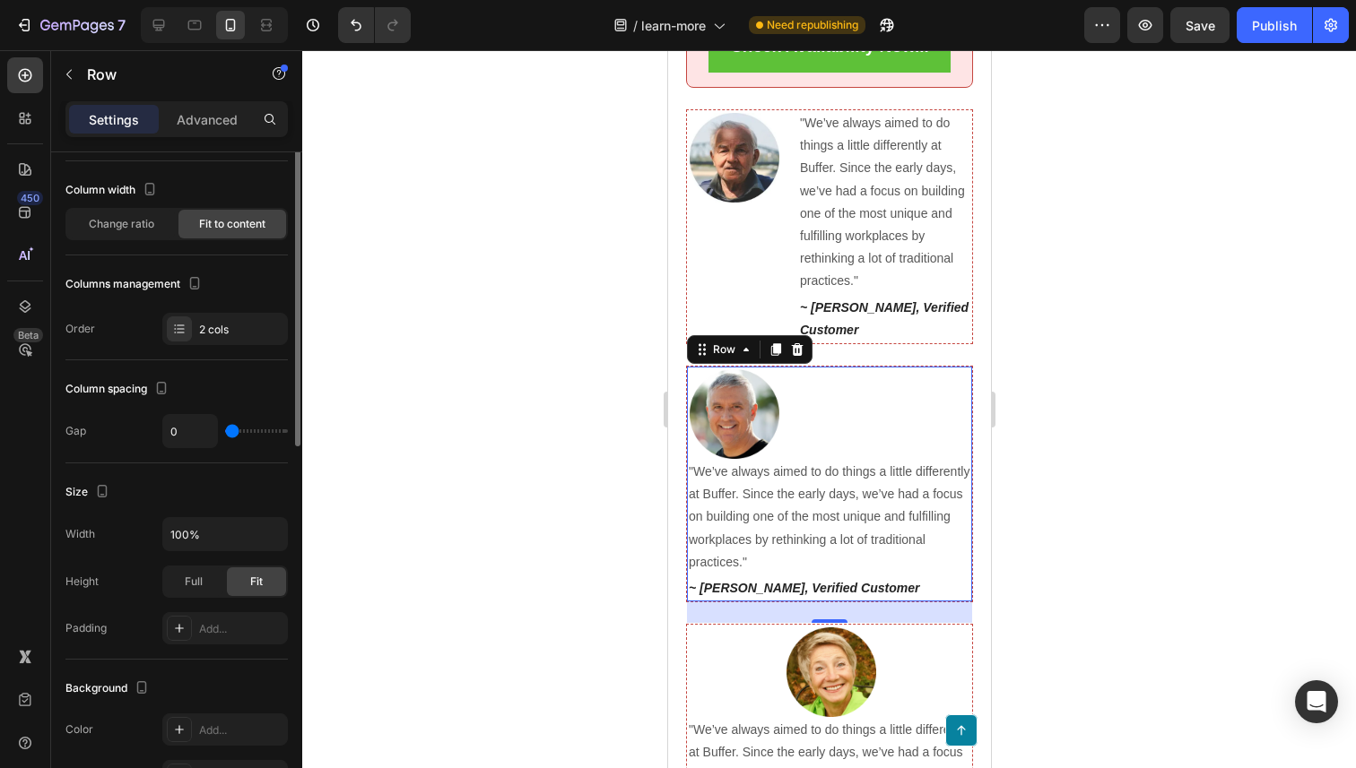
scroll to position [83, 0]
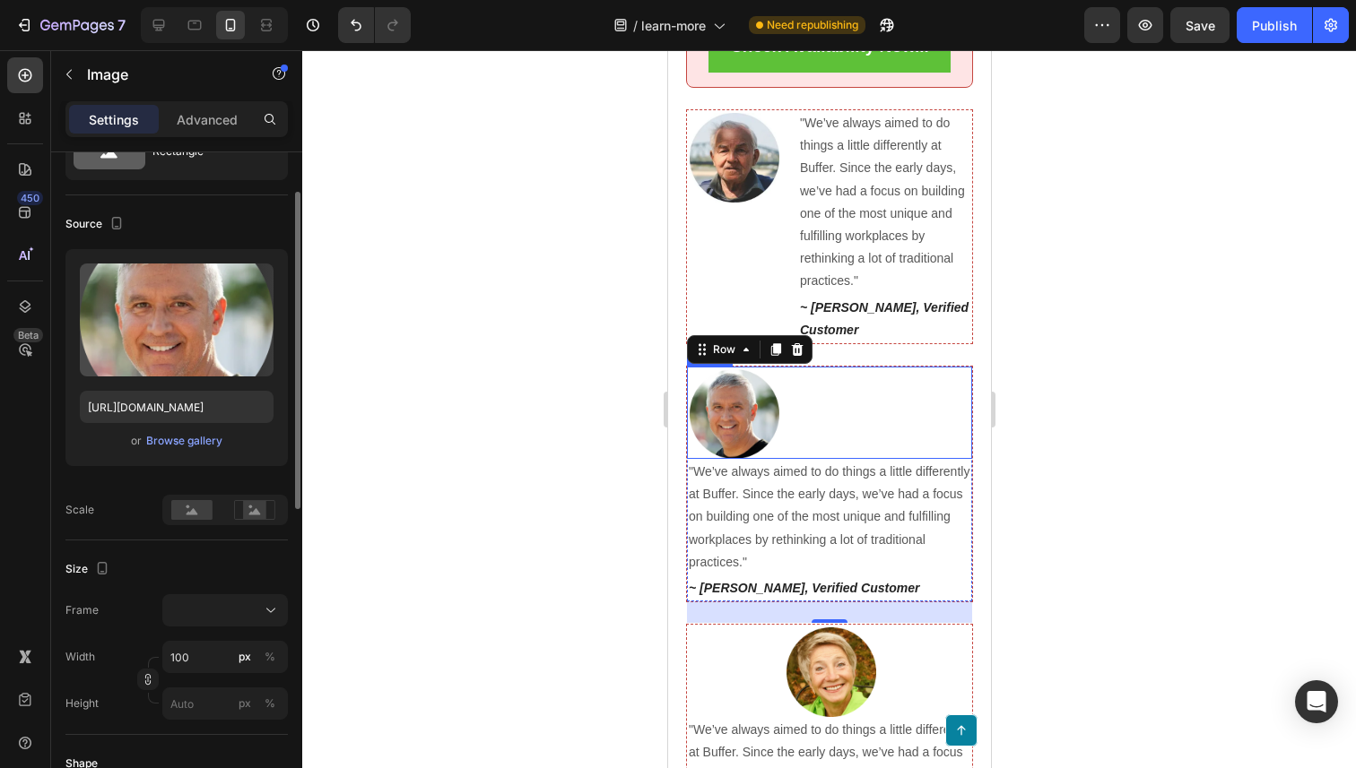
click at [725, 408] on img at bounding box center [734, 414] width 90 height 90
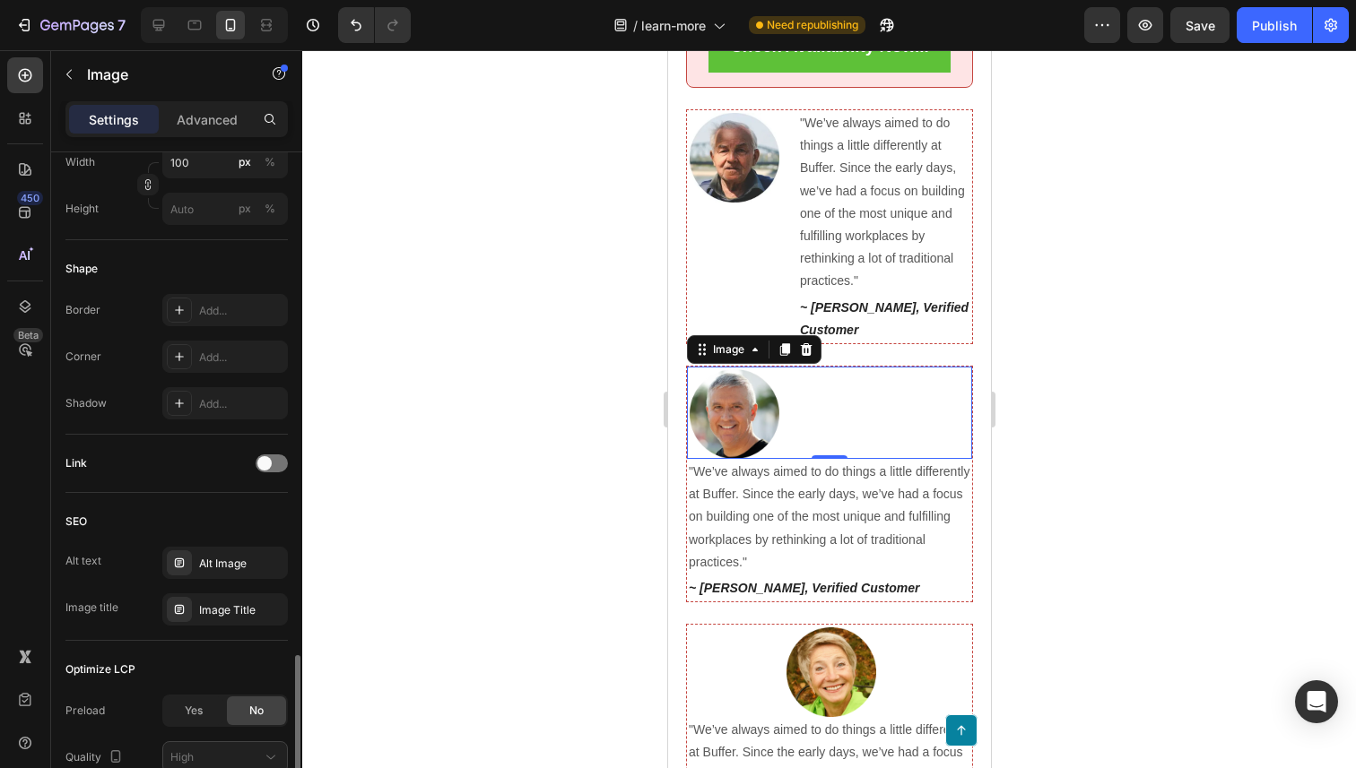
scroll to position [732, 0]
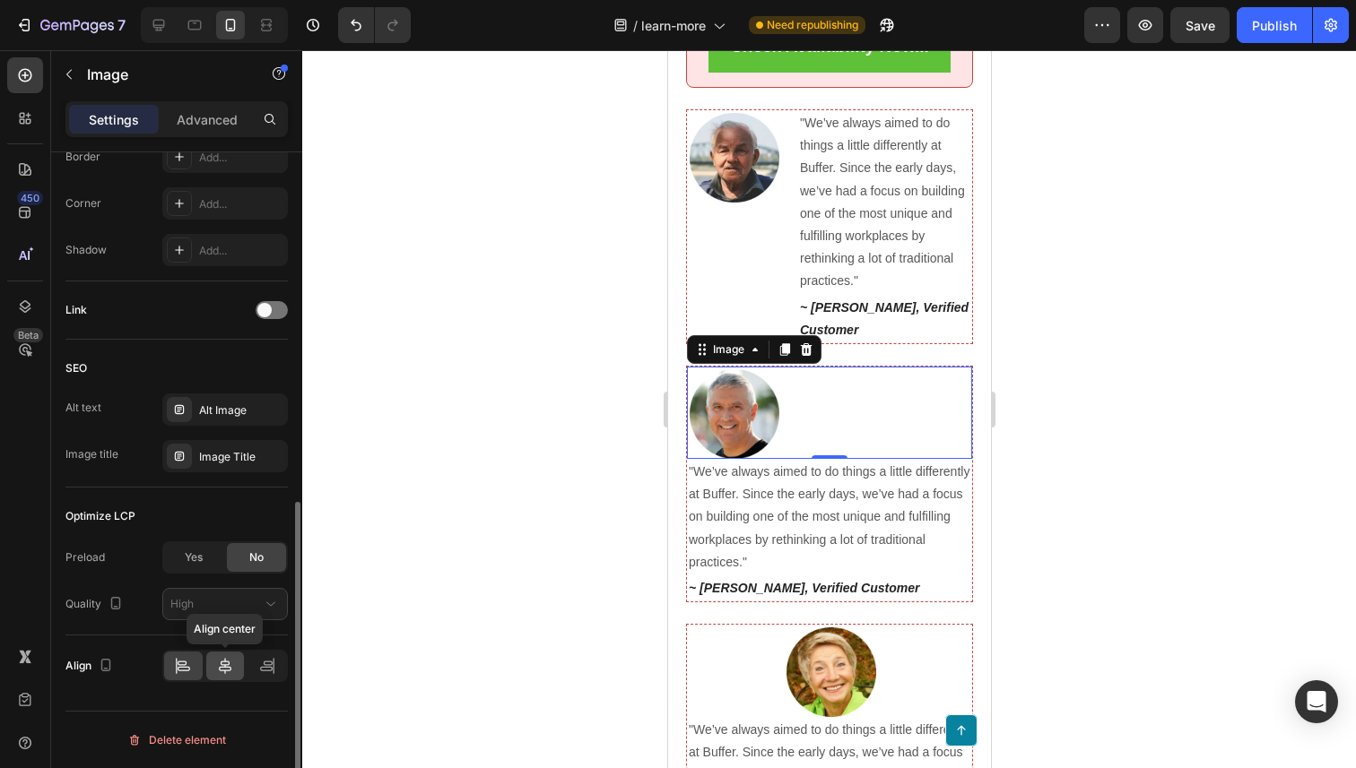
click at [225, 670] on icon at bounding box center [225, 666] width 18 height 18
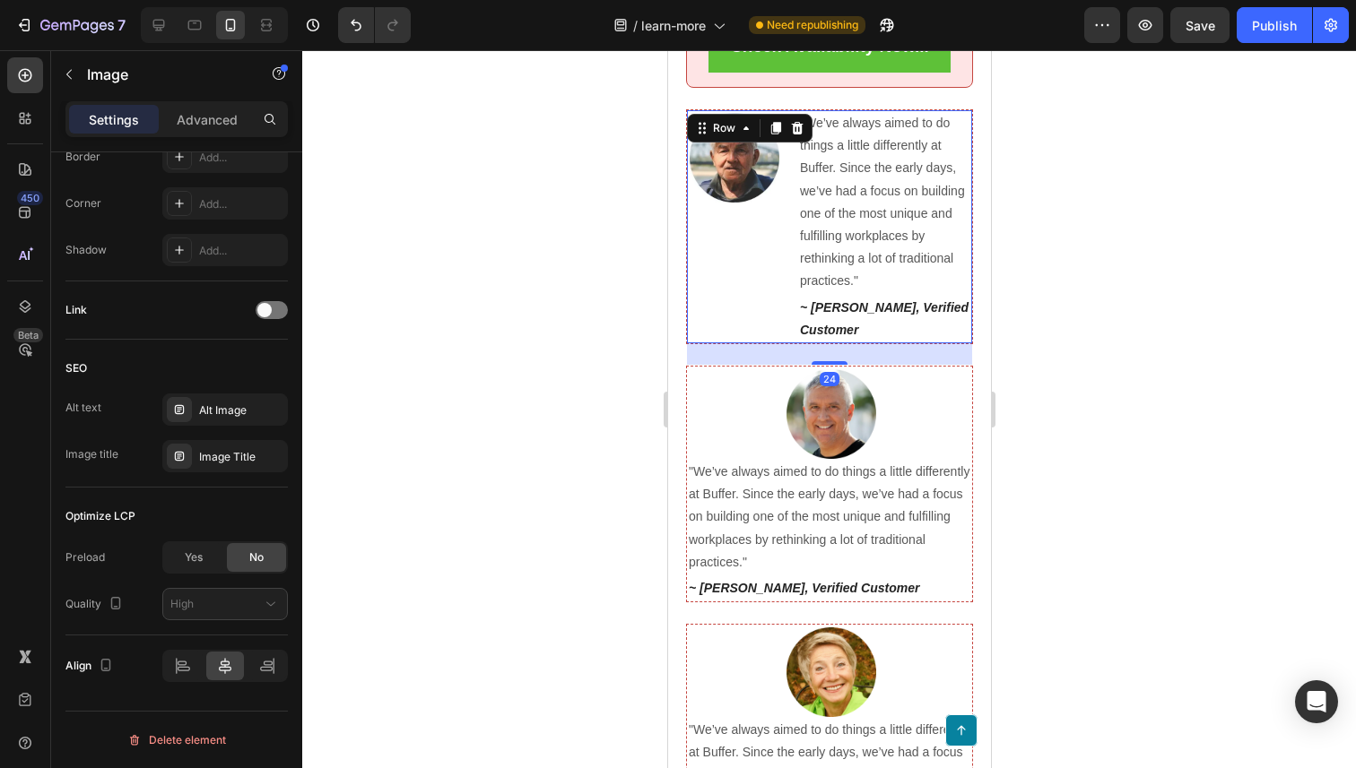
scroll to position [585, 0]
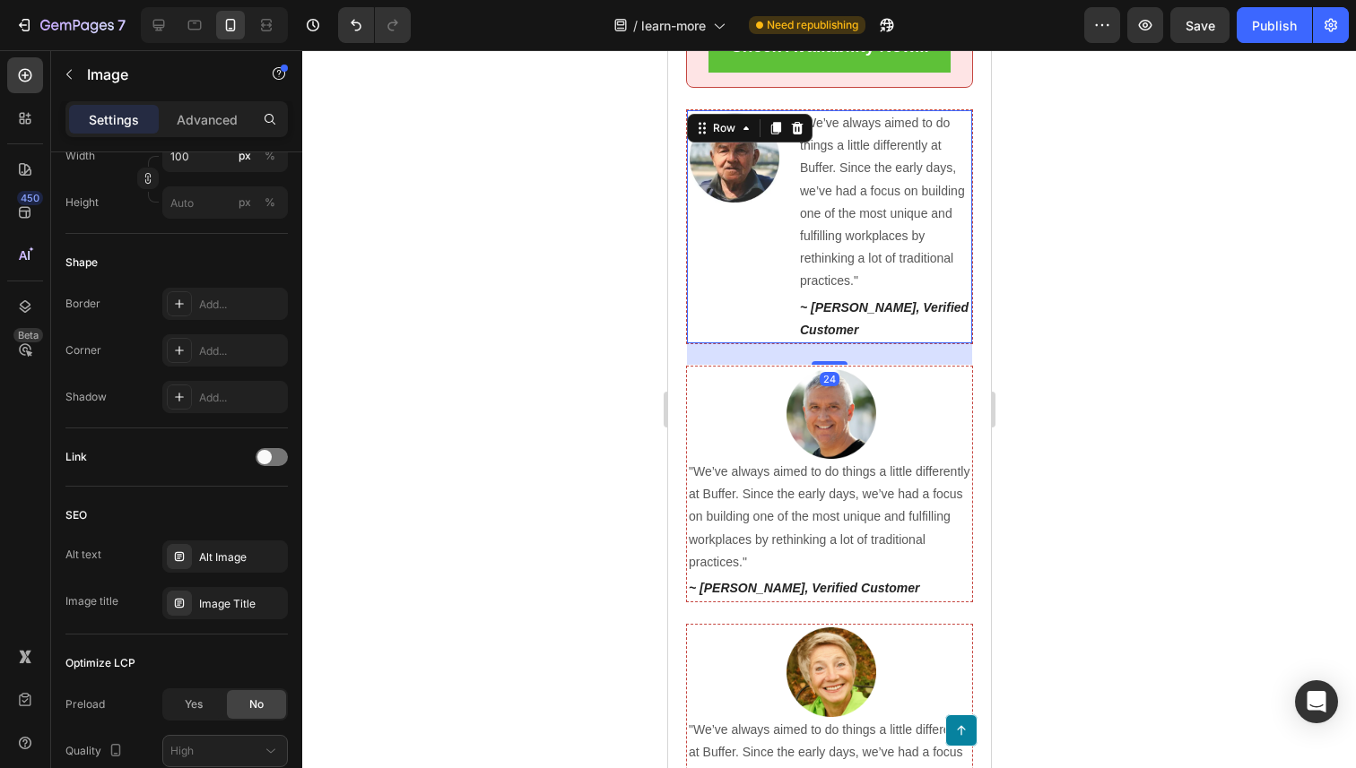
click at [707, 257] on div "Image" at bounding box center [732, 226] width 92 height 233
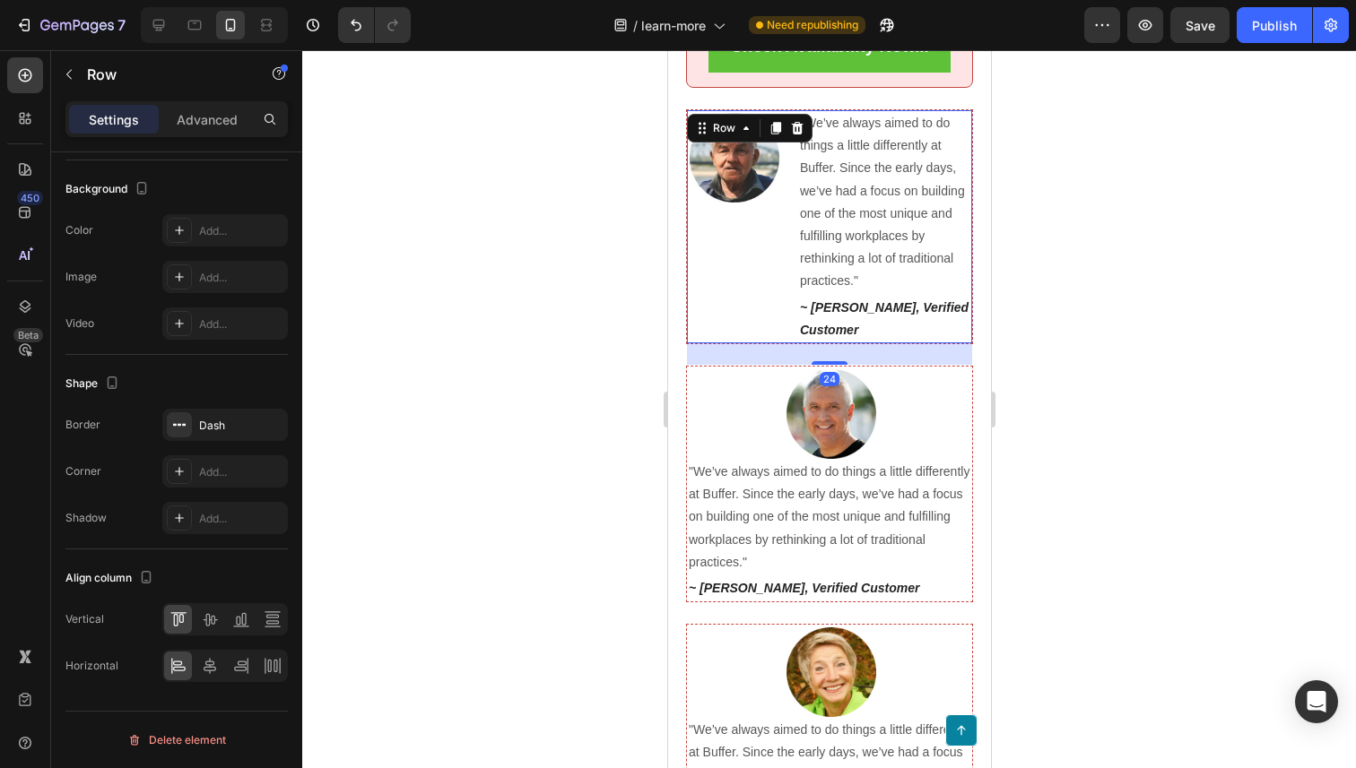
scroll to position [0, 0]
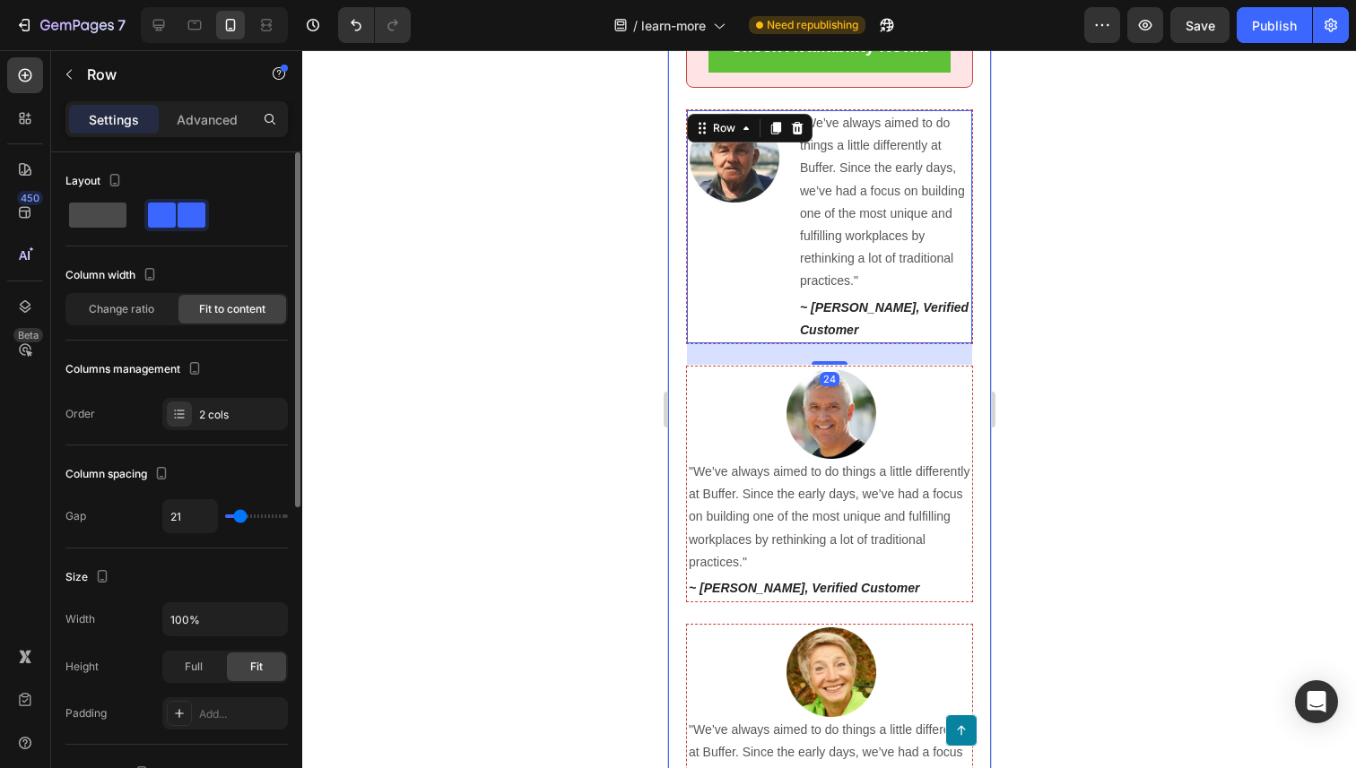
click at [101, 220] on span at bounding box center [97, 215] width 57 height 25
type input "0"
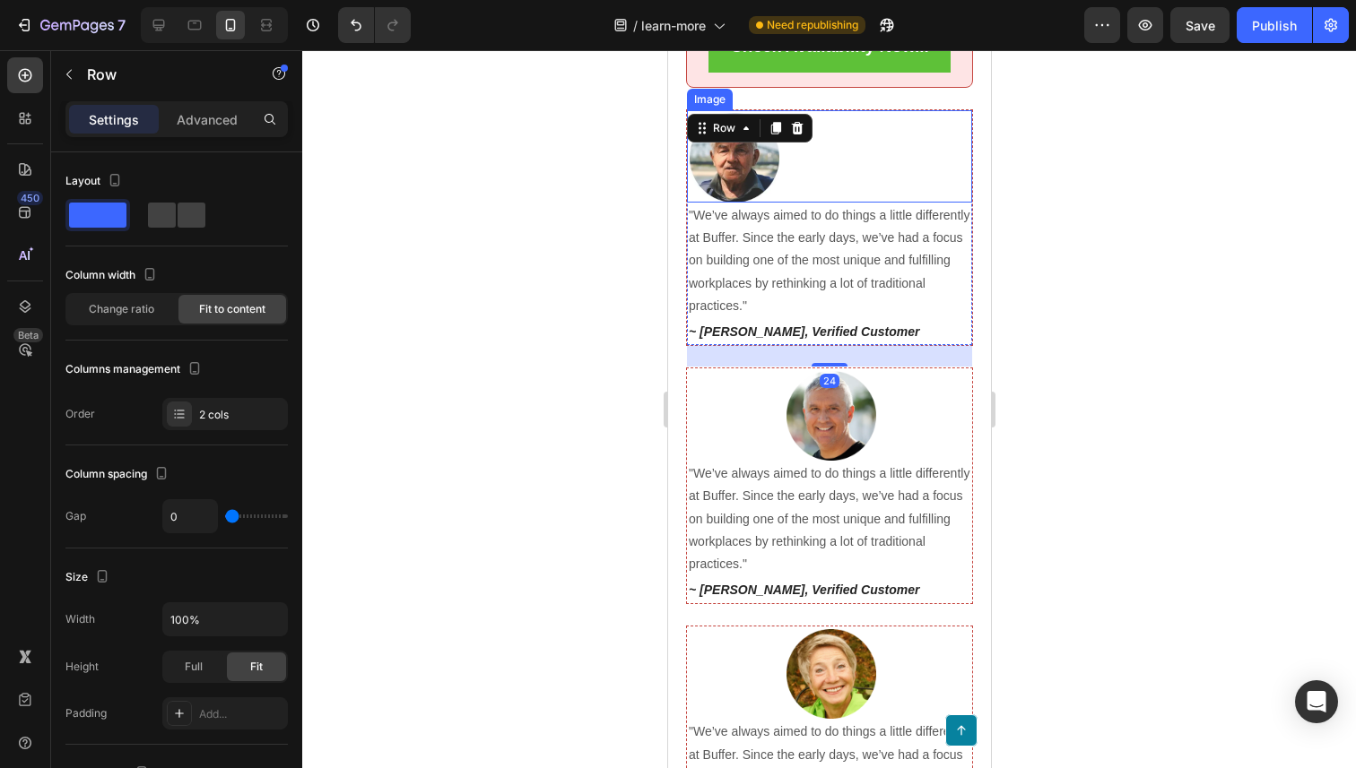
click at [752, 182] on img at bounding box center [734, 158] width 90 height 90
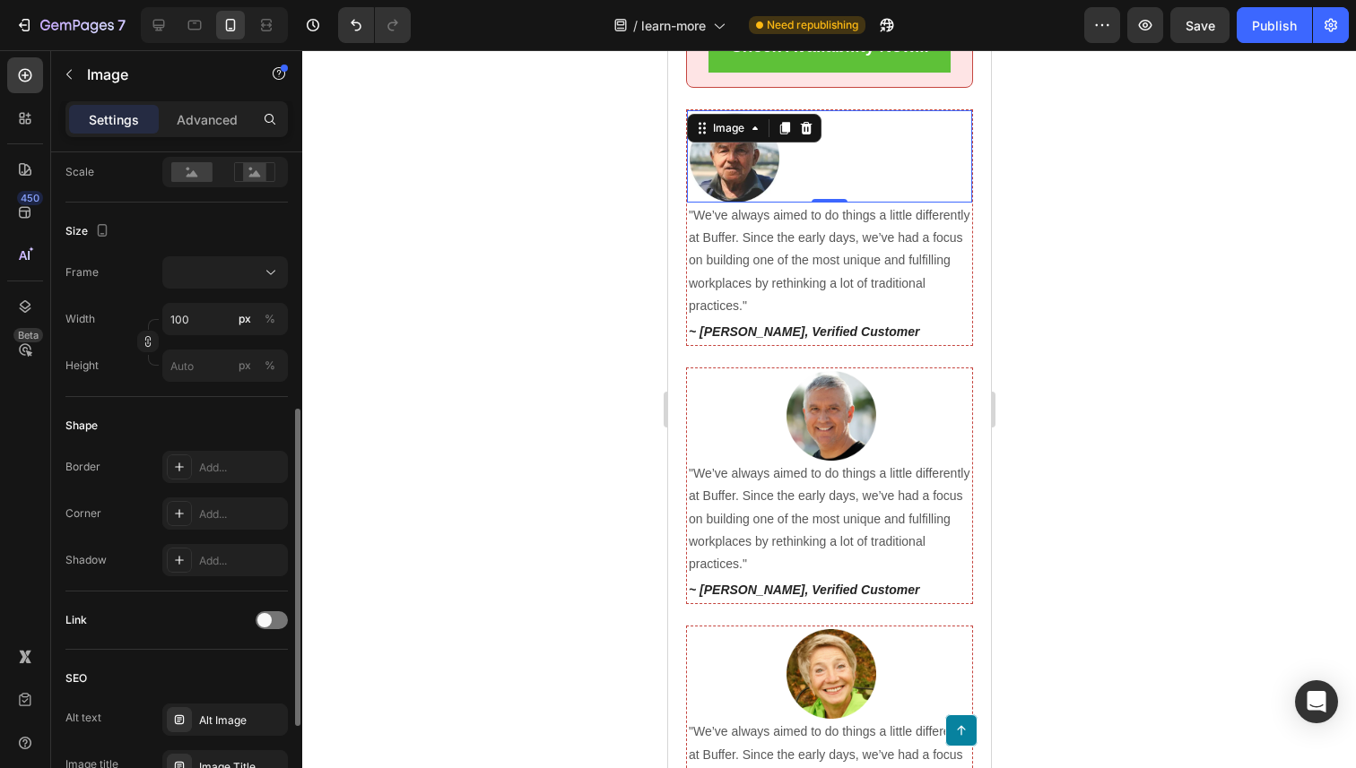
scroll to position [732, 0]
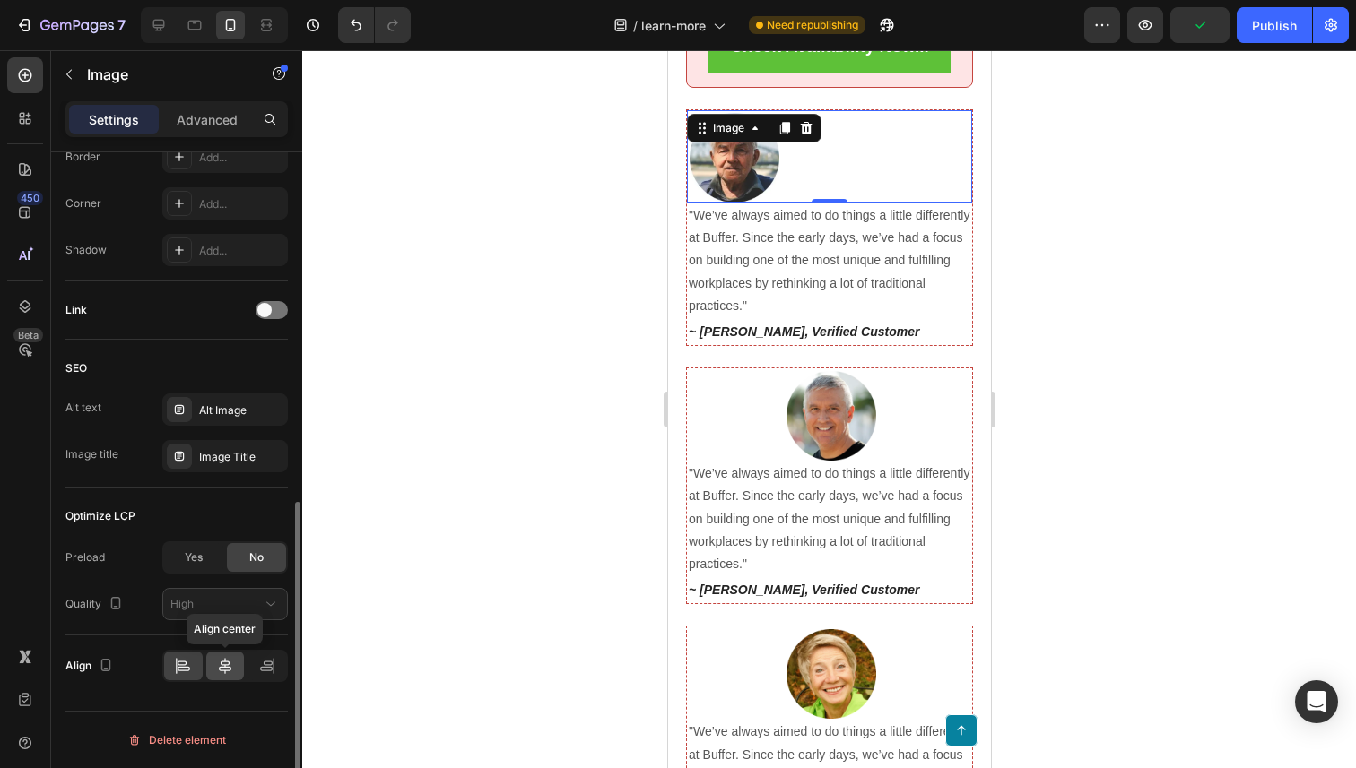
click at [224, 664] on icon at bounding box center [225, 666] width 13 height 16
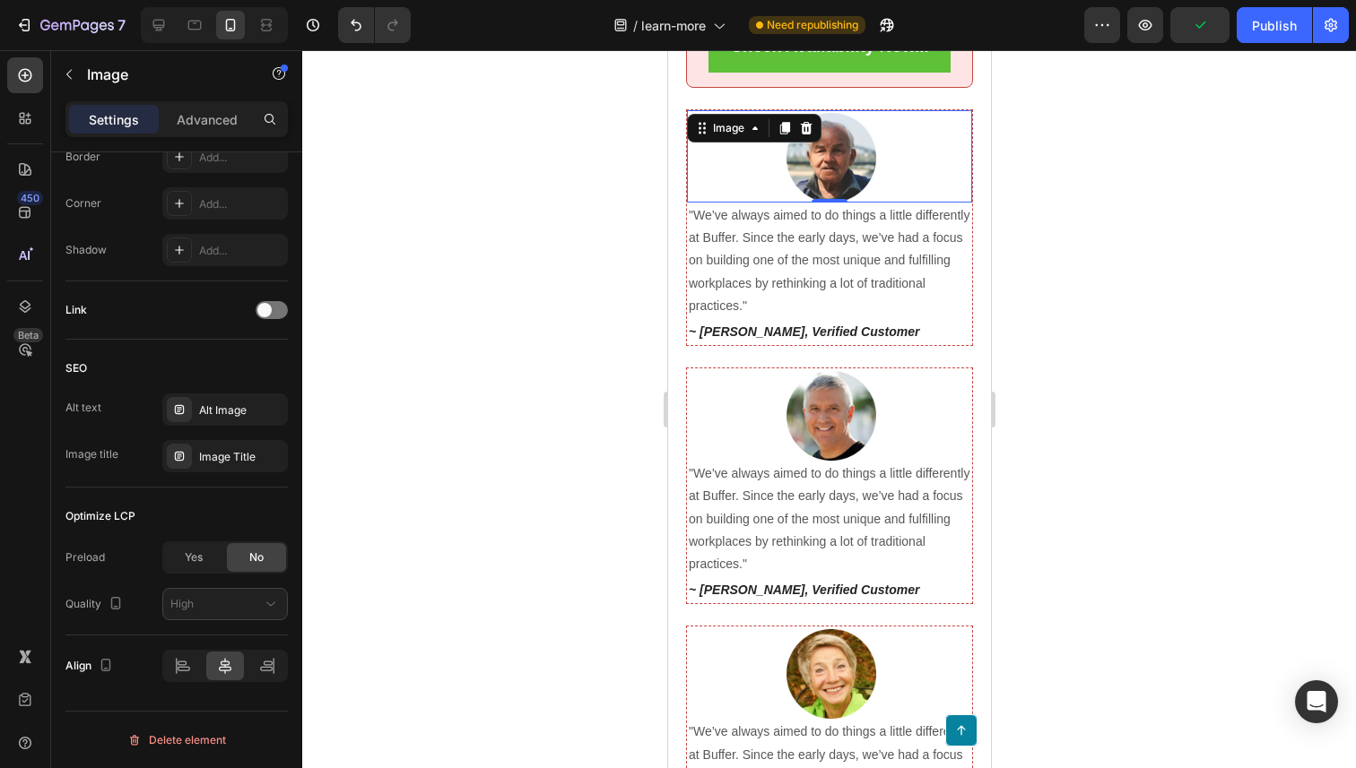
click at [553, 482] on div at bounding box center [829, 409] width 1054 height 718
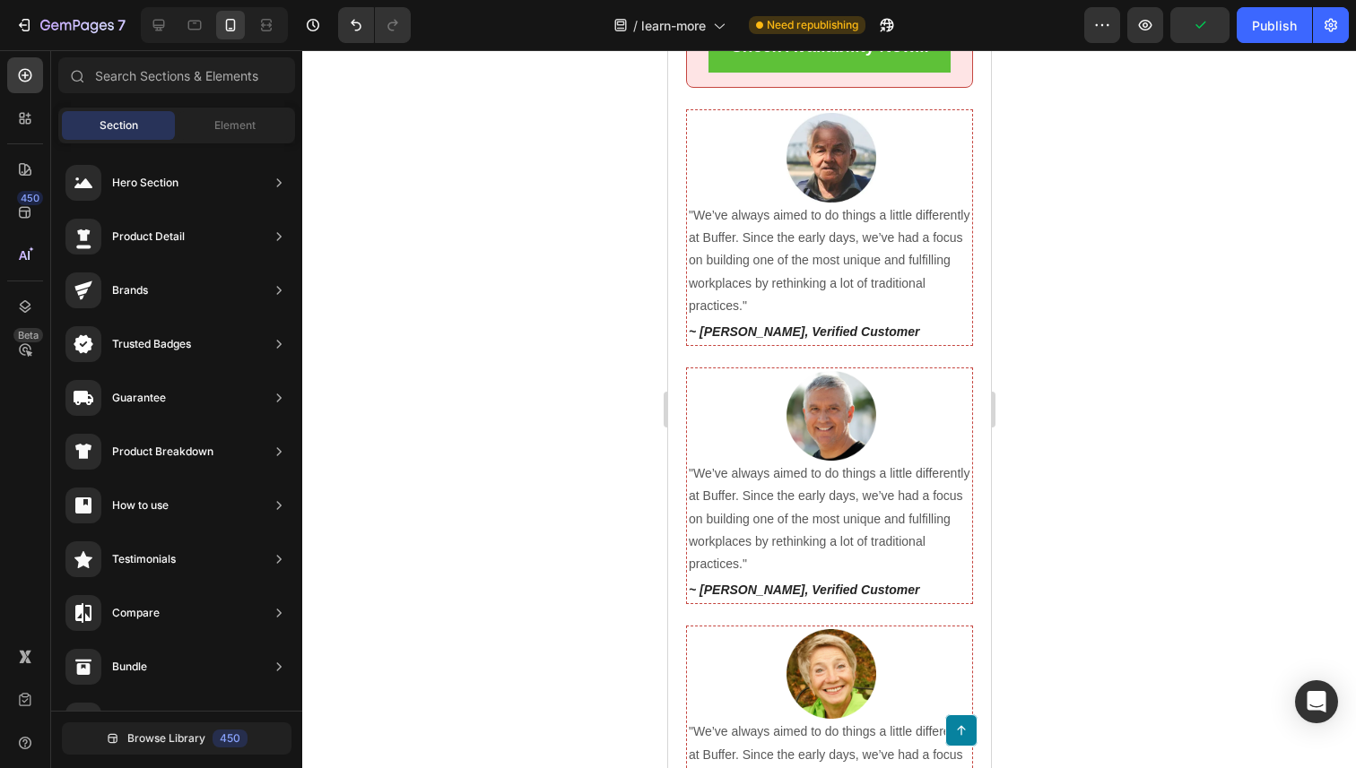
click at [553, 482] on div at bounding box center [829, 409] width 1054 height 718
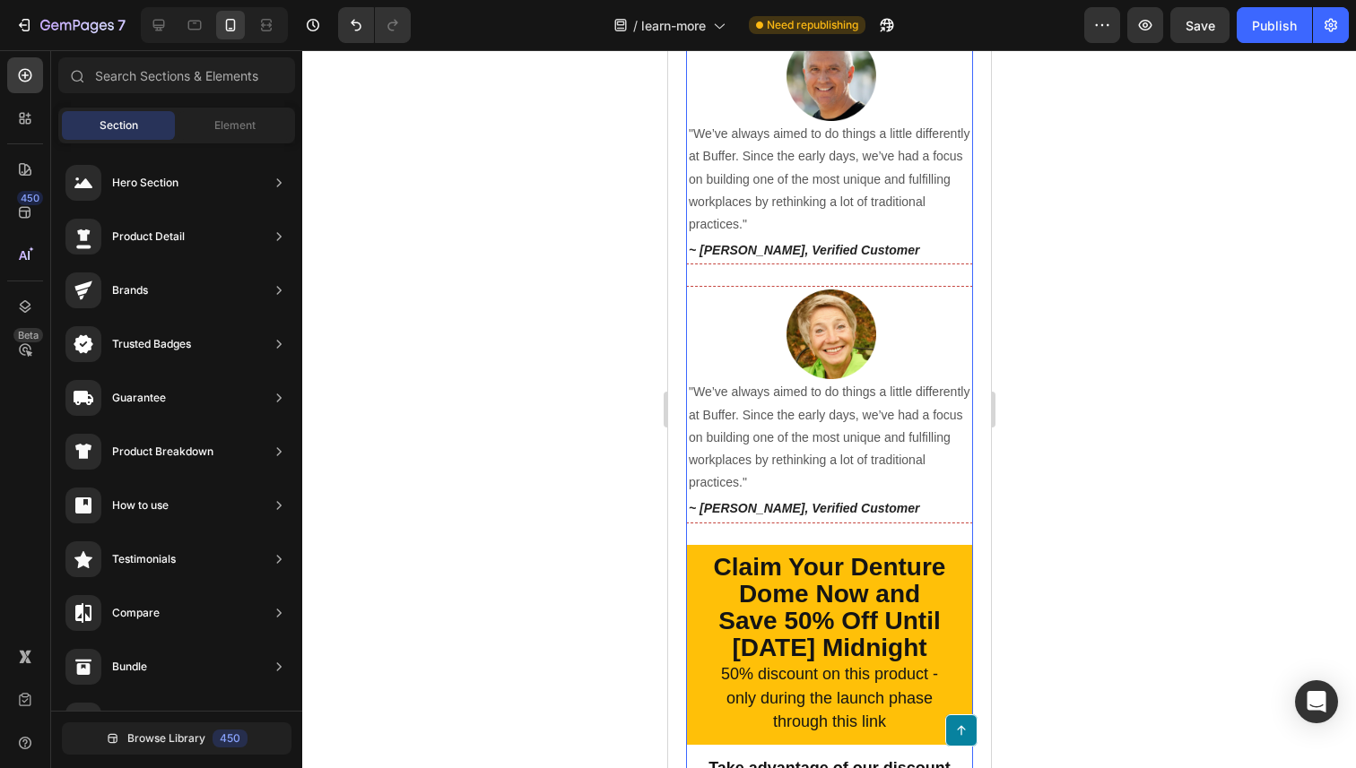
scroll to position [6729, 0]
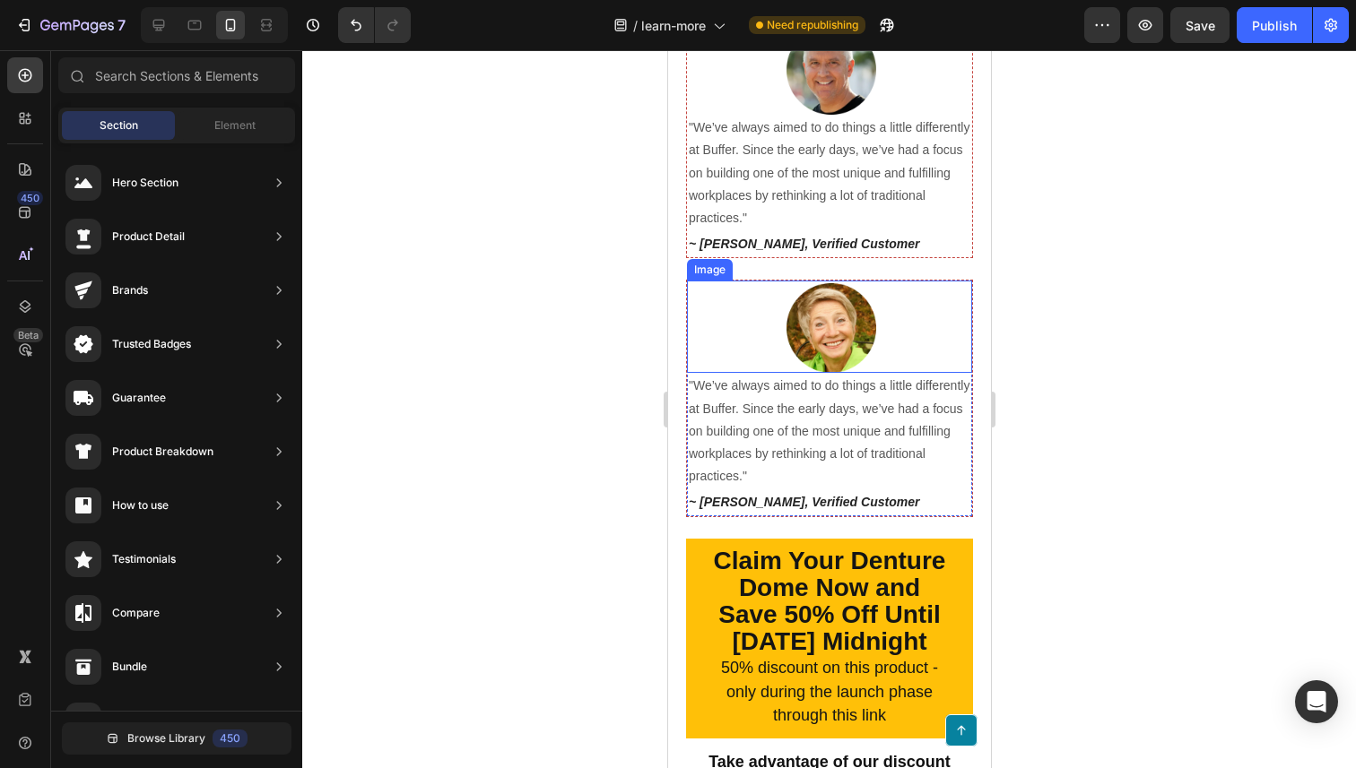
click at [1121, 290] on div at bounding box center [829, 409] width 1054 height 718
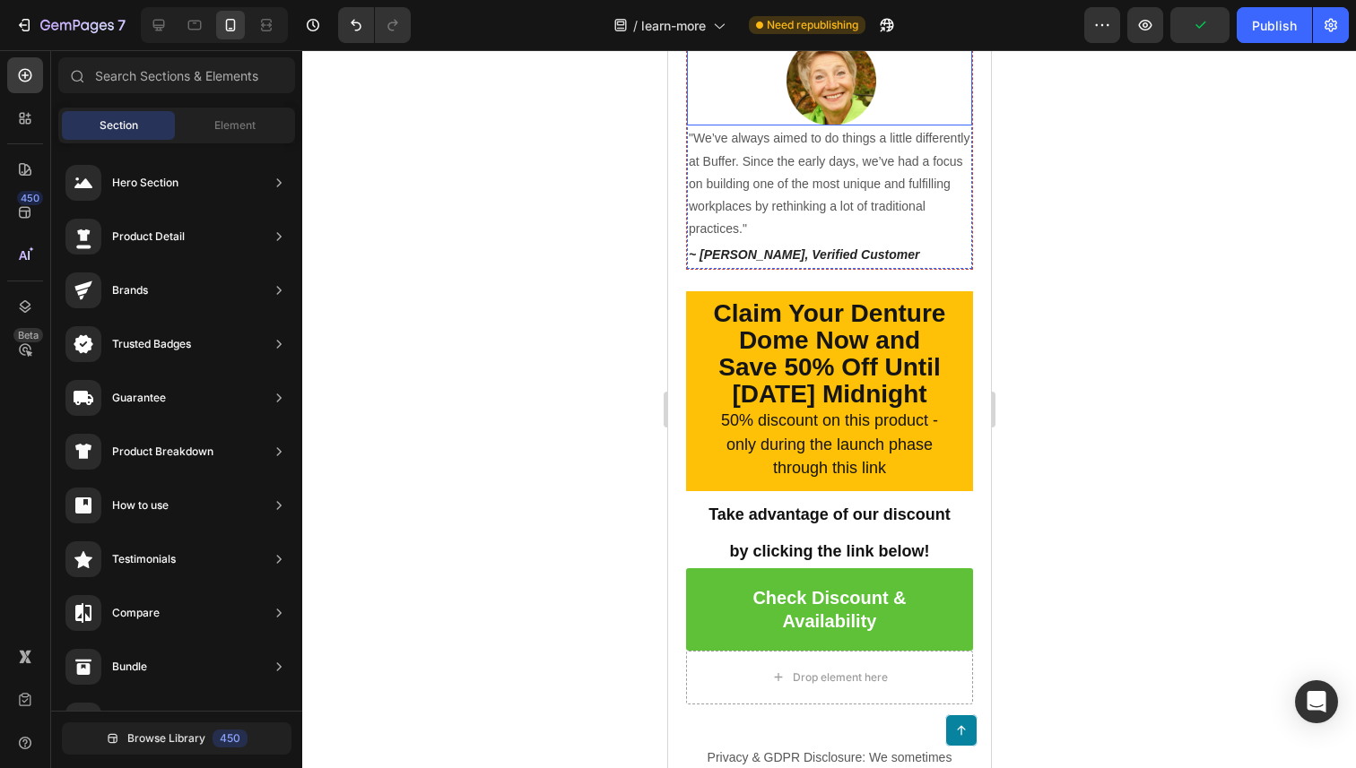
scroll to position [6982, 0]
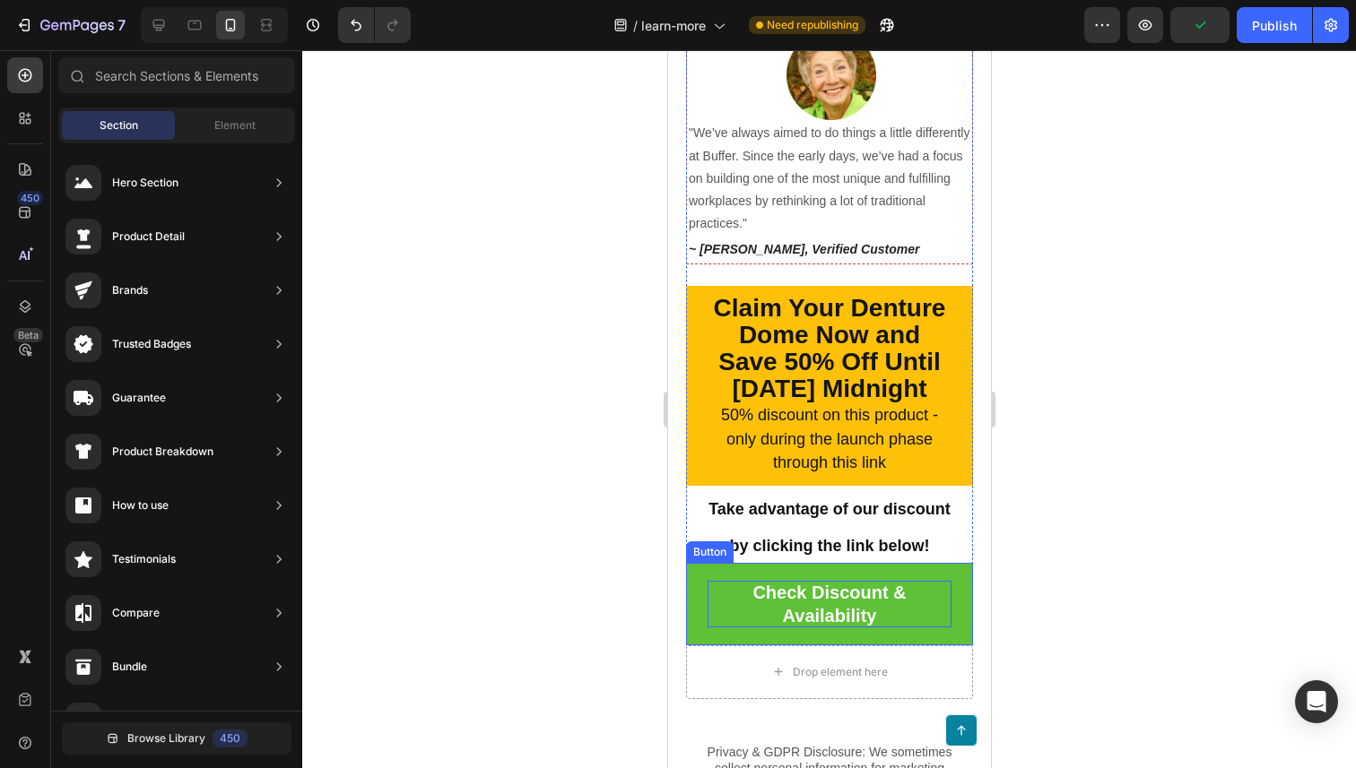
click at [709, 625] on p "Check Discount & Availability" at bounding box center [829, 604] width 244 height 47
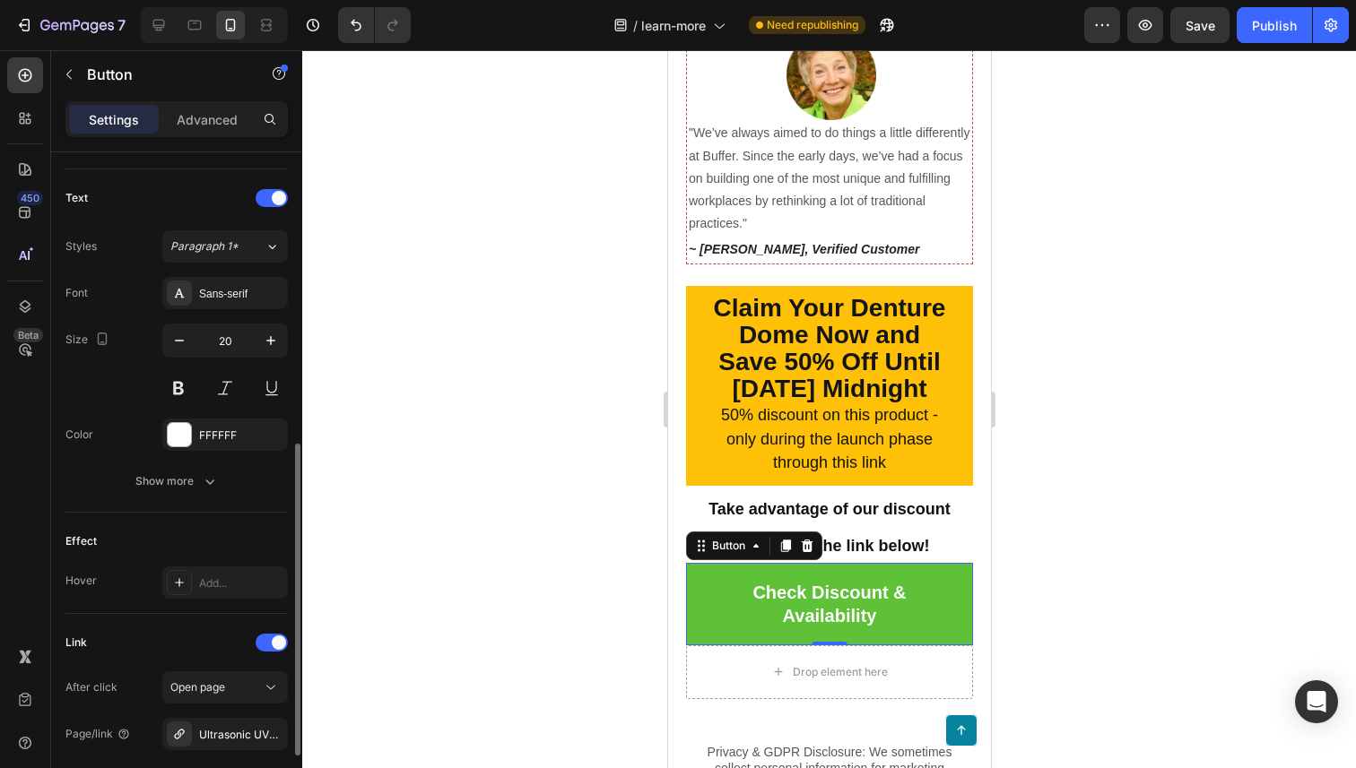
scroll to position [603, 0]
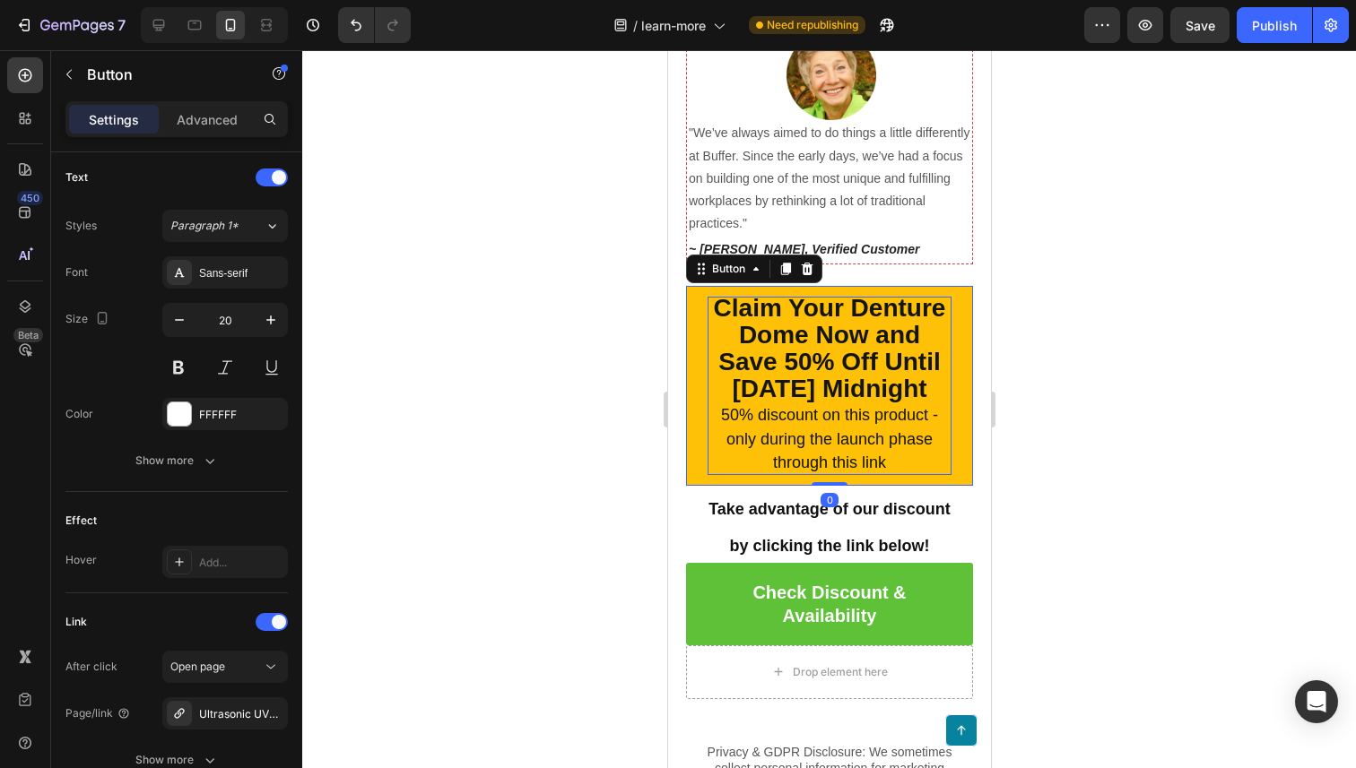
click at [851, 368] on strong "Claim Your Denture Dome Now and Save 50% Off Until [DATE] Midnight" at bounding box center [829, 348] width 232 height 109
click at [898, 426] on p "Claim Your Denture Dome Now and Save 50% Off Until [DATE] Midnight 50% discount…" at bounding box center [829, 386] width 244 height 178
click at [1172, 359] on div at bounding box center [829, 409] width 1054 height 718
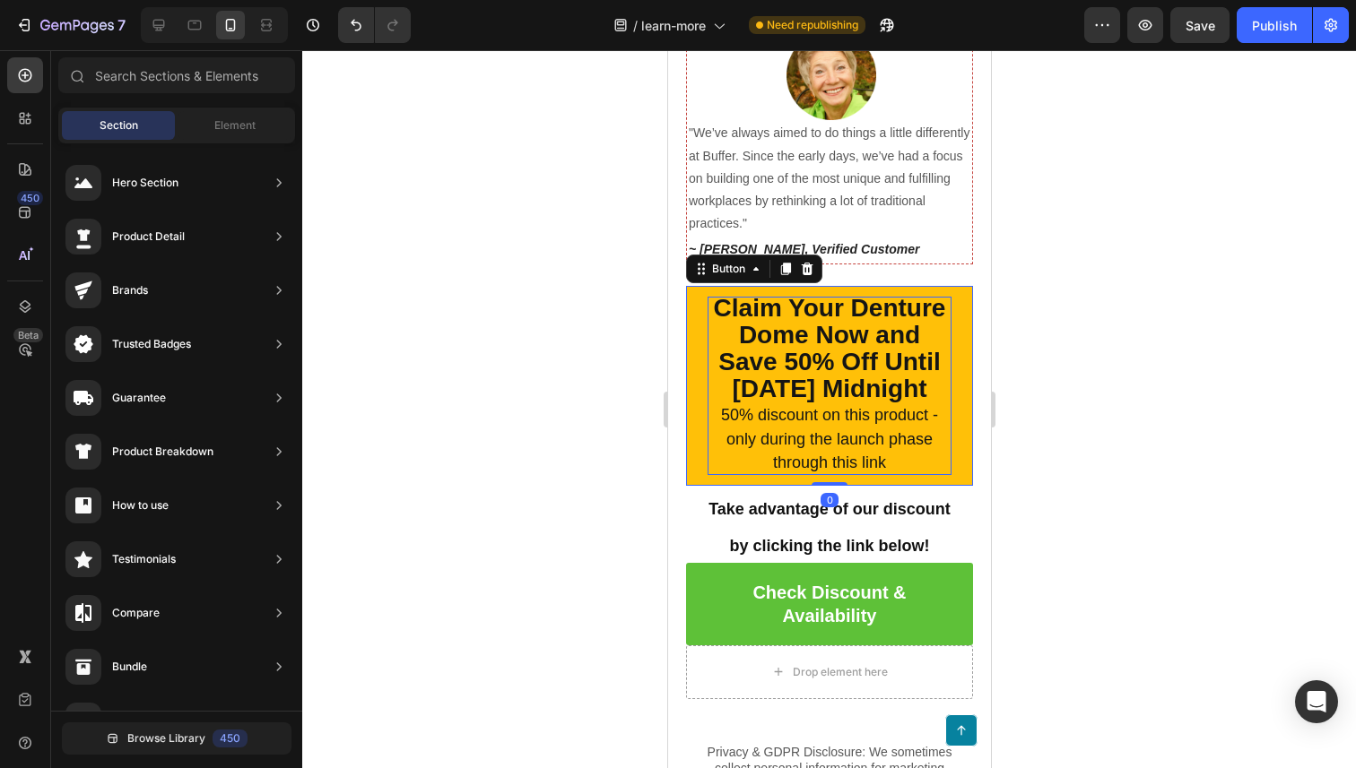
click at [880, 399] on strong "Claim Your Denture Dome Now and Save 50% Off Until [DATE] Midnight" at bounding box center [829, 348] width 232 height 109
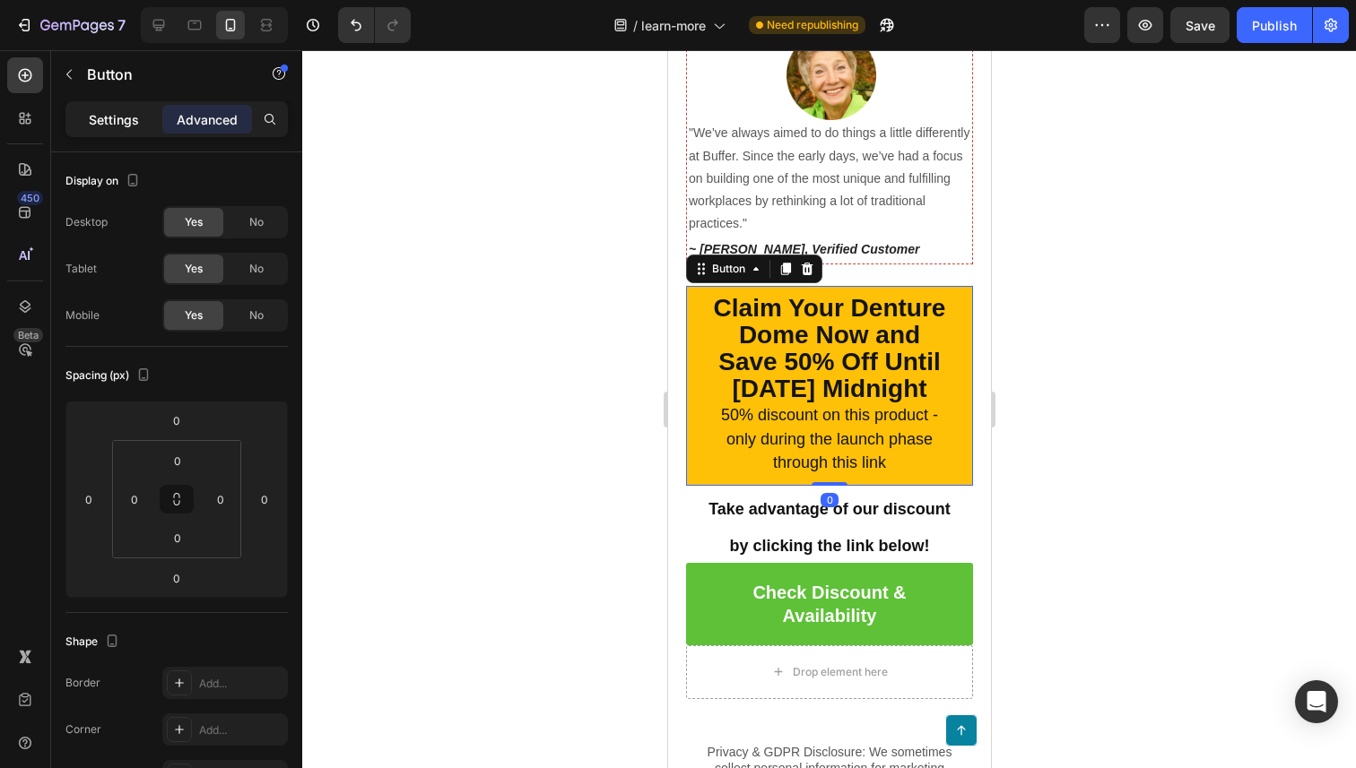
click at [100, 126] on p "Settings" at bounding box center [114, 119] width 50 height 19
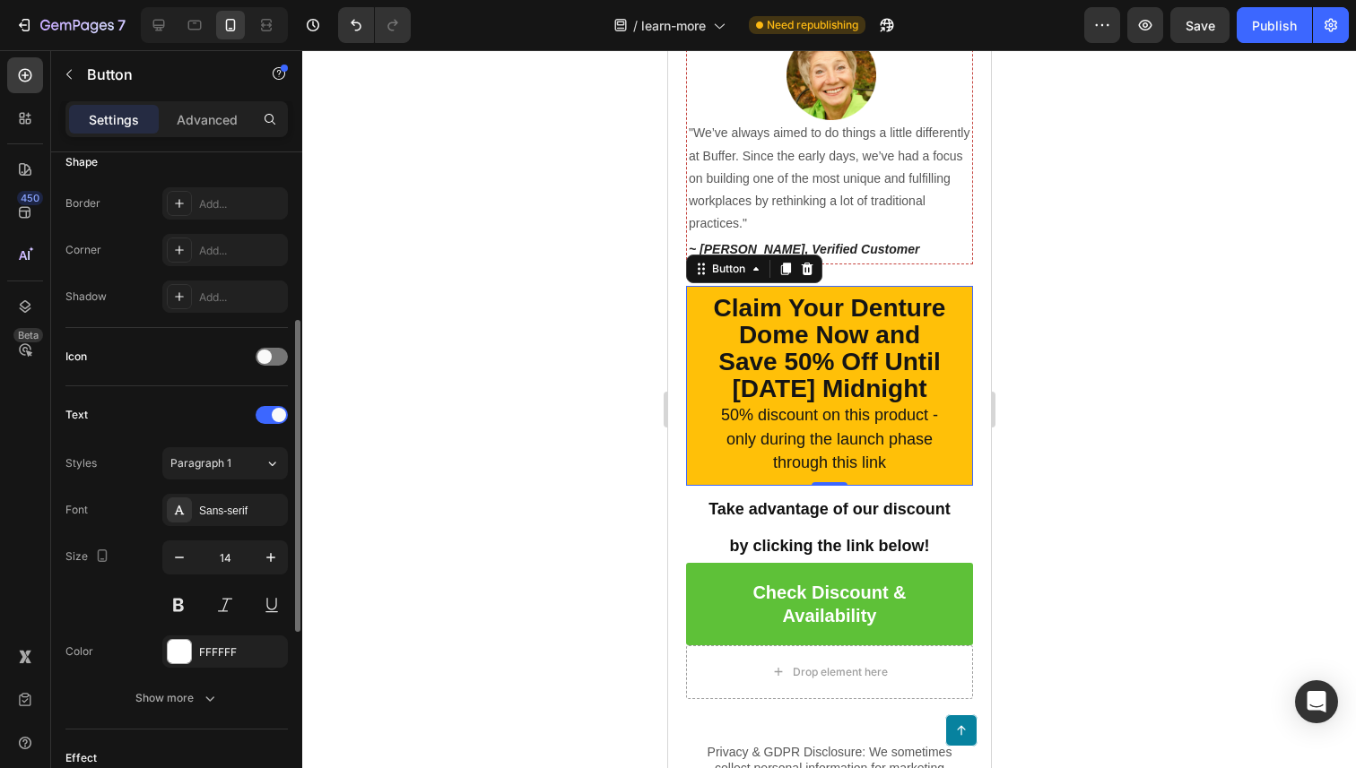
scroll to position [363, 0]
click at [195, 704] on div "Show more" at bounding box center [176, 700] width 83 height 18
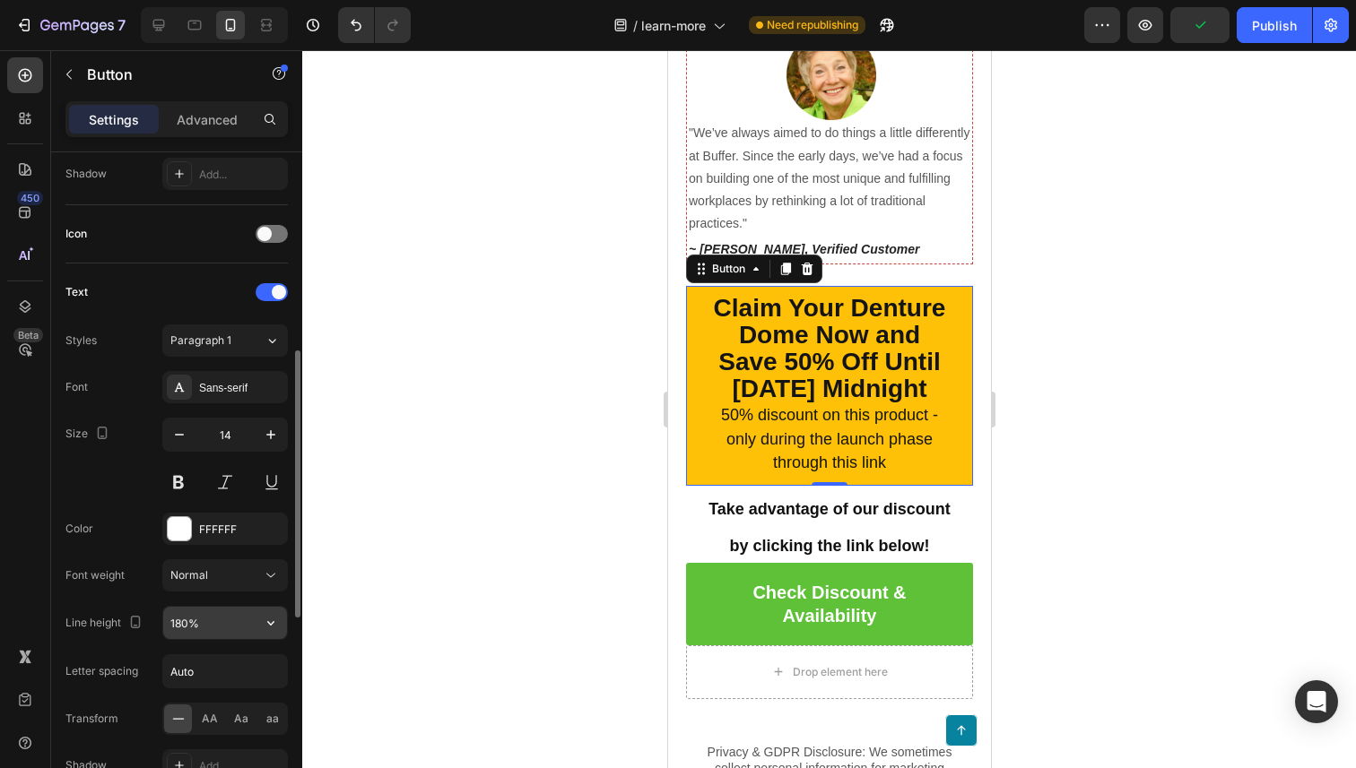
scroll to position [490, 0]
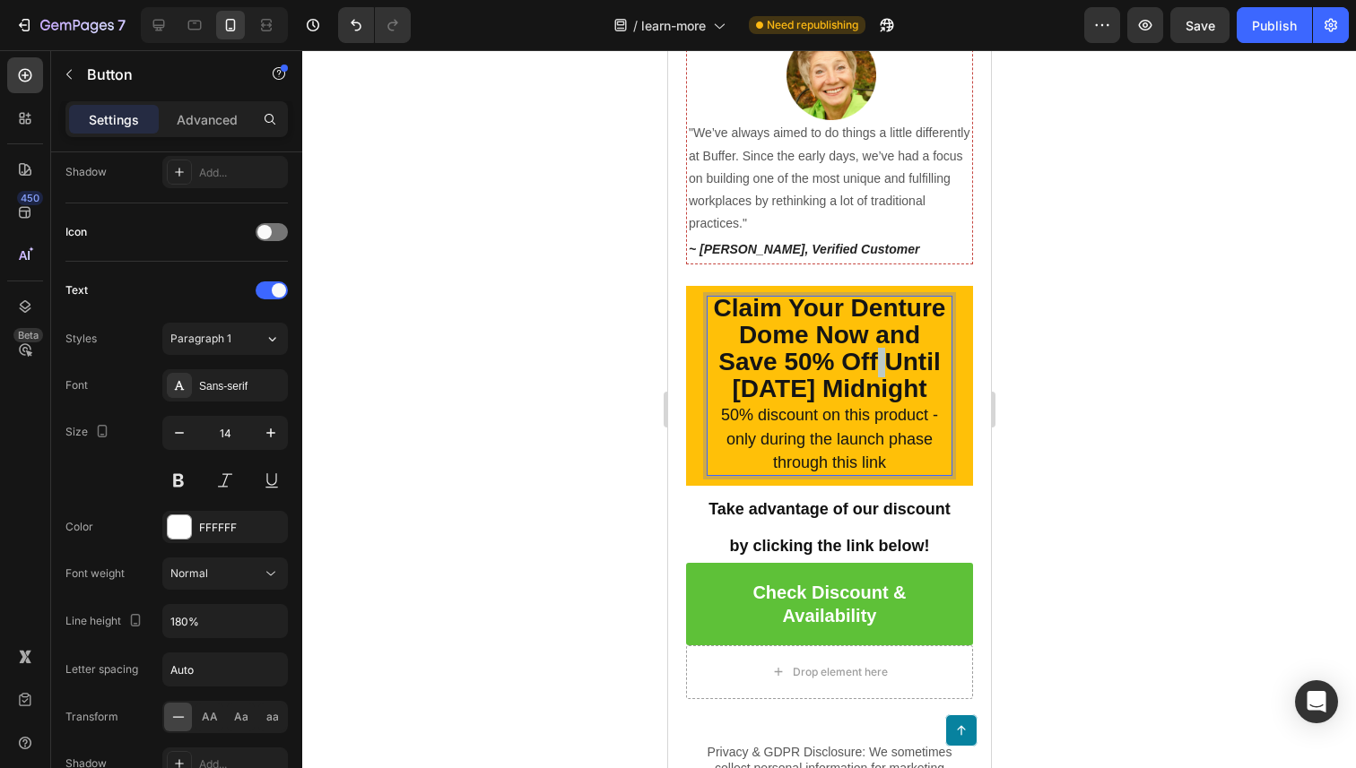
click at [877, 353] on strong "Claim Your Denture Dome Now and Save 50% Off Until [DATE] Midnight" at bounding box center [829, 348] width 232 height 109
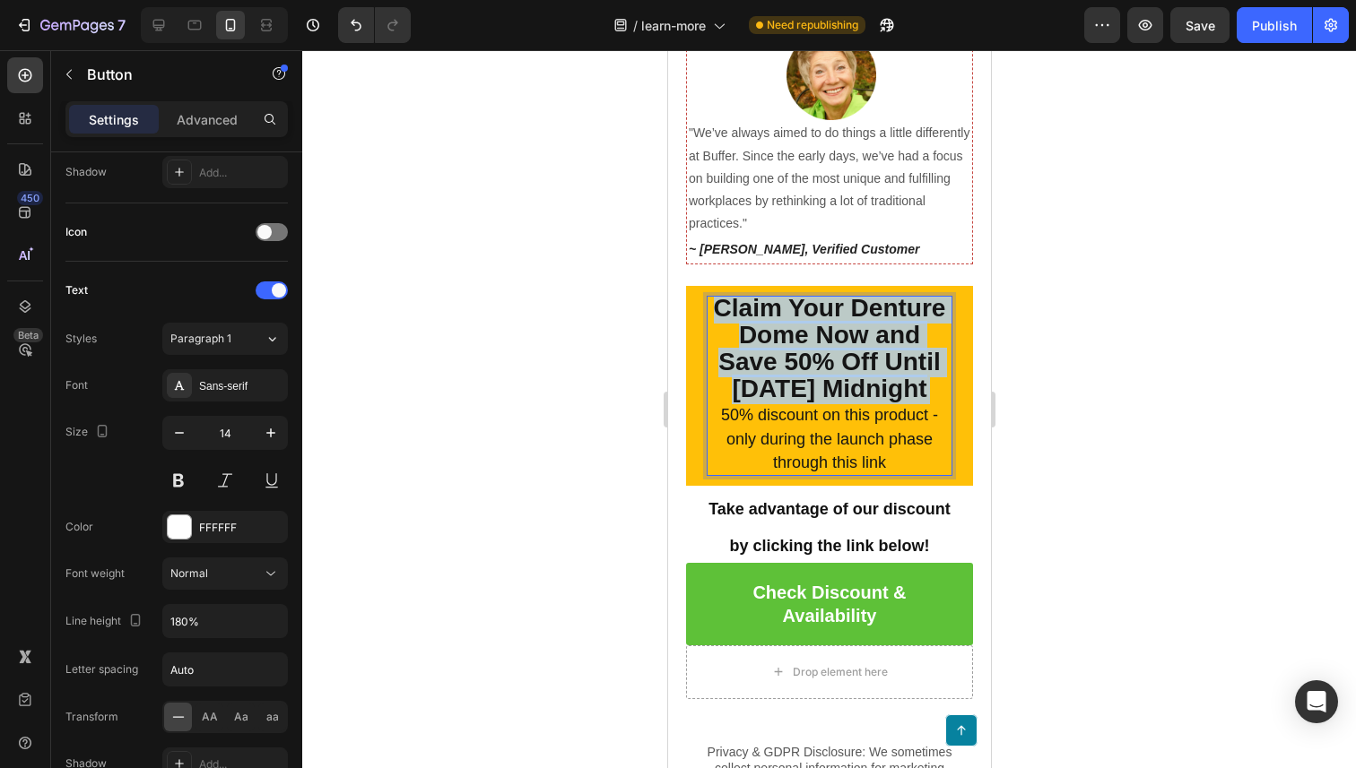
click at [877, 353] on strong "Claim Your Denture Dome Now and Save 50% Off Until [DATE] Midnight" at bounding box center [829, 348] width 232 height 109
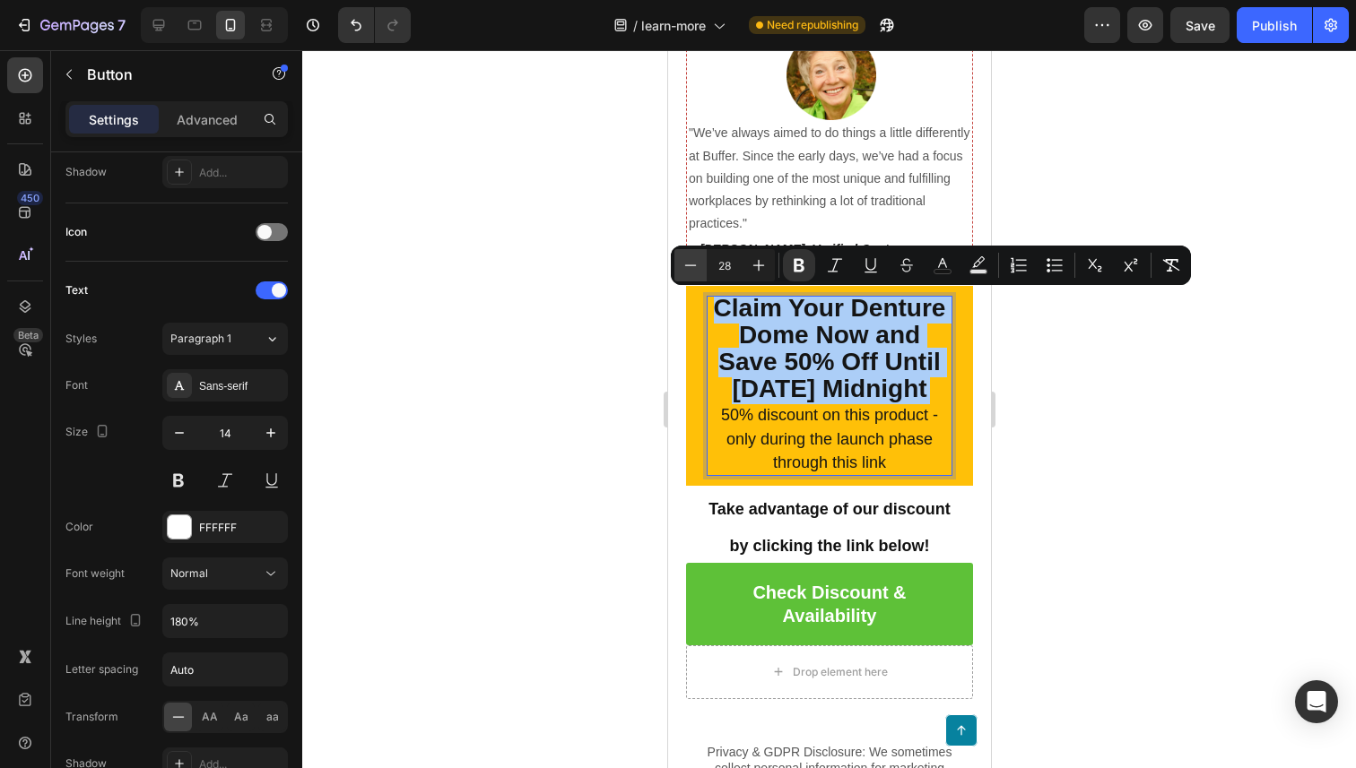
click at [688, 270] on icon "Editor contextual toolbar" at bounding box center [690, 265] width 18 height 18
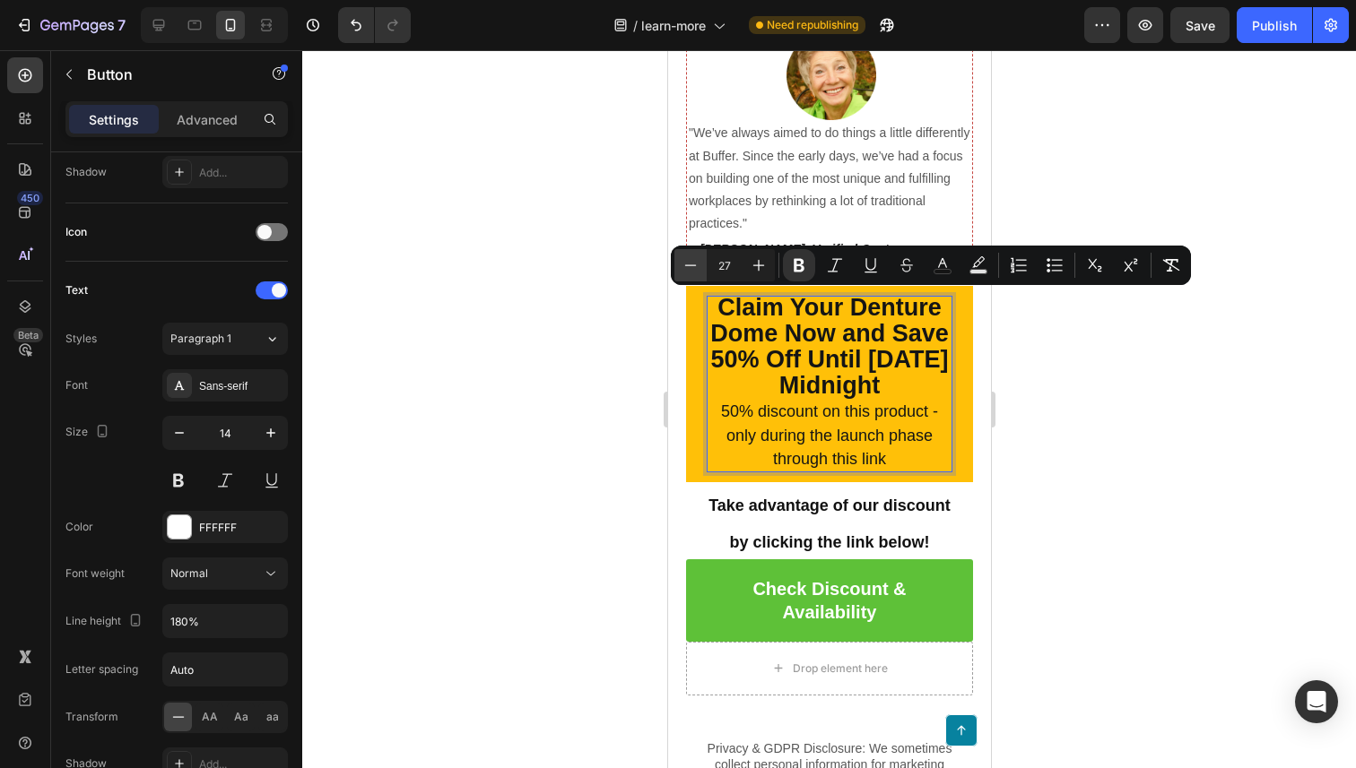
click at [688, 269] on icon "Editor contextual toolbar" at bounding box center [690, 265] width 18 height 18
type input "26"
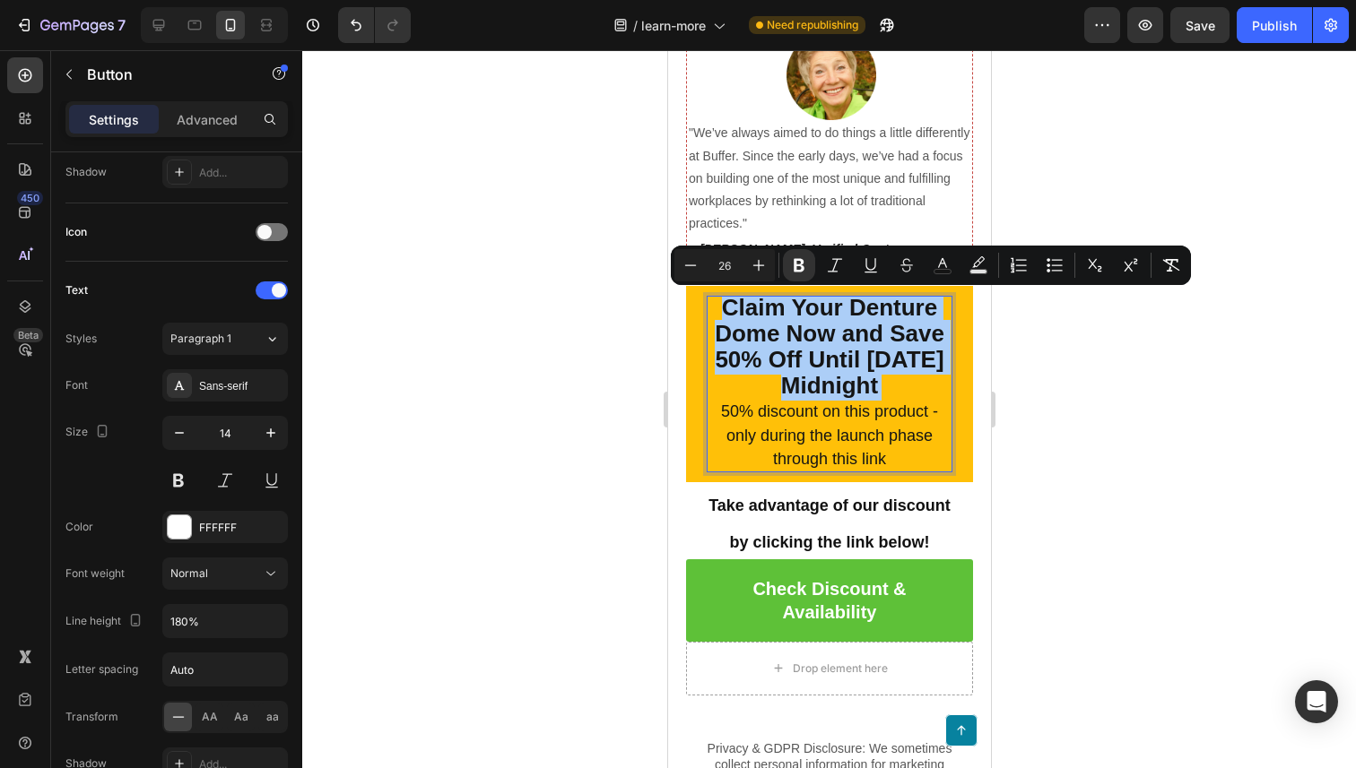
click at [569, 325] on div at bounding box center [829, 409] width 1054 height 718
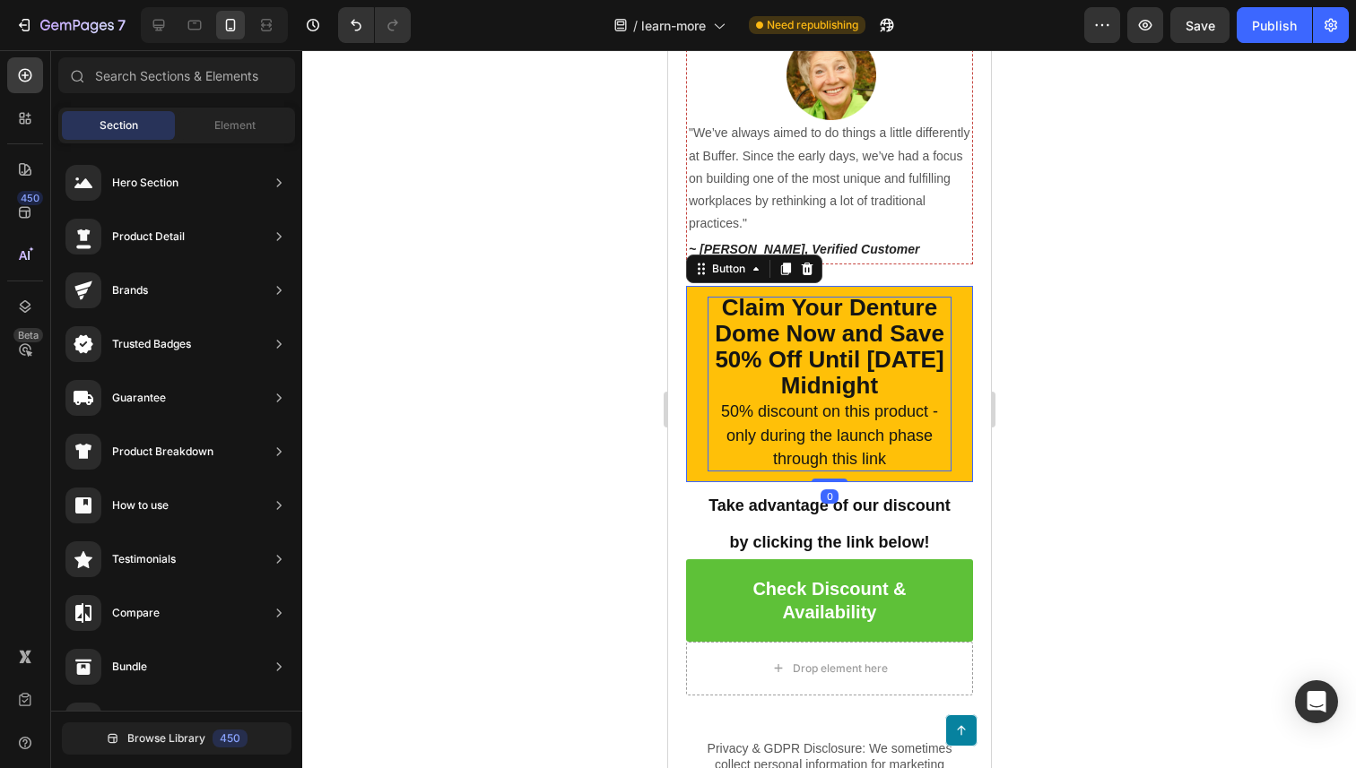
click at [760, 393] on strong "Claim Your Denture Dome Now and Save 50% Off Until [DATE] Midnight" at bounding box center [829, 347] width 230 height 106
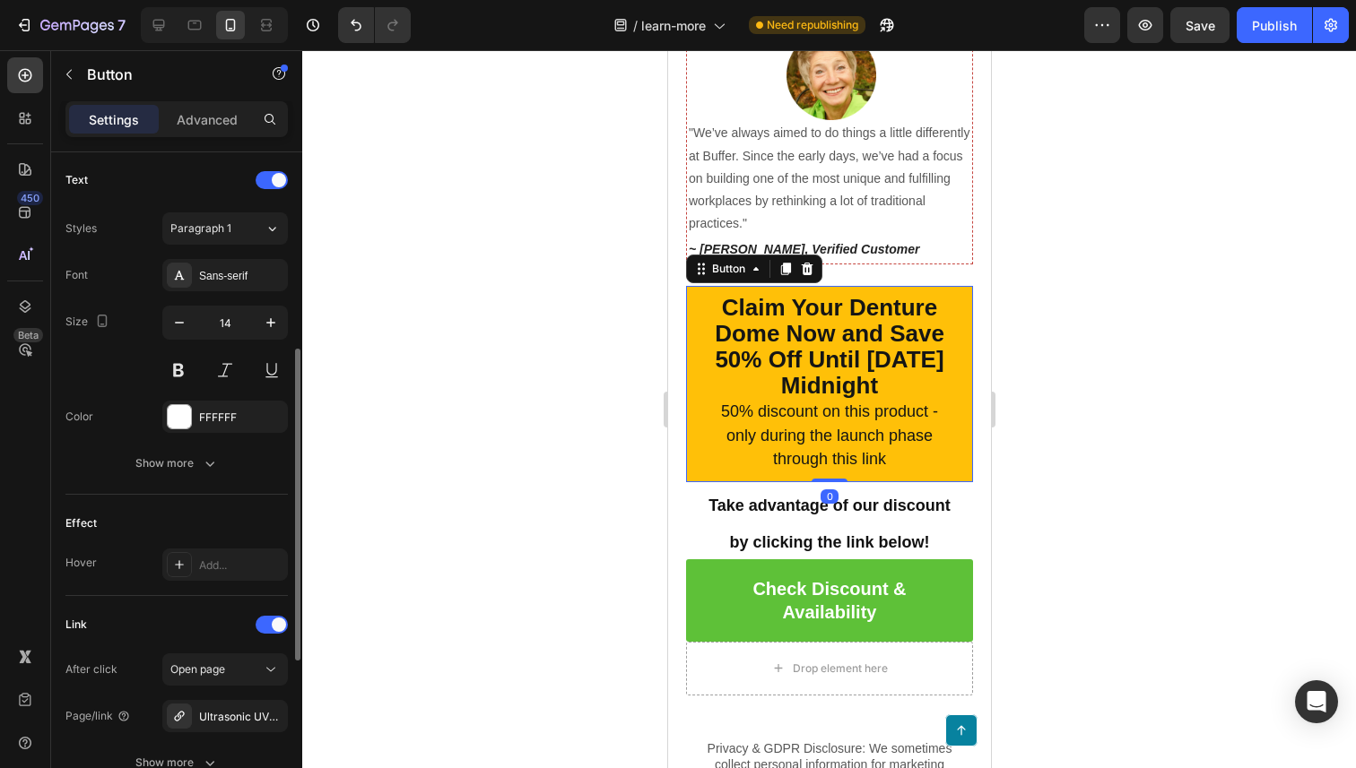
scroll to position [612, 0]
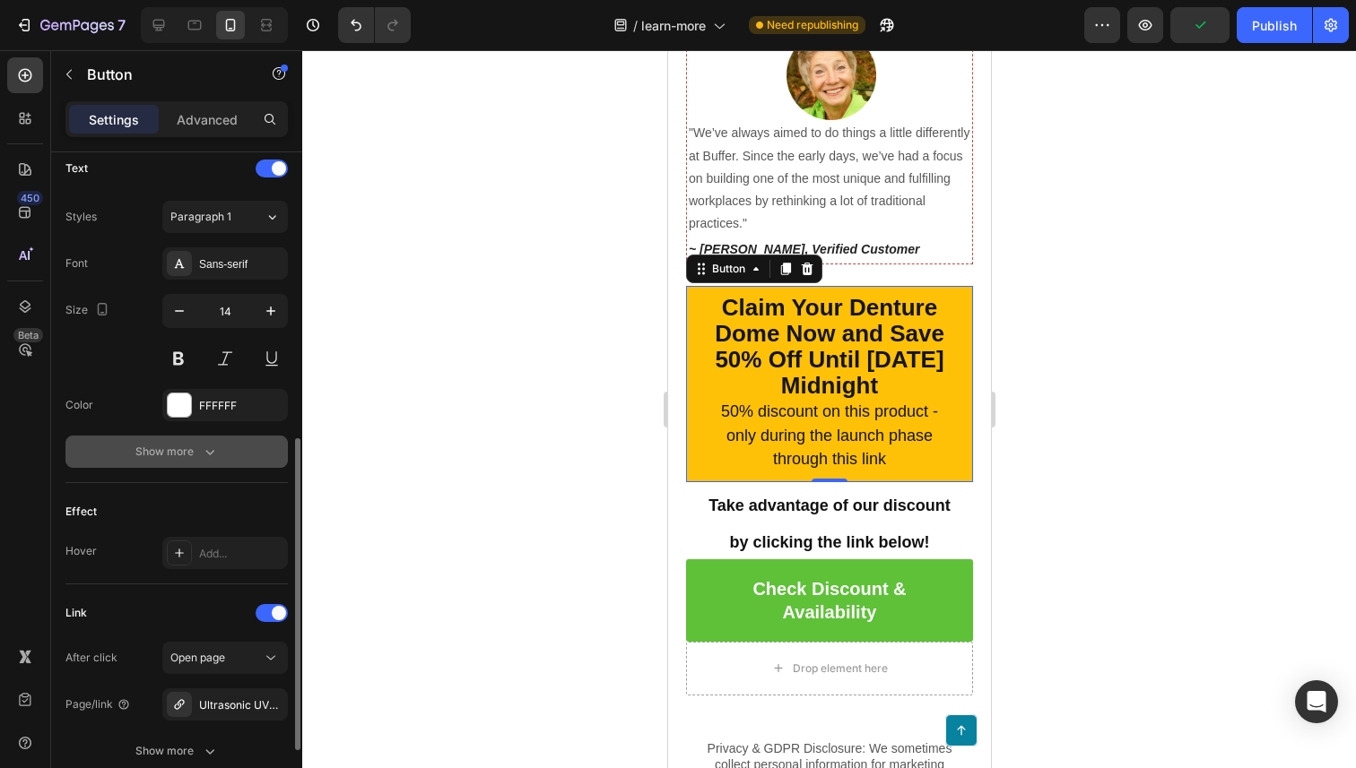
click at [221, 456] on button "Show more" at bounding box center [176, 452] width 222 height 32
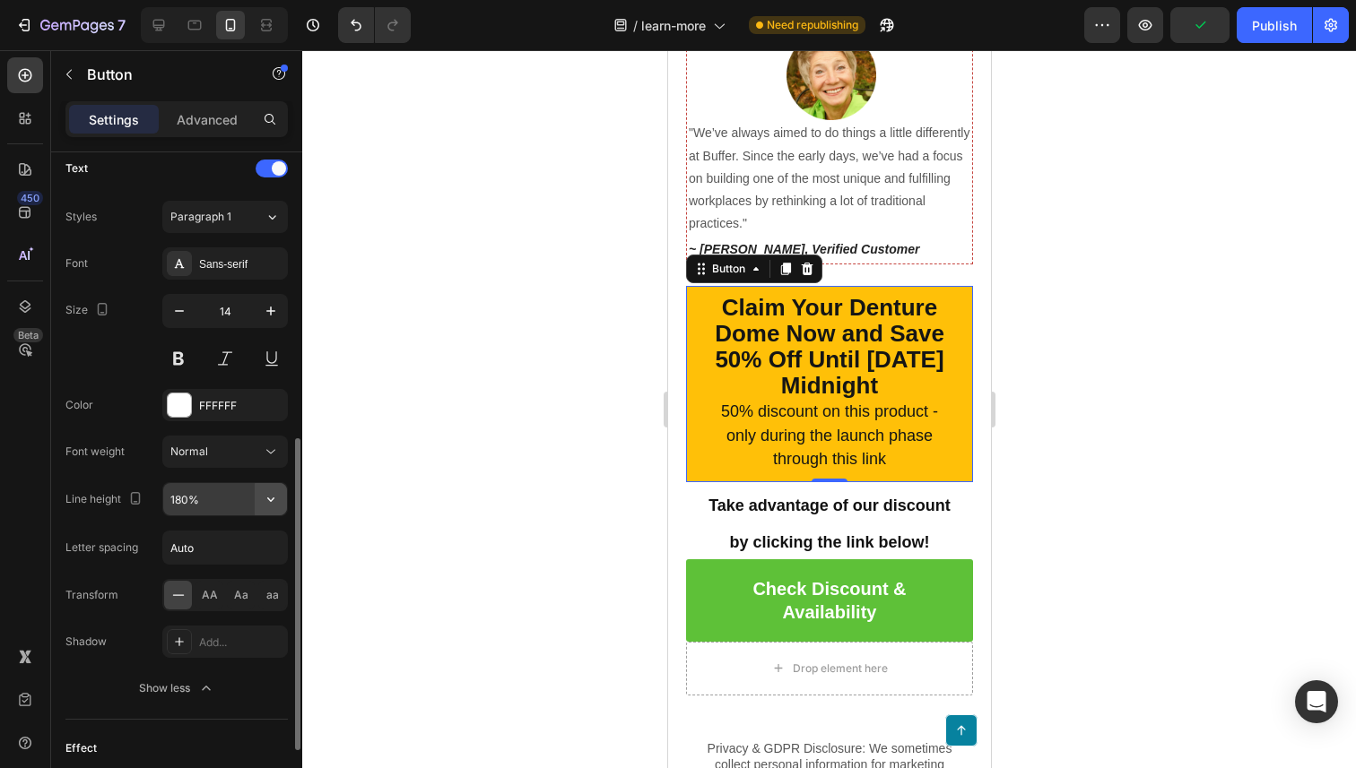
click at [256, 499] on button "button" at bounding box center [271, 499] width 32 height 32
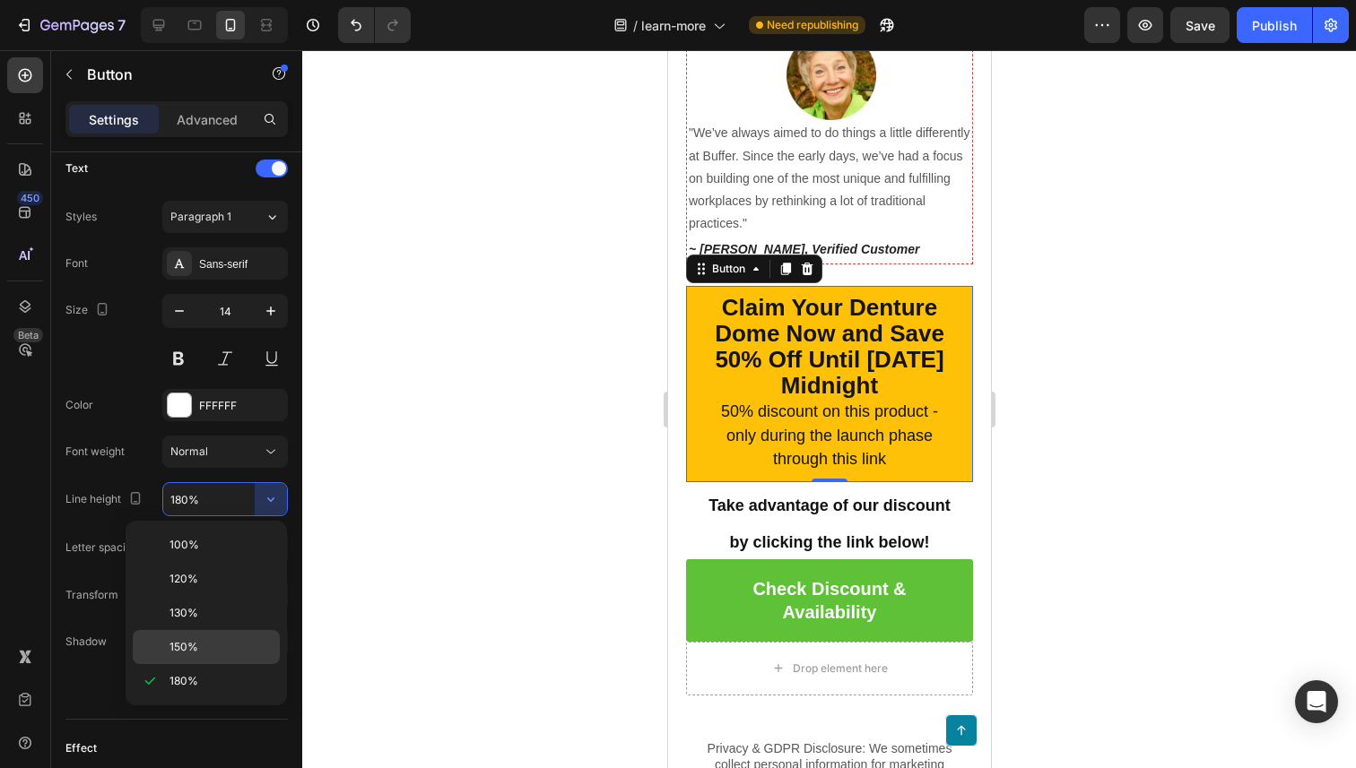
click at [222, 651] on p "150%" at bounding box center [220, 647] width 102 height 16
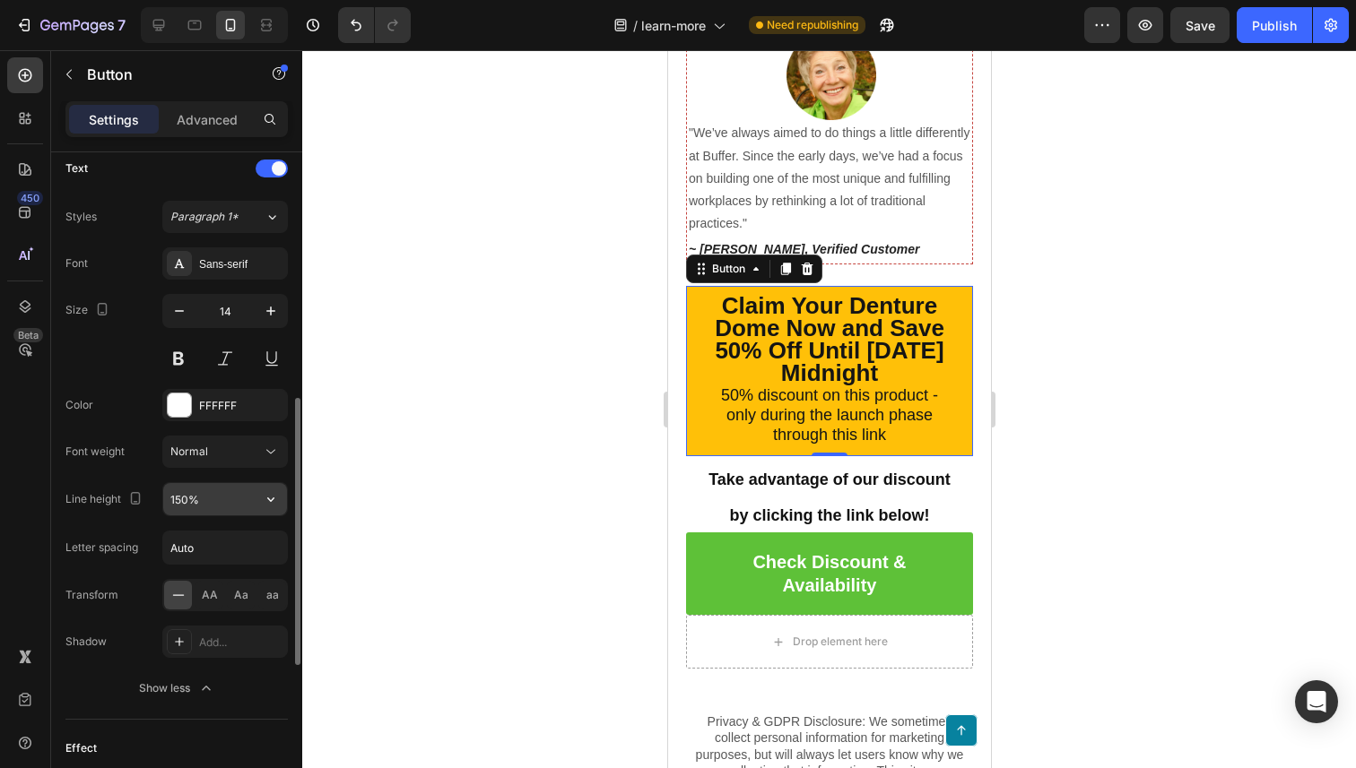
click at [264, 504] on icon "button" at bounding box center [271, 499] width 18 height 18
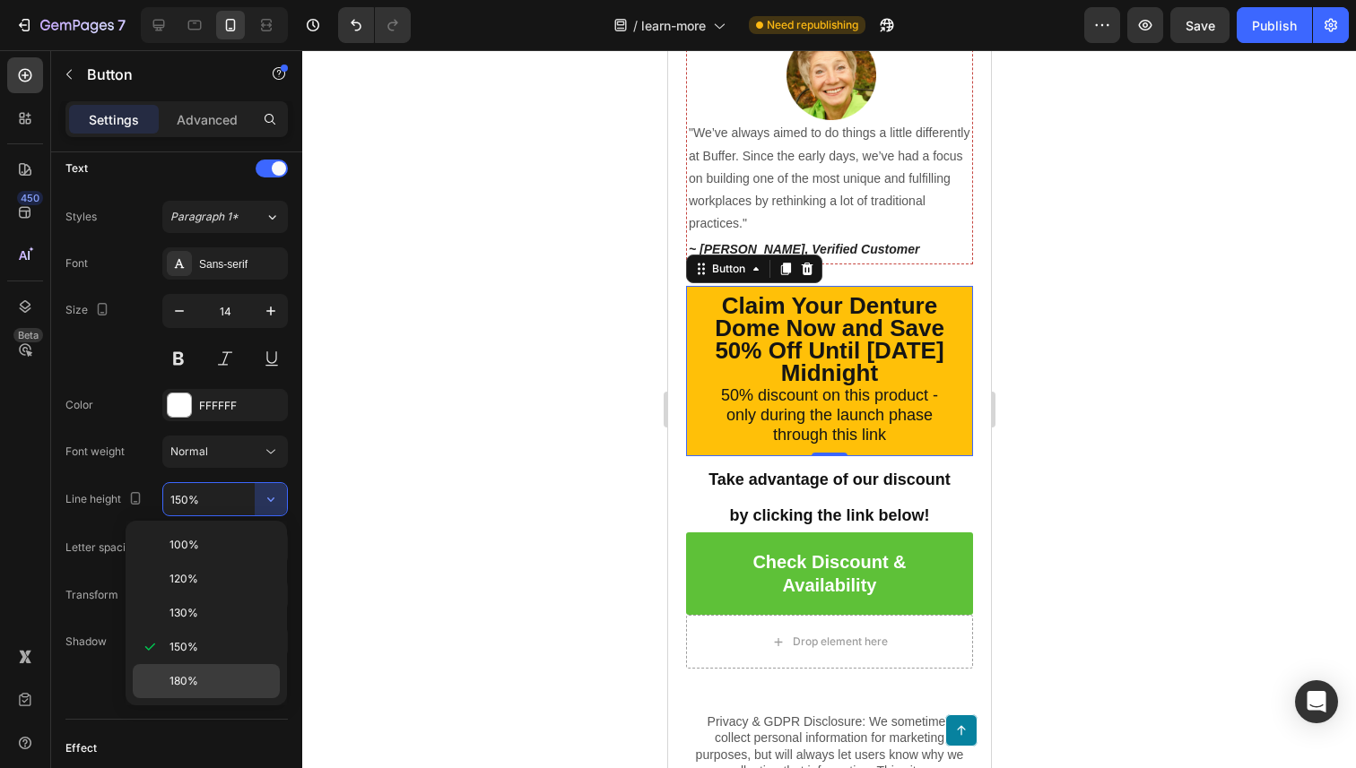
click at [247, 673] on div "180%" at bounding box center [206, 681] width 147 height 34
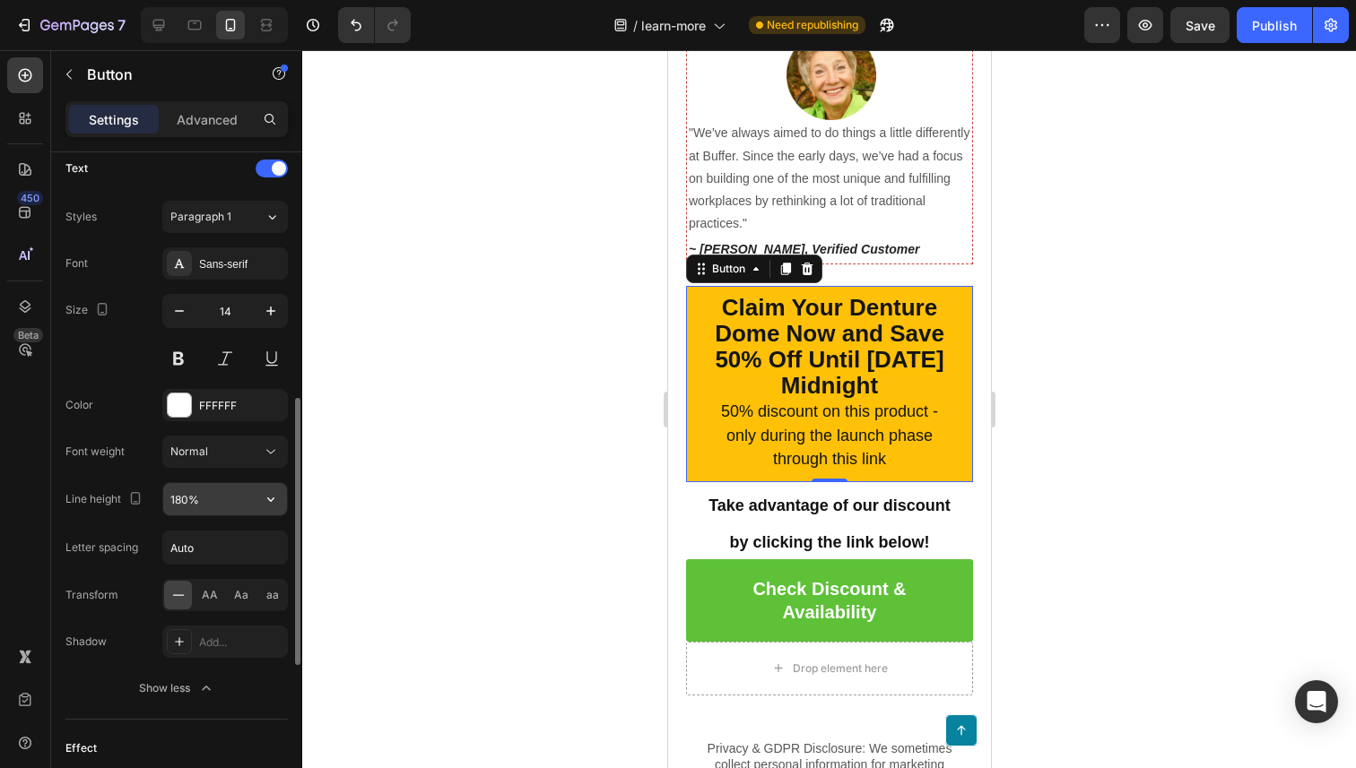
click at [230, 498] on input "180%" at bounding box center [225, 499] width 124 height 32
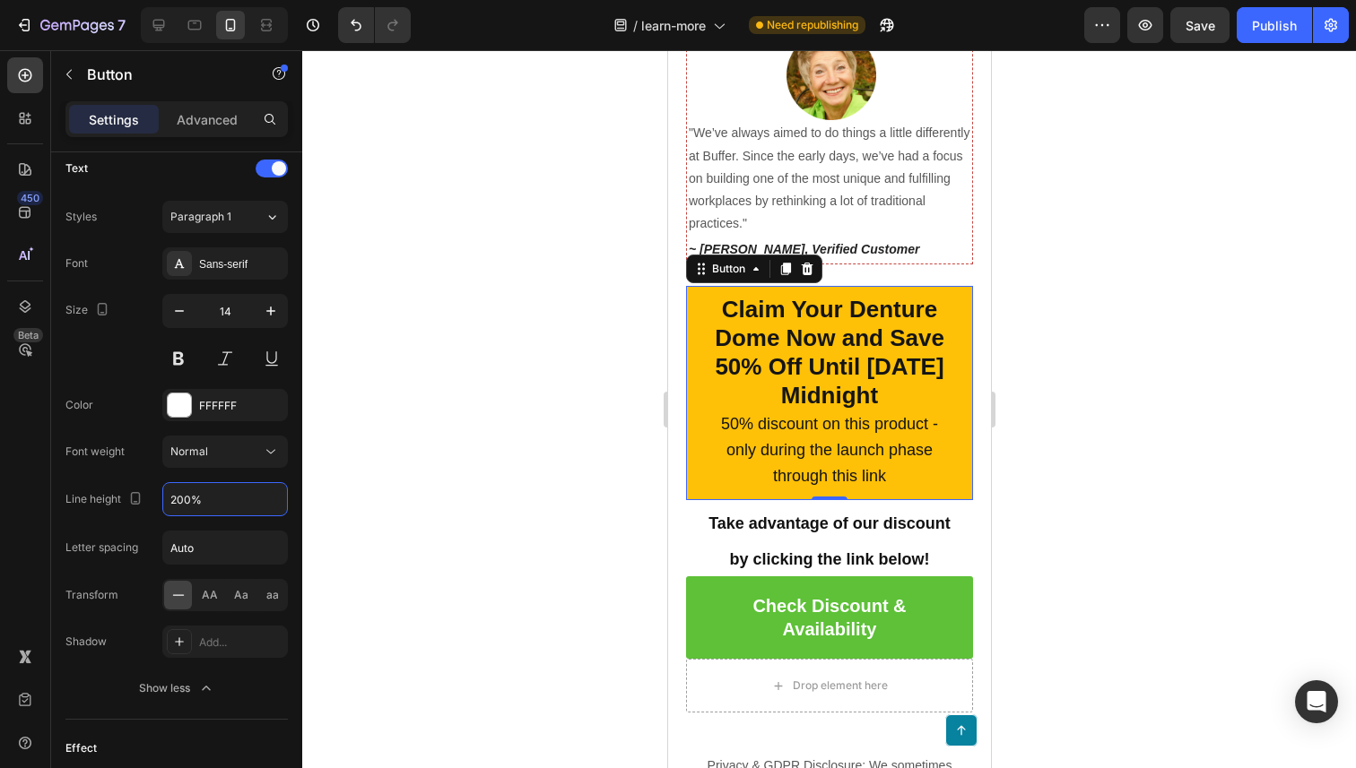
type input "200%"
click at [467, 425] on div at bounding box center [829, 409] width 1054 height 718
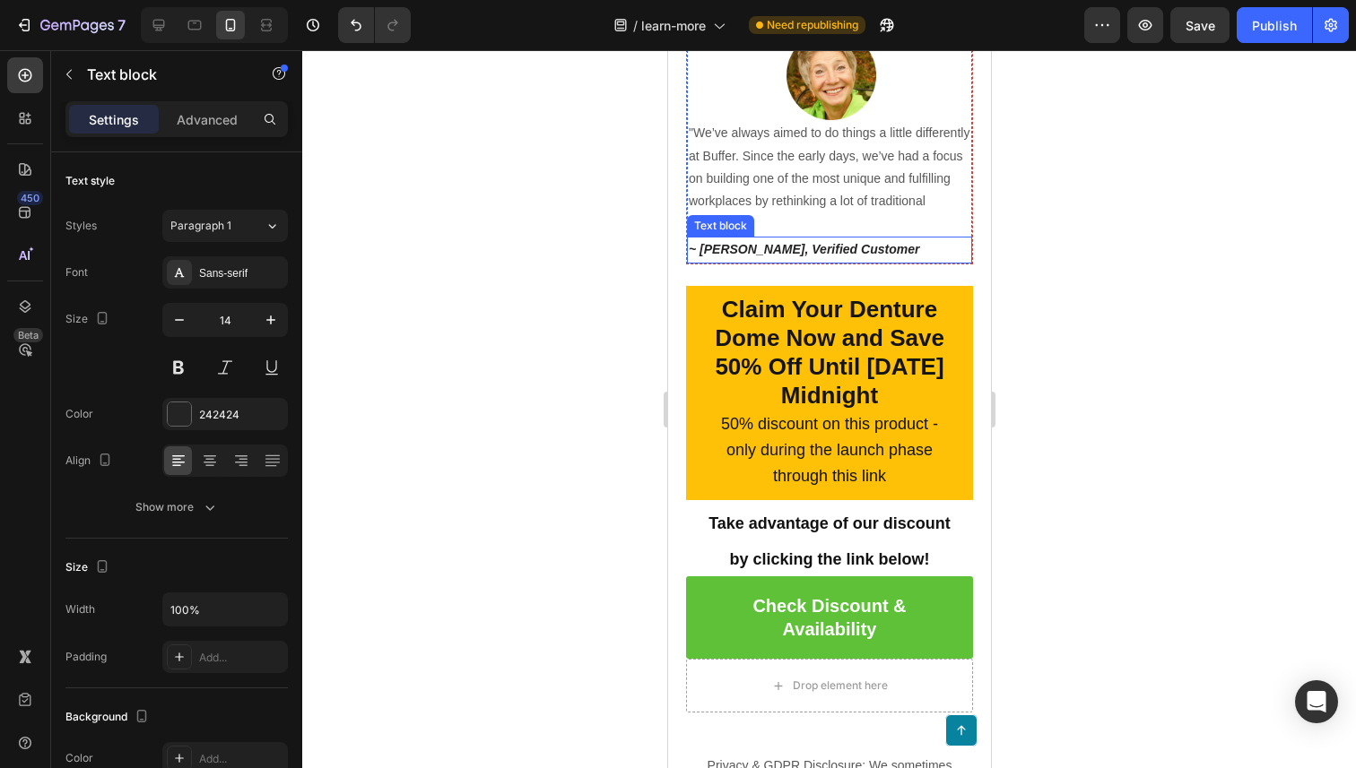
click at [775, 244] on strong "~ [PERSON_NAME], Verified Customer" at bounding box center [803, 249] width 230 height 14
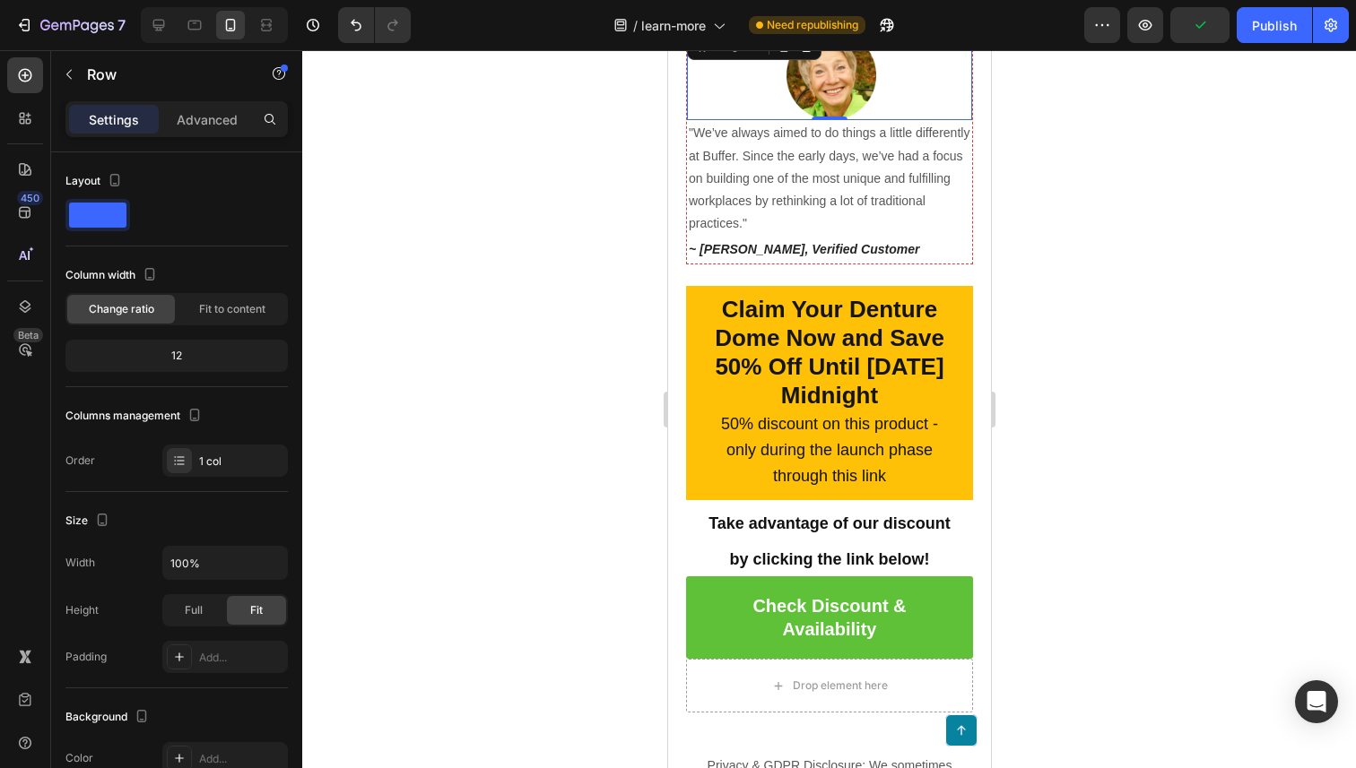
click at [716, 91] on div at bounding box center [830, 75] width 282 height 90
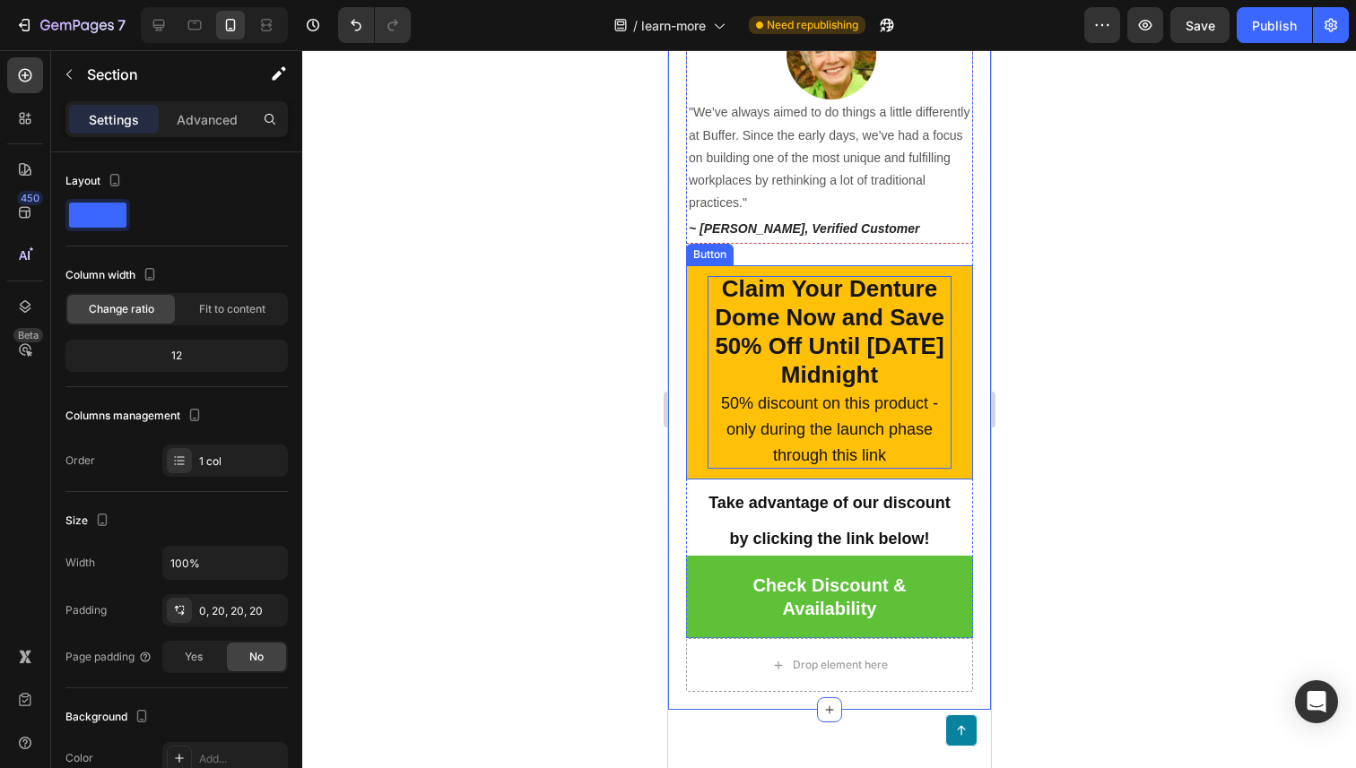
scroll to position [7001, 0]
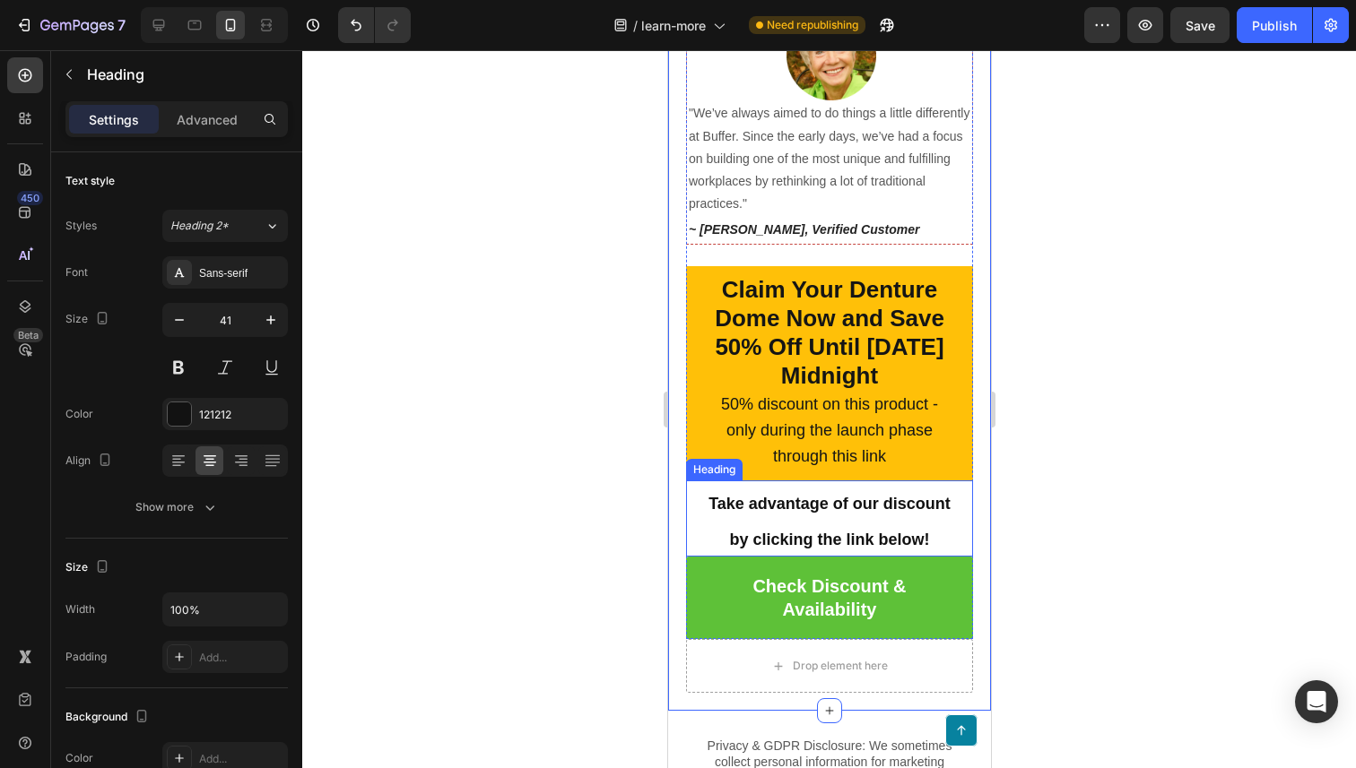
click at [787, 510] on strong "Take advantage of our discount" at bounding box center [828, 504] width 242 height 18
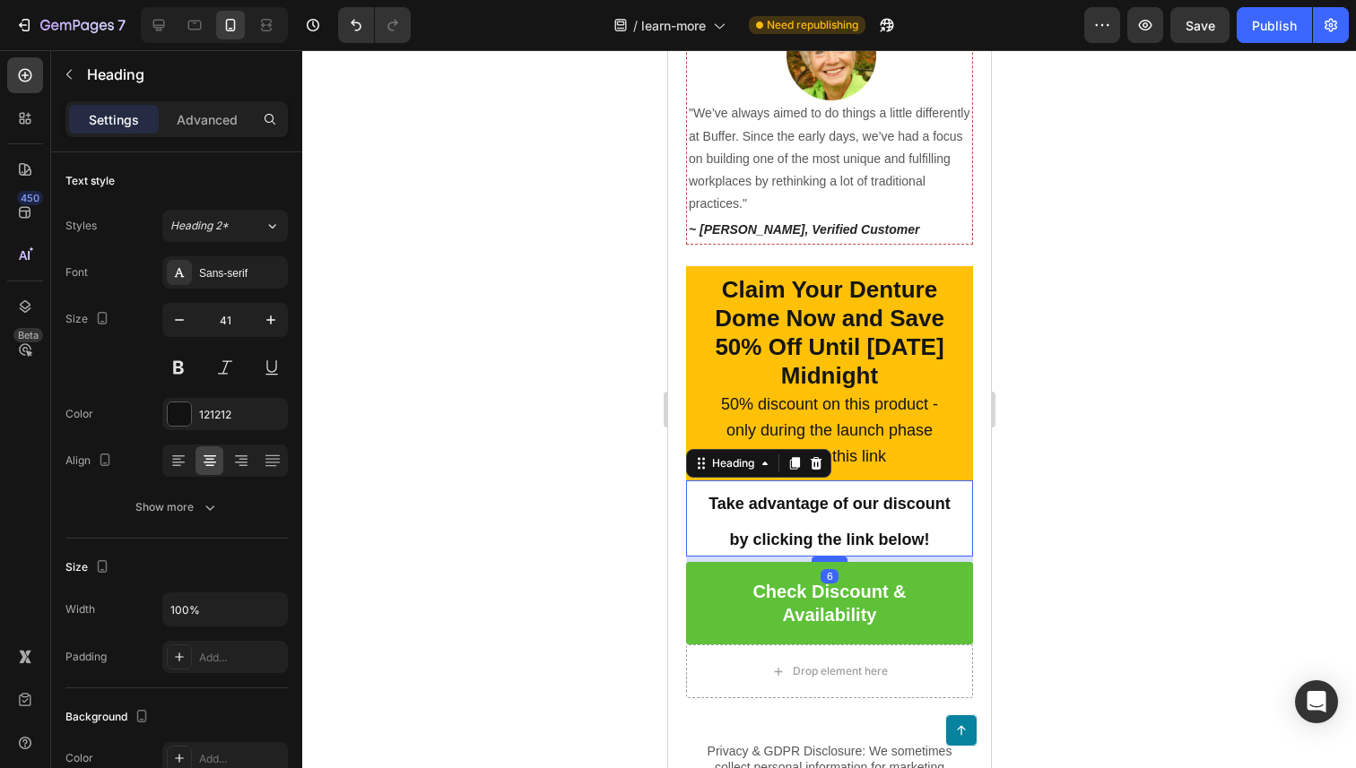
click at [834, 558] on div at bounding box center [829, 559] width 36 height 5
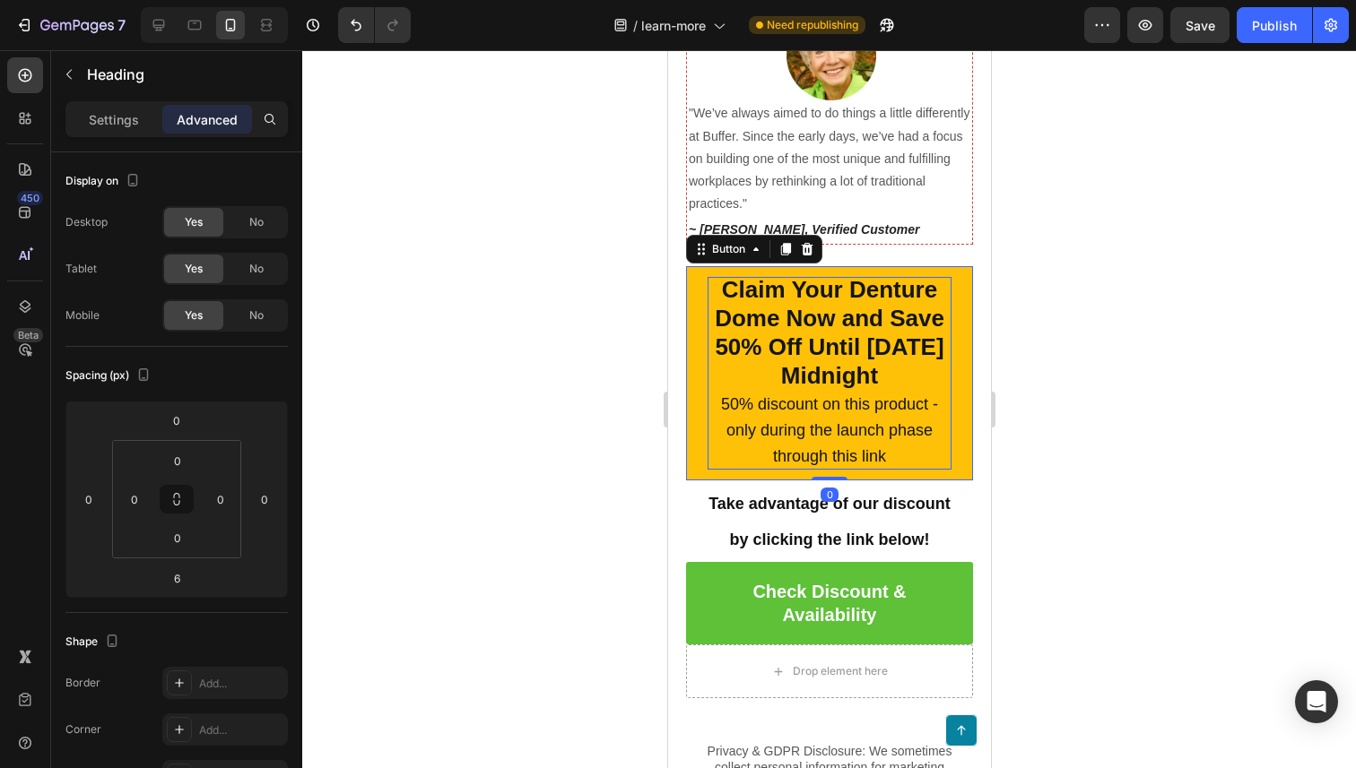
click at [856, 438] on p "Claim Your Denture Dome Now and Save 50% Off Until [DATE] Midnight 50% discount…" at bounding box center [829, 373] width 244 height 193
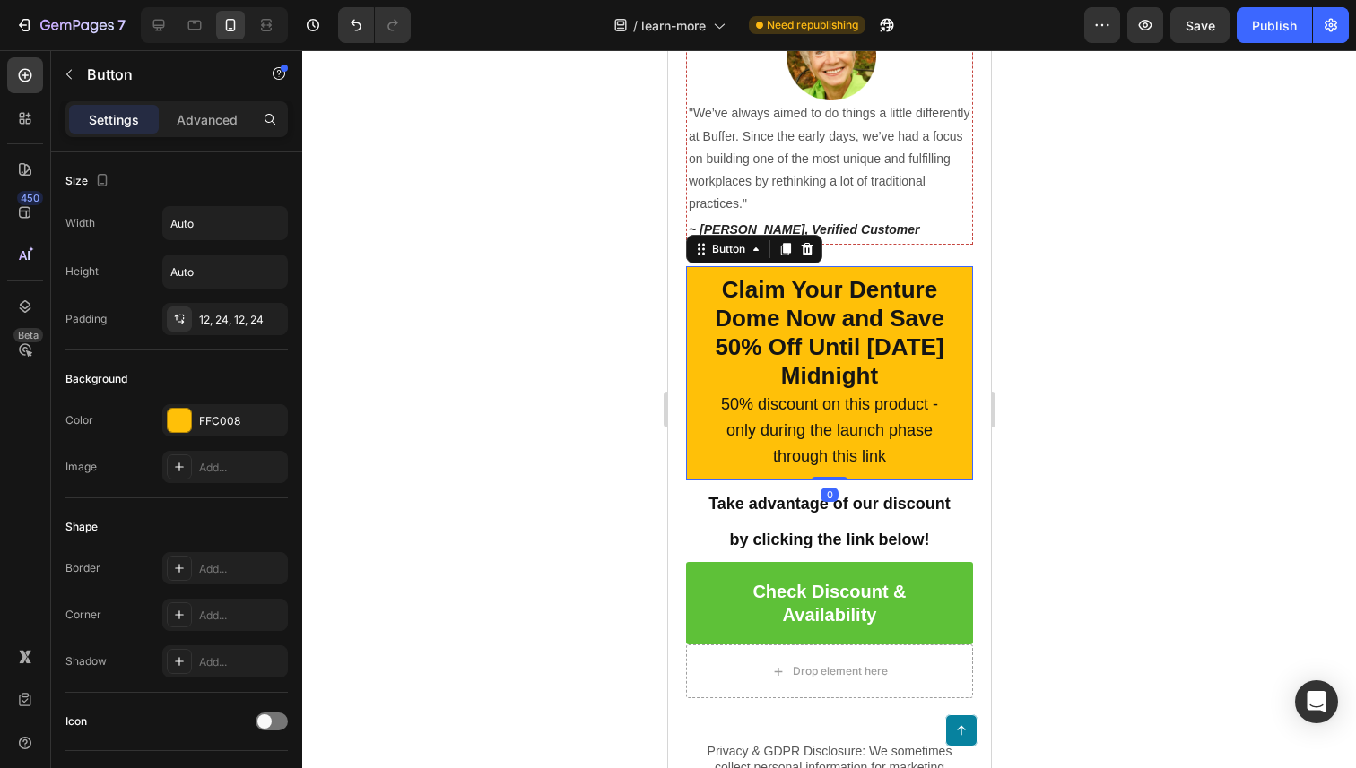
click at [881, 470] on link "Claim Your Denture Dome Now and Save 50% Off Until [DATE] Midnight 50% discount…" at bounding box center [828, 373] width 287 height 214
click at [1037, 494] on div at bounding box center [829, 409] width 1054 height 718
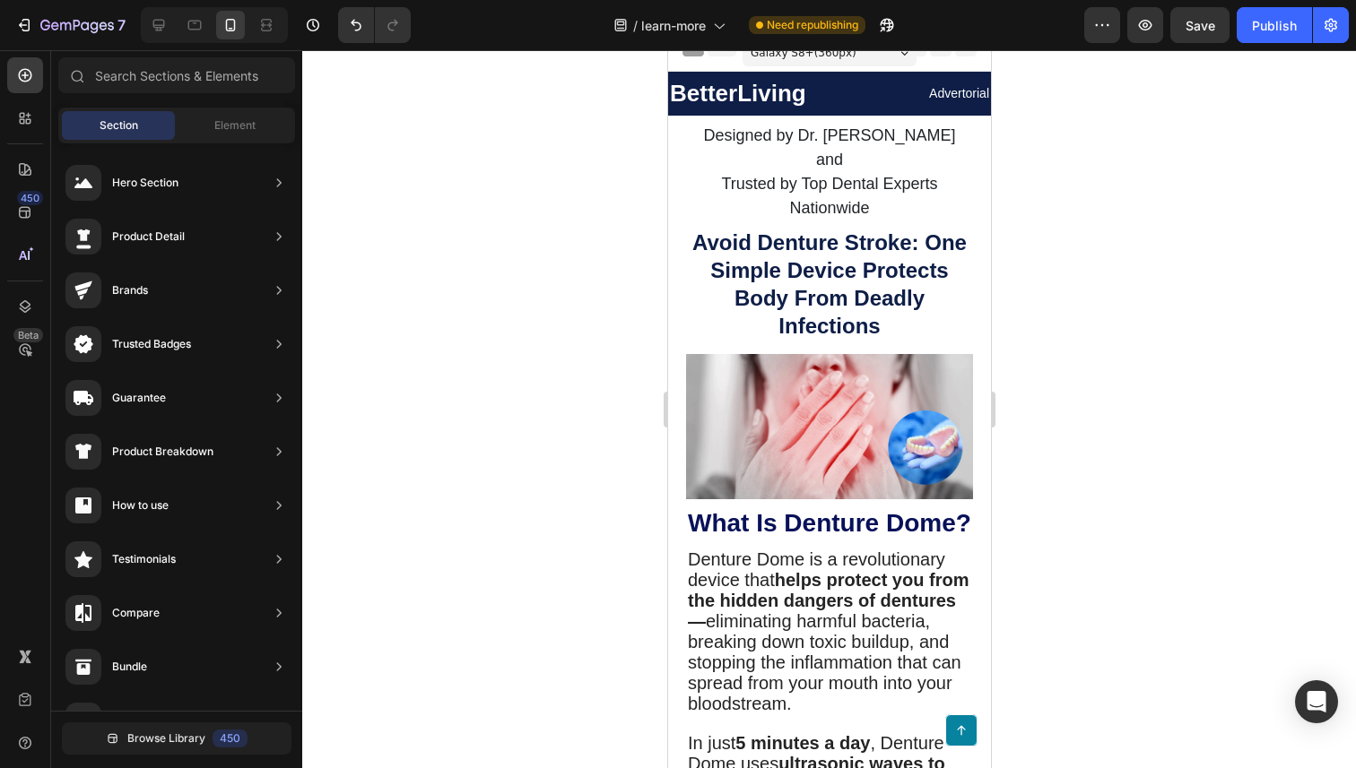
scroll to position [0, 0]
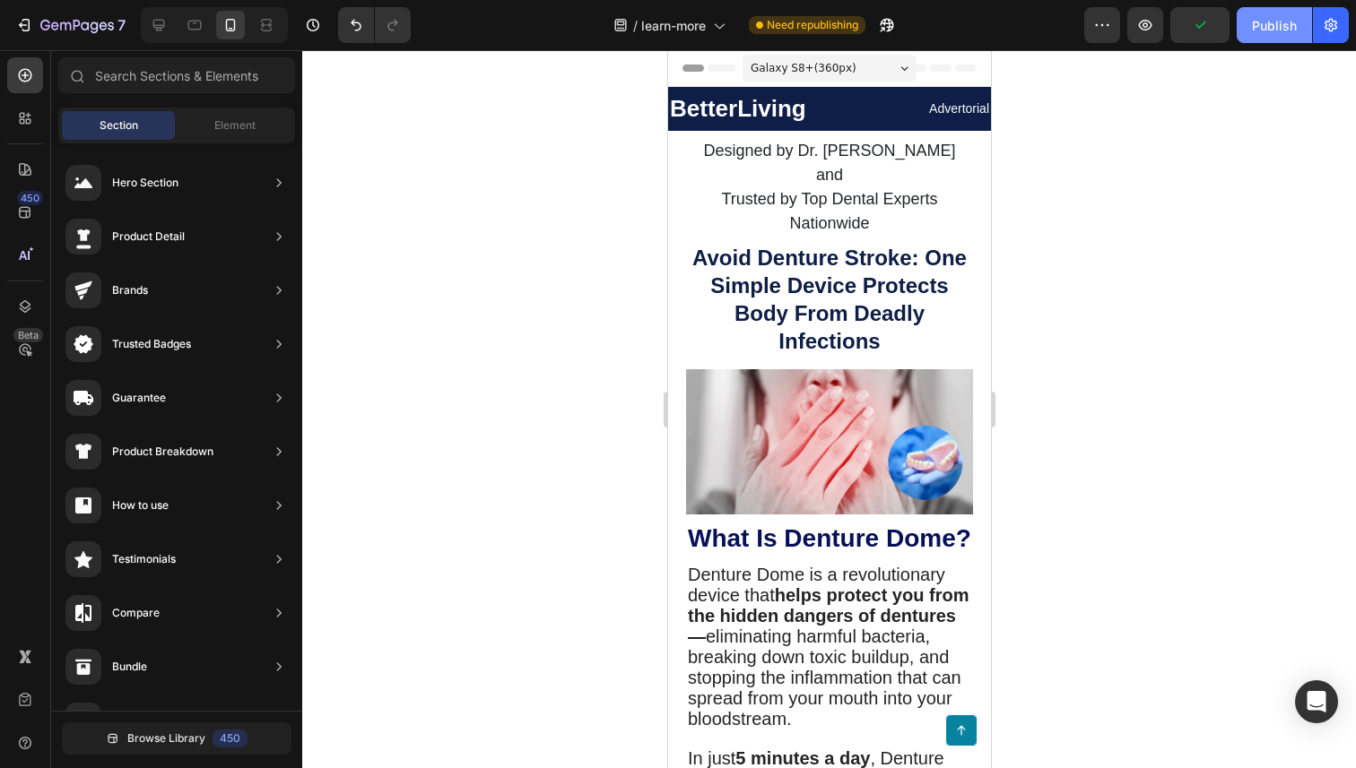
click at [1288, 36] on button "Publish" at bounding box center [1274, 25] width 75 height 36
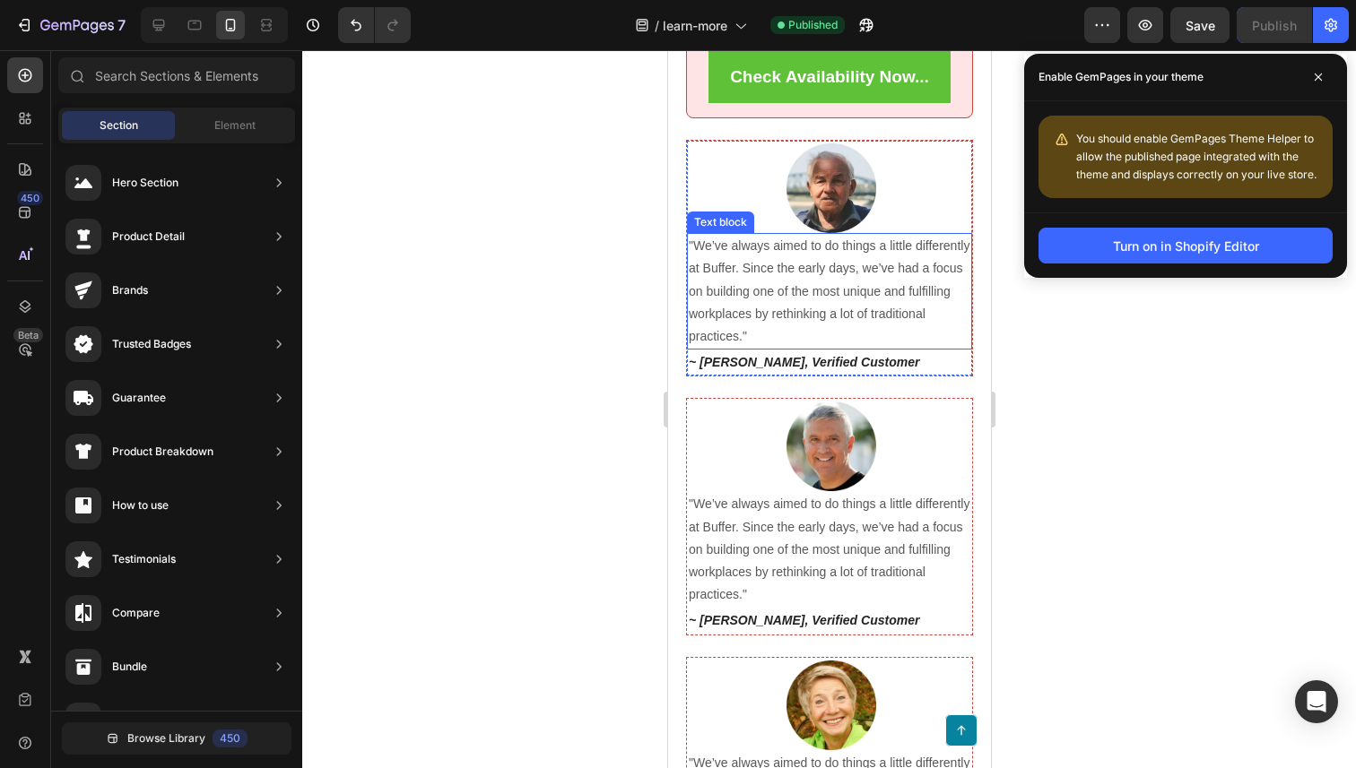
scroll to position [8592, 0]
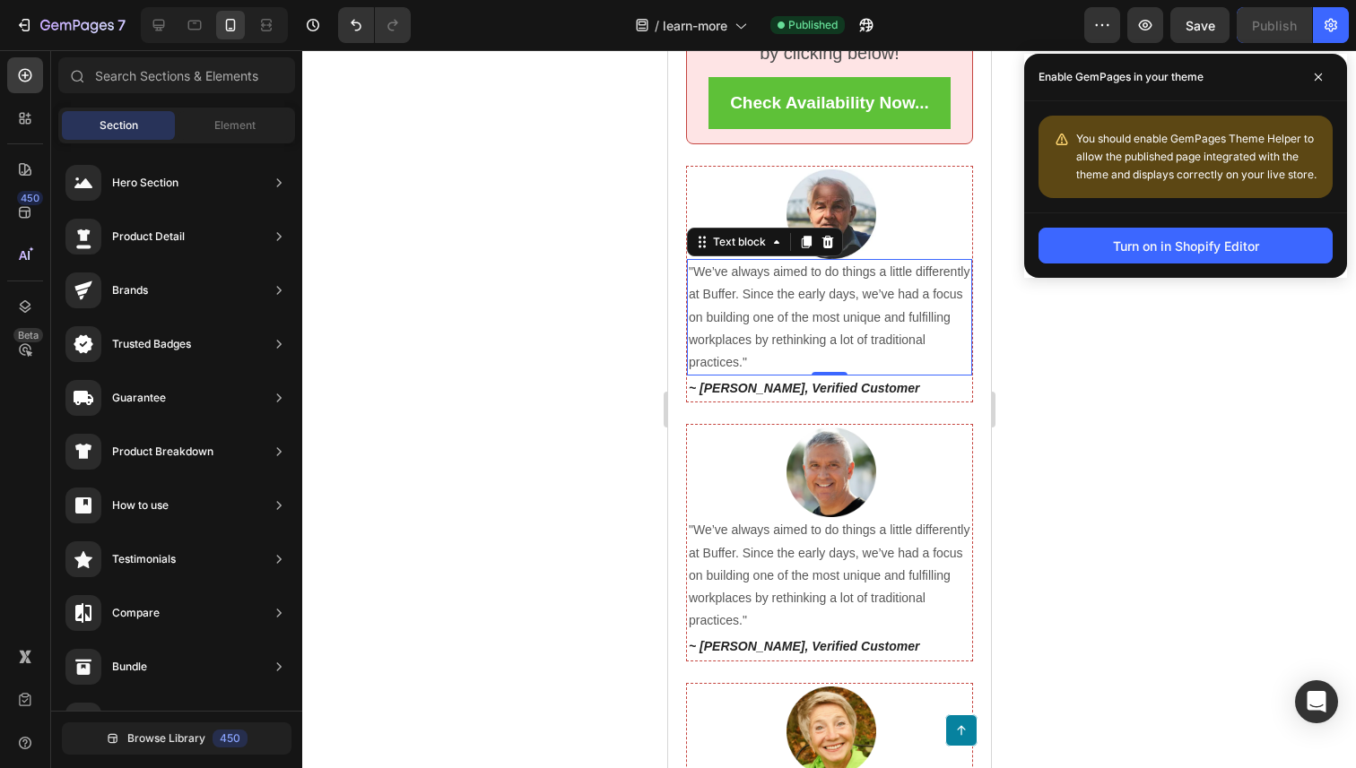
click at [822, 325] on p ""We’ve always aimed to do things a little differently at Buffer. Since the earl…" at bounding box center [829, 317] width 282 height 113
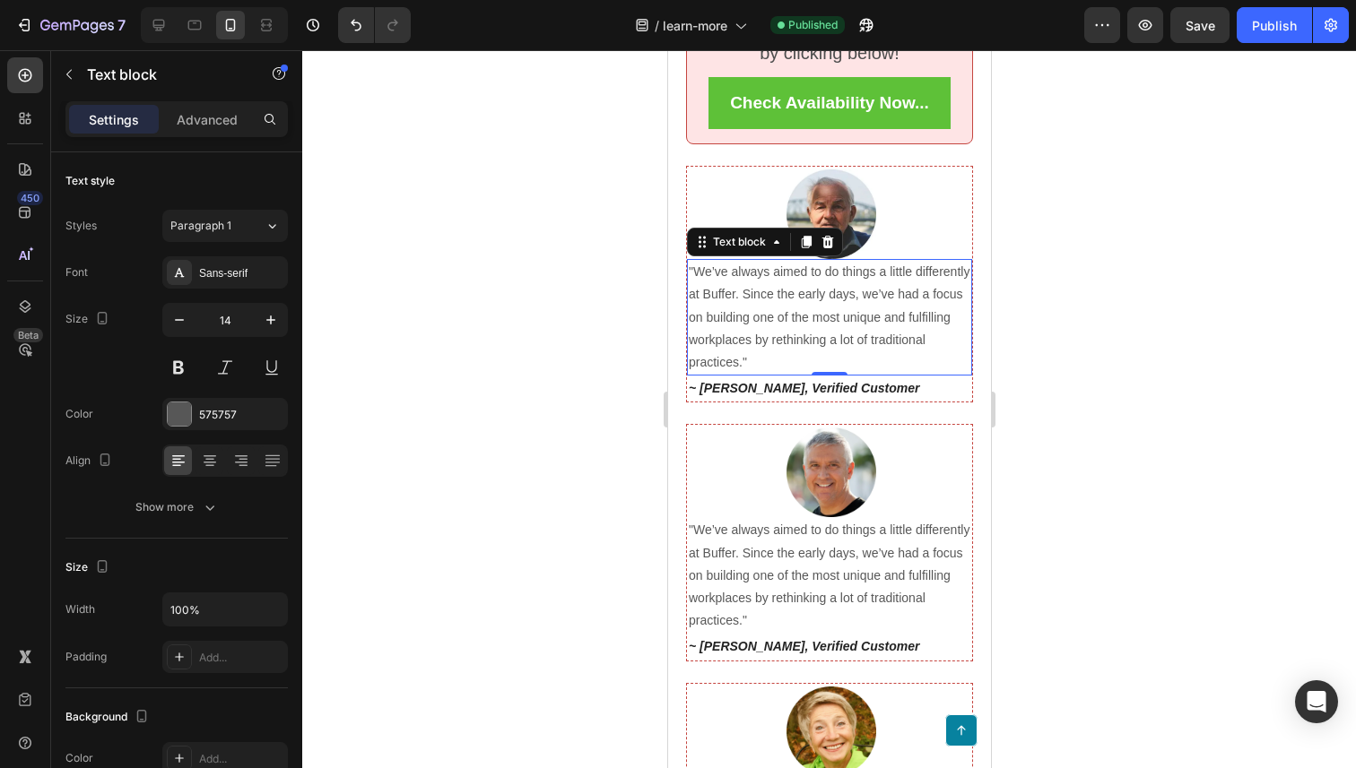
click at [822, 325] on p ""We’ve always aimed to do things a little differently at Buffer. Since the earl…" at bounding box center [829, 317] width 282 height 113
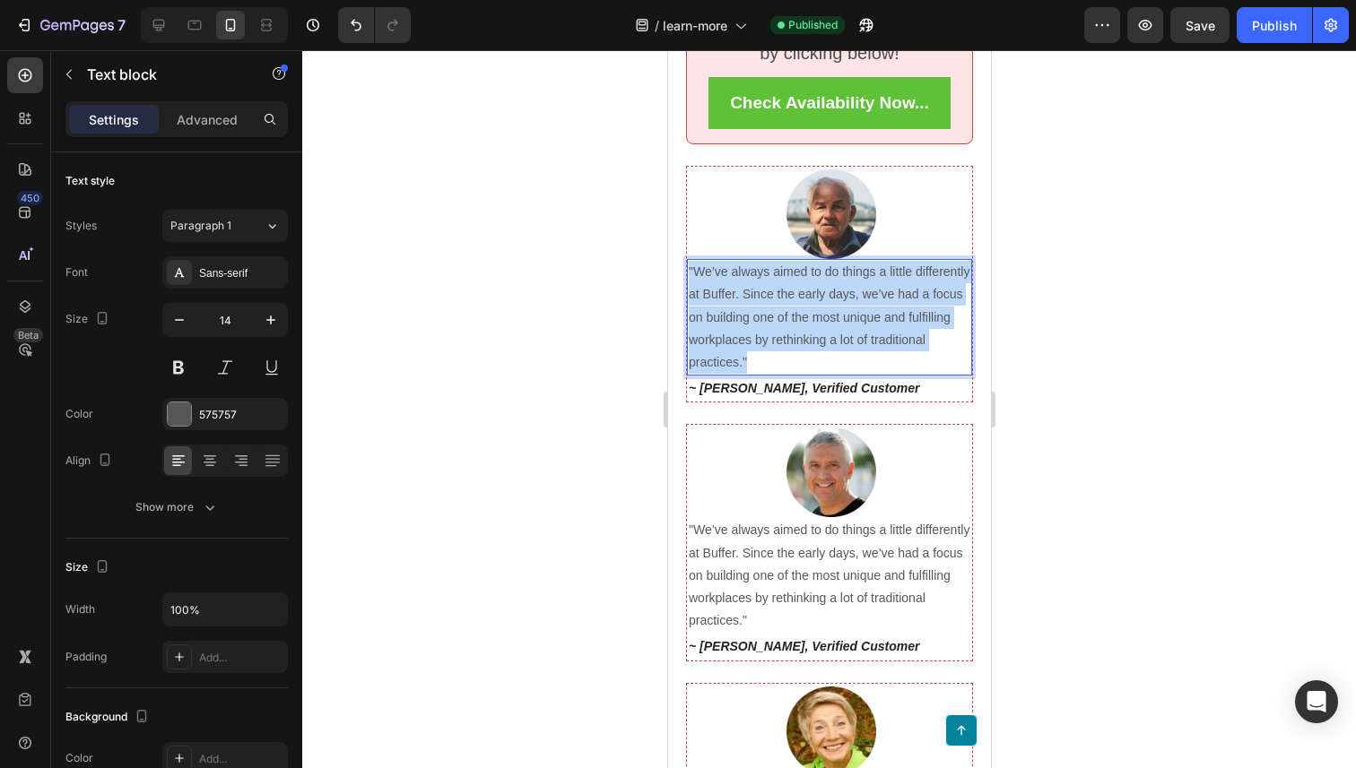
click at [822, 325] on p ""We’ve always aimed to do things a little differently at Buffer. Since the earl…" at bounding box center [829, 317] width 282 height 113
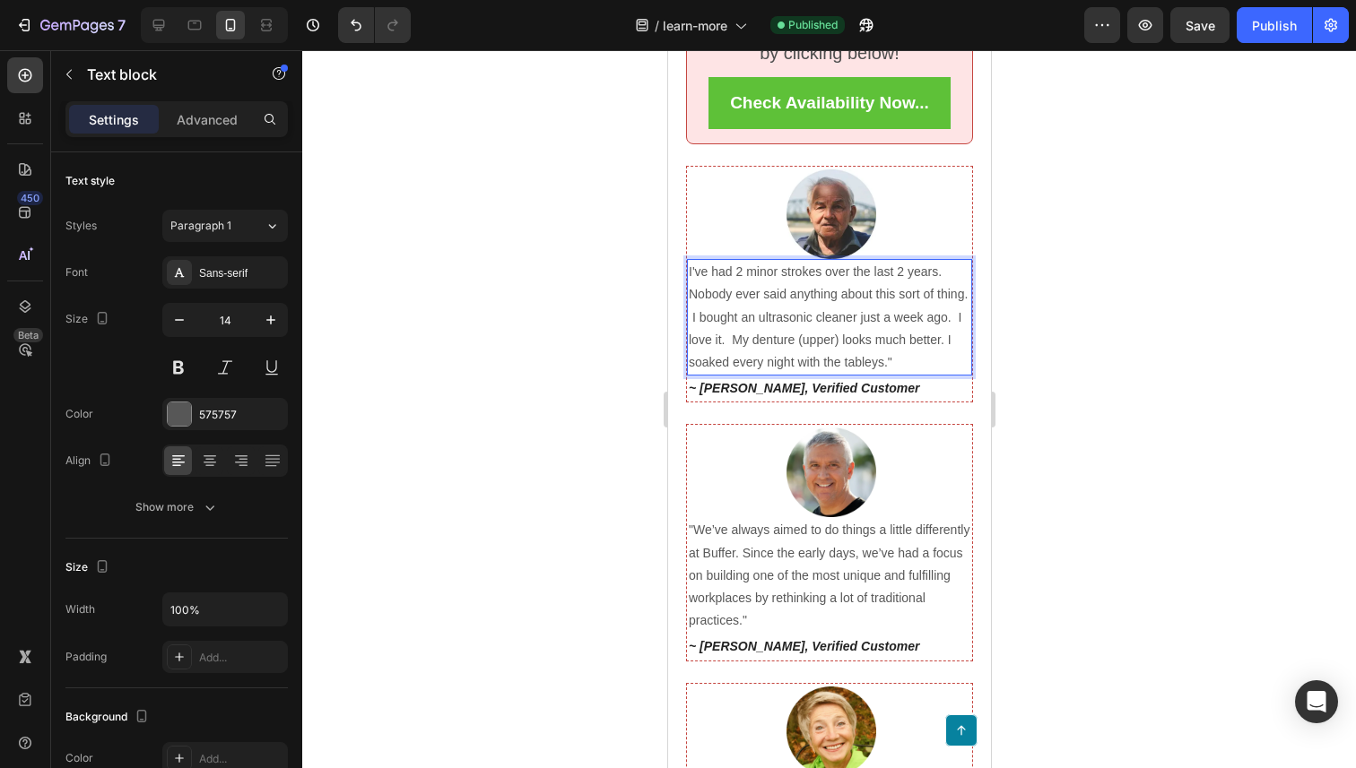
click at [693, 268] on p "I've had 2 minor strokes over the last 2 years. Nobody ever said anything about…" at bounding box center [829, 317] width 282 height 113
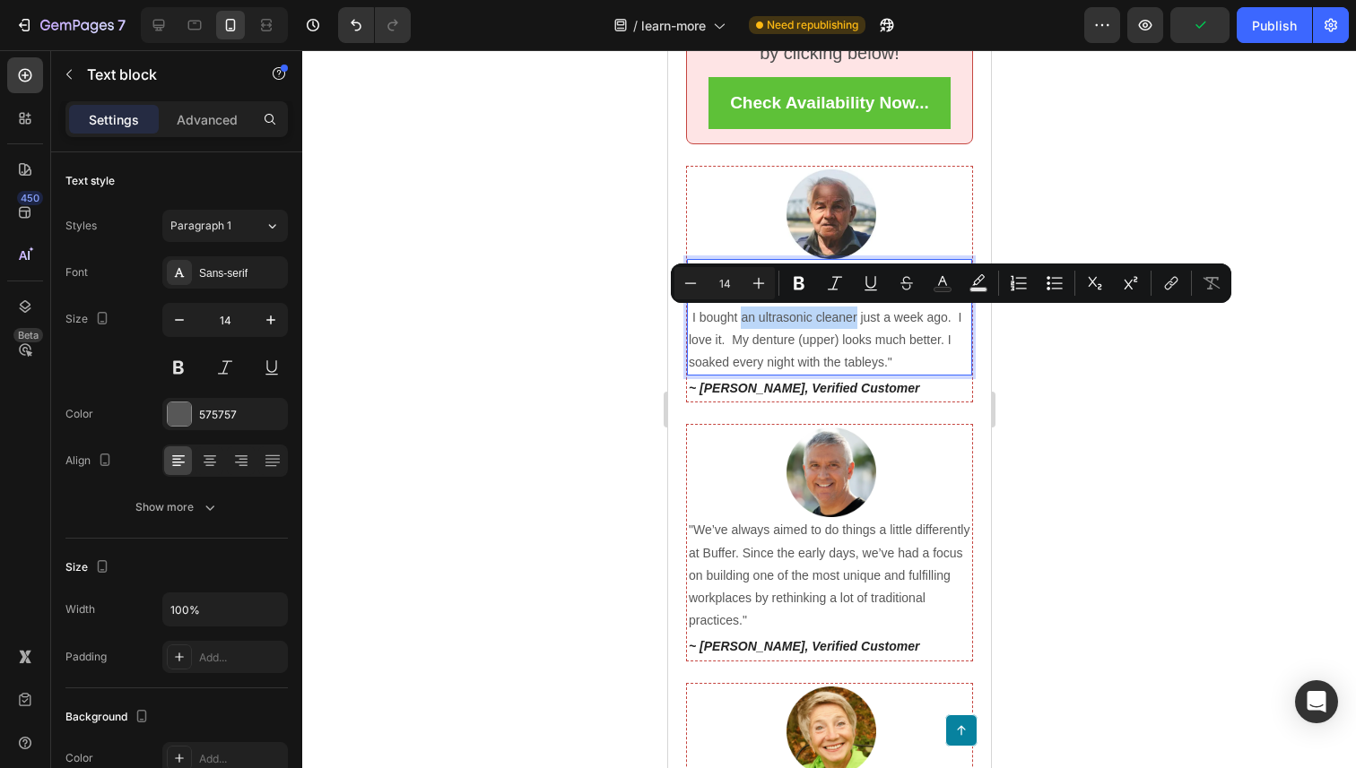
drag, startPoint x: 742, startPoint y: 321, endPoint x: 854, endPoint y: 326, distance: 112.2
click at [854, 326] on p ""I've had 2 minor strokes over the last 2 years. Nobody ever said anything abou…" at bounding box center [829, 317] width 282 height 113
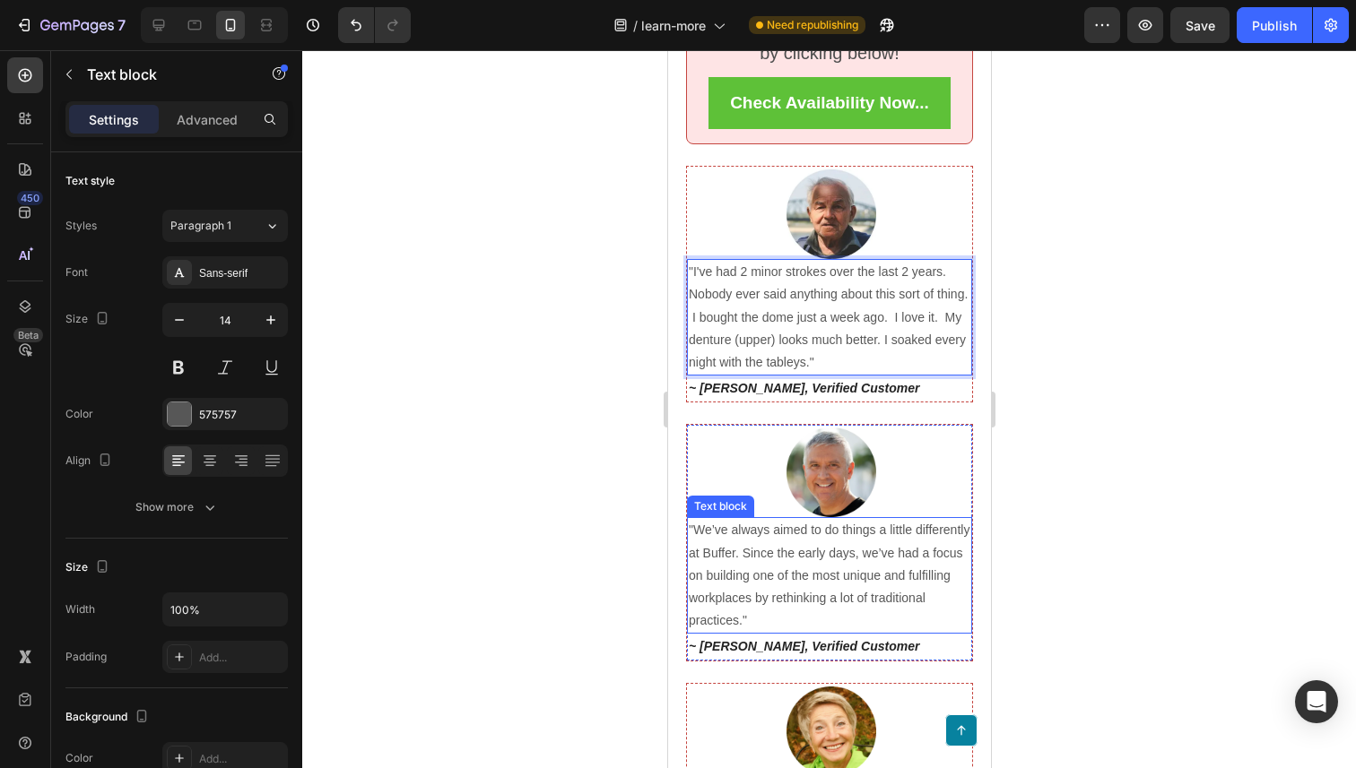
click at [788, 563] on p ""We’ve always aimed to do things a little differently at Buffer. Since the earl…" at bounding box center [829, 575] width 282 height 113
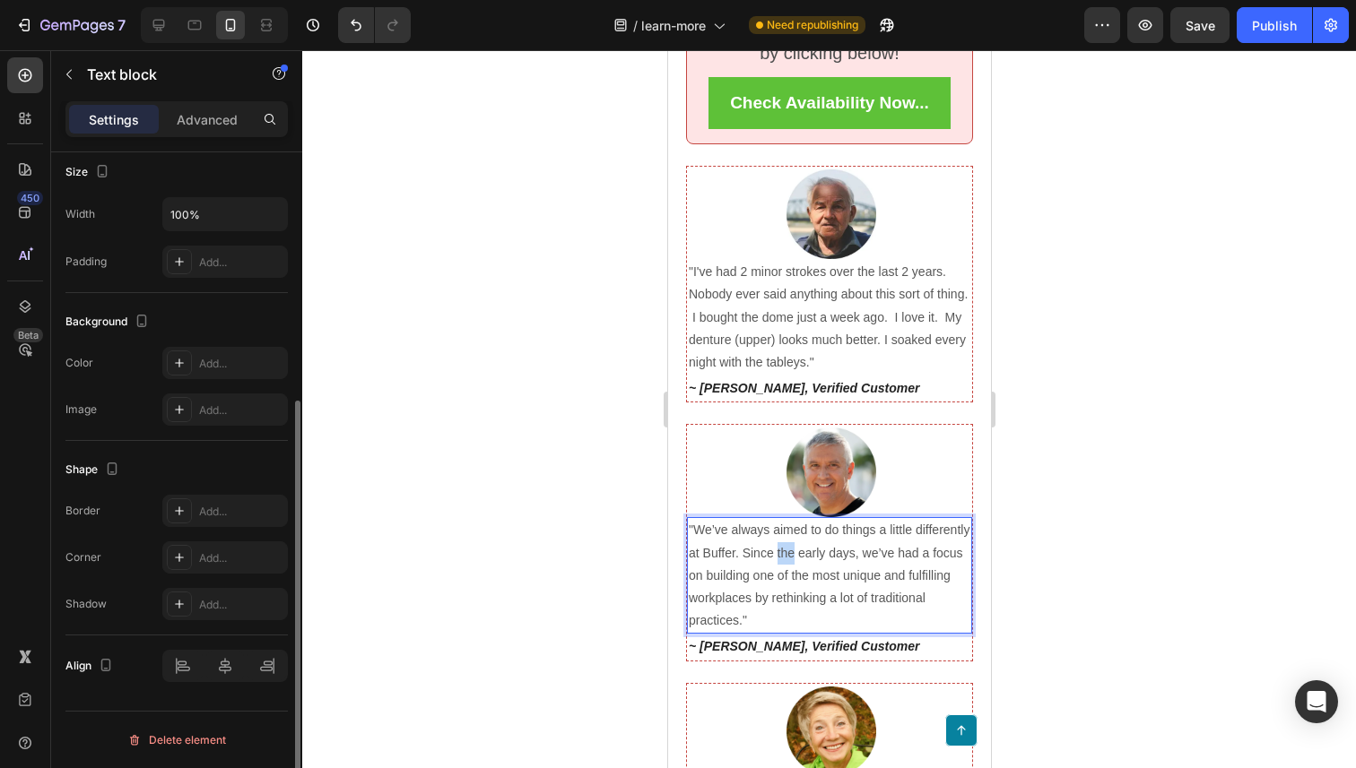
click at [788, 563] on p ""We’ve always aimed to do things a little differently at Buffer. Since the earl…" at bounding box center [829, 575] width 282 height 113
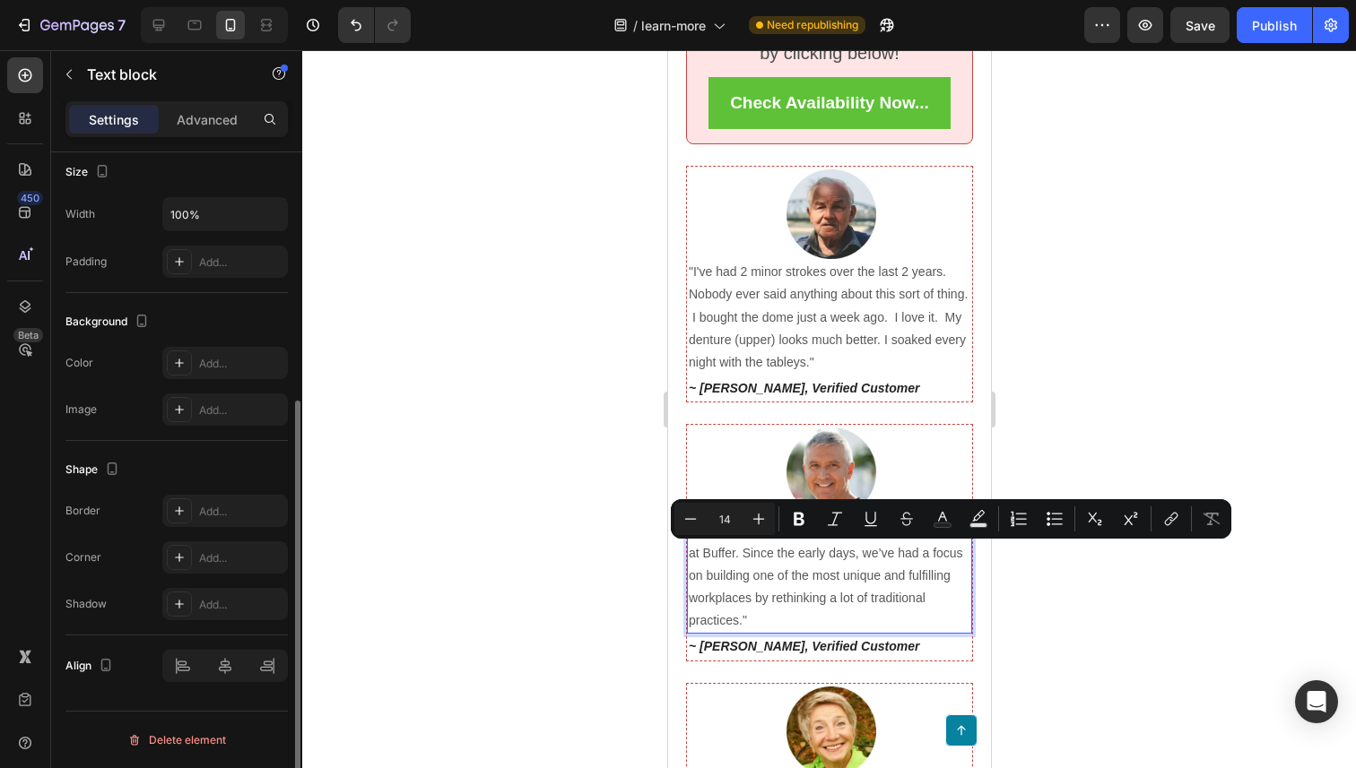
click at [786, 629] on p ""We’ve always aimed to do things a little differently at Buffer. Since the earl…" at bounding box center [829, 575] width 282 height 113
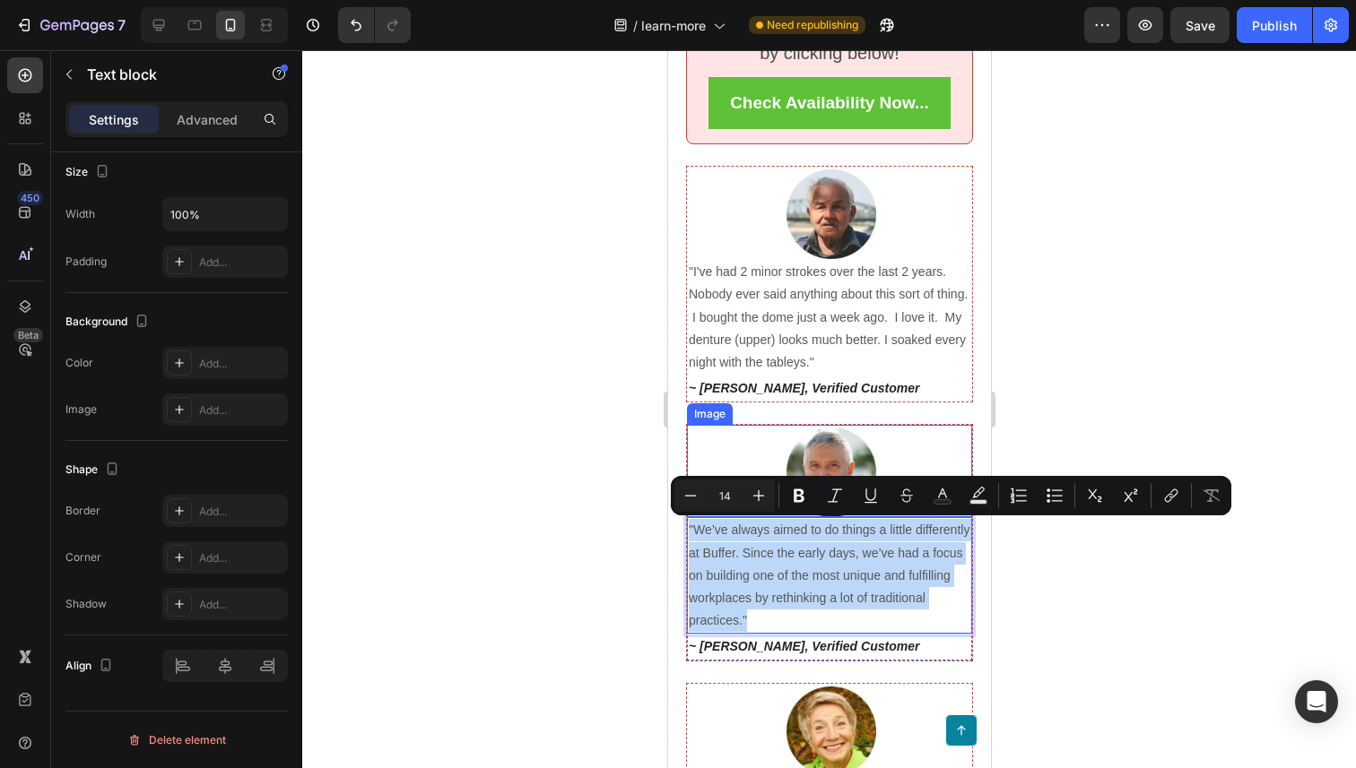
drag, startPoint x: 786, startPoint y: 621, endPoint x: 688, endPoint y: 507, distance: 150.7
click at [688, 507] on div "Image "We’ve always aimed to do things a little differently at Buffer. Since th…" at bounding box center [828, 542] width 287 height 237
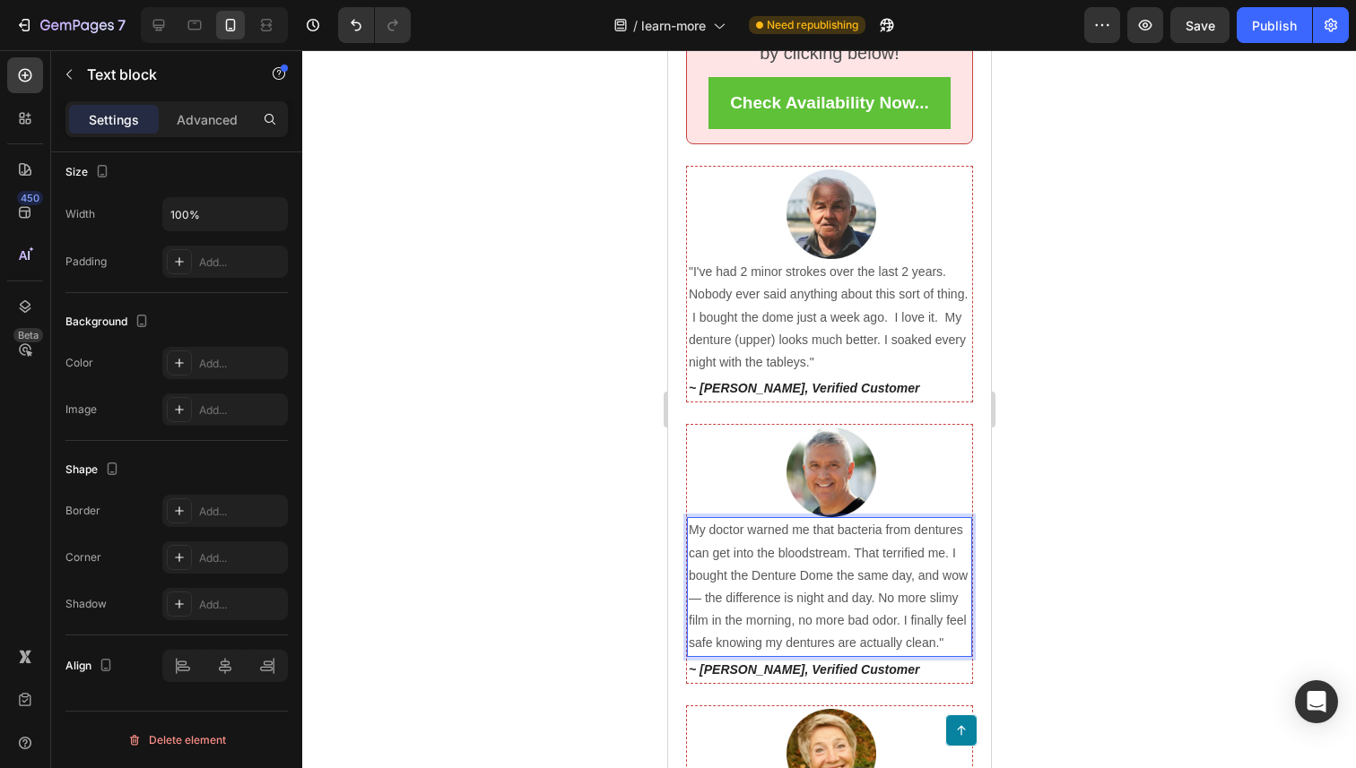
click at [695, 528] on p "My doctor warned me that bacteria from dentures can get into the bloodstream. T…" at bounding box center [829, 586] width 282 height 135
click at [690, 528] on p "My doctor warned me that bacteria from dentures can get into the bloodstream. T…" at bounding box center [829, 586] width 282 height 135
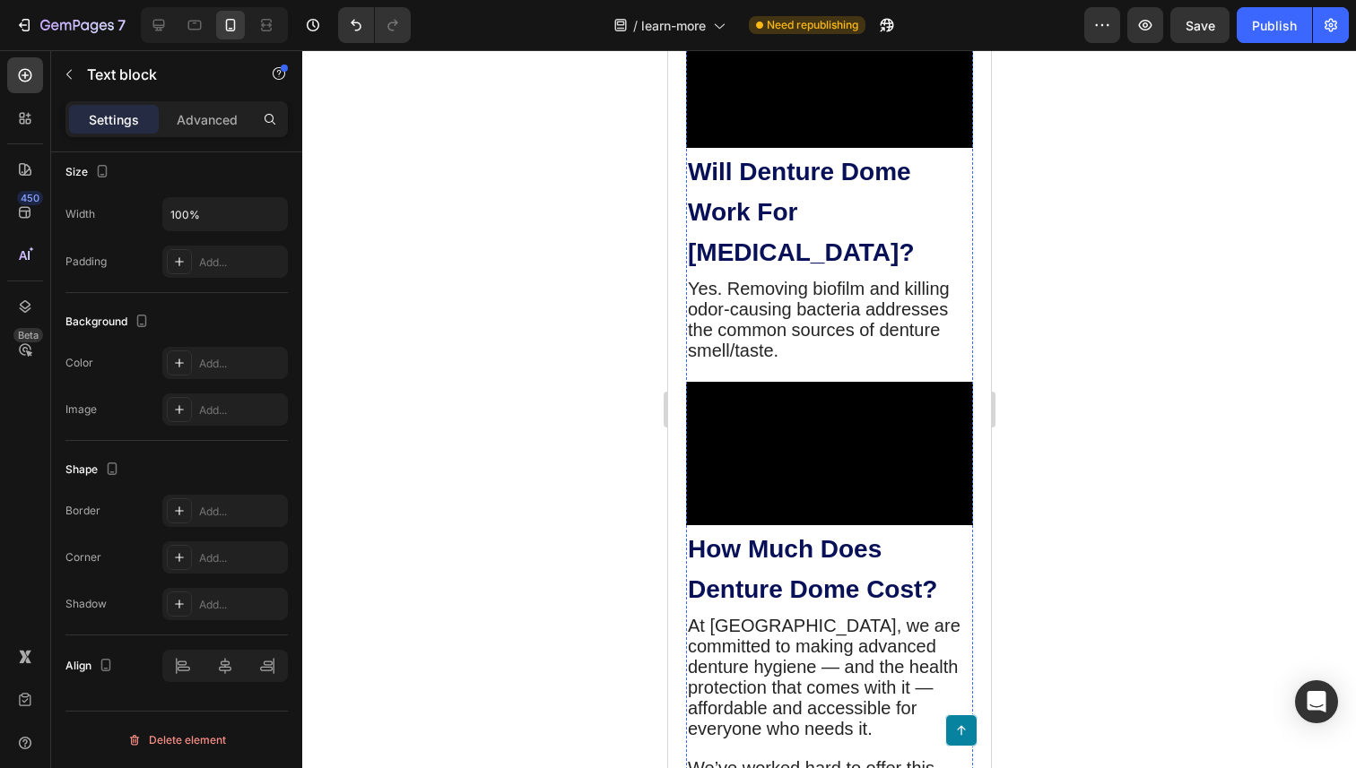
scroll to position [3815, 0]
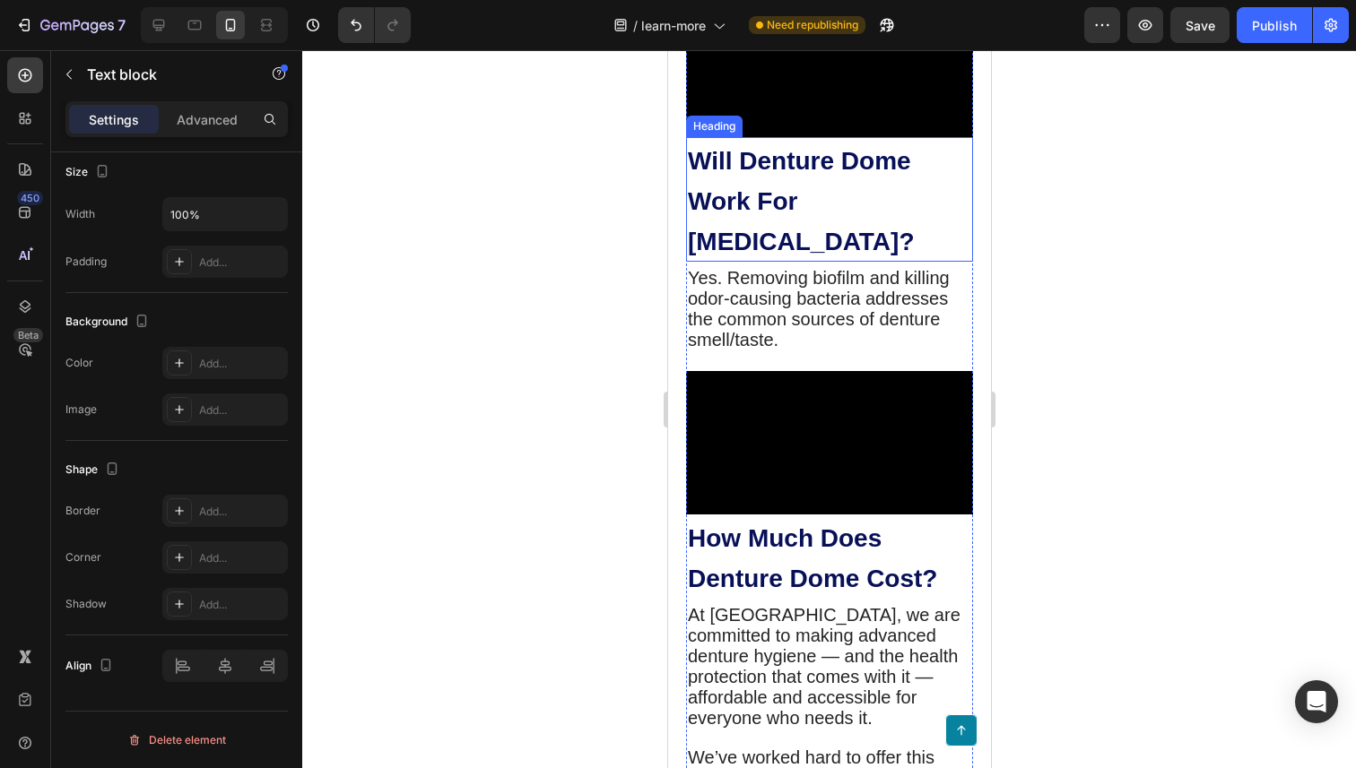
click at [850, 256] on strong "Will Denture Dome Work For [MEDICAL_DATA]?" at bounding box center [800, 201] width 226 height 109
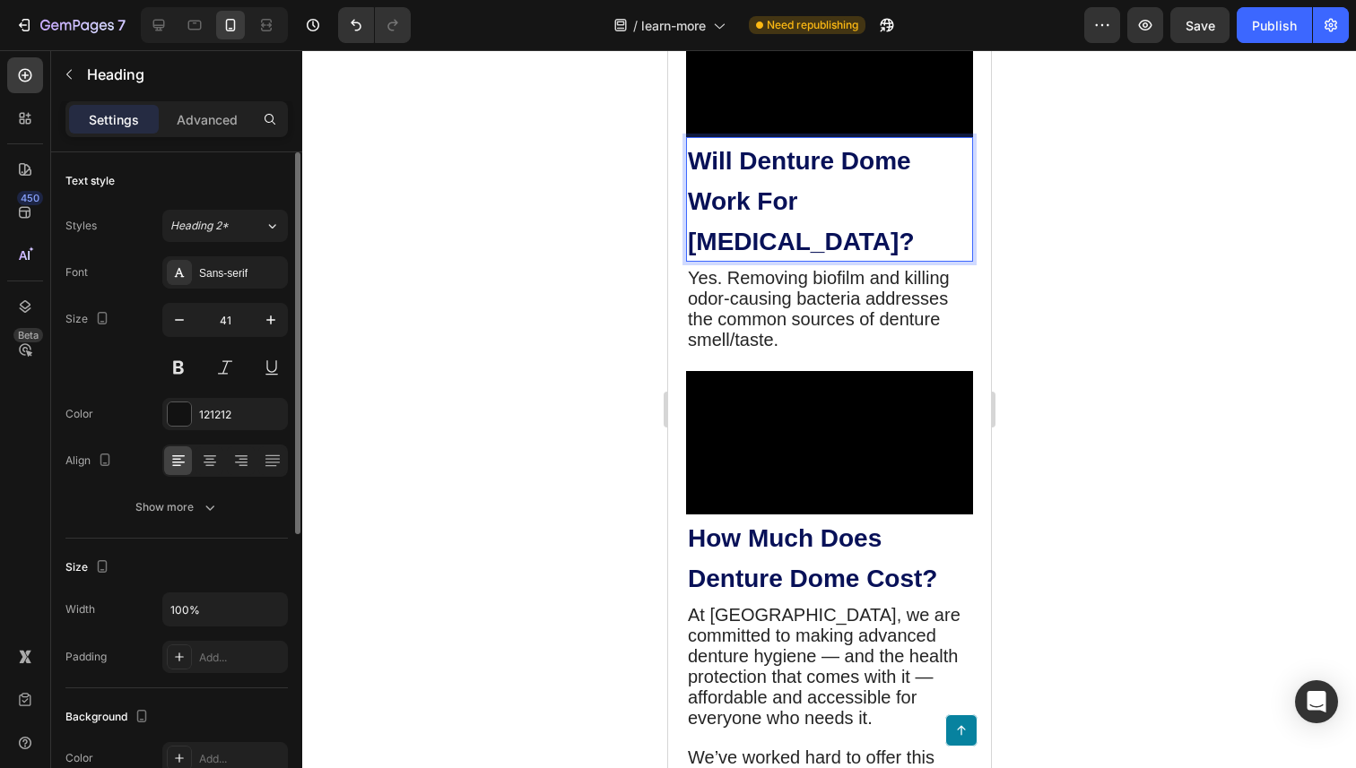
click at [850, 256] on strong "Will Denture Dome Work For [MEDICAL_DATA]?" at bounding box center [800, 201] width 226 height 109
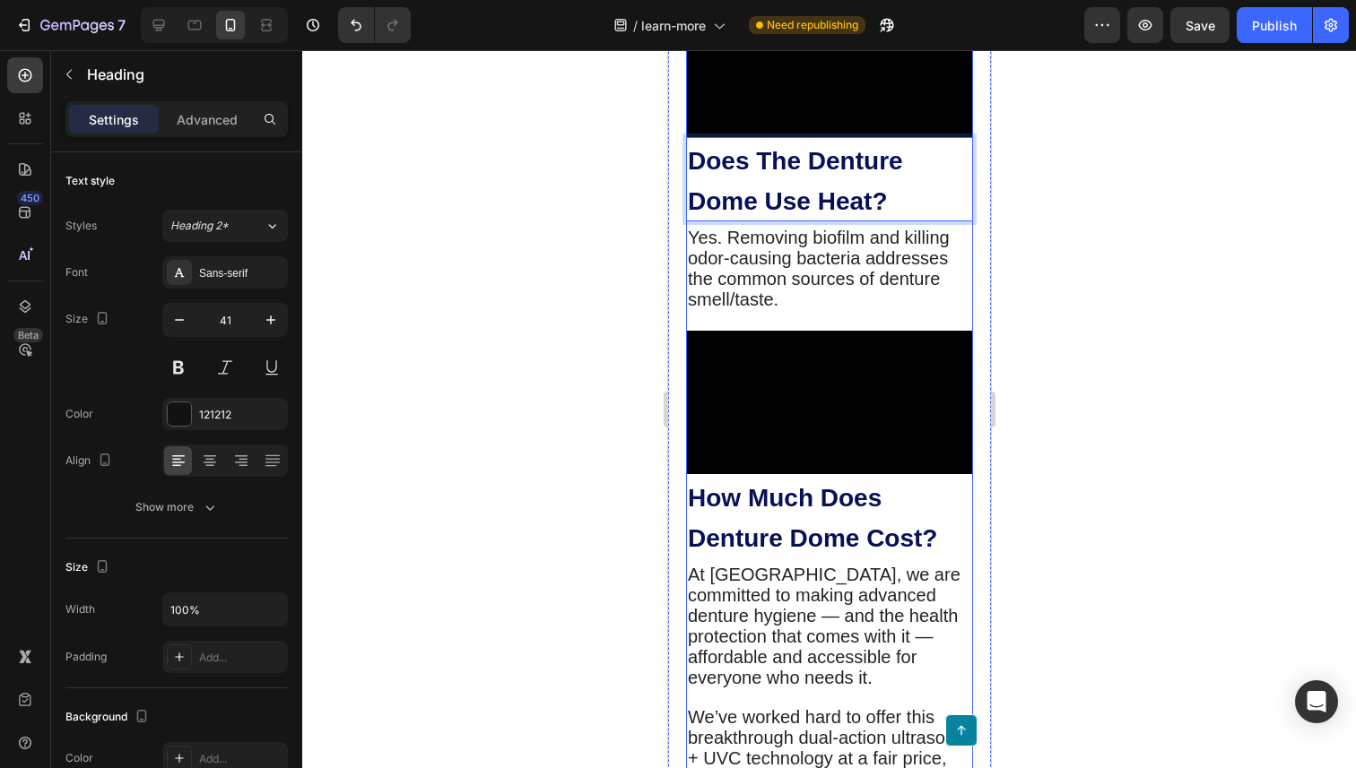
click at [719, 309] on span "Yes. Removing biofilm and killing odor-causing bacteria addresses the common so…" at bounding box center [818, 269] width 262 height 82
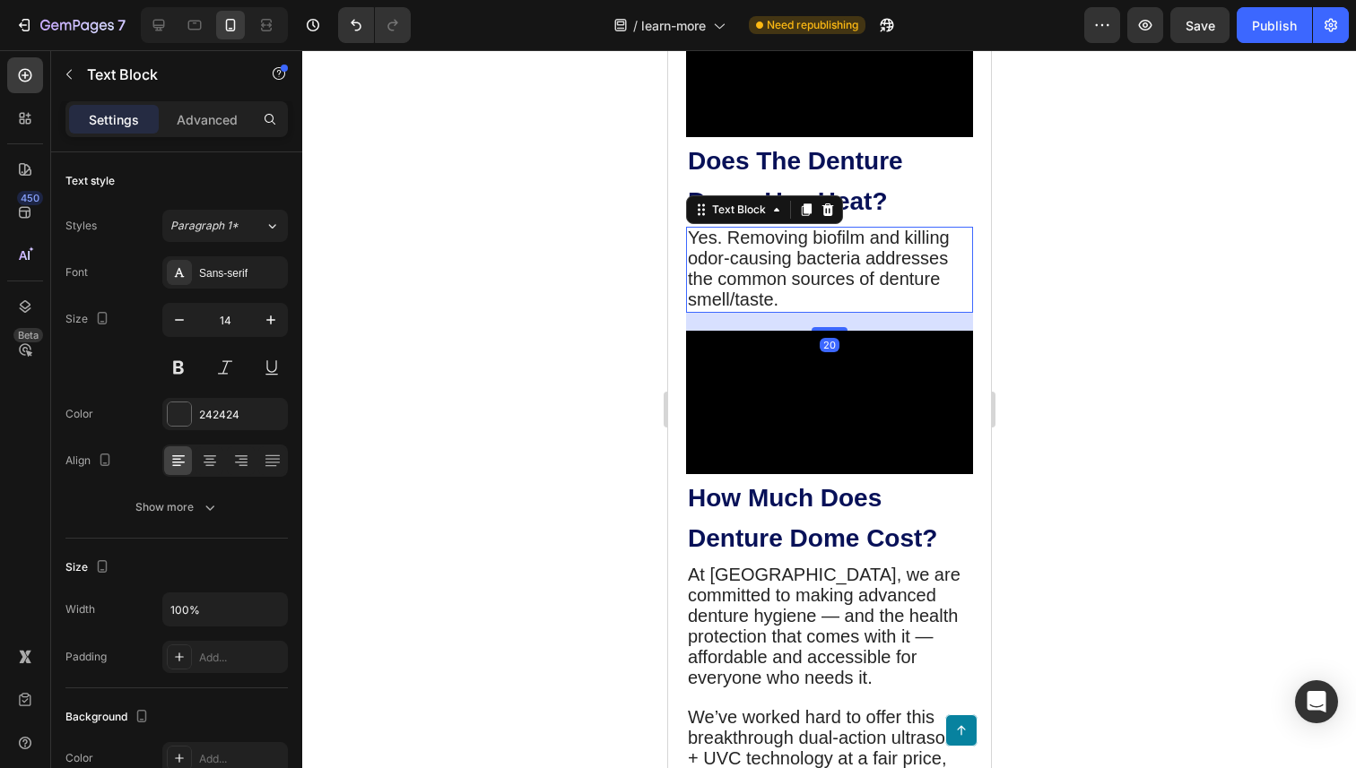
click at [719, 309] on span "Yes. Removing biofilm and killing odor-causing bacteria addresses the common so…" at bounding box center [818, 269] width 262 height 82
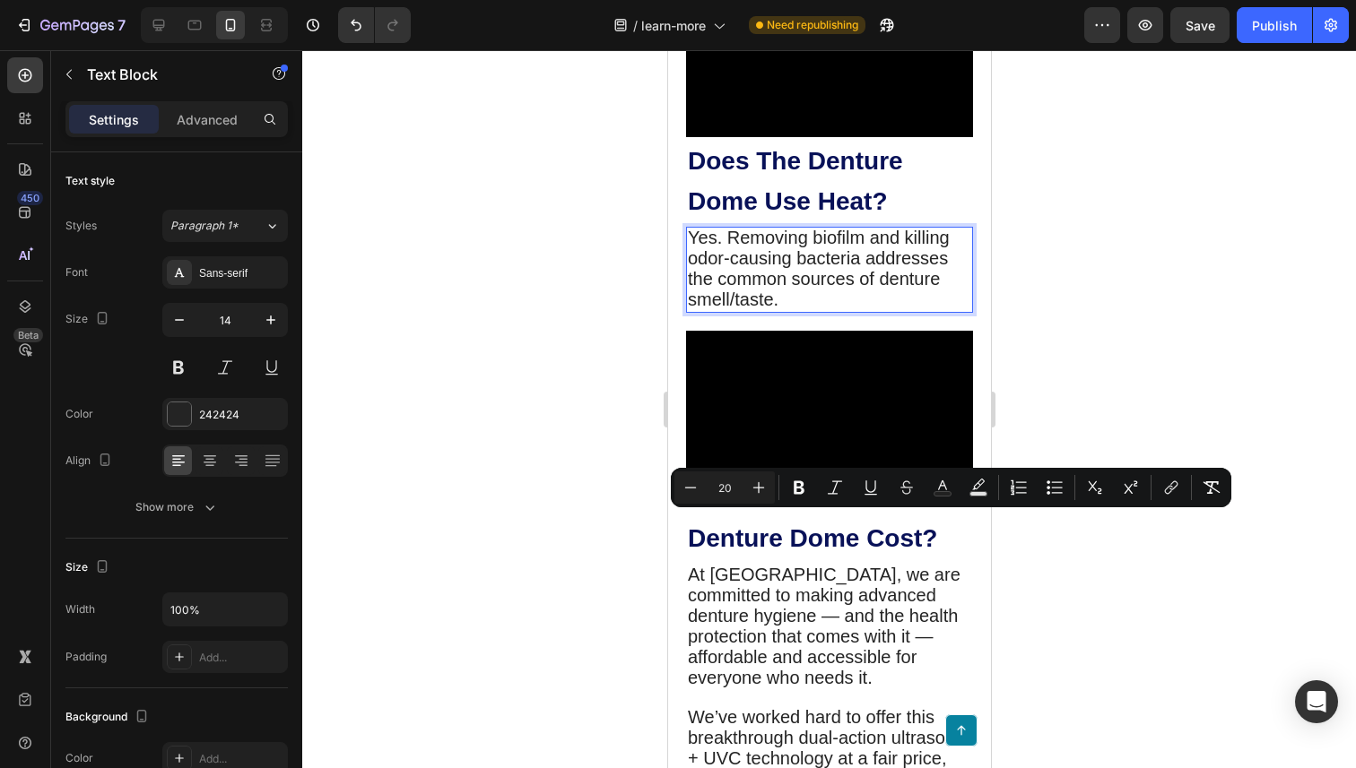
click at [711, 309] on span "Yes. Removing biofilm and killing odor-causing bacteria addresses the common so…" at bounding box center [818, 269] width 262 height 82
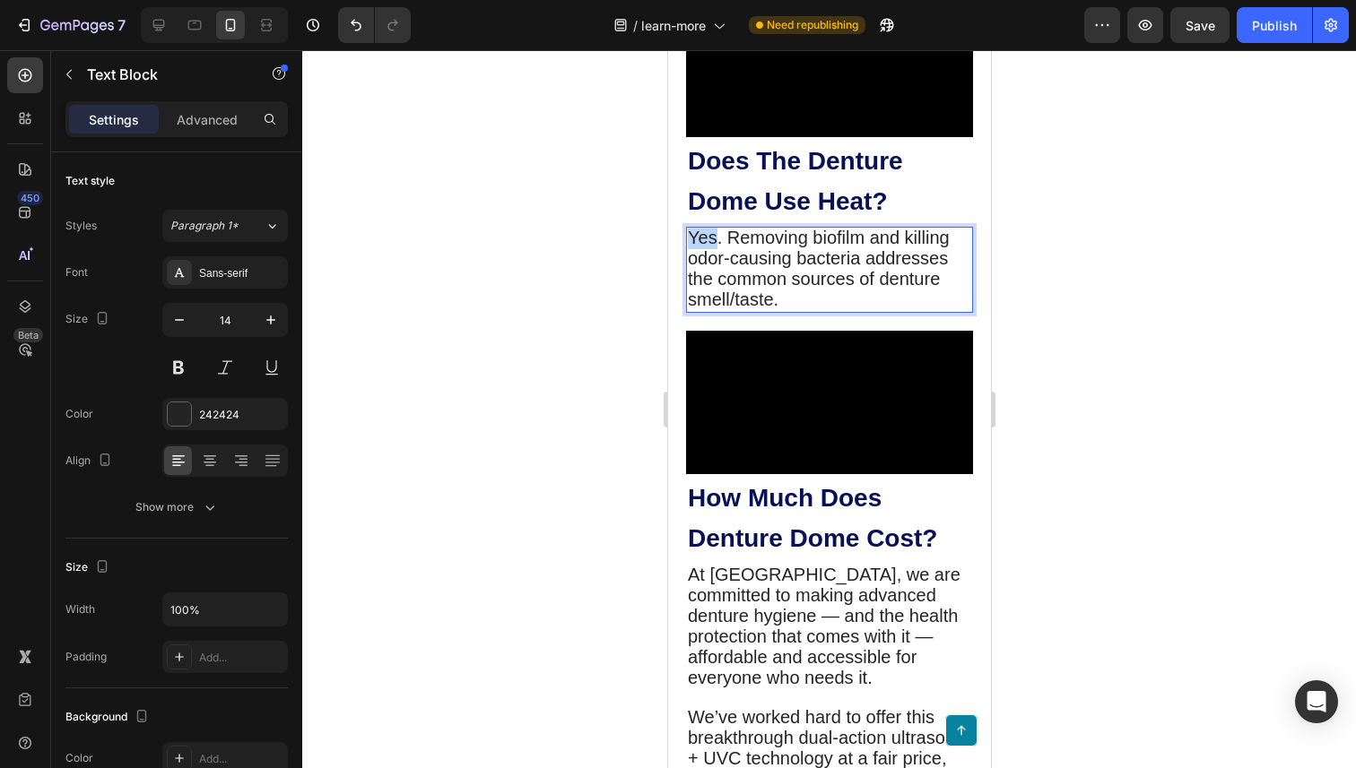
drag, startPoint x: 712, startPoint y: 525, endPoint x: 689, endPoint y: 533, distance: 24.4
click at [689, 309] on span "Yes. Removing biofilm and killing odor-causing bacteria addresses the common so…" at bounding box center [818, 269] width 262 height 82
click at [720, 309] on span "No. Removing biofilm and killing odor-causing bacteria addresses the common sou…" at bounding box center [817, 269] width 260 height 82
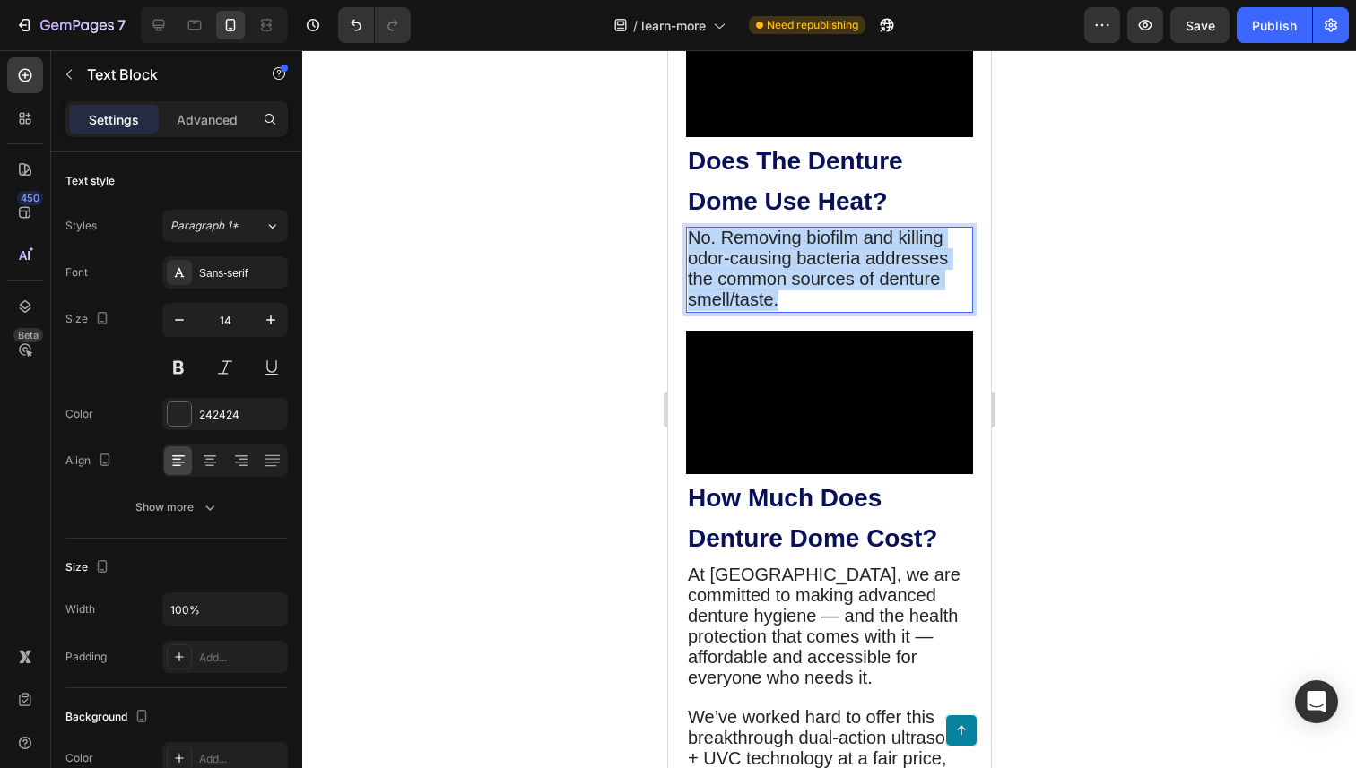
click at [720, 309] on span "No. Removing biofilm and killing odor-causing bacteria addresses the common sou…" at bounding box center [817, 269] width 260 height 82
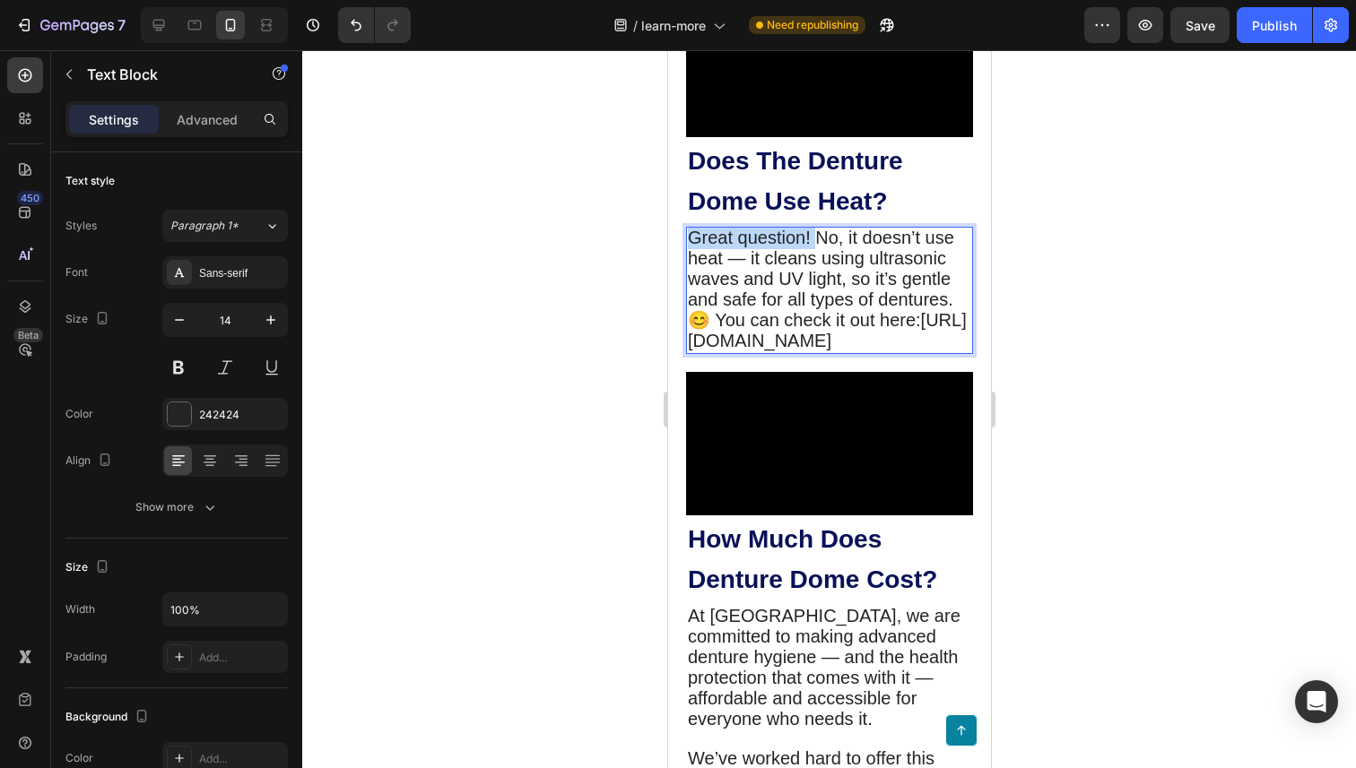
drag, startPoint x: 815, startPoint y: 530, endPoint x: 580, endPoint y: 524, distance: 235.0
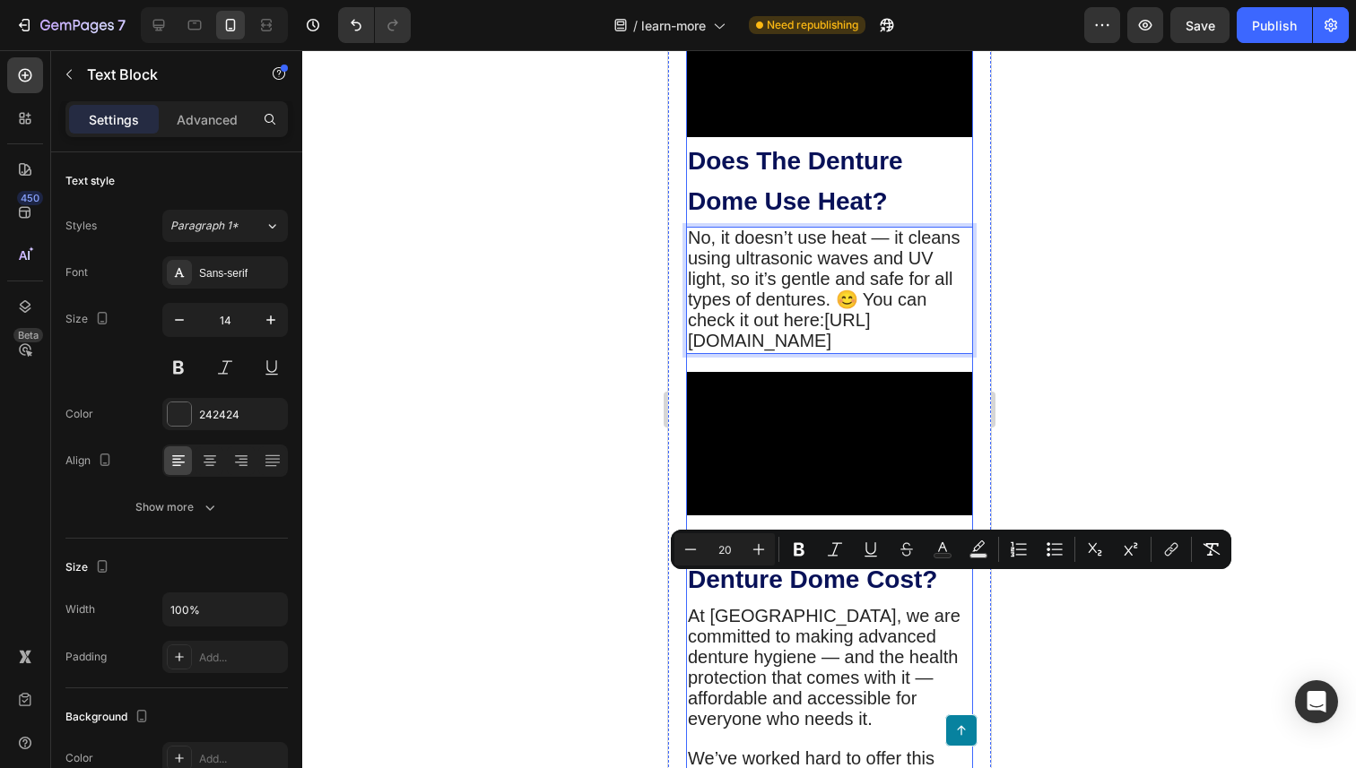
drag, startPoint x: 836, startPoint y: 592, endPoint x: 942, endPoint y: 642, distance: 117.1
click at [942, 642] on div "Designed by Dr. [PERSON_NAME] and Trusted by Top Dental Experts Nationwide Text…" at bounding box center [828, 261] width 287 height 7879
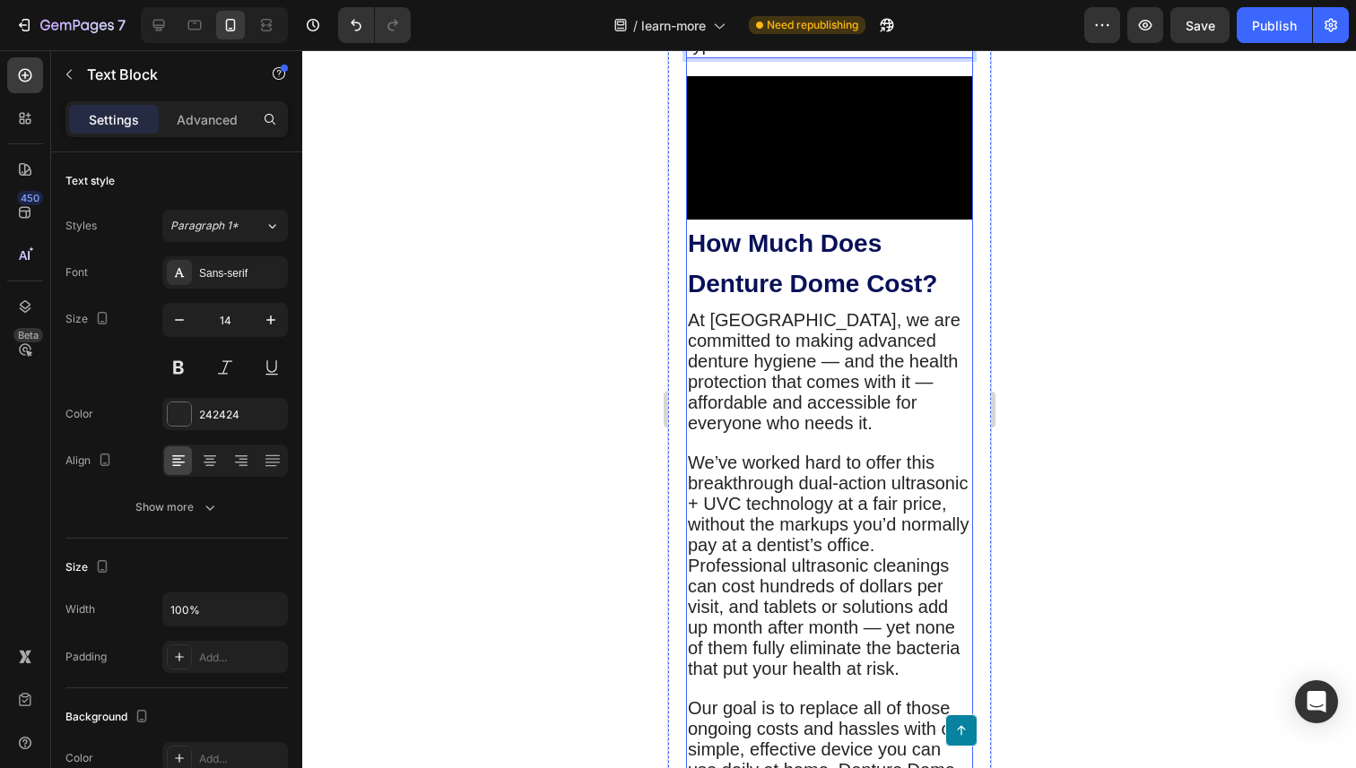
scroll to position [4070, 0]
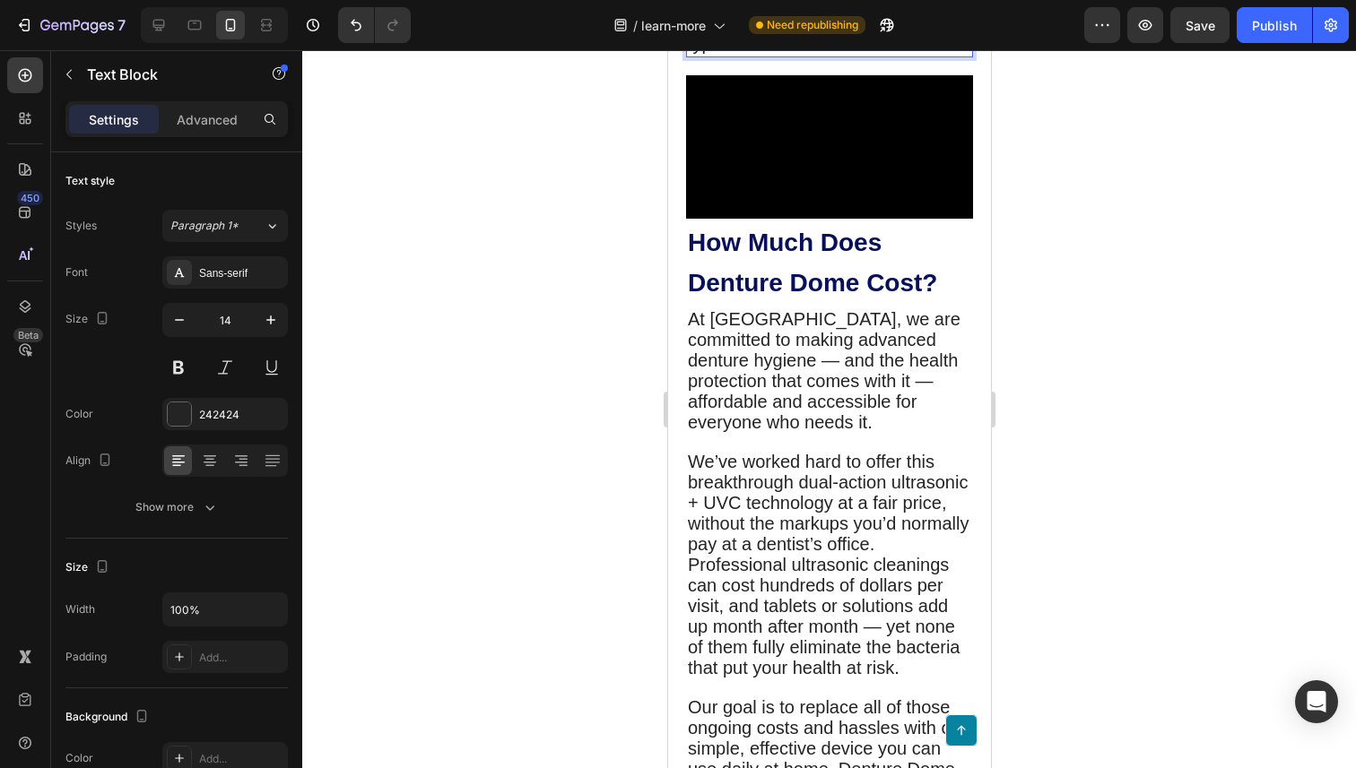
click at [874, 54] on span "No, it doesn’t use heat — it cleans using ultrasonic waves and UV light, so it’…" at bounding box center [823, 13] width 273 height 82
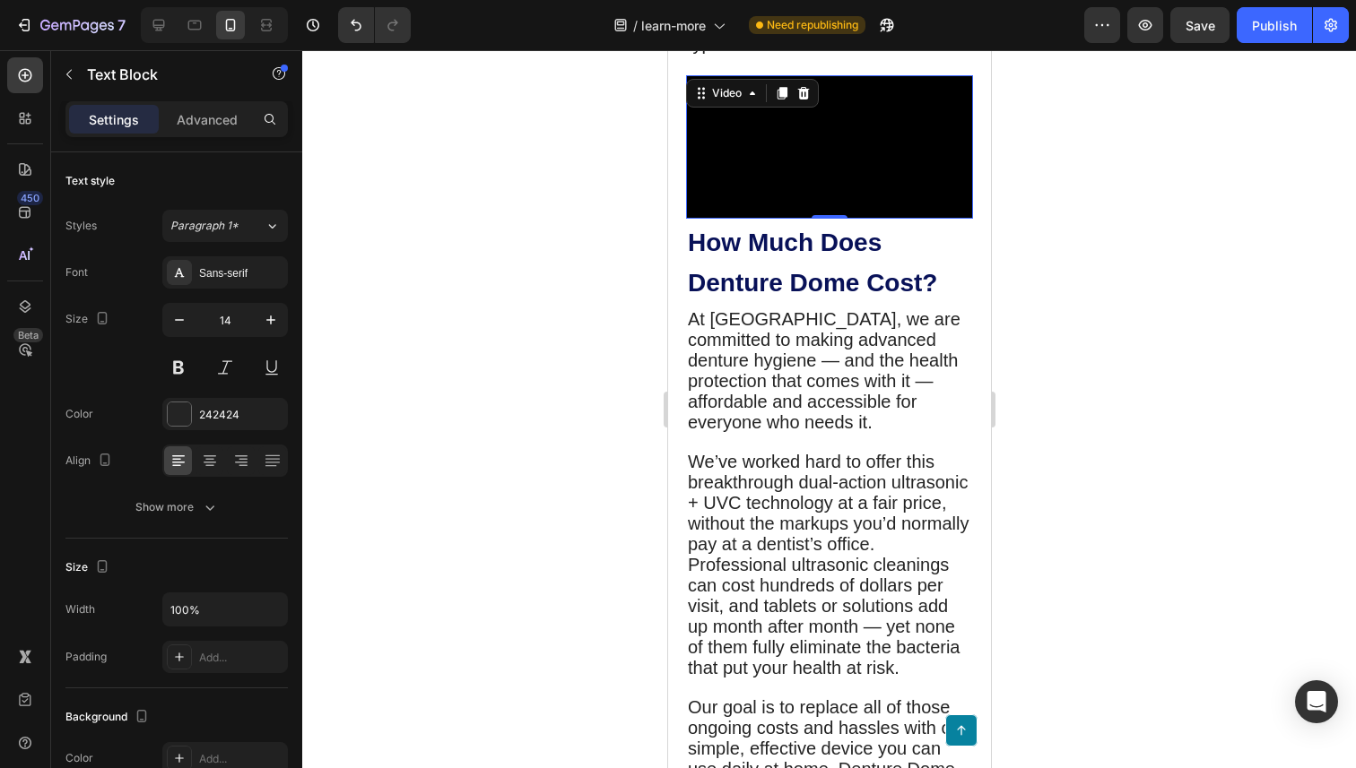
click at [890, 219] on video at bounding box center [828, 146] width 287 height 143
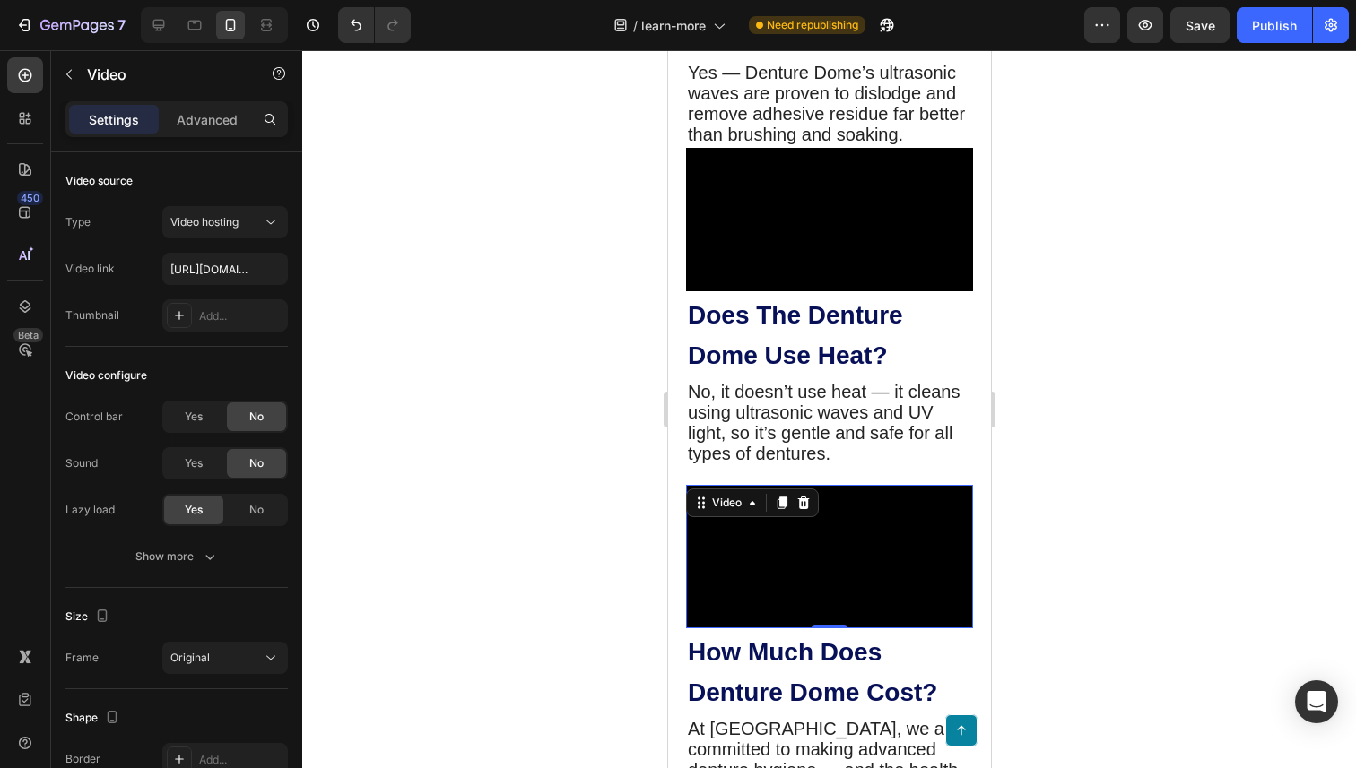
scroll to position [3665, 0]
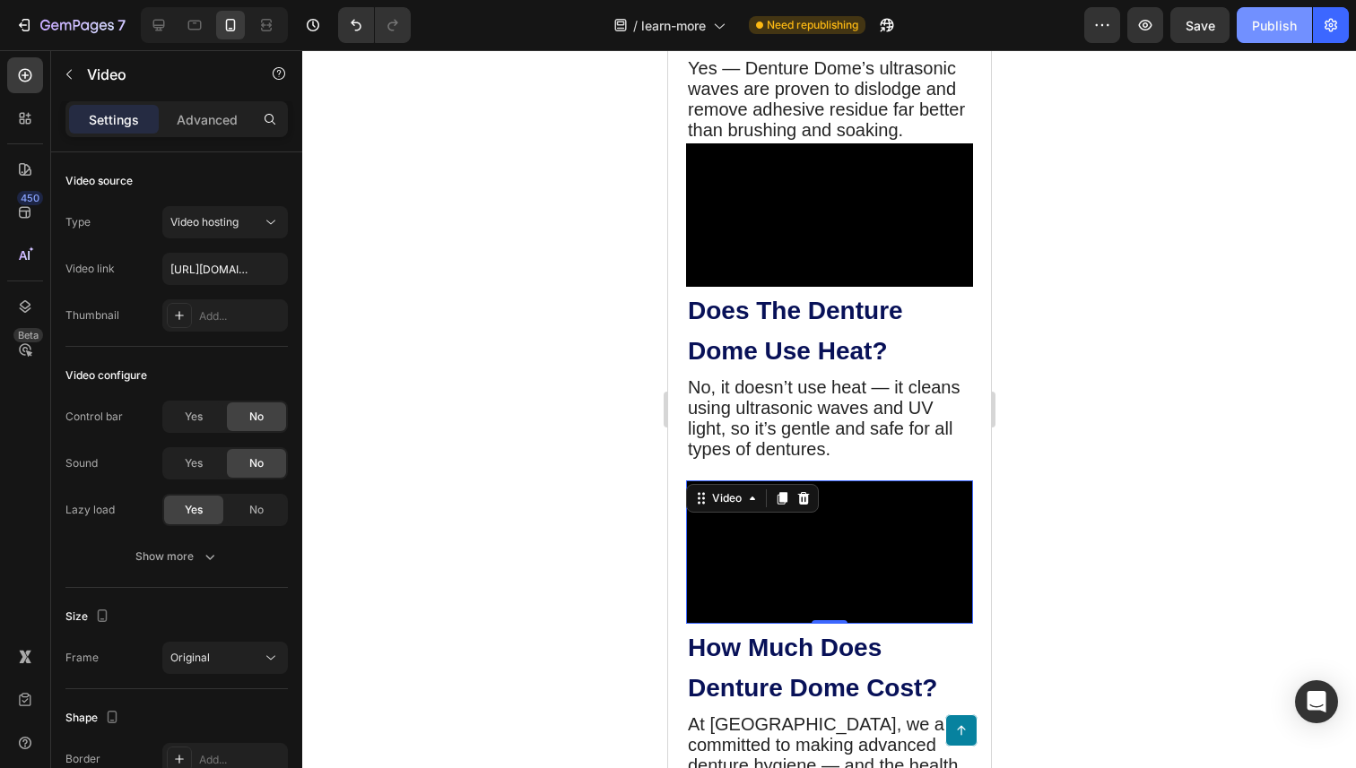
click at [1273, 29] on div "Publish" at bounding box center [1274, 25] width 45 height 19
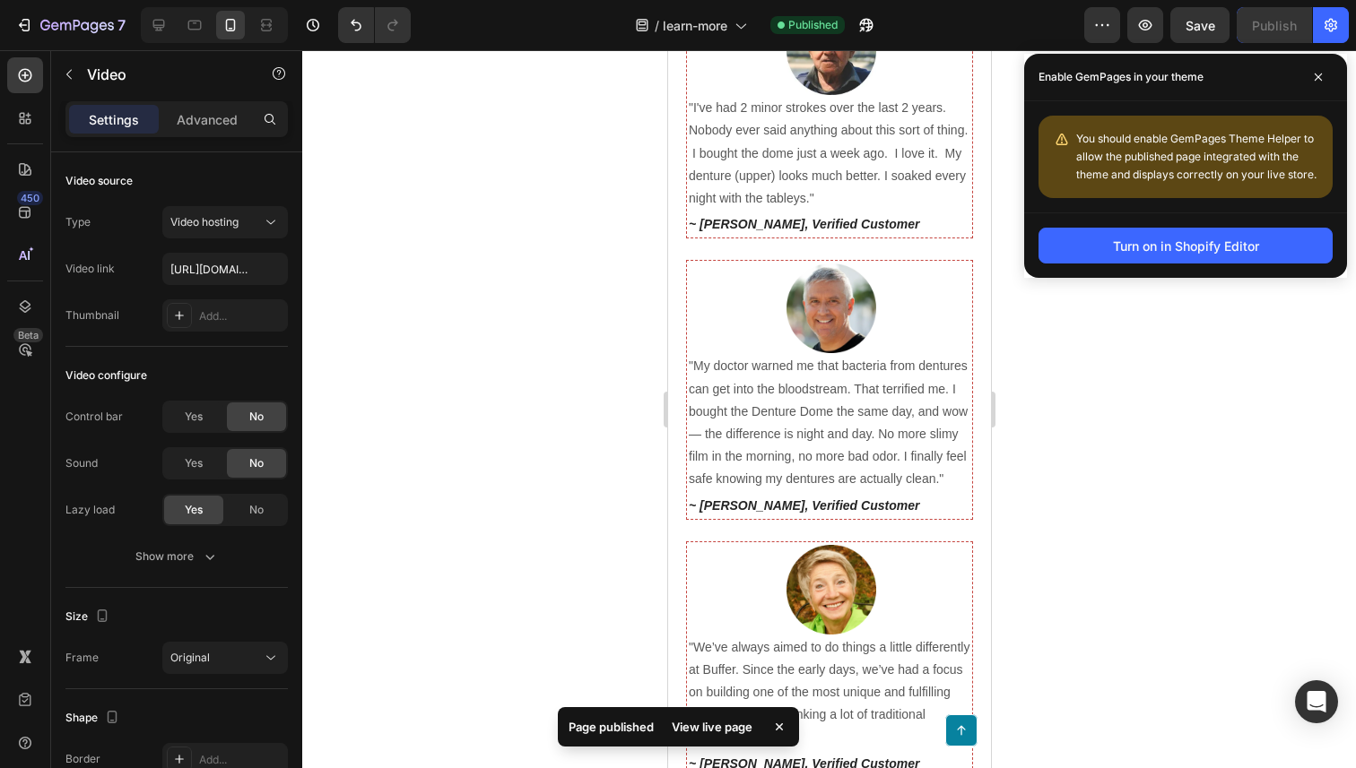
scroll to position [9233, 0]
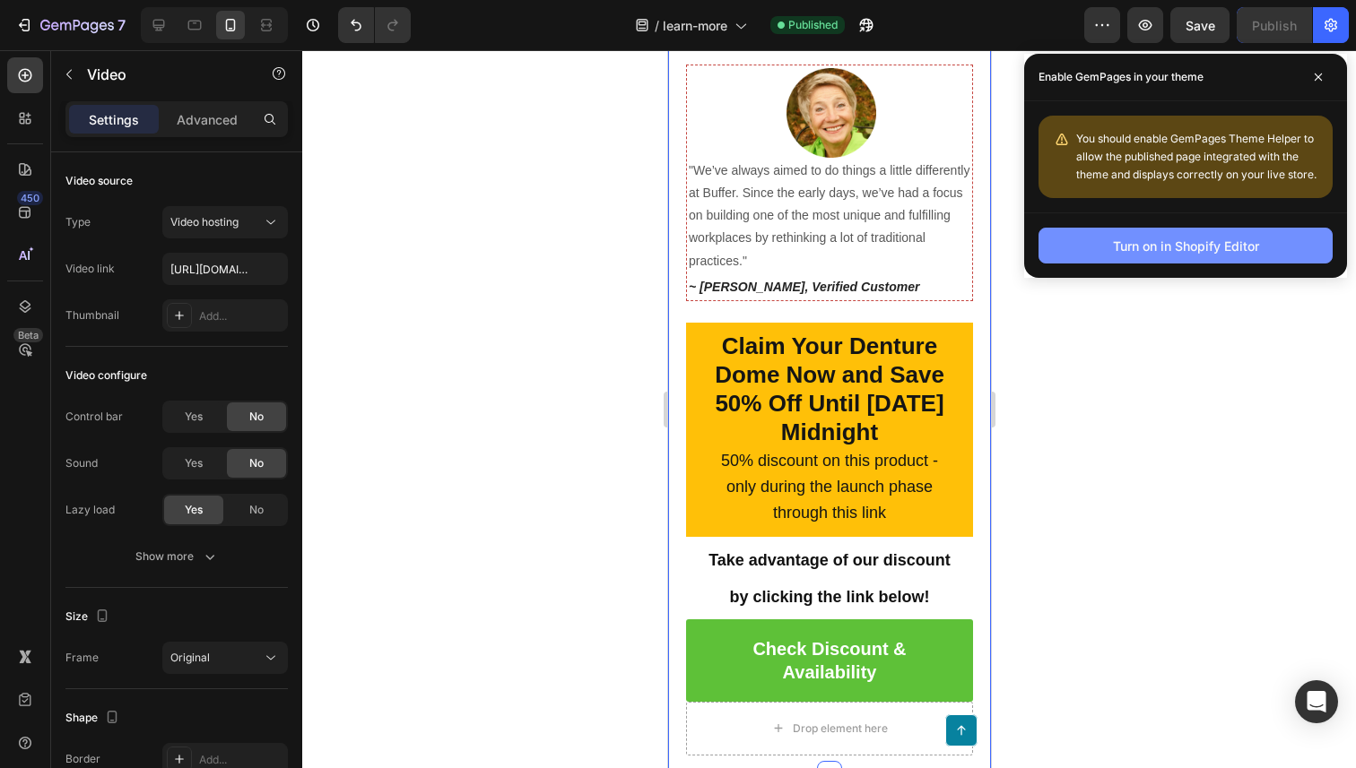
click at [1086, 260] on button "Turn on in Shopify Editor" at bounding box center [1185, 246] width 294 height 36
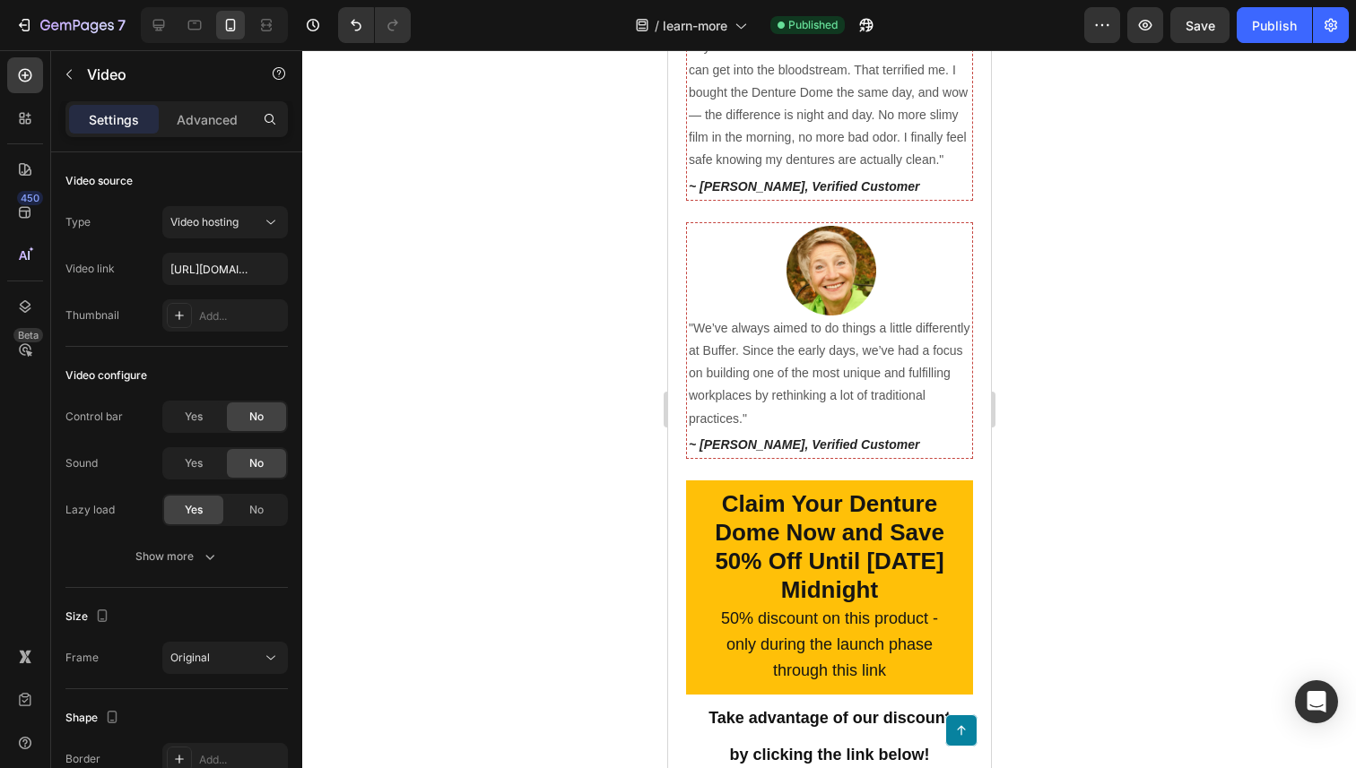
scroll to position [9076, 0]
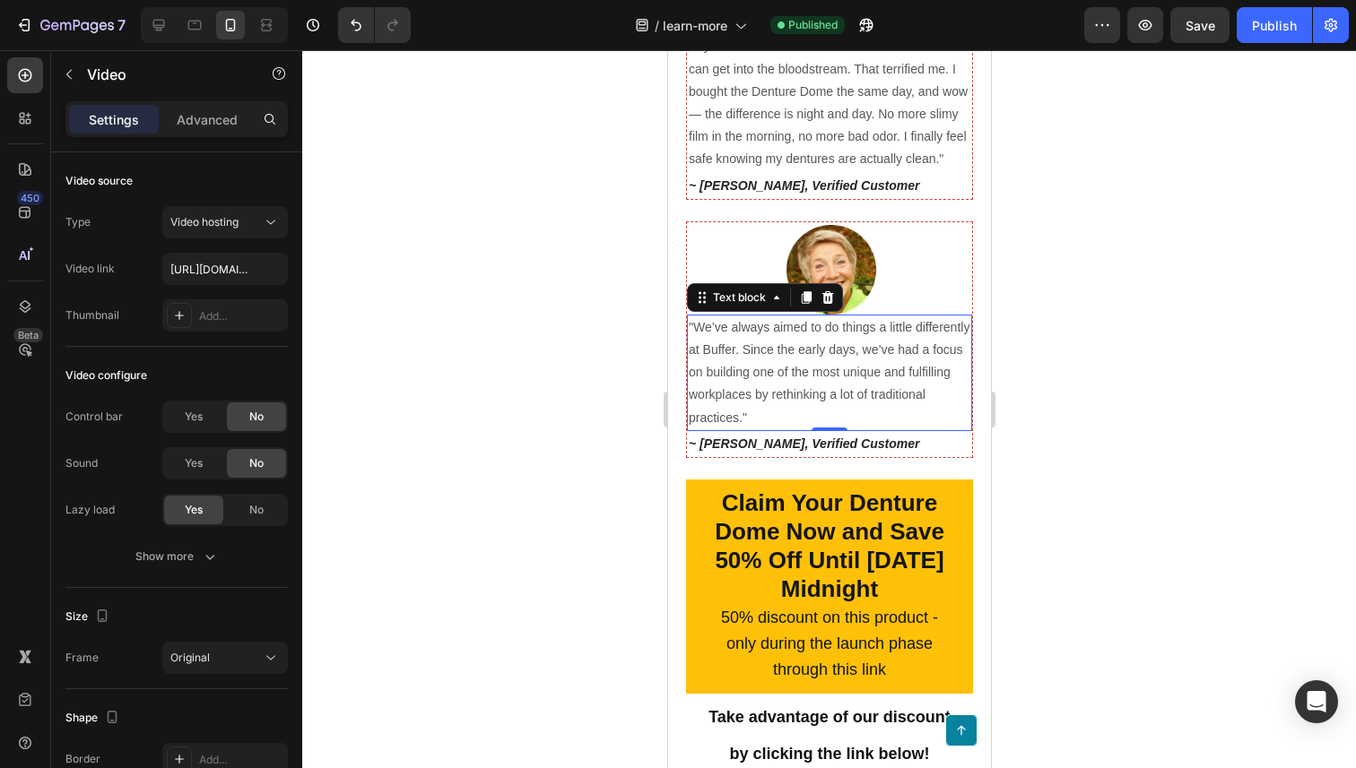
click at [778, 377] on p ""We’ve always aimed to do things a little differently at Buffer. Since the earl…" at bounding box center [829, 373] width 282 height 113
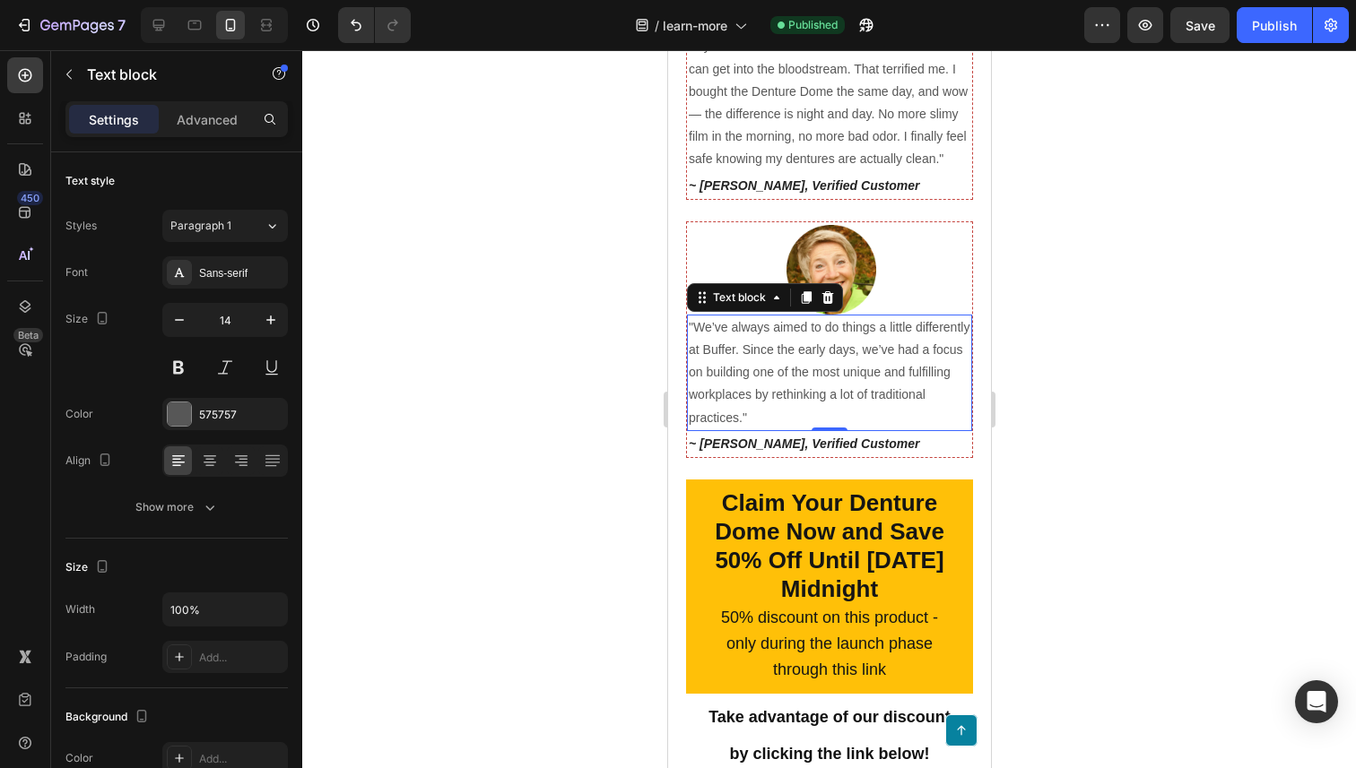
click at [778, 377] on p ""We’ve always aimed to do things a little differently at Buffer. Since the earl…" at bounding box center [829, 373] width 282 height 113
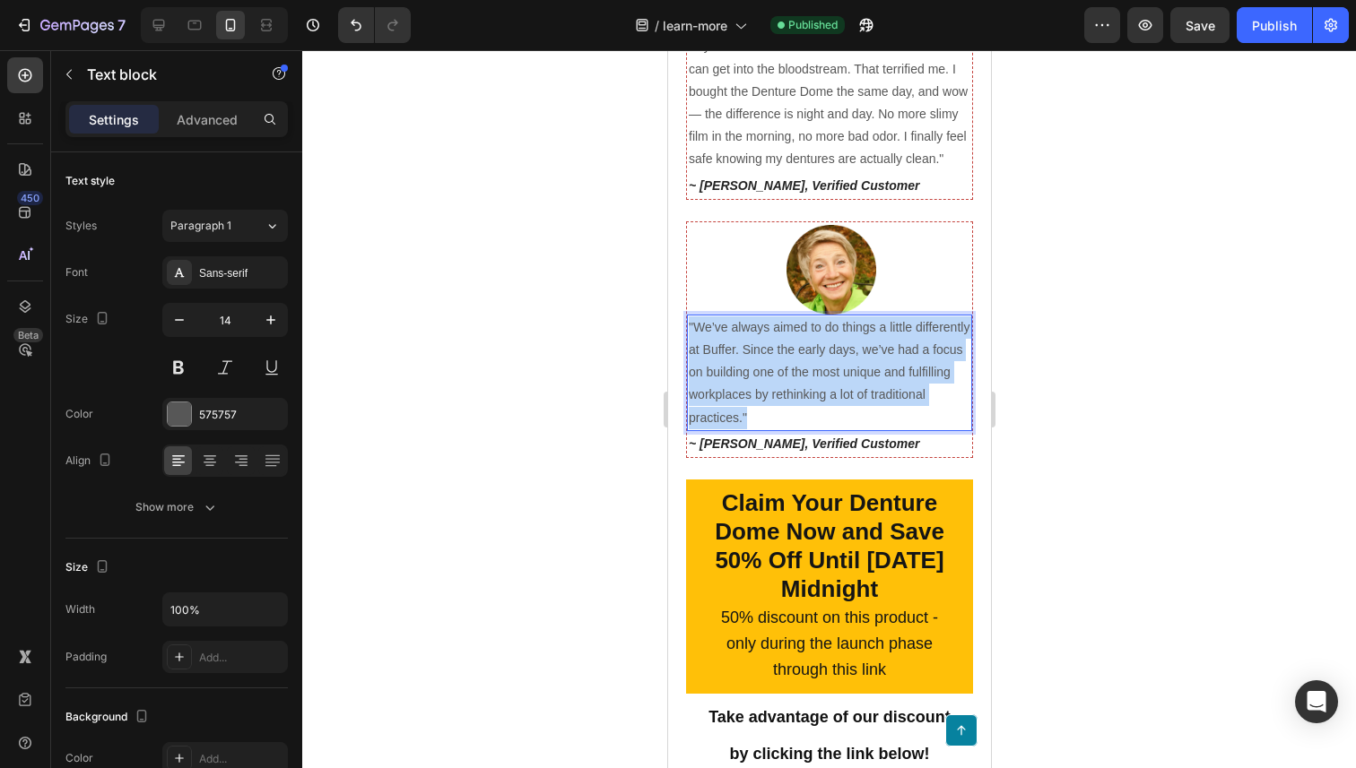
click at [778, 377] on p ""We’ve always aimed to do things a little differently at Buffer. Since the earl…" at bounding box center [829, 373] width 282 height 113
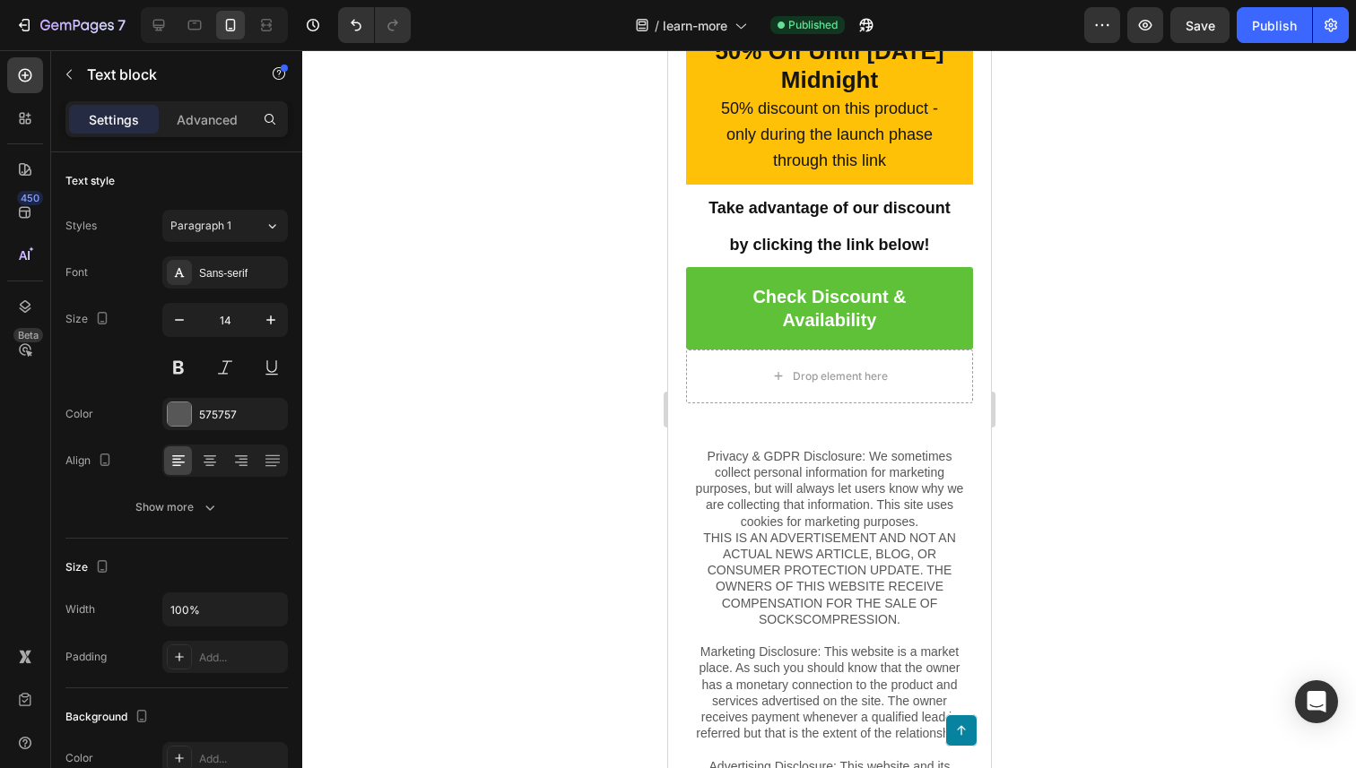
scroll to position [9622, 0]
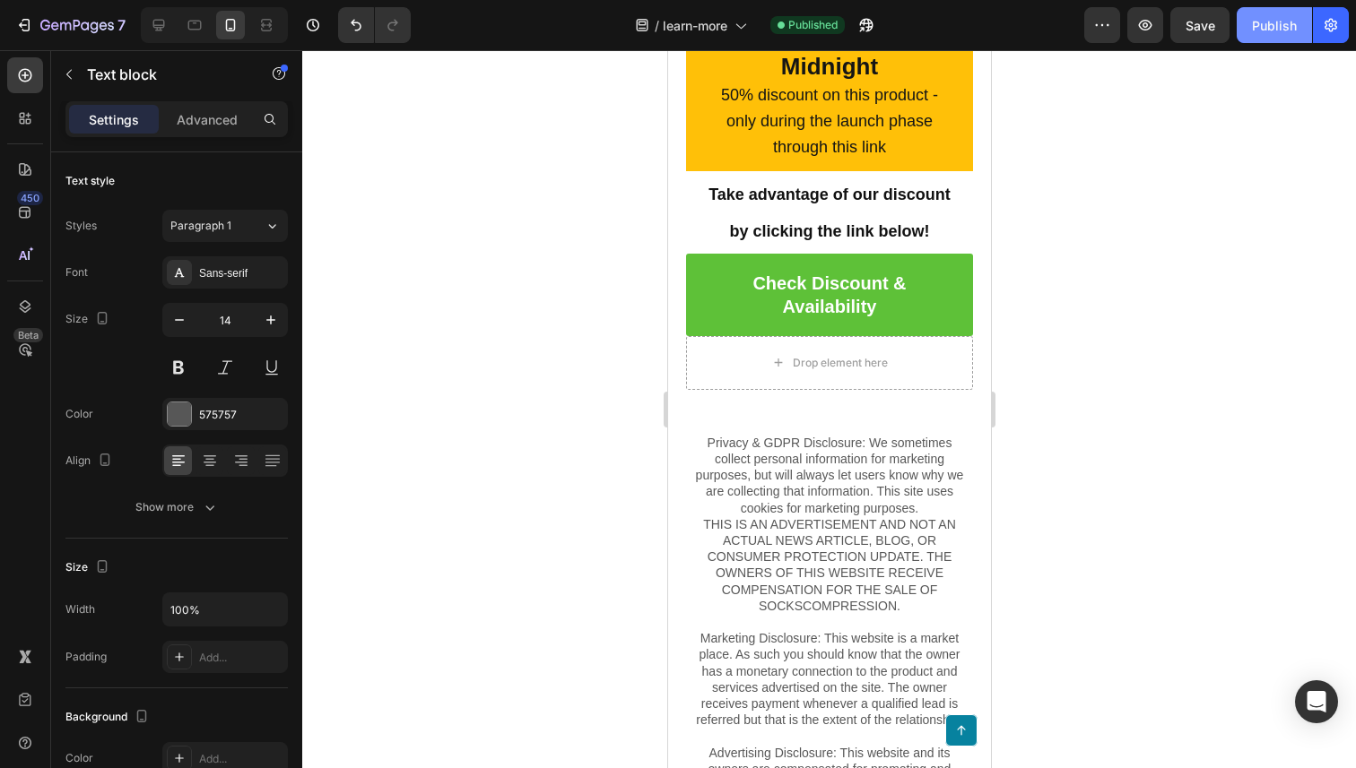
click at [1239, 26] on button "Publish" at bounding box center [1274, 25] width 75 height 36
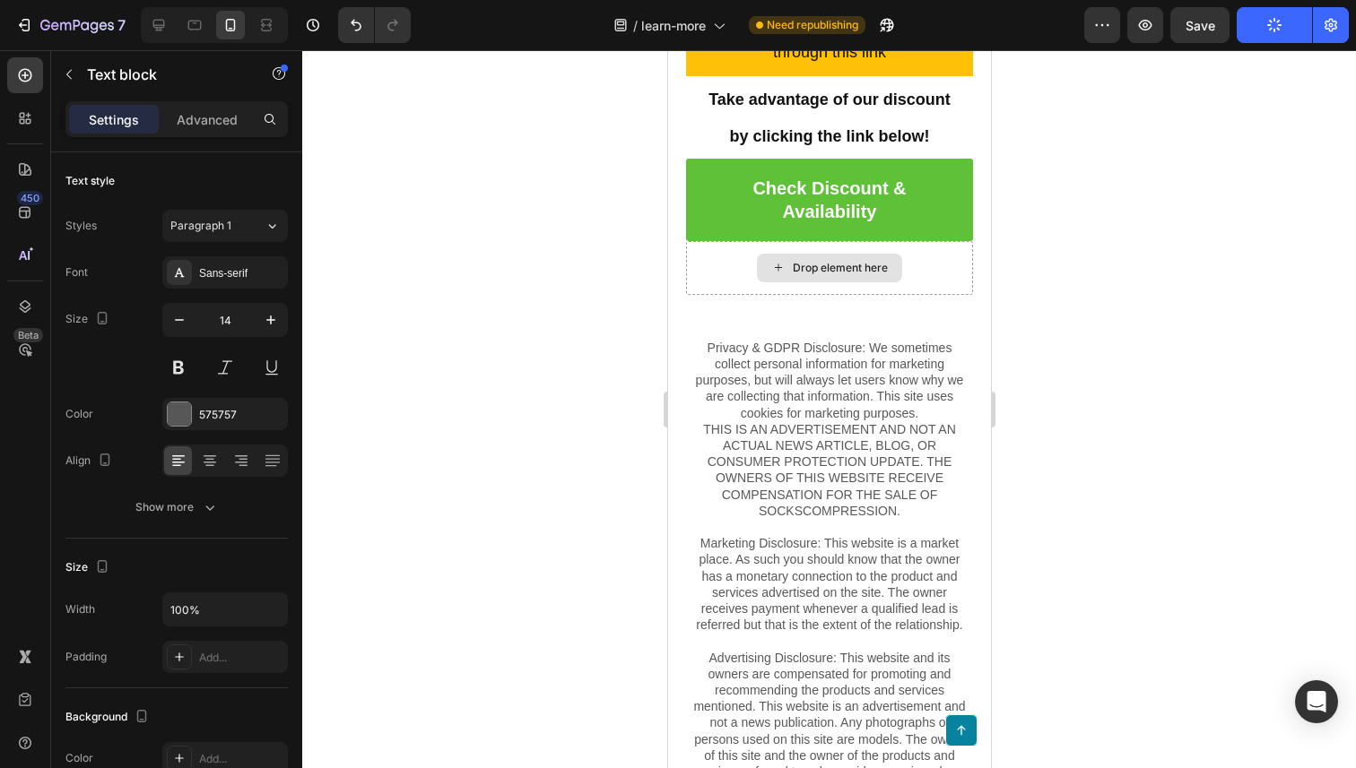
scroll to position [9705, 0]
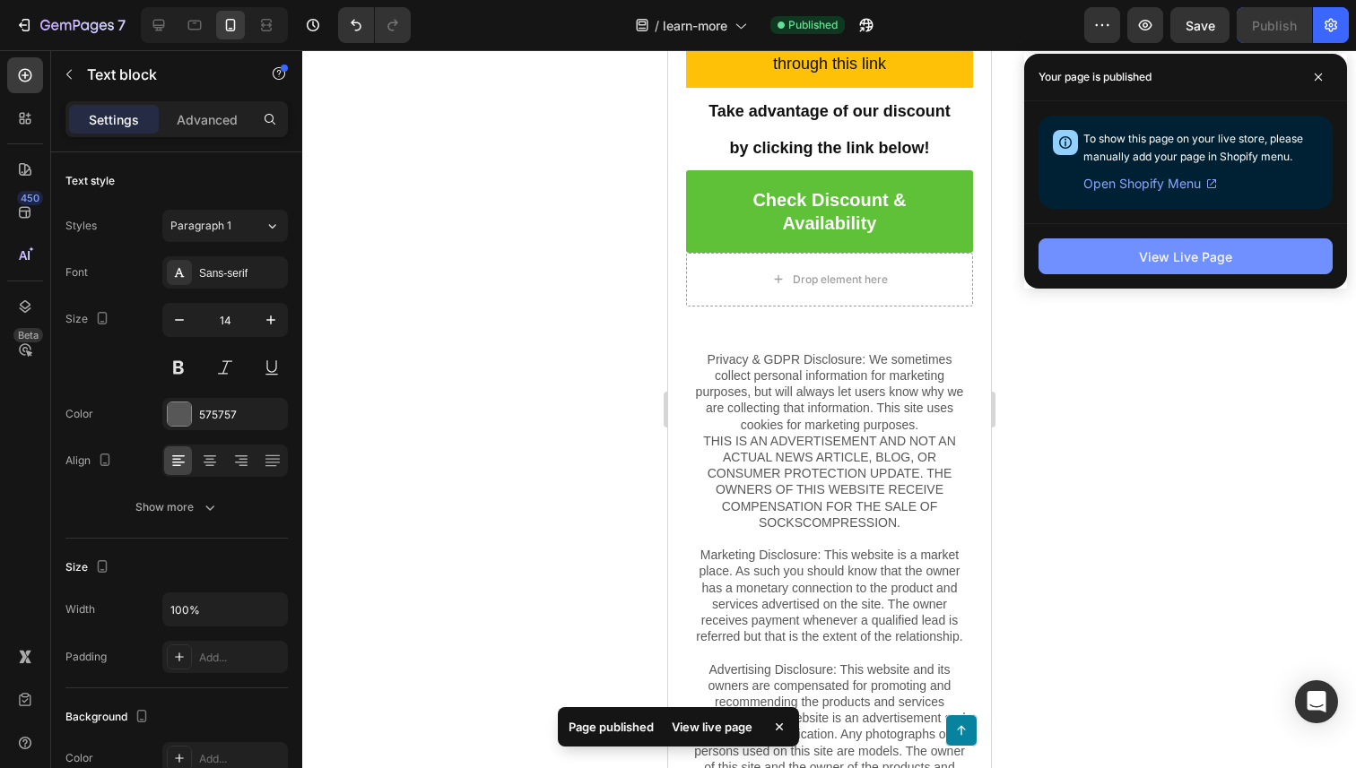
click at [1108, 243] on button "View Live Page" at bounding box center [1185, 257] width 294 height 36
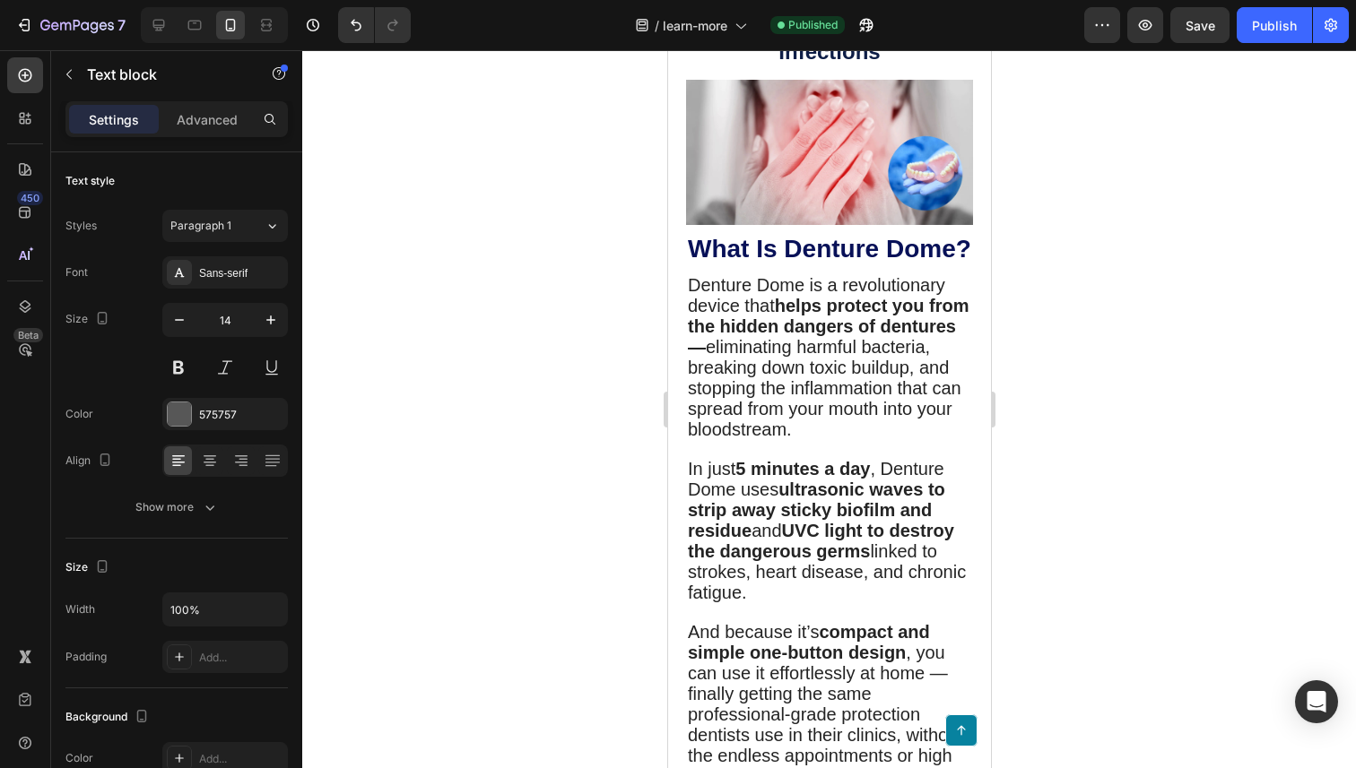
scroll to position [0, 0]
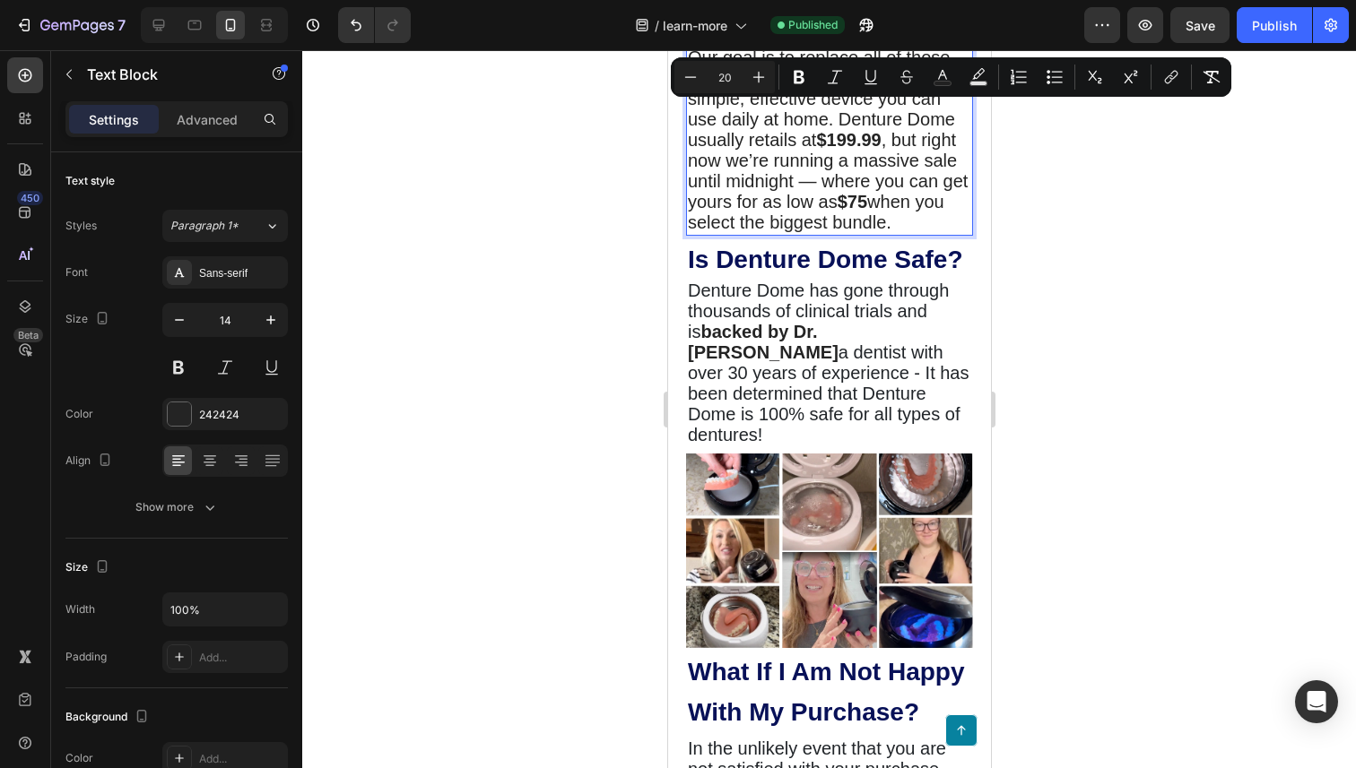
scroll to position [5556, 0]
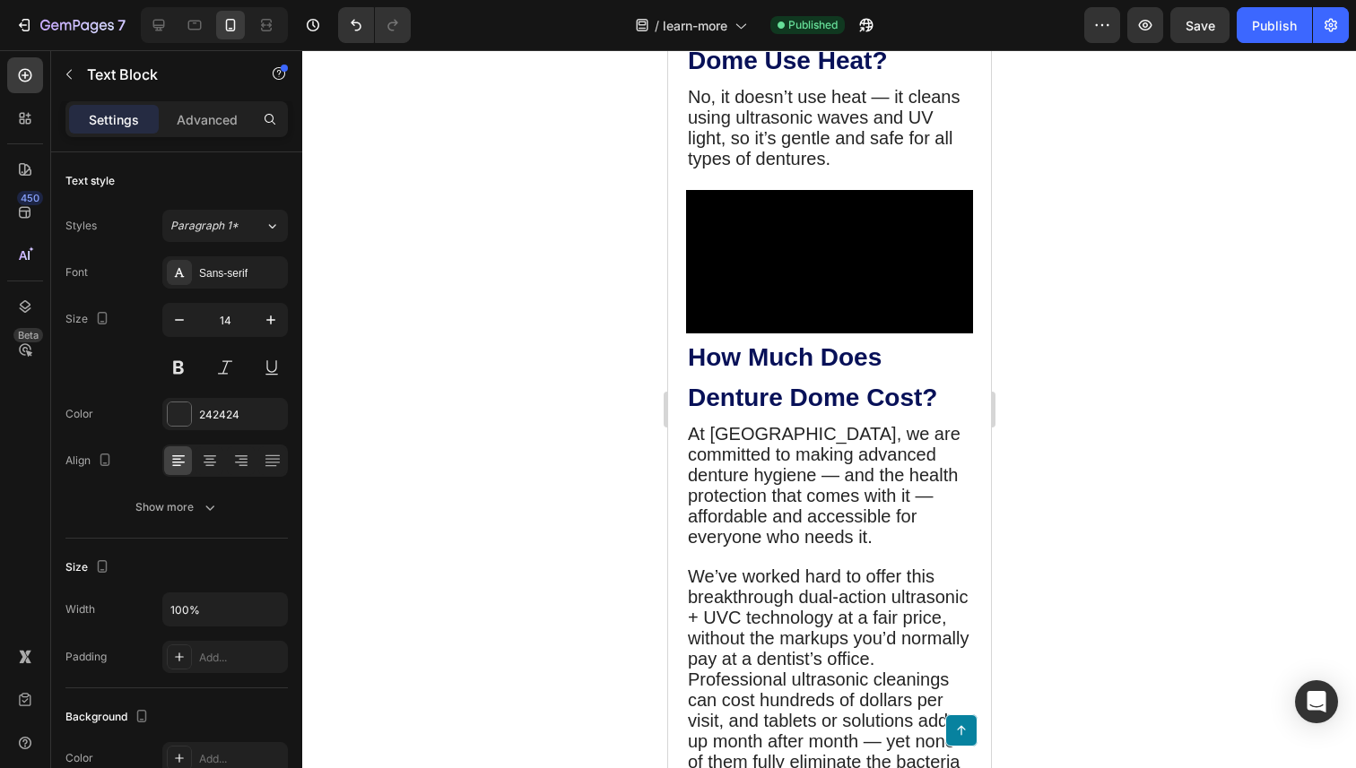
drag, startPoint x: 917, startPoint y: 642, endPoint x: 707, endPoint y: 9, distance: 667.2
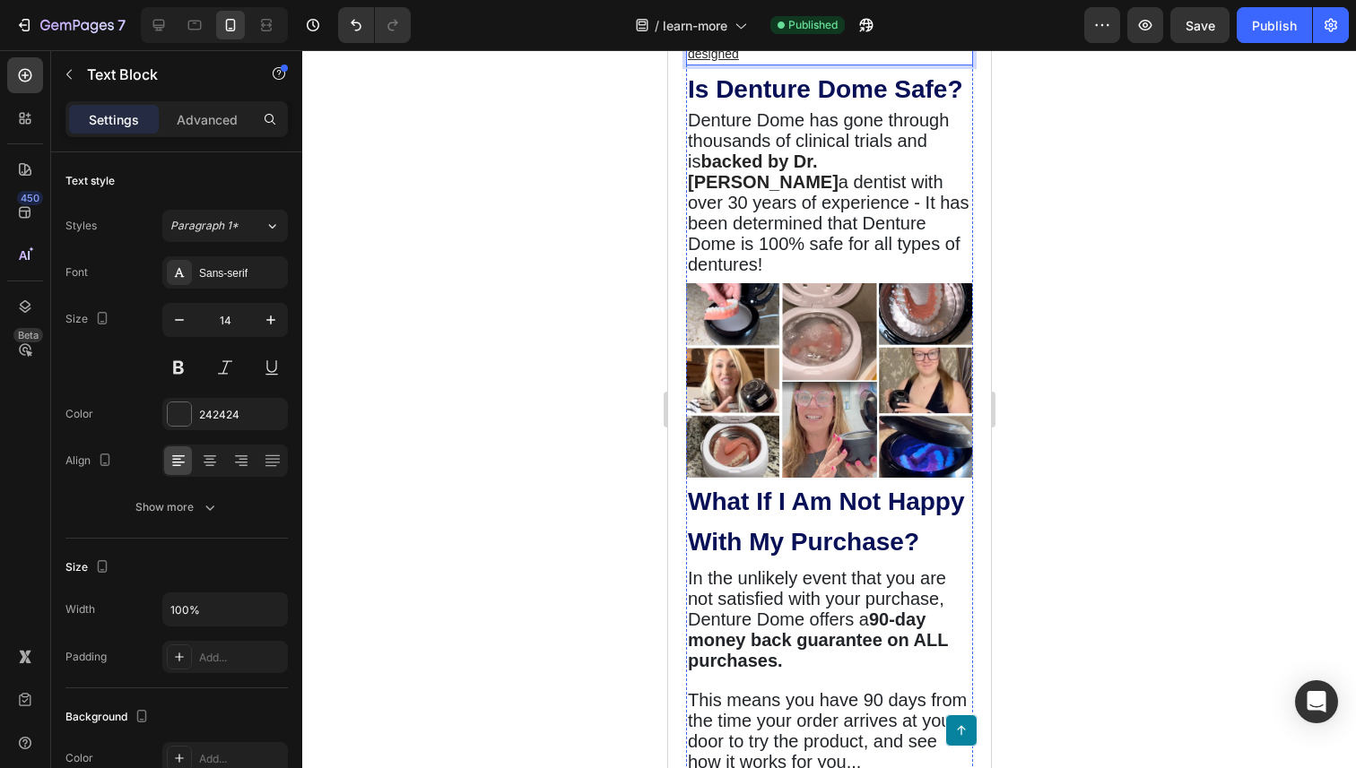
scroll to position [5429, 0]
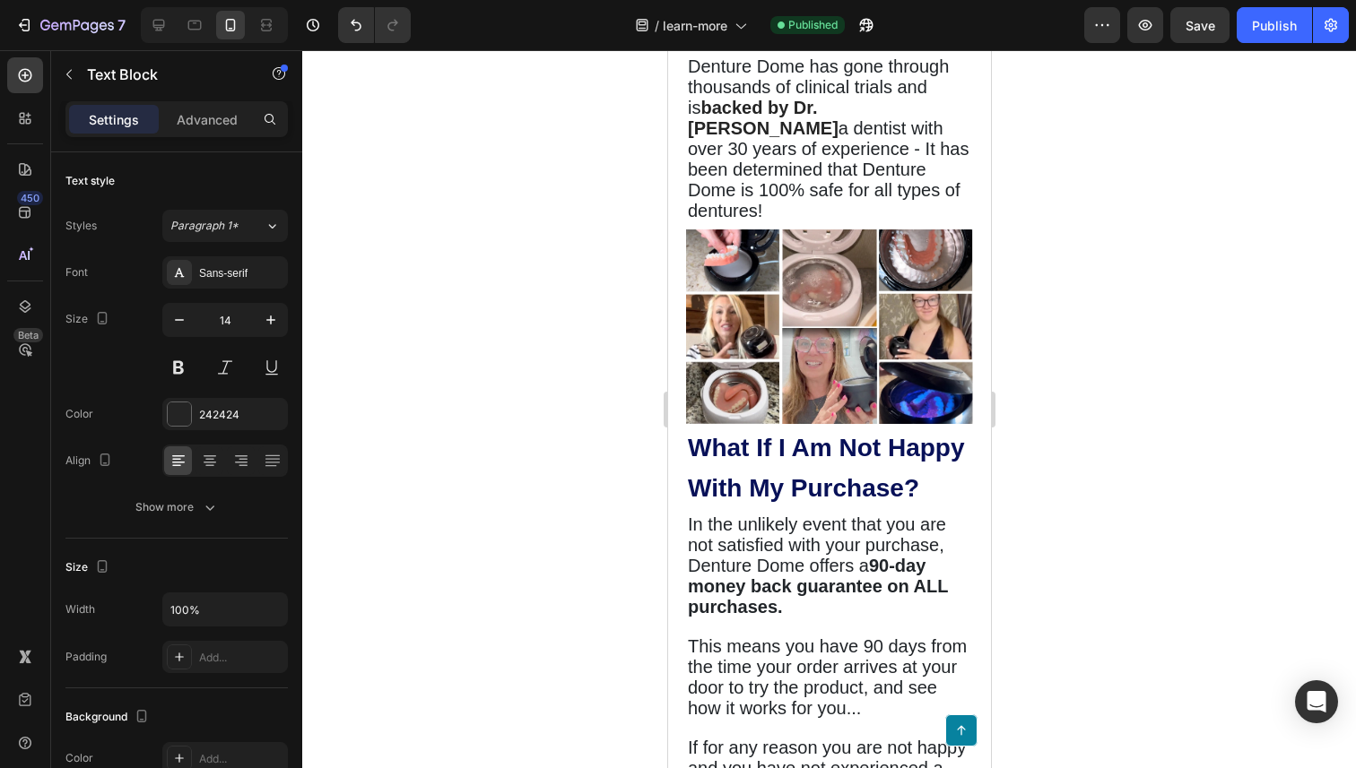
drag, startPoint x: 785, startPoint y: 215, endPoint x: 663, endPoint y: 215, distance: 122.0
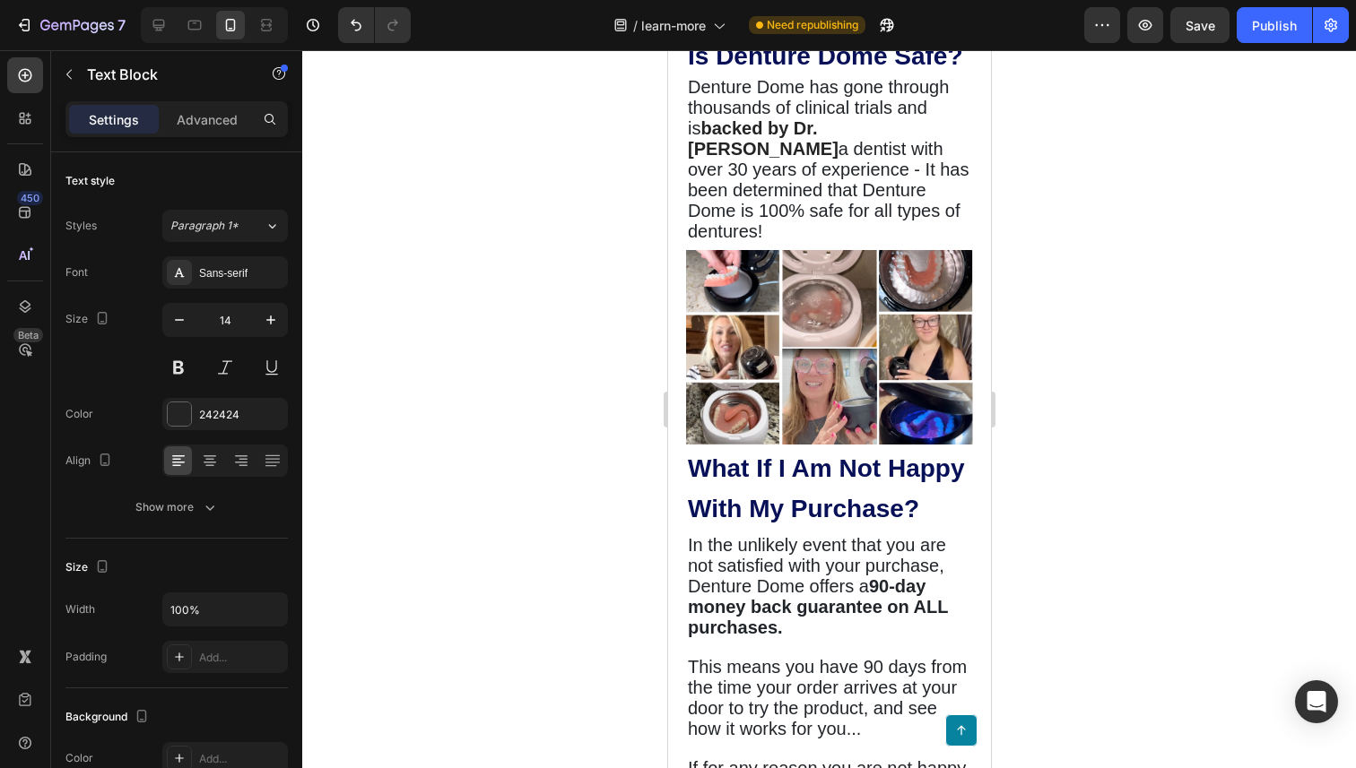
drag, startPoint x: 882, startPoint y: 231, endPoint x: 747, endPoint y: 257, distance: 137.9
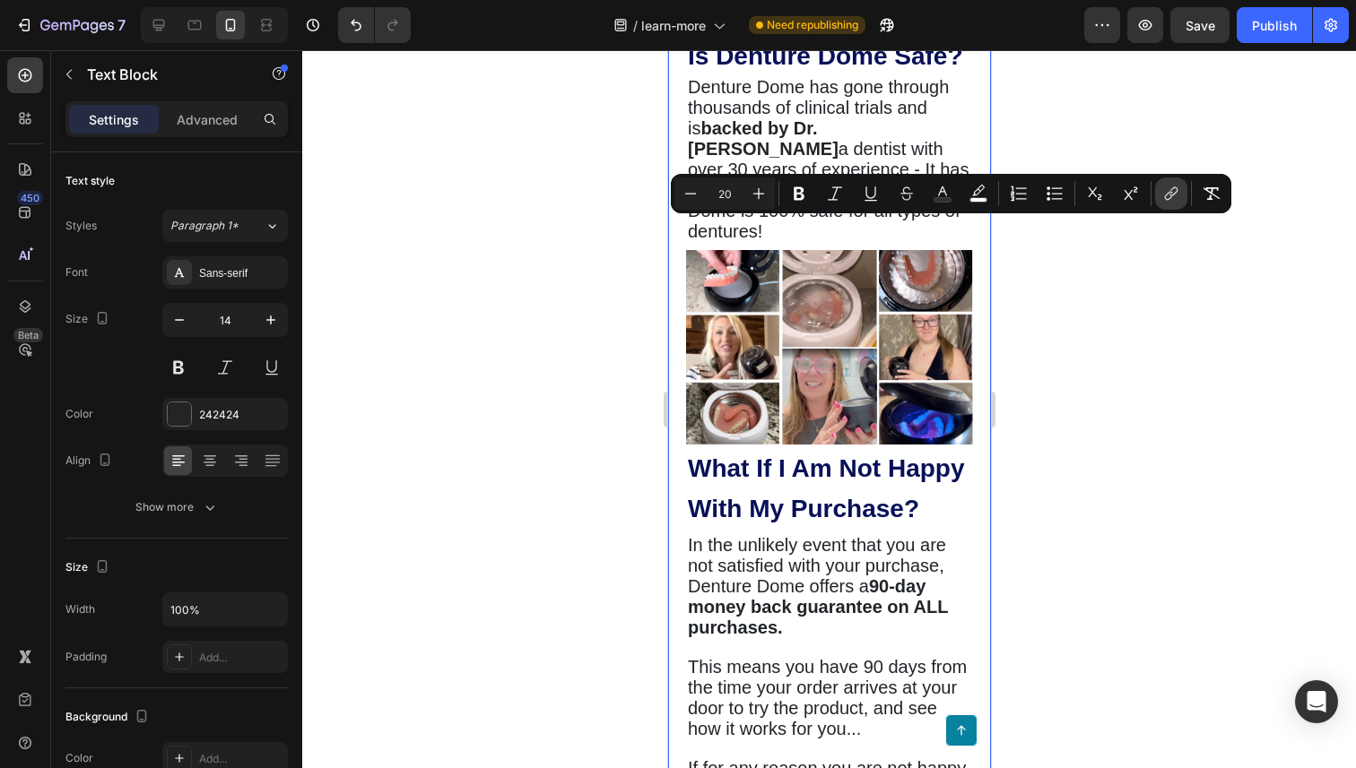
click at [1172, 195] on icon "Editor contextual toolbar" at bounding box center [1173, 191] width 8 height 9
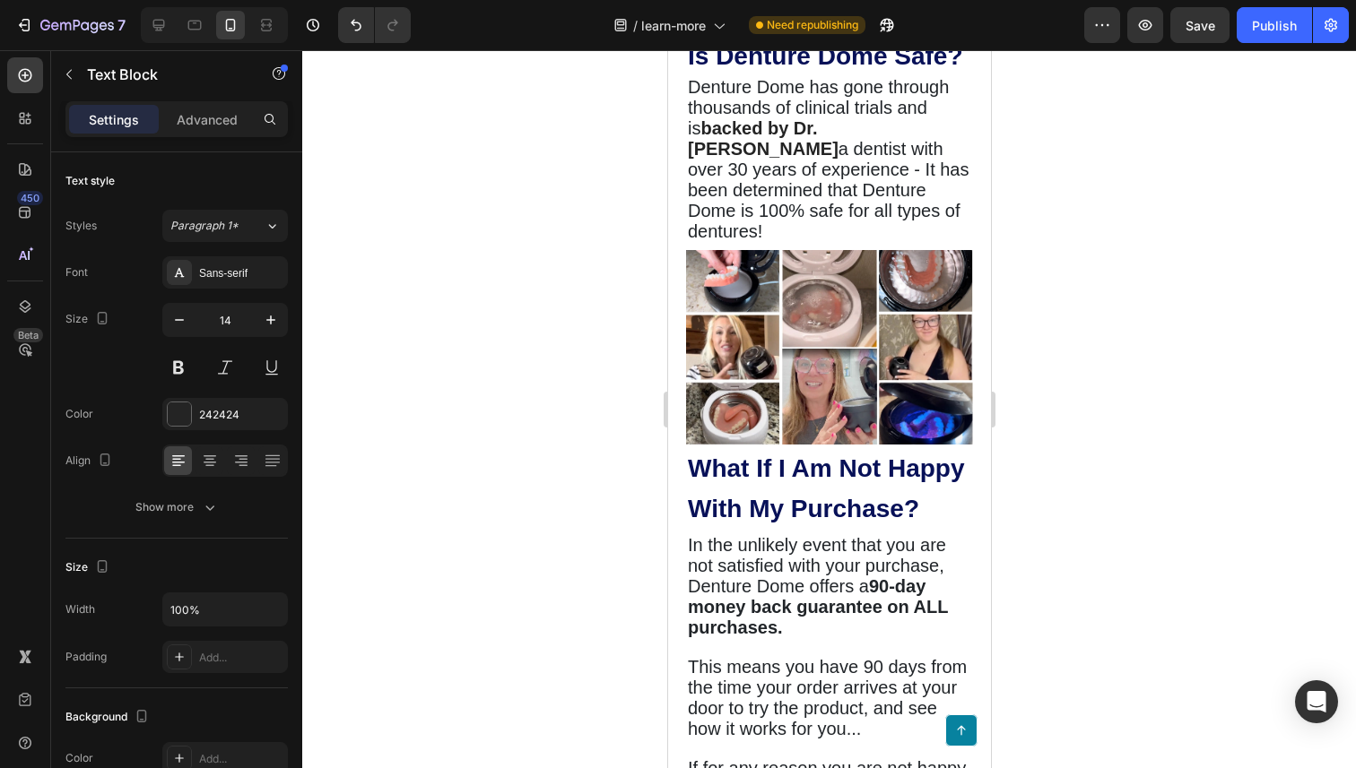
drag, startPoint x: 879, startPoint y: 230, endPoint x: 746, endPoint y: 250, distance: 134.2
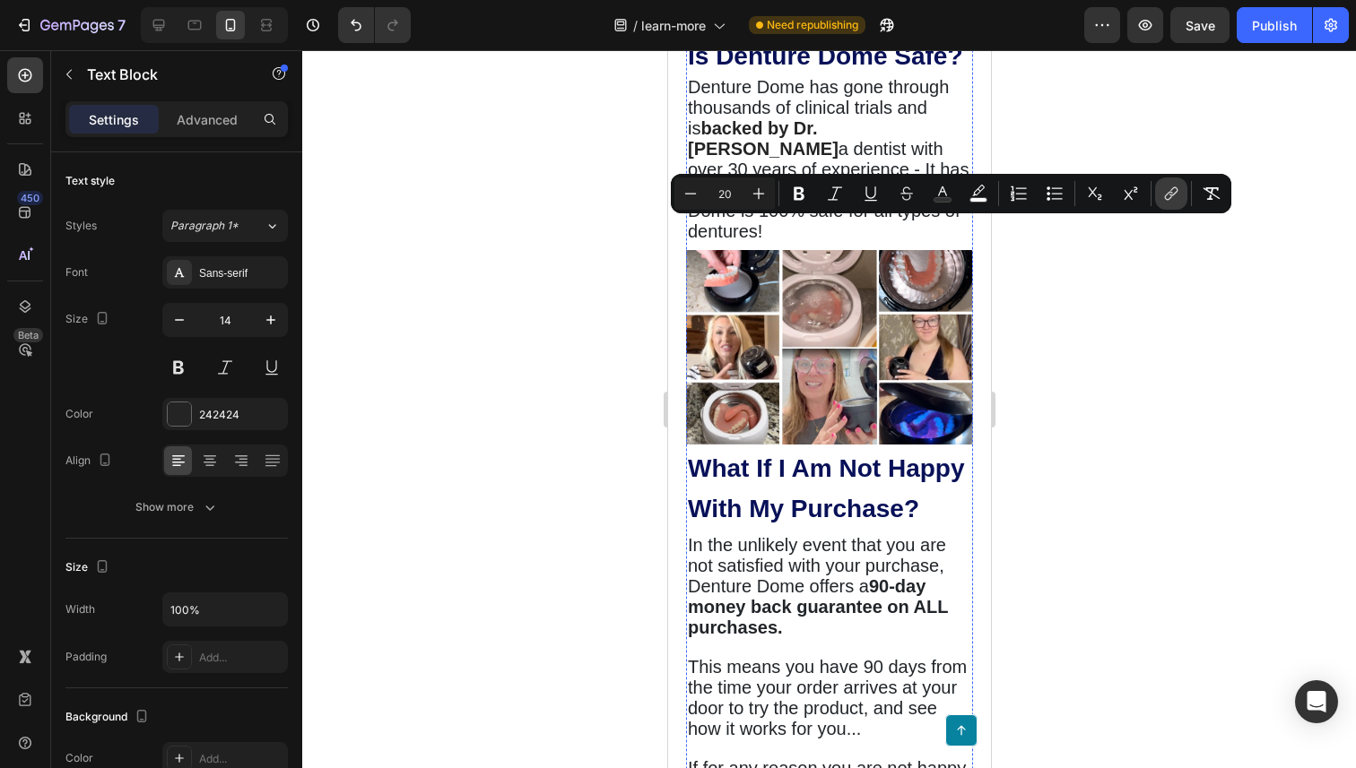
click at [1176, 206] on button "link" at bounding box center [1171, 194] width 32 height 32
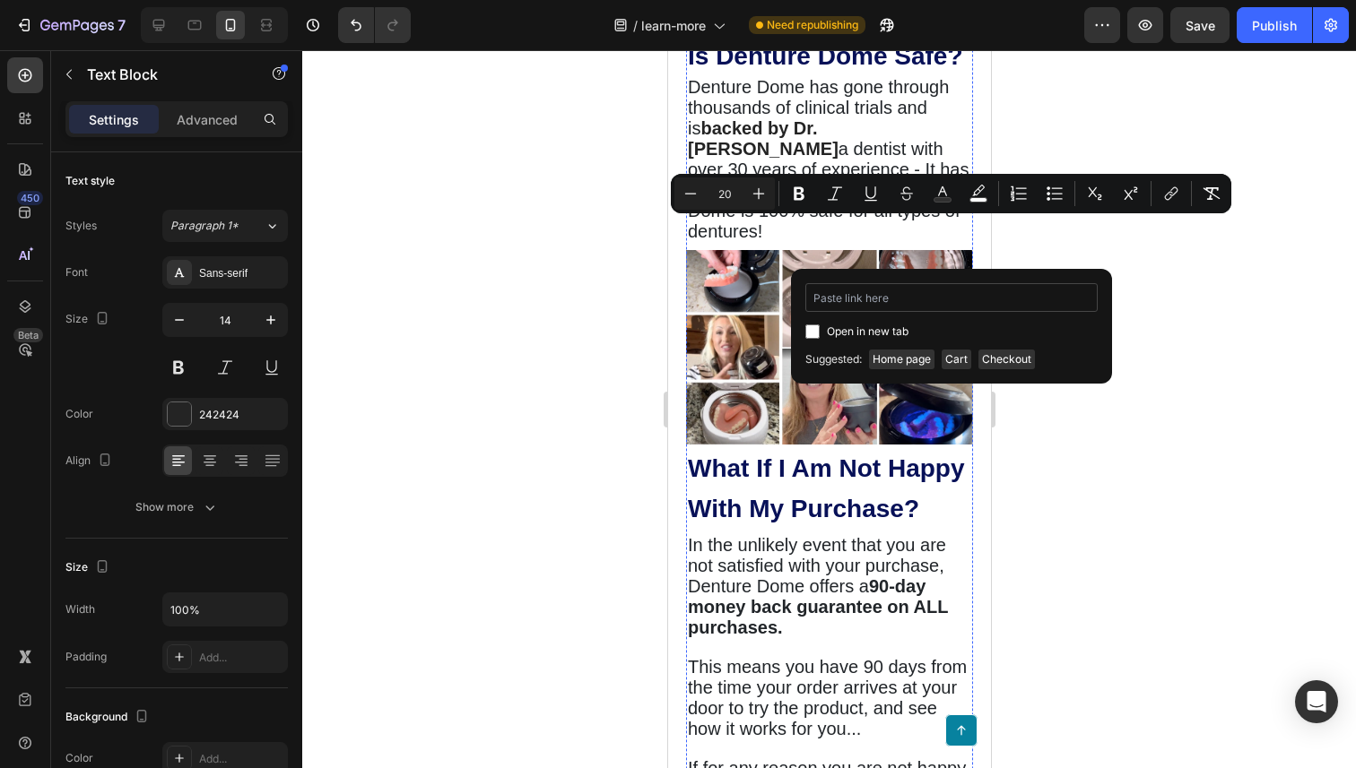
type input "[URL][DOMAIN_NAME]"
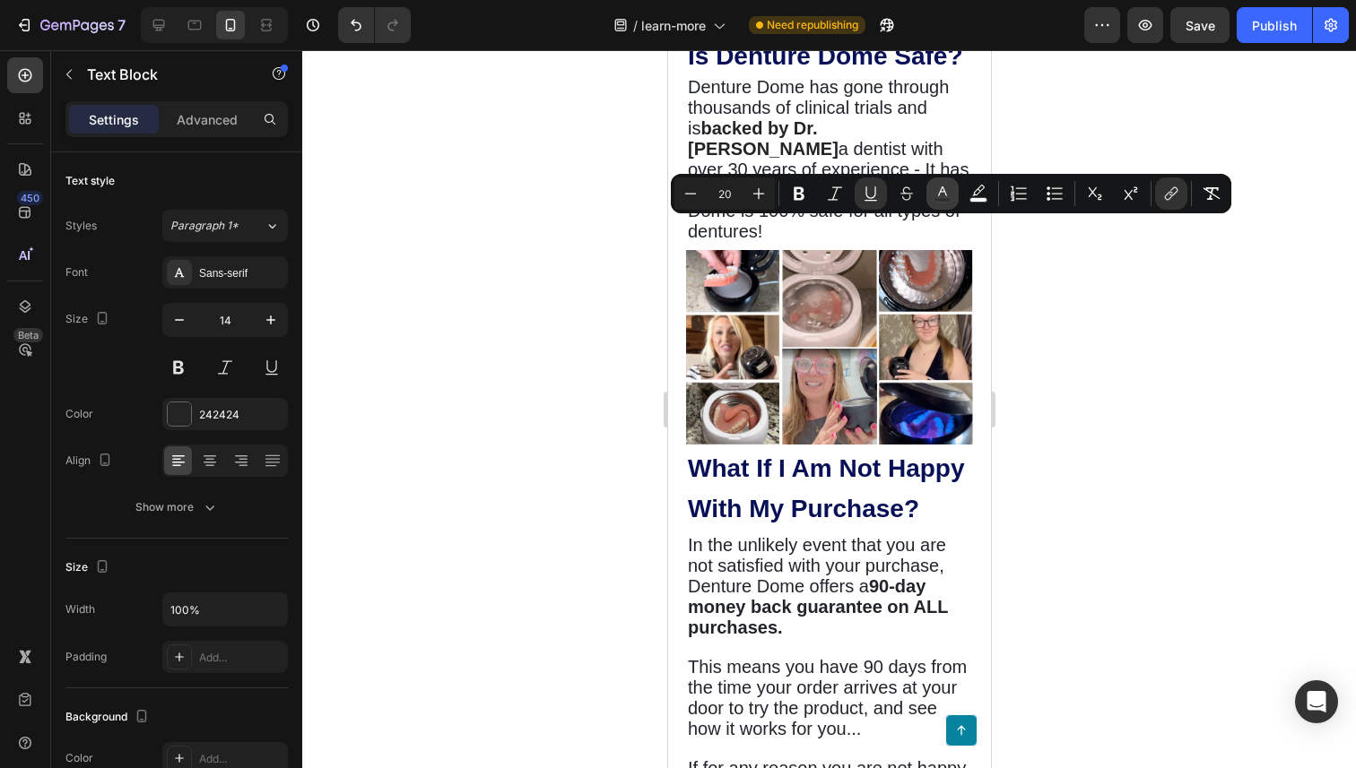
click at [943, 199] on rect "Editor contextual toolbar" at bounding box center [942, 200] width 17 height 4
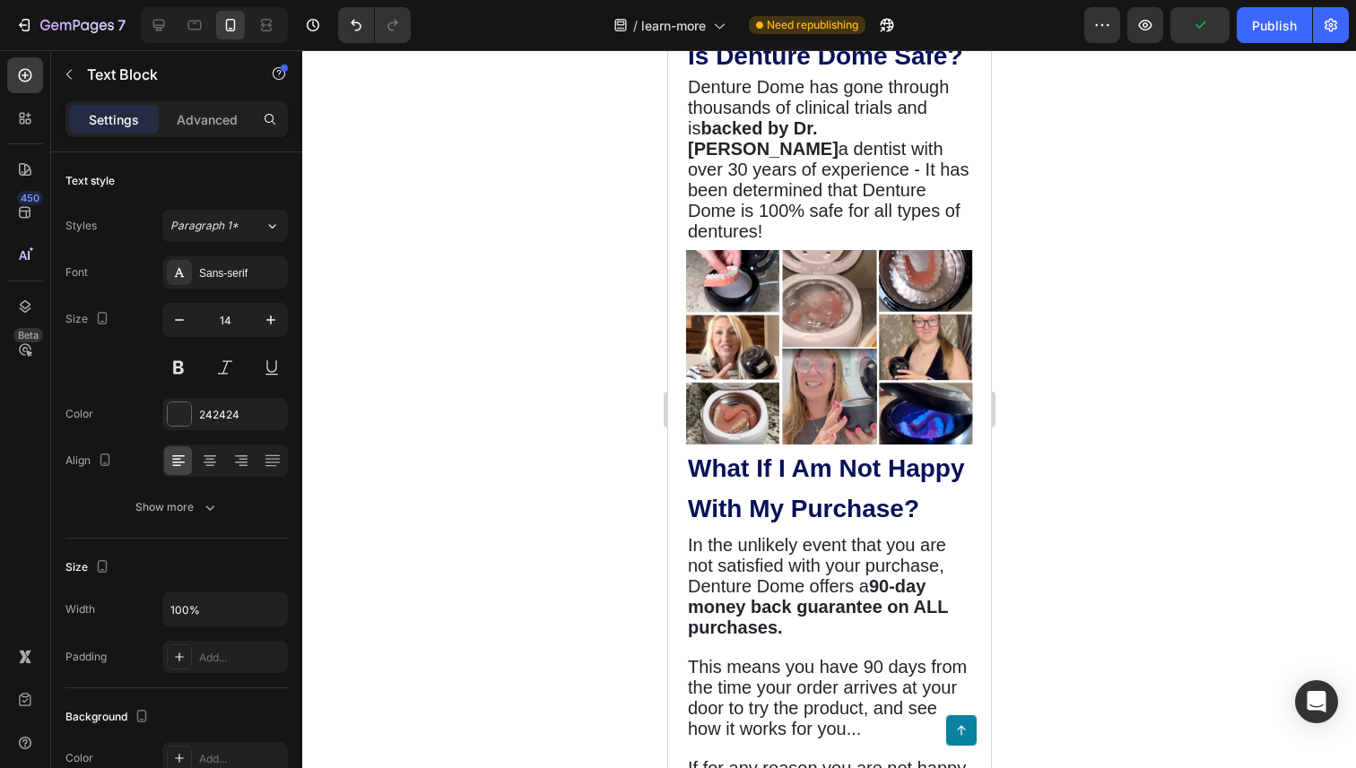
drag, startPoint x: 880, startPoint y: 233, endPoint x: 890, endPoint y: 243, distance: 13.9
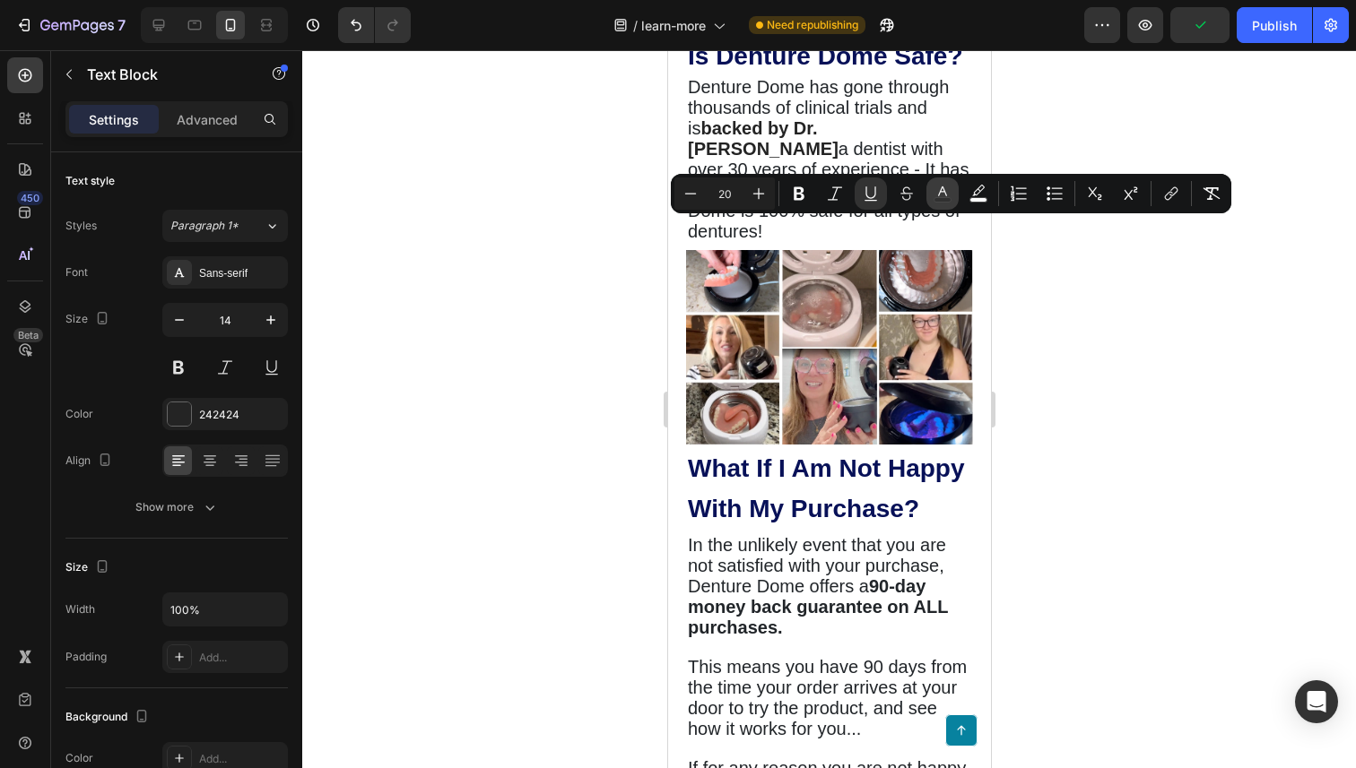
click at [937, 192] on icon "Editor contextual toolbar" at bounding box center [942, 194] width 18 height 18
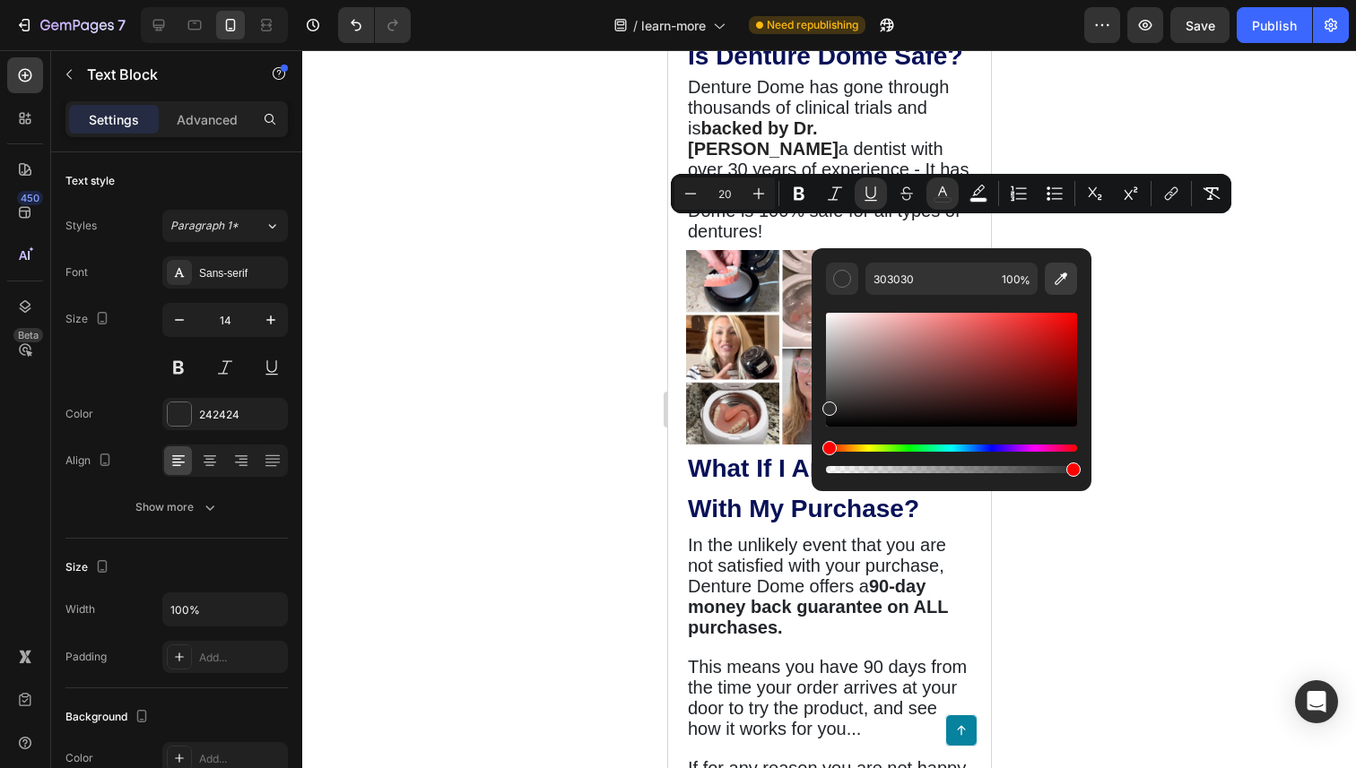
click at [1062, 282] on icon "Editor contextual toolbar" at bounding box center [1061, 279] width 18 height 18
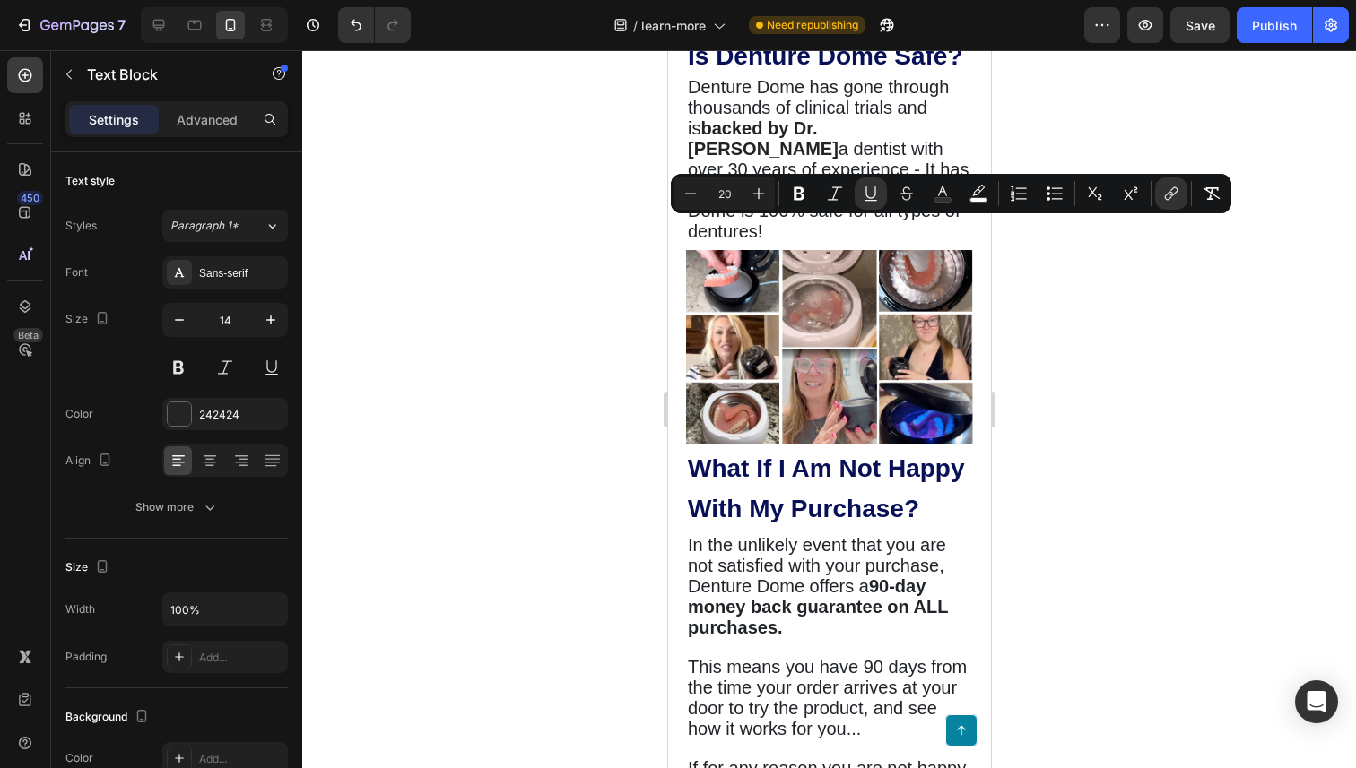
drag, startPoint x: 880, startPoint y: 228, endPoint x: 743, endPoint y: 242, distance: 137.1
click at [946, 187] on icon "Editor contextual toolbar" at bounding box center [942, 194] width 18 height 18
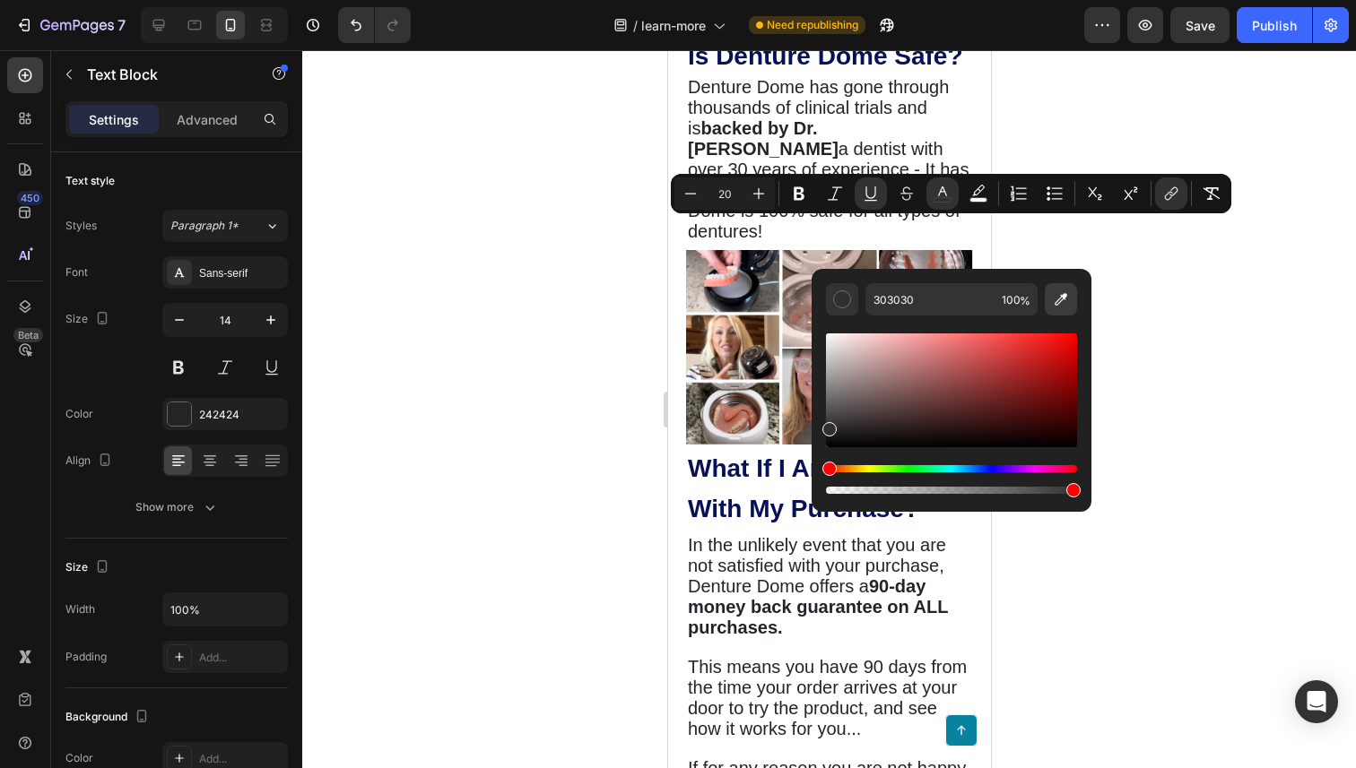
click at [1050, 289] on button "Editor contextual toolbar" at bounding box center [1061, 299] width 32 height 32
type input "3C67FF"
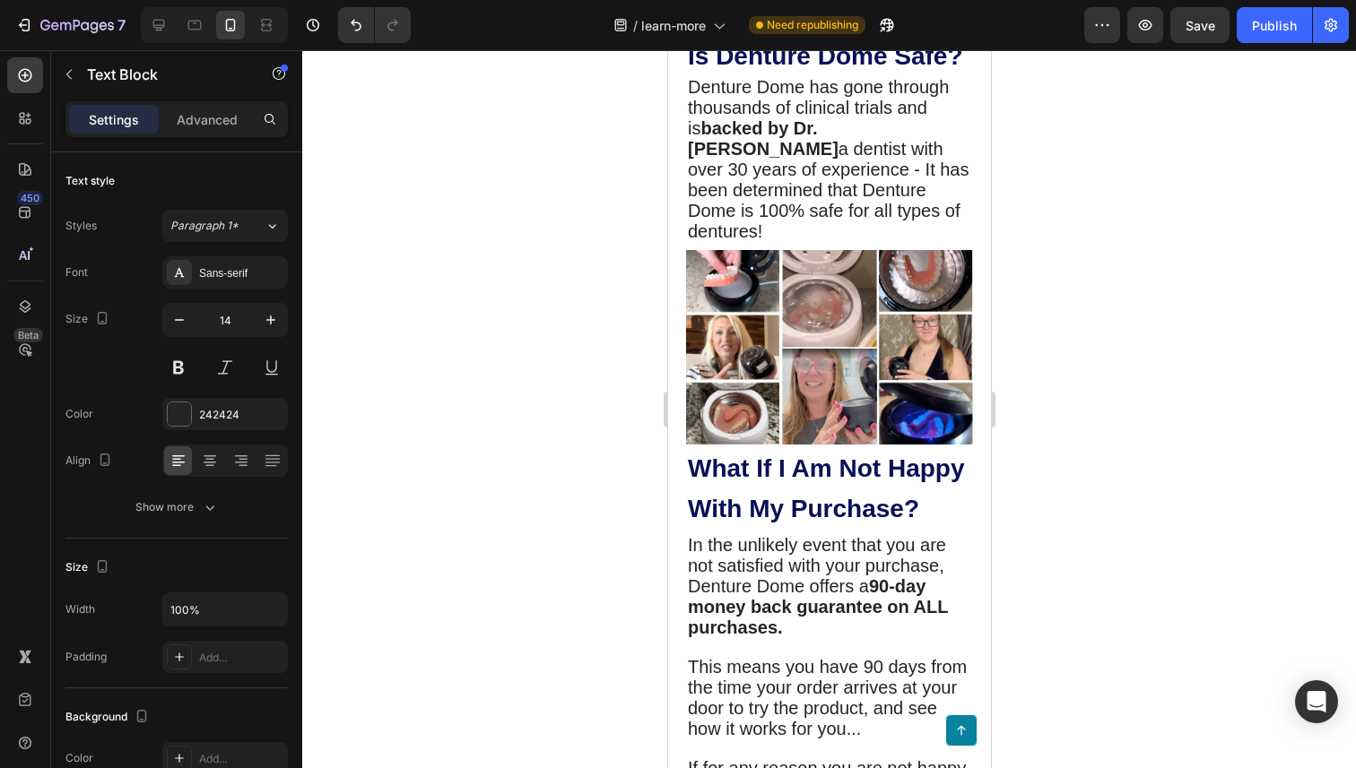
drag, startPoint x: 781, startPoint y: 287, endPoint x: 690, endPoint y: 286, distance: 90.6
drag, startPoint x: 849, startPoint y: 332, endPoint x: 907, endPoint y: 339, distance: 57.8
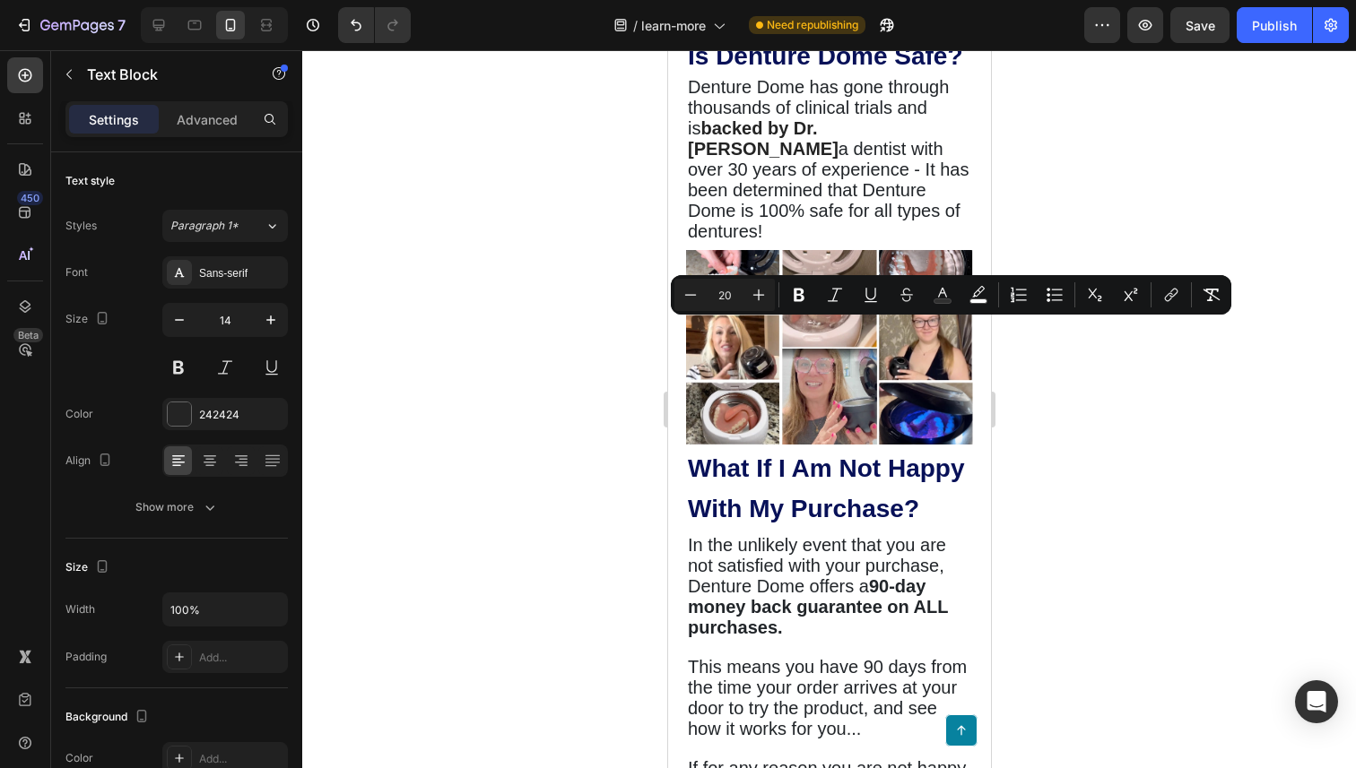
drag, startPoint x: 855, startPoint y: 335, endPoint x: 948, endPoint y: 339, distance: 93.3
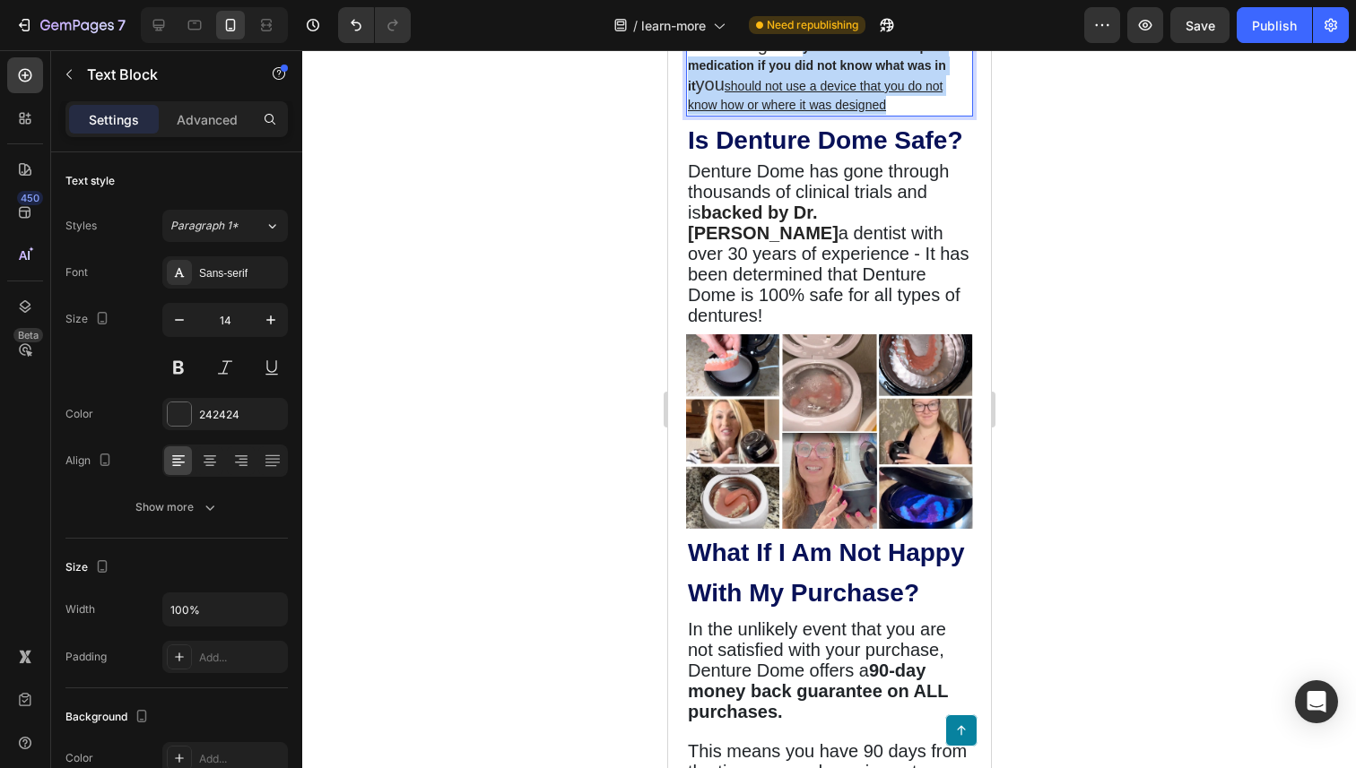
drag, startPoint x: 898, startPoint y: 535, endPoint x: 812, endPoint y: 484, distance: 100.1
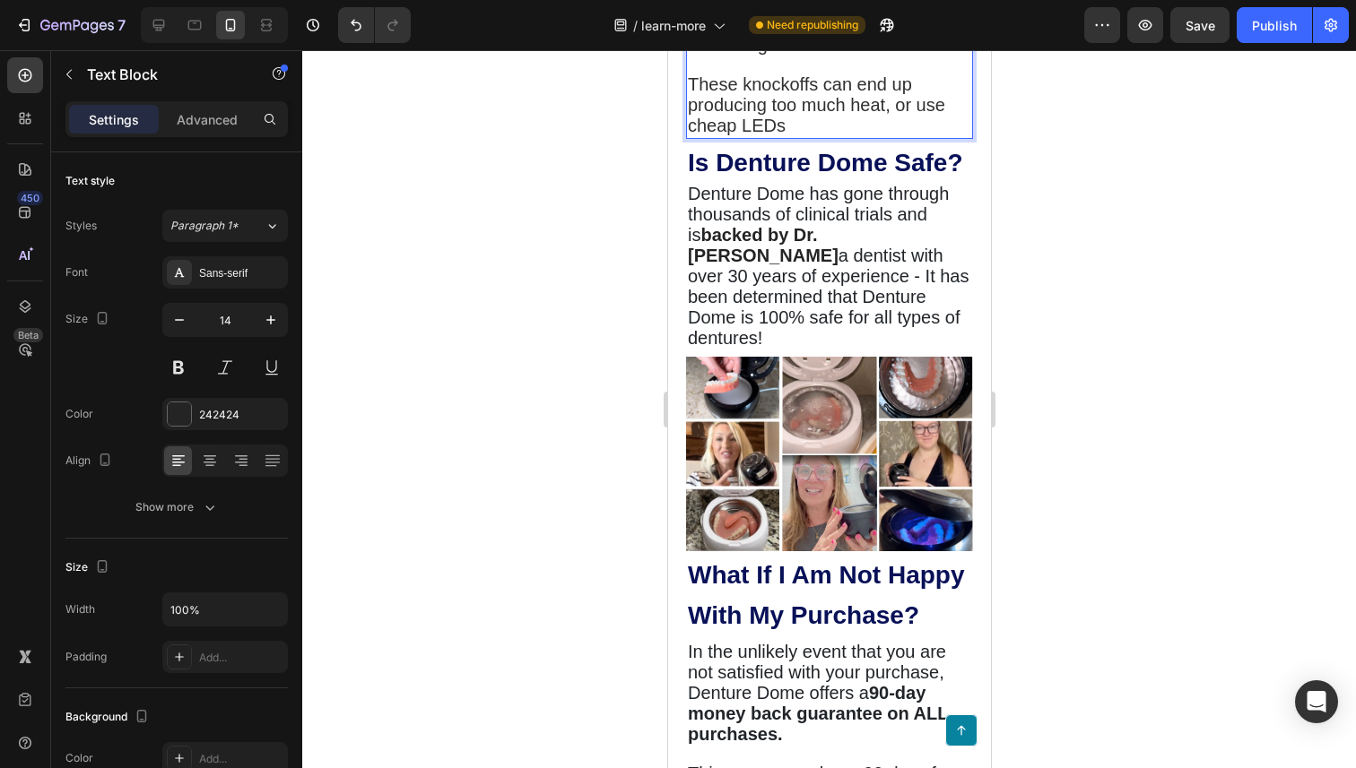
click at [886, 137] on p "These knockoffs can end up producing too much heat, or use cheap LEDs" at bounding box center [828, 106] width 283 height 62
click at [872, 135] on span "These knockoffs can end up producing too much heat, or use cheap LEDs instead o…" at bounding box center [817, 104] width 261 height 61
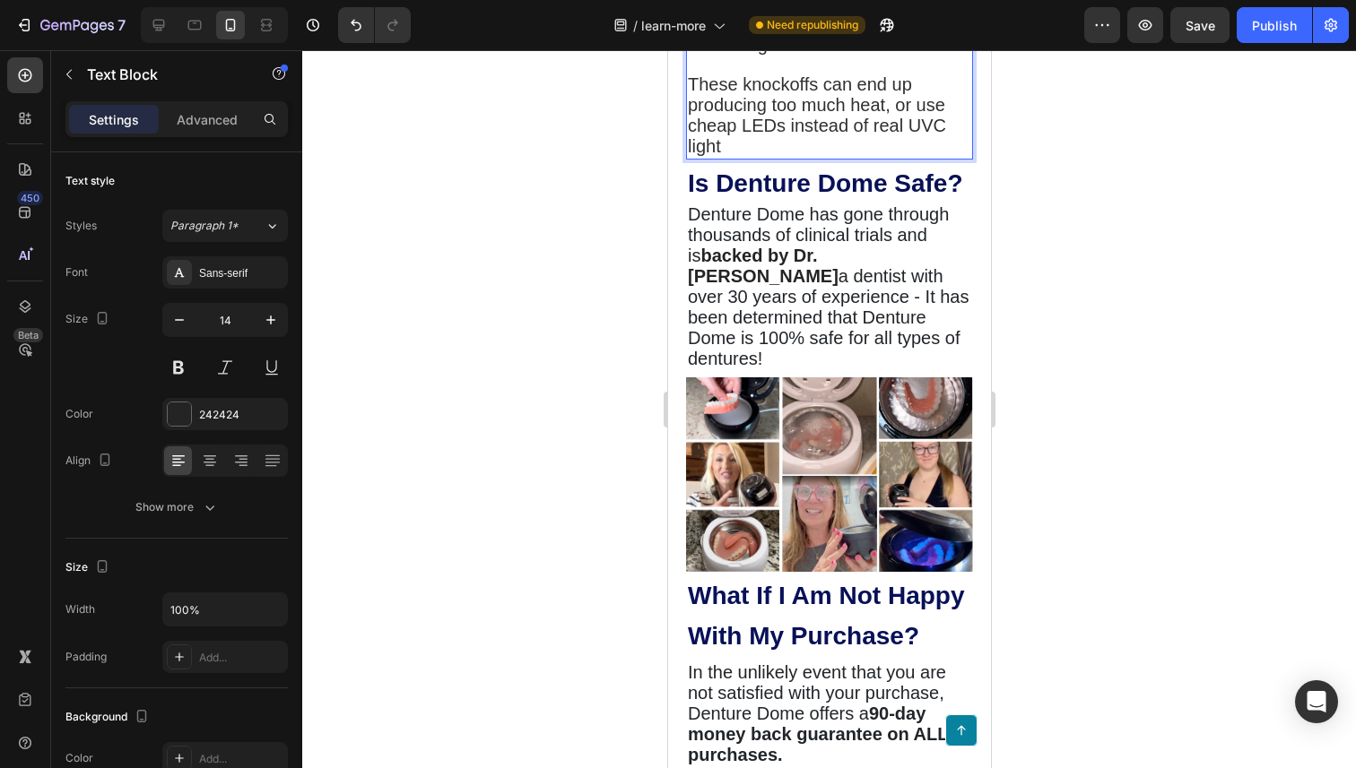
click at [878, 158] on p "These knockoffs can end up producing too much heat, or use cheap LEDs instead o…" at bounding box center [828, 116] width 283 height 82
click at [937, 156] on span "These knockoffs can end up producing too much heat, or use cheap LEDs instead o…" at bounding box center [828, 115] width 283 height 82
click at [968, 156] on span "These knockoffs can end up producing too much heat, or use cheap LEDs instead o…" at bounding box center [828, 115] width 283 height 82
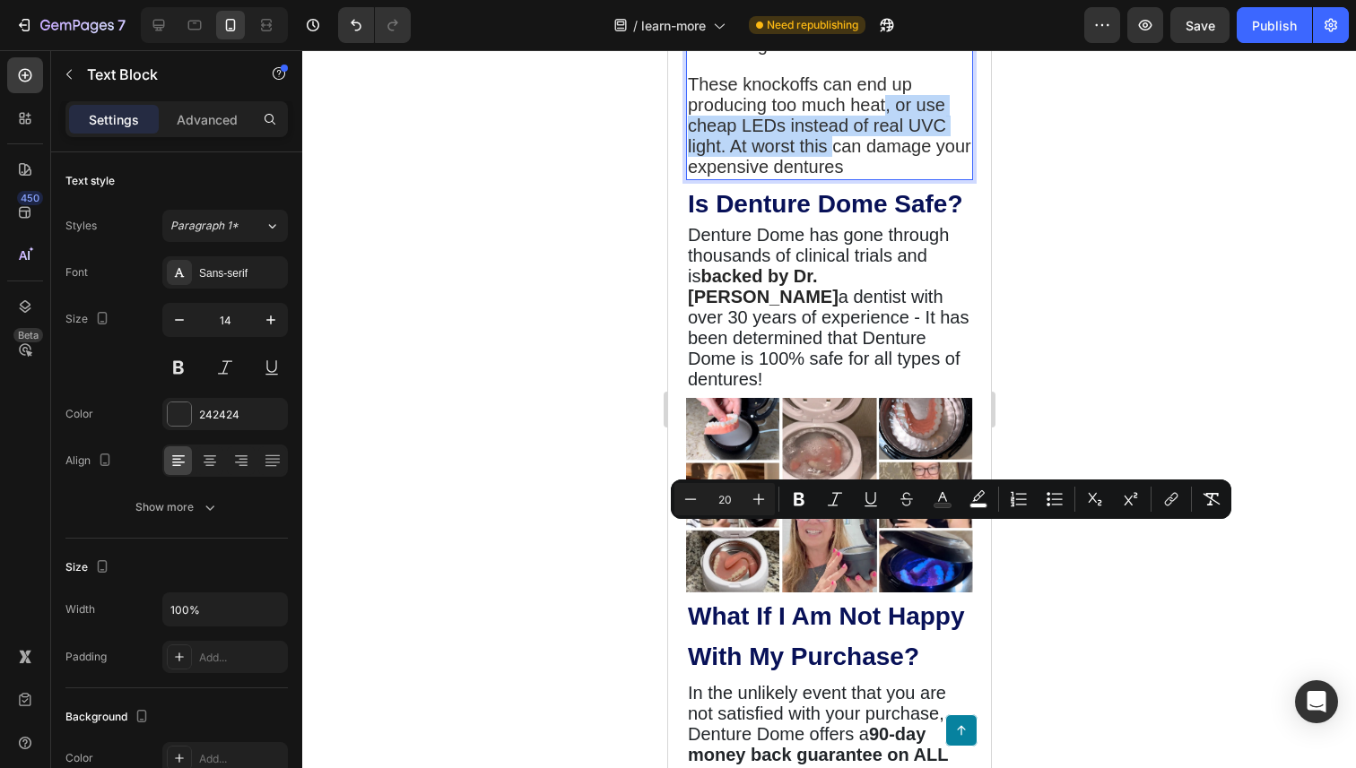
drag, startPoint x: 831, startPoint y: 578, endPoint x: 881, endPoint y: 542, distance: 62.2
click at [881, 177] on span "These knockoffs can end up producing too much heat, or use cheap LEDs instead o…" at bounding box center [828, 125] width 283 height 102
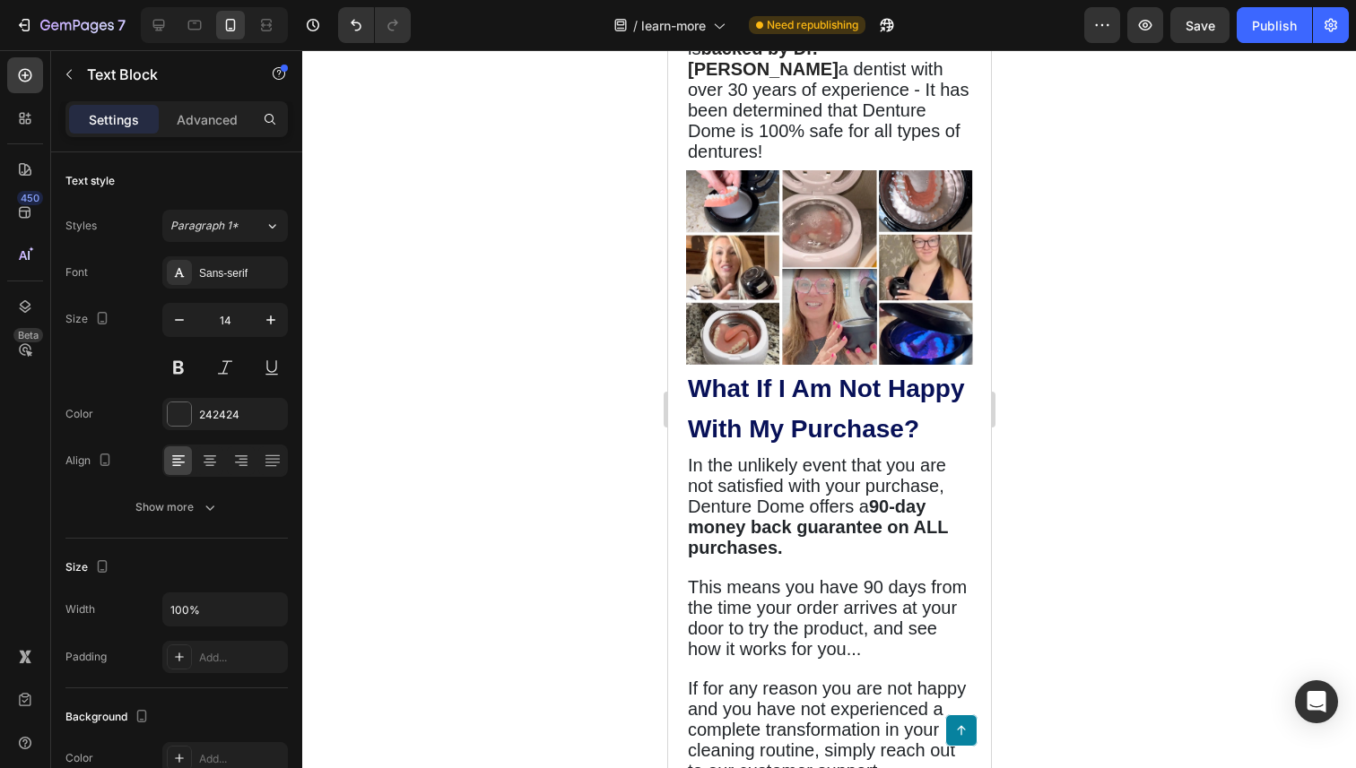
scroll to position [5618, 0]
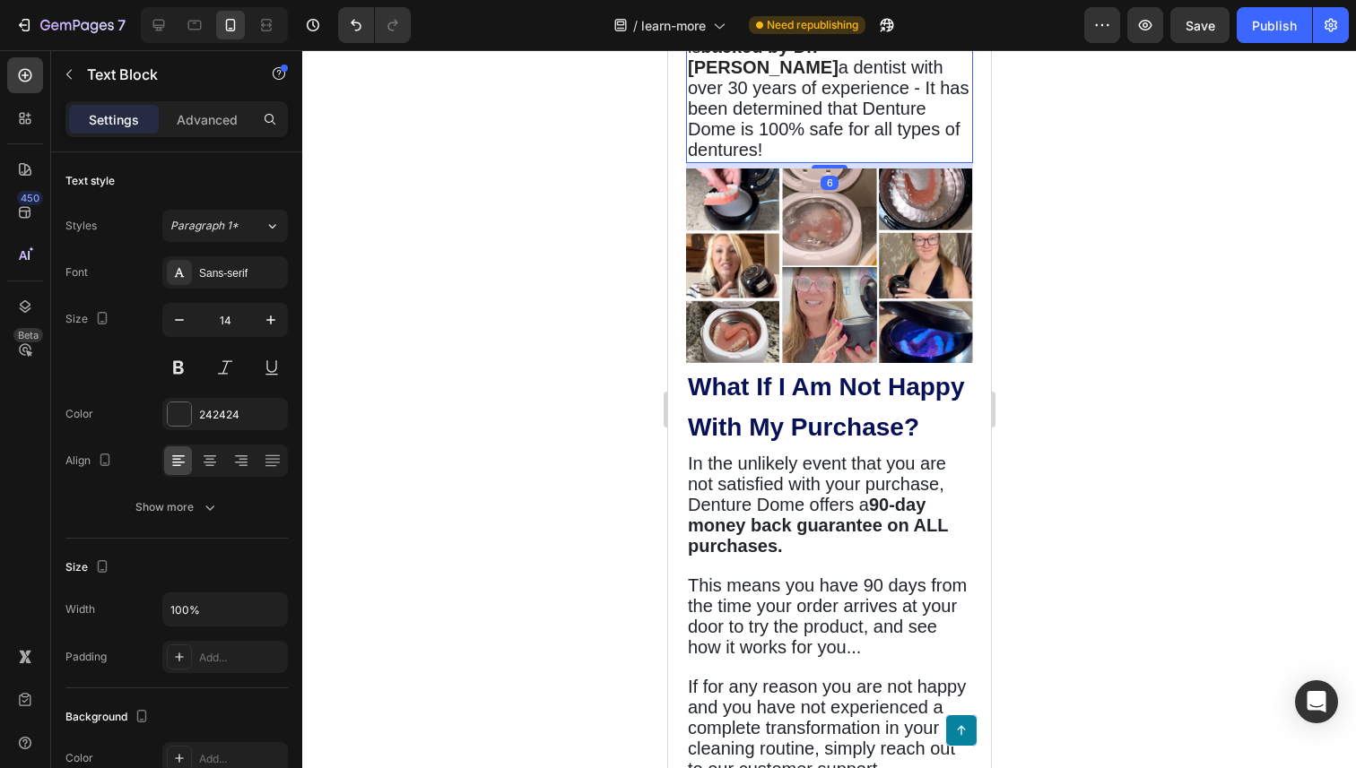
click at [836, 77] on strong "backed by Dr. [PERSON_NAME]" at bounding box center [762, 57] width 151 height 40
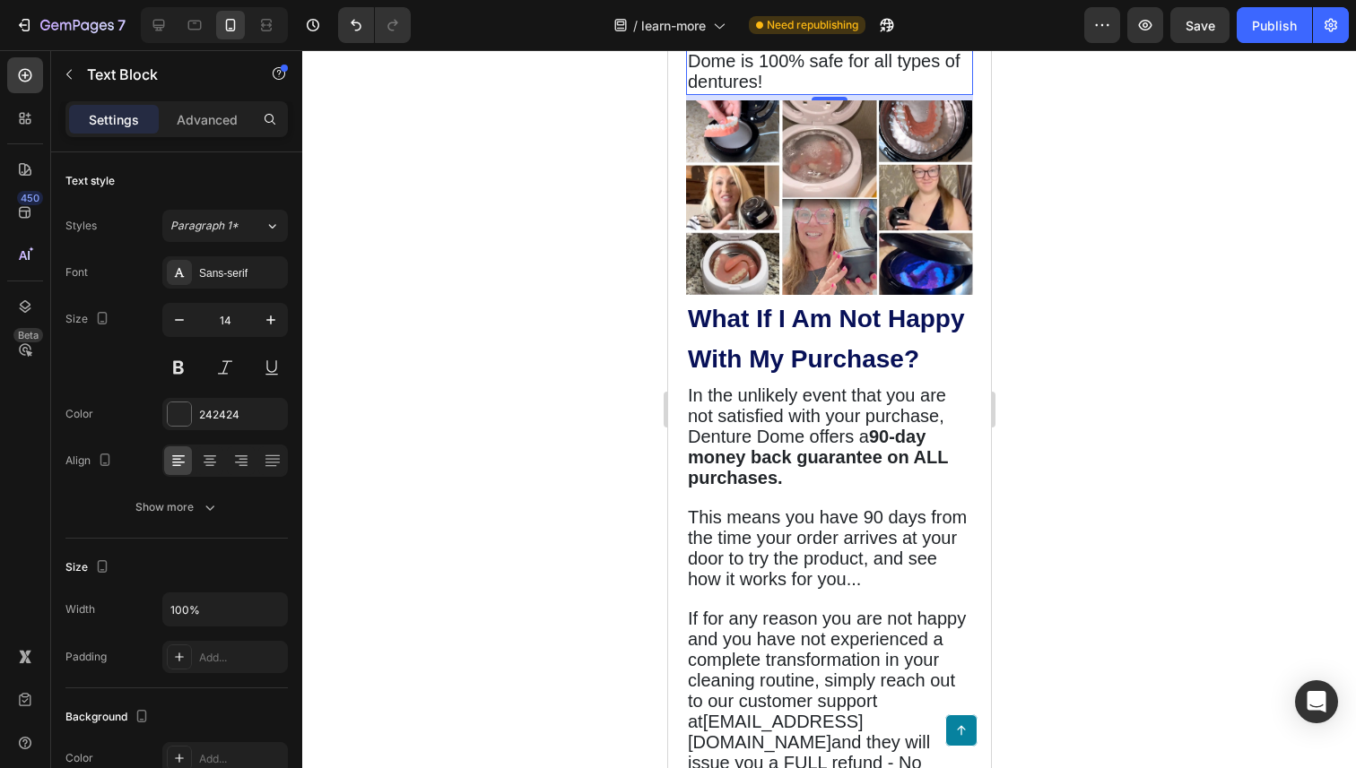
scroll to position [5705, 0]
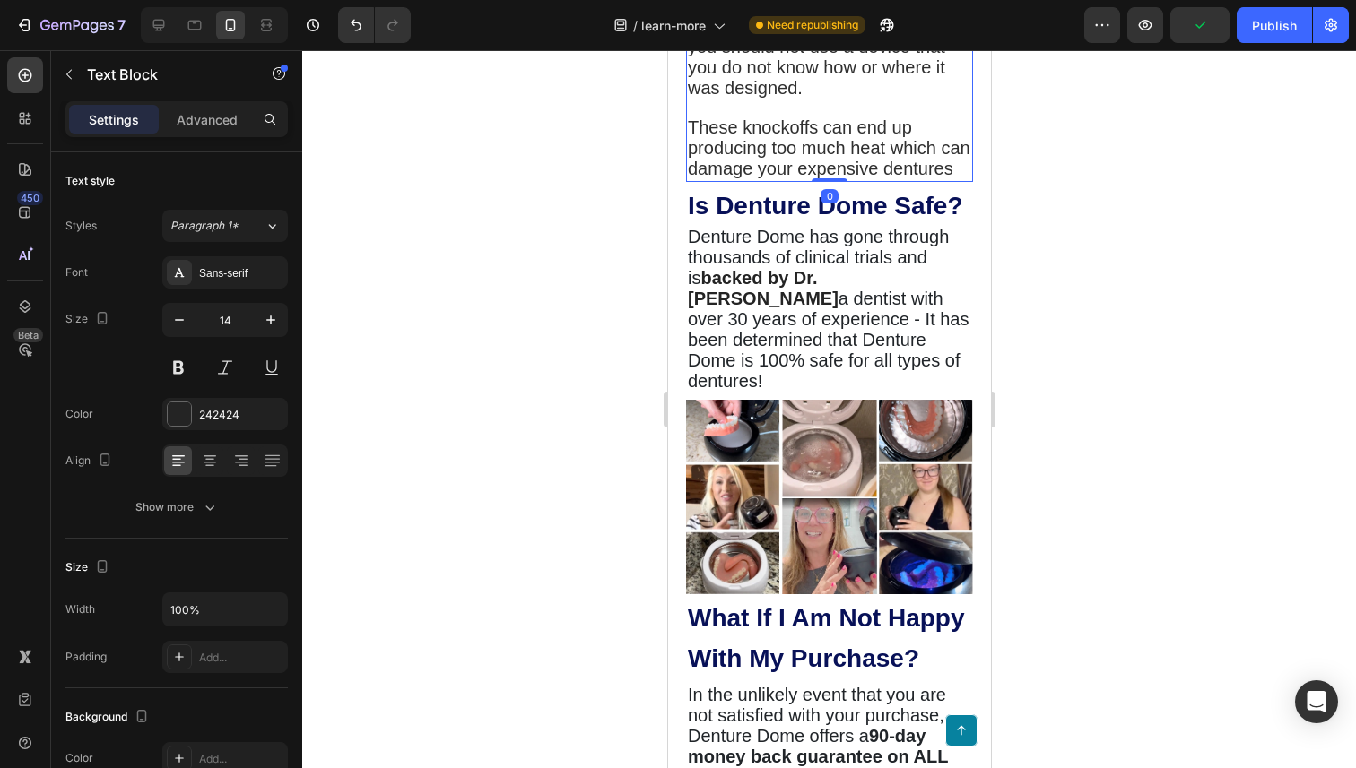
scroll to position [5368, 0]
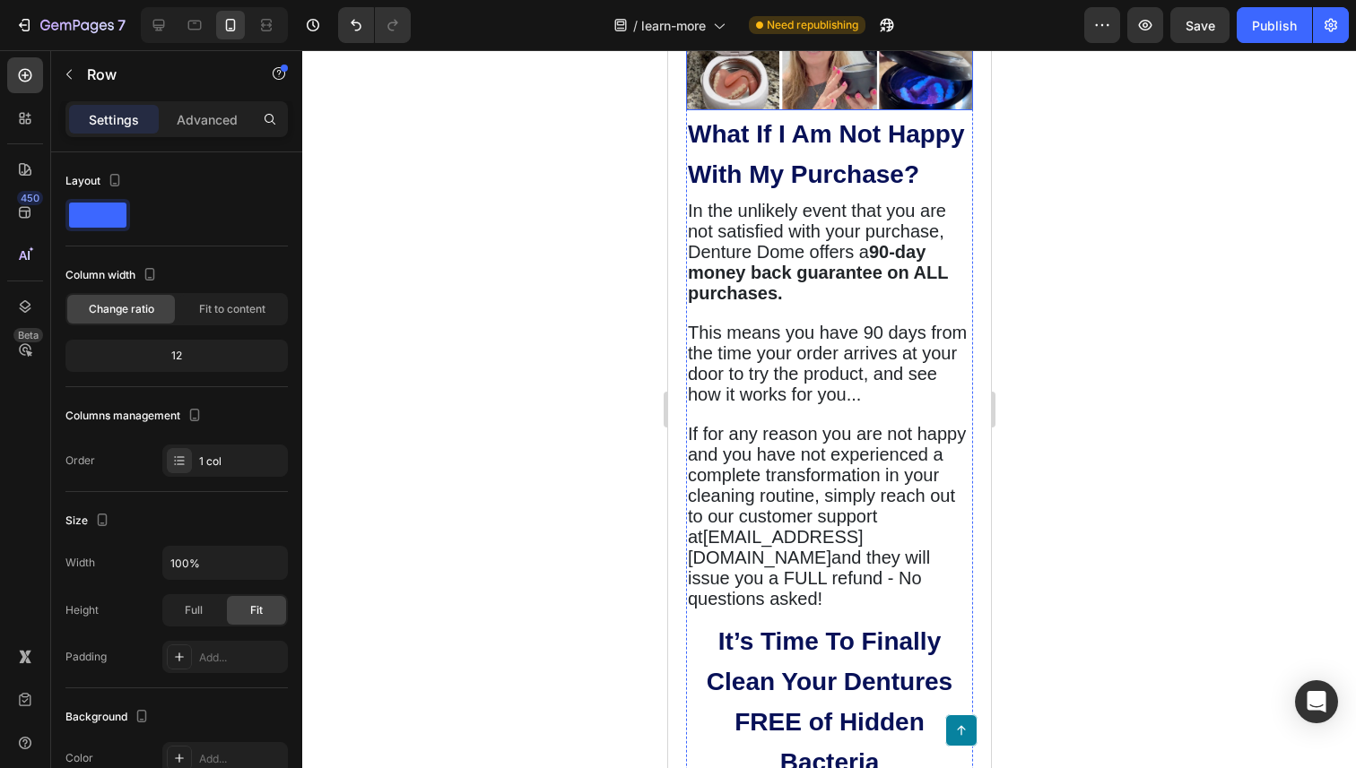
scroll to position [5863, 0]
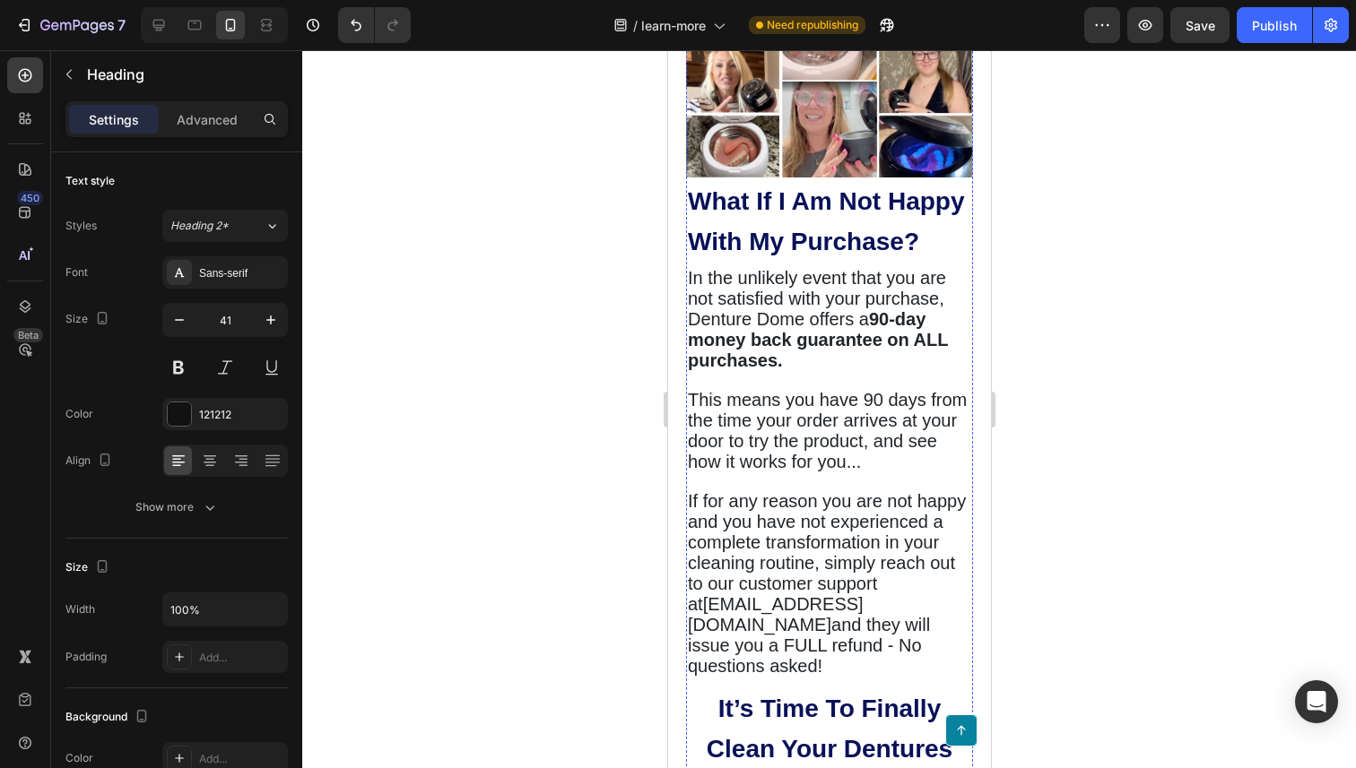
scroll to position [6025, 0]
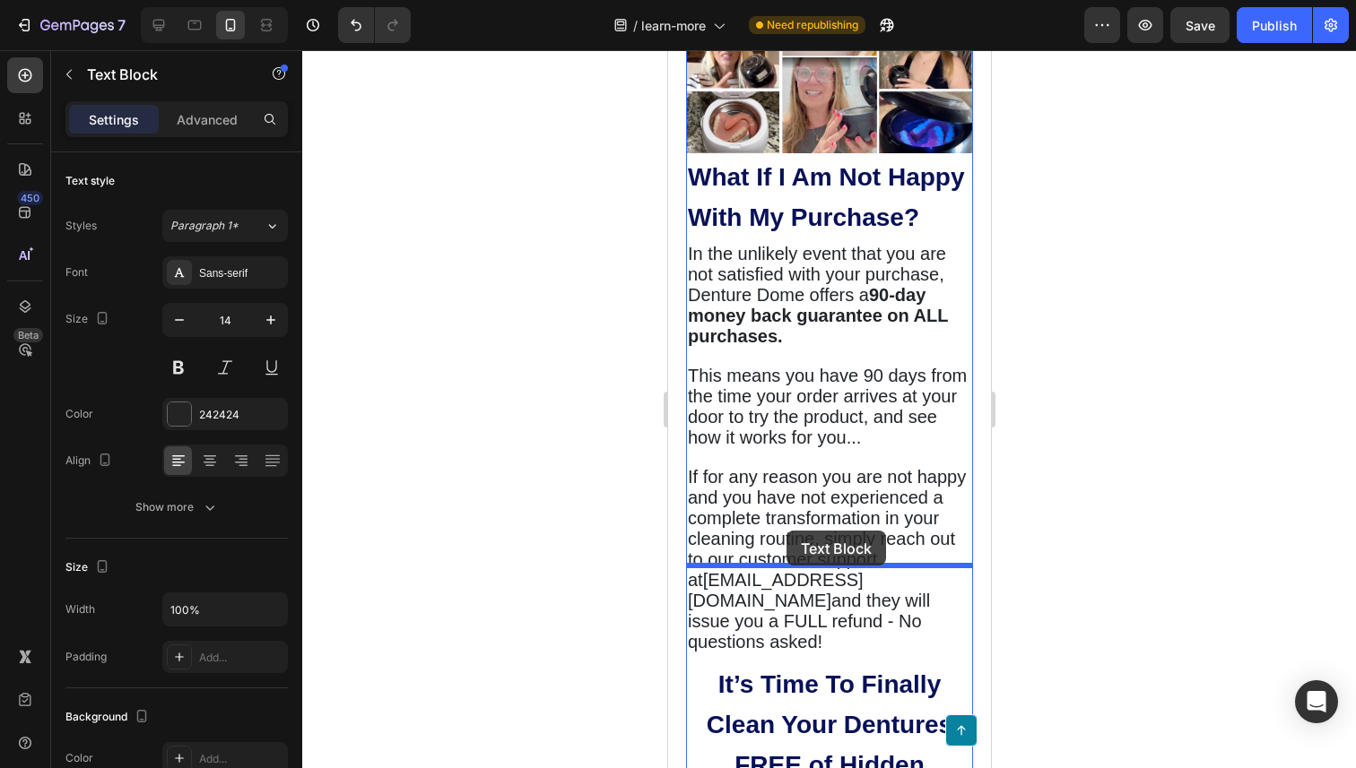
drag, startPoint x: 777, startPoint y: 308, endPoint x: 786, endPoint y: 531, distance: 223.4
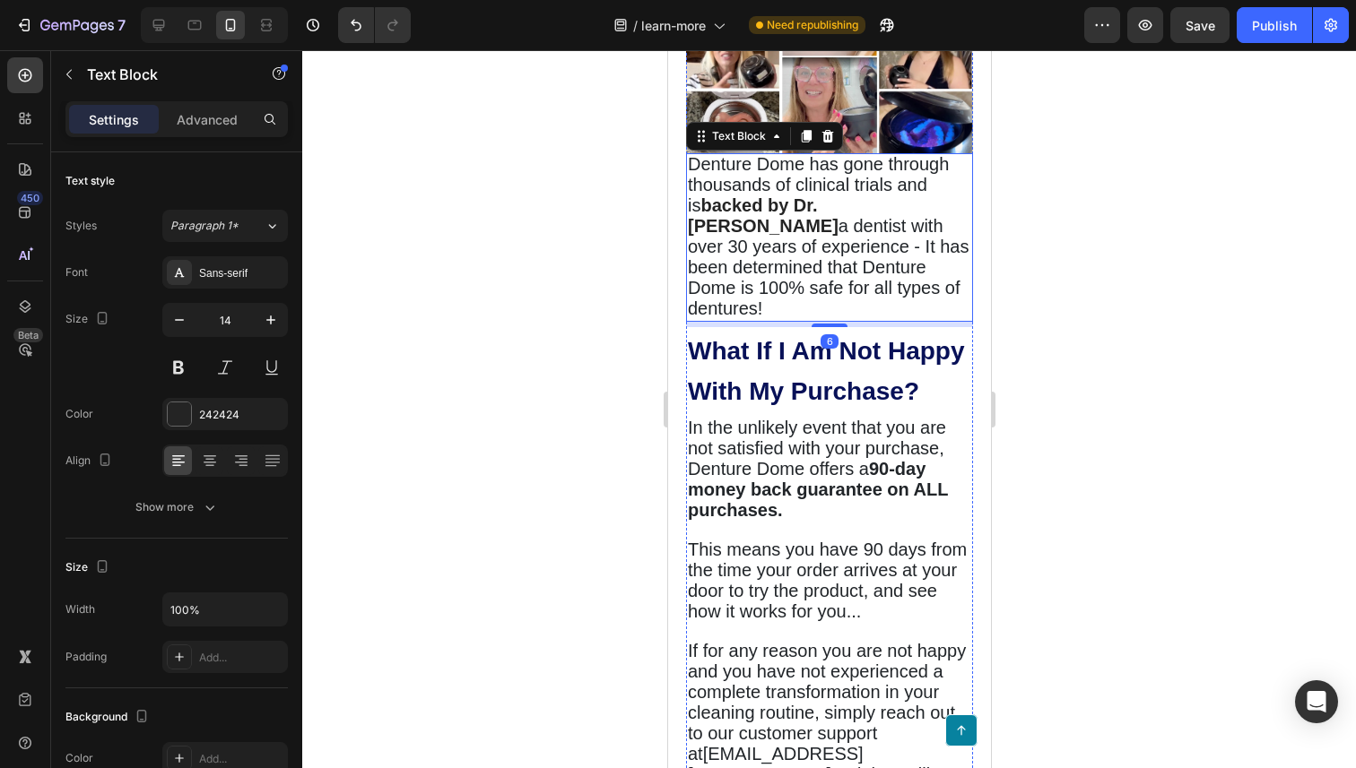
scroll to position [5872, 0]
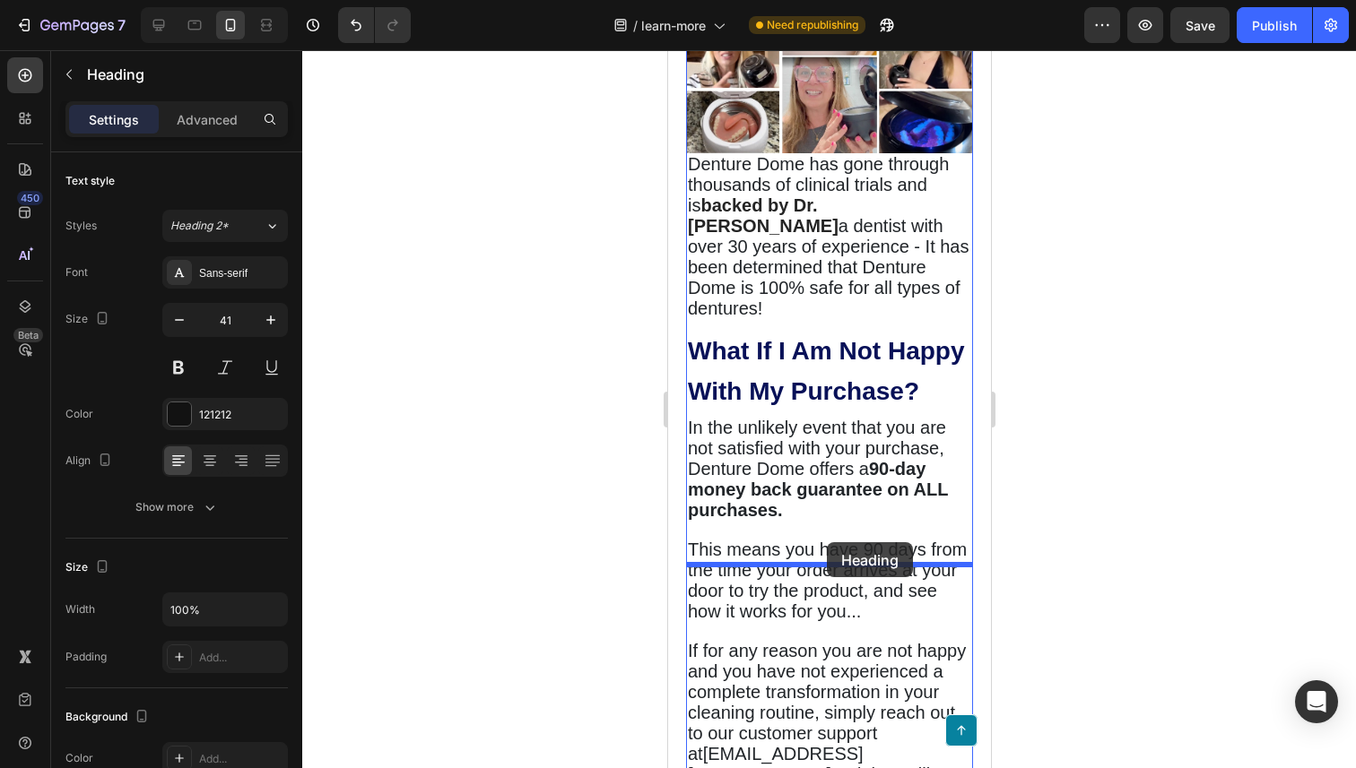
drag, startPoint x: 811, startPoint y: 187, endPoint x: 826, endPoint y: 543, distance: 355.4
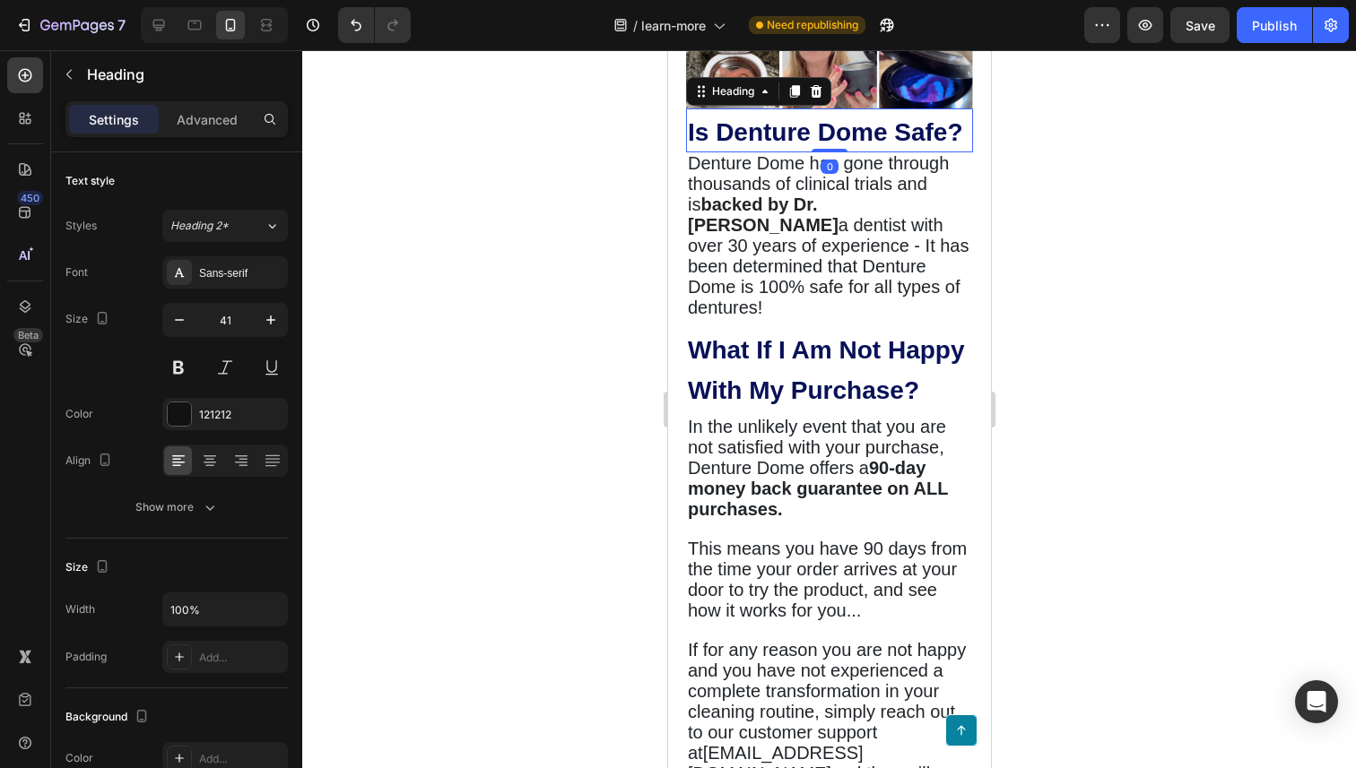
scroll to position [5995, 0]
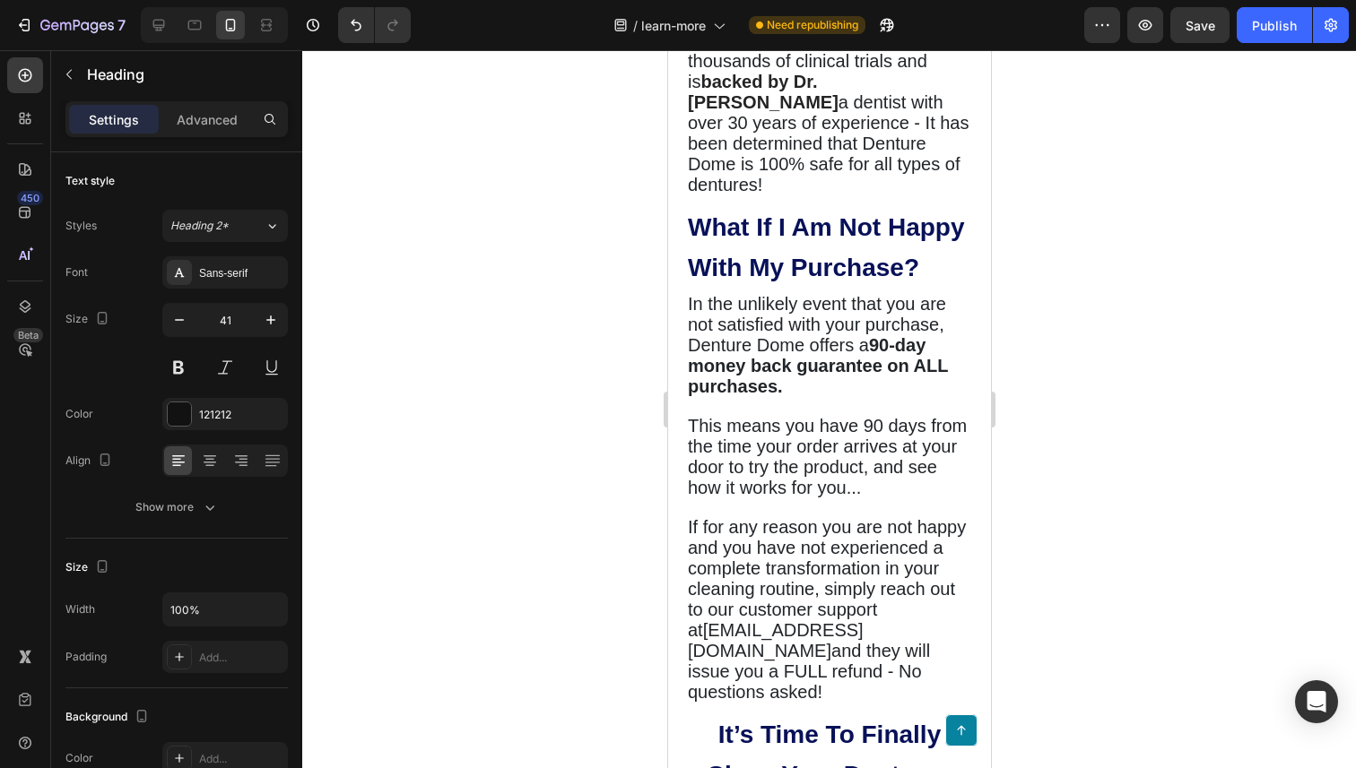
click at [845, 23] on strong "Is Denture Dome Safe?" at bounding box center [824, 10] width 275 height 28
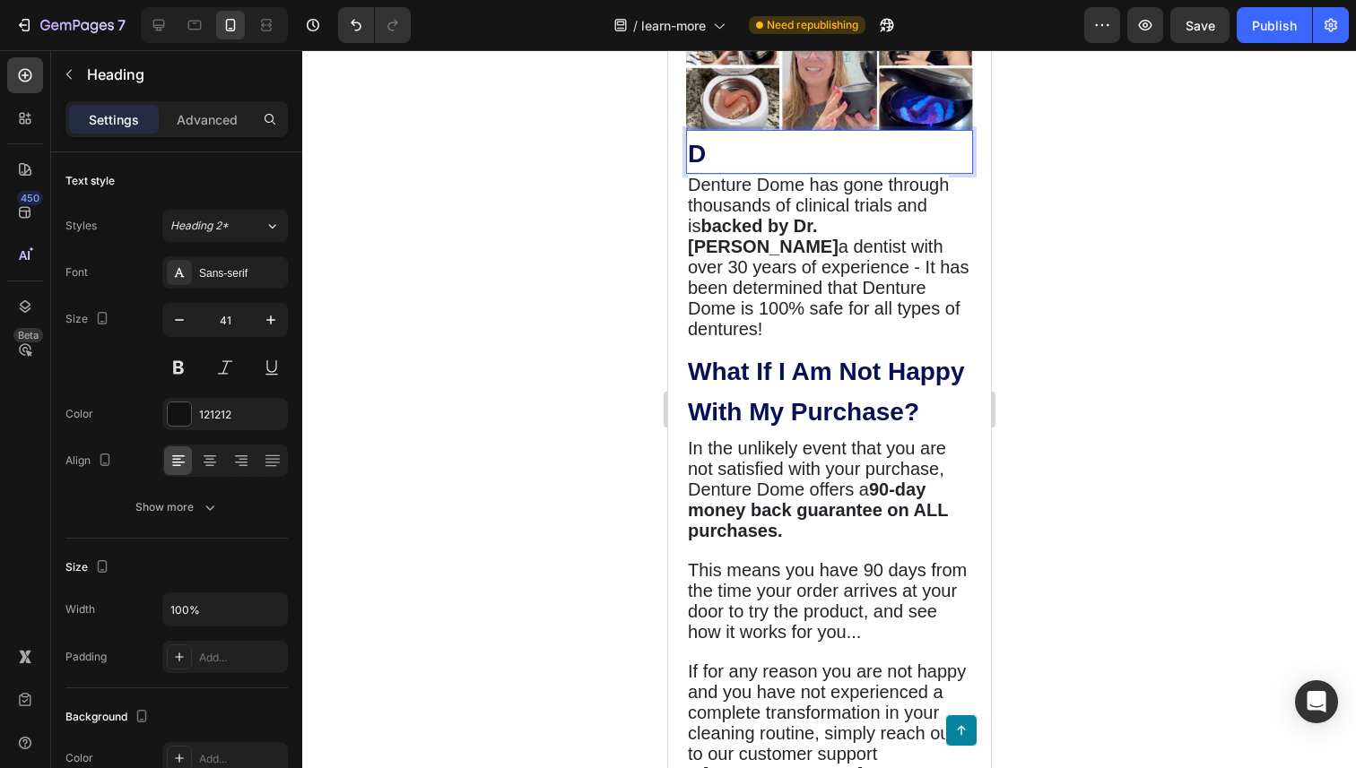
scroll to position [5854, 0]
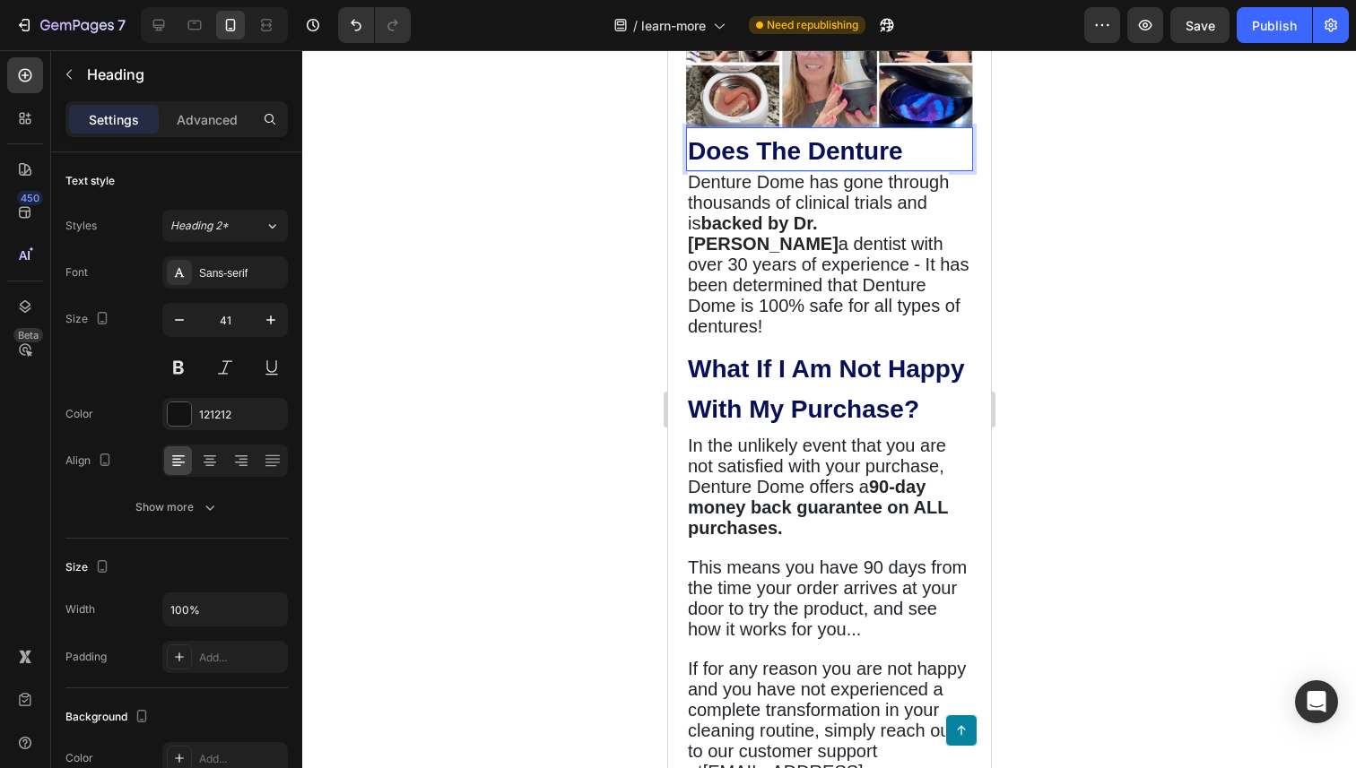
click at [838, 165] on strong "Does The Denture" at bounding box center [794, 151] width 215 height 28
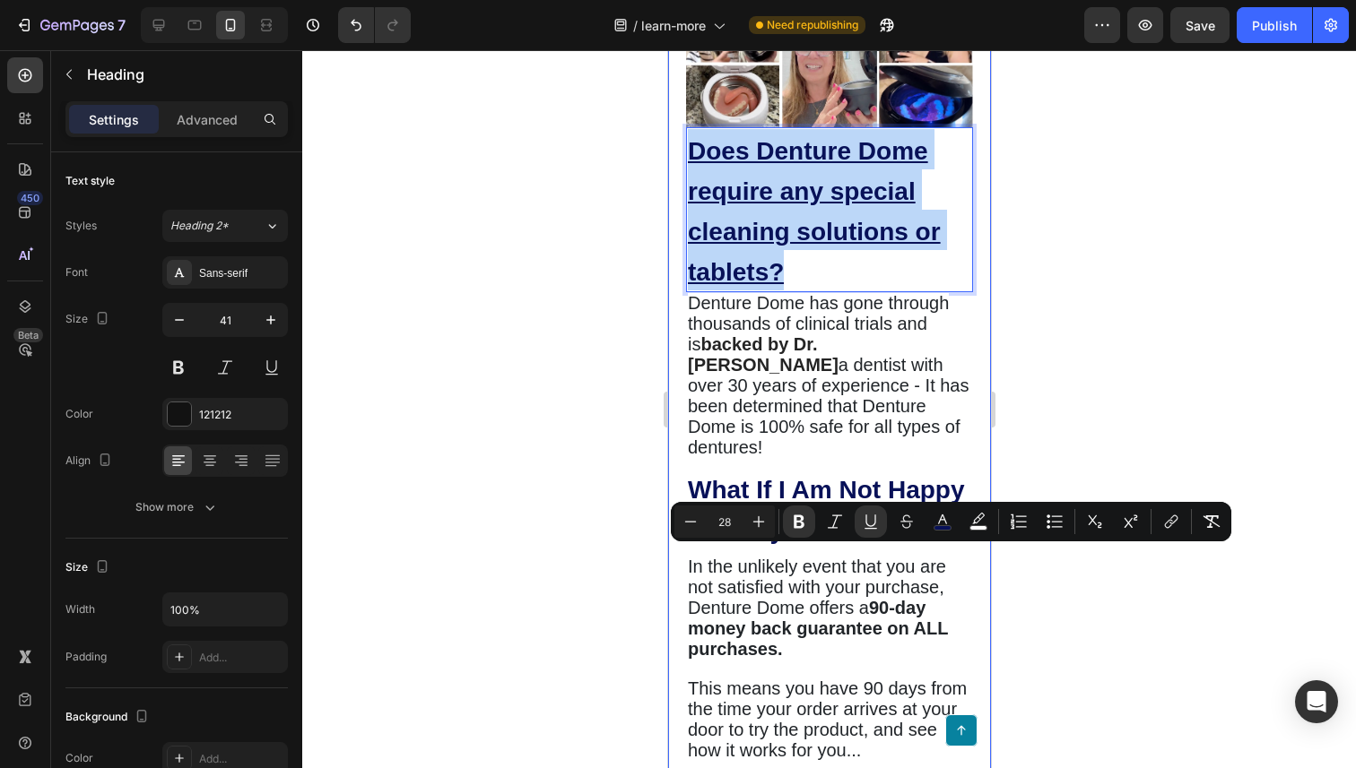
drag, startPoint x: 781, startPoint y: 671, endPoint x: 671, endPoint y: 561, distance: 155.3
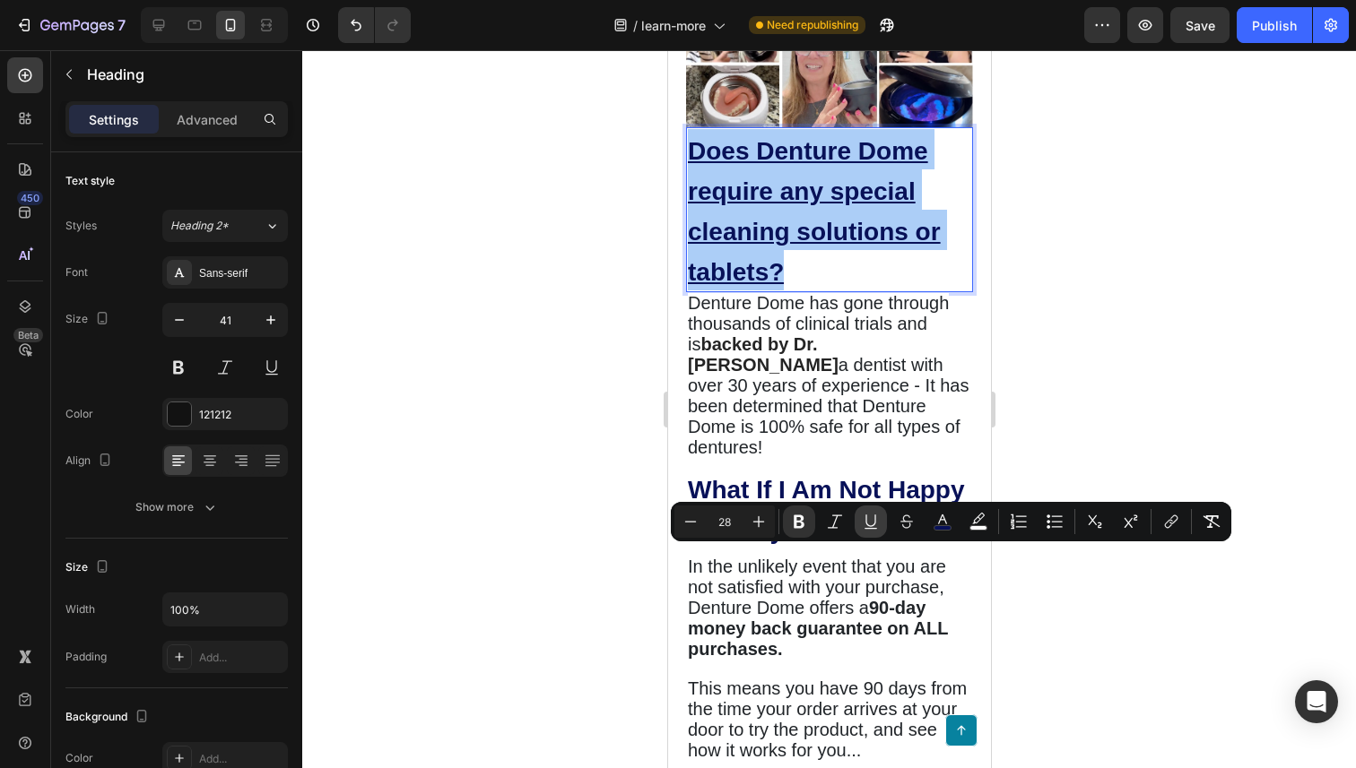
click at [864, 520] on icon "Editor contextual toolbar" at bounding box center [871, 522] width 18 height 18
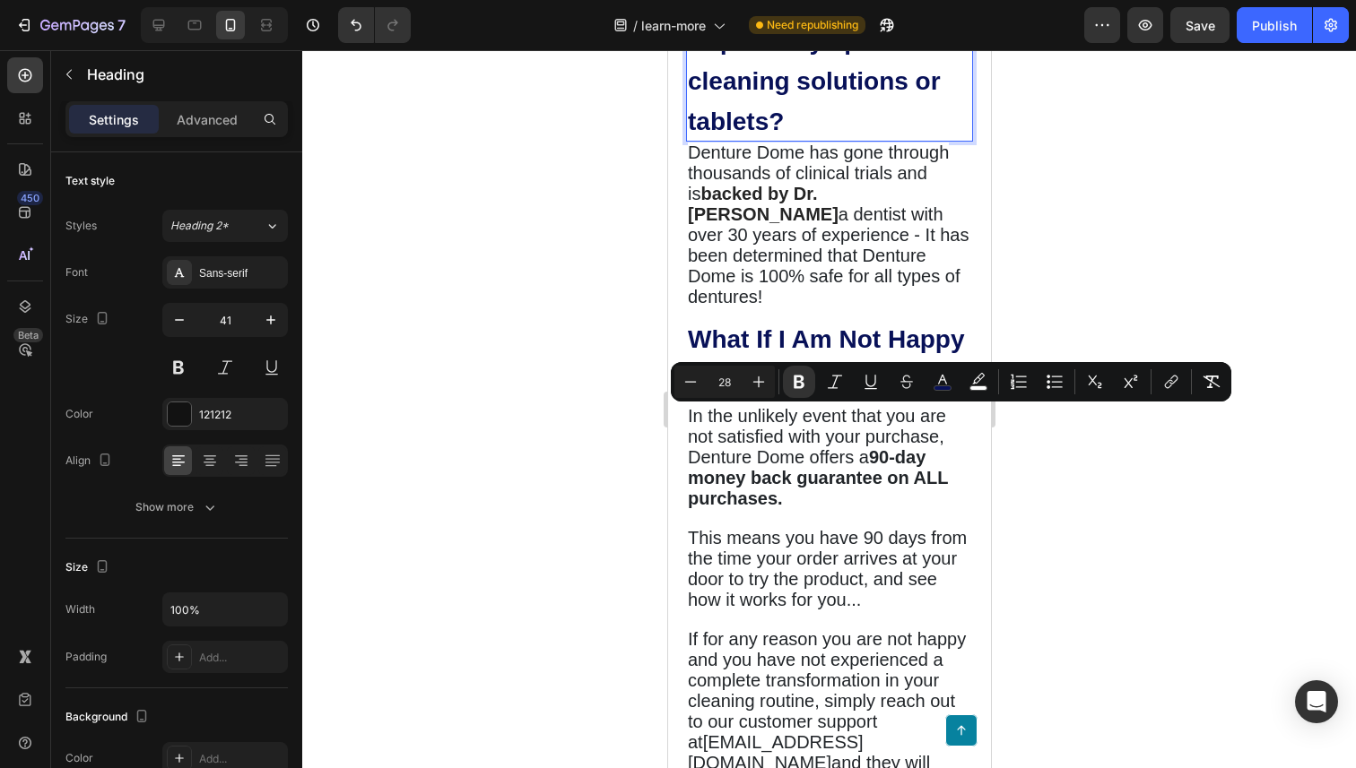
scroll to position [6005, 0]
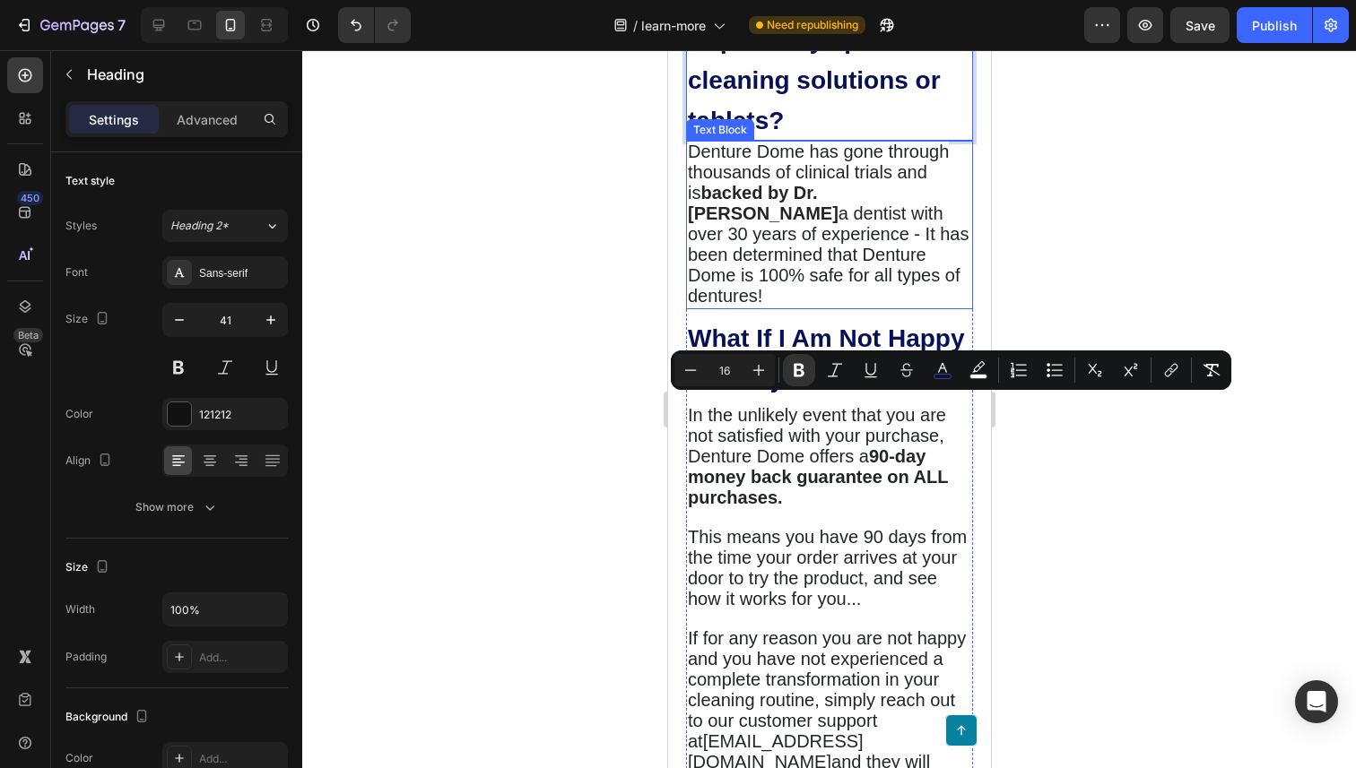
click at [779, 223] on strong "backed by Dr. [PERSON_NAME]" at bounding box center [762, 203] width 151 height 40
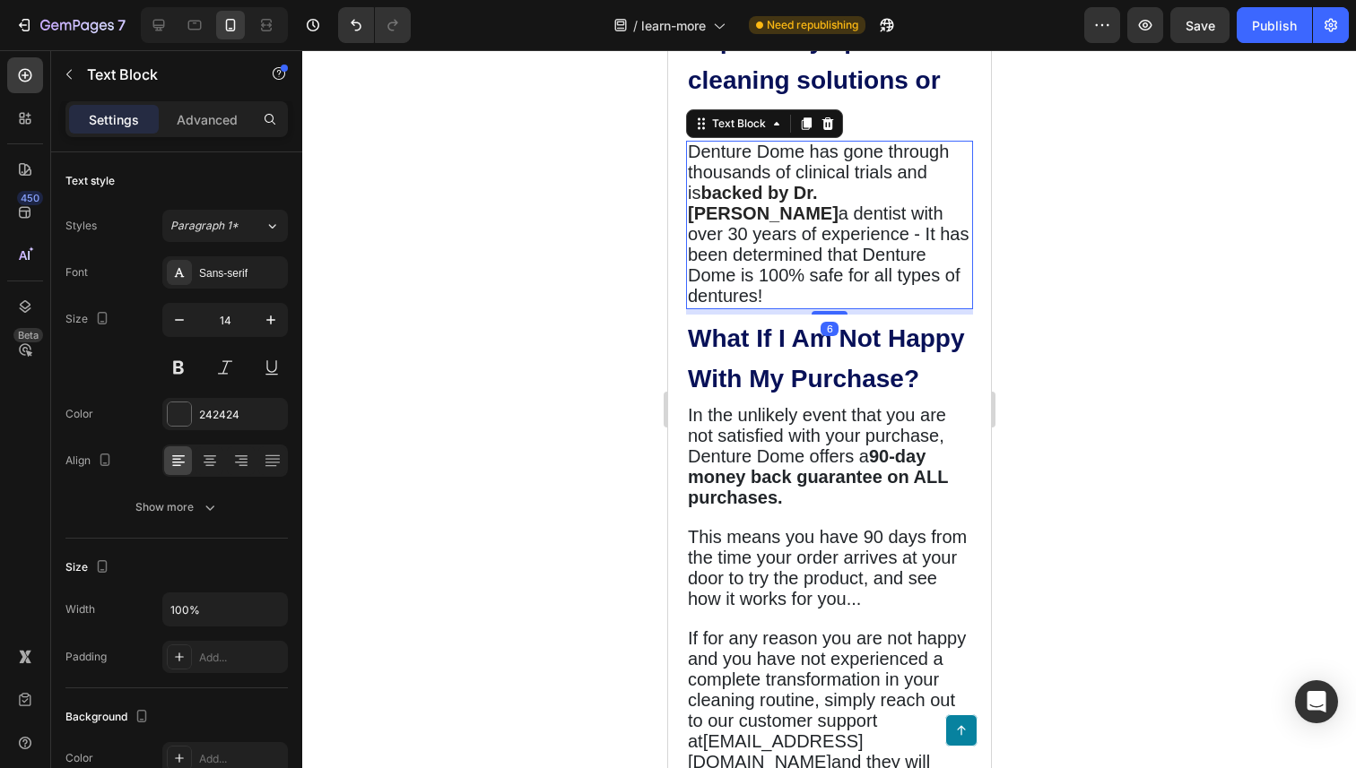
click at [779, 223] on strong "backed by Dr. [PERSON_NAME]" at bounding box center [762, 203] width 151 height 40
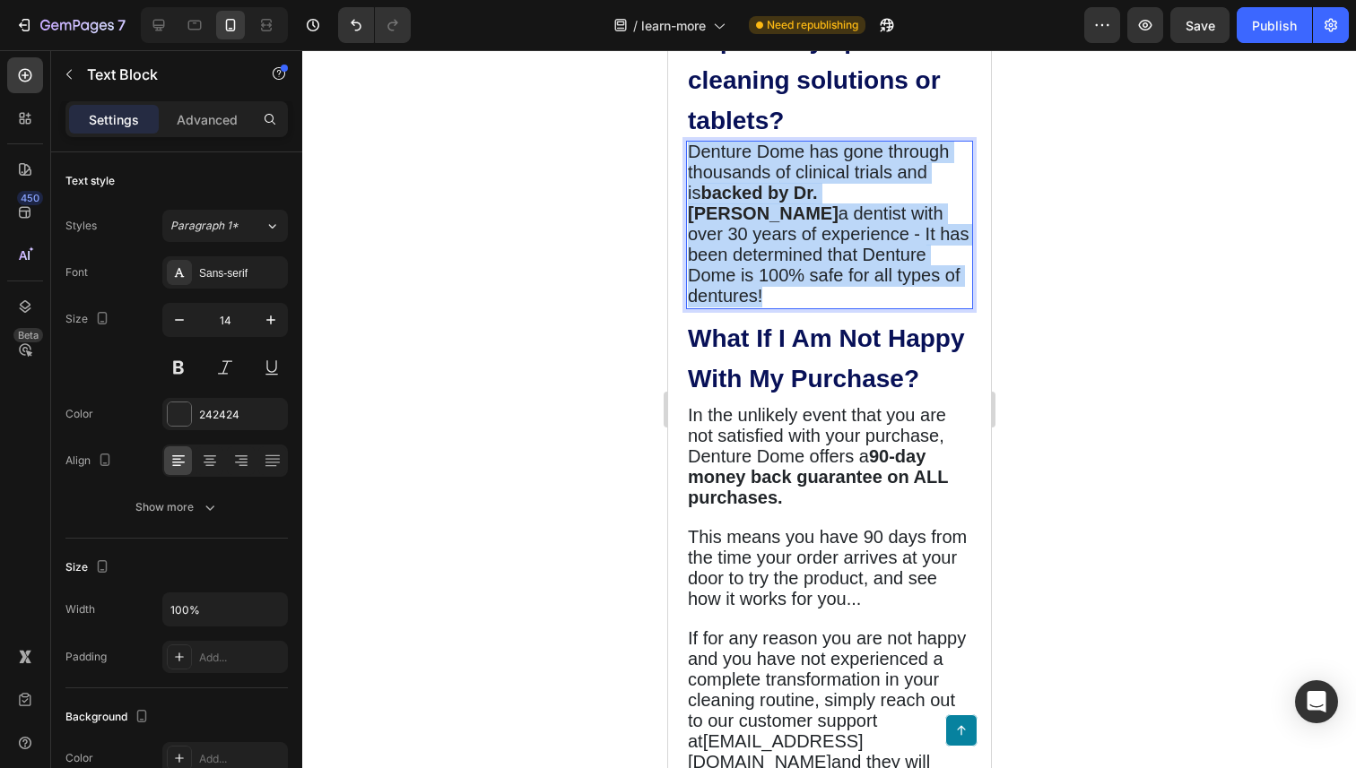
click at [779, 223] on strong "backed by Dr. [PERSON_NAME]" at bounding box center [762, 203] width 151 height 40
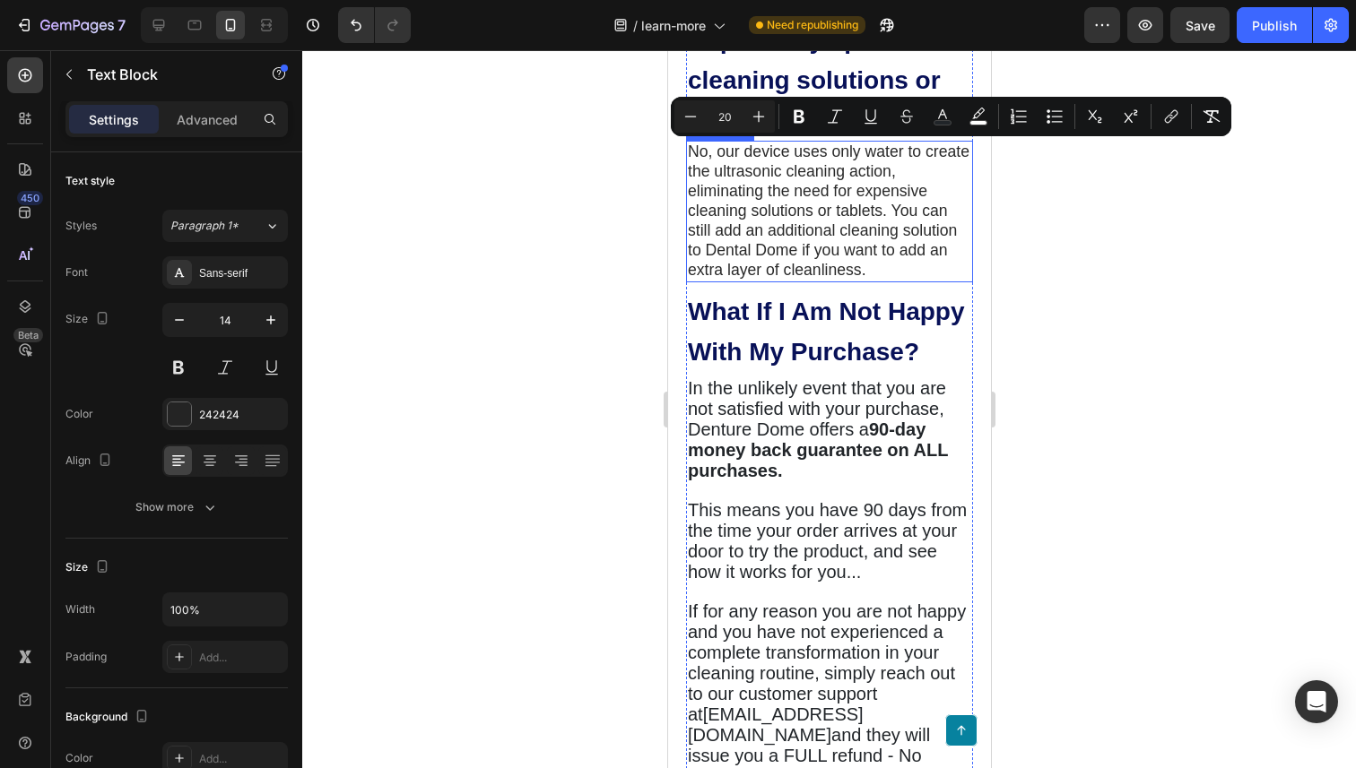
click at [774, 279] on span "No, our device uses only water to create the ultrasonic cleaning action, elimin…" at bounding box center [828, 211] width 282 height 136
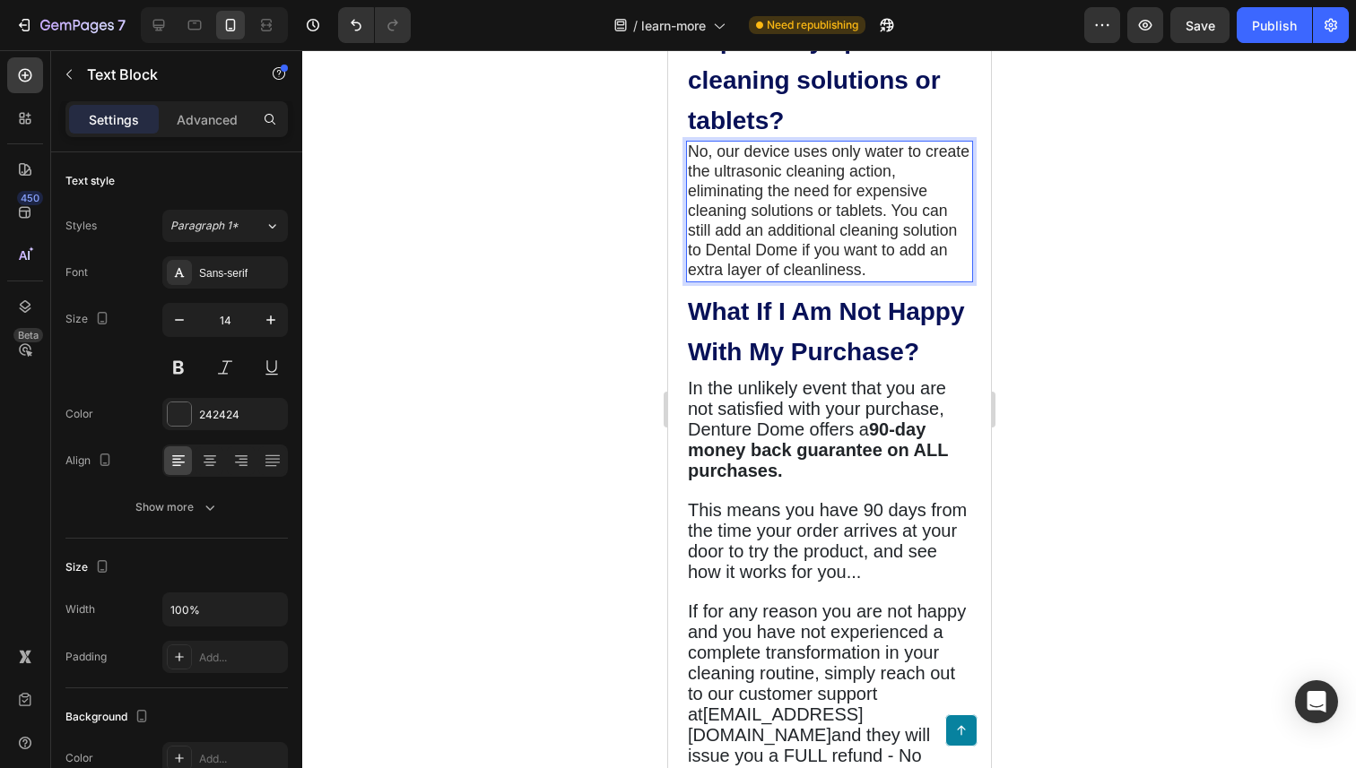
click at [774, 279] on span "No, our device uses only water to create the ultrasonic cleaning action, elimin…" at bounding box center [828, 211] width 282 height 136
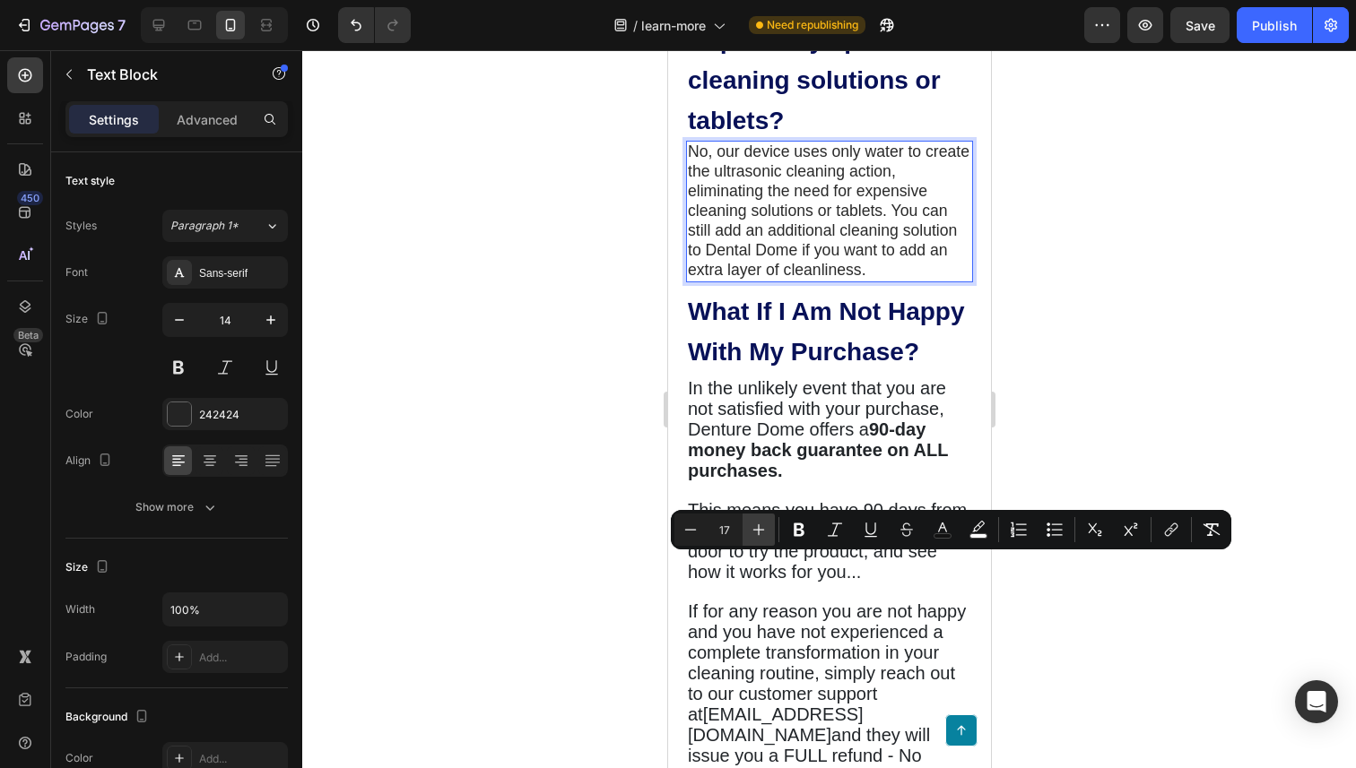
click at [757, 527] on icon "Editor contextual toolbar" at bounding box center [759, 530] width 18 height 18
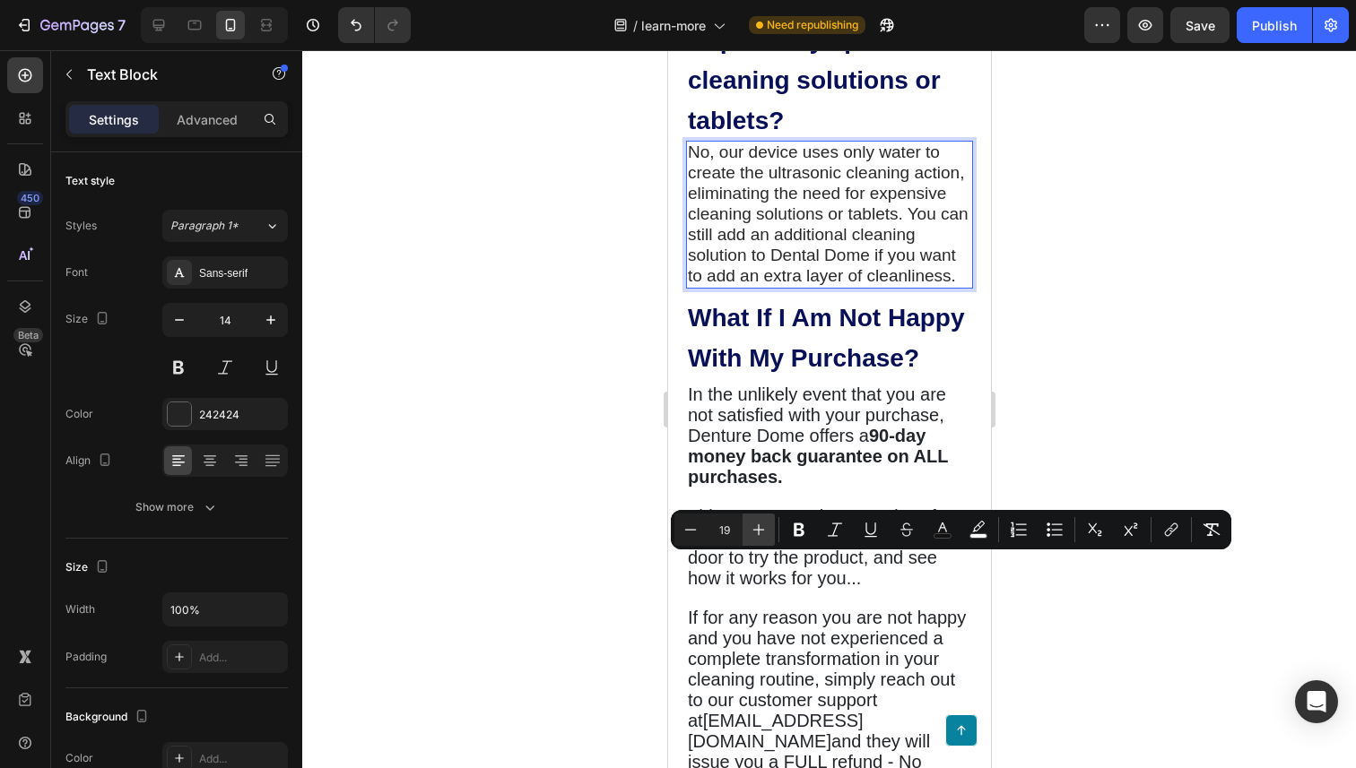
click at [757, 527] on icon "Editor contextual toolbar" at bounding box center [759, 530] width 18 height 18
type input "20"
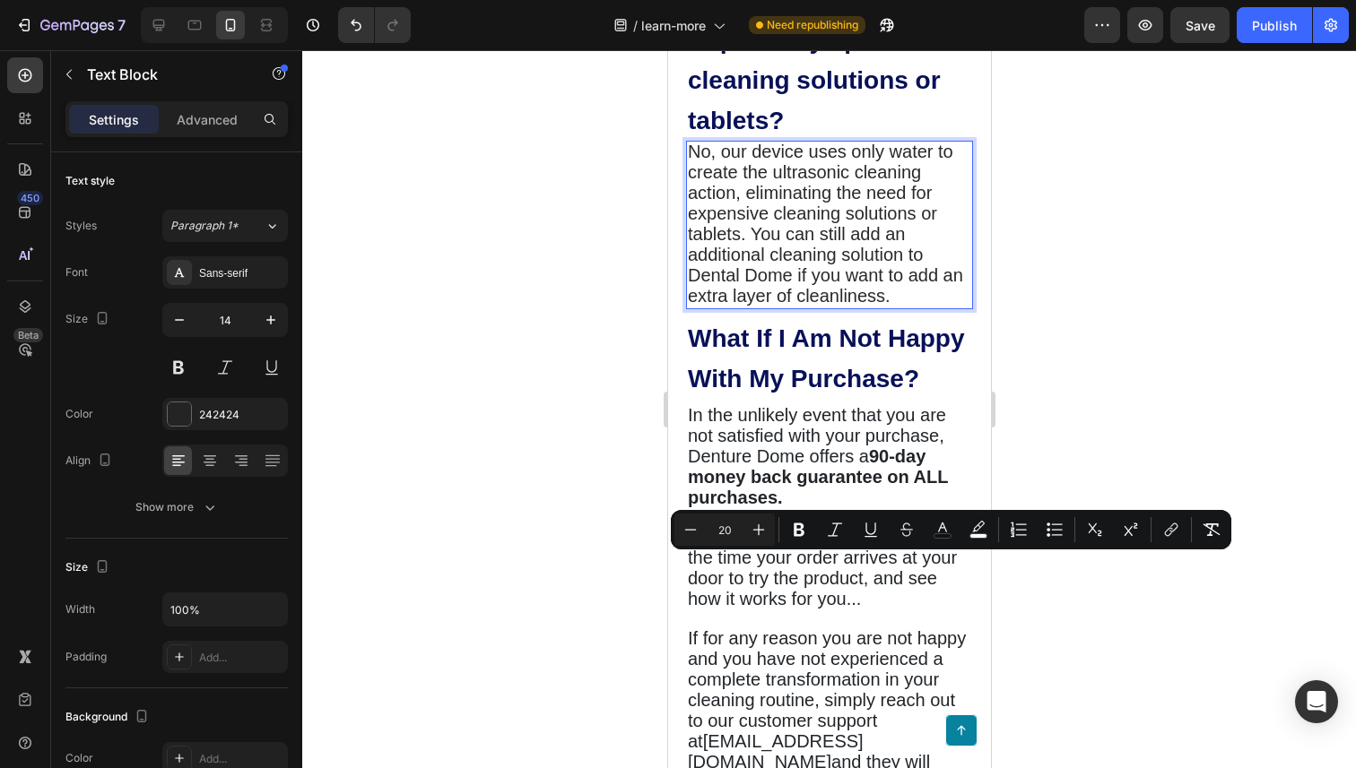
click at [740, 306] on span "No, our device uses only water to create the ultrasonic cleaning action, elimin…" at bounding box center [824, 224] width 275 height 164
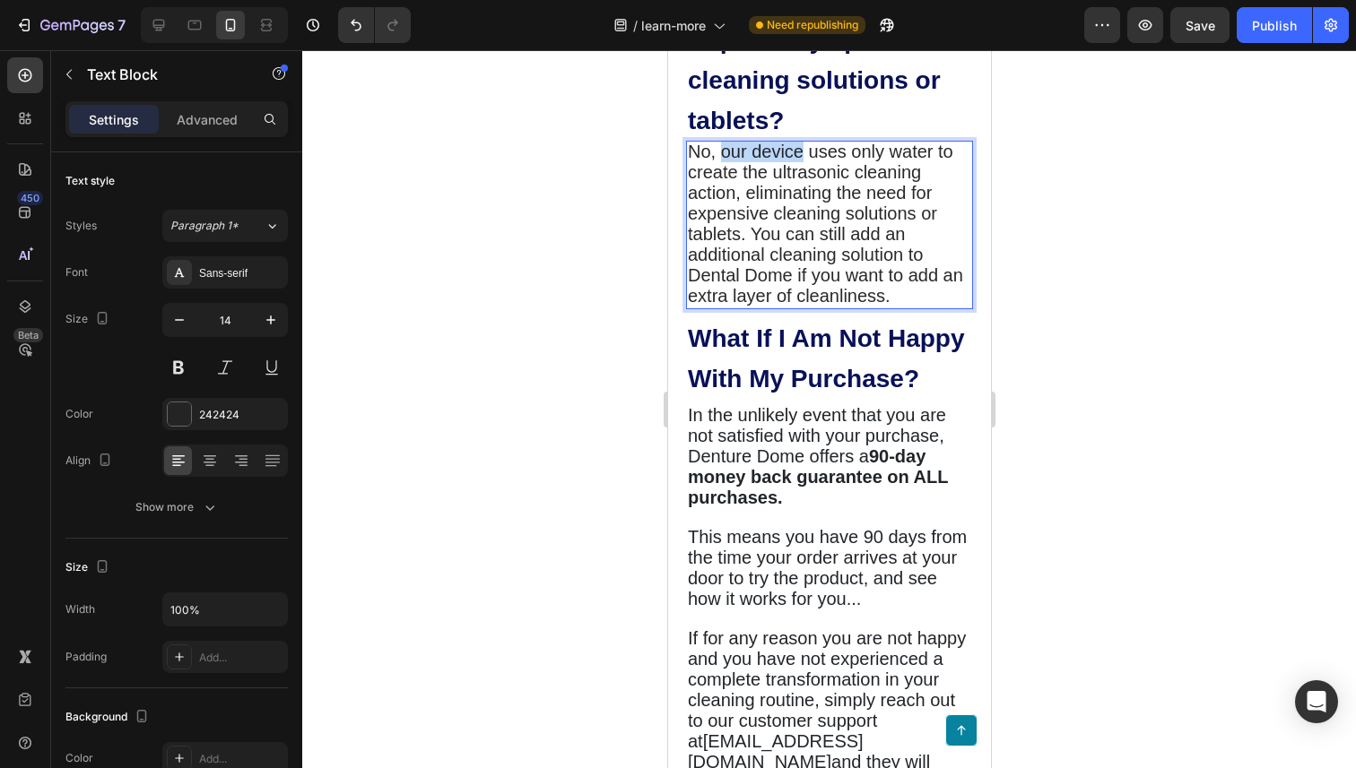
drag, startPoint x: 720, startPoint y: 569, endPoint x: 803, endPoint y: 569, distance: 83.4
click at [803, 306] on span "No, our device uses only water to create the ultrasonic cleaning action, elimin…" at bounding box center [824, 224] width 275 height 164
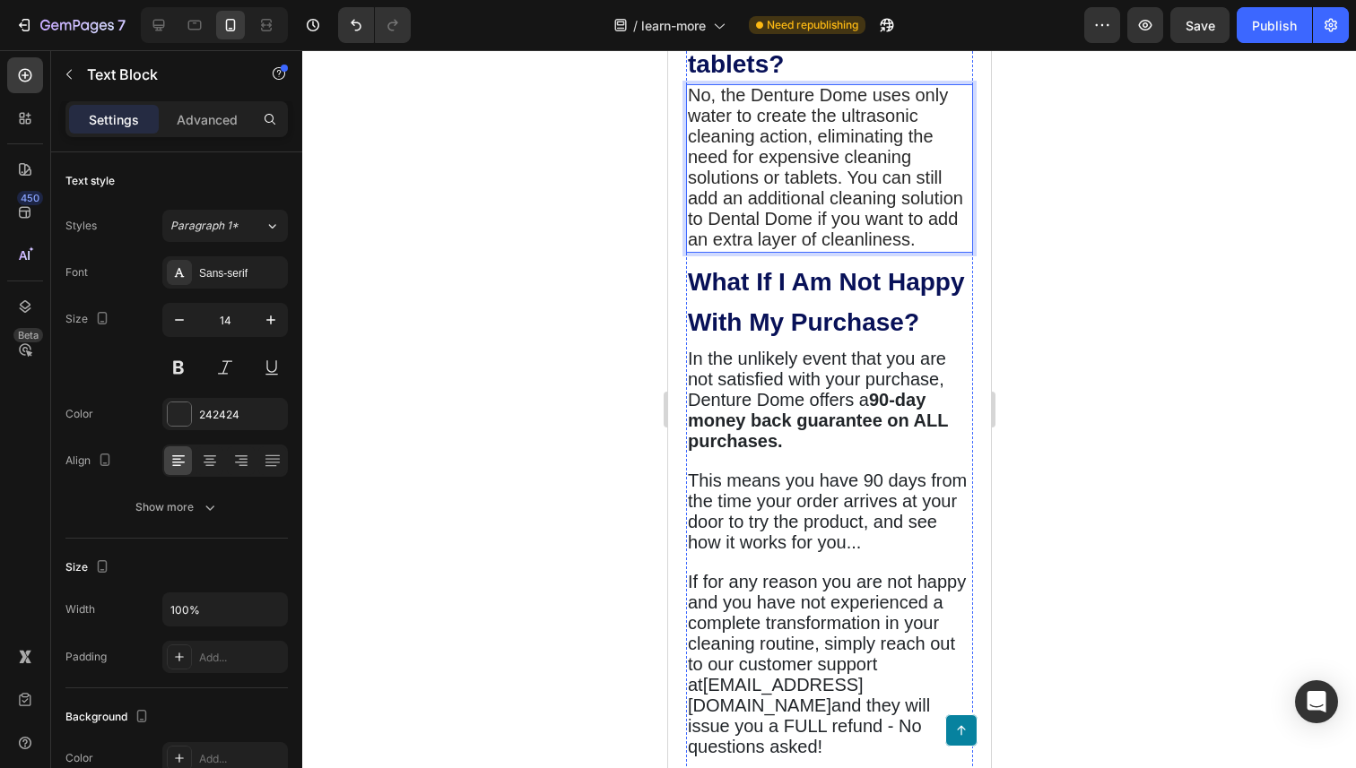
scroll to position [6124, 0]
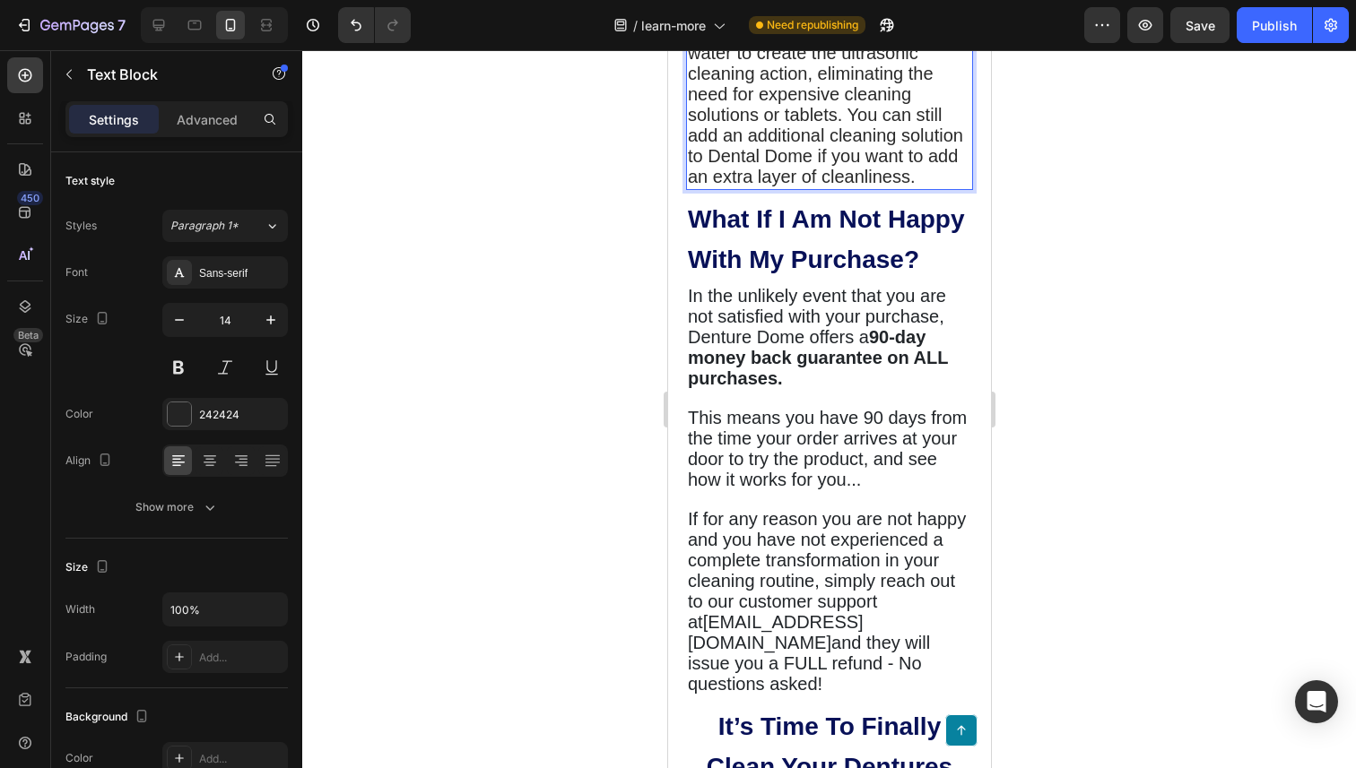
click at [945, 187] on span "No, the Denture Dome uses only water to create the ultrasonic cleaning action, …" at bounding box center [824, 104] width 275 height 164
click at [775, 187] on span "No, the Denture Dome uses only UVC light and water to create the ultrasonic cle…" at bounding box center [828, 104] width 282 height 164
click at [769, 187] on span "No, the Denture Dome uses only UVC light and water to create the ultrasonic cle…" at bounding box center [828, 104] width 282 height 164
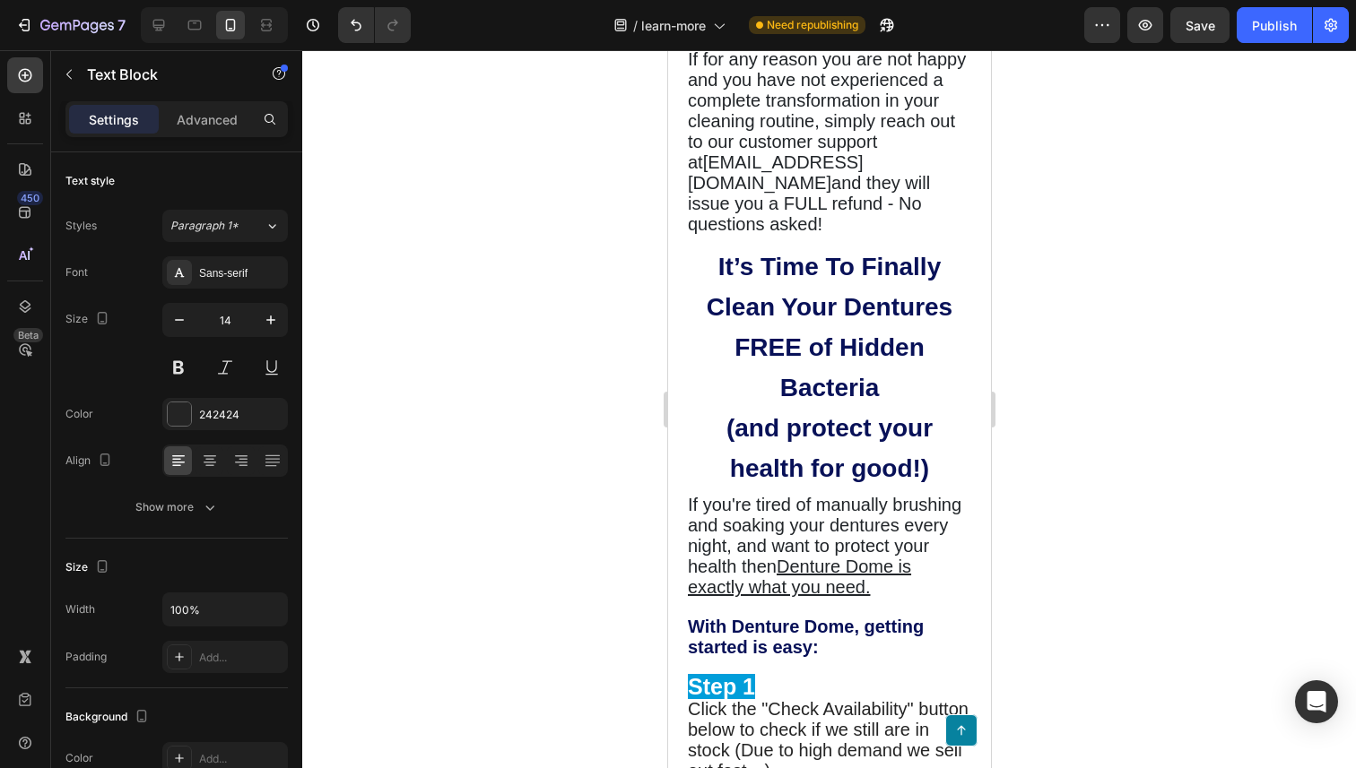
click at [812, 172] on span "If for any reason you are not happy and you have not experienced a complete tra…" at bounding box center [826, 110] width 278 height 123
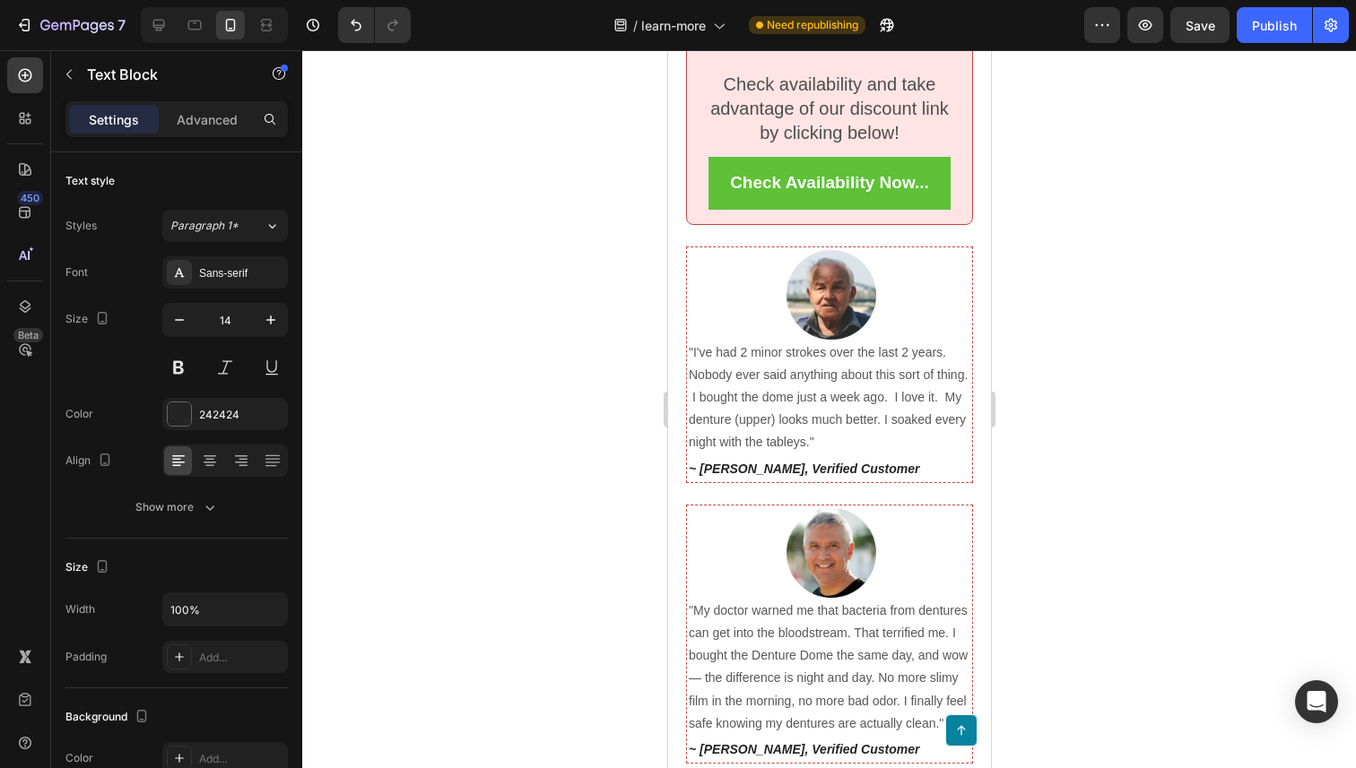
click at [814, 209] on div "A Special Offer for Our Readers: Claim Your Denture Dome Now and SAVE 50% OFF U…" at bounding box center [828, 56] width 256 height 305
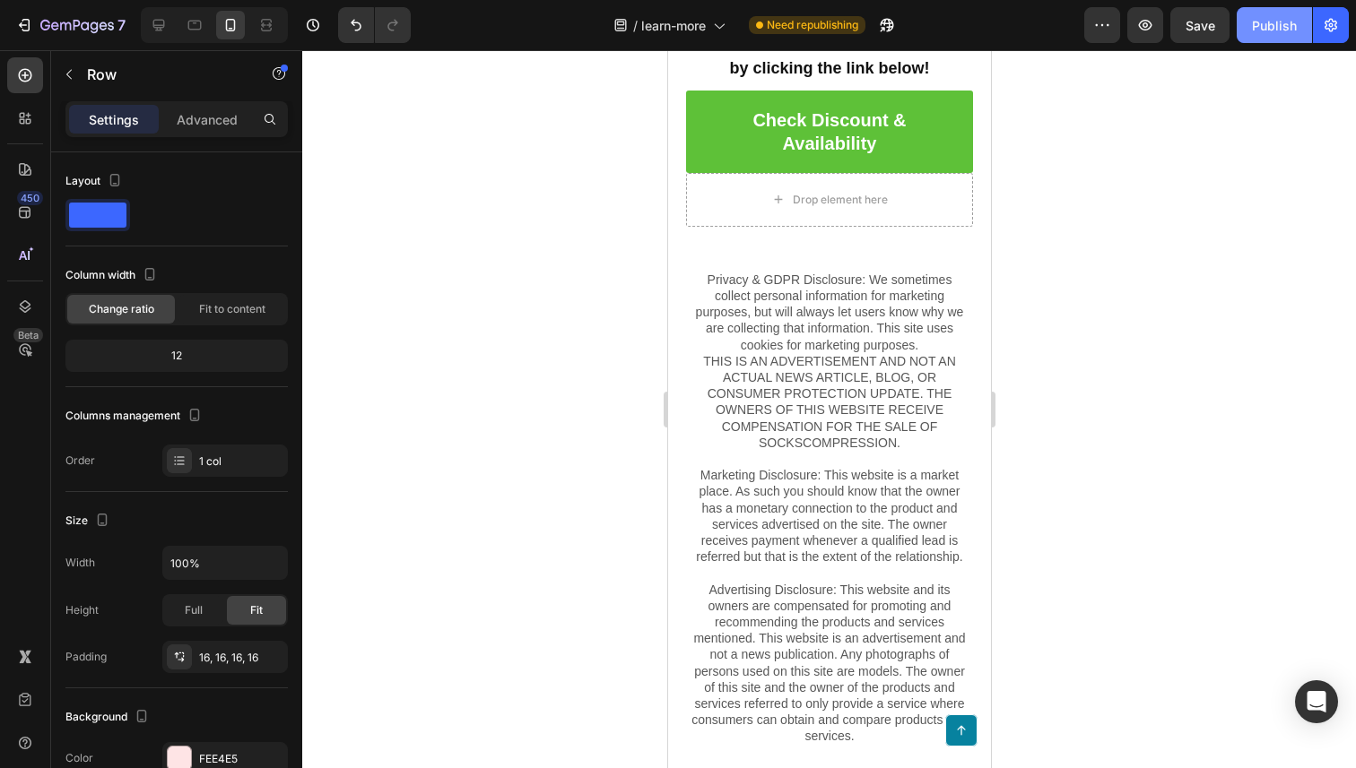
scroll to position [9941, 0]
click at [1255, 16] on div "Publish" at bounding box center [1274, 25] width 45 height 19
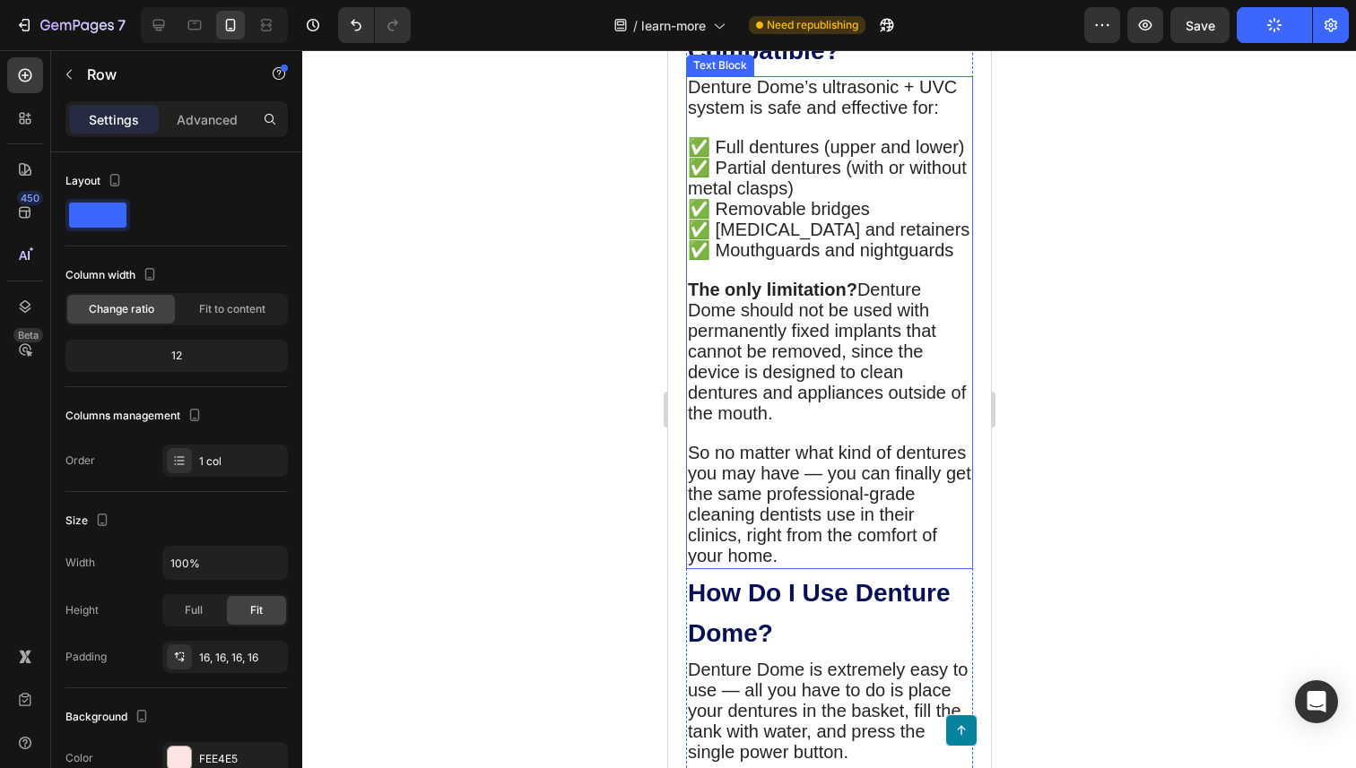
scroll to position [2470, 0]
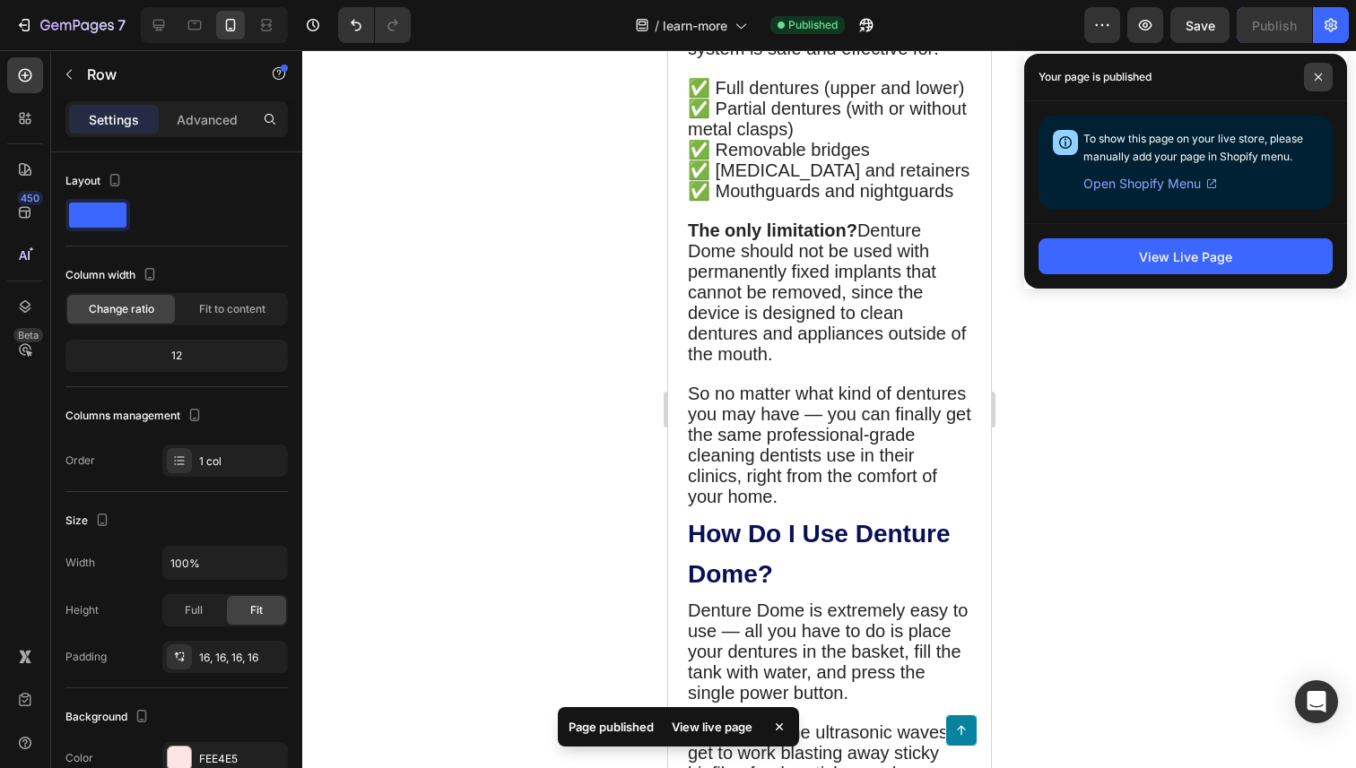
click at [1315, 64] on span at bounding box center [1318, 77] width 29 height 29
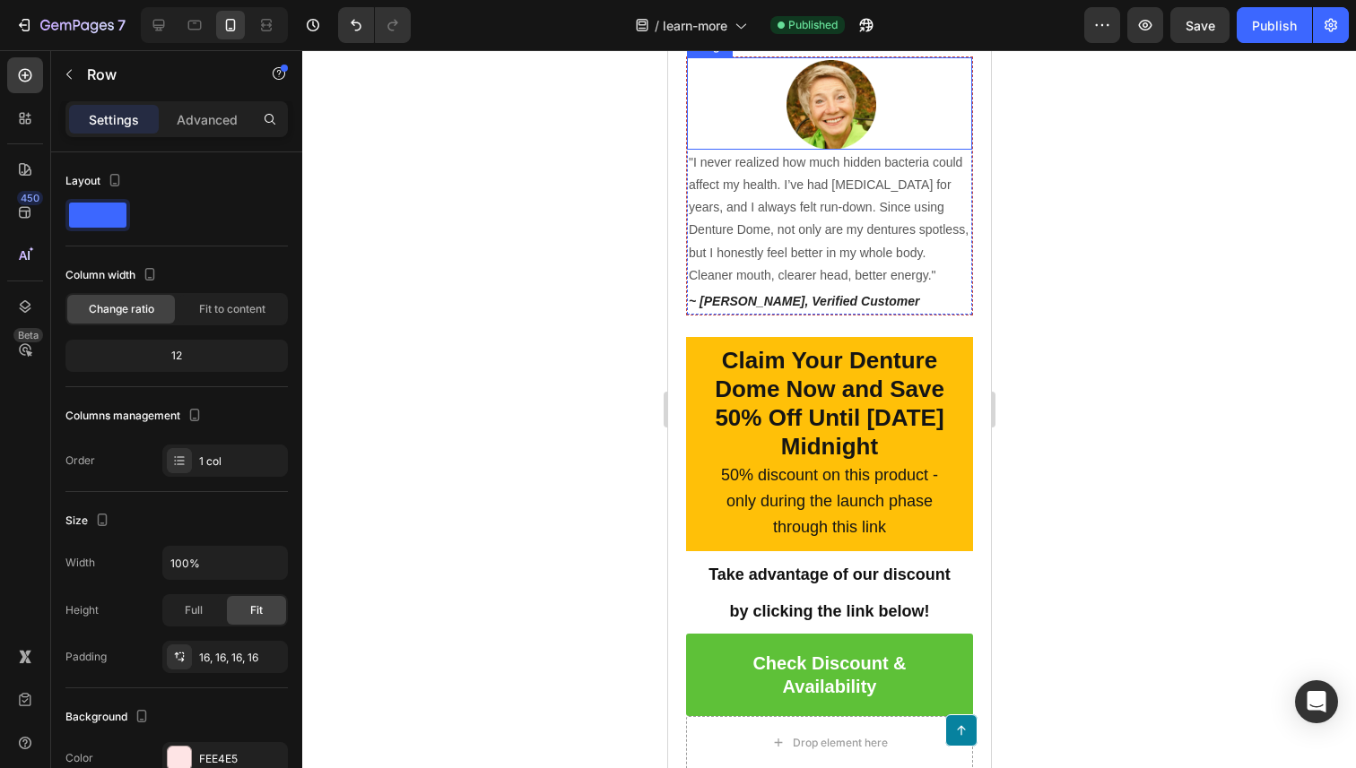
scroll to position [9398, 0]
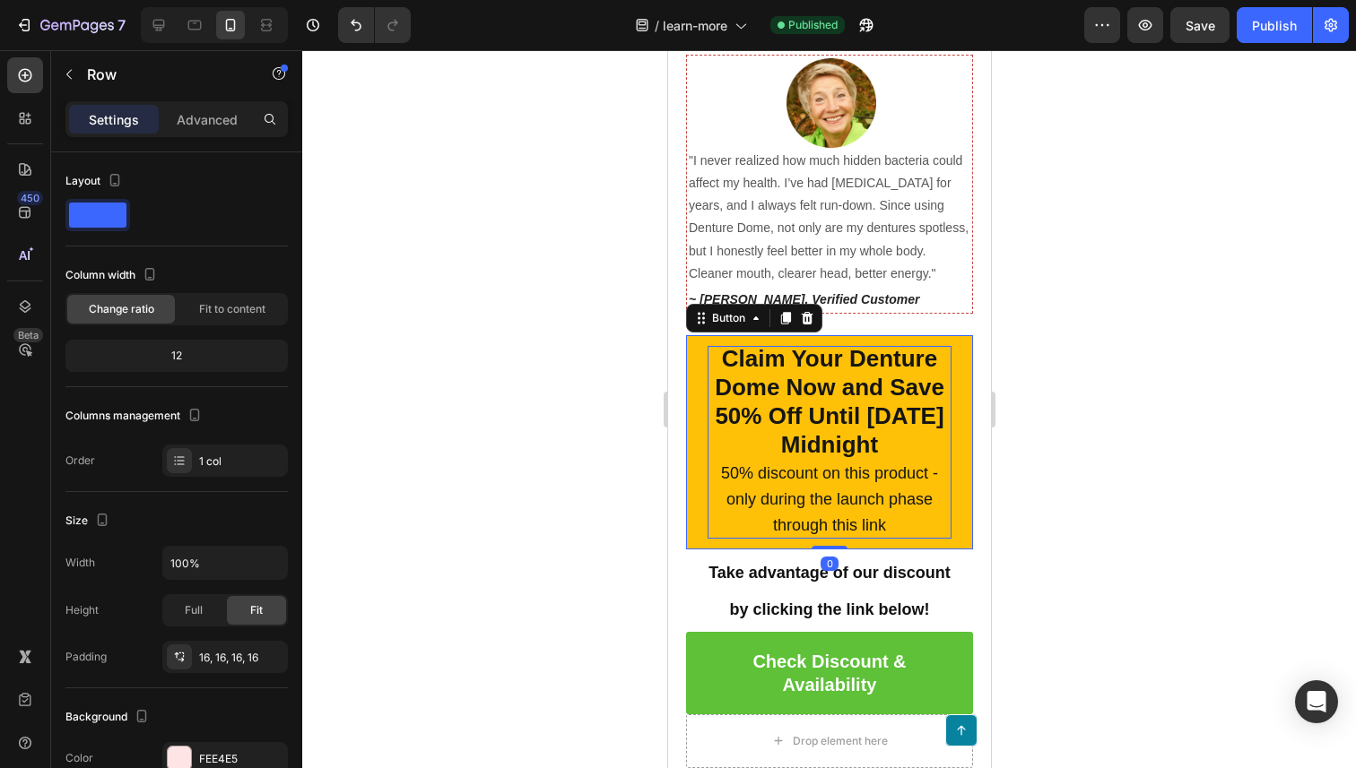
click at [829, 407] on strong "Claim Your Denture Dome Now and Save 50% Off Until [DATE] Midnight" at bounding box center [829, 401] width 230 height 113
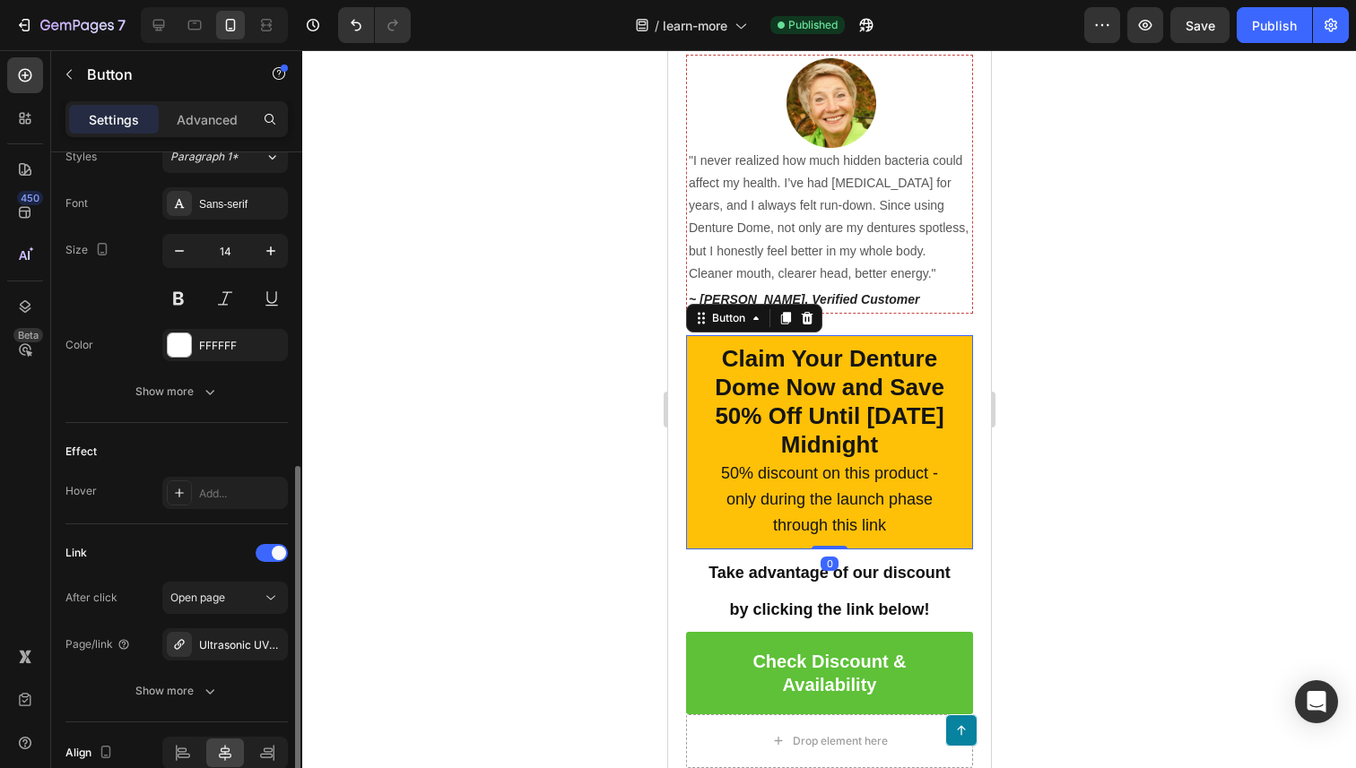
scroll to position [759, 0]
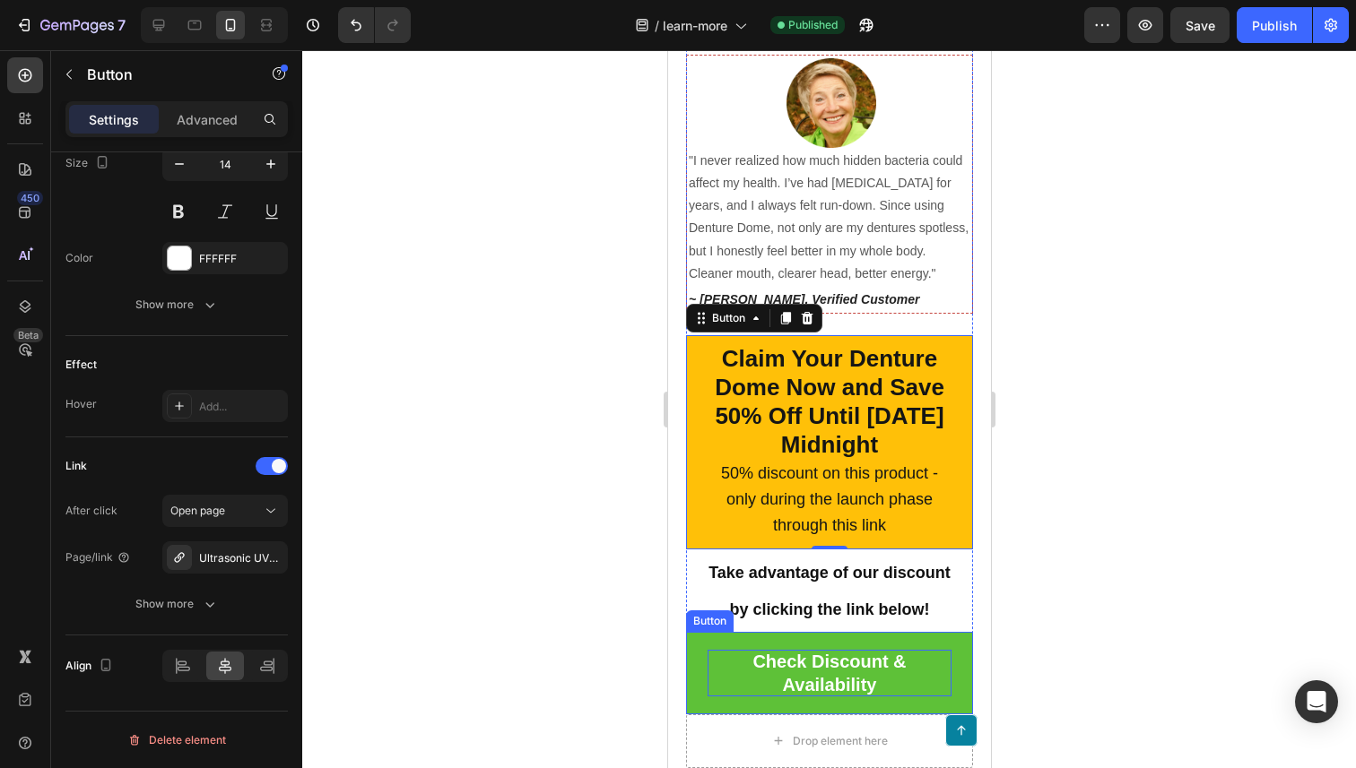
click at [725, 656] on p "Check Discount & Availability" at bounding box center [829, 673] width 244 height 47
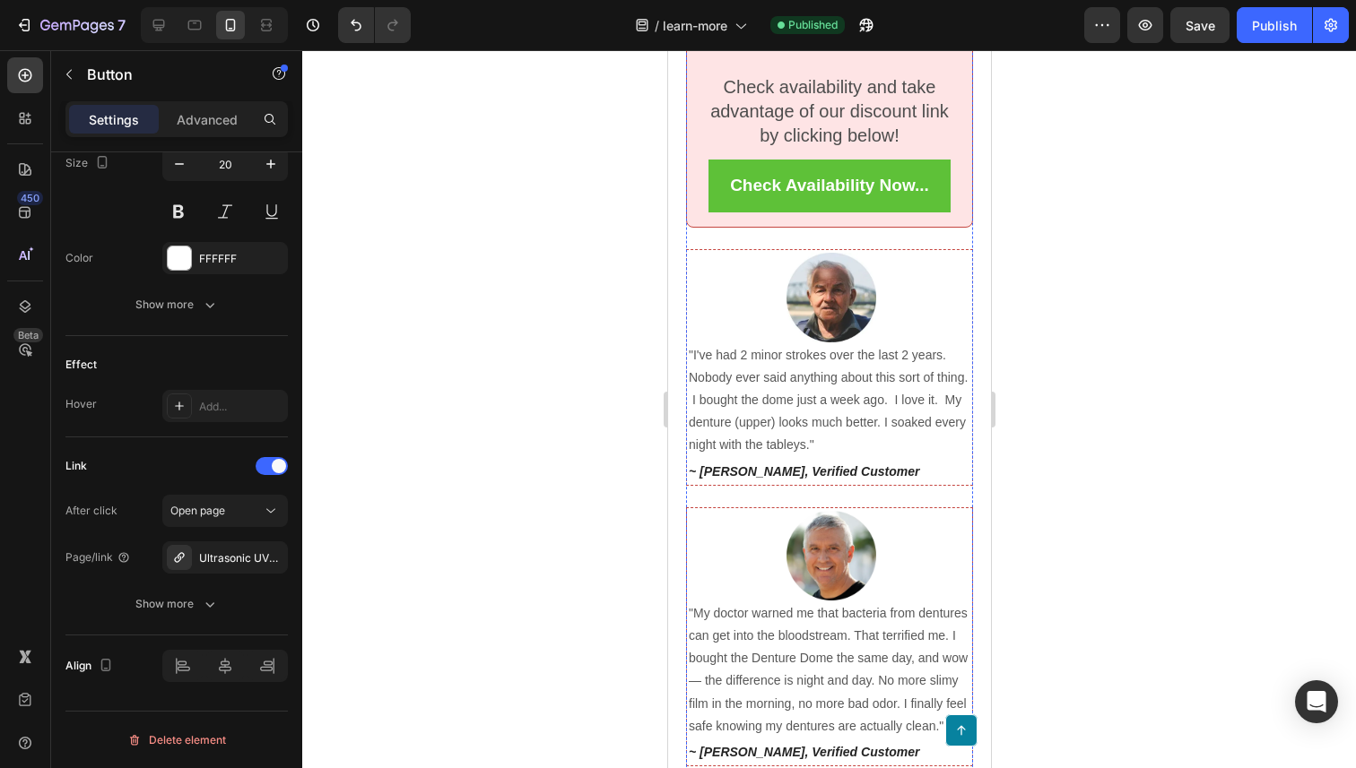
scroll to position [8310, 0]
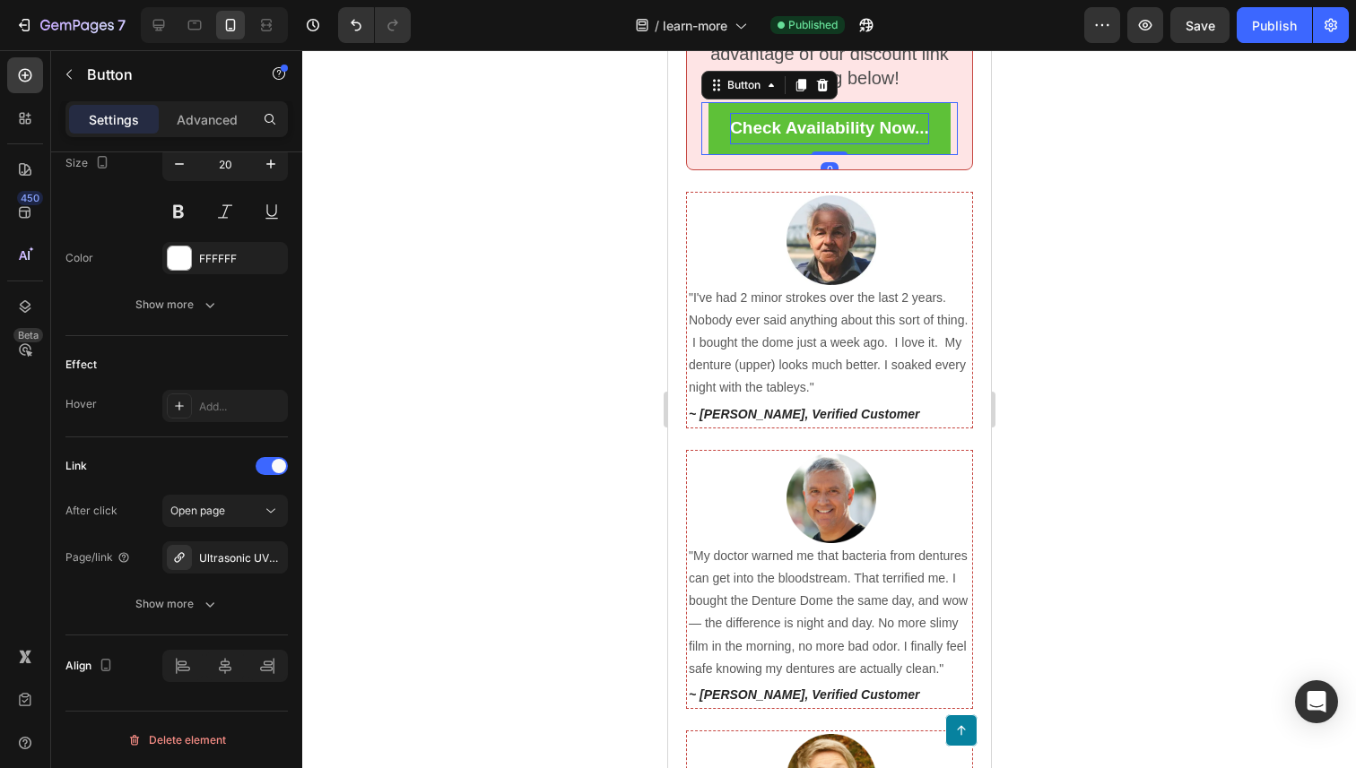
click at [762, 137] on strong "Check Availability Now..." at bounding box center [828, 127] width 199 height 19
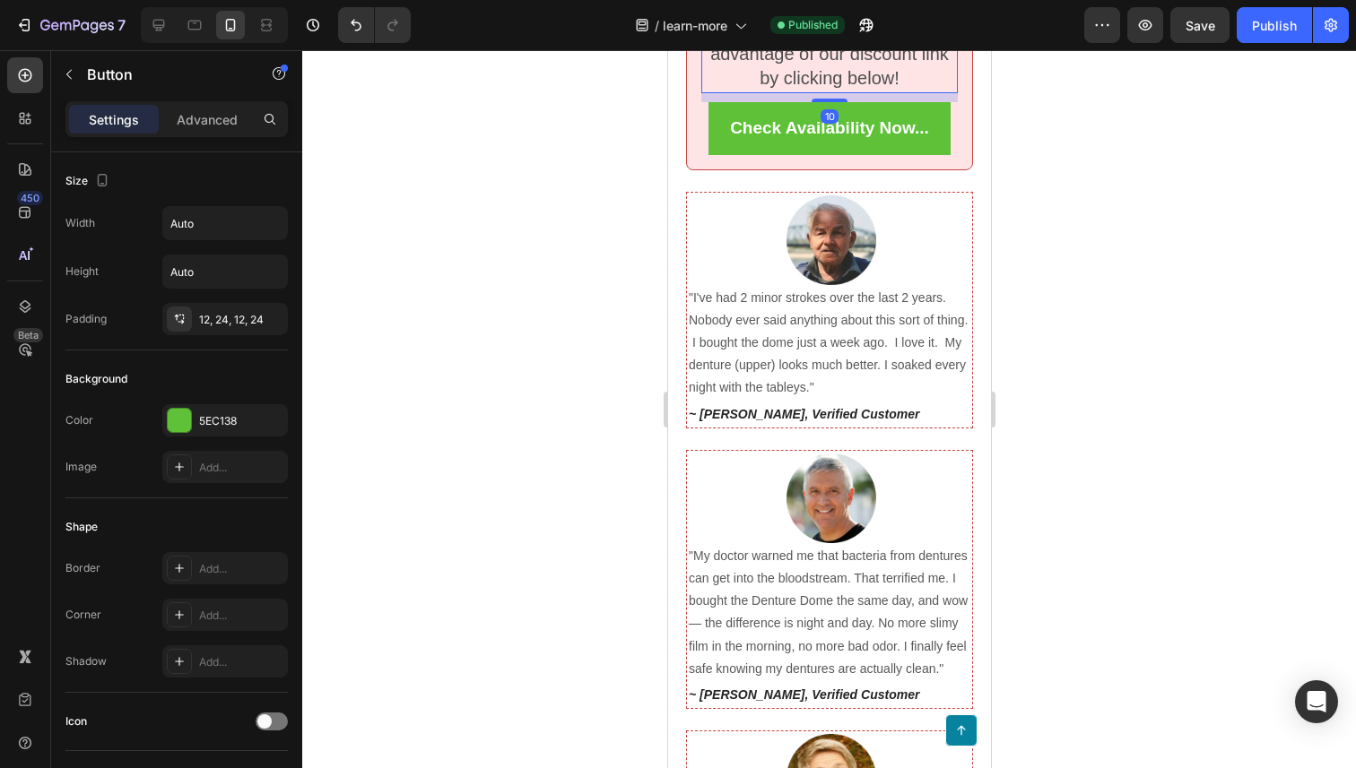
click at [777, 88] on span "Check availability and take advantage of our discount link by clicking below!" at bounding box center [828, 54] width 239 height 68
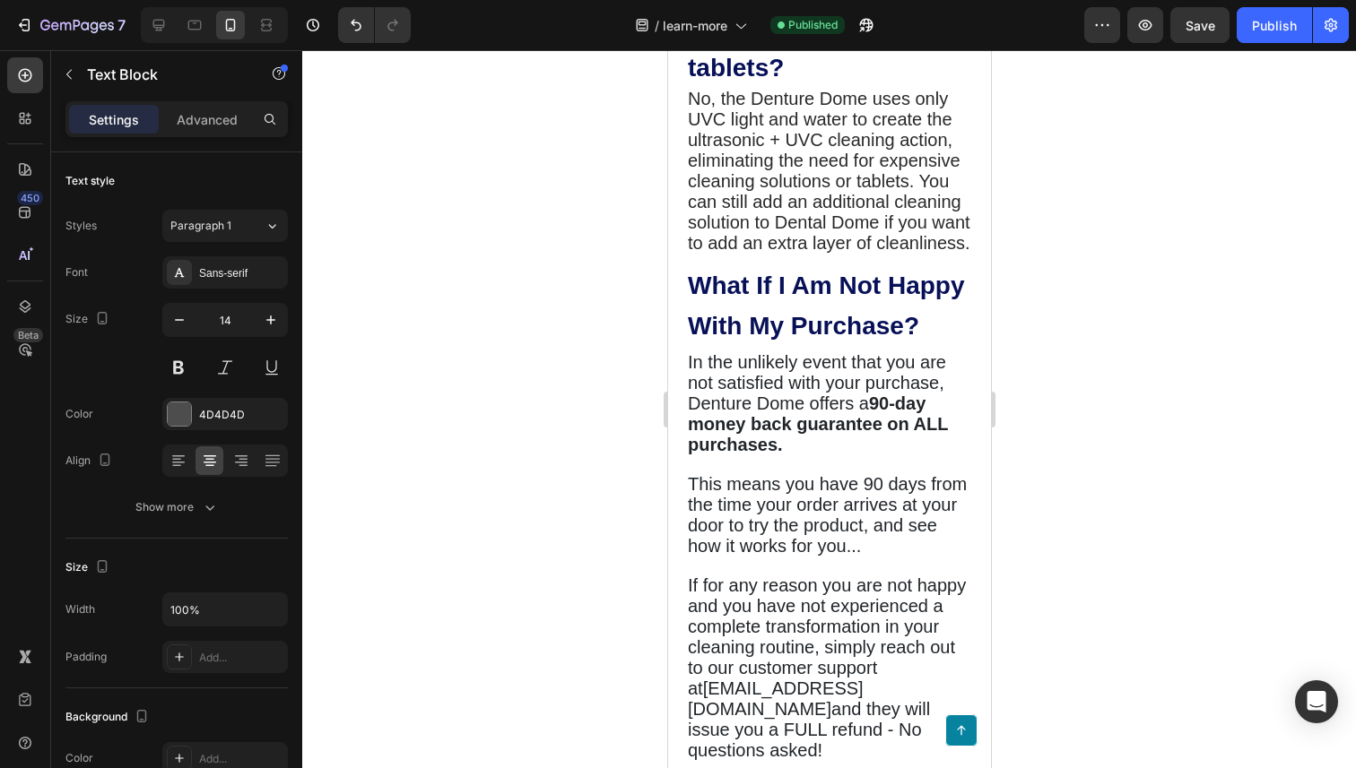
scroll to position [6036, 0]
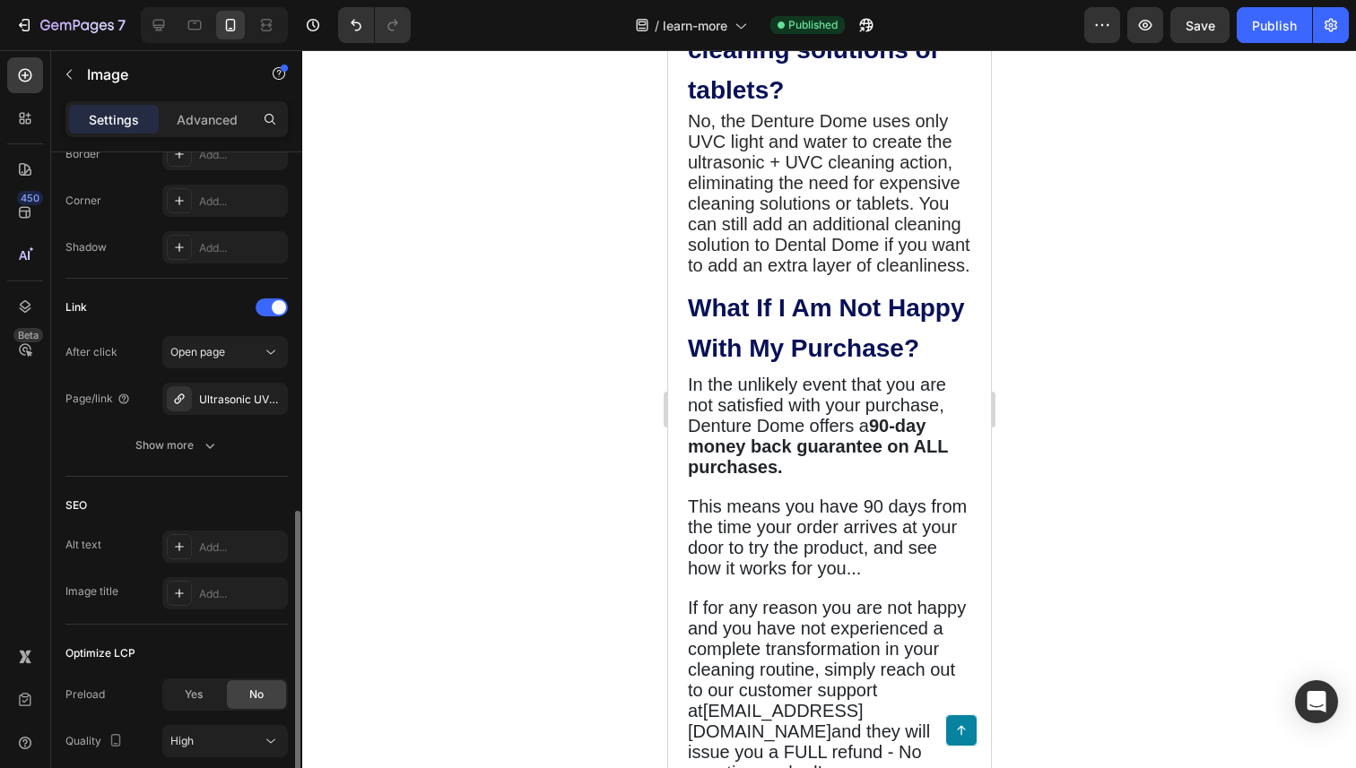
scroll to position [751, 0]
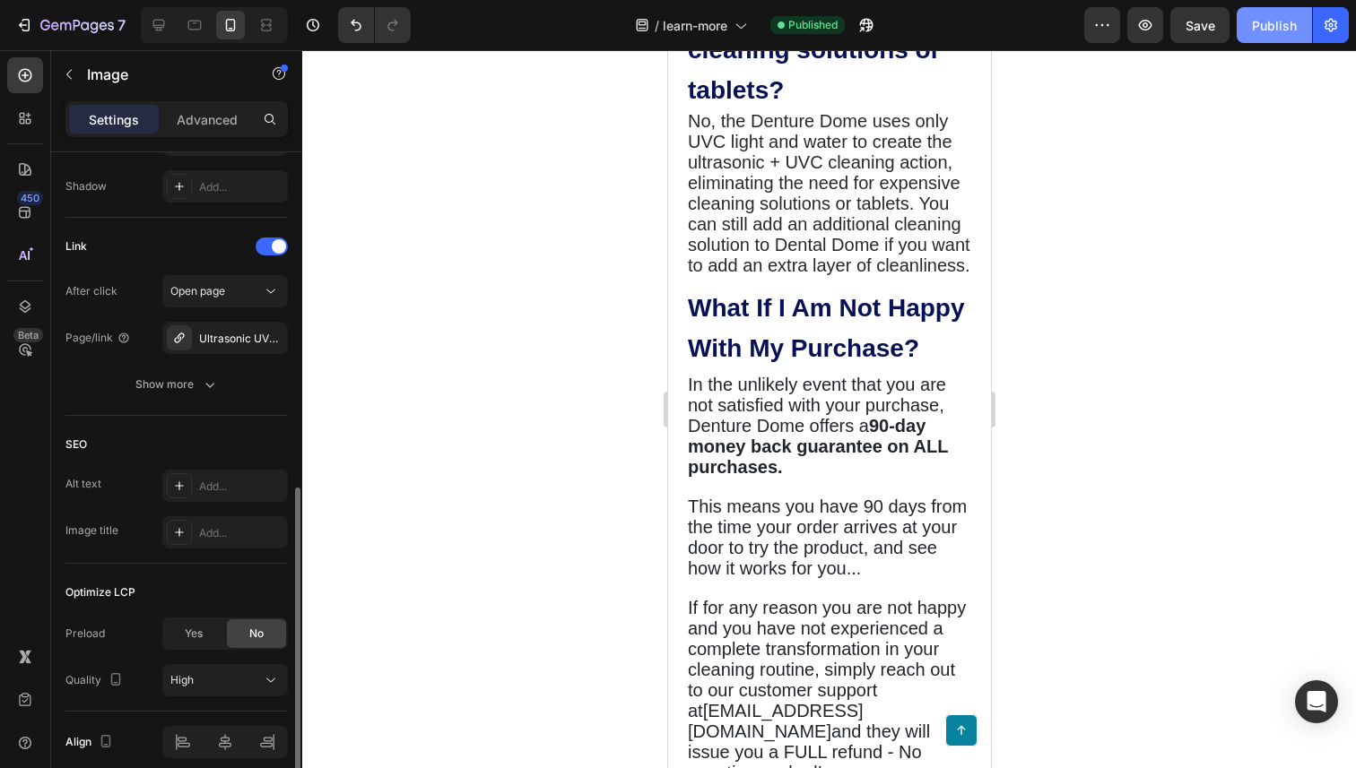
click at [1289, 37] on button "Publish" at bounding box center [1274, 25] width 75 height 36
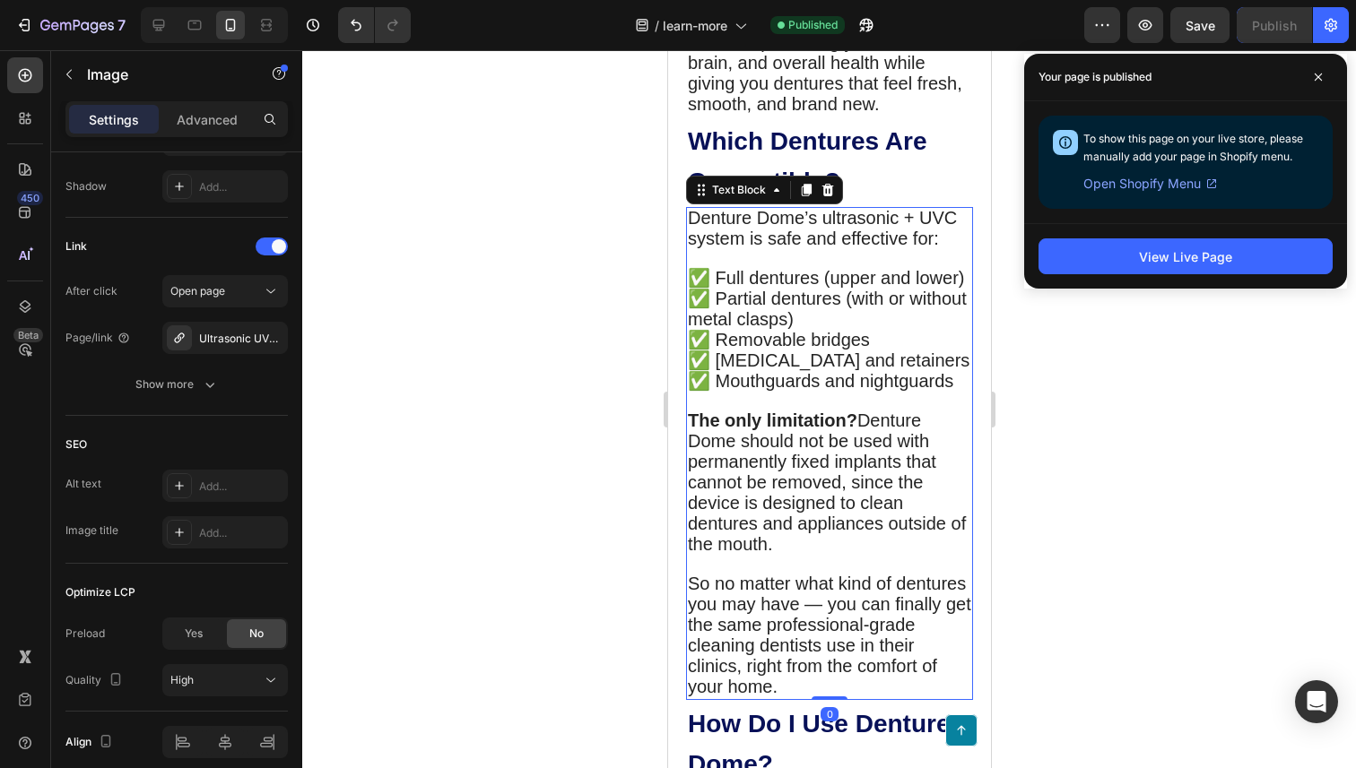
scroll to position [395, 0]
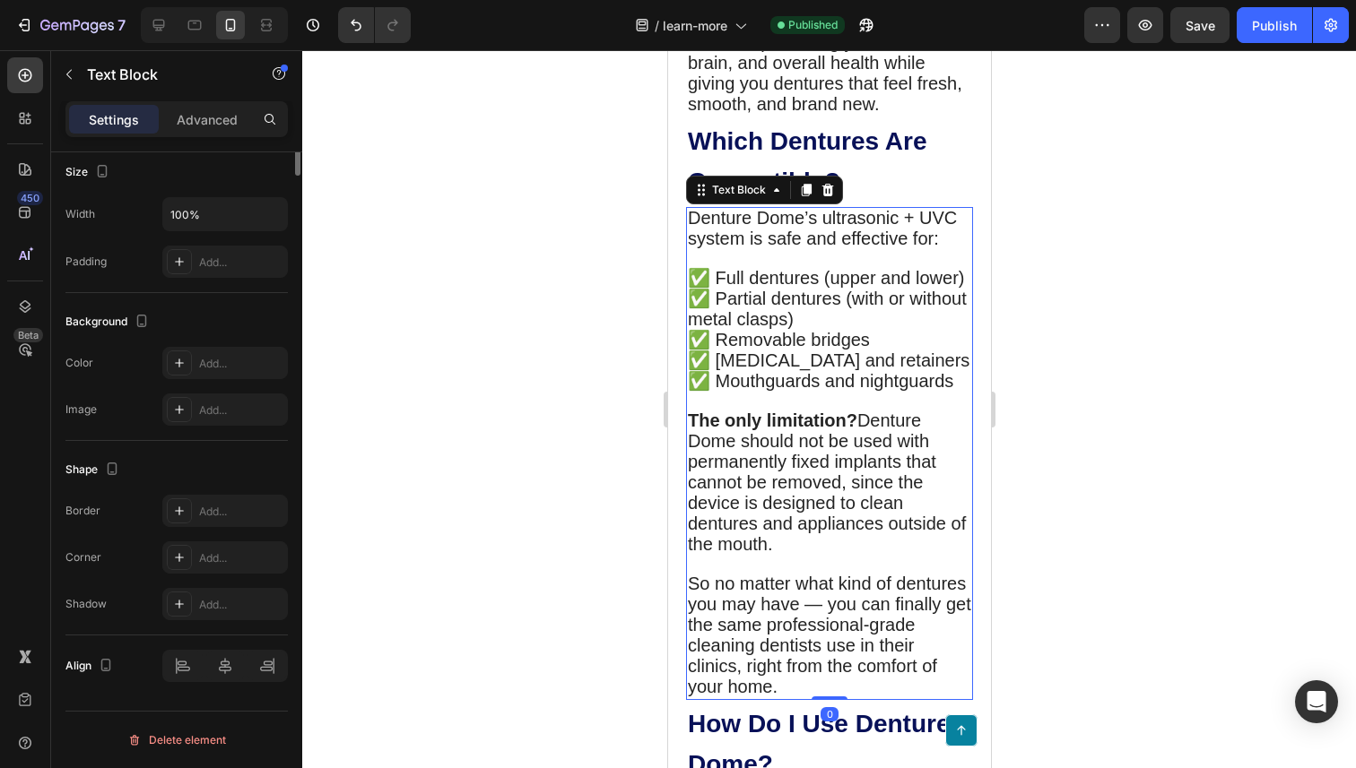
click at [826, 350] on span "✅ Removable bridges" at bounding box center [778, 340] width 182 height 20
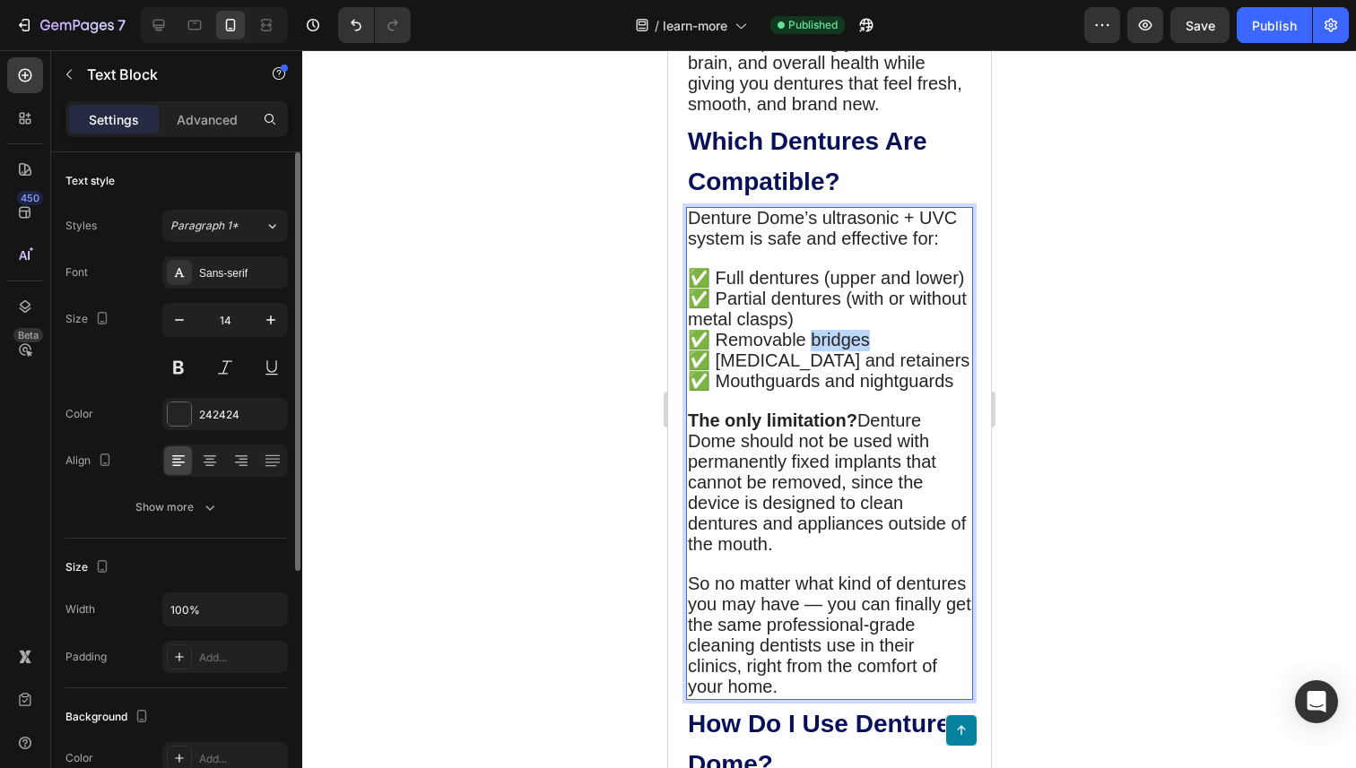
click at [826, 350] on span "✅ Removable bridges" at bounding box center [778, 340] width 182 height 20
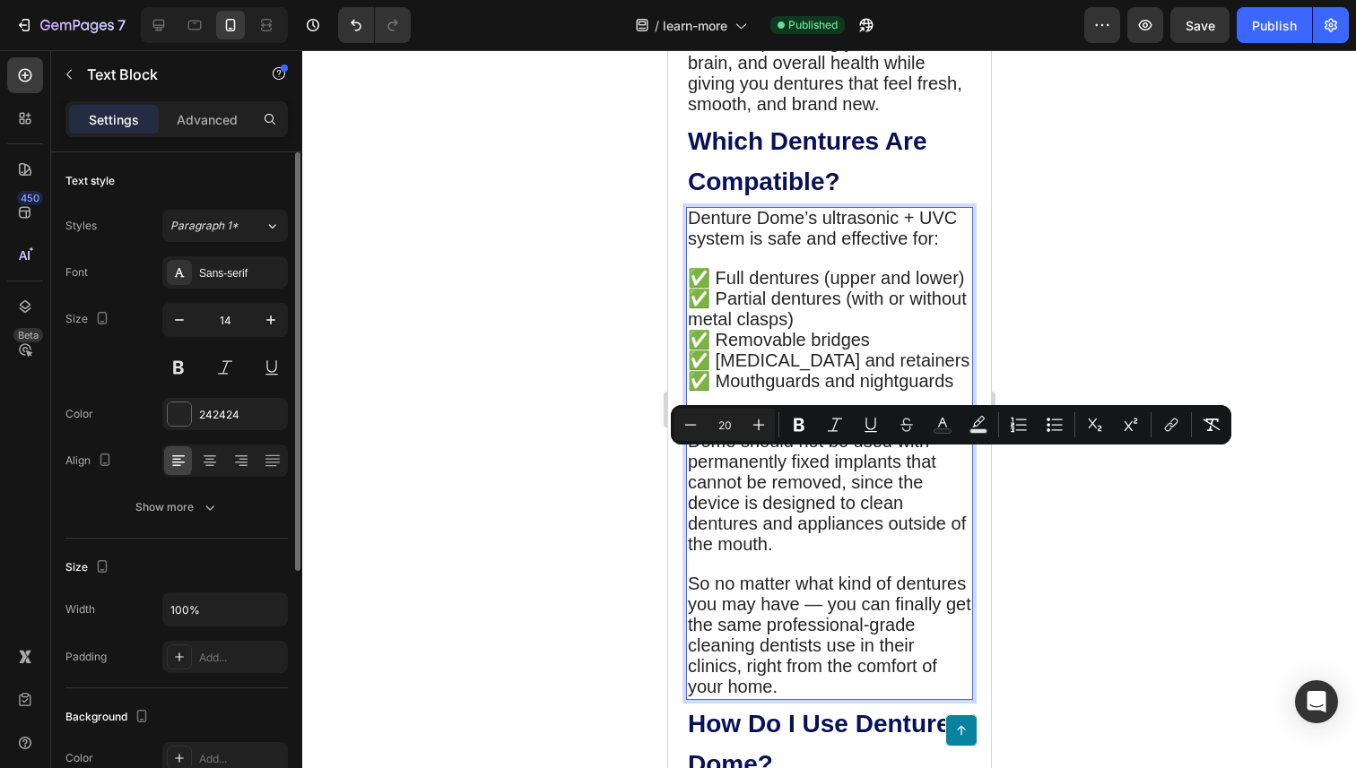
click at [940, 372] on p "✅ [MEDICAL_DATA] and retainers" at bounding box center [828, 362] width 283 height 21
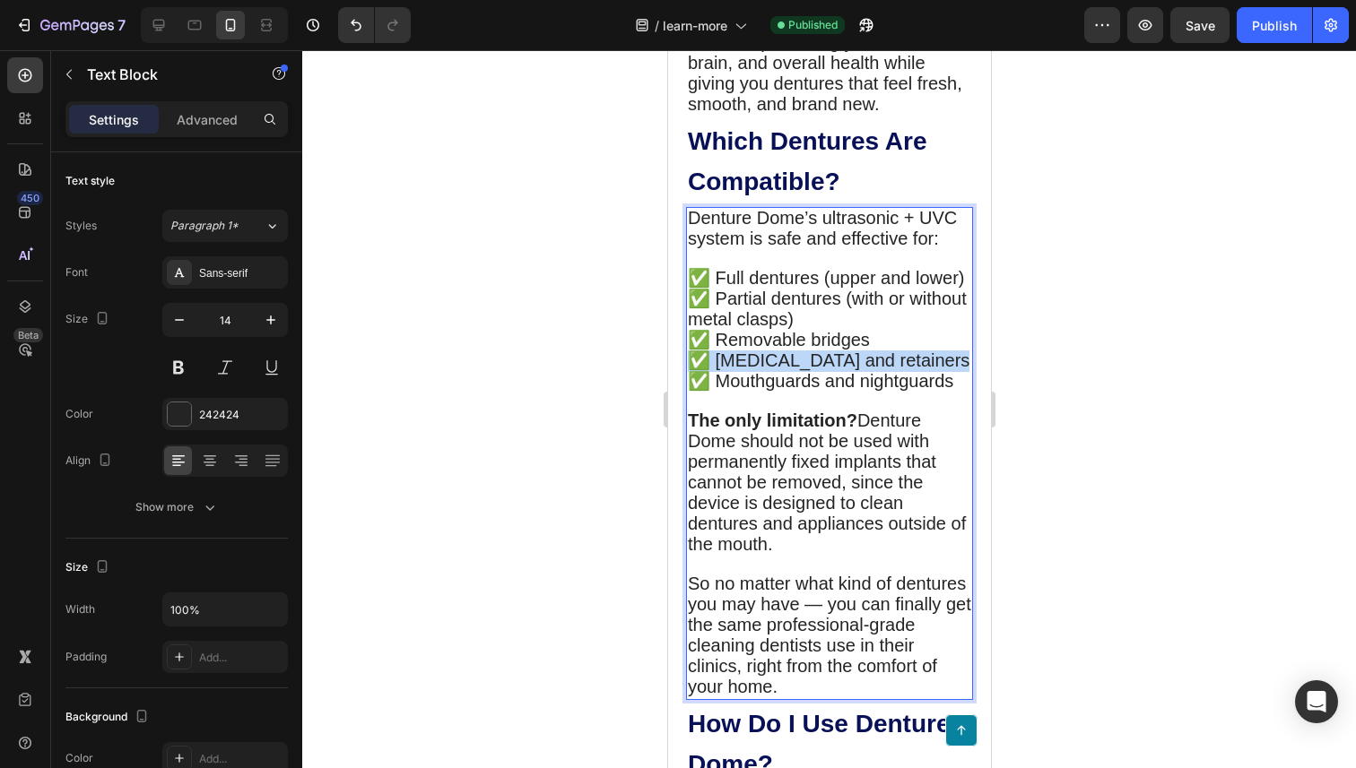
drag, startPoint x: 930, startPoint y: 483, endPoint x: 667, endPoint y: 486, distance: 262.7
click at [693, 391] on span "✅ Mouthguards and nightguards" at bounding box center [819, 381] width 265 height 20
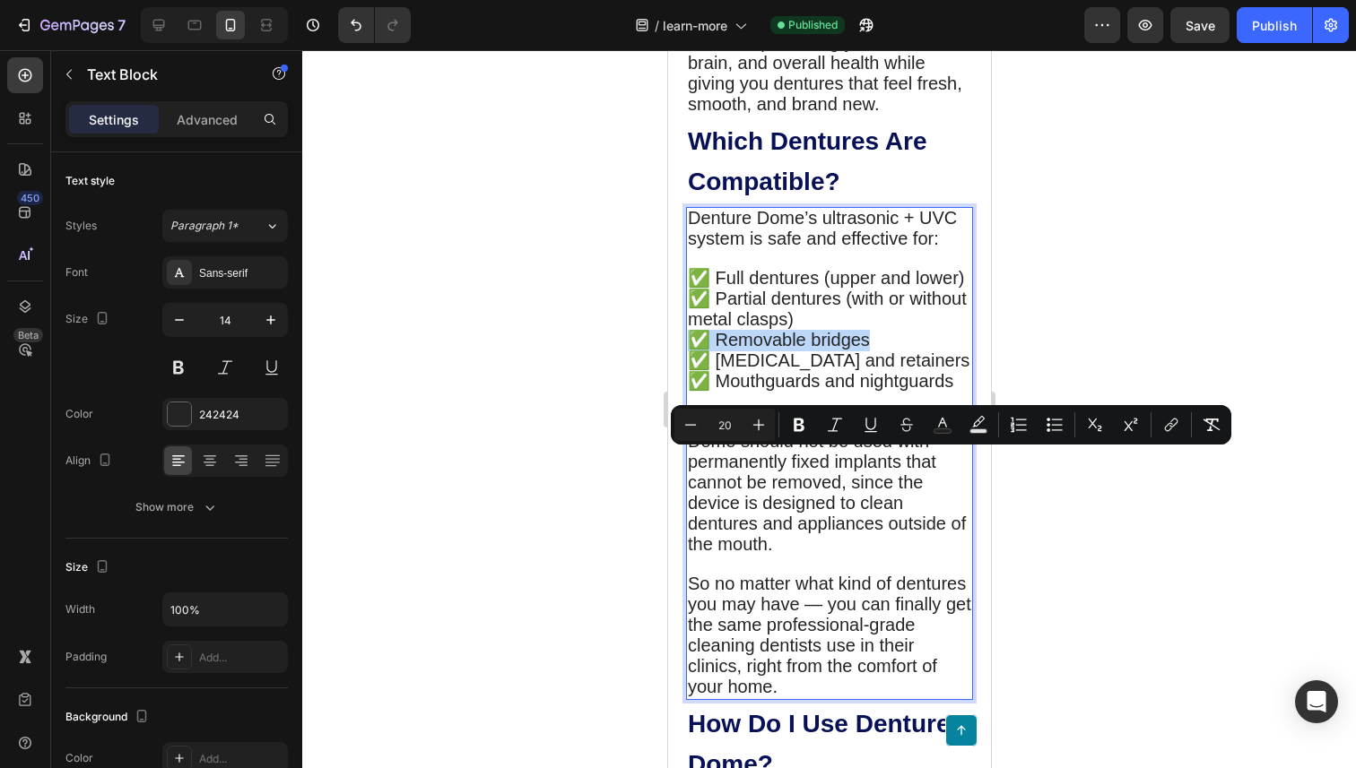
drag, startPoint x: 885, startPoint y: 459, endPoint x: 687, endPoint y: 459, distance: 198.2
click at [687, 352] on p "✅ Removable bridges" at bounding box center [828, 341] width 283 height 21
click at [776, 350] on span "✅ Removable bridges" at bounding box center [778, 340] width 182 height 20
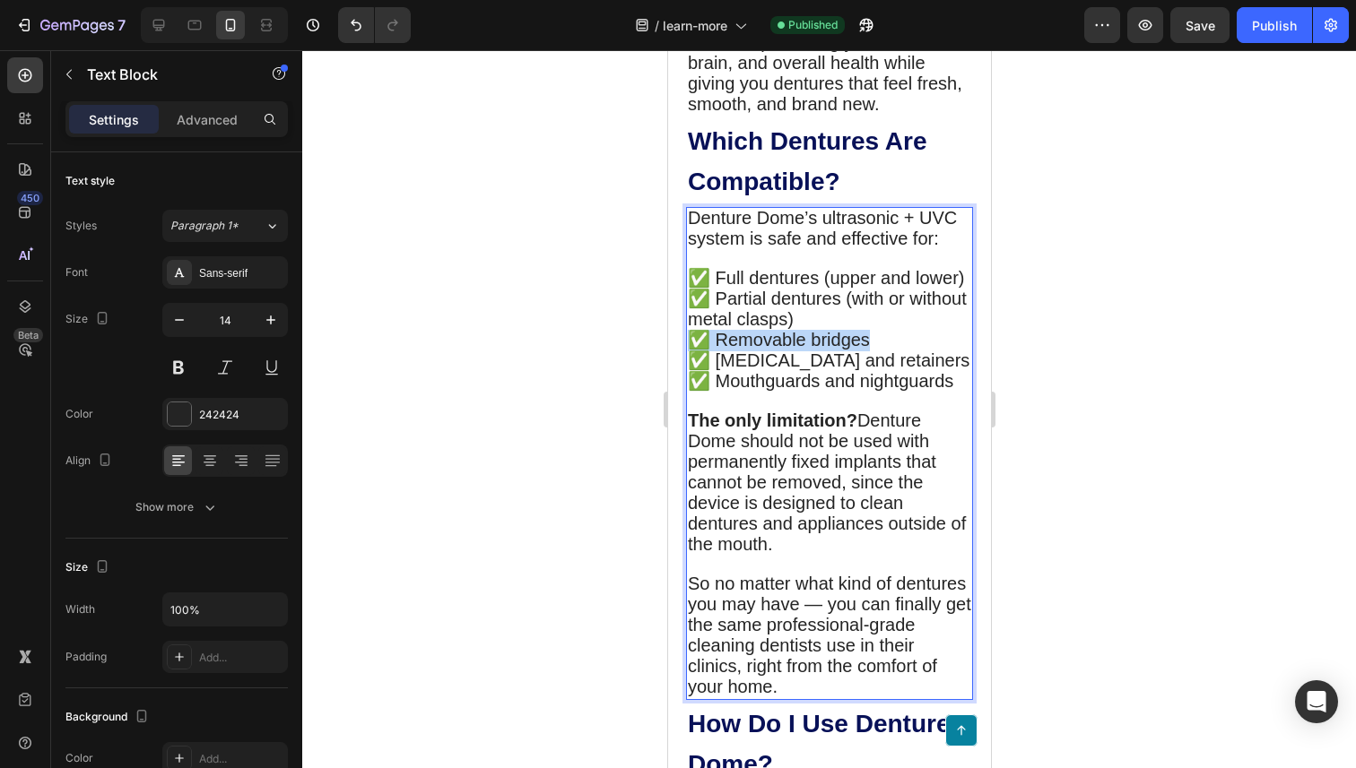
drag, startPoint x: 865, startPoint y: 466, endPoint x: 692, endPoint y: 460, distance: 173.2
click at [692, 352] on p "✅ Removable bridges" at bounding box center [828, 341] width 283 height 21
copy span "✅ Removable bridges"
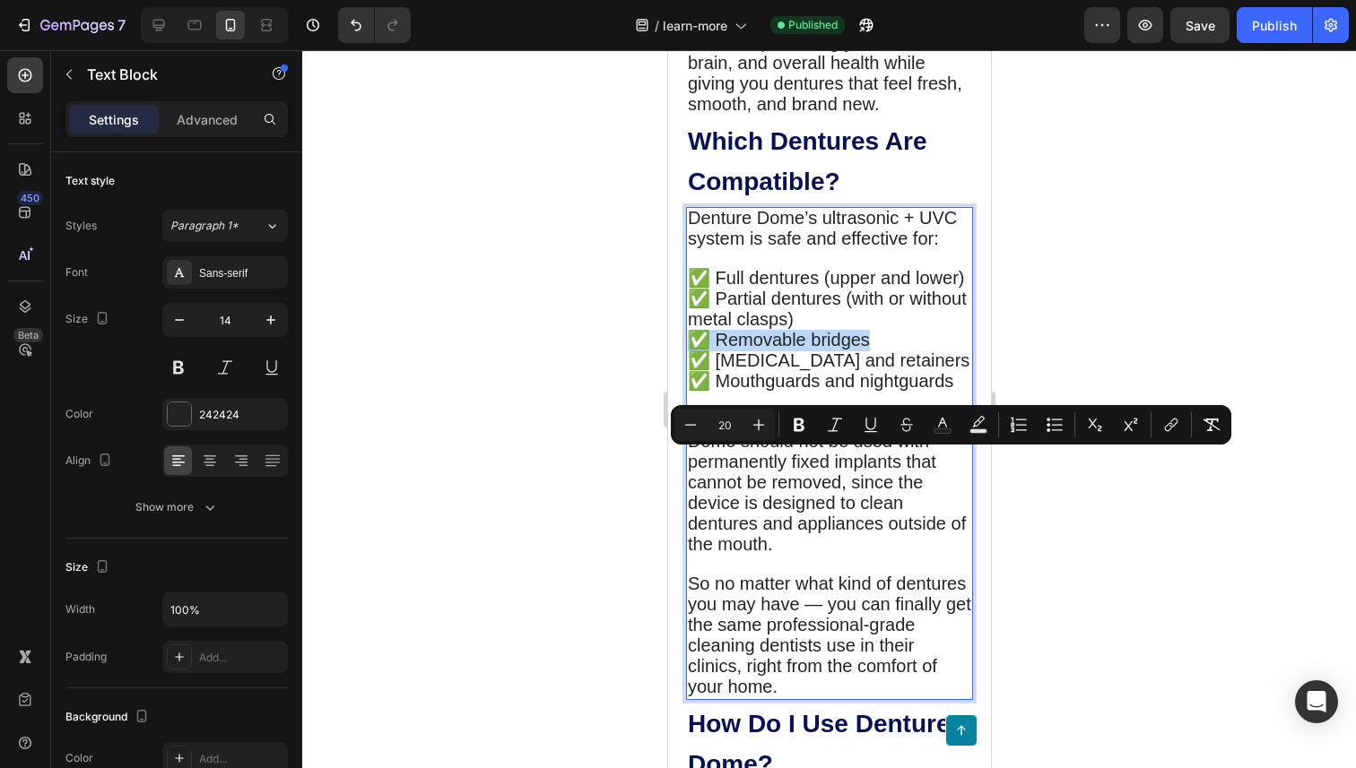
click at [889, 352] on p "✅ Removable bridges" at bounding box center [828, 341] width 283 height 21
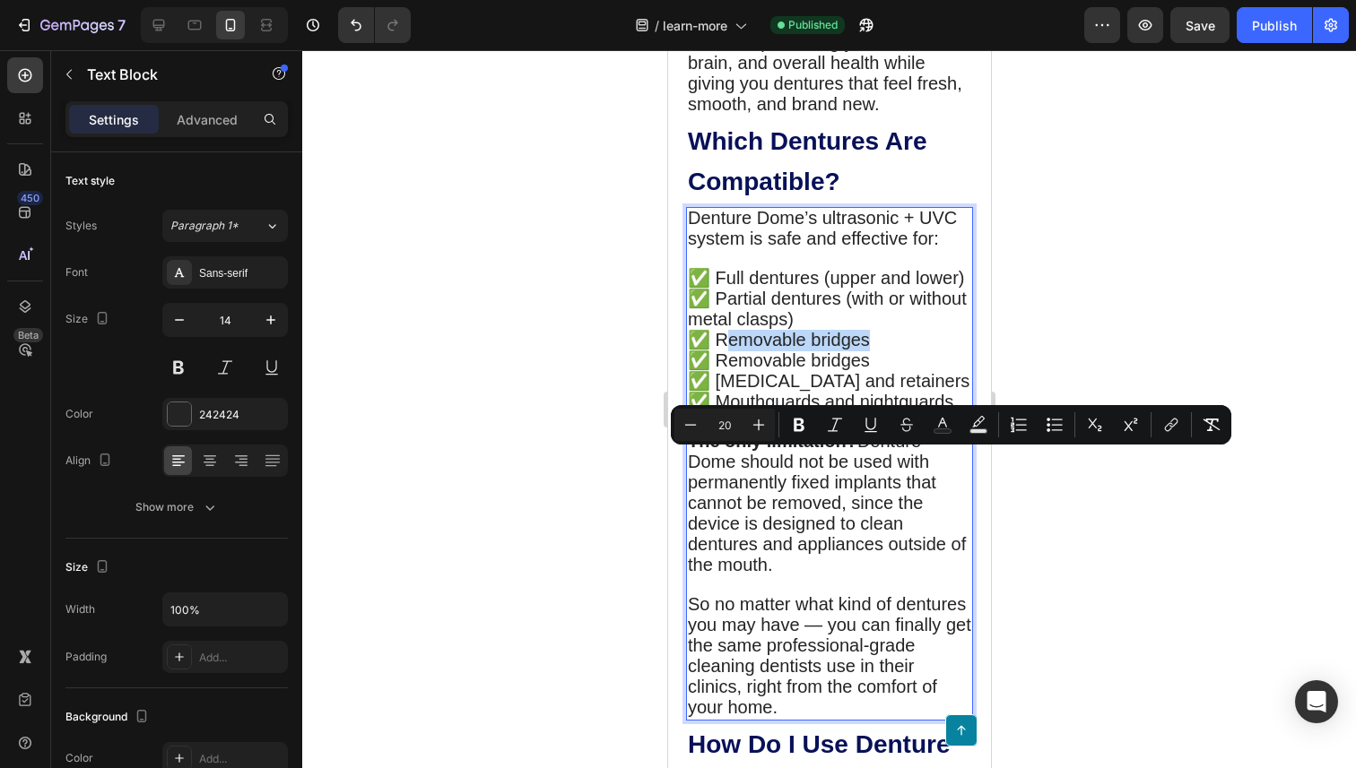
click at [716, 352] on p "✅ Removable bridges" at bounding box center [828, 341] width 283 height 21
drag, startPoint x: 713, startPoint y: 466, endPoint x: 880, endPoint y: 472, distance: 166.9
click at [880, 352] on p "✅ Removable bridges" at bounding box center [828, 341] width 283 height 21
drag, startPoint x: 803, startPoint y: 466, endPoint x: 714, endPoint y: 464, distance: 88.8
click at [714, 350] on span "✅ Soft/flexible reliners" at bounding box center [779, 340] width 184 height 20
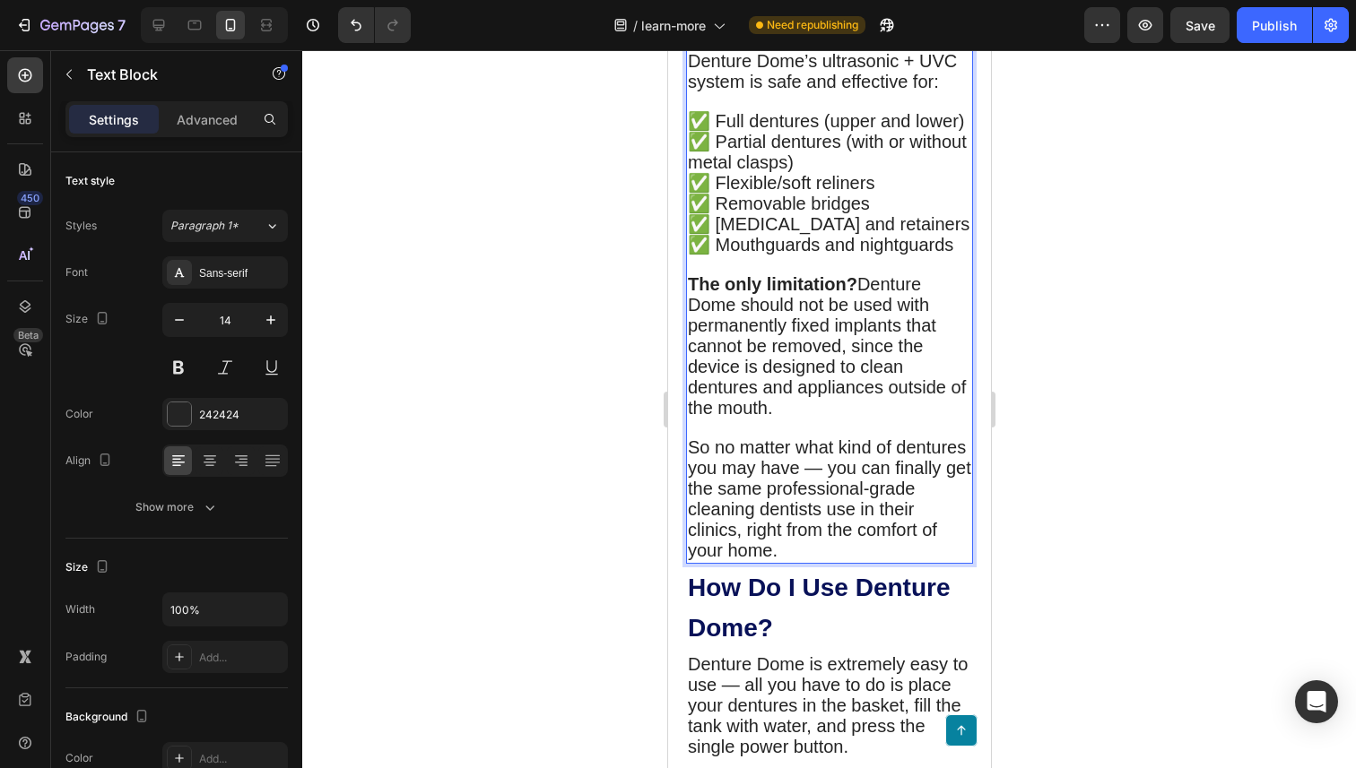
scroll to position [2444, 0]
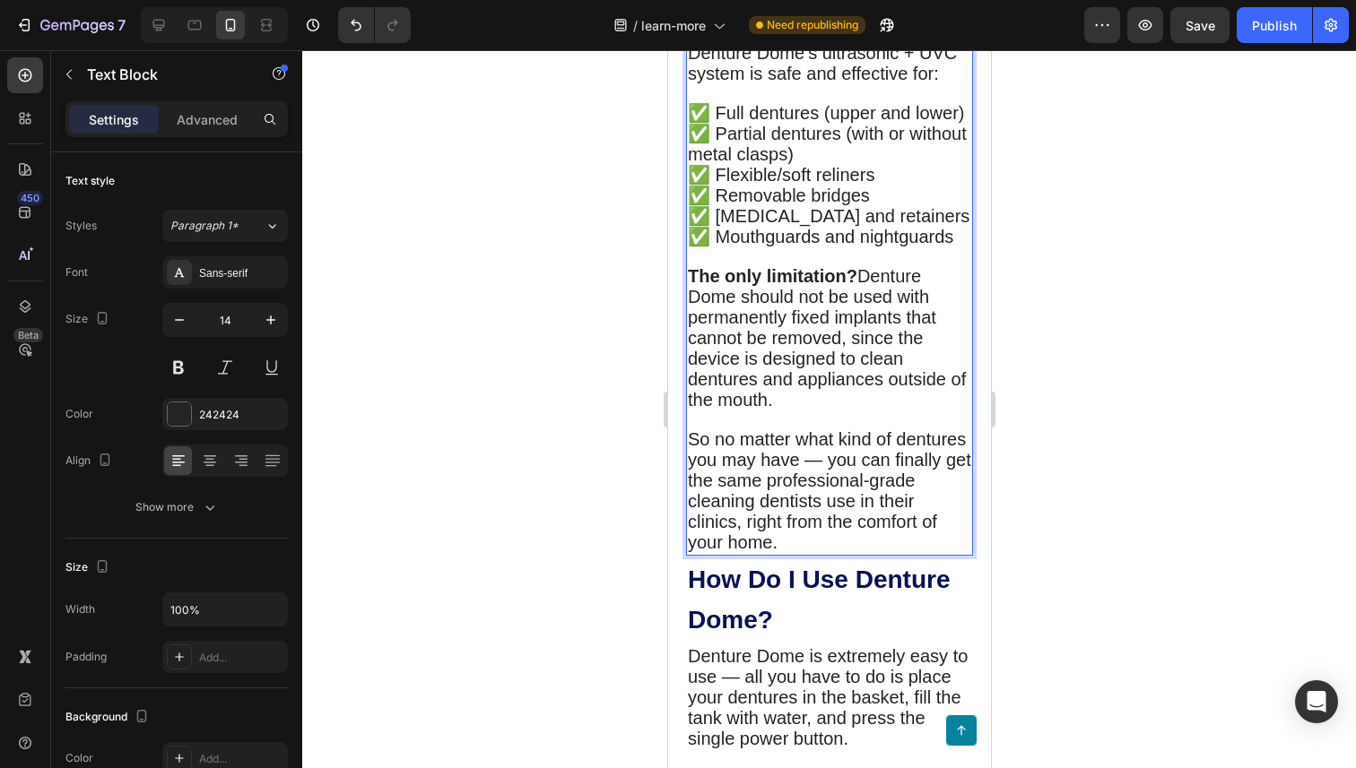
click at [621, 342] on div at bounding box center [829, 409] width 1054 height 718
